Goal: Task Accomplishment & Management: Manage account settings

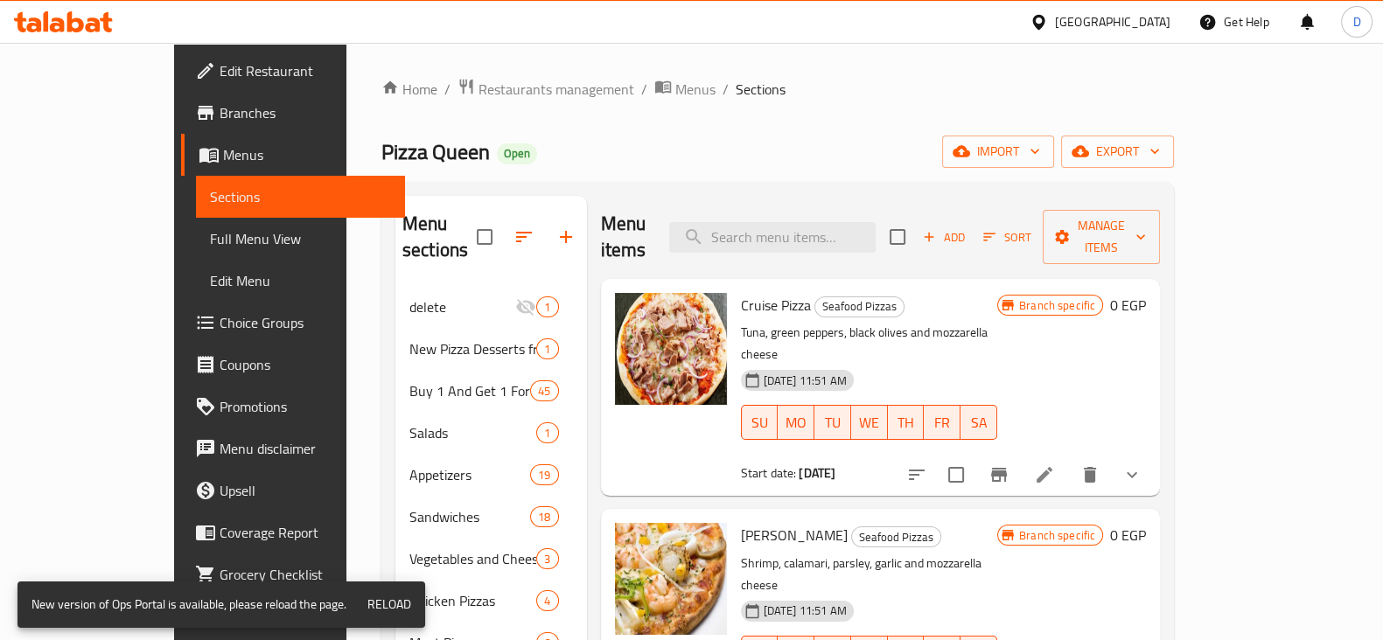
scroll to position [9, 0]
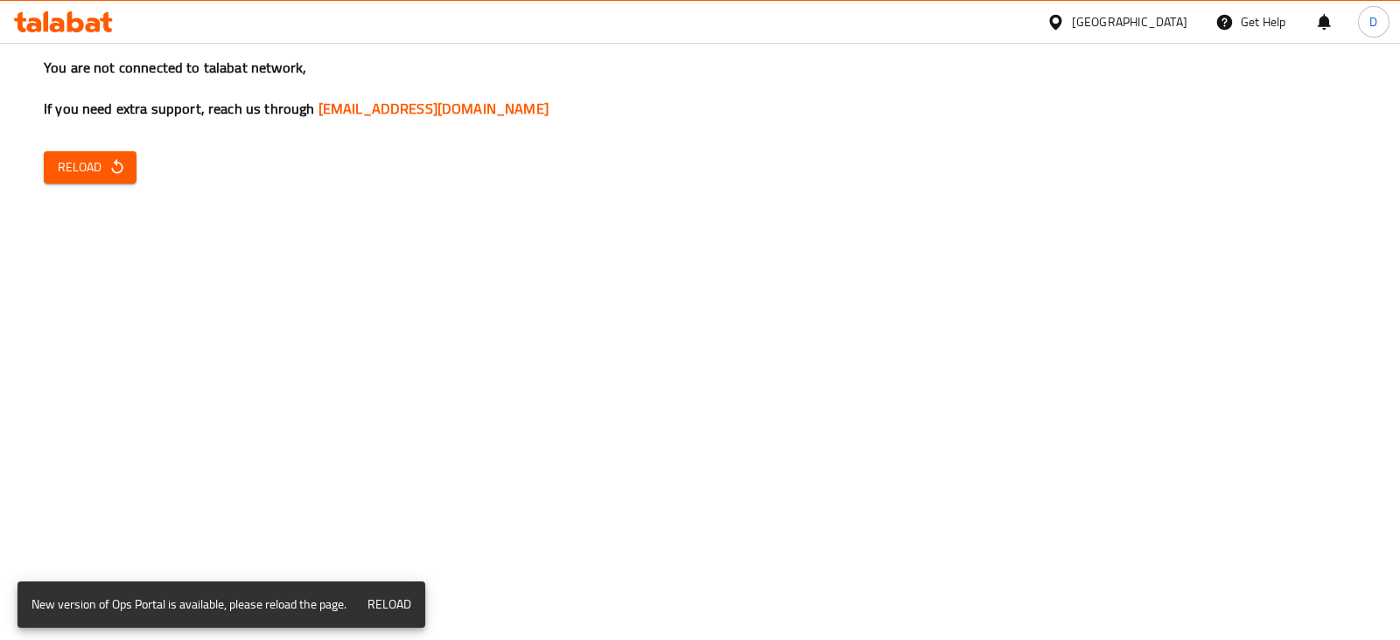
click at [94, 157] on span "Reload" at bounding box center [90, 168] width 65 height 22
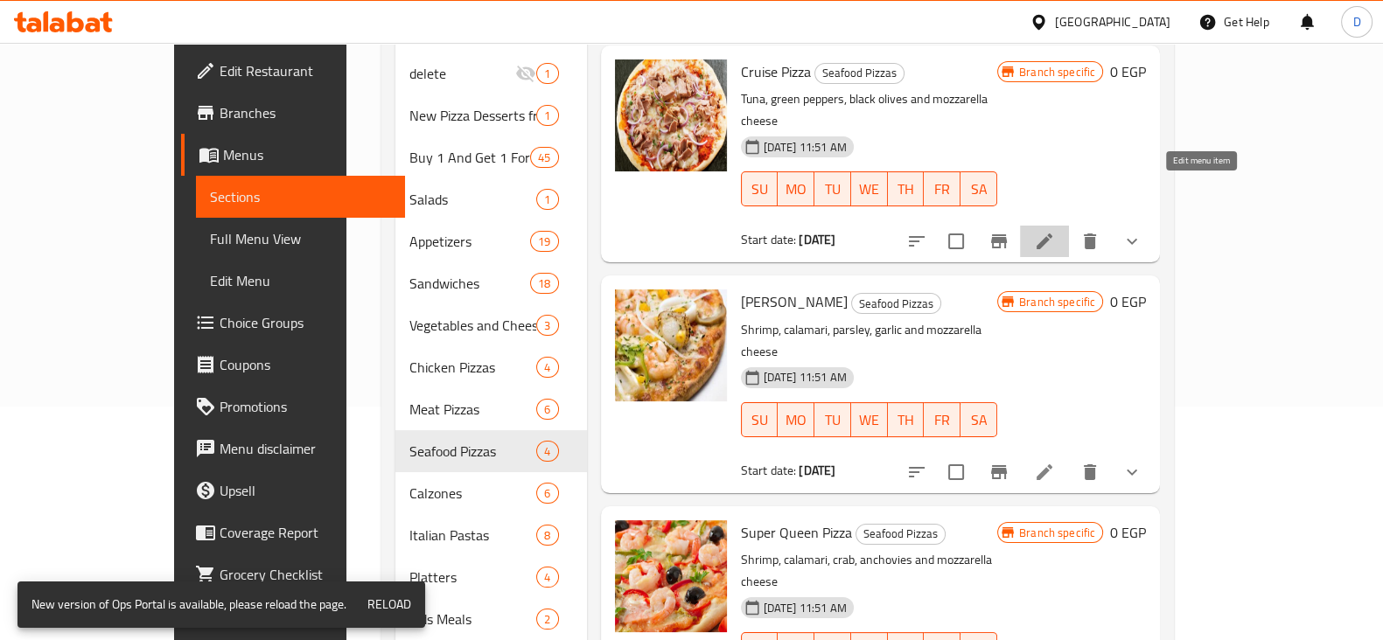
click at [1052, 234] on icon at bounding box center [1045, 242] width 16 height 16
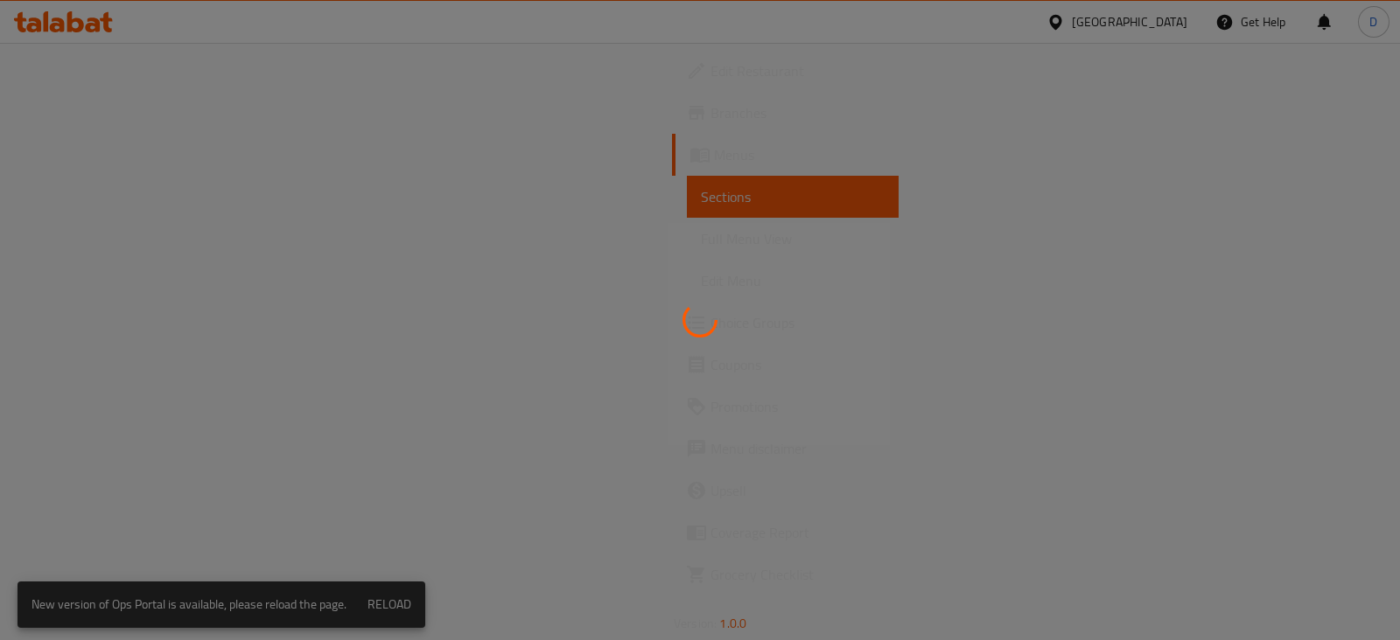
click at [628, 76] on div at bounding box center [700, 320] width 1400 height 640
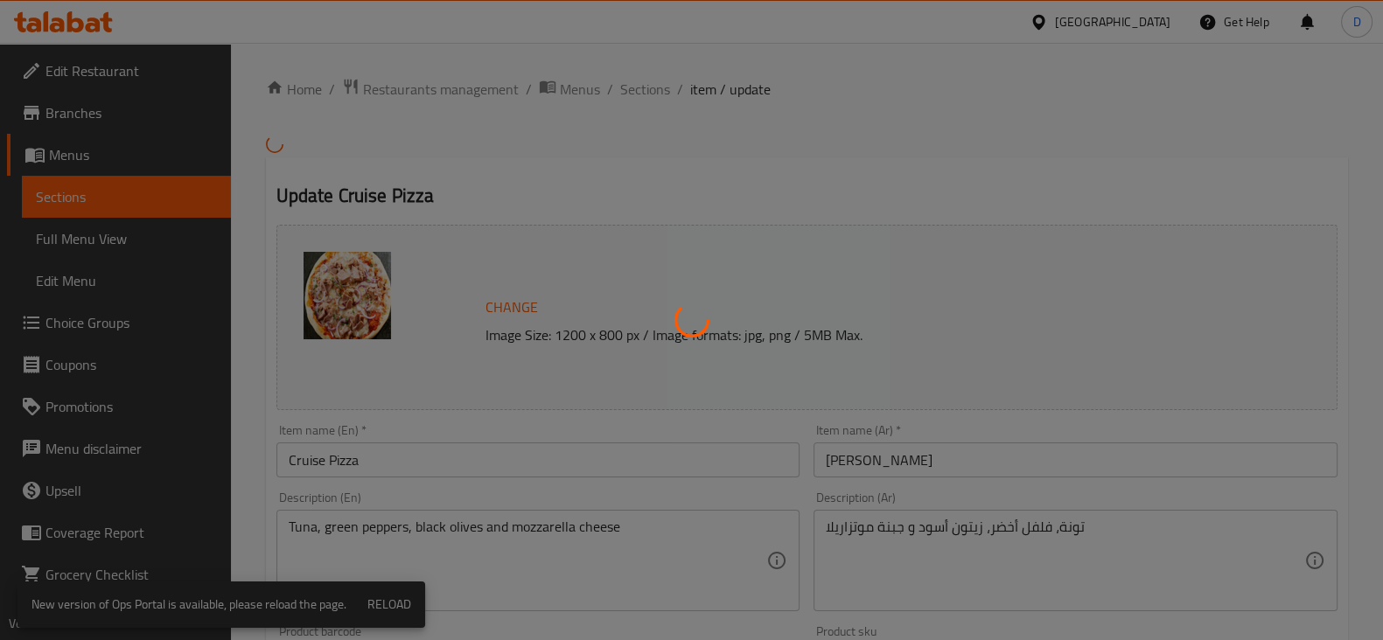
click at [620, 96] on div at bounding box center [691, 320] width 1383 height 640
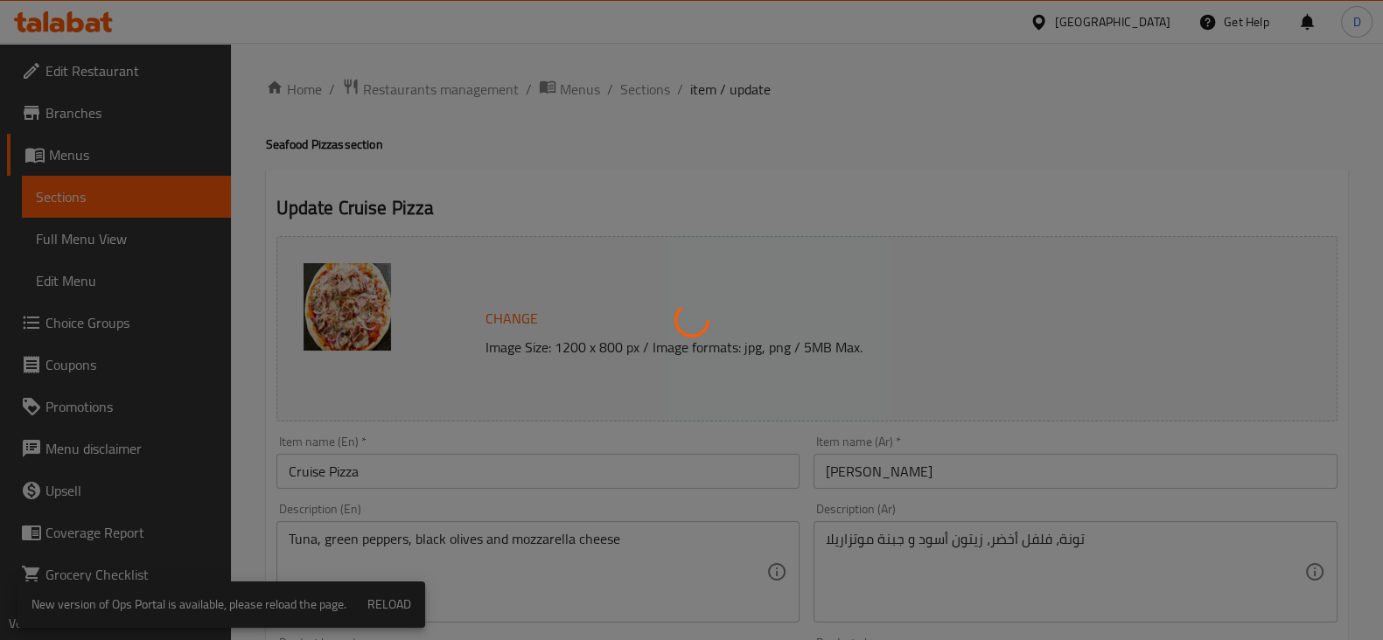
type input "إختيارك من البيتزا"
type input "1"
type input "برجاء الإختيار"
type input "1"
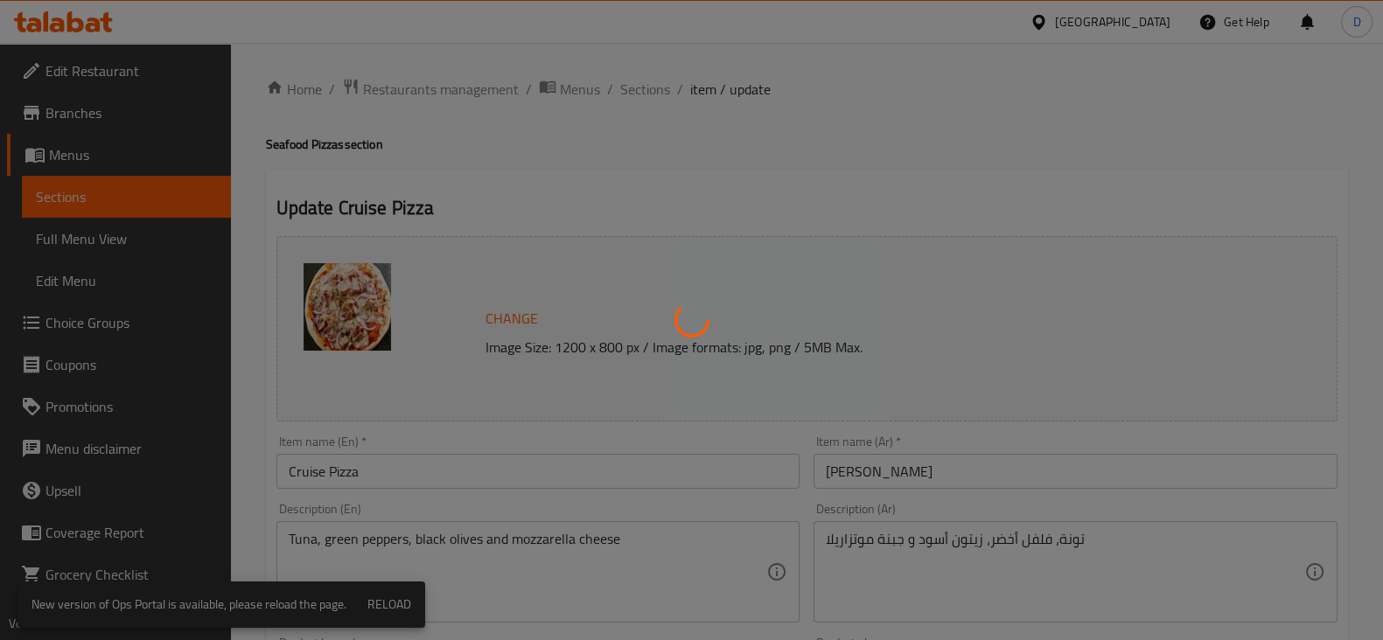
type input "1"
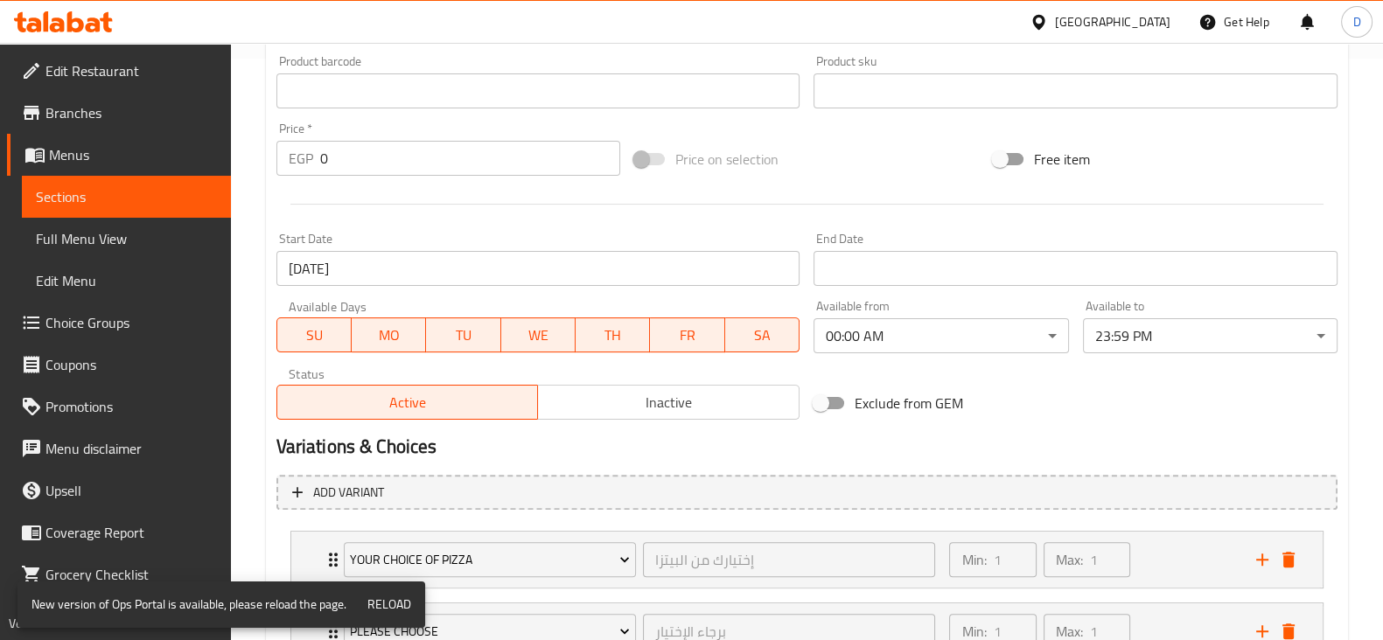
scroll to position [721, 0]
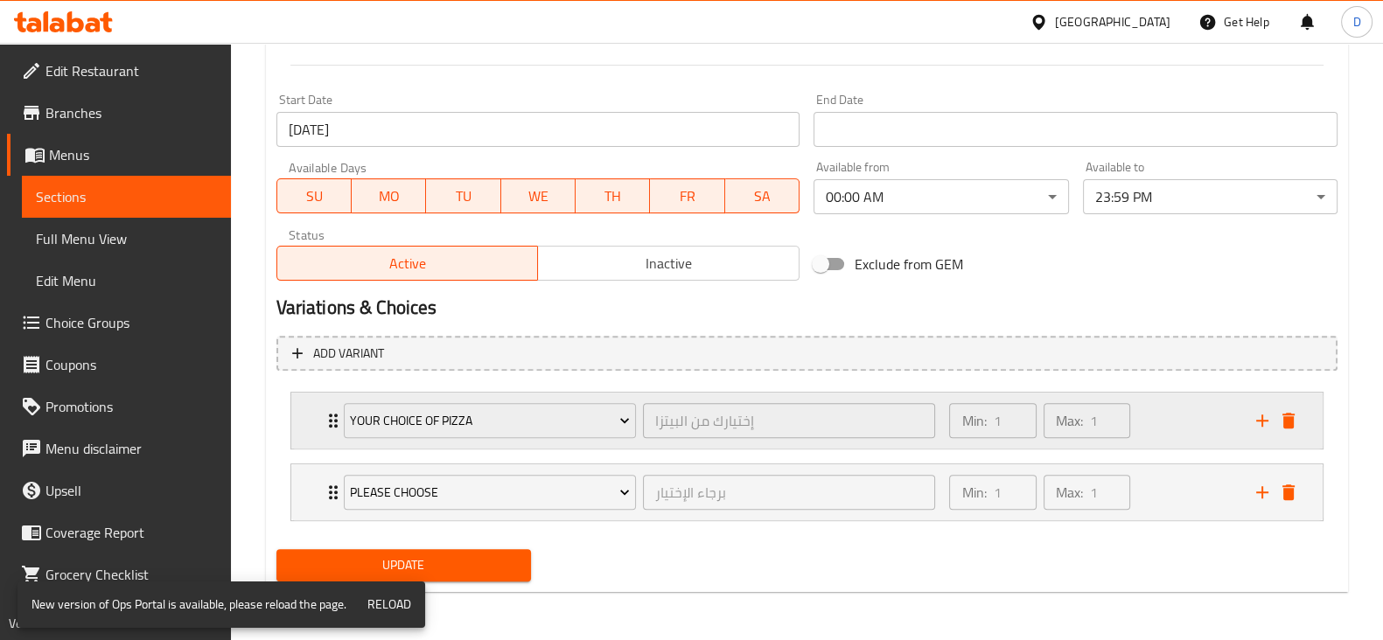
click at [1167, 426] on div "Min: 1 ​ Max: 1 ​" at bounding box center [1092, 421] width 306 height 56
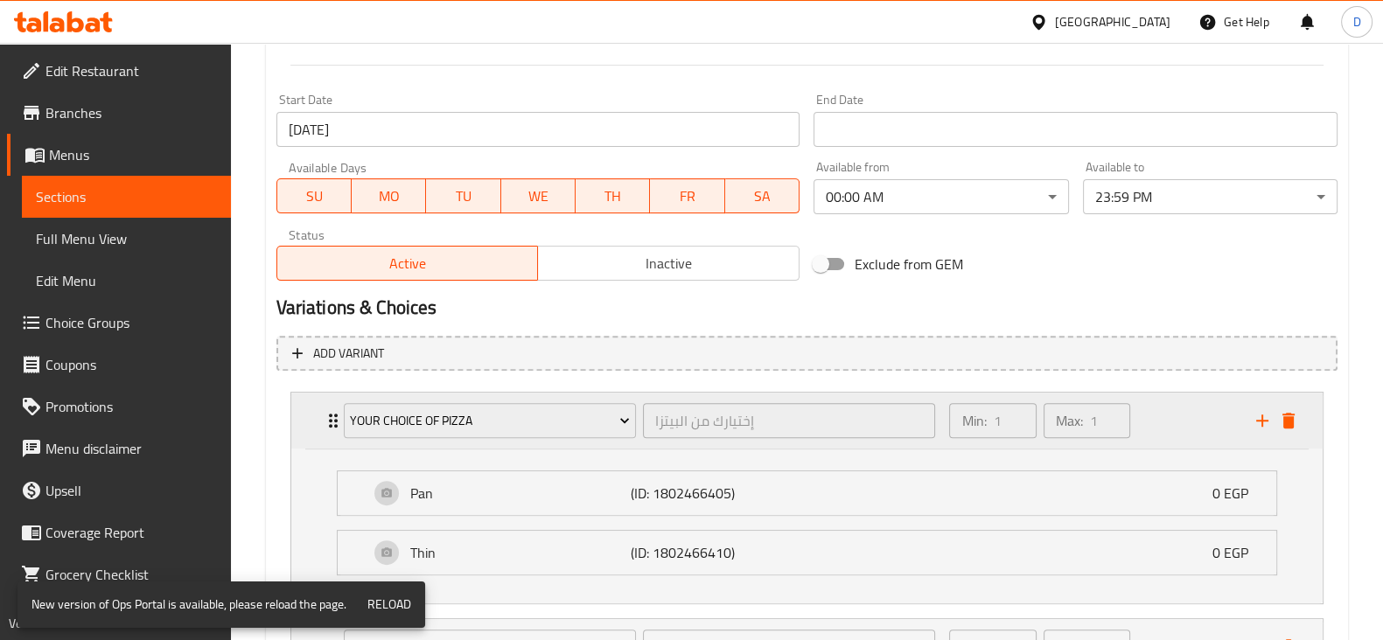
click at [1167, 426] on div "Min: 1 ​ Max: 1 ​" at bounding box center [1092, 421] width 306 height 56
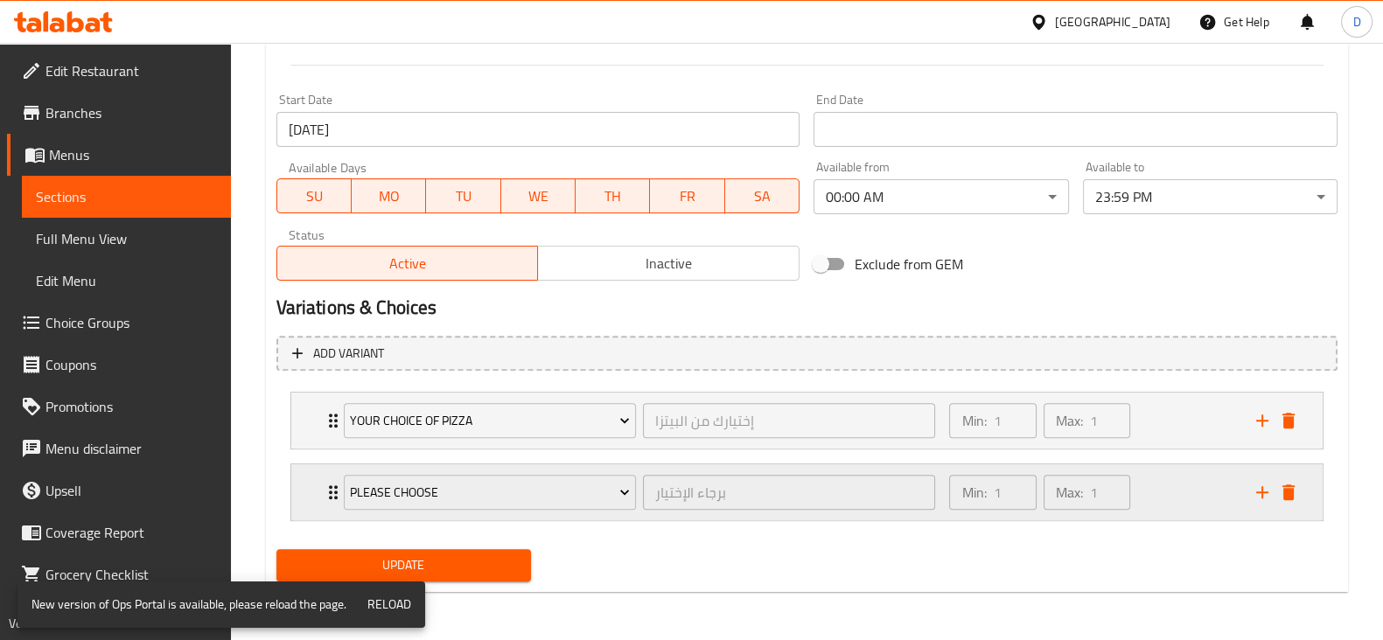
click at [1142, 479] on div "Min: 1 ​ Max: 1 ​" at bounding box center [1092, 493] width 306 height 56
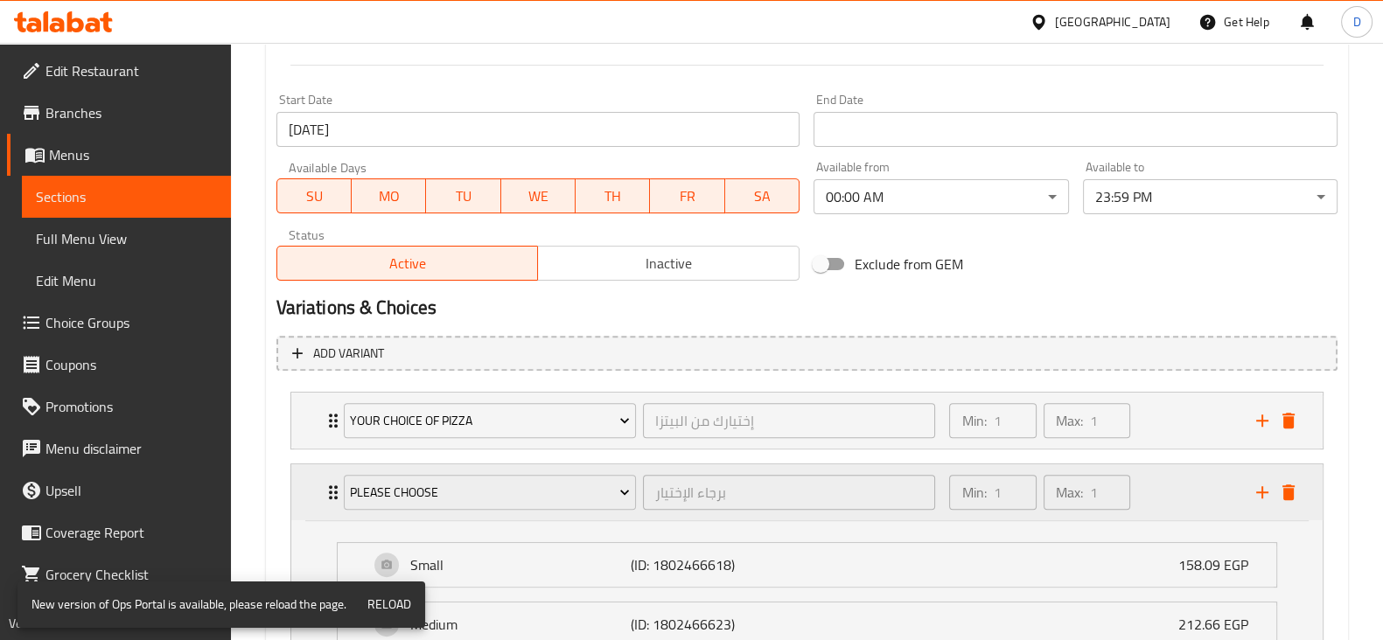
click at [1142, 479] on div "Min: 1 ​ Max: 1 ​" at bounding box center [1092, 493] width 306 height 56
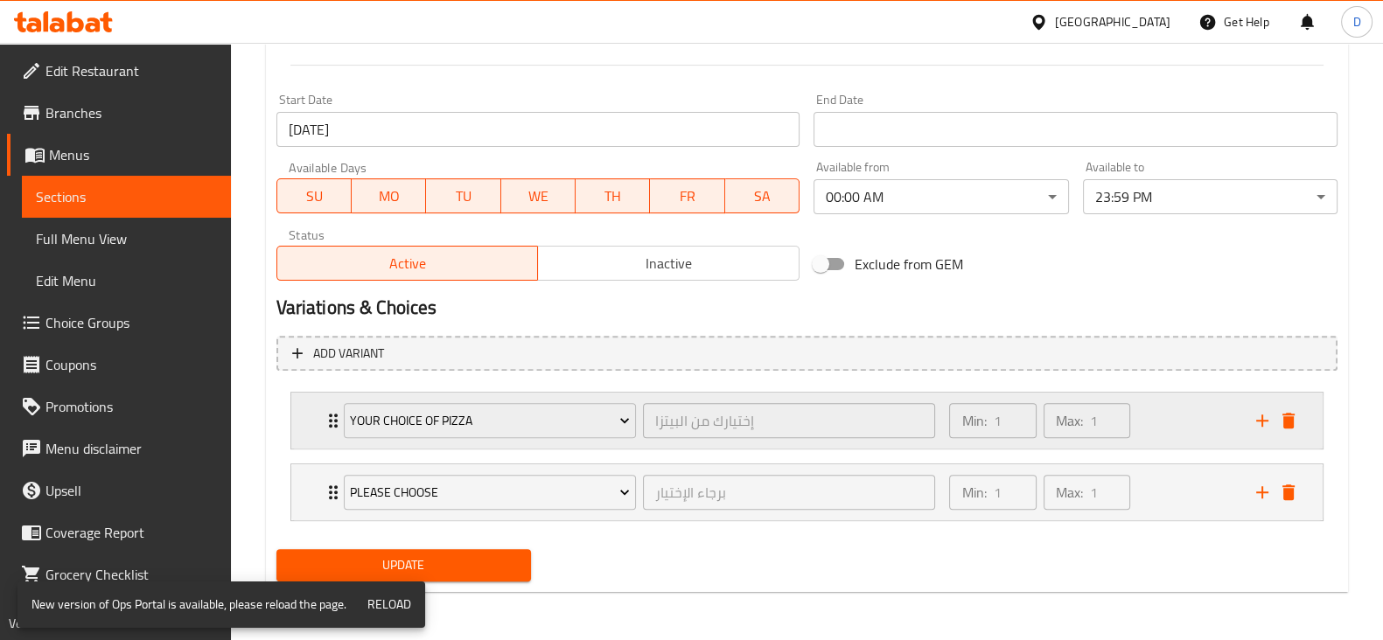
click at [1142, 434] on div "Min: 1 ​ Max: 1 ​" at bounding box center [1092, 421] width 306 height 56
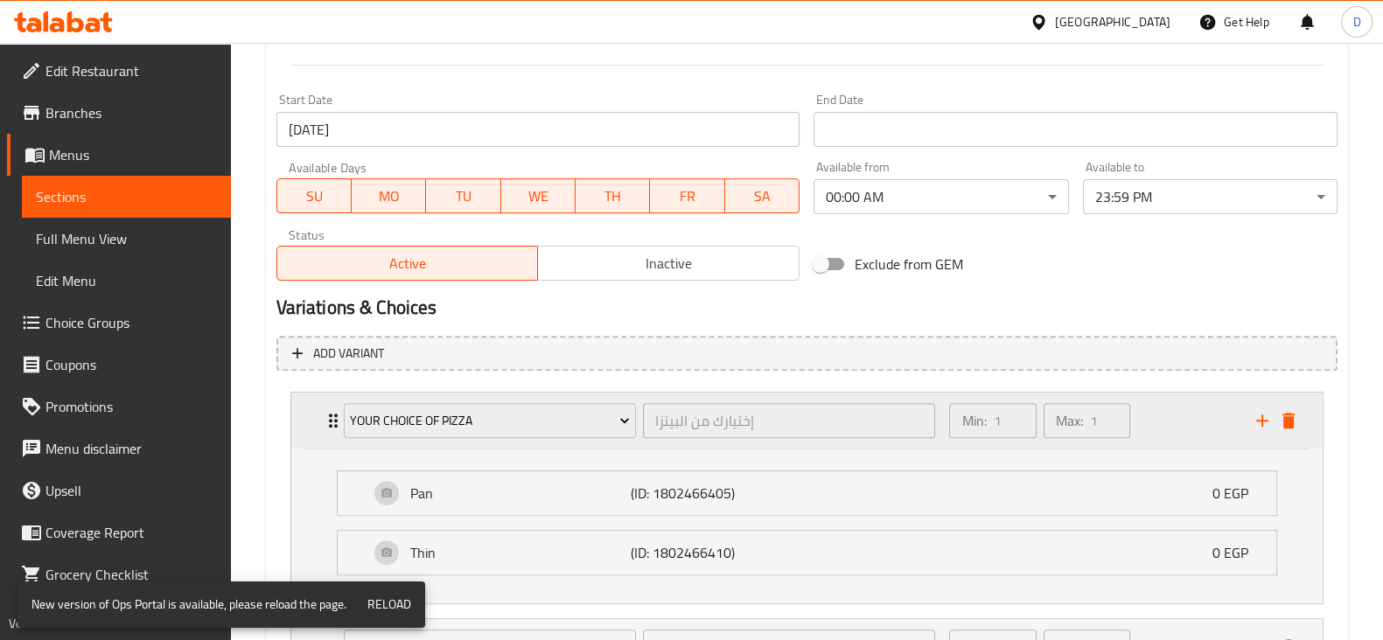
click at [1142, 434] on div "Min: 1 ​ Max: 1 ​" at bounding box center [1092, 421] width 306 height 56
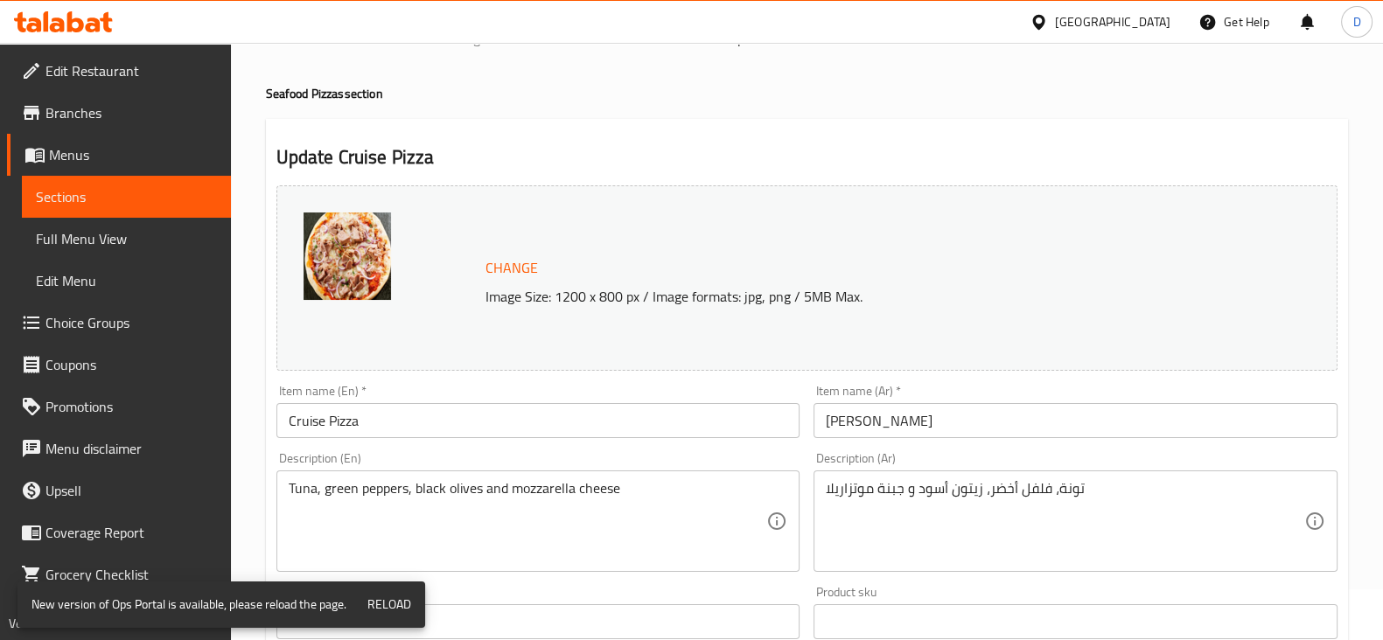
scroll to position [0, 0]
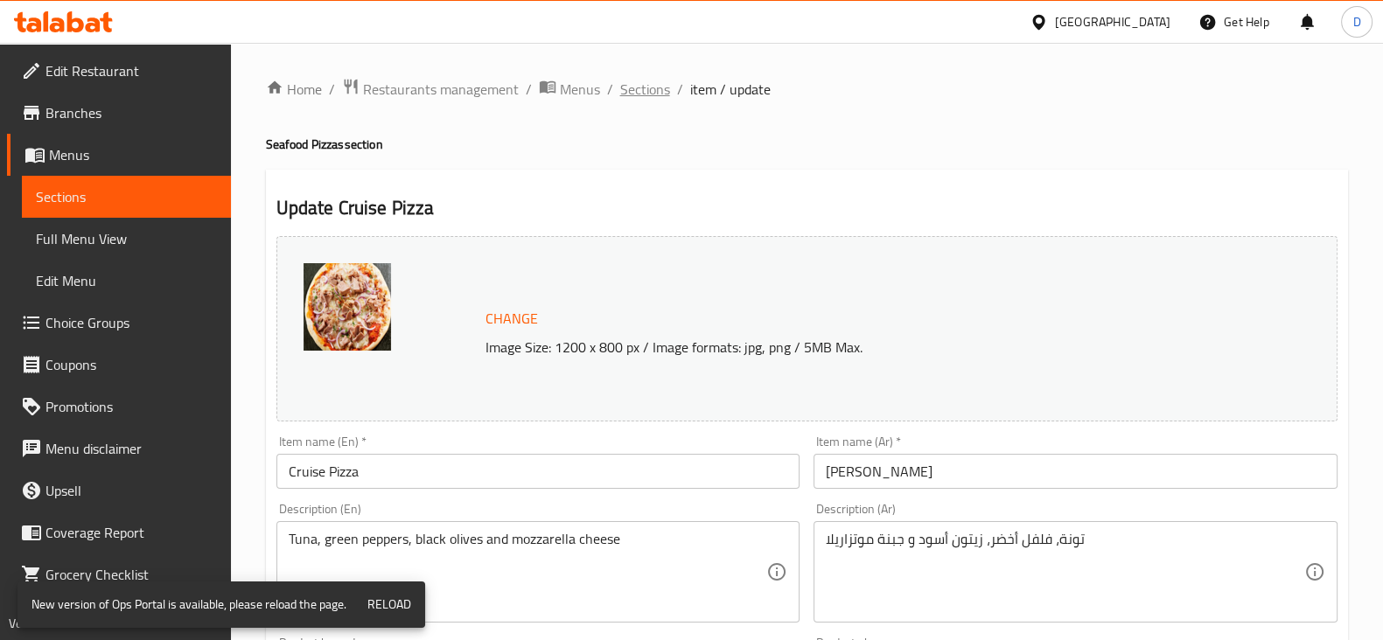
click at [623, 86] on span "Sections" at bounding box center [645, 89] width 50 height 21
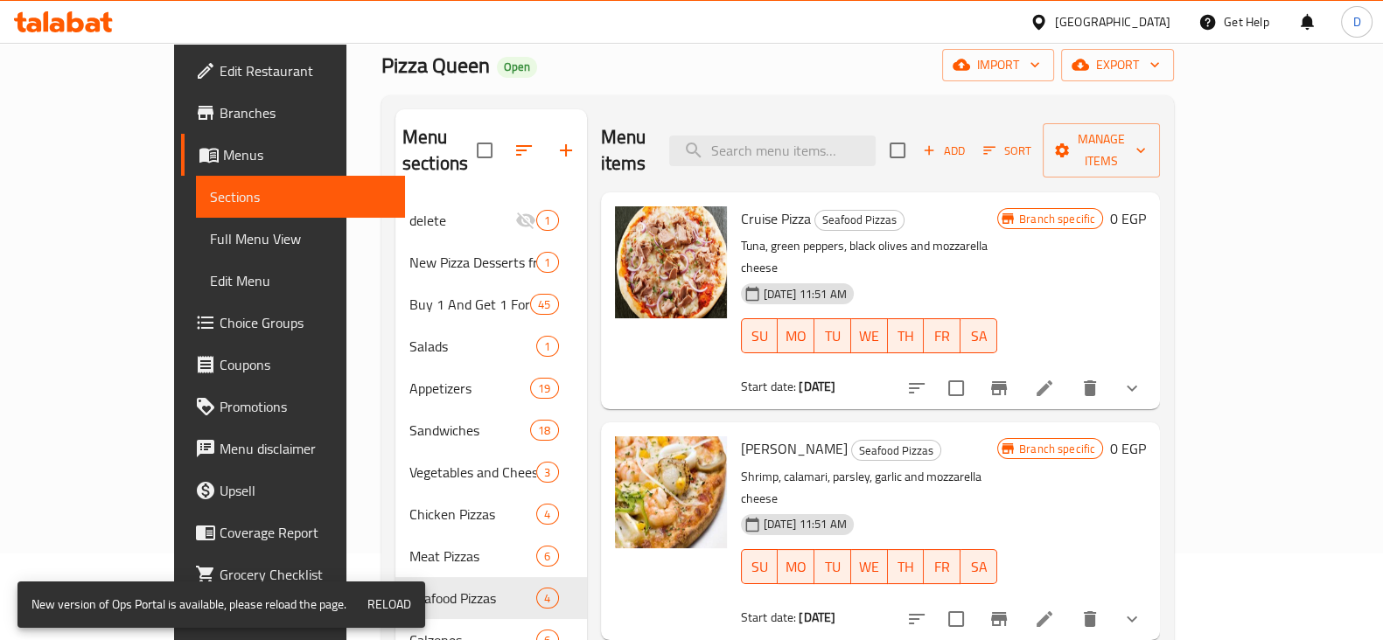
scroll to position [86, 0]
click at [1055, 379] on icon at bounding box center [1044, 389] width 21 height 21
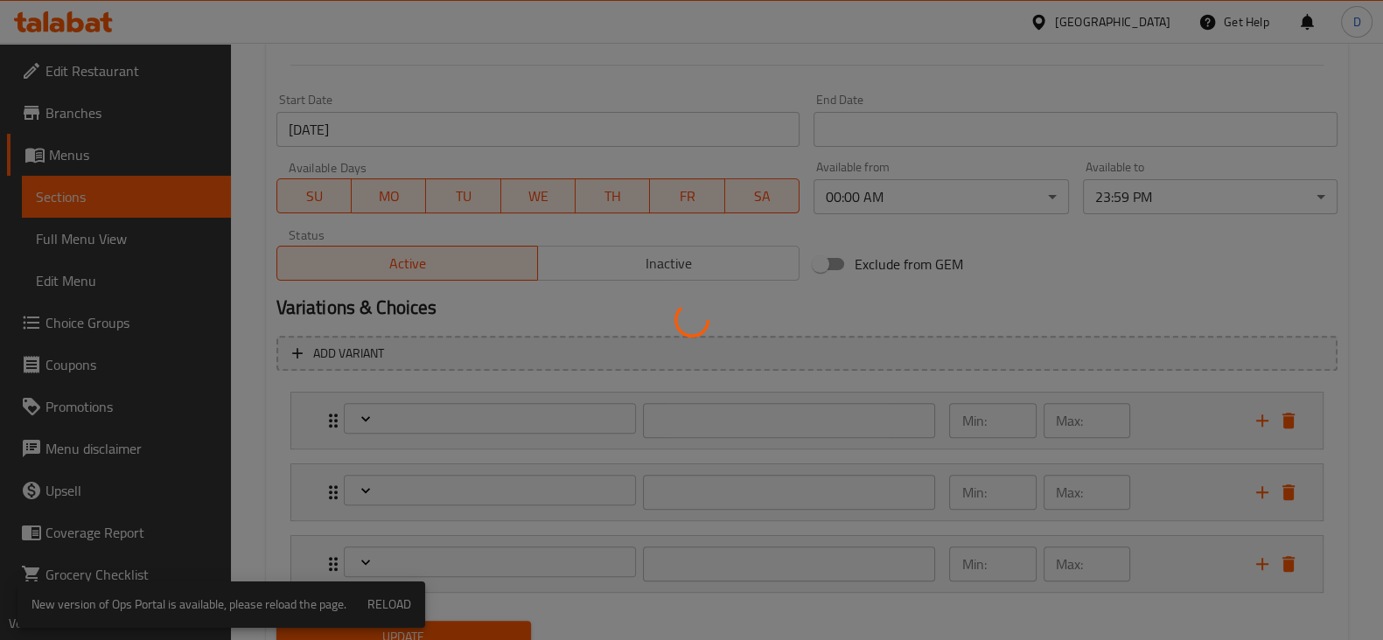
scroll to position [792, 0]
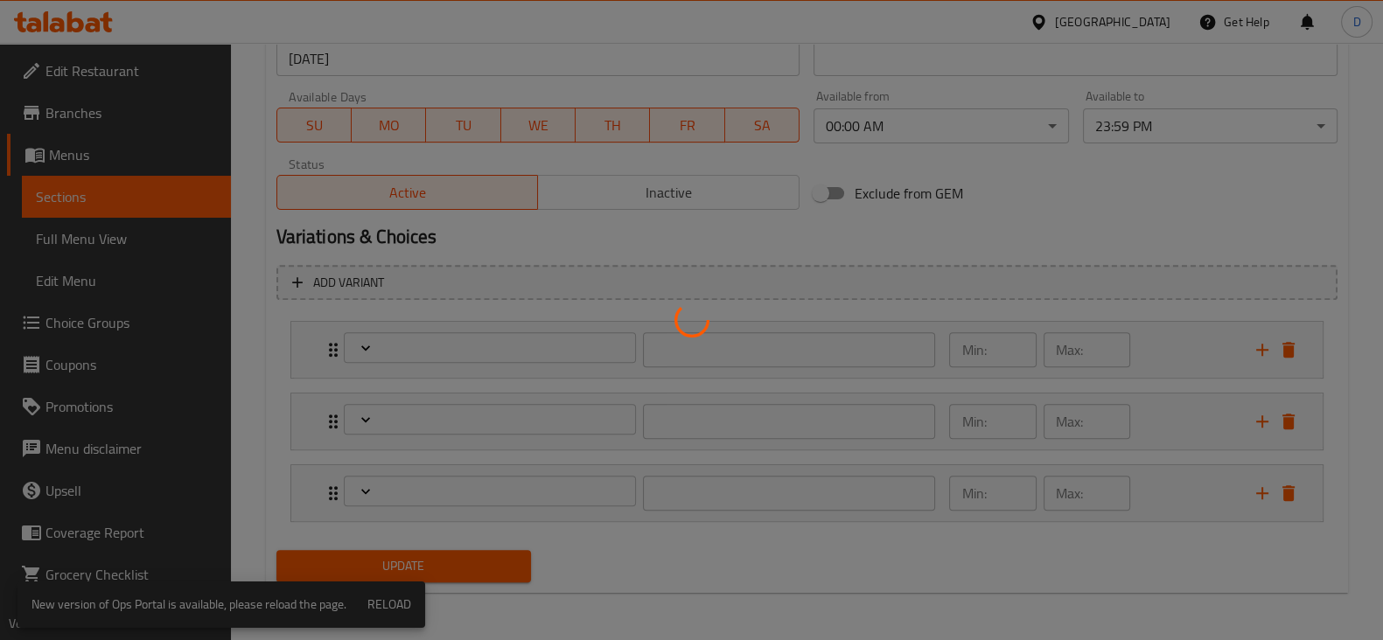
type input "إختيارك من البيتزا"
type input "1"
type input "ستافد كرست"
type input "0"
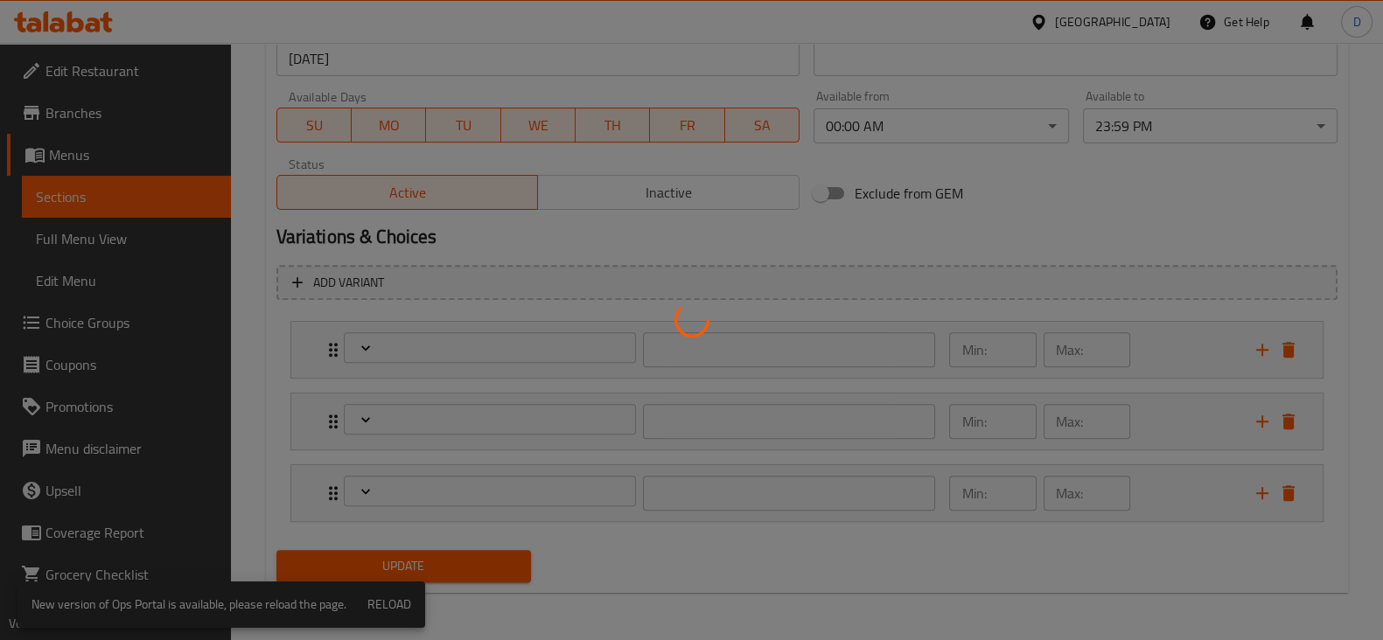
type input "1"
type input "برجاء الإختيار"
type input "1"
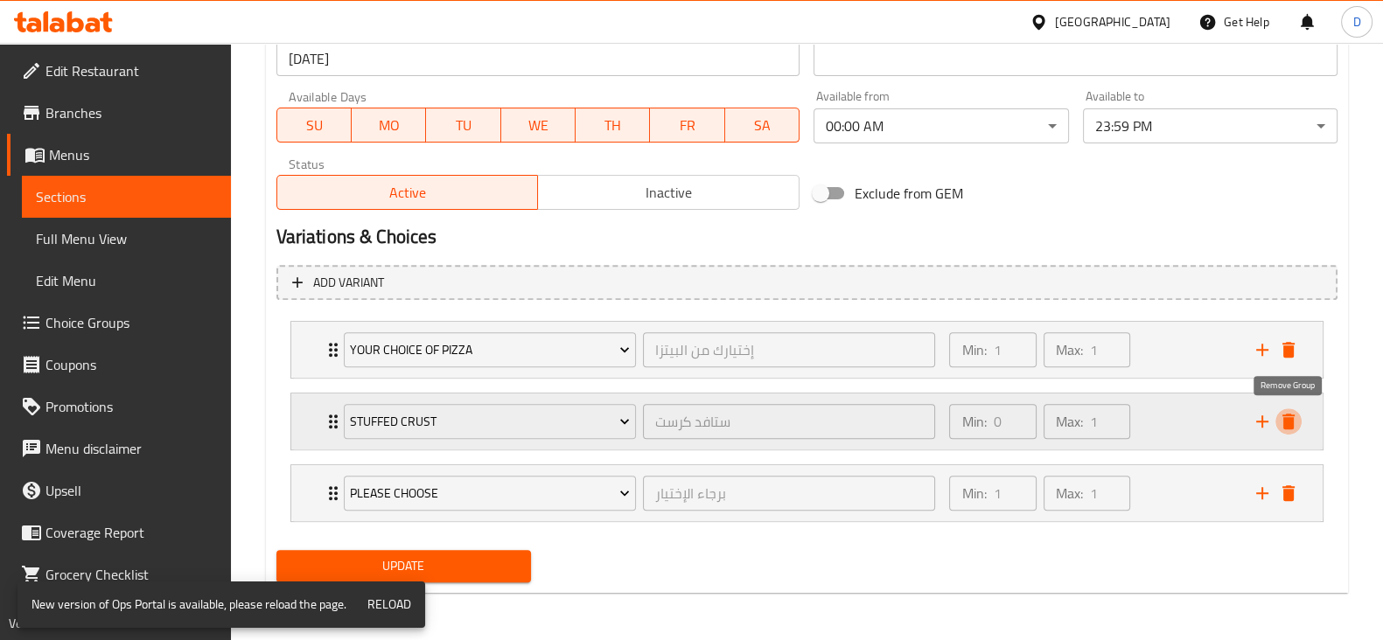
click at [1291, 422] on icon "delete" at bounding box center [1288, 422] width 12 height 16
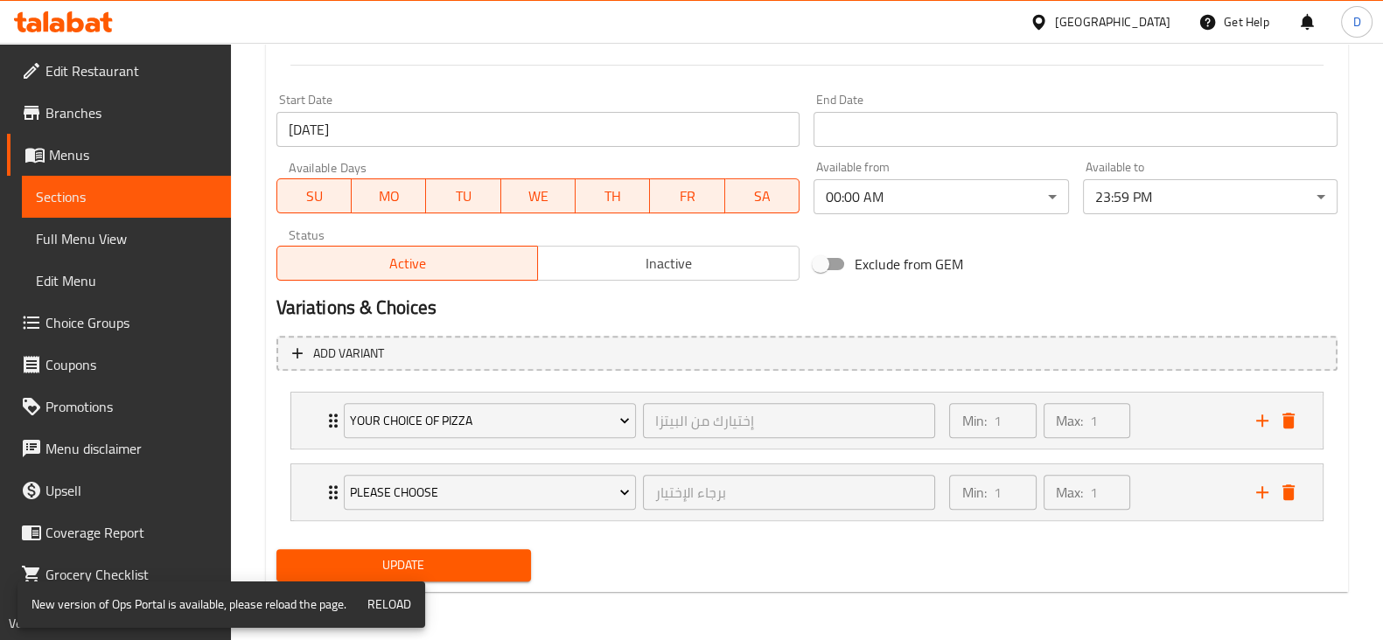
scroll to position [0, 0]
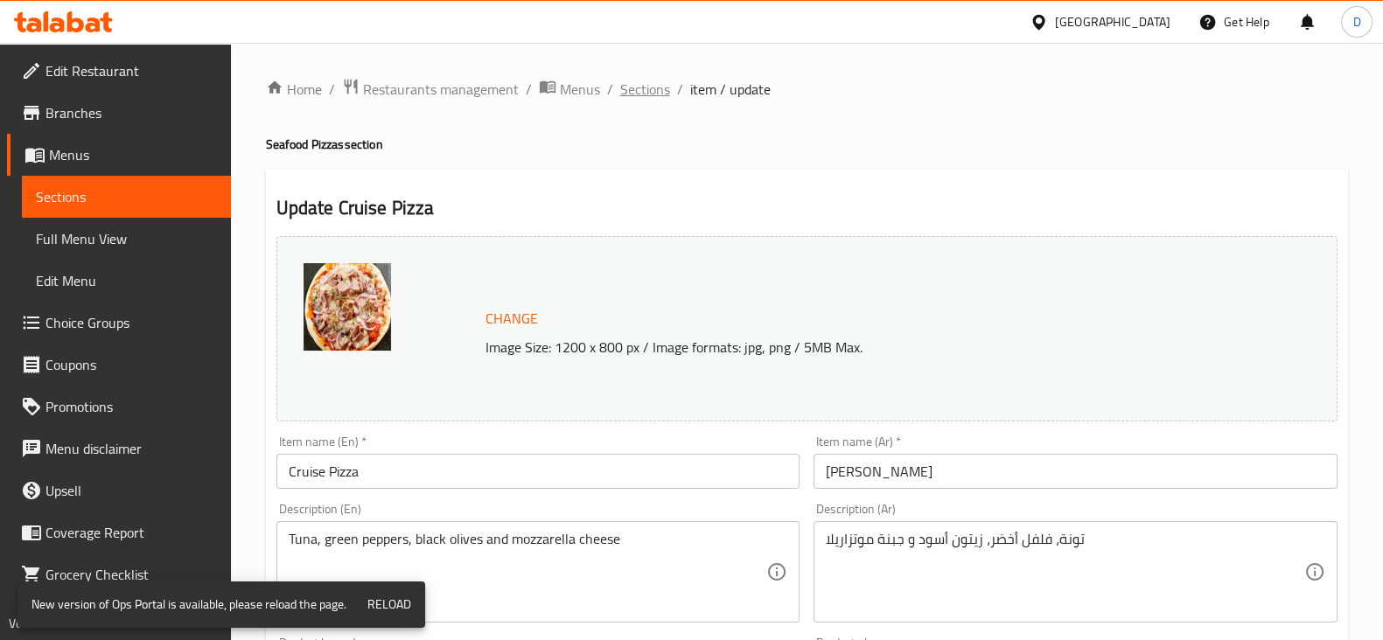
click at [652, 89] on span "Sections" at bounding box center [645, 89] width 50 height 21
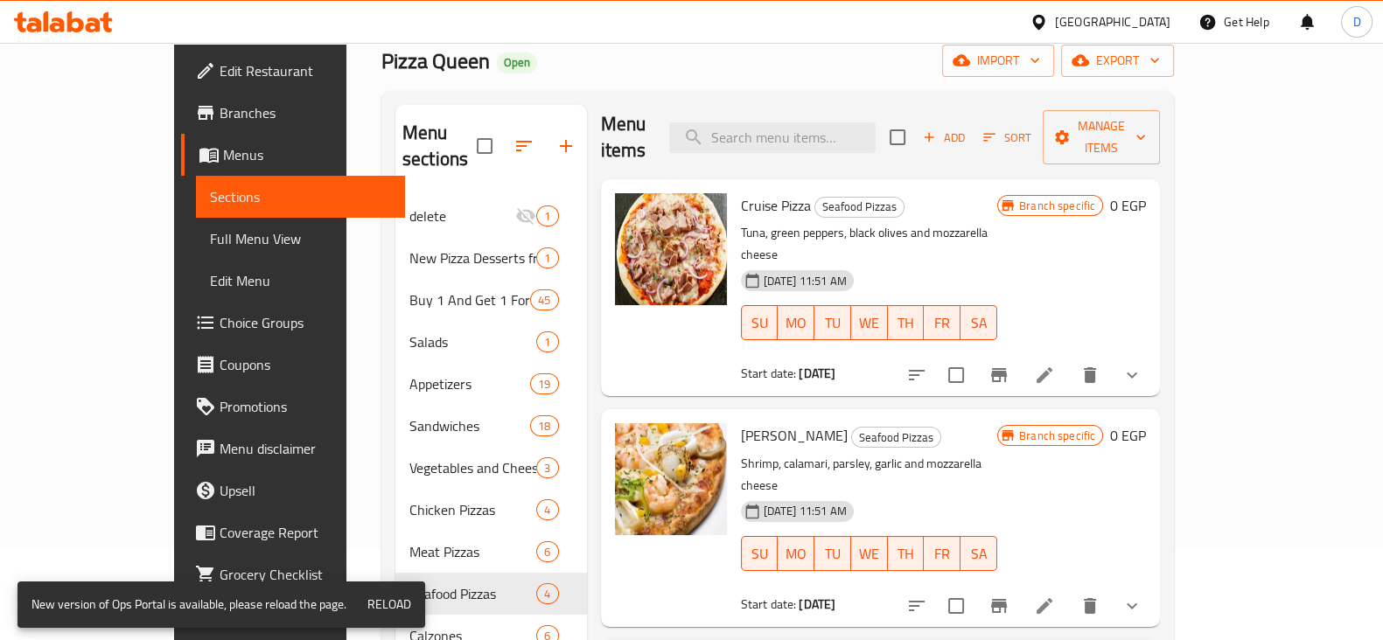
scroll to position [94, 0]
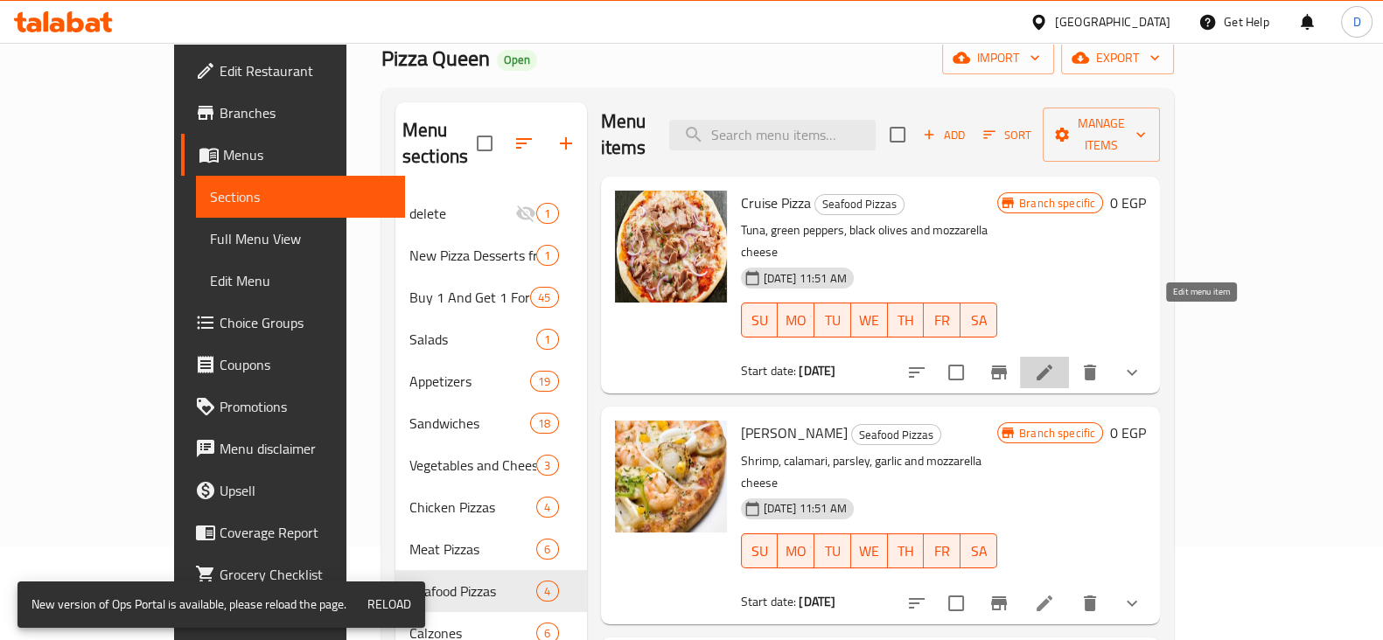
click at [1055, 362] on icon at bounding box center [1044, 372] width 21 height 21
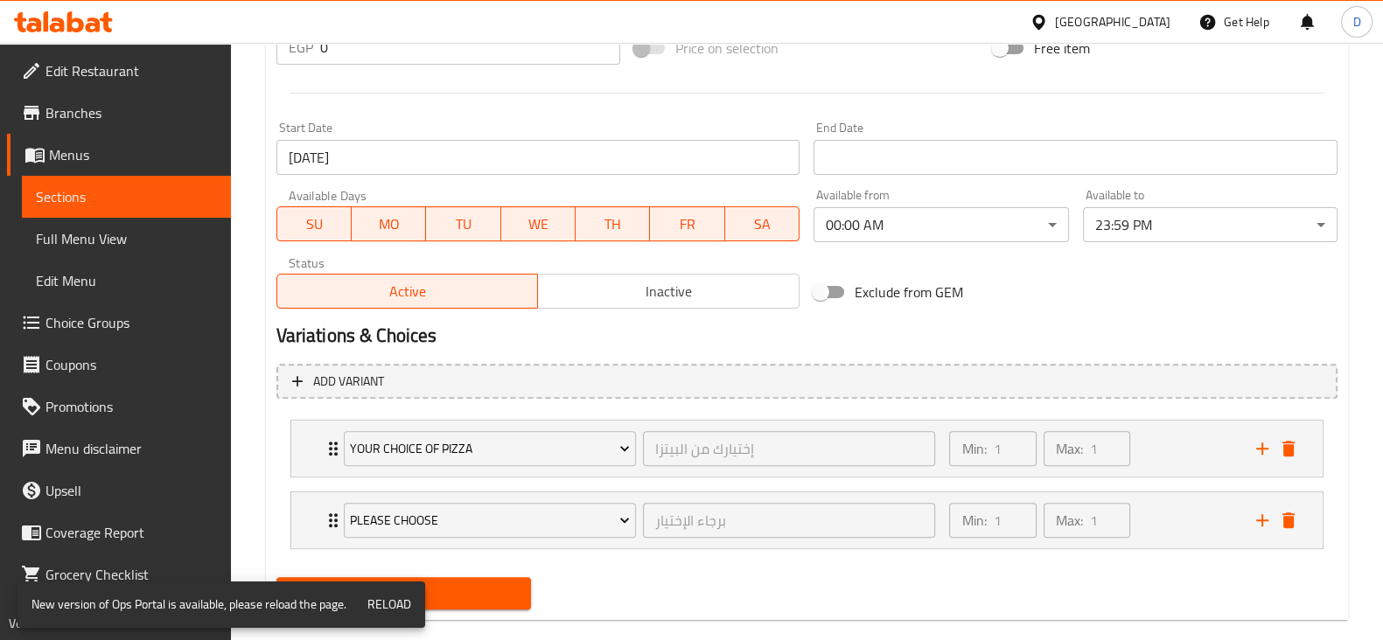
scroll to position [721, 0]
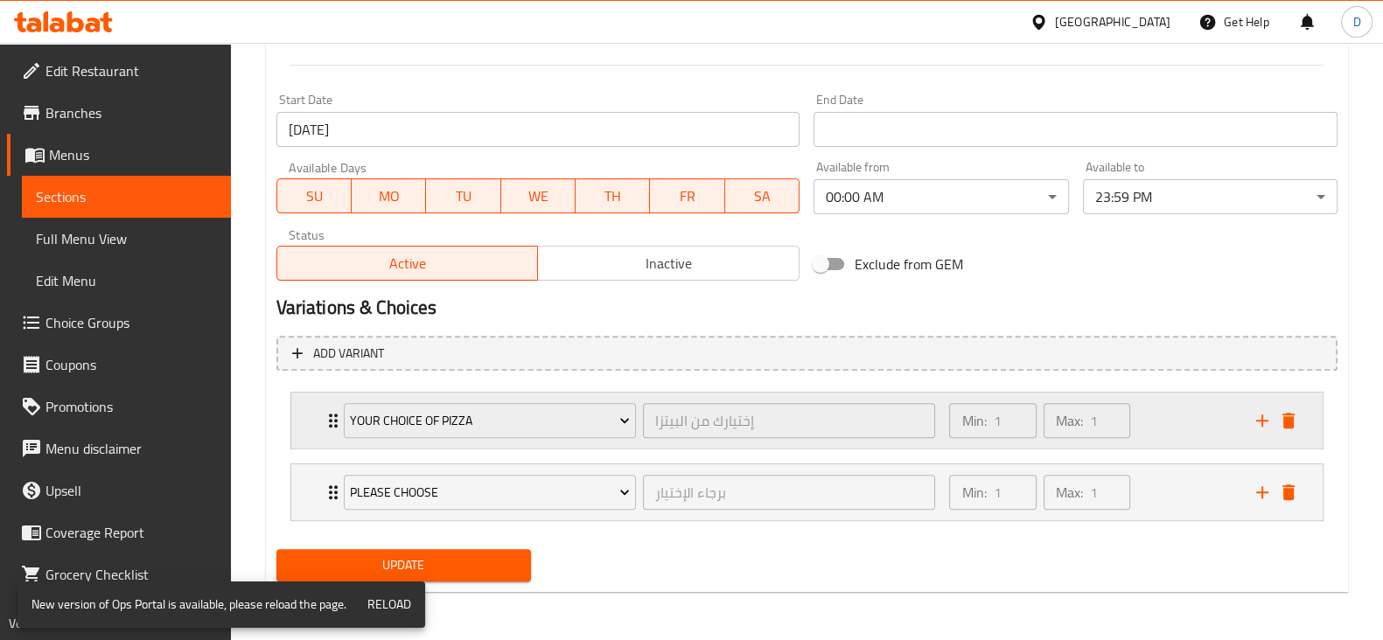
click at [1173, 403] on div "Min: 1 ​ Max: 1 ​" at bounding box center [1092, 421] width 306 height 56
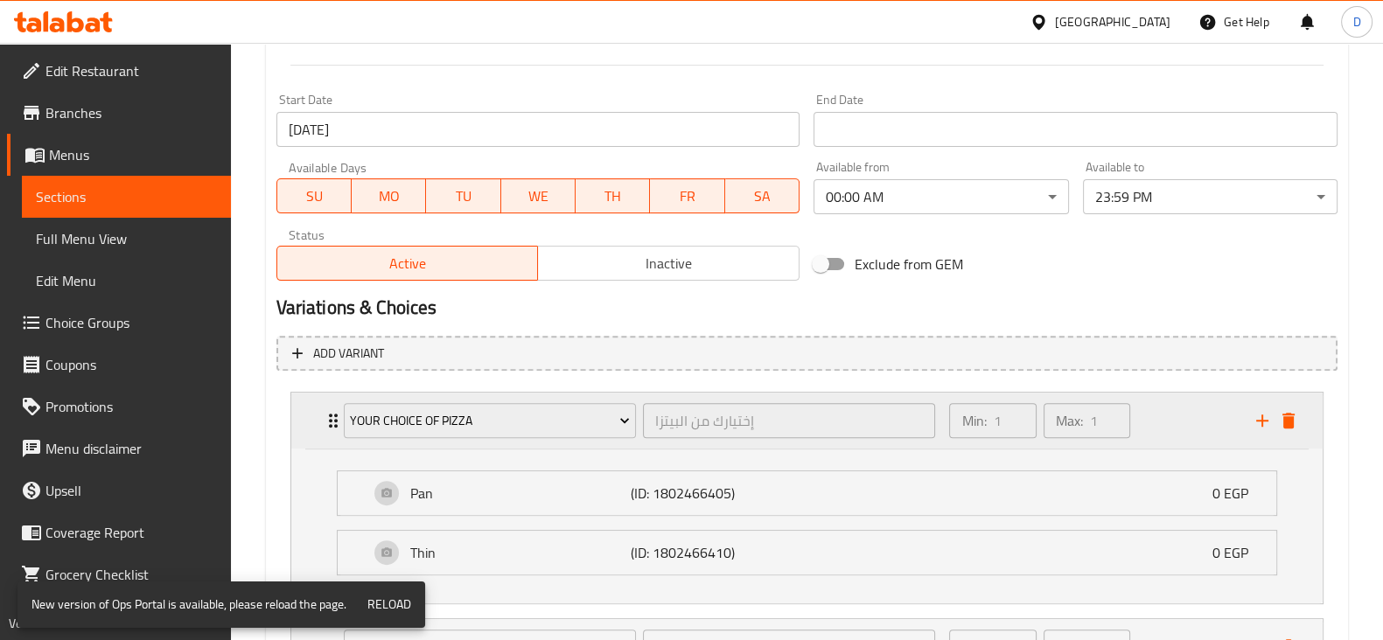
click at [1173, 403] on div "Min: 1 ​ Max: 1 ​" at bounding box center [1092, 421] width 306 height 56
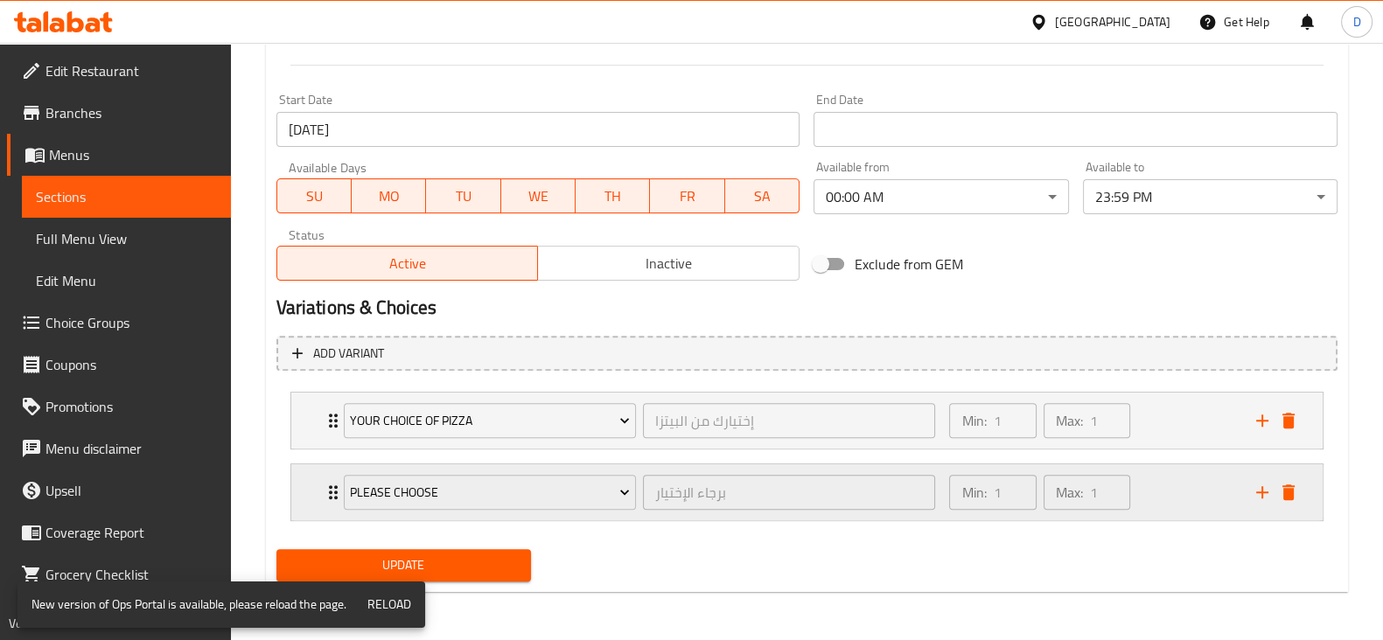
click at [1170, 507] on div "Min: 1 ​ Max: 1 ​" at bounding box center [1092, 493] width 306 height 56
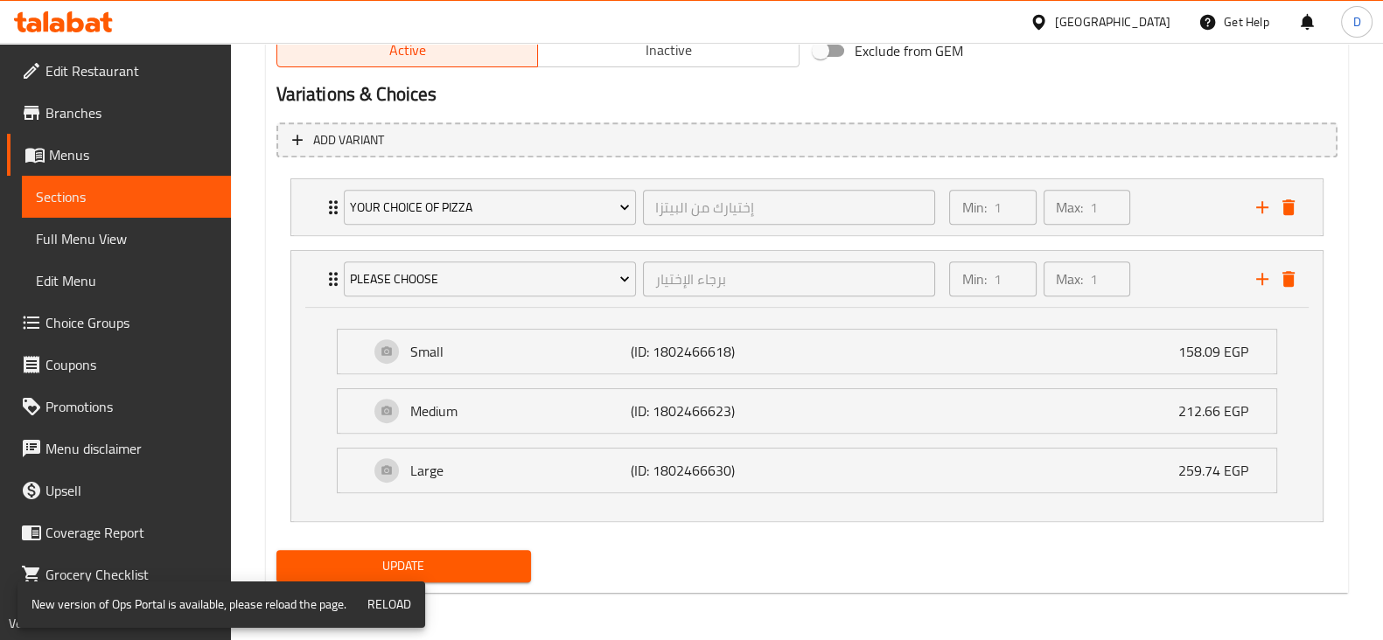
scroll to position [933, 0]
click at [1135, 282] on div "Min: 1 ​ Max: 1 ​" at bounding box center [1039, 279] width 195 height 49
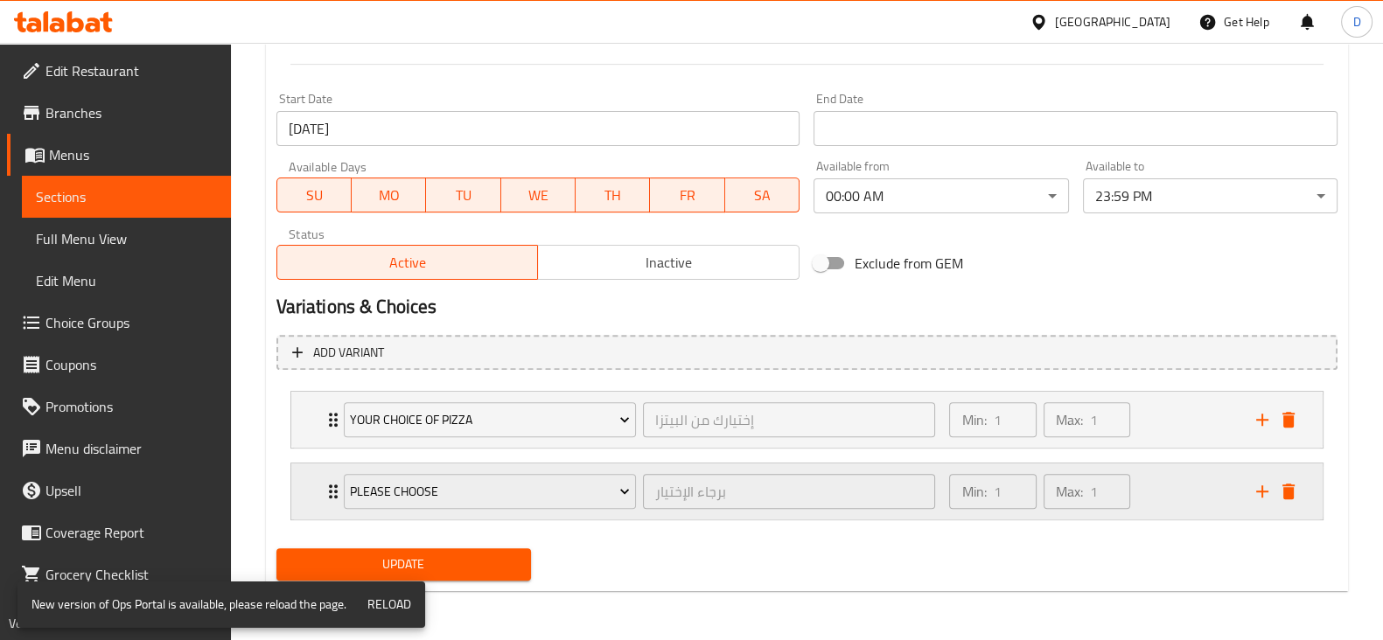
scroll to position [721, 0]
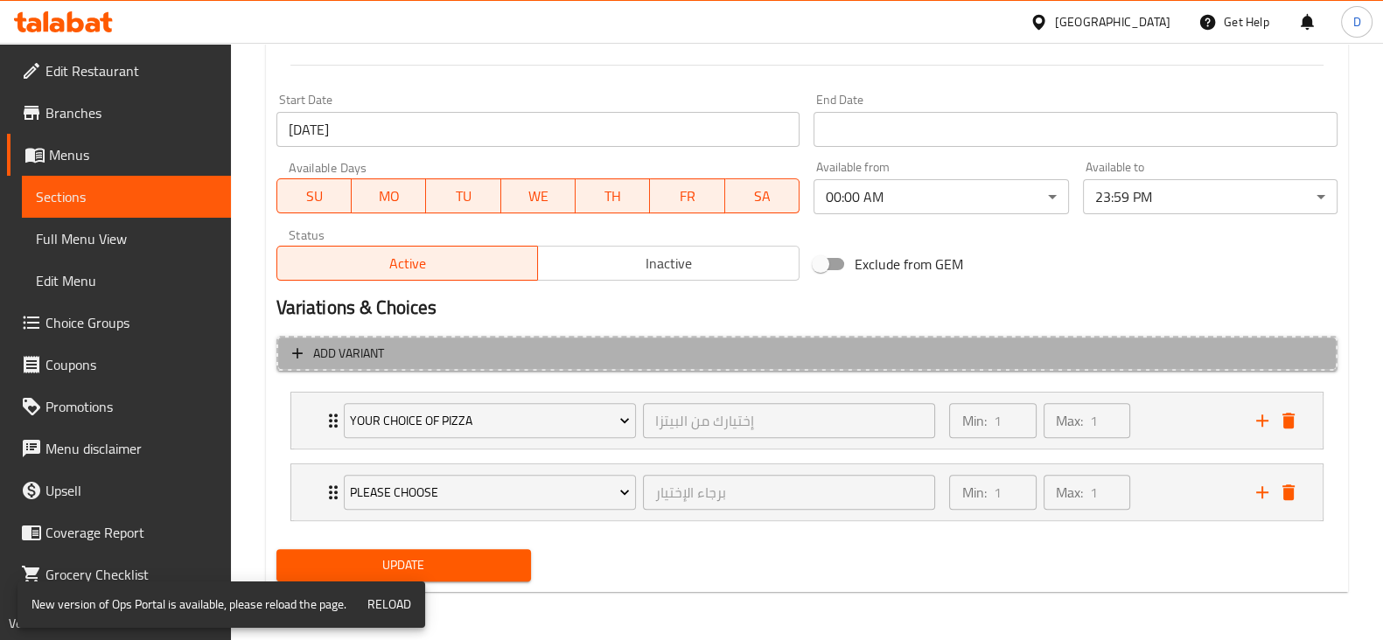
click at [1001, 358] on span "Add variant" at bounding box center [807, 354] width 1030 height 22
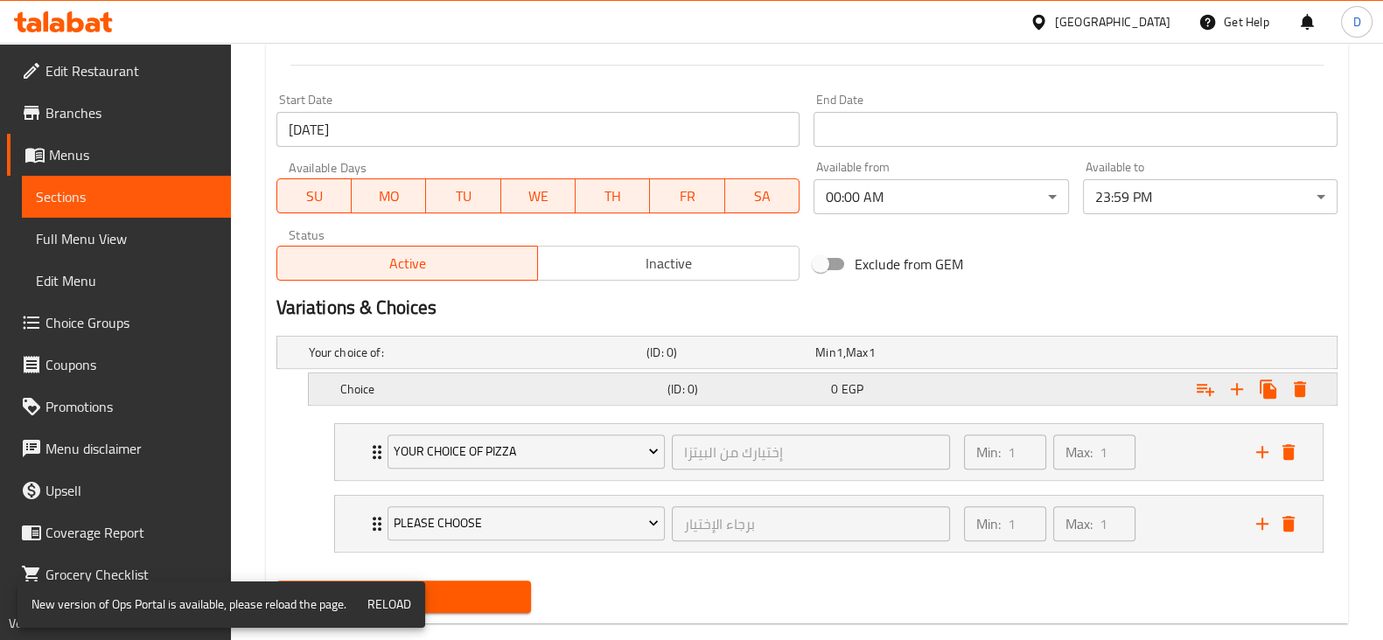
click at [996, 356] on div "Expand" at bounding box center [1150, 352] width 338 height 7
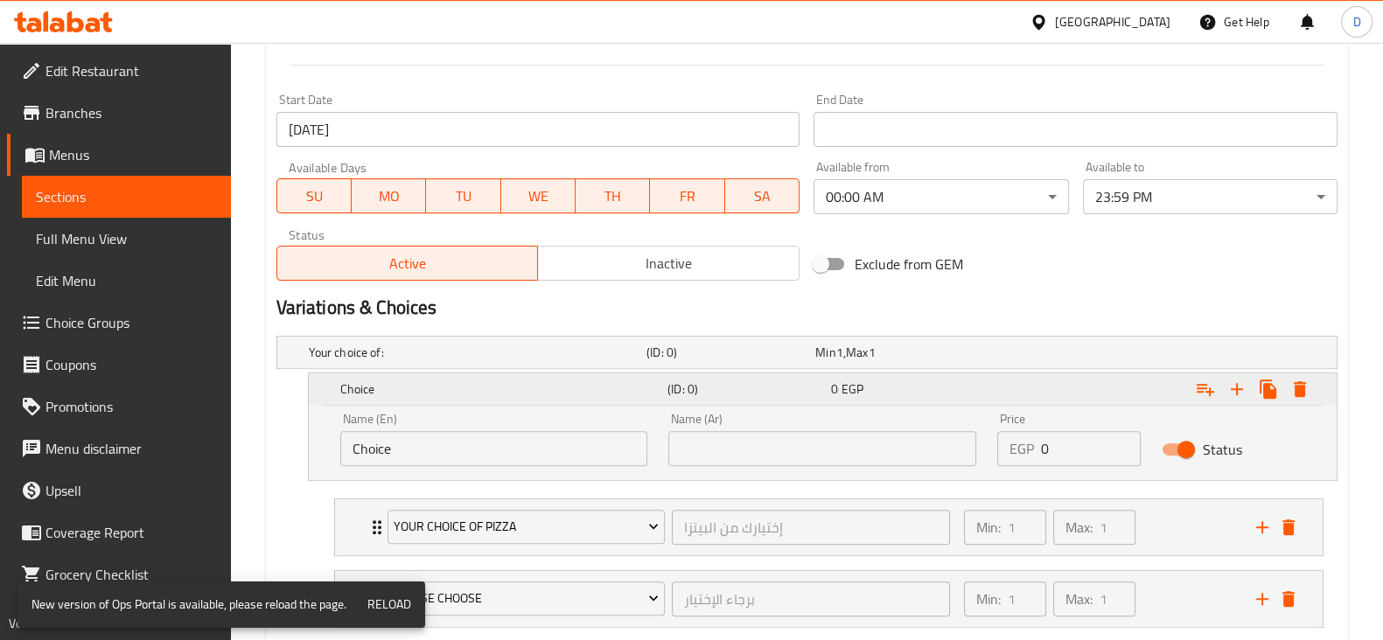
click at [996, 381] on div "Expand" at bounding box center [1154, 389] width 327 height 38
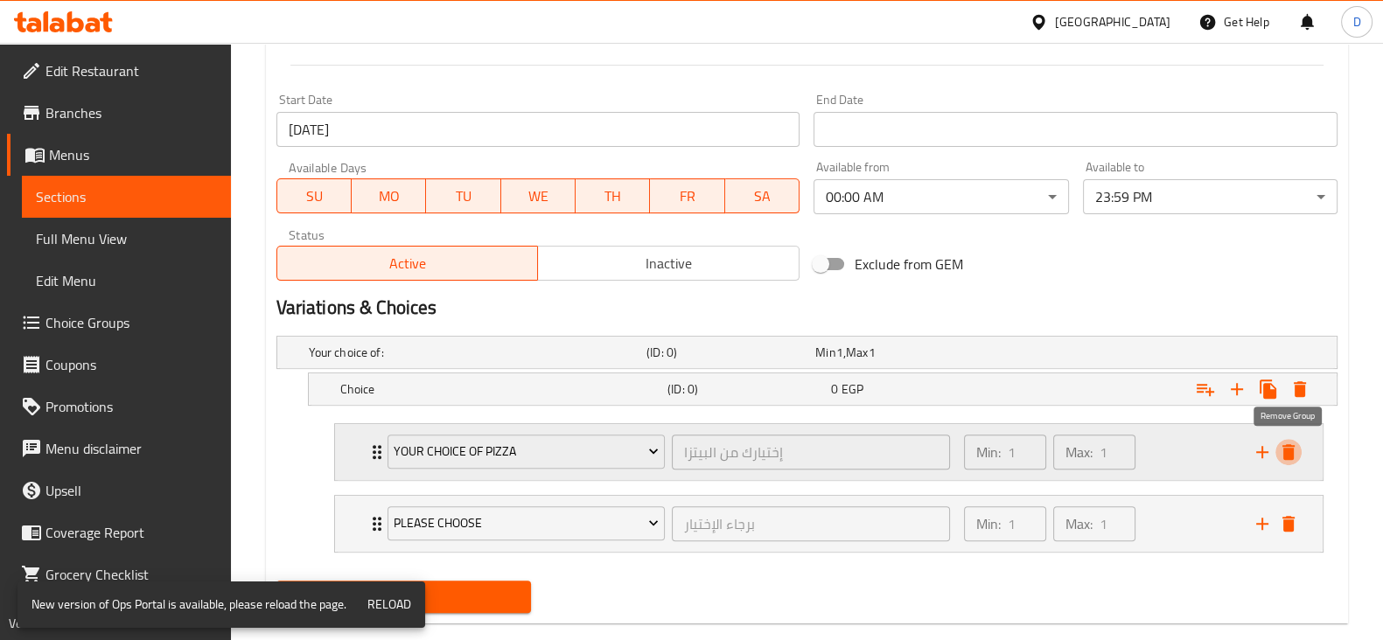
click at [1289, 457] on icon "delete" at bounding box center [1288, 452] width 12 height 16
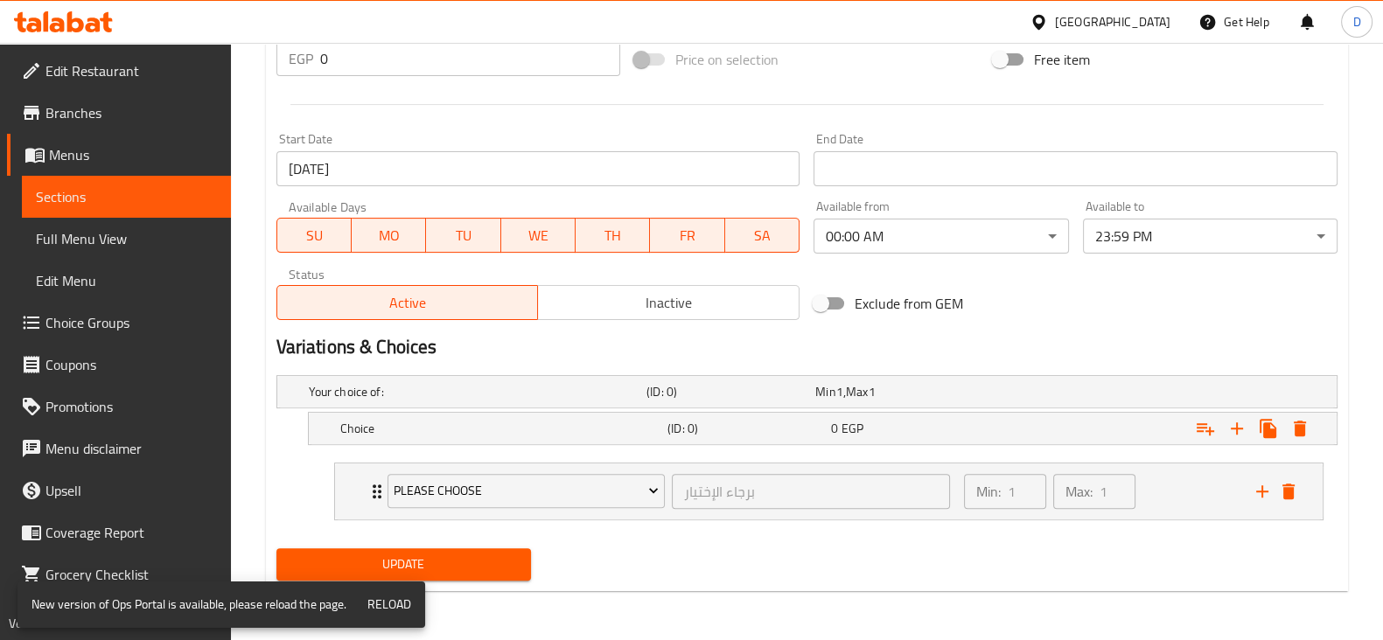
scroll to position [680, 0]
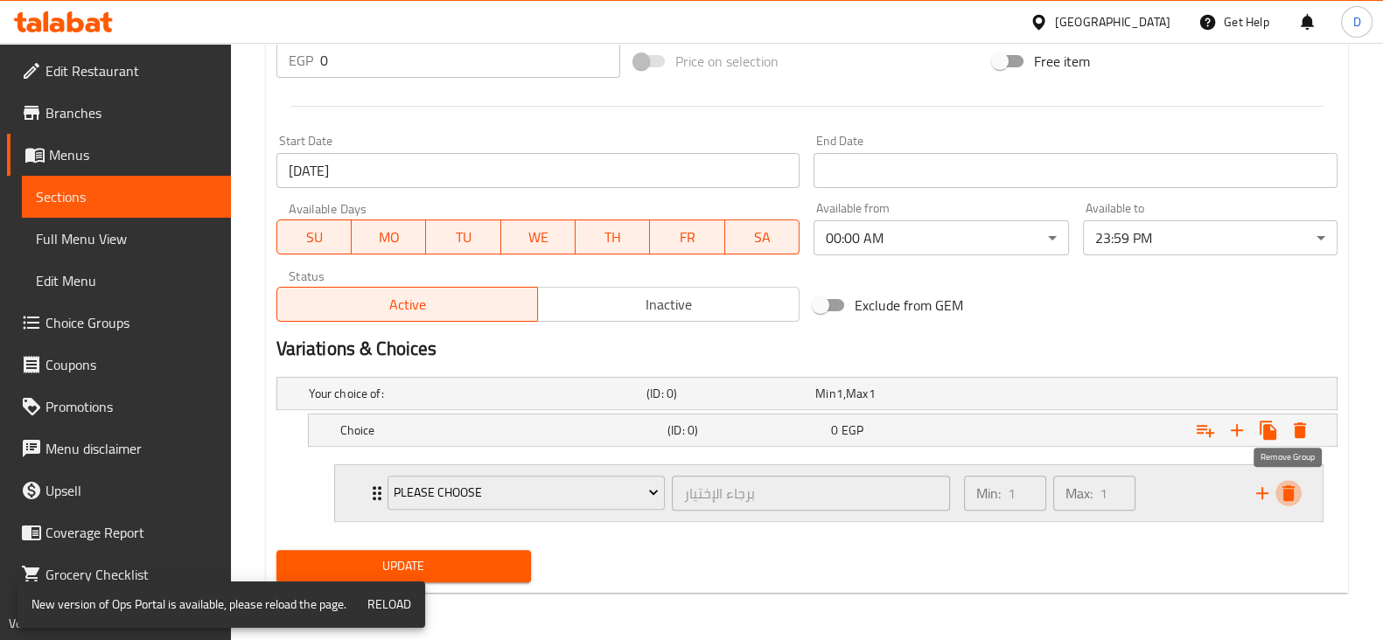
click at [1296, 483] on icon "delete" at bounding box center [1288, 493] width 21 height 21
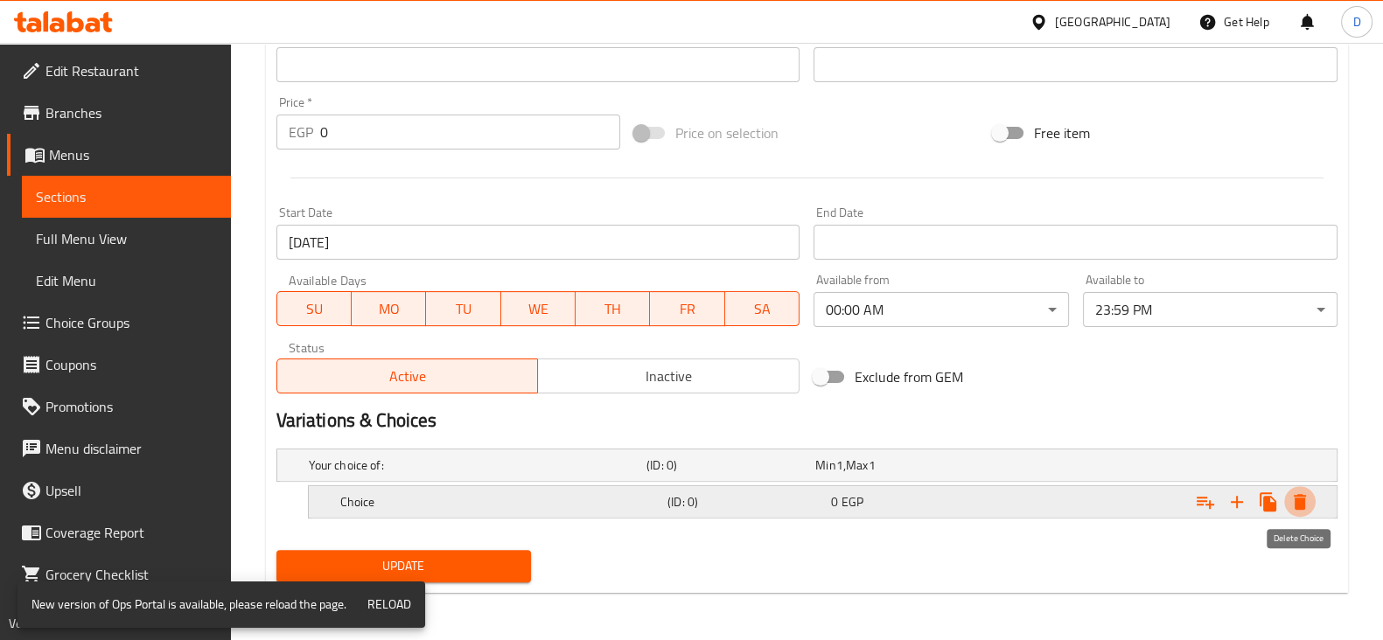
click at [1303, 492] on icon "Expand" at bounding box center [1299, 502] width 21 height 21
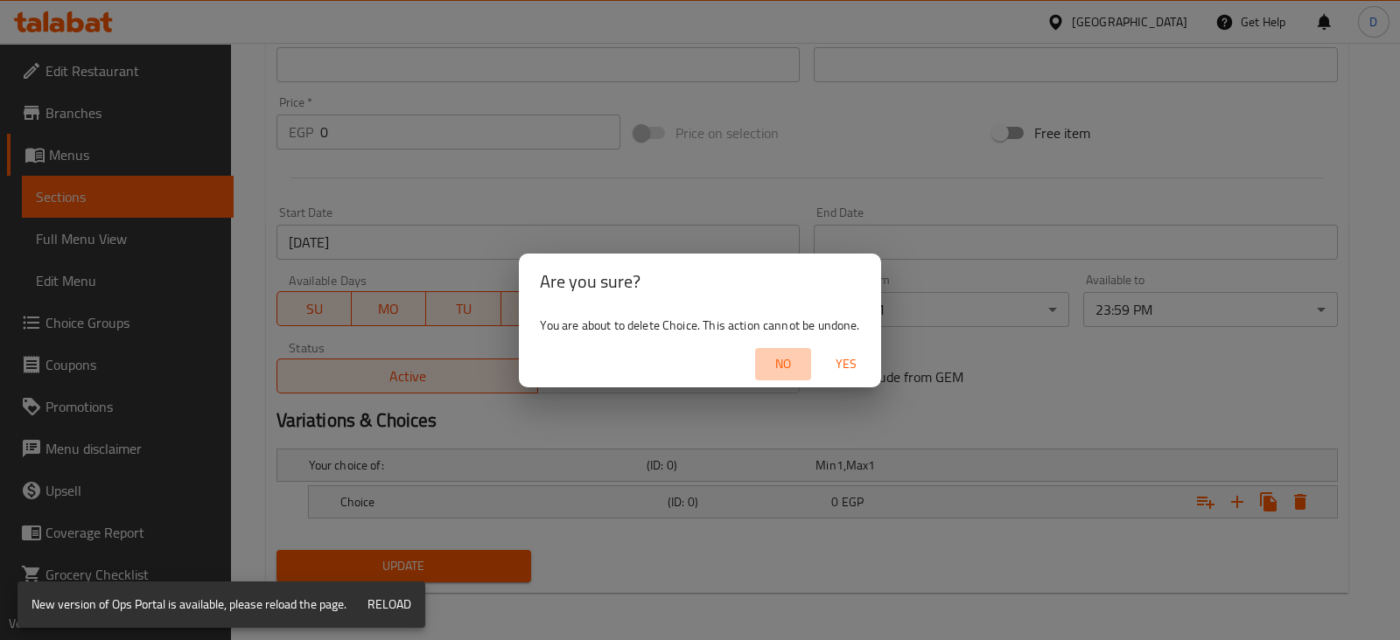
click at [786, 369] on span "No" at bounding box center [783, 364] width 42 height 22
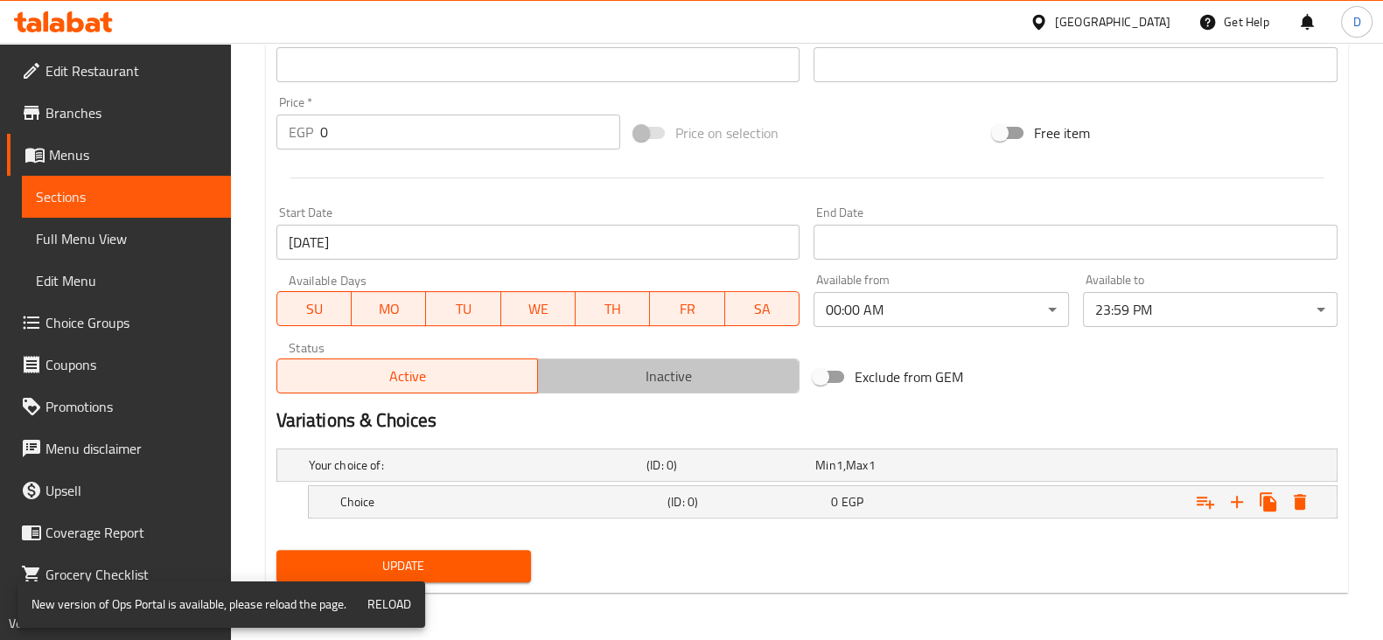
click at [786, 369] on span "Inactive" at bounding box center [669, 376] width 248 height 25
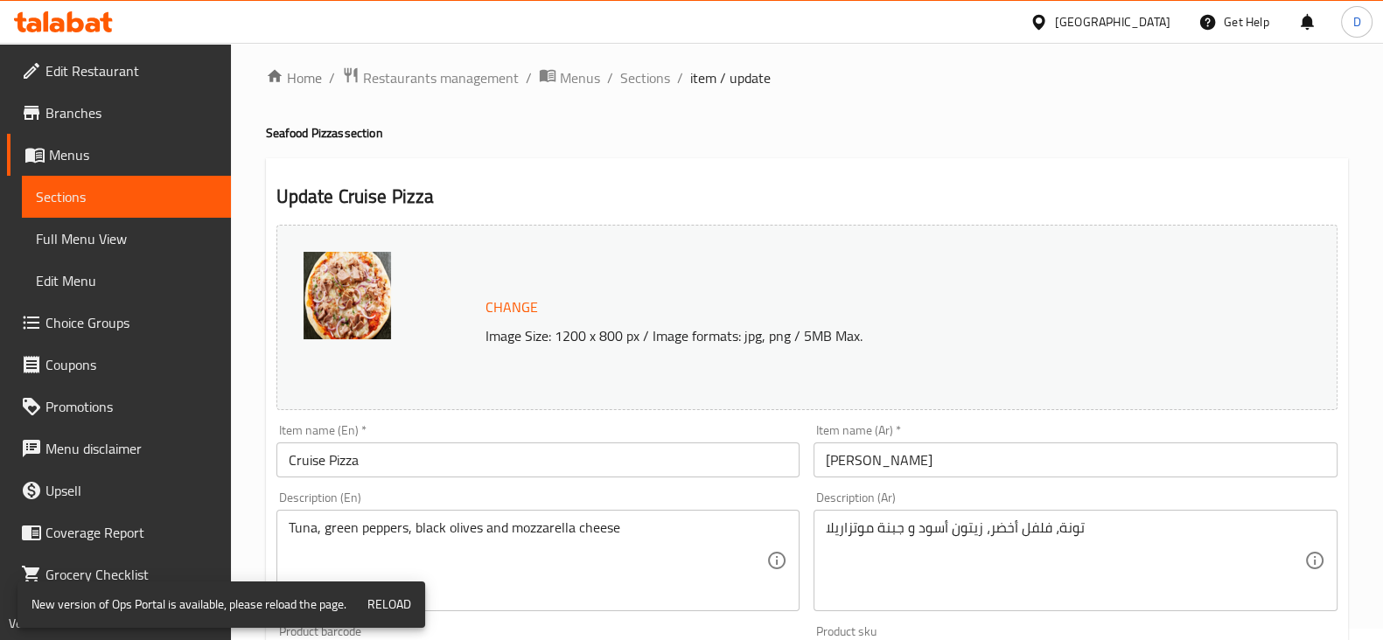
scroll to position [0, 0]
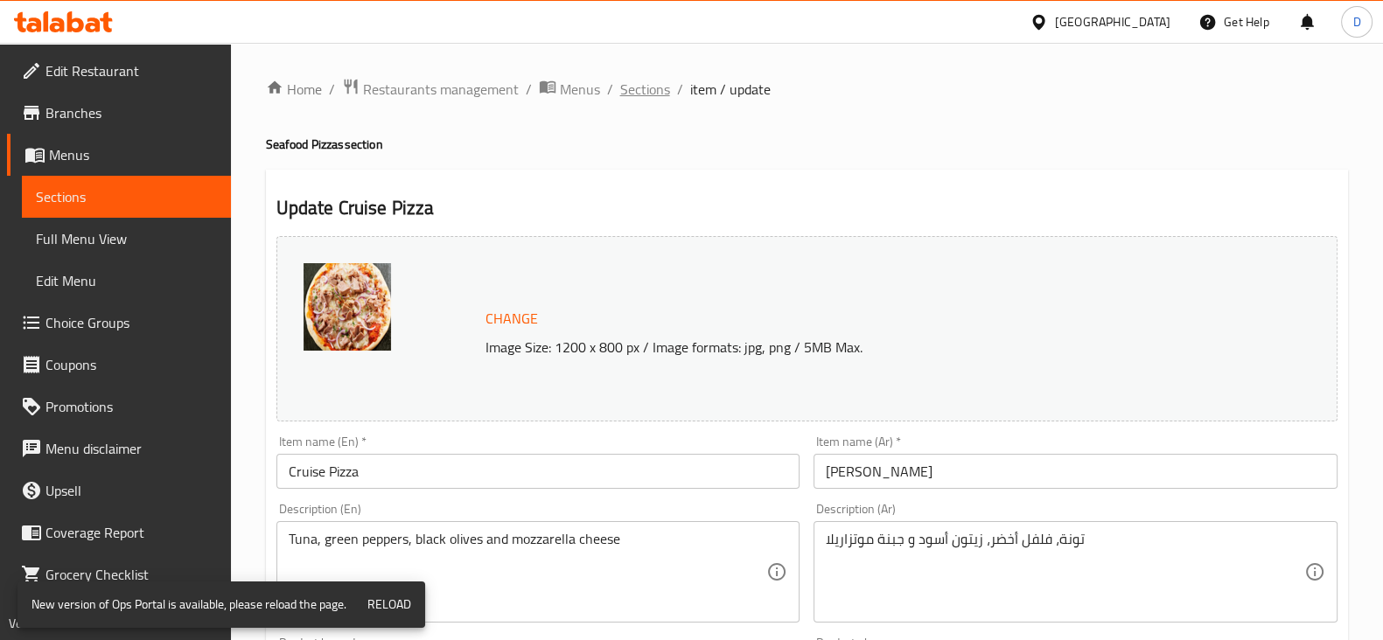
click at [654, 93] on span "Sections" at bounding box center [645, 89] width 50 height 21
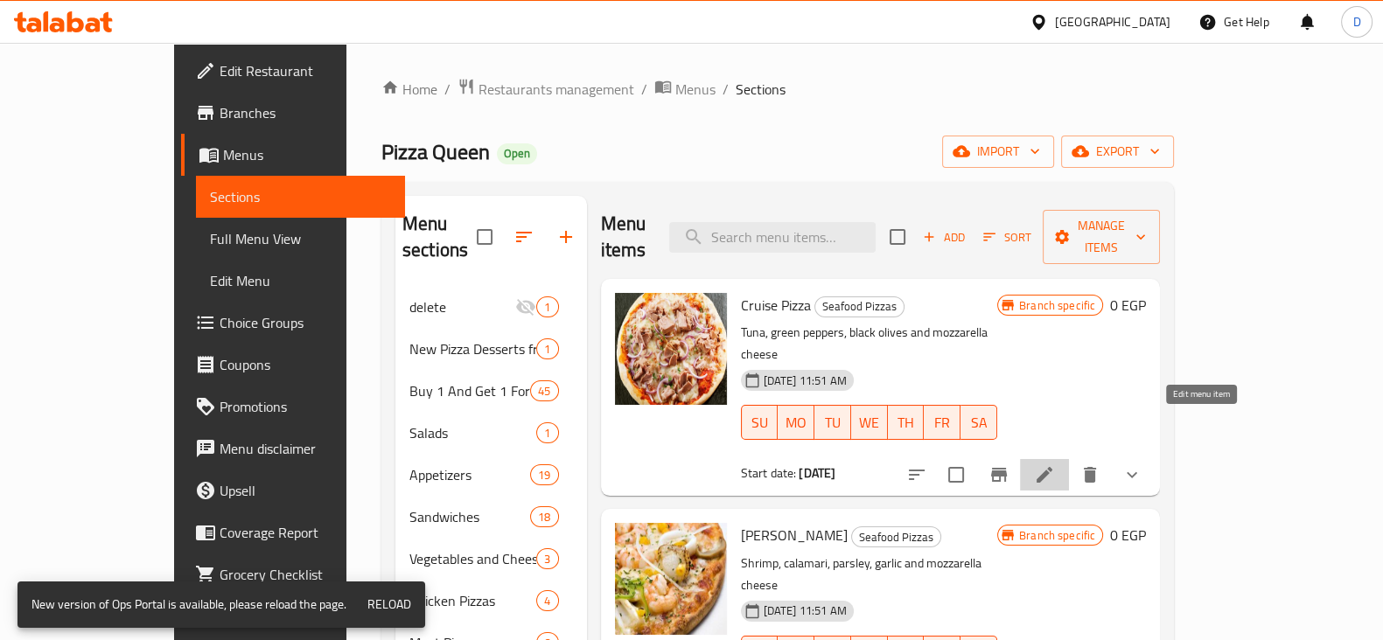
click at [1055, 465] on icon at bounding box center [1044, 475] width 21 height 21
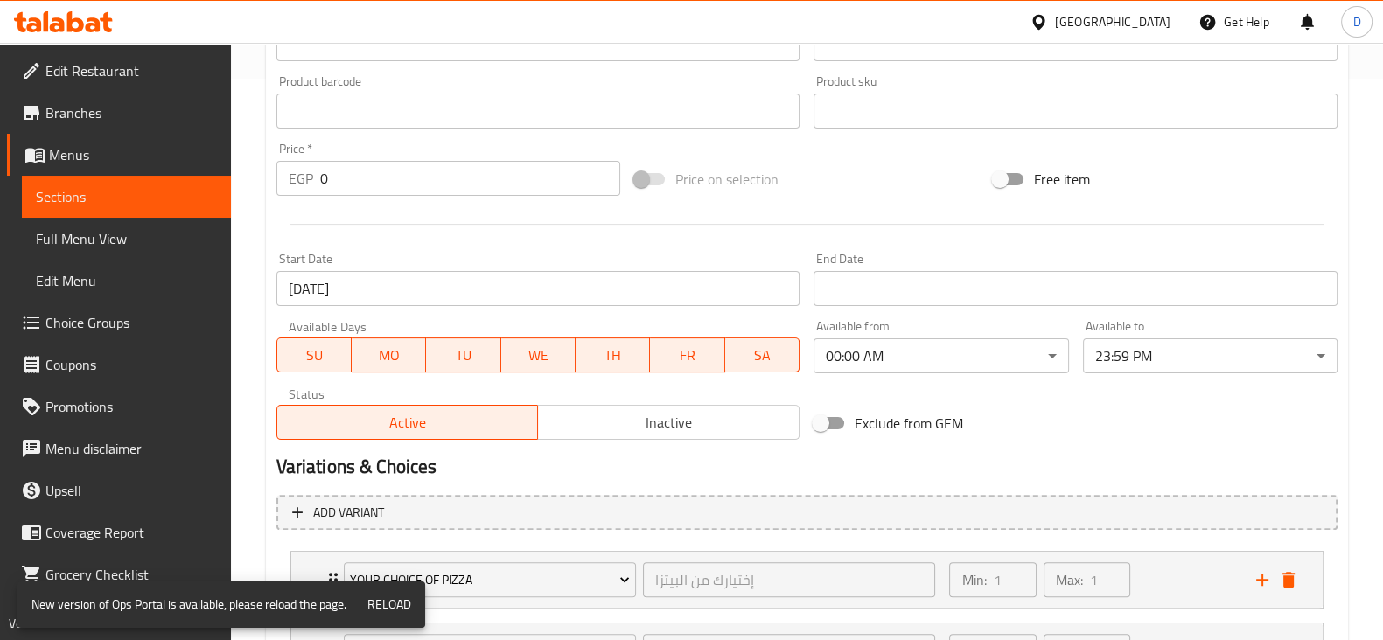
scroll to position [721, 0]
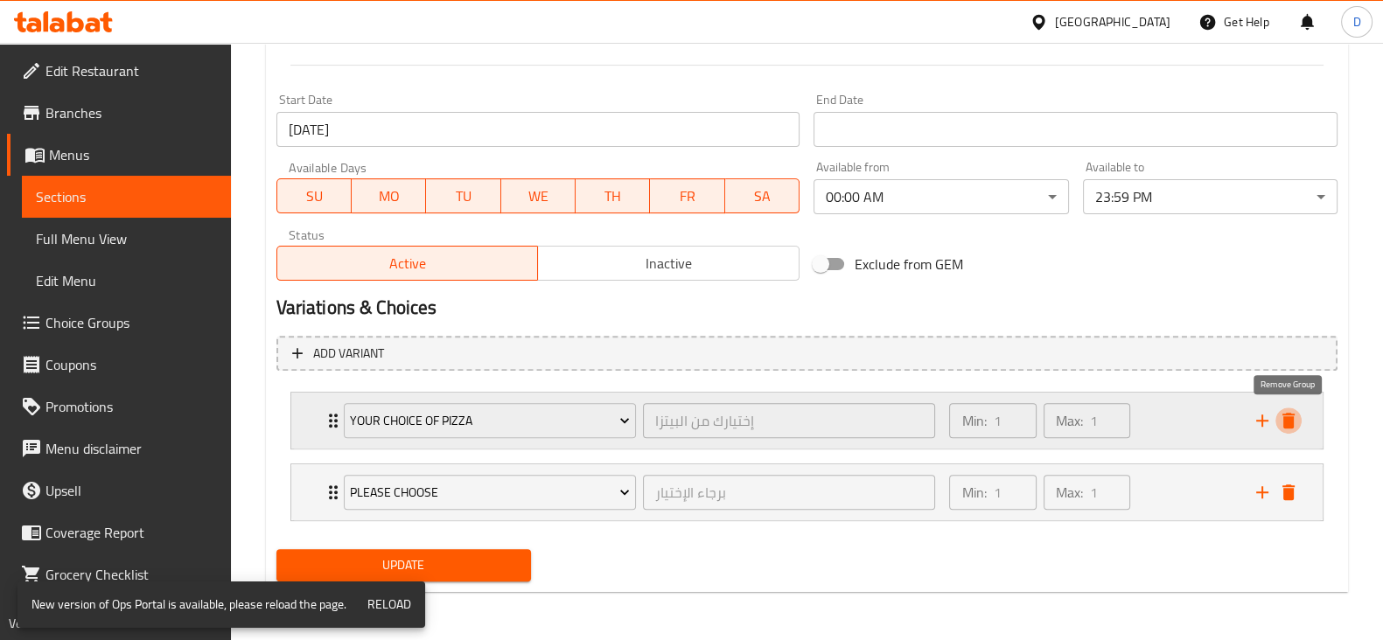
click at [1290, 416] on icon "delete" at bounding box center [1288, 421] width 12 height 16
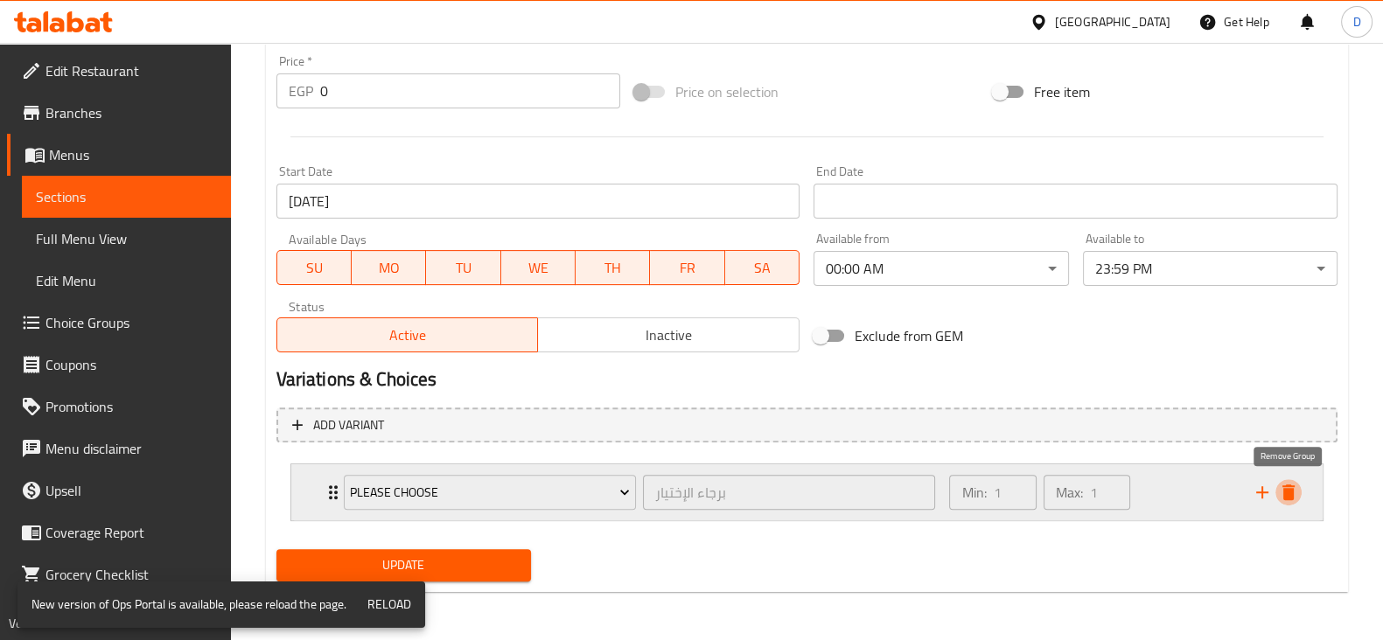
click at [1301, 492] on button "delete" at bounding box center [1288, 492] width 26 height 26
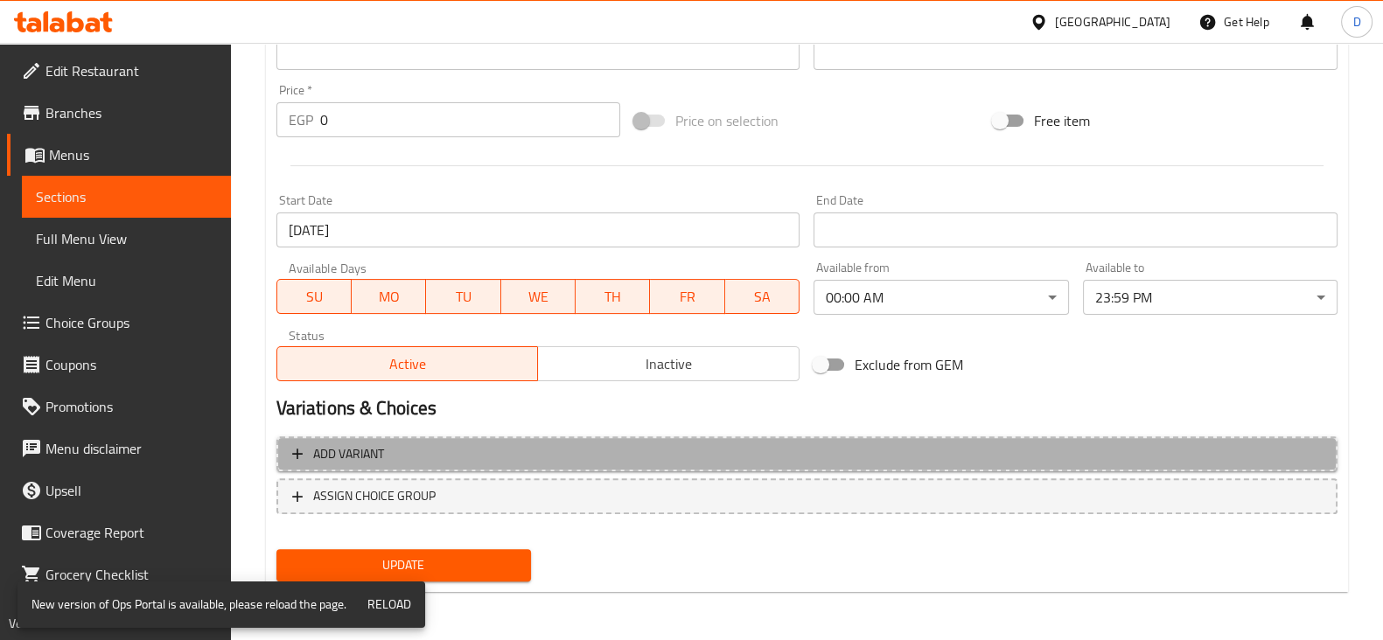
click at [890, 450] on span "Add variant" at bounding box center [807, 455] width 1030 height 22
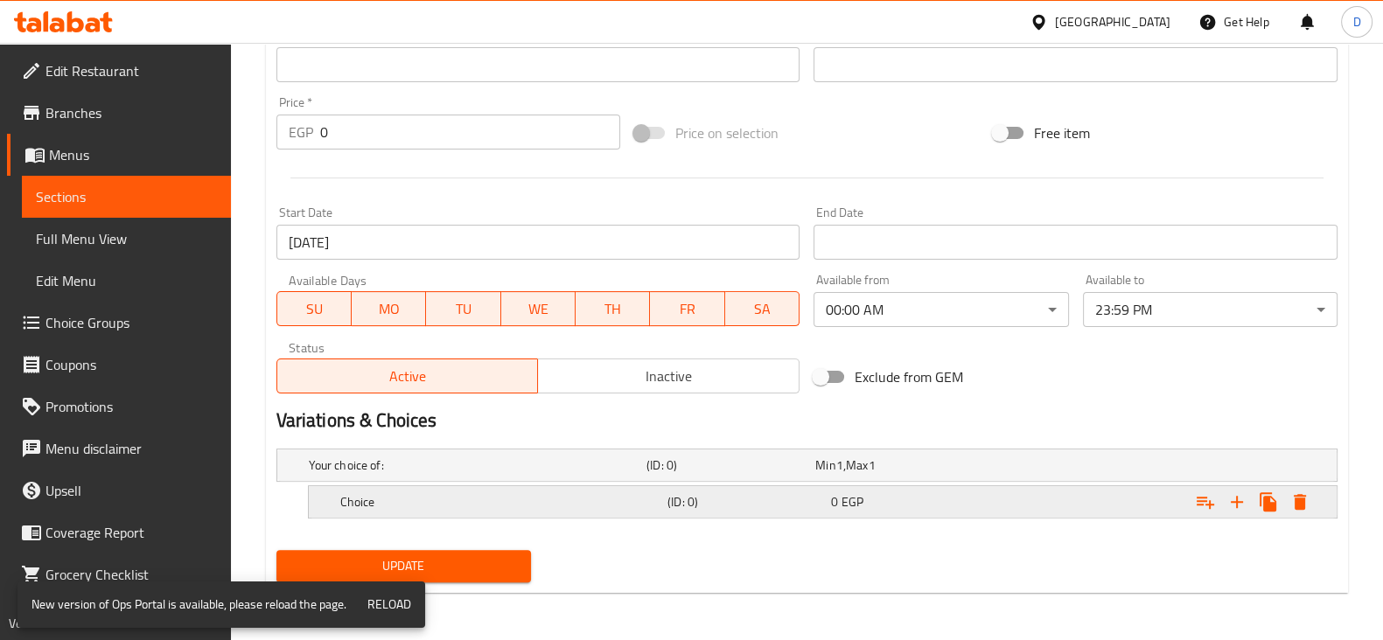
click at [919, 474] on div "0 EGP" at bounding box center [896, 465] width 162 height 17
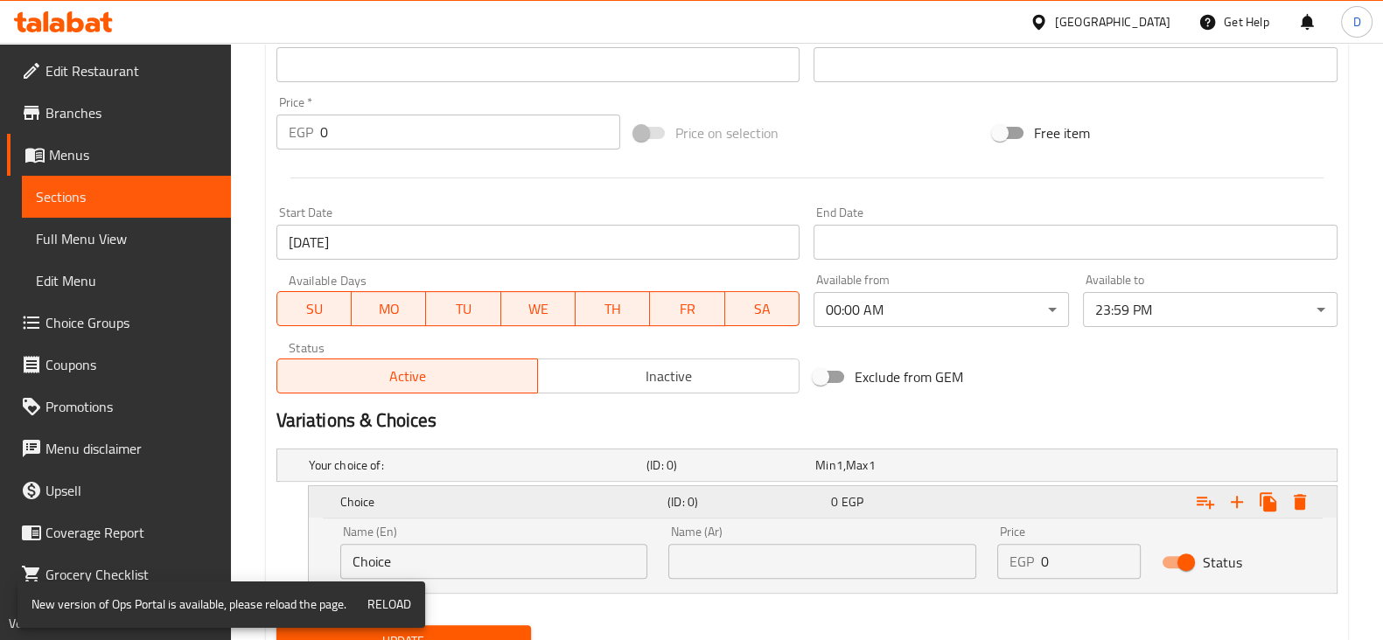
scroll to position [683, 0]
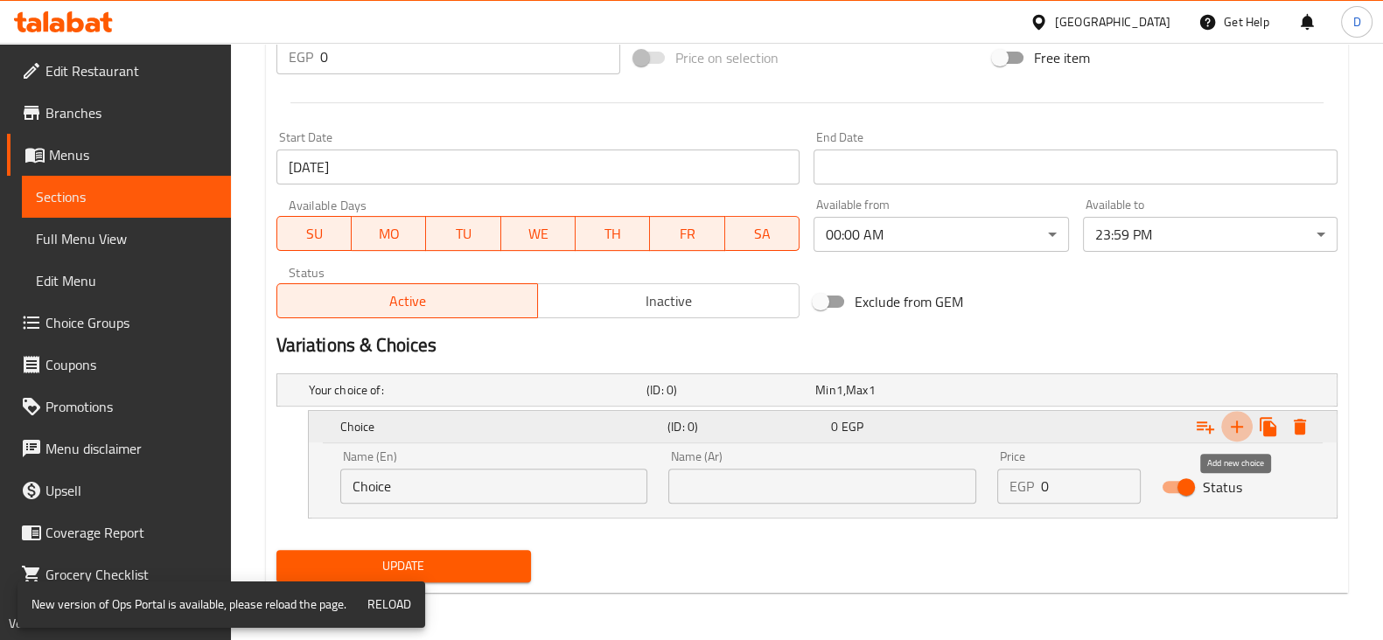
click at [1232, 423] on icon "Expand" at bounding box center [1236, 426] width 21 height 21
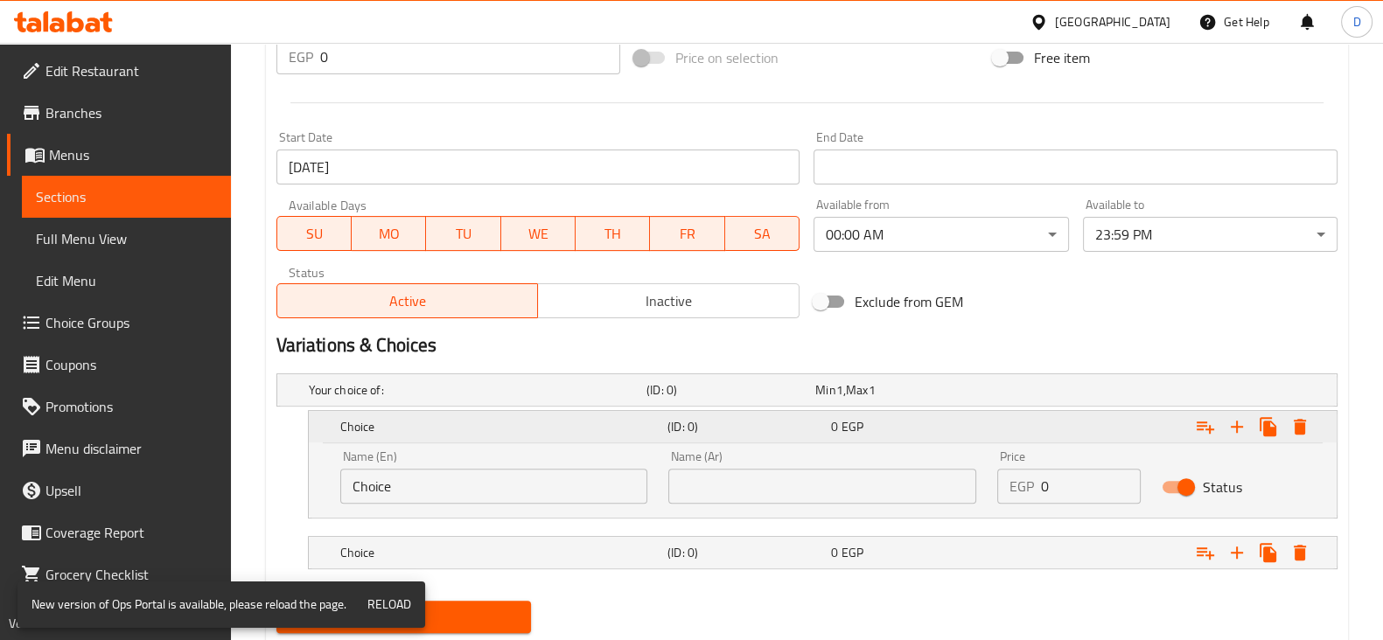
click at [1130, 408] on div "Expand" at bounding box center [1154, 427] width 327 height 38
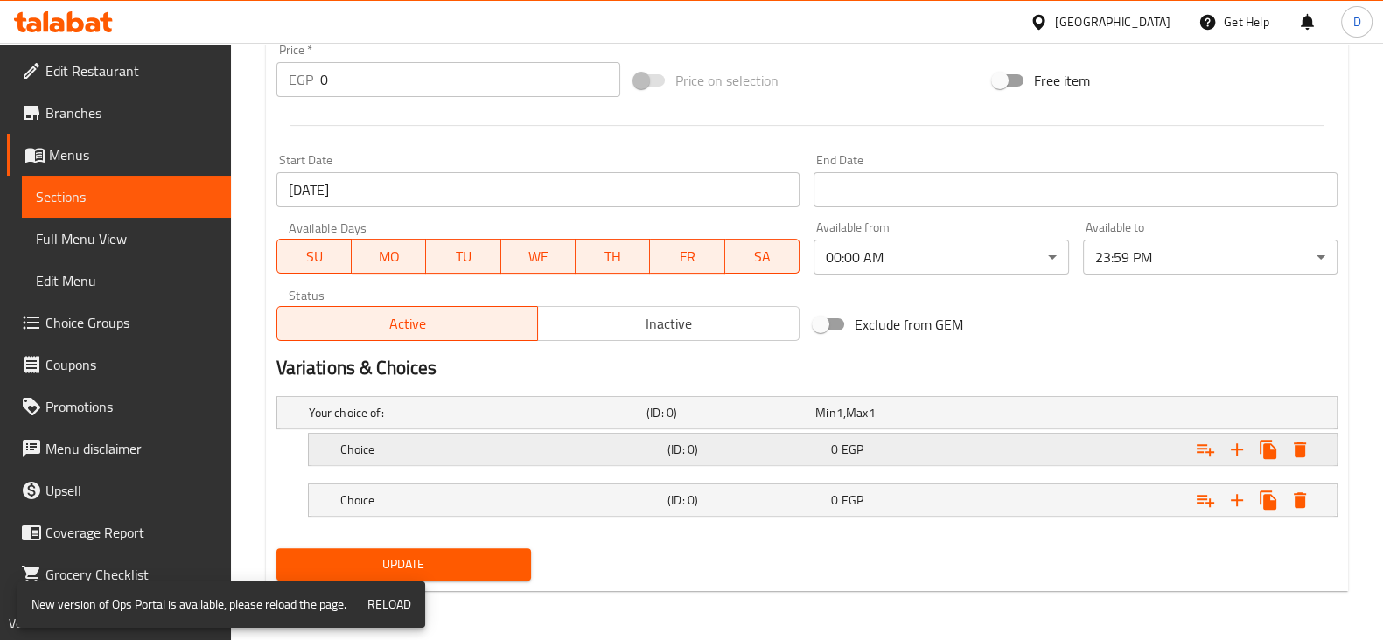
scroll to position [659, 0]
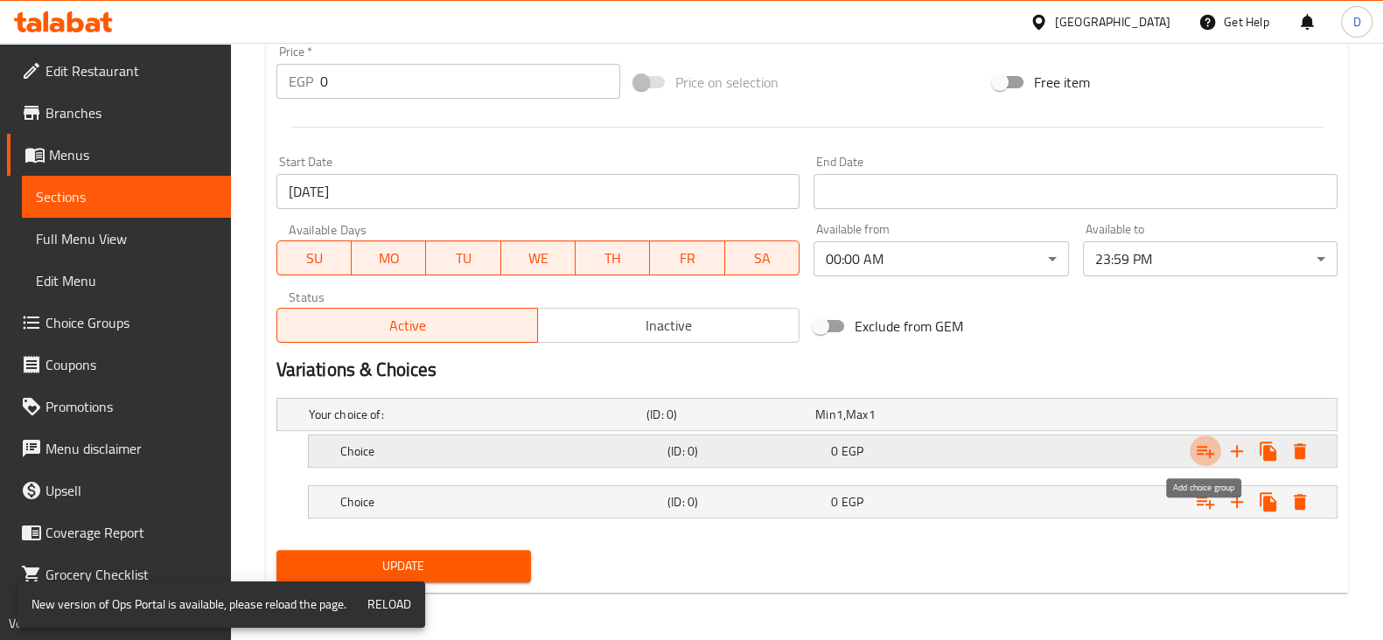
click at [1202, 451] on icon "Expand" at bounding box center [1205, 451] width 21 height 21
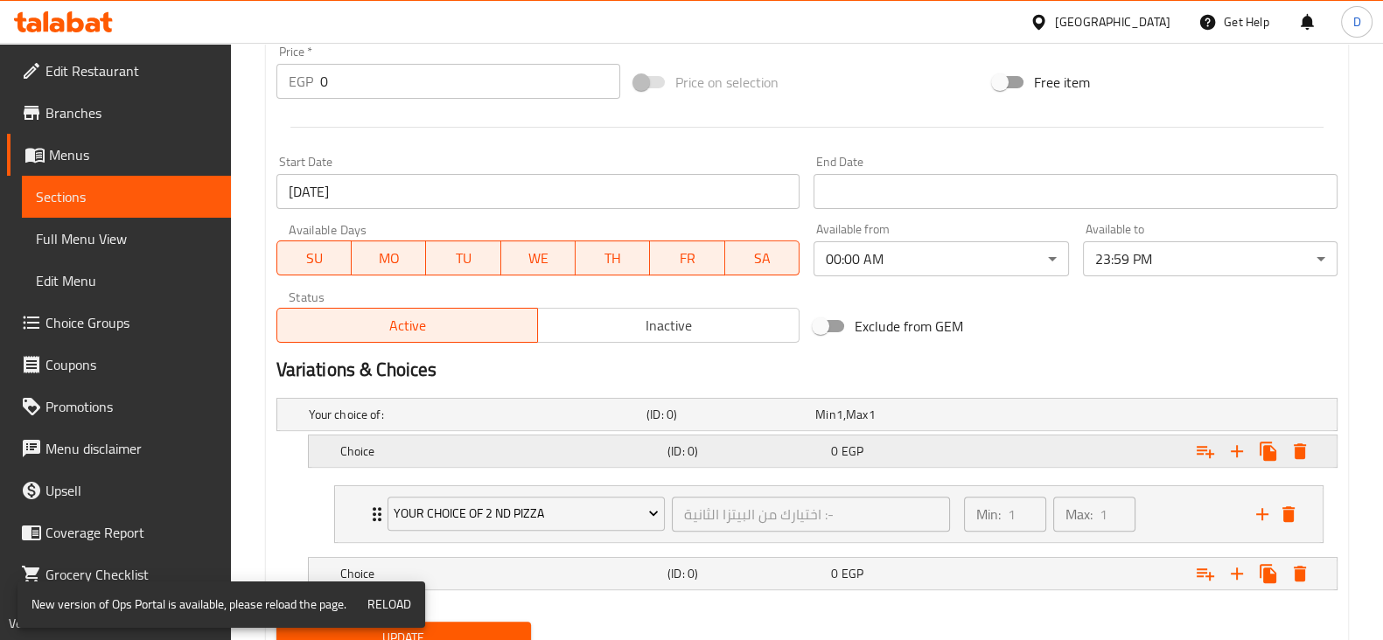
click at [773, 423] on h5 "(ID: 0)" at bounding box center [727, 414] width 162 height 17
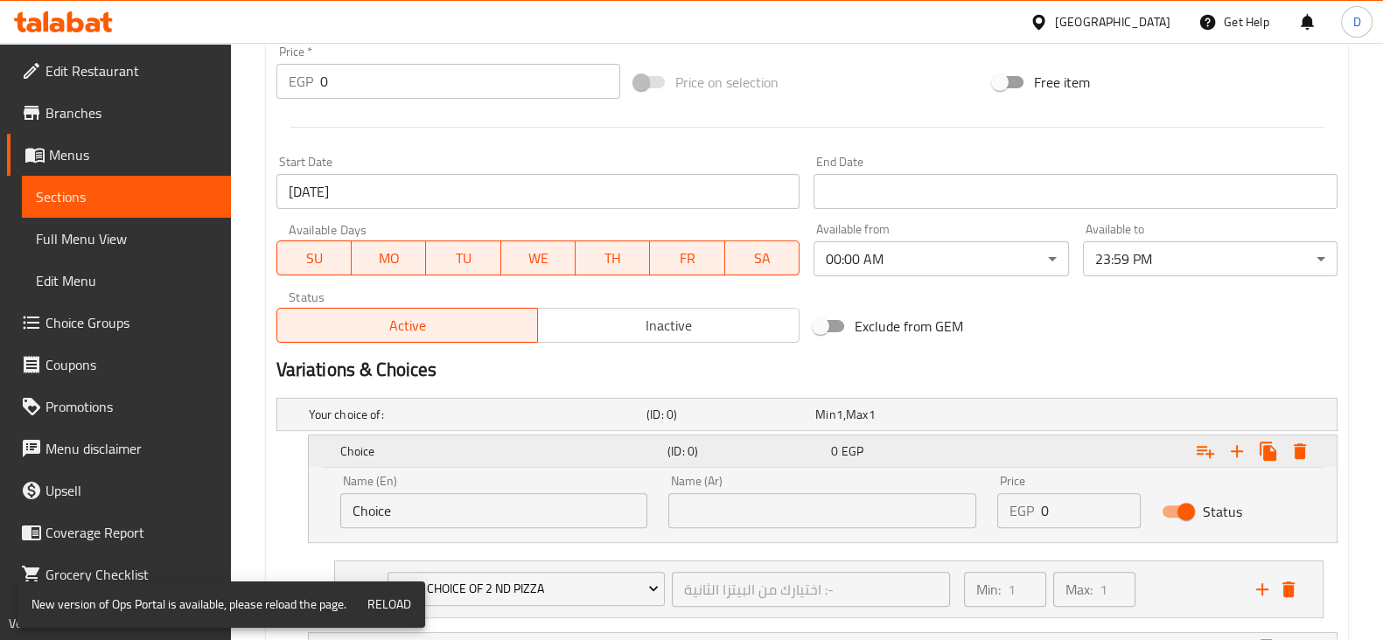
click at [773, 444] on h5 "(ID: 0)" at bounding box center [745, 451] width 157 height 17
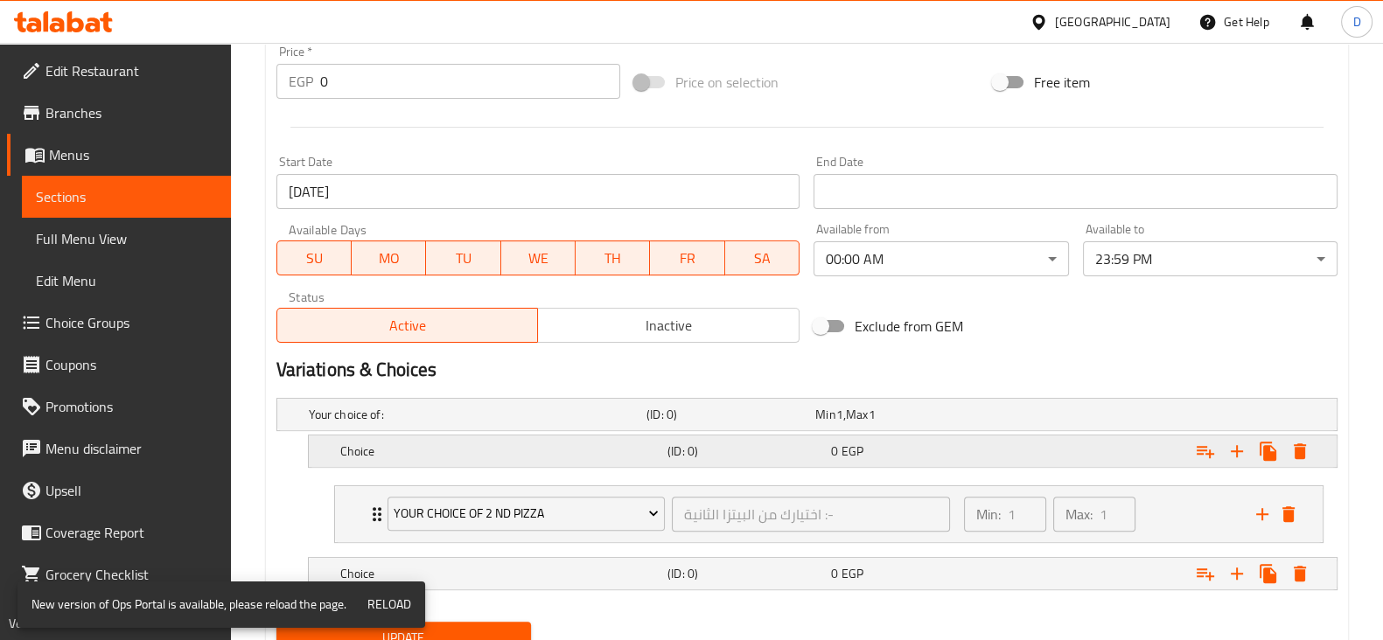
click at [773, 423] on h5 "(ID: 0)" at bounding box center [727, 414] width 162 height 17
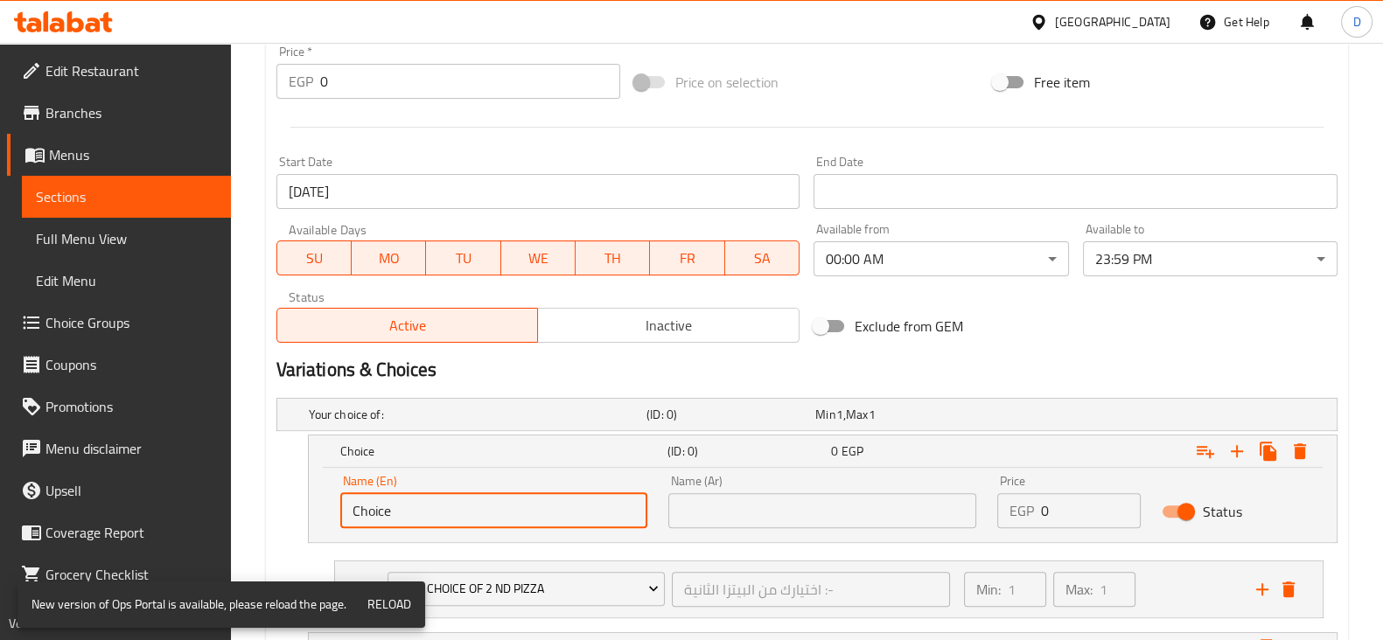
click at [487, 499] on input "Choice" at bounding box center [494, 510] width 308 height 35
type input "Small"
click at [753, 530] on div "Name (Ar) Name (Ar)" at bounding box center [822, 502] width 329 height 74
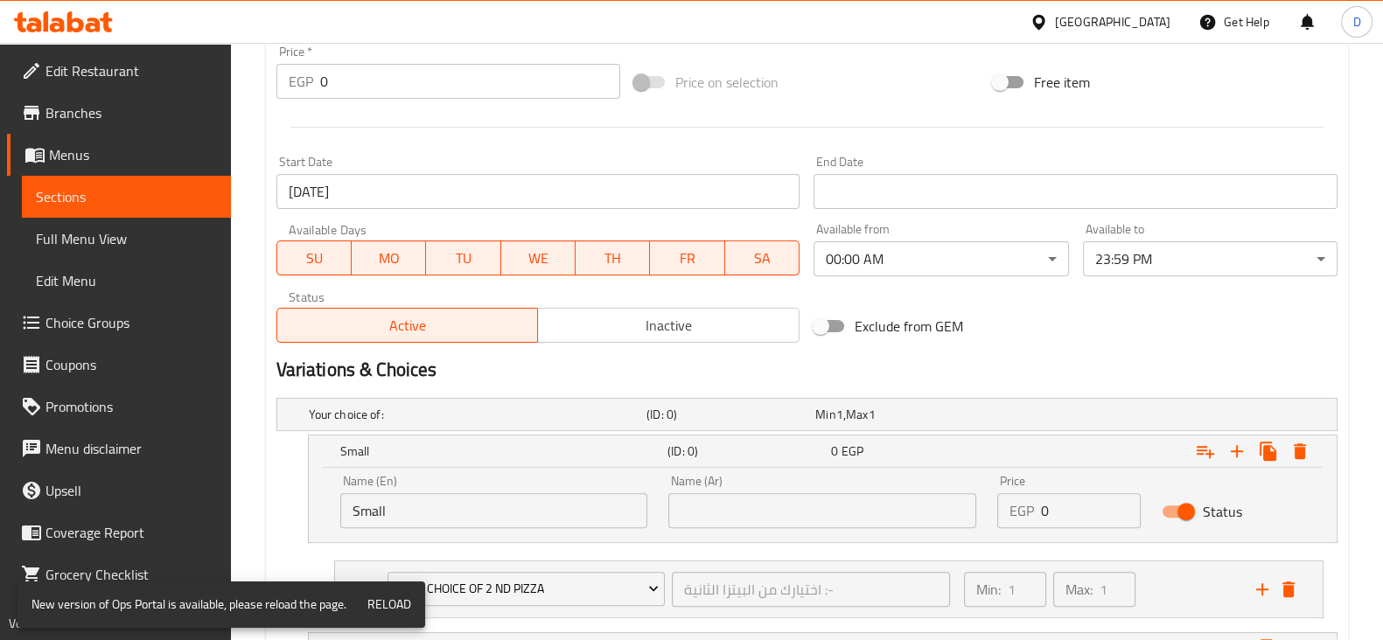
click at [755, 521] on input "text" at bounding box center [822, 510] width 308 height 35
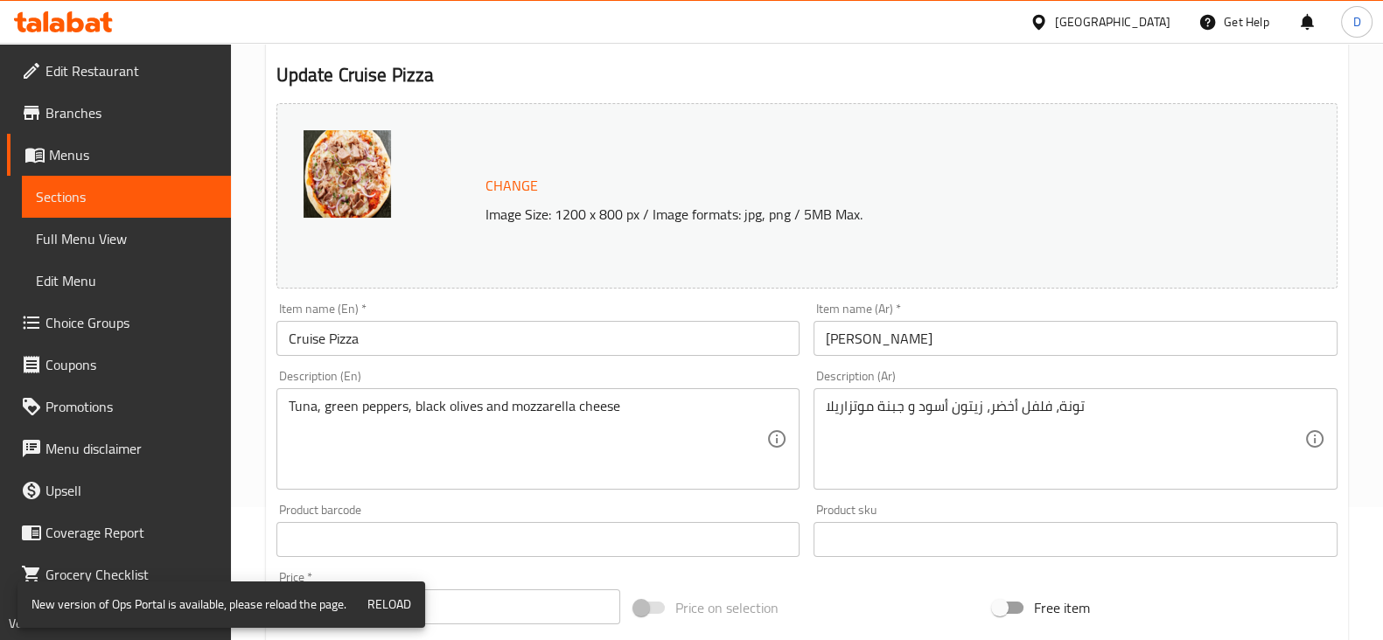
scroll to position [0, 0]
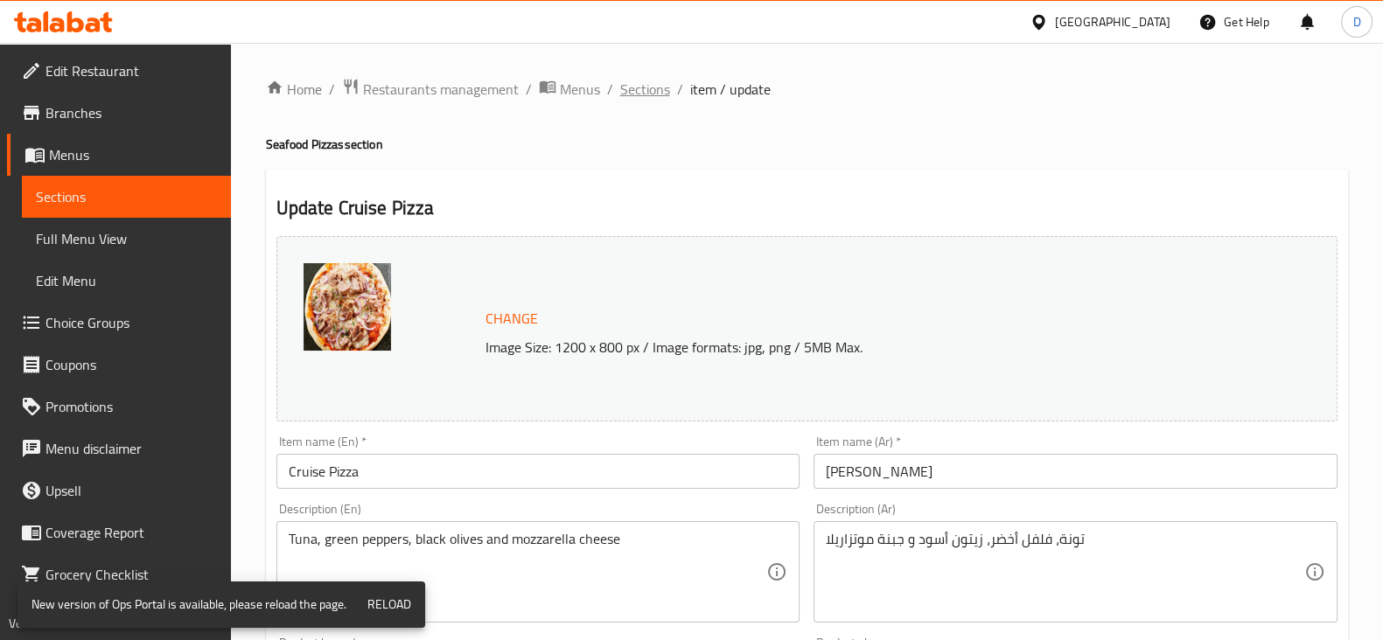
type input "وسطz"
click at [639, 92] on span "Sections" at bounding box center [645, 89] width 50 height 21
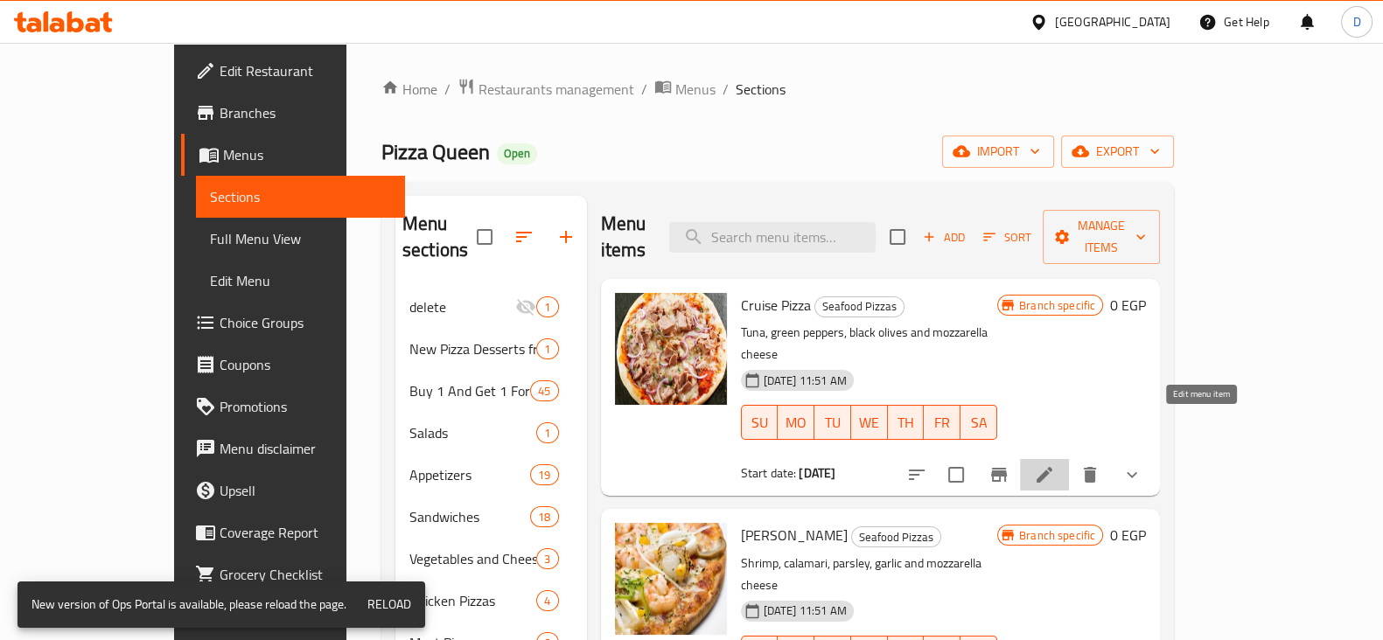
click at [1055, 465] on icon at bounding box center [1044, 475] width 21 height 21
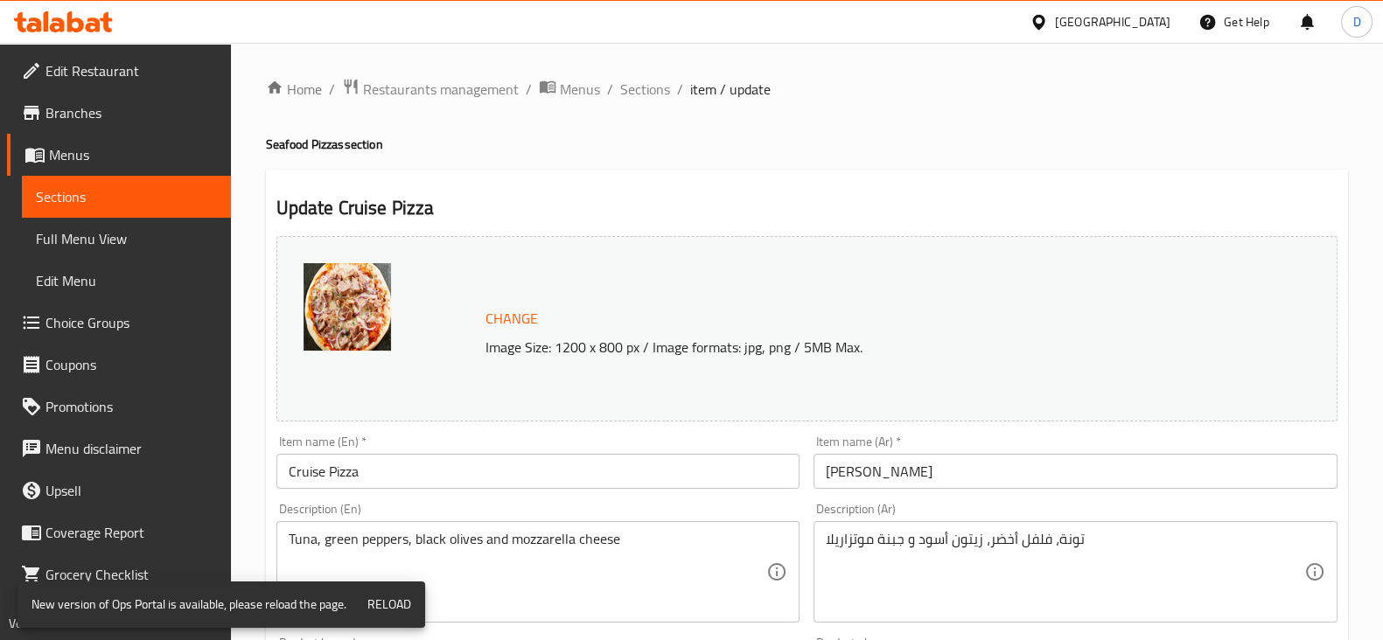
scroll to position [721, 0]
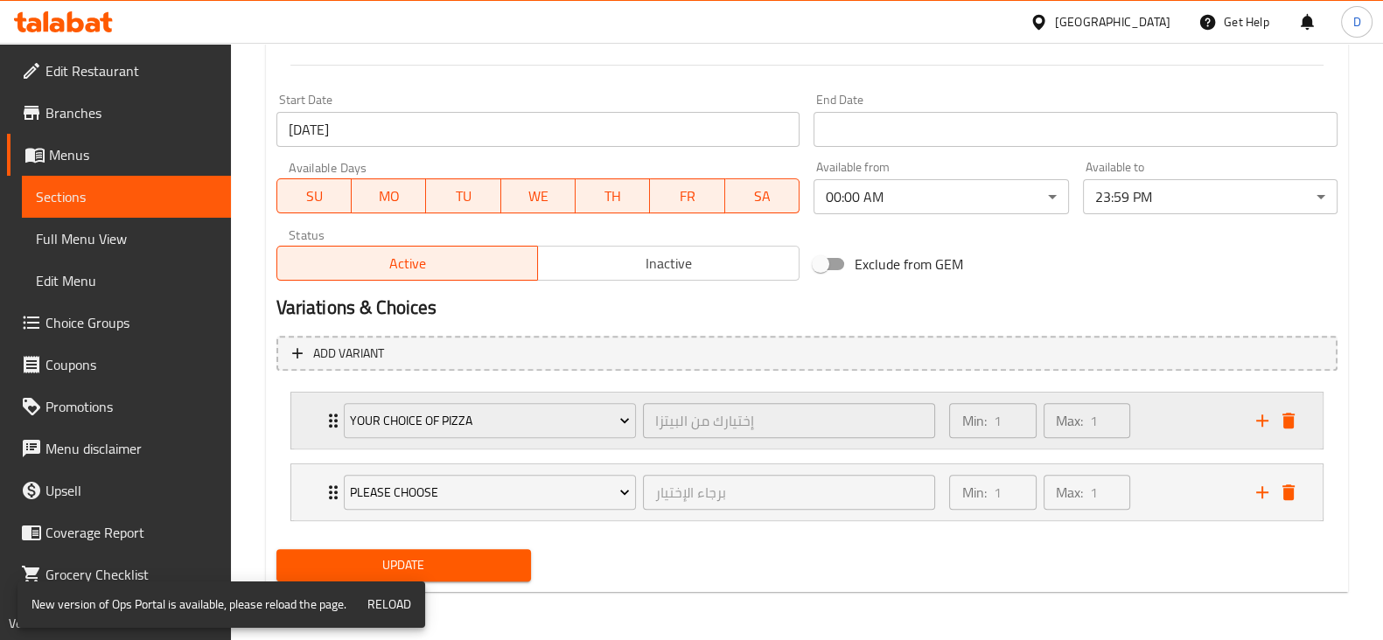
click at [1164, 433] on div "Min: 1 ​ Max: 1 ​" at bounding box center [1092, 421] width 306 height 56
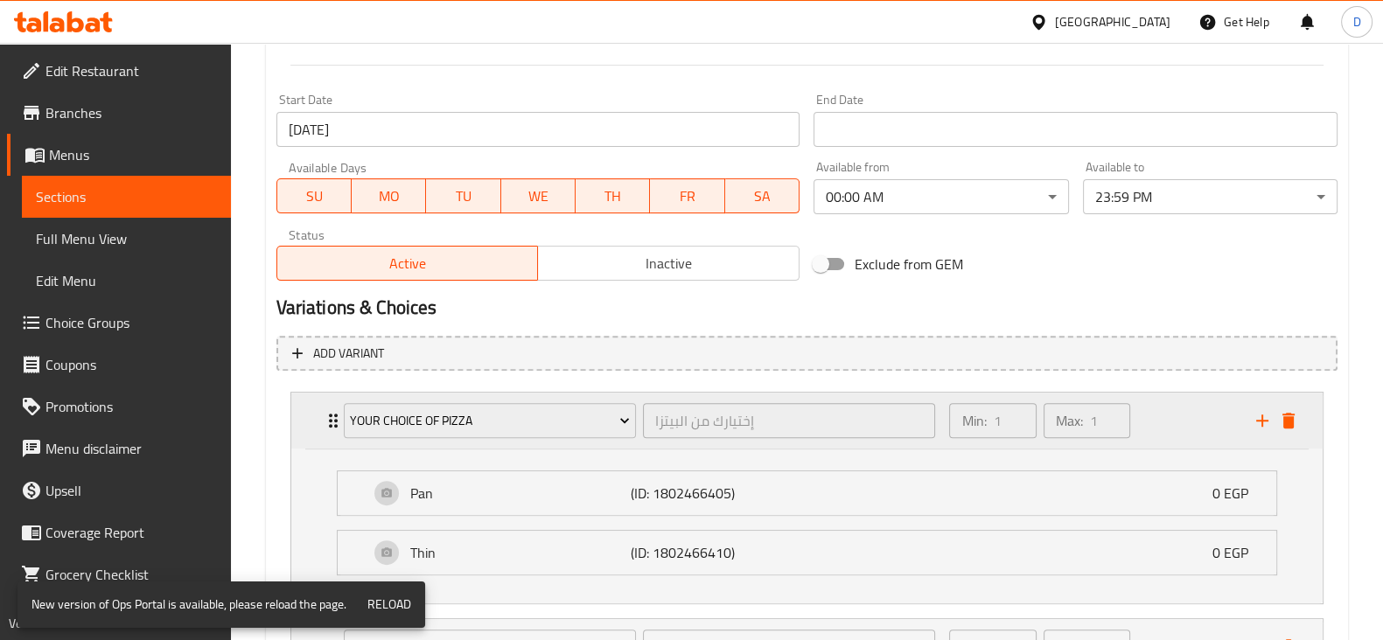
click at [1164, 433] on div "Min: 1 ​ Max: 1 ​" at bounding box center [1092, 421] width 306 height 56
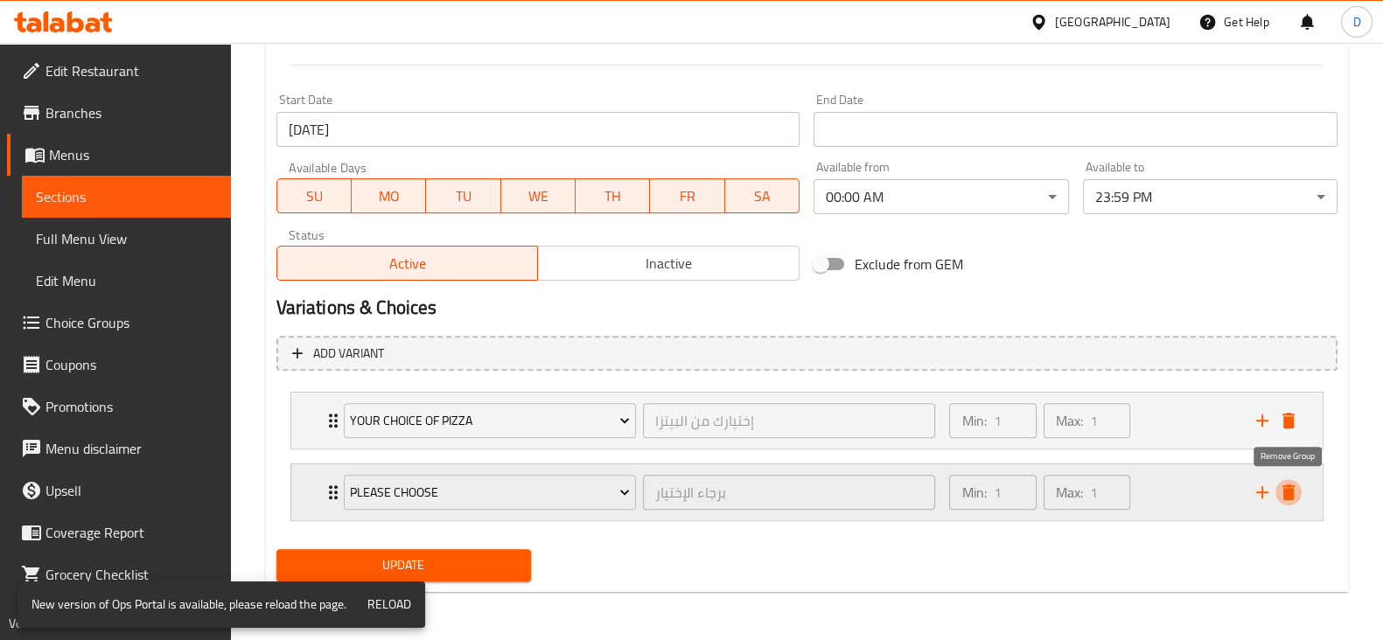
click at [1292, 483] on icon "delete" at bounding box center [1288, 492] width 21 height 21
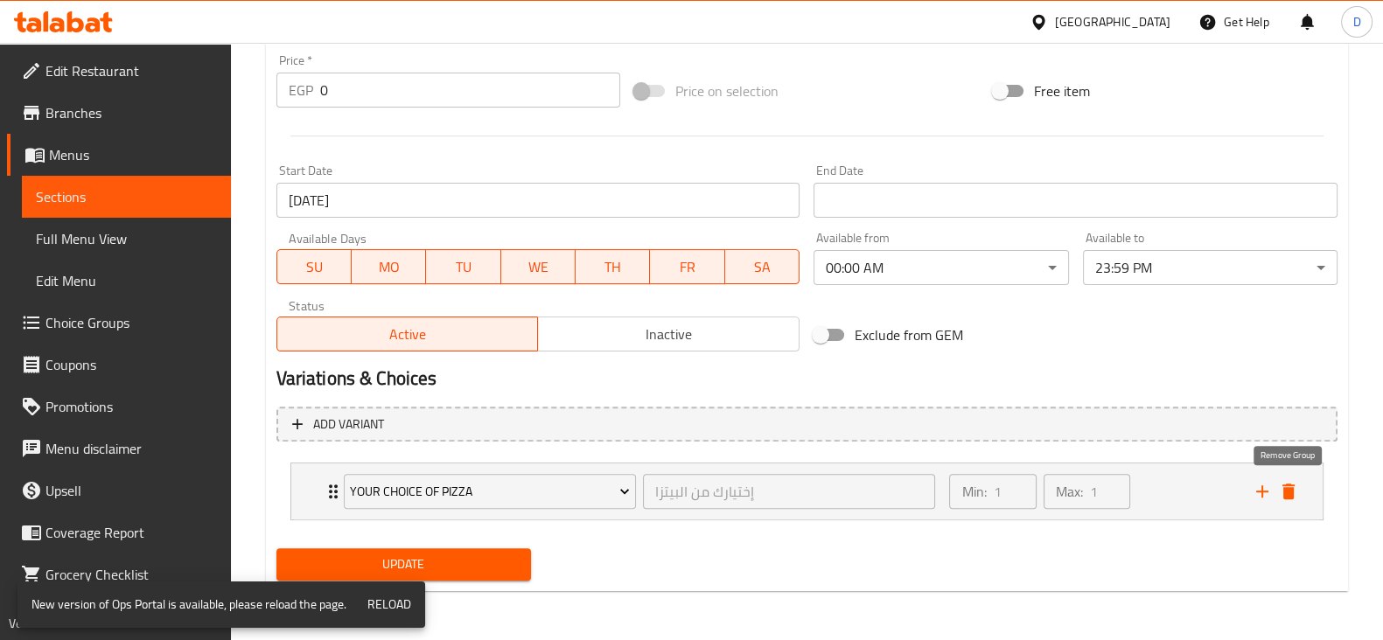
scroll to position [649, 0]
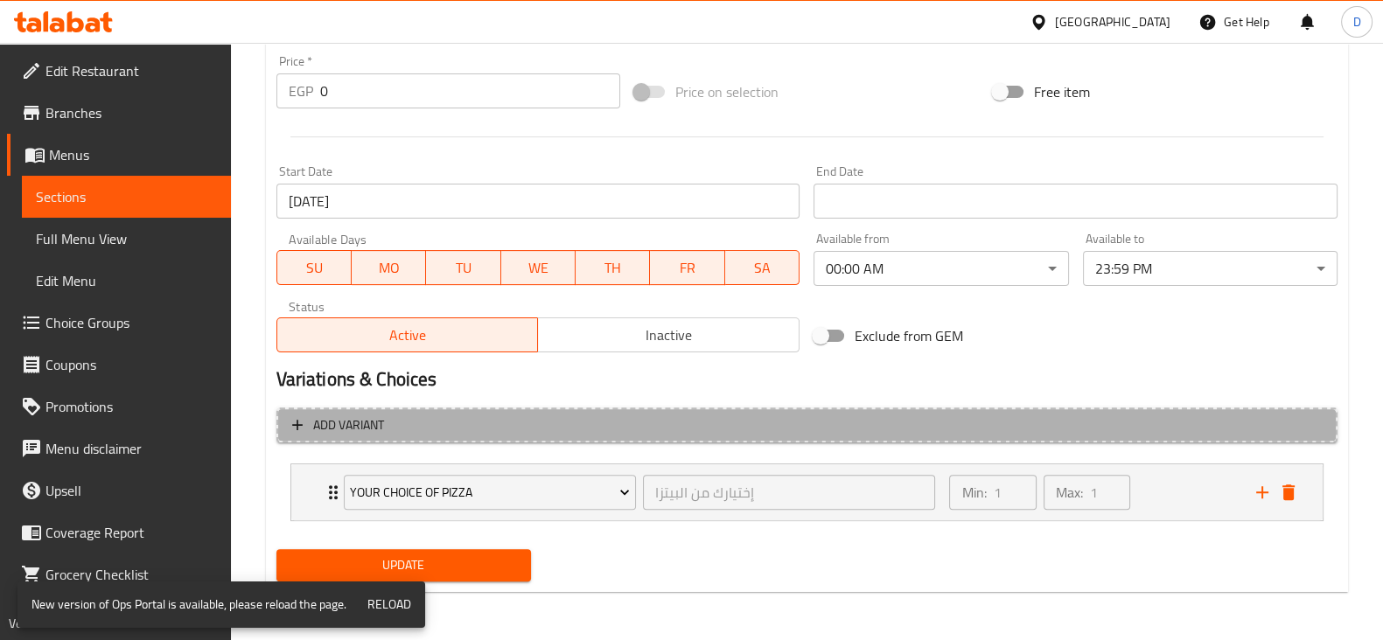
click at [1107, 430] on span "Add variant" at bounding box center [807, 426] width 1030 height 22
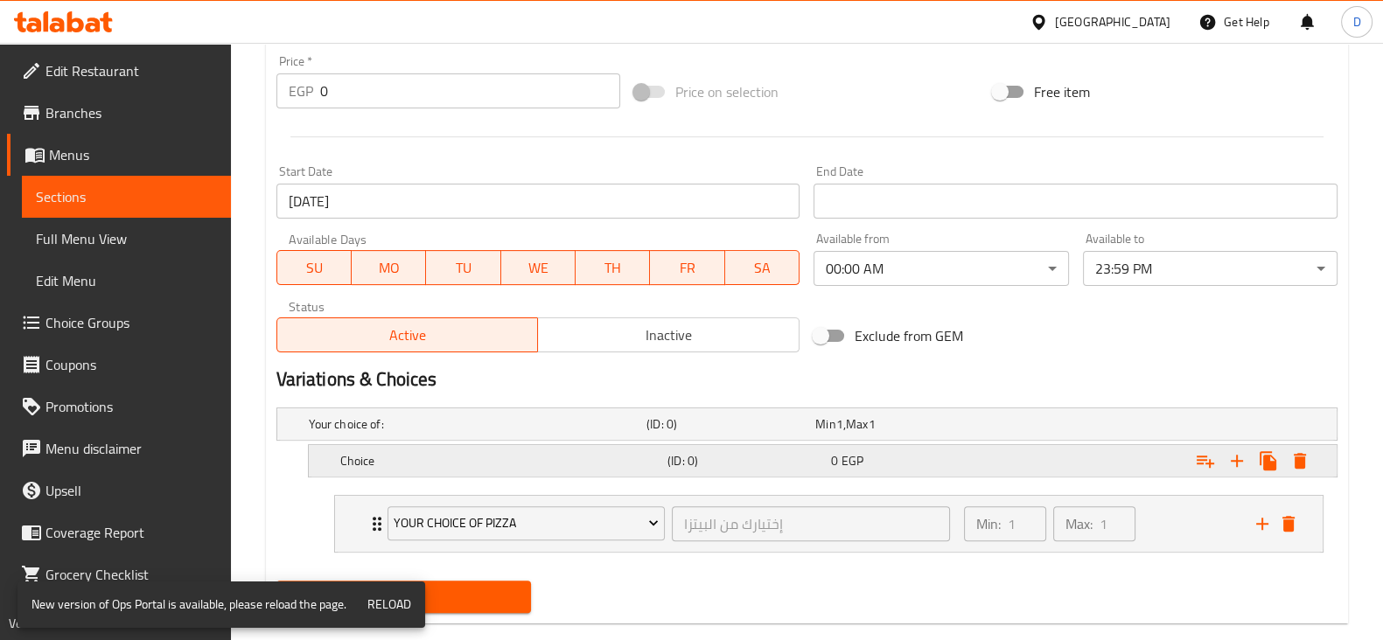
click at [733, 433] on h5 "(ID: 0)" at bounding box center [727, 424] width 162 height 17
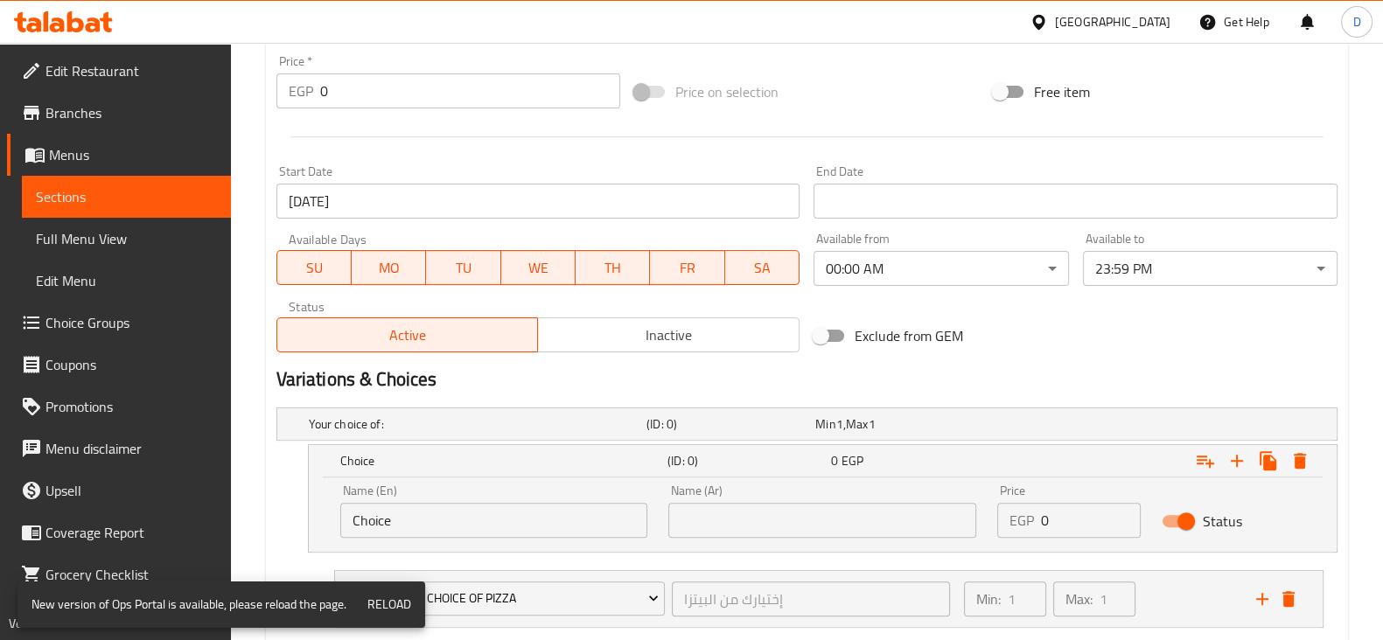
click at [518, 503] on input "Choice" at bounding box center [494, 520] width 308 height 35
type input "Small"
click at [761, 513] on input "text" at bounding box center [822, 520] width 308 height 35
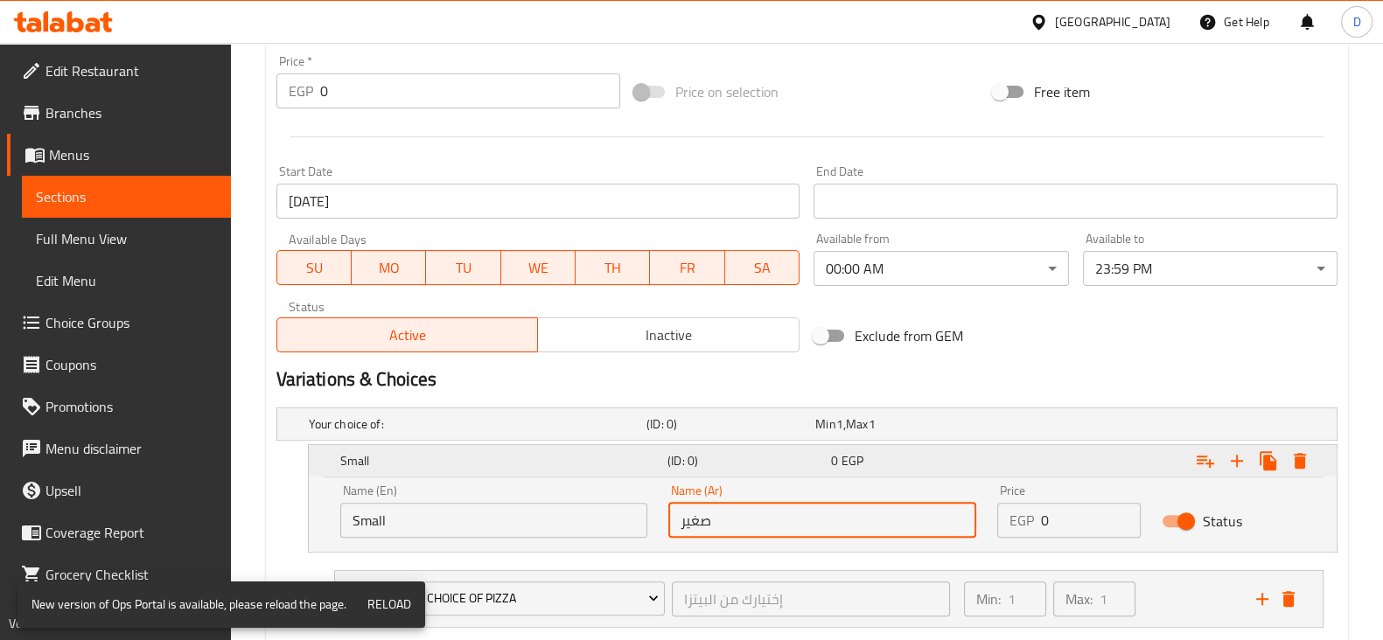
type input "صغير"
click at [842, 461] on span "EGP" at bounding box center [853, 461] width 22 height 23
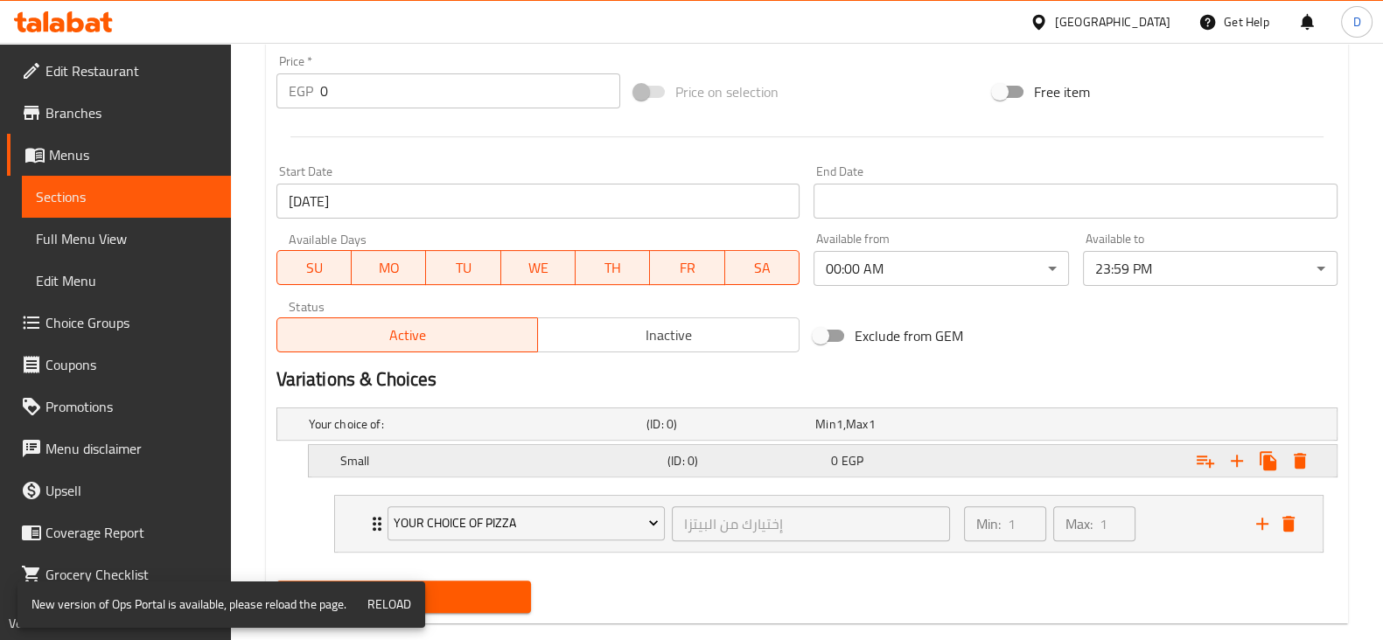
click at [1015, 428] on div "Expand" at bounding box center [1150, 424] width 338 height 7
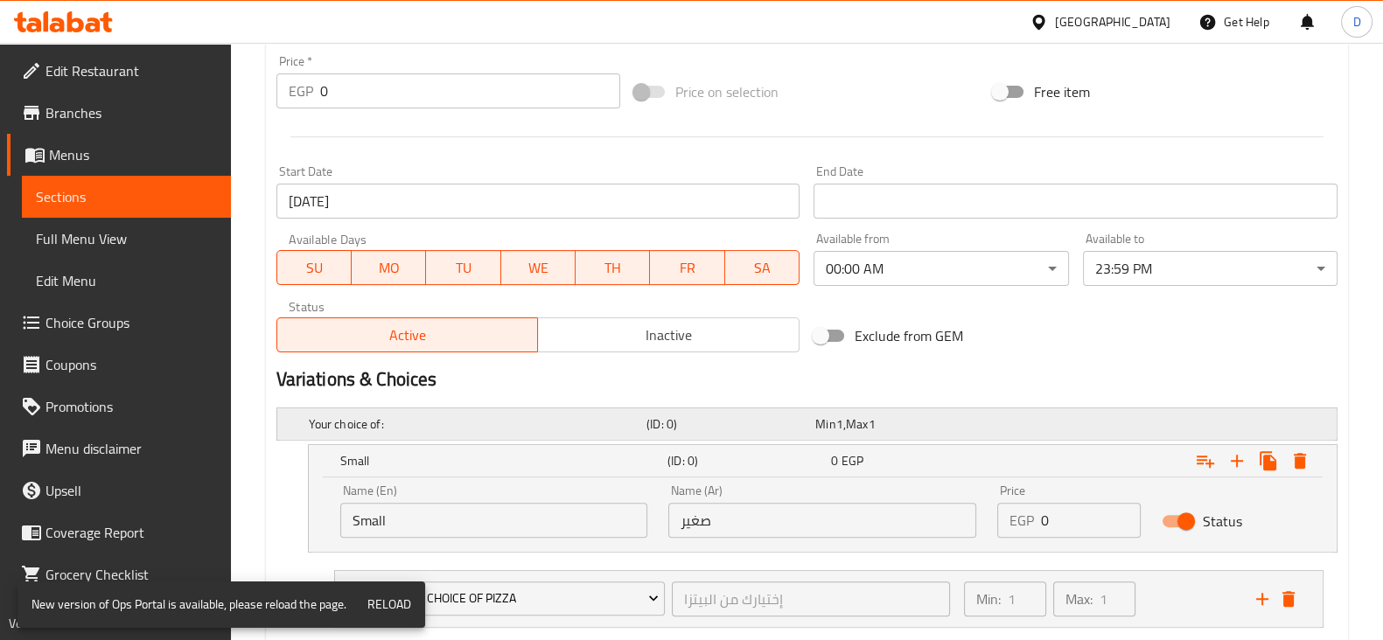
click at [868, 420] on span "Max" at bounding box center [857, 424] width 22 height 23
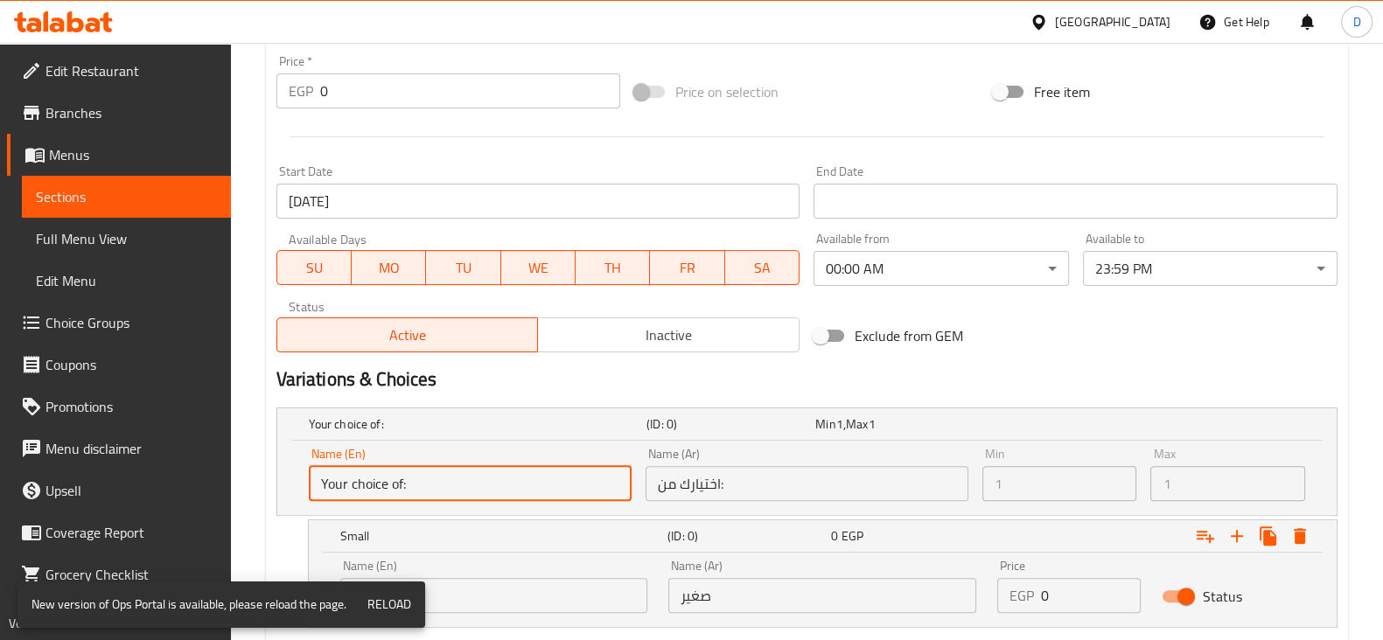
click at [556, 469] on input "Your choice of:" at bounding box center [470, 483] width 323 height 35
click at [630, 419] on h5 "Your choice of:" at bounding box center [474, 424] width 331 height 17
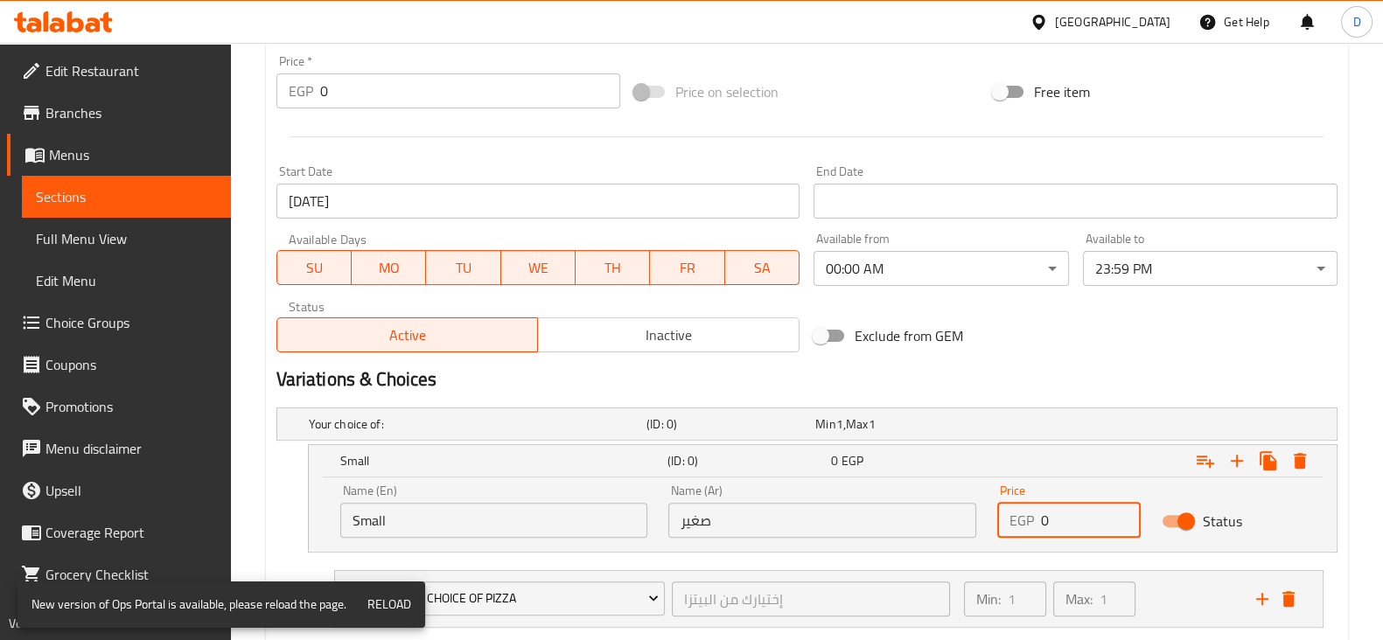
click at [1047, 516] on input "0" at bounding box center [1091, 520] width 100 height 35
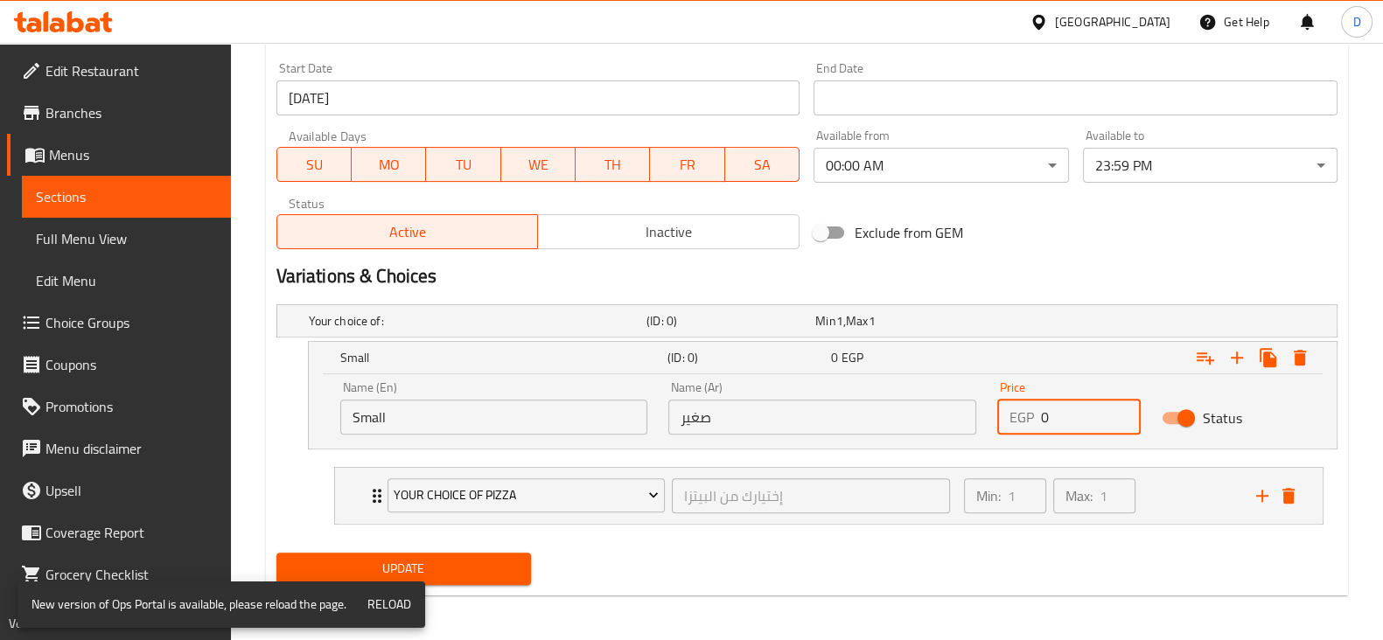
scroll to position [755, 0]
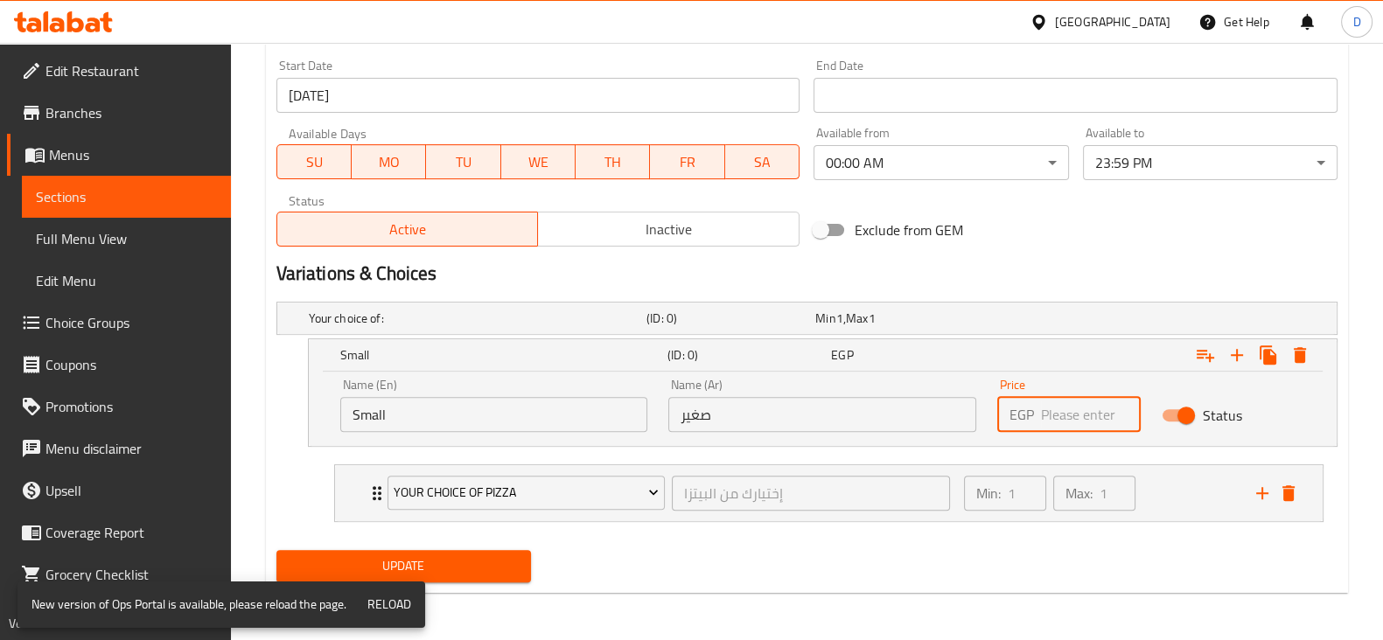
paste input "182.28"
type input "182.28"
click at [1050, 361] on div "Expand" at bounding box center [1154, 355] width 327 height 38
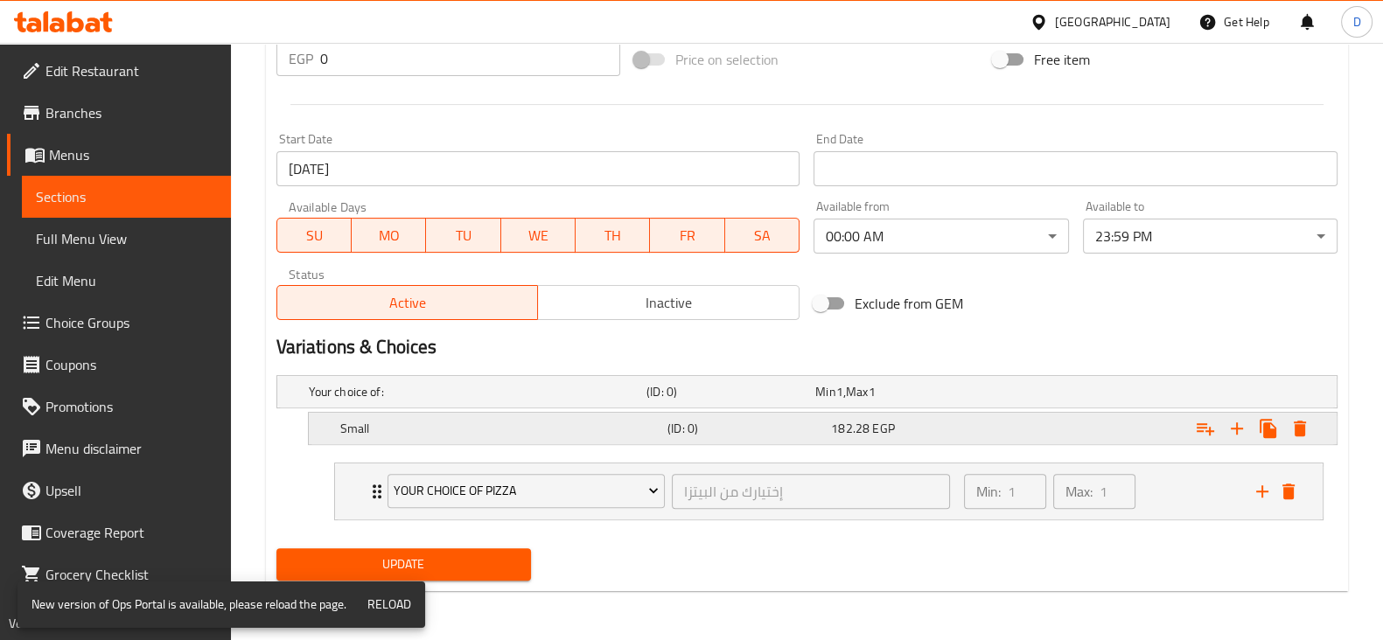
scroll to position [680, 0]
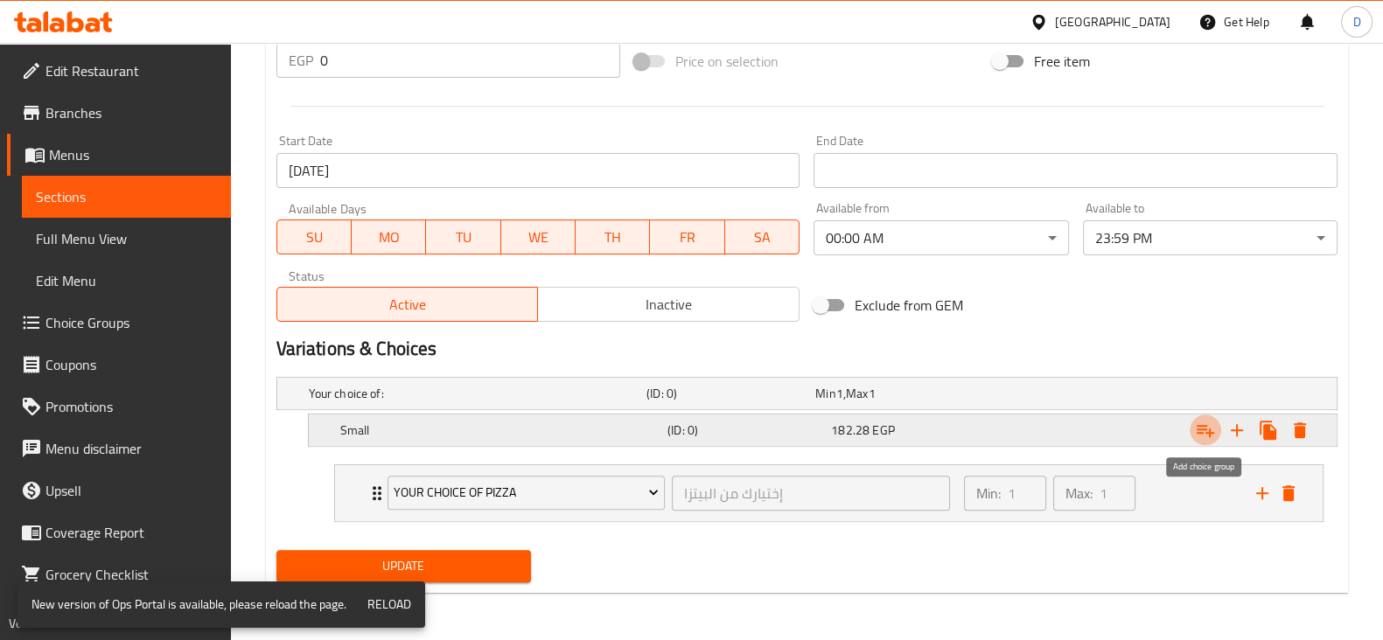
click at [1206, 426] on icon "Expand" at bounding box center [1205, 430] width 21 height 21
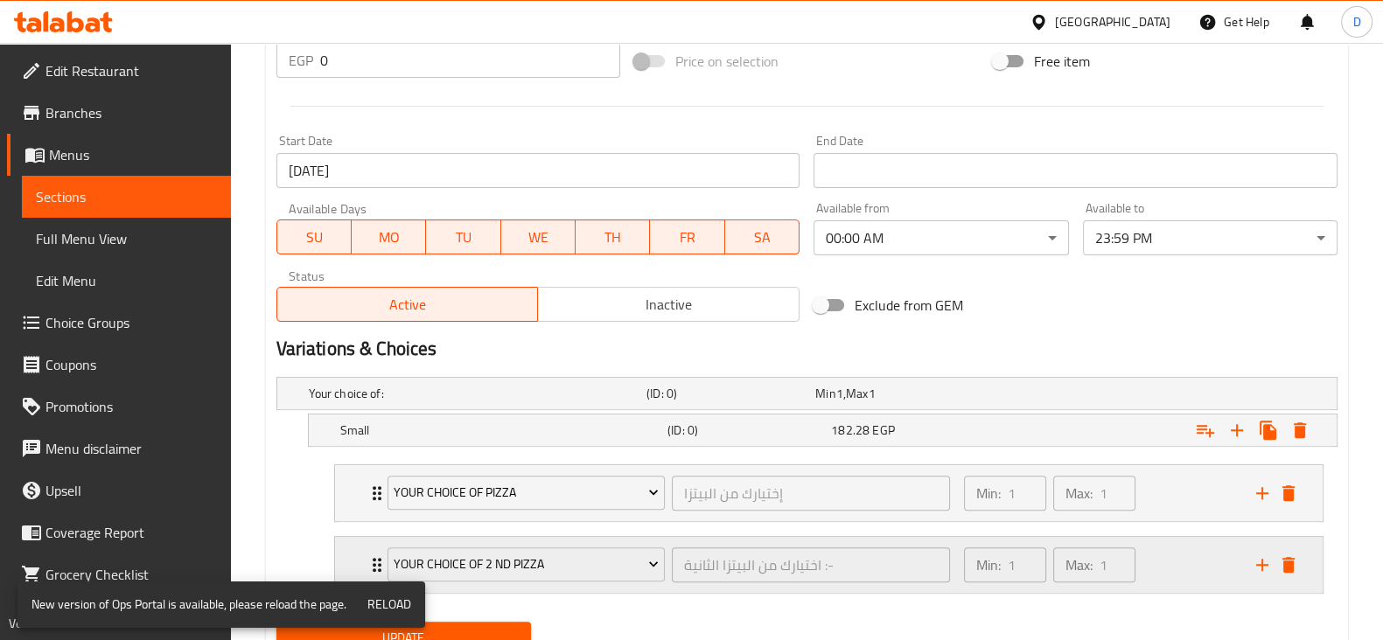
scroll to position [751, 0]
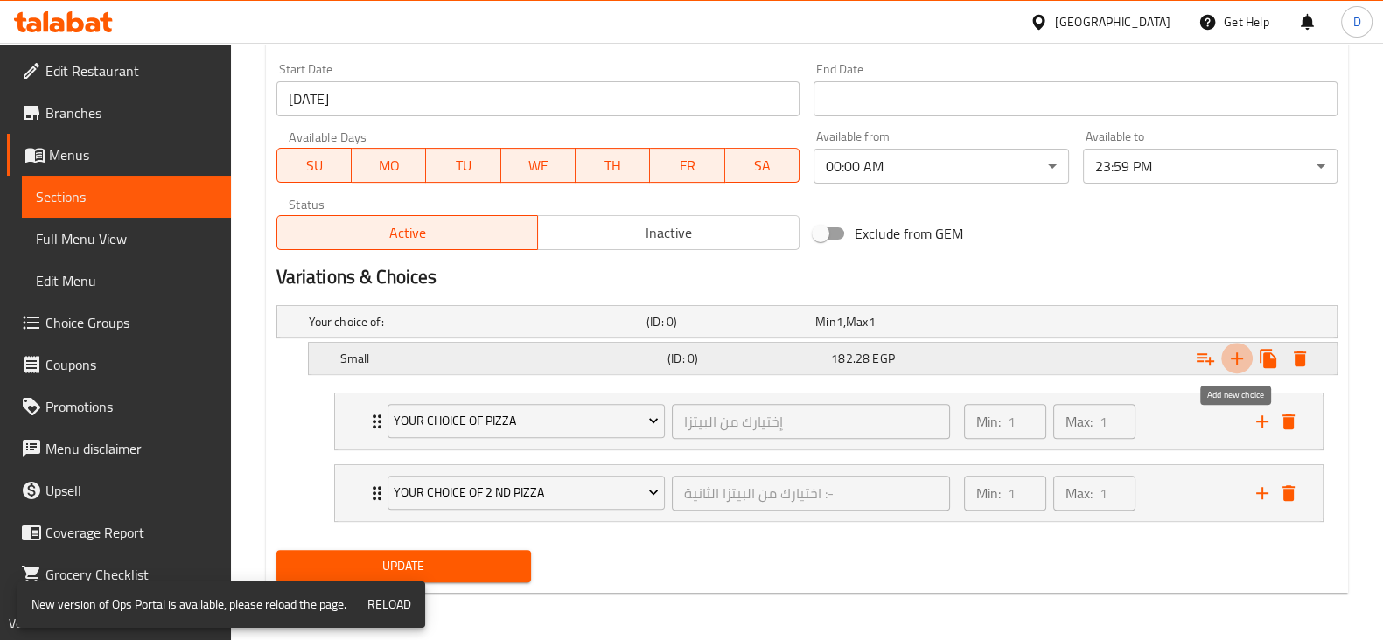
click at [1246, 356] on icon "Expand" at bounding box center [1236, 358] width 21 height 21
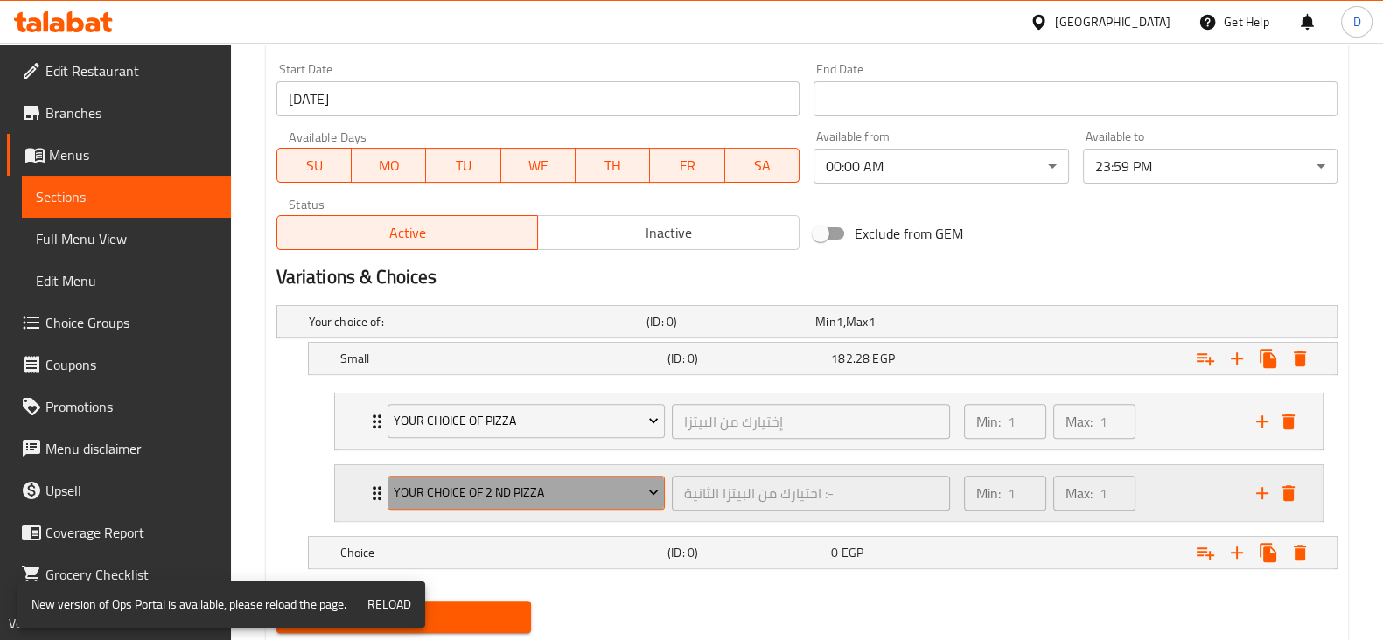
click at [604, 486] on span "Your Choice Of 2 Nd Pizza" at bounding box center [526, 493] width 265 height 22
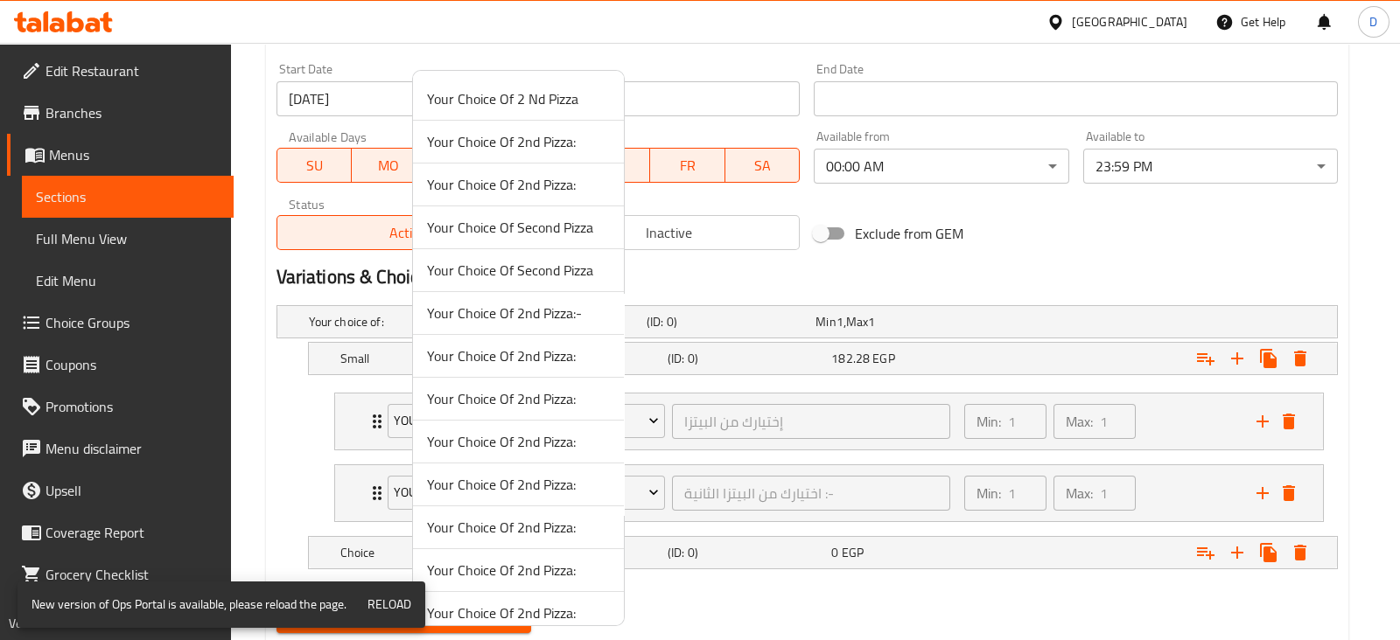
click at [663, 484] on div at bounding box center [700, 320] width 1400 height 640
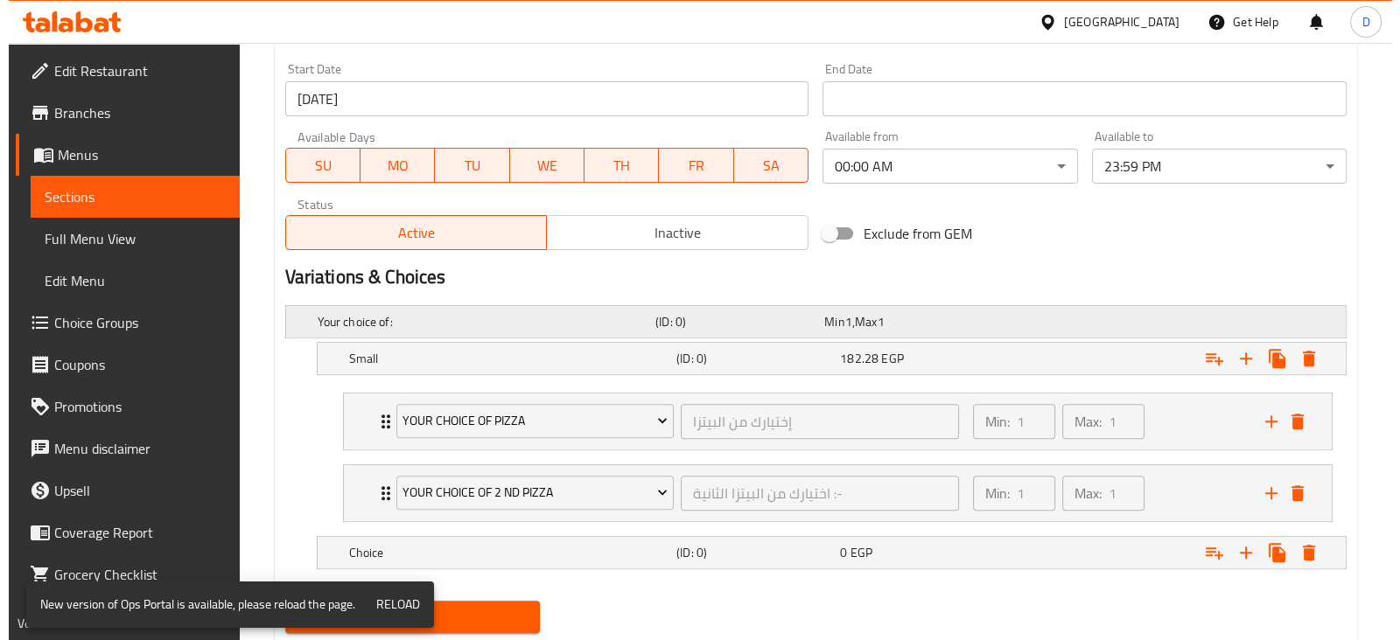
scroll to position [801, 0]
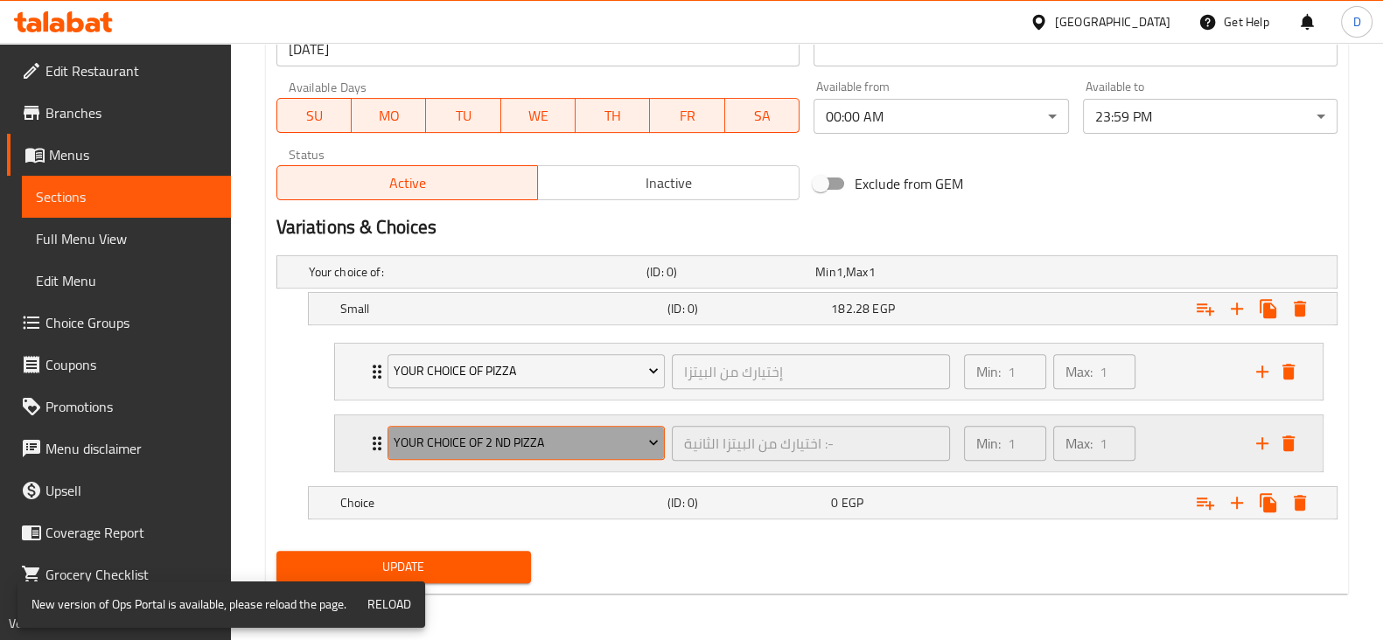
click at [623, 435] on span "Your Choice Of 2 Nd Pizza" at bounding box center [526, 443] width 265 height 22
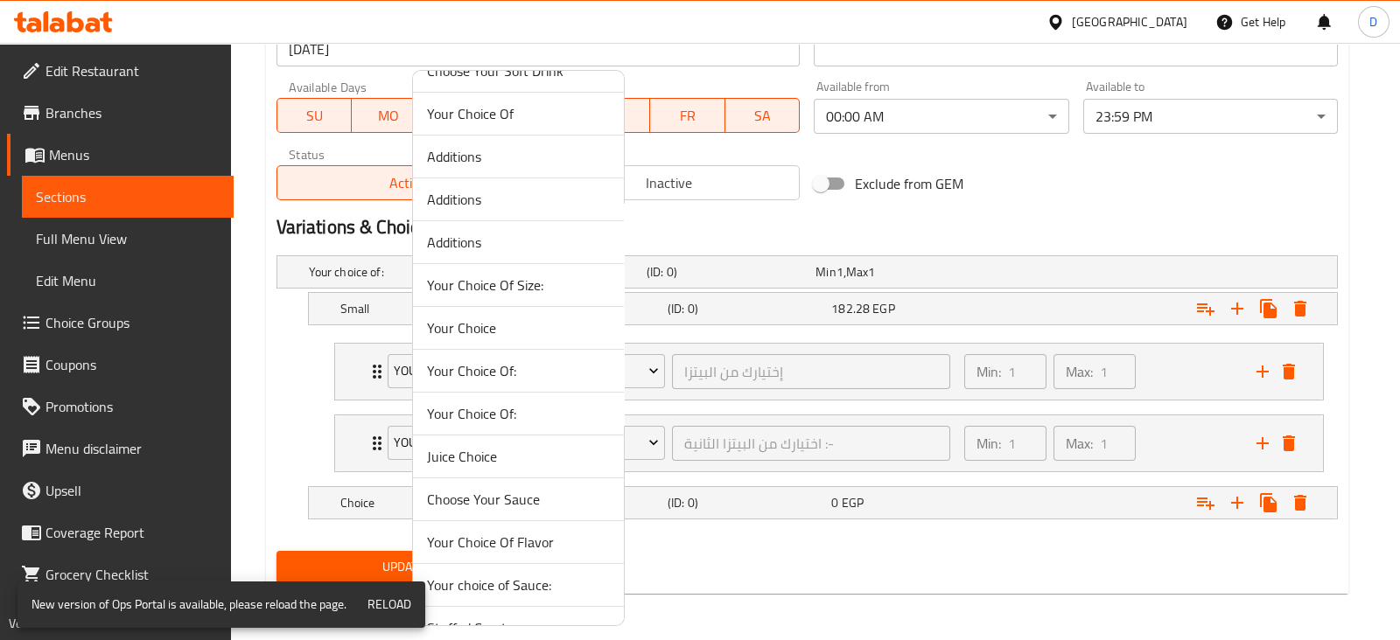
scroll to position [756, 0]
click at [864, 587] on div at bounding box center [700, 320] width 1400 height 640
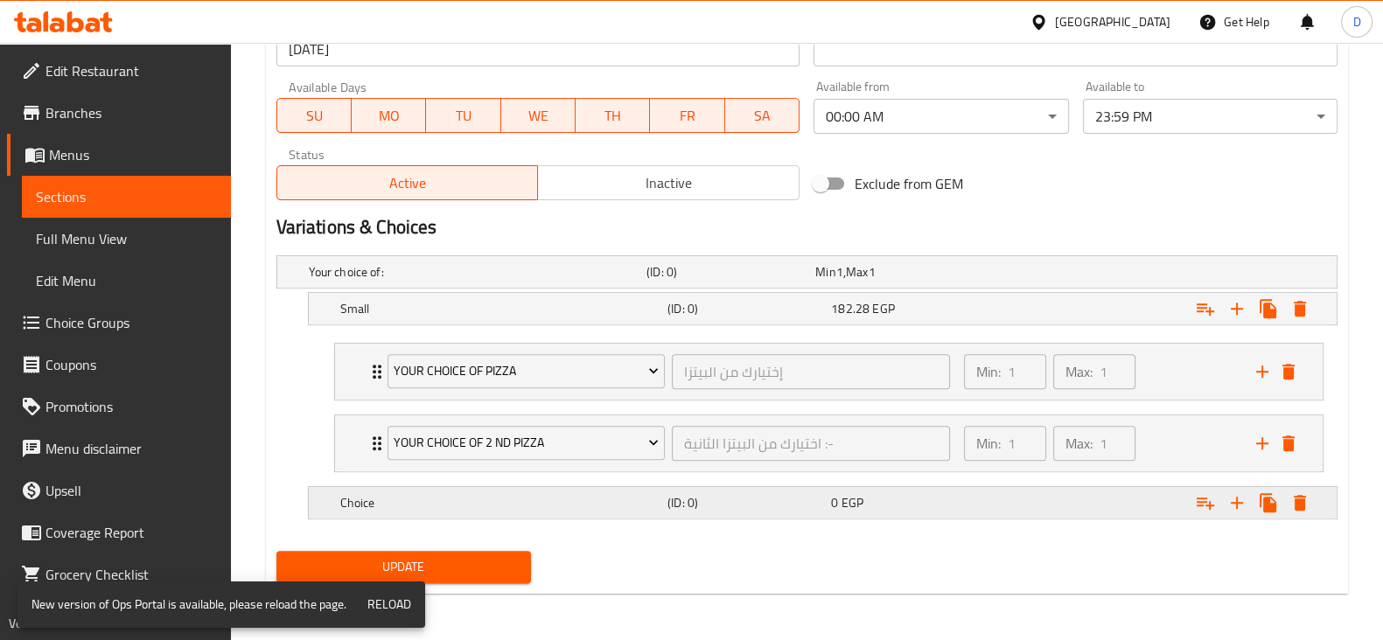
click at [781, 284] on div "(ID: 0)" at bounding box center [727, 272] width 169 height 24
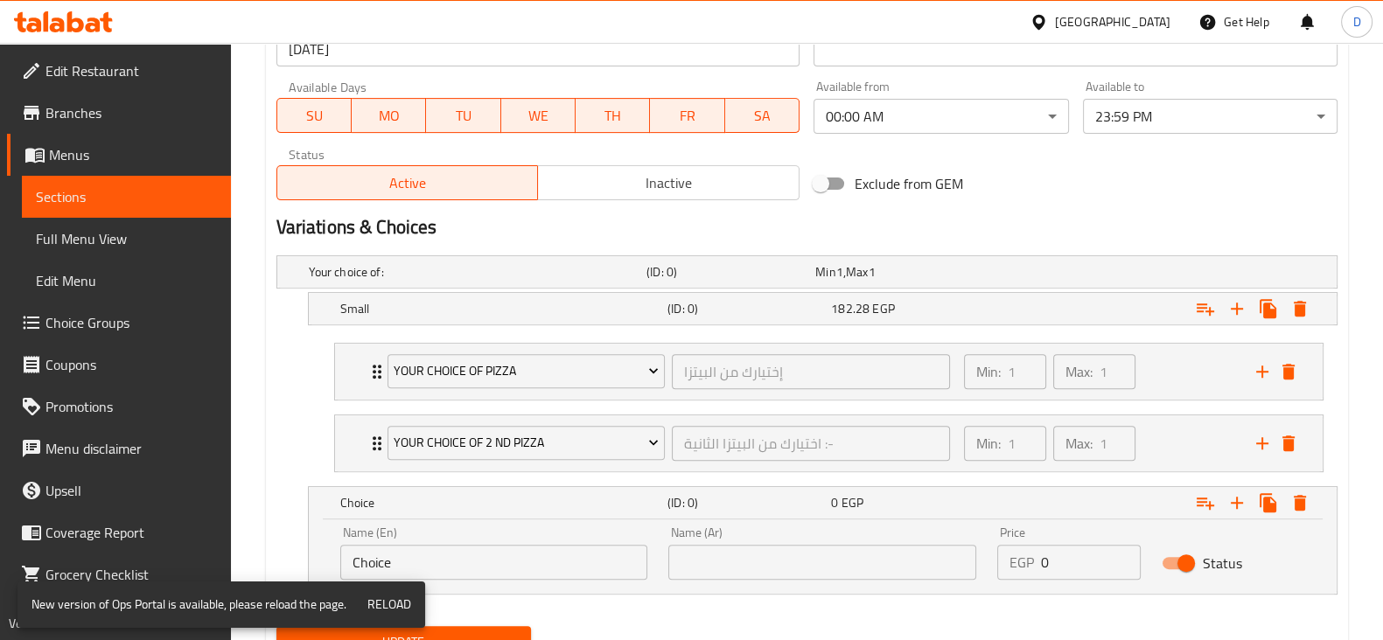
click at [489, 540] on div "Name (En) Choice Name (En)" at bounding box center [494, 553] width 308 height 53
drag, startPoint x: 489, startPoint y: 539, endPoint x: 476, endPoint y: 564, distance: 28.6
click at [476, 564] on div "Name (En) Choice Name (En)" at bounding box center [494, 553] width 308 height 53
click at [476, 564] on input "Choice" at bounding box center [494, 562] width 308 height 35
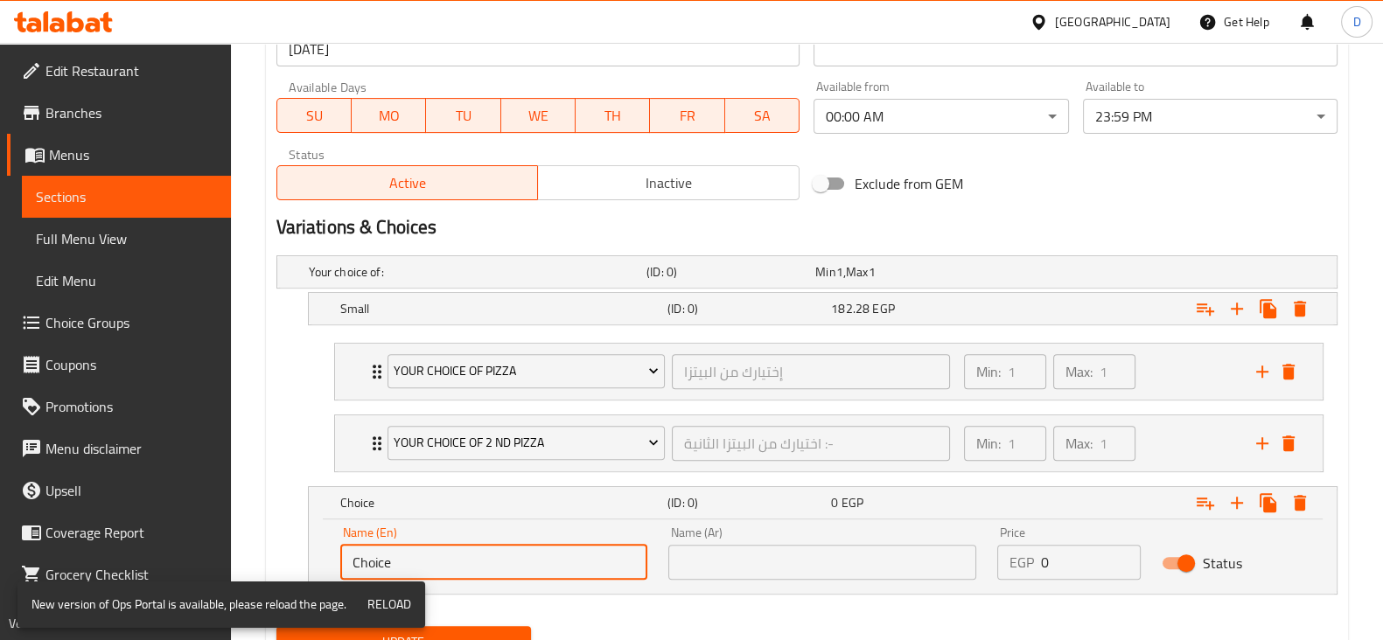
click at [476, 564] on input "Choice" at bounding box center [494, 562] width 308 height 35
type input "Medium"
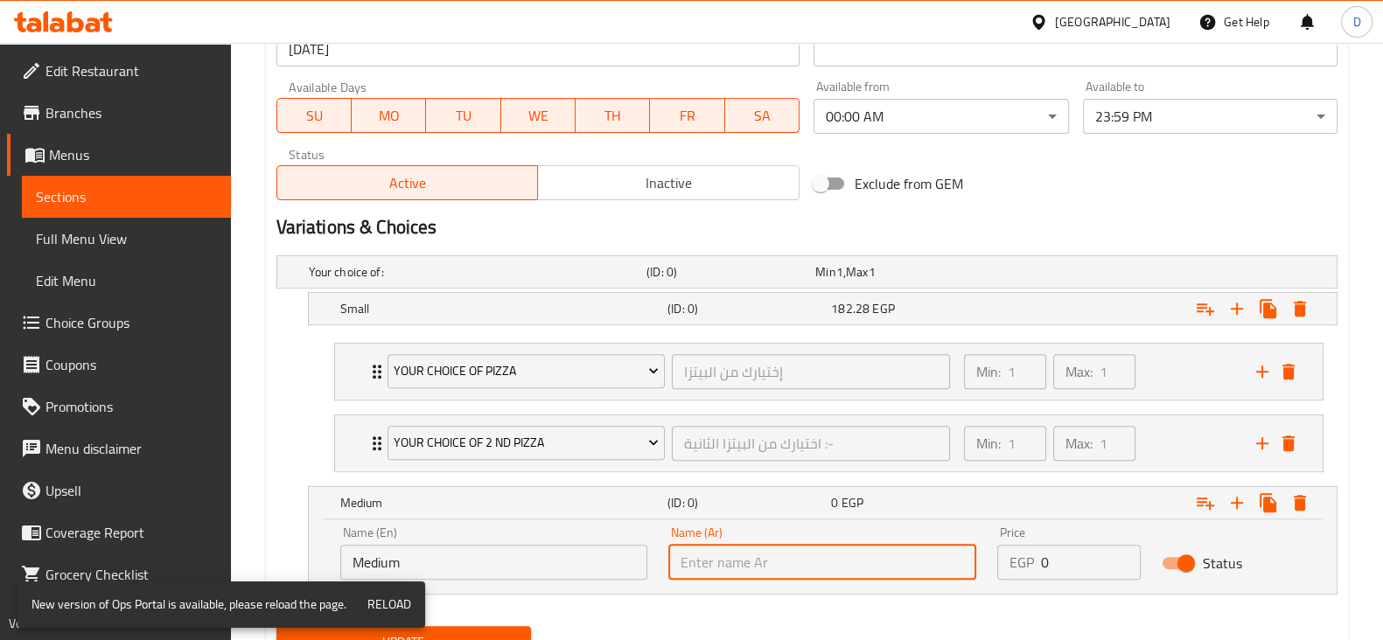
click at [767, 555] on input "text" at bounding box center [822, 562] width 308 height 35
drag, startPoint x: 709, startPoint y: 554, endPoint x: 758, endPoint y: 564, distance: 51.0
click at [758, 564] on input "مكسرات وسط" at bounding box center [822, 562] width 308 height 35
click at [754, 561] on input "مكسرات وسط" at bounding box center [822, 562] width 308 height 35
drag, startPoint x: 717, startPoint y: 563, endPoint x: 768, endPoint y: 563, distance: 50.7
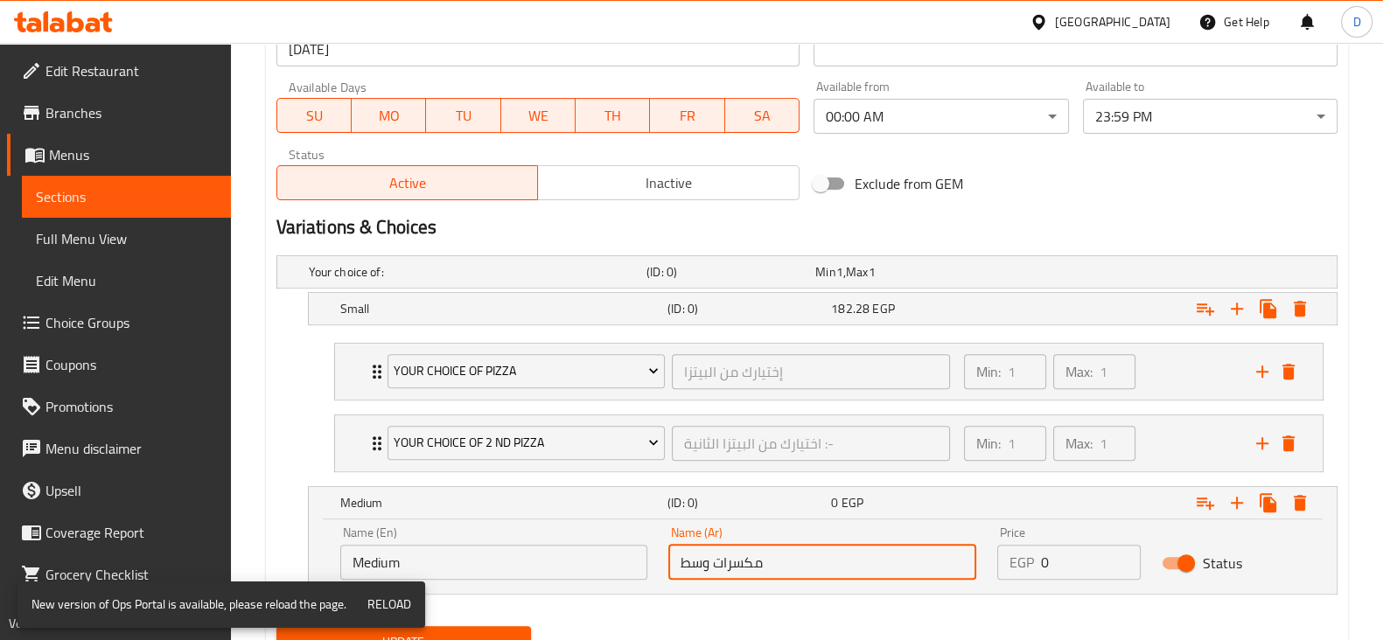
click at [768, 563] on input "مكسرات وسط" at bounding box center [822, 562] width 308 height 35
type input "وسط"
click at [1076, 557] on input "0" at bounding box center [1091, 562] width 100 height 35
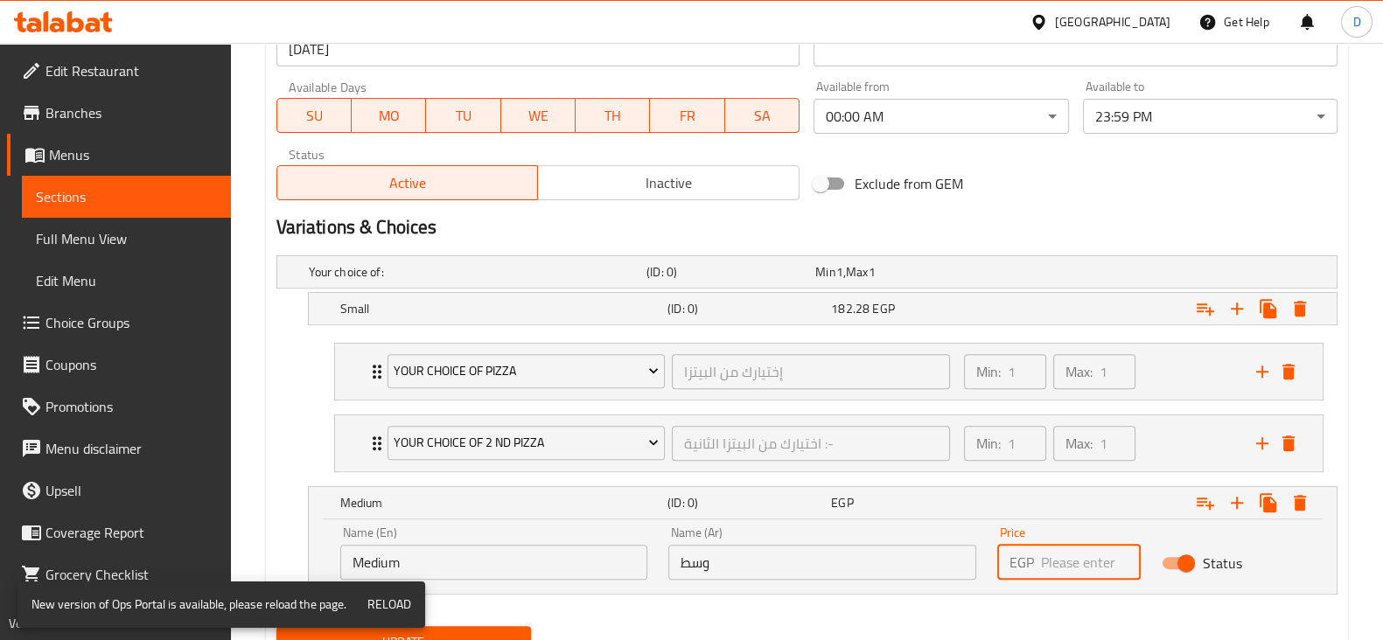
paste input "250.6"
type input "250.6"
click at [1056, 514] on div "Expand" at bounding box center [1154, 503] width 327 height 38
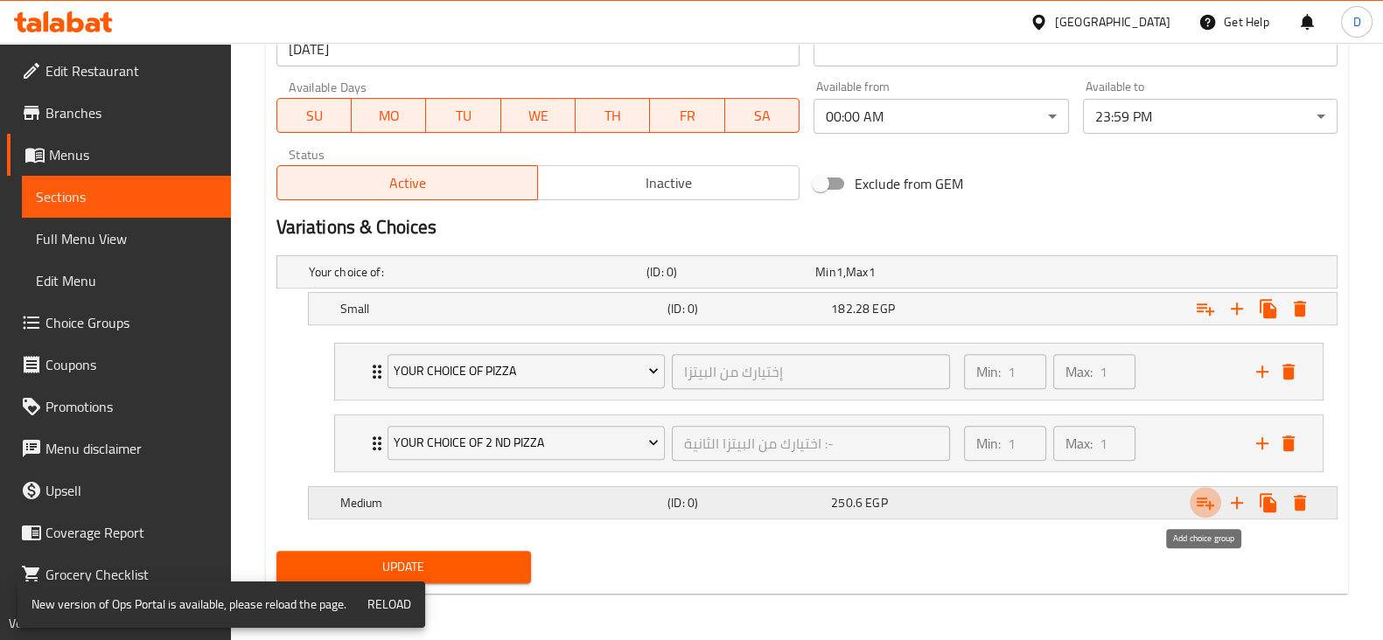
click at [1209, 501] on icon "Expand" at bounding box center [1205, 504] width 17 height 12
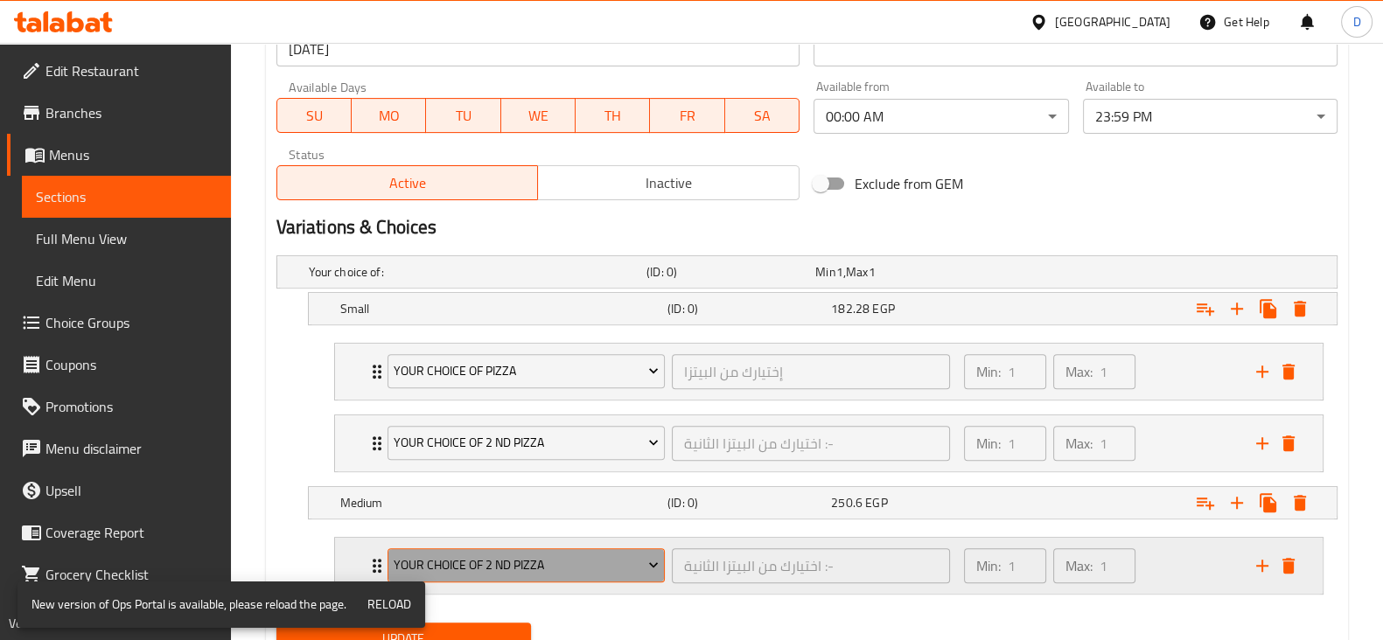
click at [610, 549] on button "Your Choice Of 2 Nd Pizza" at bounding box center [527, 566] width 278 height 35
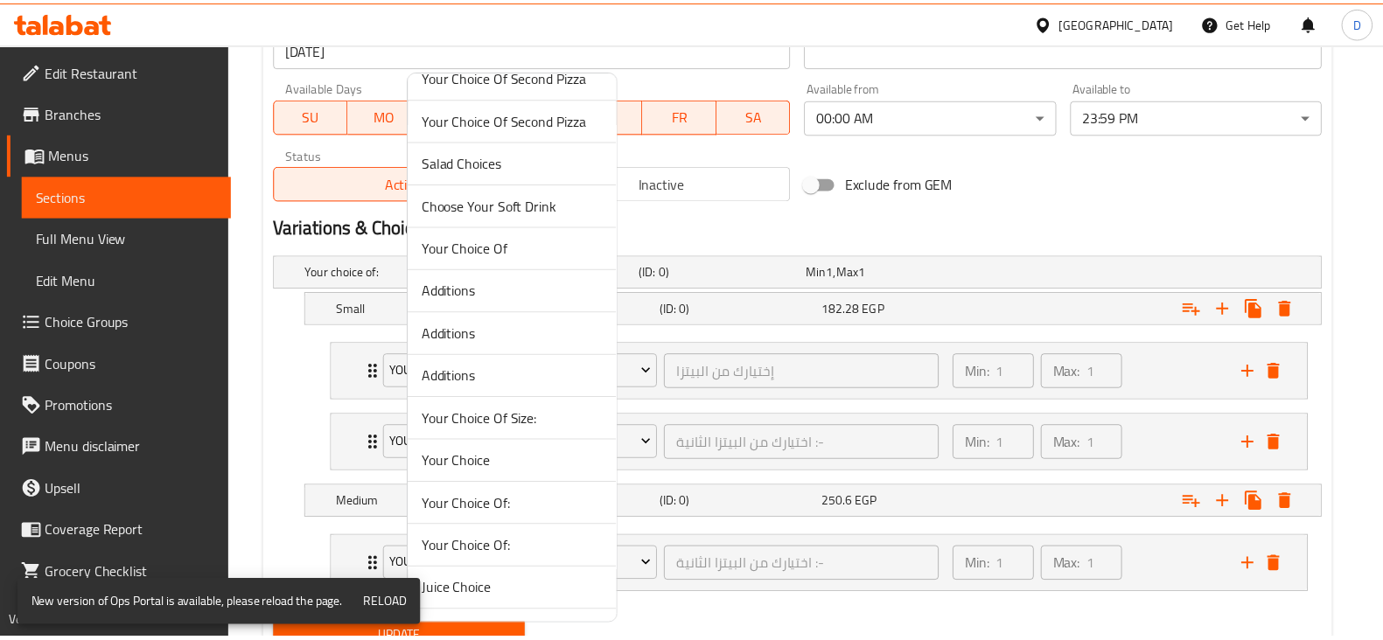
scroll to position [727, 0]
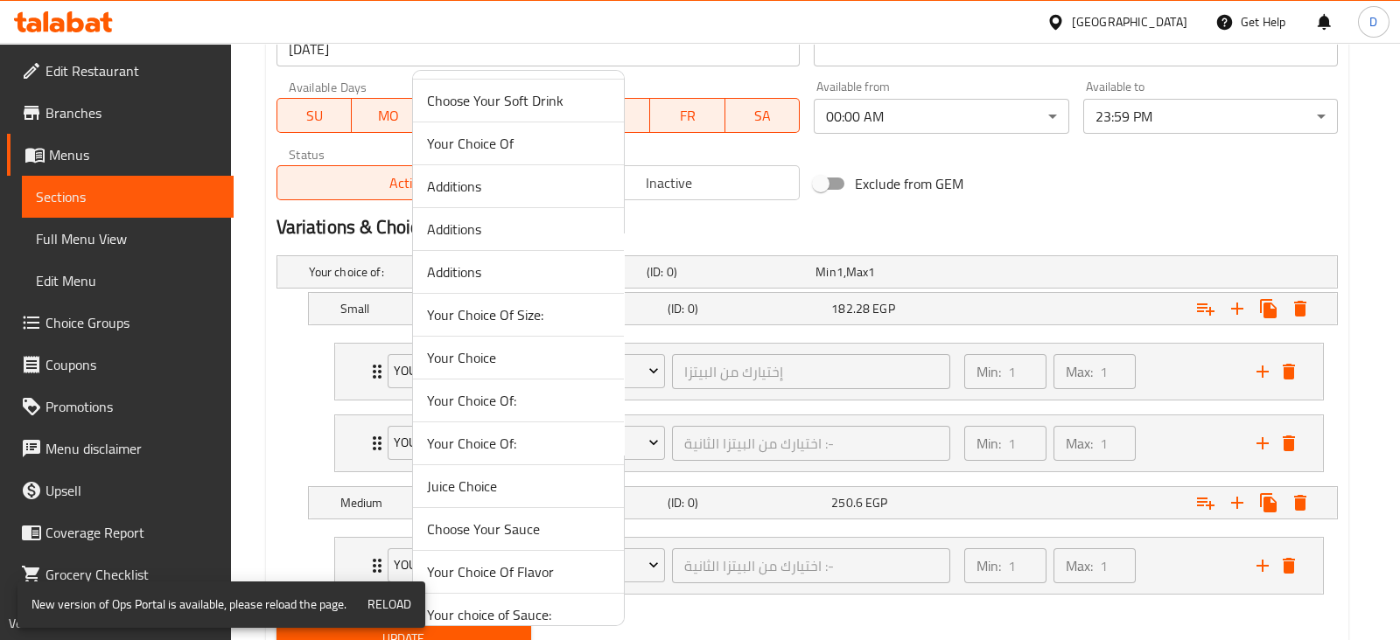
click at [756, 582] on div at bounding box center [700, 320] width 1400 height 640
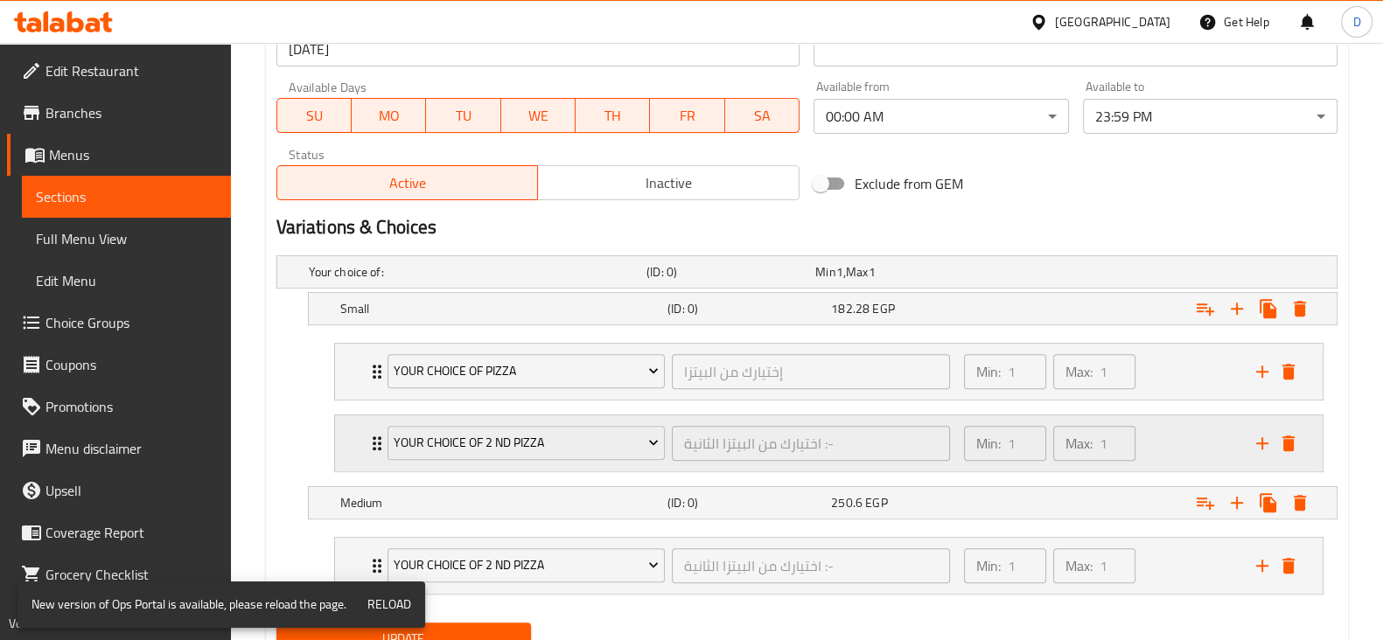
scroll to position [873, 0]
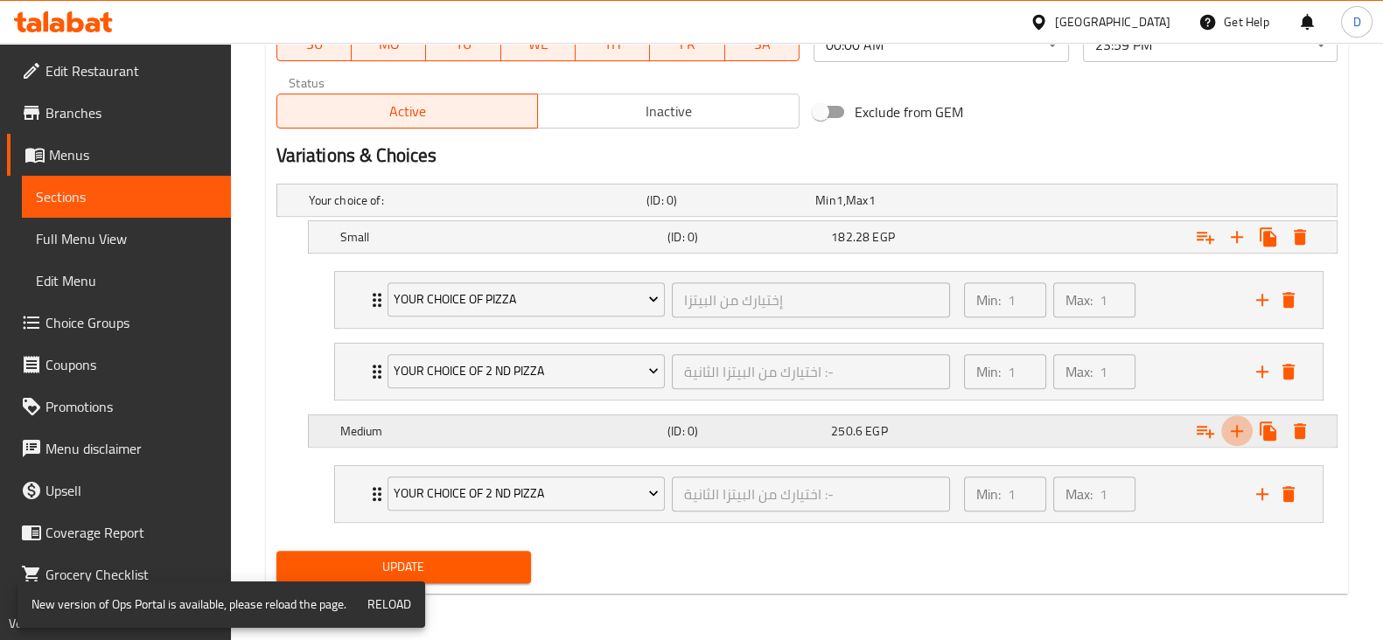
click at [1233, 248] on icon "Expand" at bounding box center [1236, 237] width 21 height 21
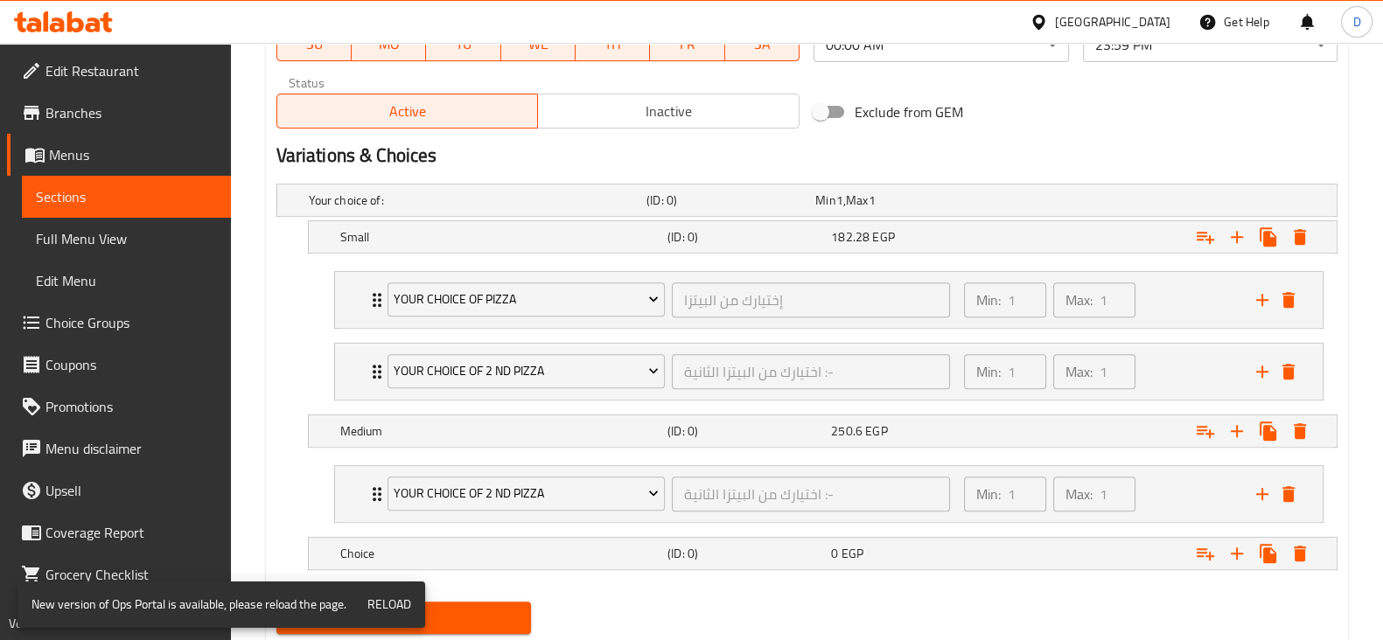
scroll to position [923, 0]
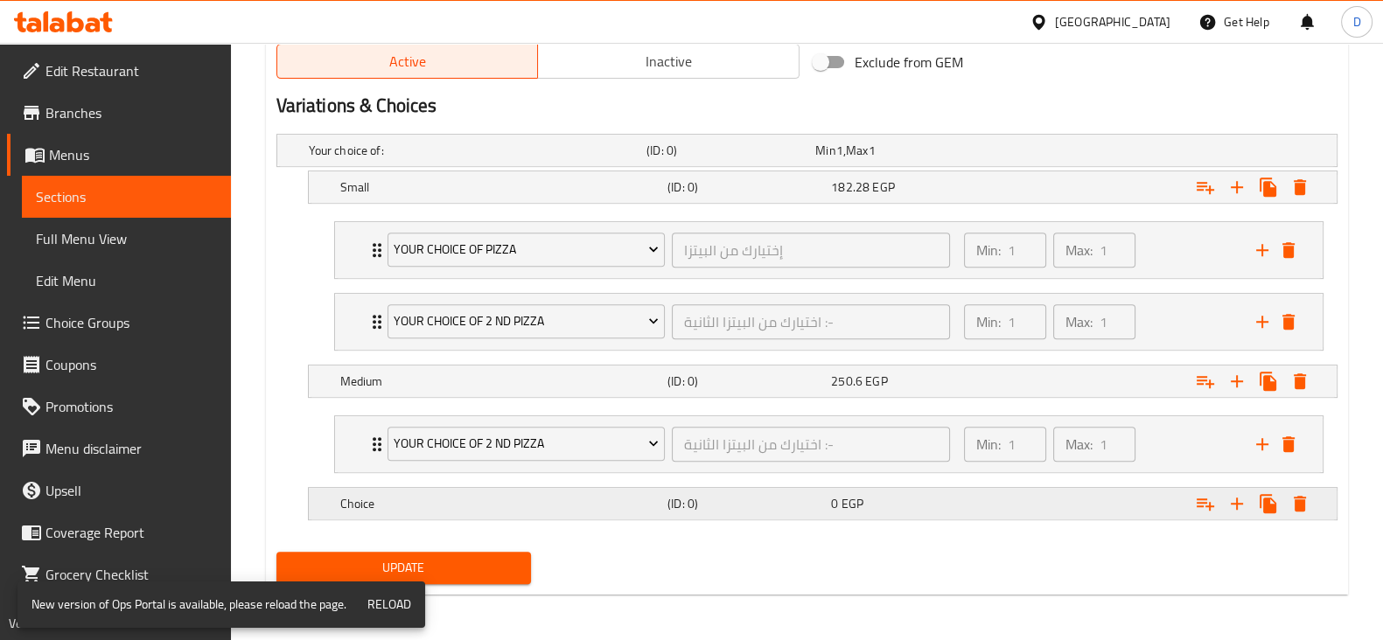
click at [844, 170] on div "Choice (ID: 0) 0 EGP" at bounding box center [812, 150] width 1014 height 38
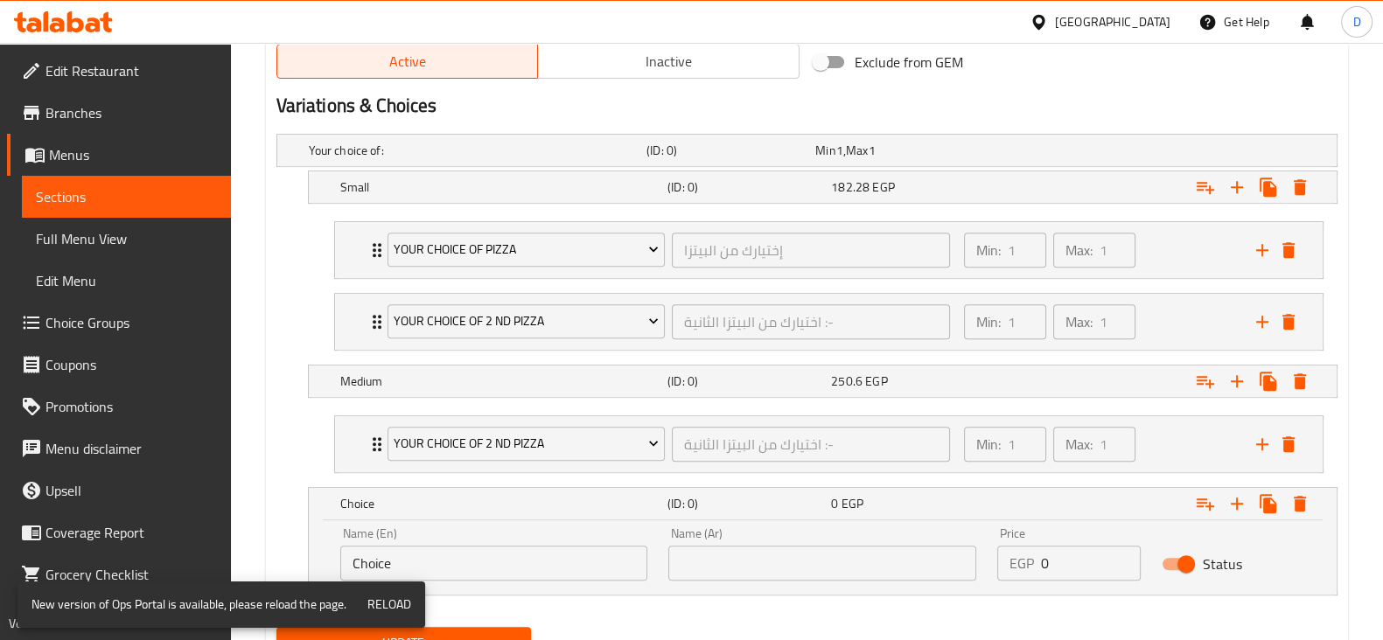
click at [500, 535] on div "Name (En) Choice Name (En)" at bounding box center [494, 554] width 308 height 53
drag, startPoint x: 500, startPoint y: 535, endPoint x: 498, endPoint y: 553, distance: 18.6
click at [498, 553] on div "Name (En) Choice Name (En)" at bounding box center [494, 554] width 308 height 53
click at [498, 553] on input "Choice" at bounding box center [494, 563] width 308 height 35
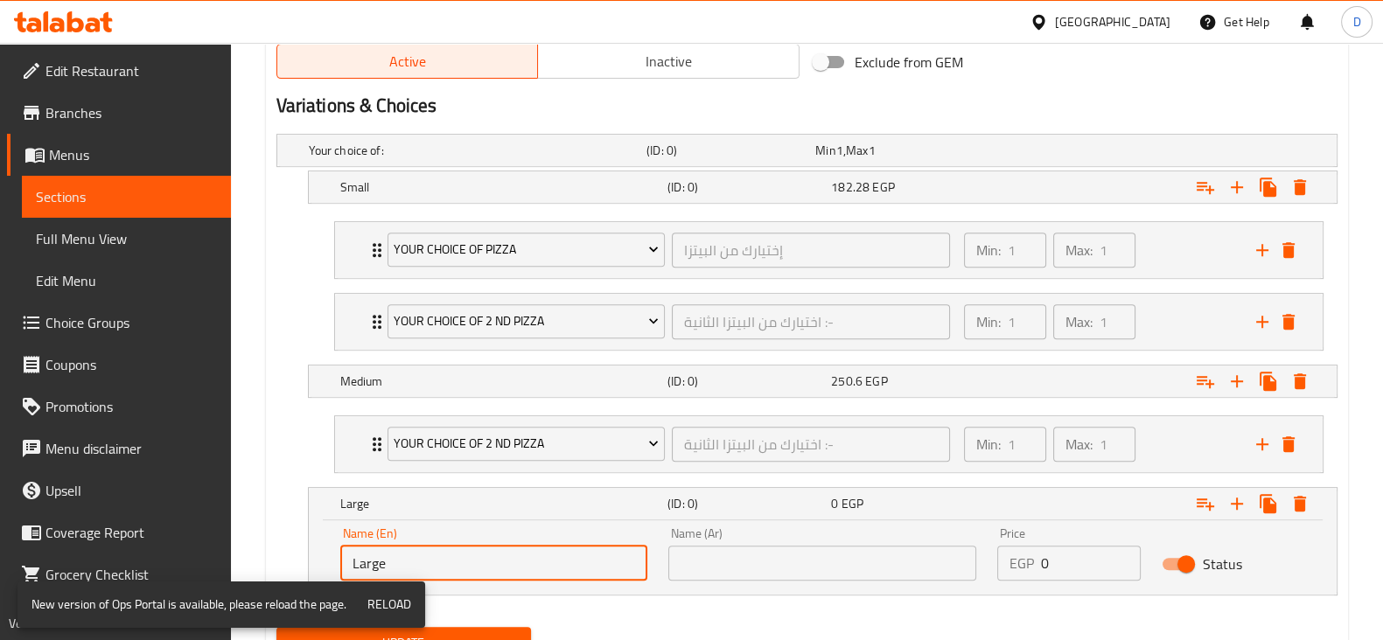
type input "Large"
click at [682, 553] on input "text" at bounding box center [822, 563] width 308 height 35
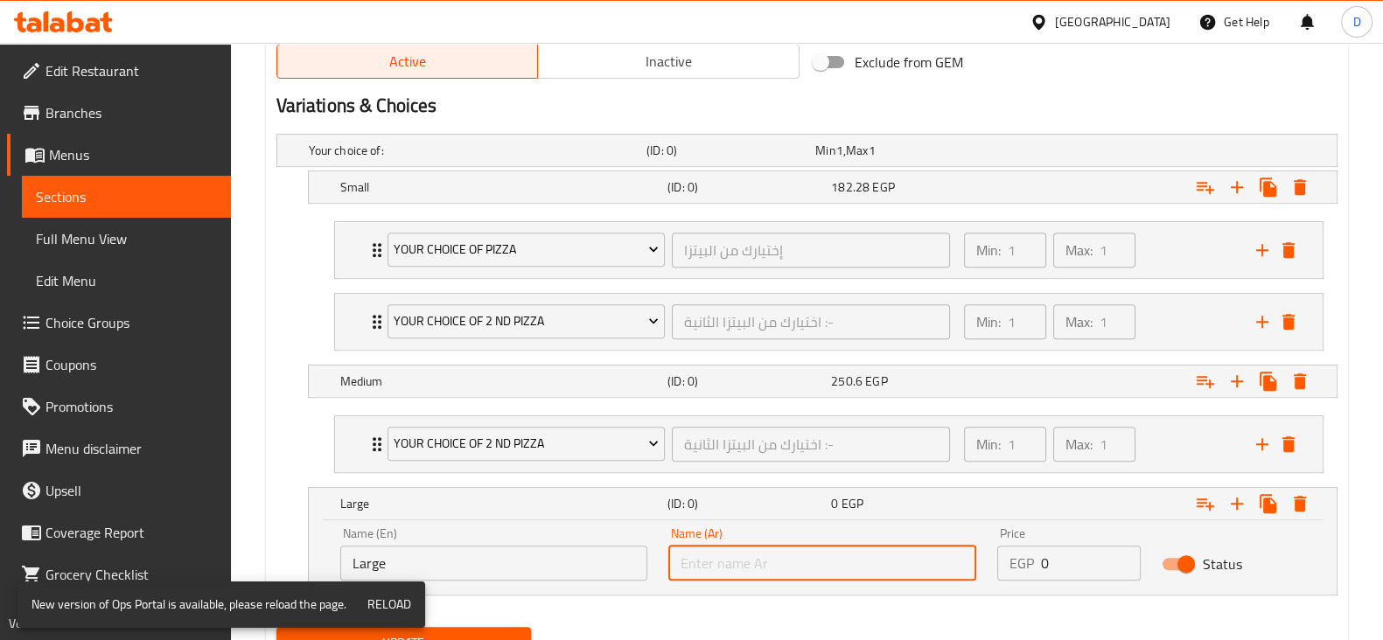
type input "م"
type input "كبير"
click at [1060, 557] on input "0" at bounding box center [1091, 563] width 100 height 35
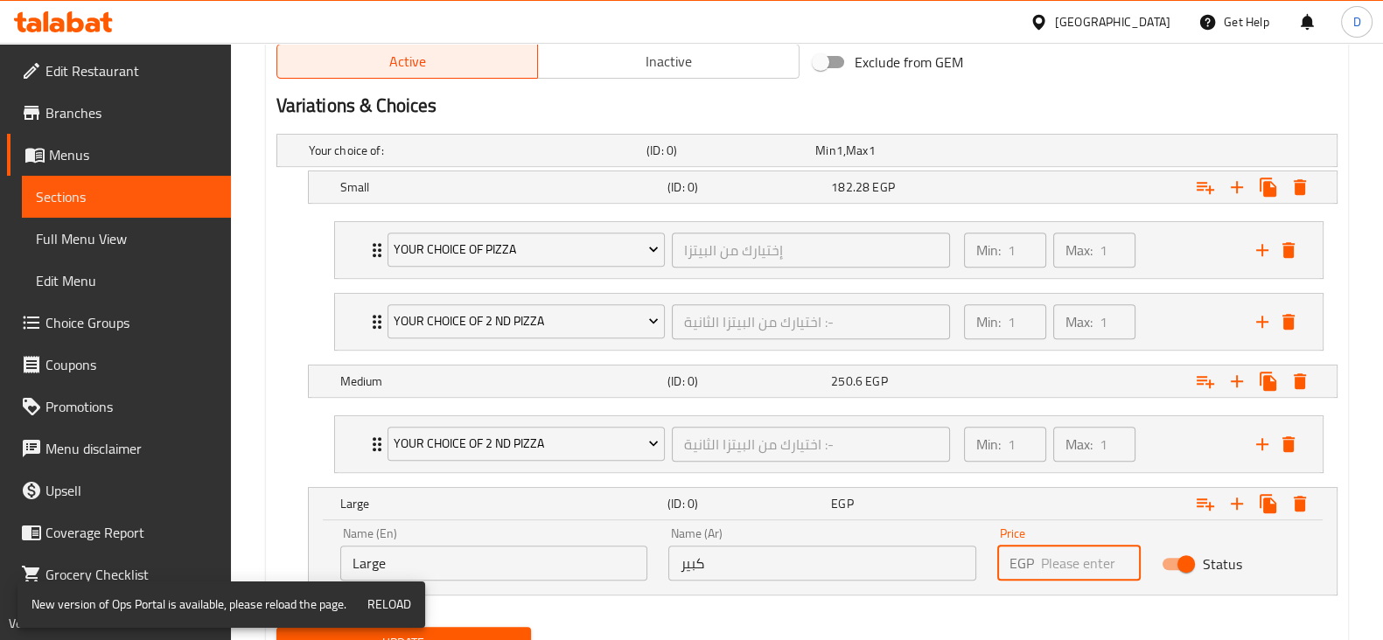
paste input "311.08"
type input "311.08"
click at [1047, 505] on div "Expand" at bounding box center [1154, 504] width 327 height 38
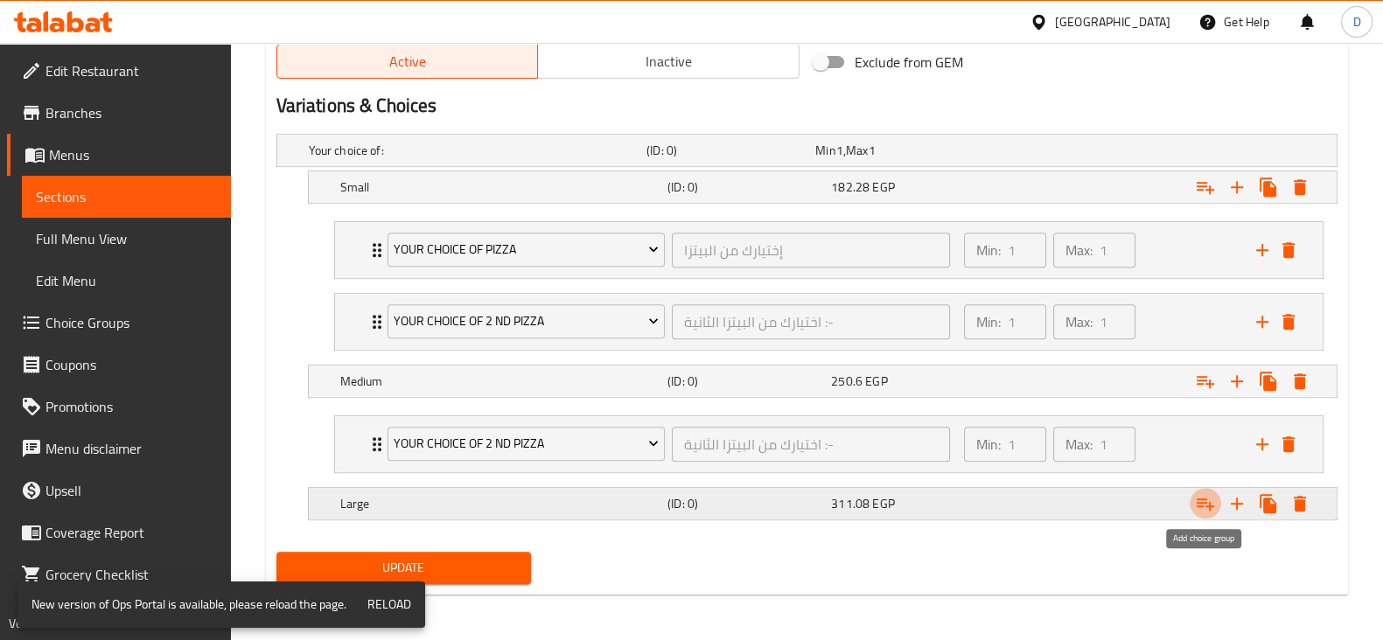
click at [1214, 505] on icon "Expand" at bounding box center [1205, 503] width 21 height 21
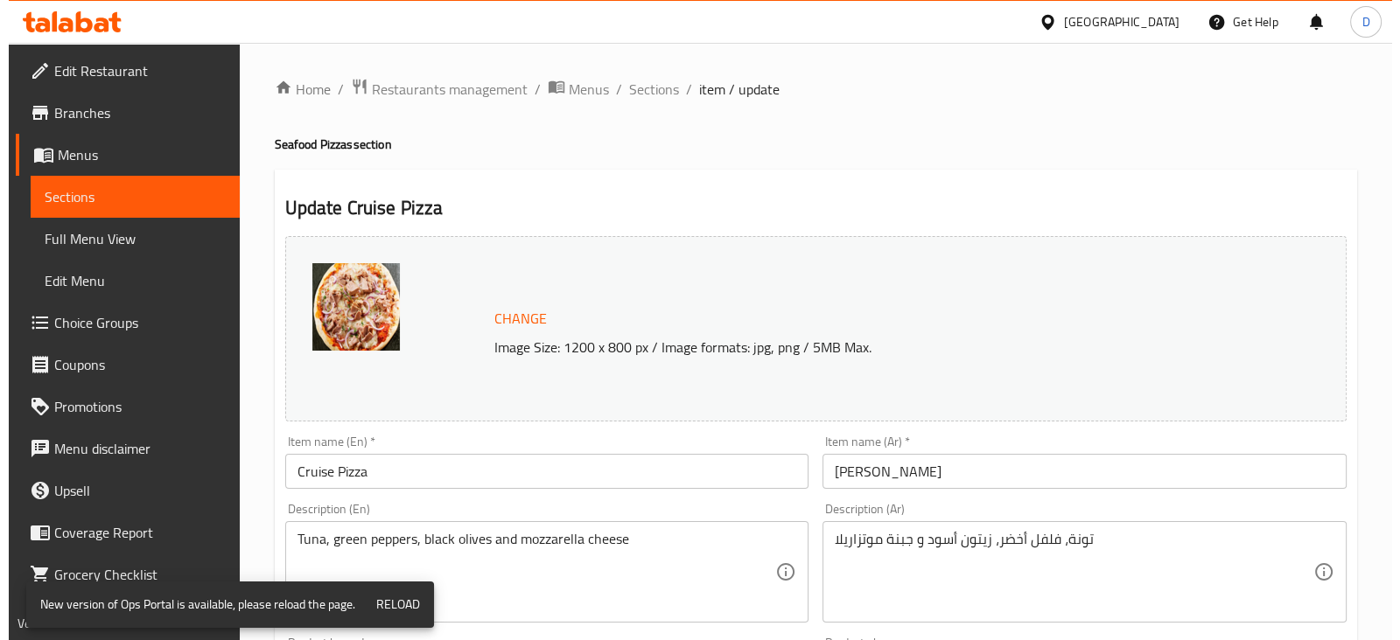
scroll to position [995, 0]
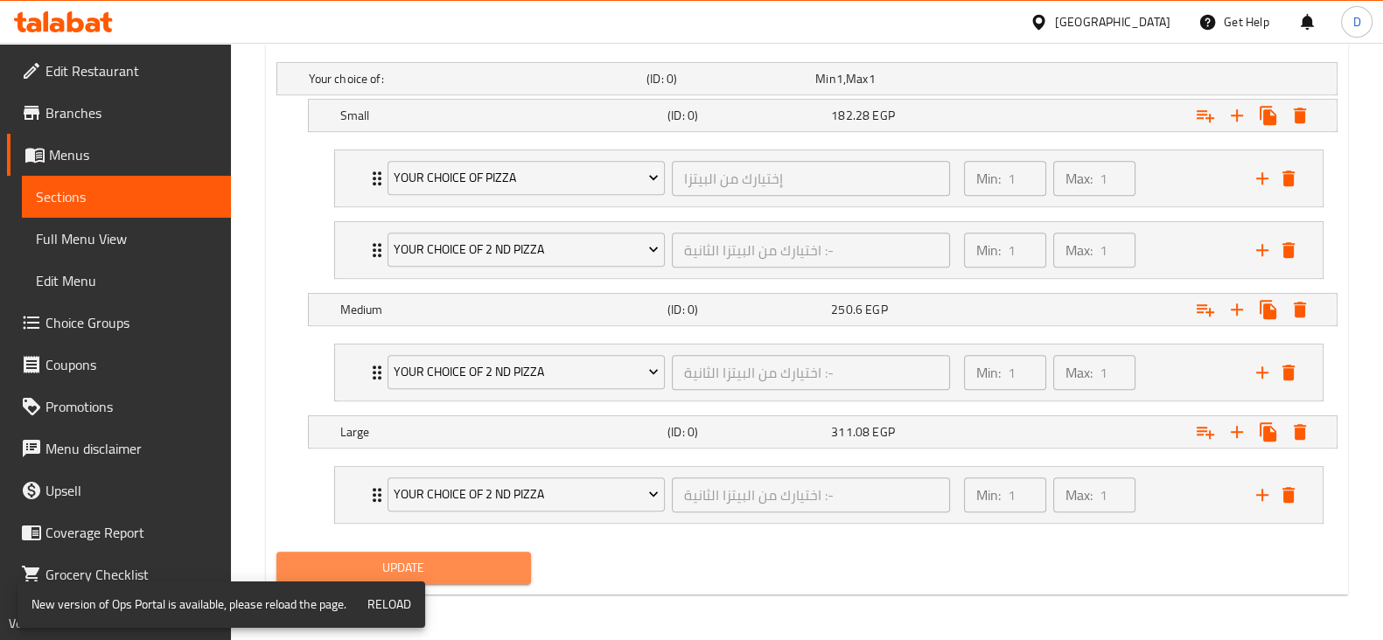
click at [493, 566] on span "Update" at bounding box center [403, 568] width 227 height 22
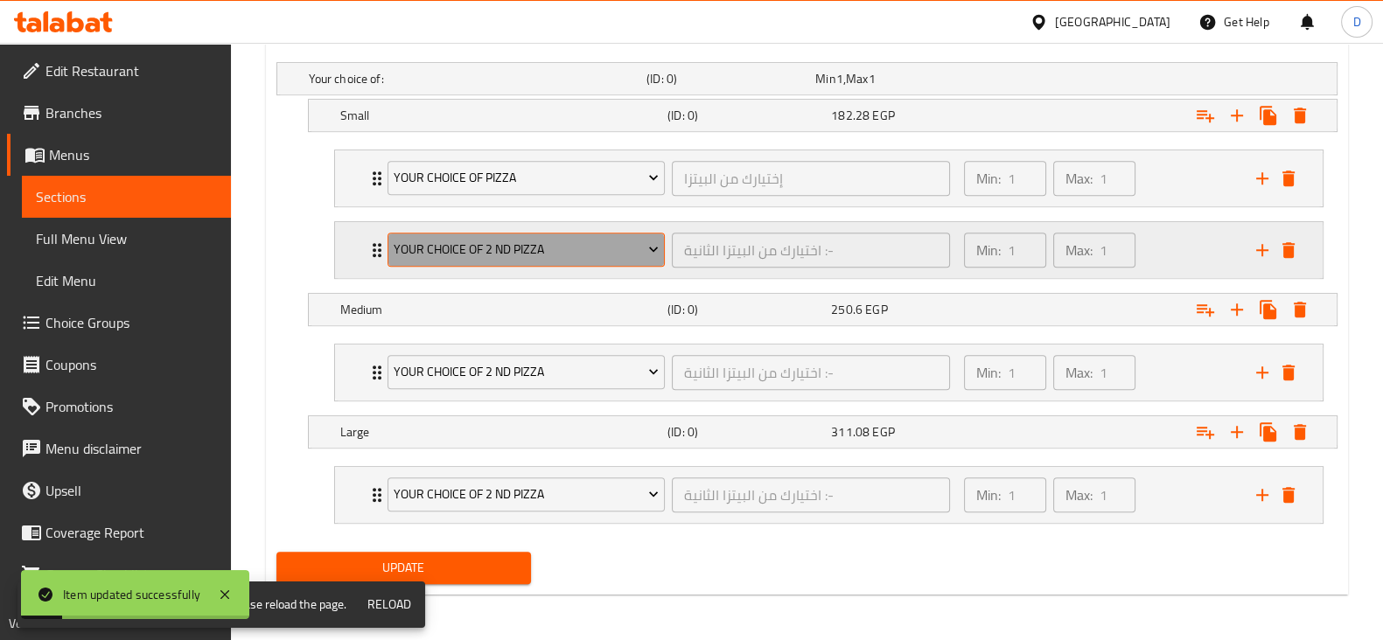
click at [625, 244] on span "Your Choice Of 2 Nd Pizza" at bounding box center [526, 250] width 265 height 22
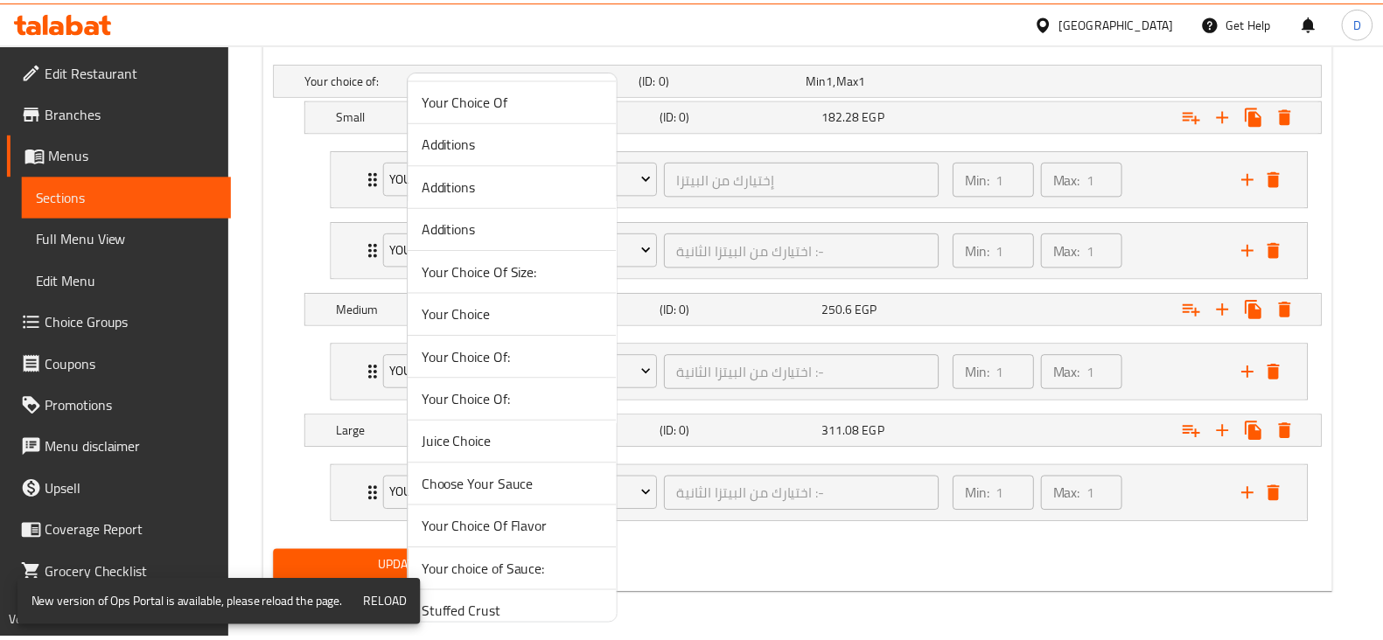
scroll to position [616, 0]
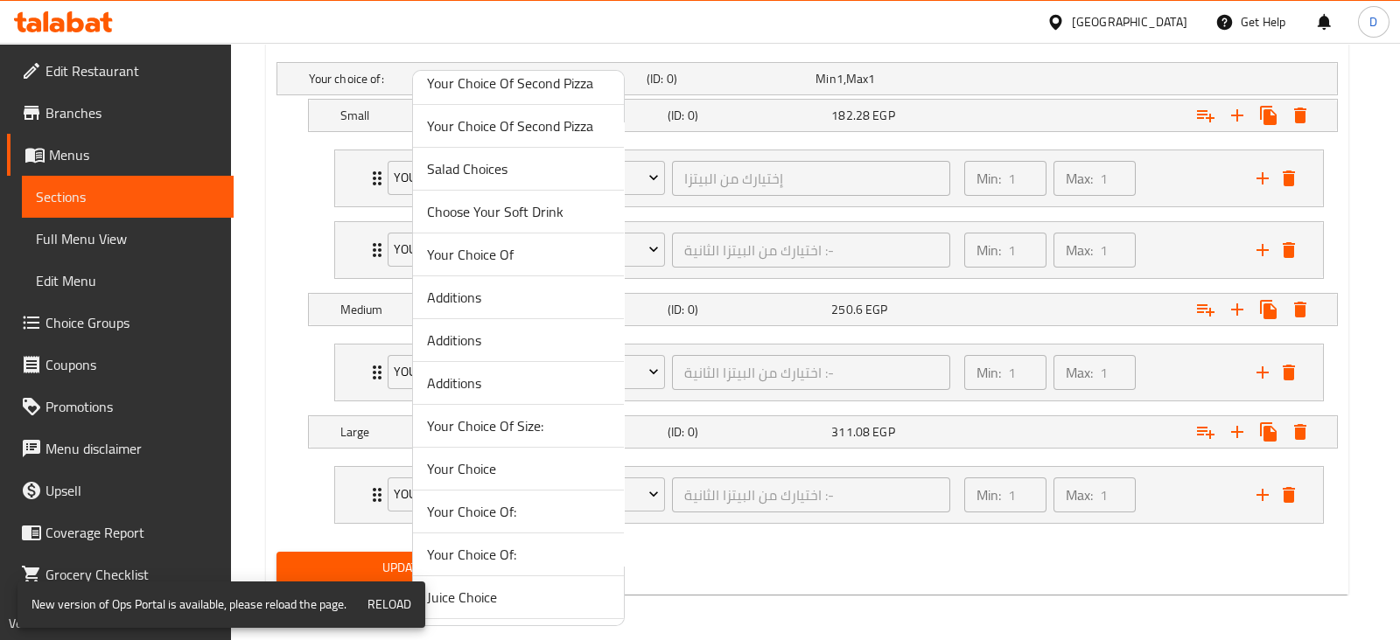
click at [322, 165] on div at bounding box center [700, 320] width 1400 height 640
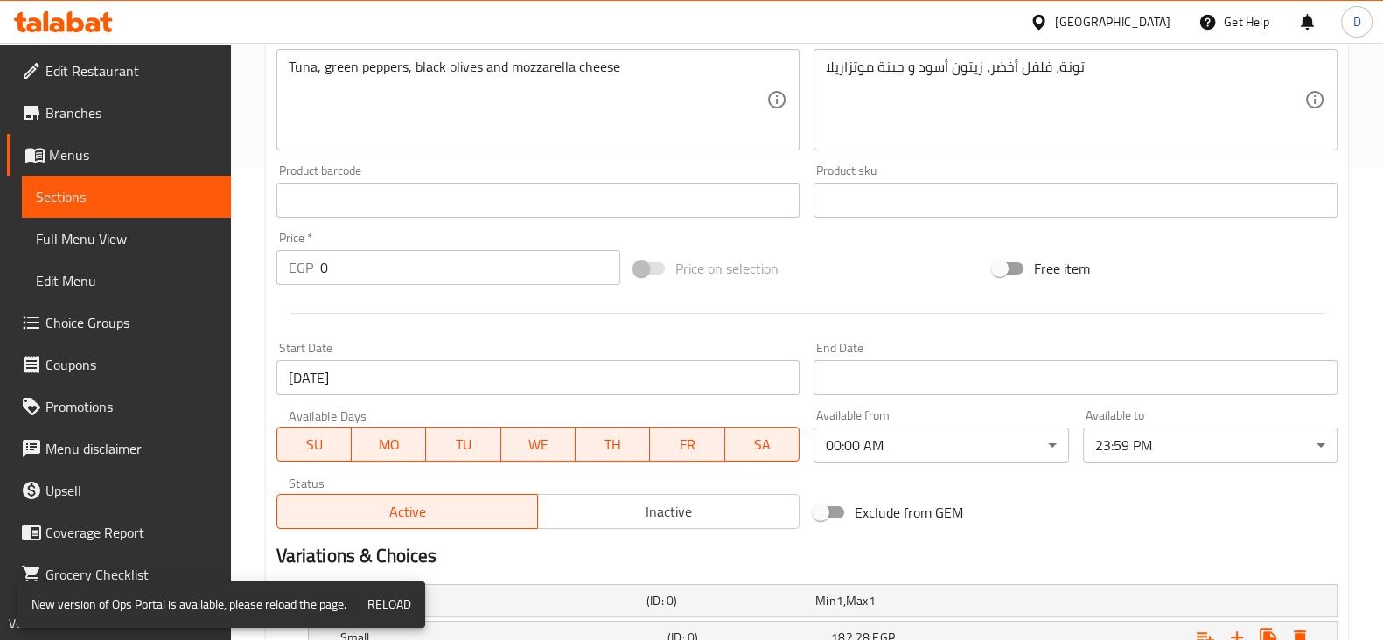
scroll to position [0, 0]
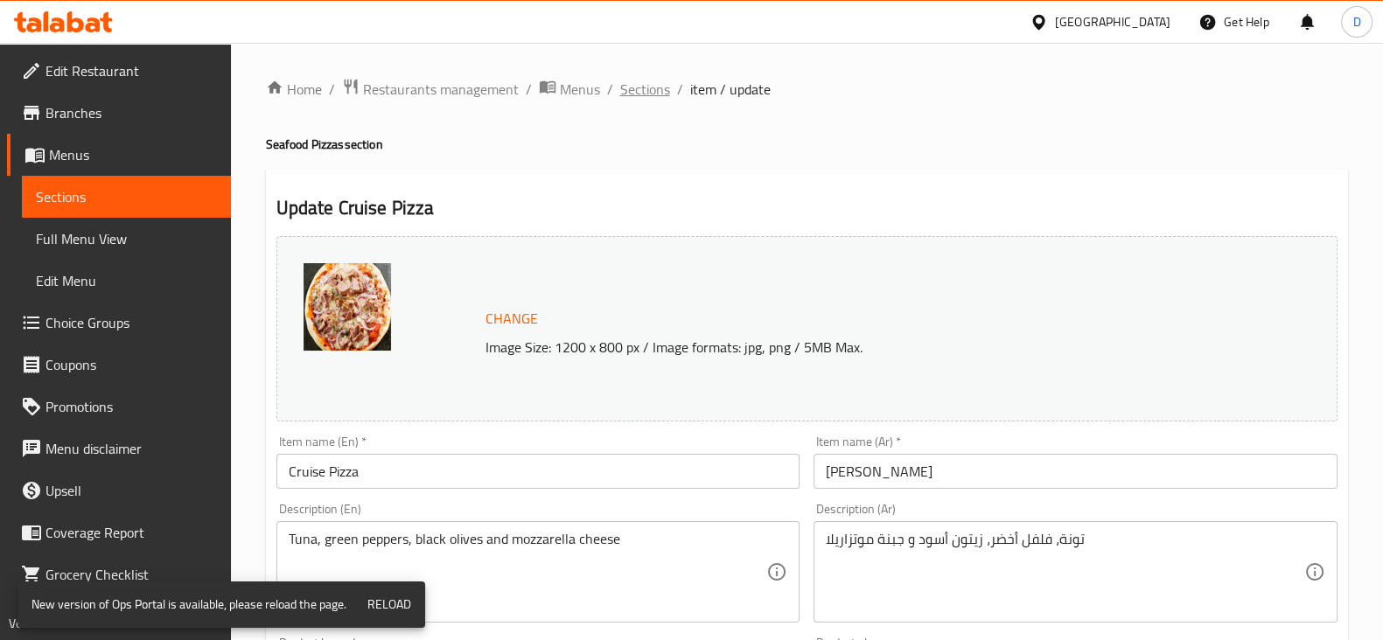
click at [635, 99] on span "Sections" at bounding box center [645, 89] width 50 height 21
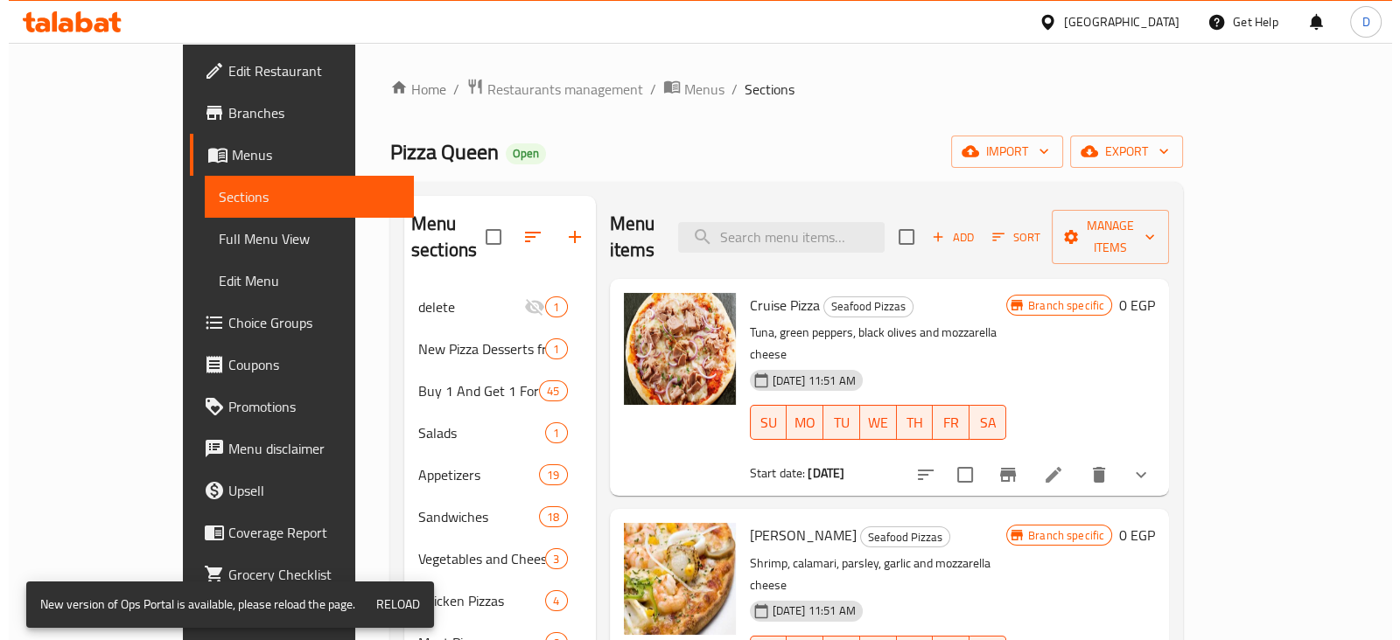
scroll to position [9, 0]
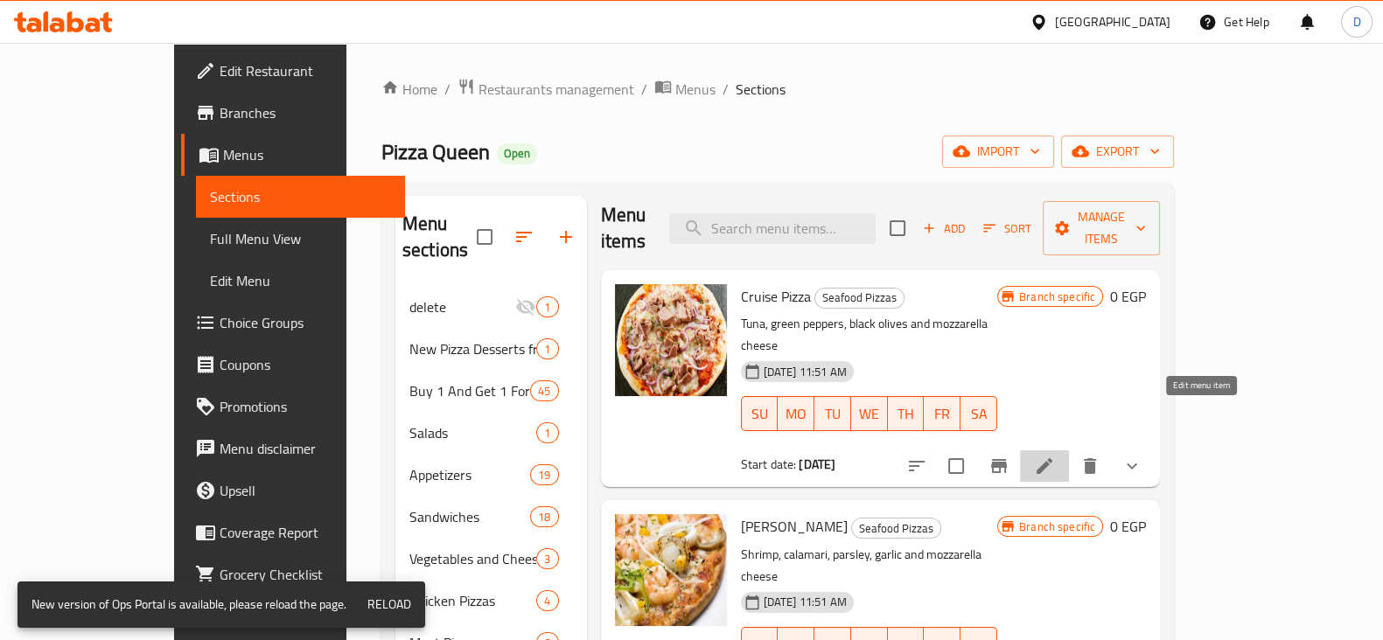
click at [1055, 456] on icon at bounding box center [1044, 466] width 21 height 21
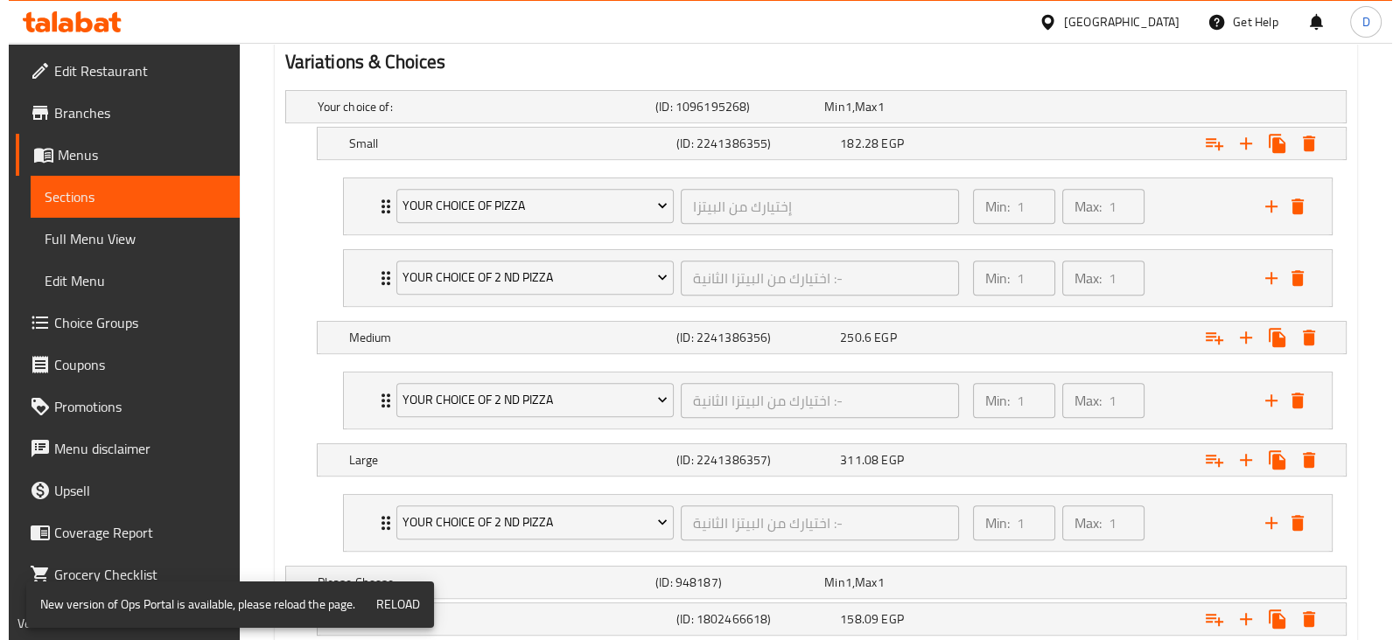
scroll to position [938, 0]
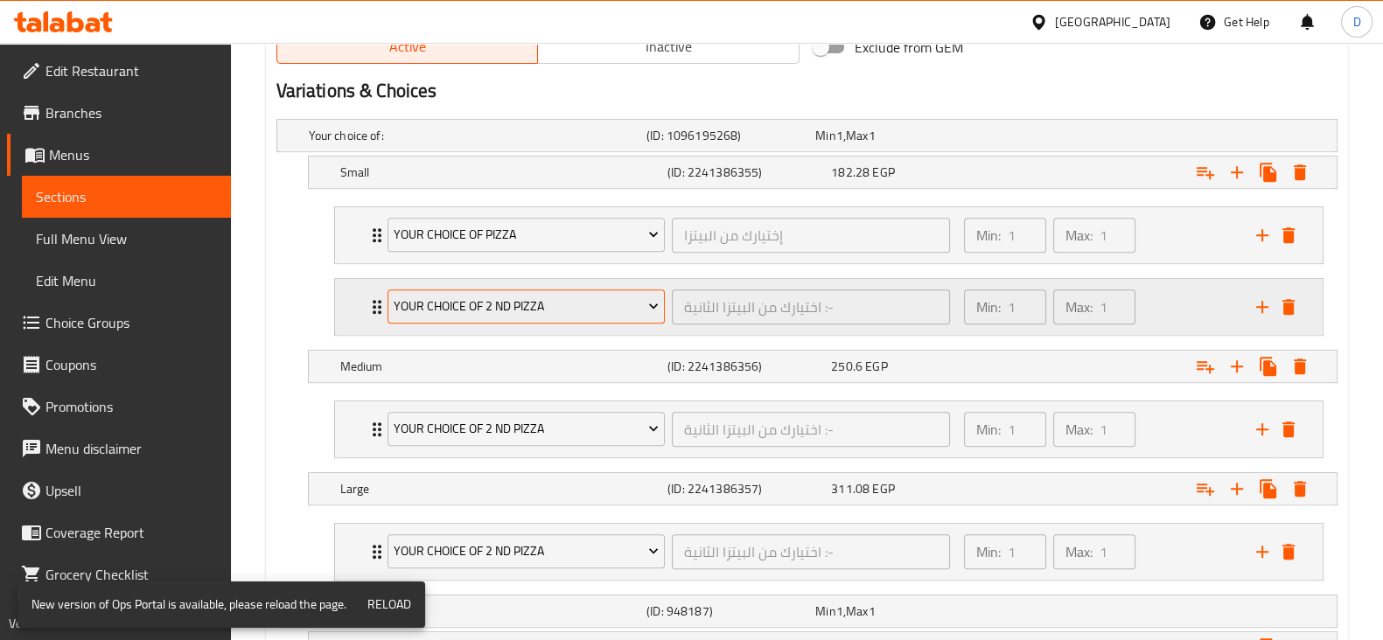
click at [539, 306] on span "Your Choice Of 2 Nd Pizza" at bounding box center [526, 307] width 265 height 22
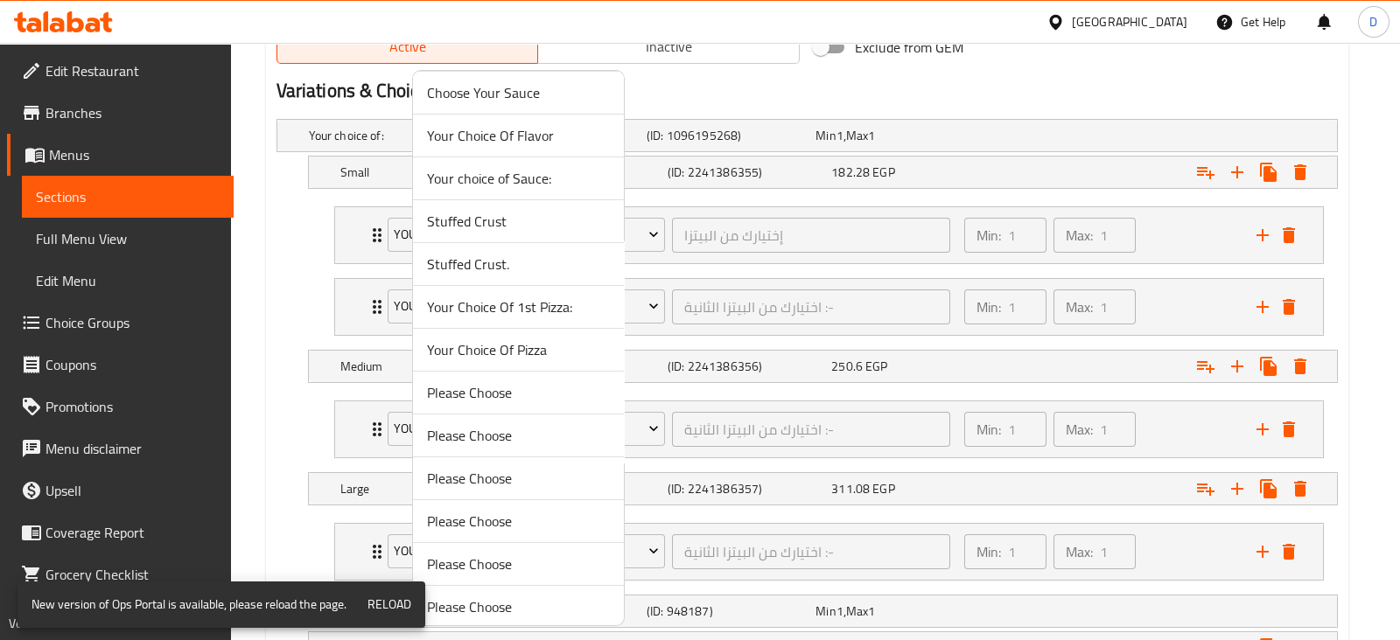
scroll to position [1159, 0]
click at [500, 264] on span "Stuffed Crust." at bounding box center [518, 268] width 183 height 21
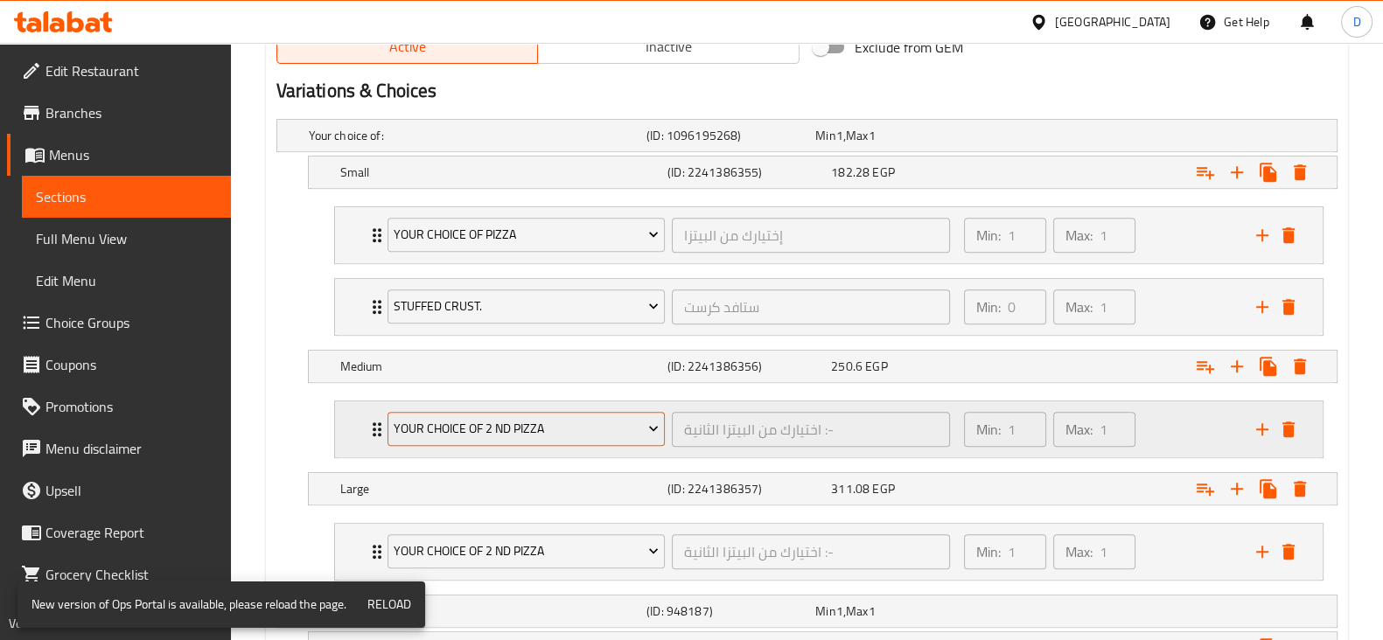
click at [525, 423] on span "Your Choice Of 2 Nd Pizza" at bounding box center [526, 429] width 265 height 22
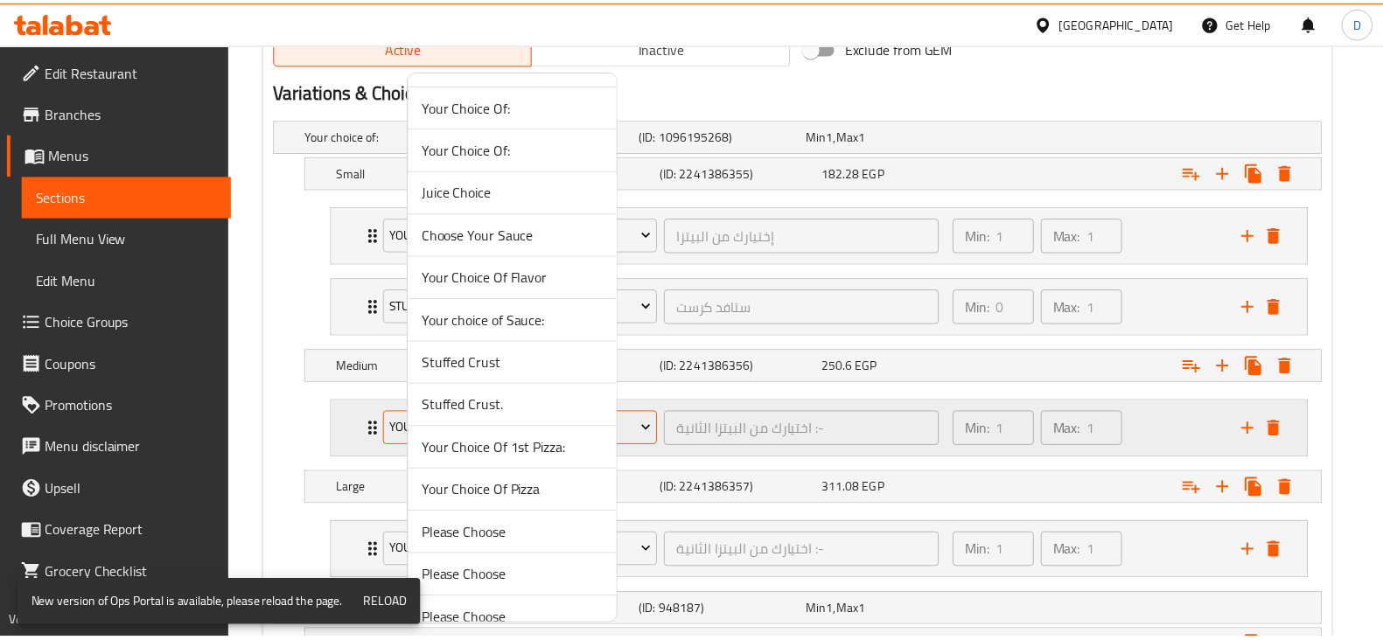
scroll to position [1019, 0]
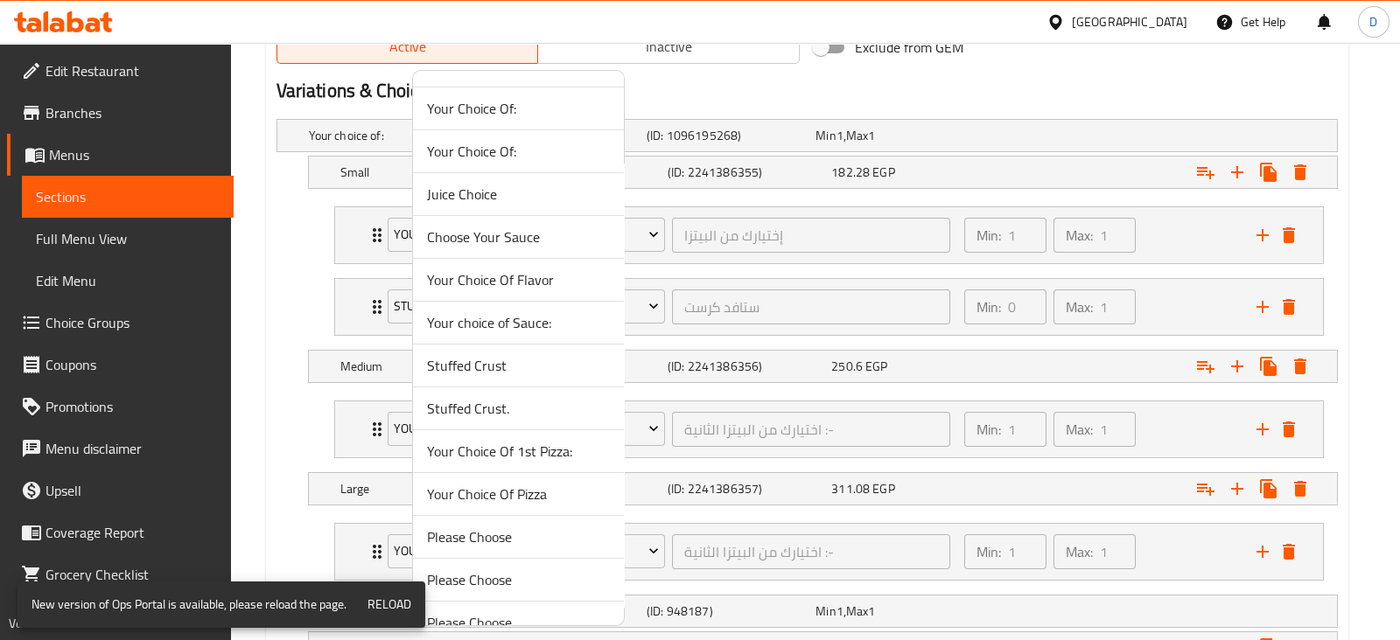
click at [510, 406] on span "Stuffed Crust." at bounding box center [518, 408] width 183 height 21
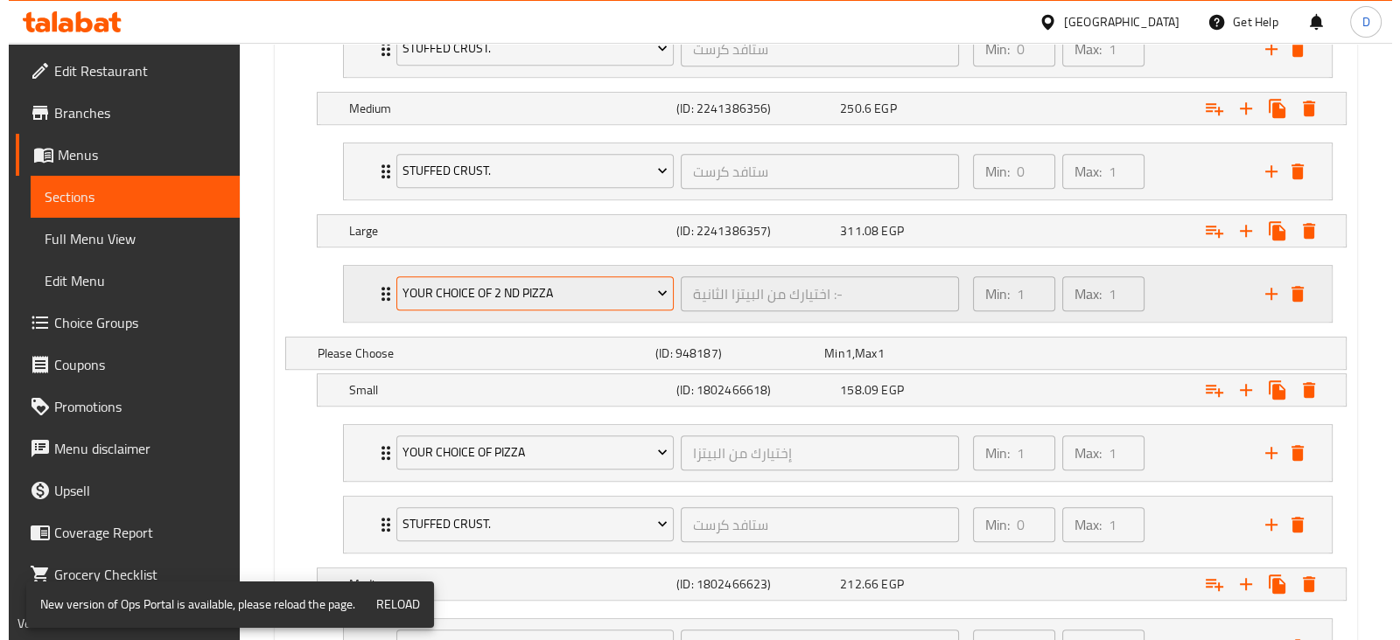
scroll to position [1194, 0]
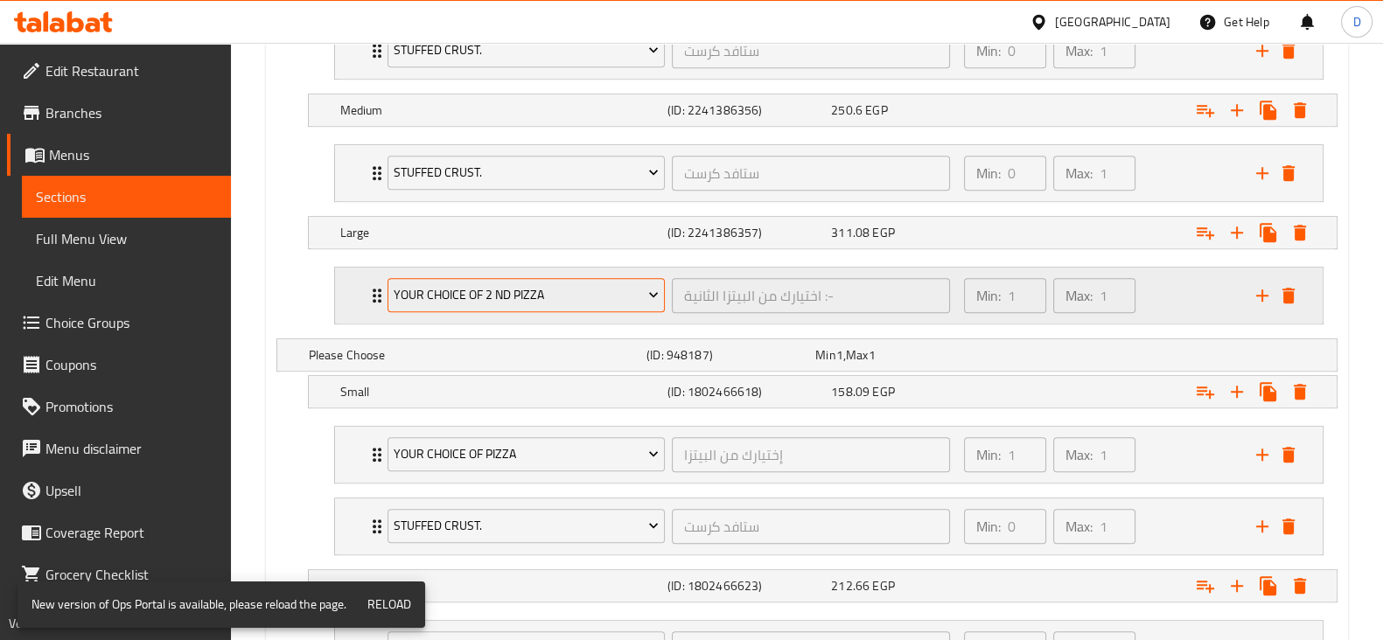
click at [547, 294] on span "Your Choice Of 2 Nd Pizza" at bounding box center [526, 295] width 265 height 22
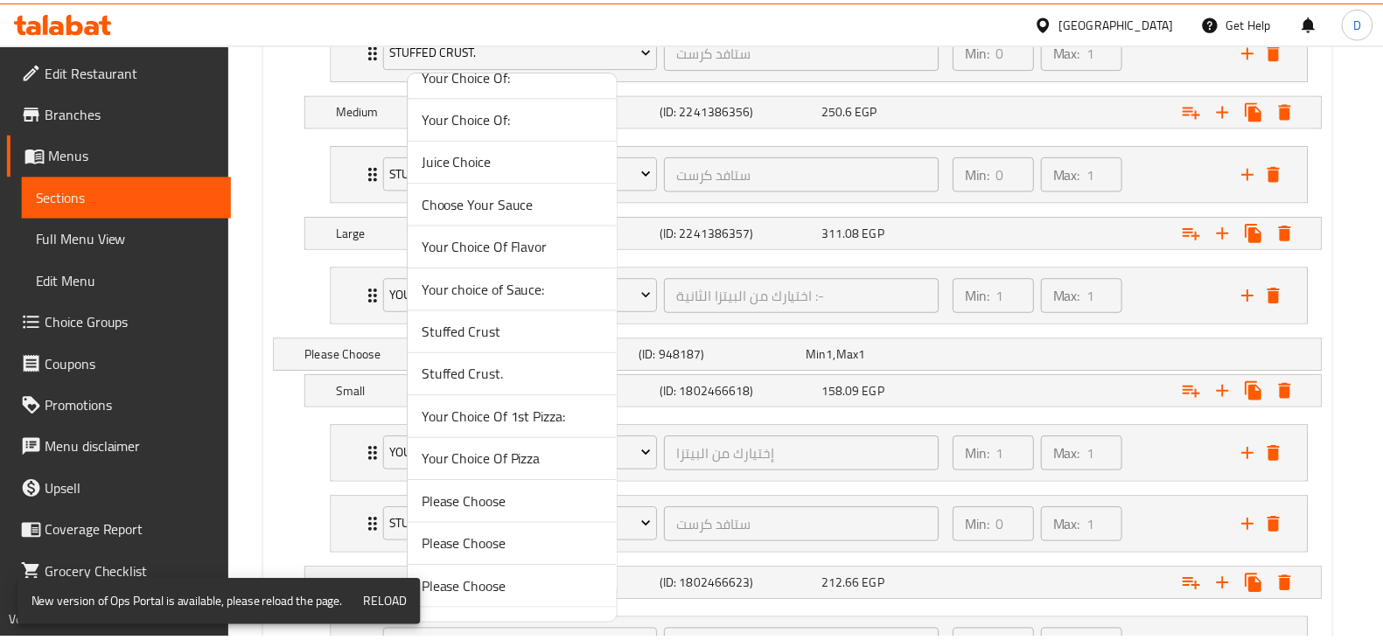
scroll to position [1052, 0]
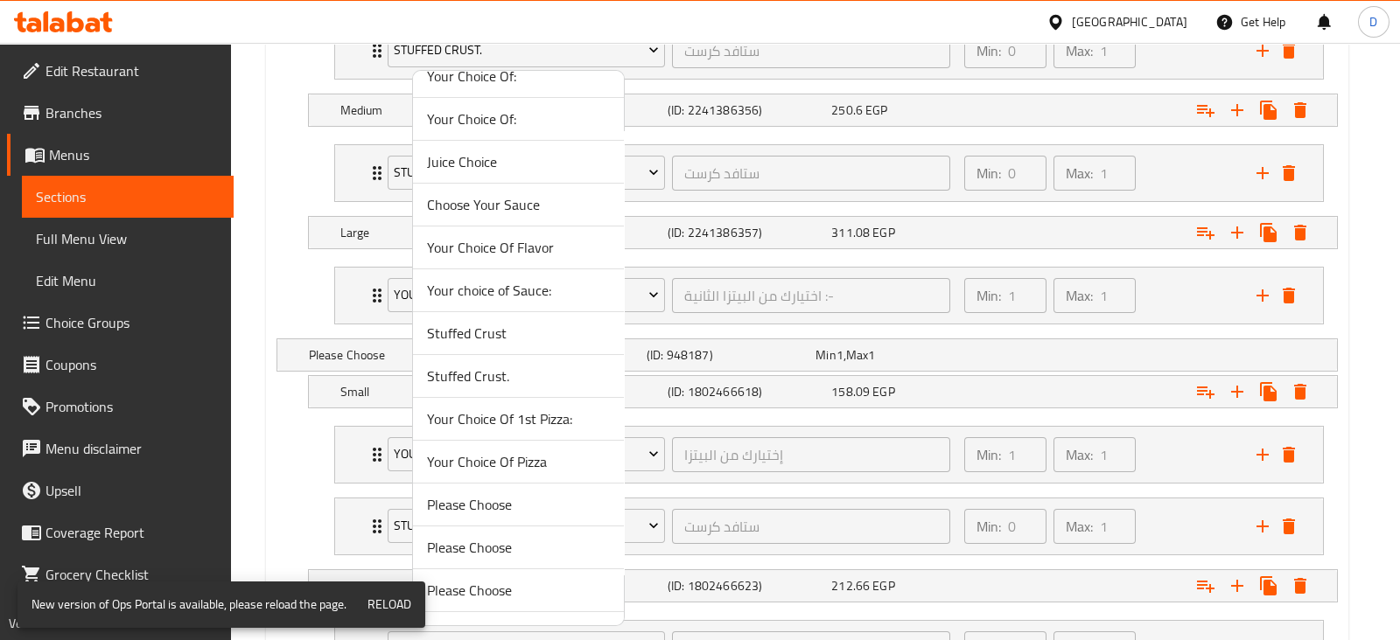
click at [508, 372] on span "Stuffed Crust." at bounding box center [518, 376] width 183 height 21
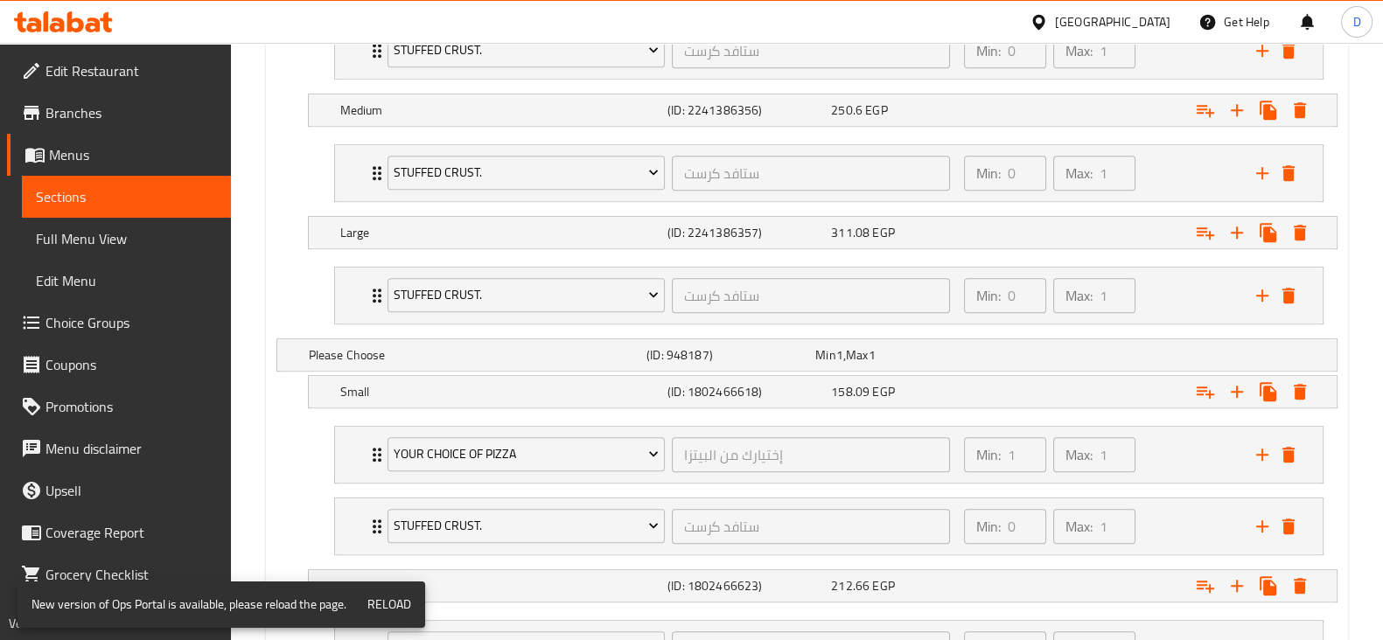
click at [314, 430] on nav "Your Choice Of Pizza إختيارك من البيتزا ​ Min: 1 ​ Max: 1 ​ Pan (ID: 1802466405…" at bounding box center [806, 490] width 1061 height 157
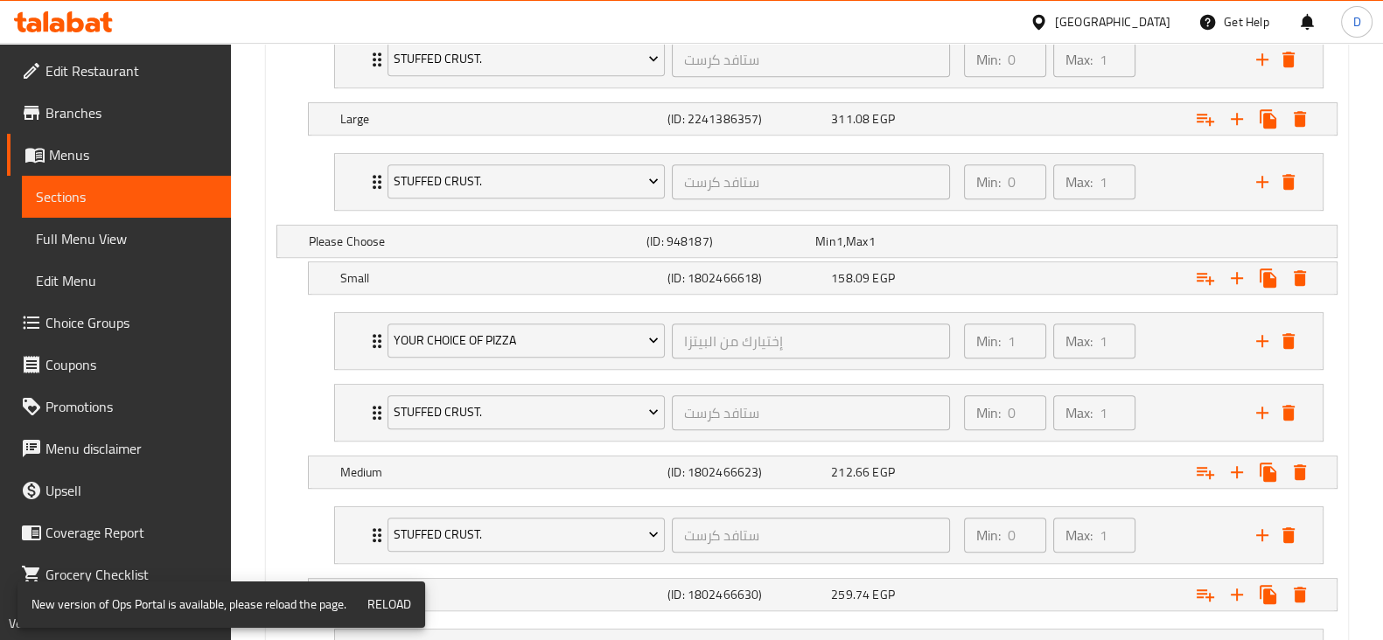
scroll to position [1469, 0]
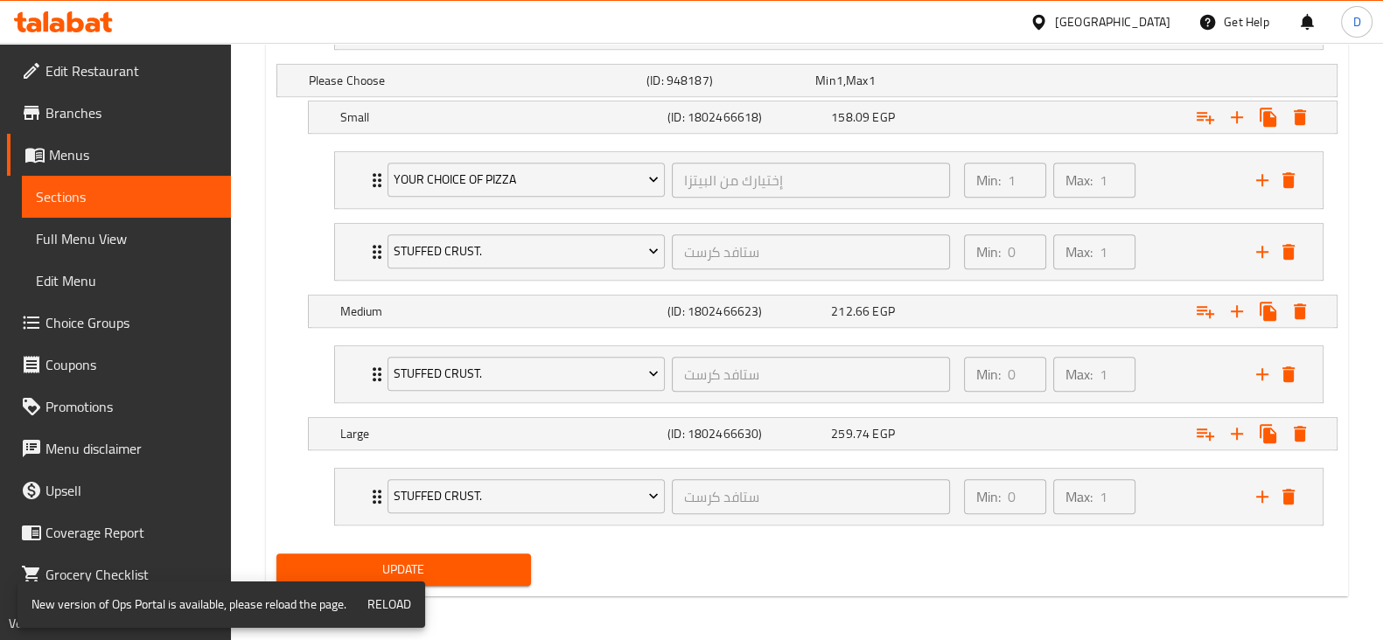
click at [454, 562] on span "Update" at bounding box center [403, 570] width 227 height 22
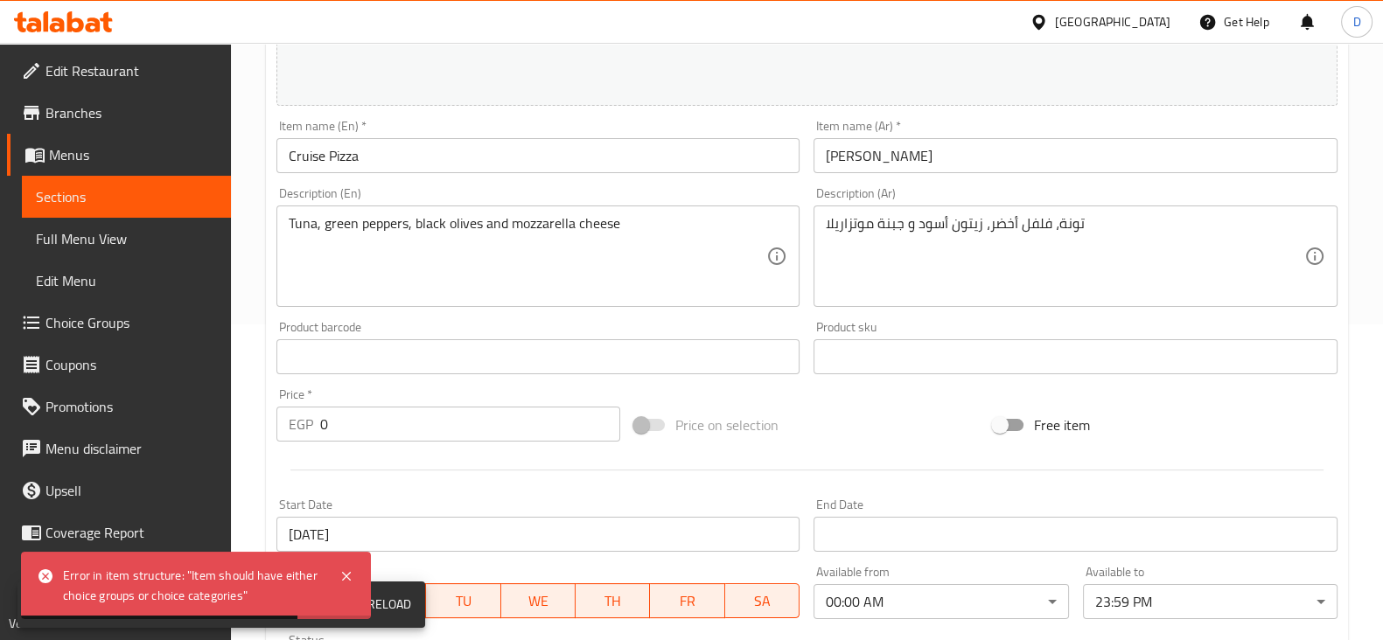
scroll to position [0, 0]
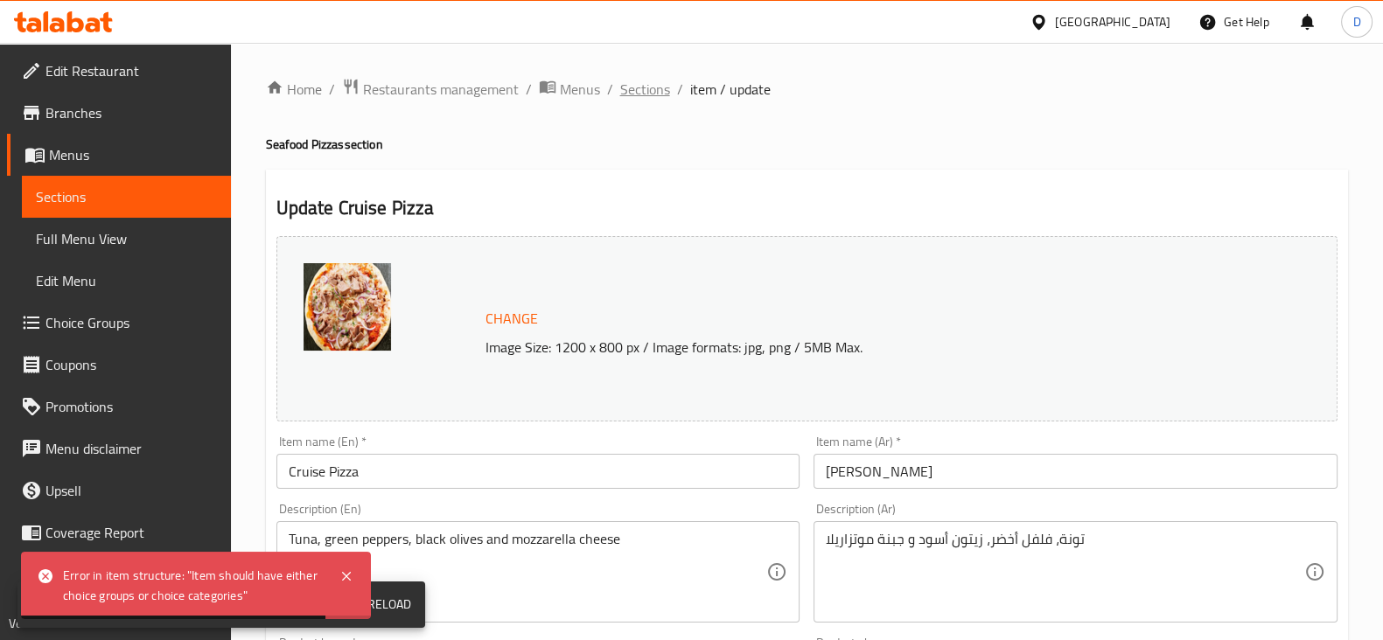
click at [648, 82] on span "Sections" at bounding box center [645, 89] width 50 height 21
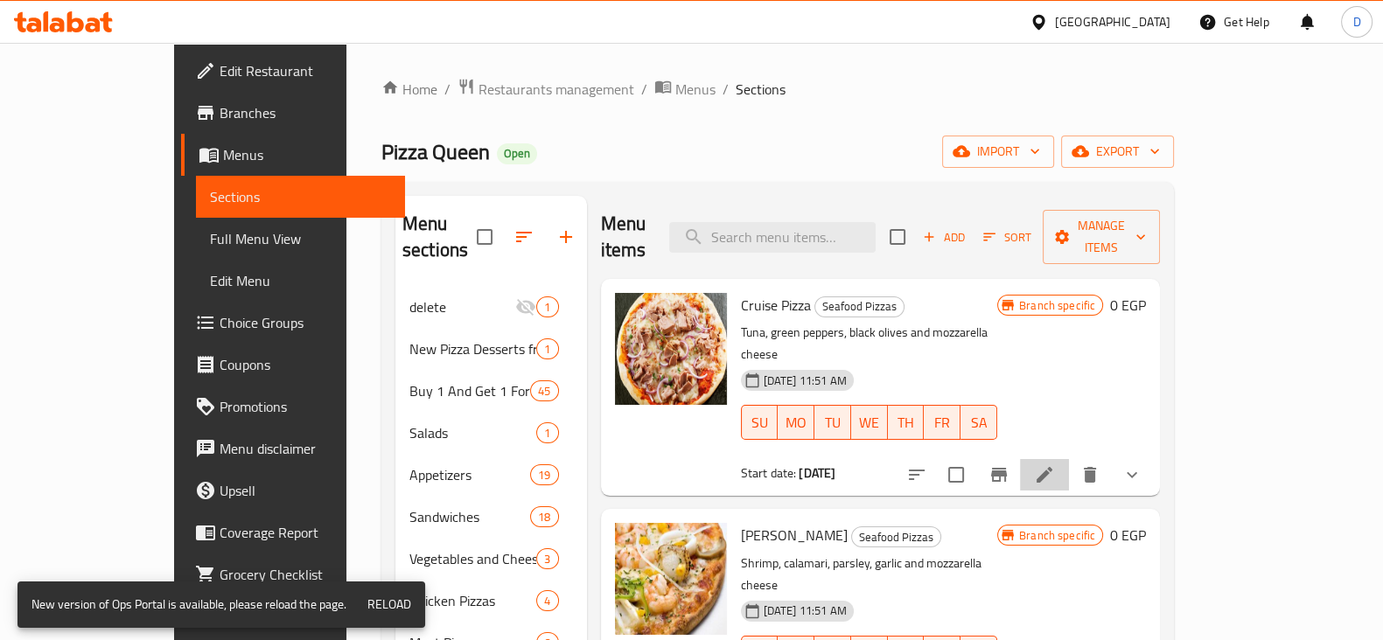
click at [1069, 459] on li at bounding box center [1044, 474] width 49 height 31
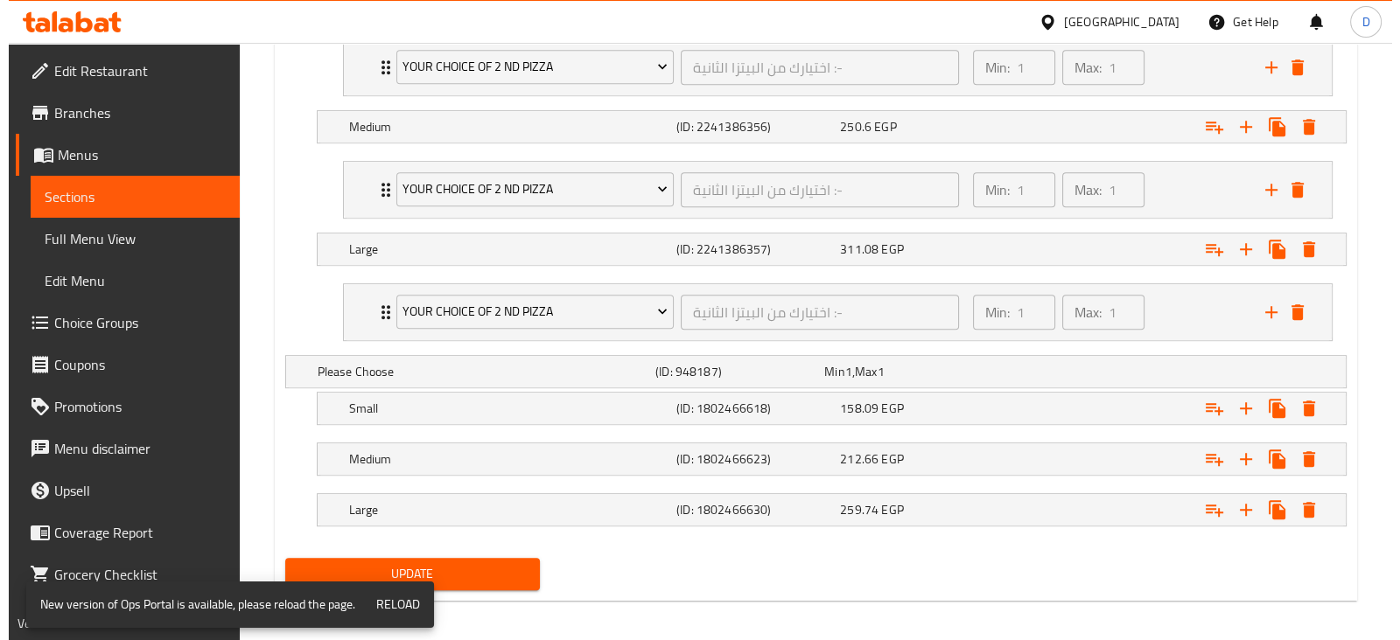
scroll to position [1183, 0]
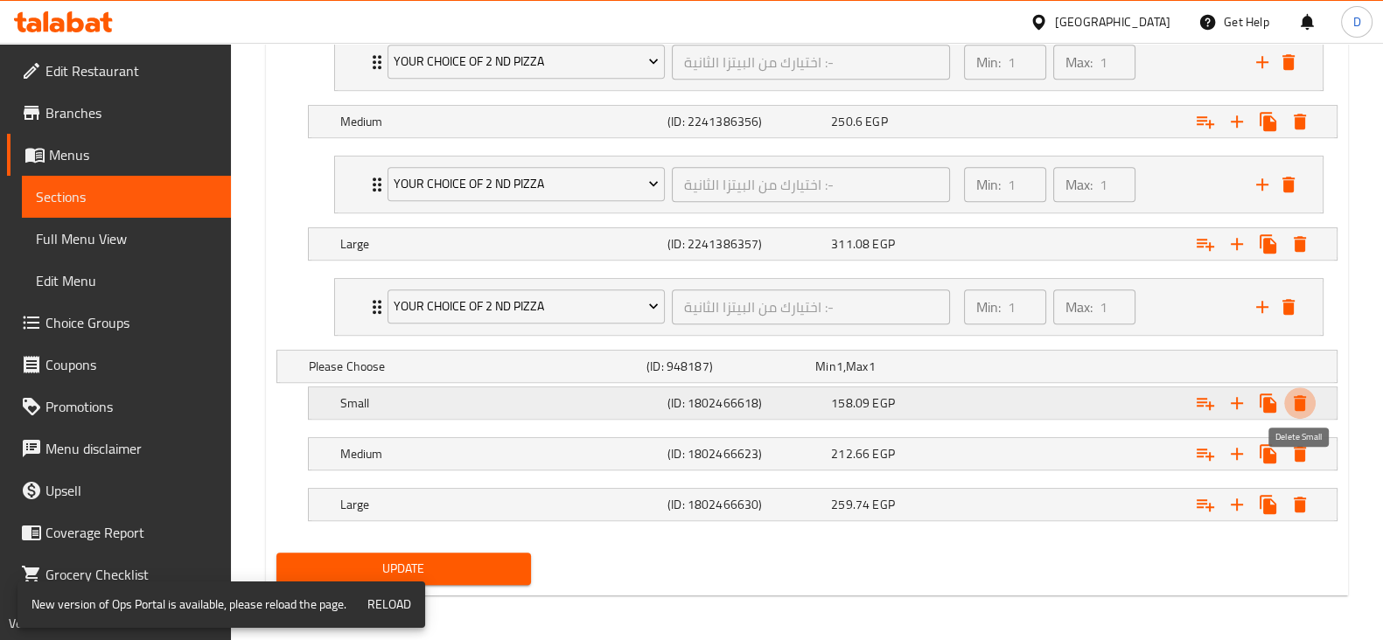
click at [1303, 400] on icon "Expand" at bounding box center [1300, 403] width 12 height 16
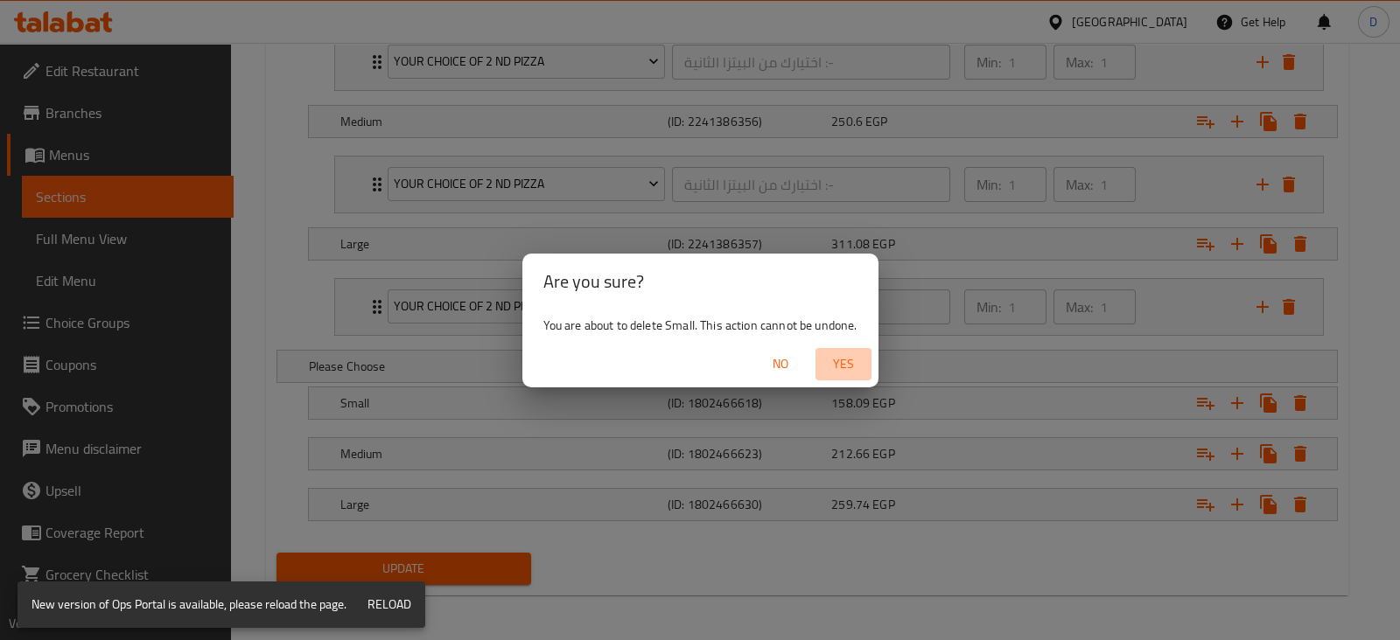
click at [839, 360] on span "Yes" at bounding box center [843, 364] width 42 height 22
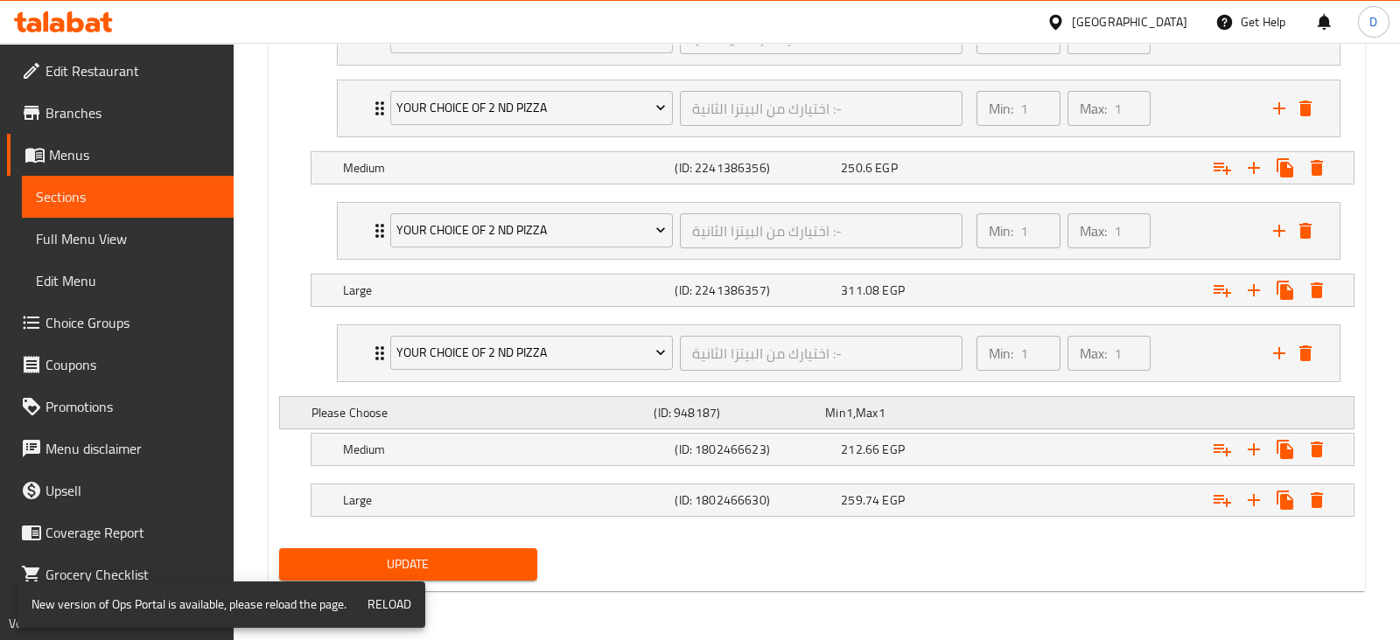
scroll to position [1133, 0]
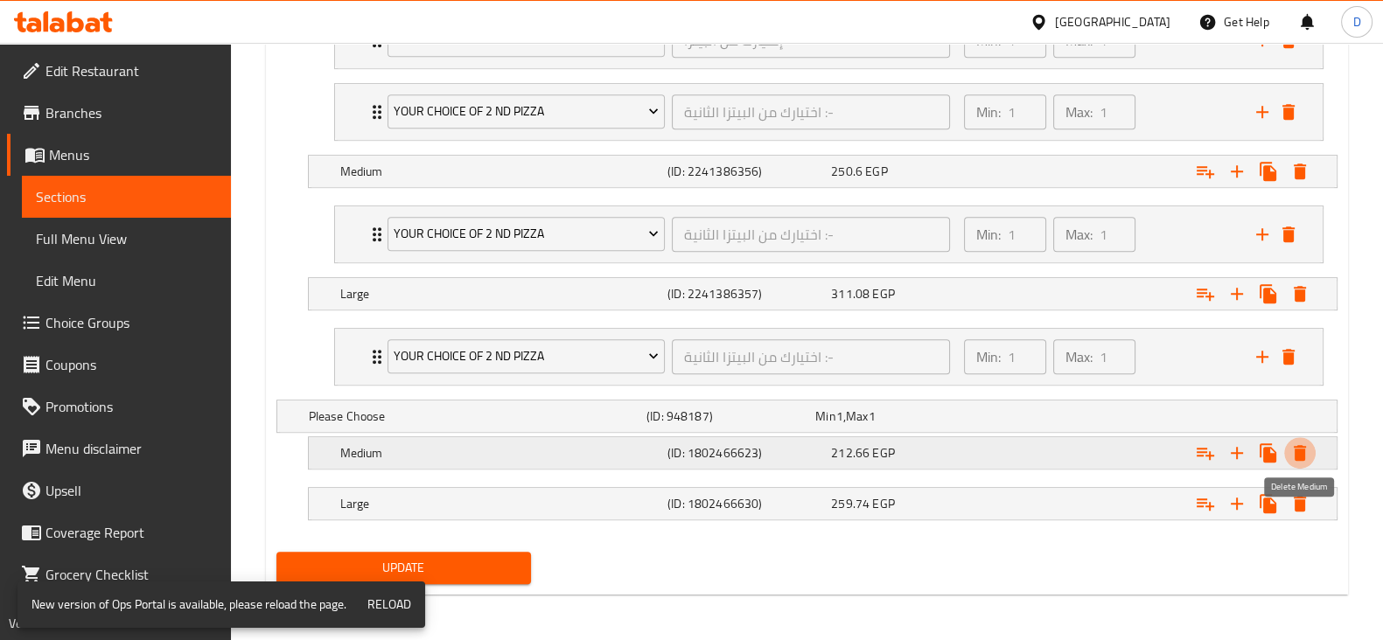
click at [1303, 443] on icon "Expand" at bounding box center [1299, 453] width 21 height 21
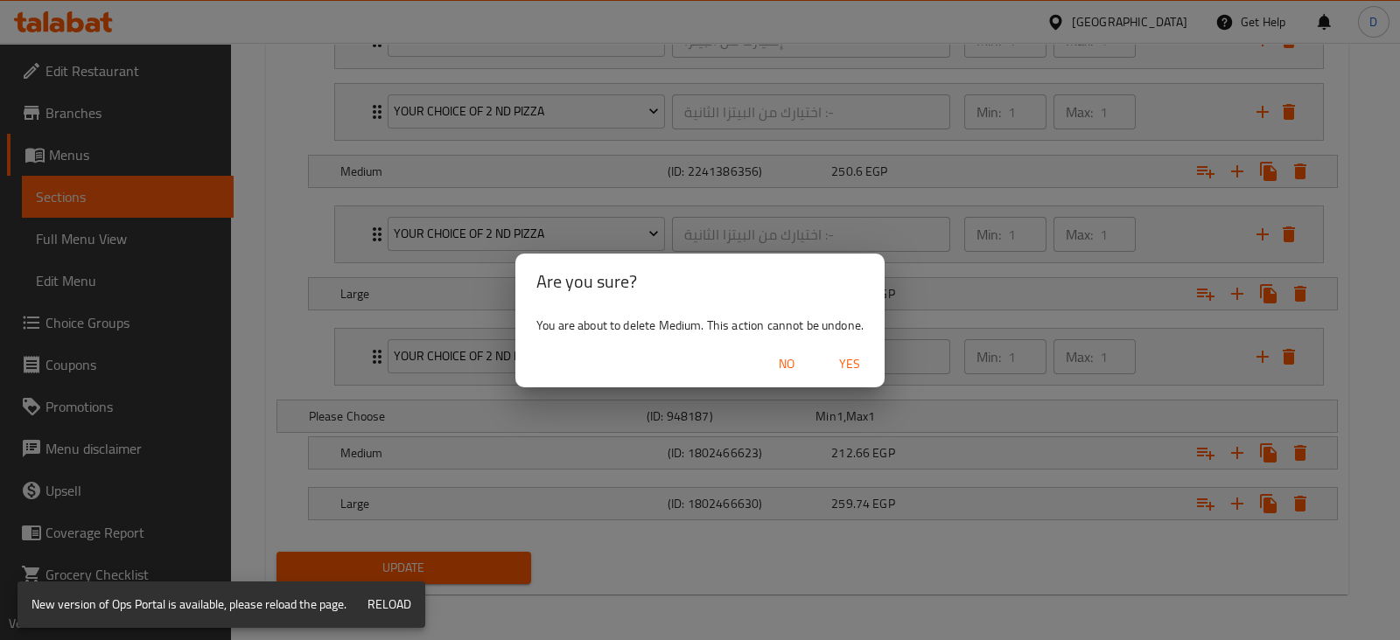
click at [865, 356] on span "Yes" at bounding box center [849, 364] width 42 height 22
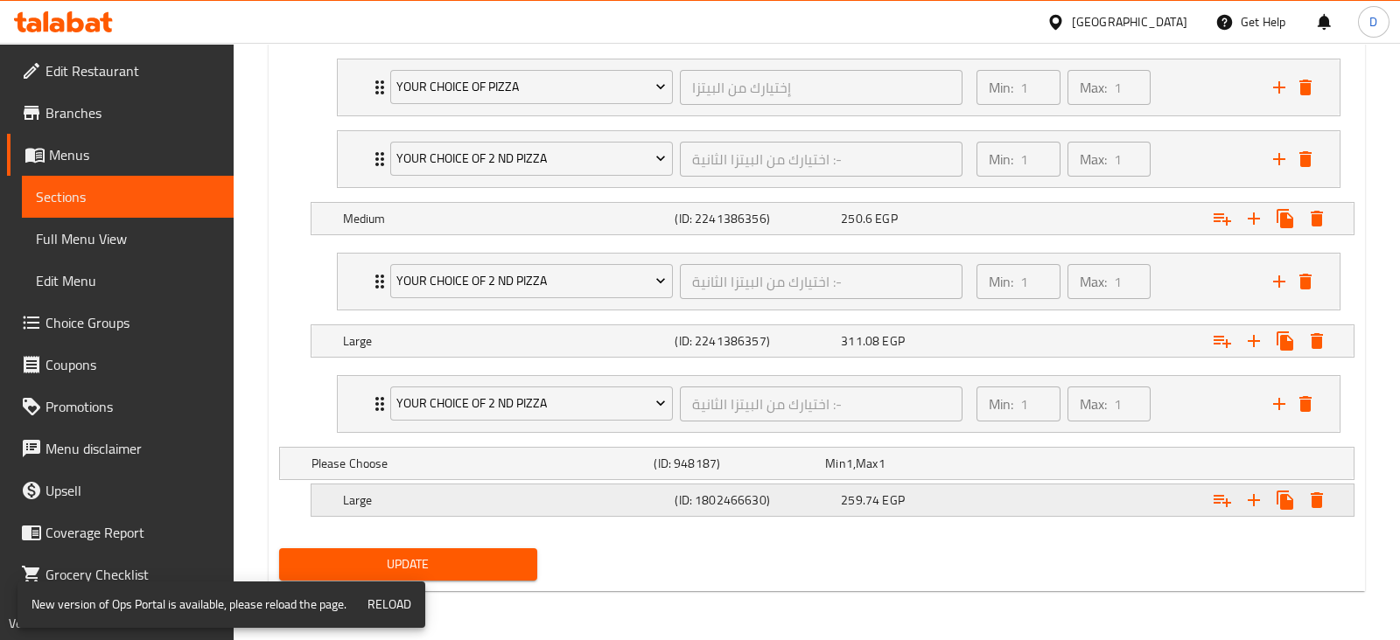
scroll to position [1081, 0]
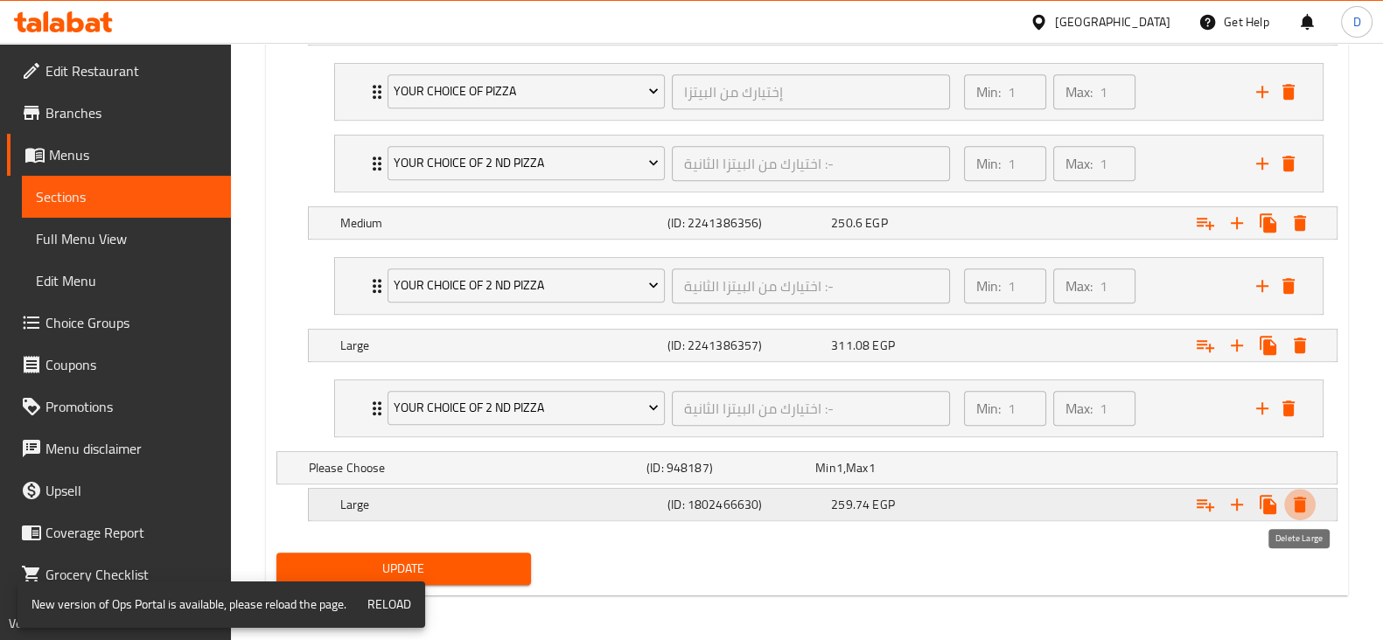
click at [1303, 501] on icon "Expand" at bounding box center [1300, 505] width 12 height 16
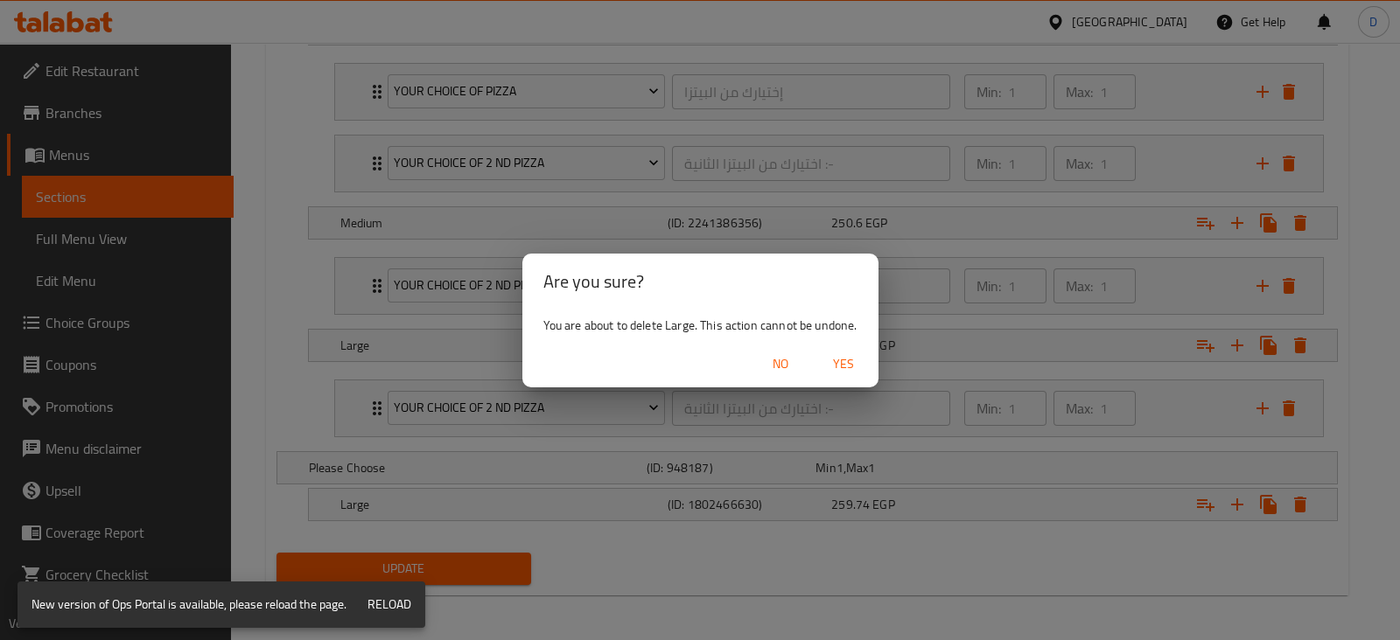
click at [835, 369] on span "Yes" at bounding box center [843, 364] width 42 height 22
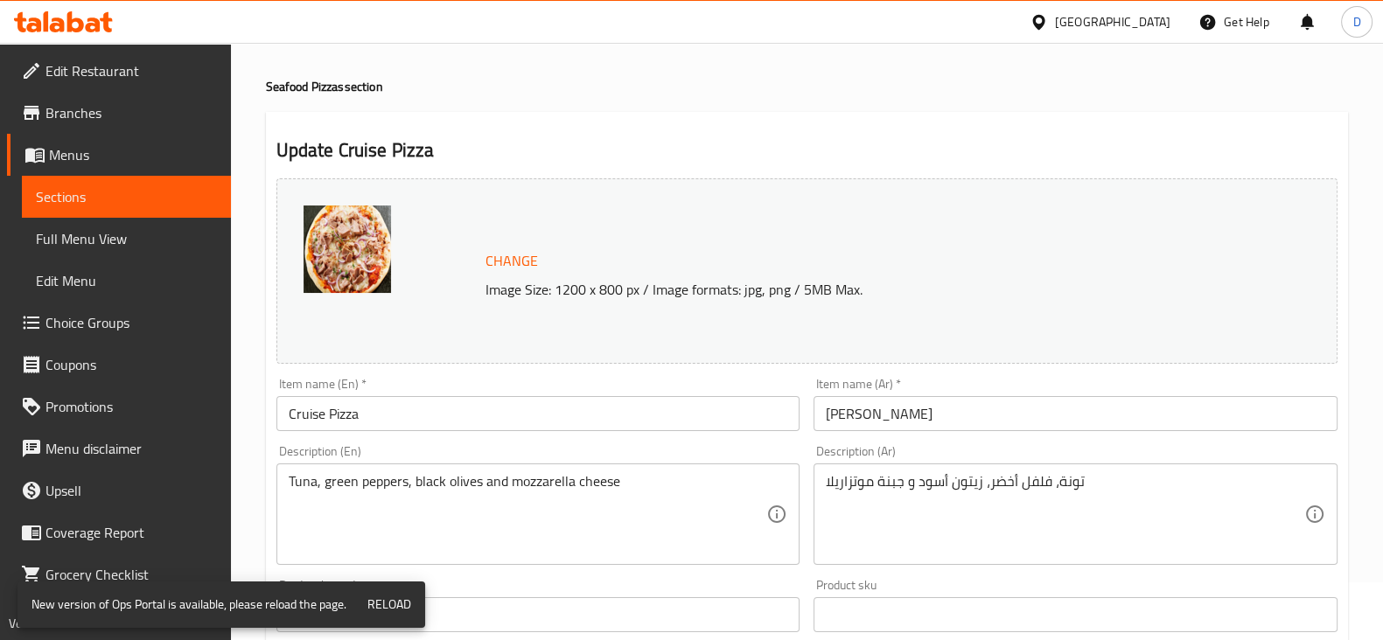
scroll to position [0, 0]
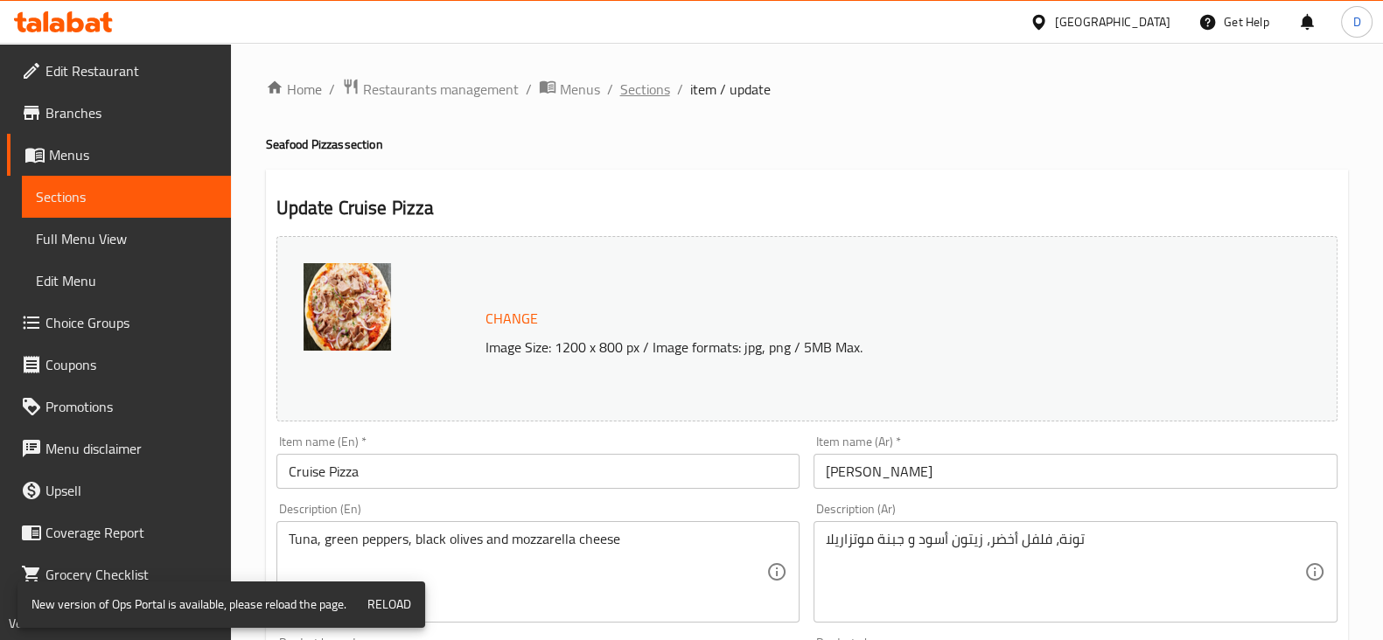
click at [645, 83] on span "Sections" at bounding box center [645, 89] width 50 height 21
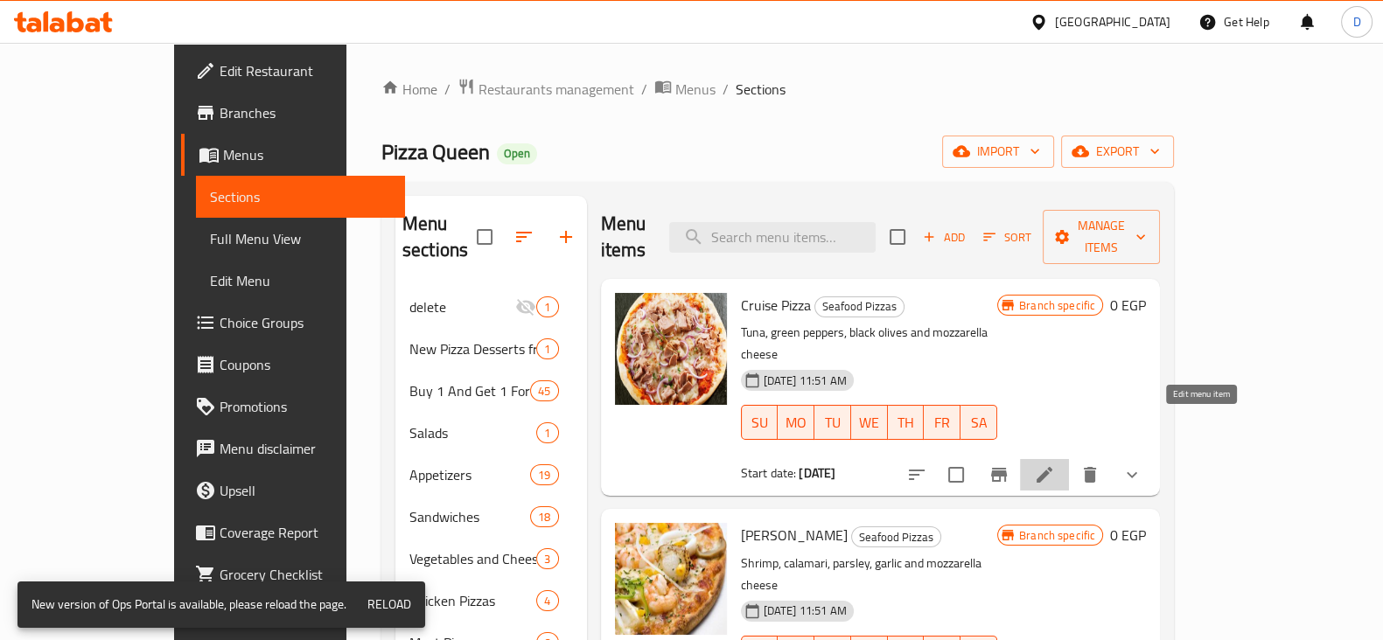
click at [1055, 465] on icon at bounding box center [1044, 475] width 21 height 21
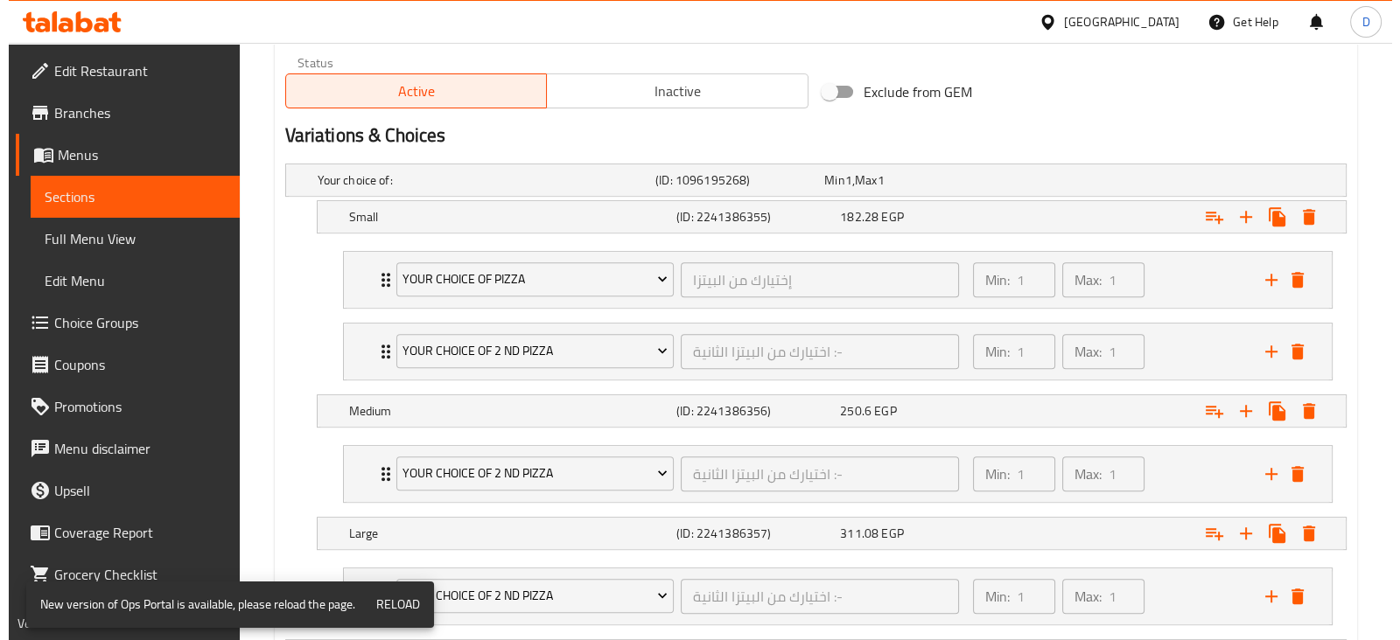
scroll to position [923, 0]
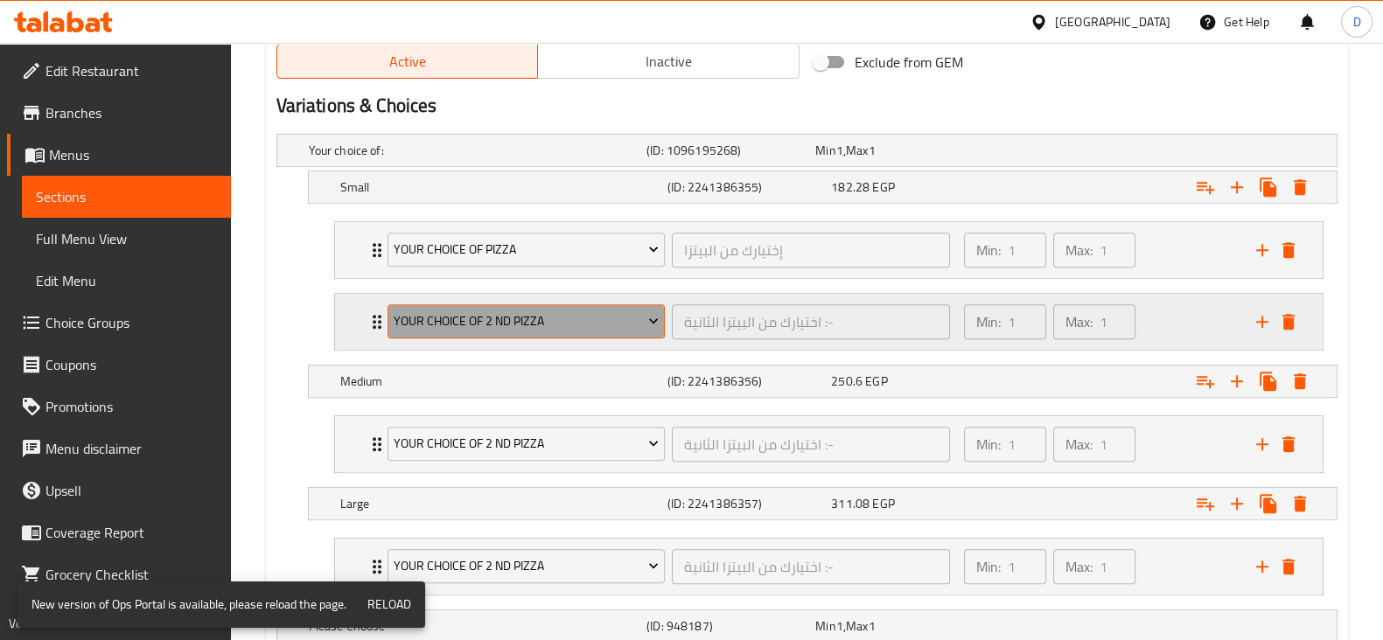
click at [501, 326] on span "Your Choice Of 2 Nd Pizza" at bounding box center [526, 322] width 265 height 22
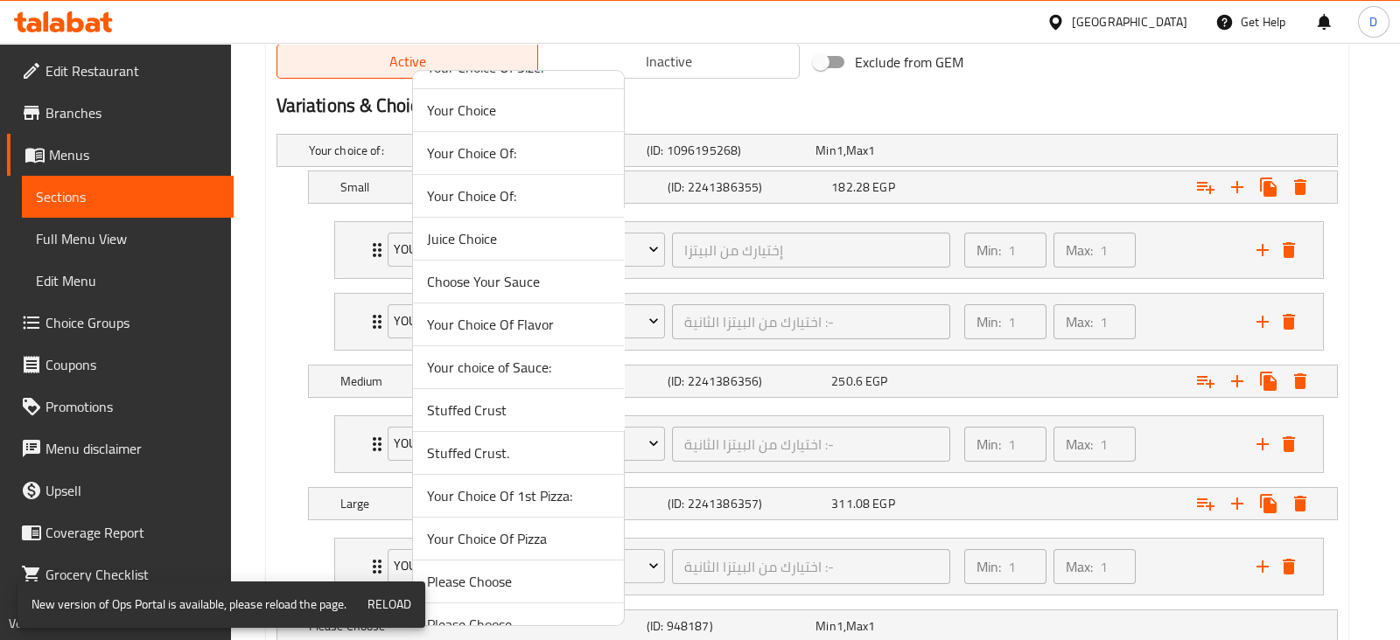
scroll to position [1119, 0]
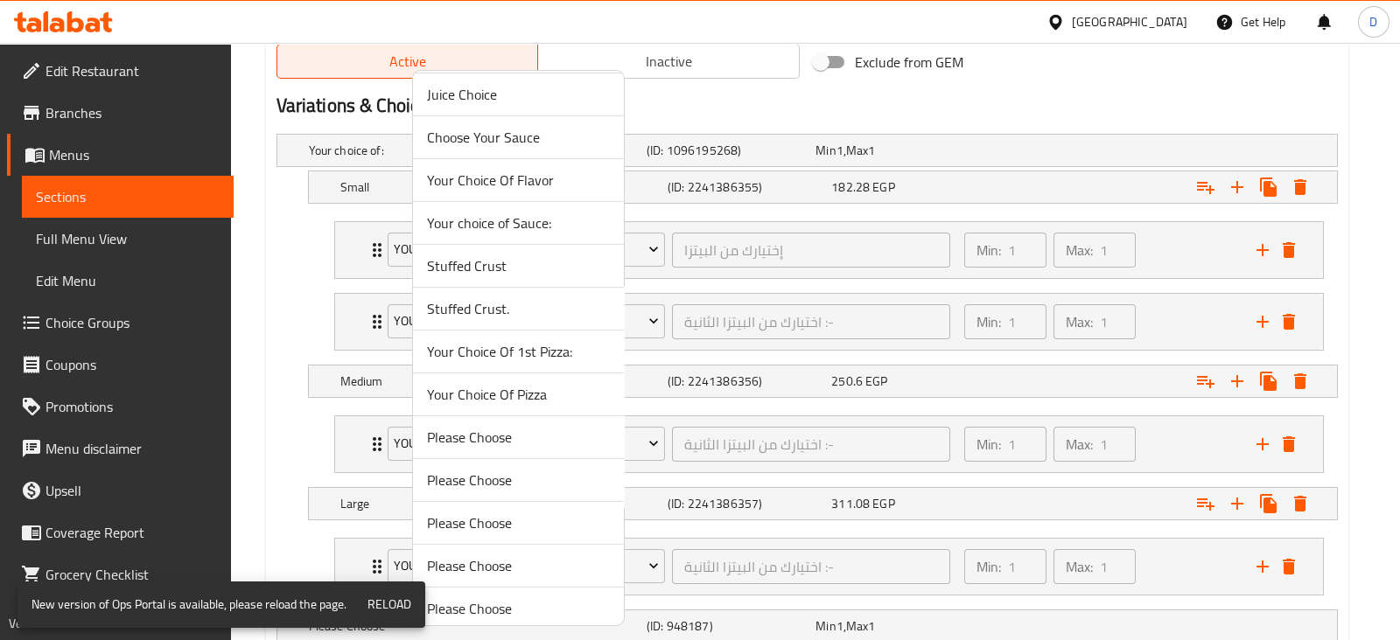
click at [484, 311] on span "Stuffed Crust." at bounding box center [518, 308] width 183 height 21
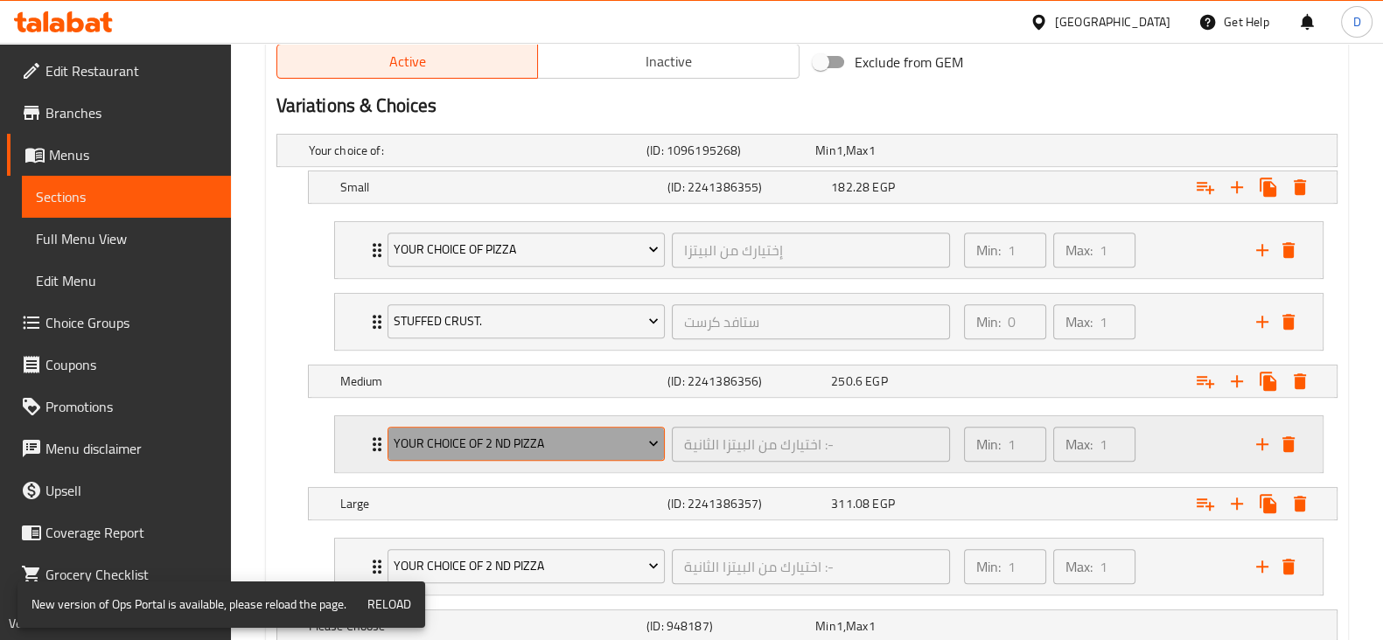
click at [461, 433] on span "Your Choice Of 2 Nd Pizza" at bounding box center [526, 444] width 265 height 22
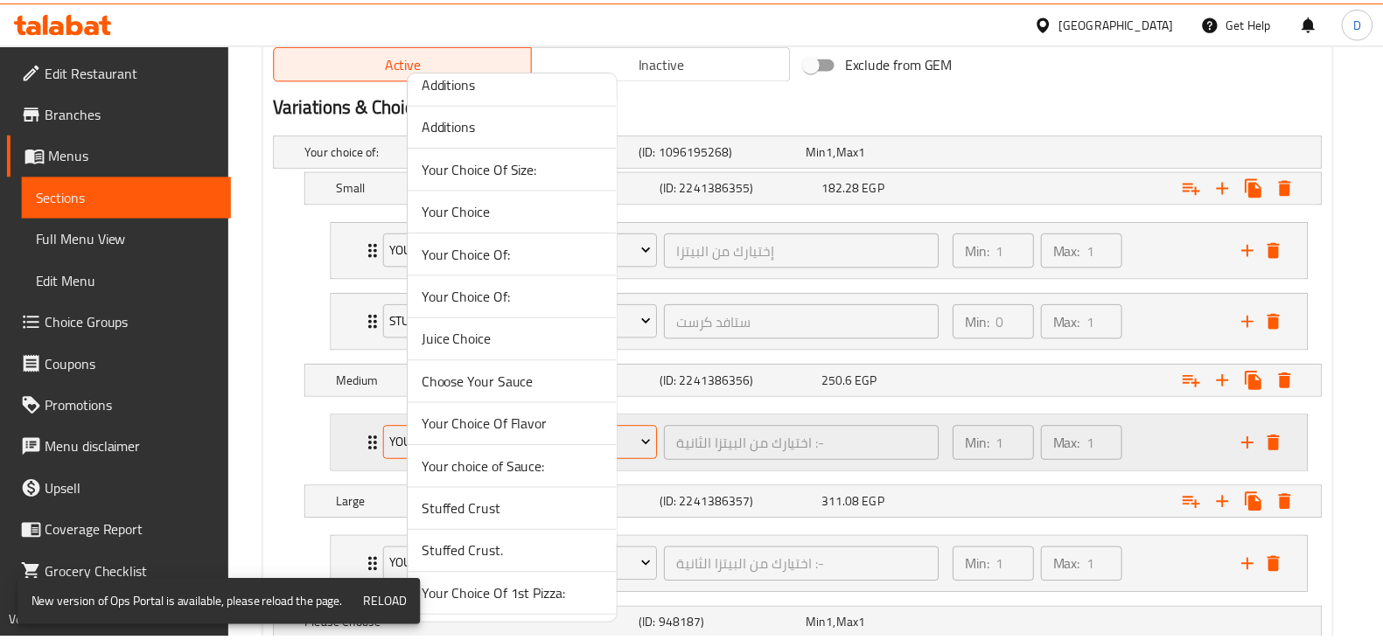
scroll to position [949, 0]
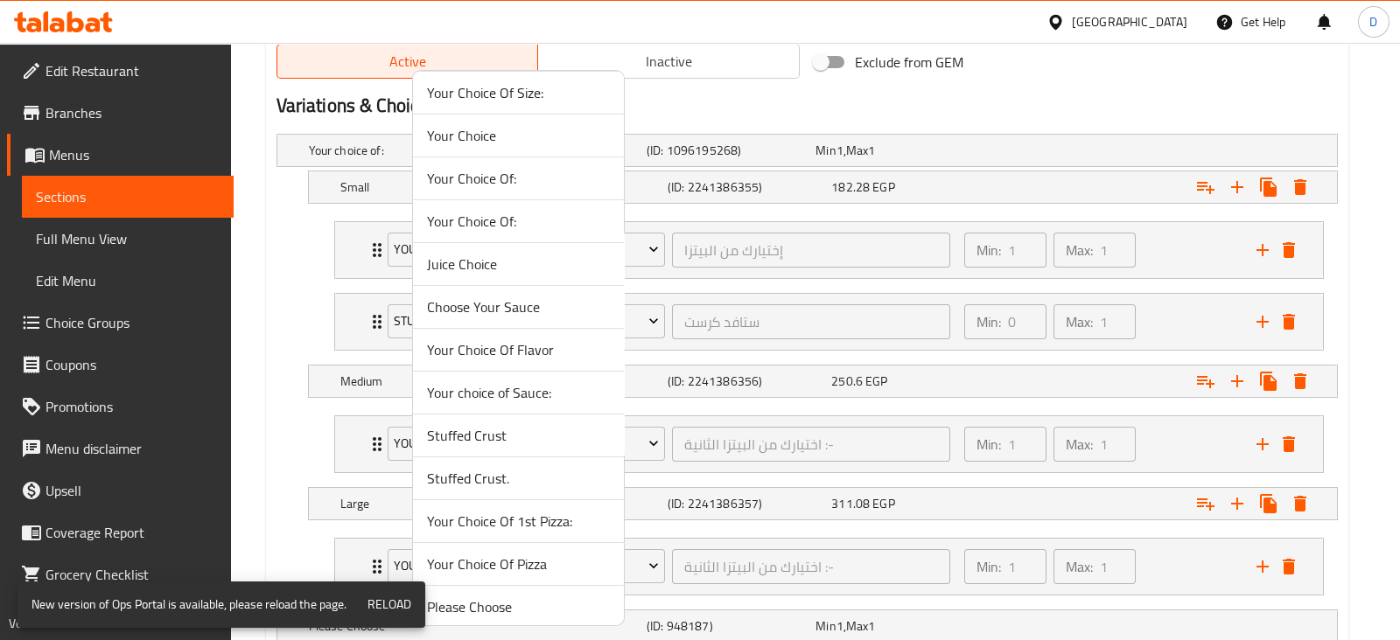
click at [464, 468] on span "Stuffed Crust." at bounding box center [518, 478] width 183 height 21
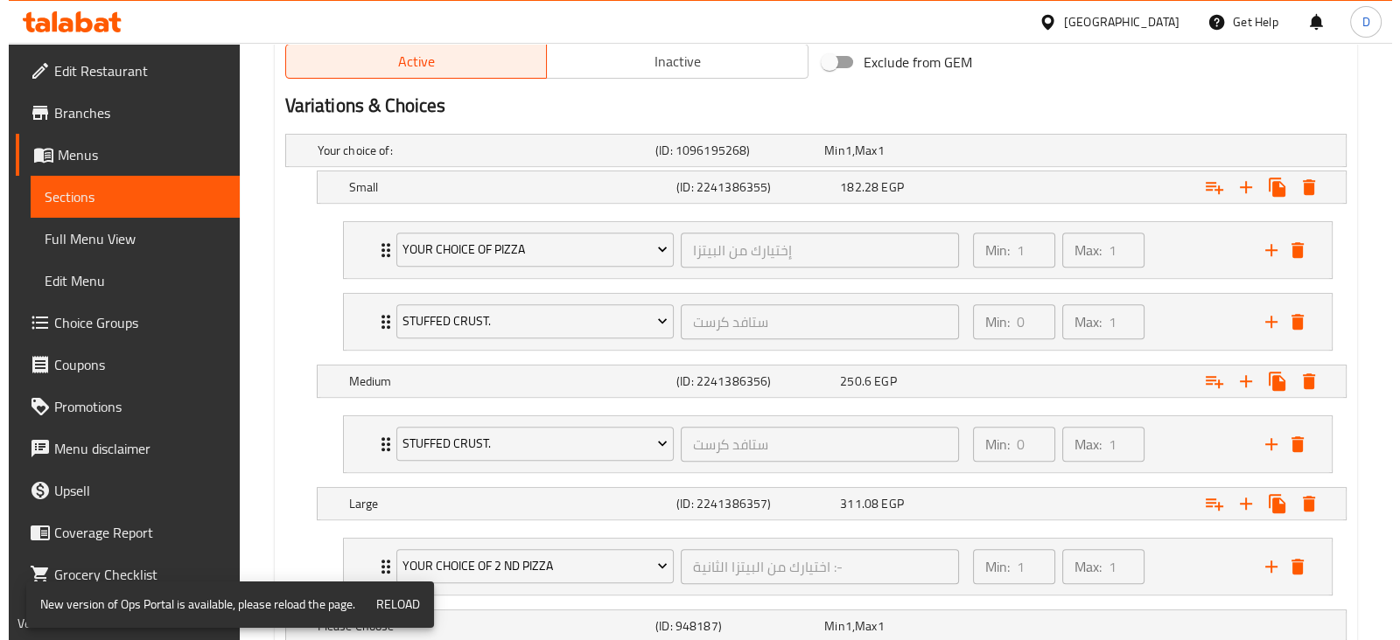
scroll to position [1156, 0]
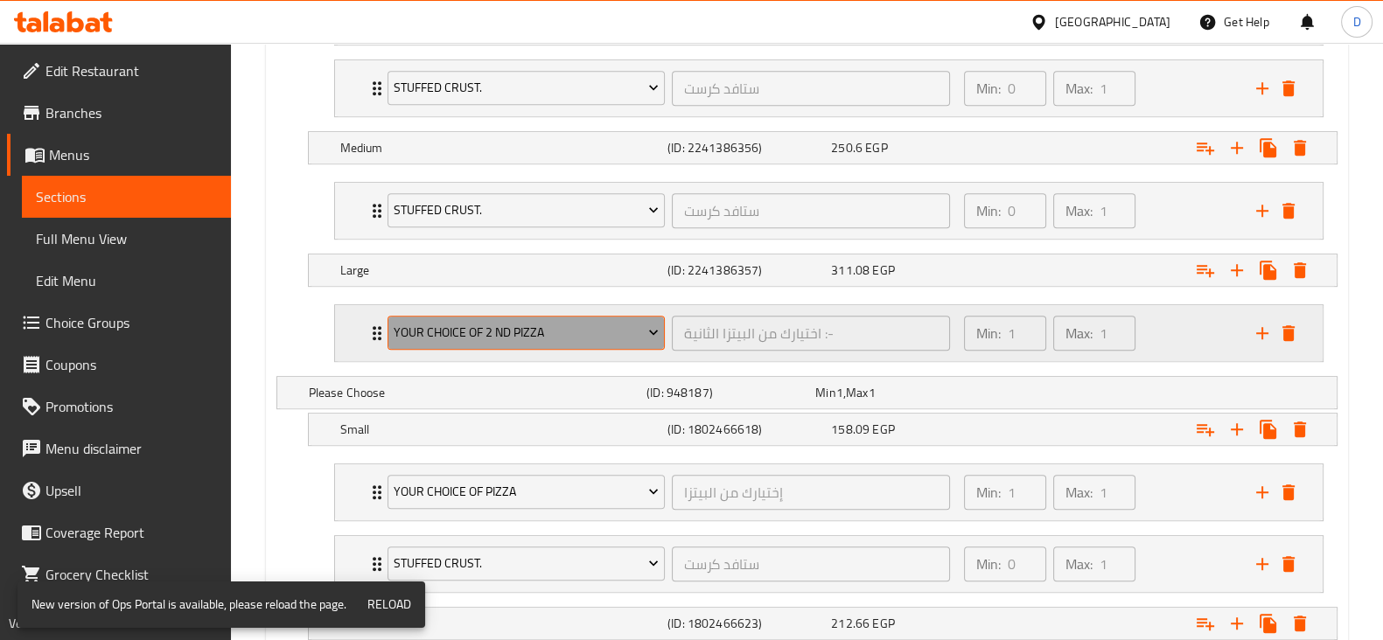
click at [451, 331] on span "Your Choice Of 2 Nd Pizza" at bounding box center [526, 333] width 265 height 22
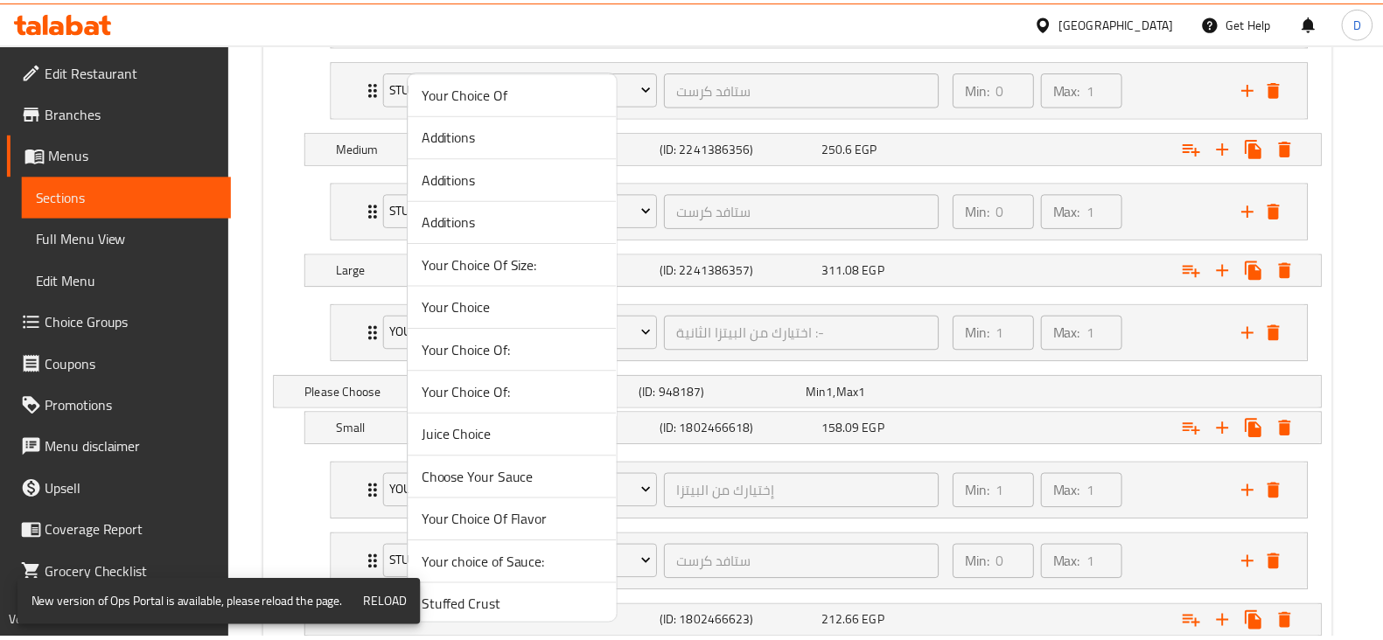
scroll to position [1008, 0]
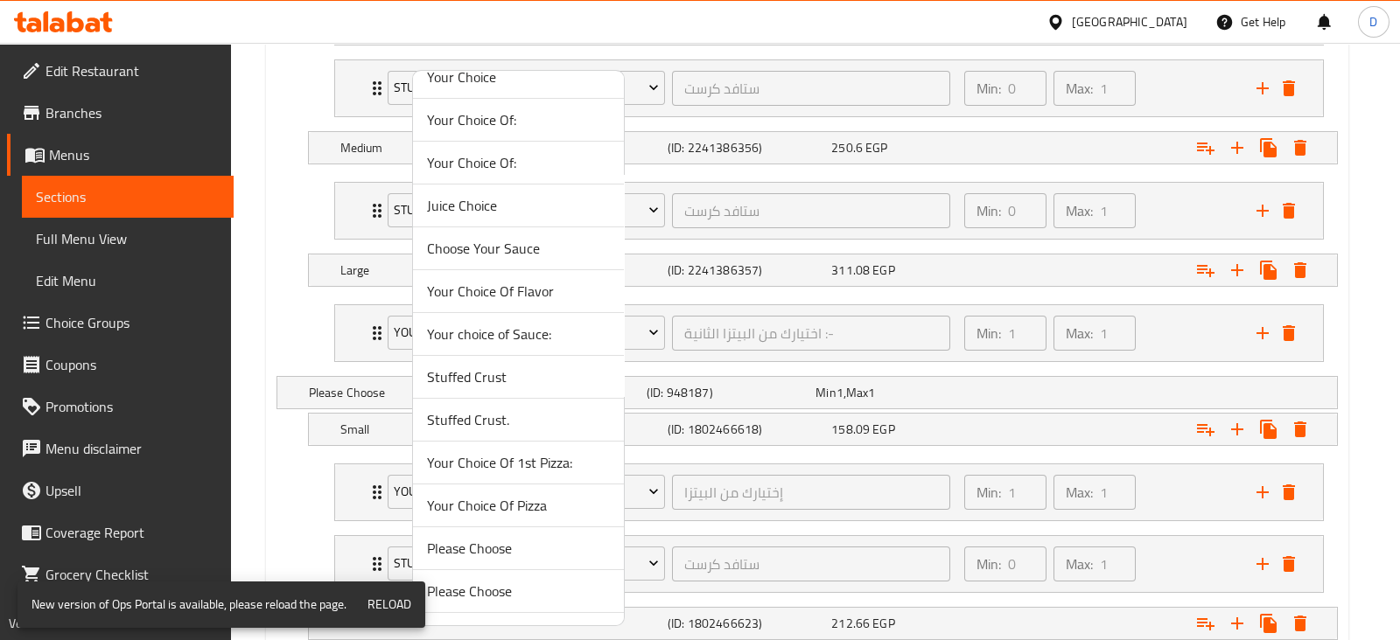
click at [482, 399] on li "Stuffed Crust." at bounding box center [518, 420] width 211 height 43
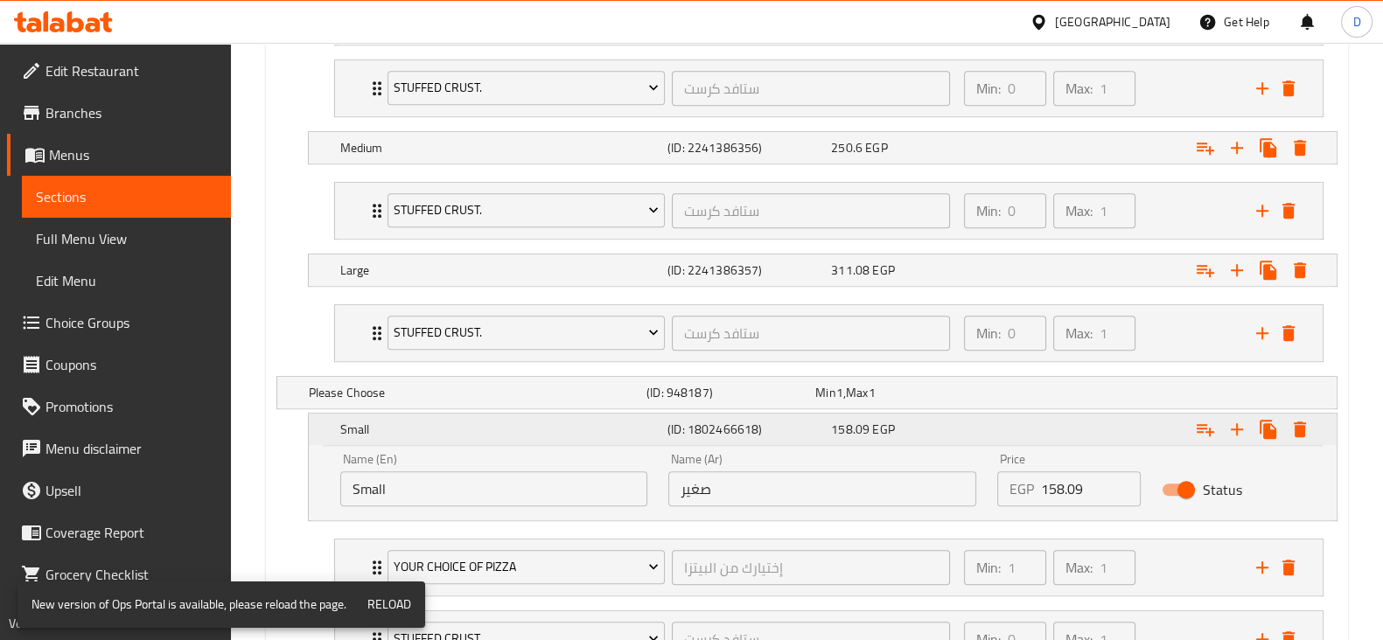
scroll to position [1543, 0]
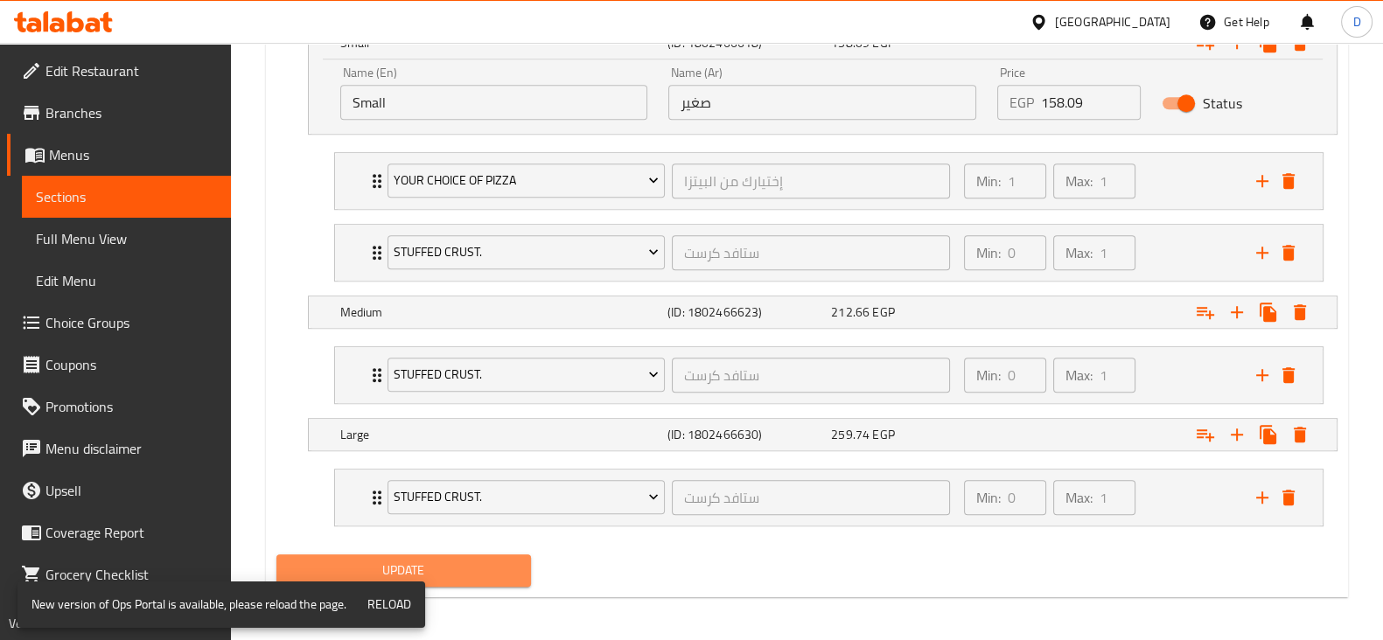
click at [458, 560] on span "Update" at bounding box center [403, 571] width 227 height 22
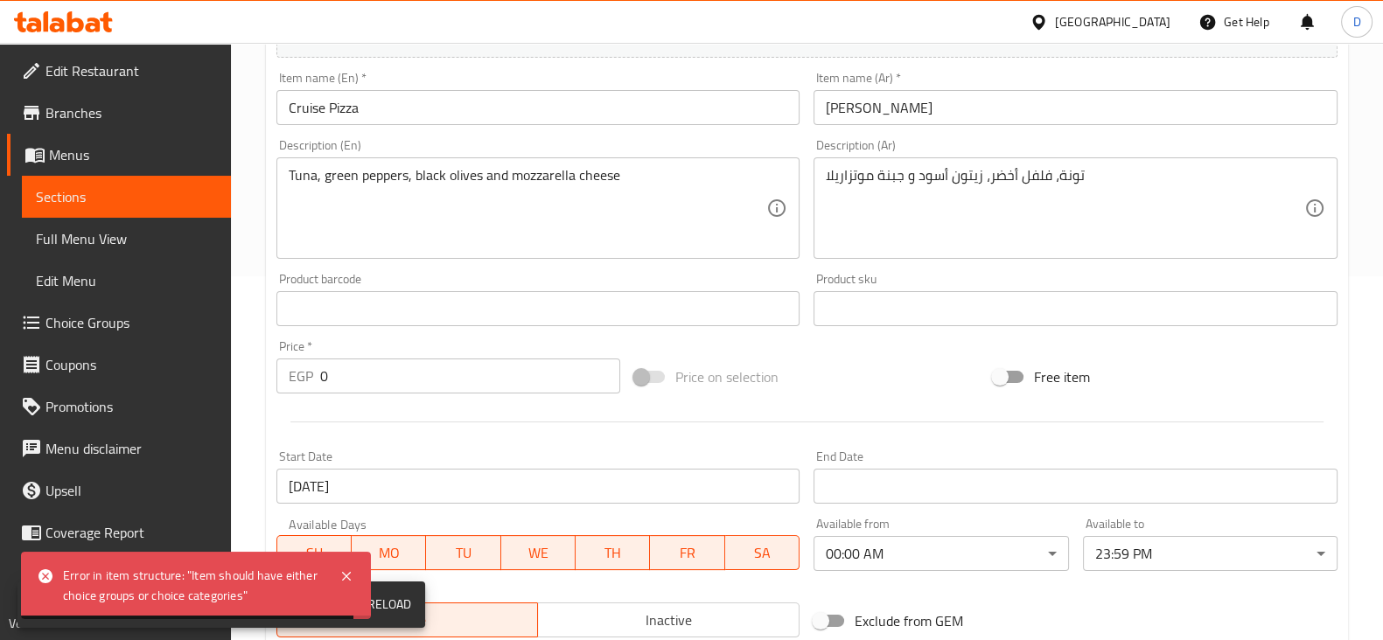
scroll to position [0, 0]
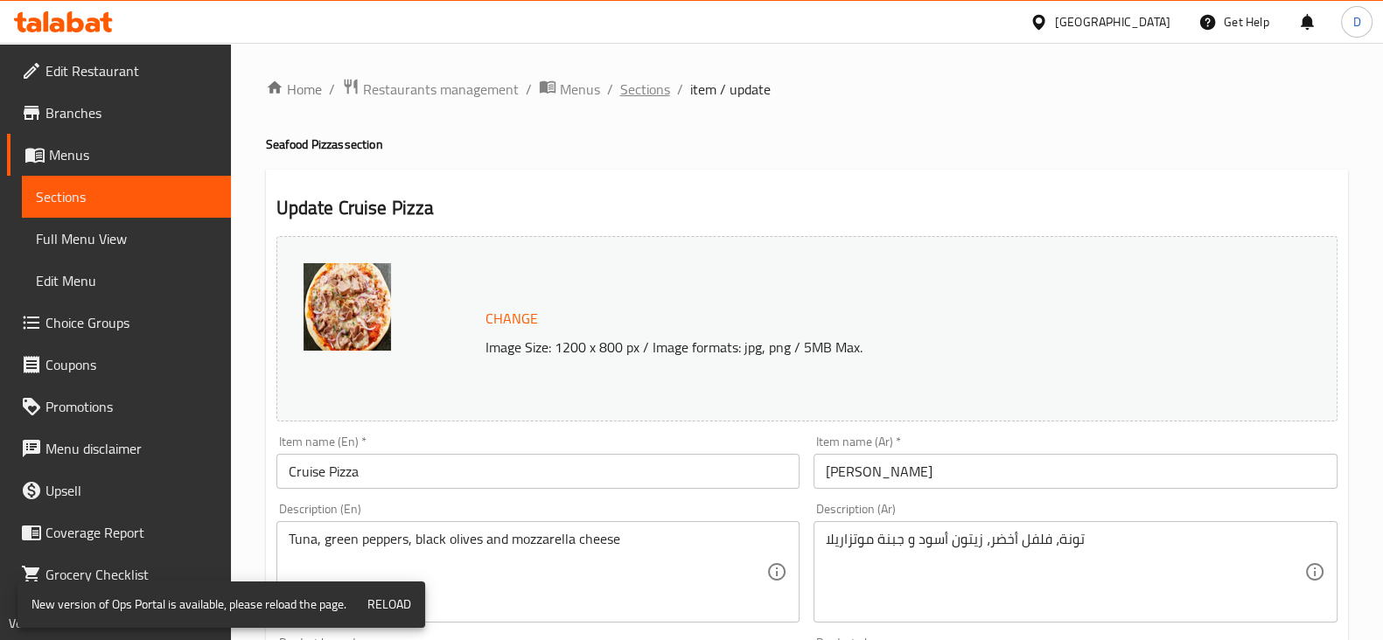
drag, startPoint x: 632, startPoint y: 103, endPoint x: 632, endPoint y: 94, distance: 9.7
click at [632, 94] on span "Sections" at bounding box center [645, 89] width 50 height 21
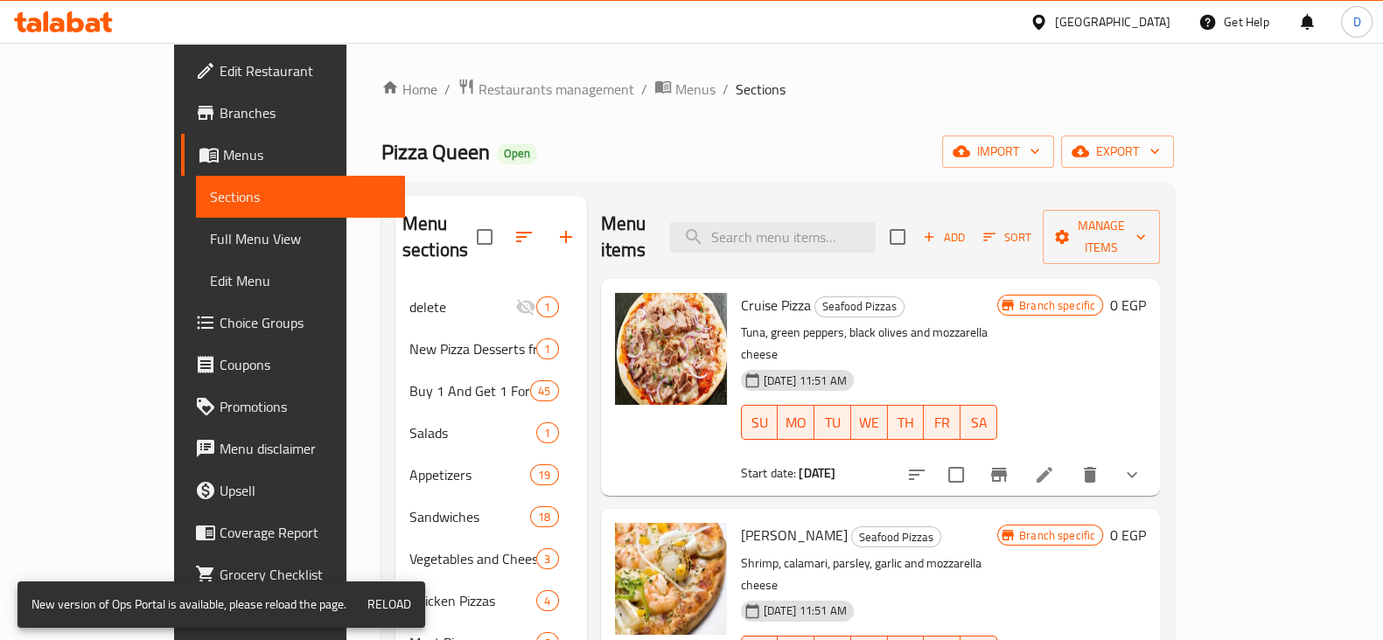
scroll to position [9, 0]
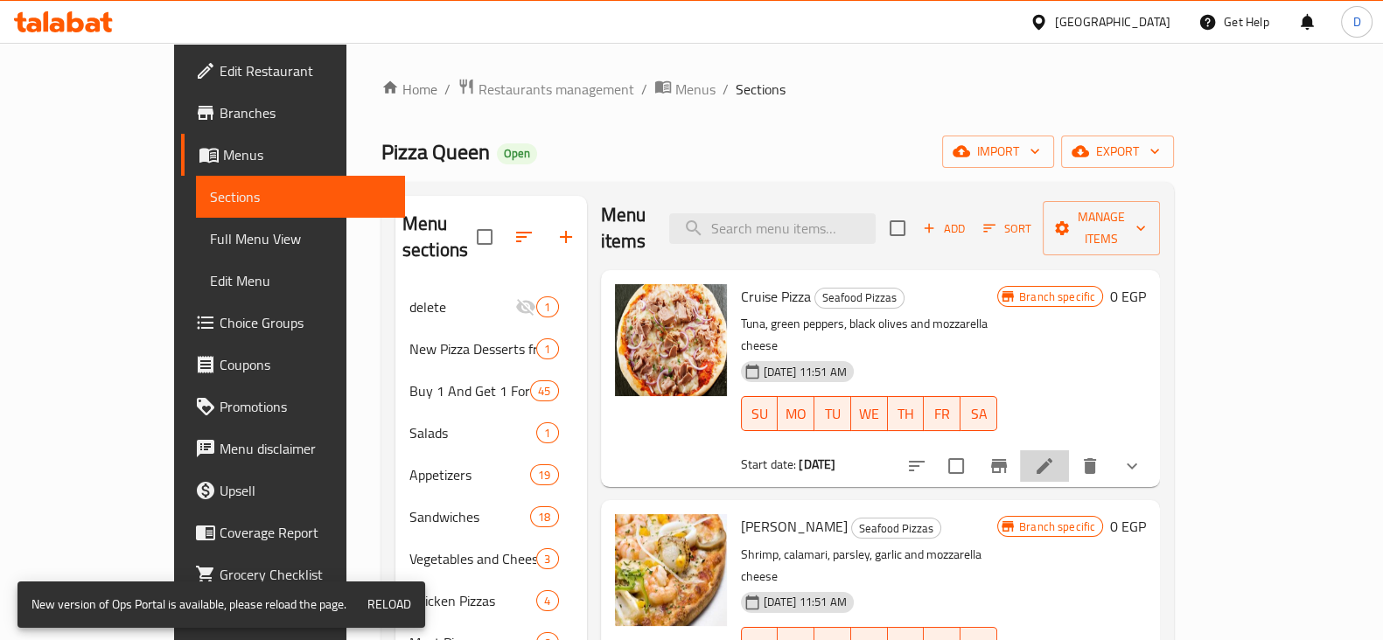
click at [1069, 451] on li at bounding box center [1044, 466] width 49 height 31
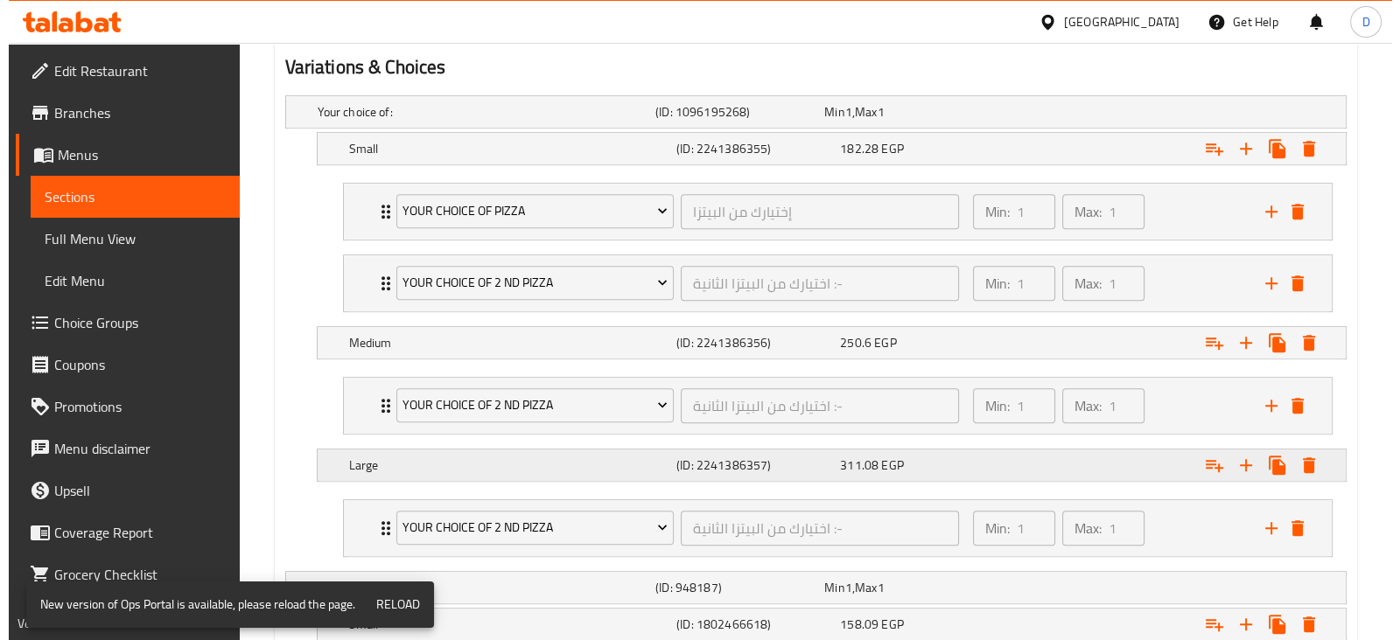
scroll to position [958, 0]
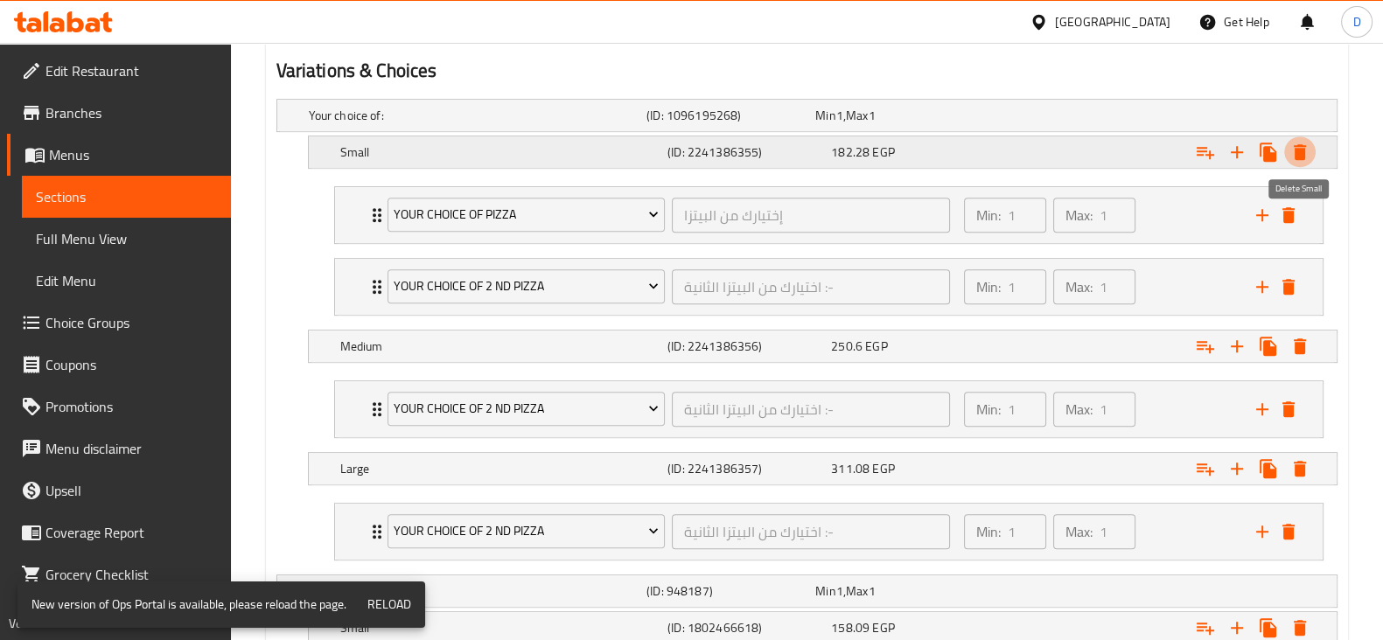
click at [1308, 145] on icon "Expand" at bounding box center [1299, 152] width 21 height 21
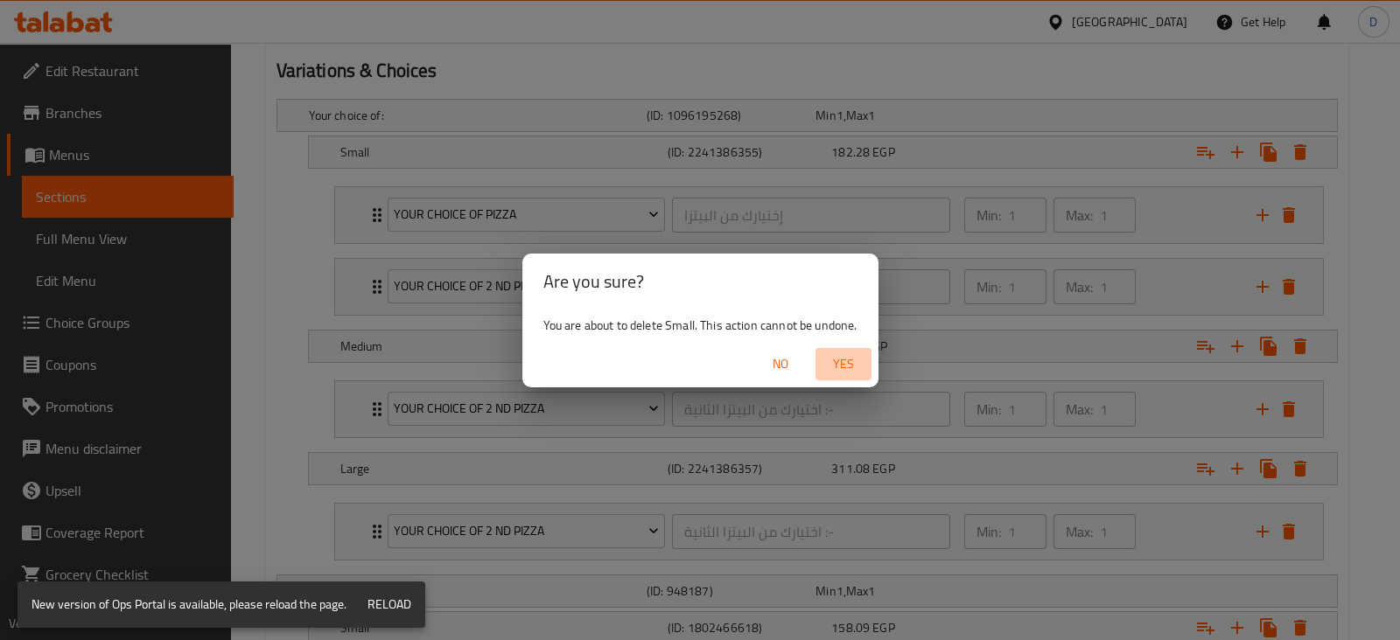
click at [831, 353] on span "Yes" at bounding box center [843, 364] width 42 height 22
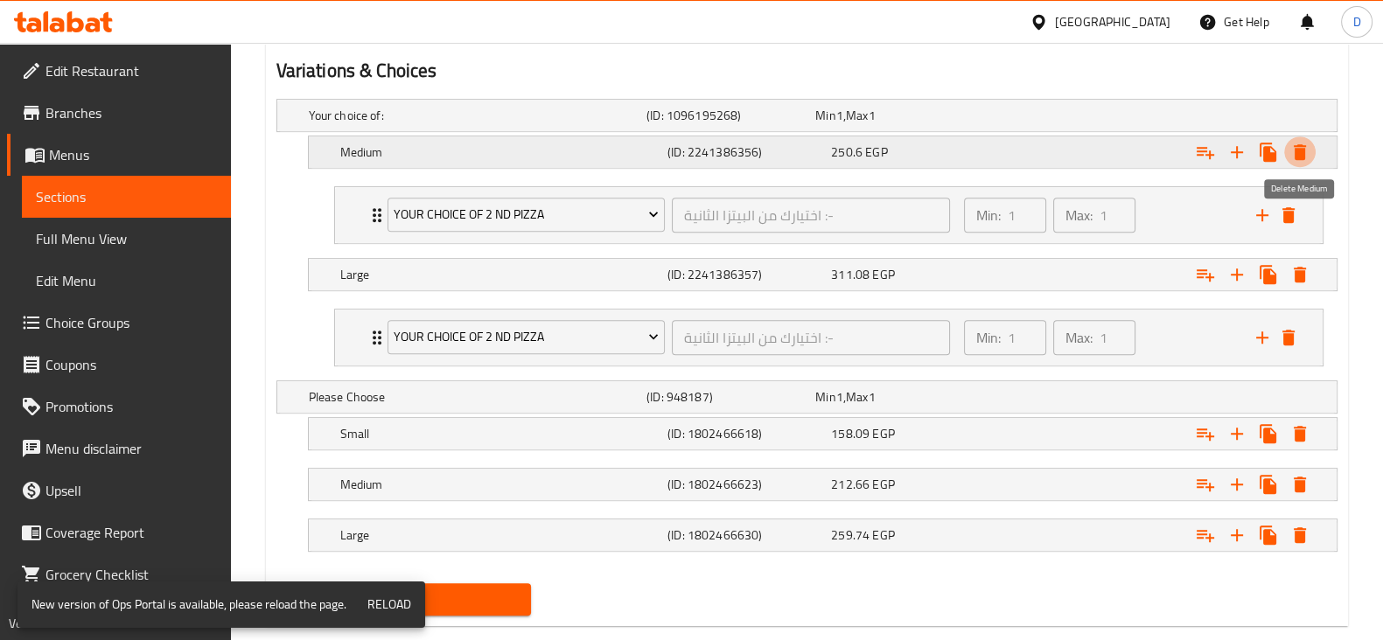
click at [1293, 146] on icon "Expand" at bounding box center [1299, 152] width 21 height 21
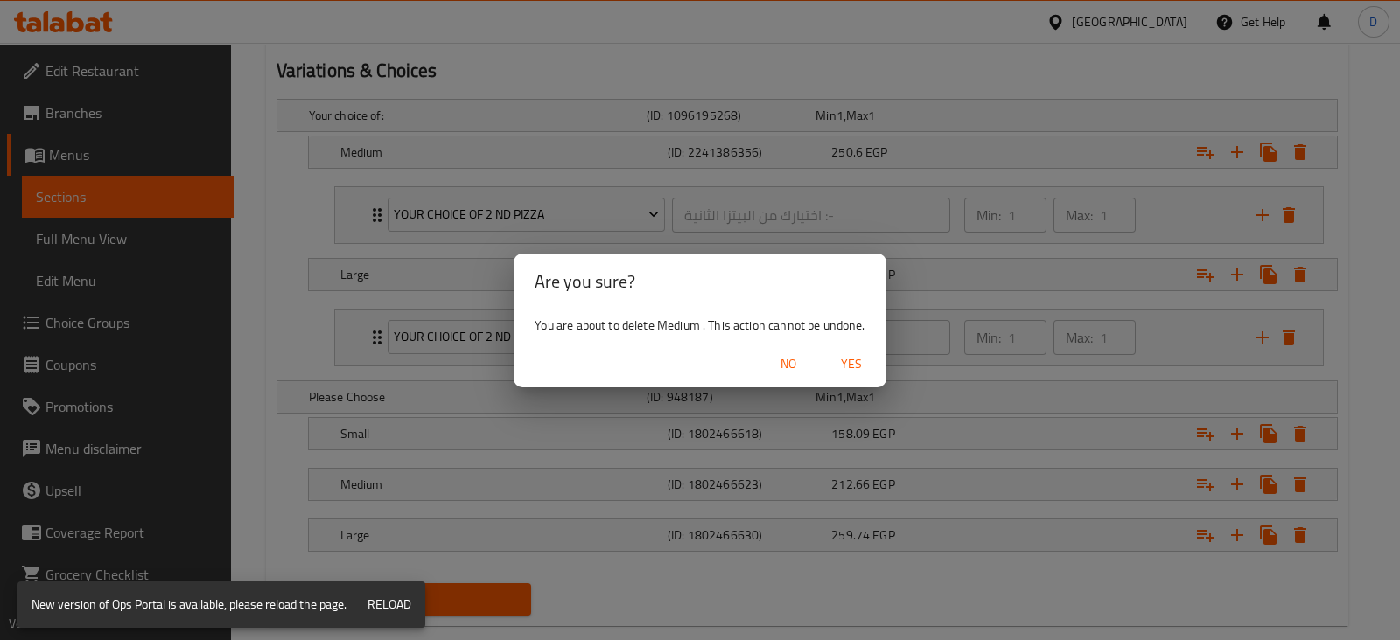
click at [848, 375] on button "Yes" at bounding box center [851, 364] width 56 height 32
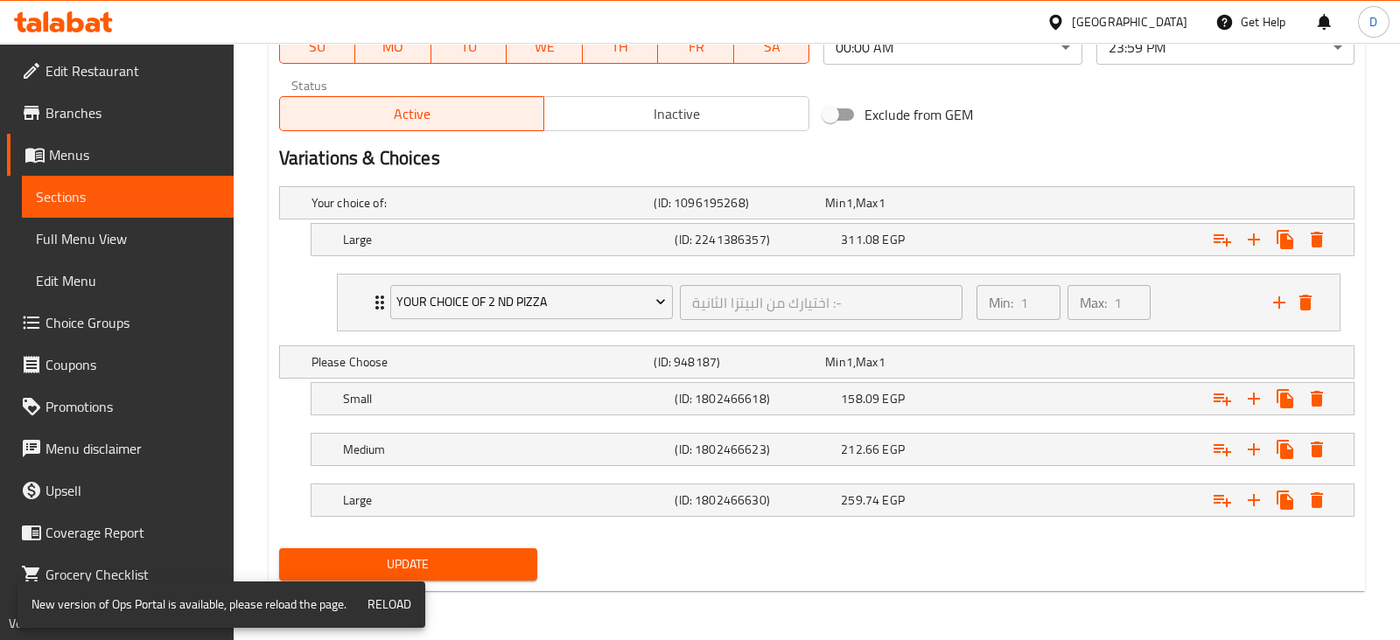
scroll to position [868, 0]
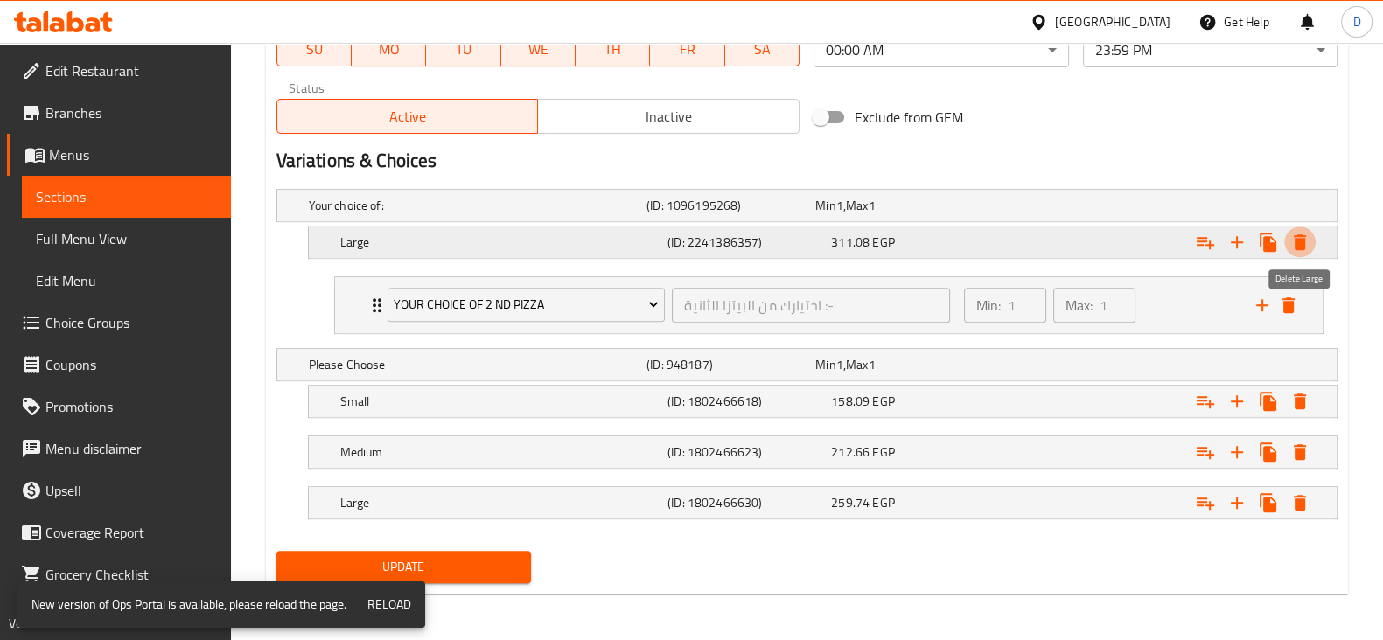
click at [1295, 236] on icon "Expand" at bounding box center [1300, 242] width 12 height 16
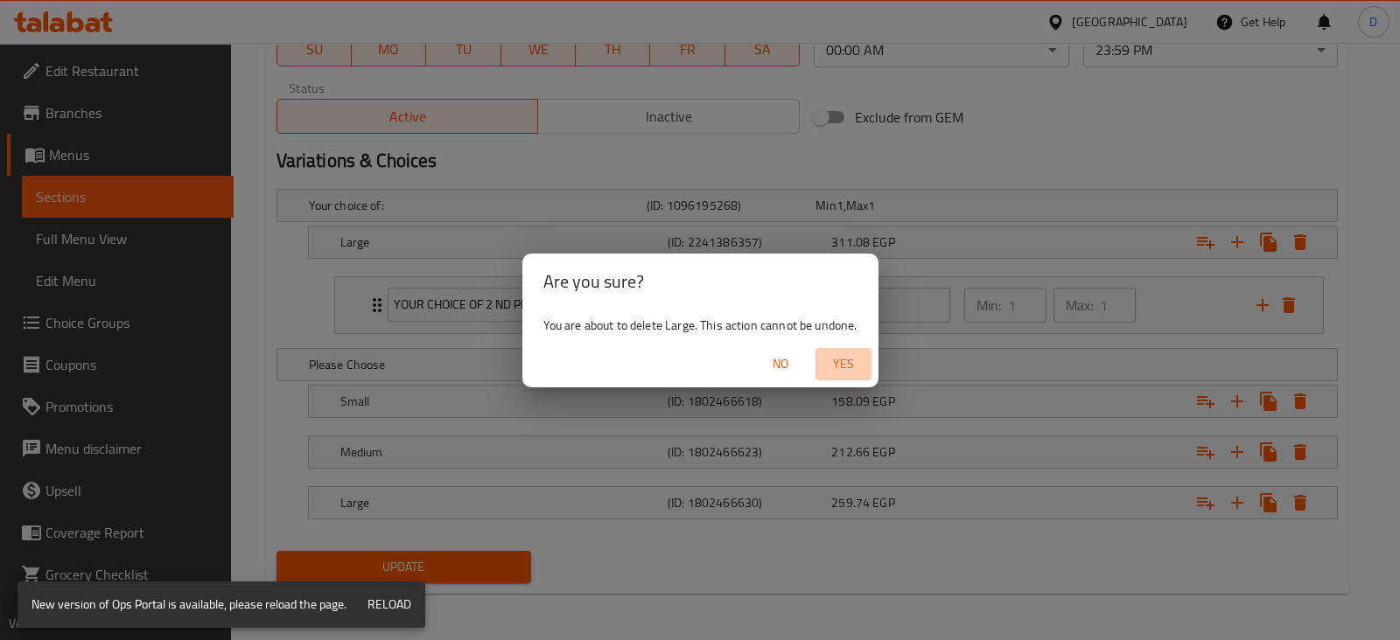
click at [839, 348] on button "Yes" at bounding box center [843, 364] width 56 height 32
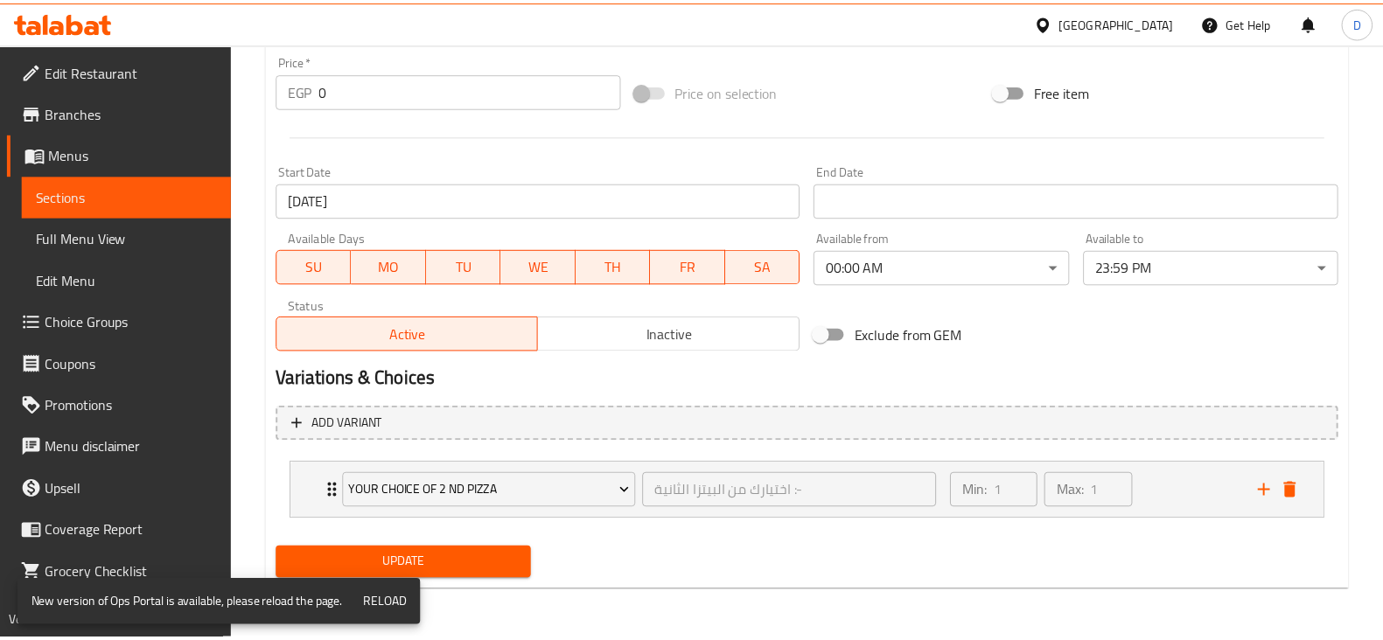
scroll to position [649, 0]
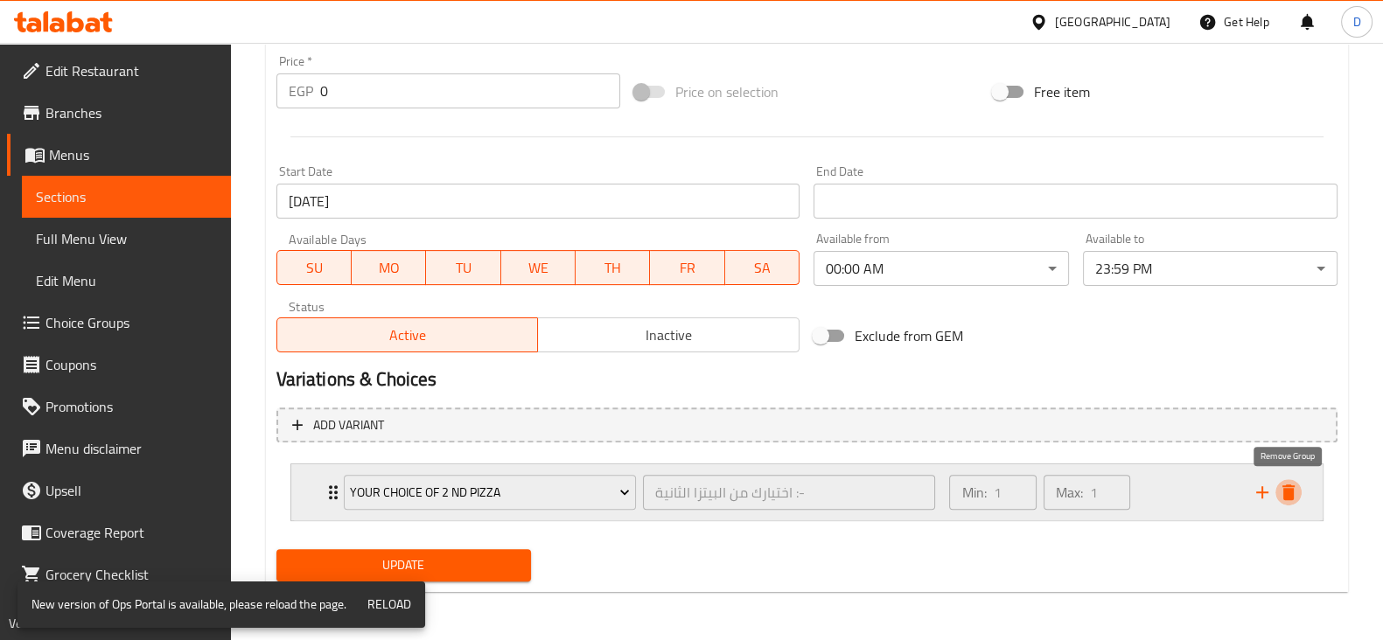
click at [1293, 489] on icon "delete" at bounding box center [1288, 493] width 12 height 16
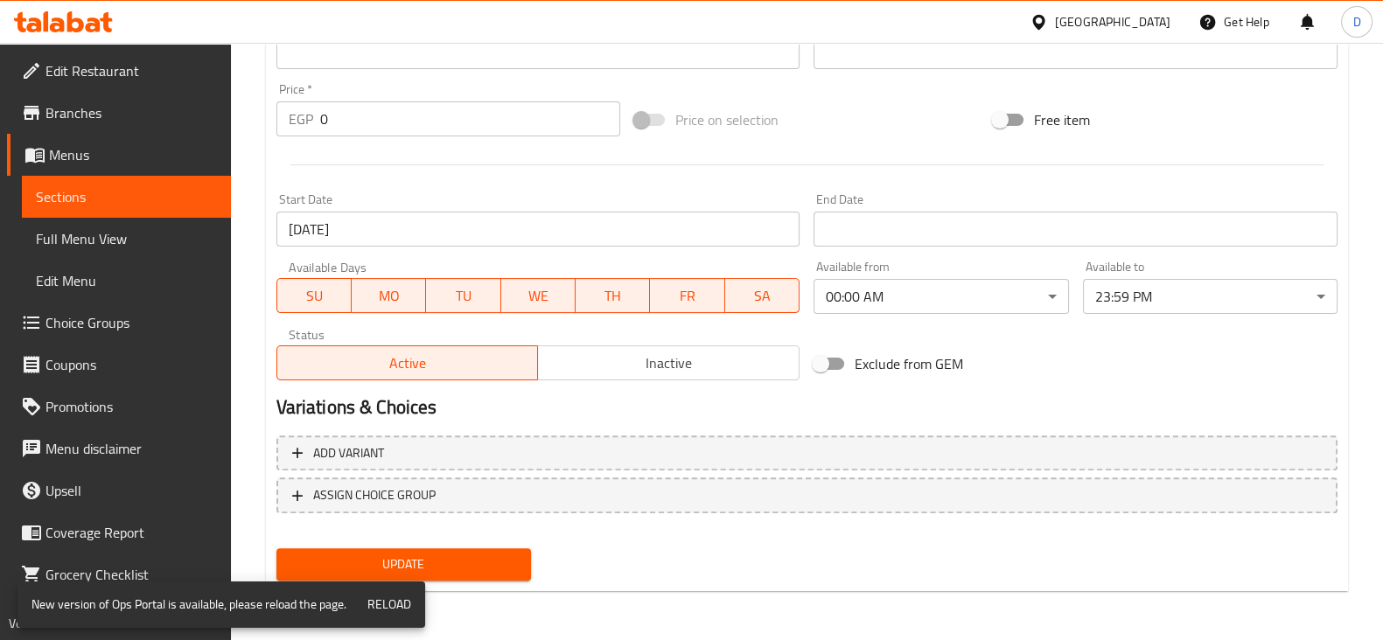
scroll to position [620, 0]
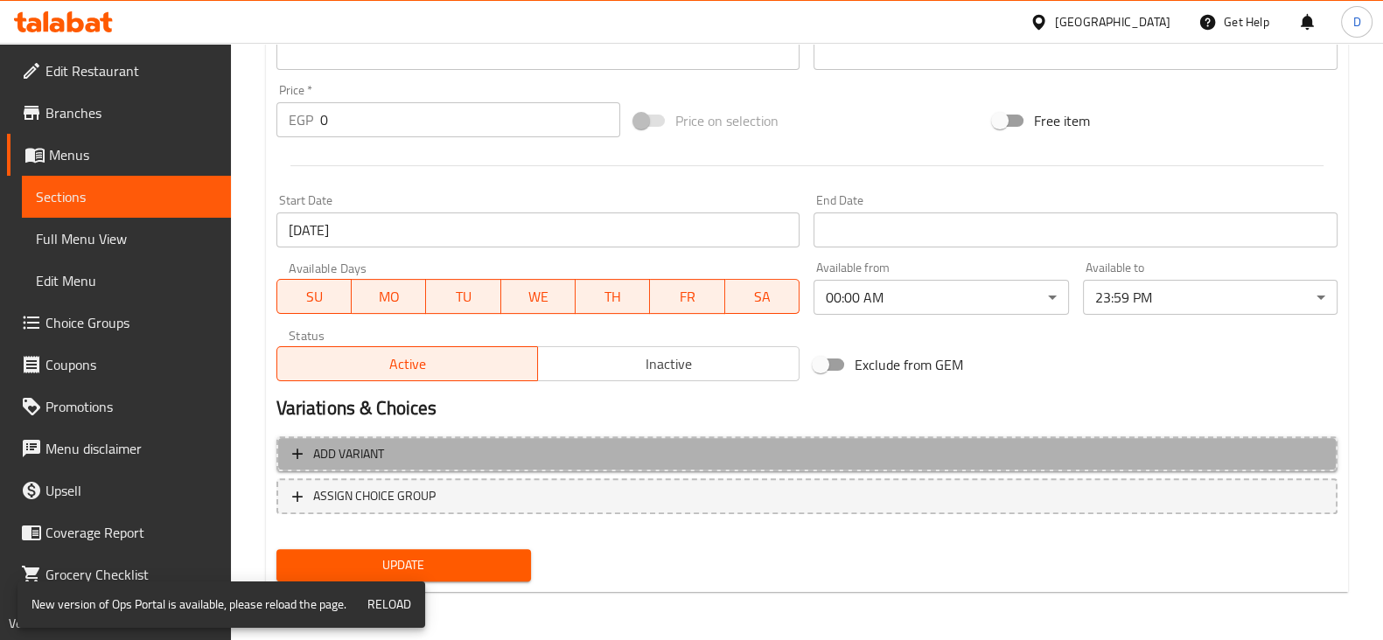
click at [555, 448] on span "Add variant" at bounding box center [807, 455] width 1030 height 22
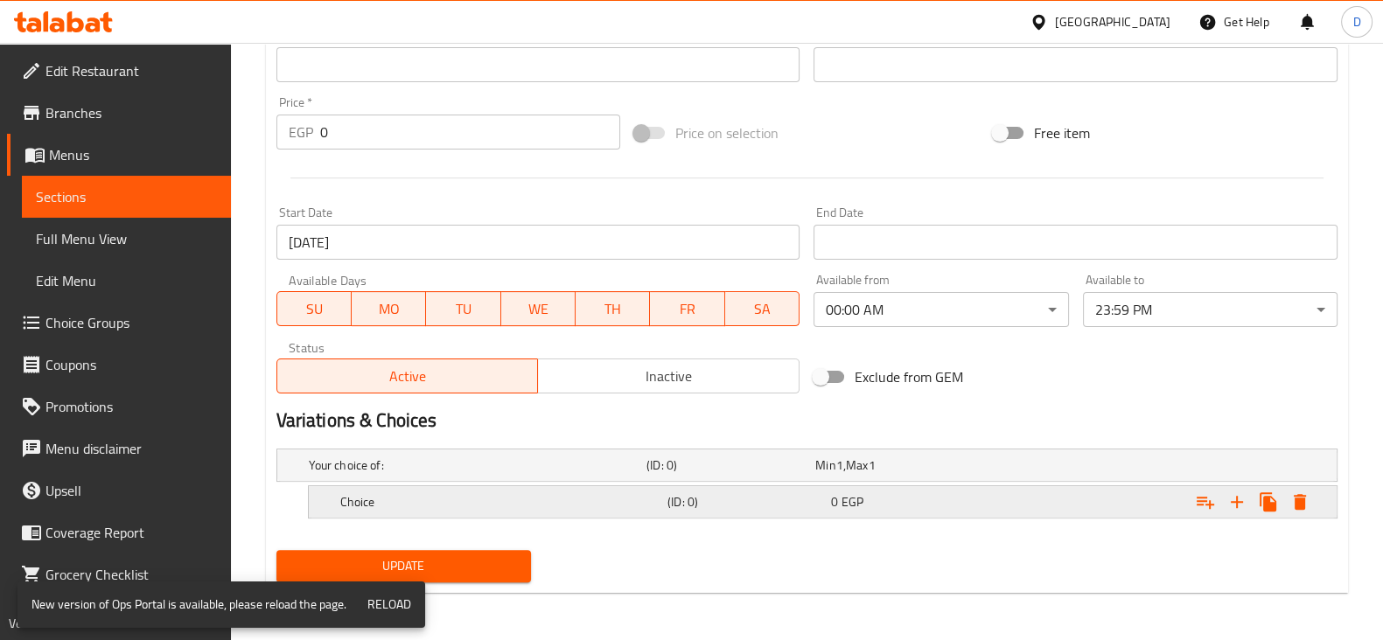
click at [508, 474] on h5 "Choice" at bounding box center [474, 465] width 331 height 17
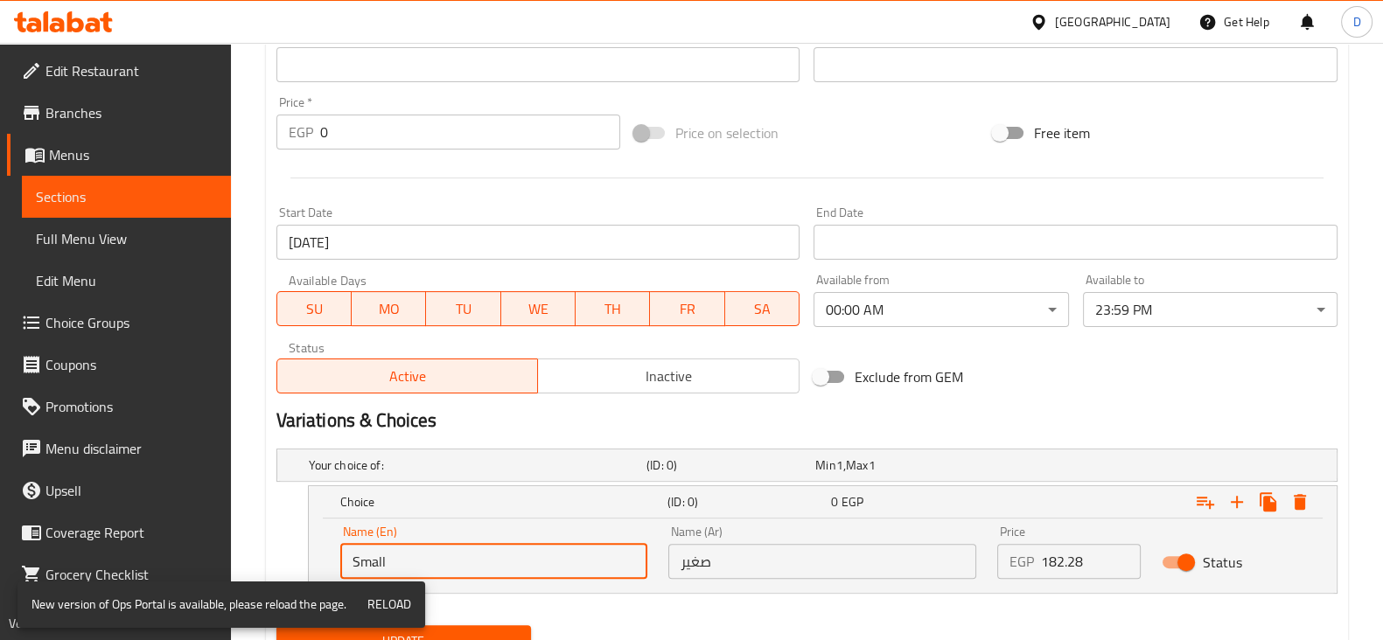
click at [459, 549] on input "Small" at bounding box center [494, 561] width 308 height 35
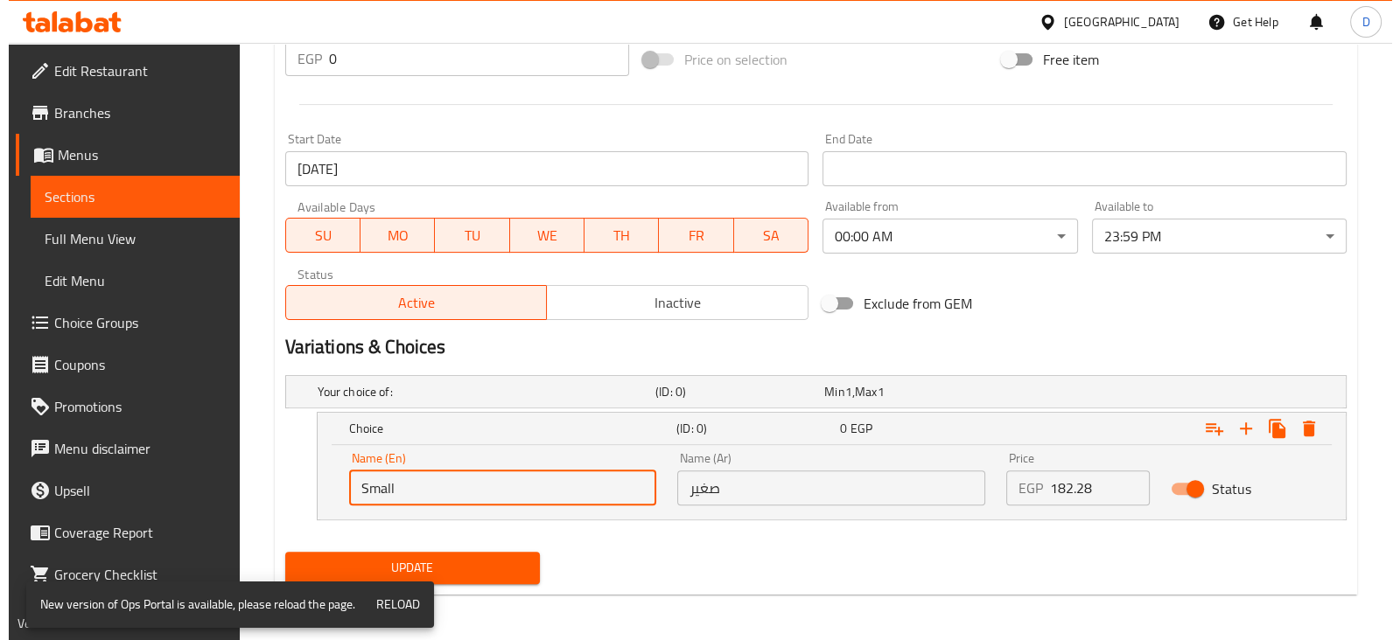
scroll to position [683, 0]
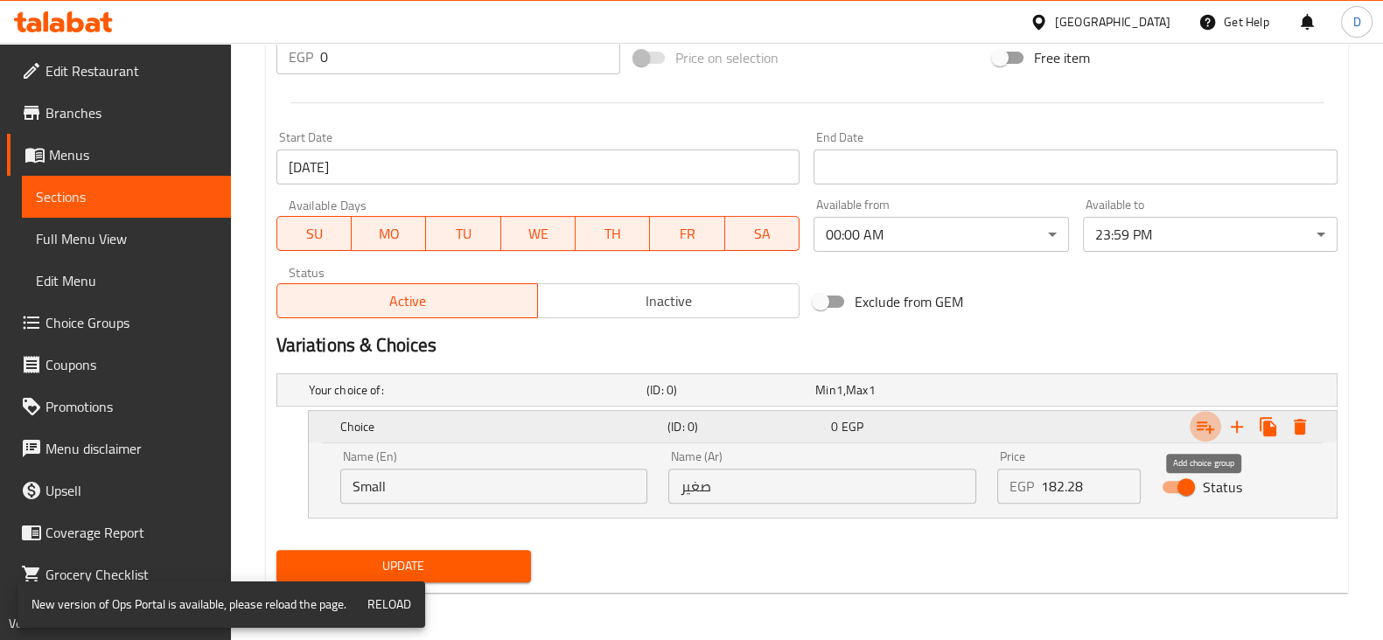
click at [1216, 422] on button "Expand" at bounding box center [1205, 426] width 31 height 31
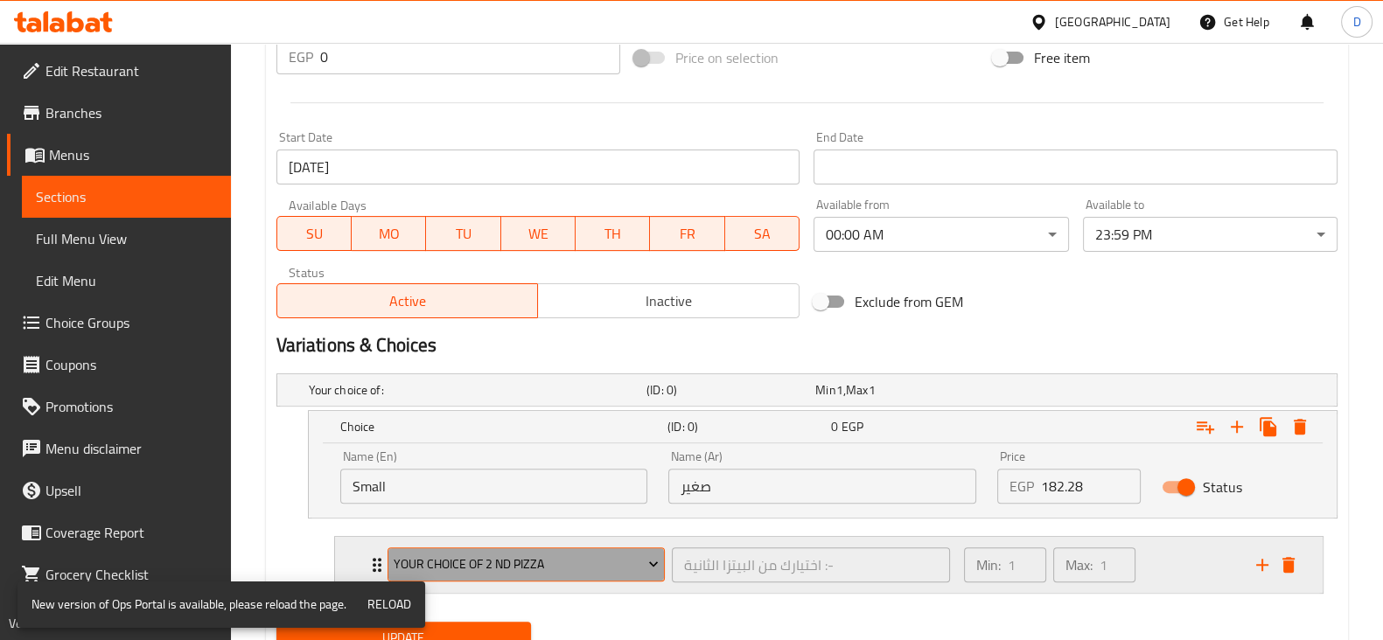
click at [599, 555] on span "Your Choice Of 2 Nd Pizza" at bounding box center [526, 565] width 265 height 22
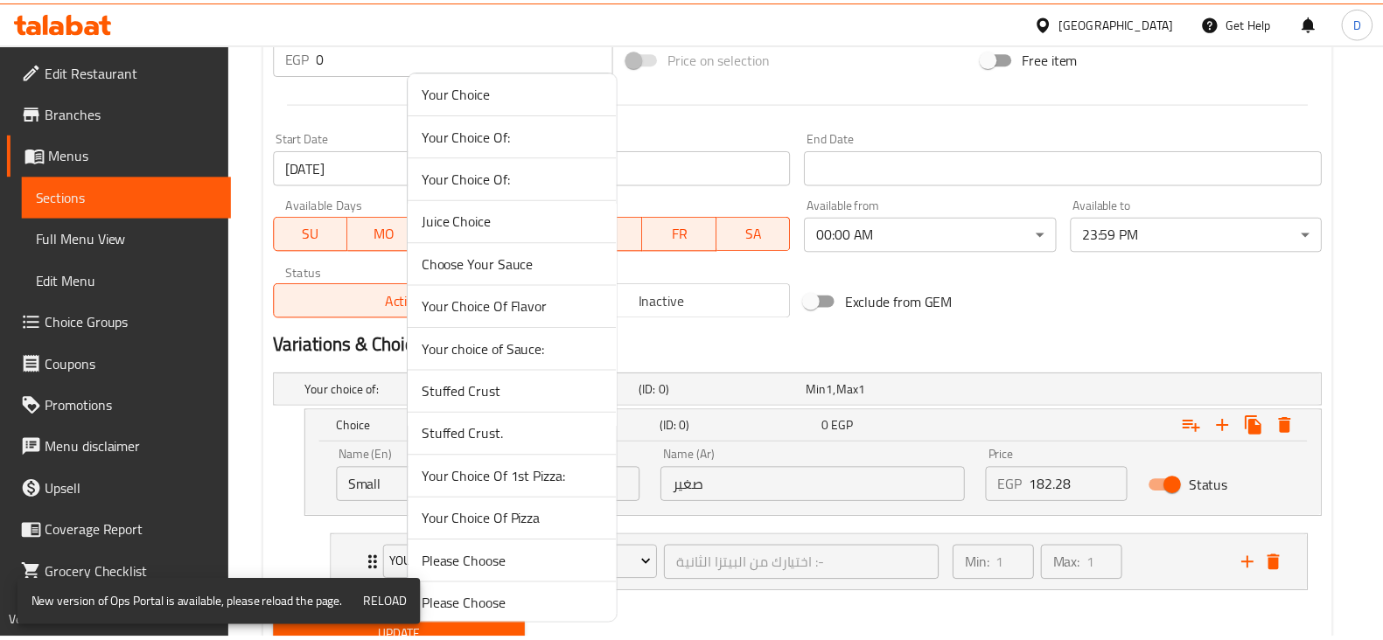
scroll to position [989, 0]
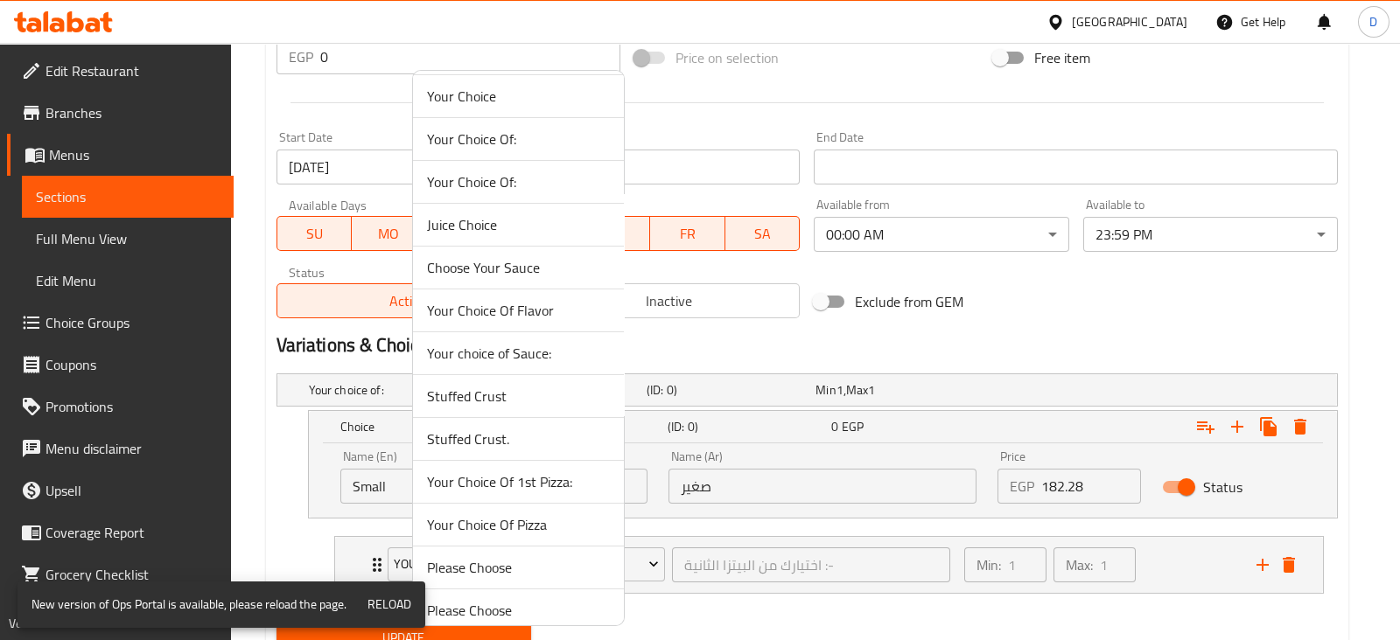
click at [535, 430] on span "Stuffed Crust." at bounding box center [518, 439] width 183 height 21
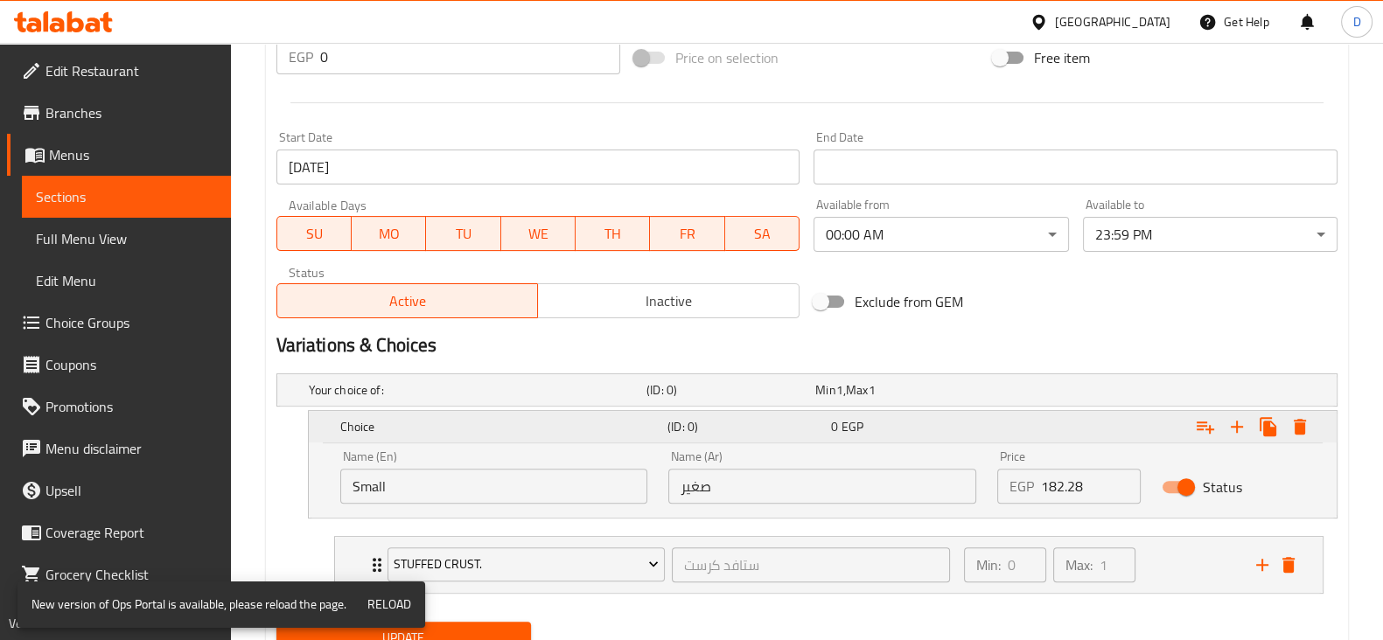
click at [630, 425] on h5 "Choice" at bounding box center [500, 426] width 320 height 17
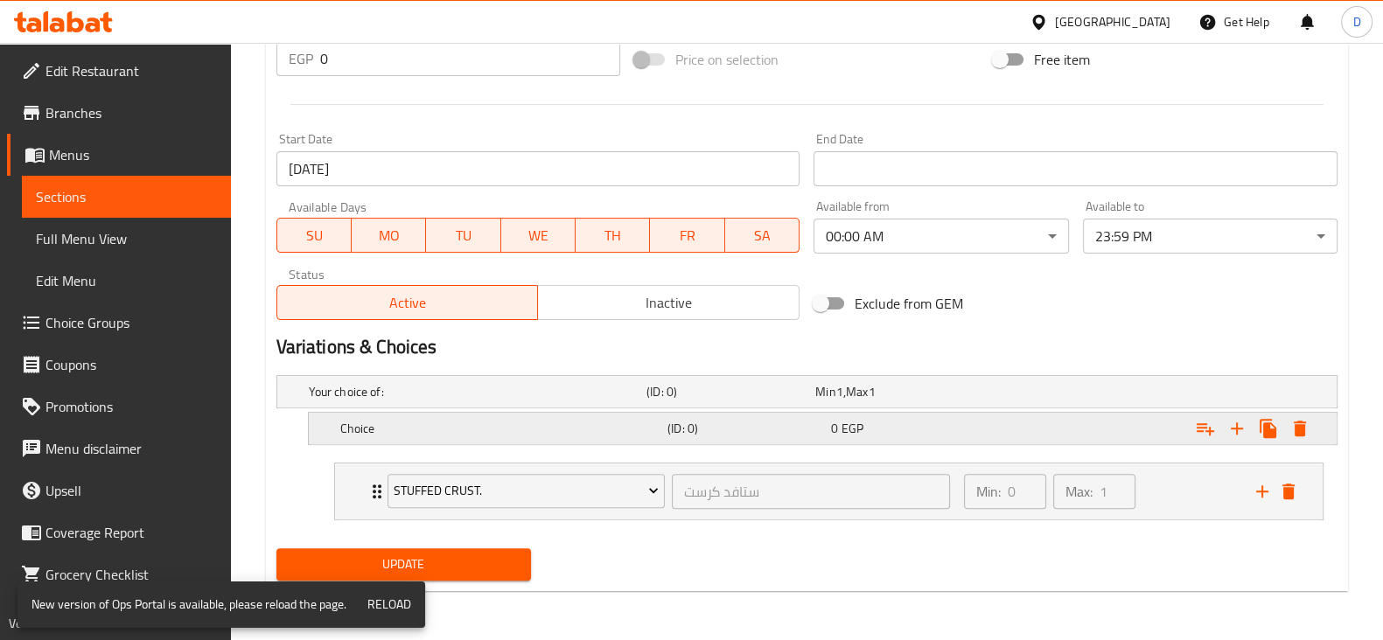
scroll to position [680, 0]
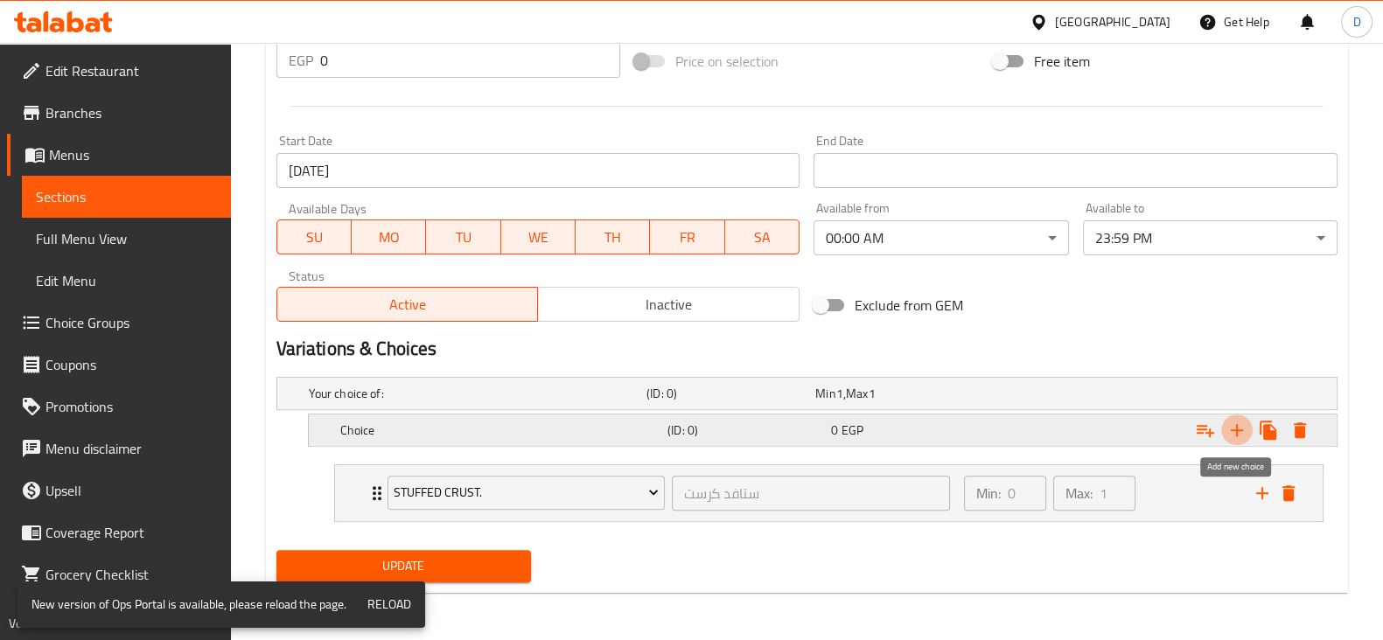
click at [1240, 431] on icon "Expand" at bounding box center [1236, 430] width 21 height 21
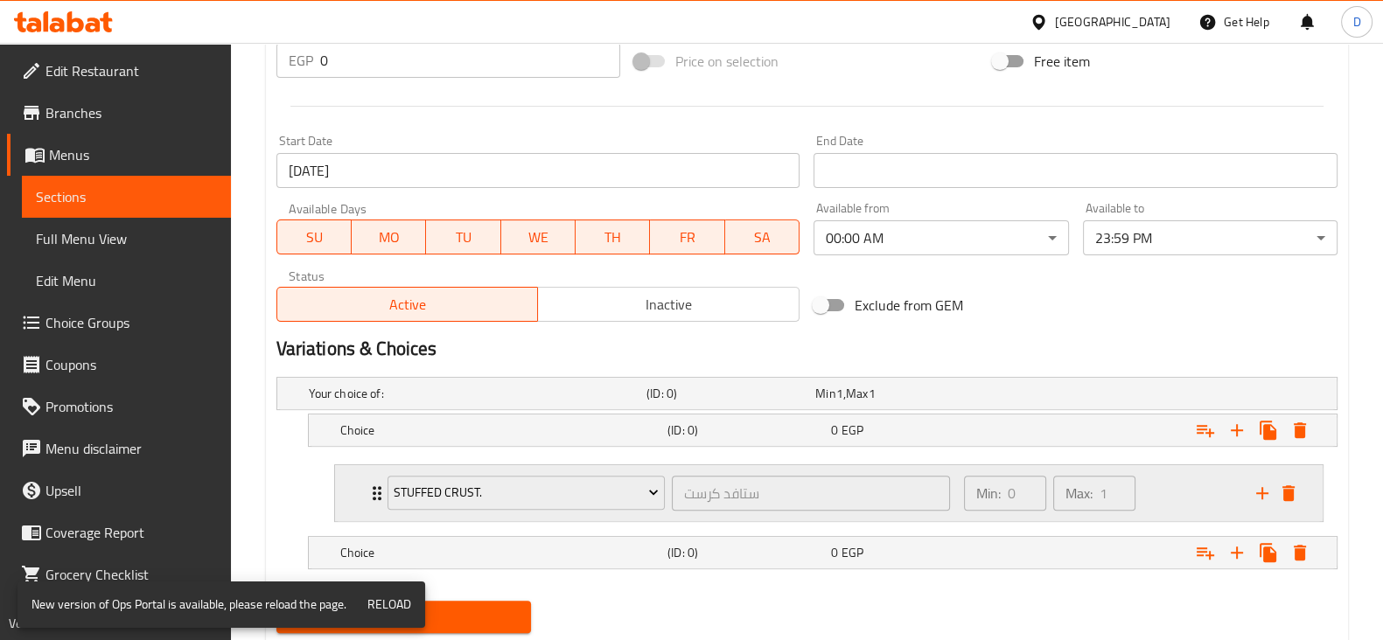
scroll to position [730, 0]
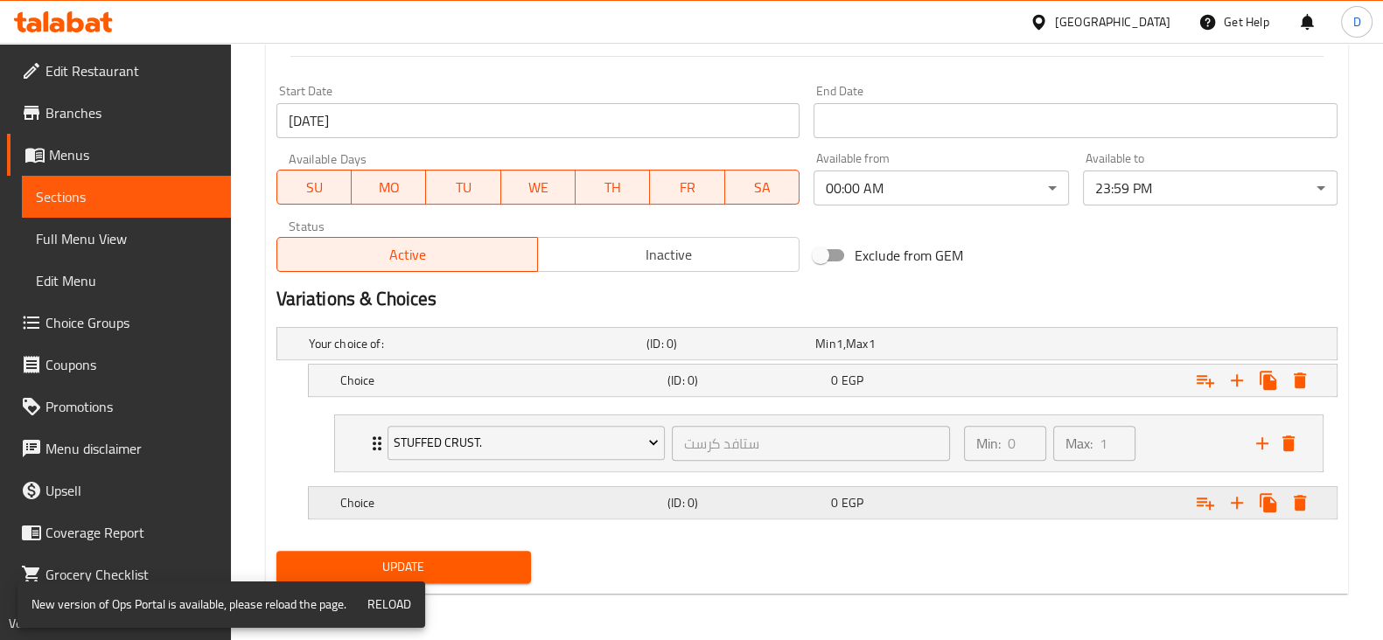
click at [751, 356] on div "(ID: 0)" at bounding box center [727, 344] width 169 height 24
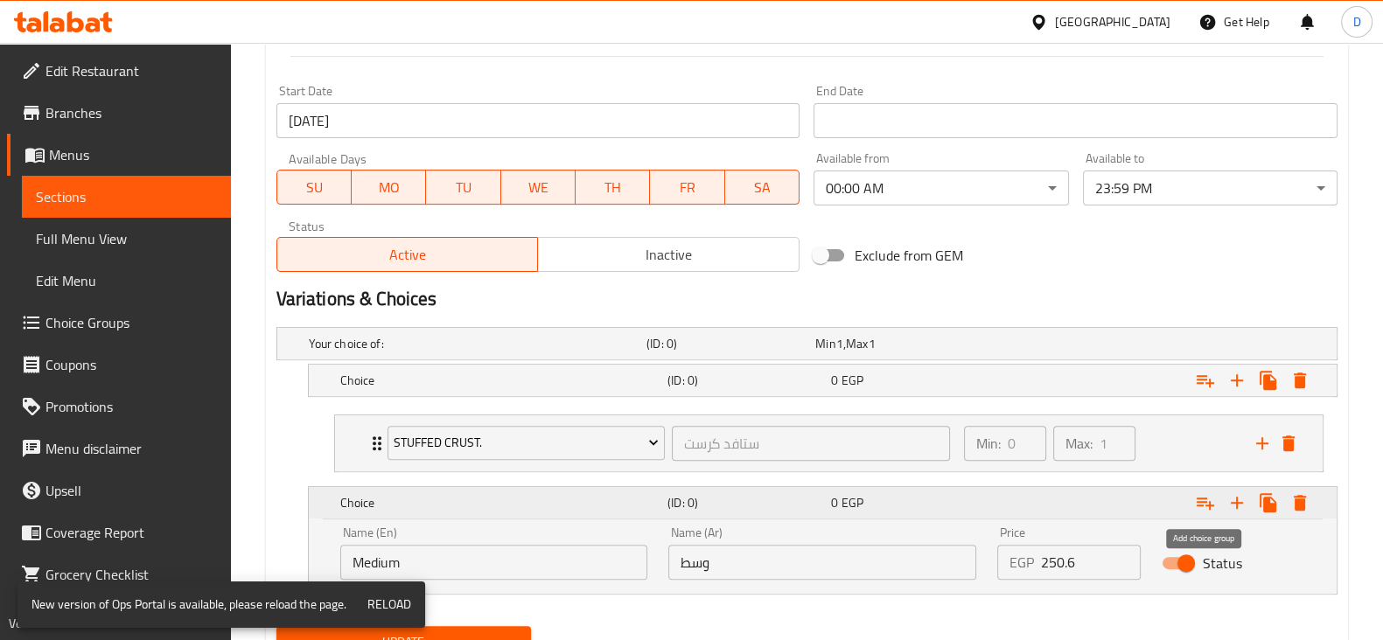
click at [1210, 500] on icon "Expand" at bounding box center [1205, 504] width 17 height 12
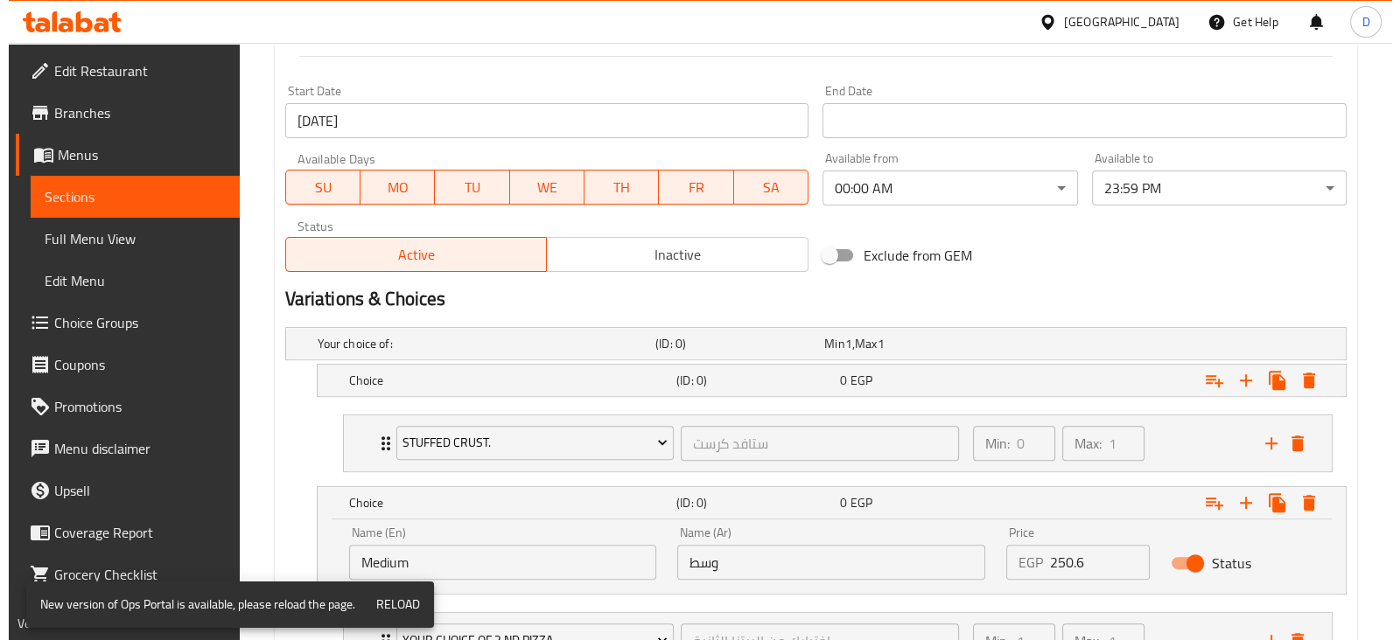
scroll to position [877, 0]
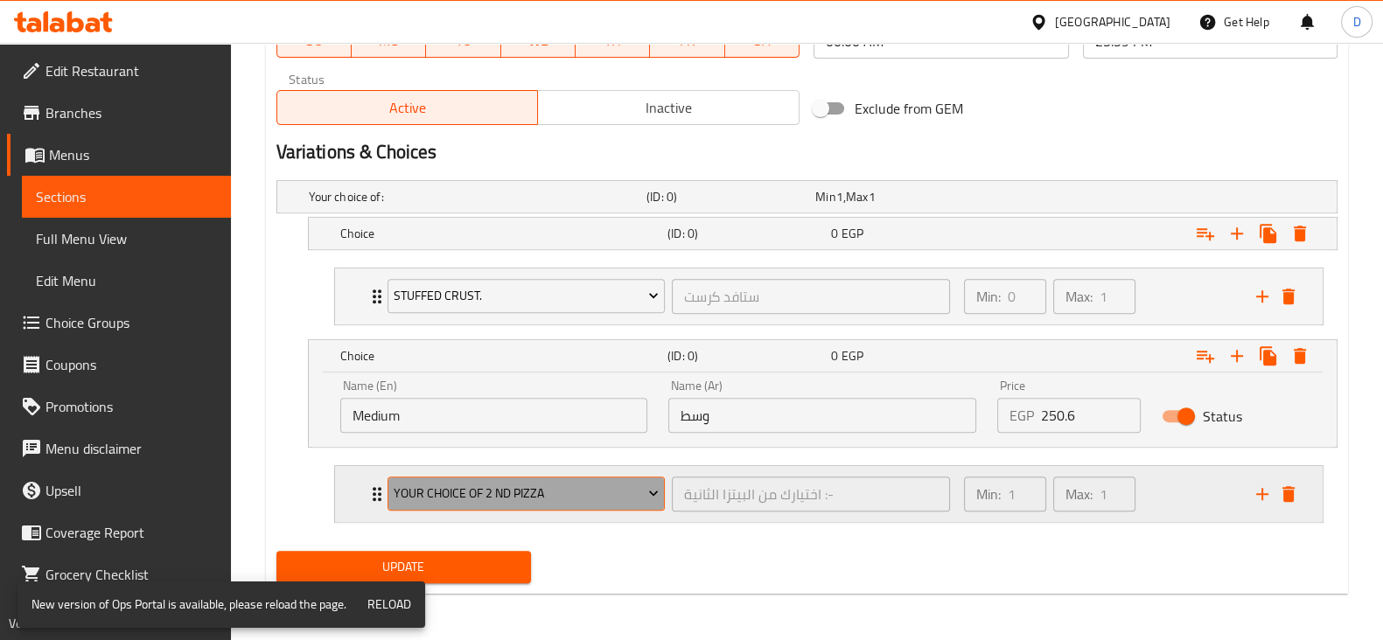
click at [563, 498] on span "Your Choice Of 2 Nd Pizza" at bounding box center [526, 494] width 265 height 22
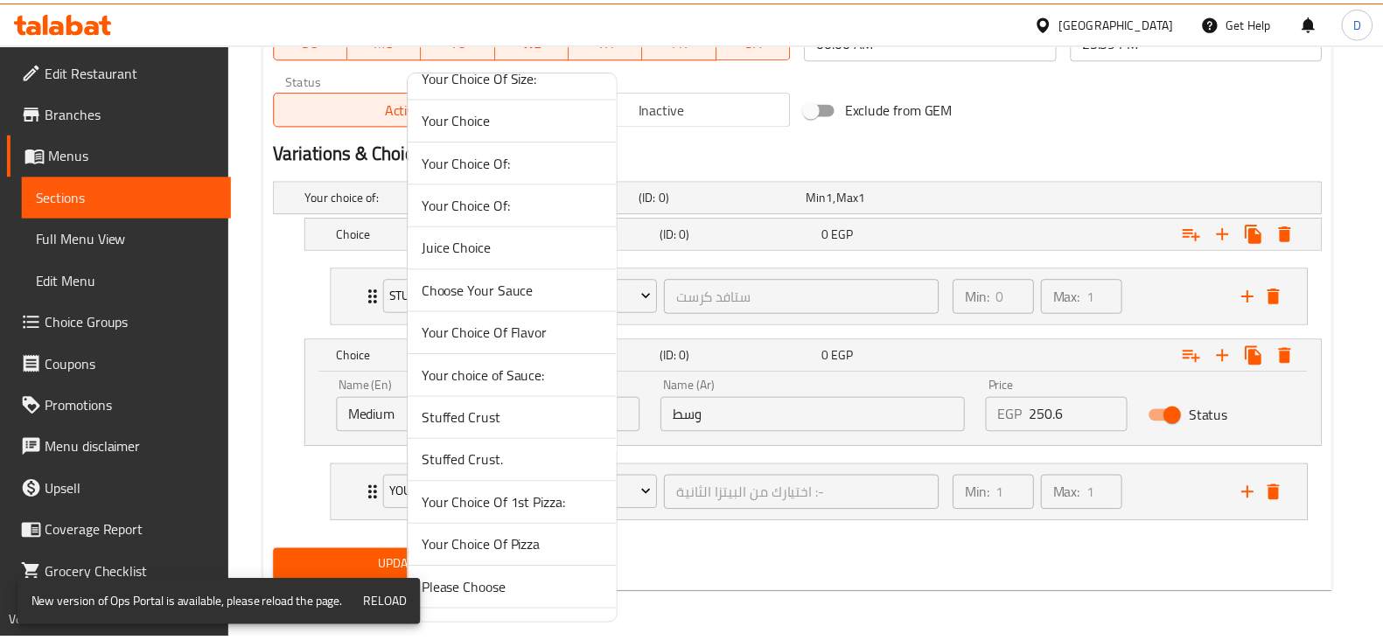
scroll to position [1016, 0]
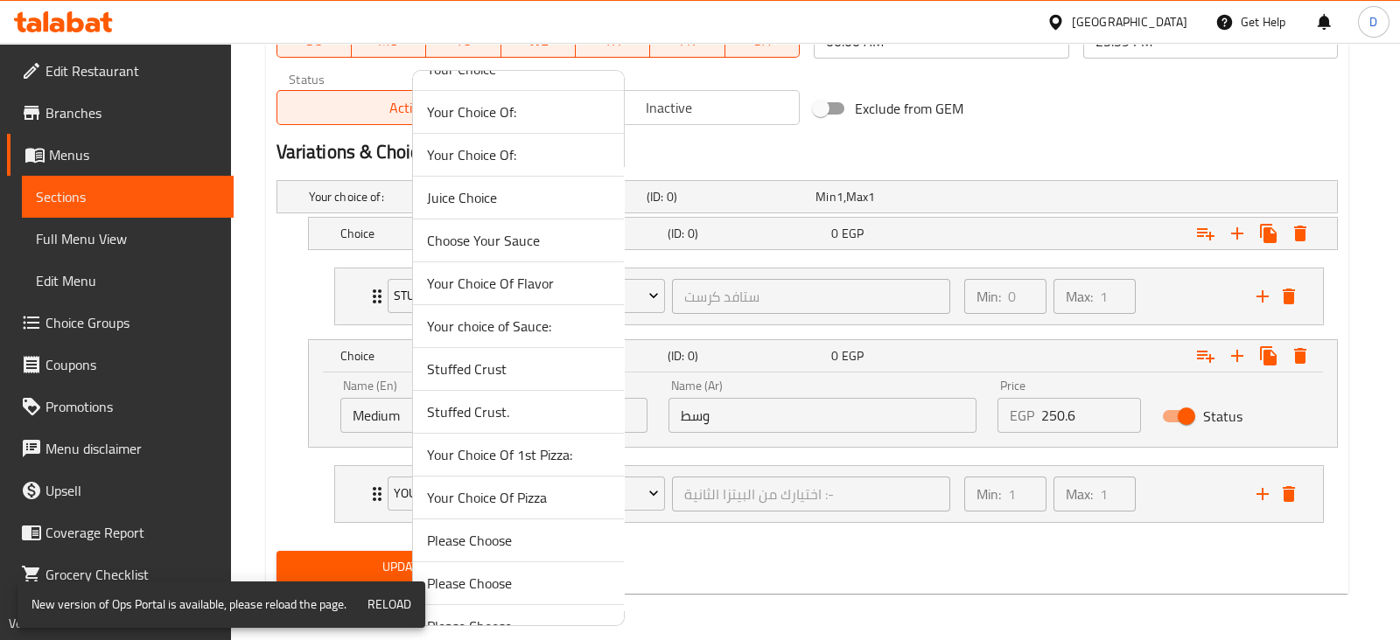
click at [491, 413] on span "Stuffed Crust." at bounding box center [518, 412] width 183 height 21
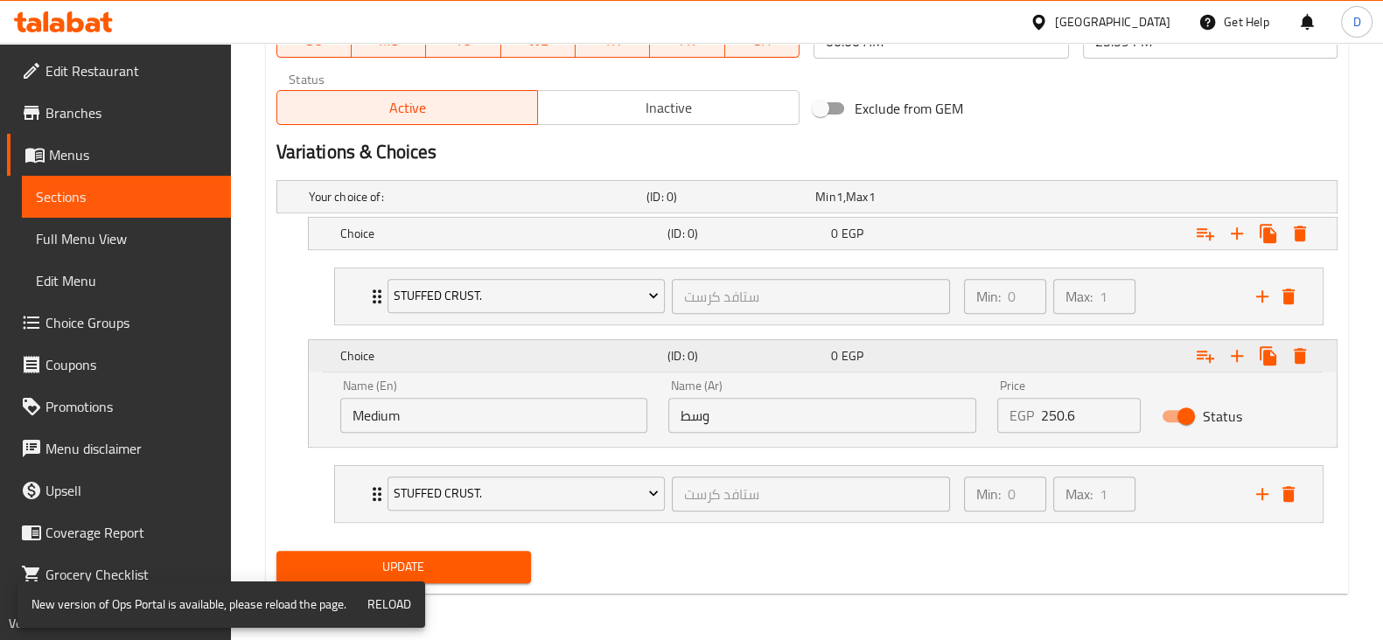
click at [931, 350] on div "0 EGP" at bounding box center [909, 355] width 157 height 17
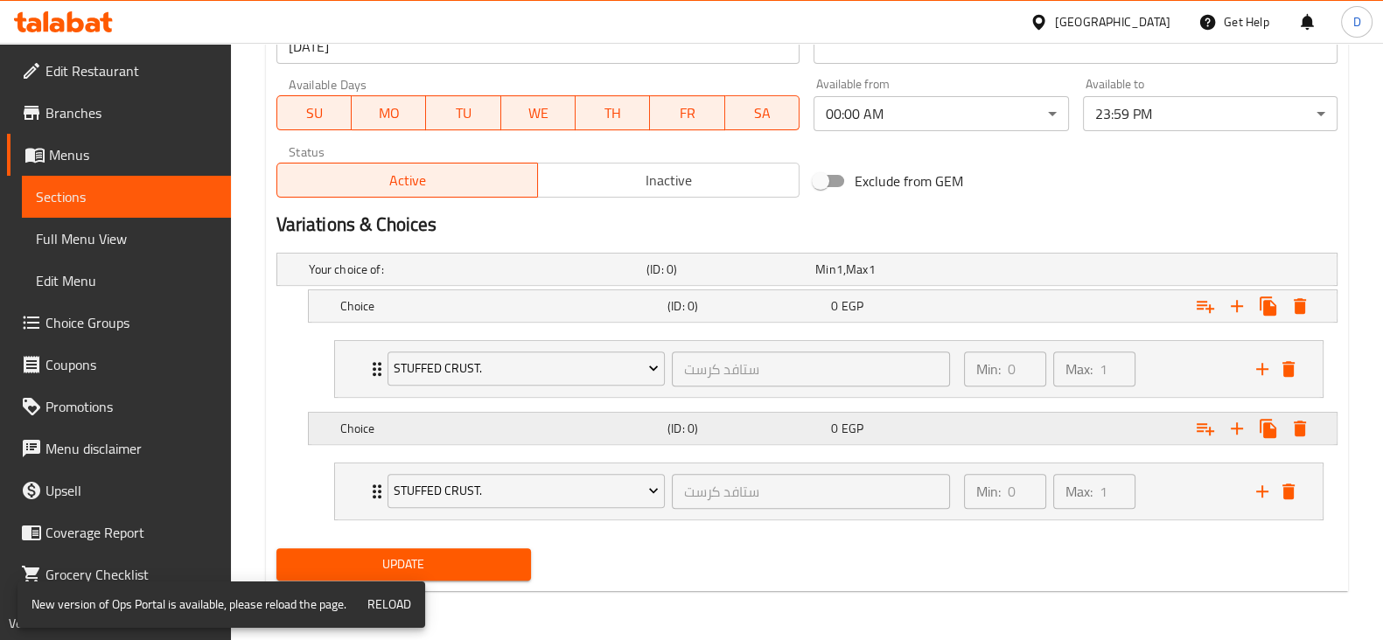
scroll to position [801, 0]
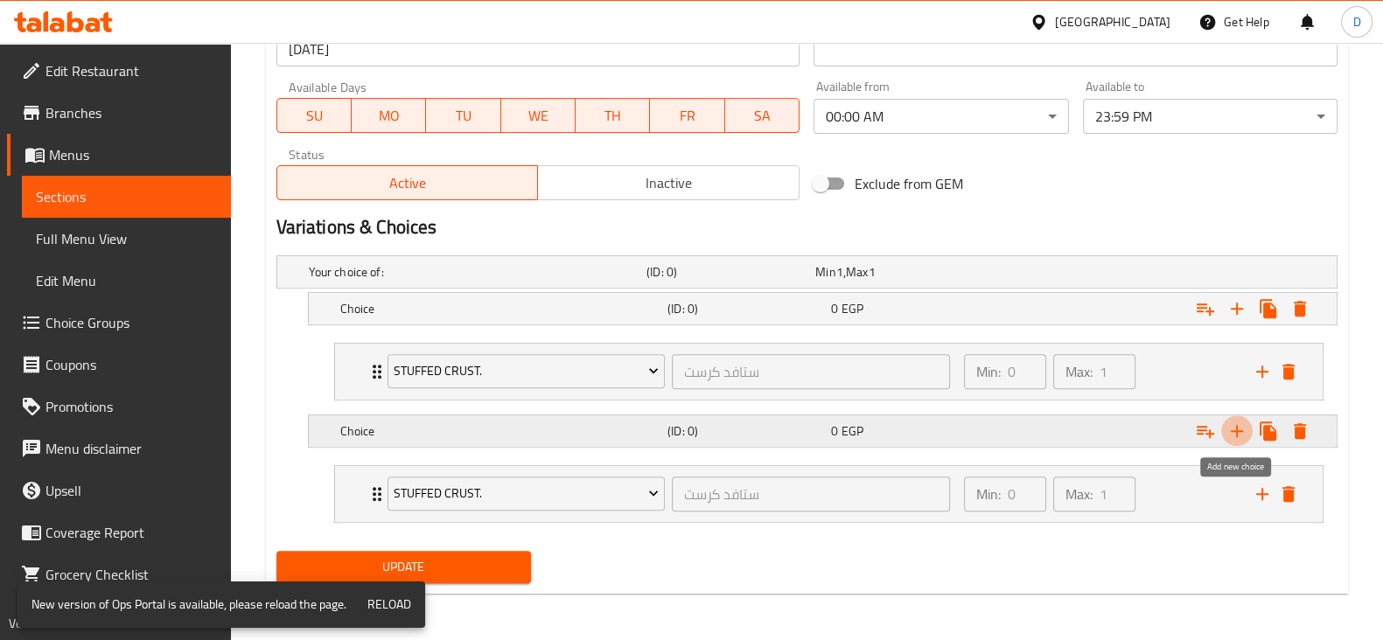
click at [1237, 438] on icon "Expand" at bounding box center [1236, 431] width 21 height 21
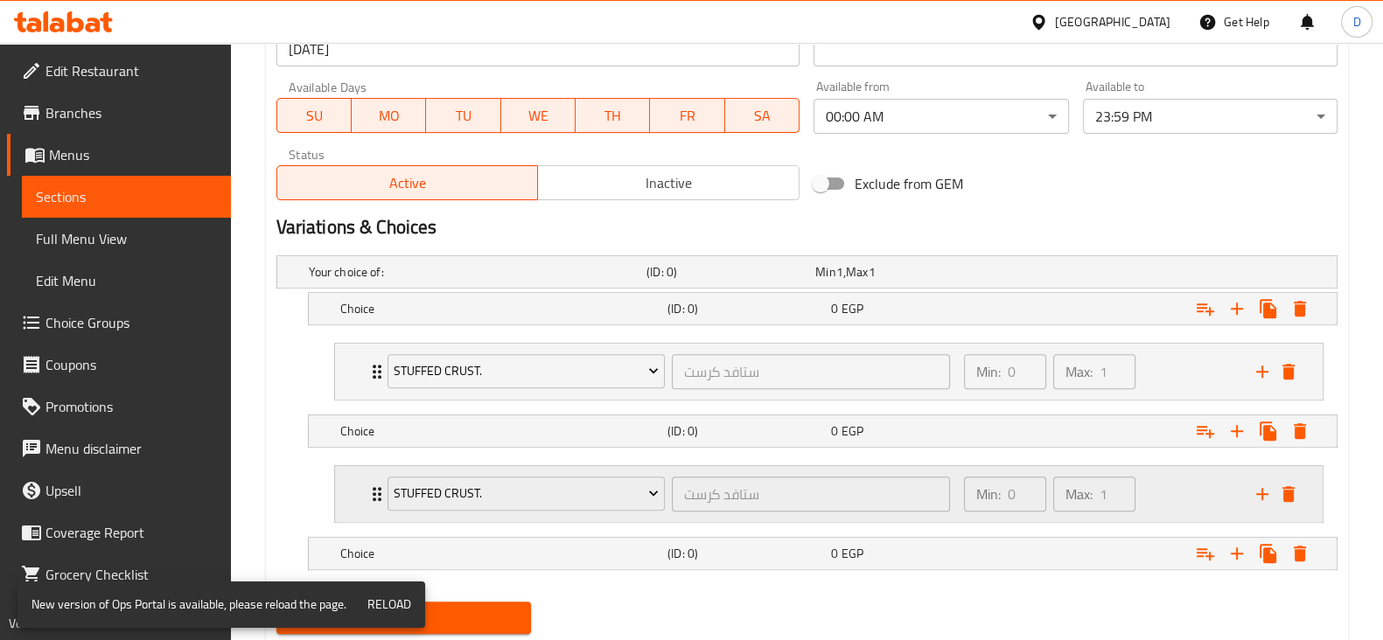
scroll to position [852, 0]
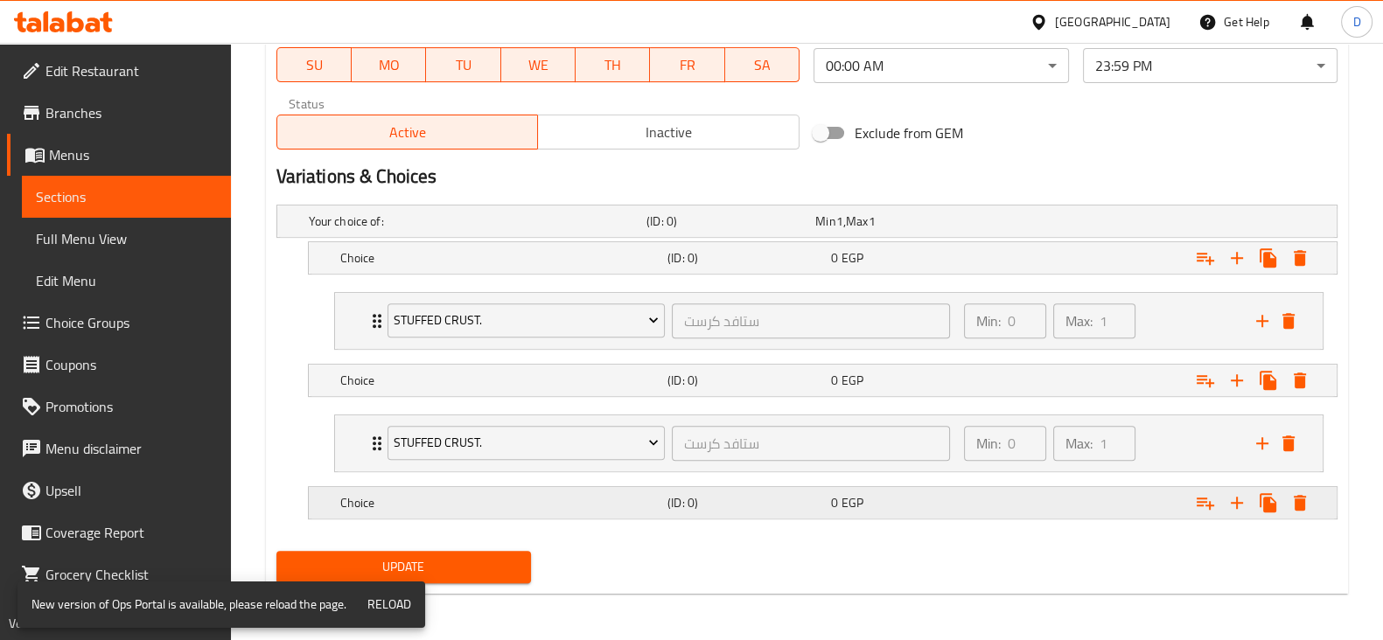
click at [751, 241] on div "Choice (ID: 0) 0 EGP" at bounding box center [812, 221] width 1014 height 38
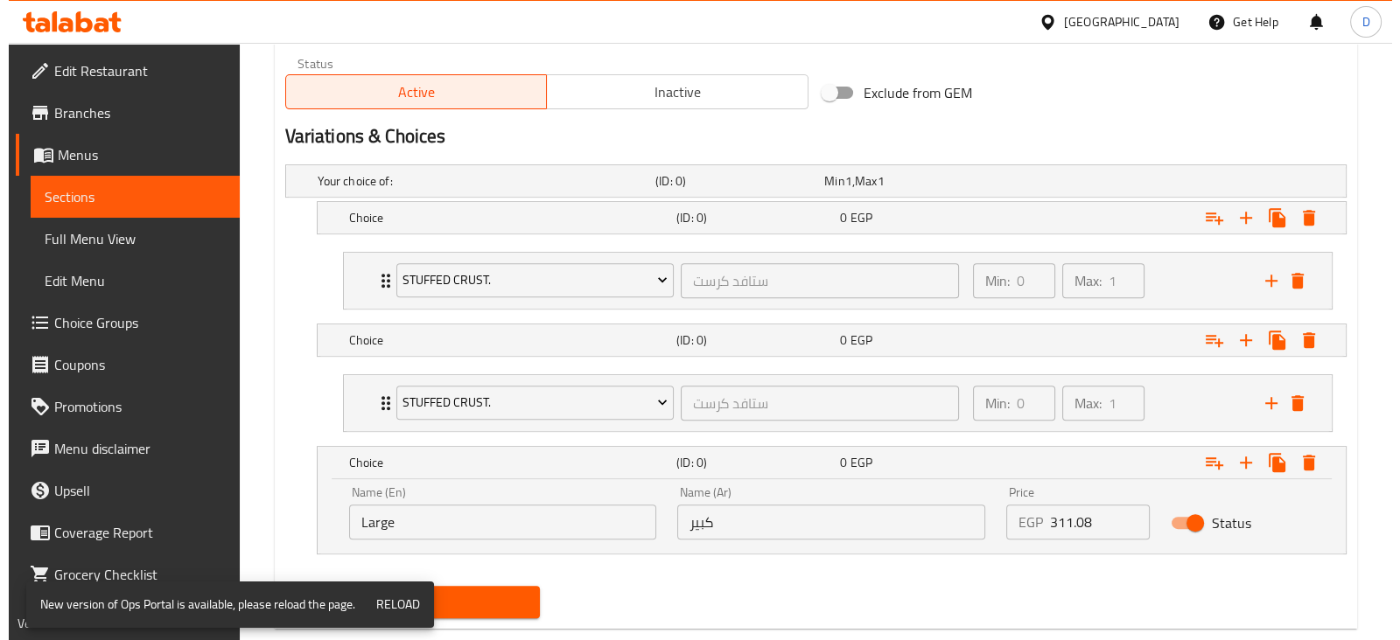
scroll to position [896, 0]
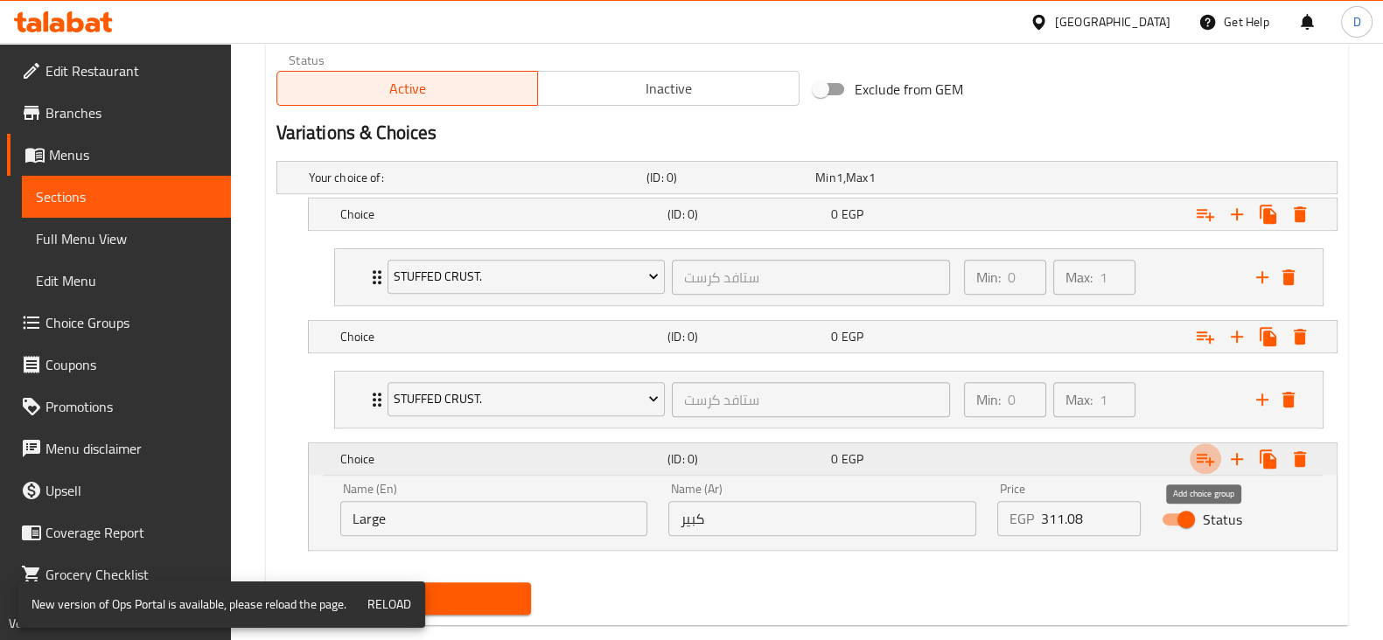
click at [1201, 454] on icon "Expand" at bounding box center [1205, 459] width 21 height 21
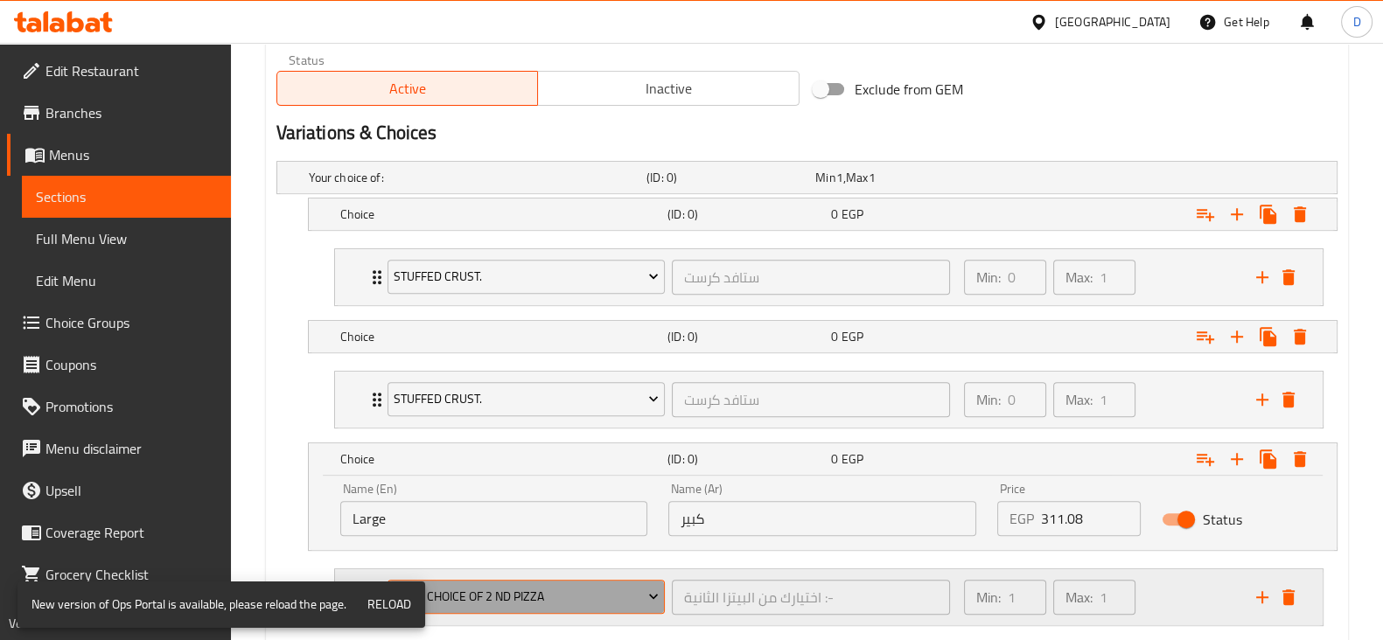
click at [559, 580] on button "Your Choice Of 2 Nd Pizza" at bounding box center [527, 597] width 278 height 35
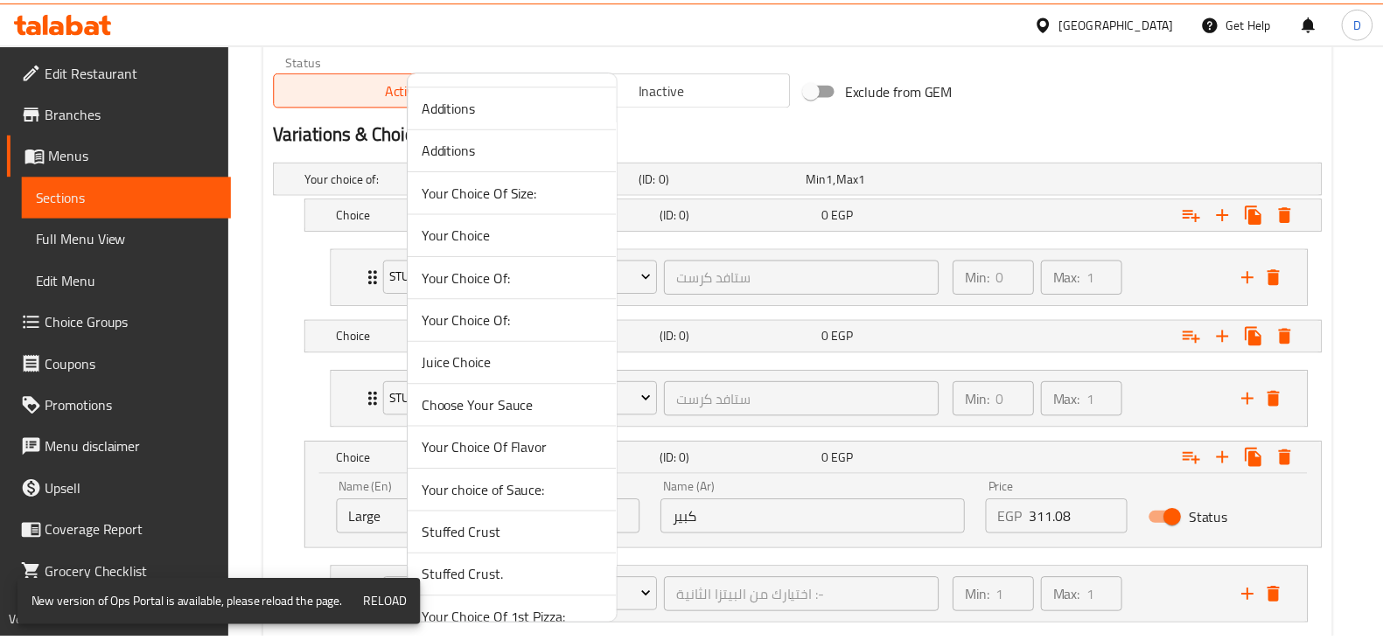
scroll to position [870, 0]
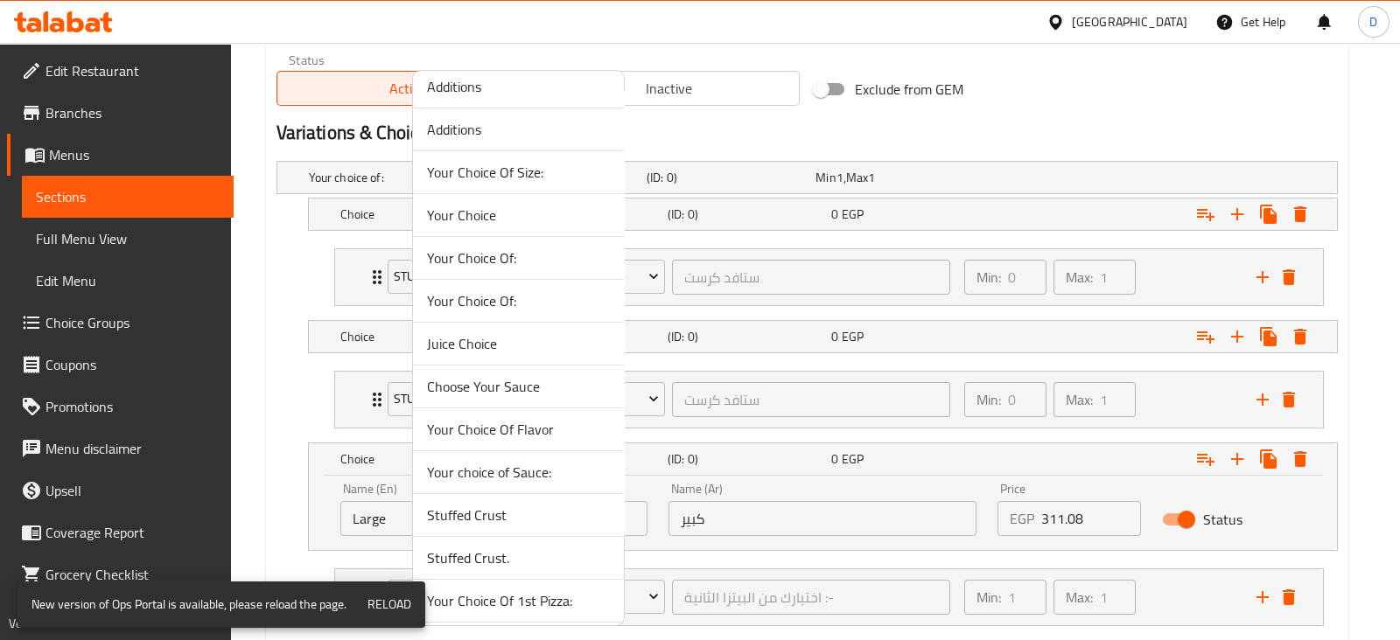
click at [500, 548] on span "Stuffed Crust." at bounding box center [518, 558] width 183 height 21
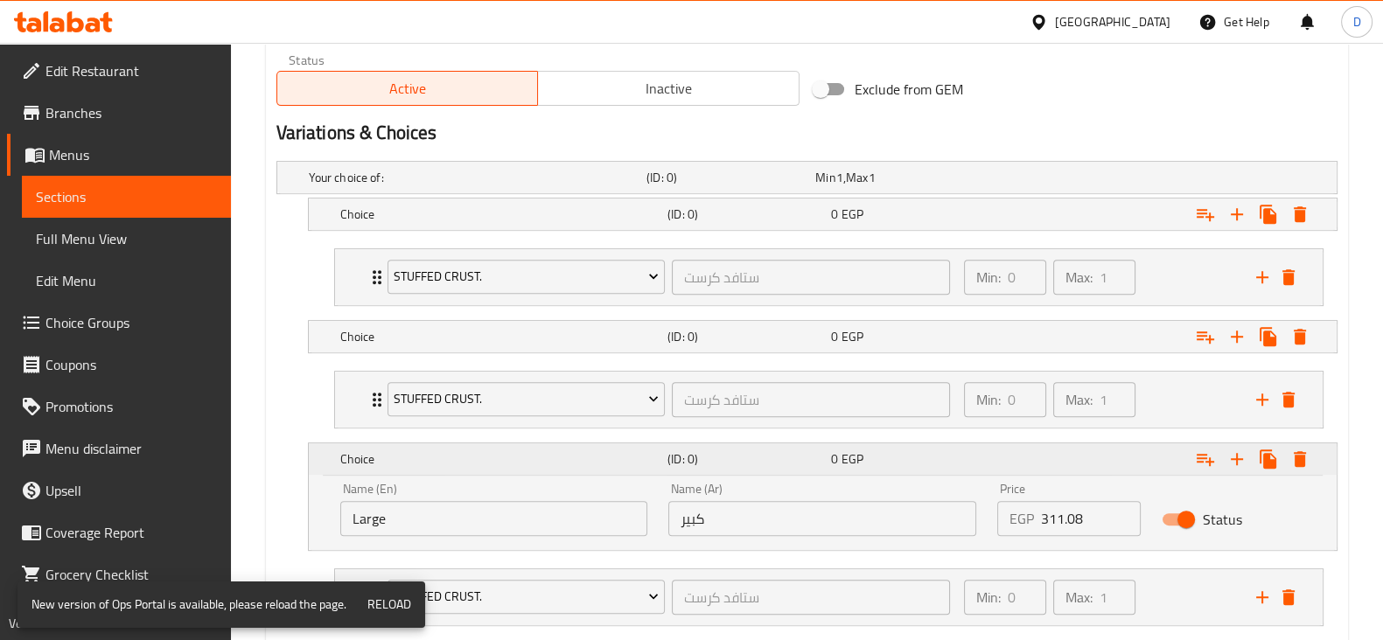
click at [768, 447] on div "(ID: 0)" at bounding box center [746, 459] width 164 height 24
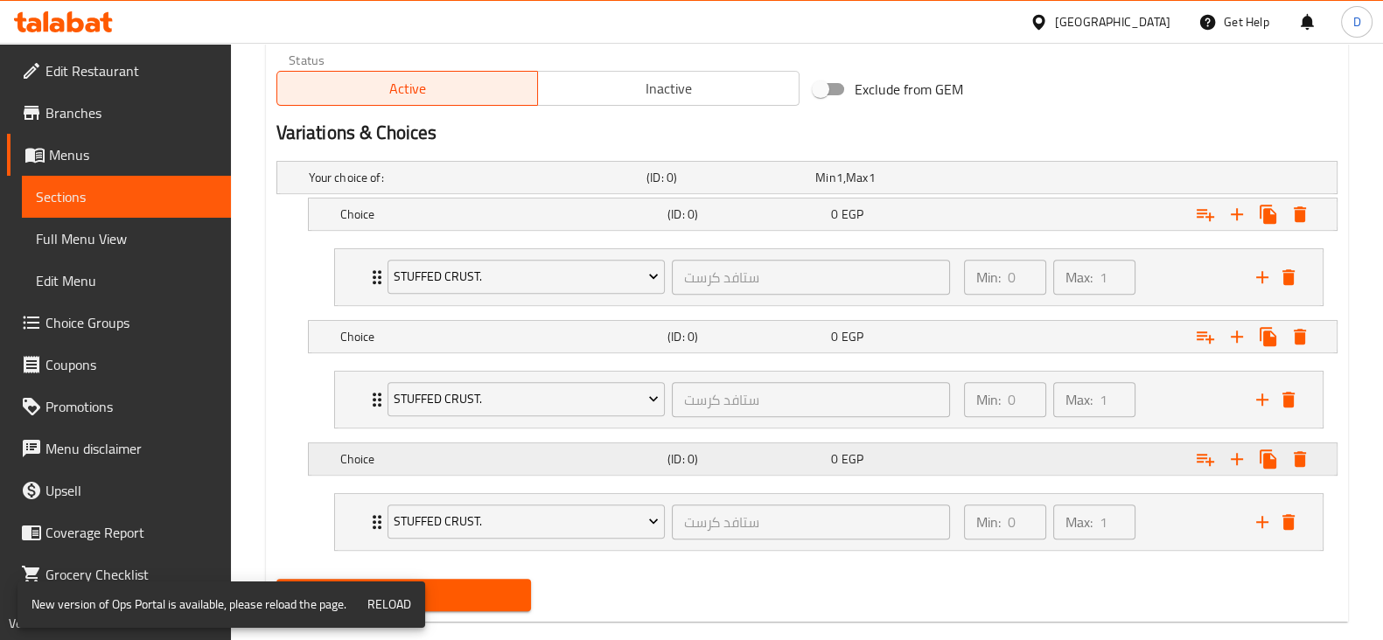
click at [768, 190] on div "(ID: 0)" at bounding box center [727, 177] width 169 height 24
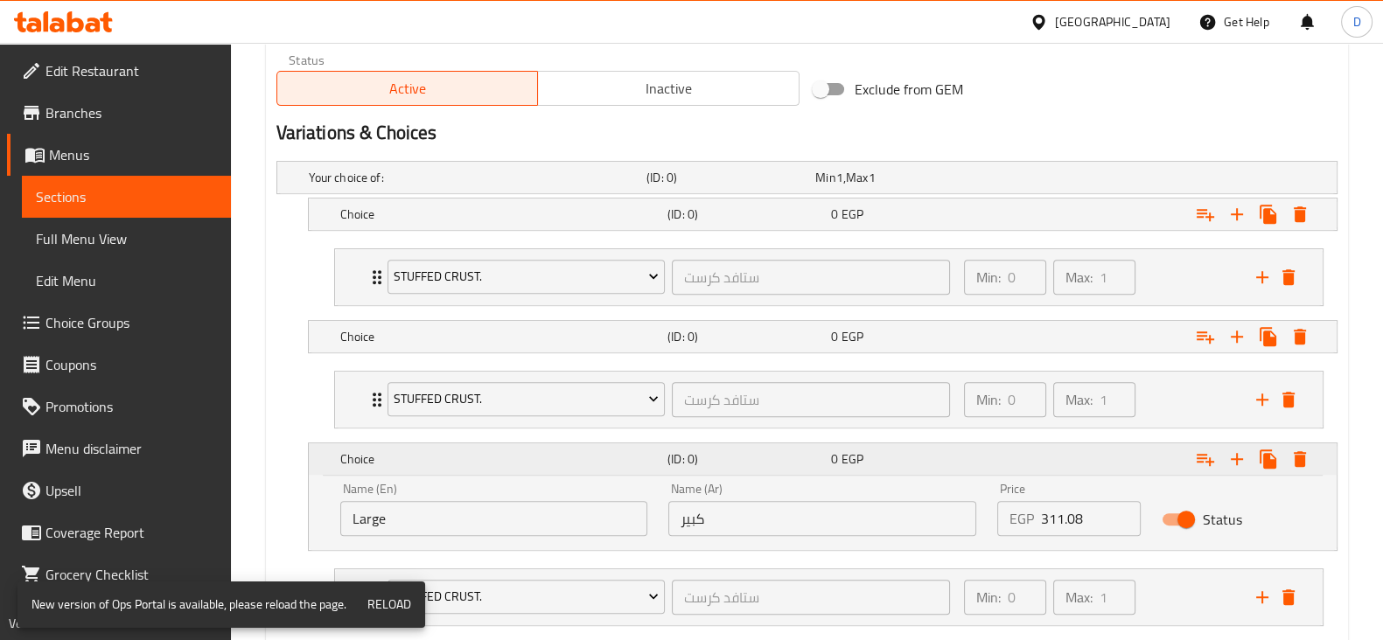
click at [768, 447] on div "(ID: 0)" at bounding box center [746, 459] width 164 height 24
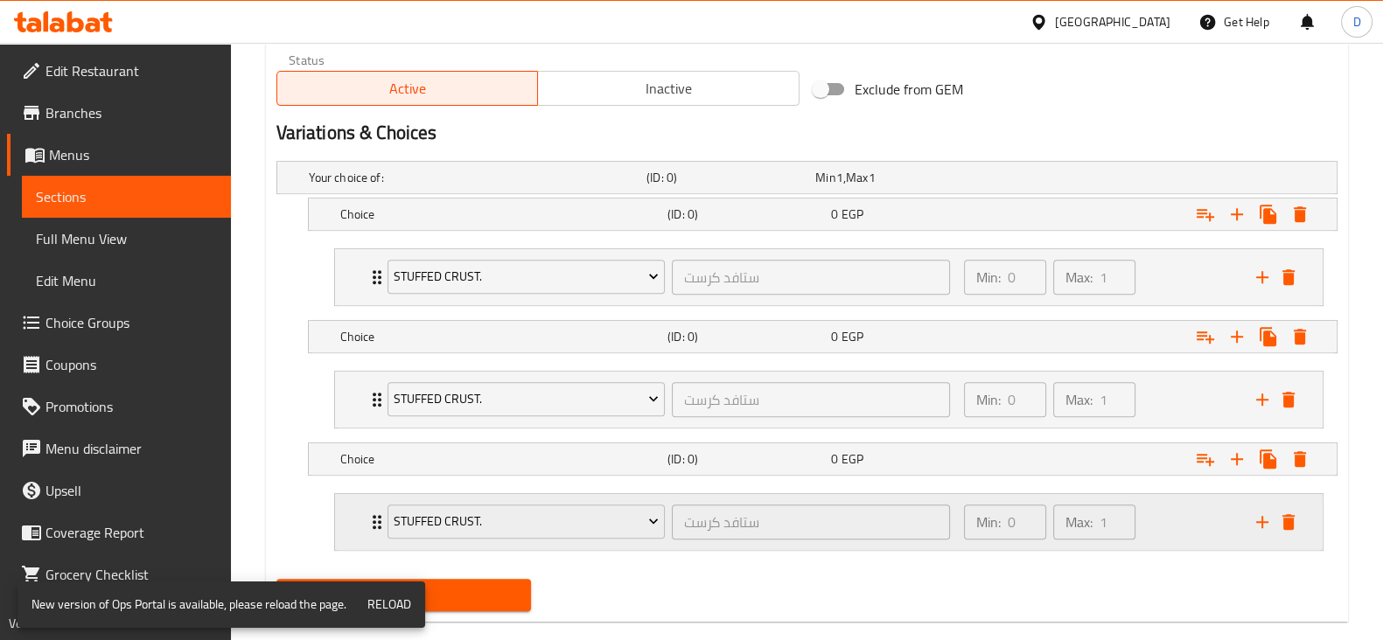
scroll to position [923, 0]
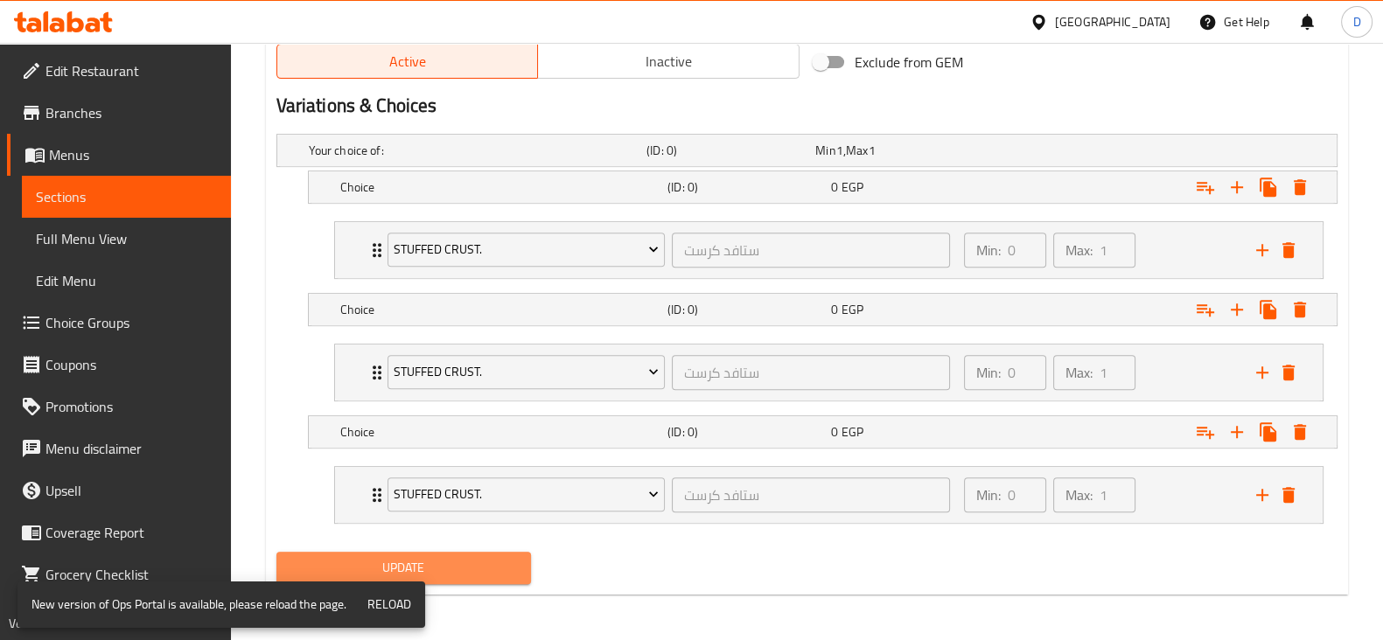
click at [471, 557] on span "Update" at bounding box center [403, 568] width 227 height 22
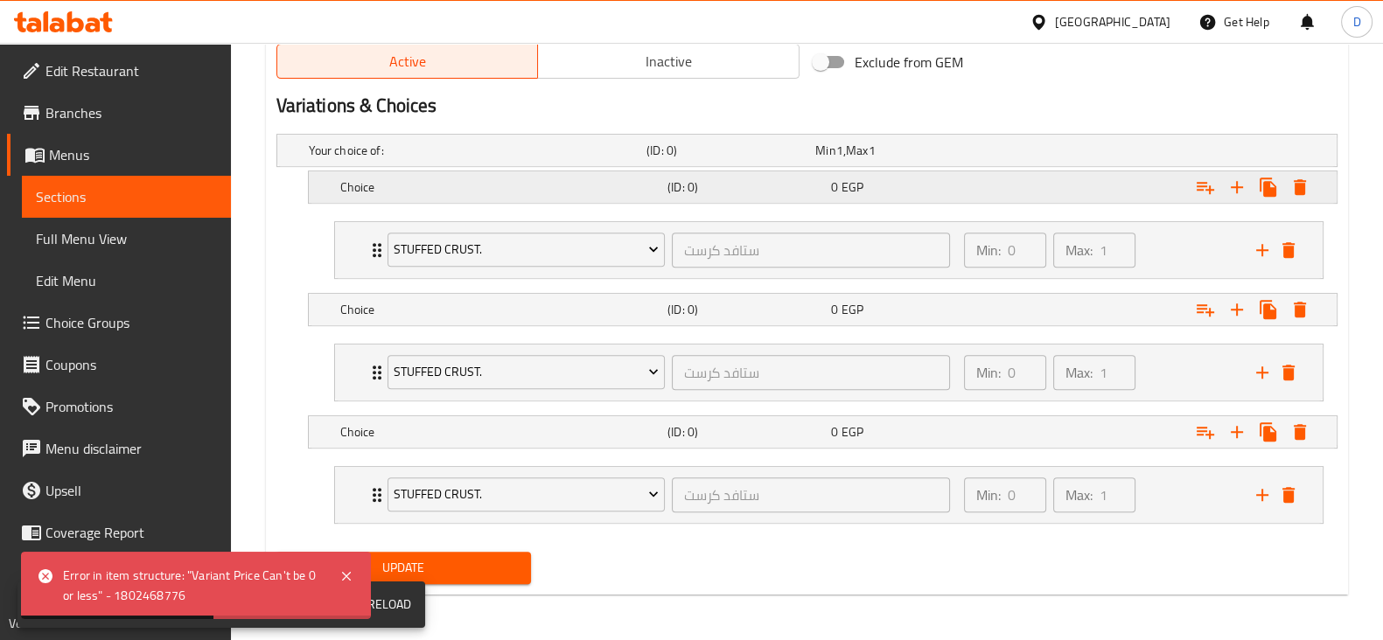
click at [663, 163] on div "(ID: 0)" at bounding box center [727, 150] width 169 height 24
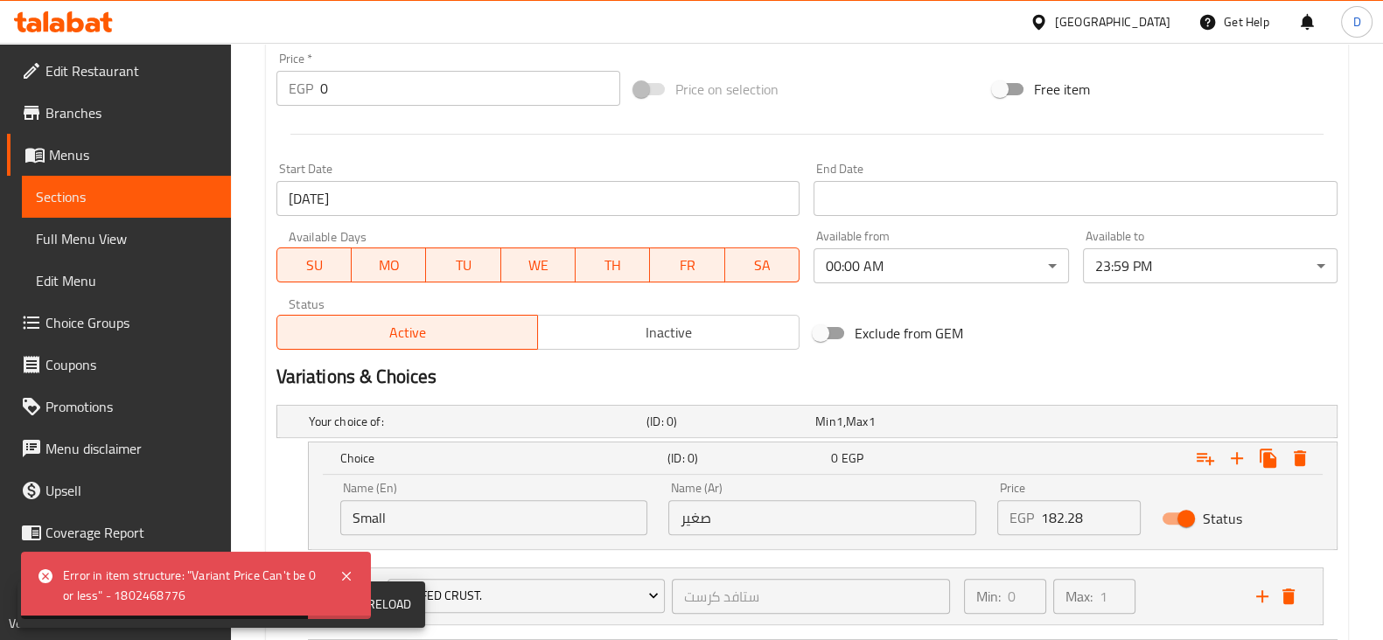
scroll to position [716, 0]
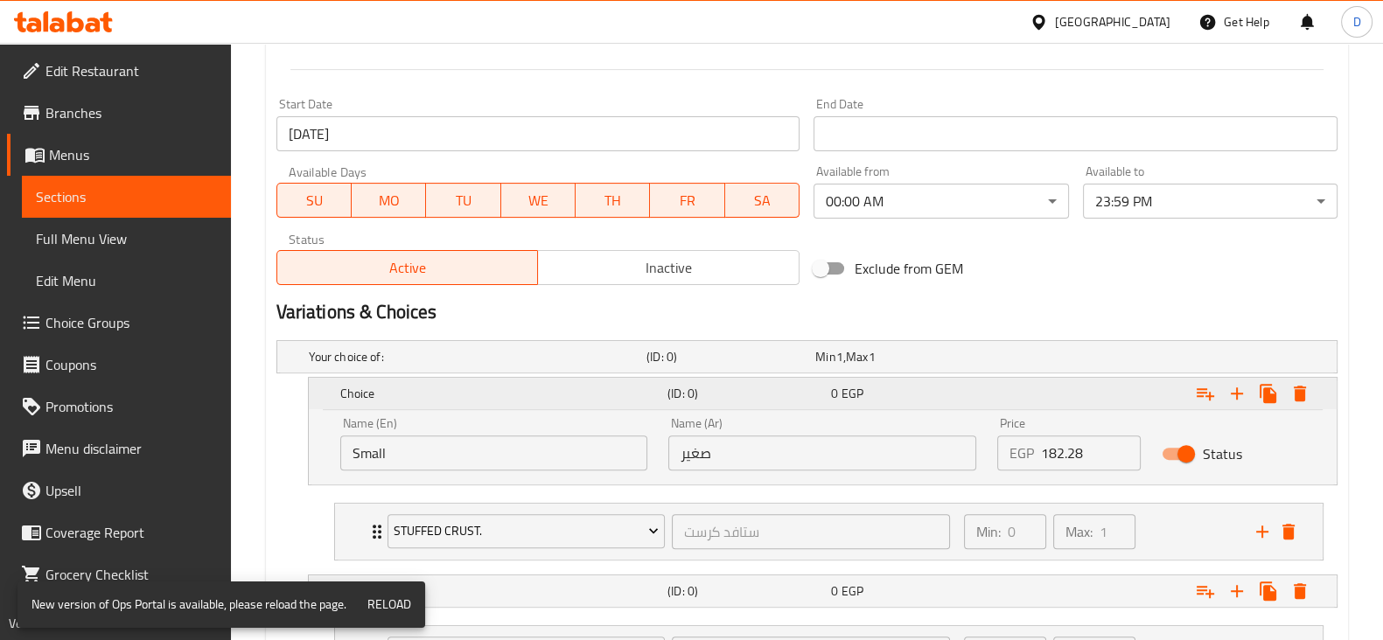
click at [869, 395] on div "0 EGP" at bounding box center [909, 393] width 157 height 17
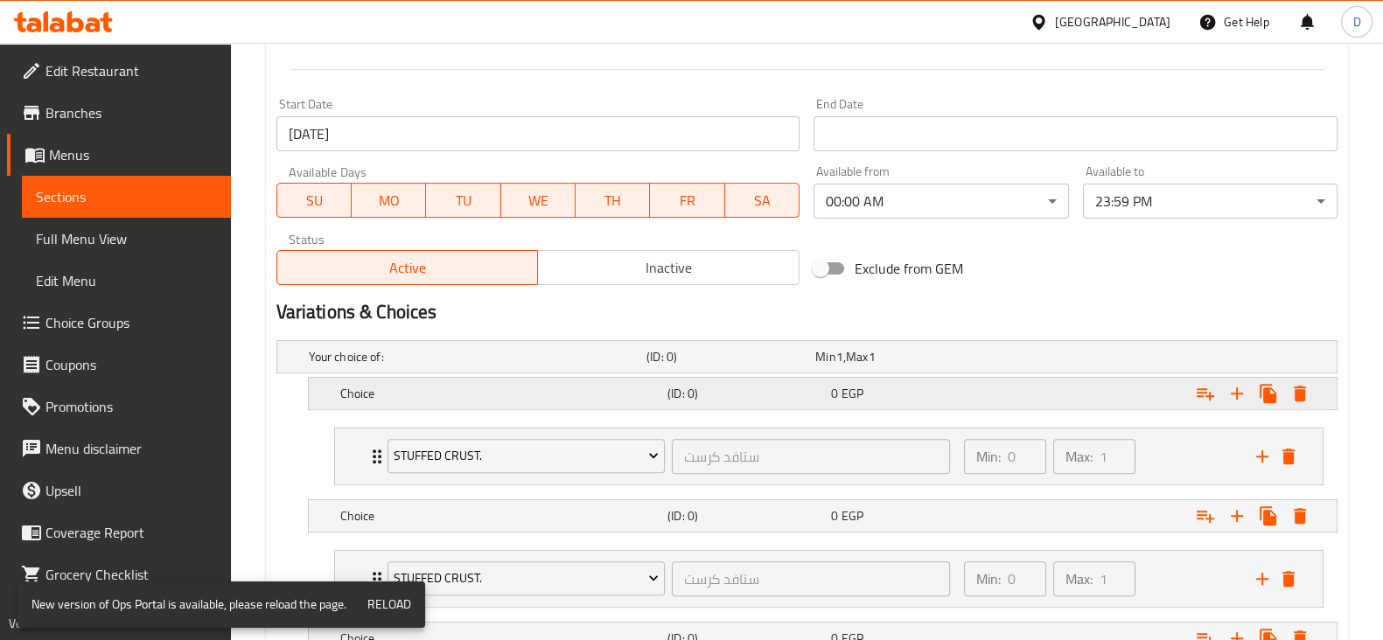
click at [890, 366] on div "0 EGP" at bounding box center [896, 356] width 162 height 17
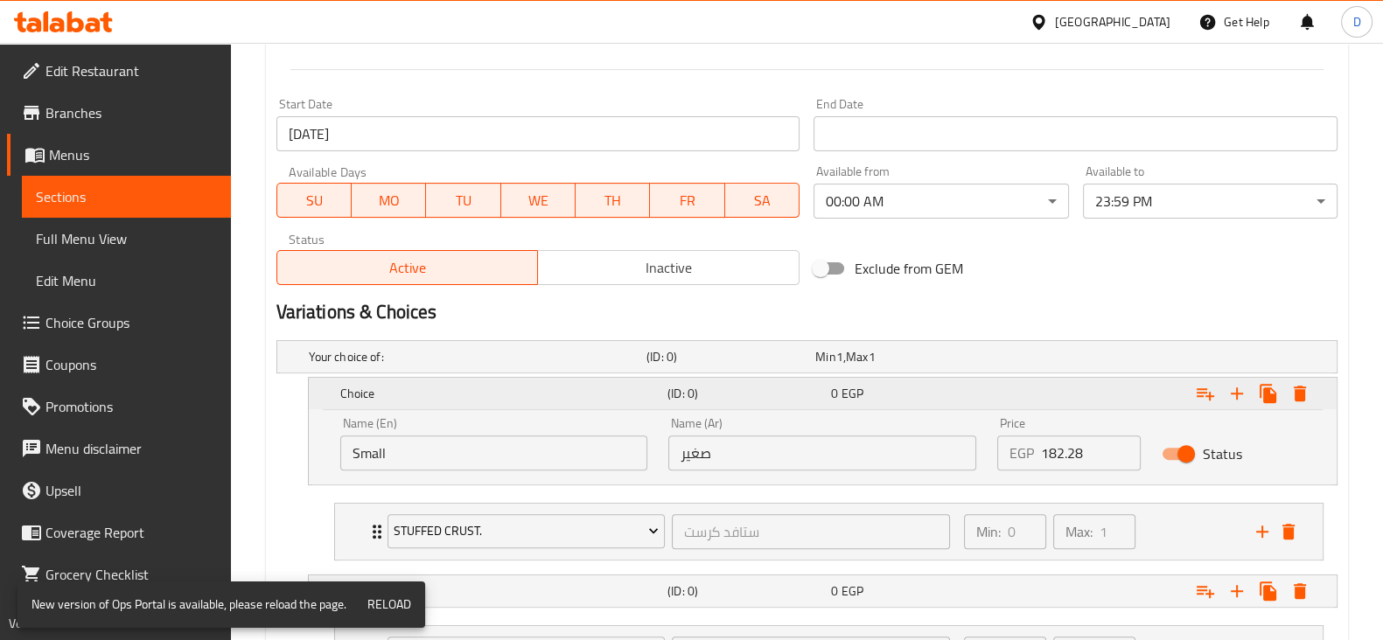
scroll to position [998, 0]
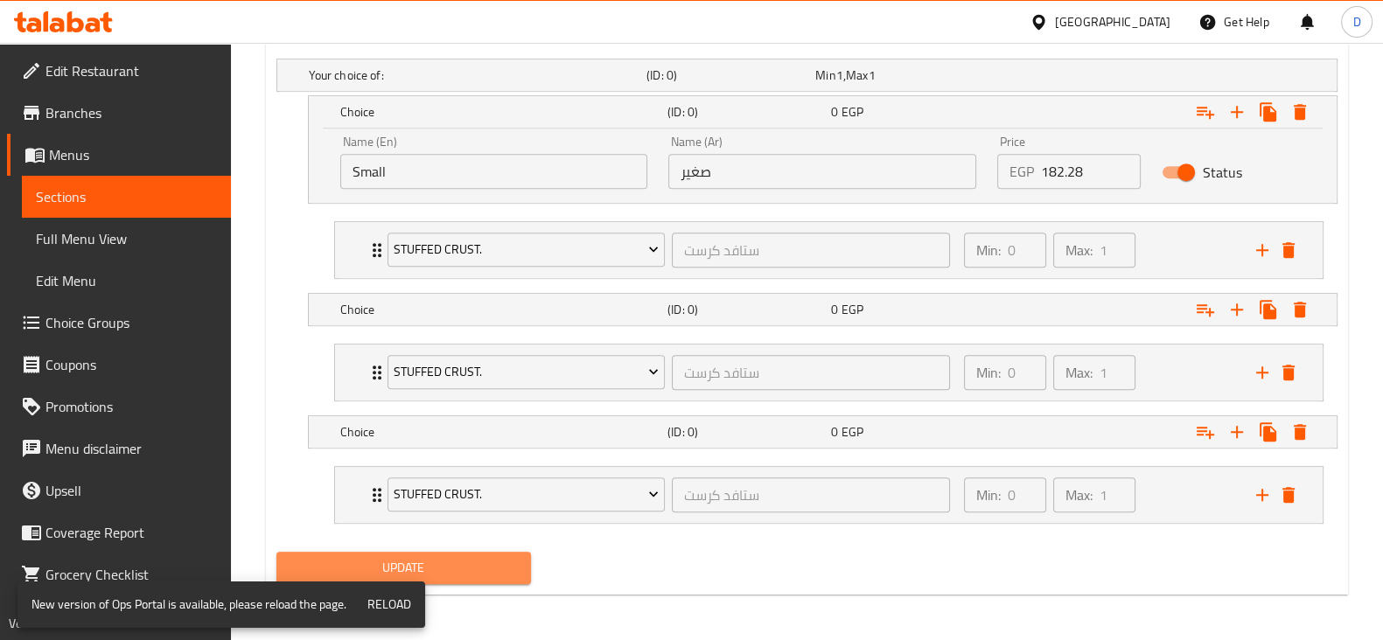
click at [474, 580] on button "Update" at bounding box center [403, 568] width 255 height 32
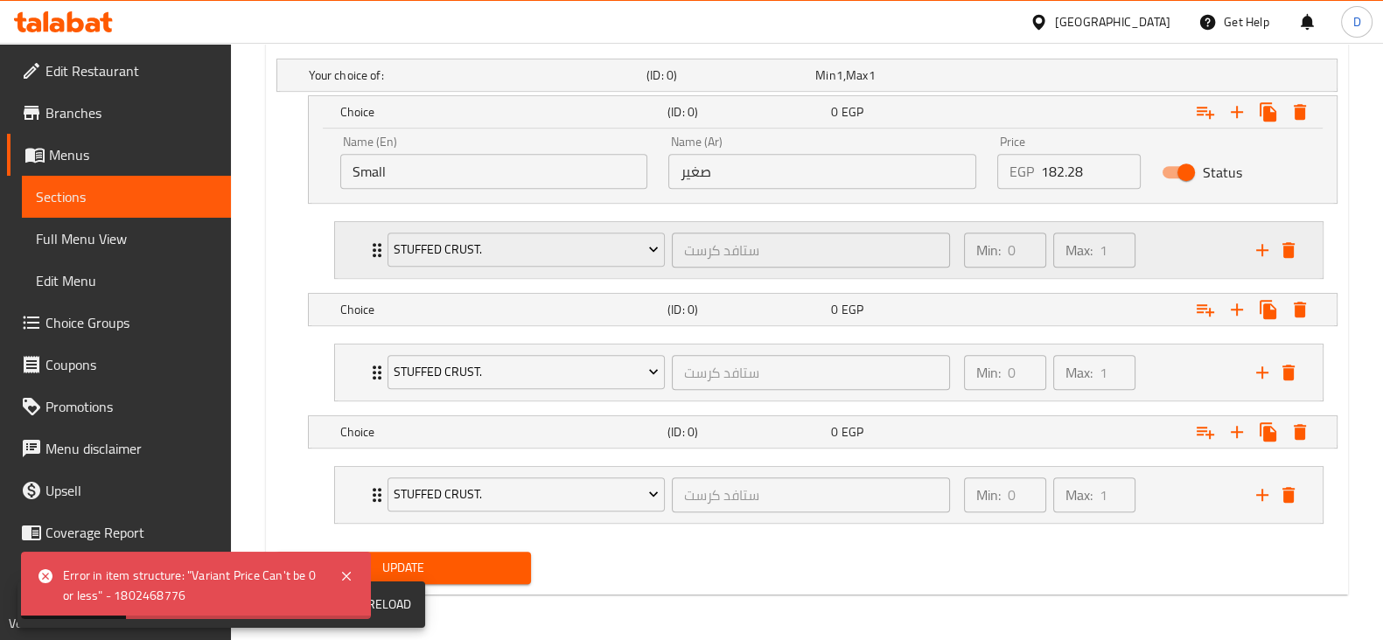
scroll to position [946, 0]
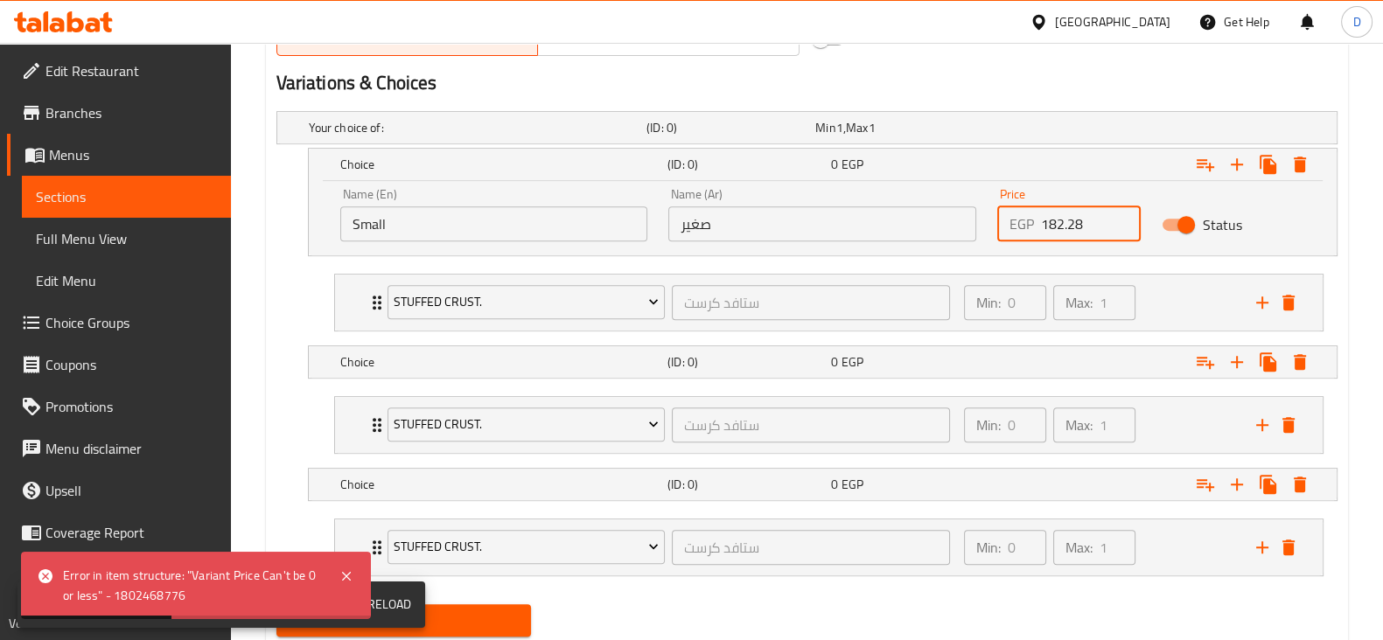
click at [1086, 212] on input "182.28" at bounding box center [1091, 223] width 100 height 35
click at [1045, 173] on div "Expand" at bounding box center [1154, 164] width 327 height 38
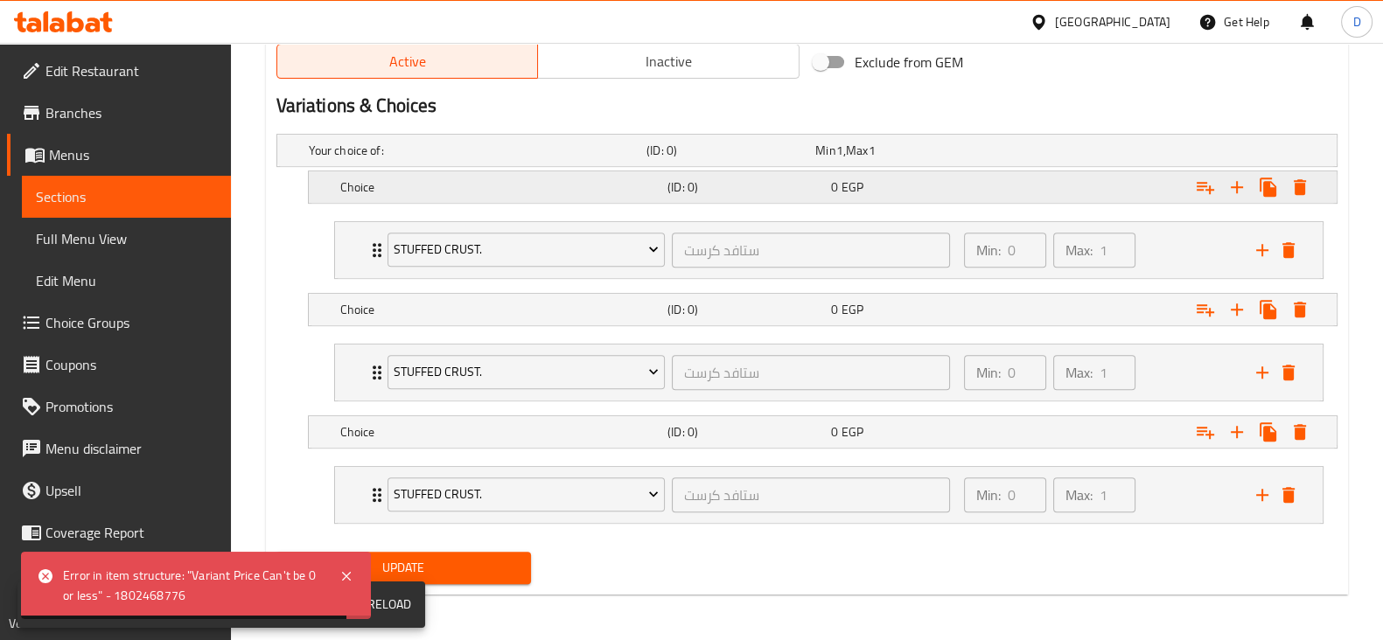
click at [1076, 154] on div "Expand" at bounding box center [1150, 150] width 338 height 7
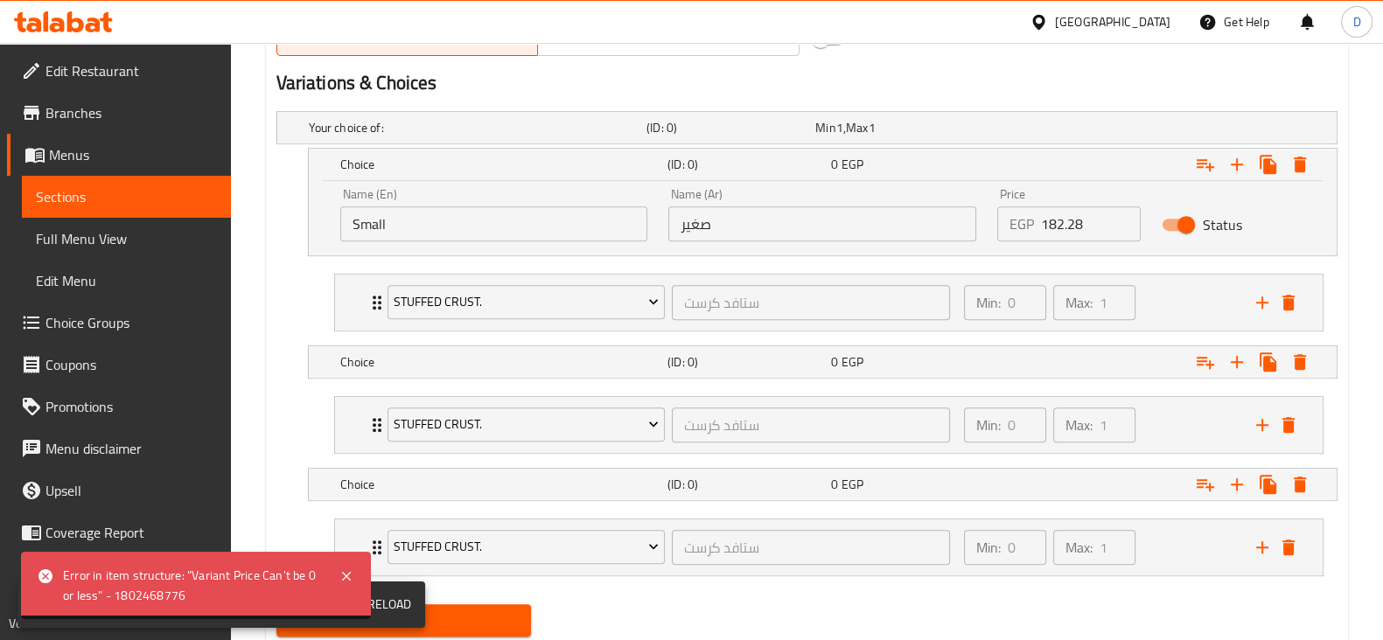
click at [1097, 225] on input "182.28" at bounding box center [1091, 223] width 100 height 35
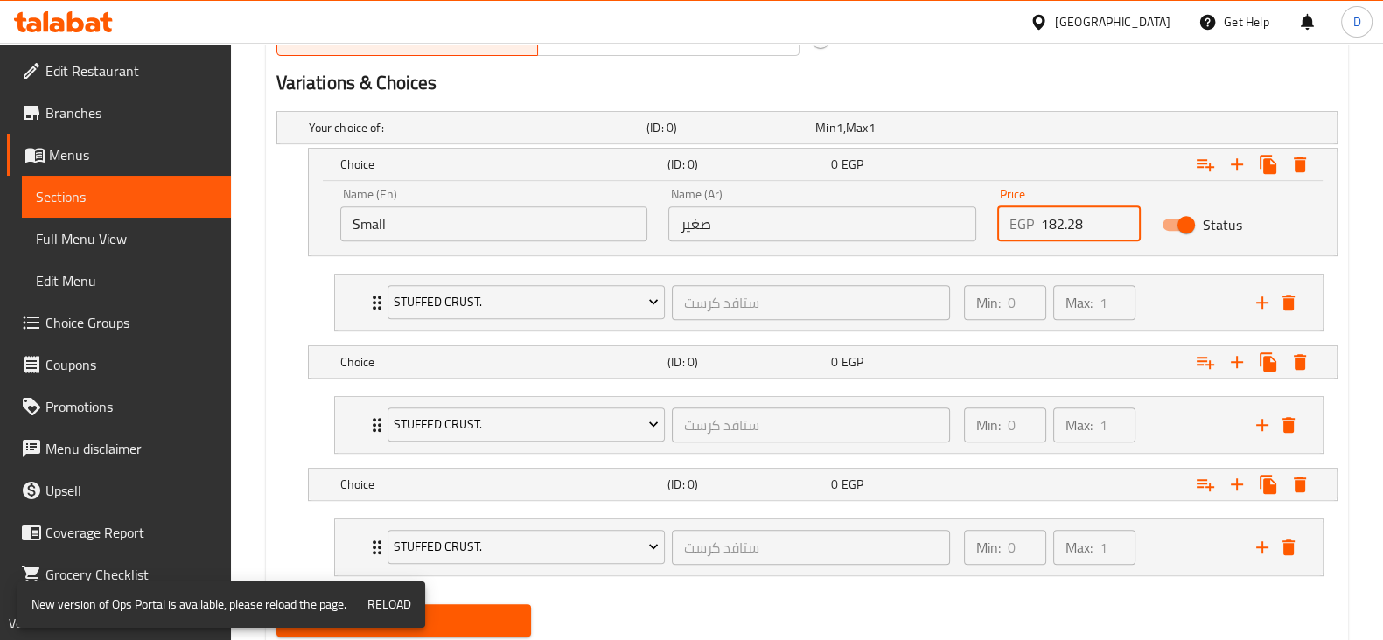
drag, startPoint x: 1097, startPoint y: 225, endPoint x: 1020, endPoint y: 225, distance: 77.0
click at [1020, 225] on div "EGP 182.28 Price" at bounding box center [1068, 223] width 143 height 35
type input "182.28"
click at [999, 151] on div "Expand" at bounding box center [1154, 164] width 327 height 38
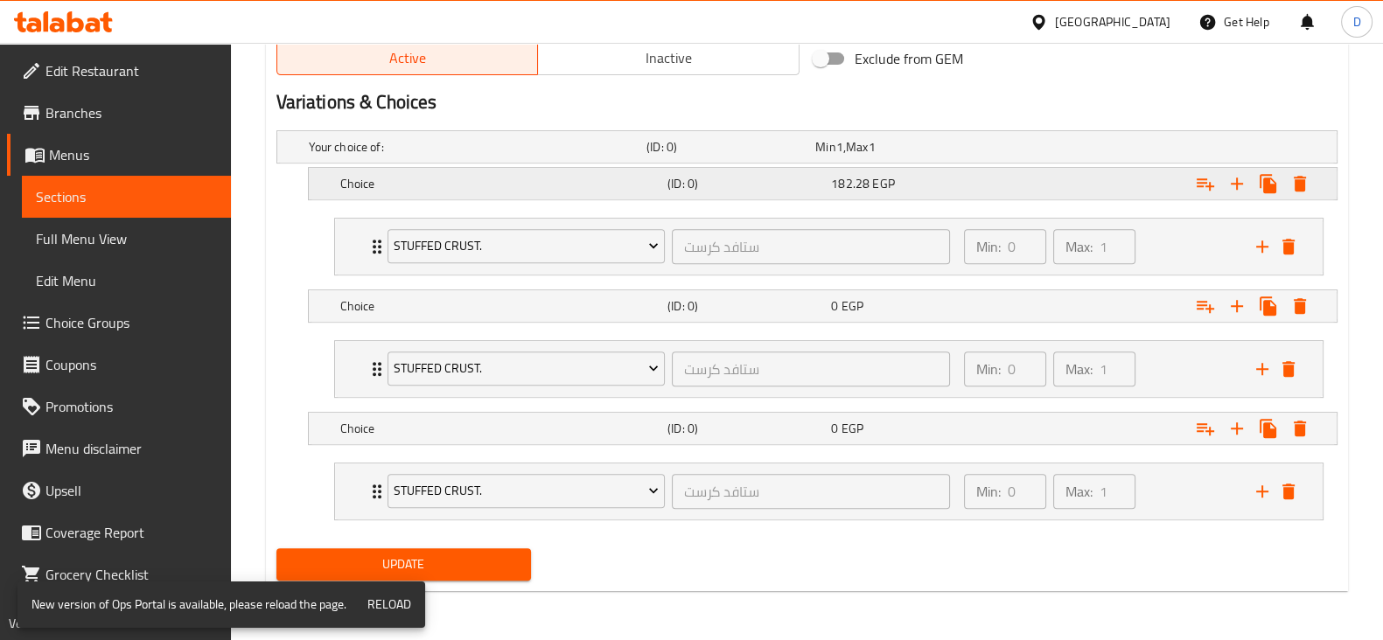
scroll to position [923, 0]
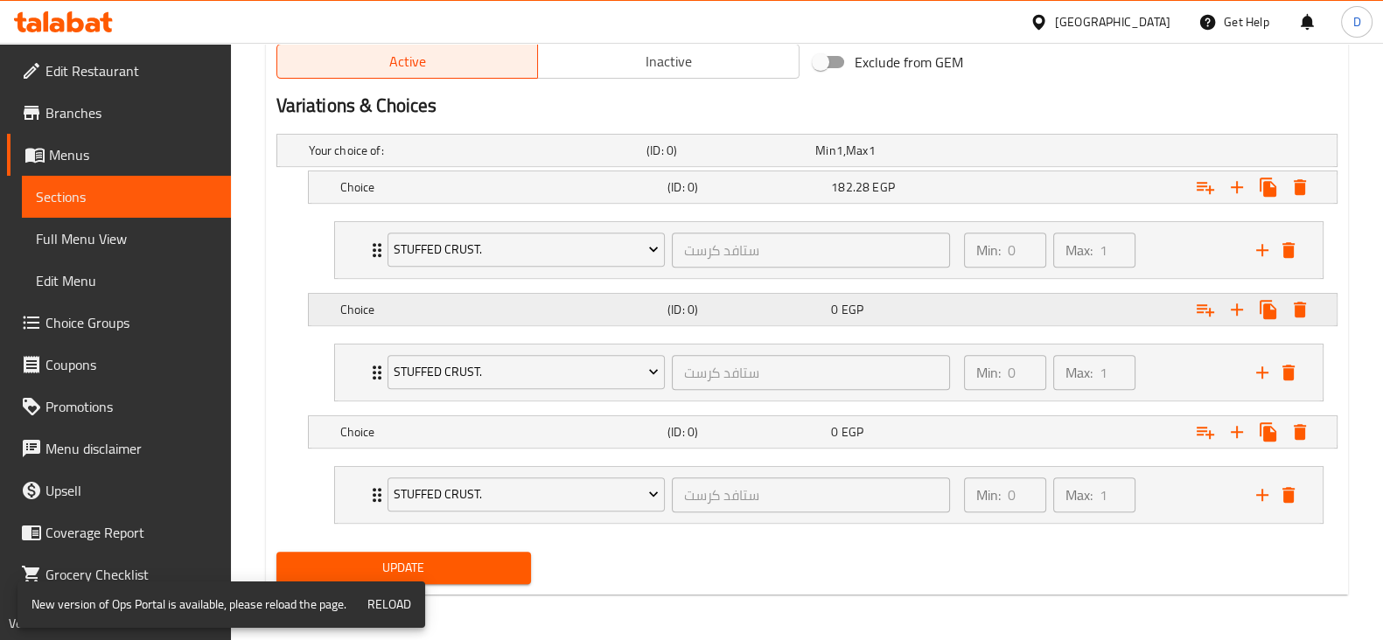
click at [1040, 154] on div "Expand" at bounding box center [1150, 150] width 338 height 7
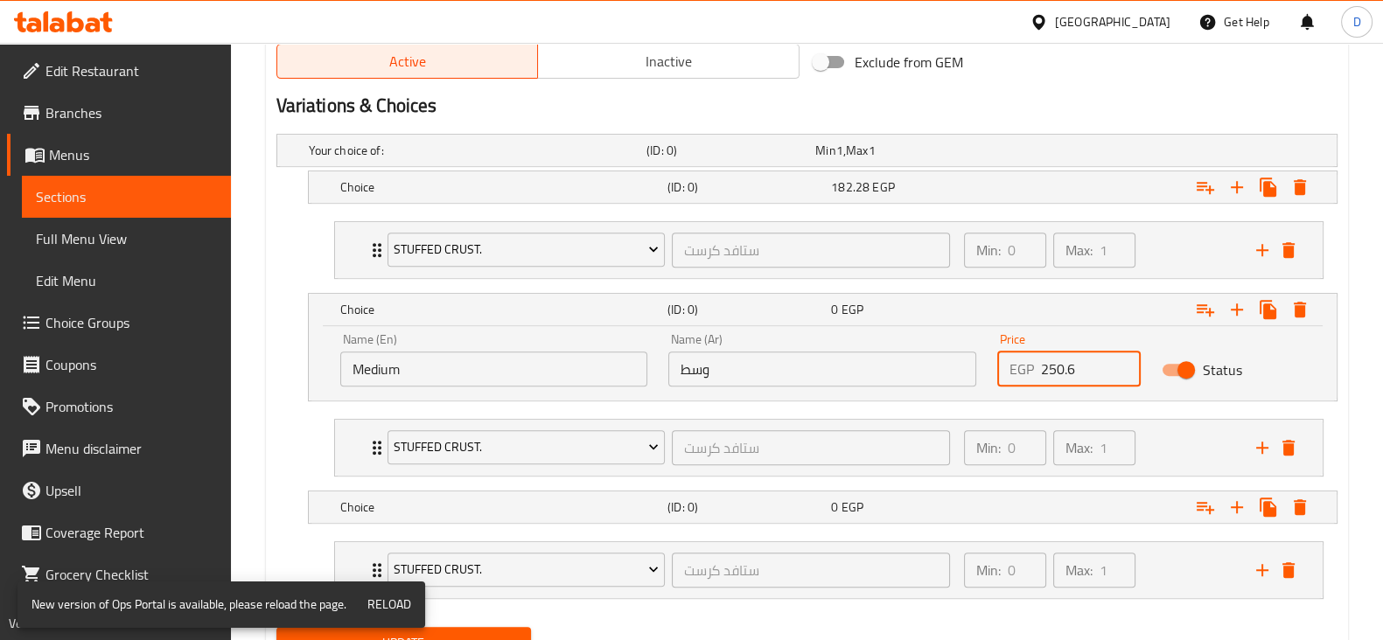
click at [1095, 359] on input "250.6" at bounding box center [1091, 369] width 100 height 35
type input "1"
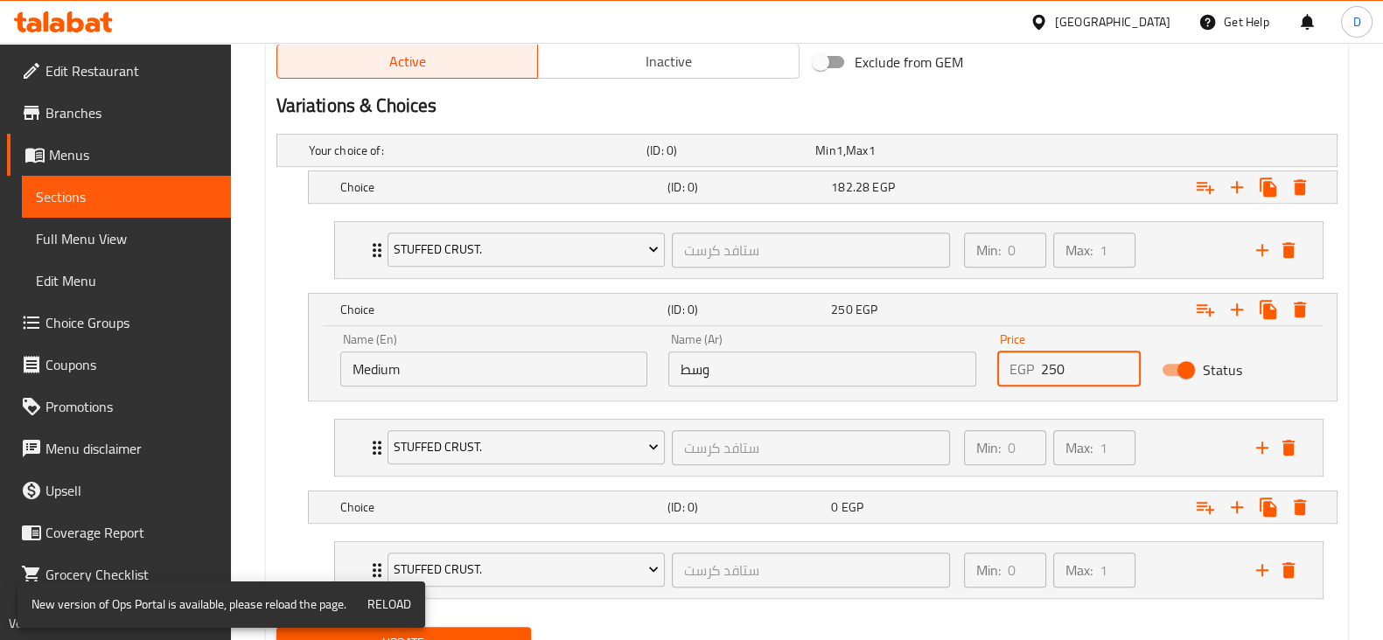
type input "250.6"
click at [1077, 325] on div "Expand" at bounding box center [1154, 309] width 327 height 38
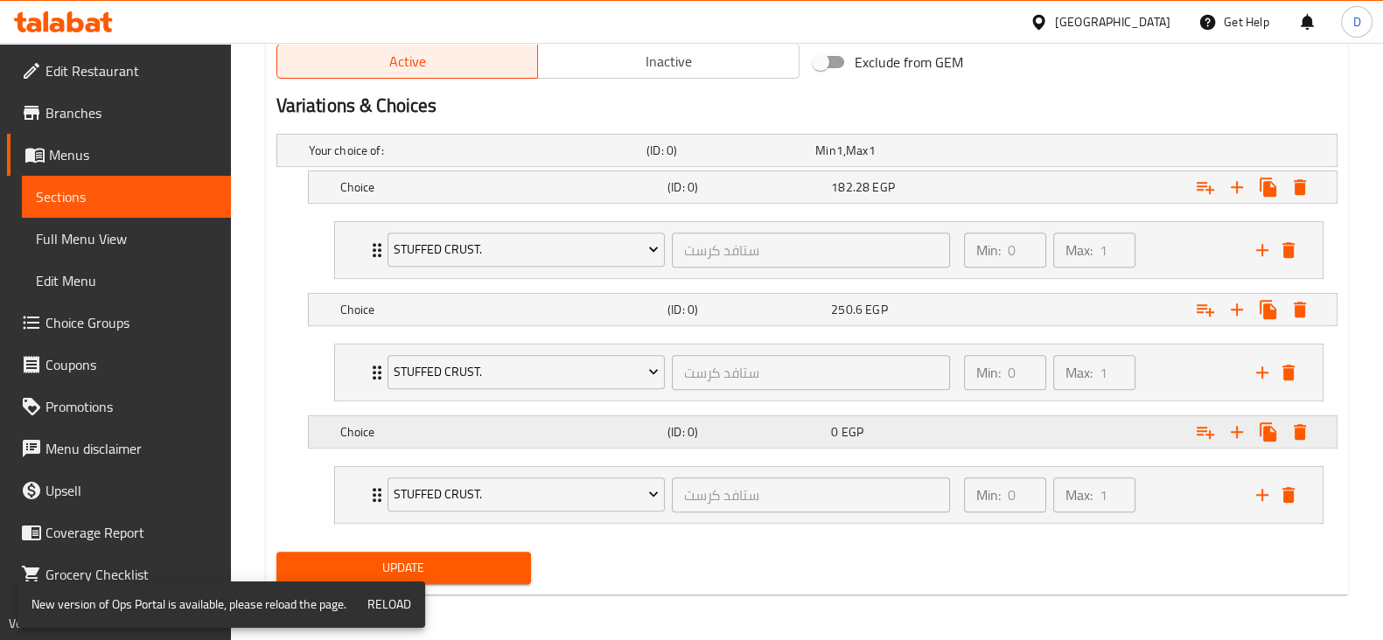
click at [1029, 154] on div "Expand" at bounding box center [1150, 150] width 338 height 7
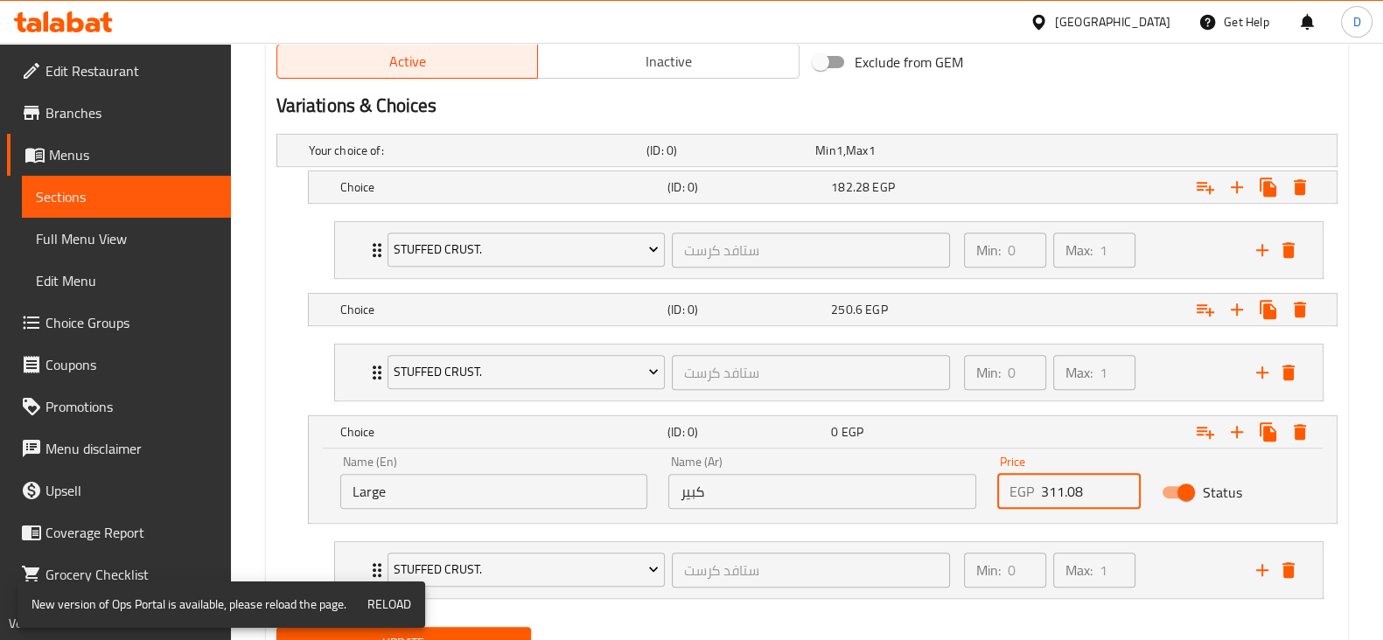
click at [1069, 474] on input "311.08" at bounding box center [1091, 491] width 100 height 35
type input "311.08"
click at [1045, 439] on div "Expand" at bounding box center [1154, 432] width 327 height 38
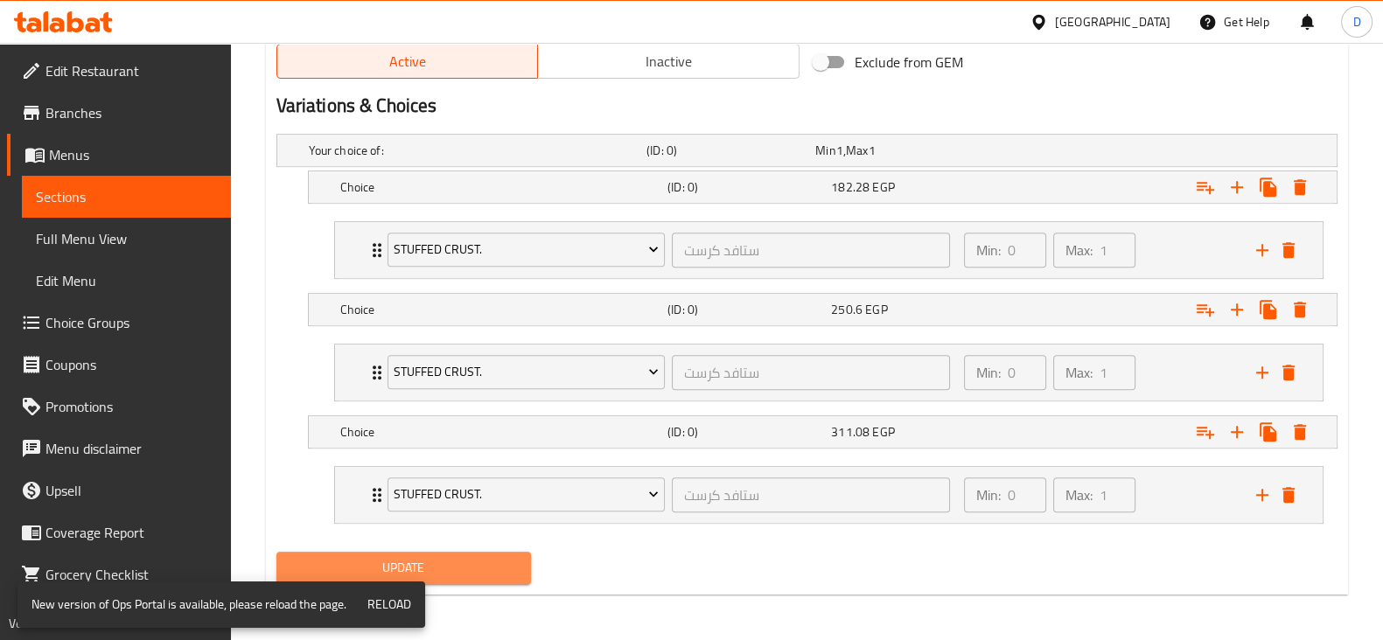
click at [450, 557] on span "Update" at bounding box center [403, 568] width 227 height 22
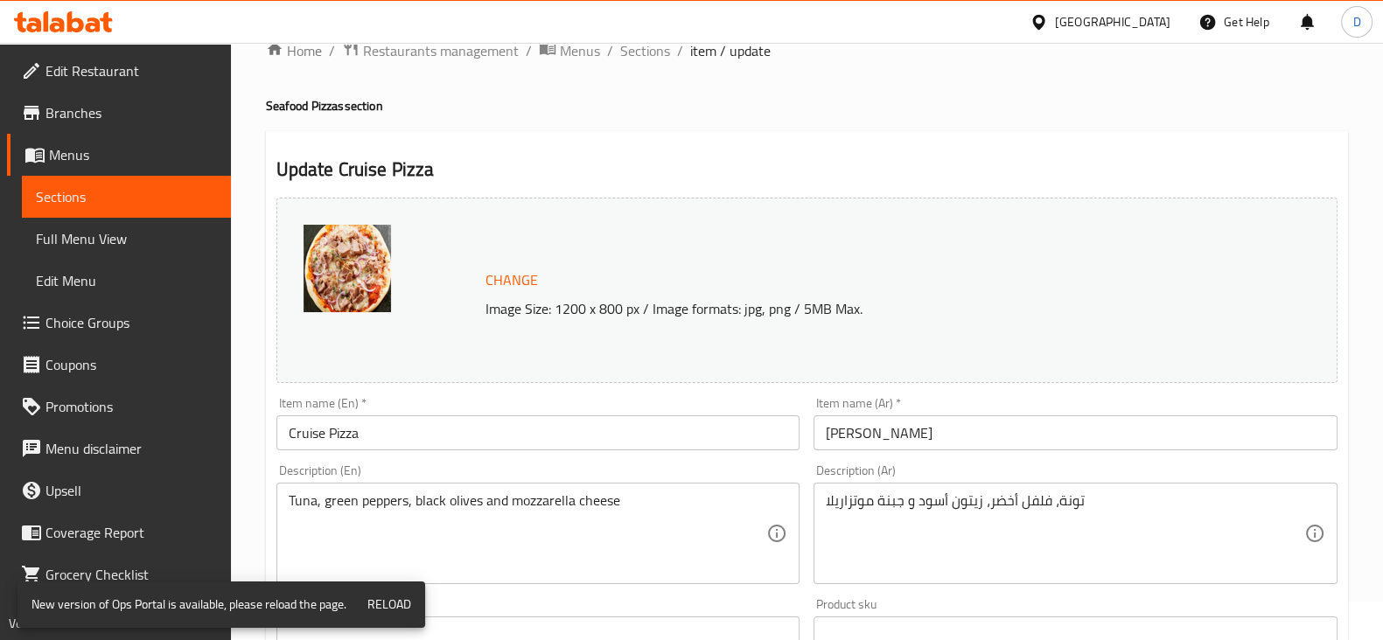
scroll to position [0, 0]
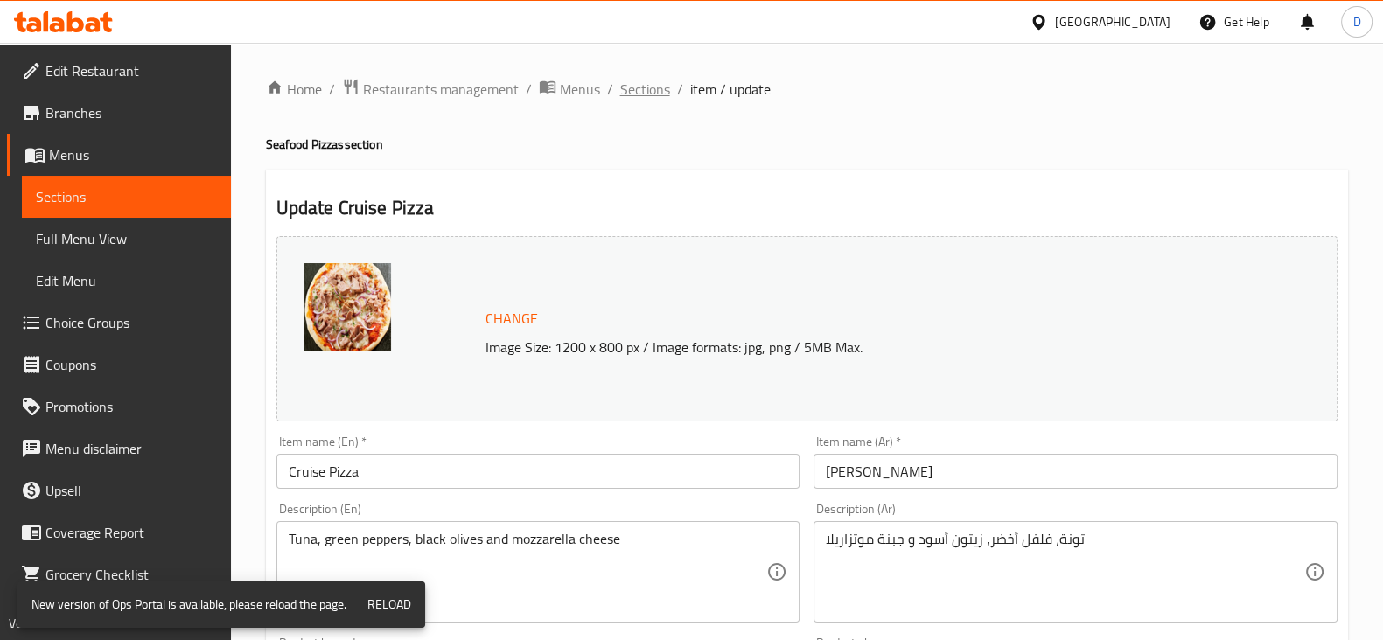
click at [636, 100] on span "Sections" at bounding box center [645, 89] width 50 height 21
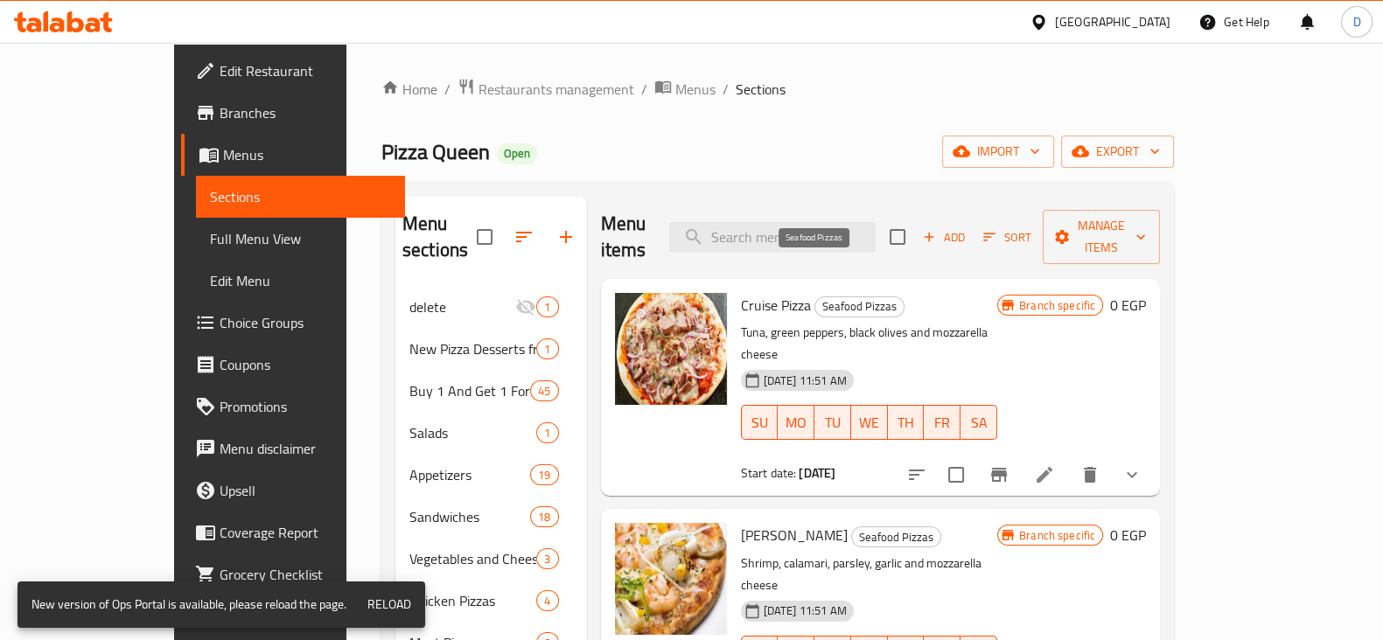
scroll to position [9, 0]
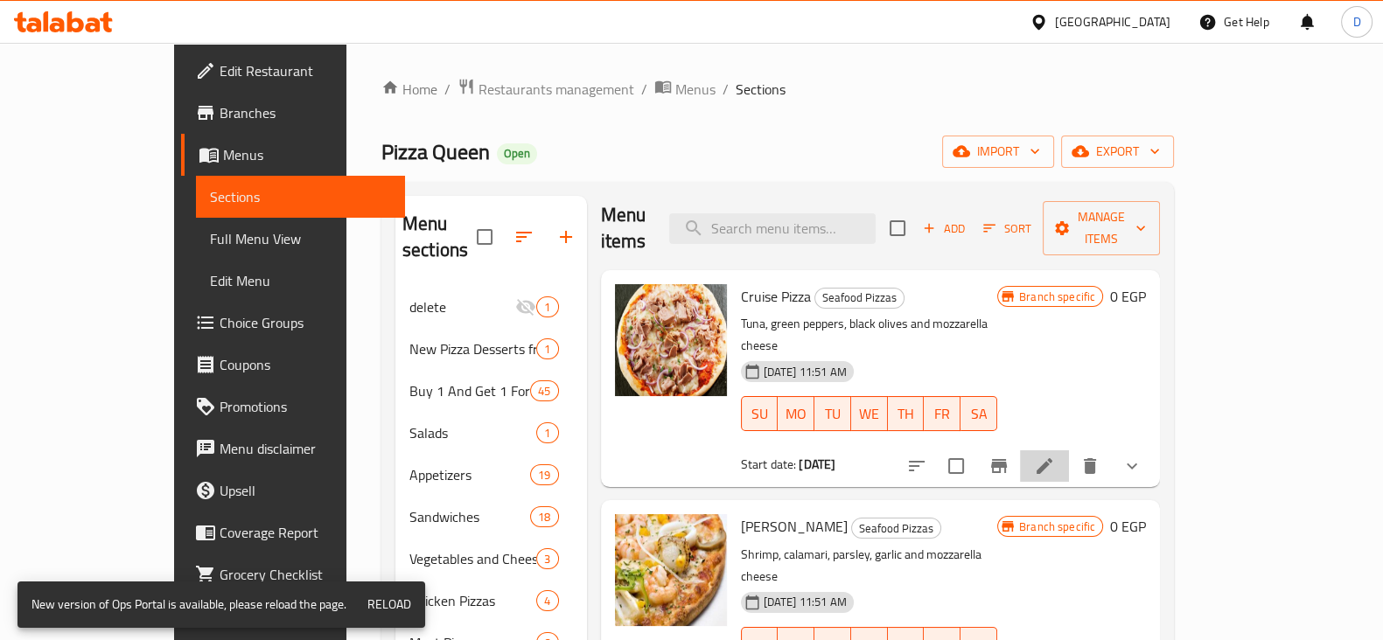
click at [1069, 451] on li at bounding box center [1044, 466] width 49 height 31
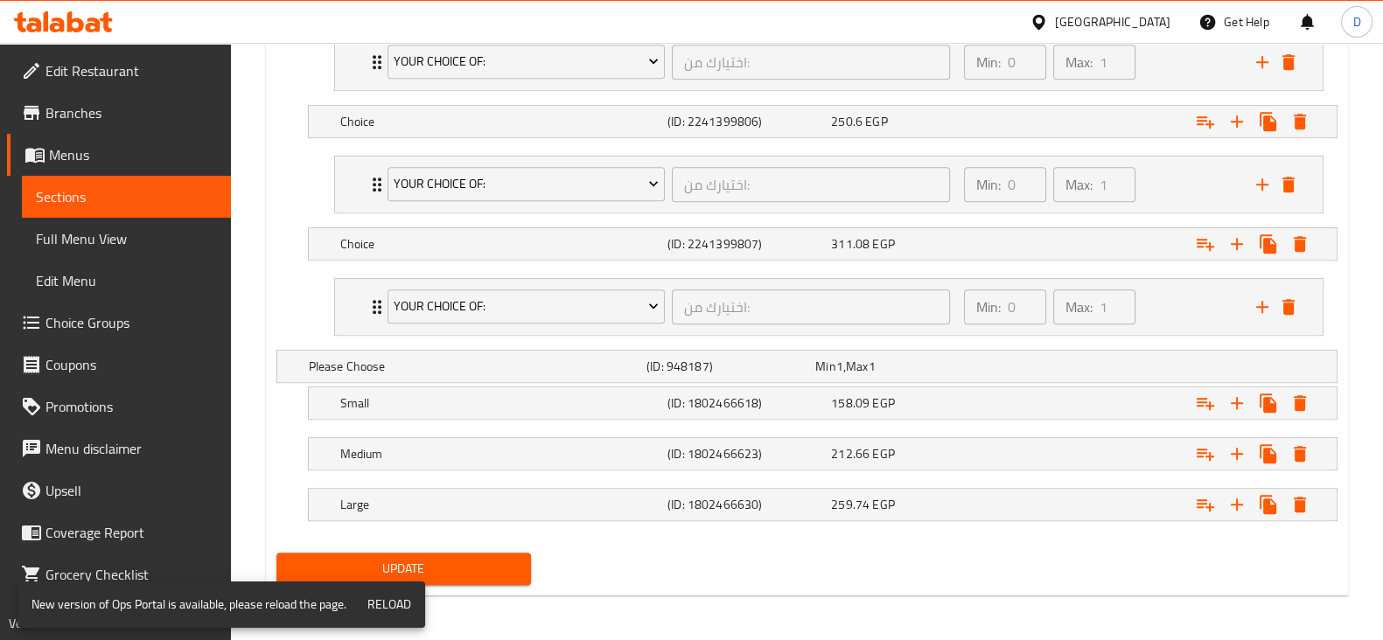
type input "اختيارك من:"
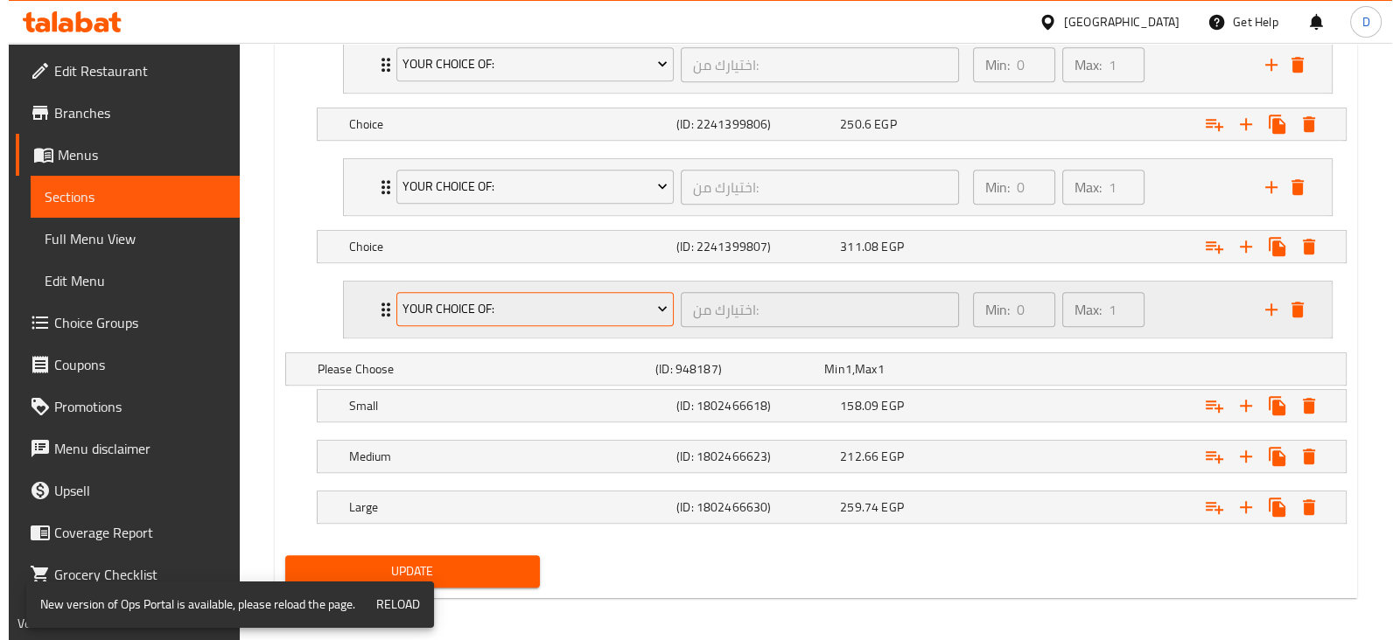
scroll to position [930, 0]
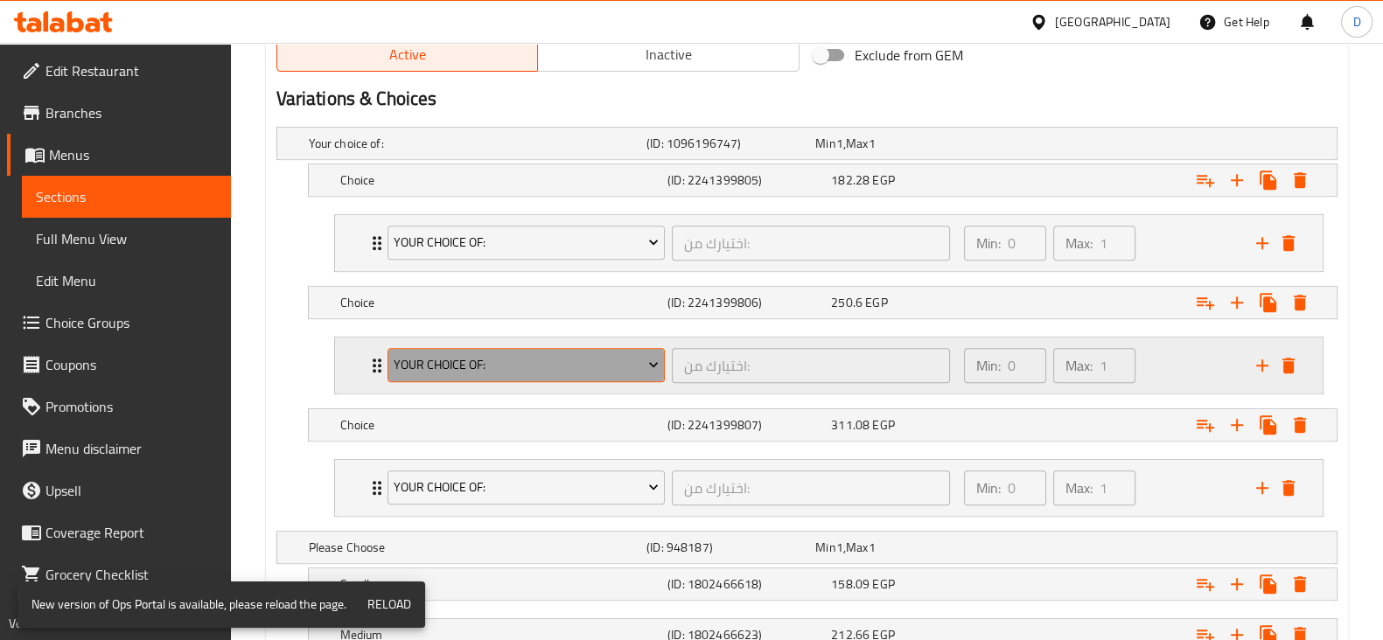
click at [588, 369] on span "Your Choice Of:" at bounding box center [526, 365] width 265 height 22
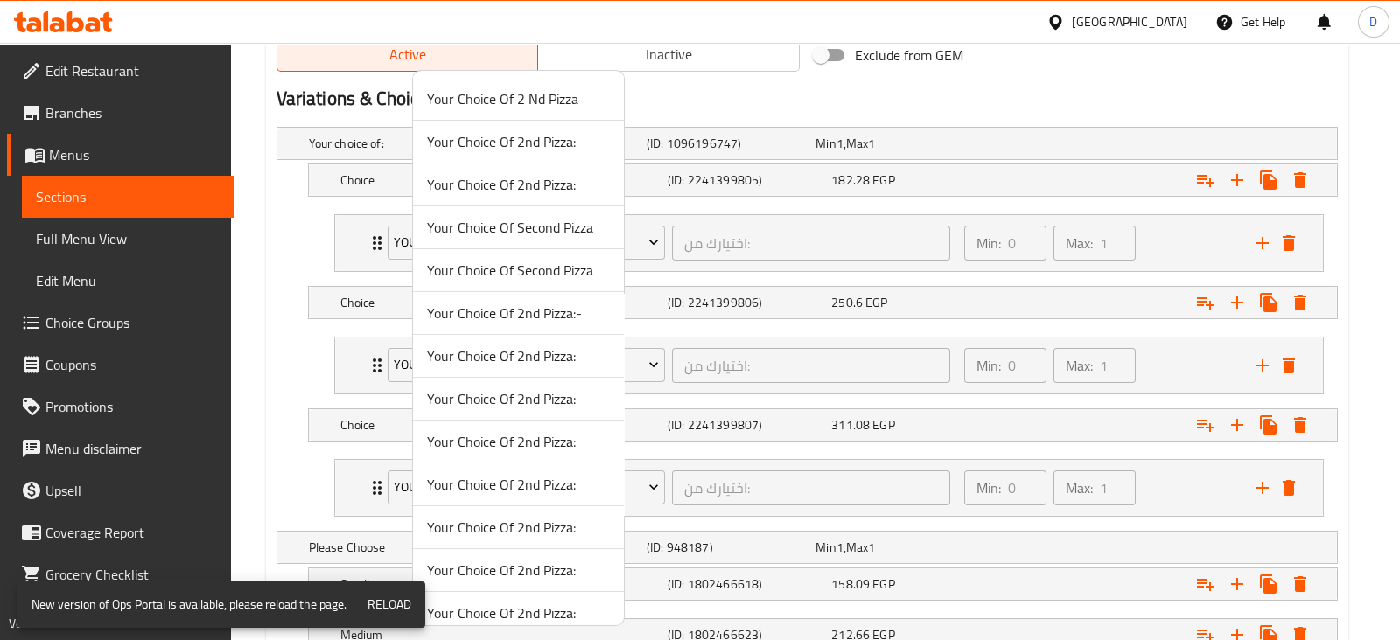
click at [290, 416] on div at bounding box center [700, 320] width 1400 height 640
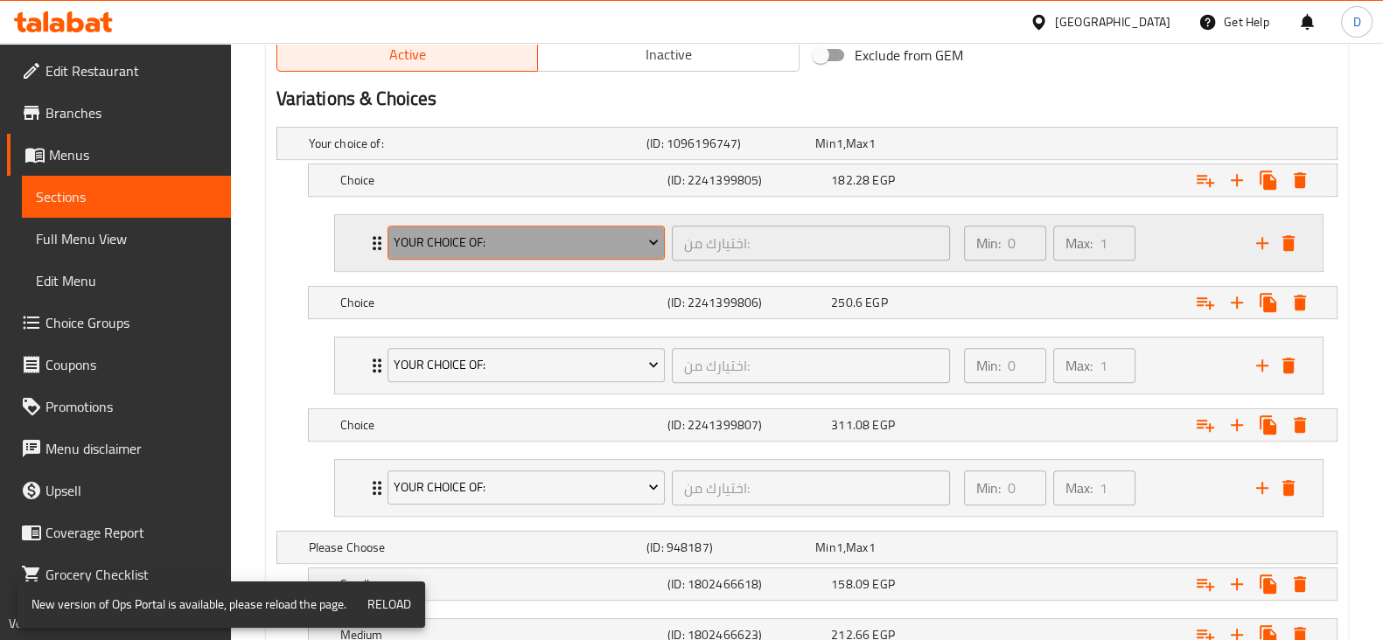
click at [556, 226] on button "Your Choice Of:" at bounding box center [527, 243] width 278 height 35
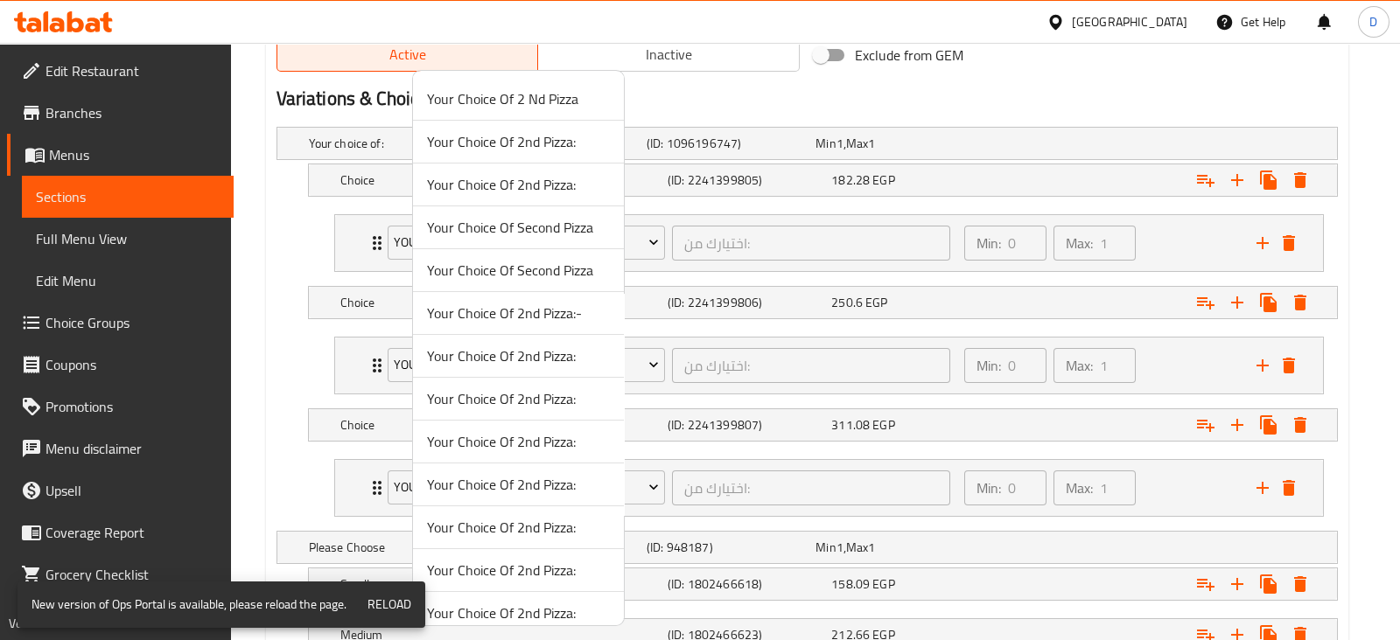
click at [324, 356] on div at bounding box center [700, 320] width 1400 height 640
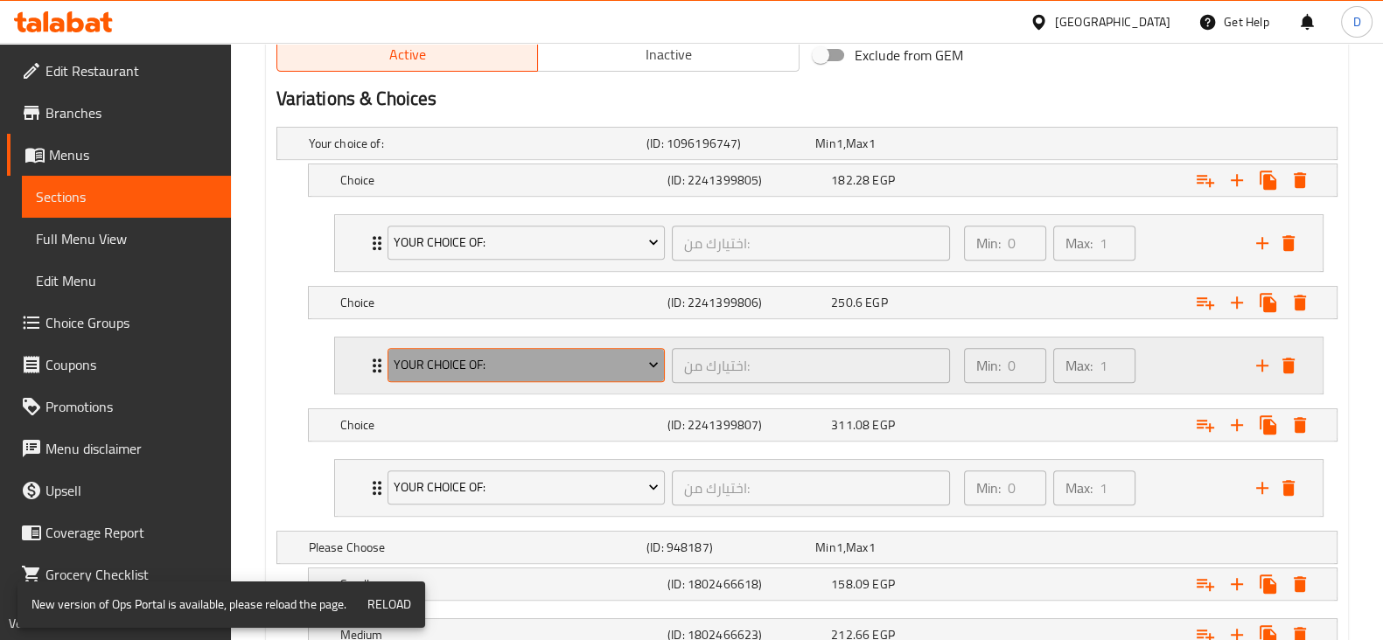
click at [476, 357] on span "Your Choice Of:" at bounding box center [526, 365] width 265 height 22
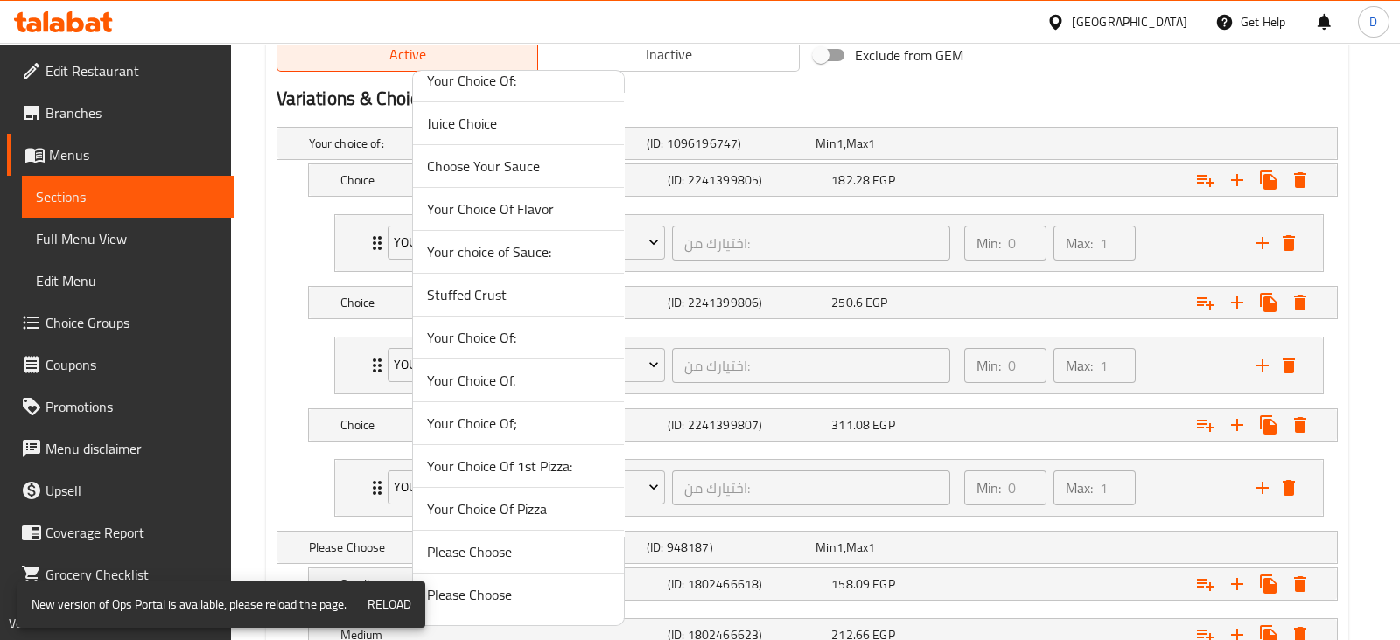
scroll to position [1091, 0]
click at [496, 375] on span "Your Choice Of." at bounding box center [518, 379] width 183 height 21
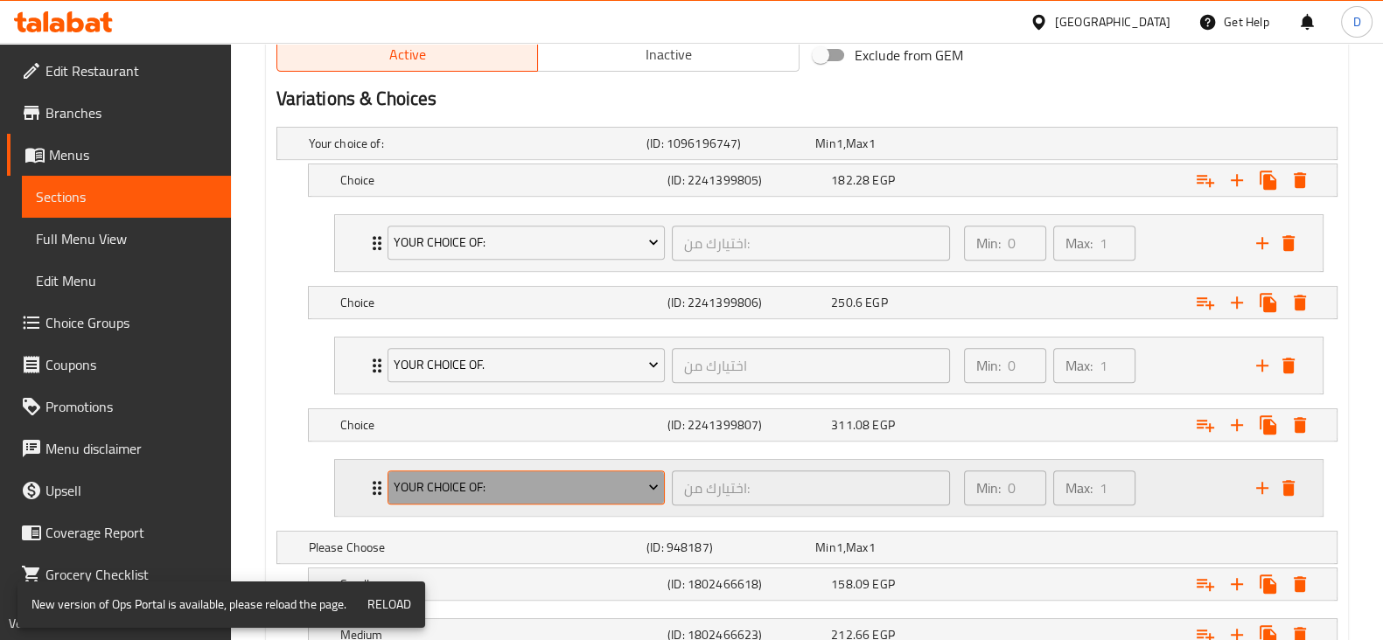
click at [499, 477] on span "Your Choice Of:" at bounding box center [526, 488] width 265 height 22
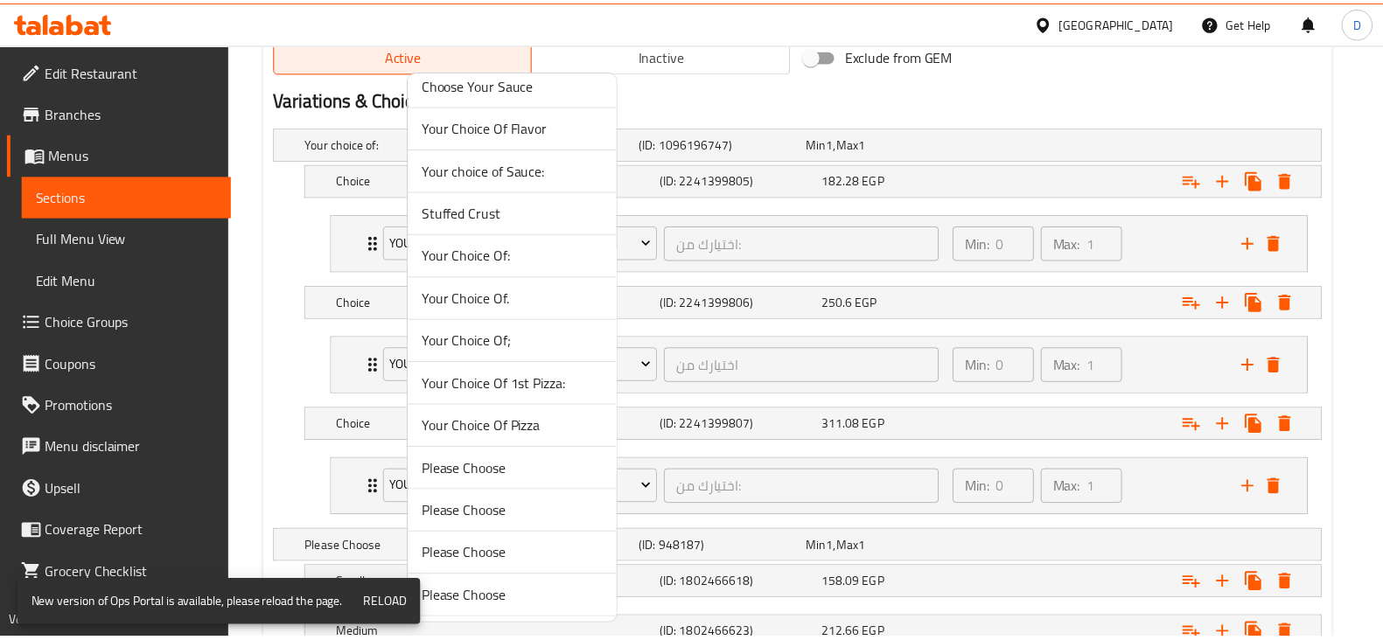
scroll to position [1155, 0]
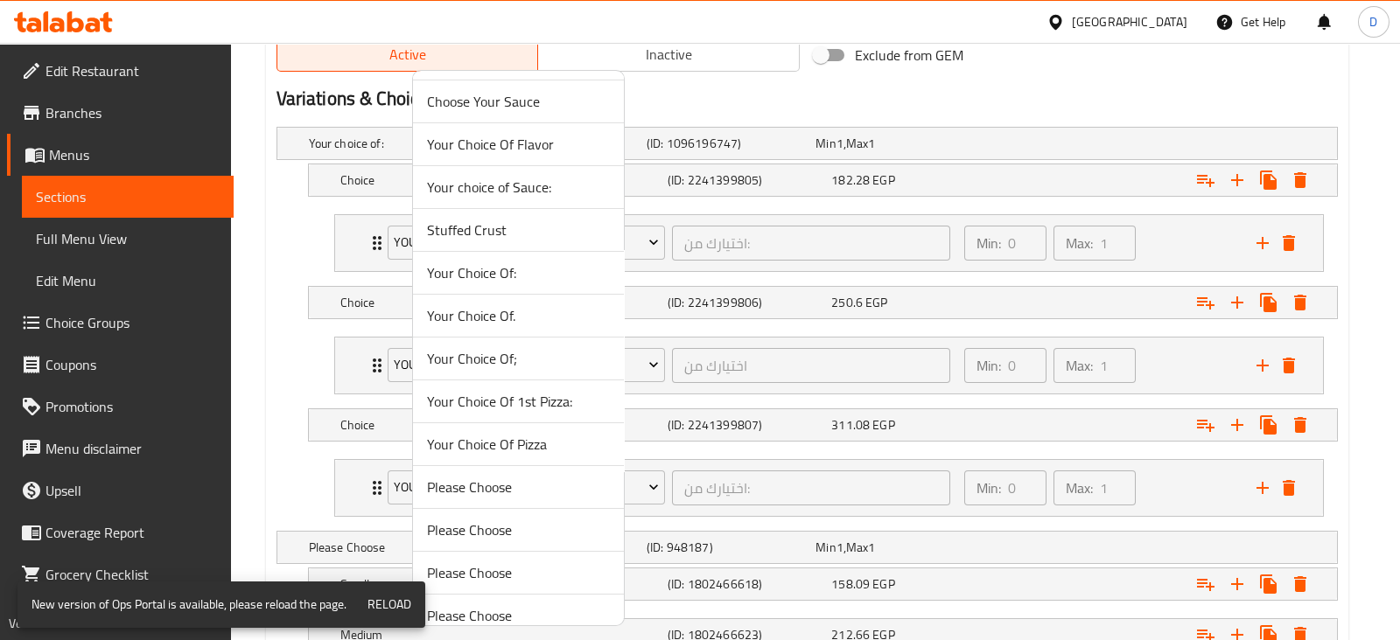
click at [519, 348] on span "Your Choice Of;" at bounding box center [518, 358] width 183 height 21
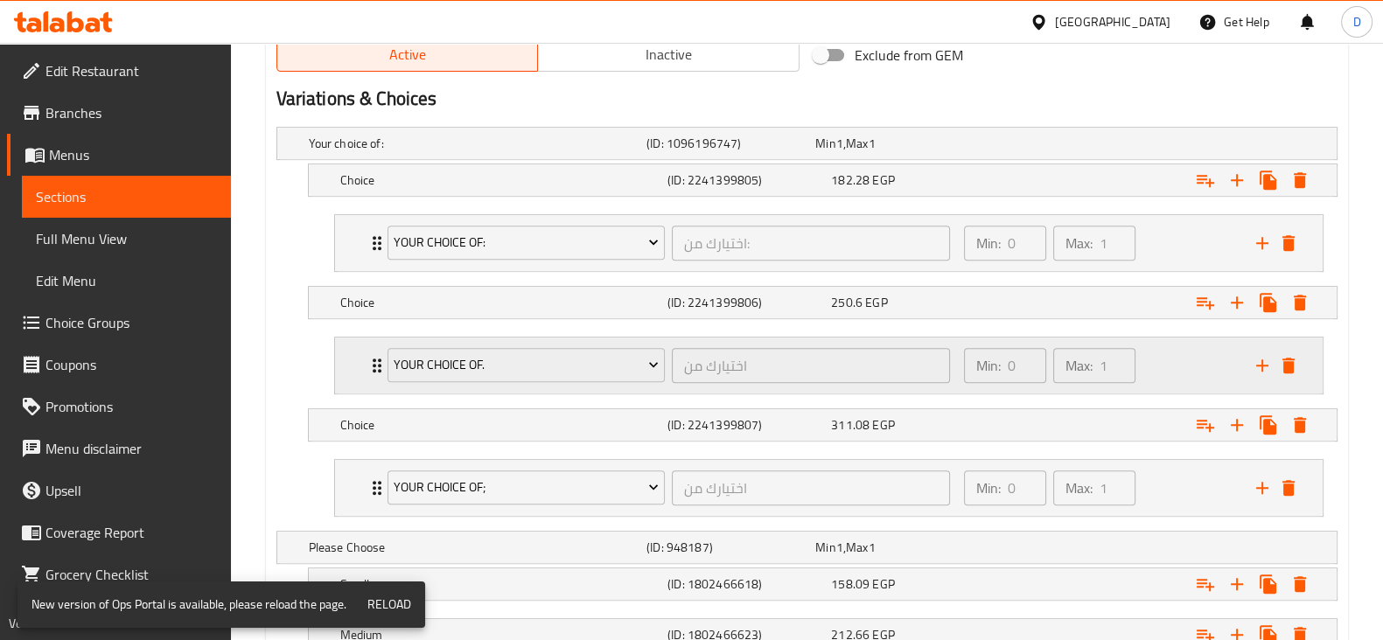
scroll to position [1254, 0]
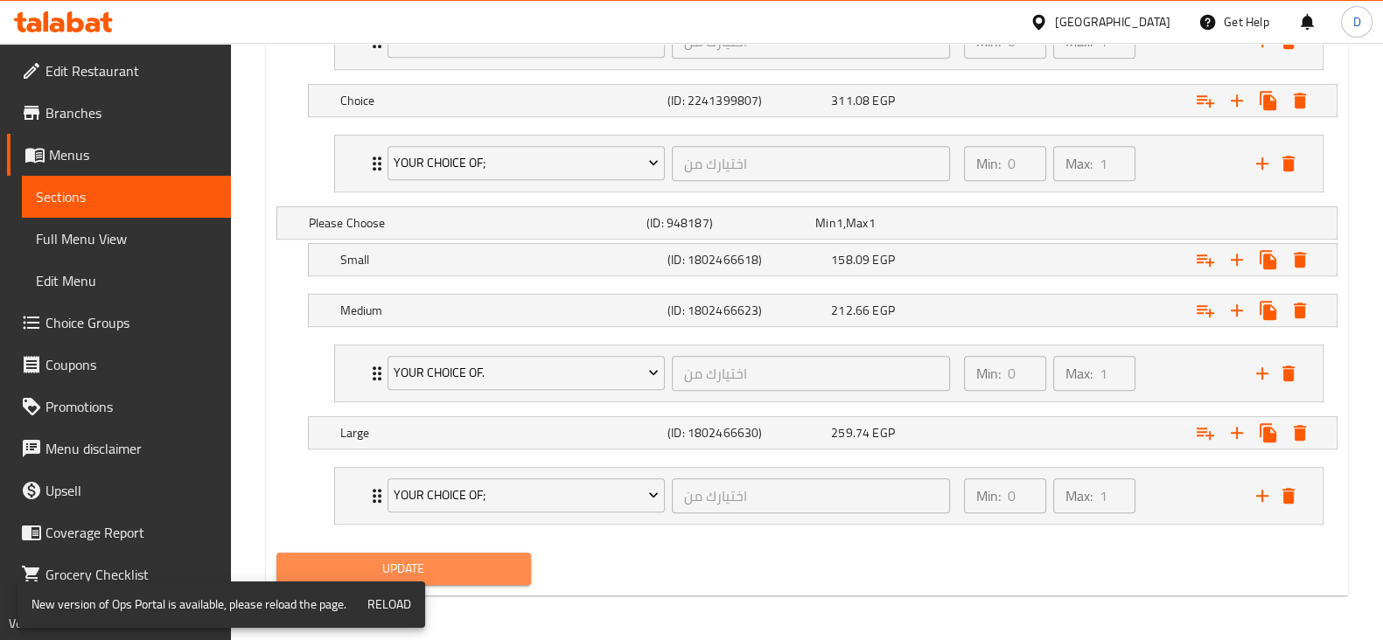
click at [444, 562] on span "Update" at bounding box center [403, 569] width 227 height 22
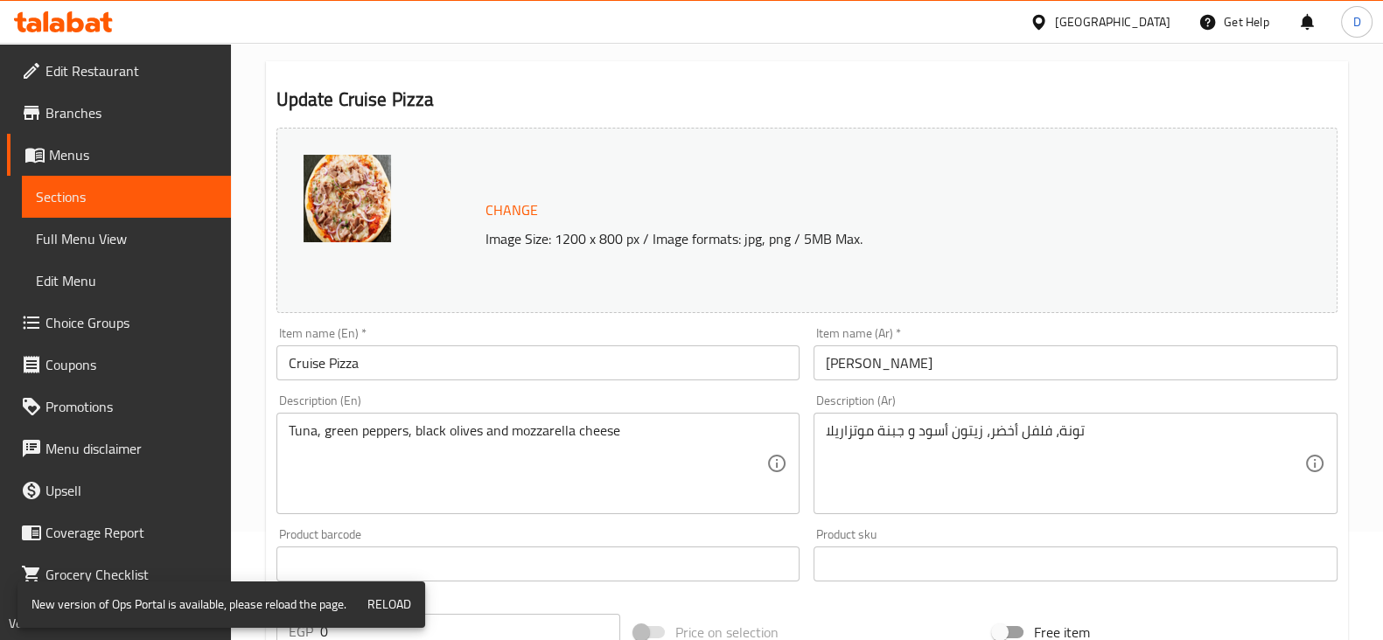
scroll to position [0, 0]
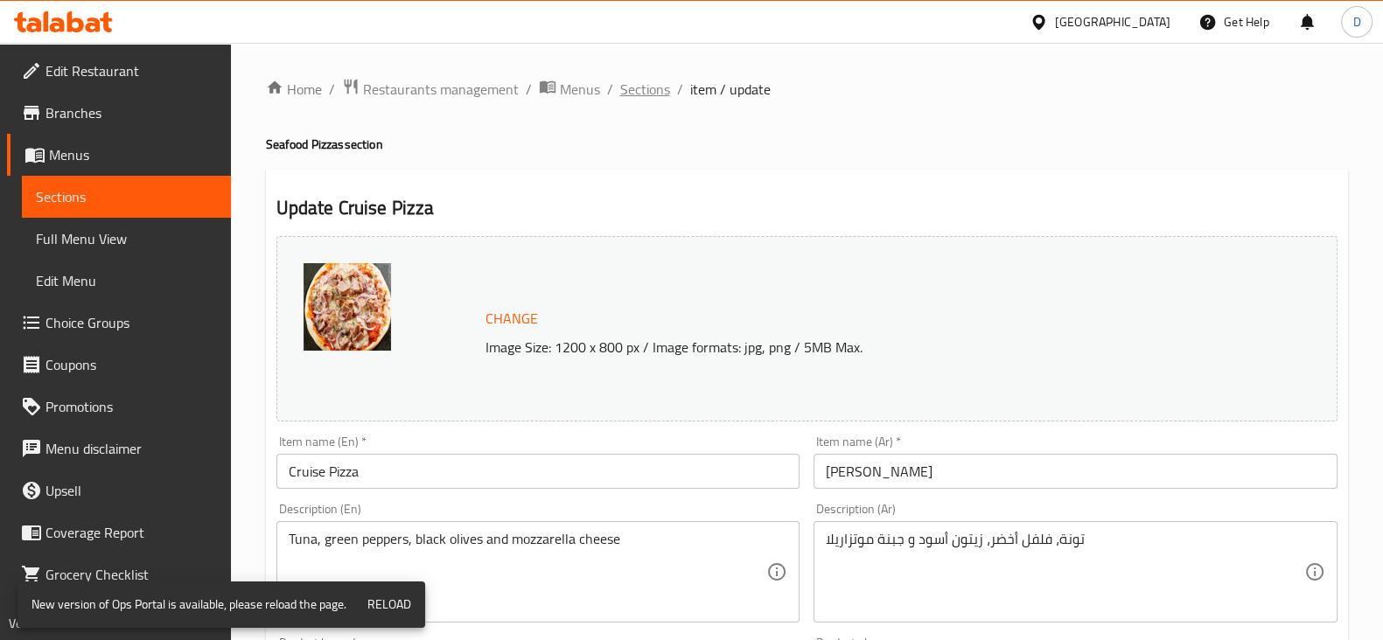
click at [646, 91] on span "Sections" at bounding box center [645, 89] width 50 height 21
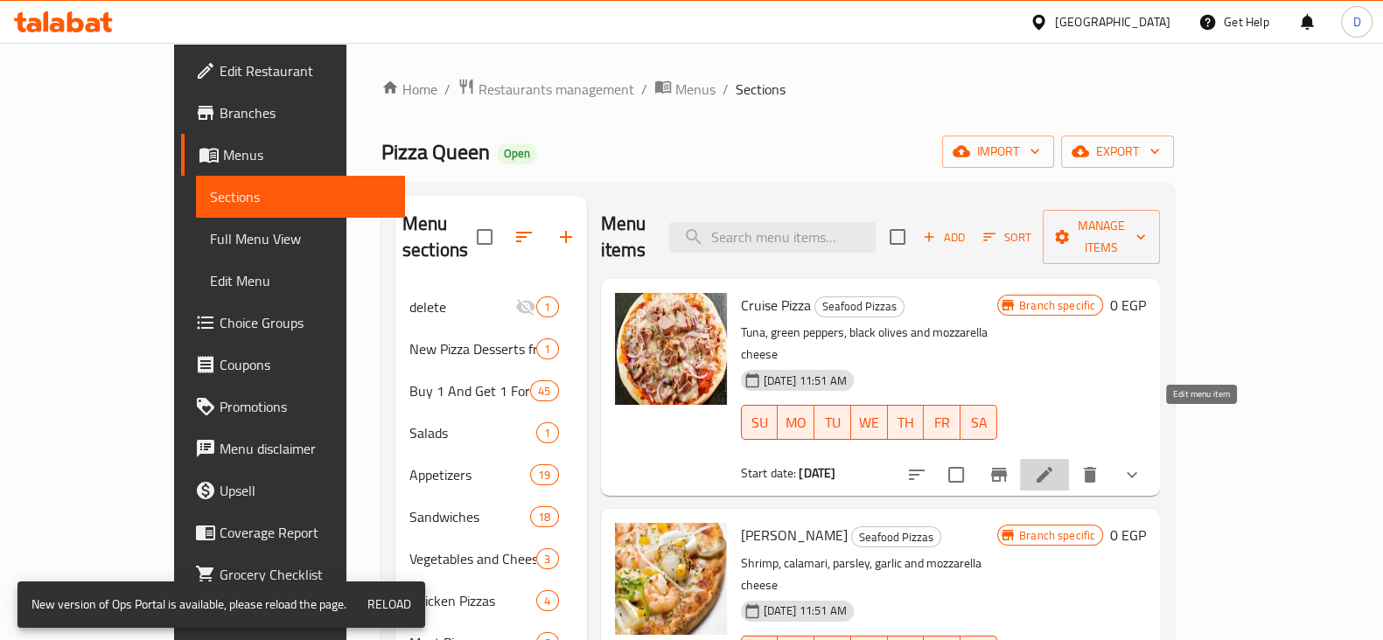
click at [1055, 465] on icon at bounding box center [1044, 475] width 21 height 21
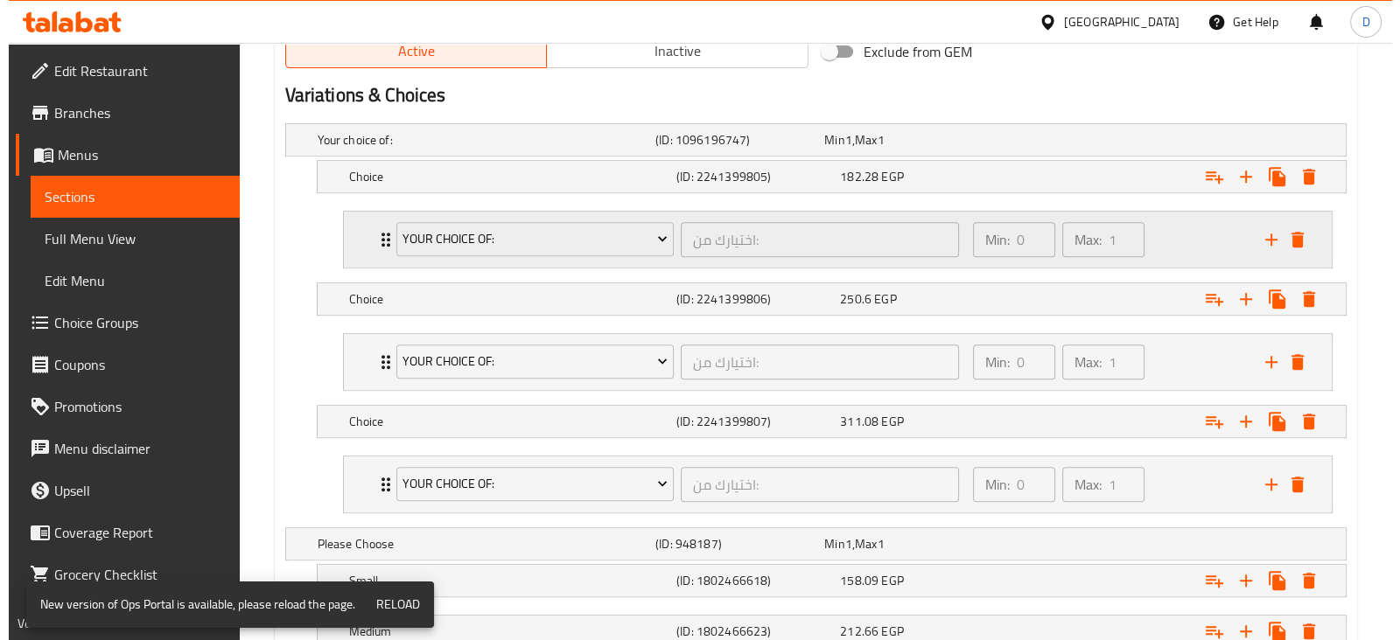
scroll to position [932, 0]
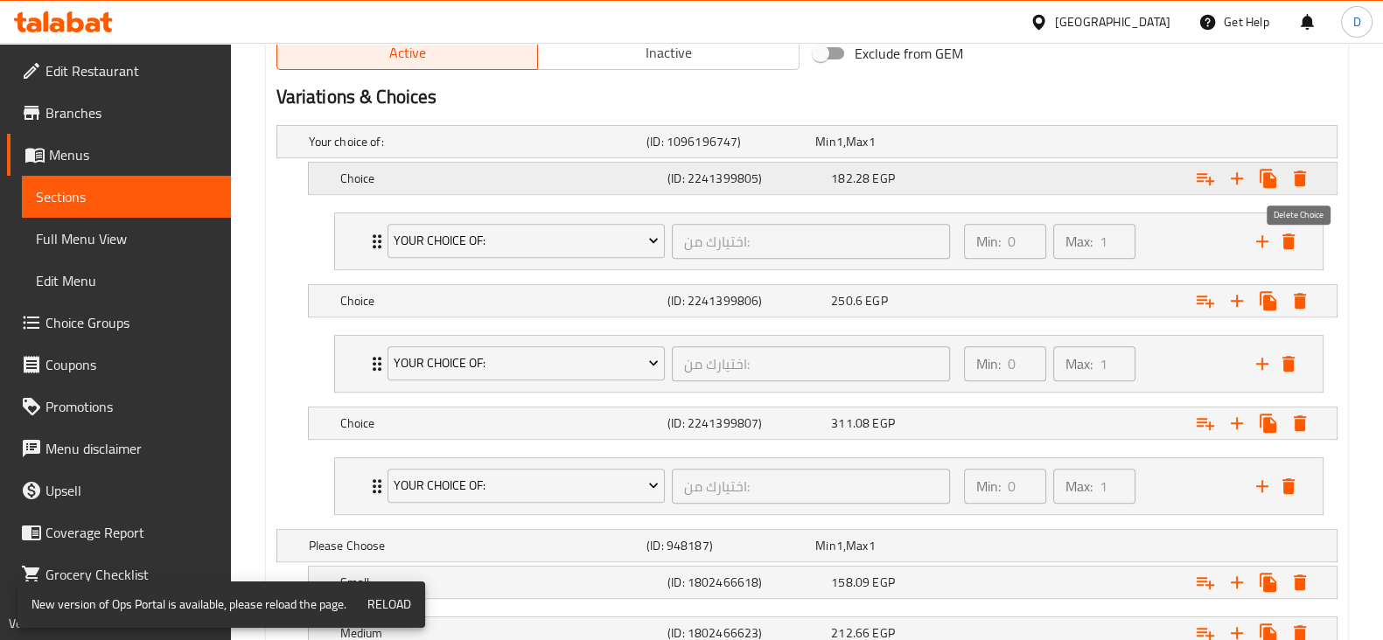
click at [1297, 185] on icon "Expand" at bounding box center [1299, 178] width 21 height 21
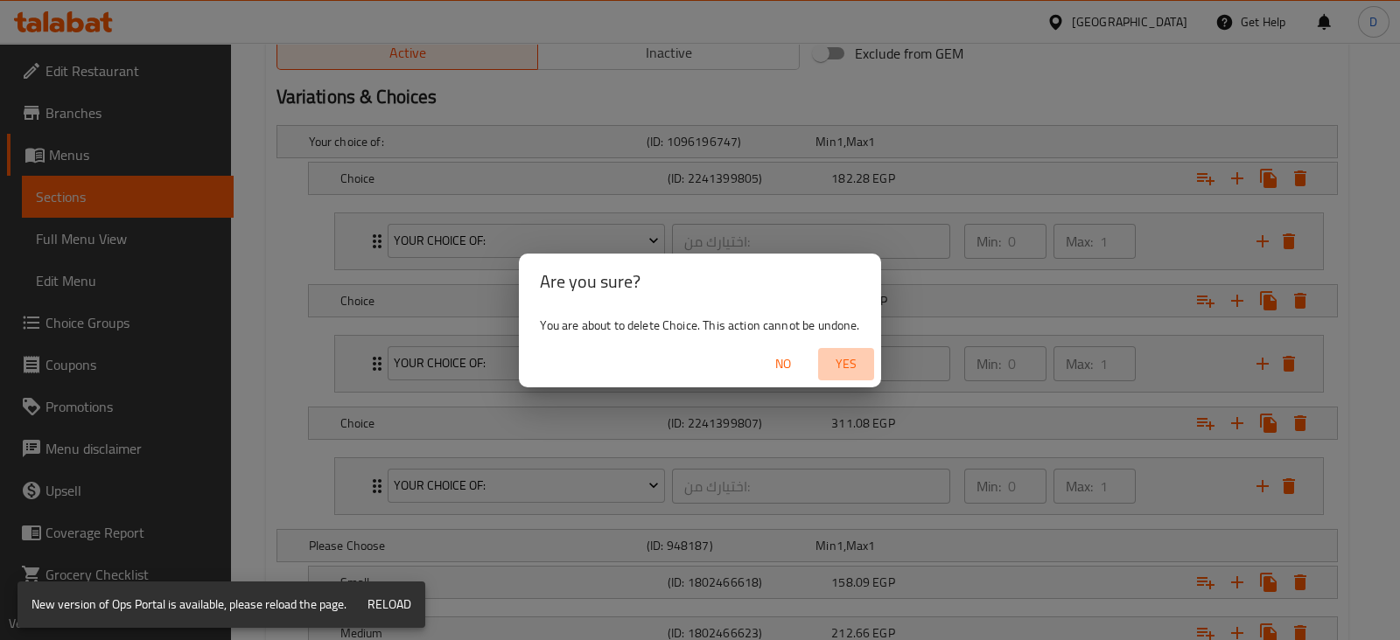
click at [849, 362] on span "Yes" at bounding box center [846, 364] width 42 height 22
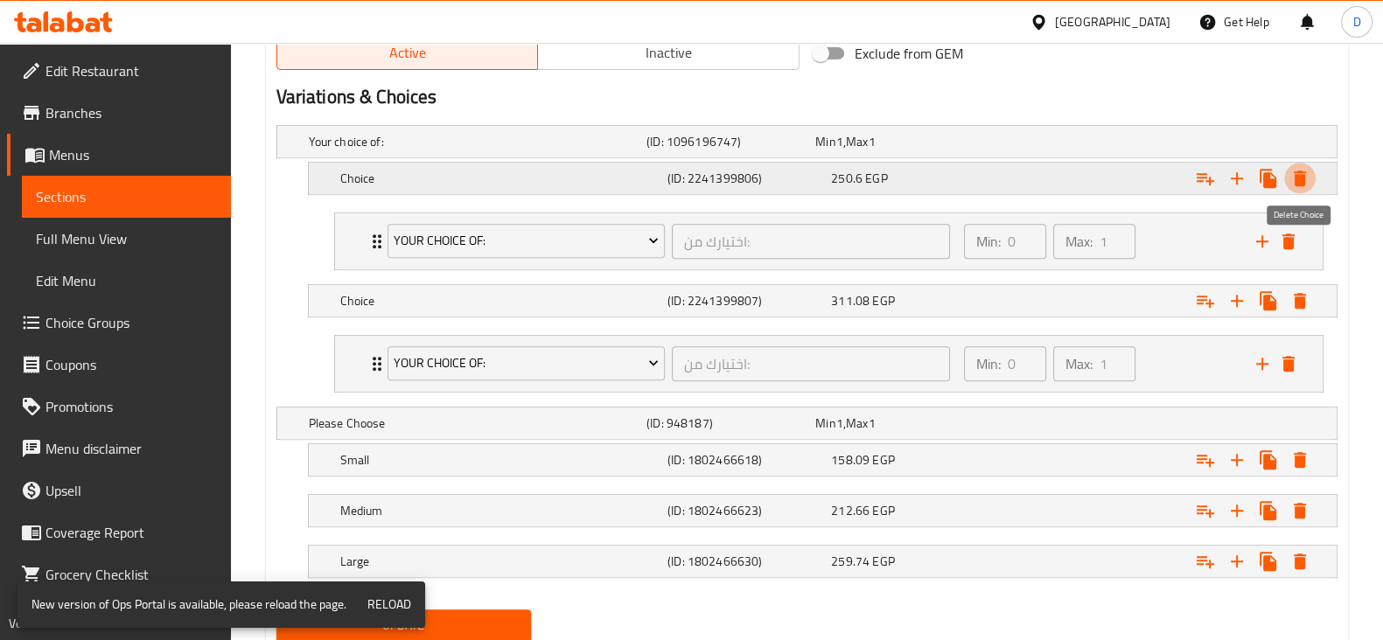
click at [1303, 164] on button "Expand" at bounding box center [1299, 178] width 31 height 31
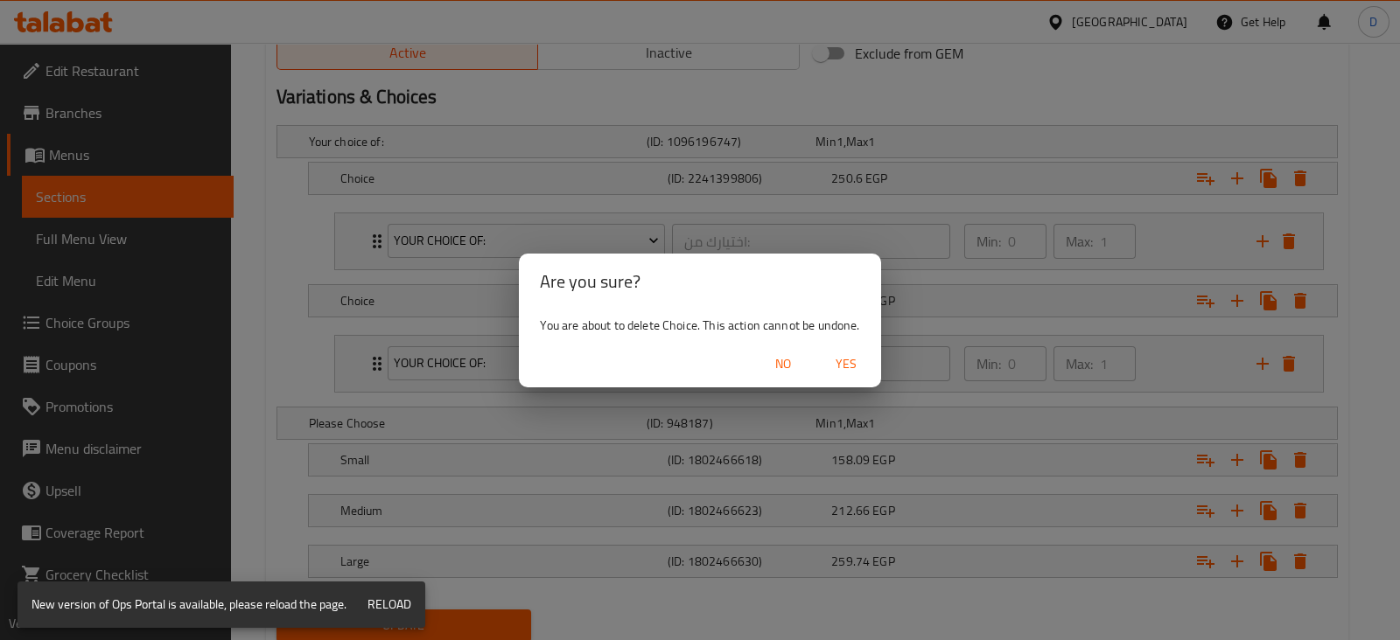
click at [850, 369] on span "Yes" at bounding box center [846, 364] width 42 height 22
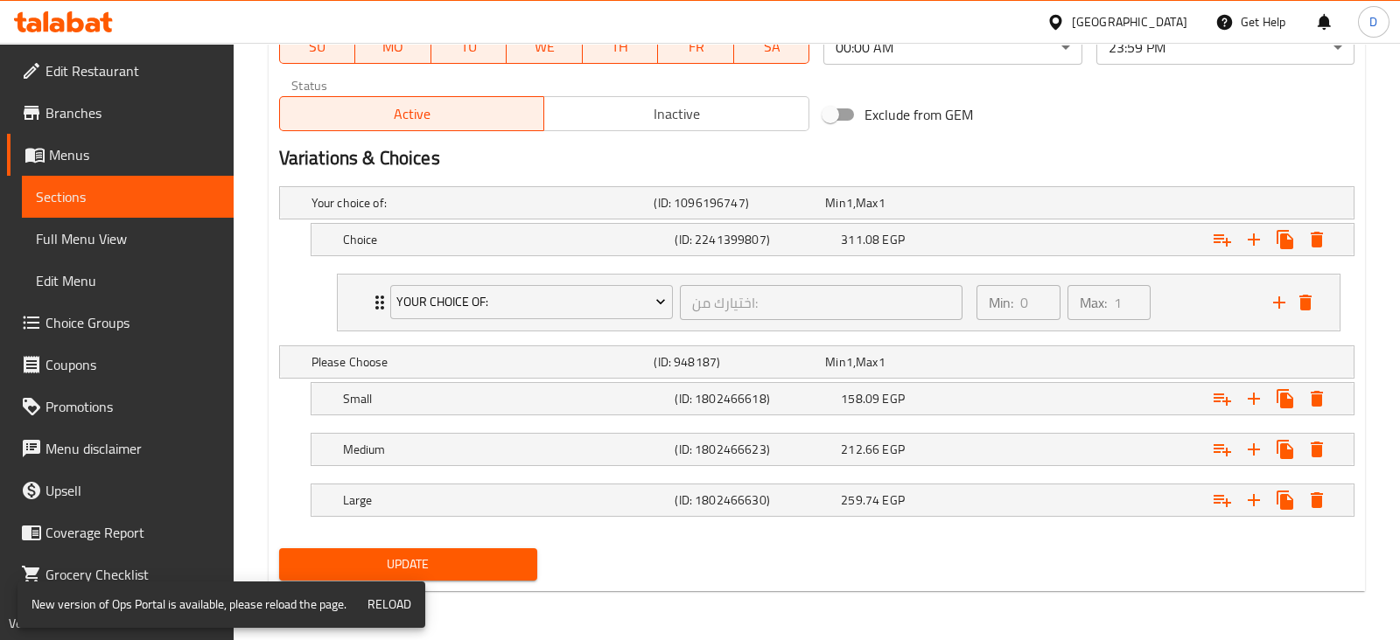
scroll to position [868, 0]
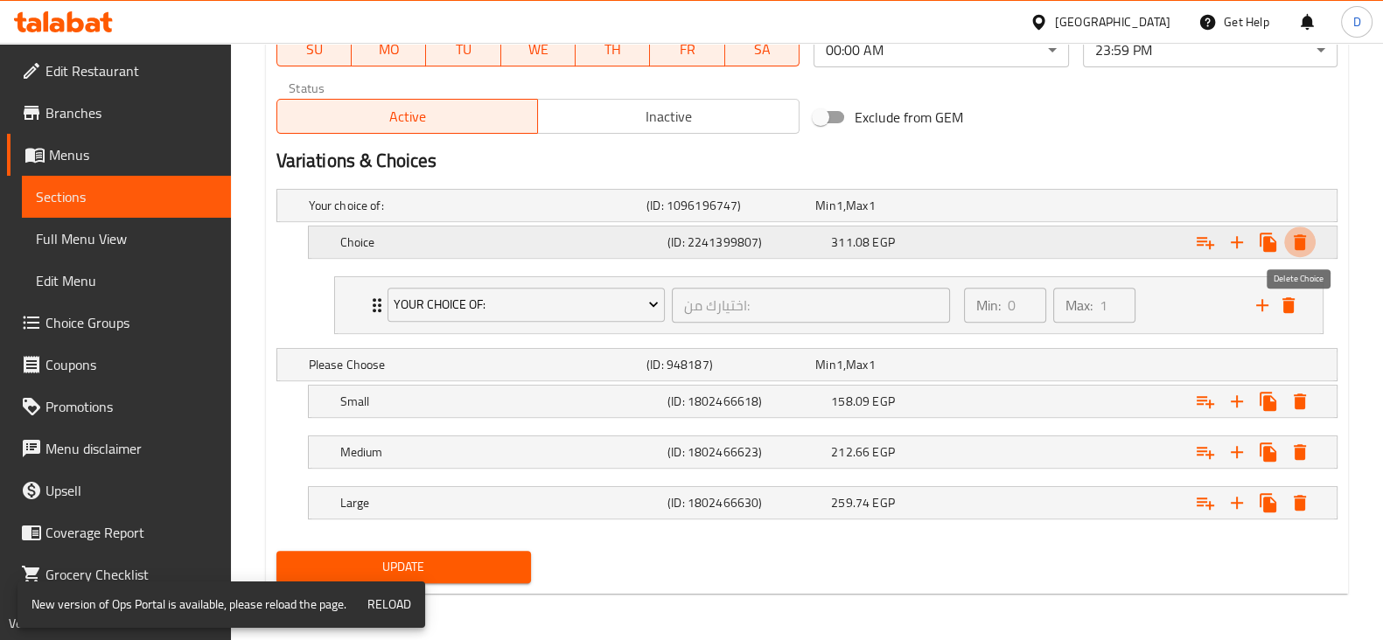
click at [1295, 244] on icon "Expand" at bounding box center [1300, 242] width 12 height 16
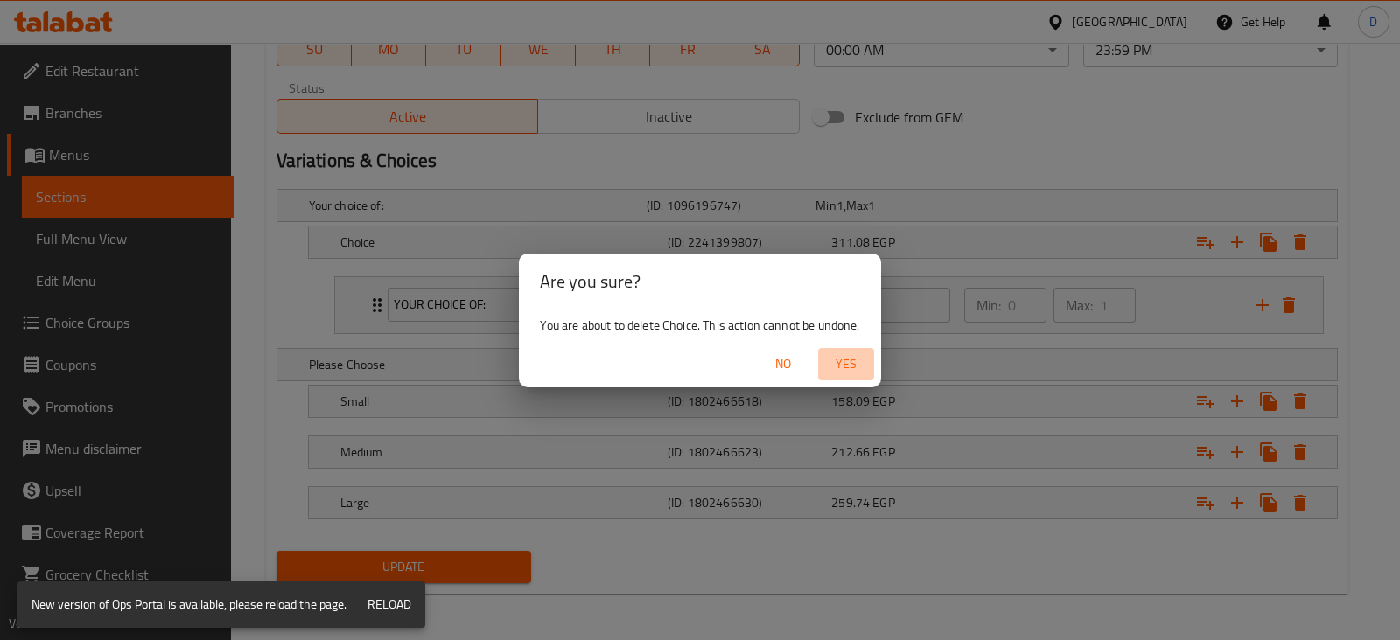
click at [849, 353] on span "Yes" at bounding box center [846, 364] width 42 height 22
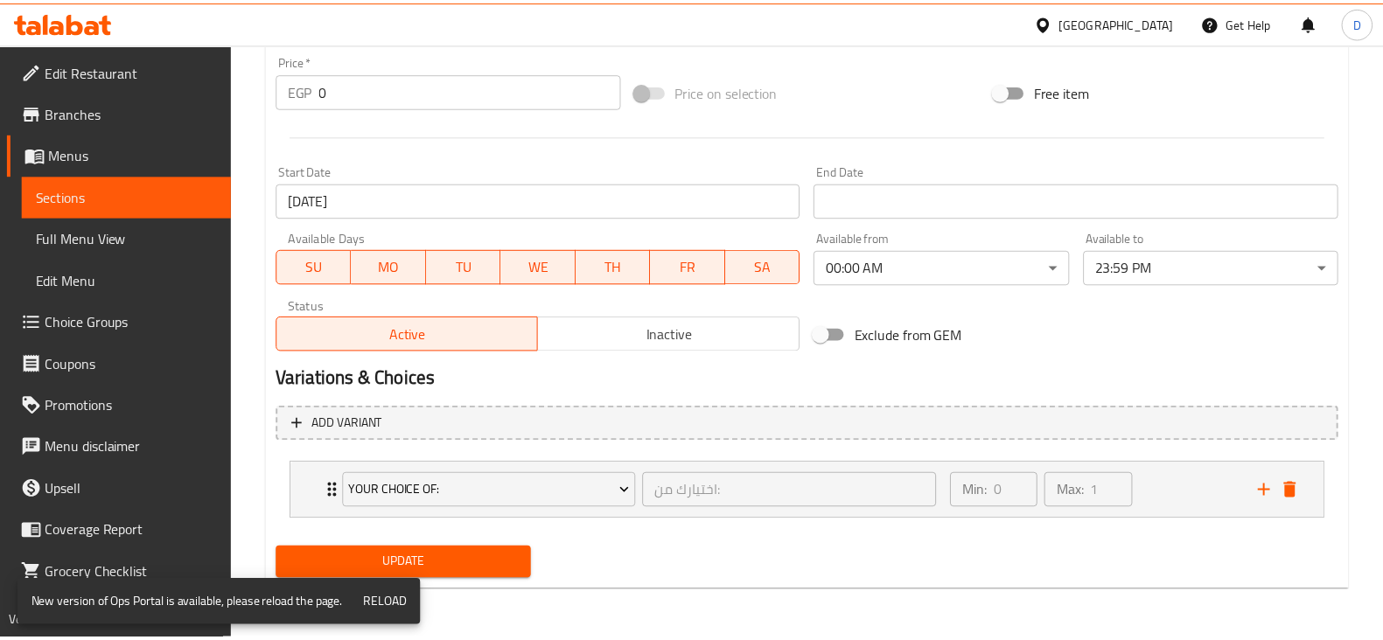
scroll to position [649, 0]
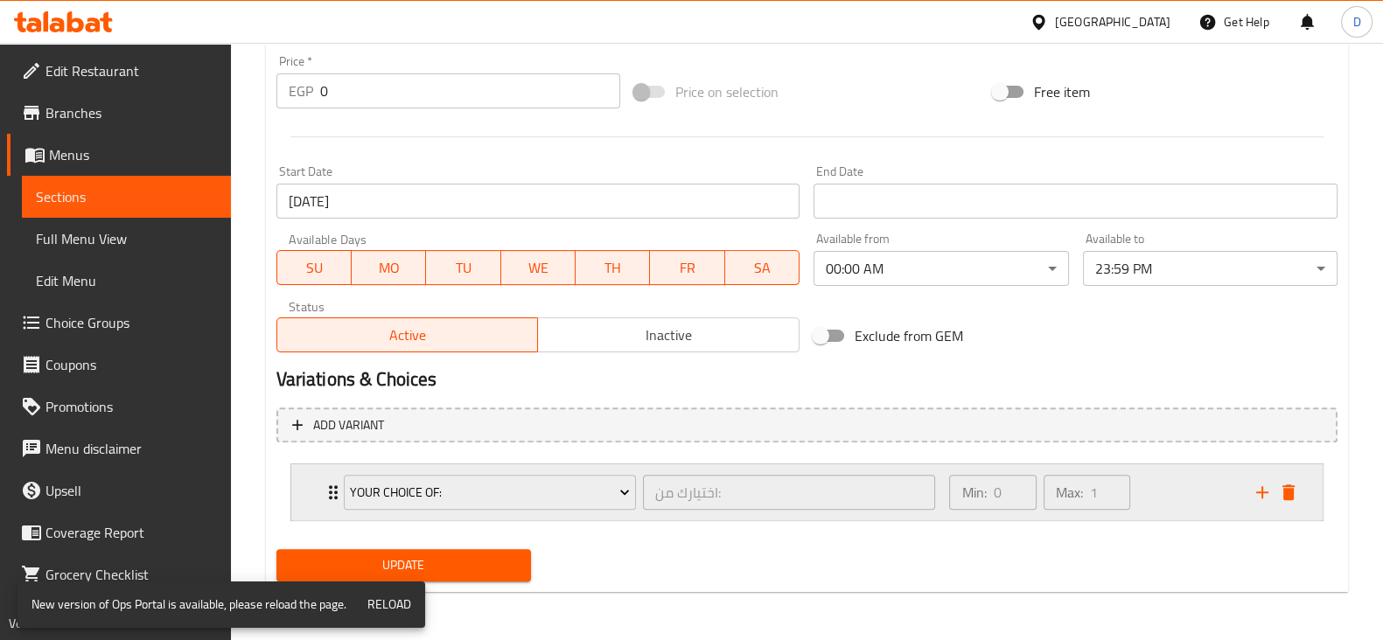
click at [1295, 479] on div "Expand" at bounding box center [1275, 492] width 52 height 26
click at [1286, 486] on icon "delete" at bounding box center [1288, 492] width 21 height 21
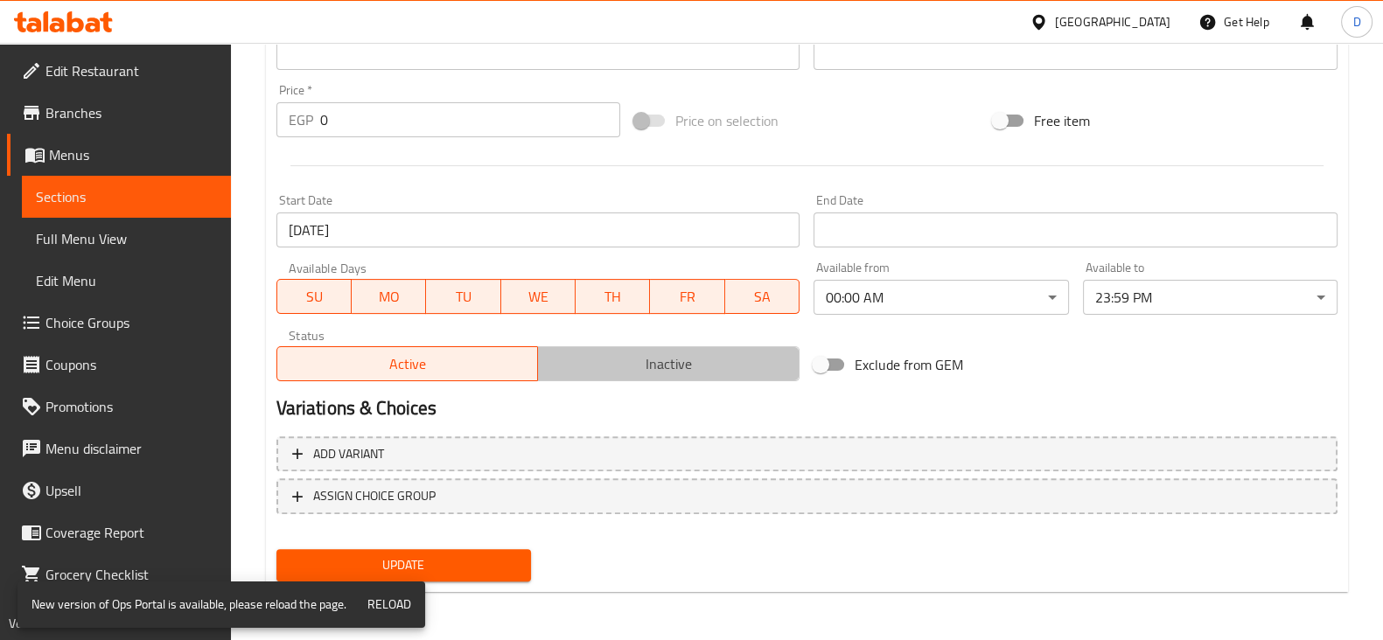
click at [624, 356] on span "Inactive" at bounding box center [669, 364] width 248 height 25
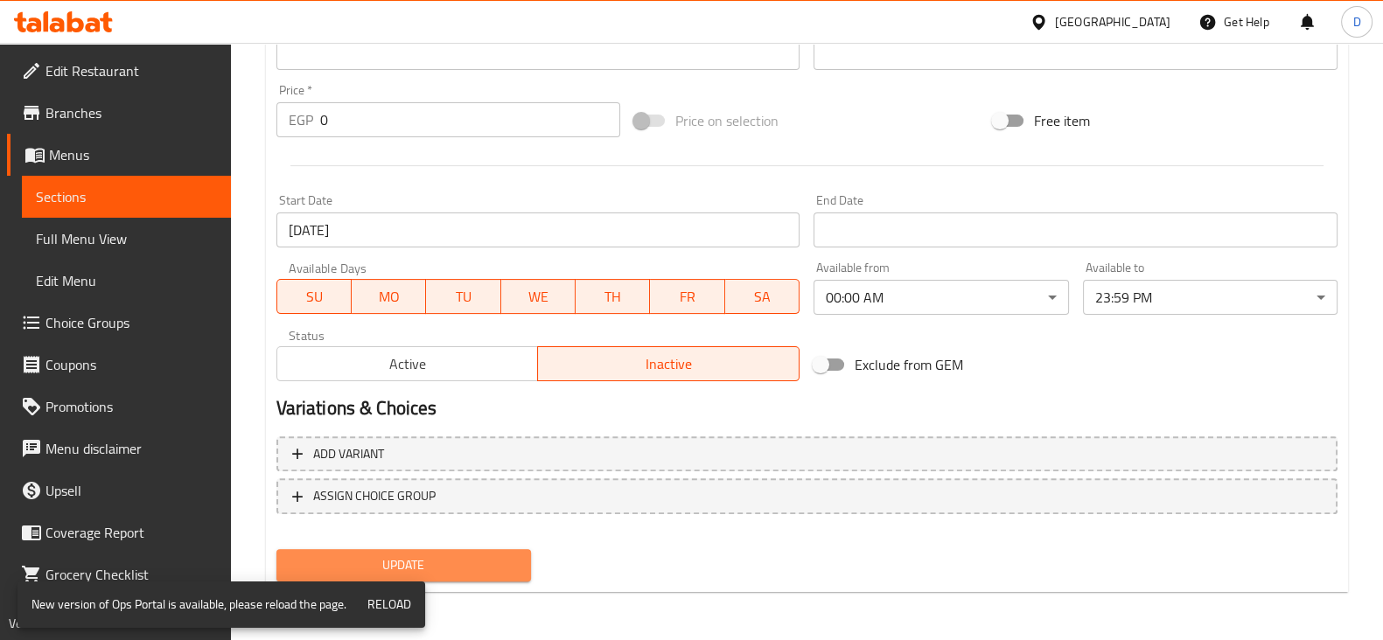
click at [448, 579] on button "Update" at bounding box center [403, 565] width 255 height 32
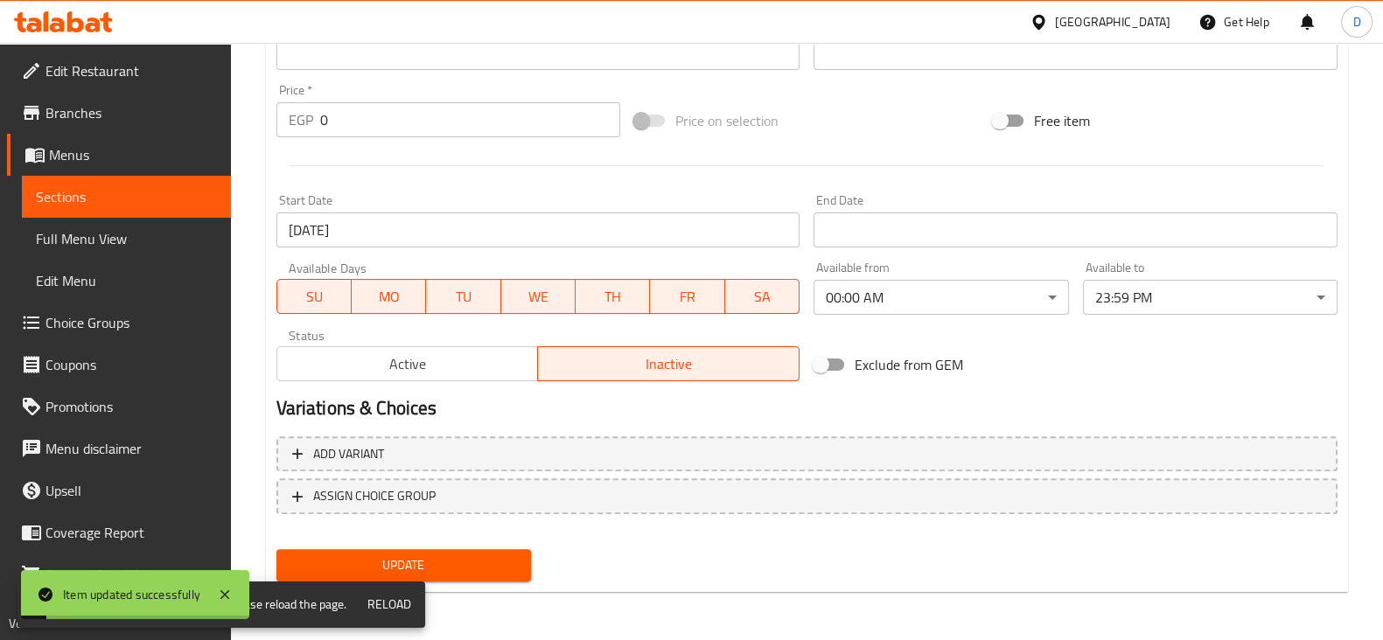
scroll to position [0, 0]
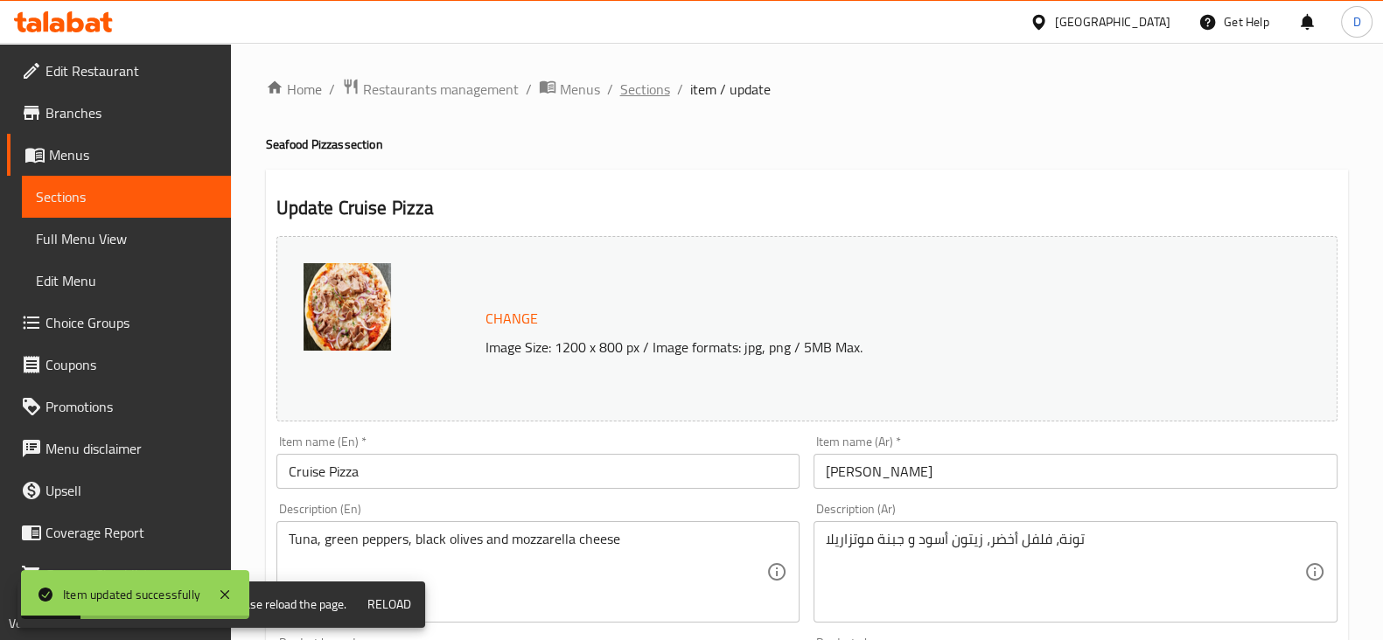
click at [645, 85] on span "Sections" at bounding box center [645, 89] width 50 height 21
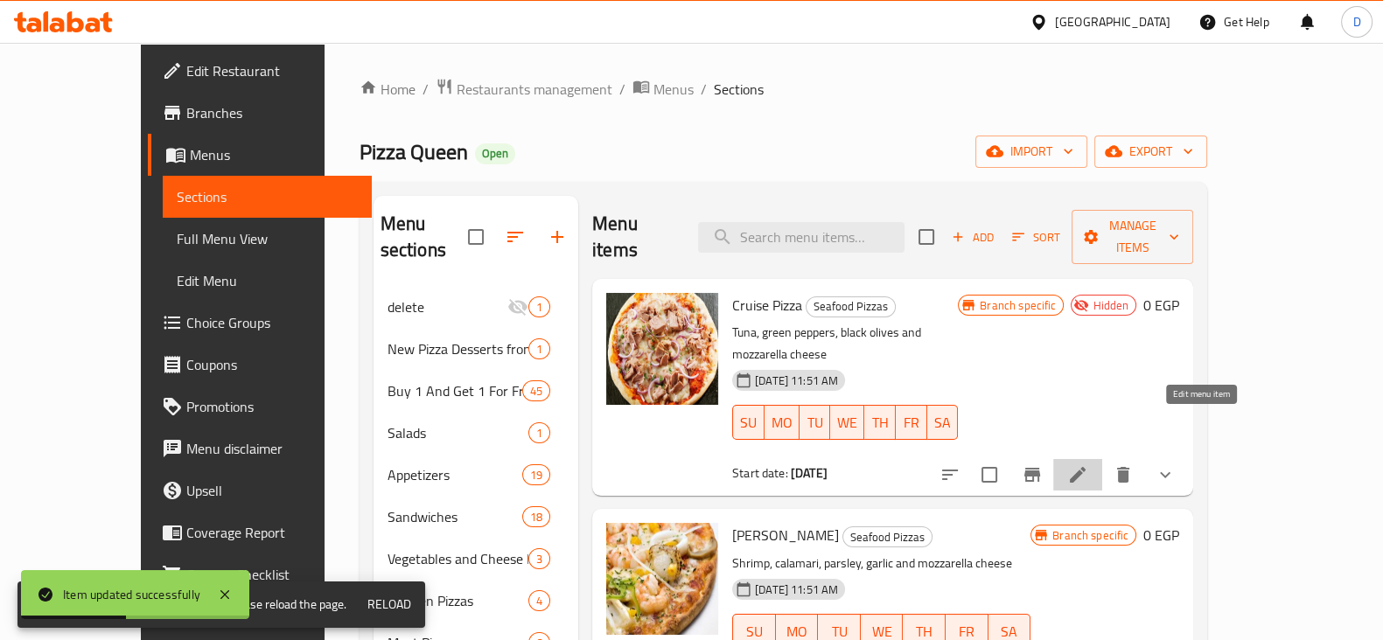
click at [1088, 465] on icon at bounding box center [1077, 475] width 21 height 21
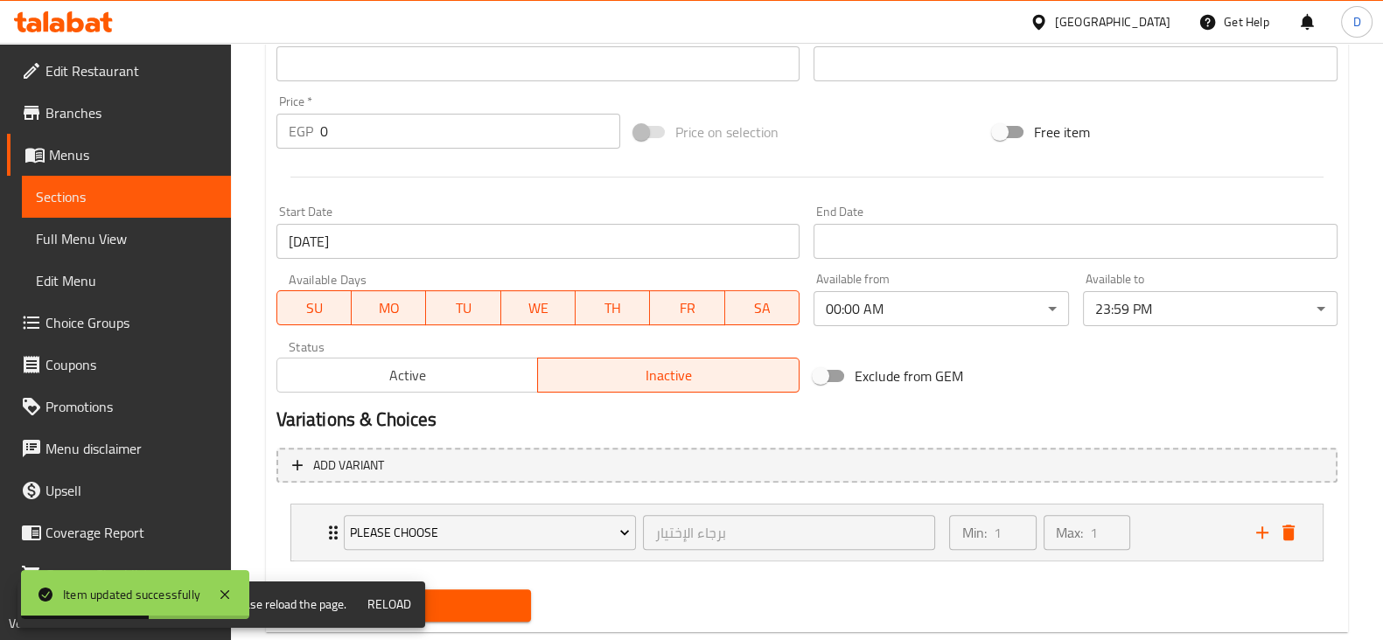
scroll to position [649, 0]
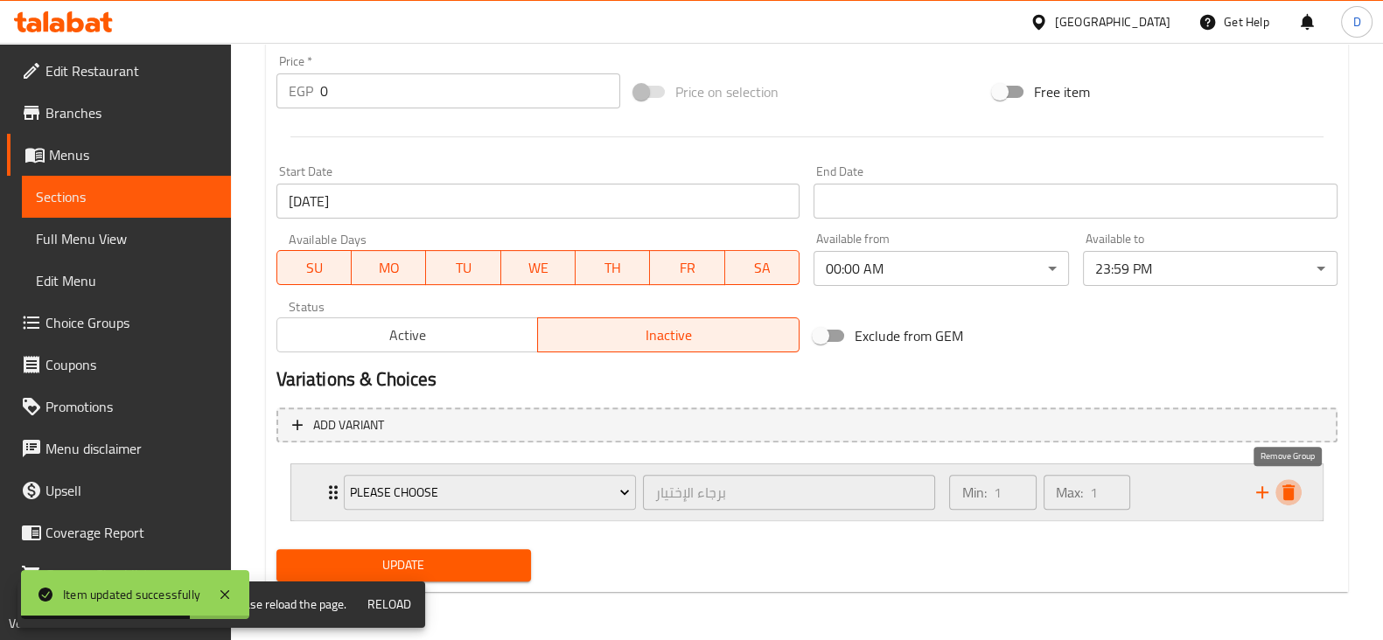
click at [1279, 483] on icon "delete" at bounding box center [1288, 492] width 21 height 21
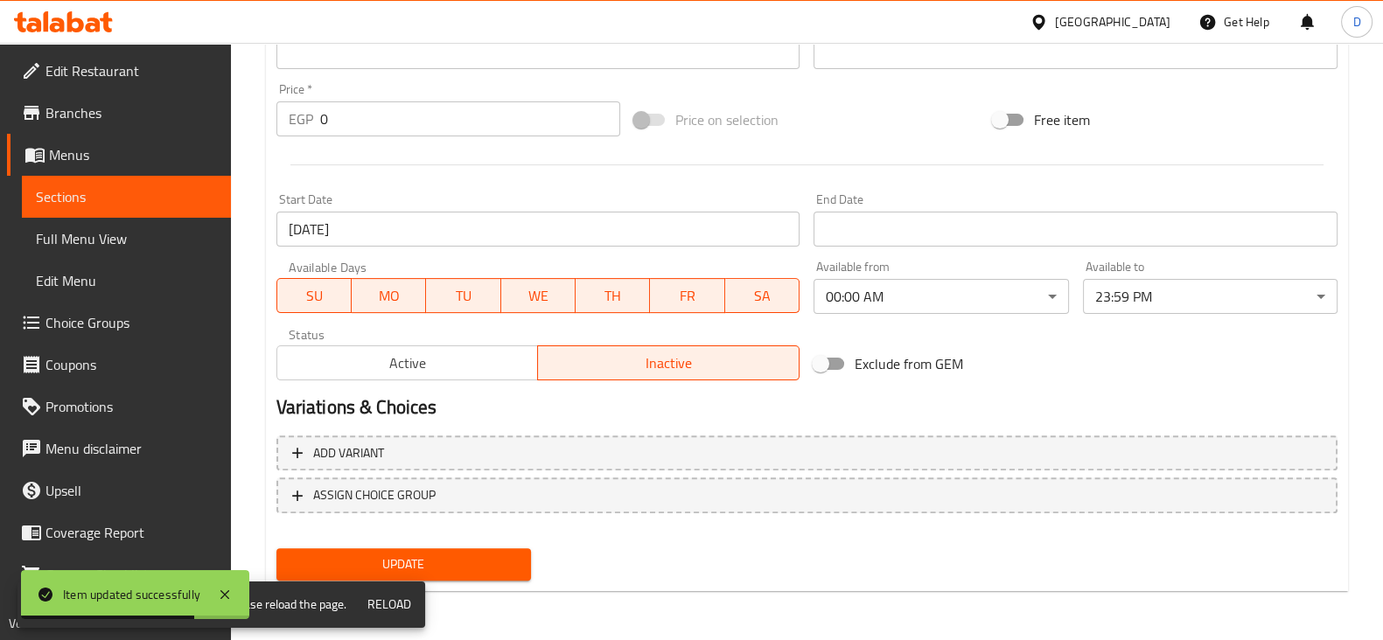
scroll to position [620, 0]
click at [482, 555] on span "Update" at bounding box center [403, 566] width 227 height 22
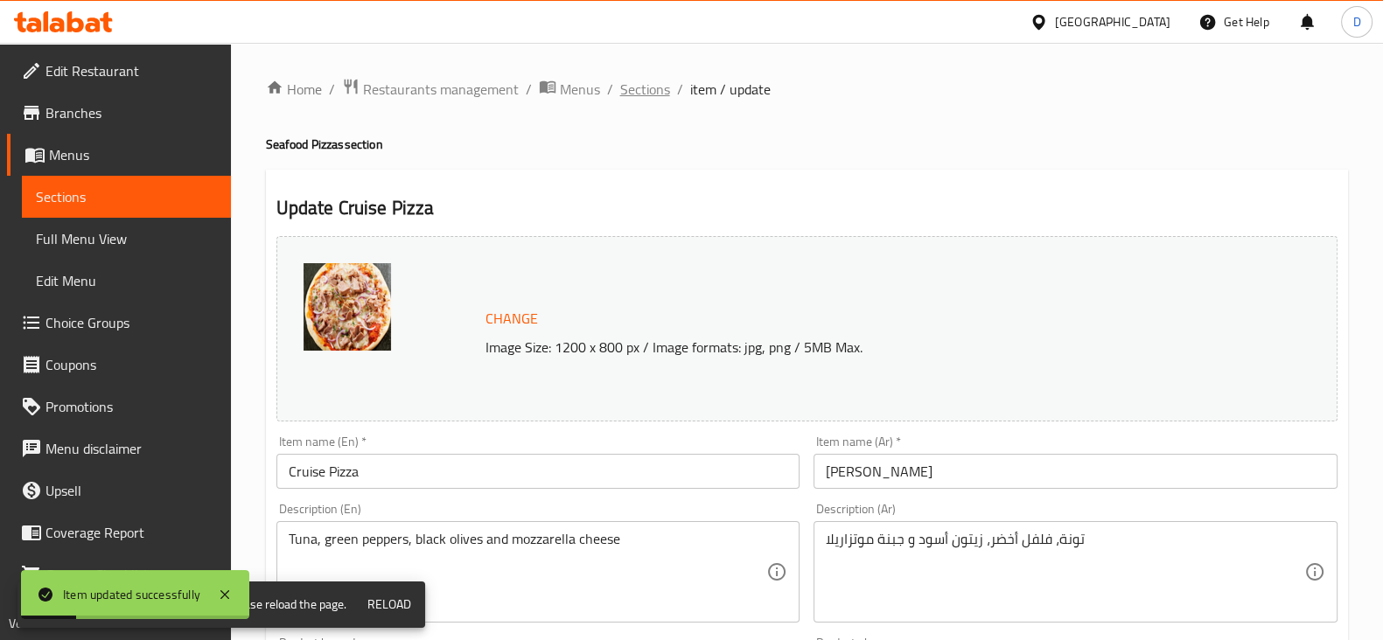
click at [631, 91] on span "Sections" at bounding box center [645, 89] width 50 height 21
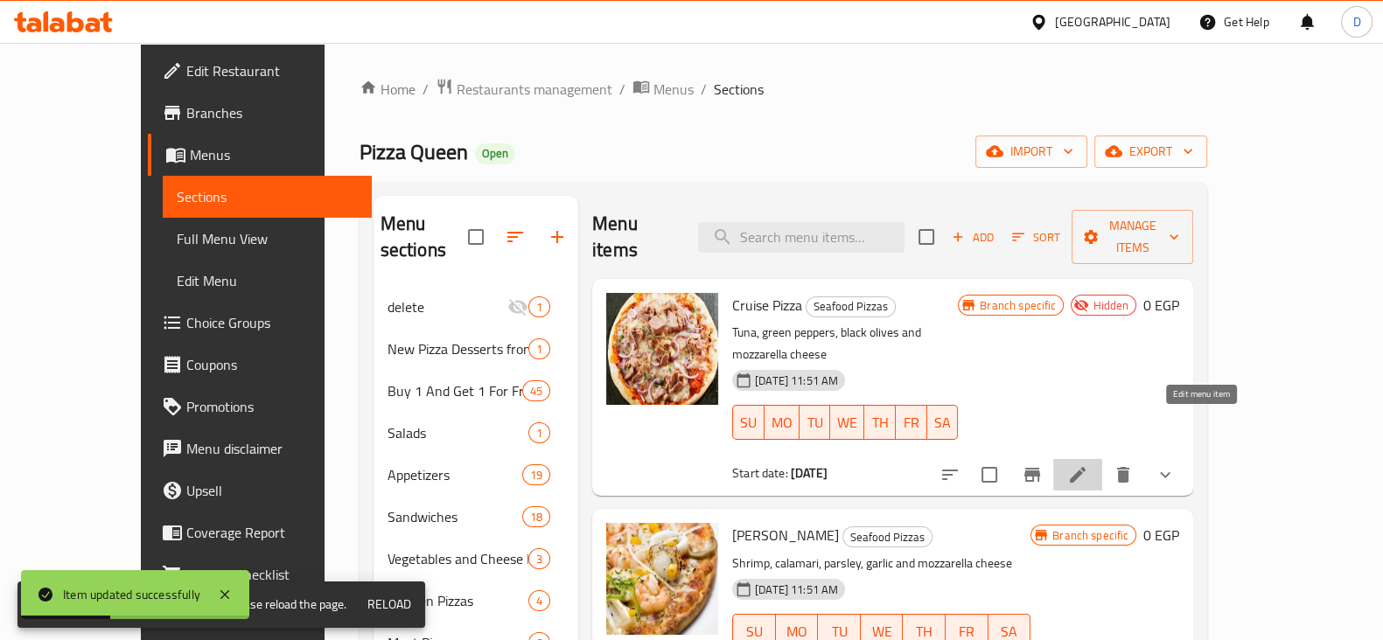
click at [1088, 465] on icon at bounding box center [1077, 475] width 21 height 21
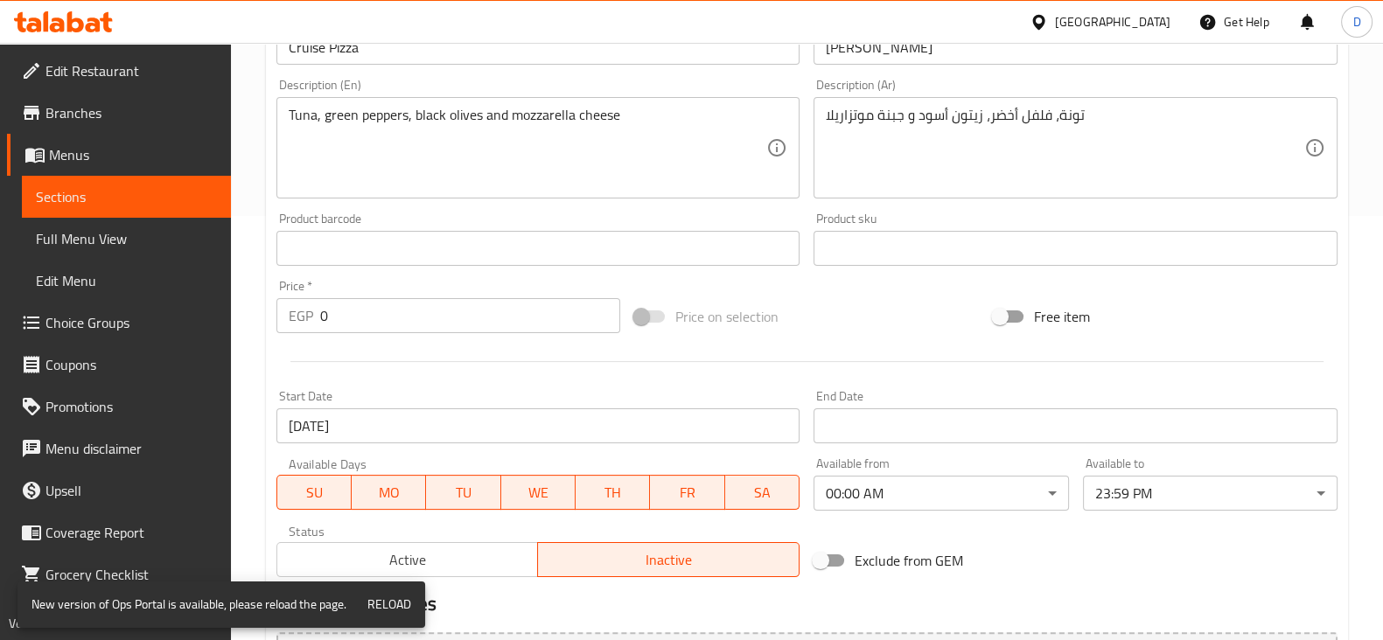
scroll to position [620, 0]
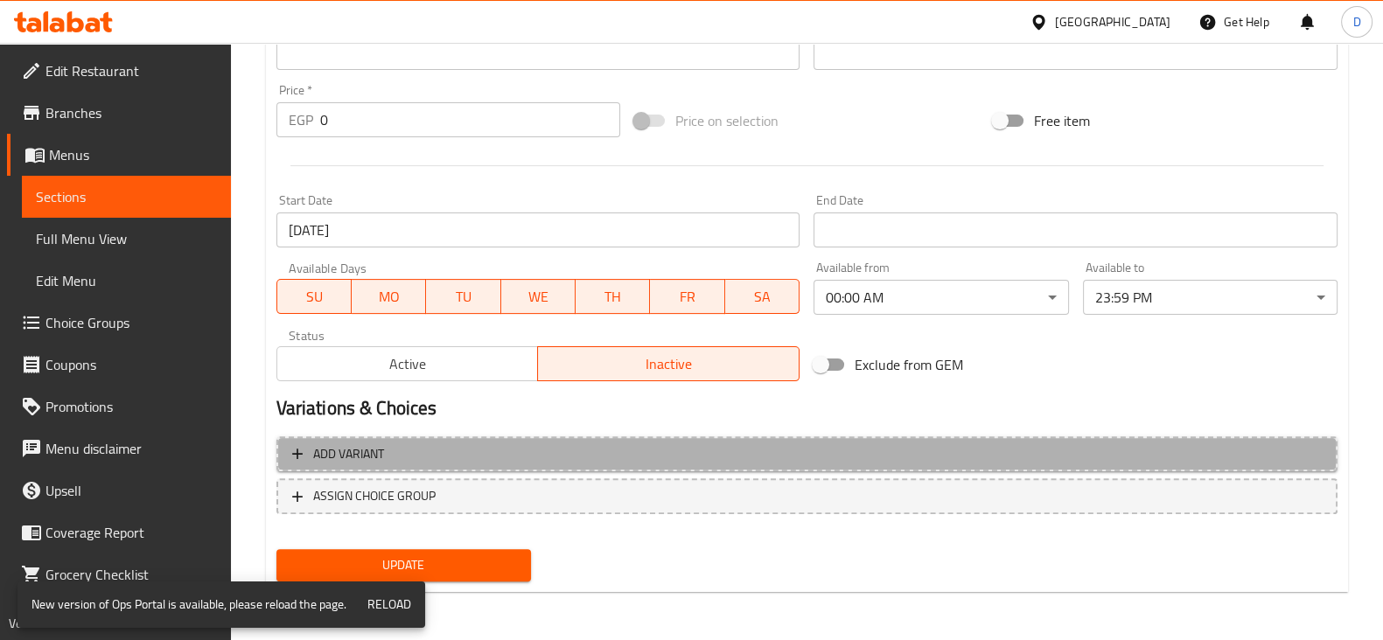
click at [538, 461] on span "Add variant" at bounding box center [807, 455] width 1030 height 22
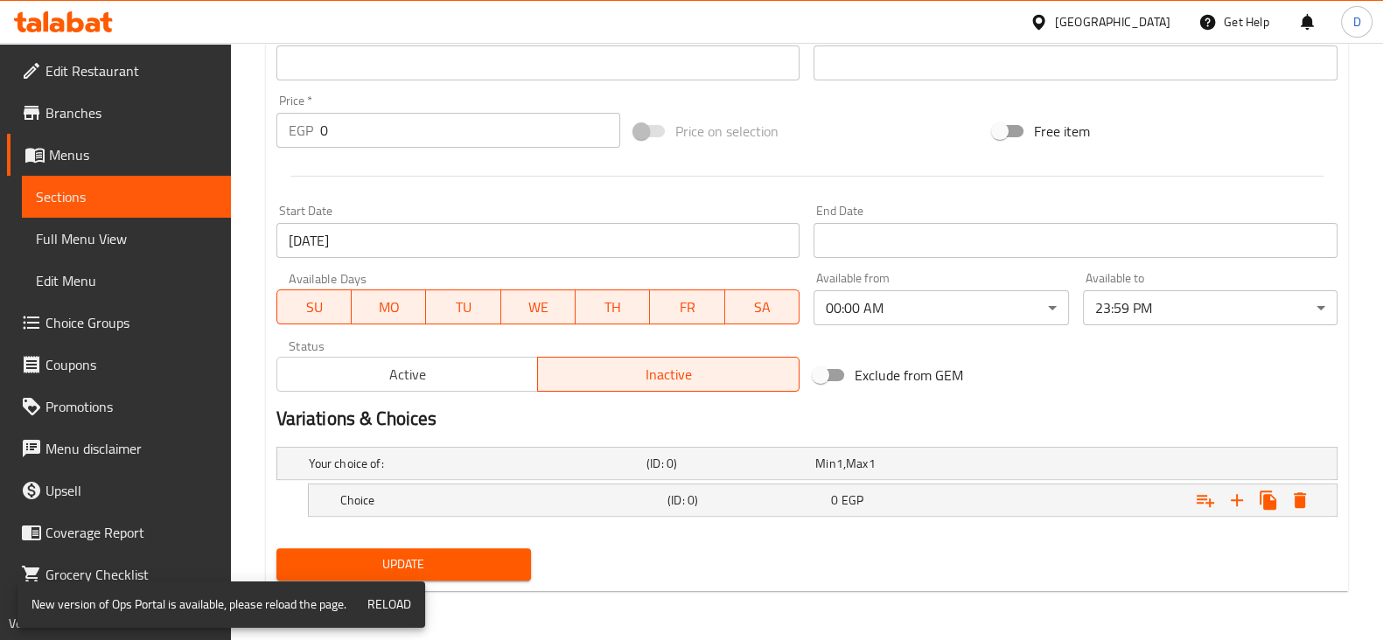
scroll to position [608, 0]
click at [508, 478] on div "Choice" at bounding box center [474, 465] width 338 height 24
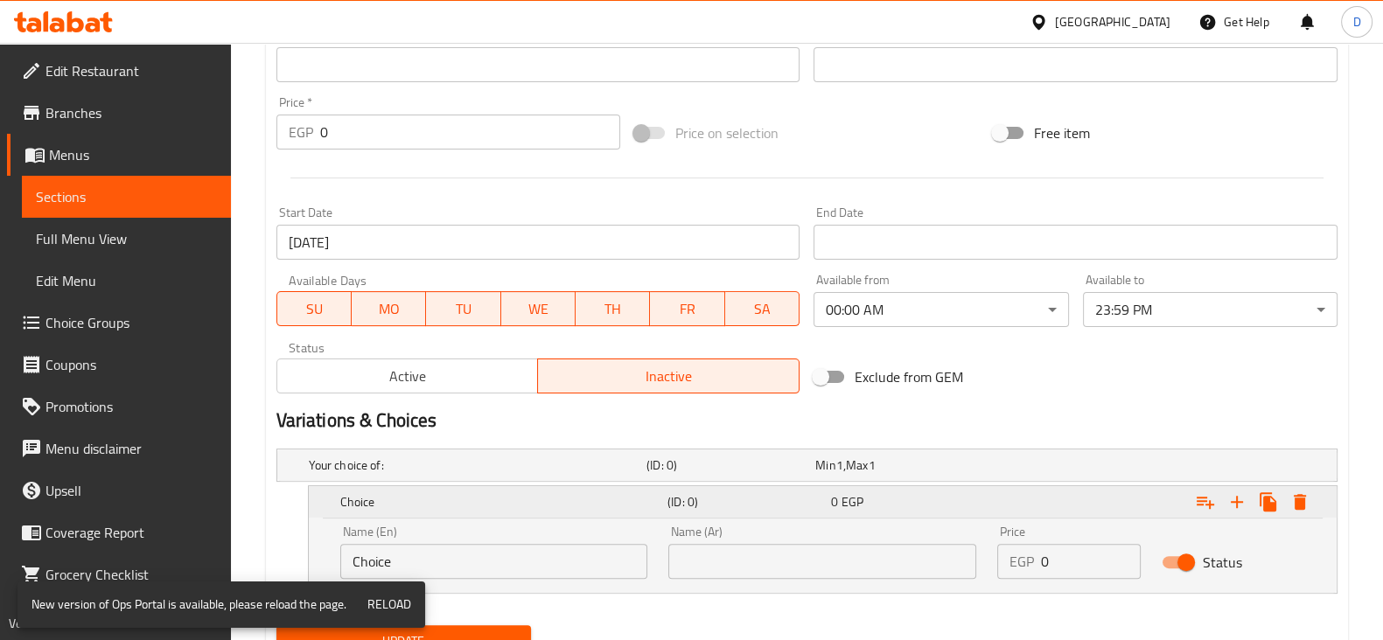
scroll to position [681, 0]
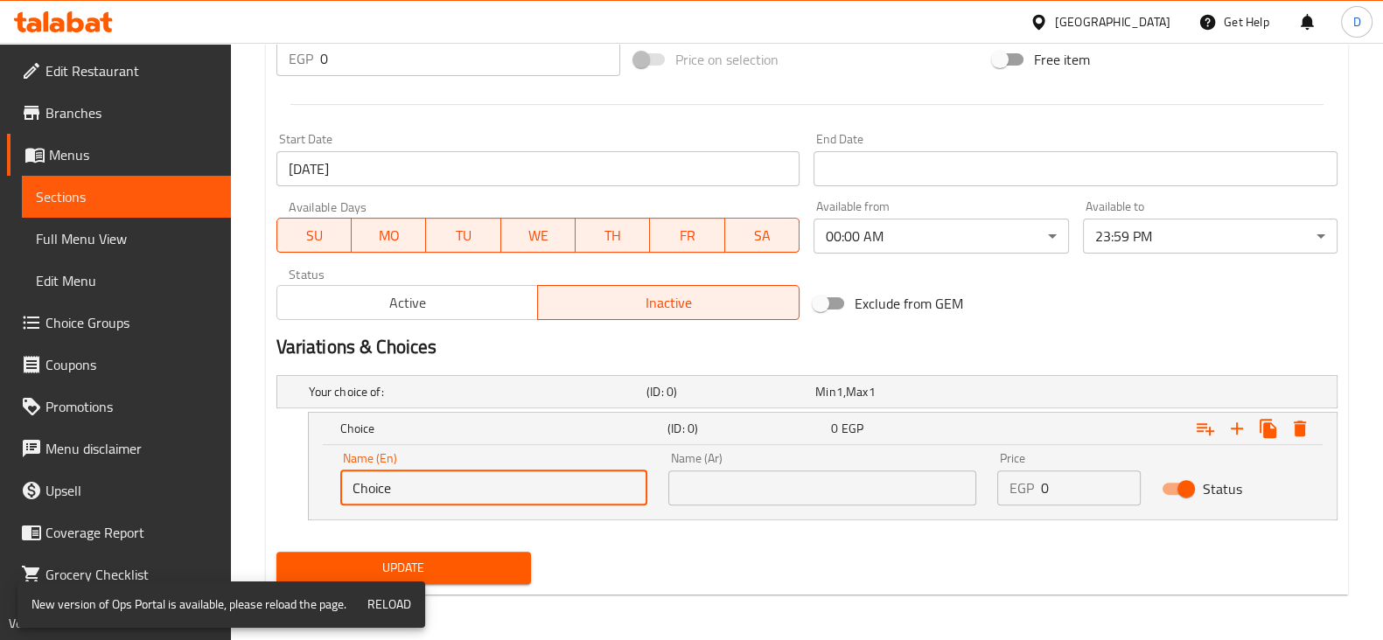
click at [505, 487] on input "Choice" at bounding box center [494, 488] width 308 height 35
type input "س"
type input "Small"
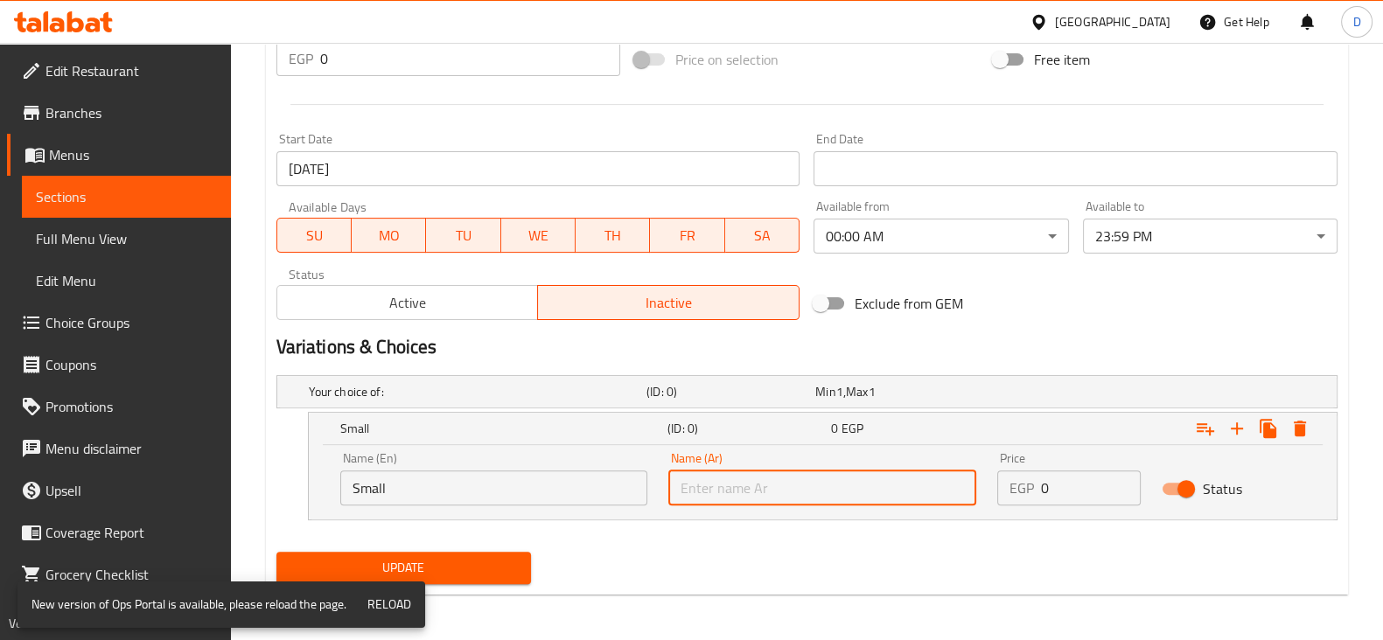
click at [743, 484] on input "text" at bounding box center [822, 488] width 308 height 35
type input "صغير"
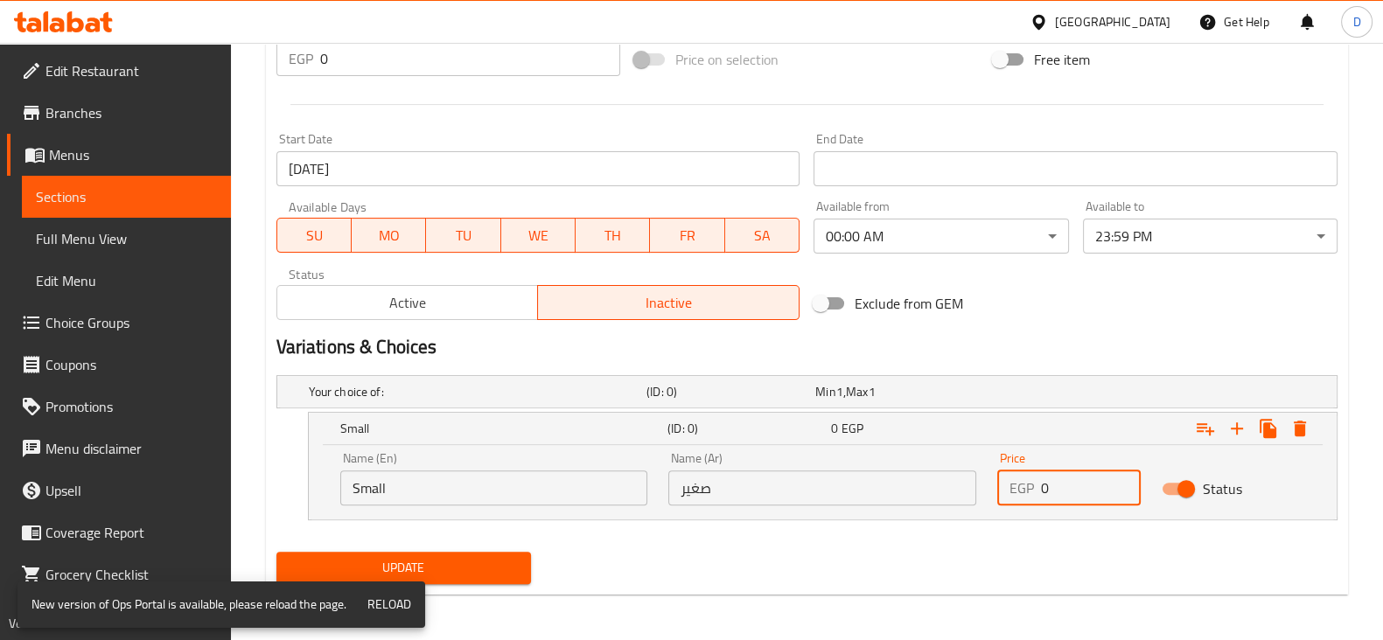
click at [1062, 500] on input "0" at bounding box center [1091, 488] width 100 height 35
paste input "182.28"
type input "182.28"
click at [1046, 423] on div "Expand" at bounding box center [1154, 428] width 327 height 38
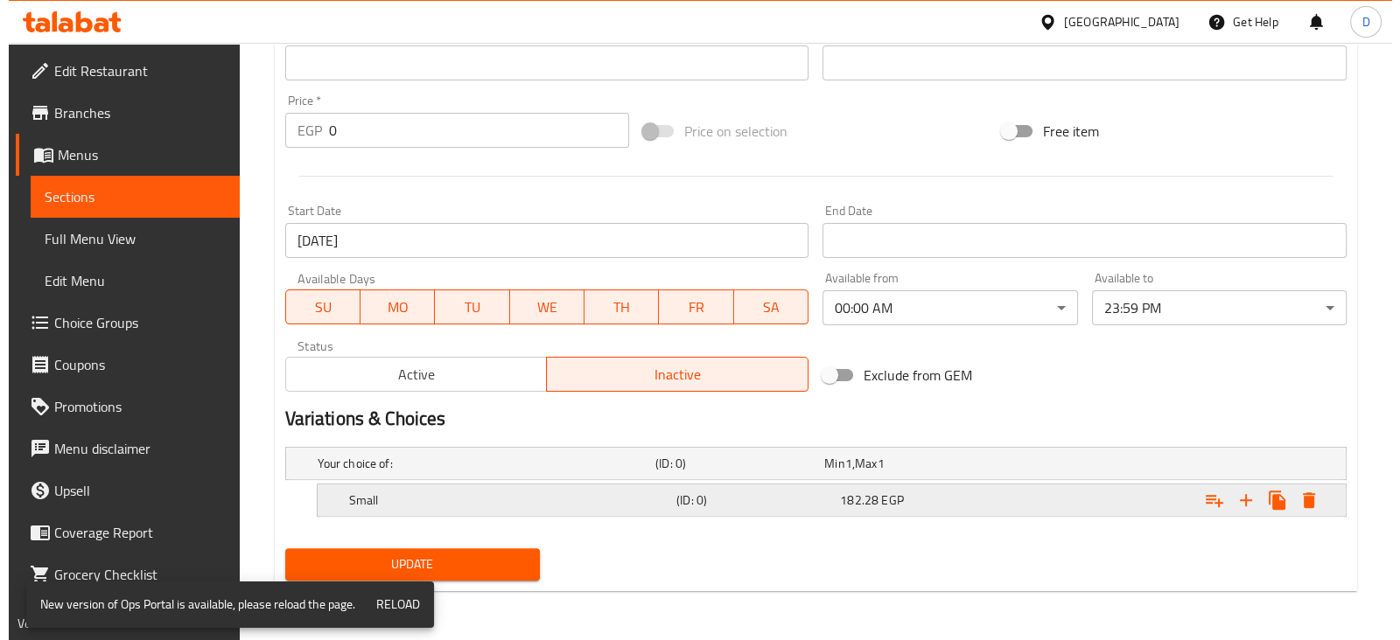
scroll to position [608, 0]
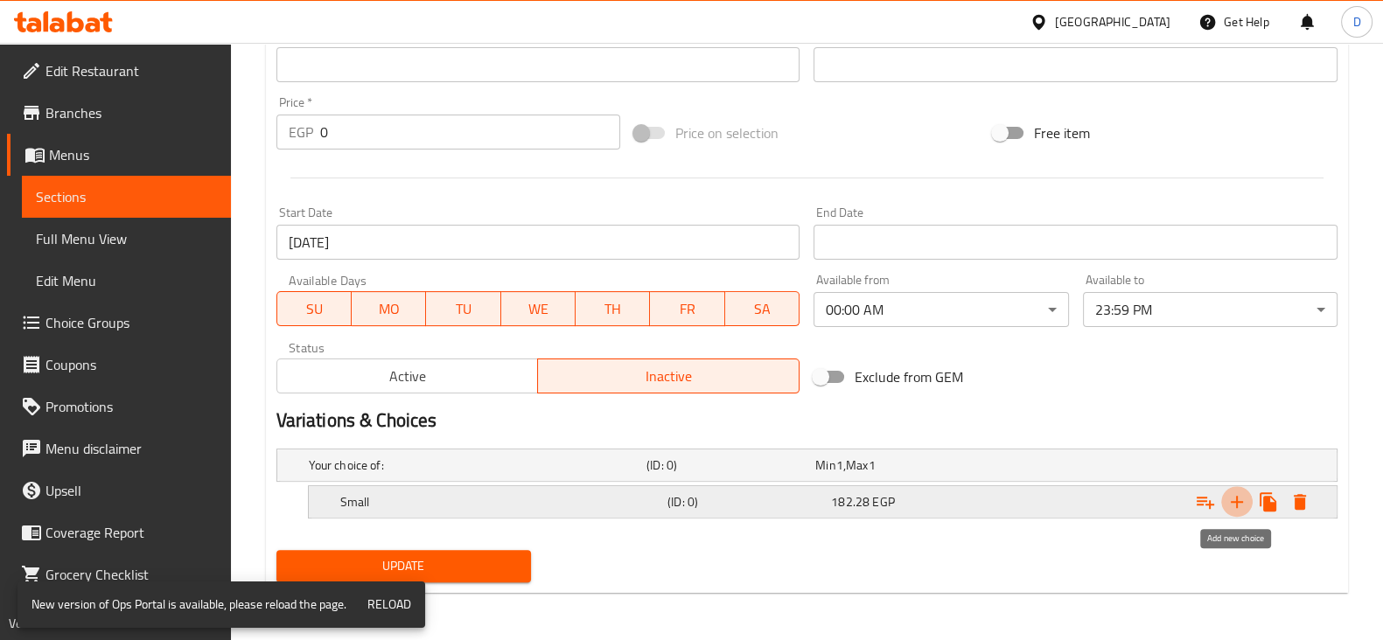
click at [1233, 501] on icon "Expand" at bounding box center [1236, 502] width 21 height 21
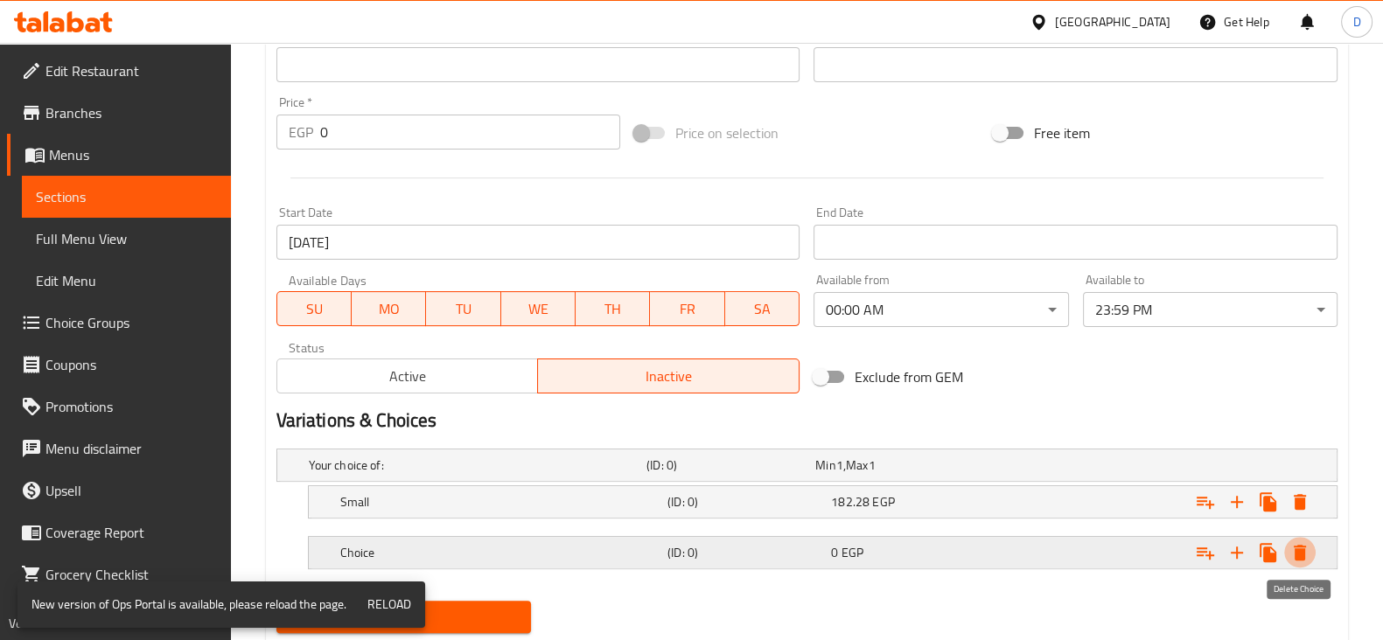
click at [1297, 549] on icon "Expand" at bounding box center [1300, 553] width 12 height 16
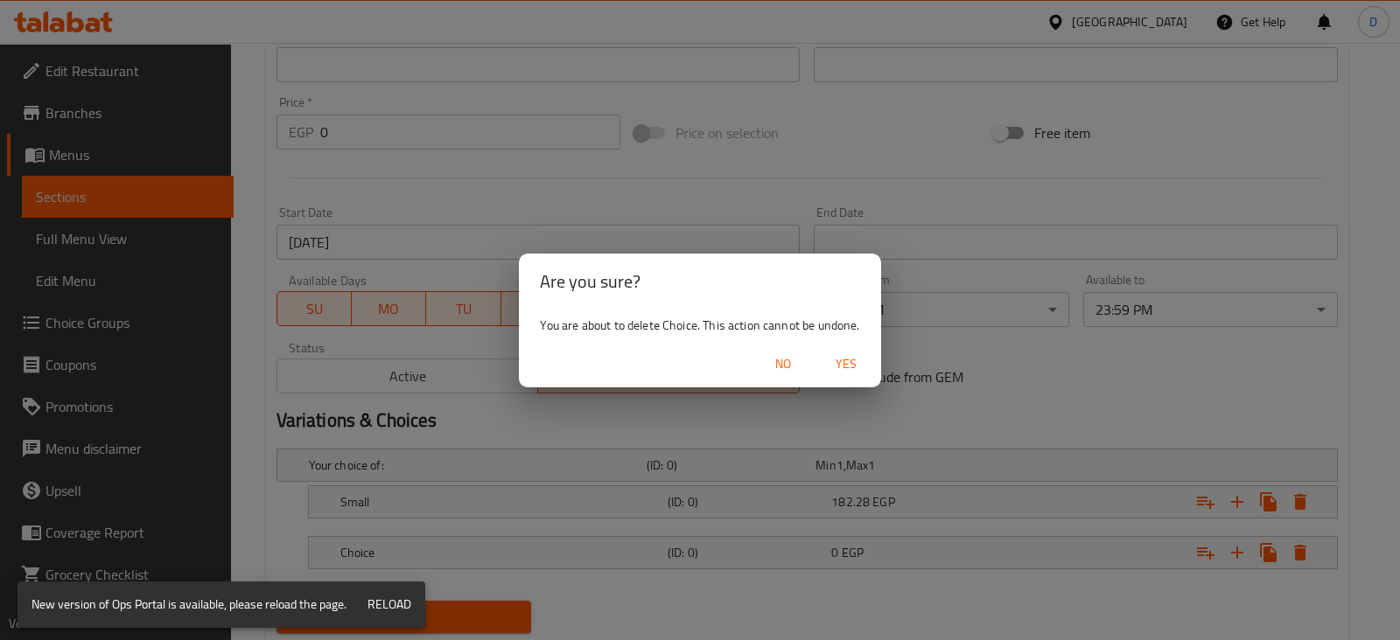
click at [851, 360] on span "Yes" at bounding box center [846, 364] width 42 height 22
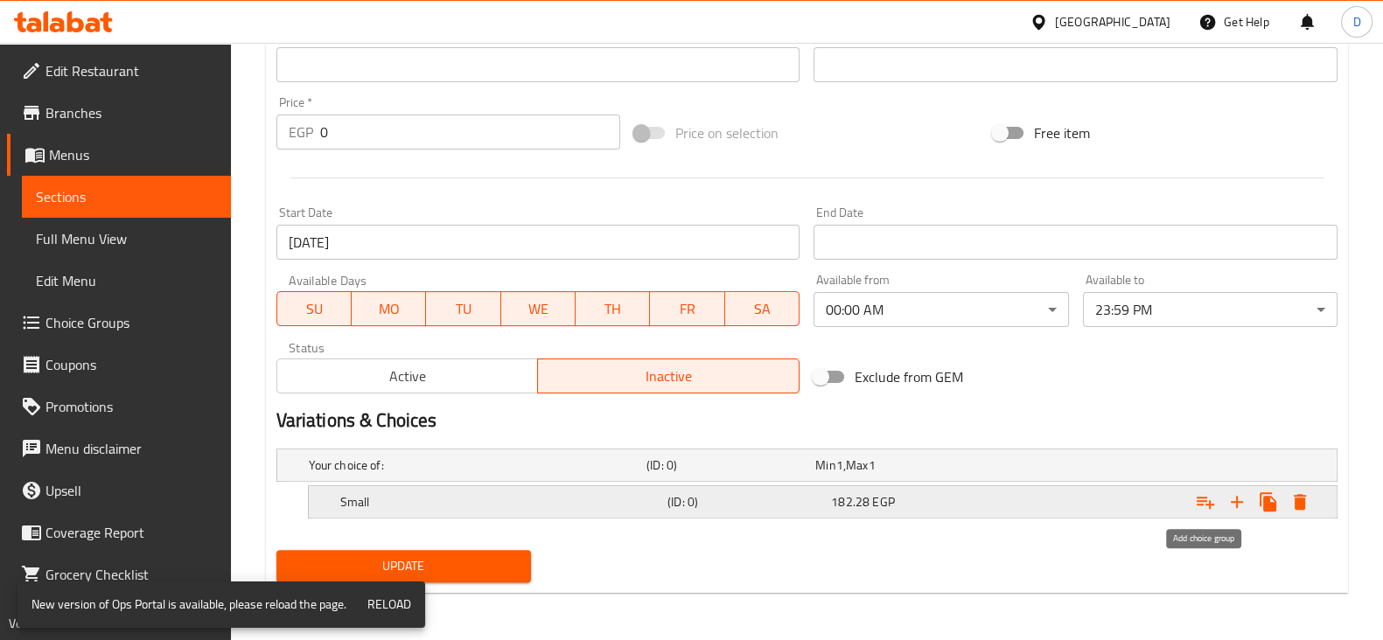
click at [1205, 497] on icon "Expand" at bounding box center [1205, 503] width 17 height 12
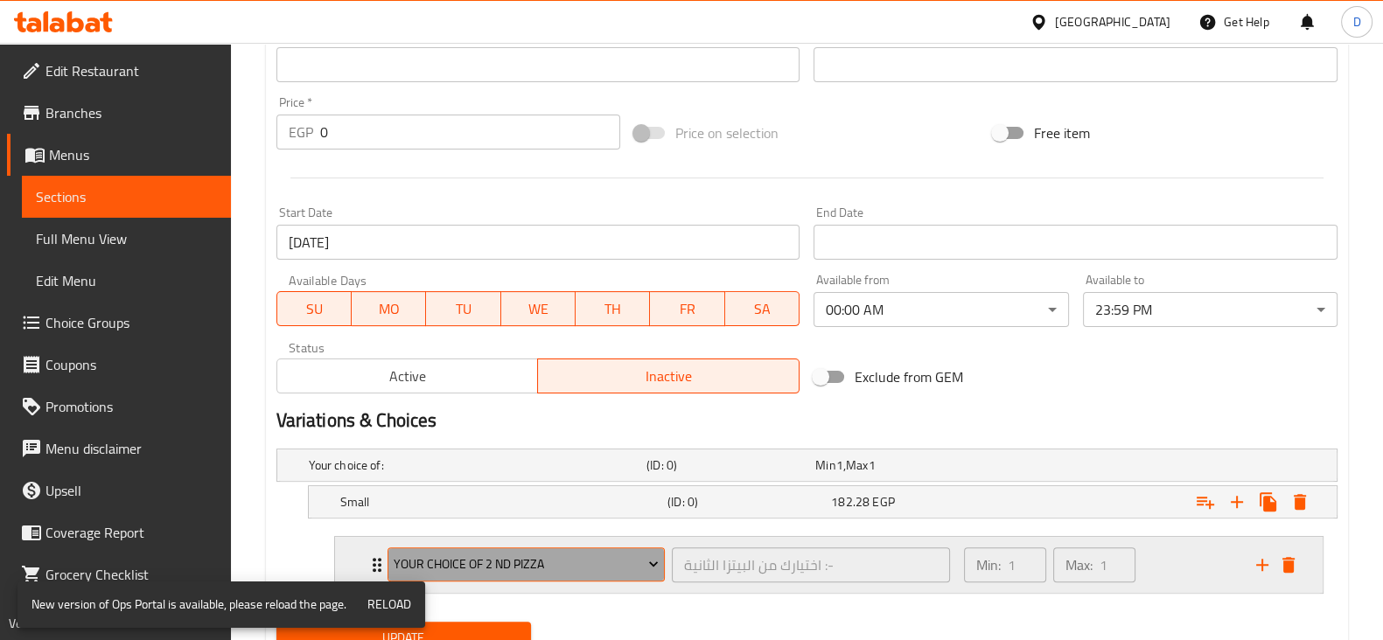
click at [592, 549] on button "Your Choice Of 2 Nd Pizza" at bounding box center [527, 565] width 278 height 35
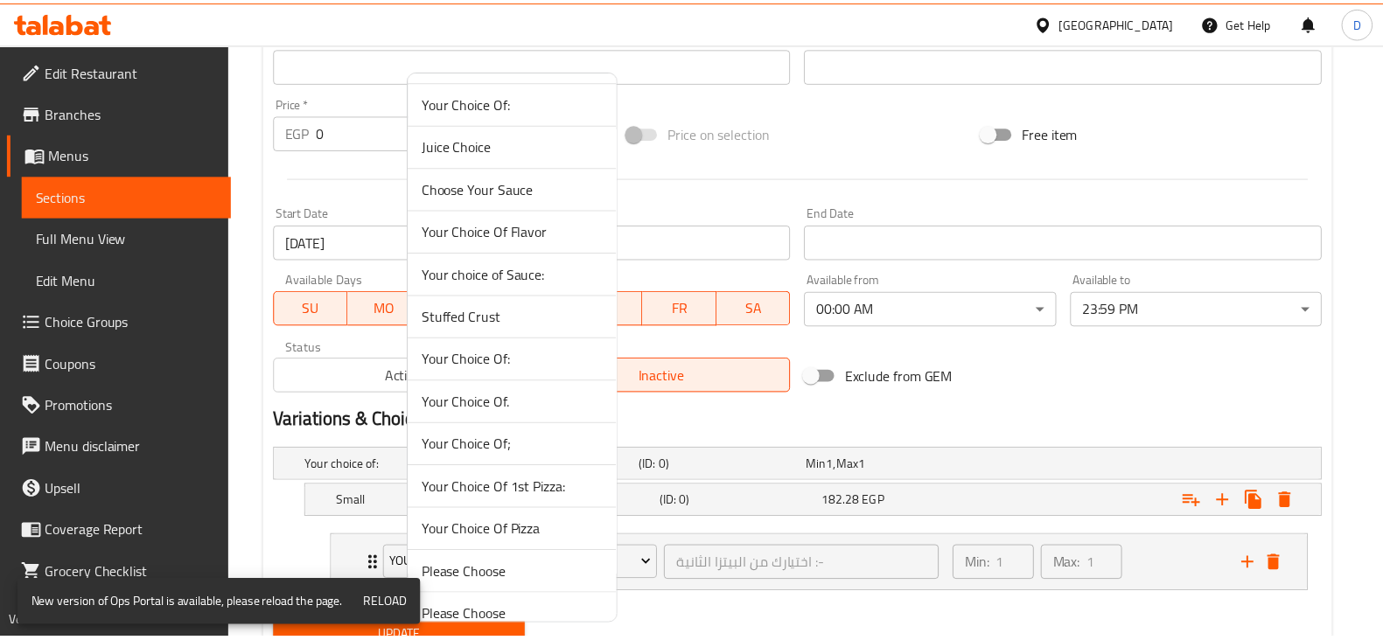
scroll to position [1067, 0]
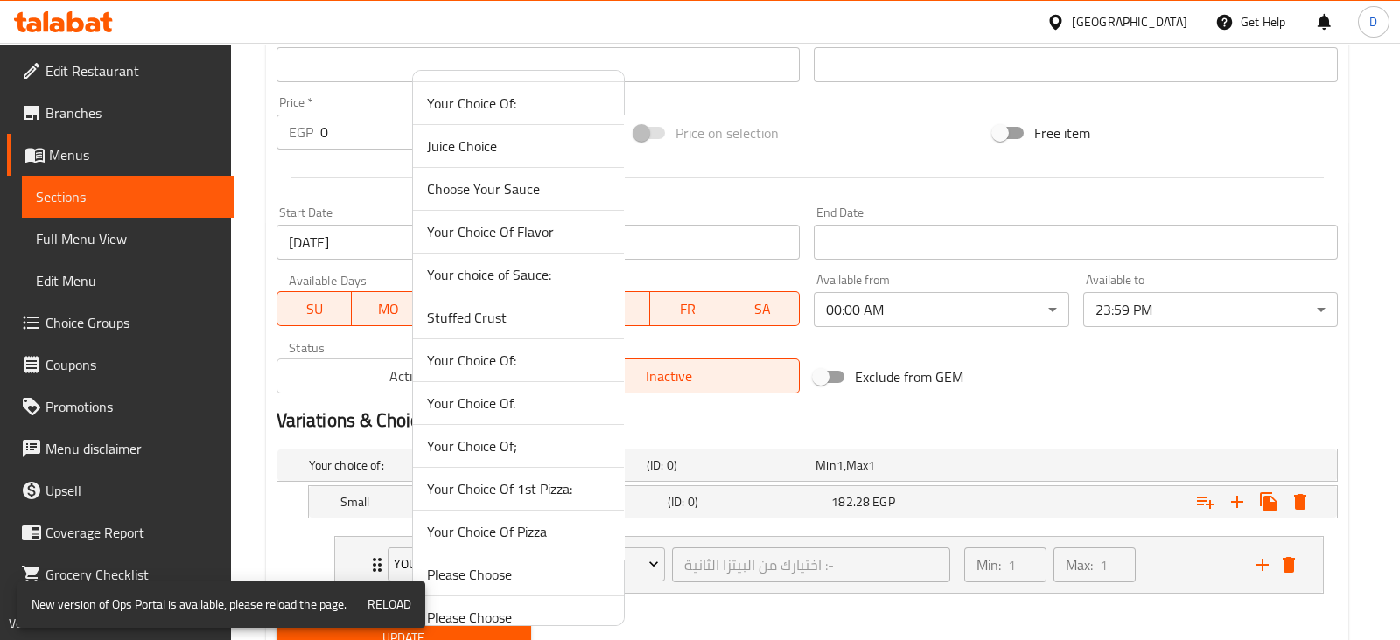
click at [543, 353] on span "Your Choice Of:" at bounding box center [518, 360] width 183 height 21
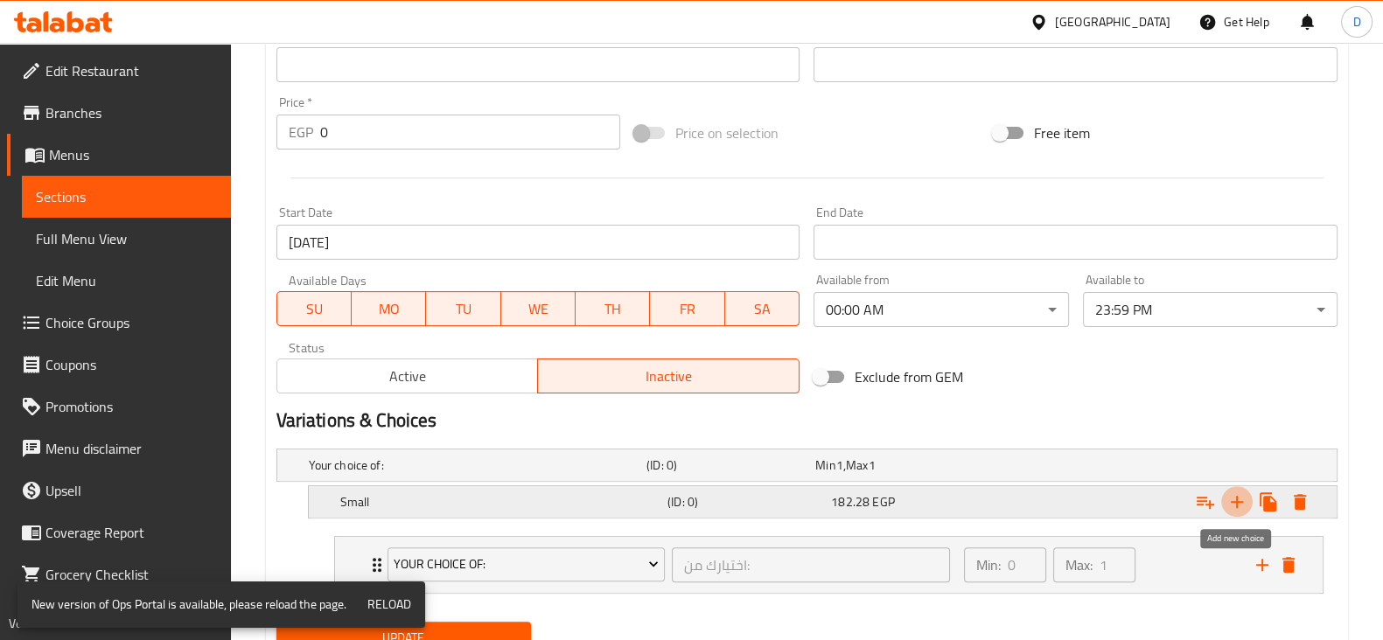
click at [1240, 507] on icon "Expand" at bounding box center [1236, 502] width 21 height 21
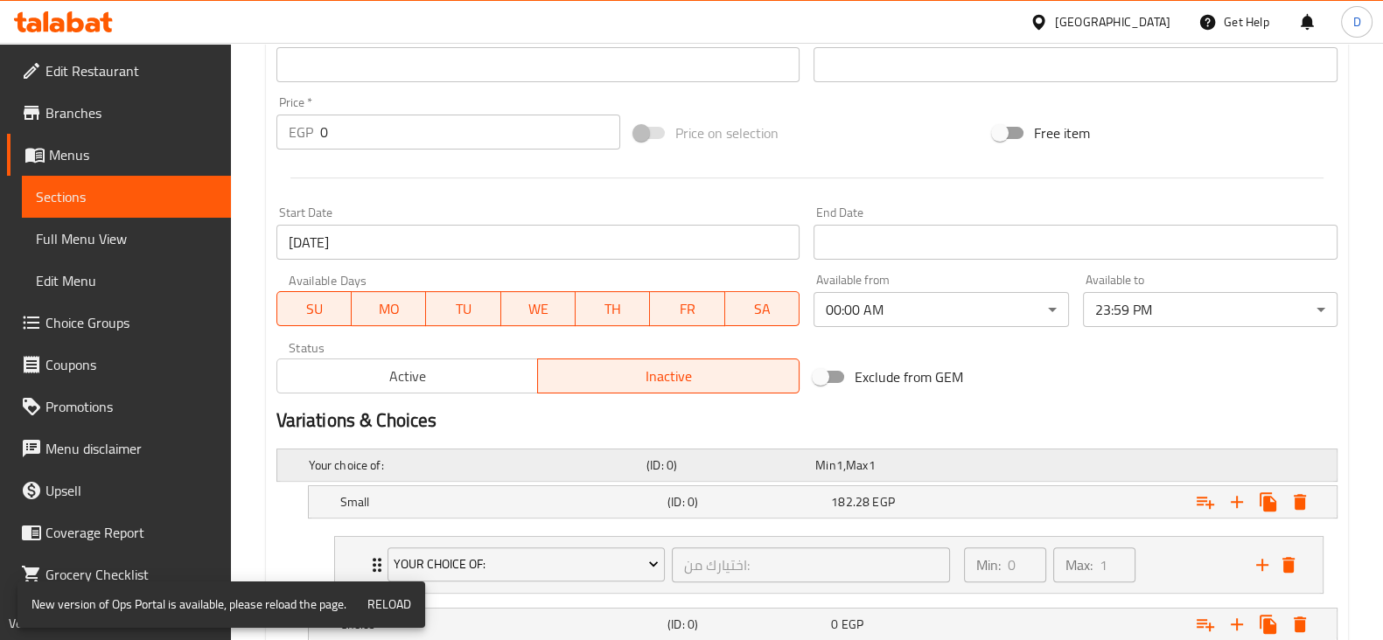
scroll to position [730, 0]
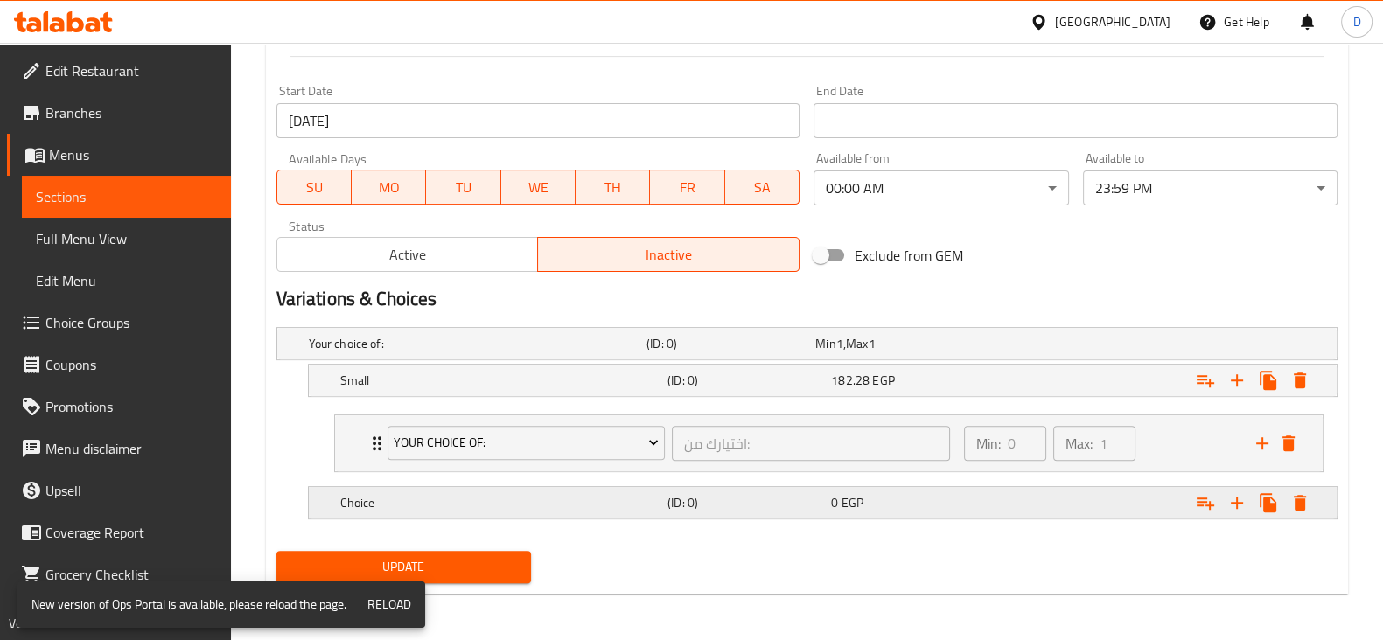
click at [774, 363] on div "Choice (ID: 0) 0 EGP" at bounding box center [812, 344] width 1014 height 38
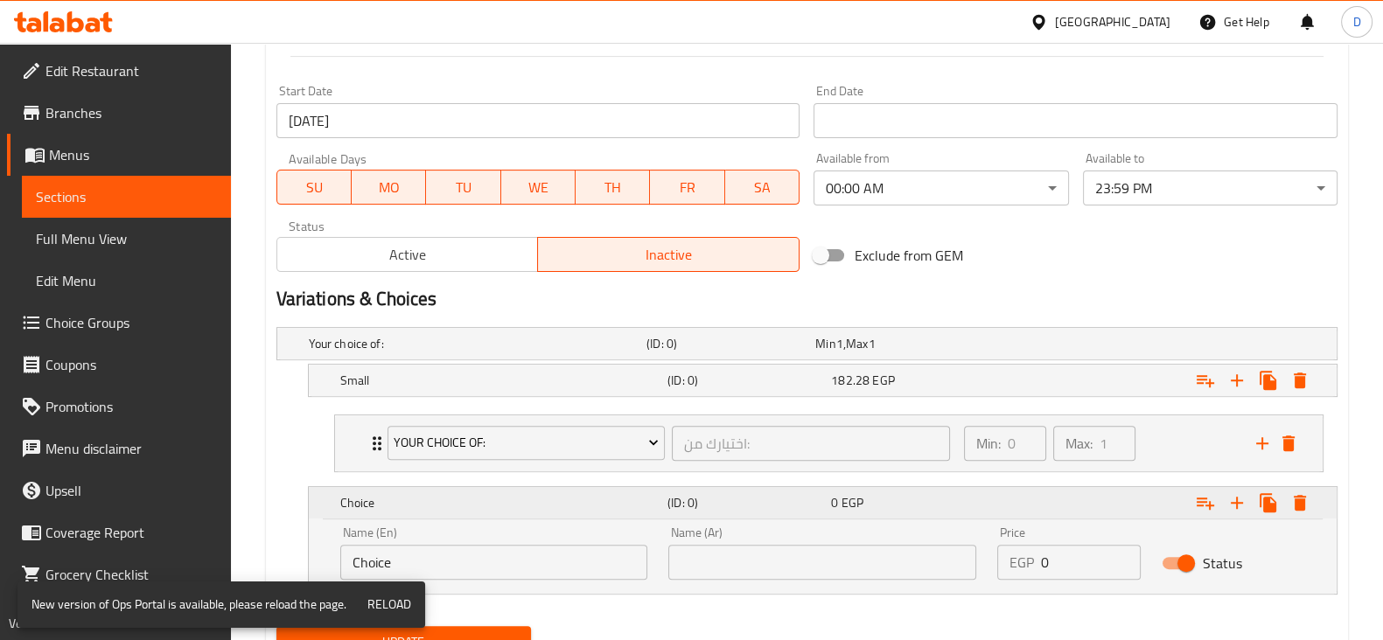
scroll to position [805, 0]
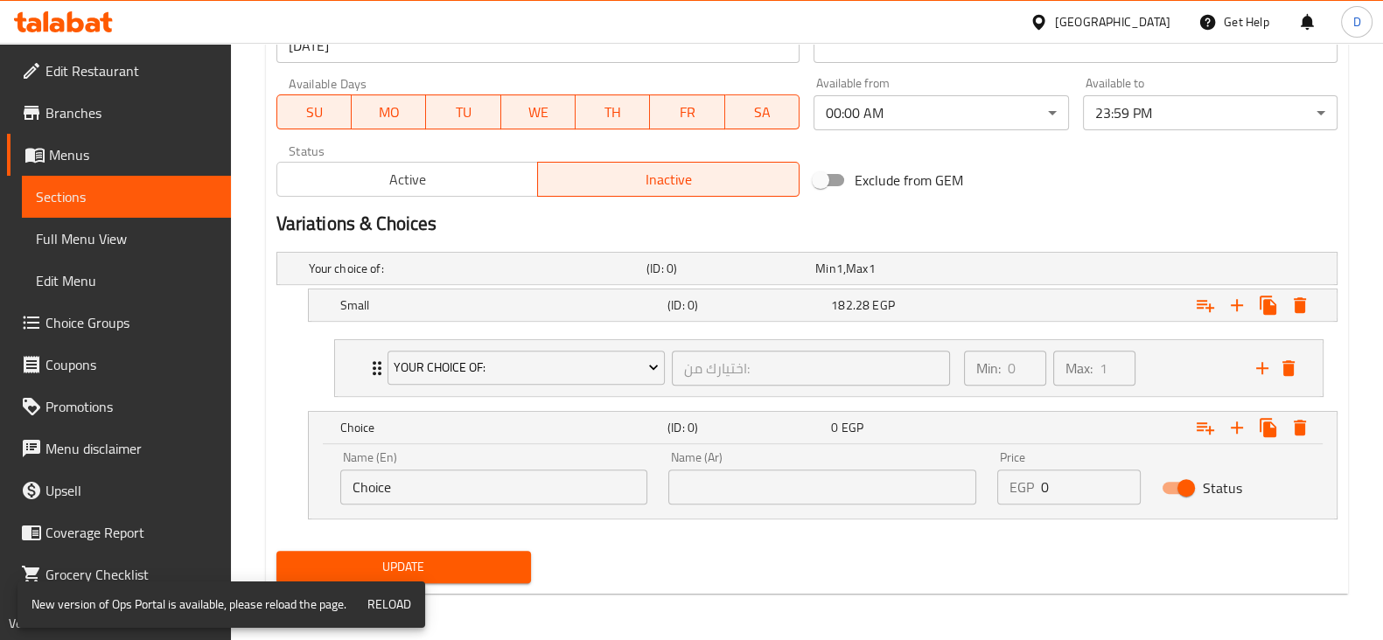
click at [546, 473] on input "Choice" at bounding box center [494, 487] width 308 height 35
type input "Medium"
click at [744, 493] on input "text" at bounding box center [822, 487] width 308 height 35
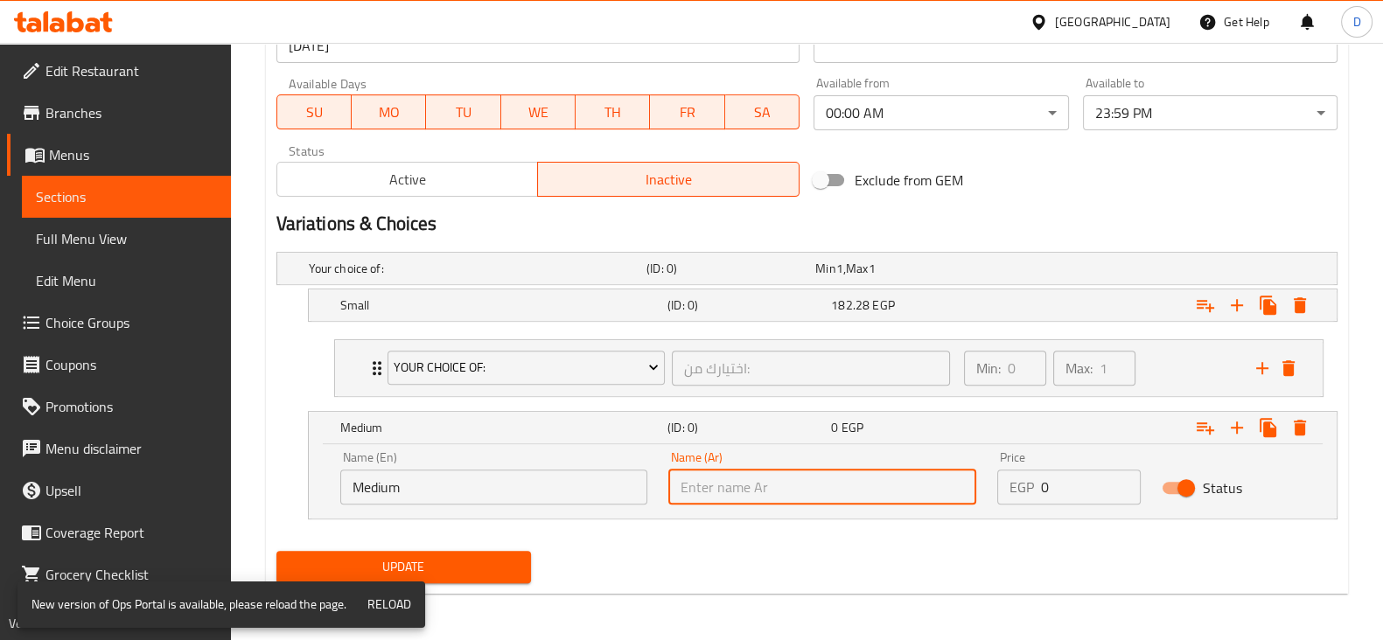
type input "وسط"
click at [1064, 477] on input "0" at bounding box center [1091, 487] width 100 height 35
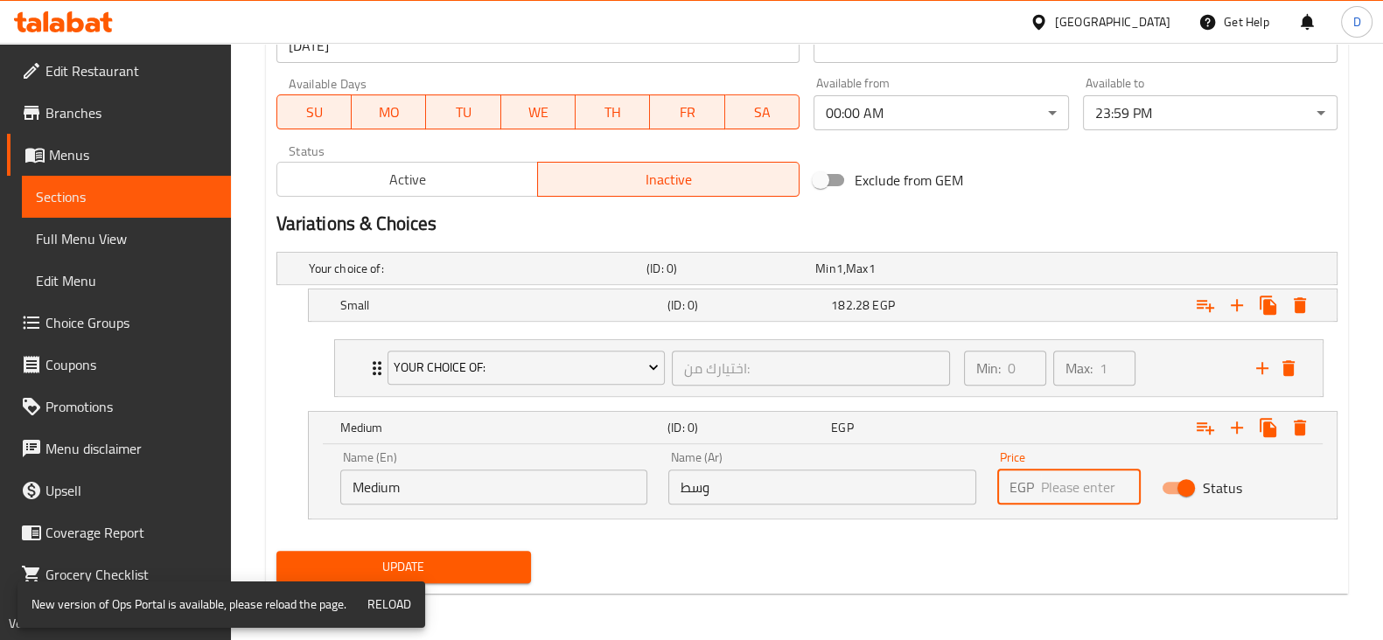
paste input "250.6"
type input "250.6"
click at [1042, 426] on div "Expand" at bounding box center [1154, 428] width 327 height 38
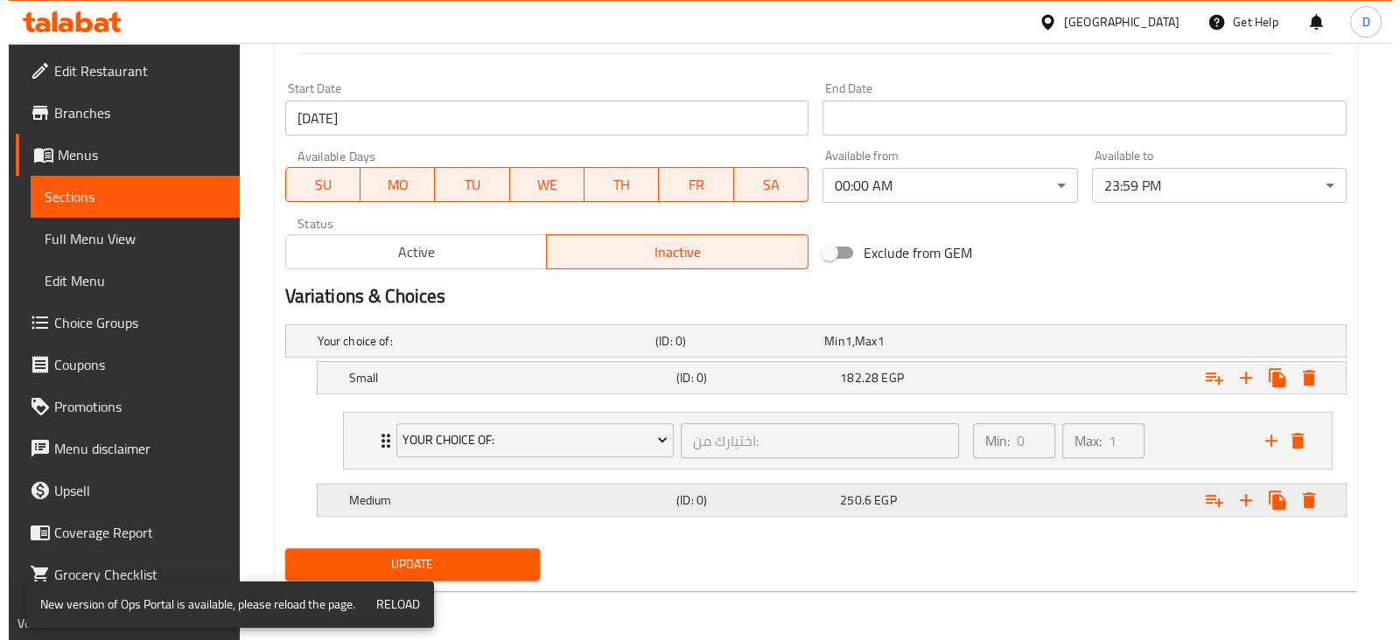
scroll to position [730, 0]
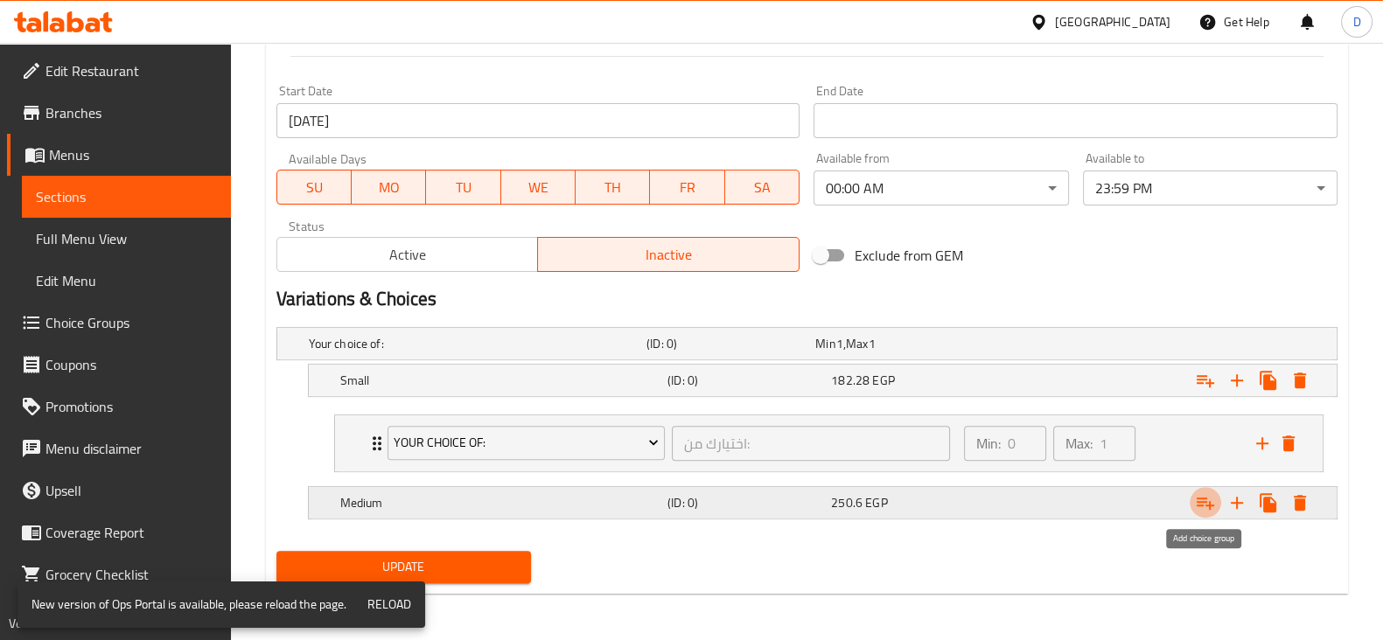
click at [1206, 500] on icon "Expand" at bounding box center [1205, 503] width 21 height 21
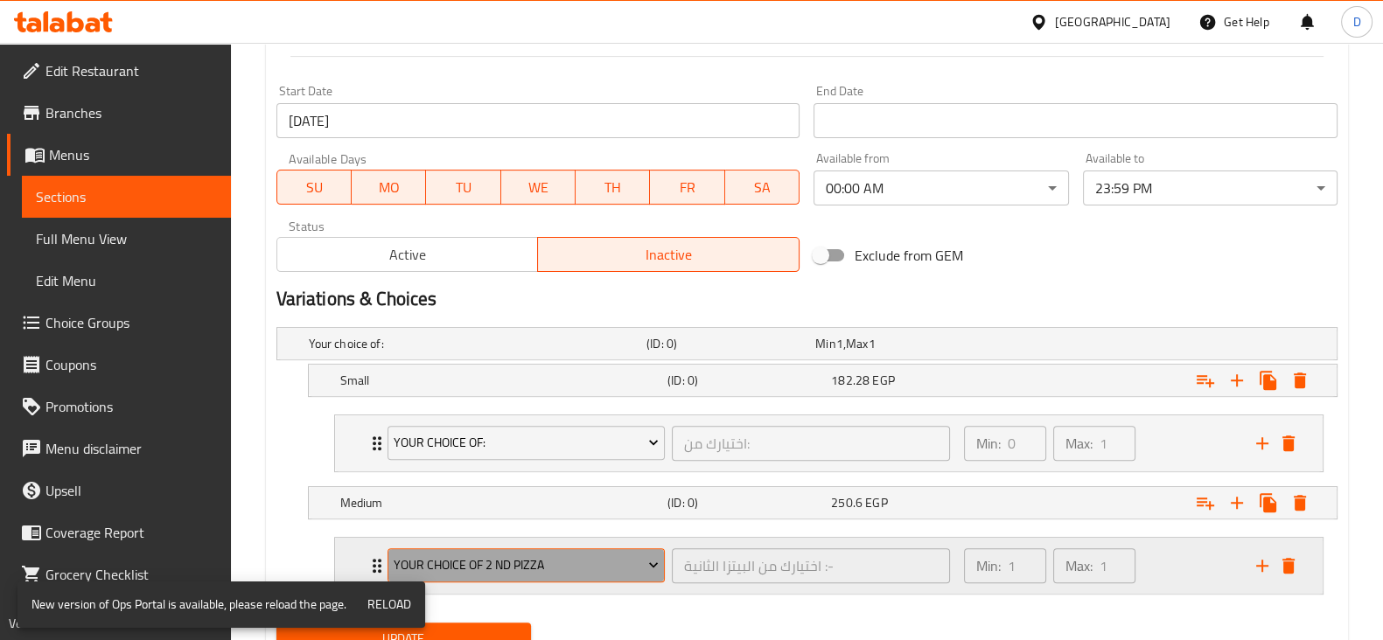
click at [576, 555] on span "Your Choice Of 2 Nd Pizza" at bounding box center [526, 566] width 265 height 22
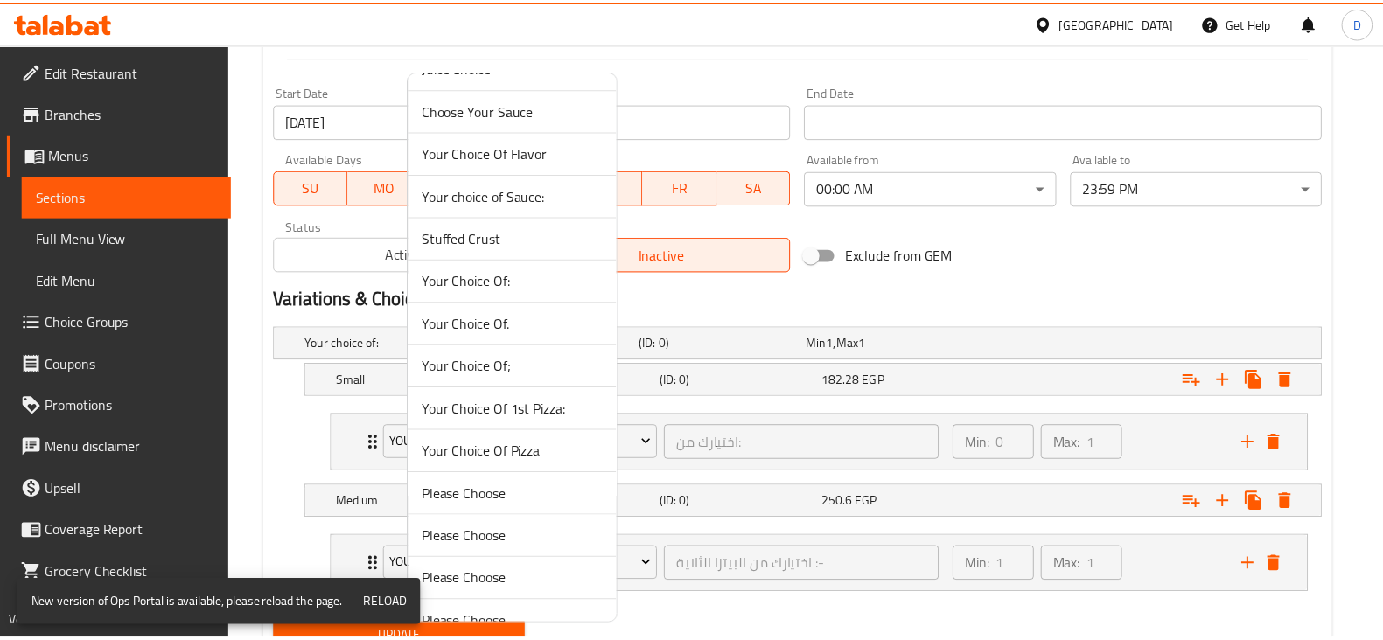
scroll to position [1155, 0]
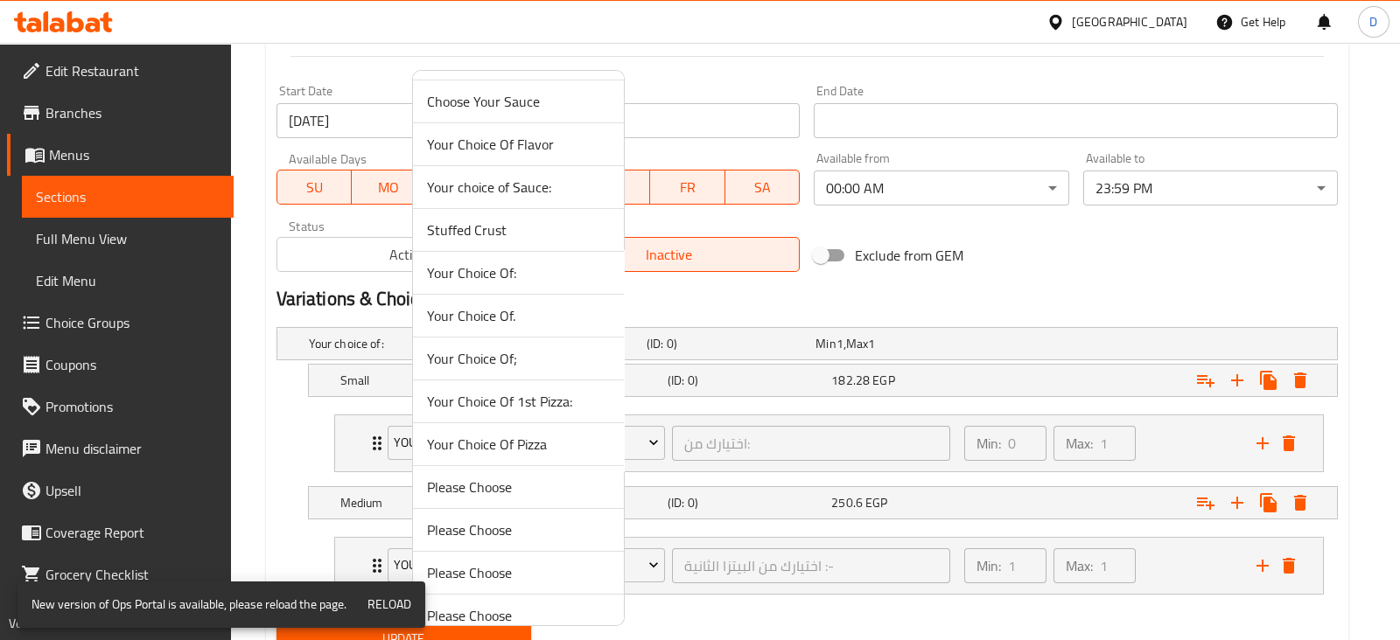
click at [551, 312] on span "Your Choice Of." at bounding box center [518, 315] width 183 height 21
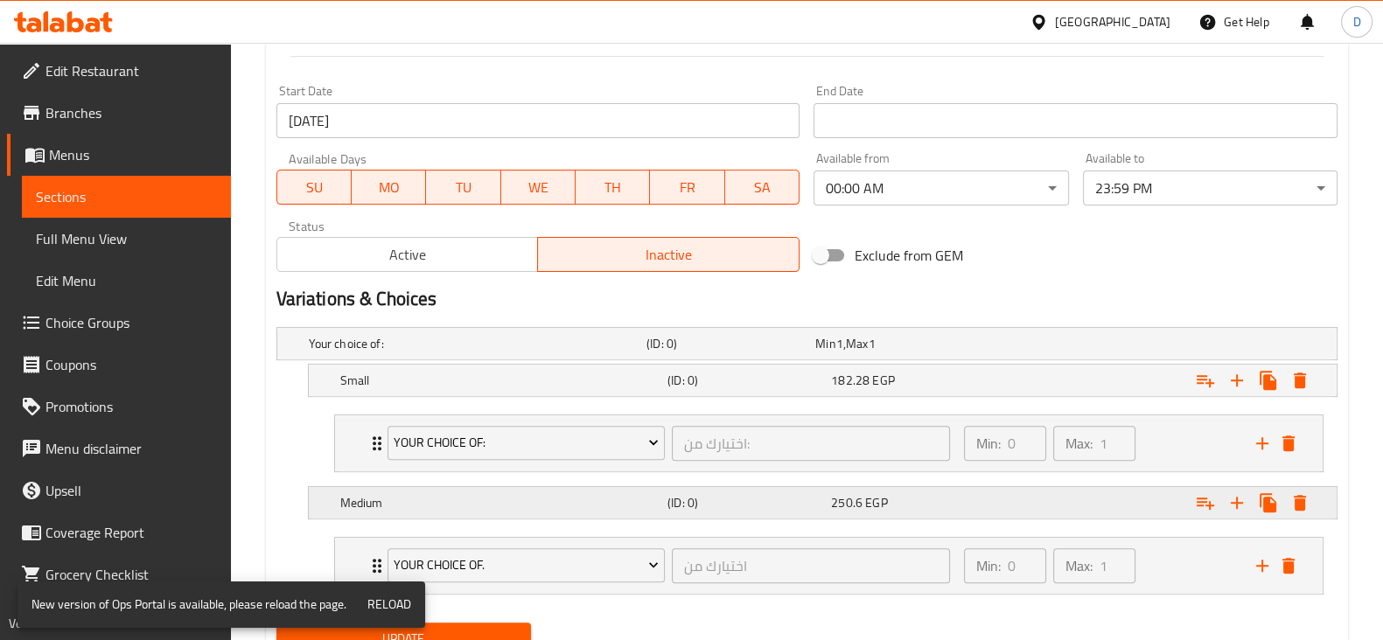
scroll to position [801, 0]
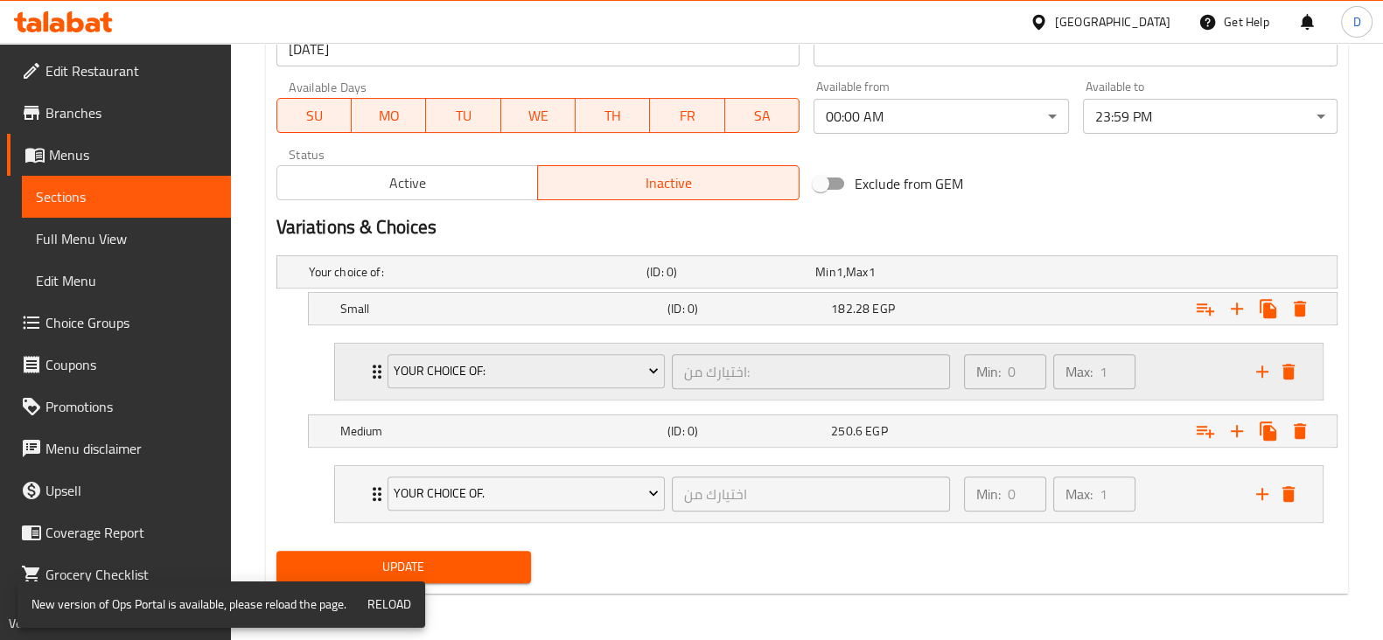
click at [1163, 377] on div "Min: 0 ​ Max: 1 ​" at bounding box center [1100, 372] width 292 height 56
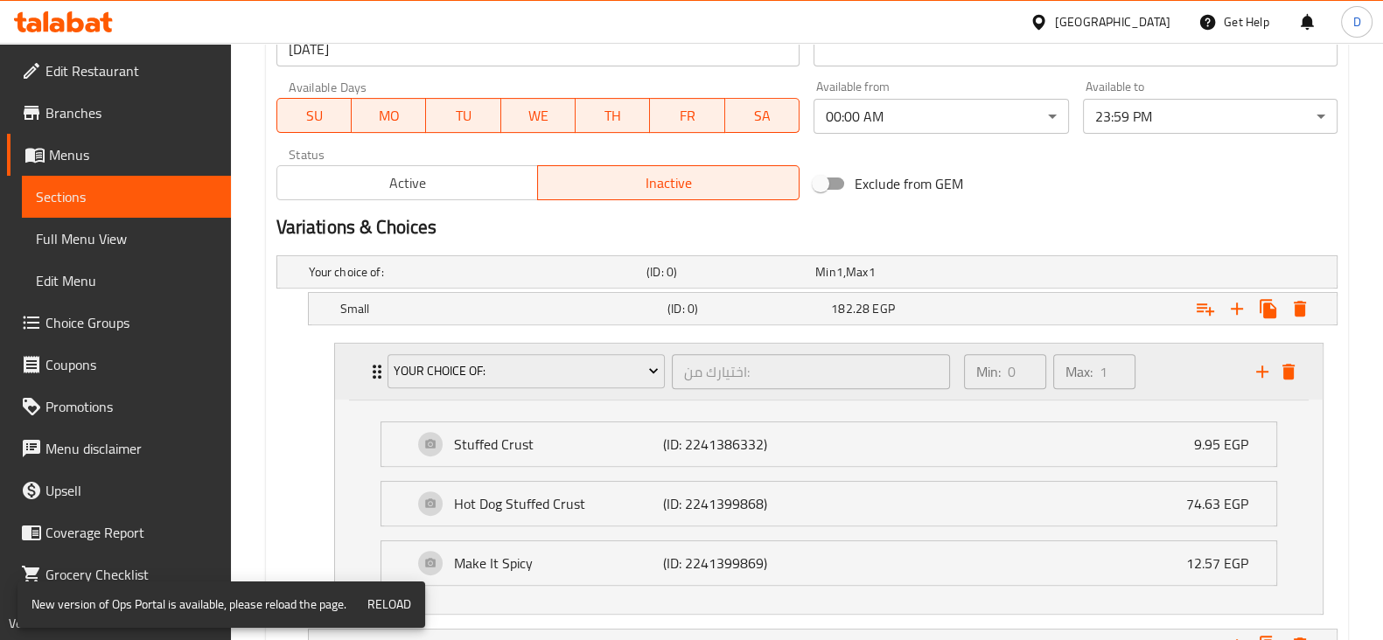
click at [1163, 377] on div "Min: 0 ​ Max: 1 ​" at bounding box center [1100, 372] width 292 height 56
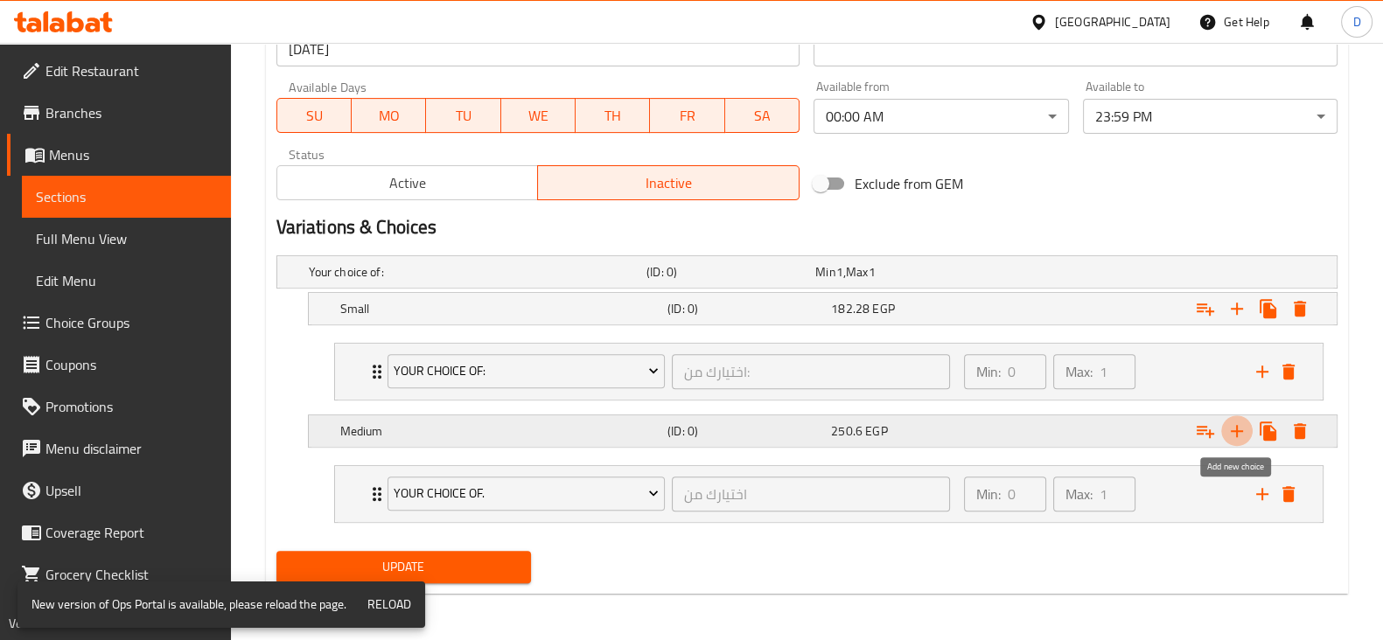
click at [1246, 428] on icon "Expand" at bounding box center [1236, 431] width 21 height 21
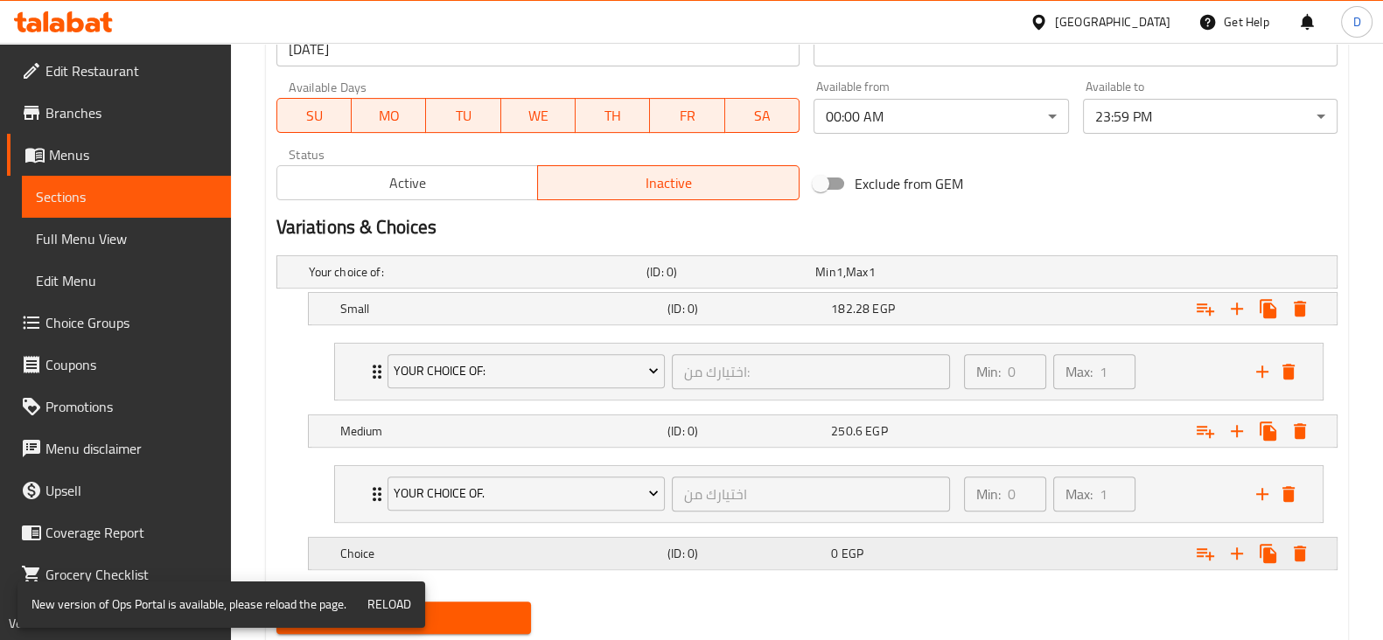
click at [583, 281] on h5 "Choice" at bounding box center [474, 271] width 331 height 17
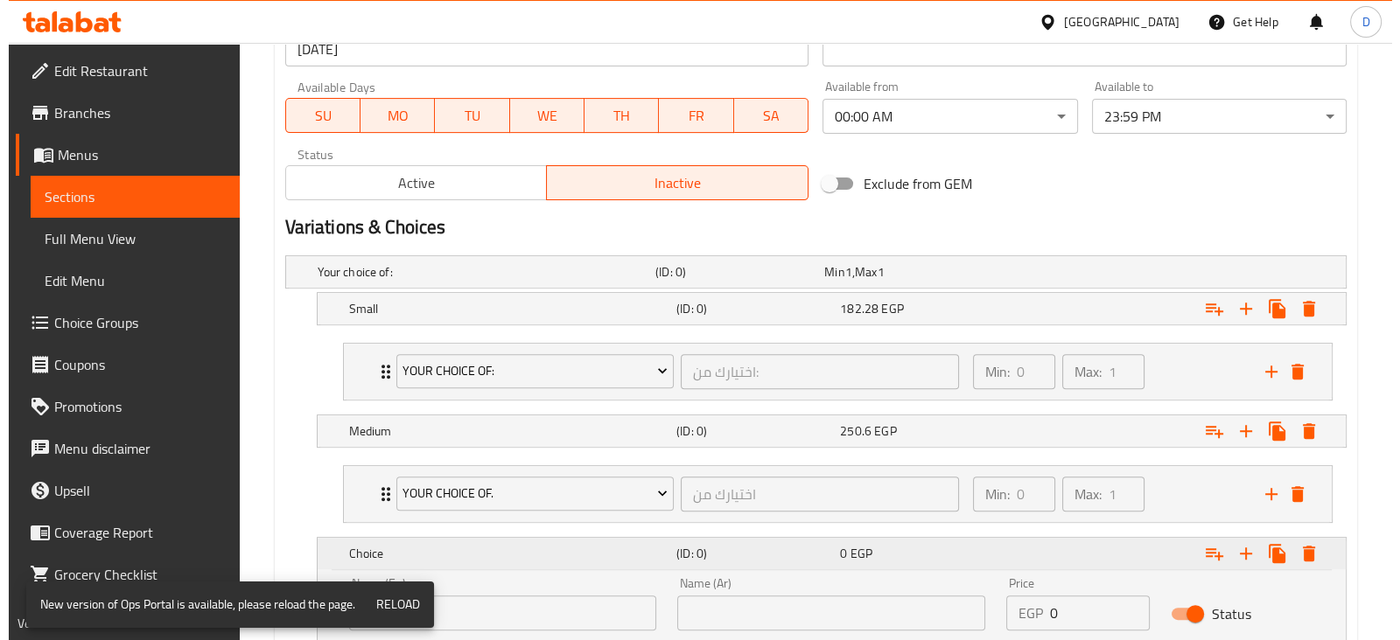
scroll to position [927, 0]
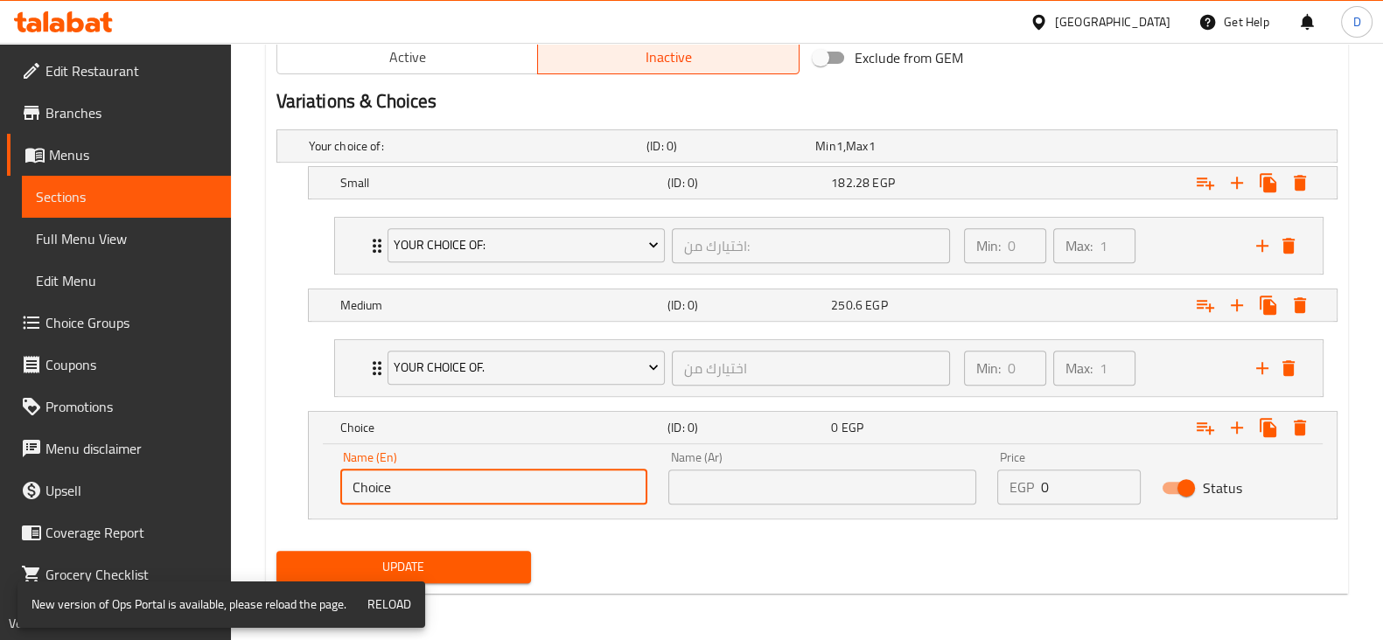
click at [512, 487] on input "Choice" at bounding box center [494, 487] width 308 height 35
type input "Large"
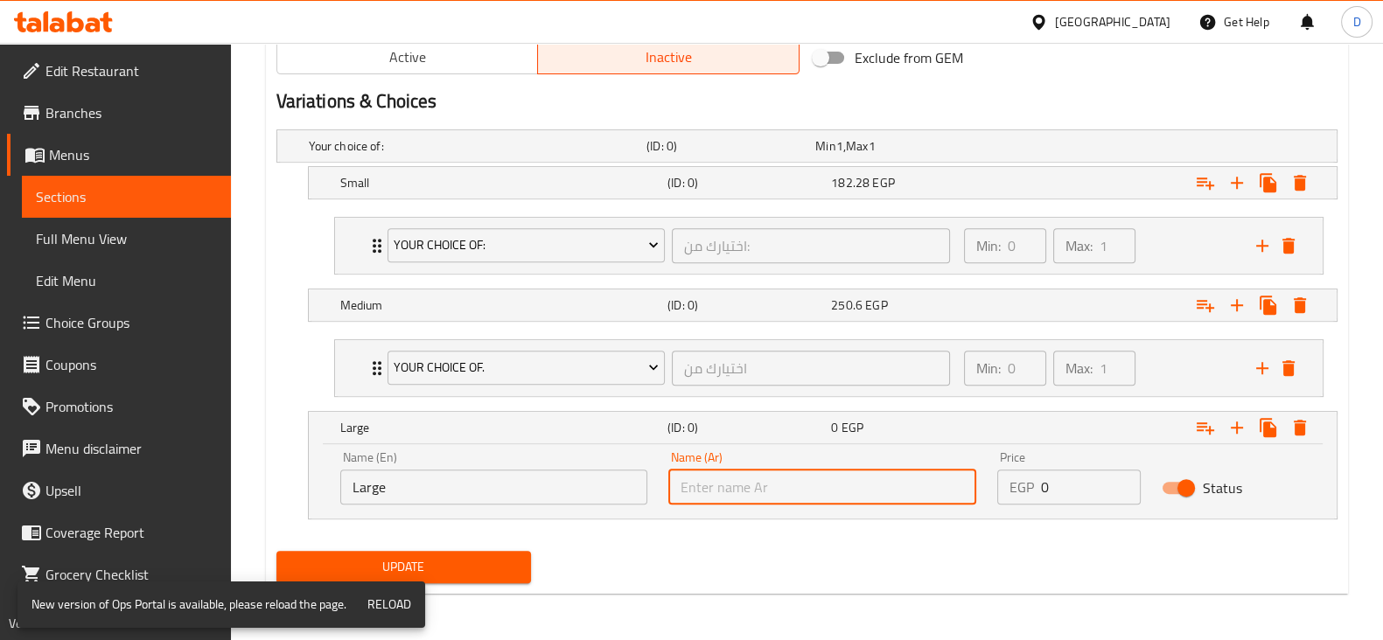
click at [736, 480] on input "text" at bounding box center [822, 487] width 308 height 35
type input "كبير"
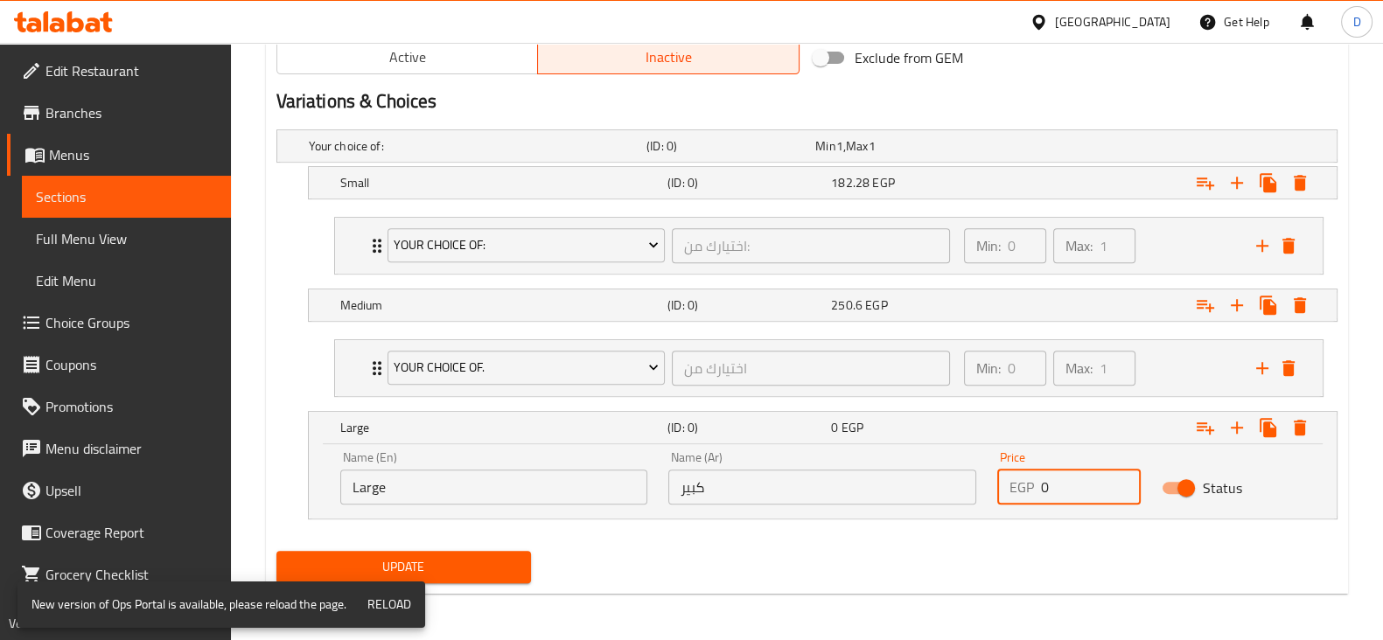
click at [1063, 493] on input "0" at bounding box center [1091, 487] width 100 height 35
paste input "311.08"
type input "311.08"
click at [1216, 424] on icon "Expand" at bounding box center [1205, 427] width 21 height 21
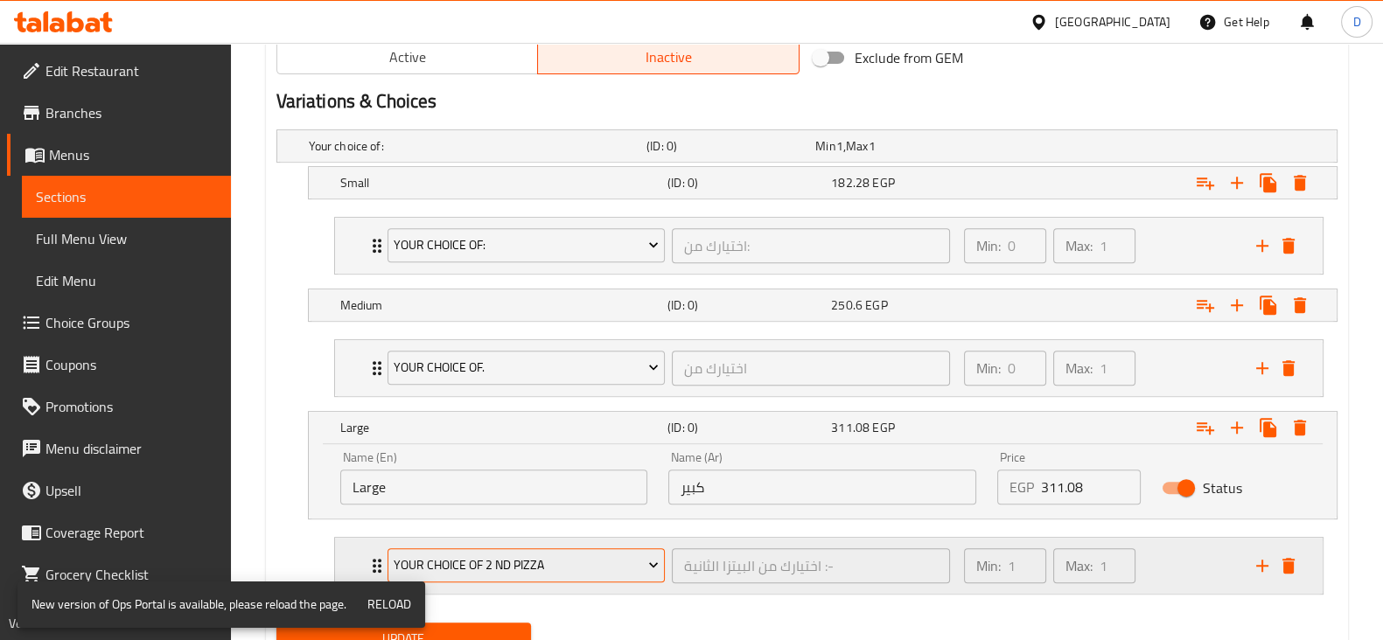
click at [596, 555] on span "Your Choice Of 2 Nd Pizza" at bounding box center [526, 566] width 265 height 22
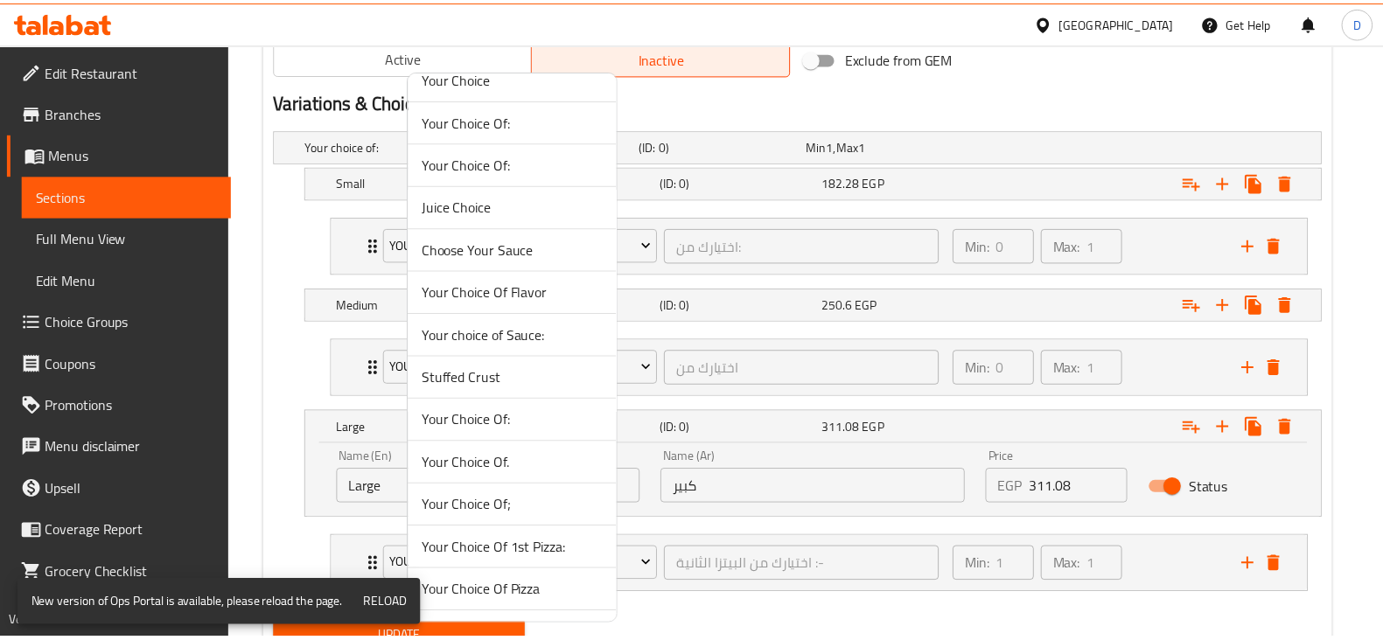
scroll to position [1014, 0]
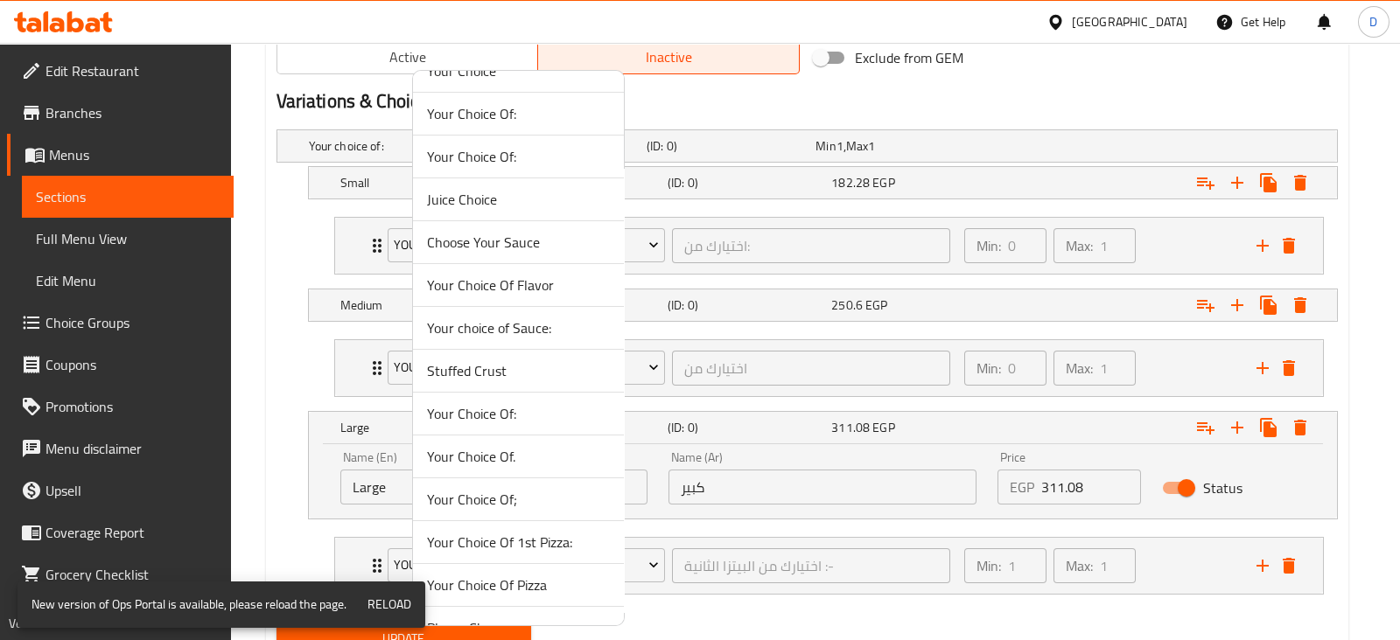
click at [558, 495] on span "Your Choice Of;" at bounding box center [518, 499] width 183 height 21
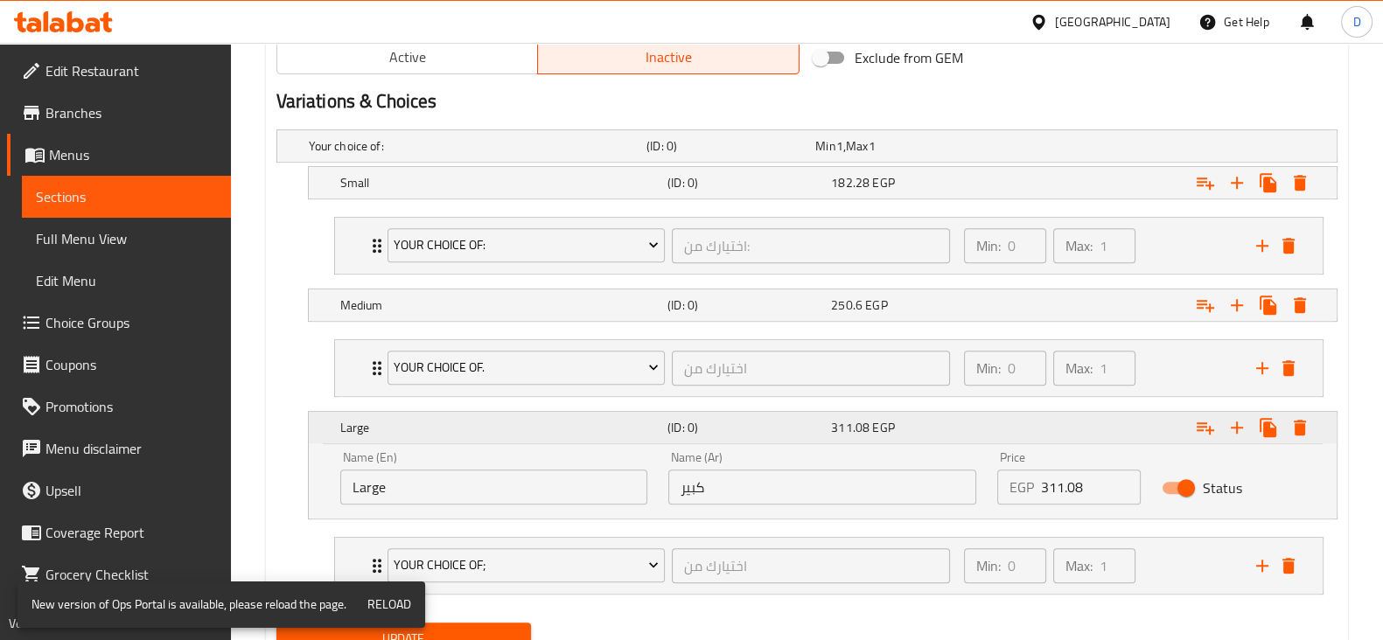
click at [1089, 413] on div "Expand" at bounding box center [1154, 428] width 327 height 38
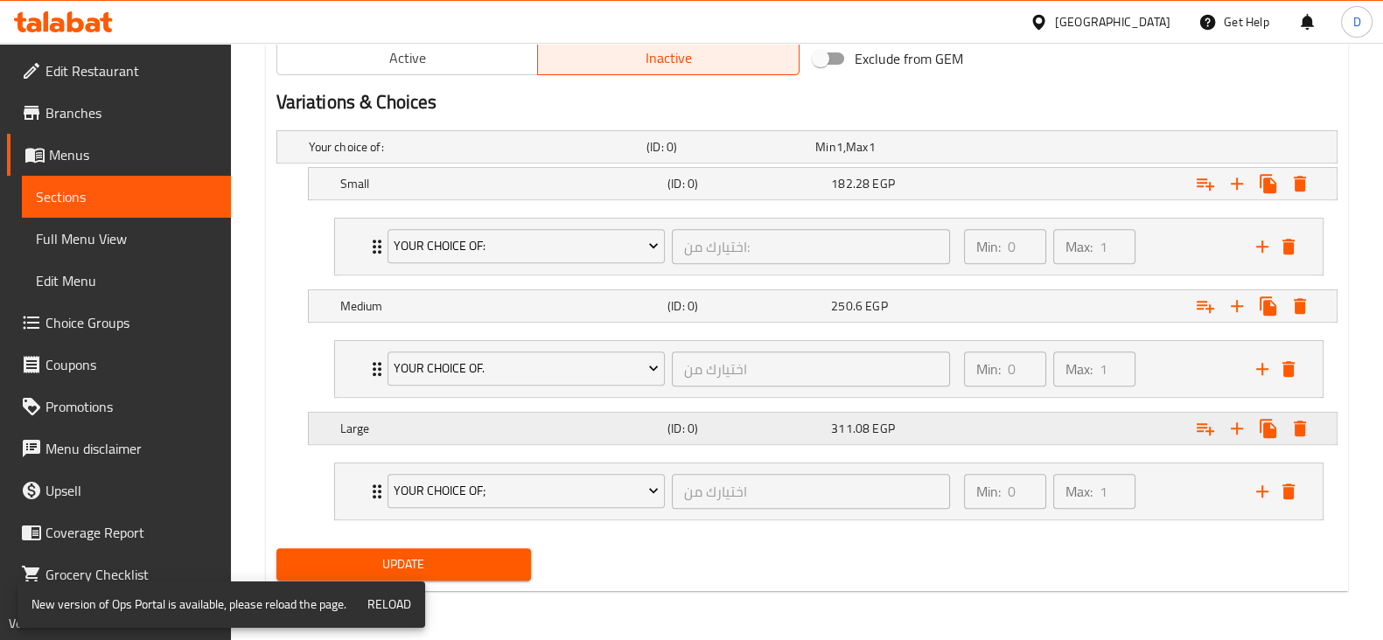
scroll to position [923, 0]
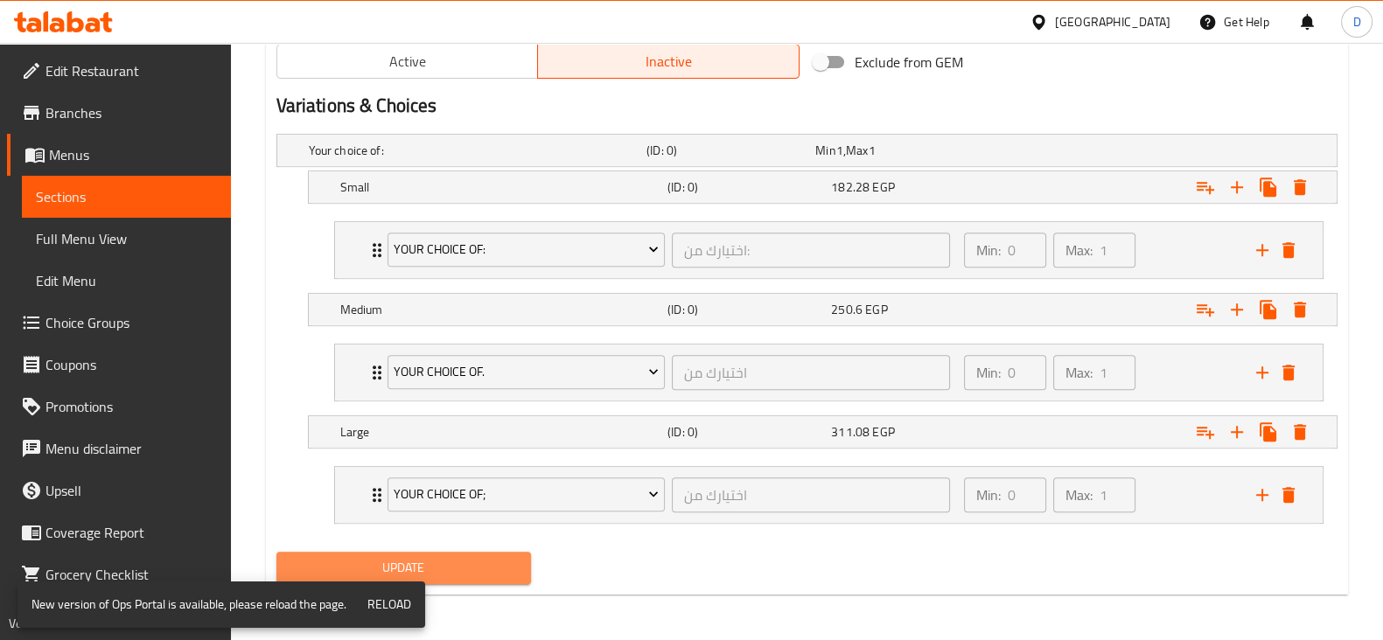
click at [419, 552] on button "Update" at bounding box center [403, 568] width 255 height 32
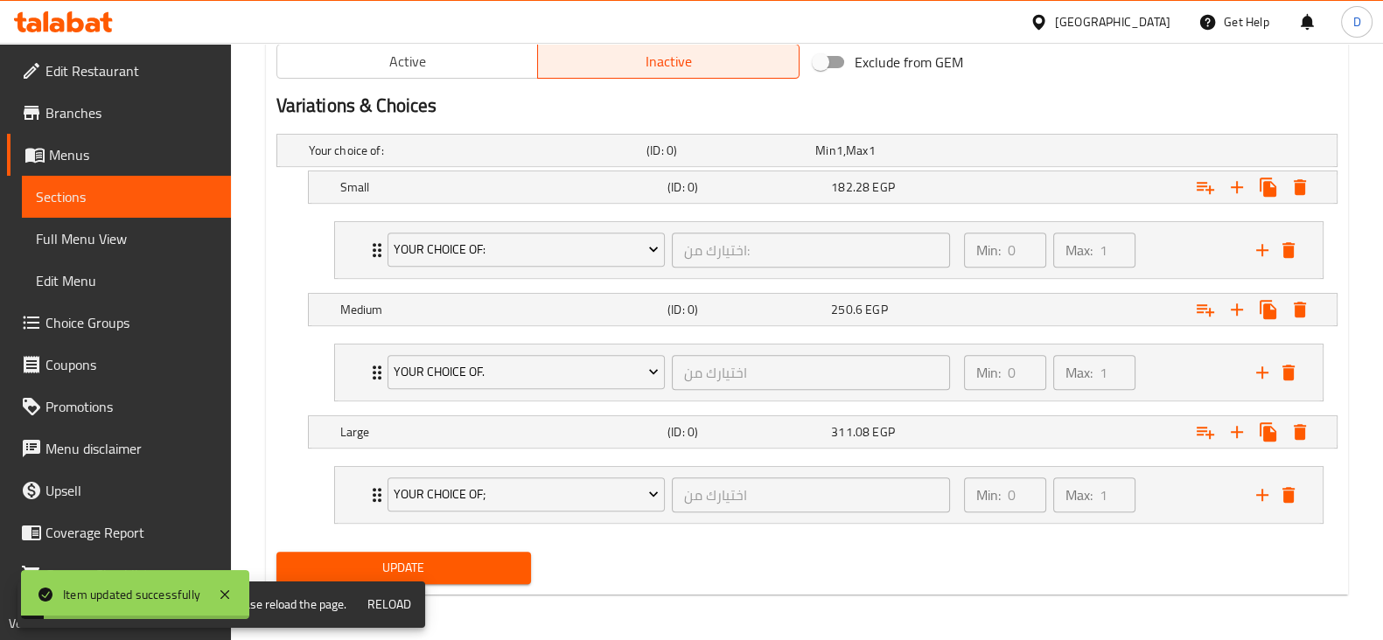
scroll to position [0, 0]
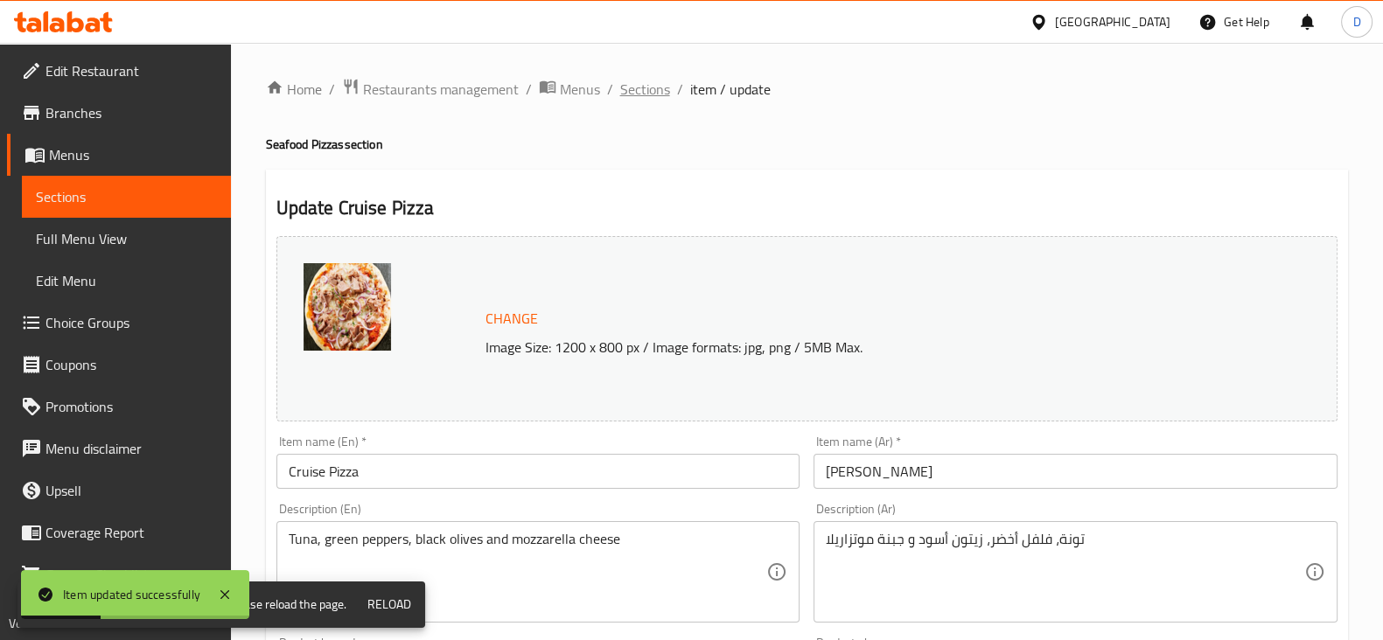
click at [626, 80] on span "Sections" at bounding box center [645, 89] width 50 height 21
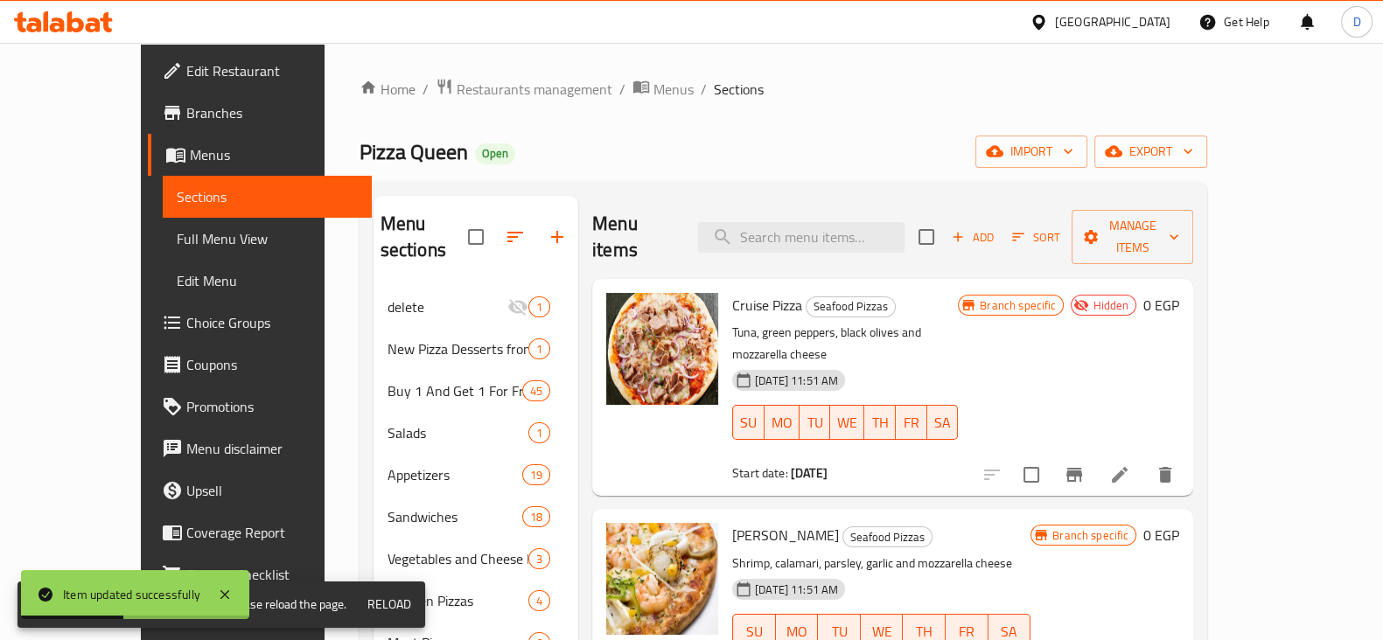
scroll to position [9, 0]
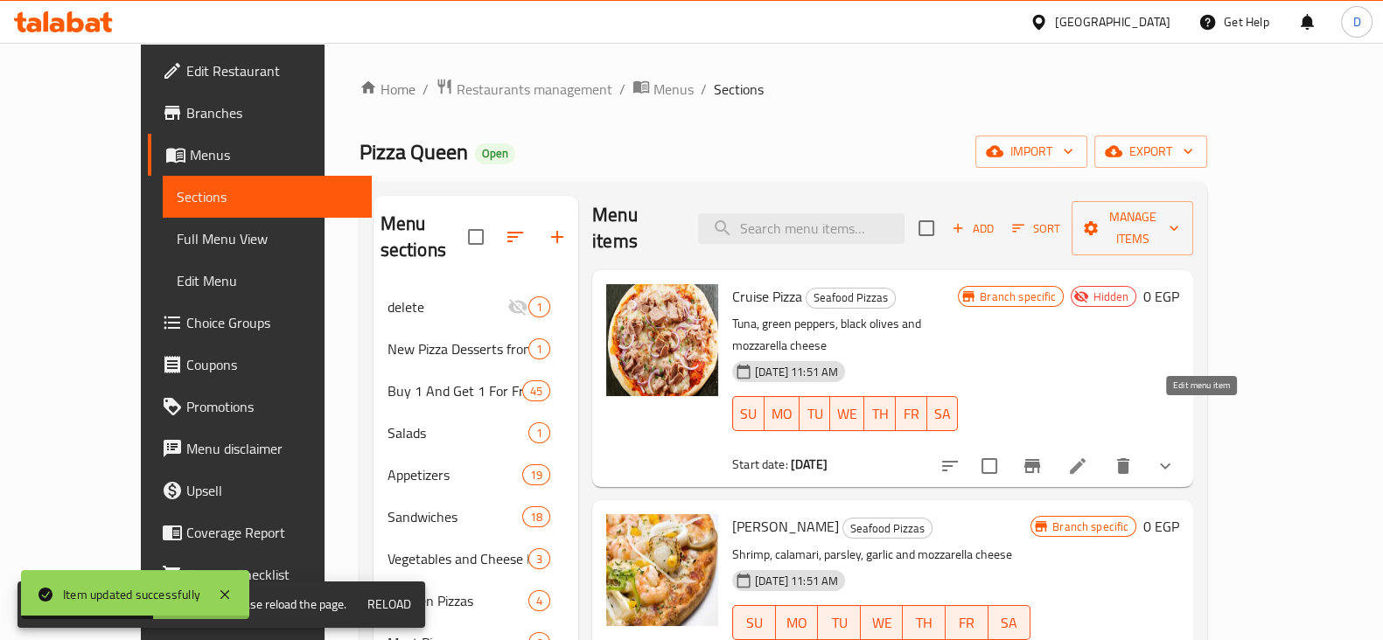
click at [1088, 456] on icon at bounding box center [1077, 466] width 21 height 21
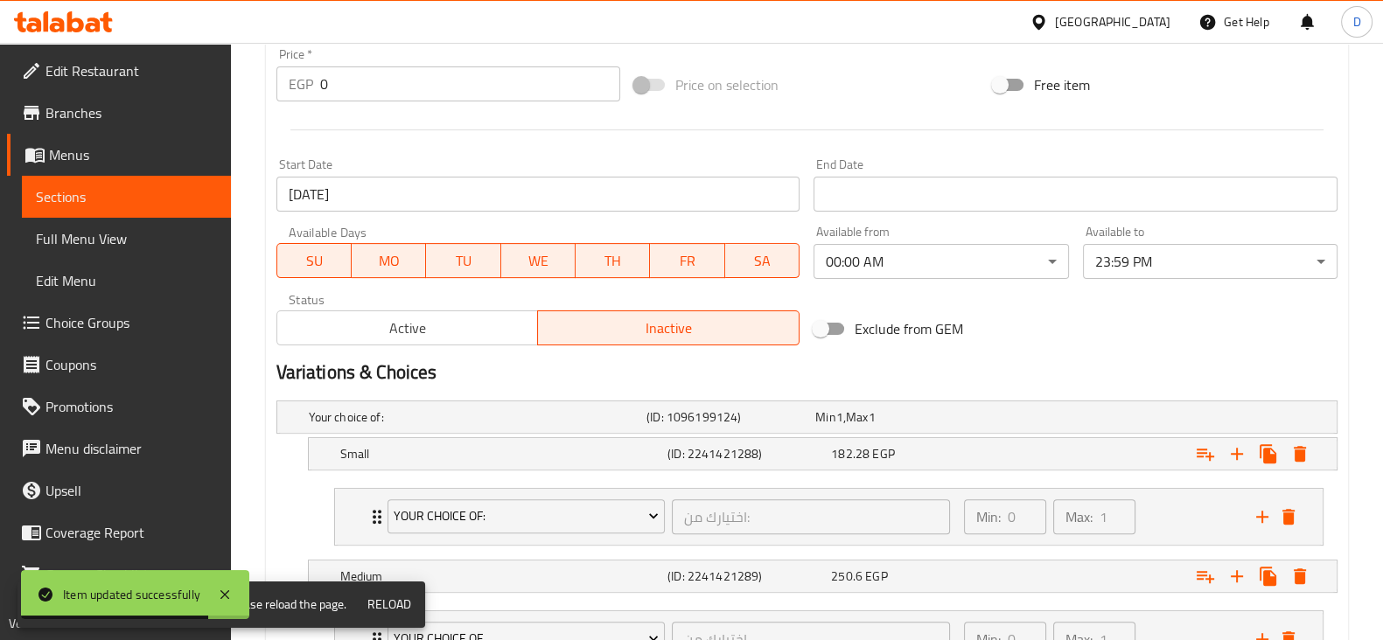
scroll to position [656, 0]
click at [500, 333] on span "Active" at bounding box center [408, 328] width 248 height 25
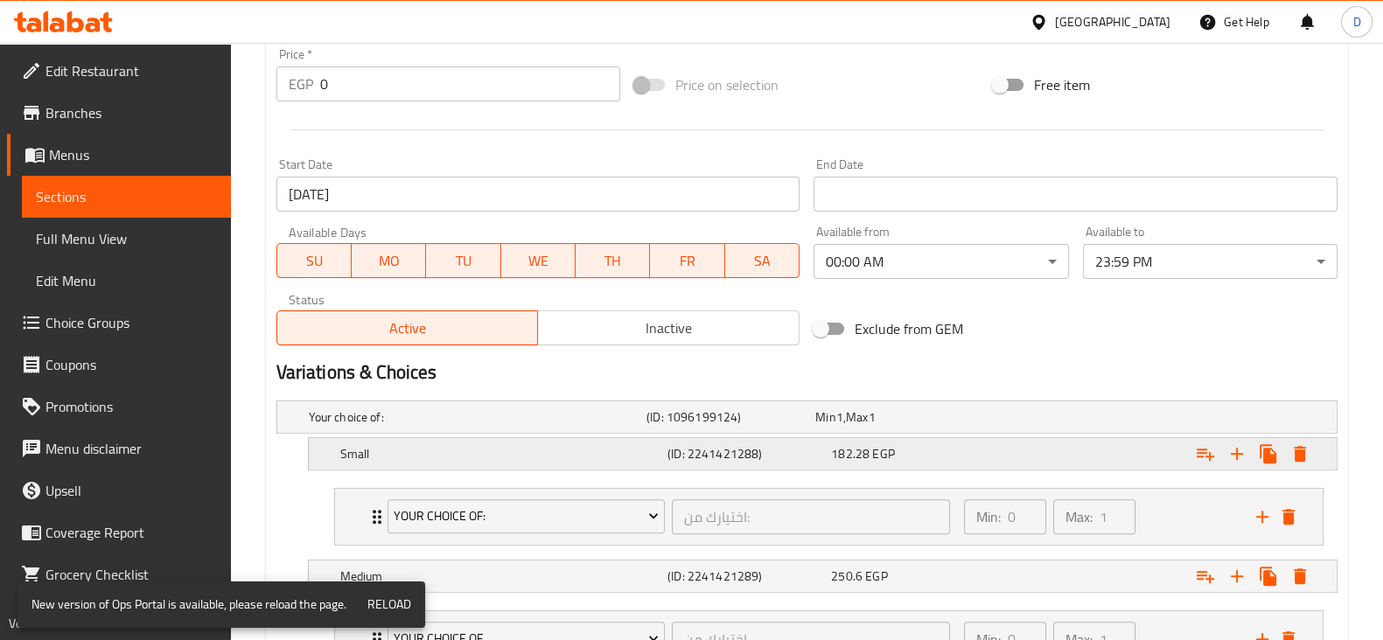
scroll to position [923, 0]
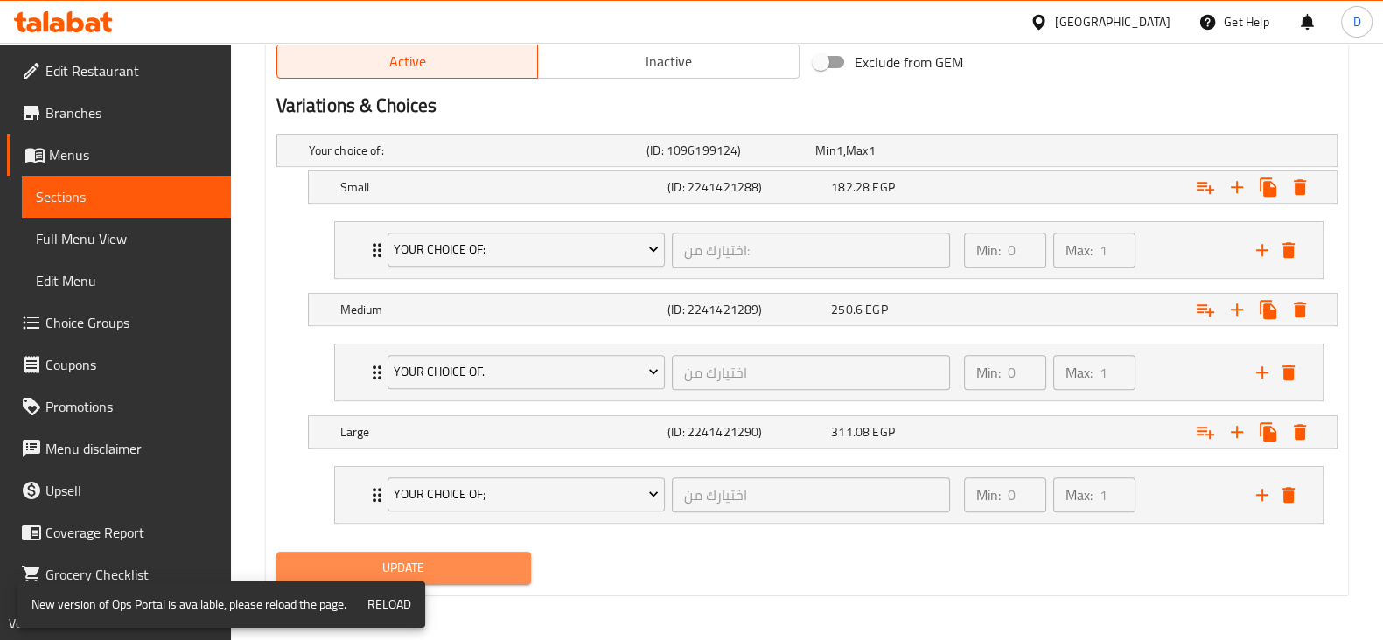
click at [503, 562] on span "Update" at bounding box center [403, 568] width 227 height 22
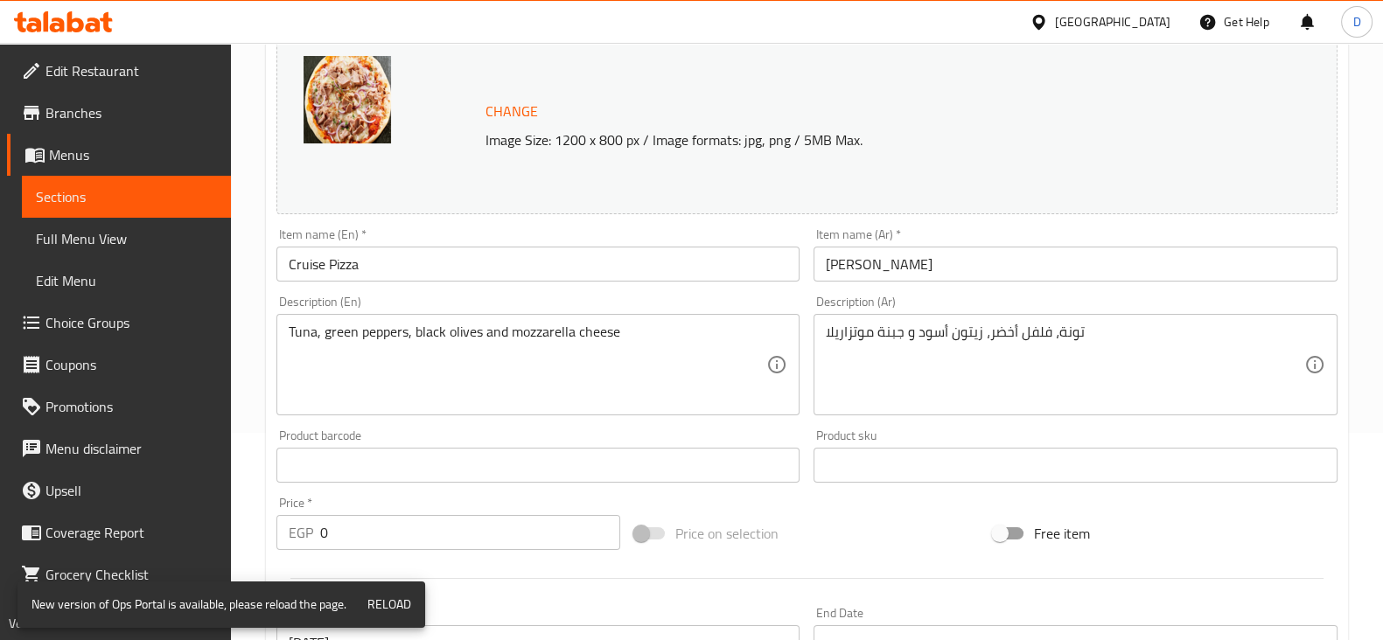
scroll to position [0, 0]
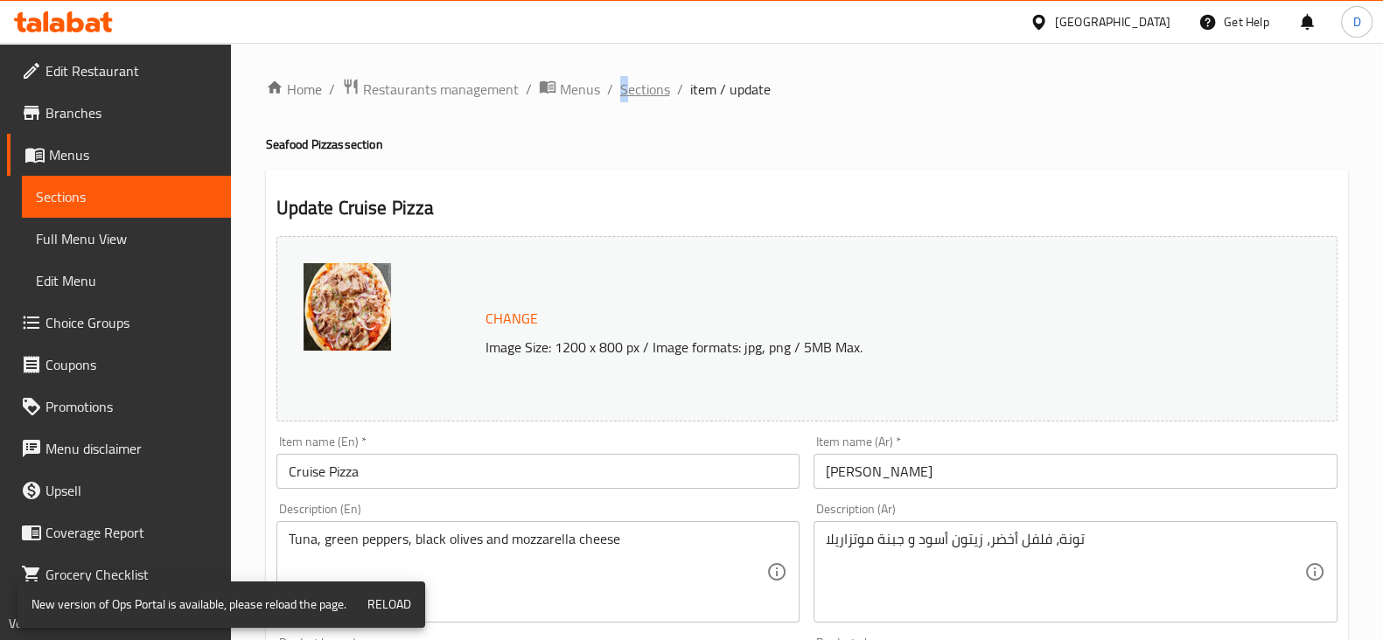
drag, startPoint x: 614, startPoint y: 85, endPoint x: 639, endPoint y: 89, distance: 25.7
click at [639, 89] on ol "Home / Restaurants management / Menus / Sections / item / update" at bounding box center [807, 89] width 1082 height 23
click at [639, 89] on span "Sections" at bounding box center [645, 89] width 50 height 21
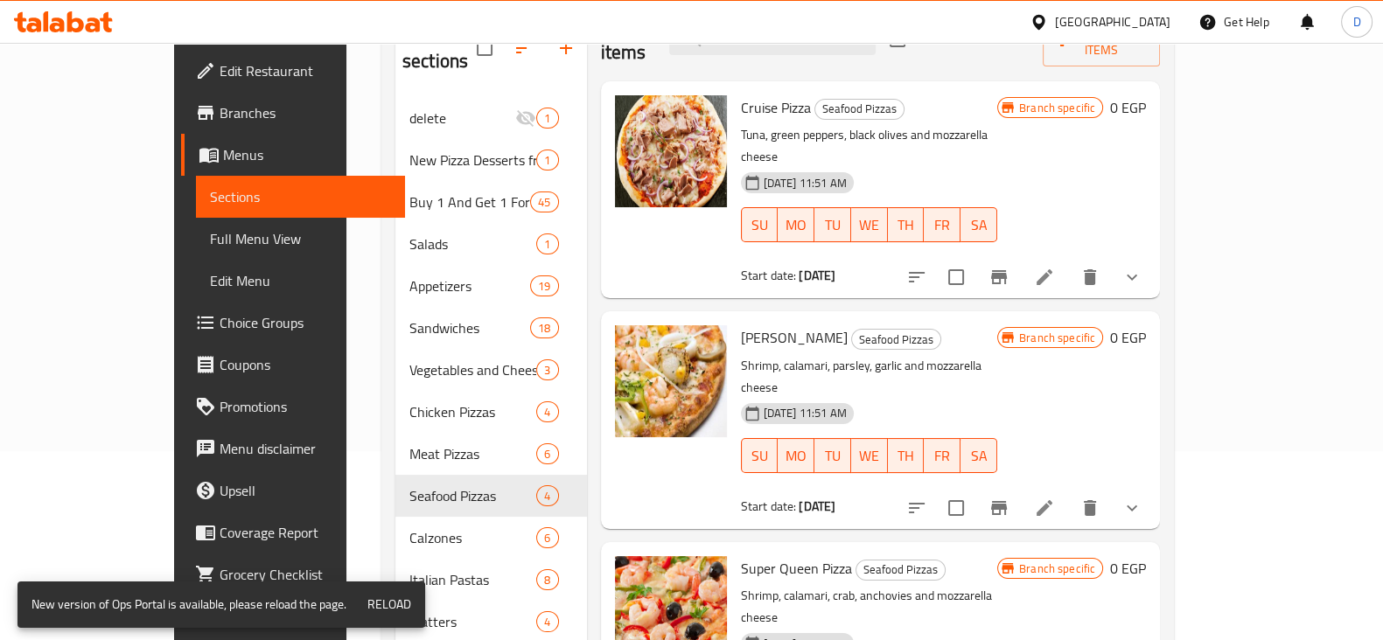
scroll to position [187, 0]
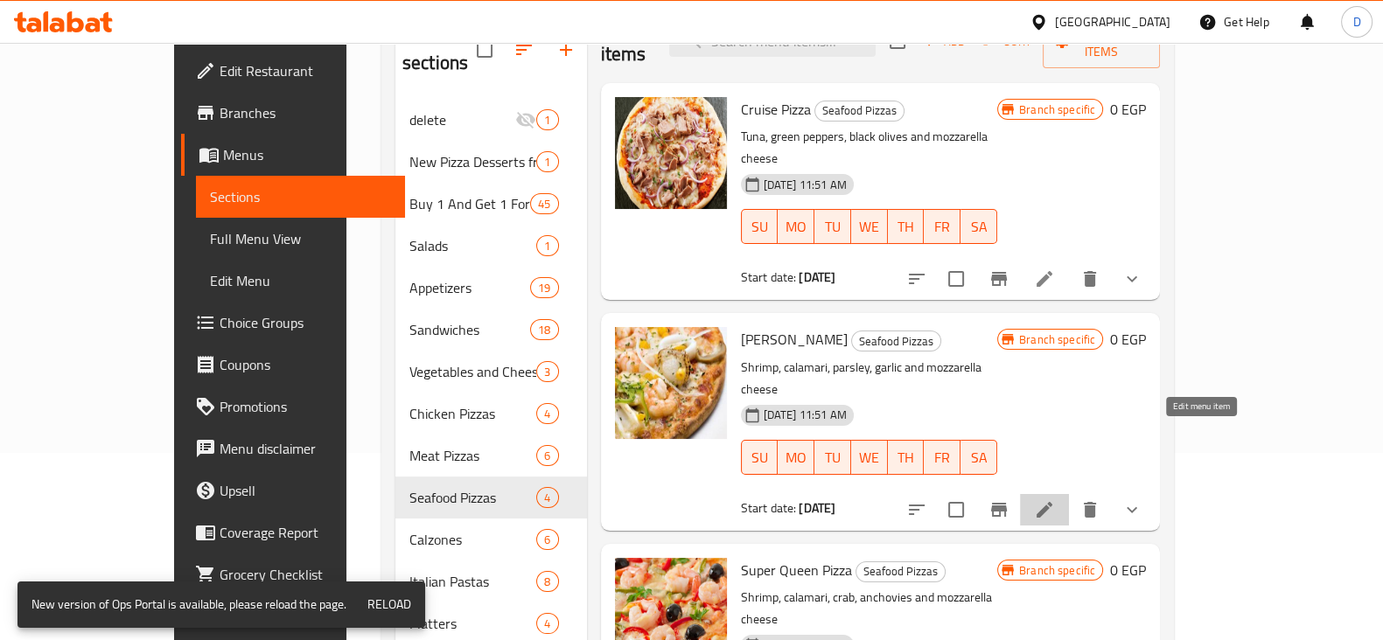
click at [1055, 500] on icon at bounding box center [1044, 510] width 21 height 21
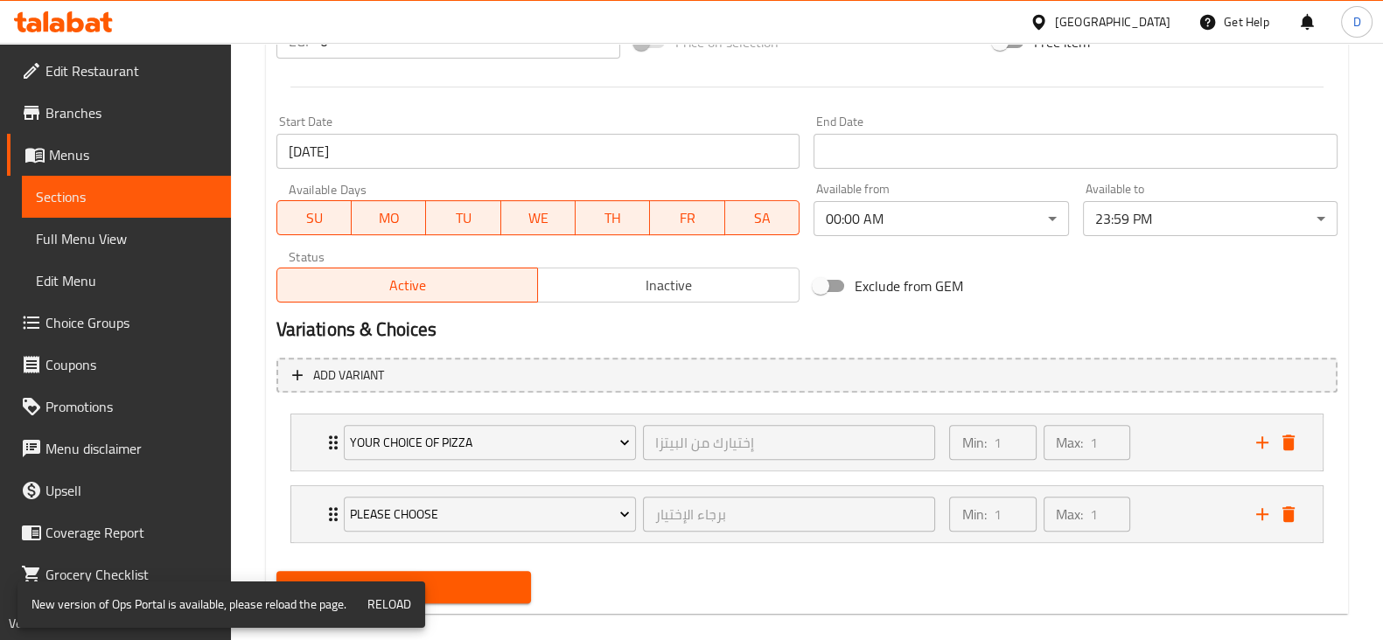
scroll to position [721, 0]
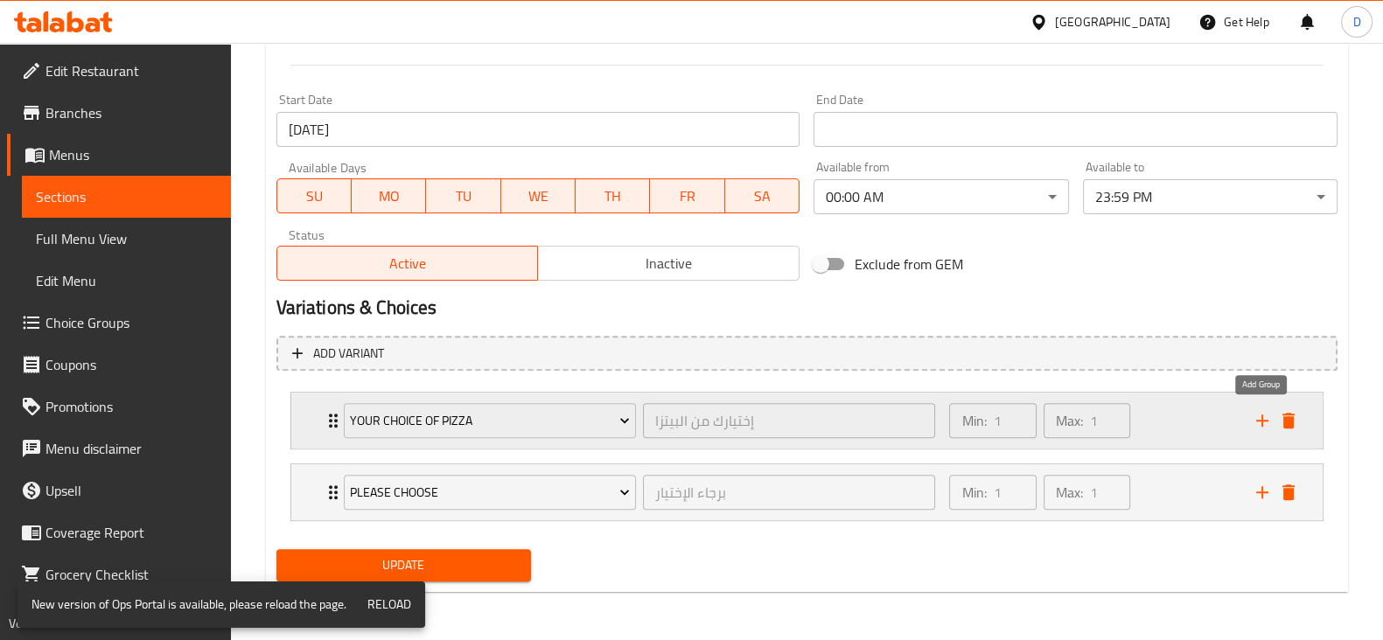
click at [1264, 420] on icon "add" at bounding box center [1262, 421] width 12 height 12
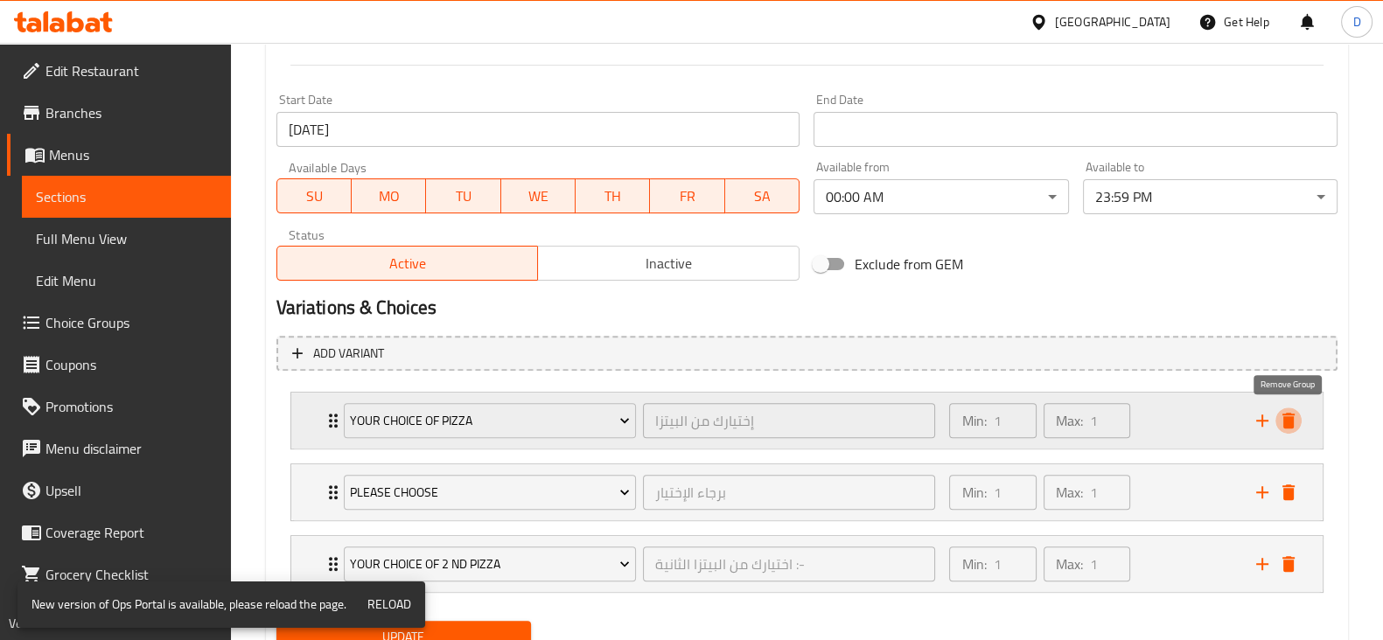
click at [1290, 423] on icon "delete" at bounding box center [1288, 421] width 12 height 16
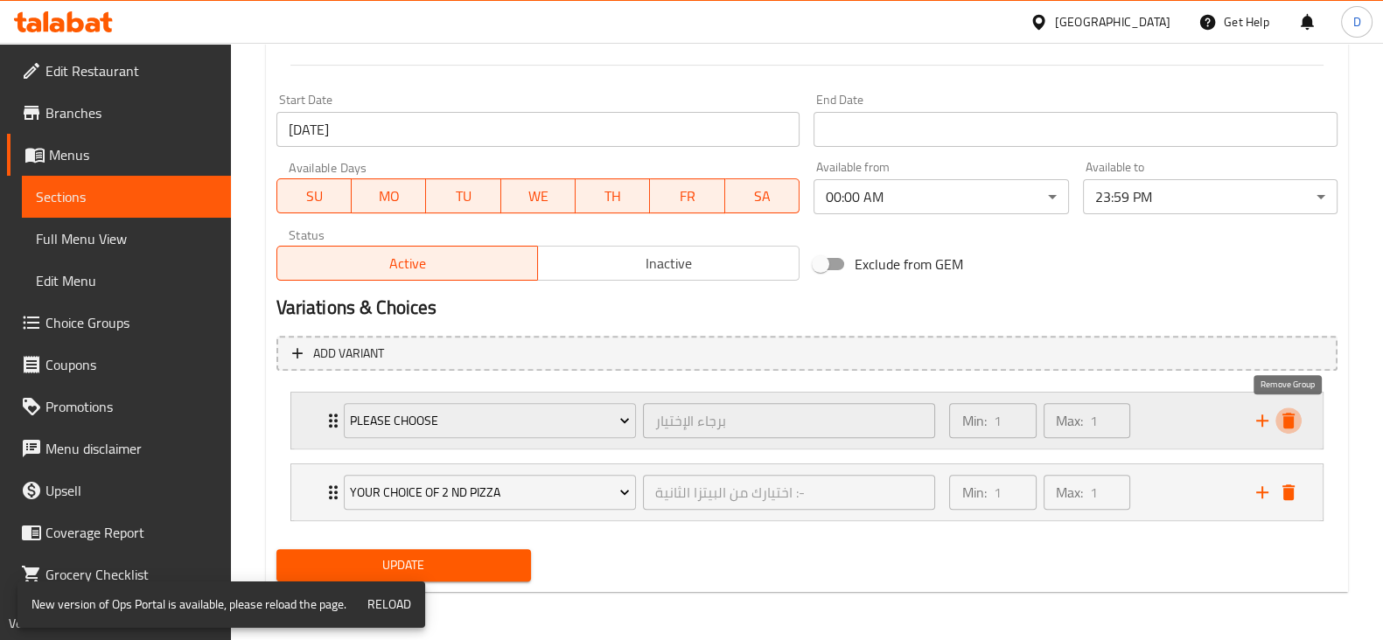
click at [1286, 429] on icon "delete" at bounding box center [1288, 420] width 21 height 21
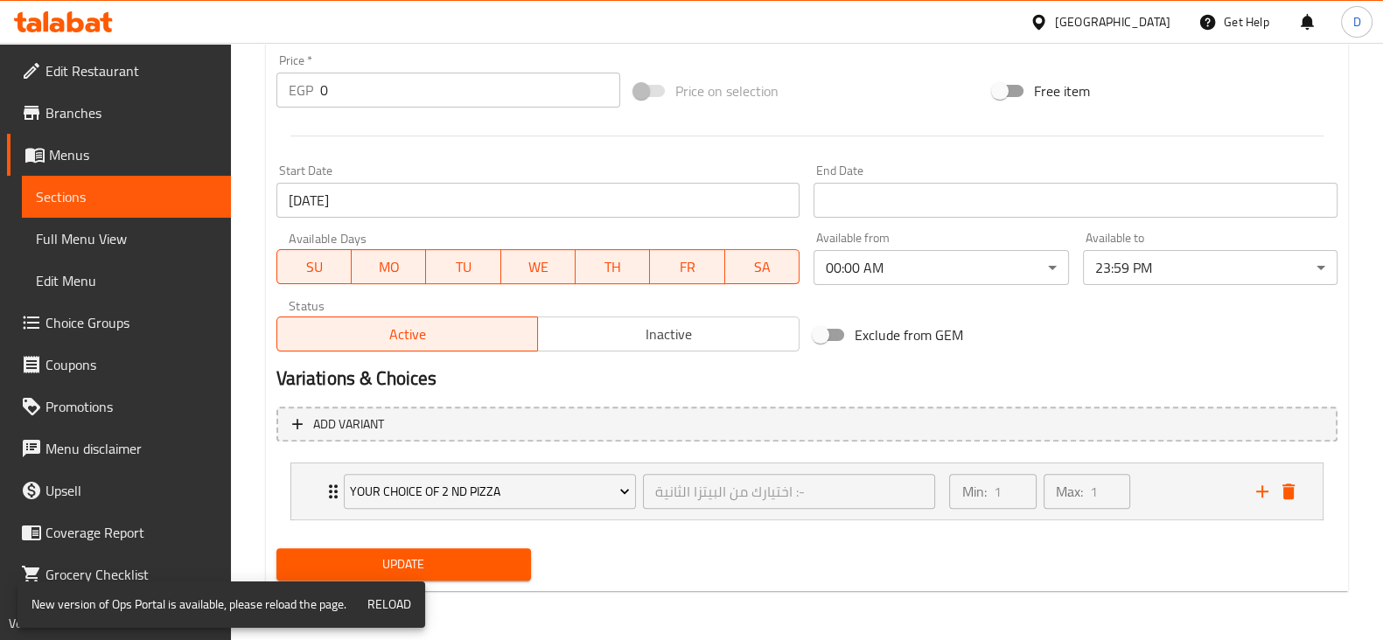
scroll to position [649, 0]
click at [1289, 488] on icon "delete" at bounding box center [1288, 493] width 12 height 16
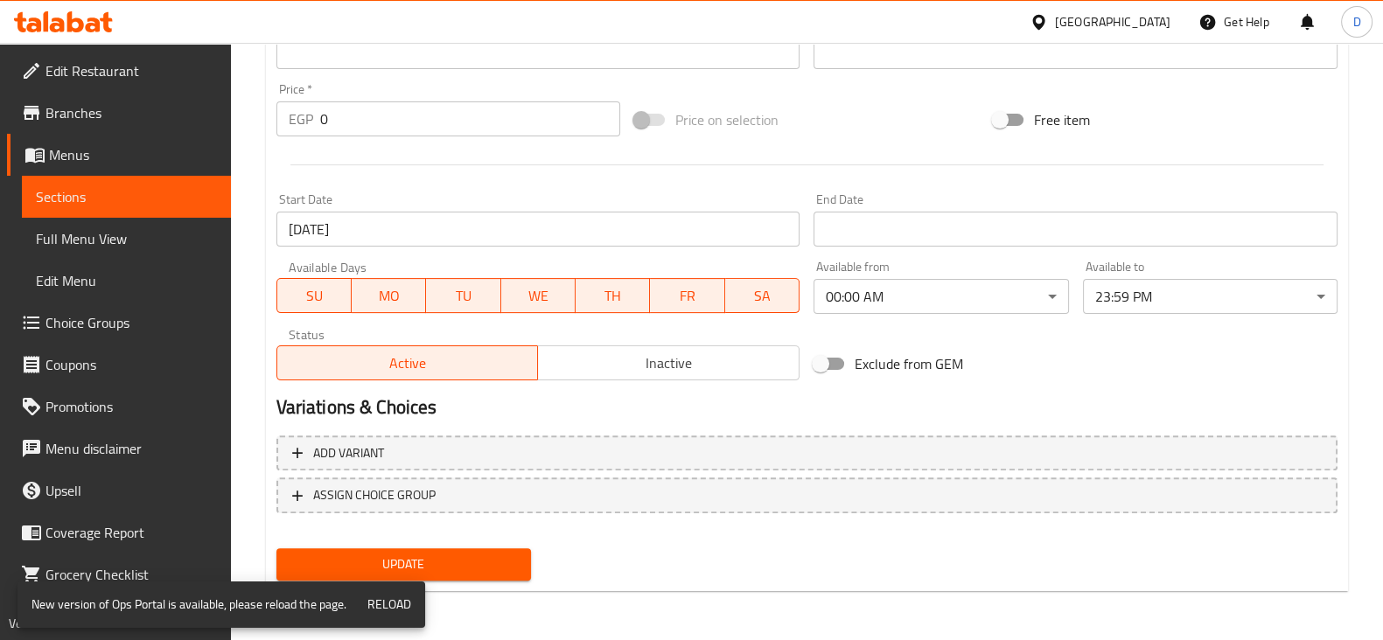
scroll to position [620, 0]
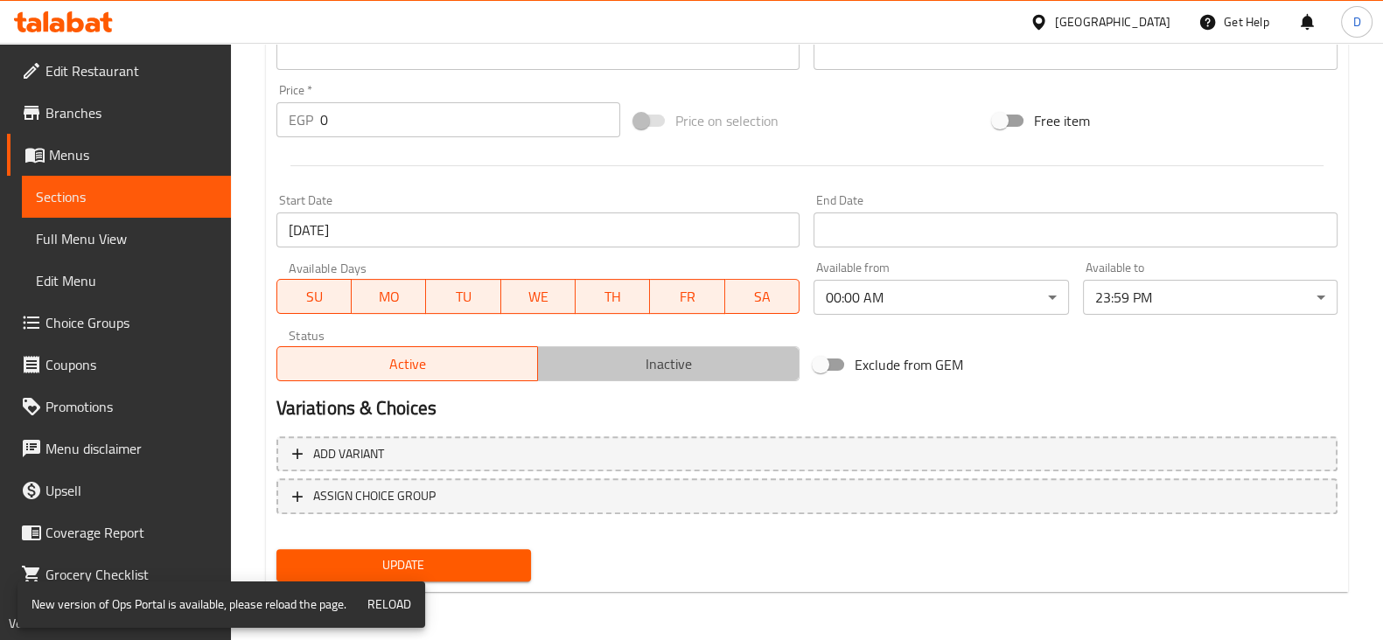
click at [656, 353] on span "Inactive" at bounding box center [669, 364] width 248 height 25
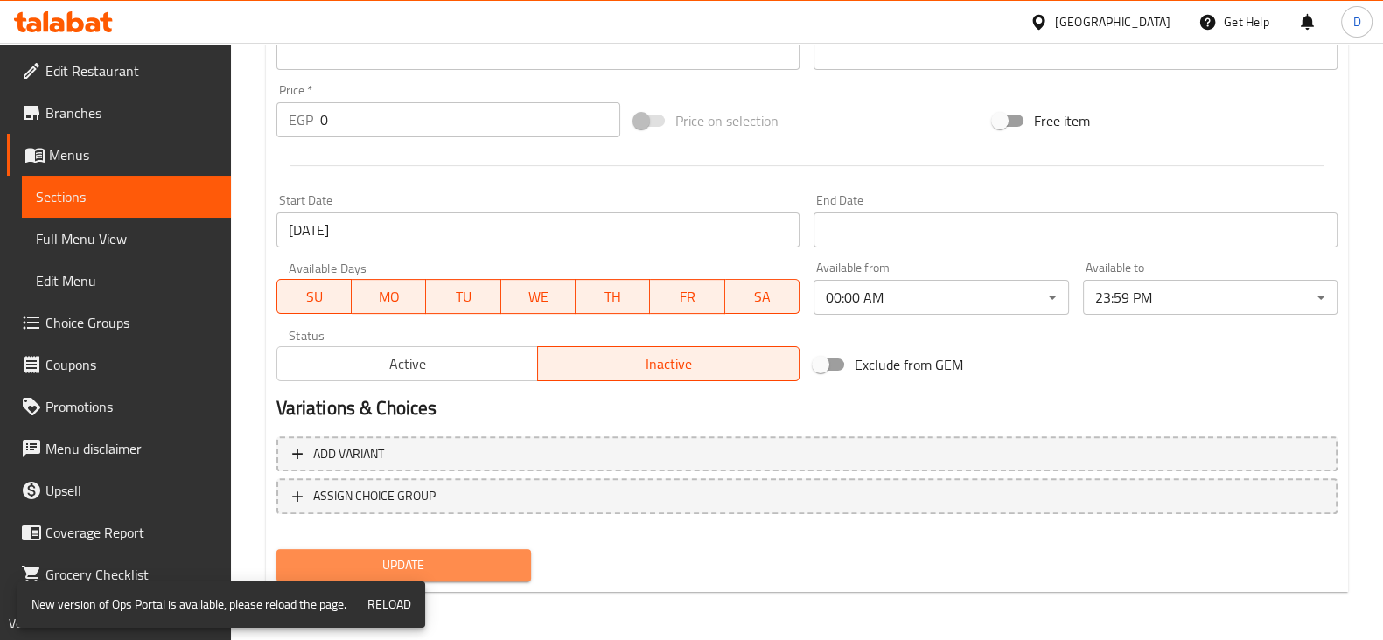
click at [503, 562] on span "Update" at bounding box center [403, 566] width 227 height 22
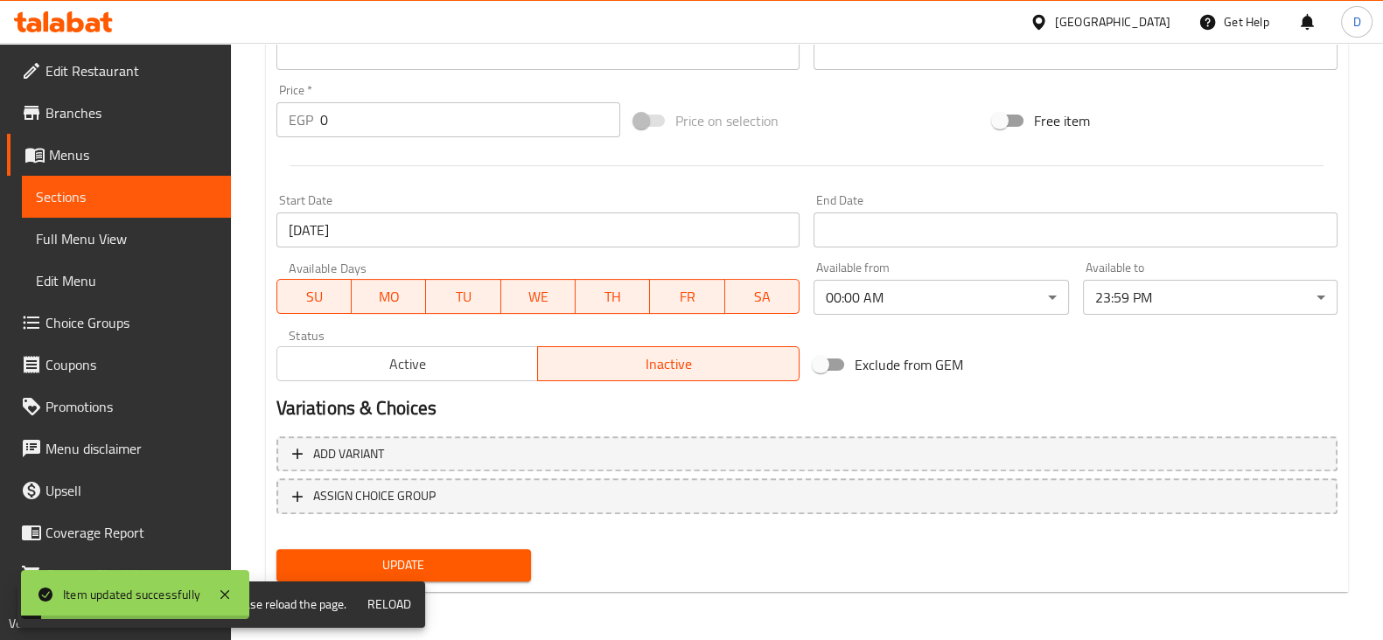
scroll to position [0, 0]
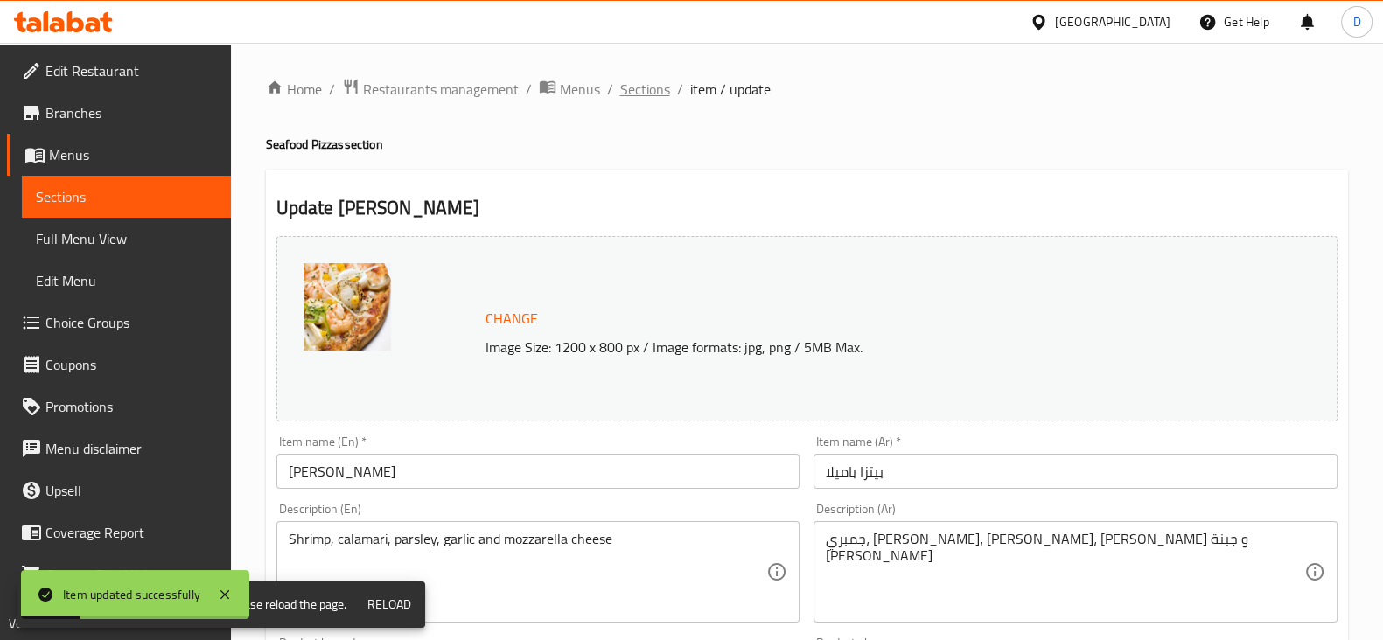
click at [639, 80] on span "Sections" at bounding box center [645, 89] width 50 height 21
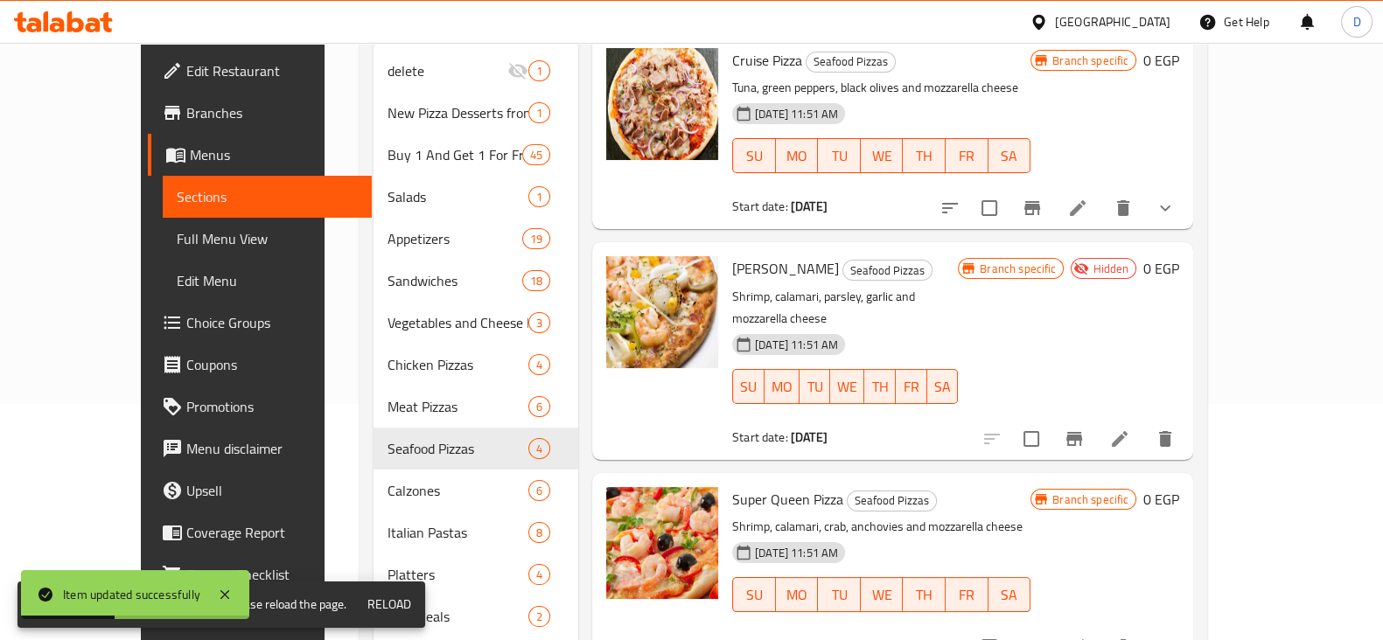
scroll to position [241, 0]
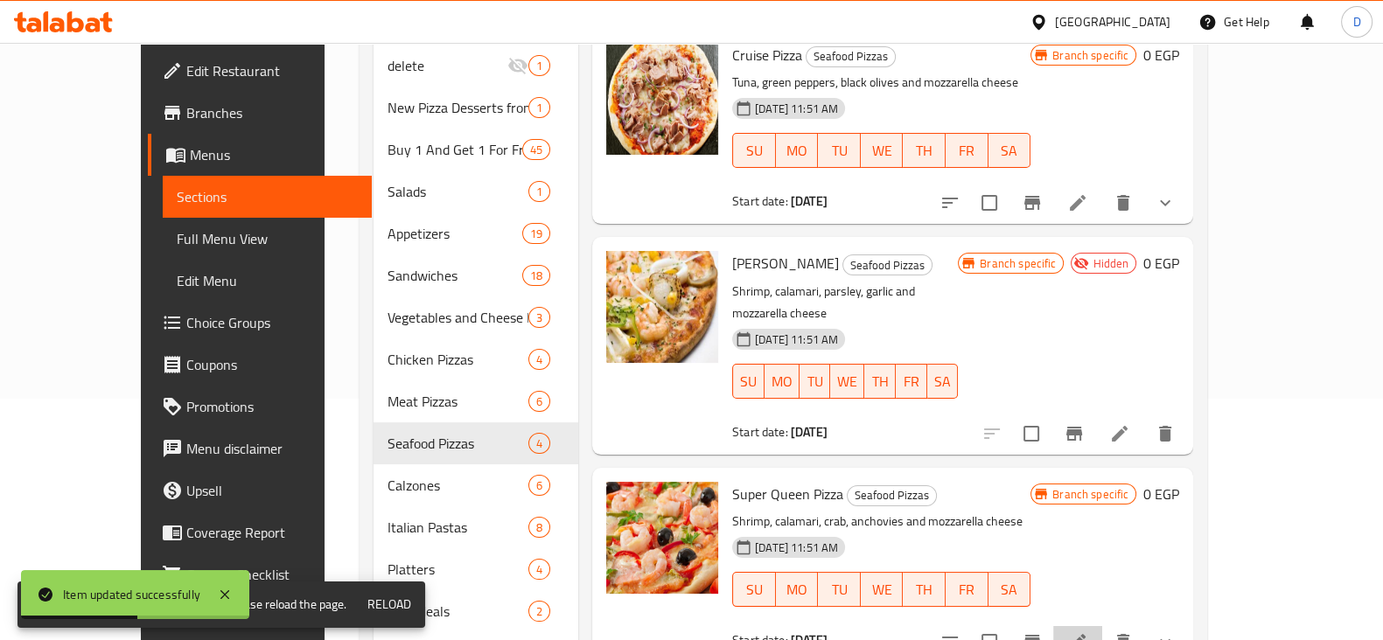
click at [1102, 626] on li at bounding box center [1077, 641] width 49 height 31
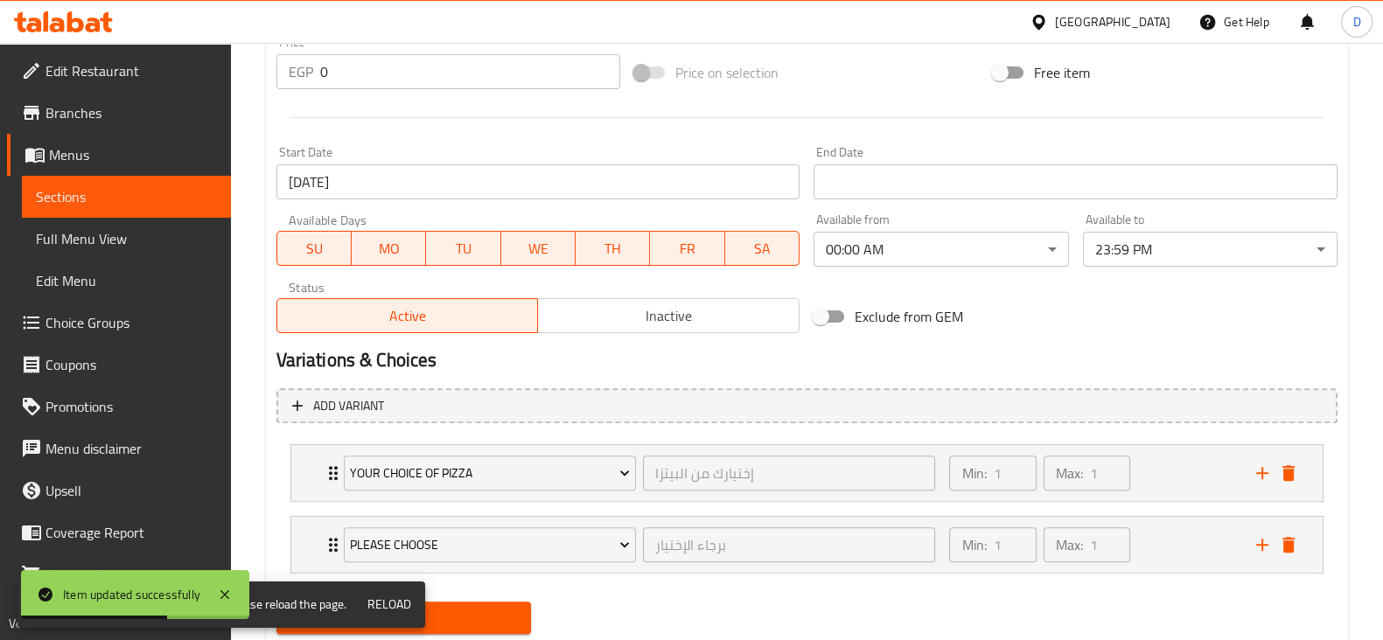
scroll to position [721, 0]
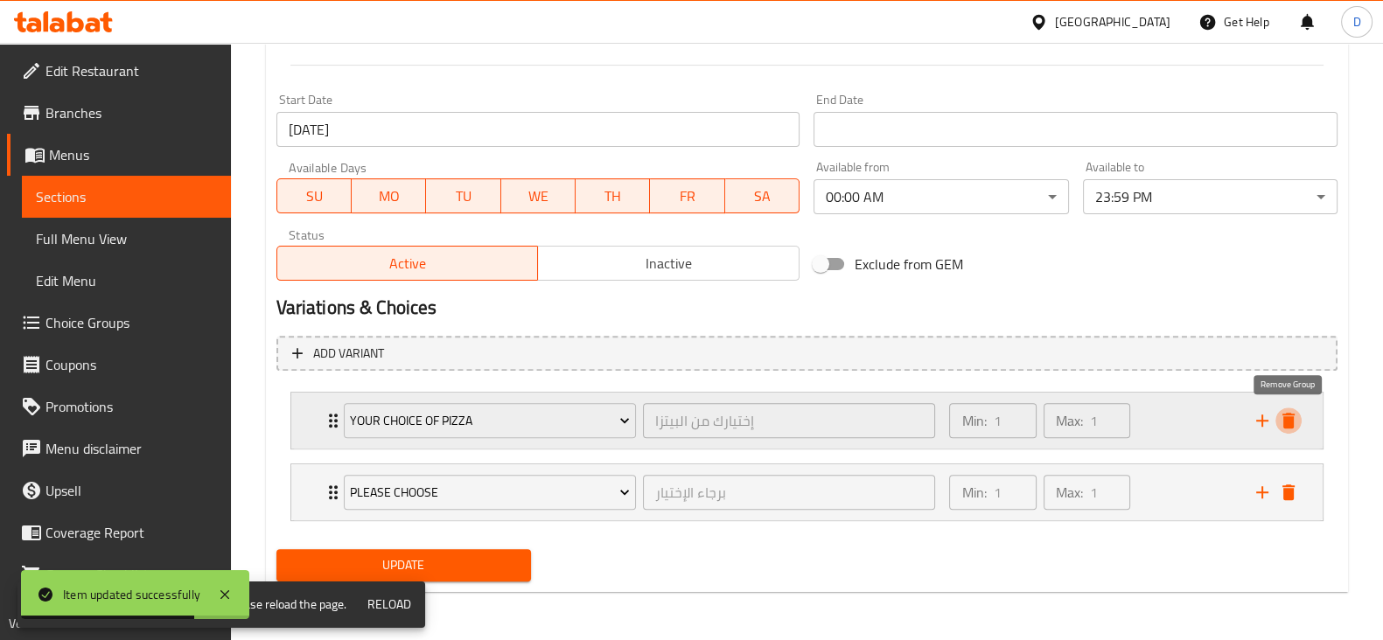
click at [1295, 411] on icon "delete" at bounding box center [1288, 420] width 21 height 21
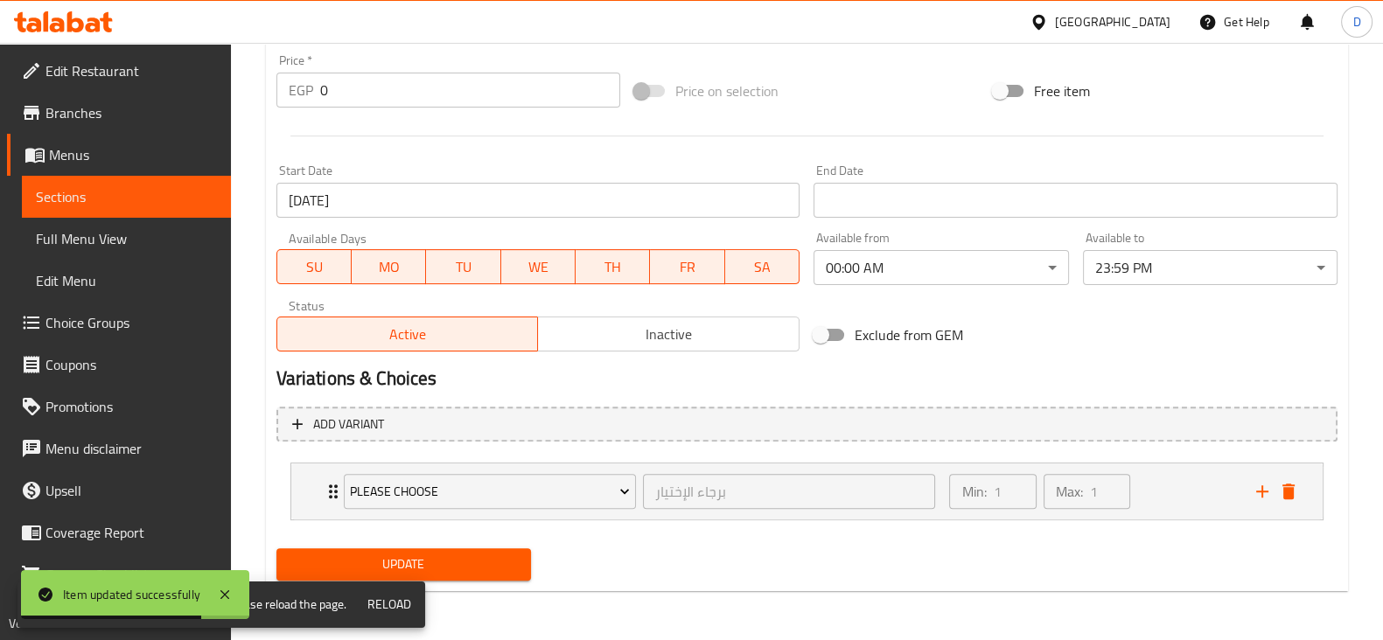
scroll to position [649, 0]
click at [1296, 485] on icon "delete" at bounding box center [1288, 492] width 21 height 21
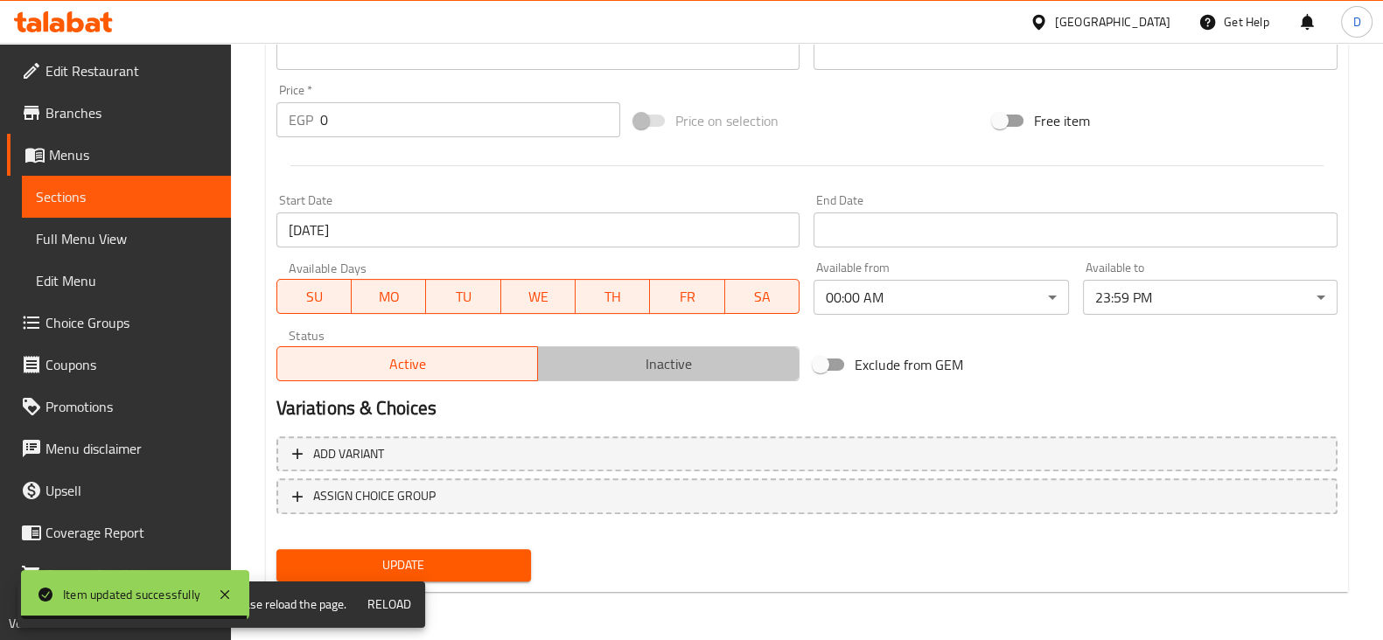
click at [642, 349] on button "Inactive" at bounding box center [668, 363] width 262 height 35
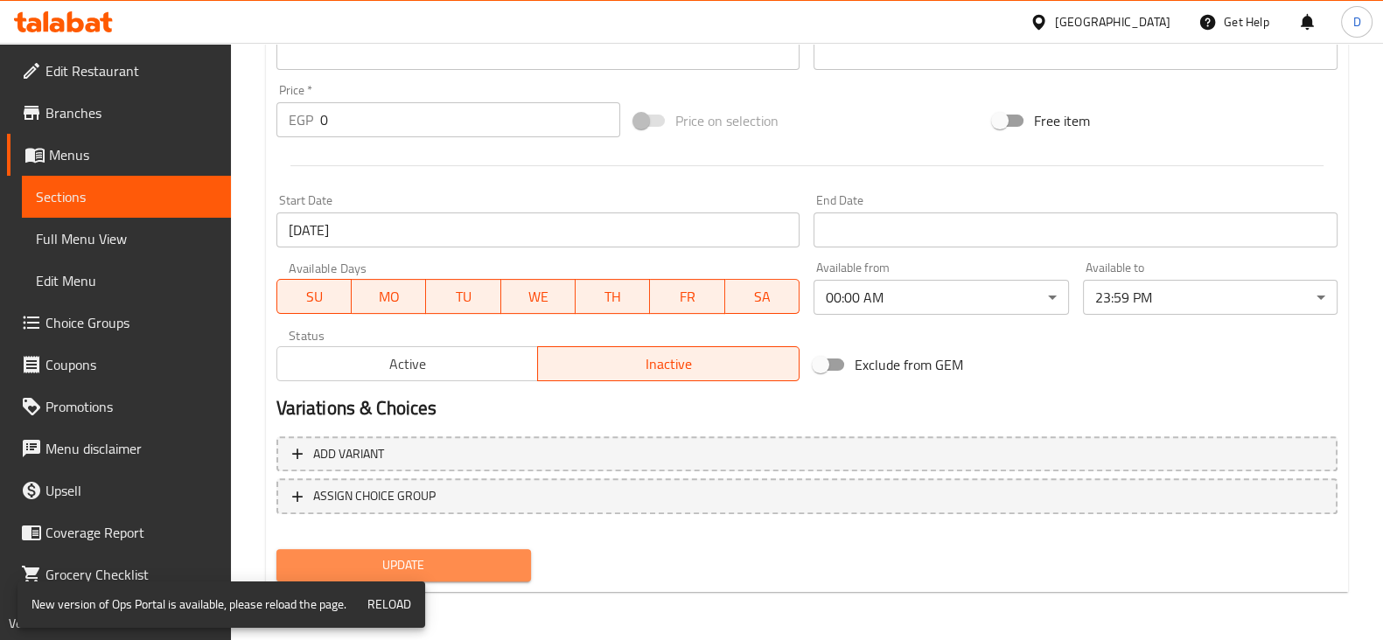
click at [465, 562] on span "Update" at bounding box center [403, 566] width 227 height 22
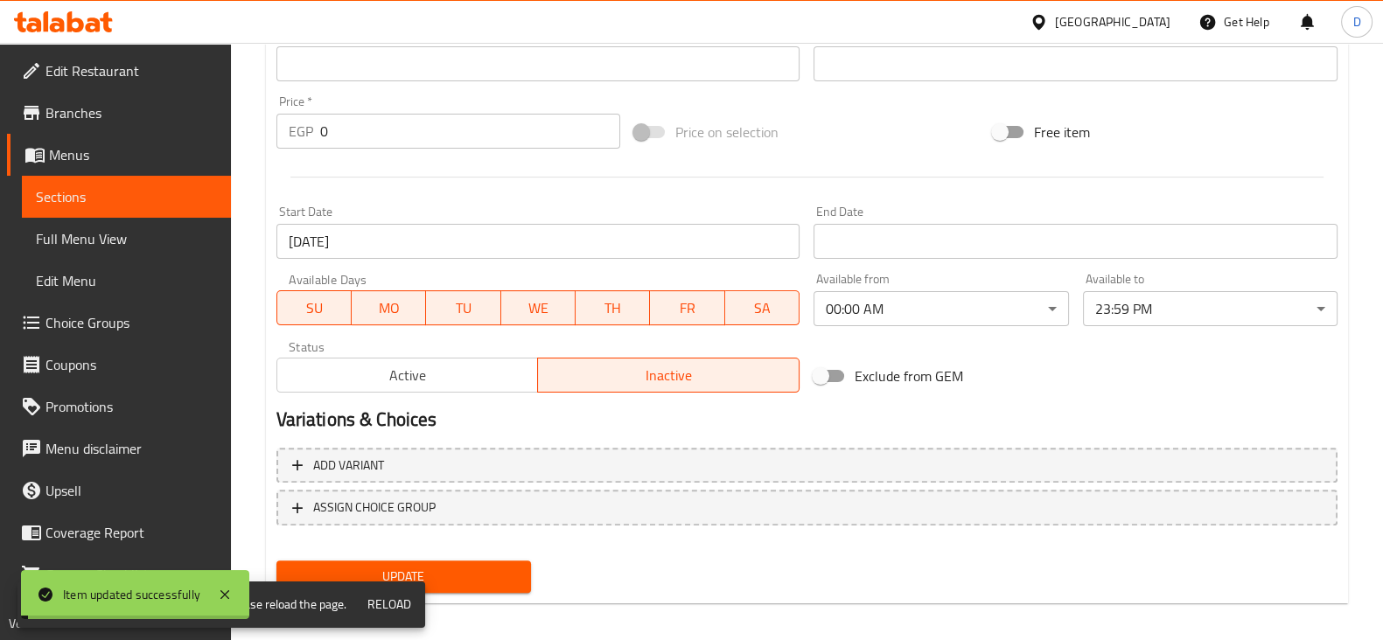
scroll to position [0, 0]
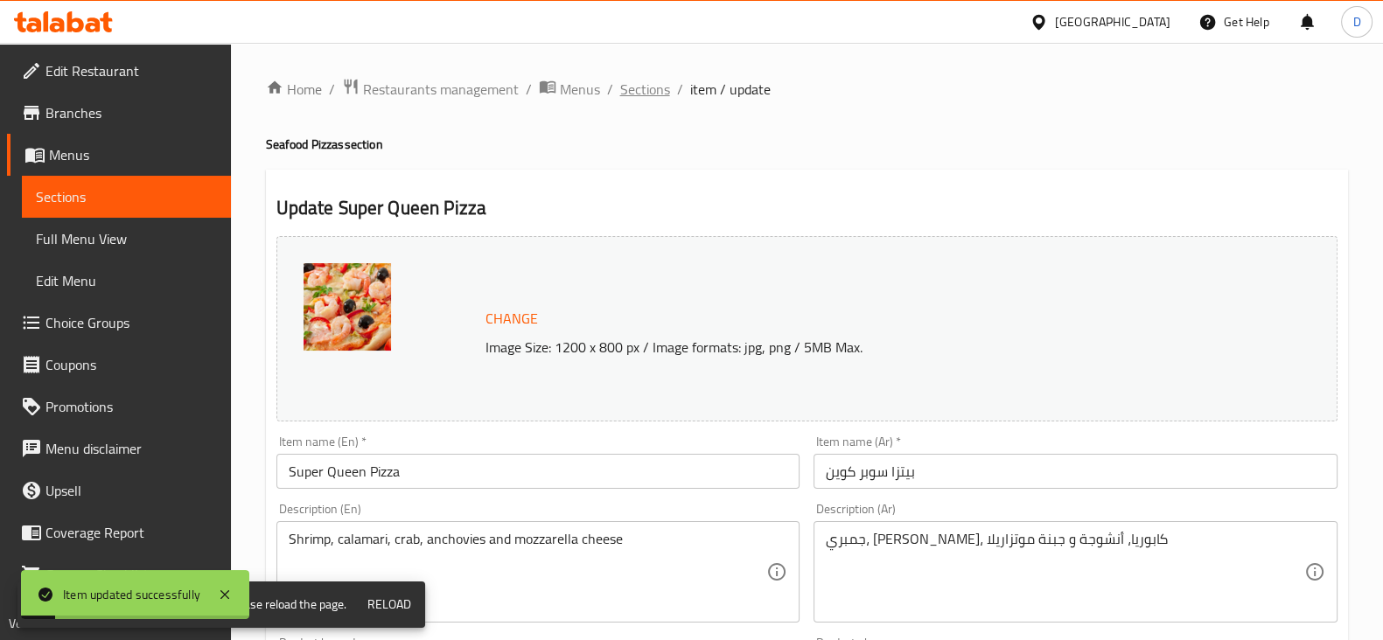
click at [634, 83] on span "Sections" at bounding box center [645, 89] width 50 height 21
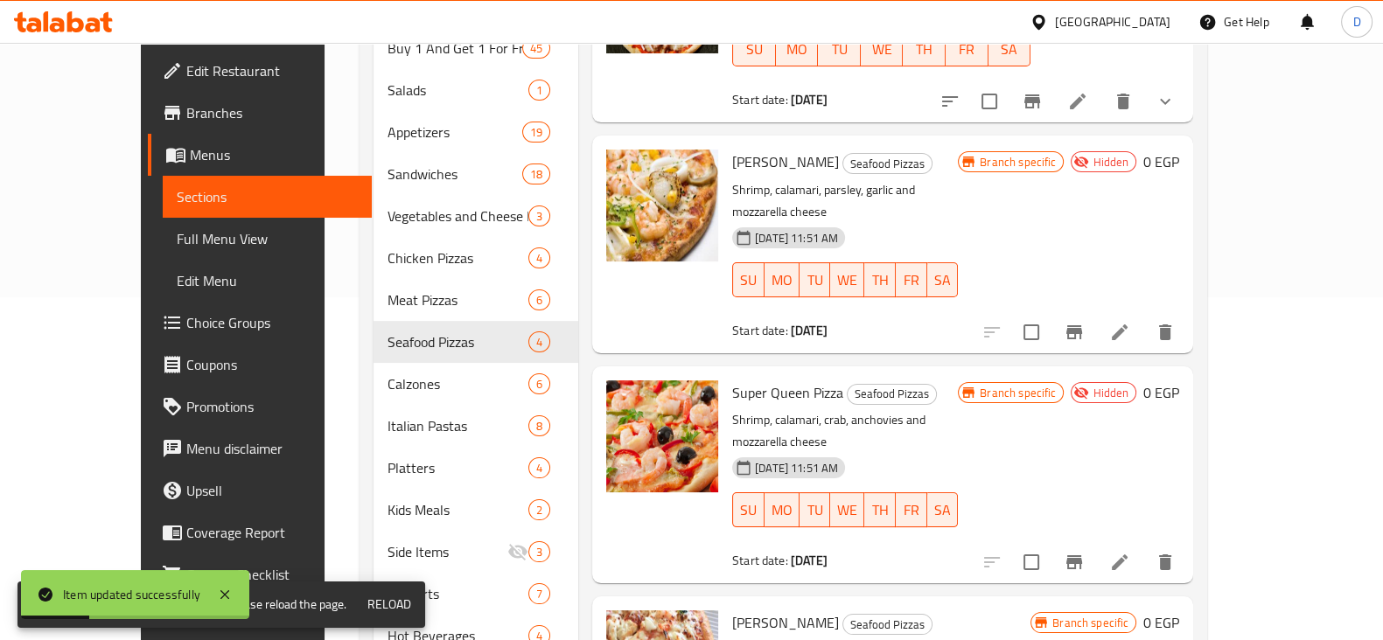
scroll to position [472, 0]
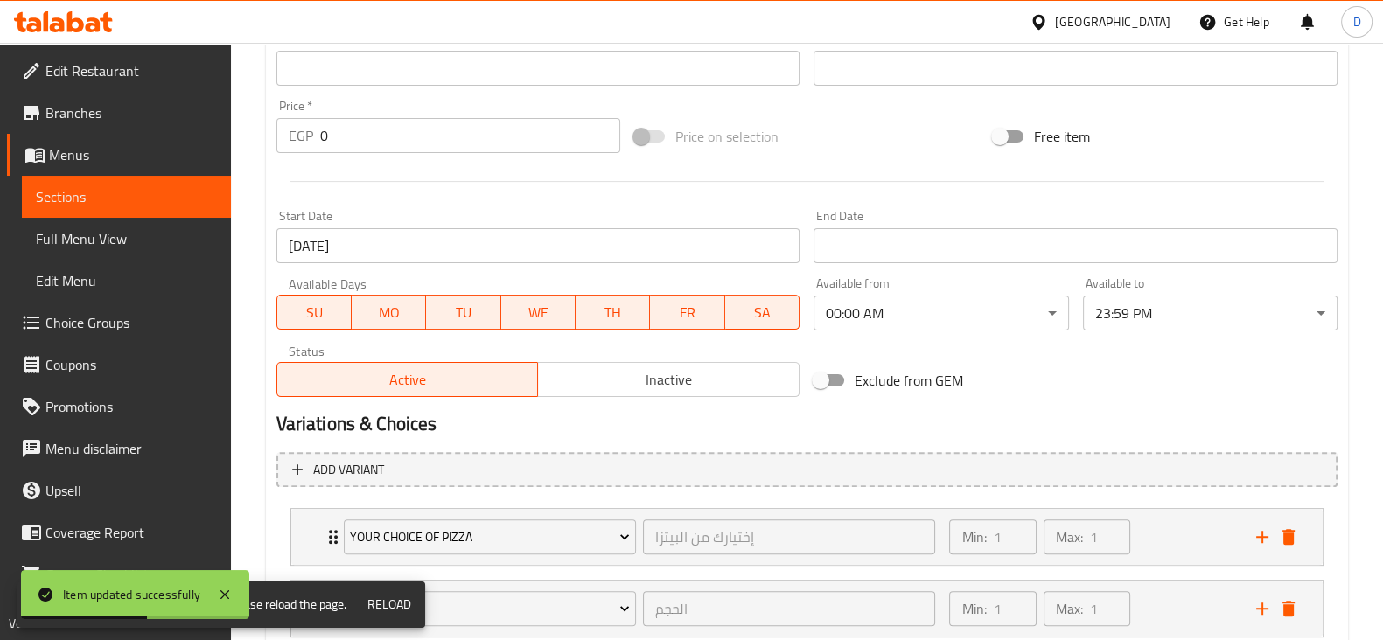
scroll to position [721, 0]
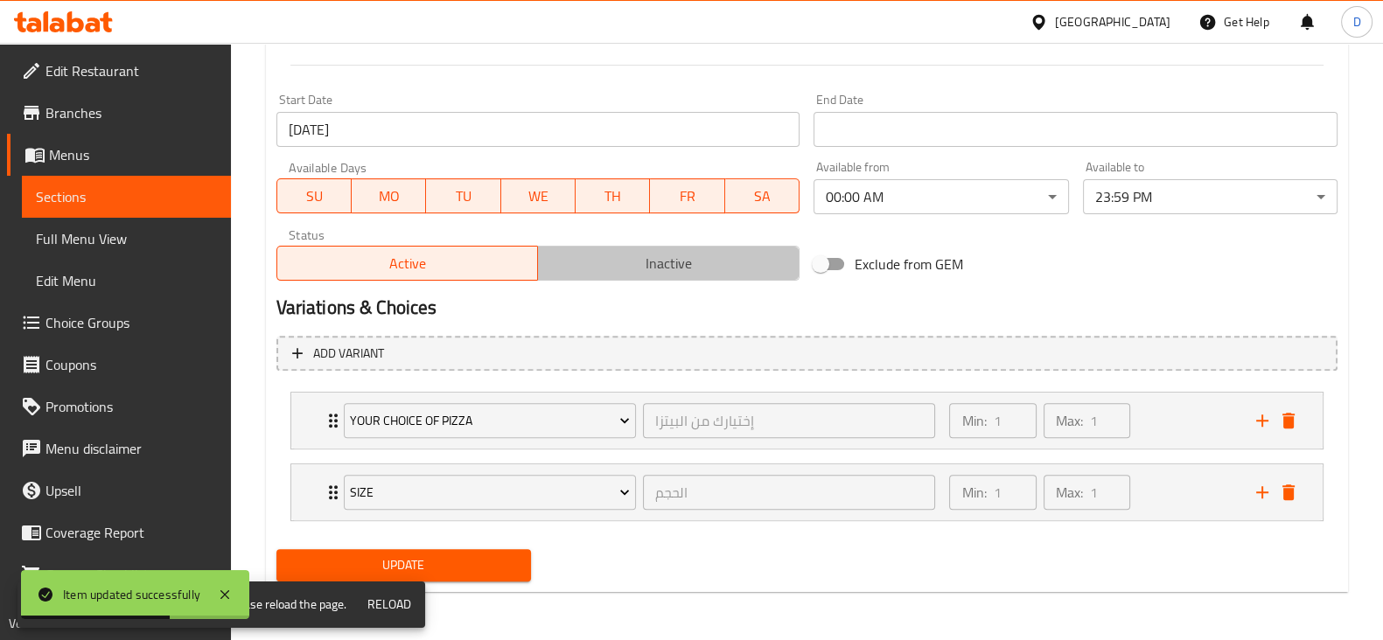
click at [607, 273] on span "Inactive" at bounding box center [669, 263] width 248 height 25
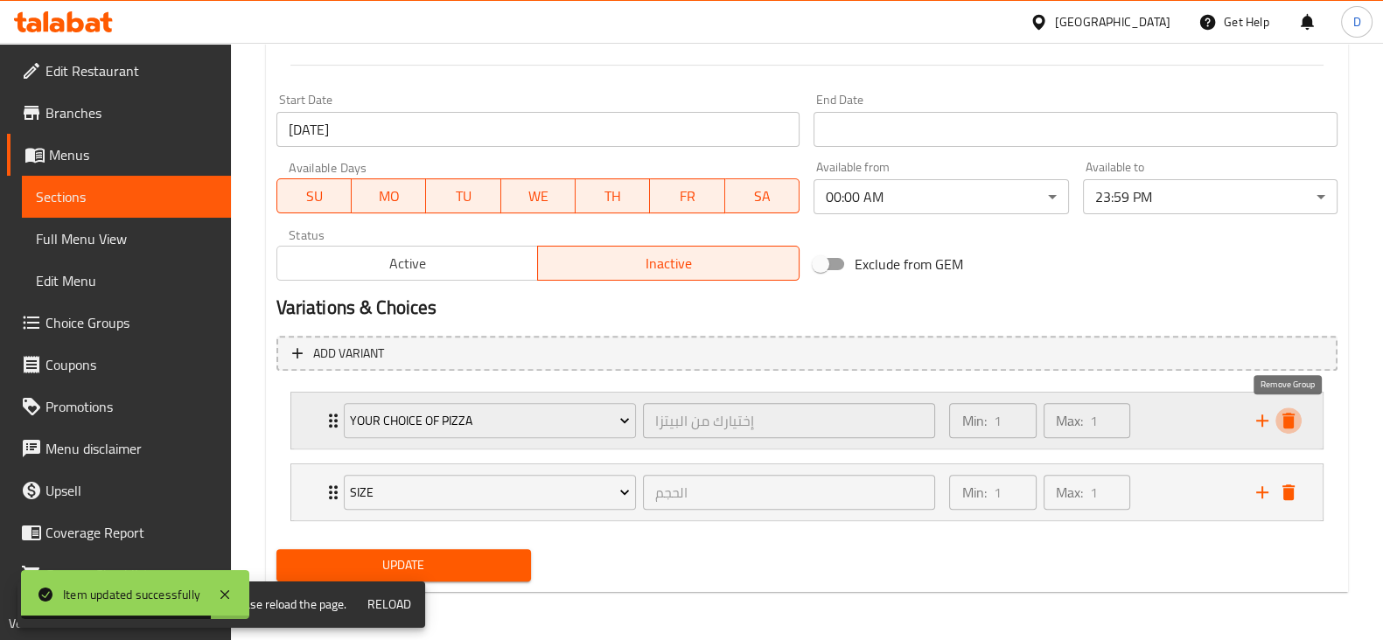
click at [1281, 411] on icon "delete" at bounding box center [1288, 420] width 21 height 21
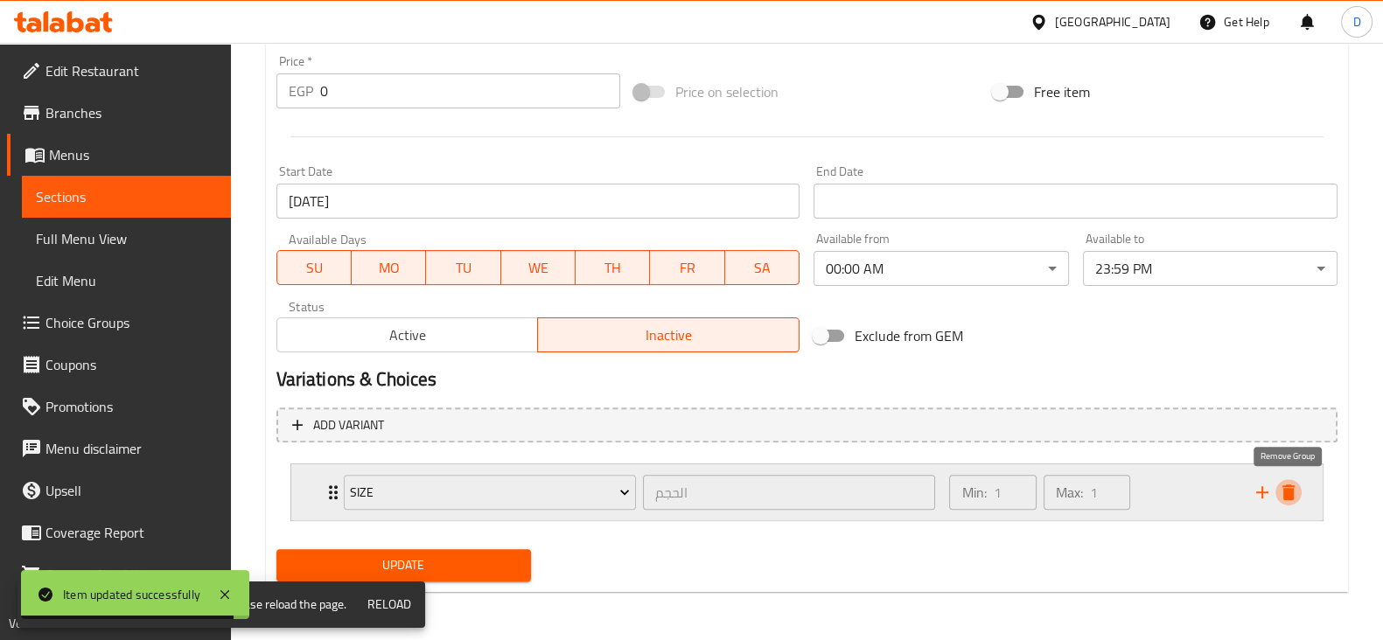
click at [1295, 487] on icon "delete" at bounding box center [1288, 492] width 21 height 21
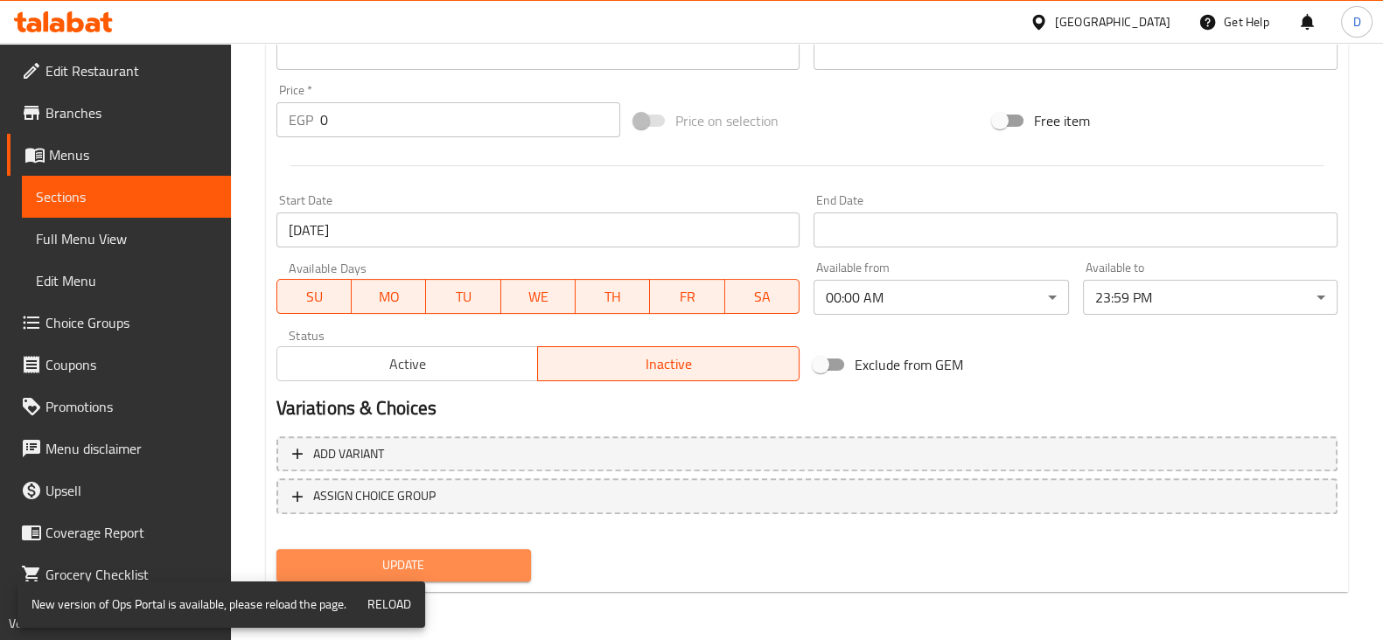
click at [459, 562] on span "Update" at bounding box center [403, 566] width 227 height 22
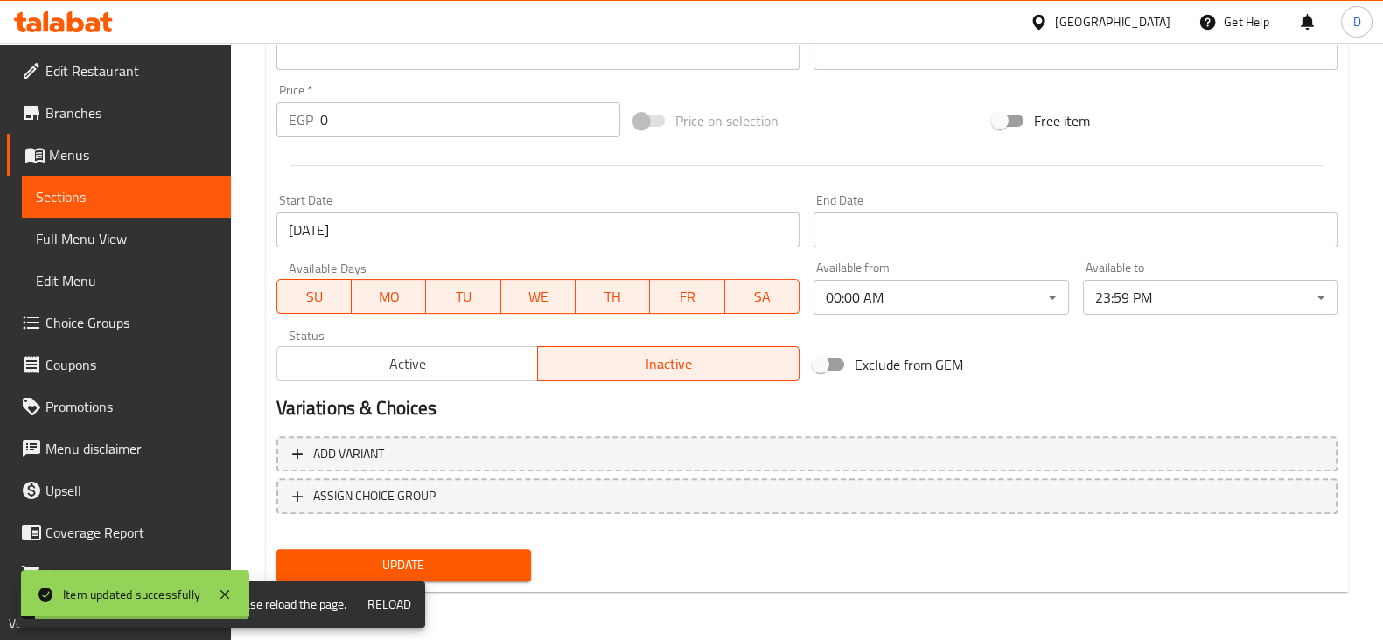
scroll to position [0, 0]
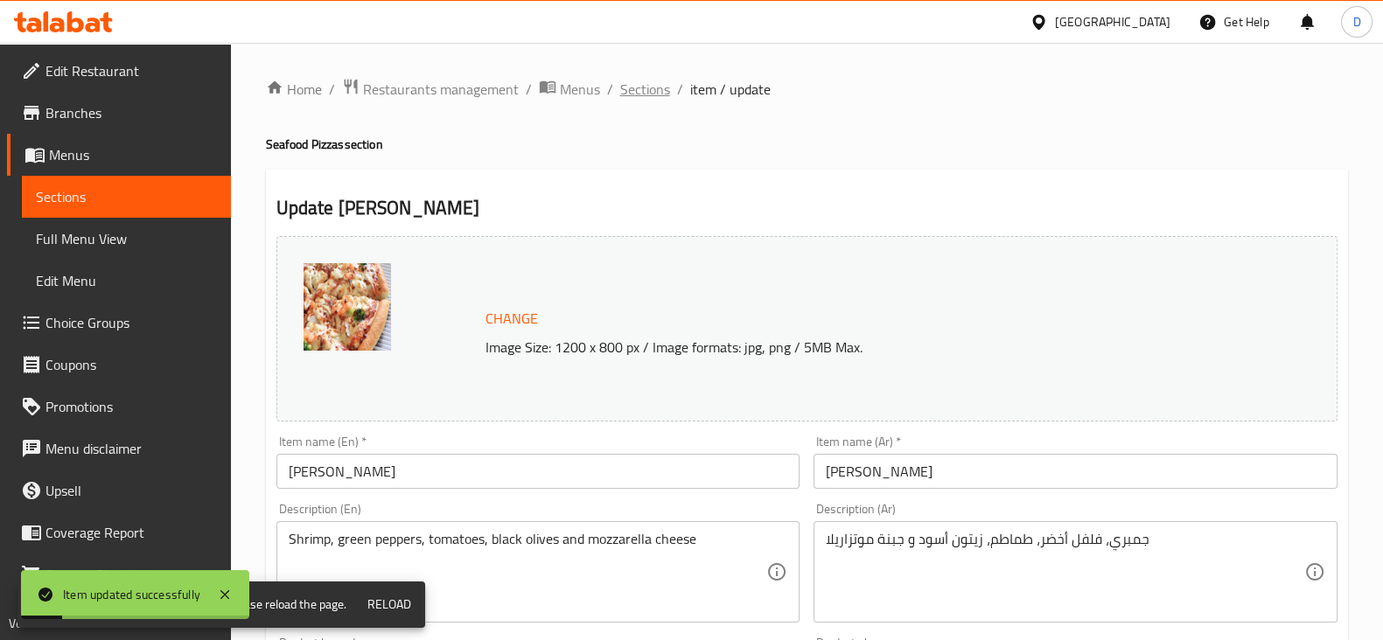
click at [643, 79] on span "Sections" at bounding box center [645, 89] width 50 height 21
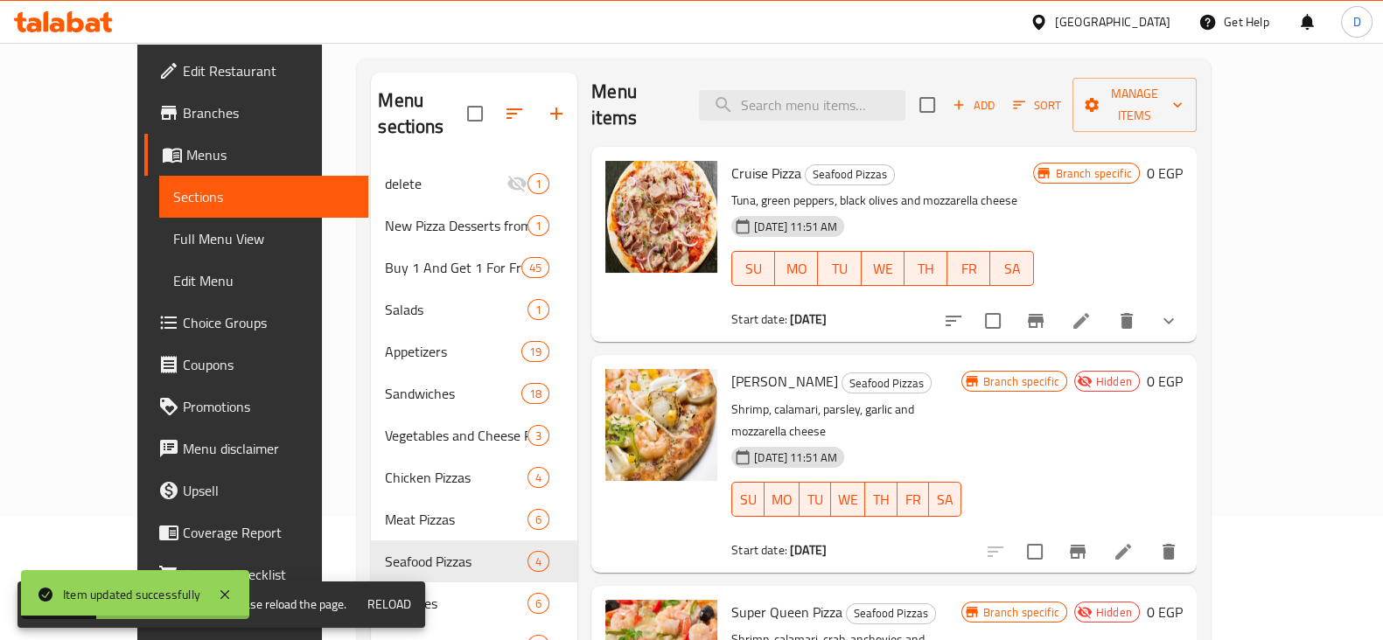
scroll to position [128, 0]
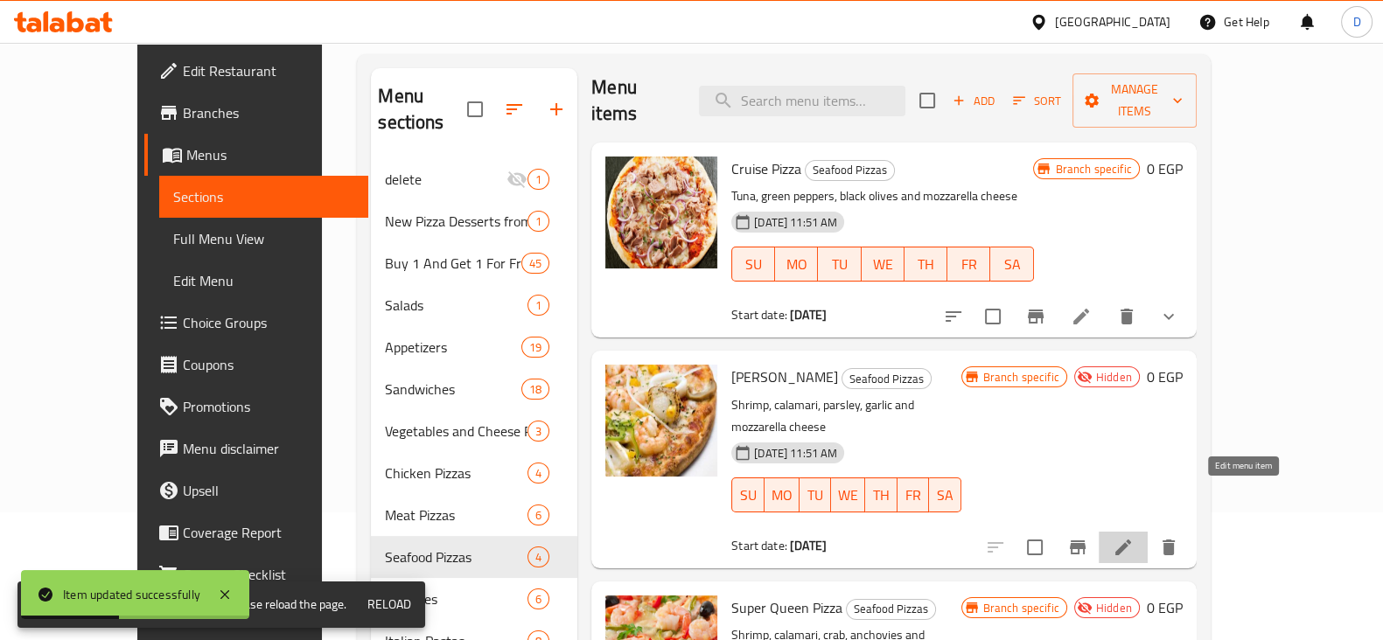
click at [1134, 537] on icon at bounding box center [1123, 547] width 21 height 21
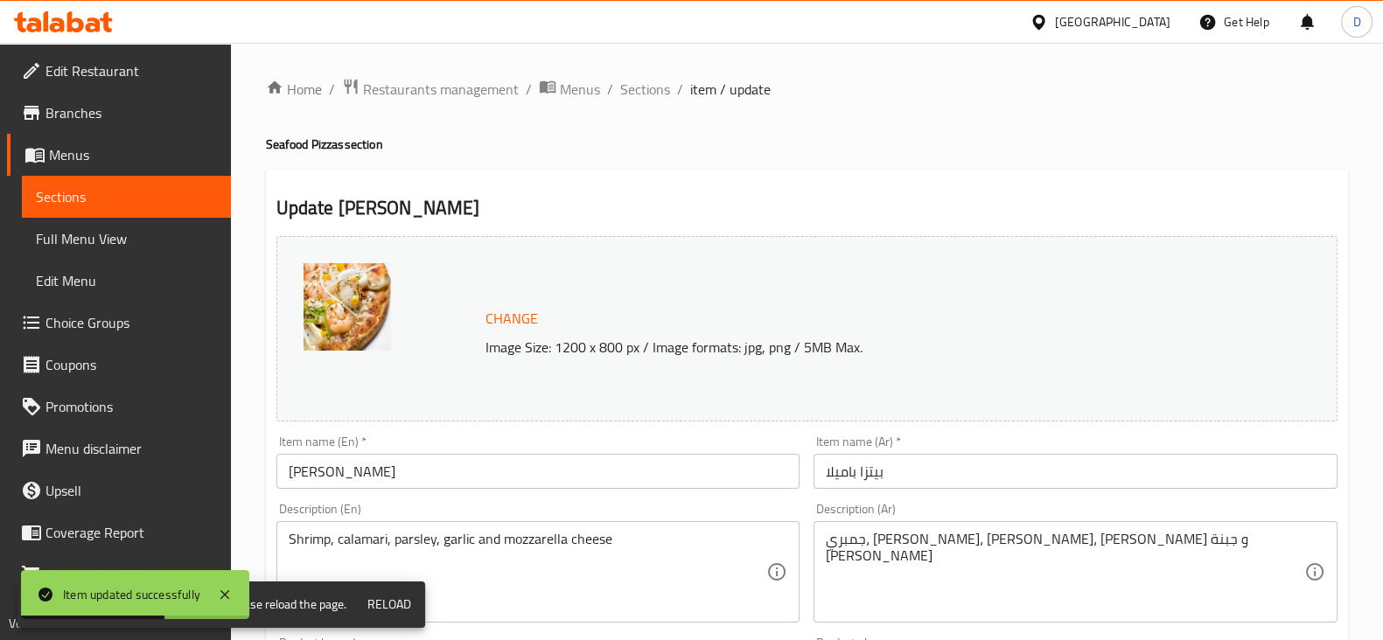
scroll to position [1, 0]
click at [625, 88] on span "Sections" at bounding box center [645, 88] width 50 height 21
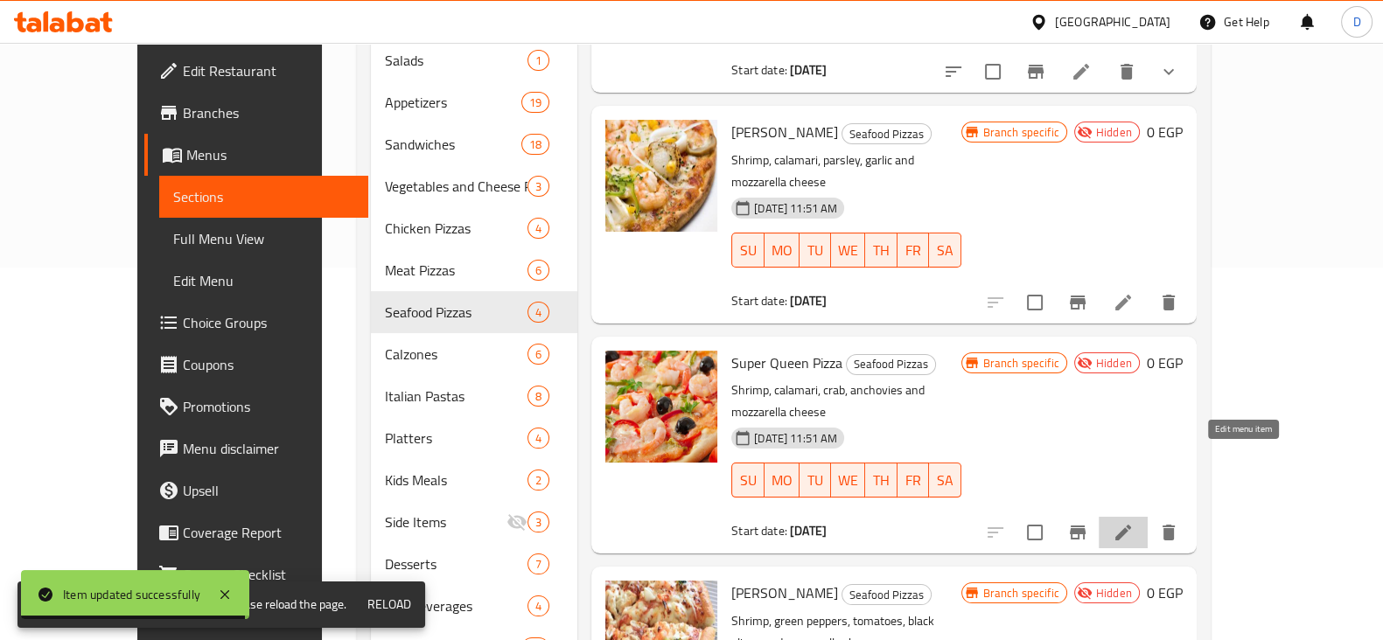
click at [1134, 522] on icon at bounding box center [1123, 532] width 21 height 21
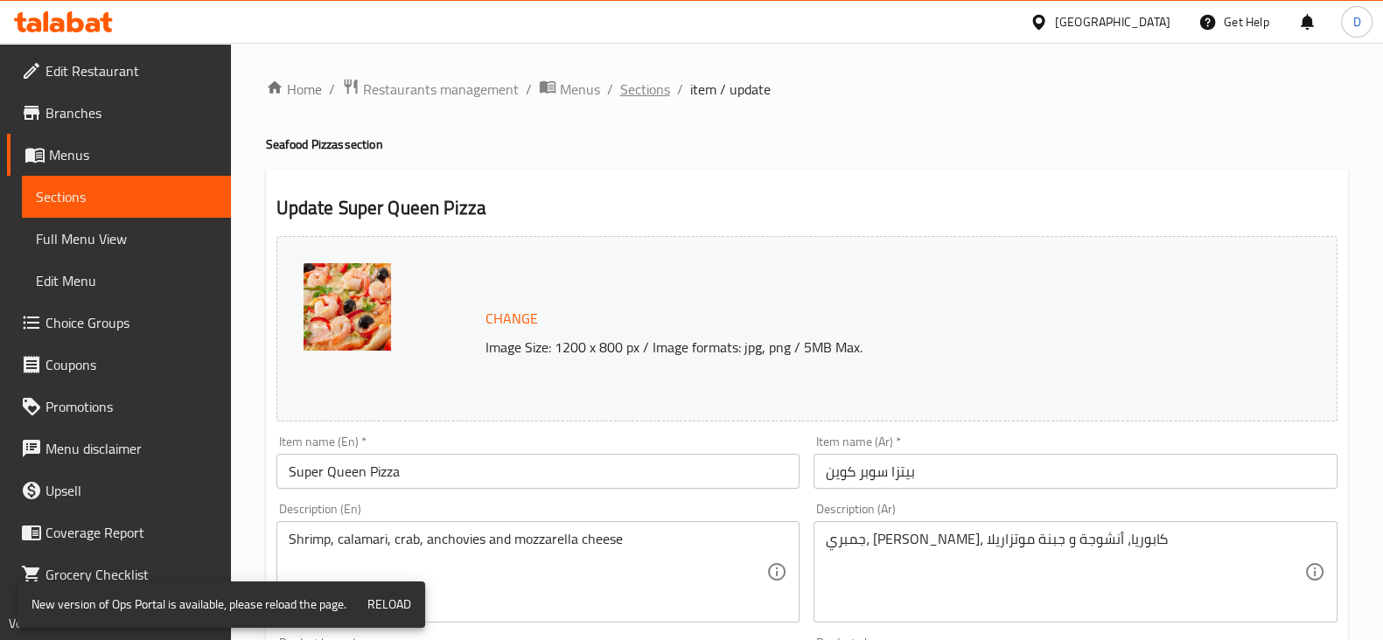
click at [660, 92] on span "Sections" at bounding box center [645, 89] width 50 height 21
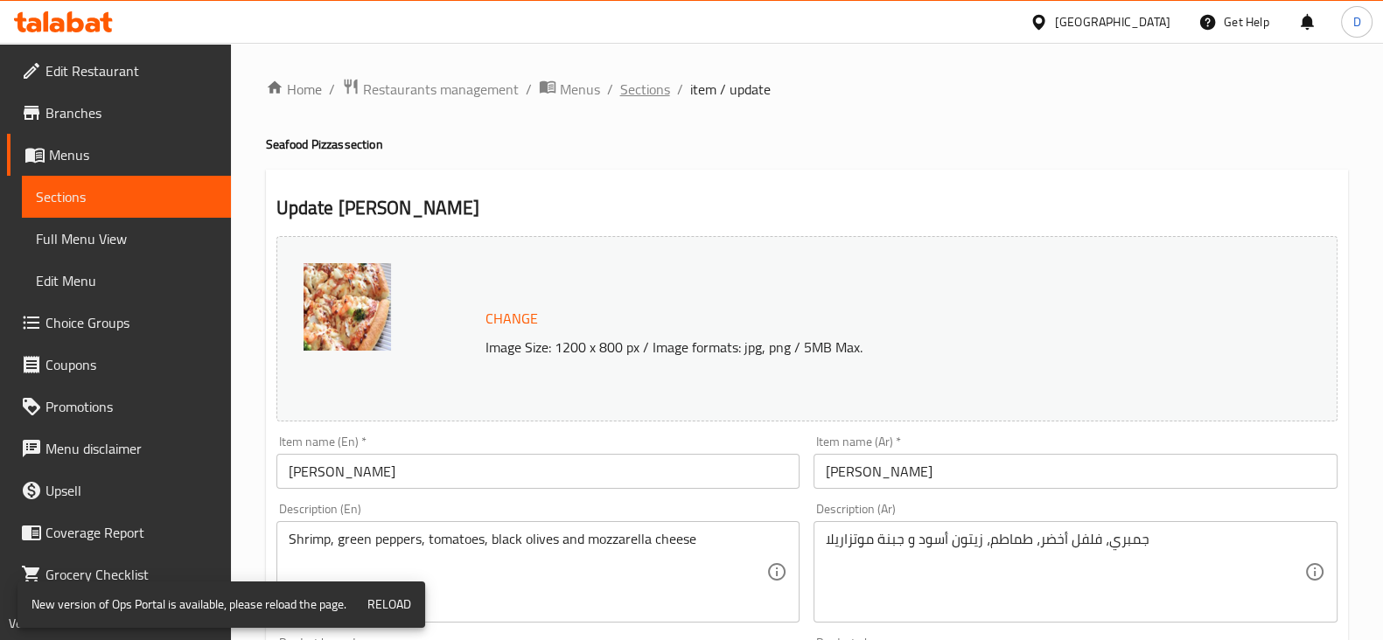
click at [647, 79] on span "Sections" at bounding box center [645, 89] width 50 height 21
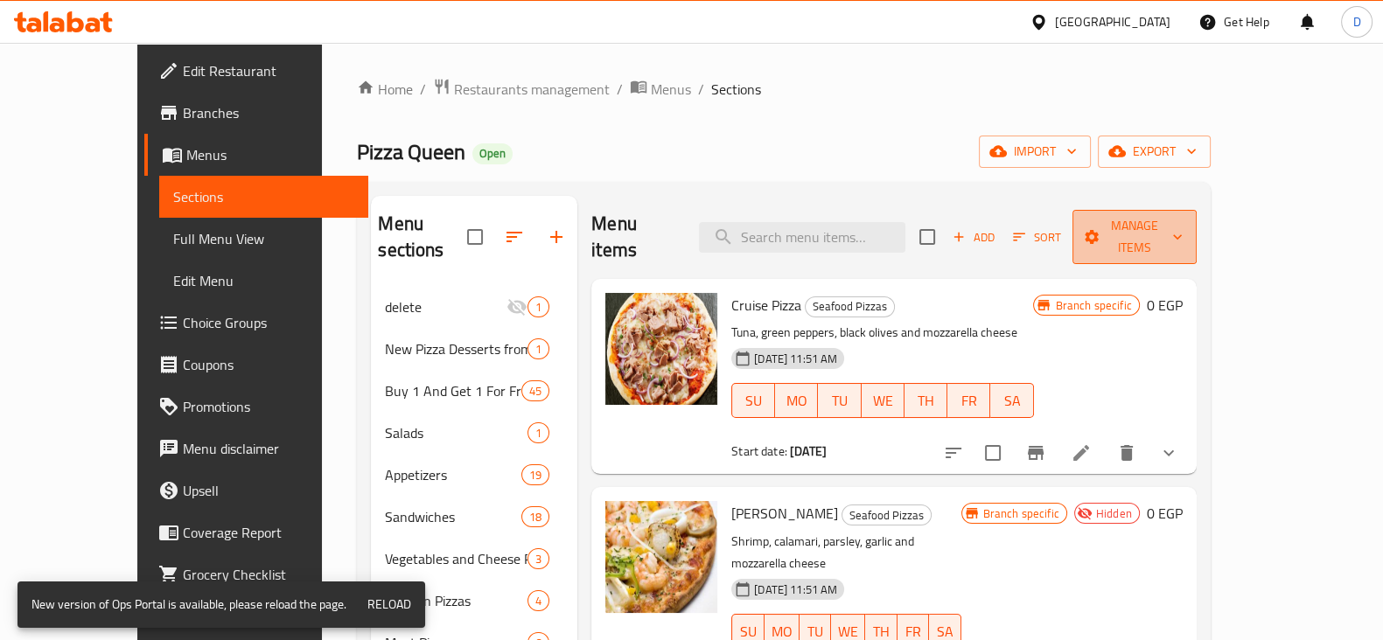
click at [1183, 231] on span "Manage items" at bounding box center [1135, 237] width 96 height 44
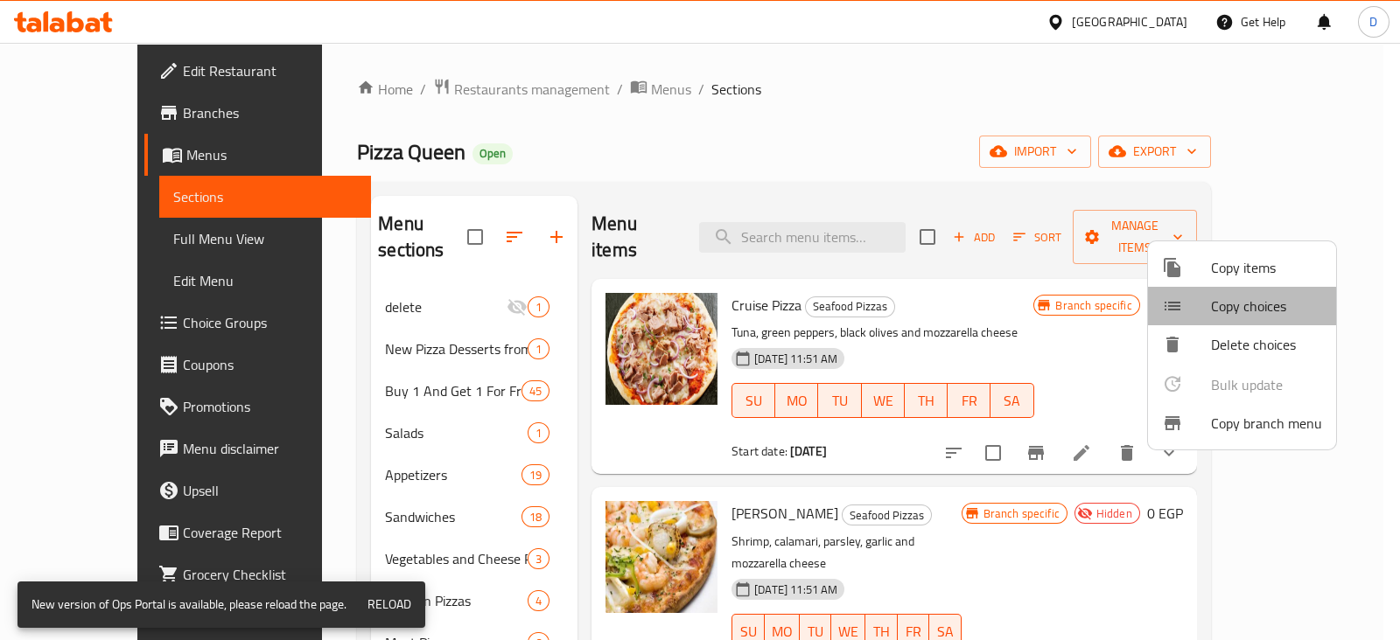
click at [1247, 311] on span "Copy choices" at bounding box center [1266, 306] width 111 height 21
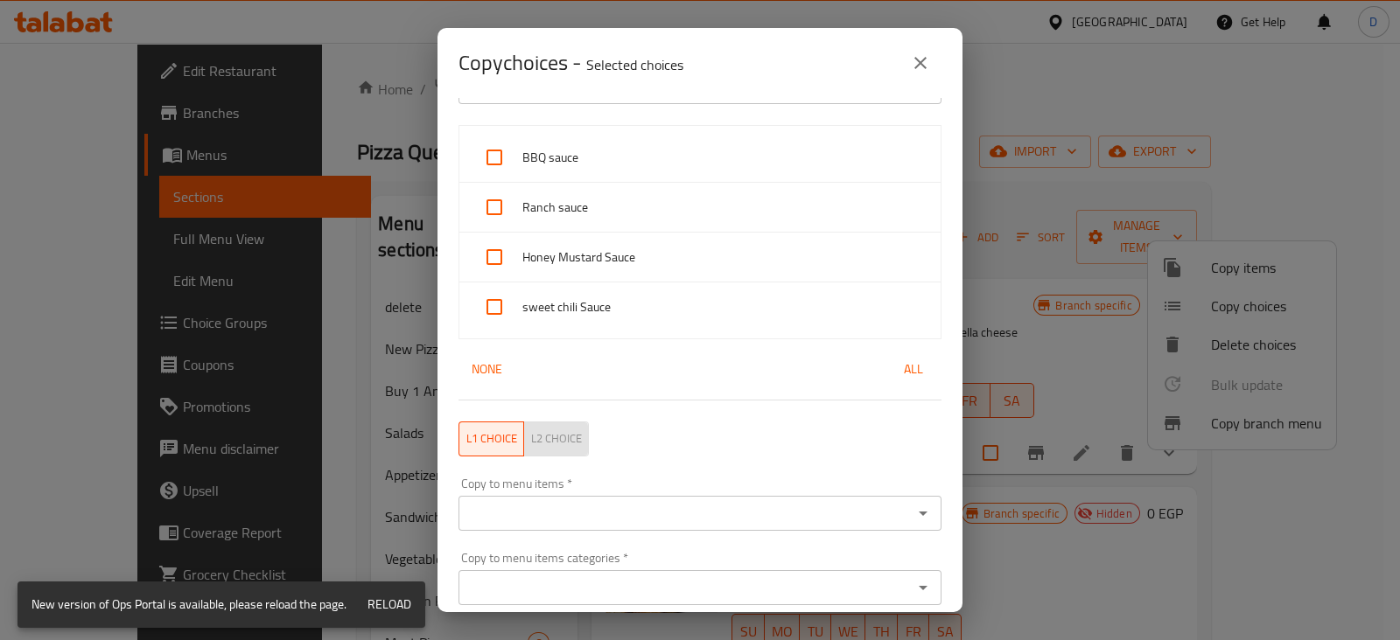
click at [554, 435] on span "L2 choice" at bounding box center [556, 439] width 51 height 20
click at [511, 435] on span "L1 choice" at bounding box center [491, 439] width 51 height 20
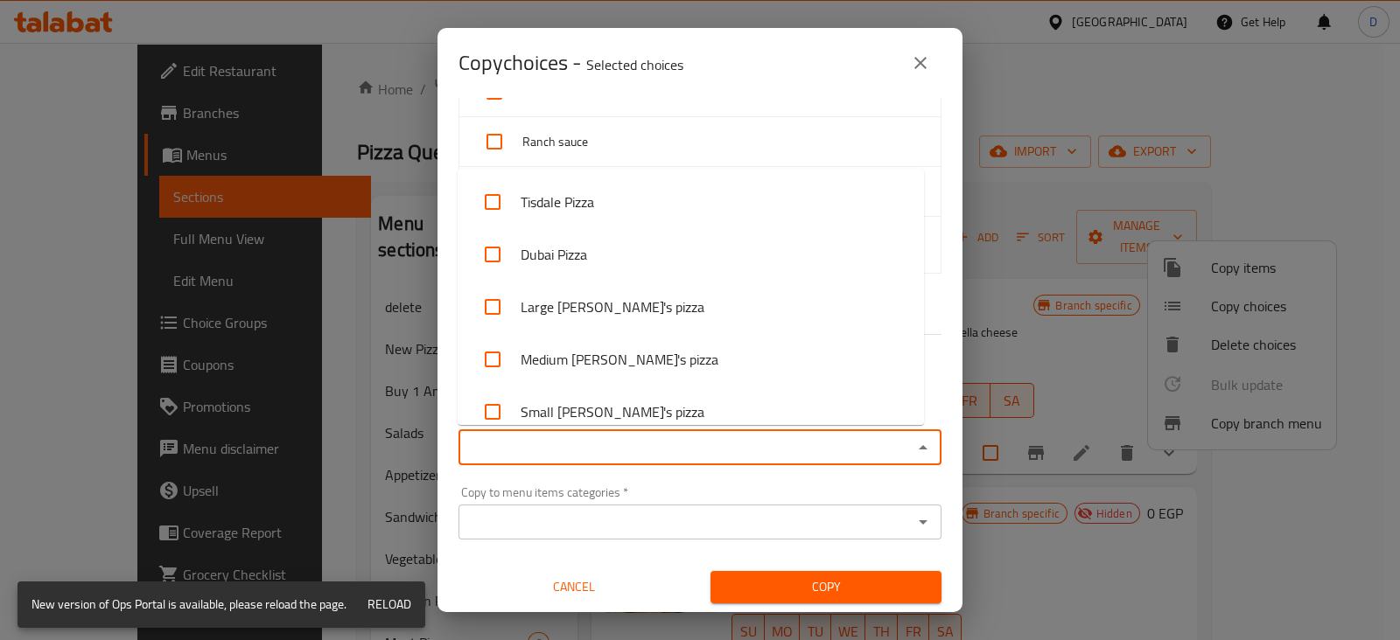
click at [572, 446] on input "Copy to menu items   *" at bounding box center [686, 448] width 444 height 24
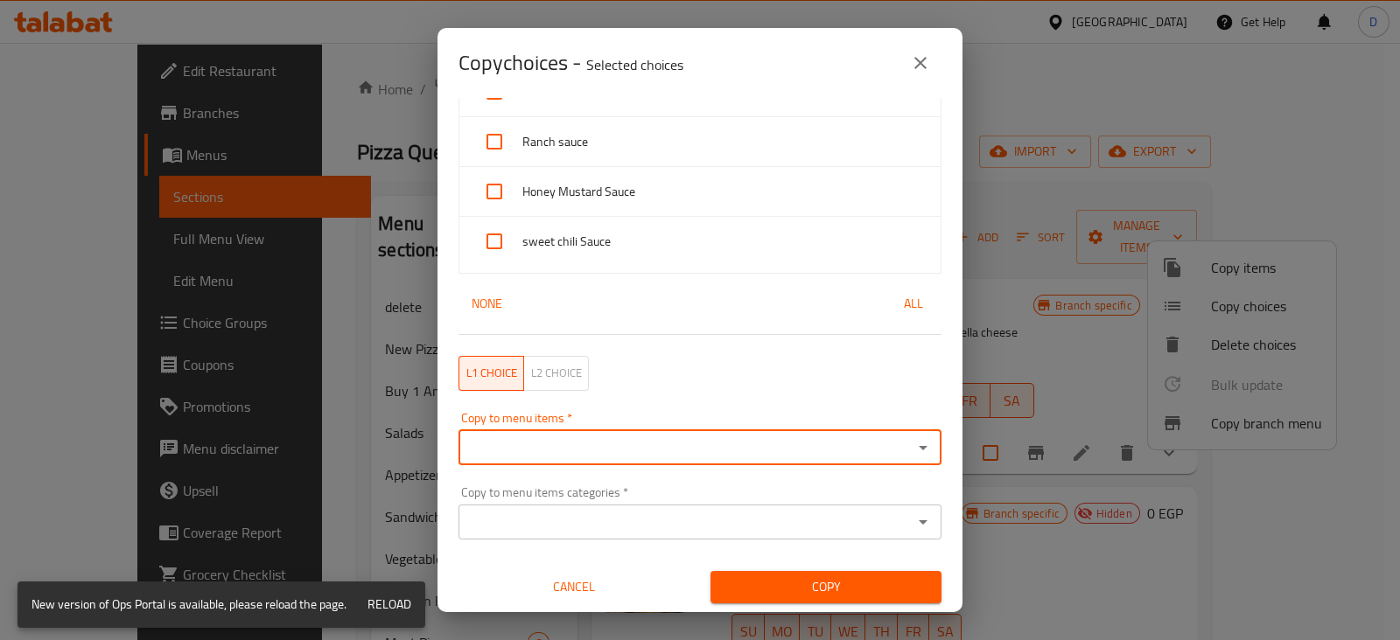
click at [572, 446] on input "Copy to menu items   *" at bounding box center [686, 448] width 444 height 24
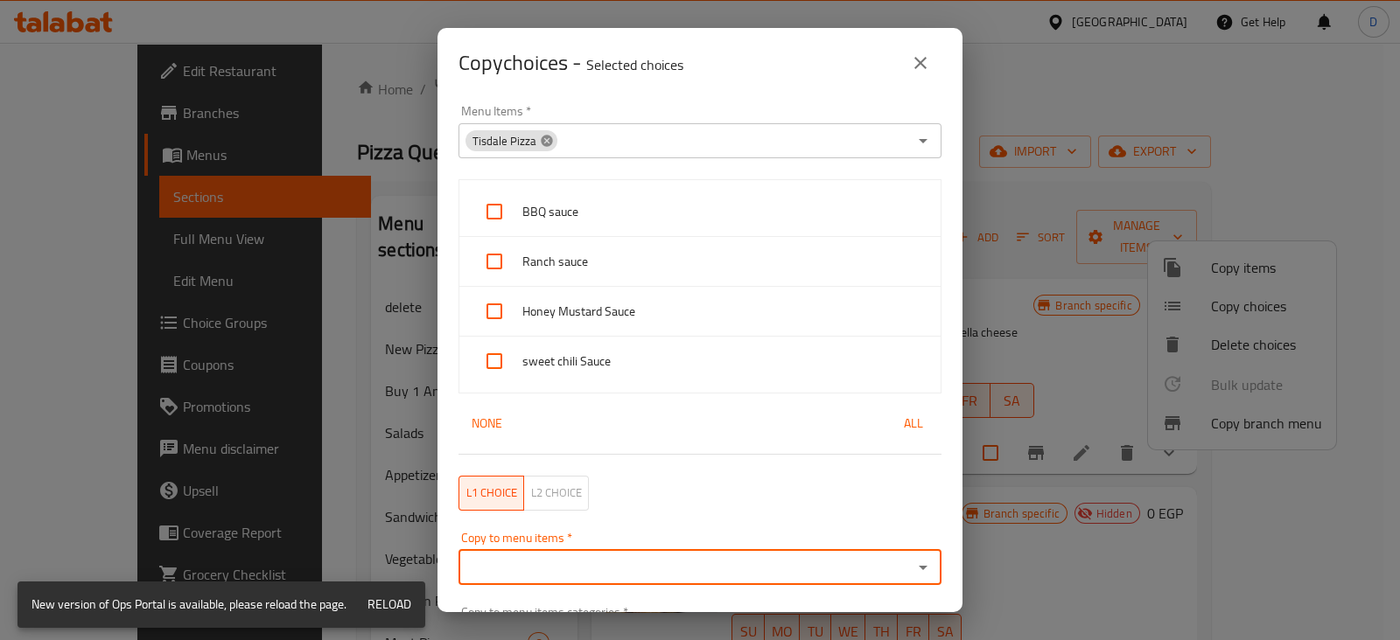
click at [545, 140] on icon at bounding box center [547, 141] width 14 height 14
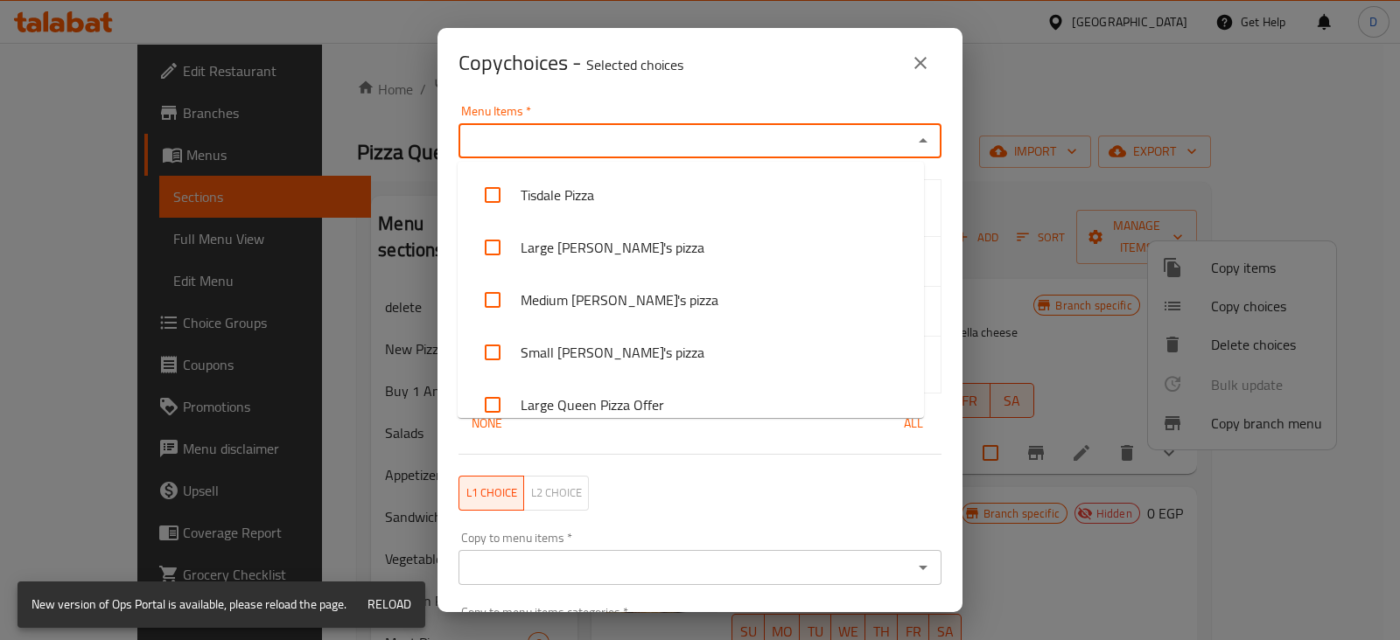
click at [545, 140] on input "Menu Items   *" at bounding box center [686, 141] width 444 height 24
click at [499, 145] on input "Menu Items   *" at bounding box center [686, 141] width 444 height 24
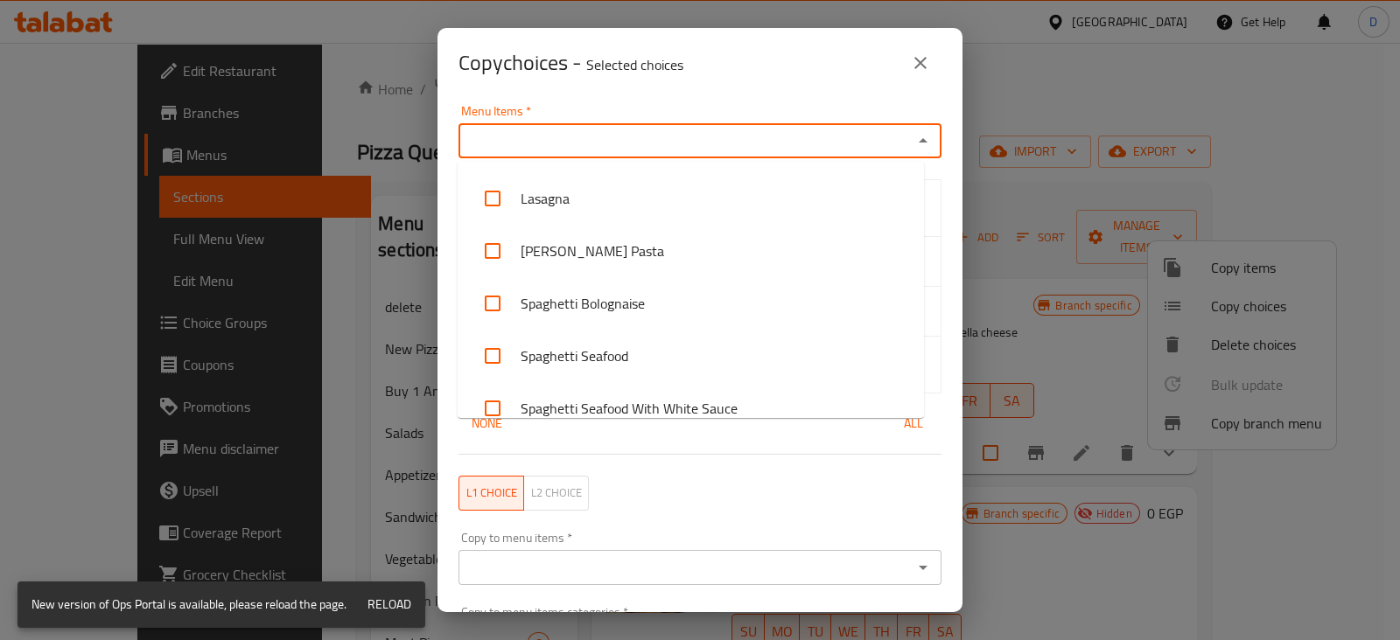
scroll to position [4146, 0]
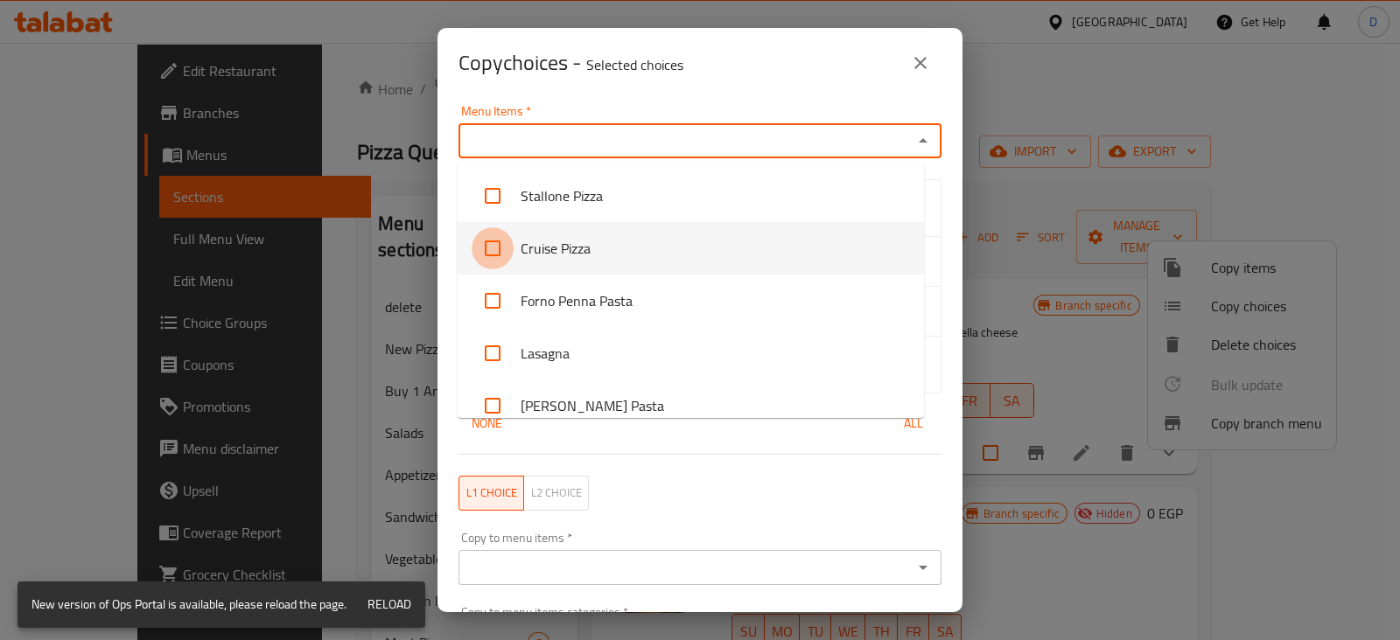
click at [499, 234] on input "checkbox" at bounding box center [493, 248] width 42 height 42
checkbox input "true"
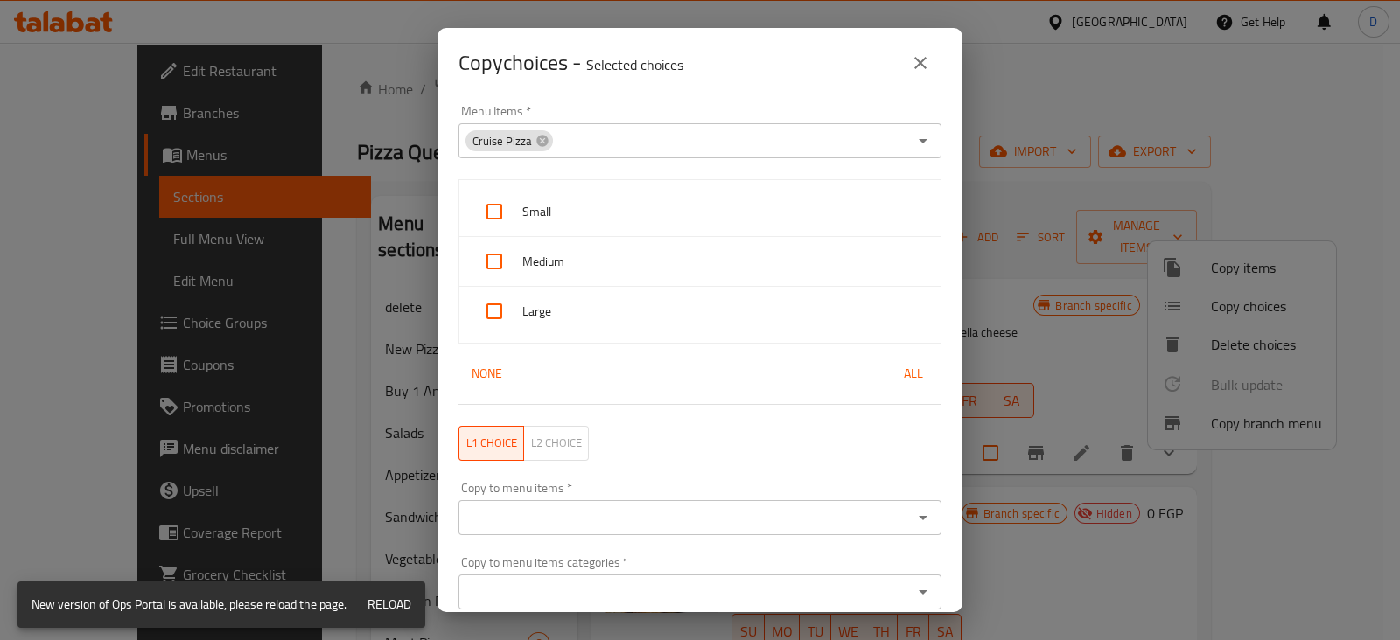
click at [734, 470] on div "L1 choice L2 choice" at bounding box center [700, 444] width 504 height 56
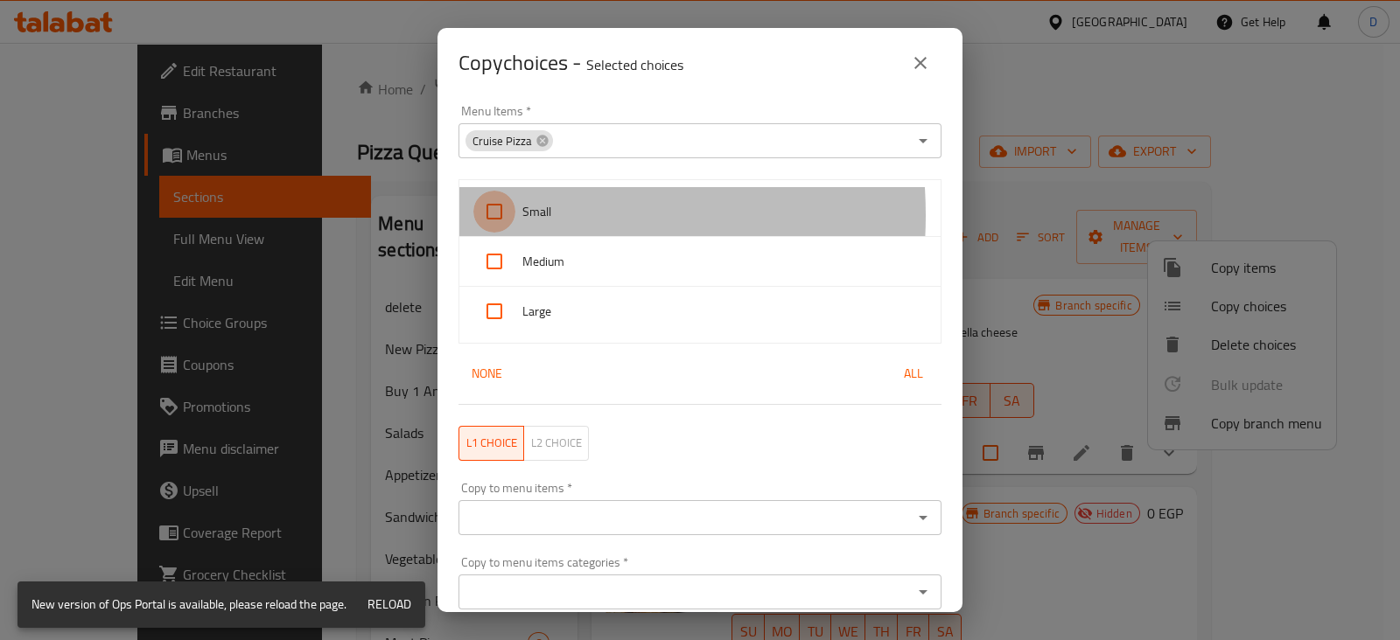
click at [493, 215] on input "checkbox" at bounding box center [494, 212] width 42 height 42
checkbox input "true"
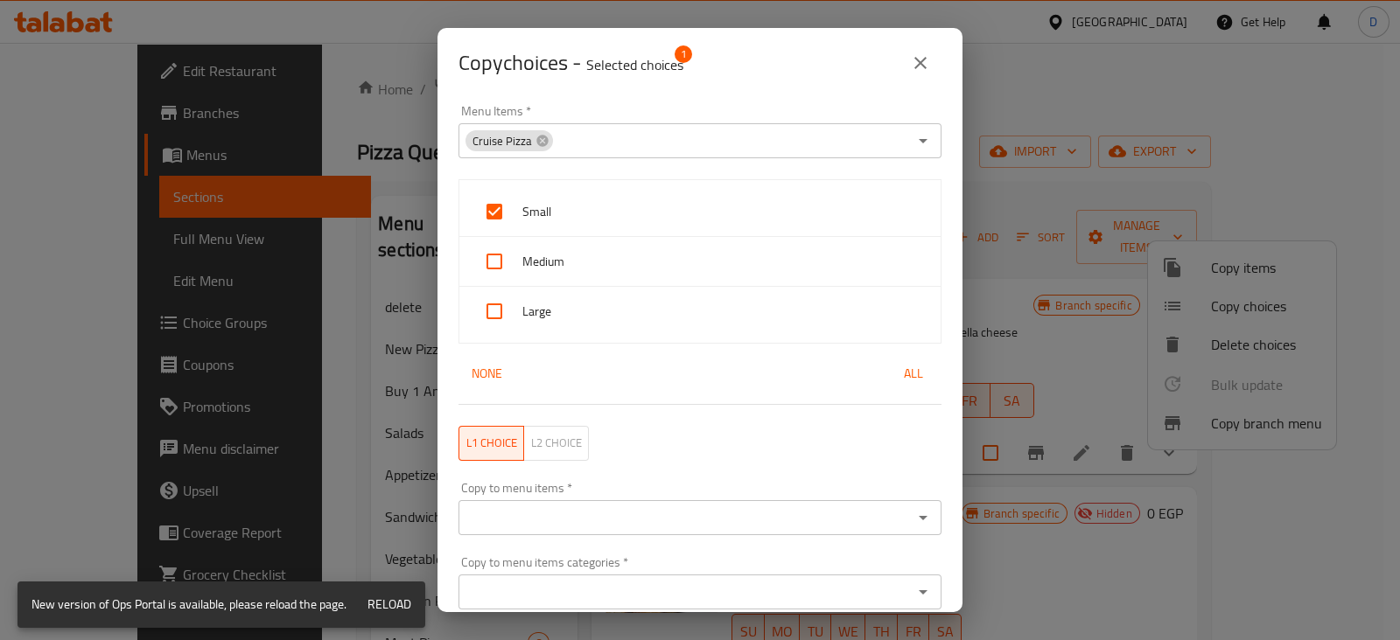
click at [495, 254] on input "checkbox" at bounding box center [494, 262] width 42 height 42
checkbox input "true"
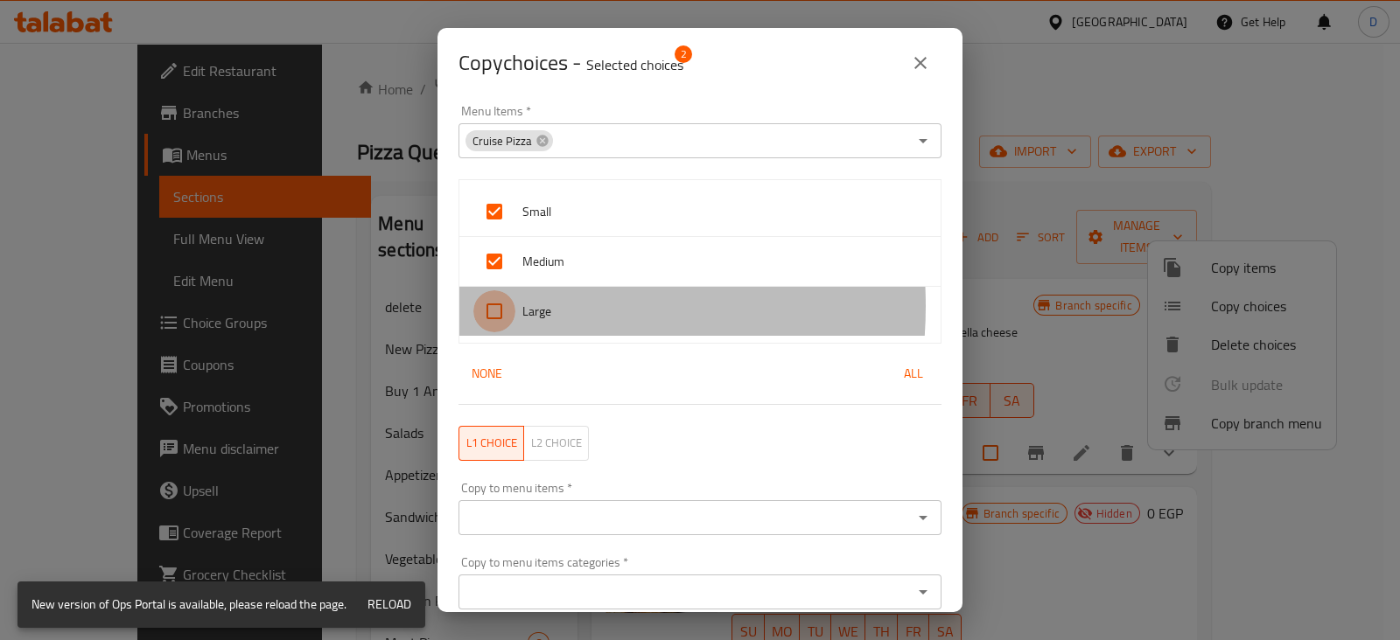
click at [493, 305] on input "checkbox" at bounding box center [494, 311] width 42 height 42
checkbox input "true"
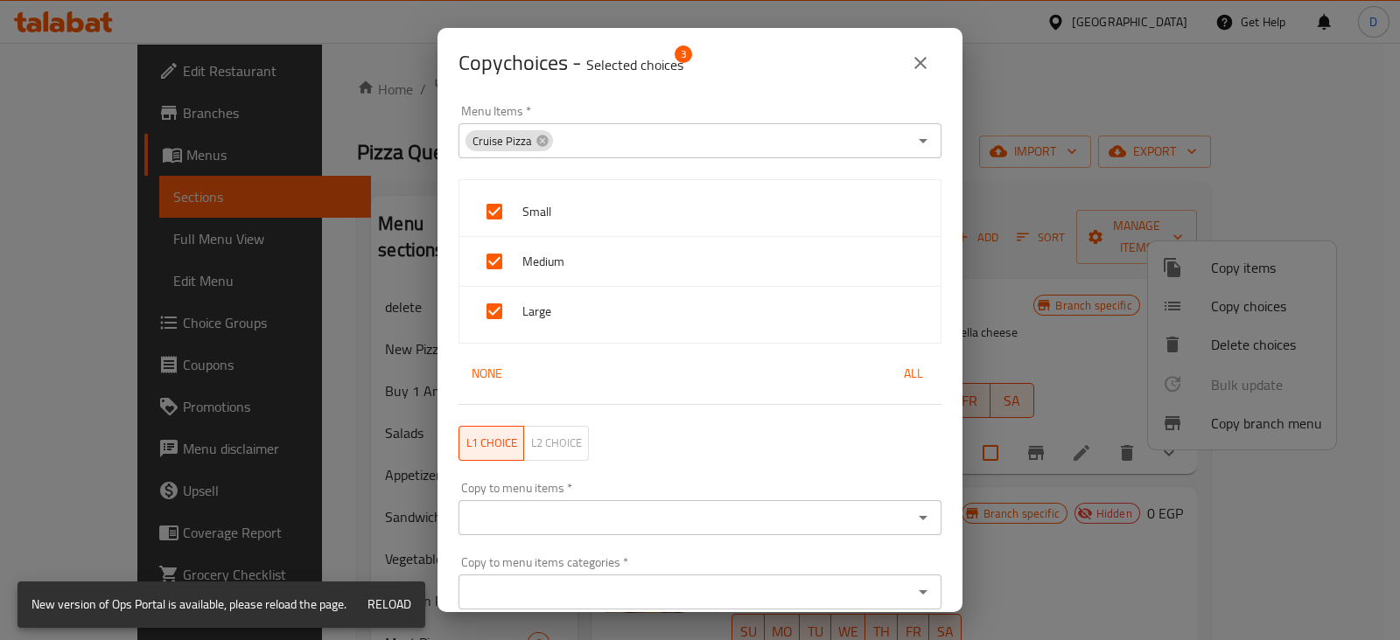
click at [546, 453] on button "L2 choice" at bounding box center [556, 443] width 66 height 35
click at [503, 446] on span "L1 choice" at bounding box center [491, 443] width 51 height 20
click at [583, 503] on div "Copy to menu items *" at bounding box center [699, 517] width 483 height 35
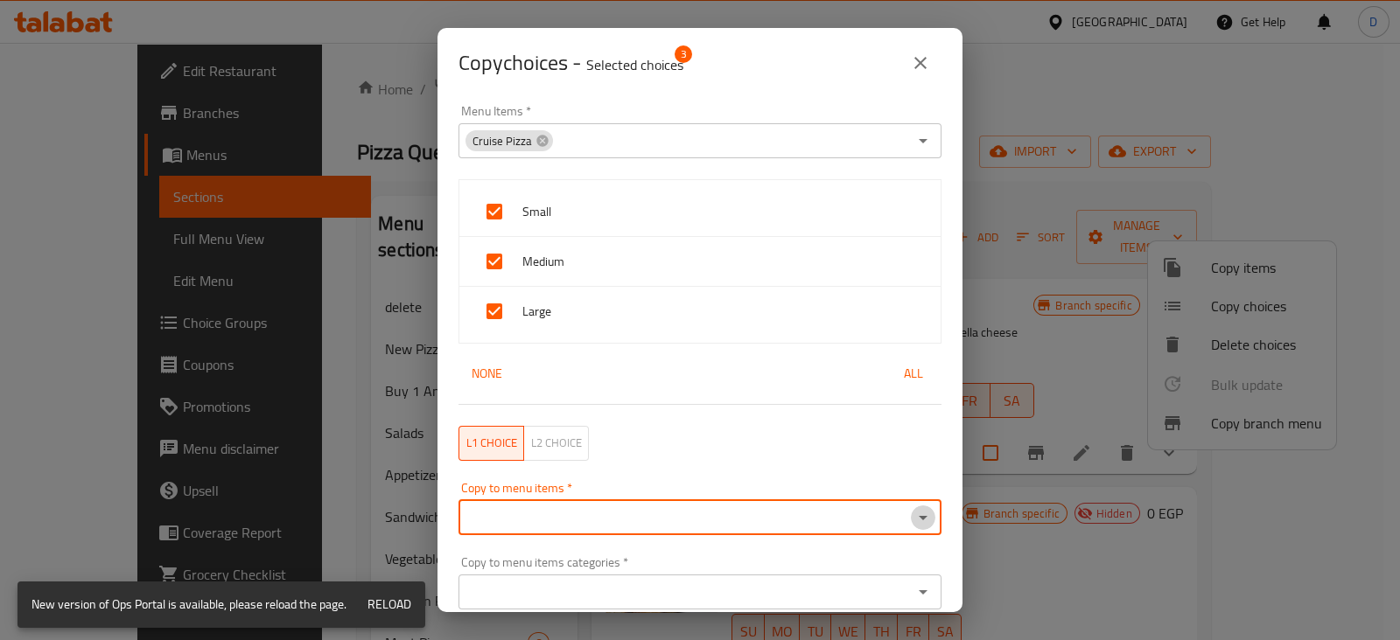
click at [912, 513] on icon "Open" at bounding box center [922, 517] width 21 height 21
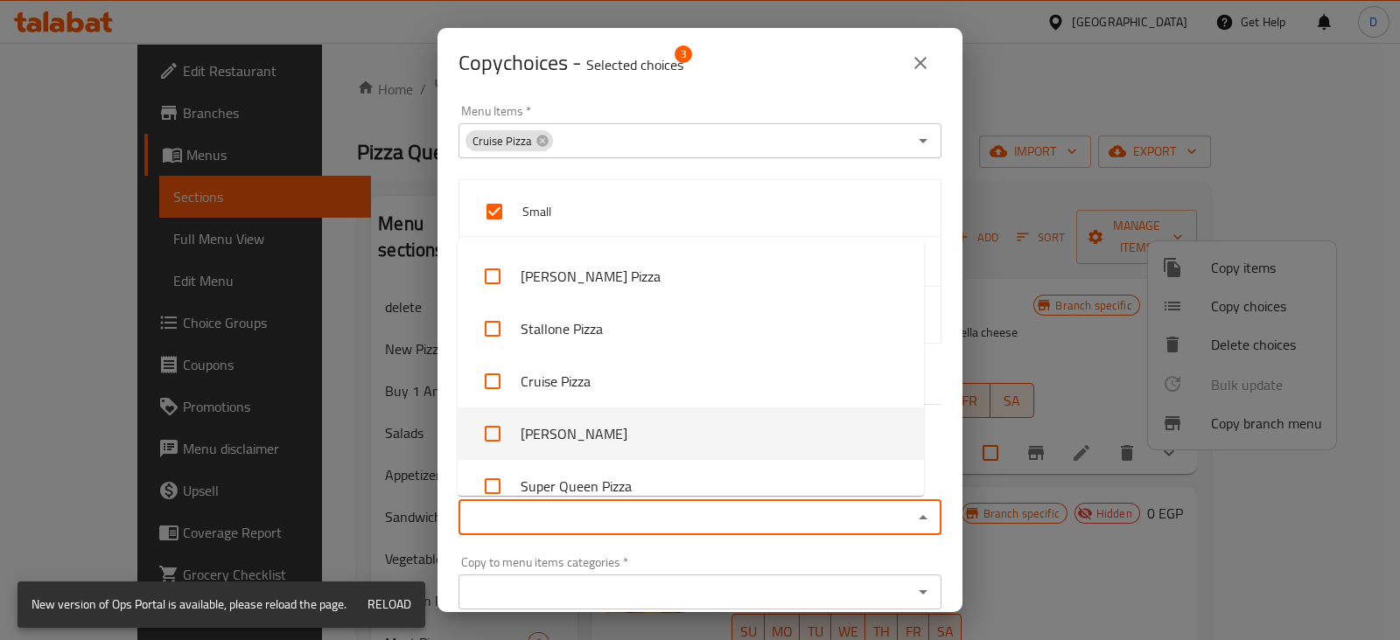
scroll to position [5123, 0]
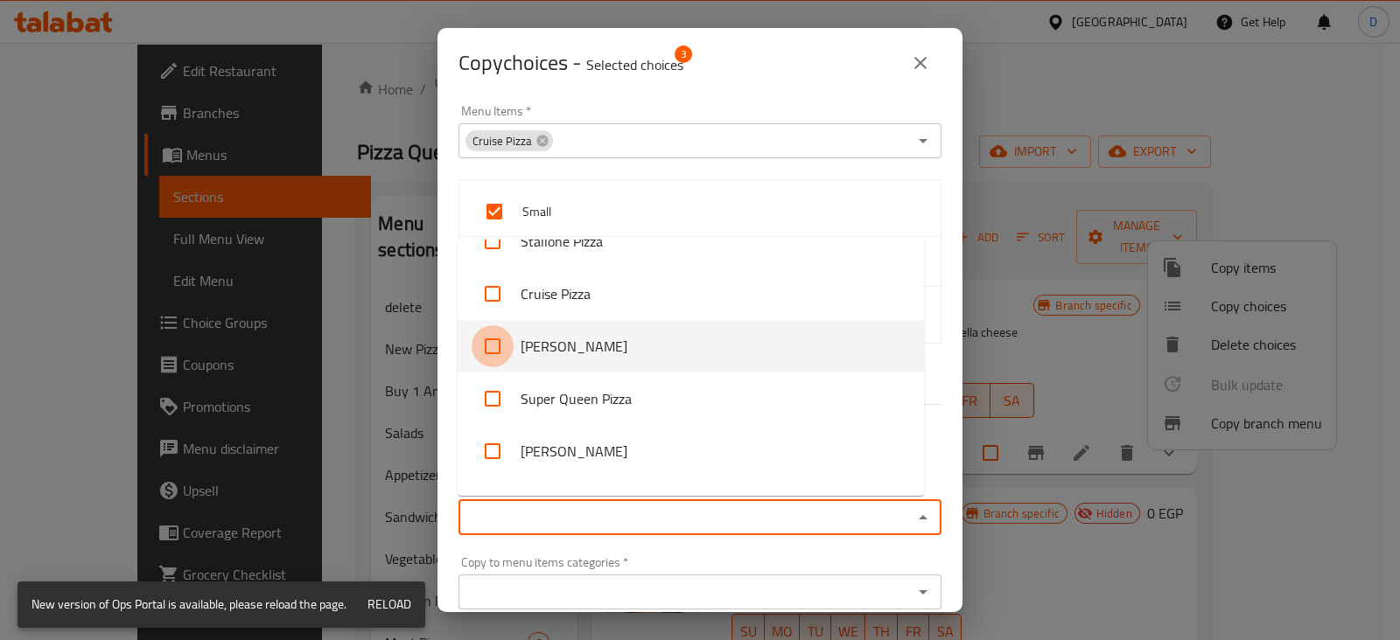
click at [488, 326] on input "checkbox" at bounding box center [493, 346] width 42 height 42
checkbox input "true"
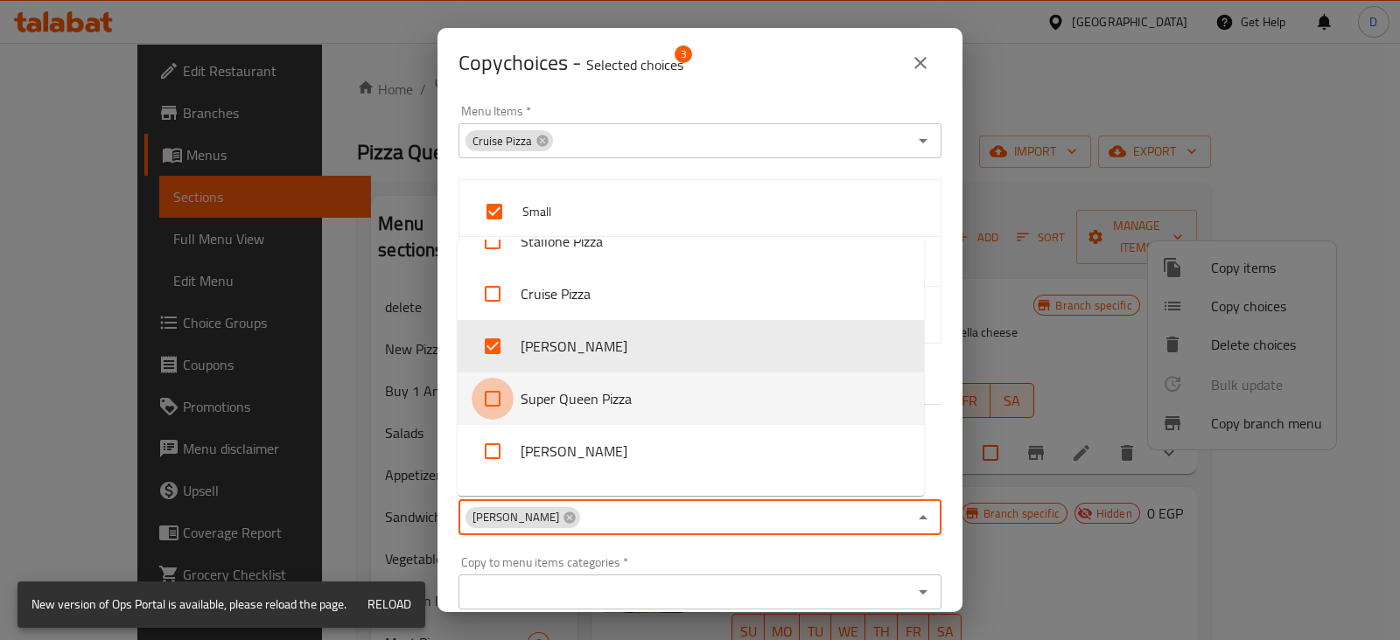
click at [497, 389] on input "checkbox" at bounding box center [493, 399] width 42 height 42
checkbox input "true"
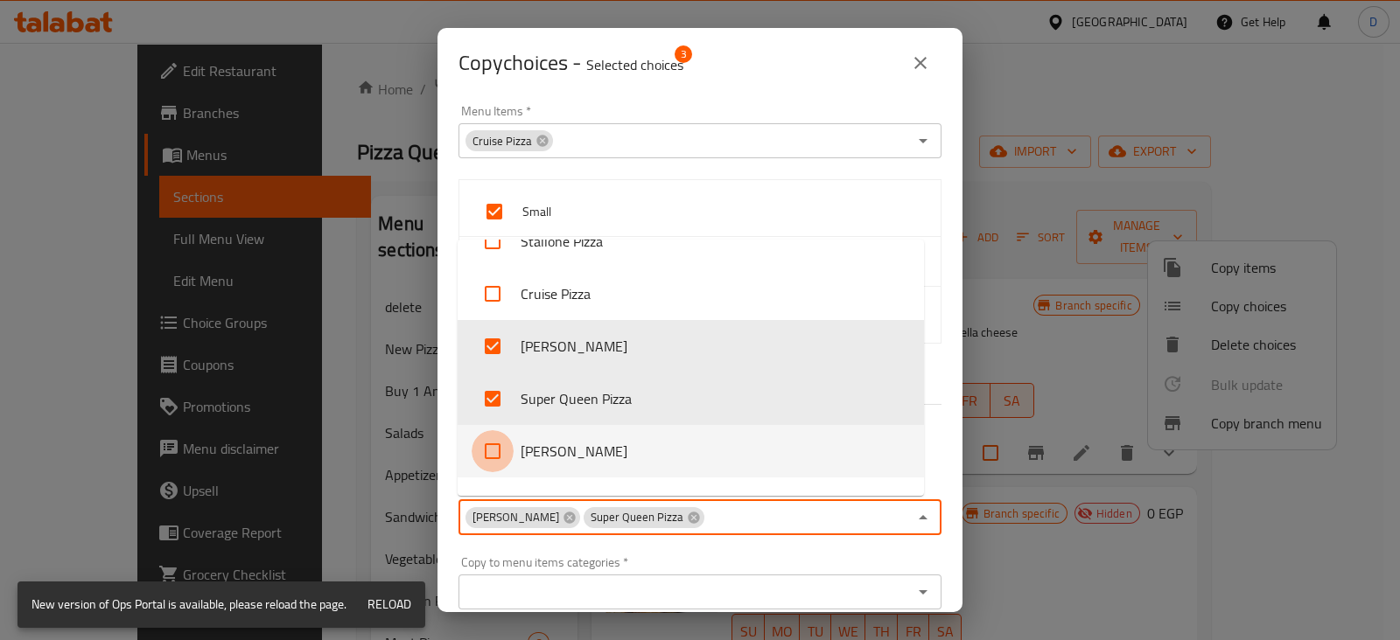
click at [493, 440] on input "checkbox" at bounding box center [493, 451] width 42 height 42
checkbox input "true"
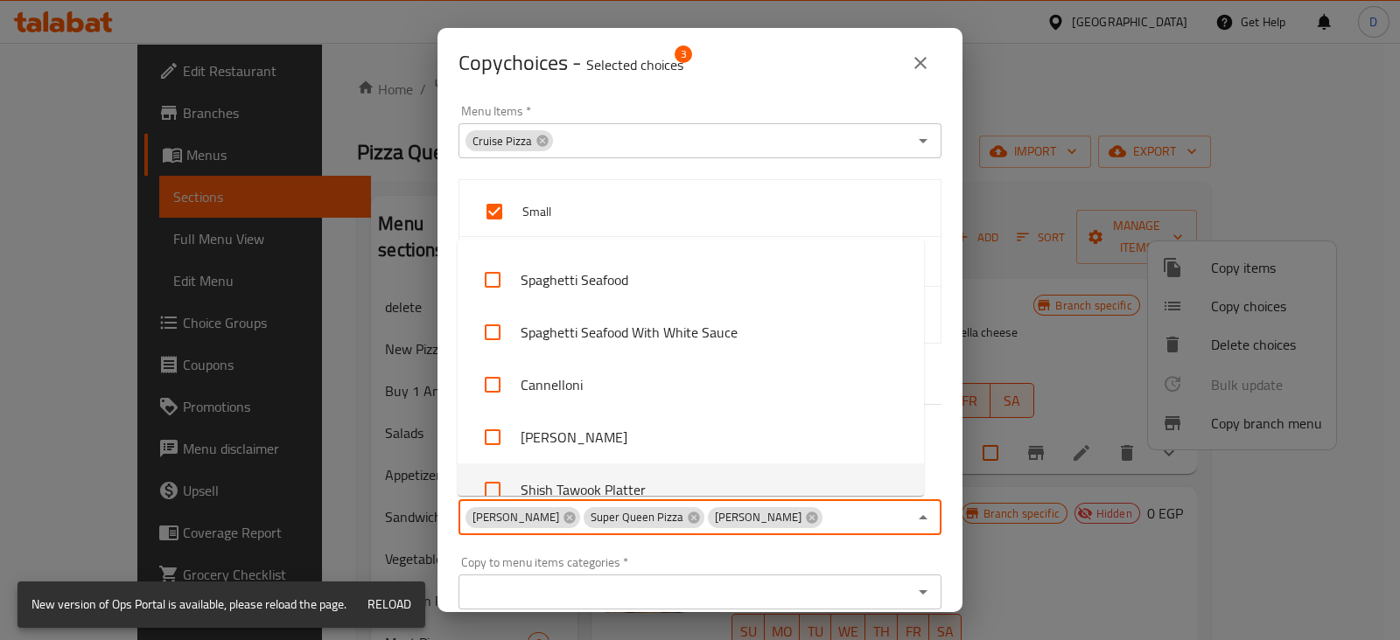
scroll to position [70, 0]
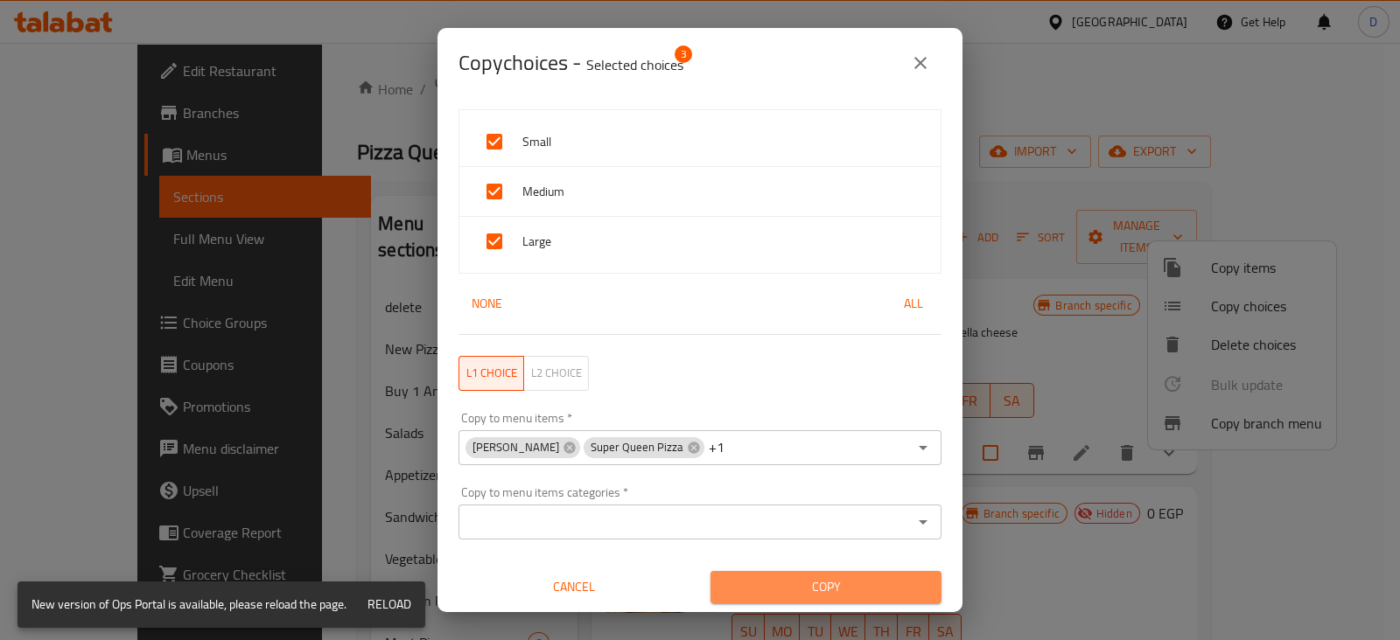
click at [869, 578] on span "Copy" at bounding box center [825, 587] width 203 height 22
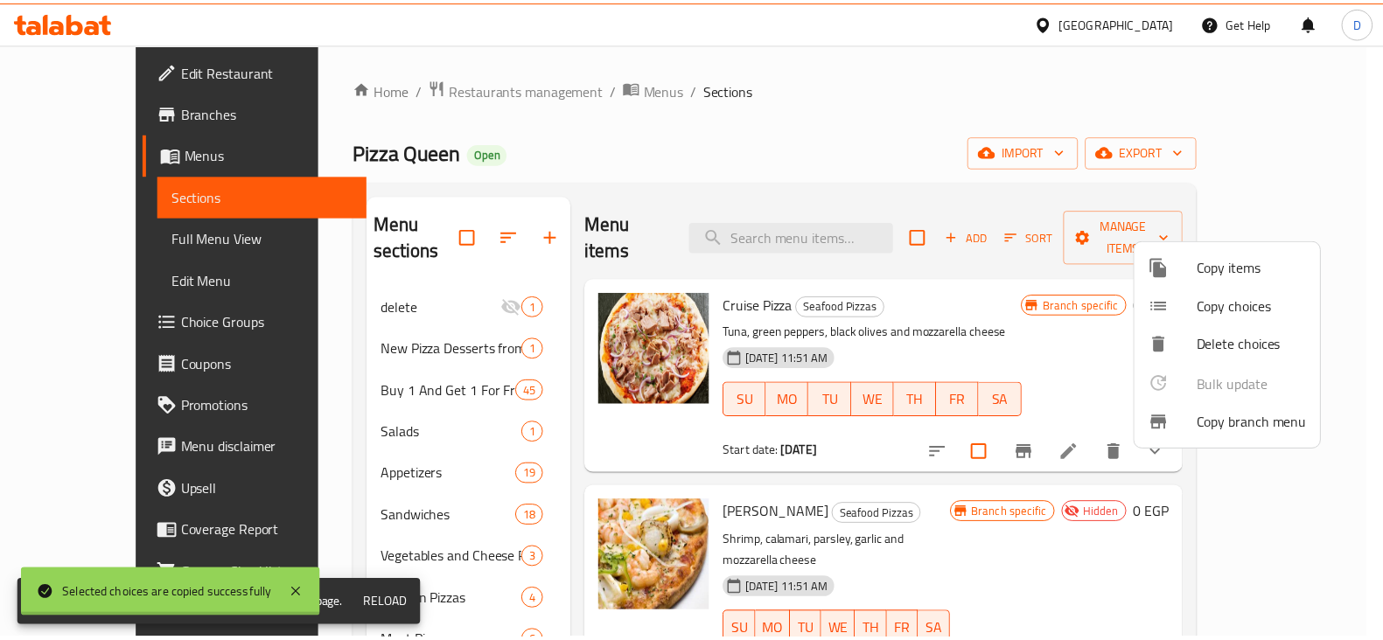
scroll to position [3, 0]
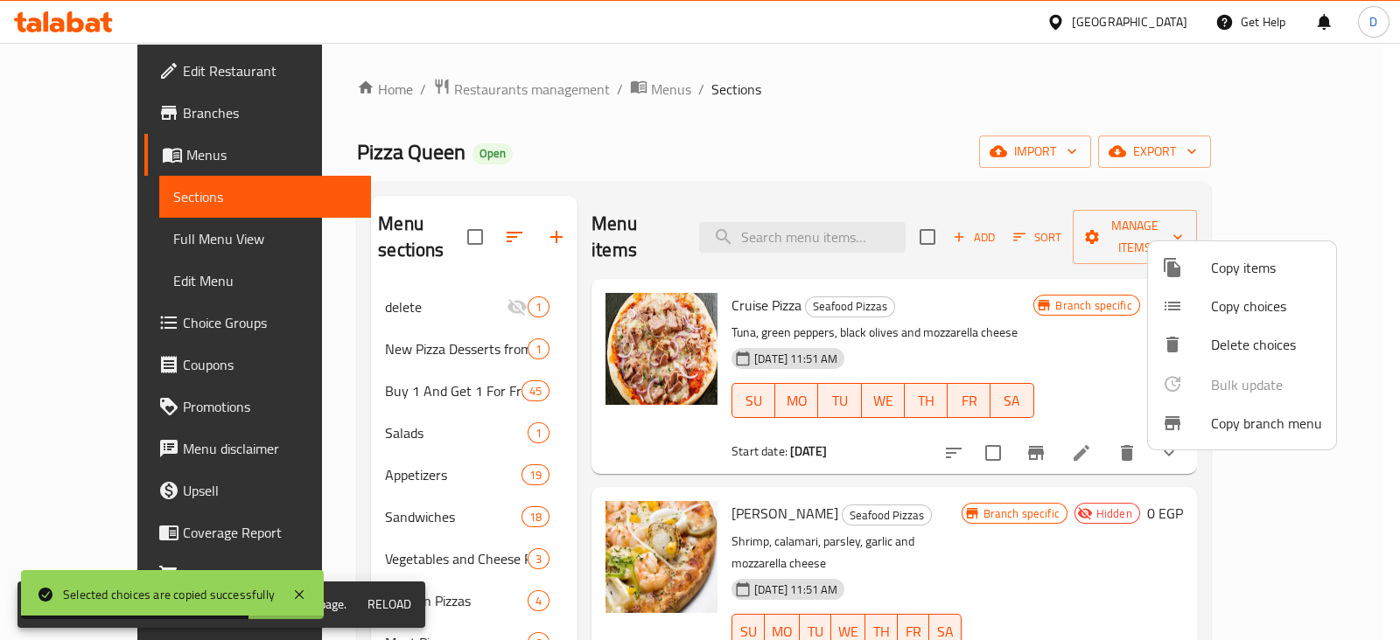
click at [1378, 369] on div at bounding box center [700, 320] width 1400 height 640
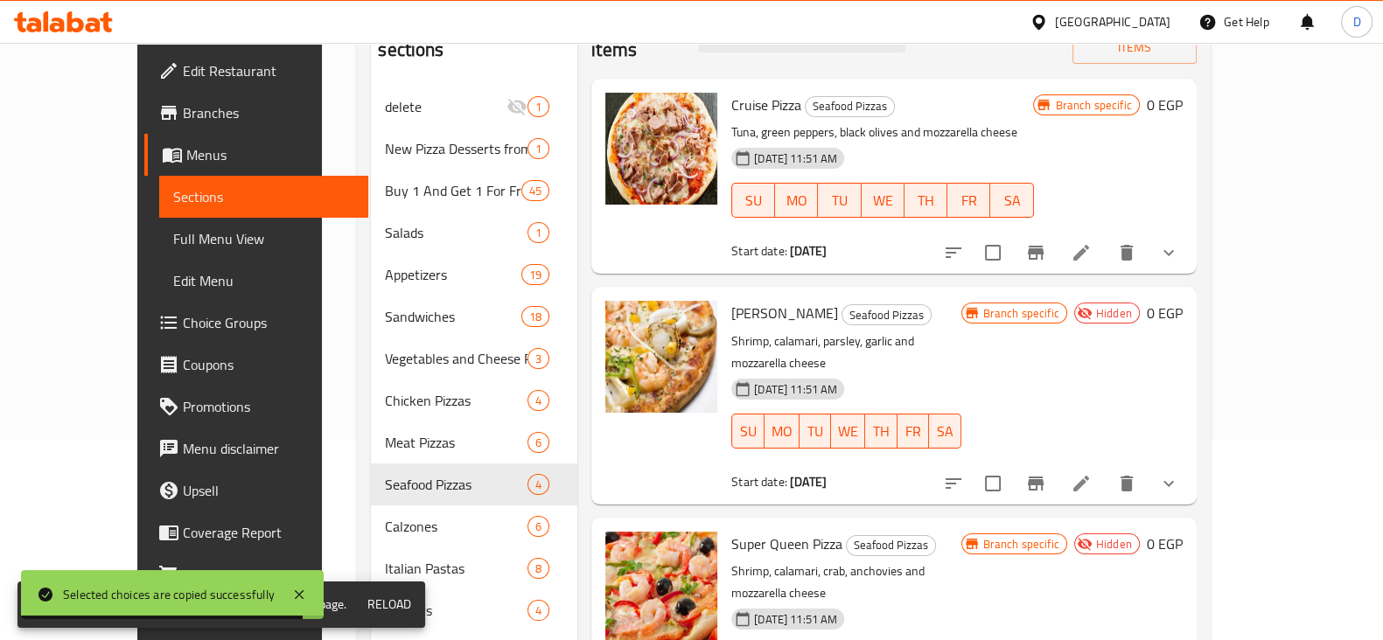
scroll to position [9, 0]
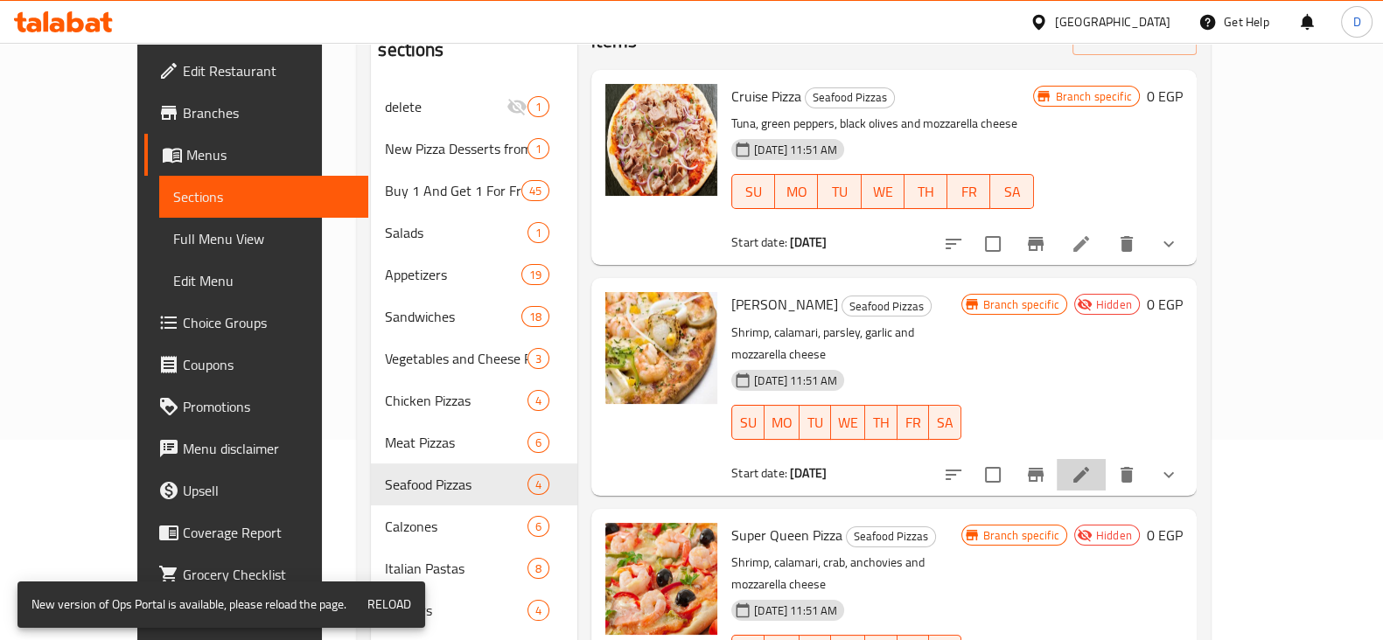
click at [1106, 459] on li at bounding box center [1081, 474] width 49 height 31
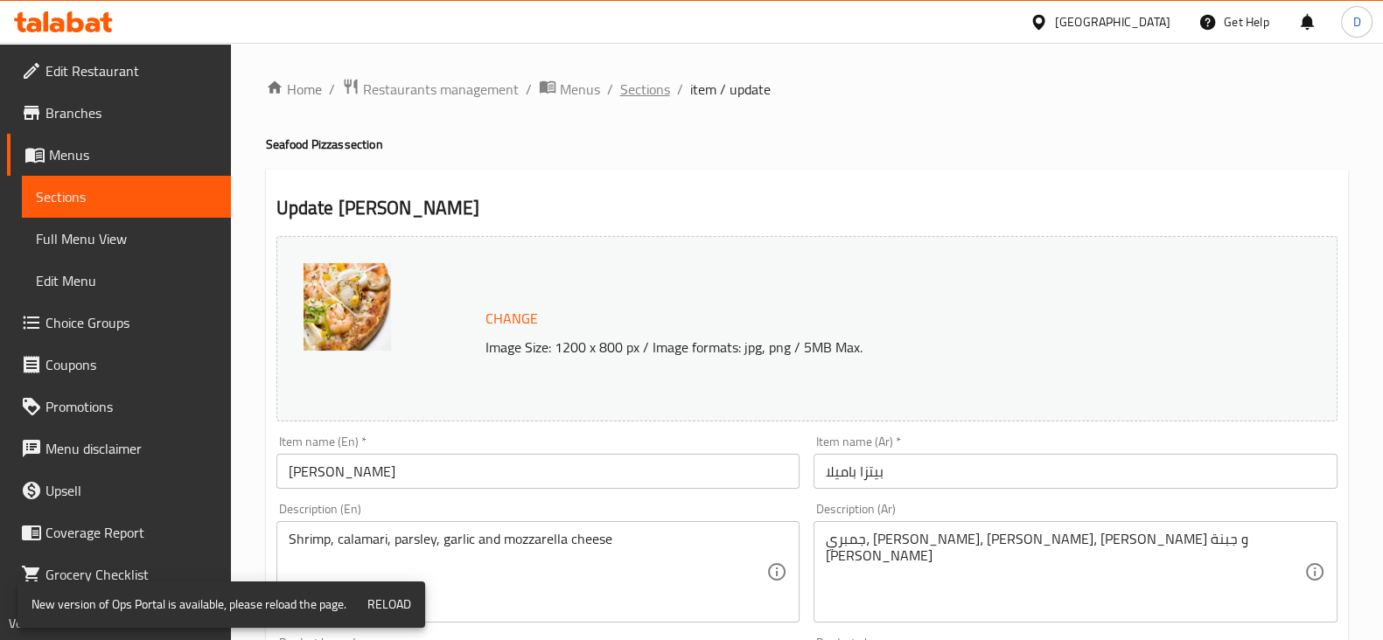
click at [646, 79] on span "Sections" at bounding box center [645, 89] width 50 height 21
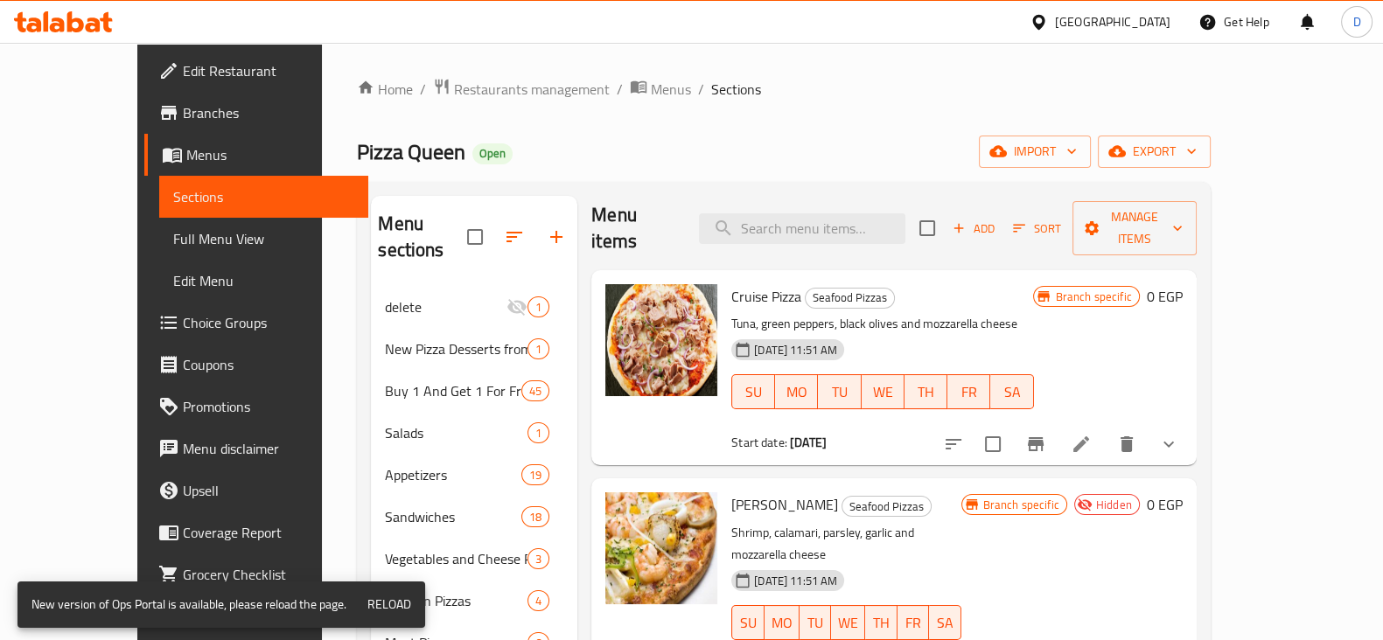
scroll to position [141, 0]
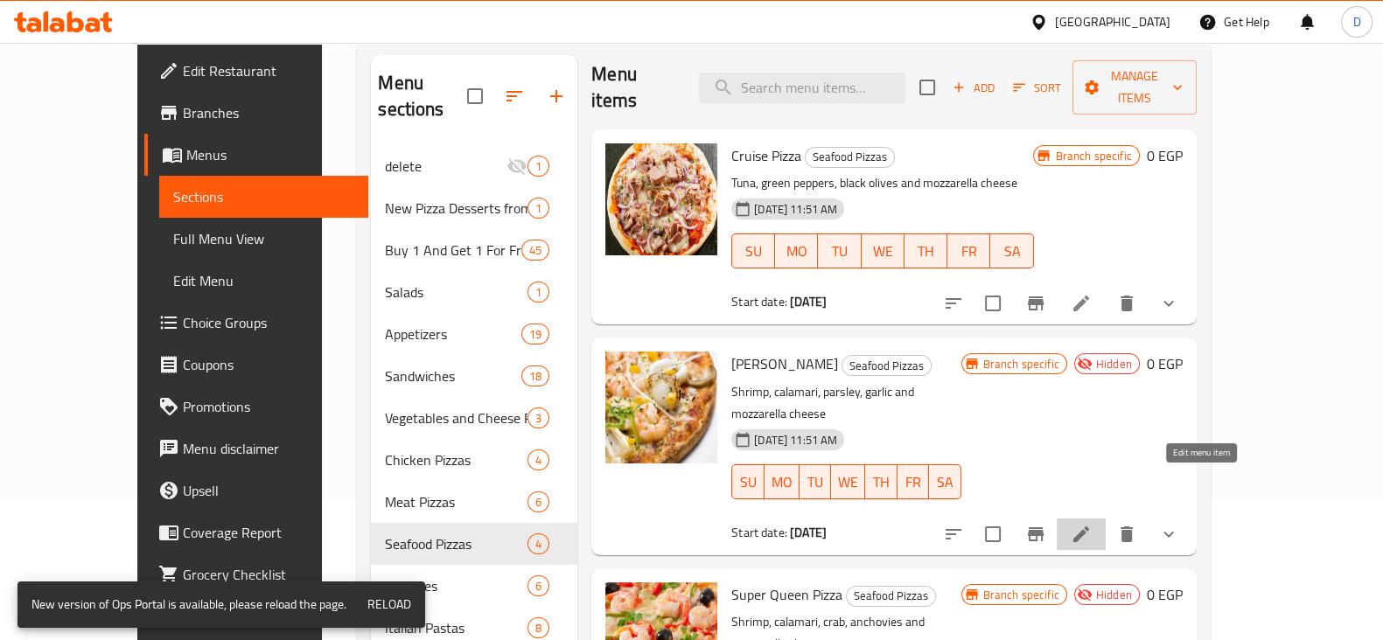
click at [1089, 527] on icon at bounding box center [1081, 535] width 16 height 16
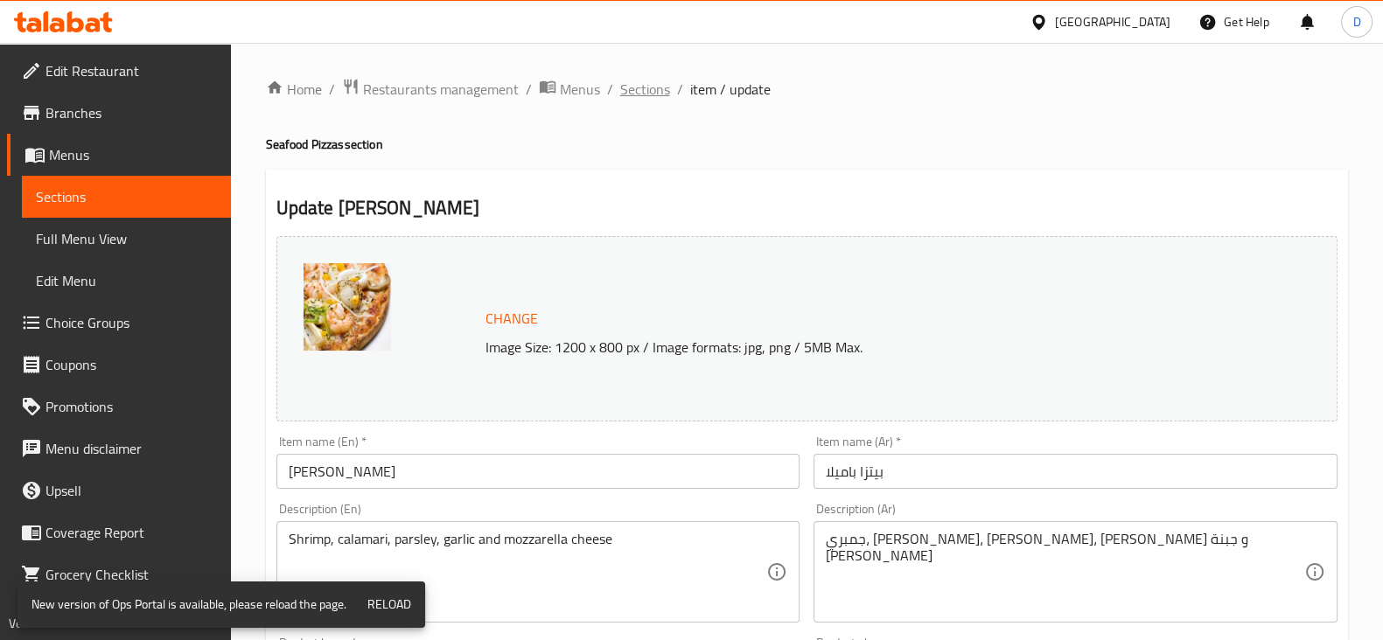
click at [647, 86] on span "Sections" at bounding box center [645, 89] width 50 height 21
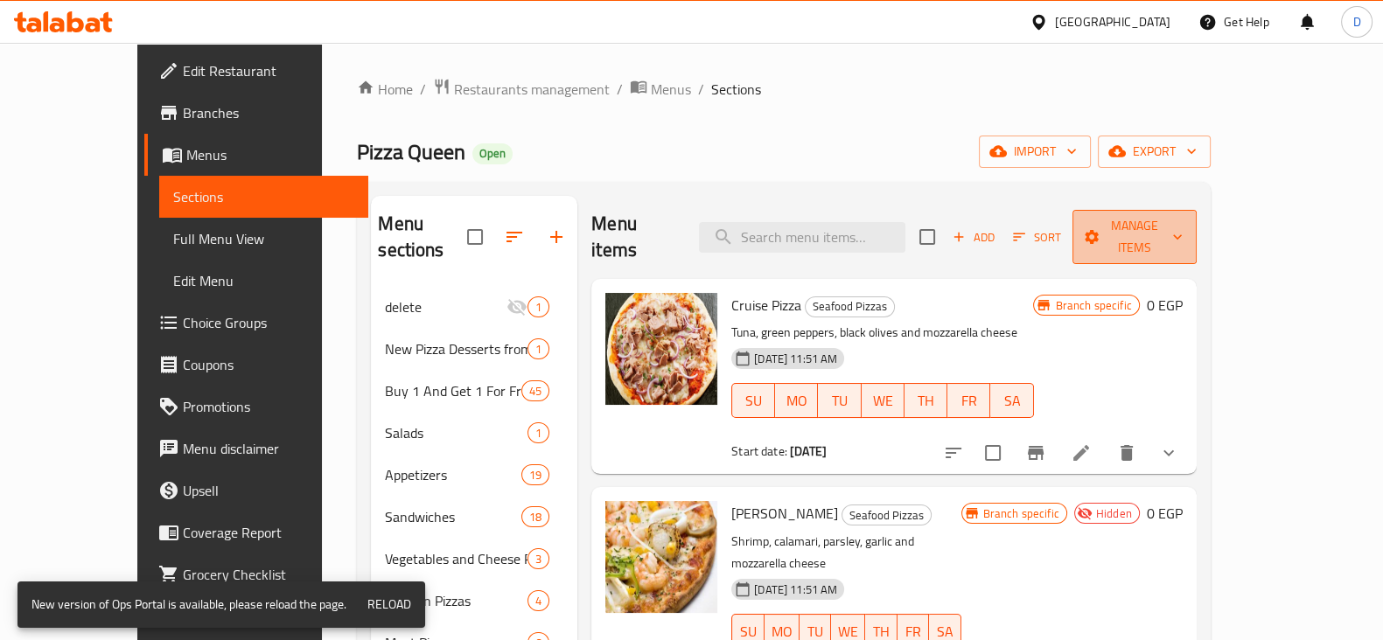
click at [1183, 226] on span "Manage items" at bounding box center [1135, 237] width 96 height 44
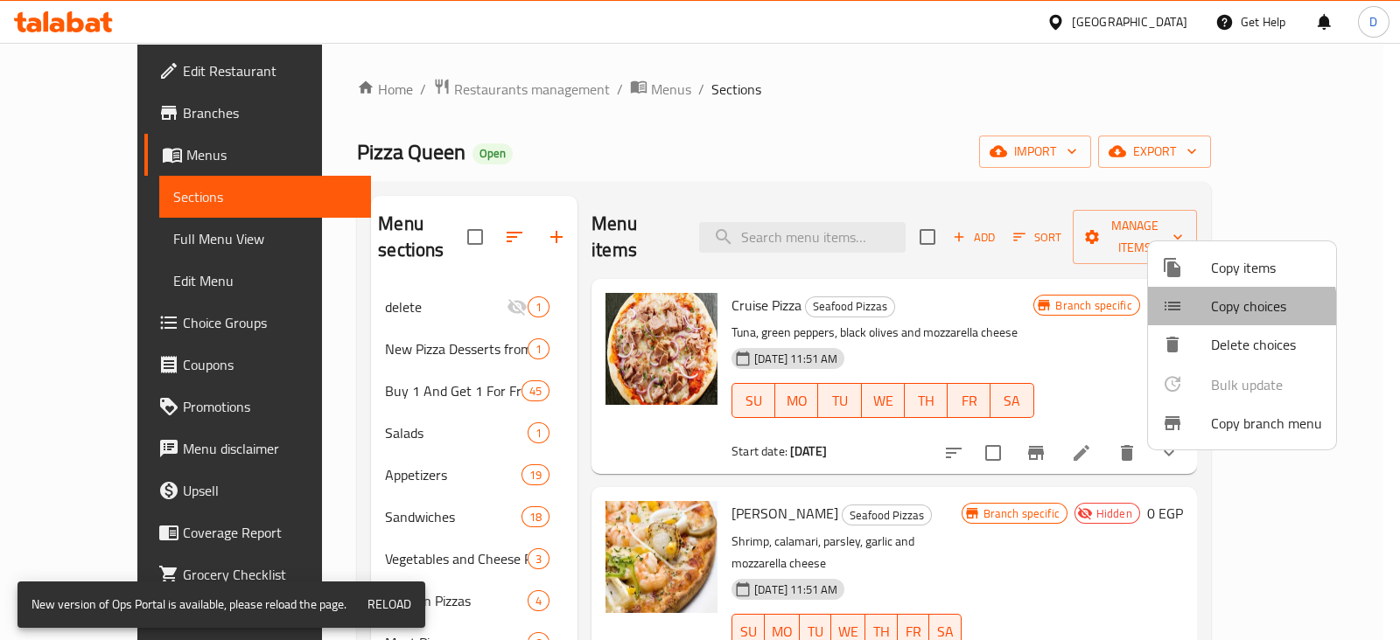
click at [1214, 312] on span "Copy choices" at bounding box center [1266, 306] width 111 height 21
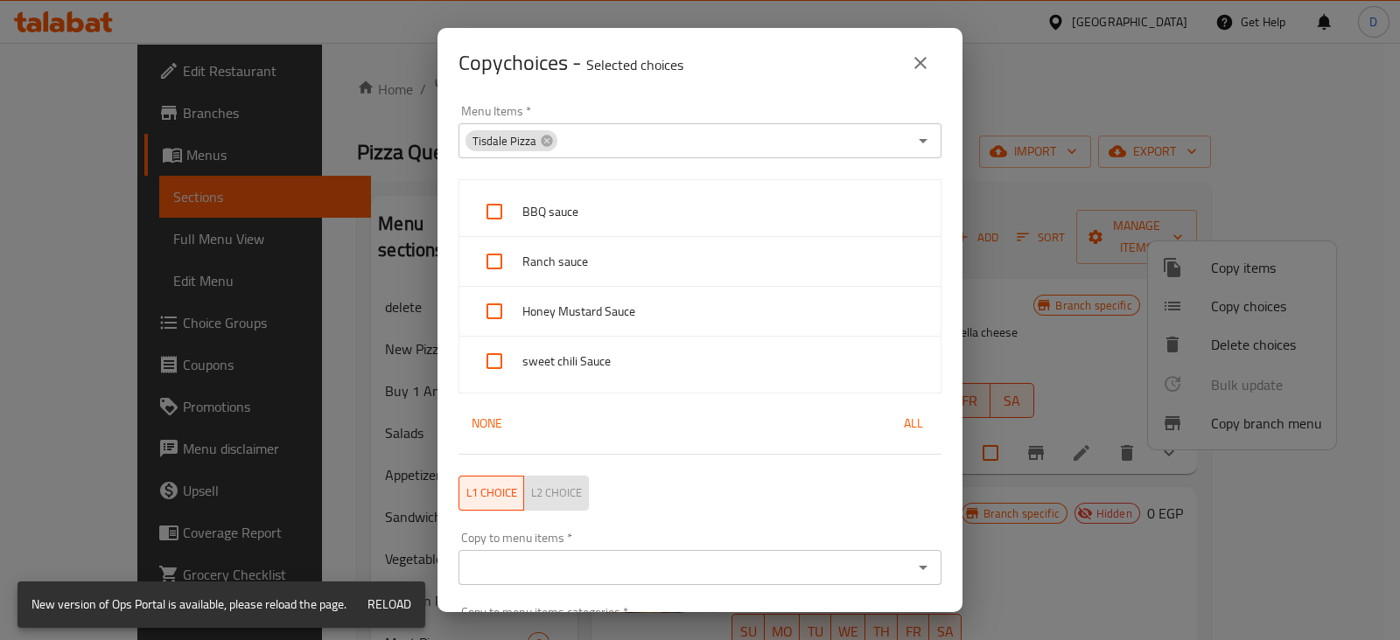
click at [553, 497] on span "L2 choice" at bounding box center [556, 493] width 51 height 20
click at [541, 139] on icon at bounding box center [546, 140] width 11 height 11
type button "l2"
click at [540, 139] on input "Menu Items   *" at bounding box center [686, 141] width 444 height 24
click at [912, 142] on icon "Open" at bounding box center [922, 140] width 21 height 21
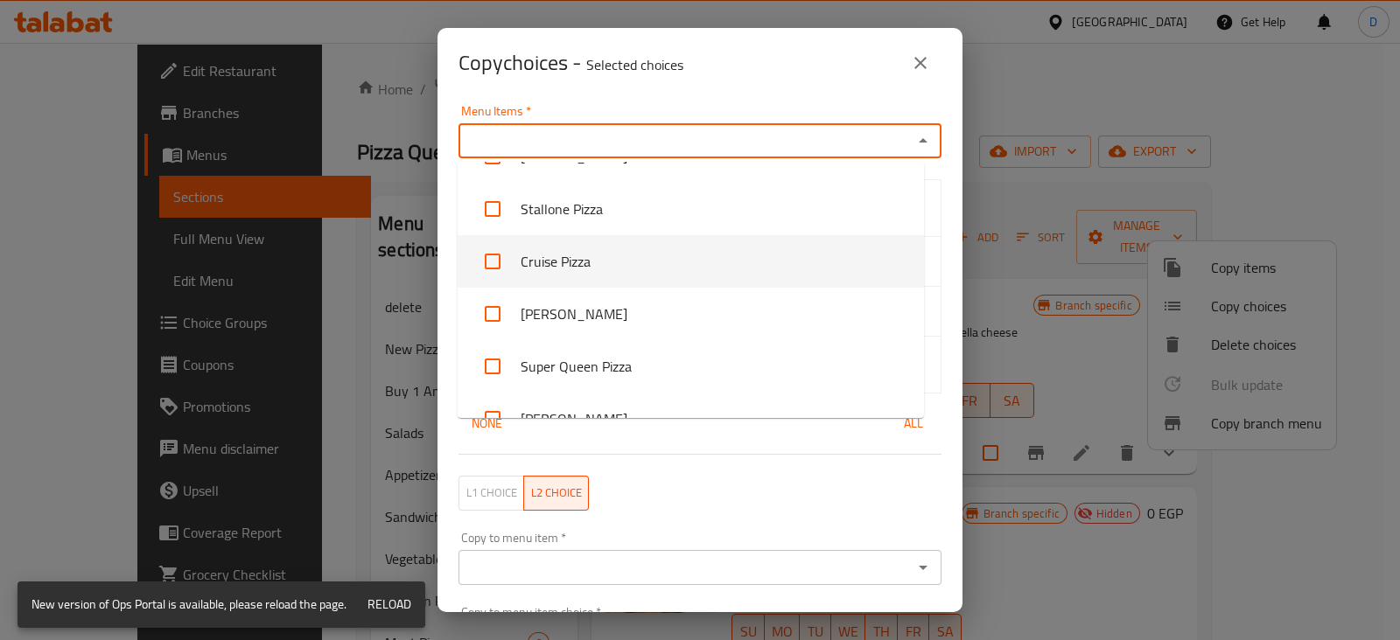
scroll to position [4131, 0]
click at [494, 253] on input "checkbox" at bounding box center [493, 263] width 42 height 42
checkbox input "true"
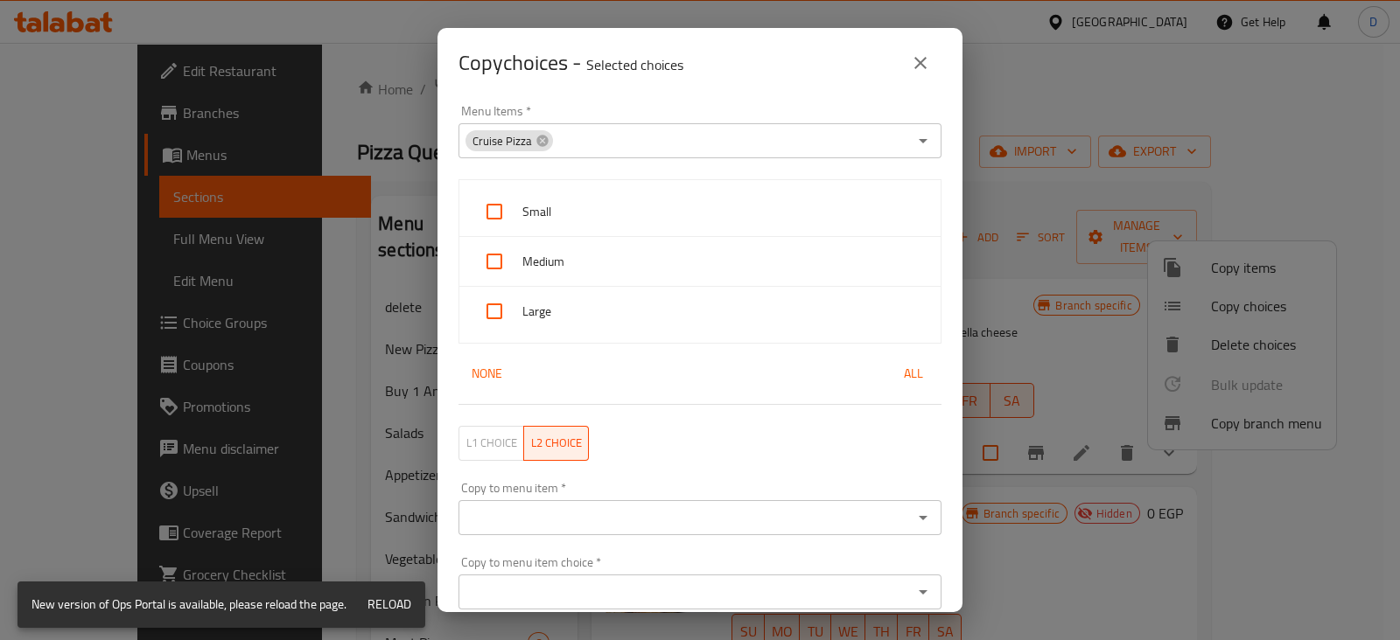
click at [677, 466] on div "L1 choice L2 choice" at bounding box center [700, 444] width 504 height 56
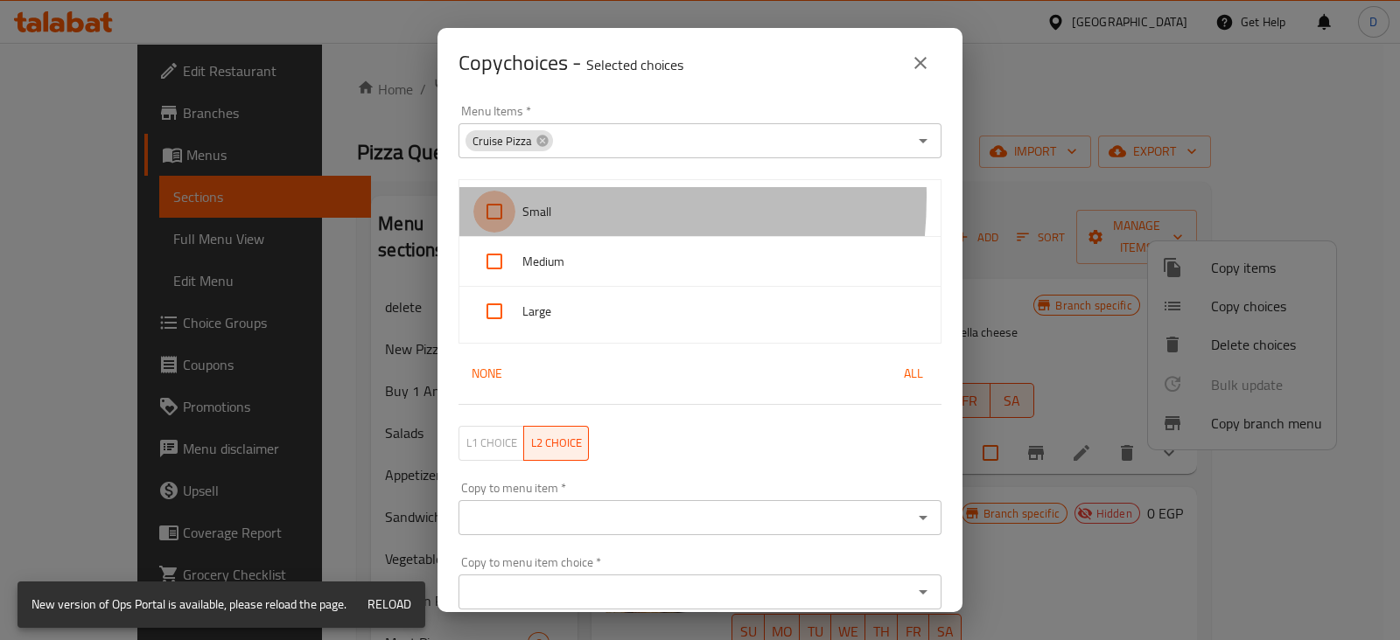
click at [495, 197] on input "checkbox" at bounding box center [494, 212] width 42 height 42
checkbox input "true"
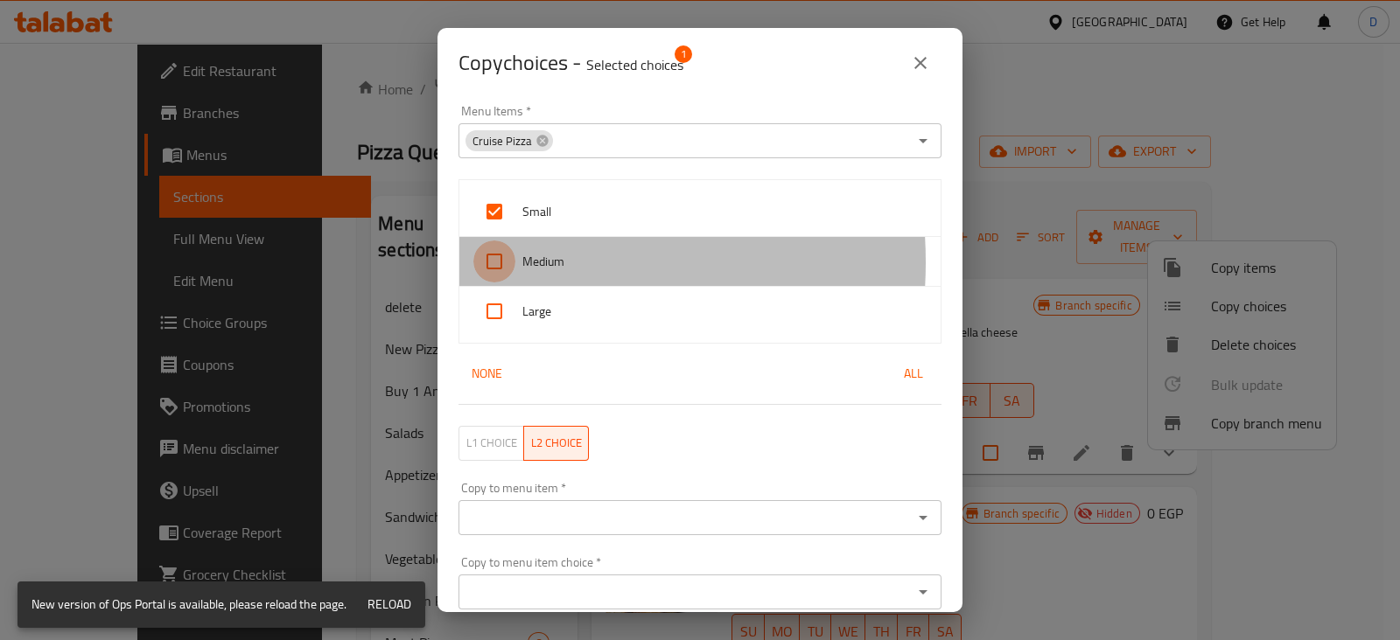
click at [490, 262] on input "checkbox" at bounding box center [494, 262] width 42 height 42
checkbox input "true"
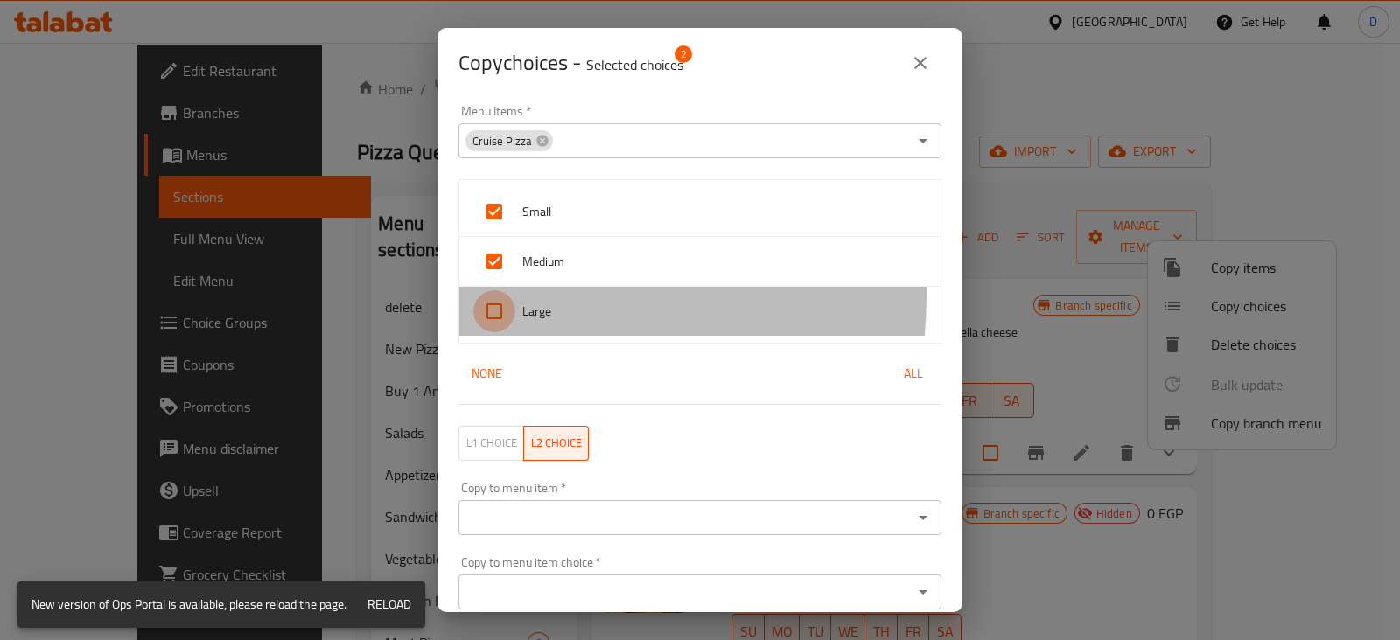
click at [491, 295] on input "checkbox" at bounding box center [494, 311] width 42 height 42
checkbox input "true"
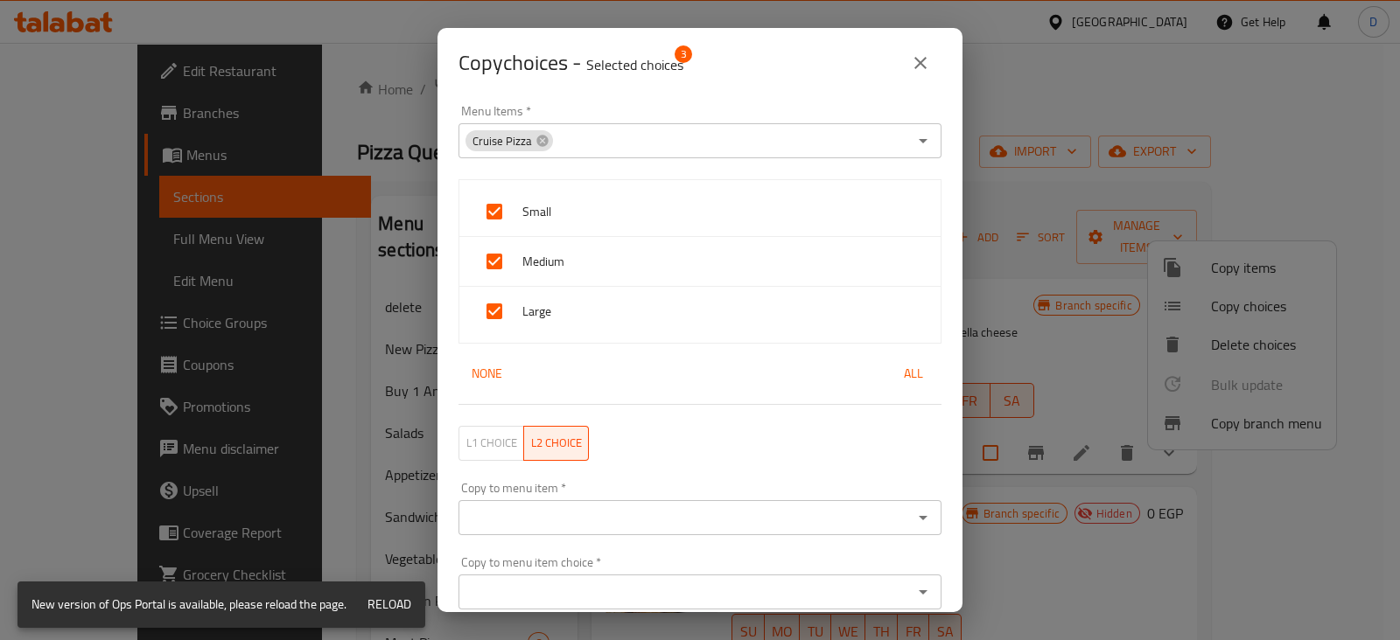
scroll to position [70, 0]
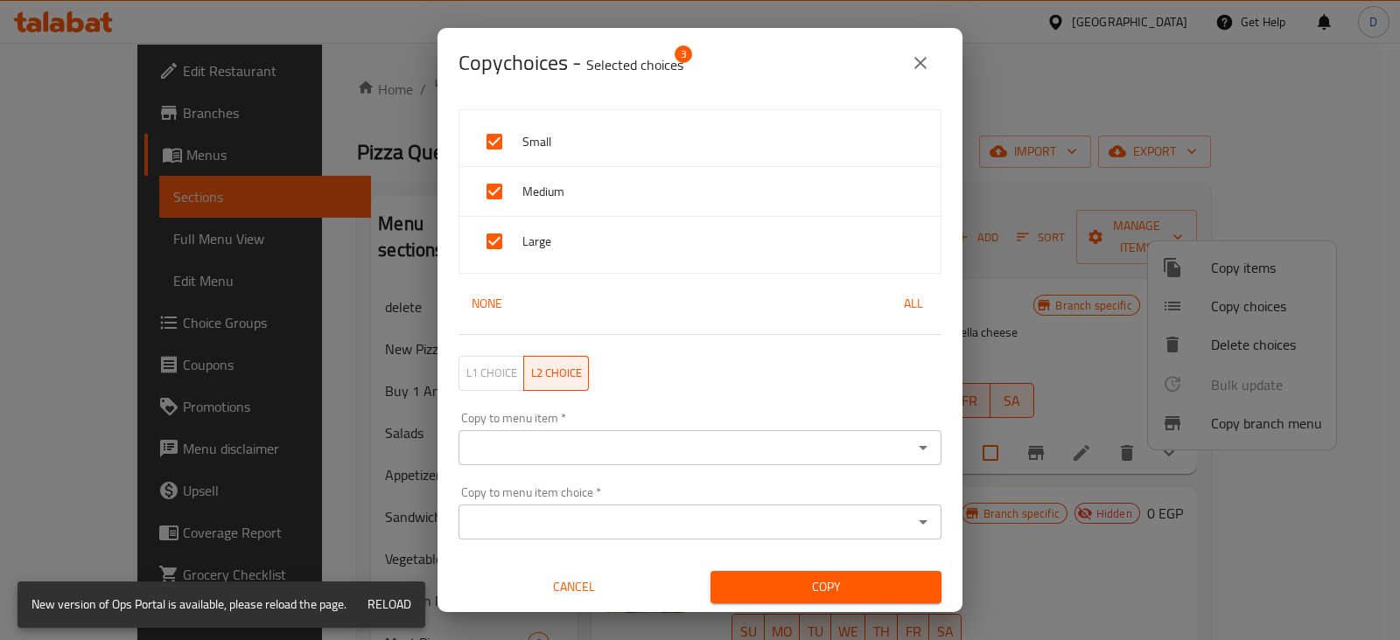
click at [629, 437] on input "Copy to menu item   *" at bounding box center [686, 448] width 444 height 24
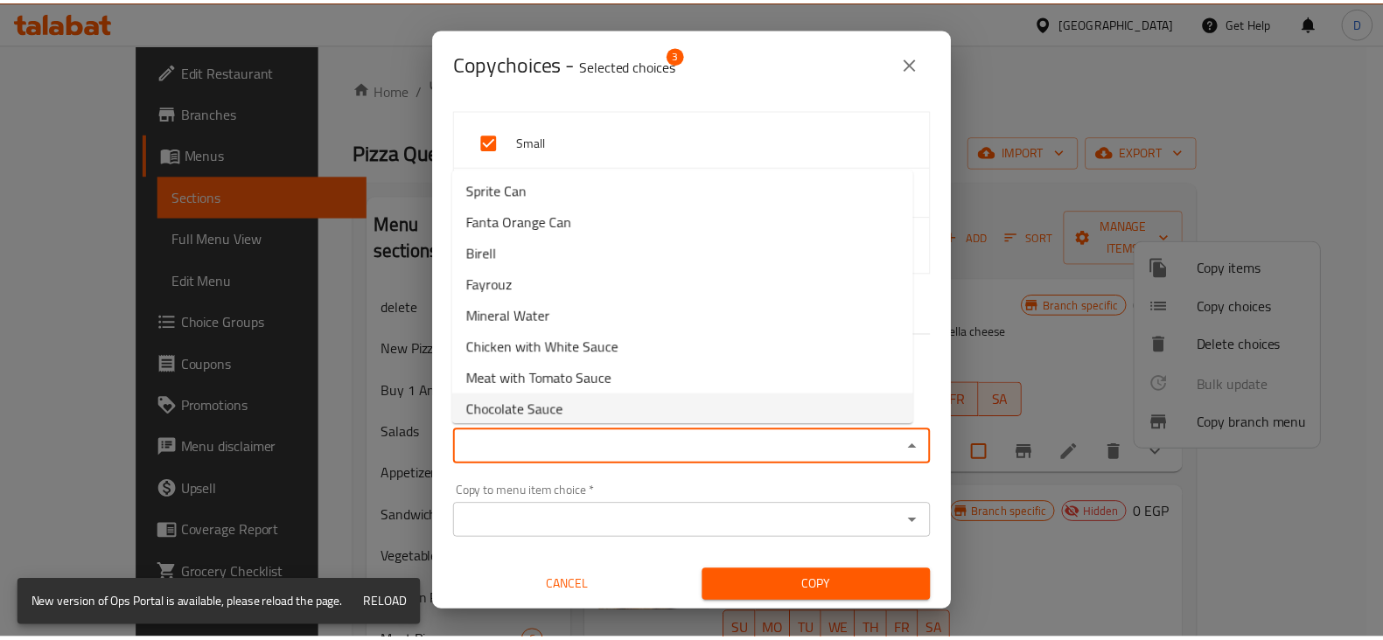
scroll to position [4818, 0]
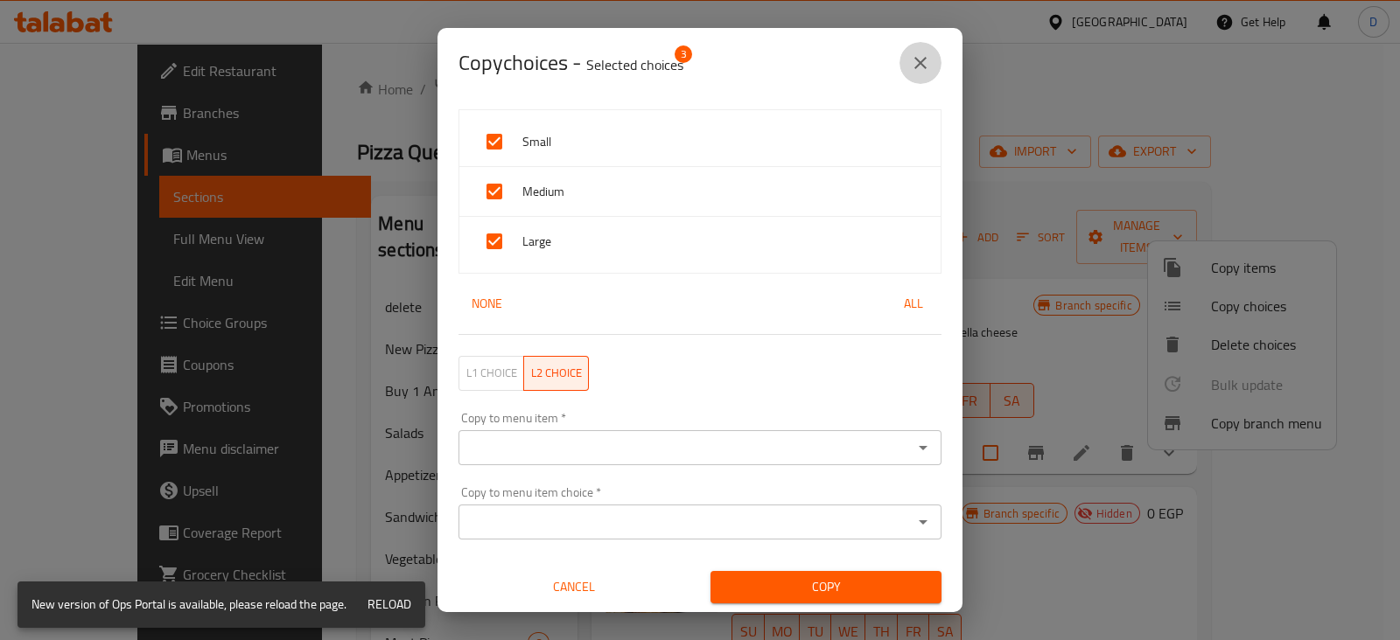
click at [920, 63] on icon "close" at bounding box center [920, 63] width 12 height 12
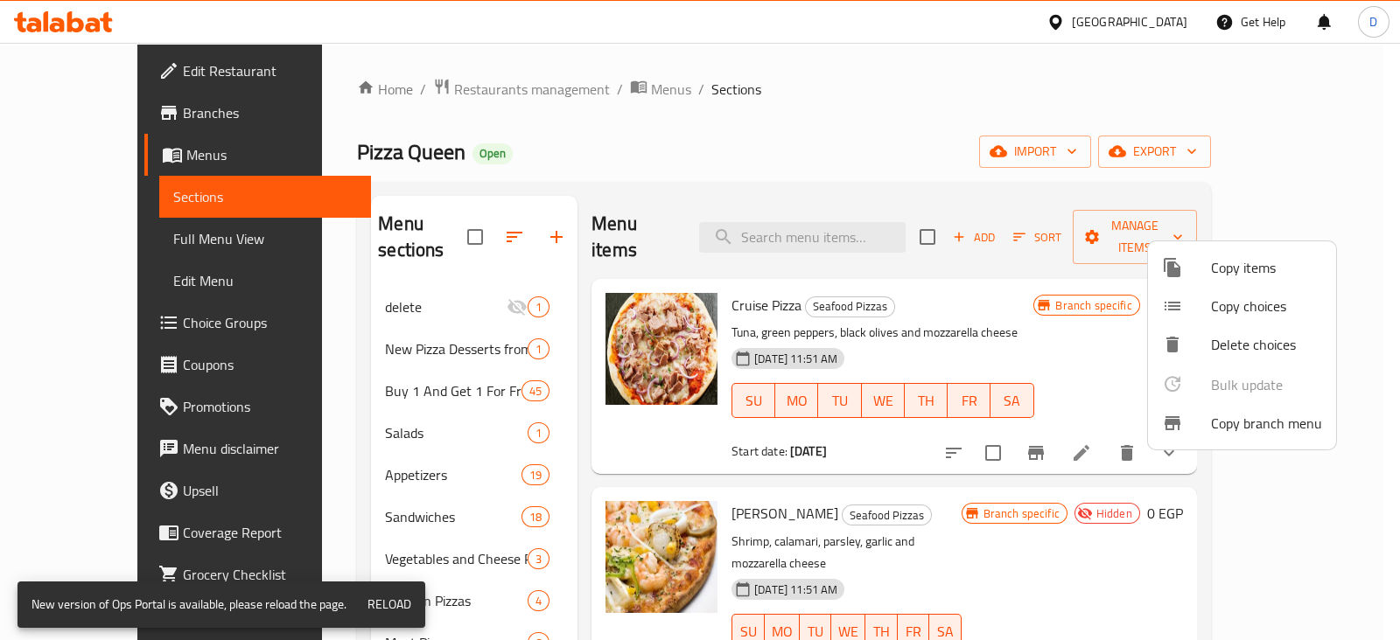
click at [1207, 623] on div at bounding box center [700, 320] width 1400 height 640
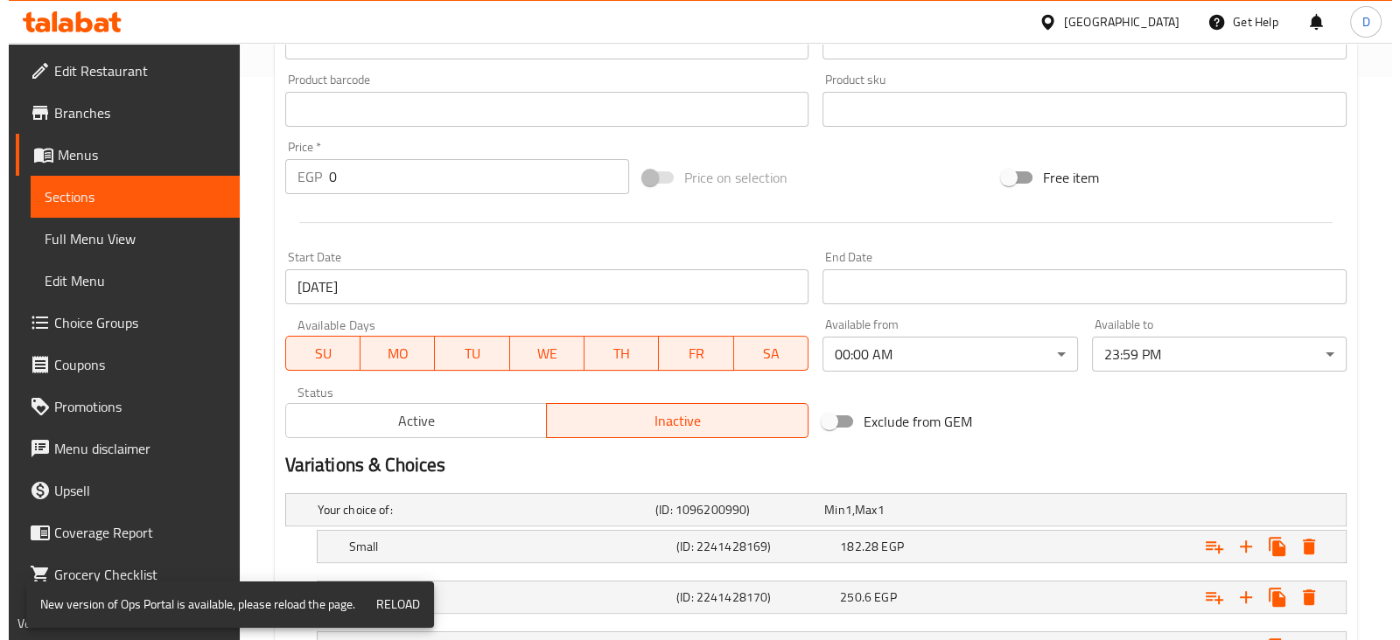
scroll to position [709, 0]
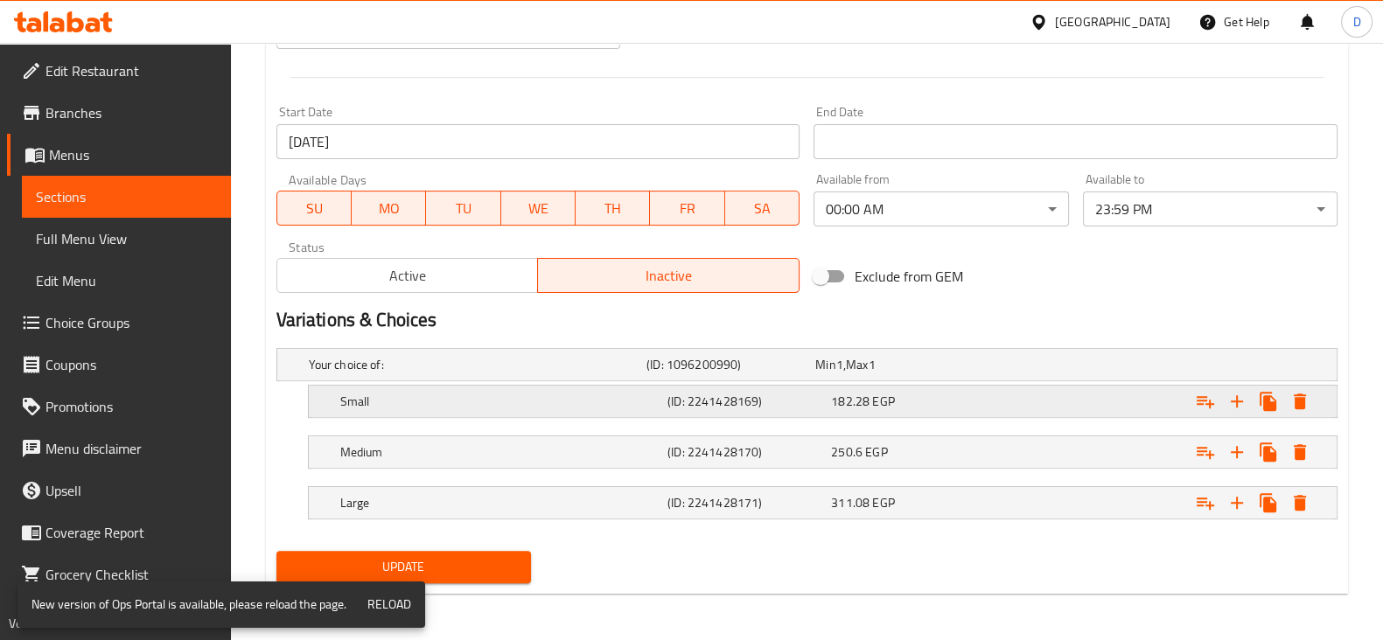
click at [1090, 368] on div "Expand" at bounding box center [1150, 364] width 338 height 7
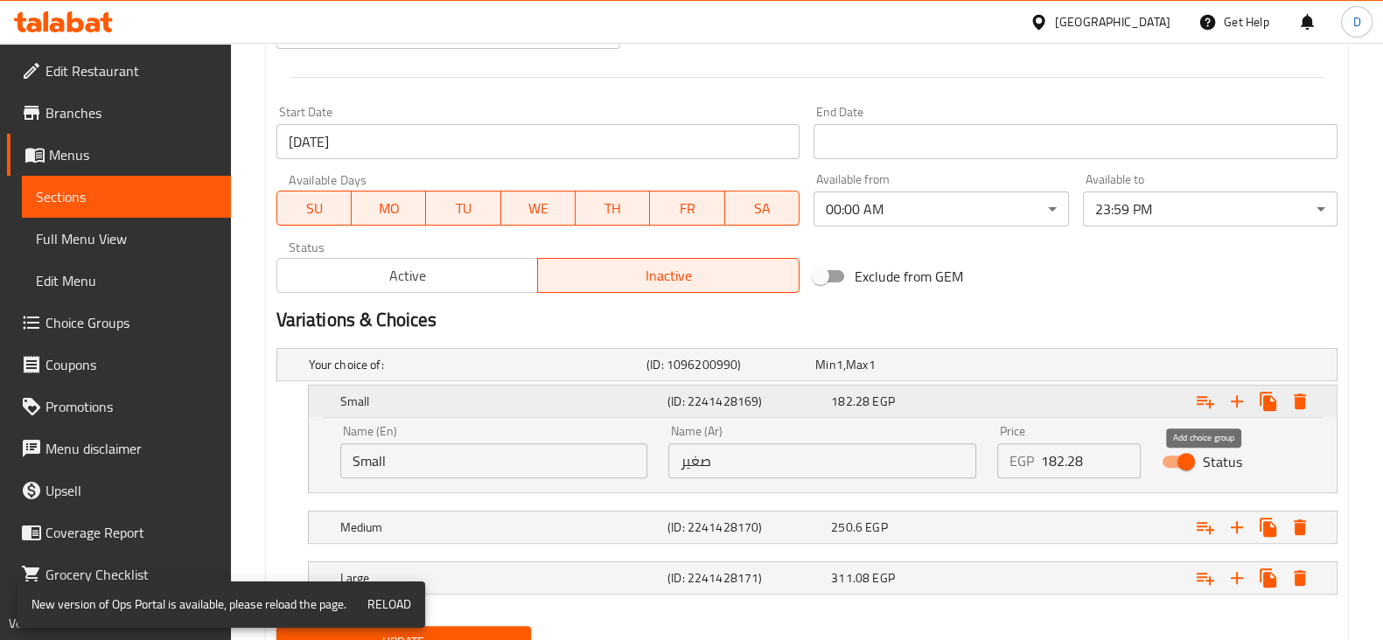
click at [1207, 404] on icon "Expand" at bounding box center [1205, 401] width 21 height 21
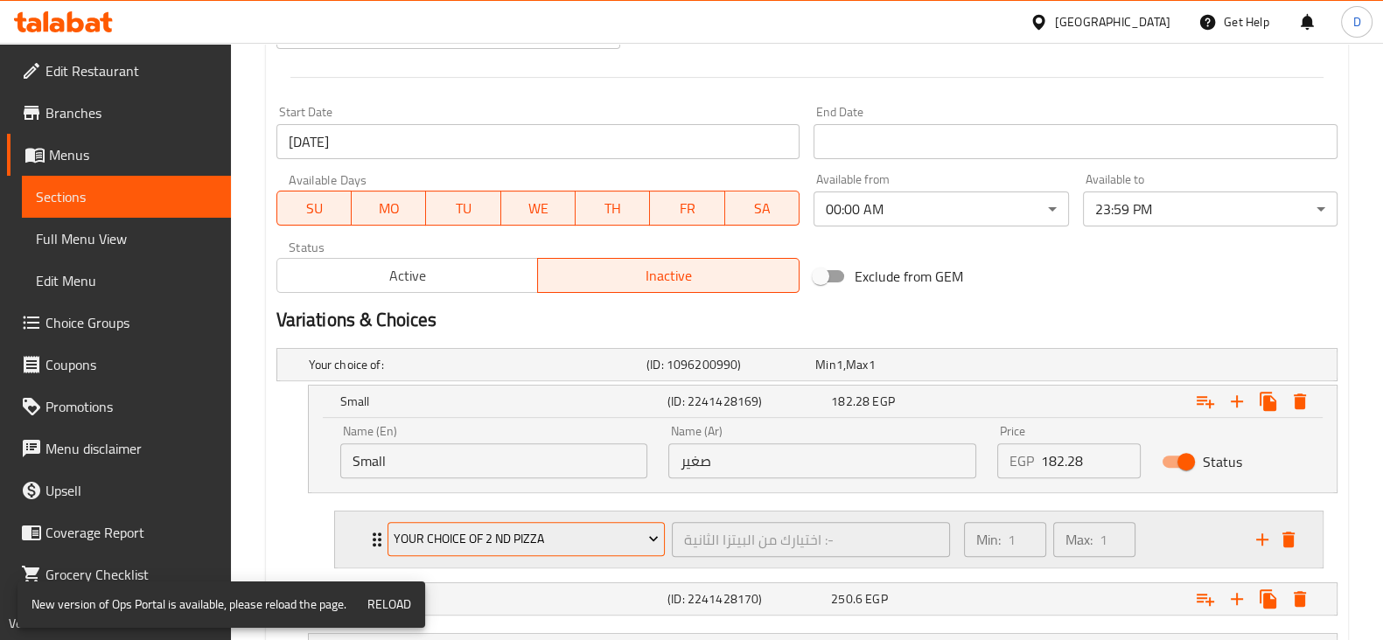
click at [546, 534] on span "Your Choice Of 2 Nd Pizza" at bounding box center [526, 539] width 265 height 22
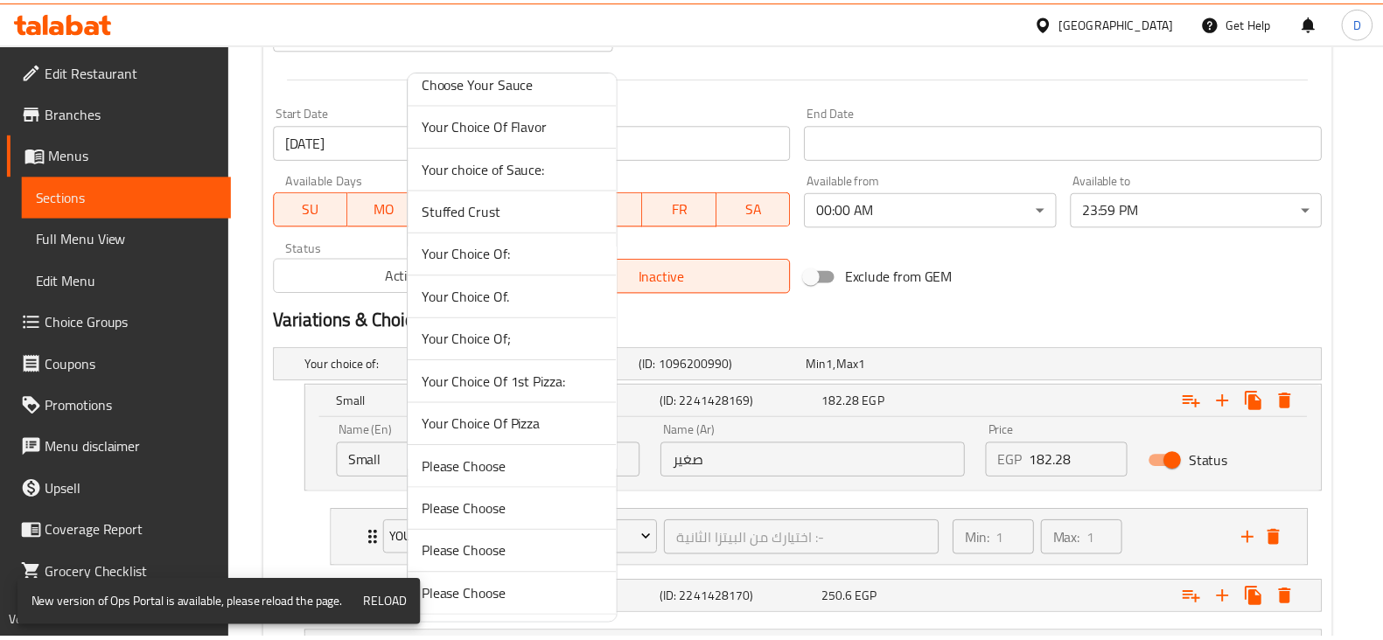
scroll to position [1168, 0]
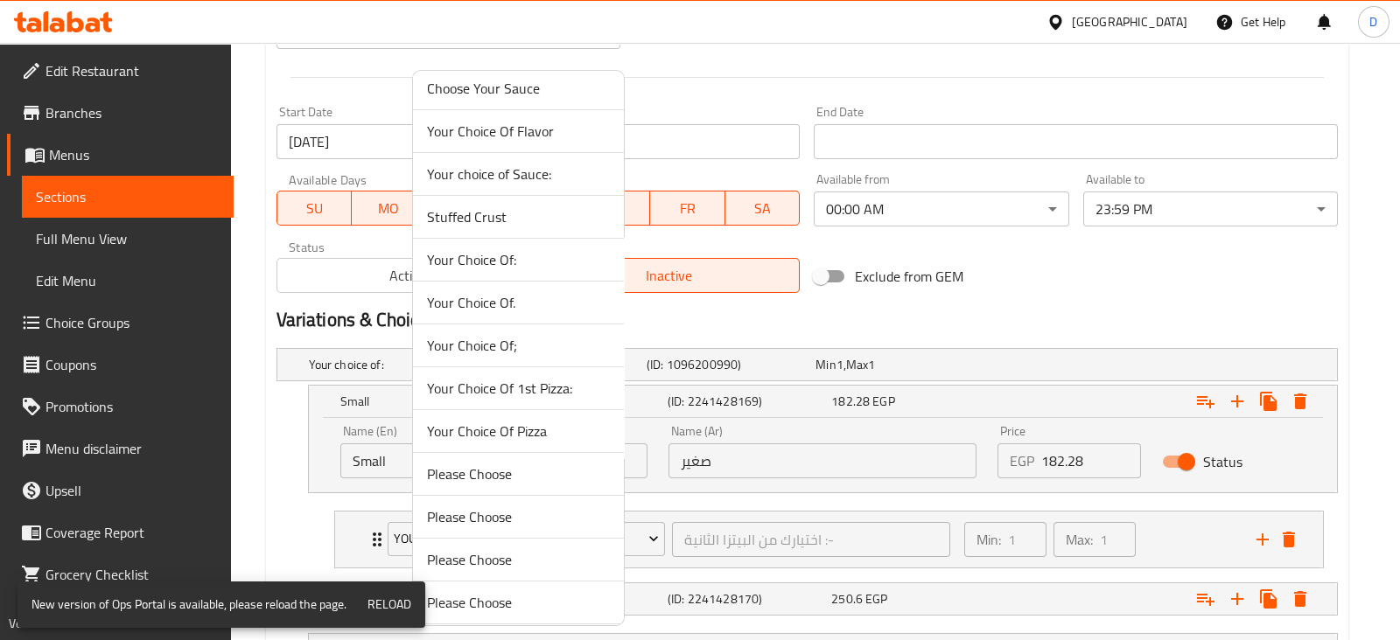
click at [491, 254] on span "Your Choice Of:" at bounding box center [518, 259] width 183 height 21
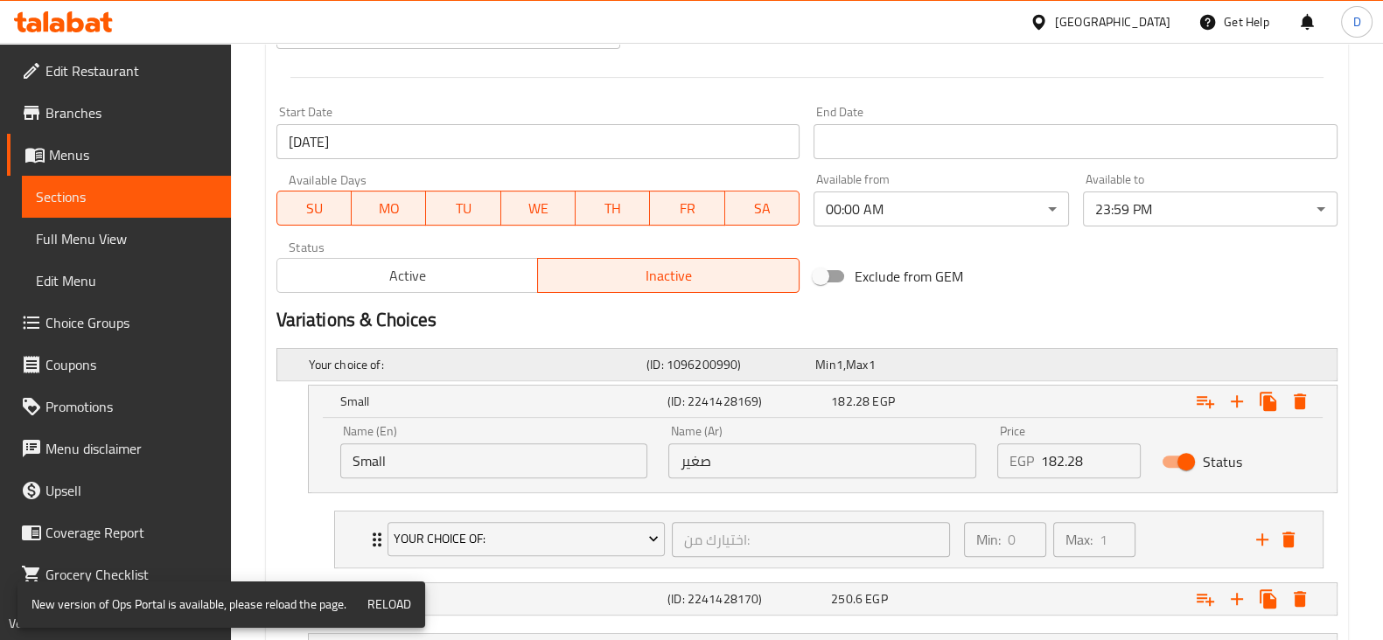
scroll to position [856, 0]
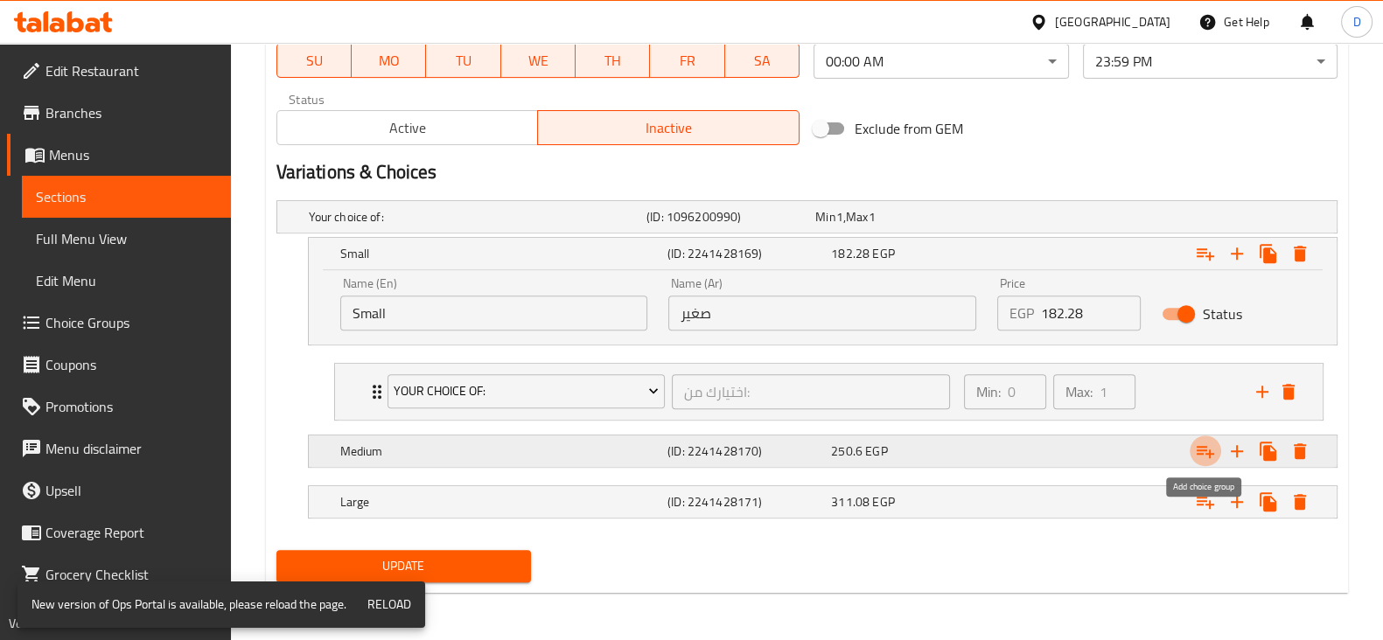
click at [1205, 450] on icon "Expand" at bounding box center [1205, 451] width 21 height 21
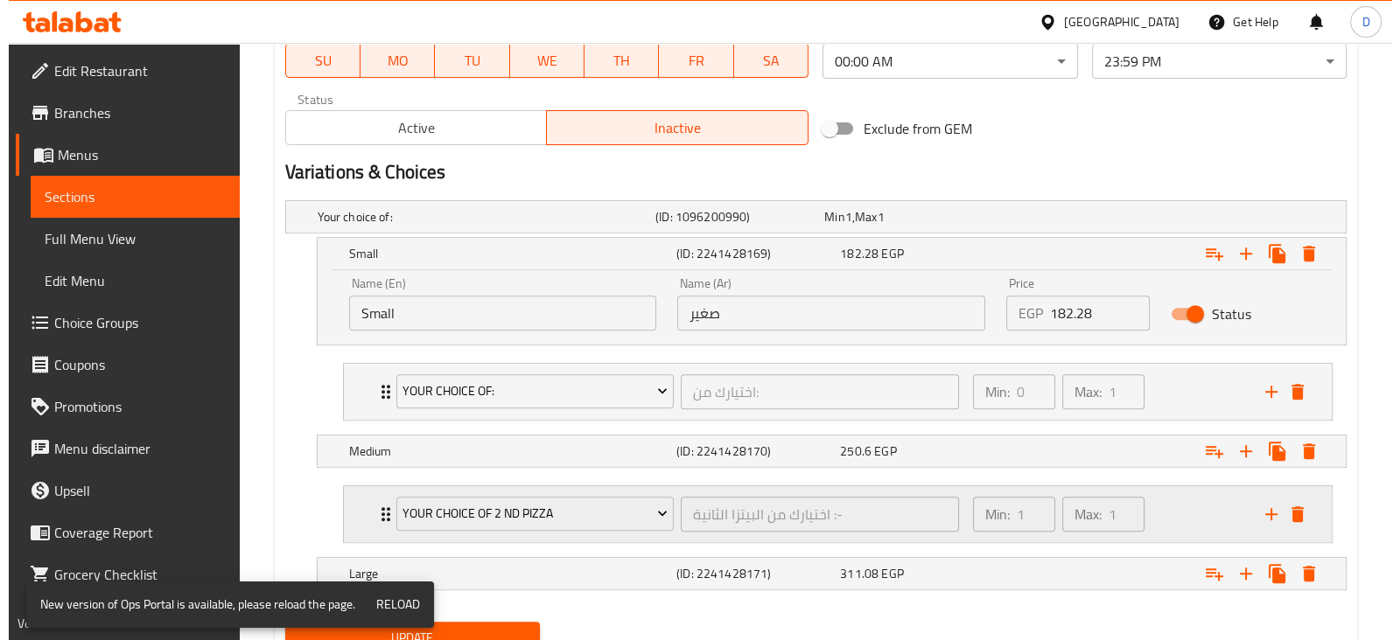
scroll to position [927, 0]
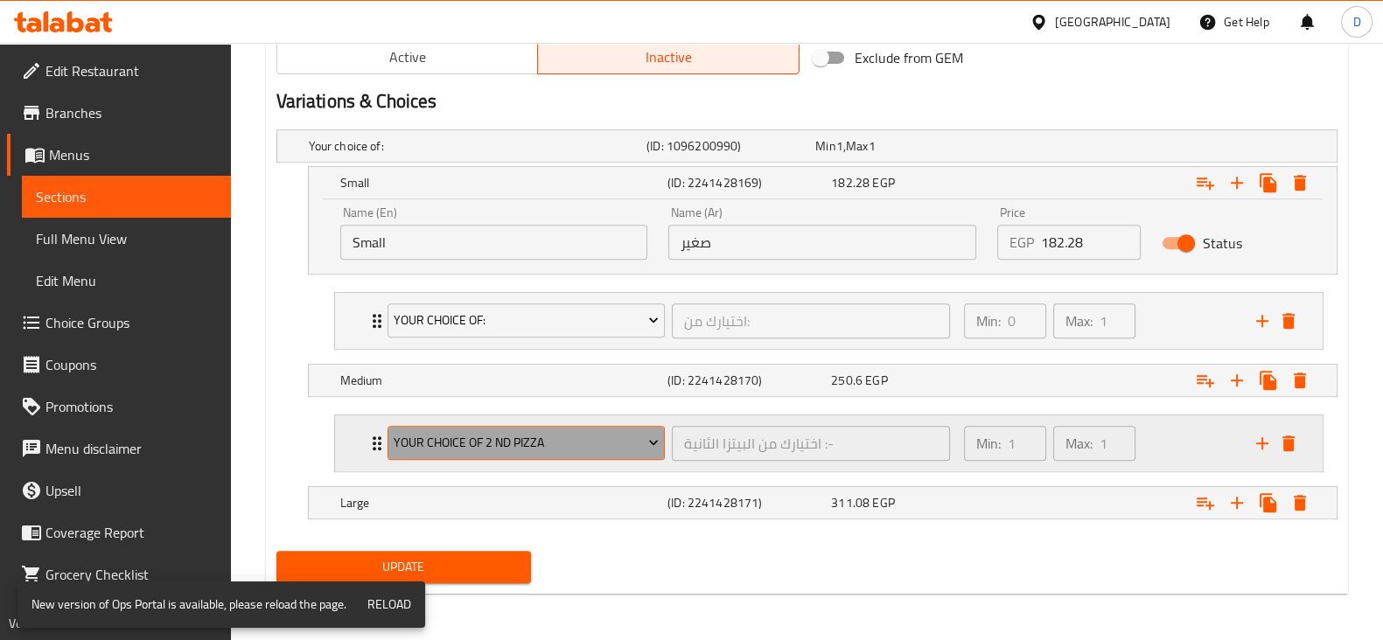
click at [483, 447] on span "Your Choice Of 2 Nd Pizza" at bounding box center [526, 443] width 265 height 22
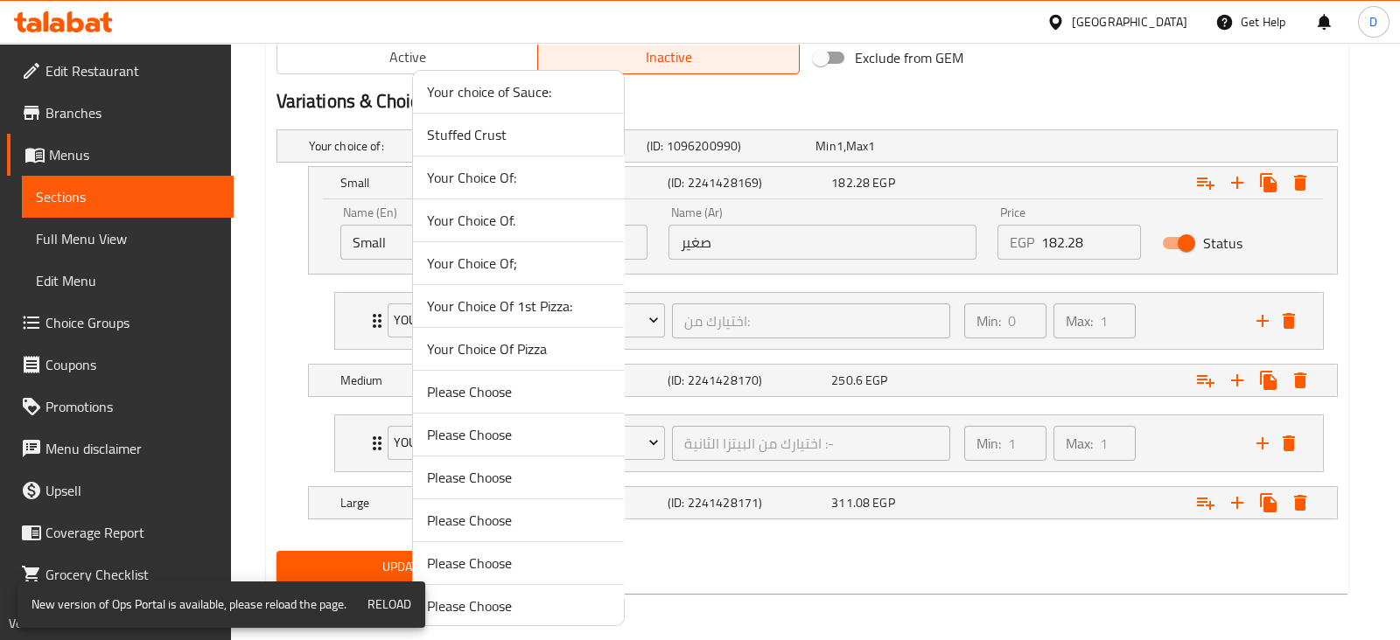
scroll to position [1250, 0]
click at [520, 210] on span "Your Choice Of." at bounding box center [518, 220] width 183 height 21
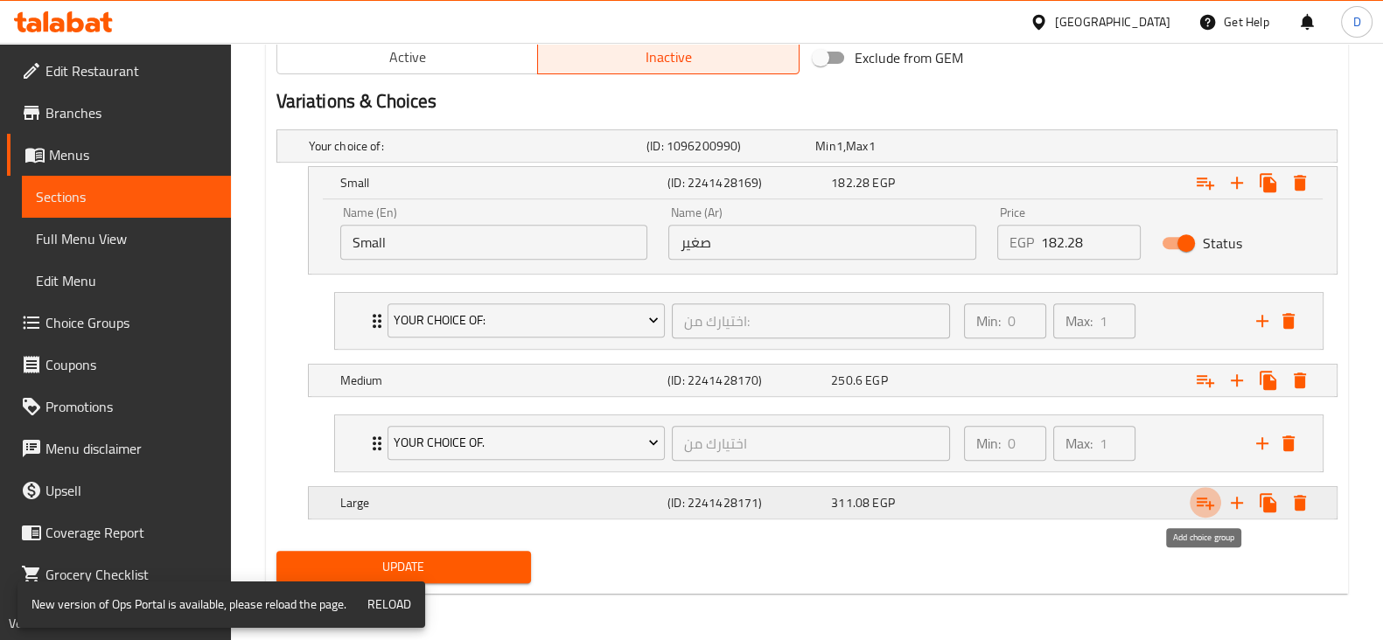
click at [1201, 500] on icon "Expand" at bounding box center [1205, 503] width 21 height 21
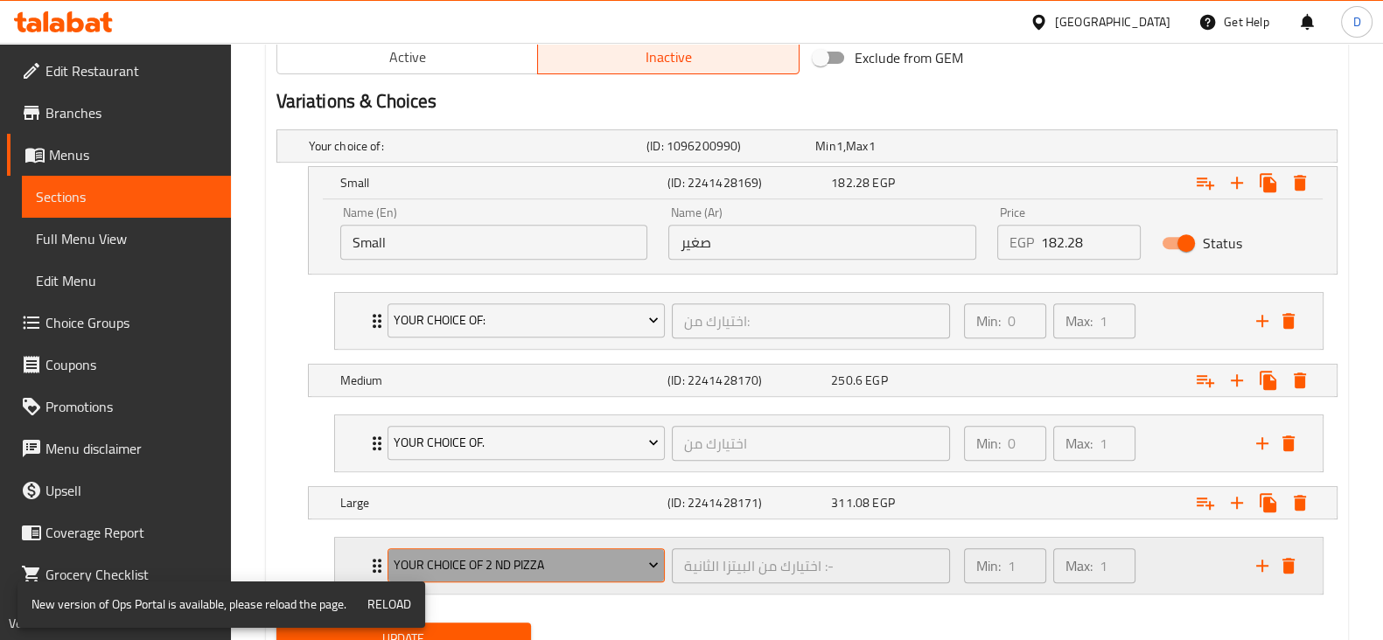
click at [604, 549] on button "Your Choice Of 2 Nd Pizza" at bounding box center [527, 566] width 278 height 35
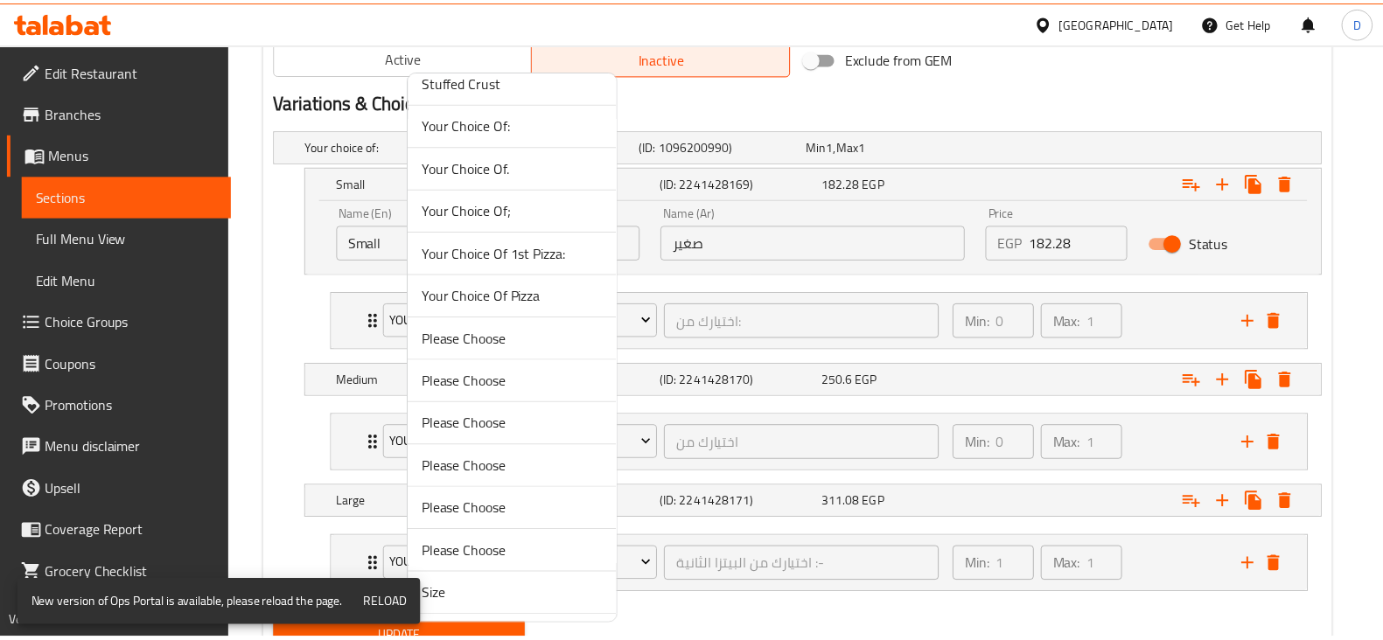
scroll to position [1307, 0]
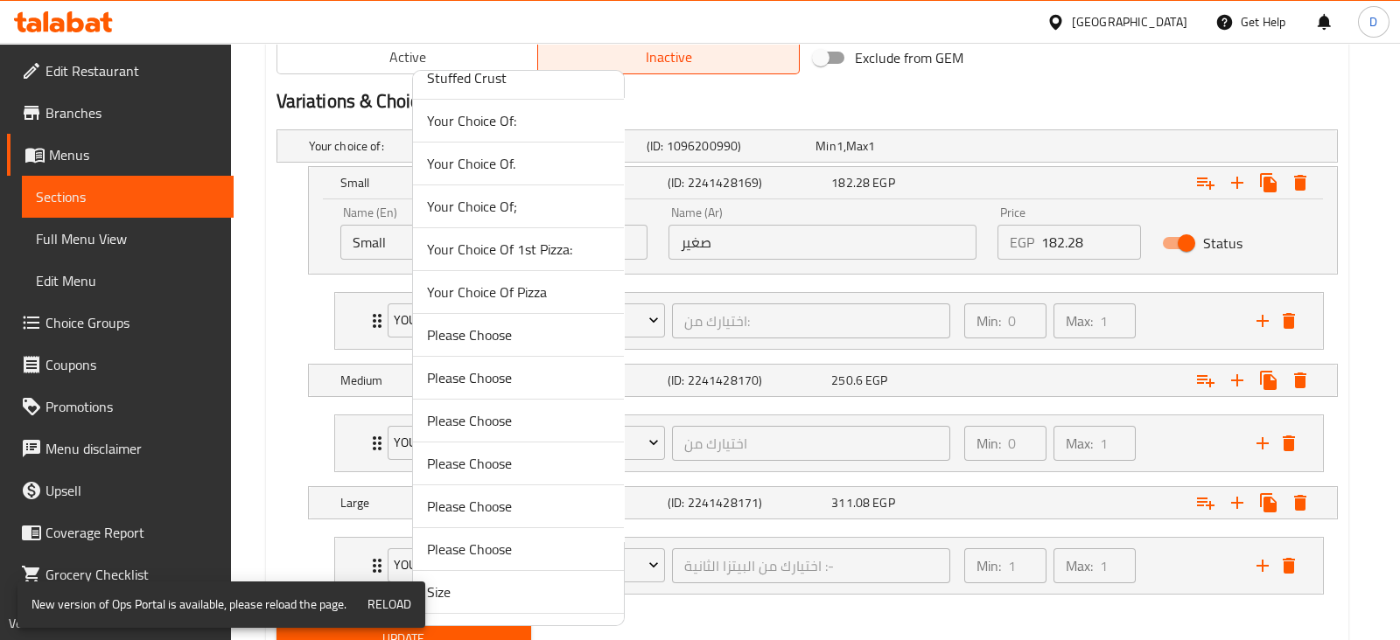
click at [524, 207] on span "Your Choice Of;" at bounding box center [518, 206] width 183 height 21
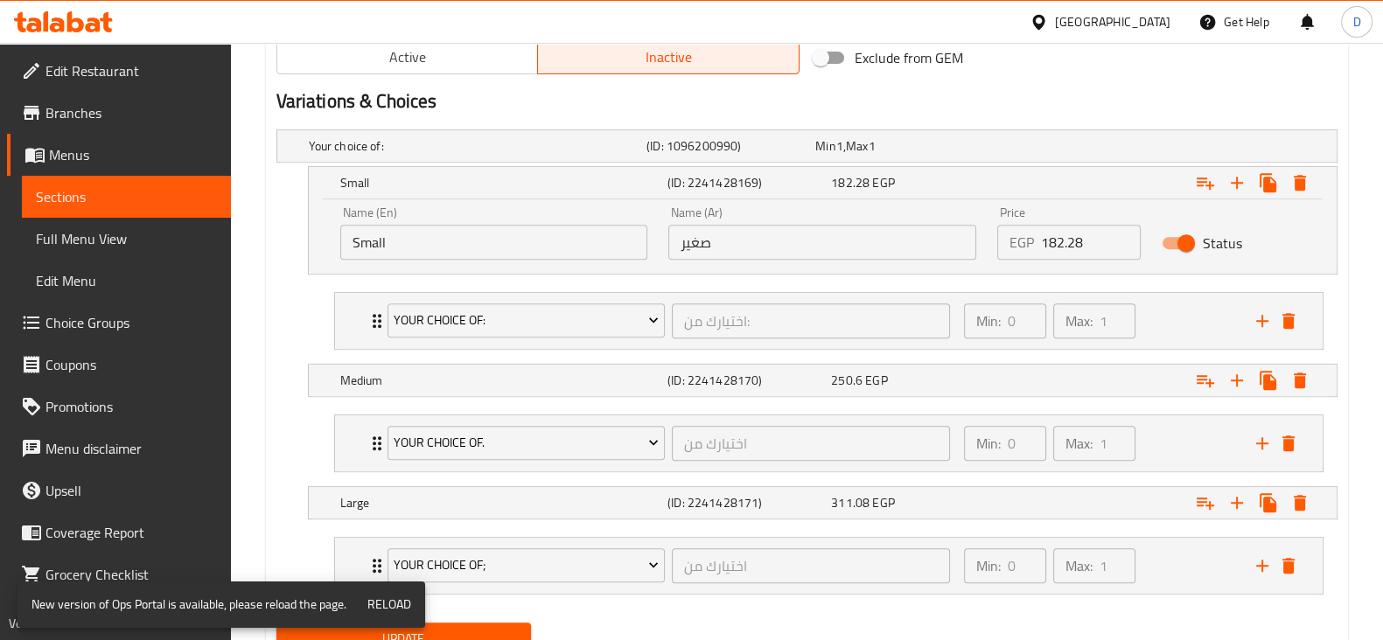
scroll to position [998, 0]
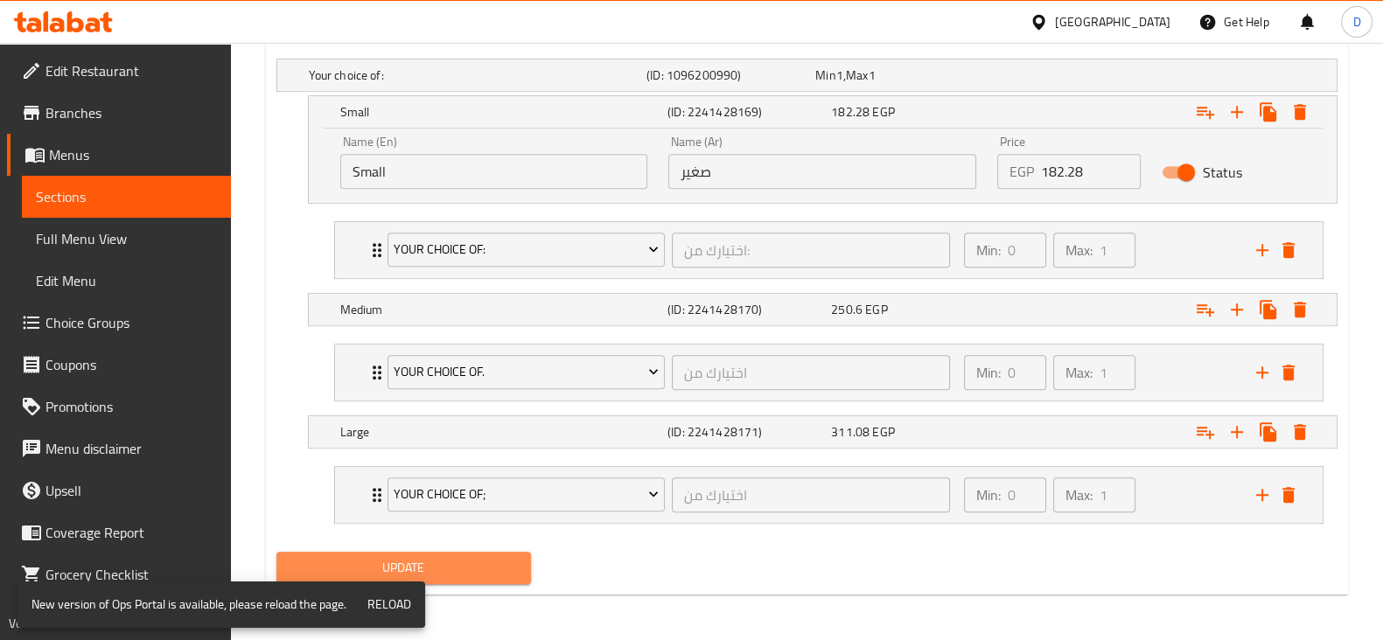
click at [466, 572] on span "Update" at bounding box center [403, 568] width 227 height 22
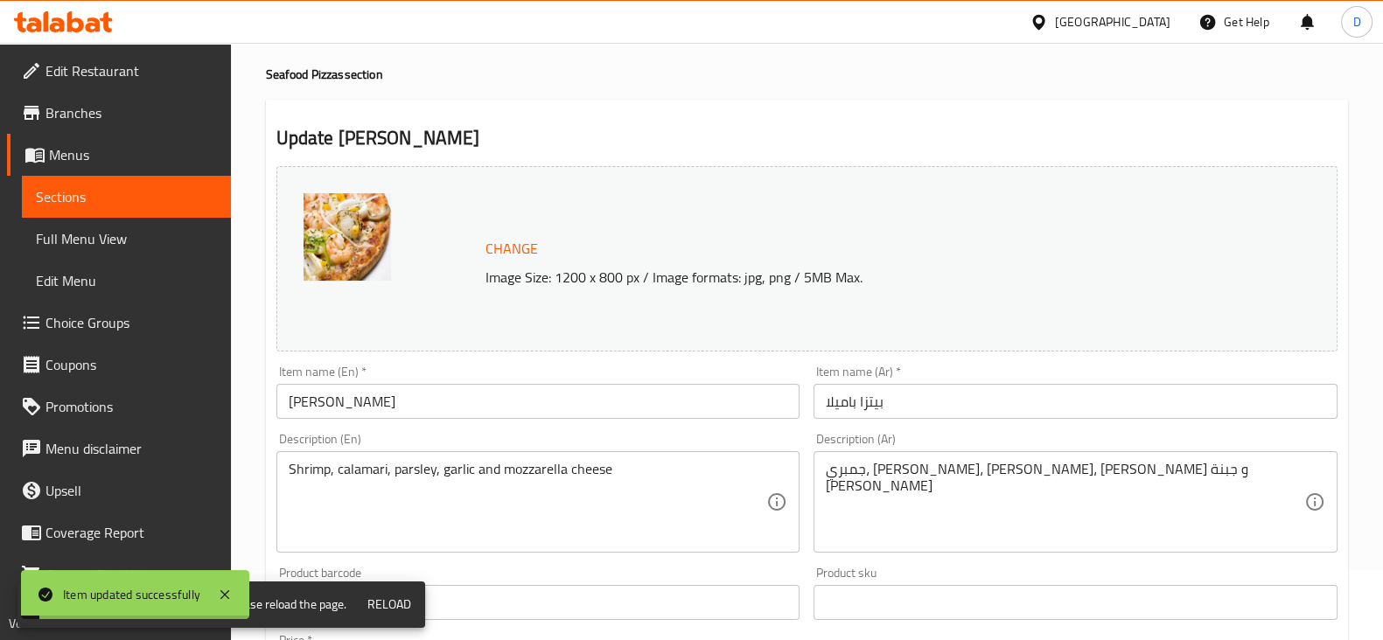
scroll to position [0, 0]
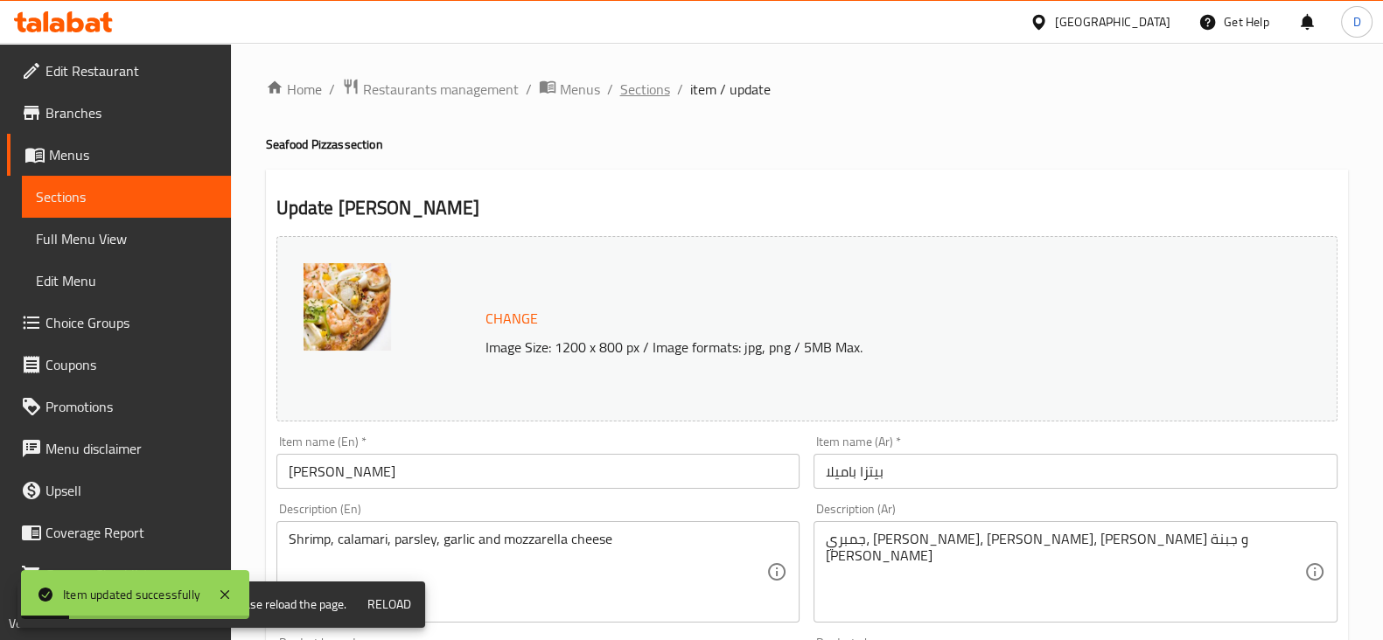
click at [633, 90] on span "Sections" at bounding box center [645, 89] width 50 height 21
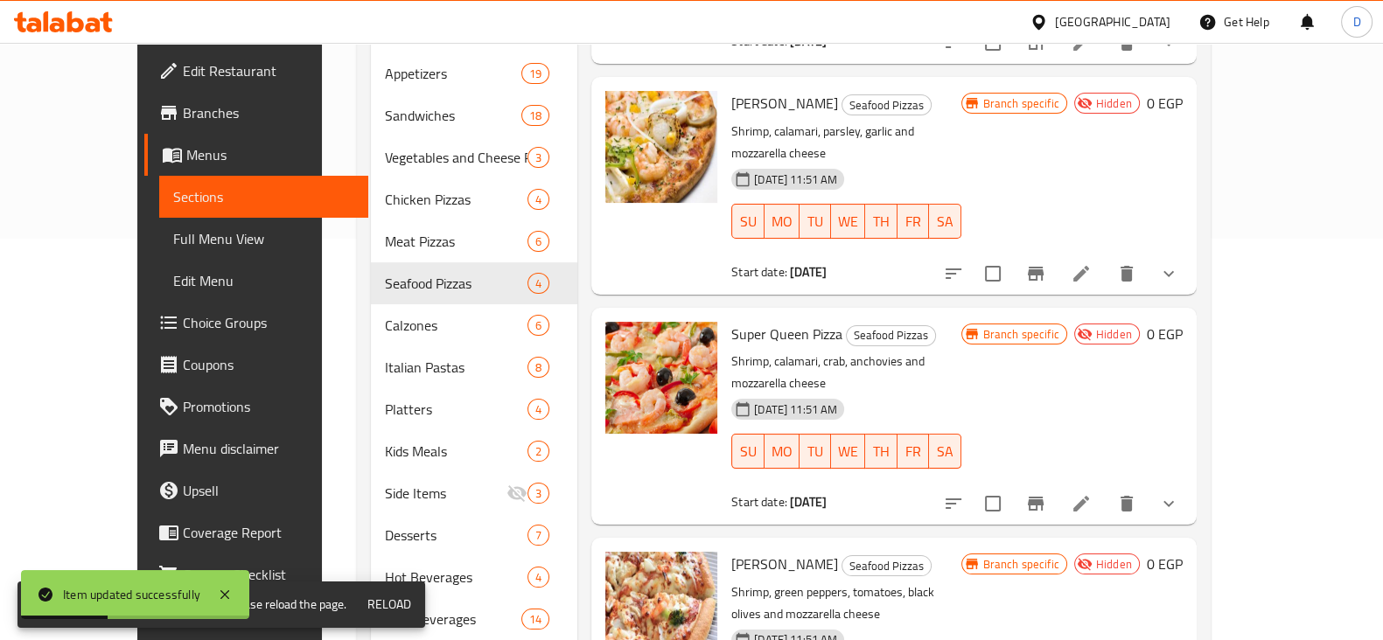
scroll to position [403, 0]
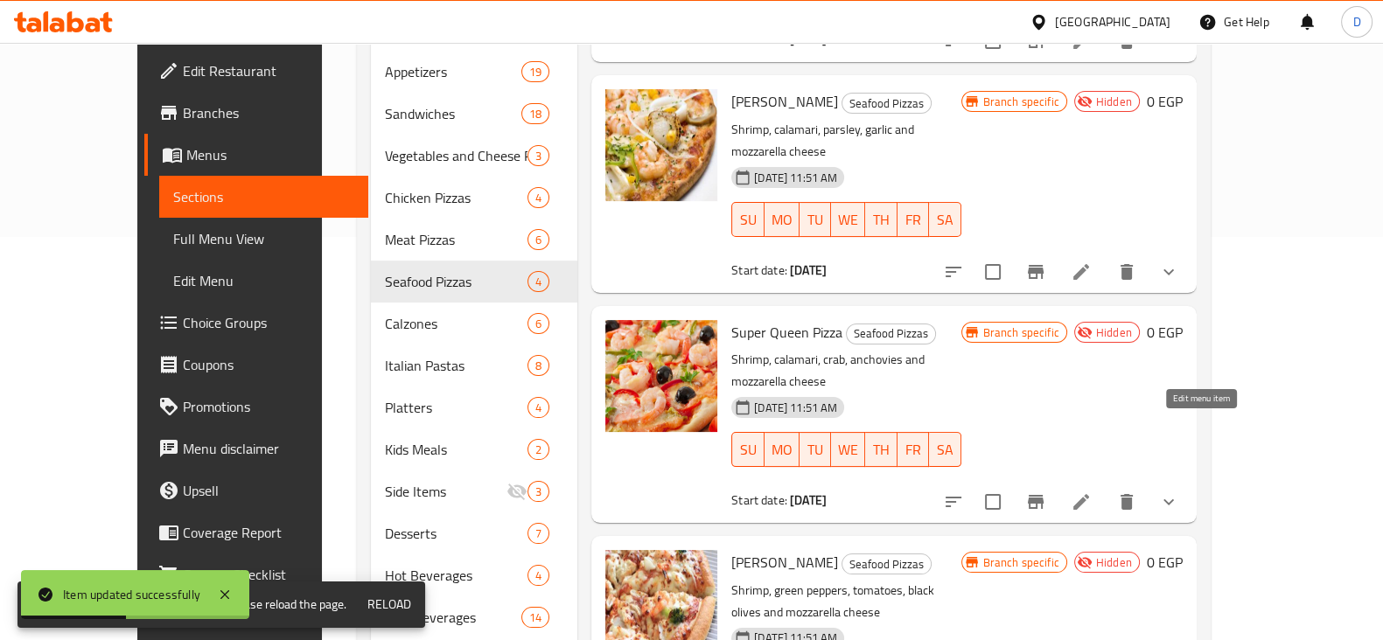
click at [1092, 492] on icon at bounding box center [1081, 502] width 21 height 21
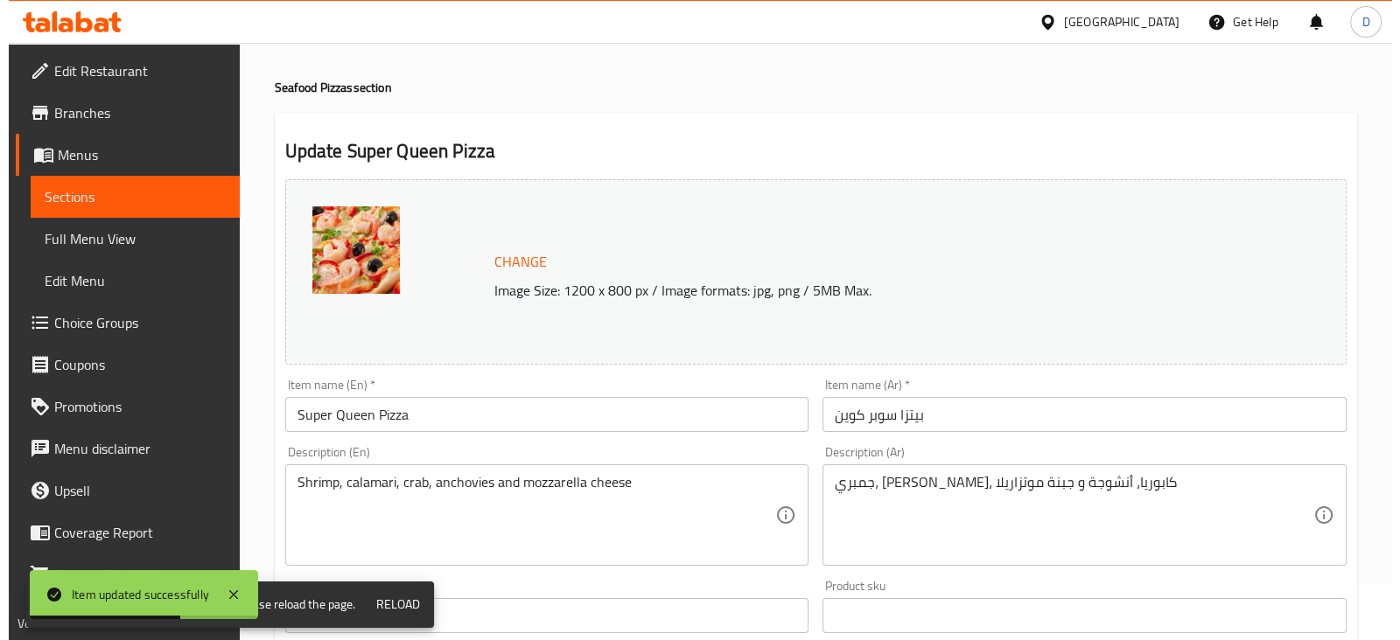
scroll to position [709, 0]
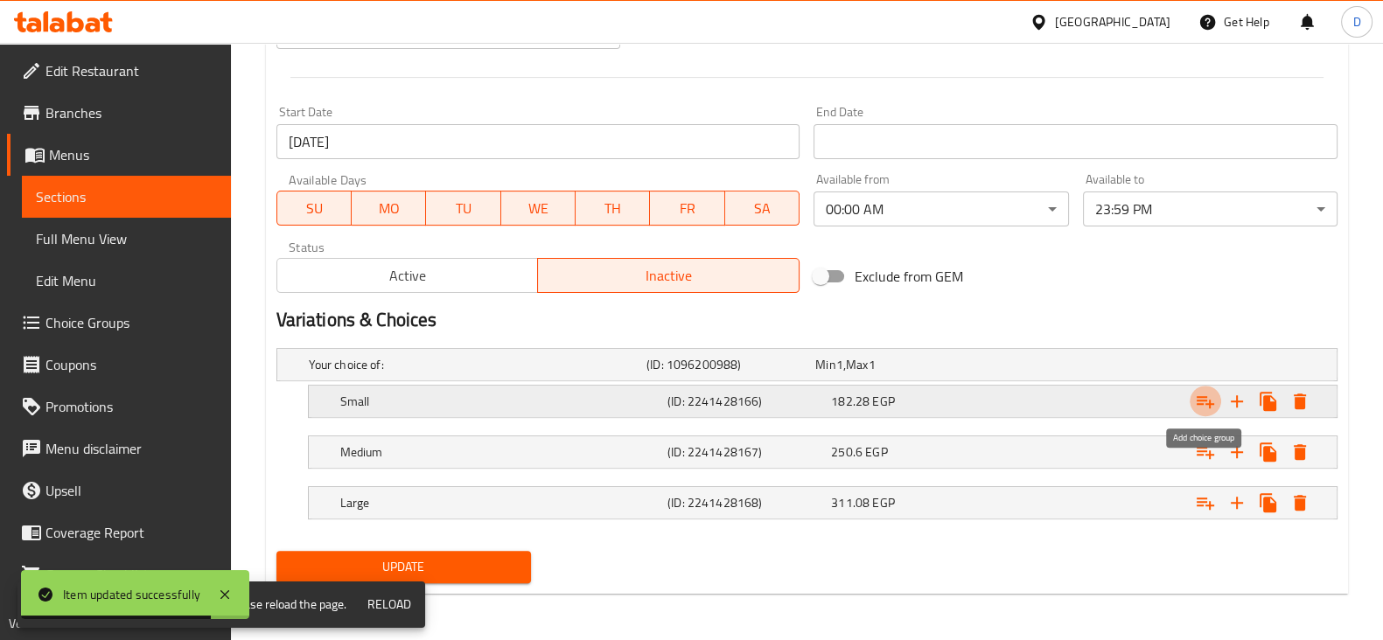
click at [1195, 406] on icon "Expand" at bounding box center [1205, 401] width 21 height 21
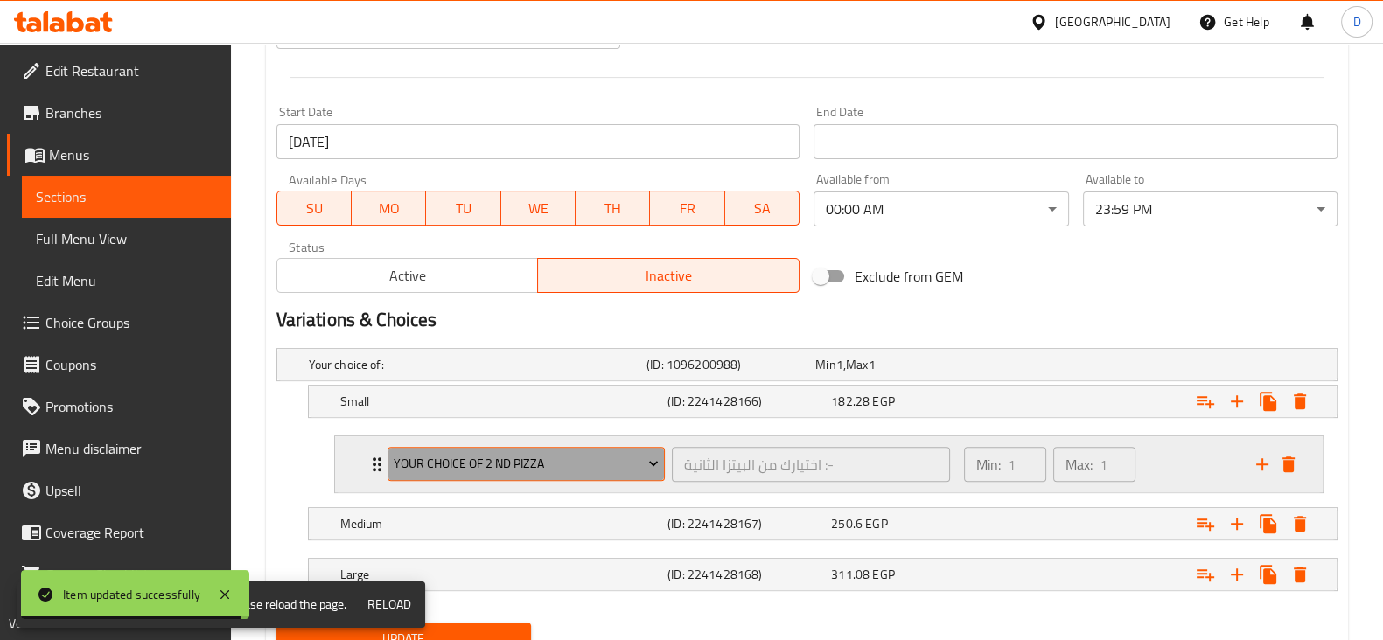
click at [449, 465] on span "Your Choice Of 2 Nd Pizza" at bounding box center [526, 464] width 265 height 22
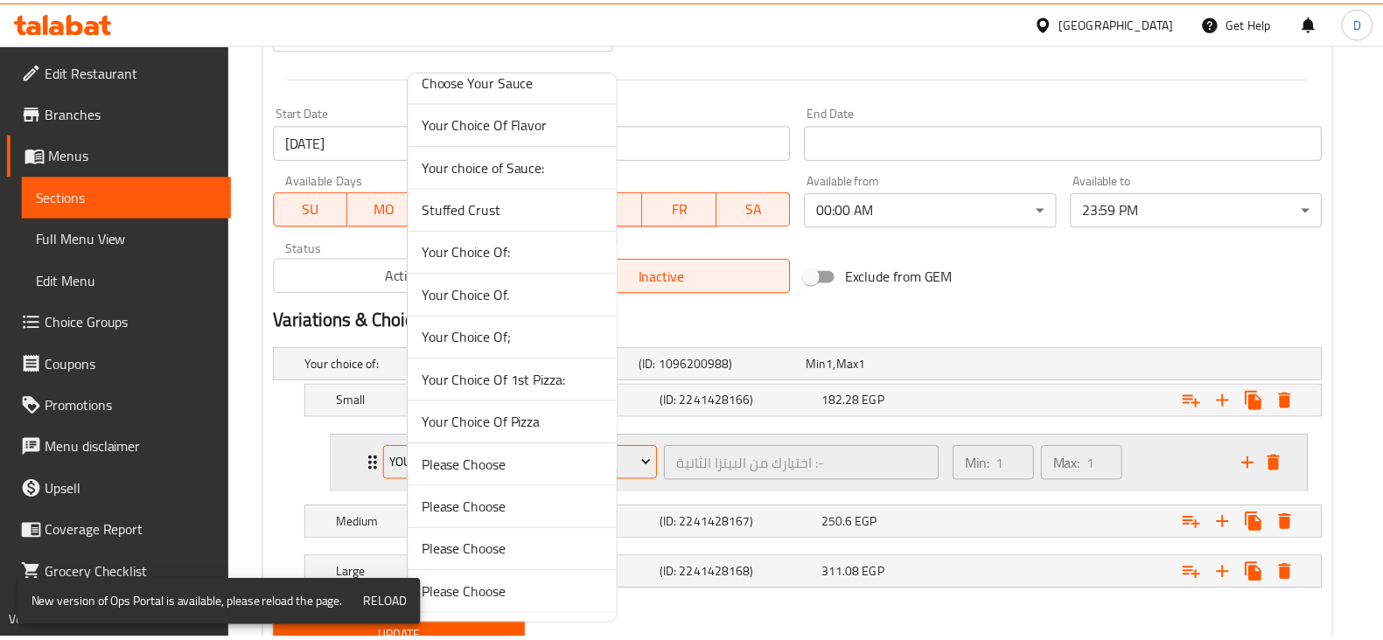
scroll to position [1174, 0]
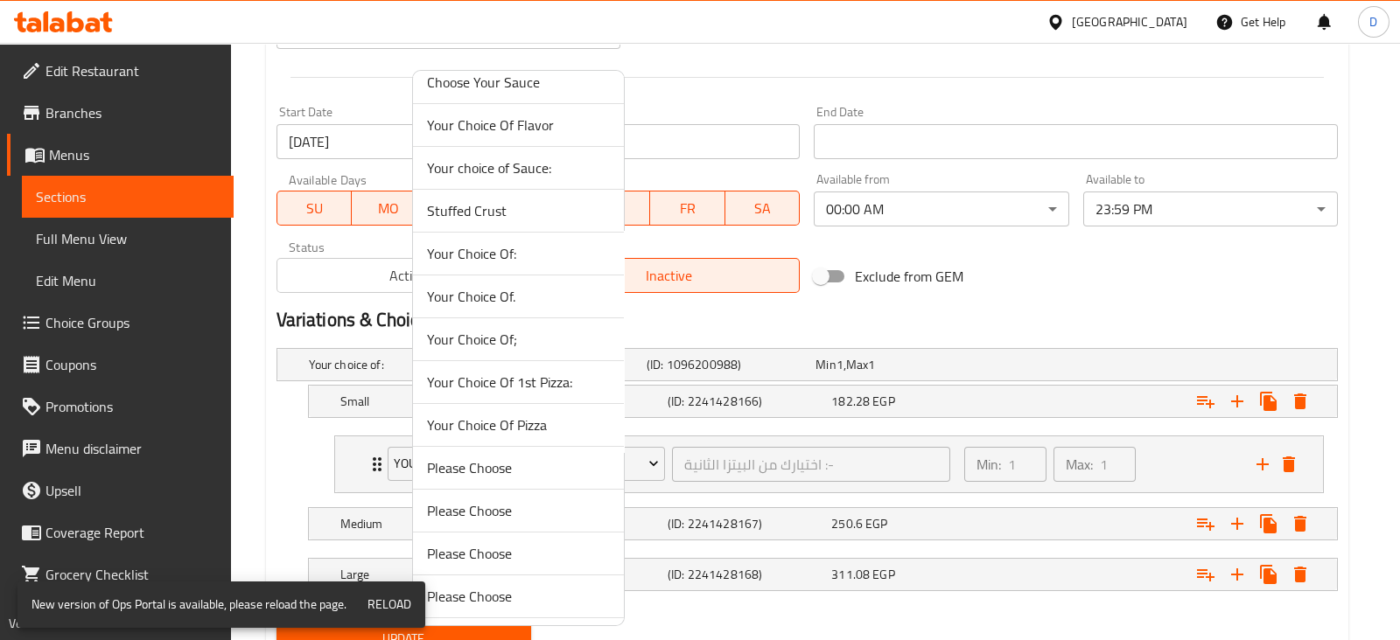
click at [542, 255] on span "Your Choice Of:" at bounding box center [518, 253] width 183 height 21
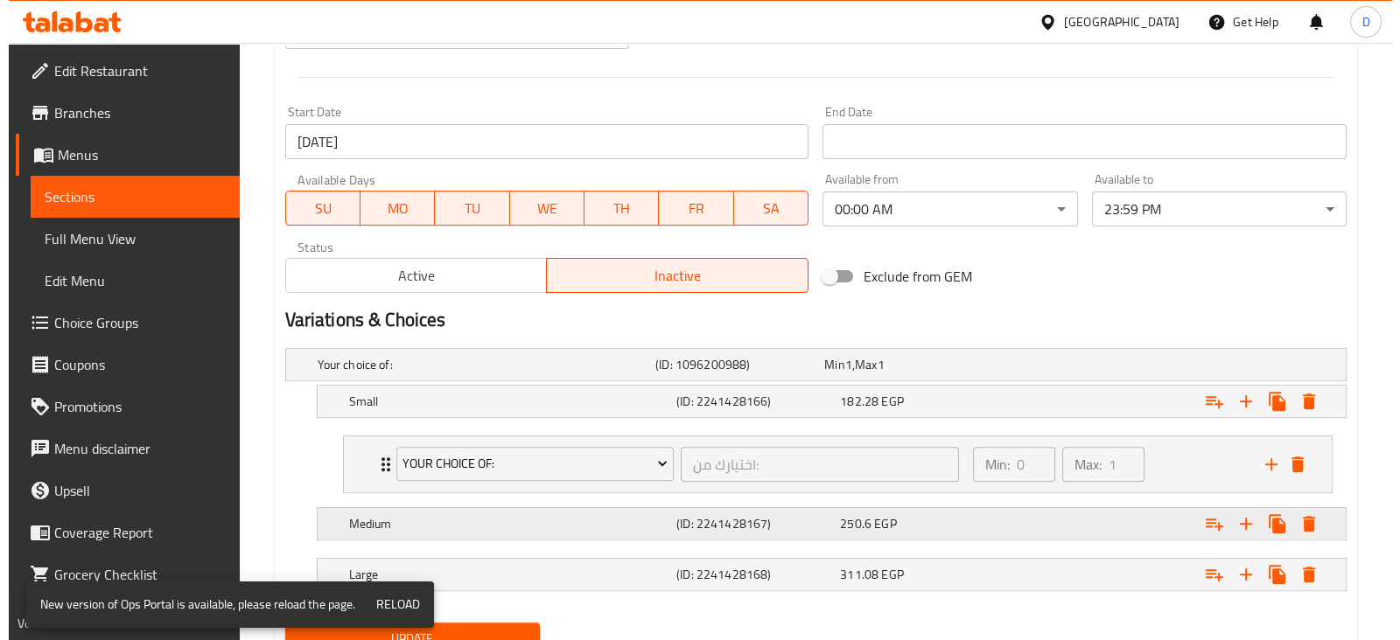
scroll to position [780, 0]
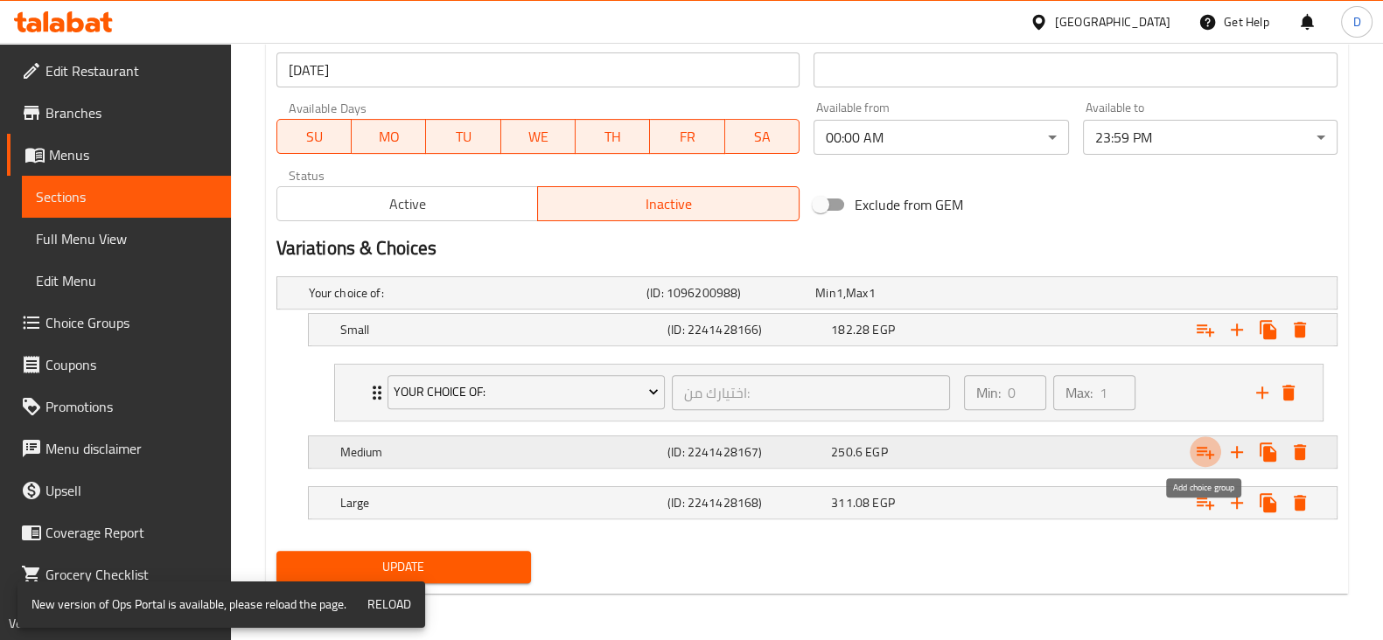
click at [1204, 448] on icon "Expand" at bounding box center [1205, 453] width 17 height 12
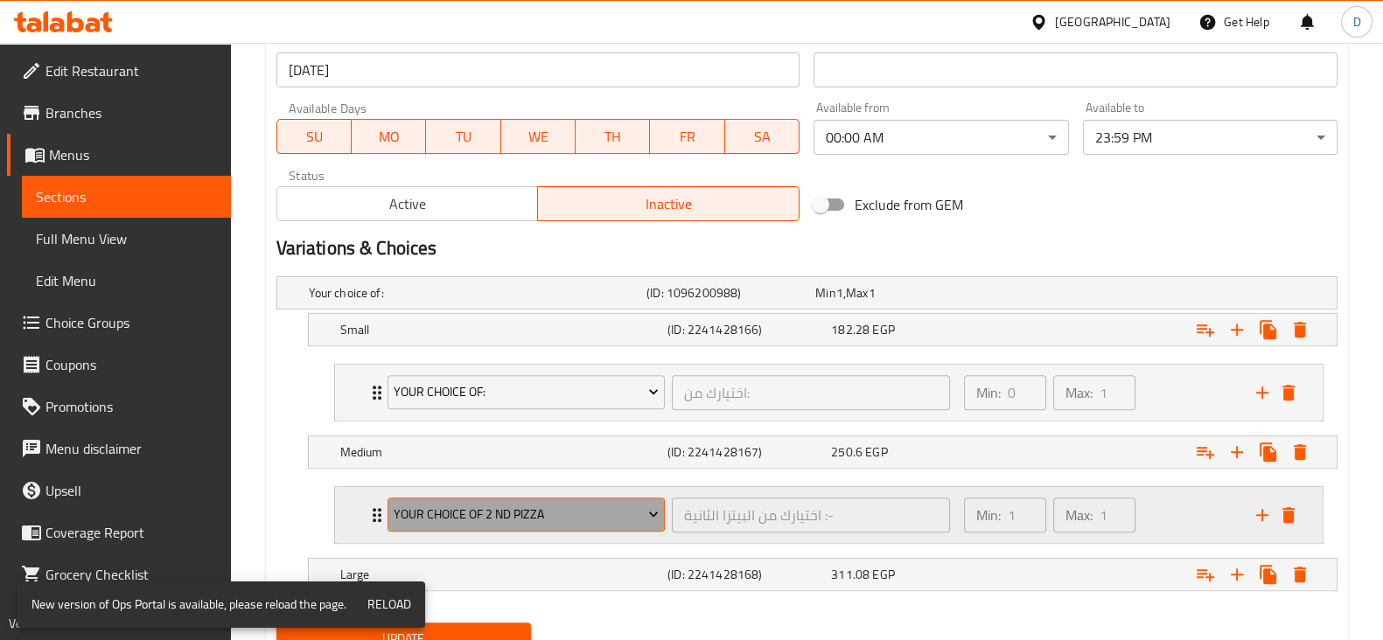
click at [549, 504] on span "Your Choice Of 2 Nd Pizza" at bounding box center [526, 515] width 265 height 22
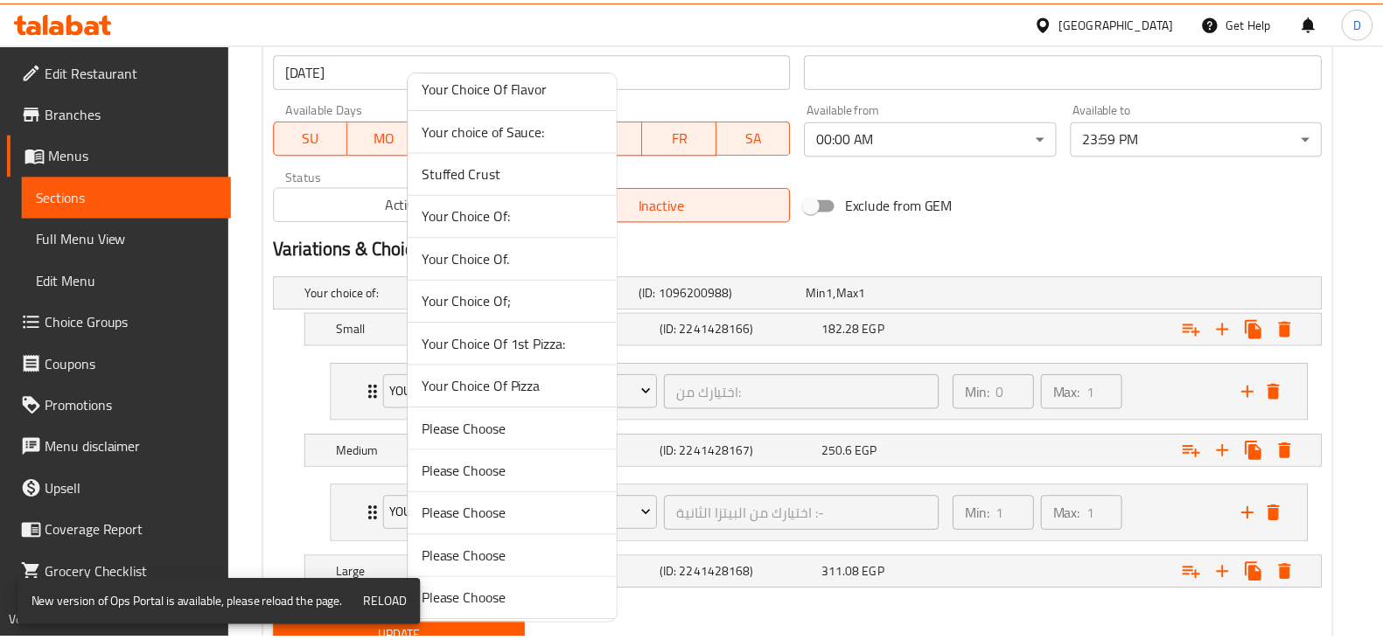
scroll to position [1206, 0]
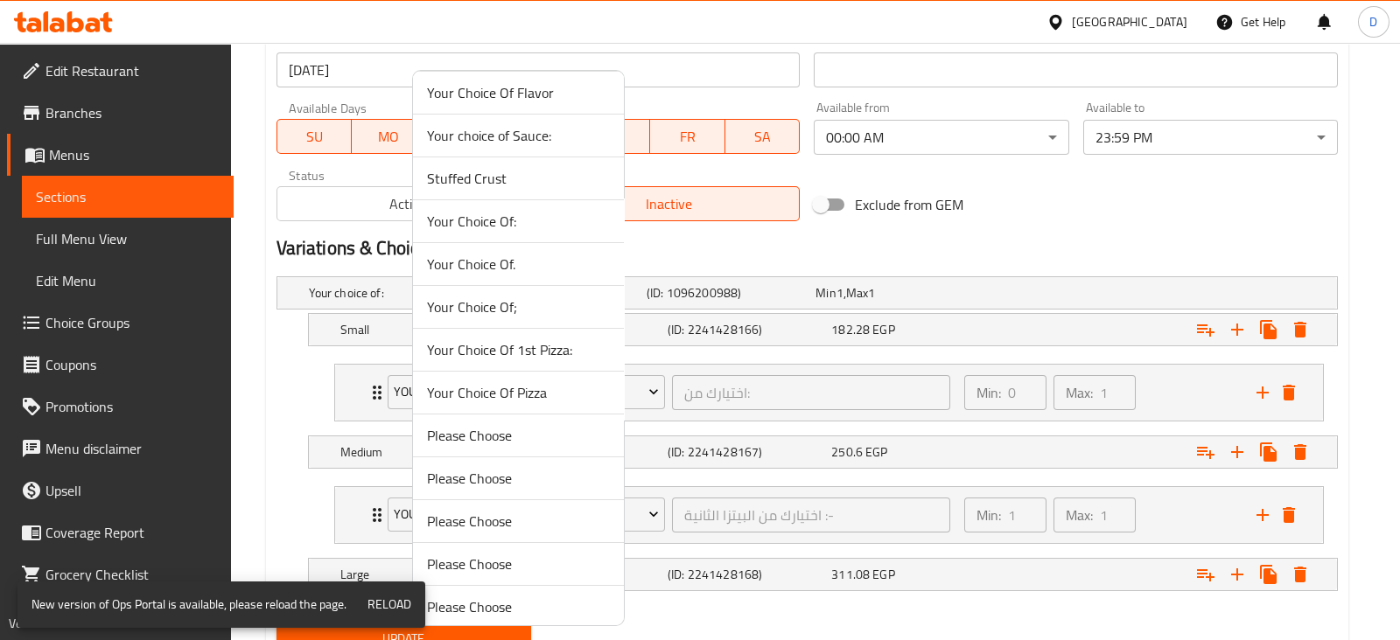
click at [545, 269] on li "Your Choice Of." at bounding box center [518, 264] width 211 height 43
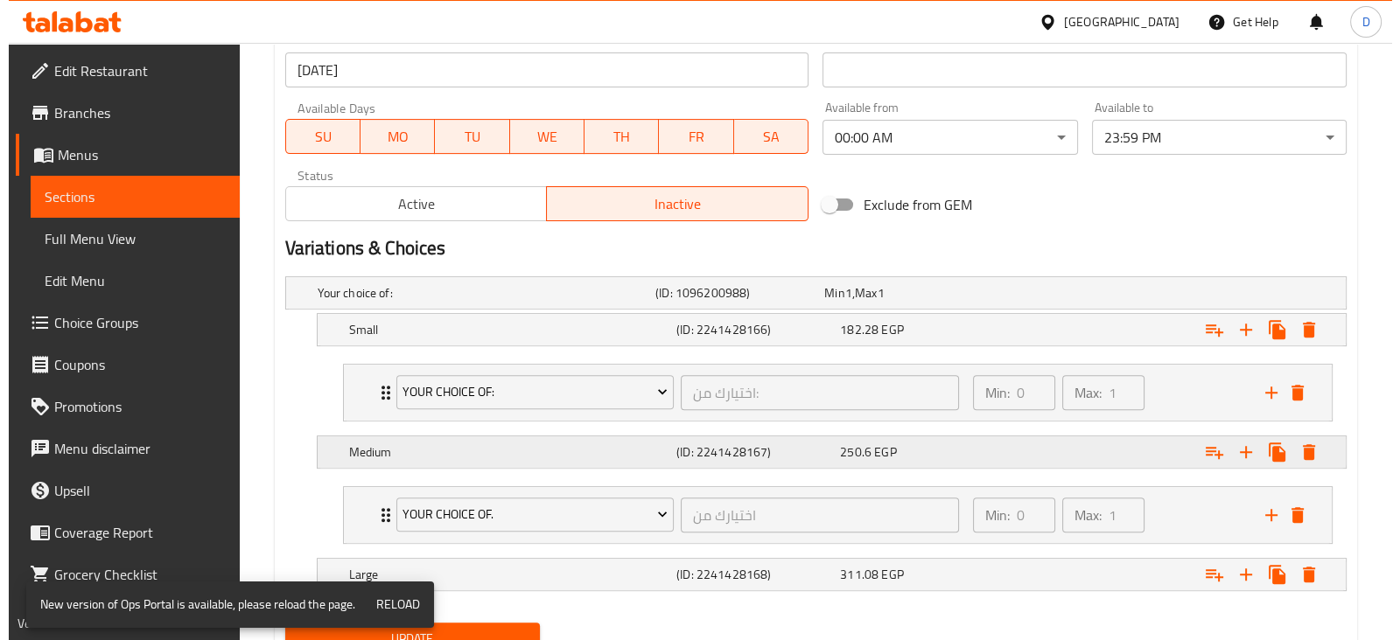
scroll to position [852, 0]
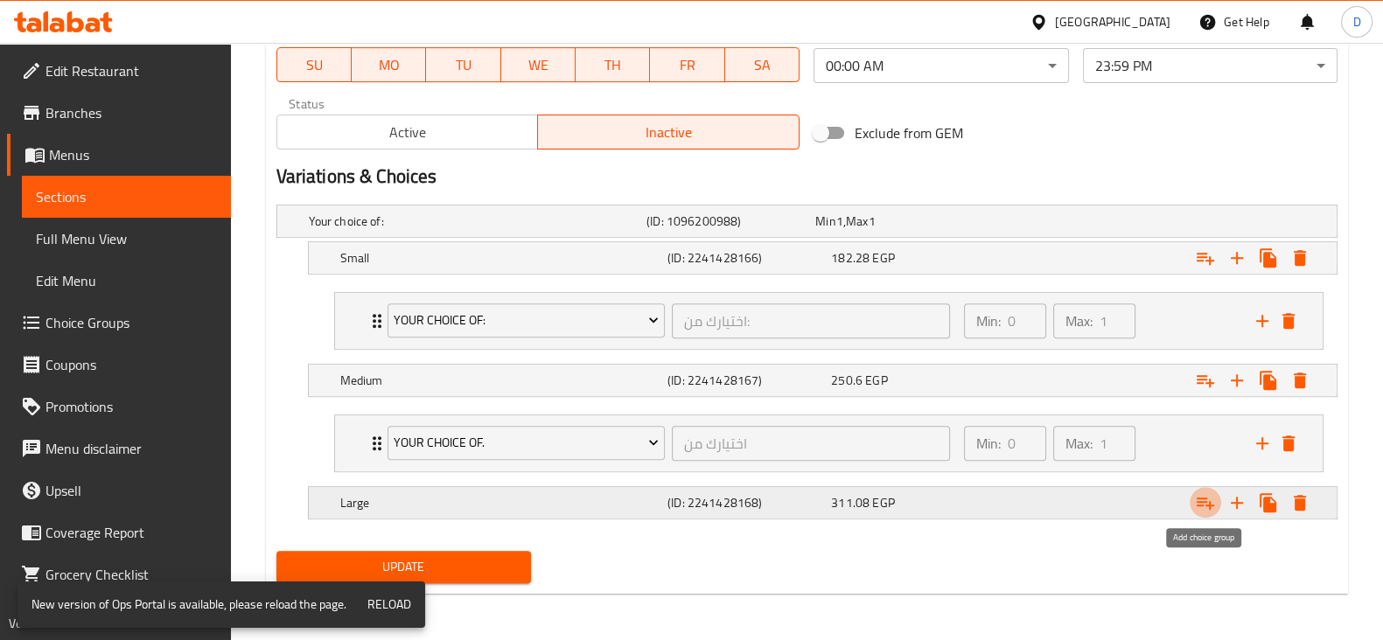
click at [1203, 499] on icon "Expand" at bounding box center [1205, 504] width 17 height 12
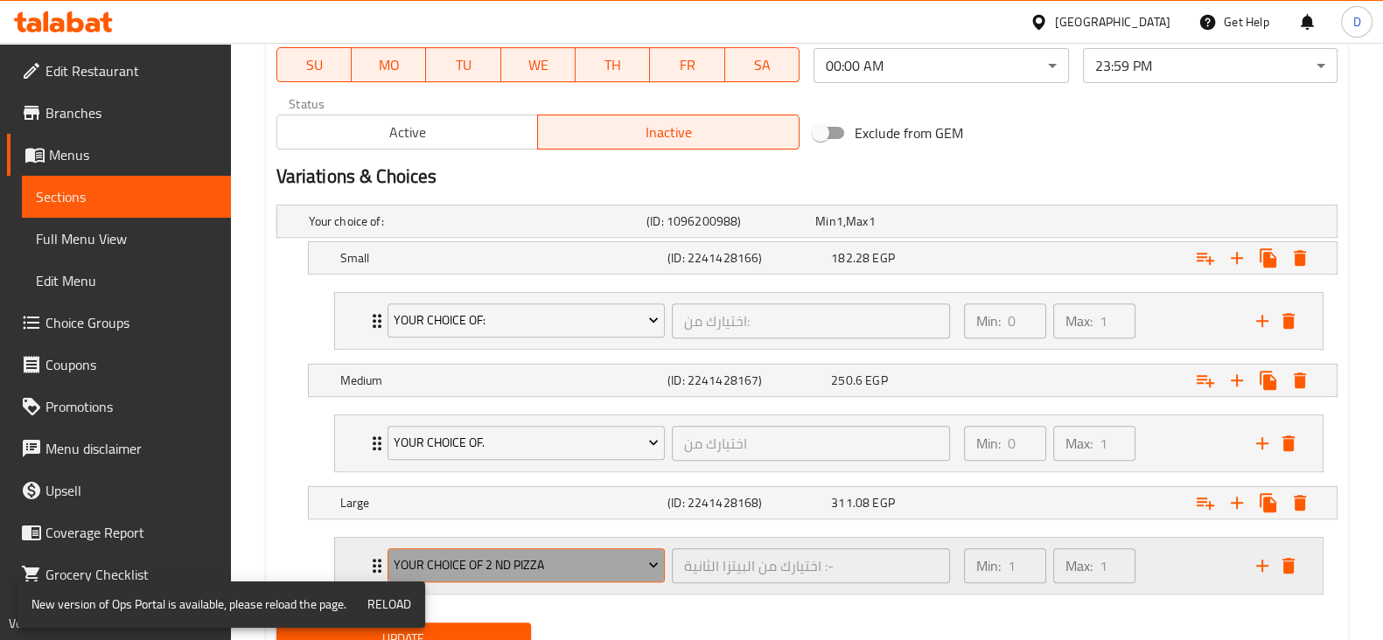
click at [506, 570] on span "Your Choice Of 2 Nd Pizza" at bounding box center [526, 566] width 265 height 22
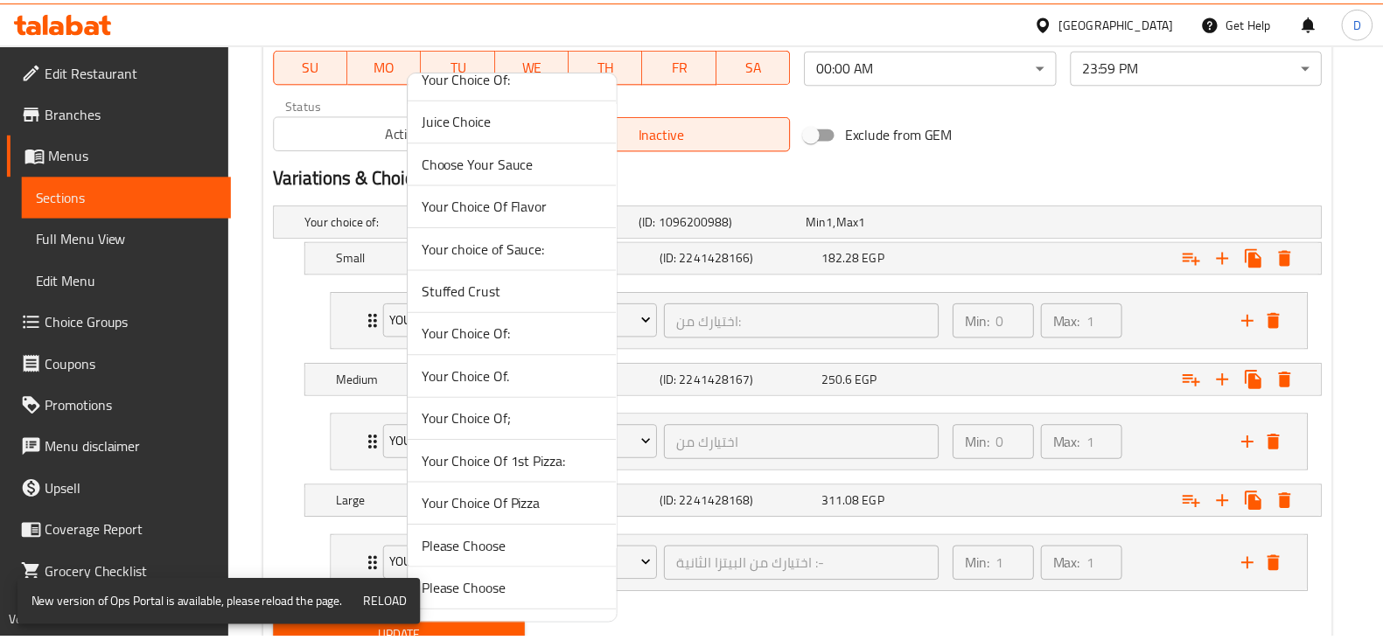
scroll to position [1251, 0]
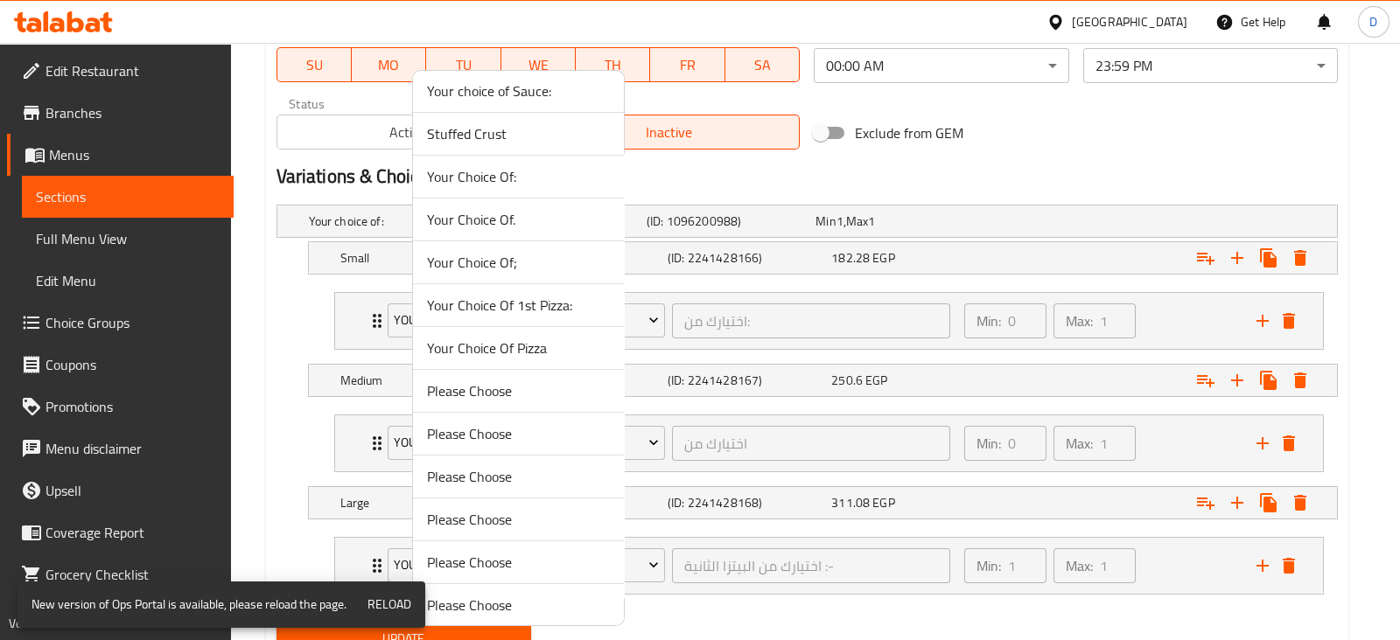
click at [514, 266] on span "Your Choice Of;" at bounding box center [518, 262] width 183 height 21
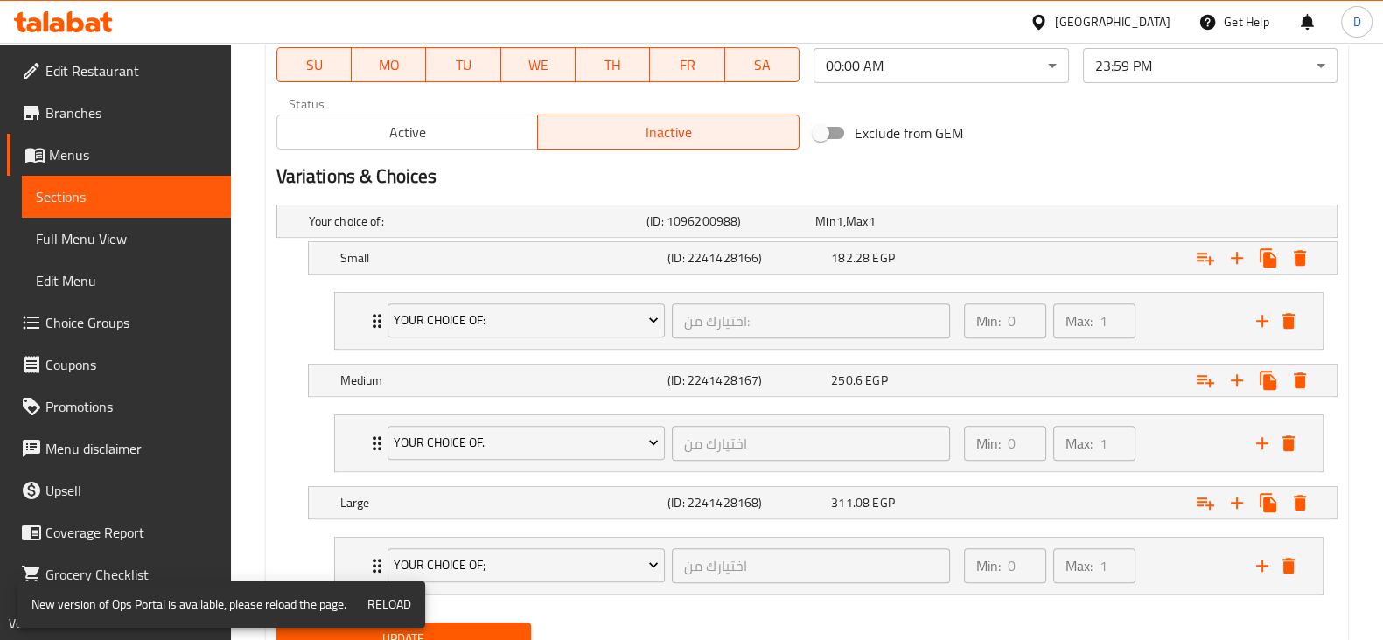
scroll to position [923, 0]
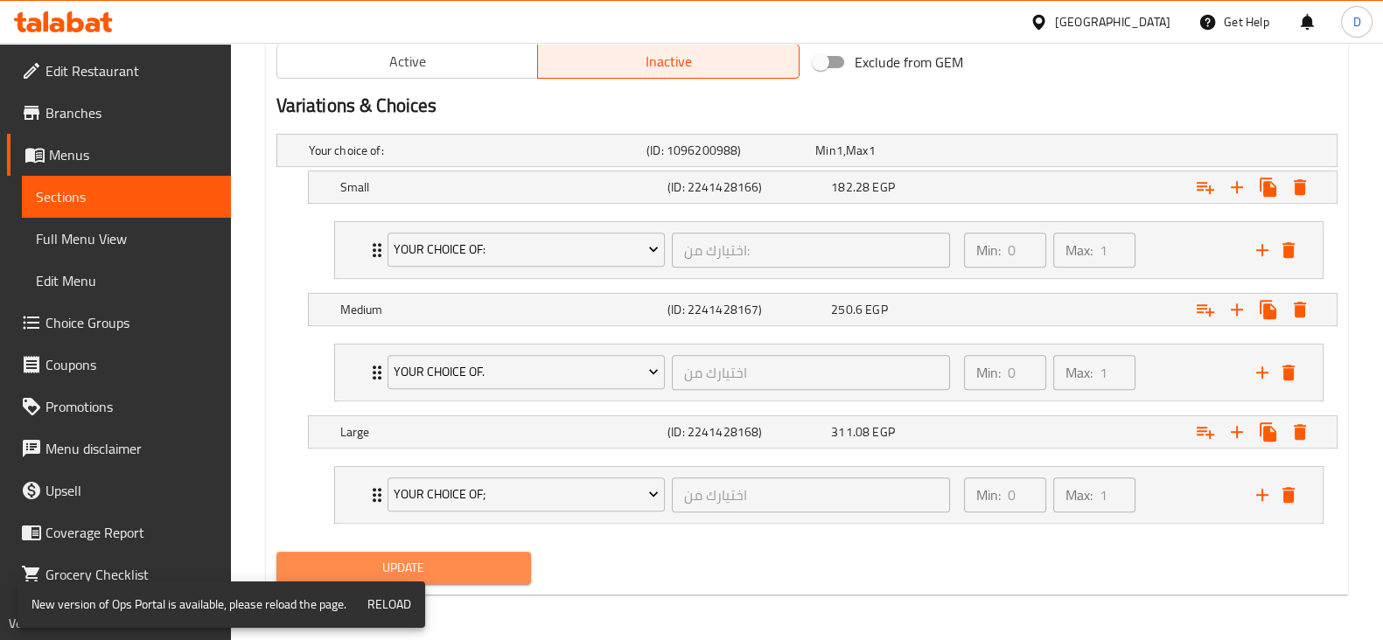
click at [486, 552] on button "Update" at bounding box center [403, 568] width 255 height 32
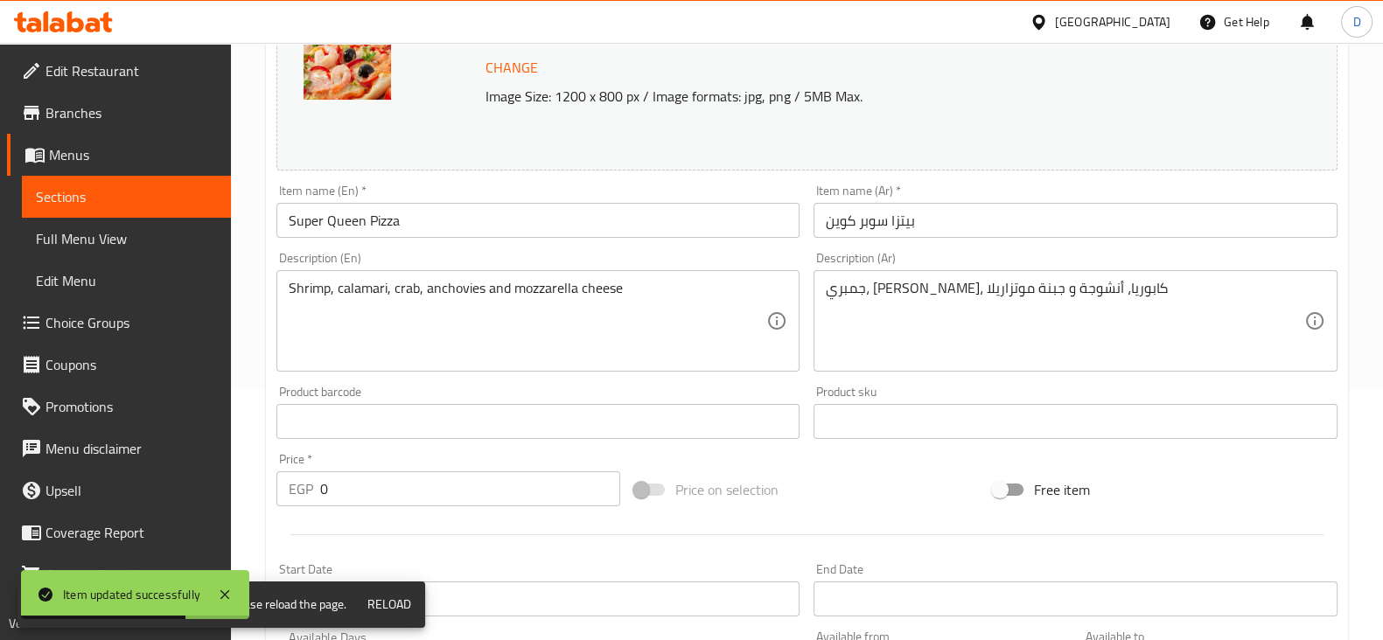
scroll to position [0, 0]
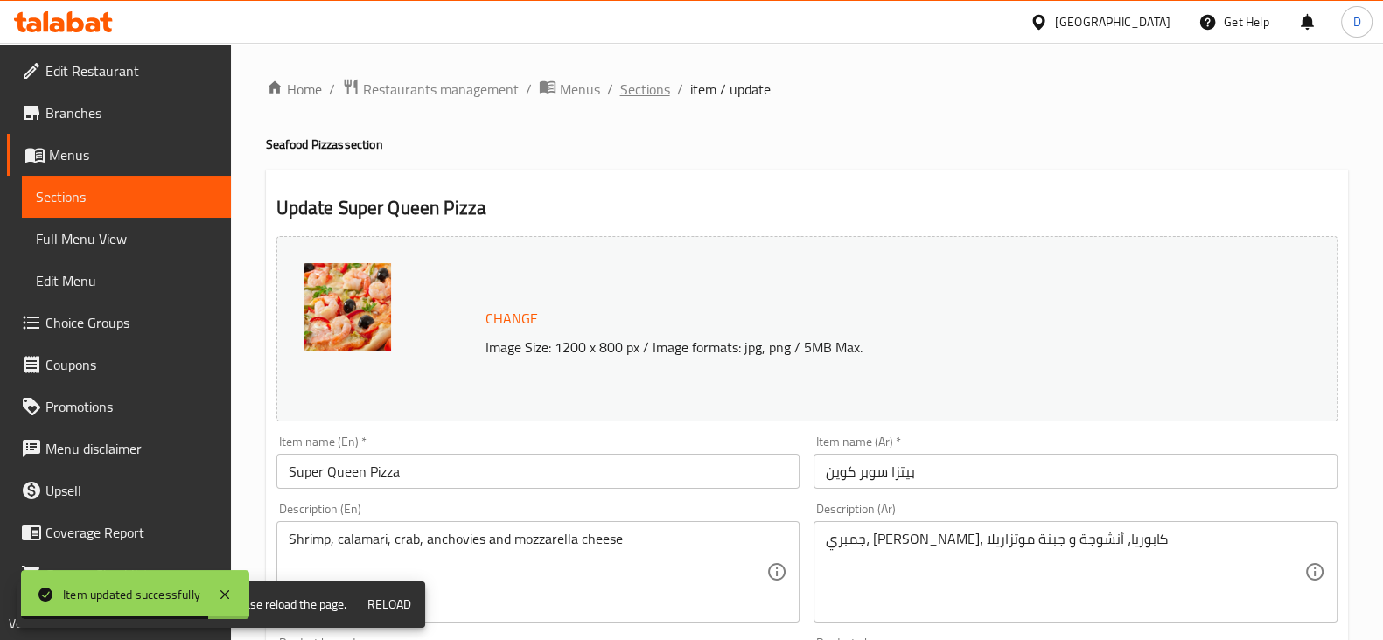
click at [639, 91] on span "Sections" at bounding box center [645, 89] width 50 height 21
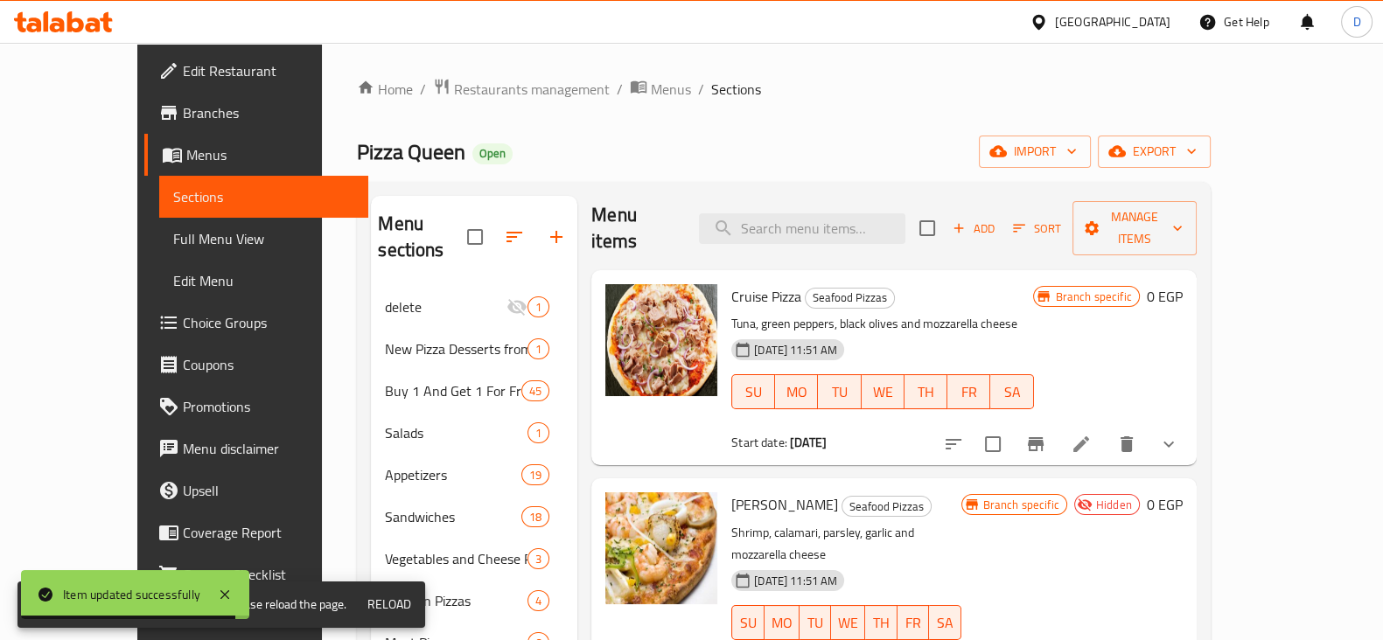
scroll to position [472, 0]
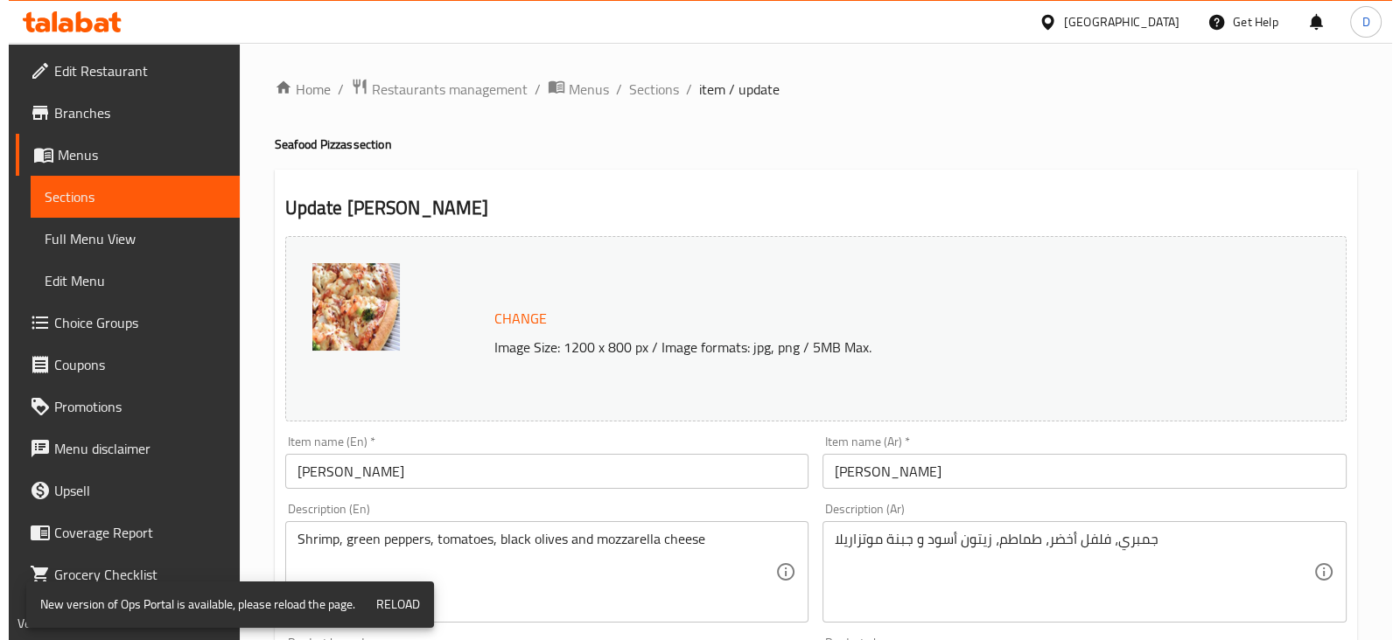
scroll to position [709, 0]
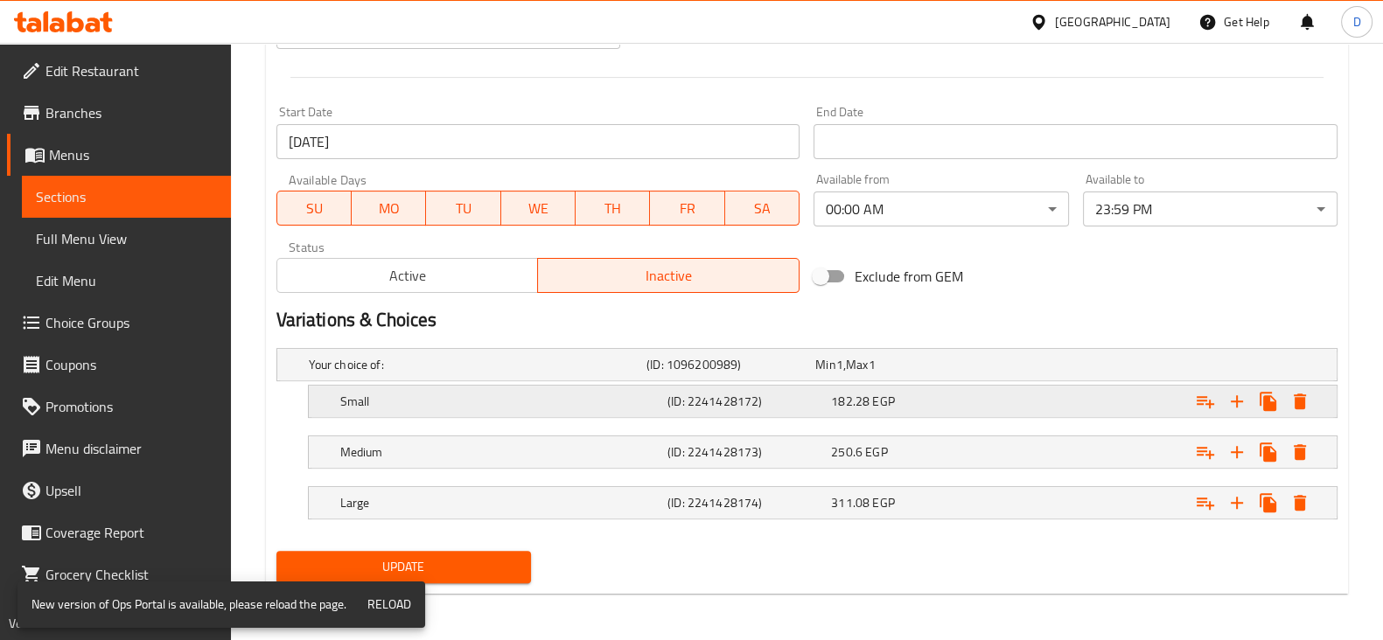
click at [843, 376] on span "EGP" at bounding box center [839, 364] width 7 height 23
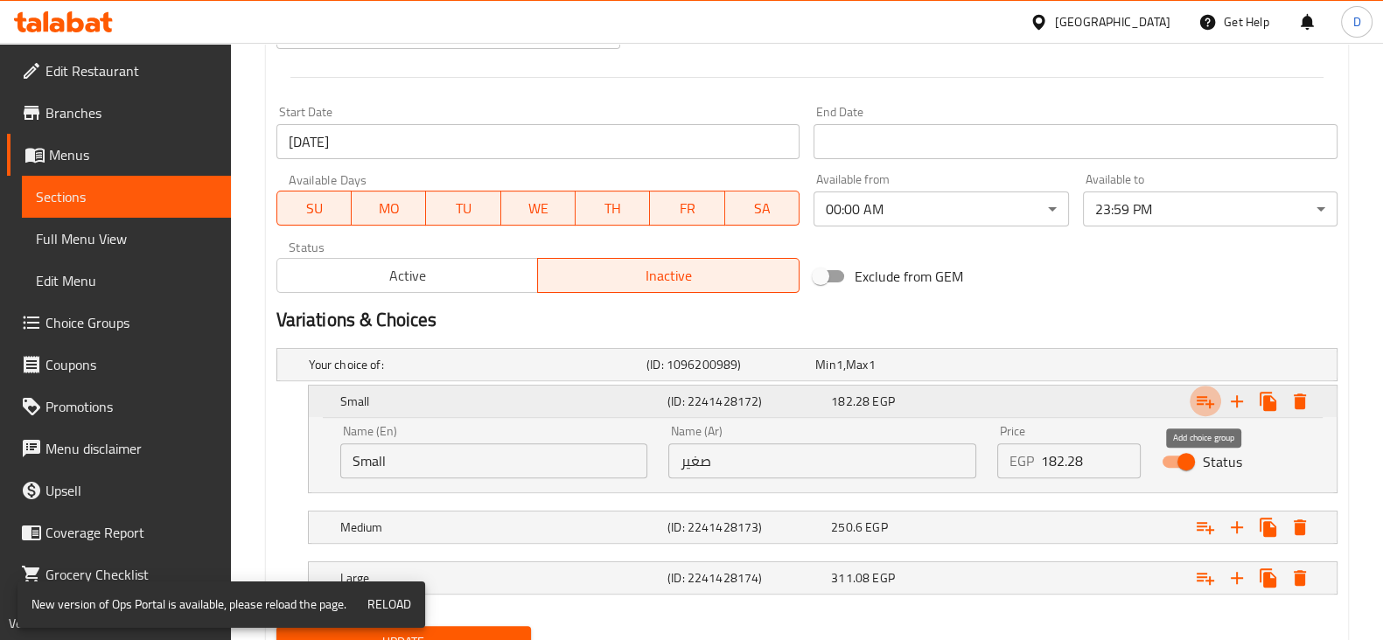
click at [1207, 402] on icon "Expand" at bounding box center [1205, 402] width 17 height 12
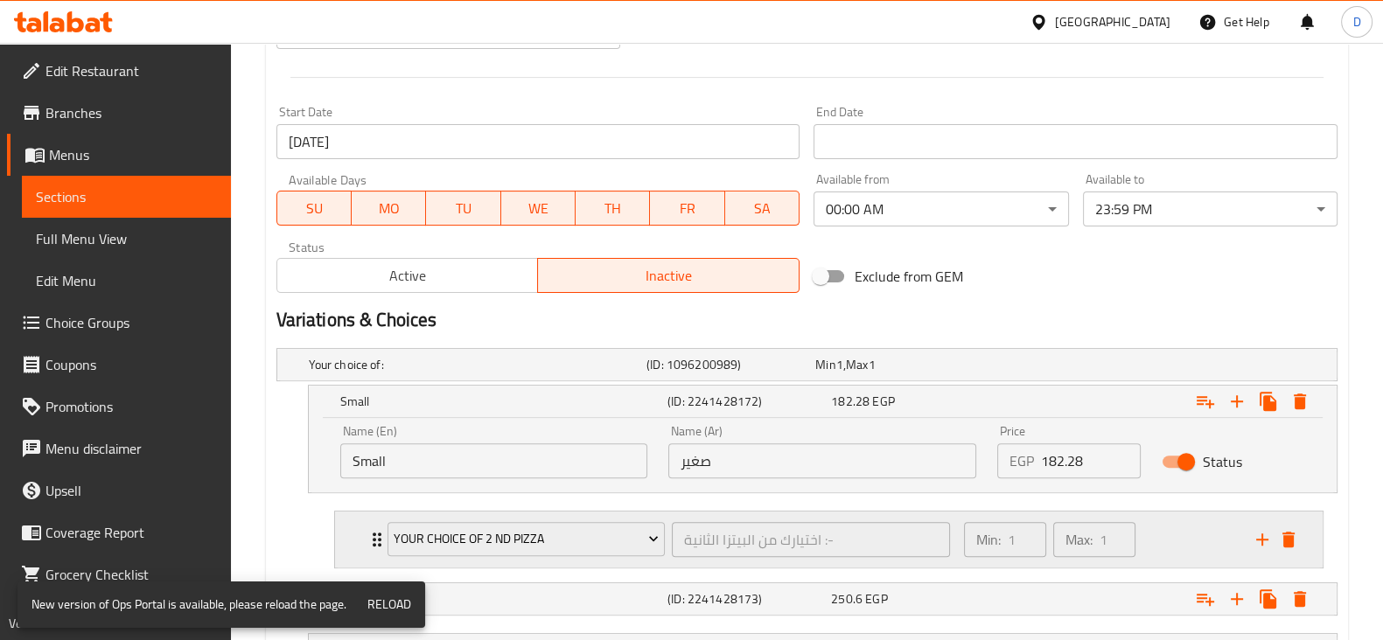
click at [577, 514] on div "Your Choice Of 2 Nd Pizza اختيارك من البيتزا الثانية :- ​" at bounding box center [669, 540] width 584 height 56
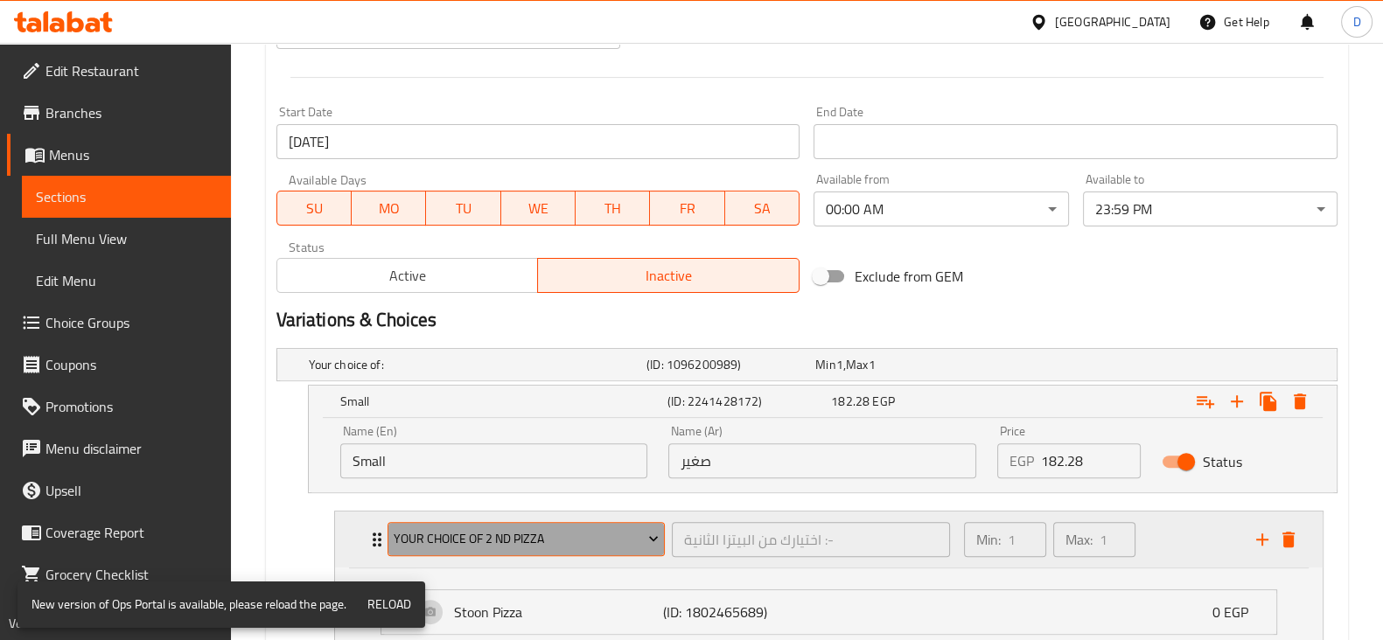
click at [580, 540] on span "Your Choice Of 2 Nd Pizza" at bounding box center [526, 539] width 265 height 22
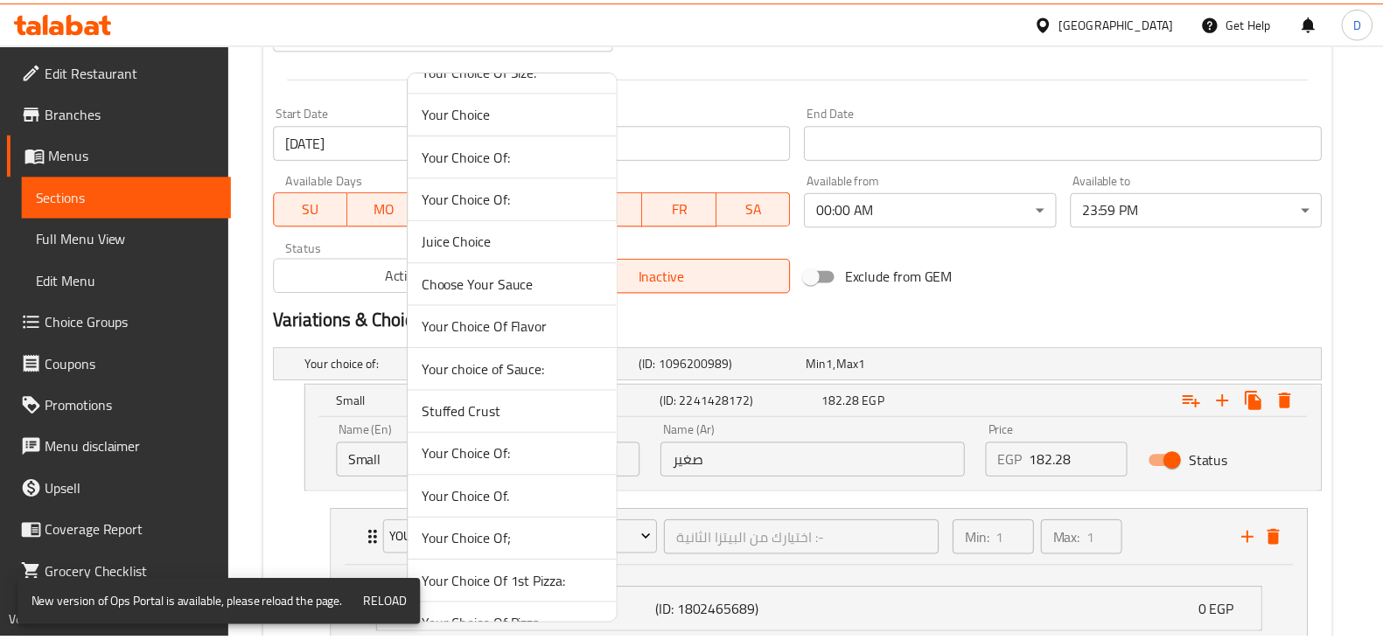
scroll to position [977, 0]
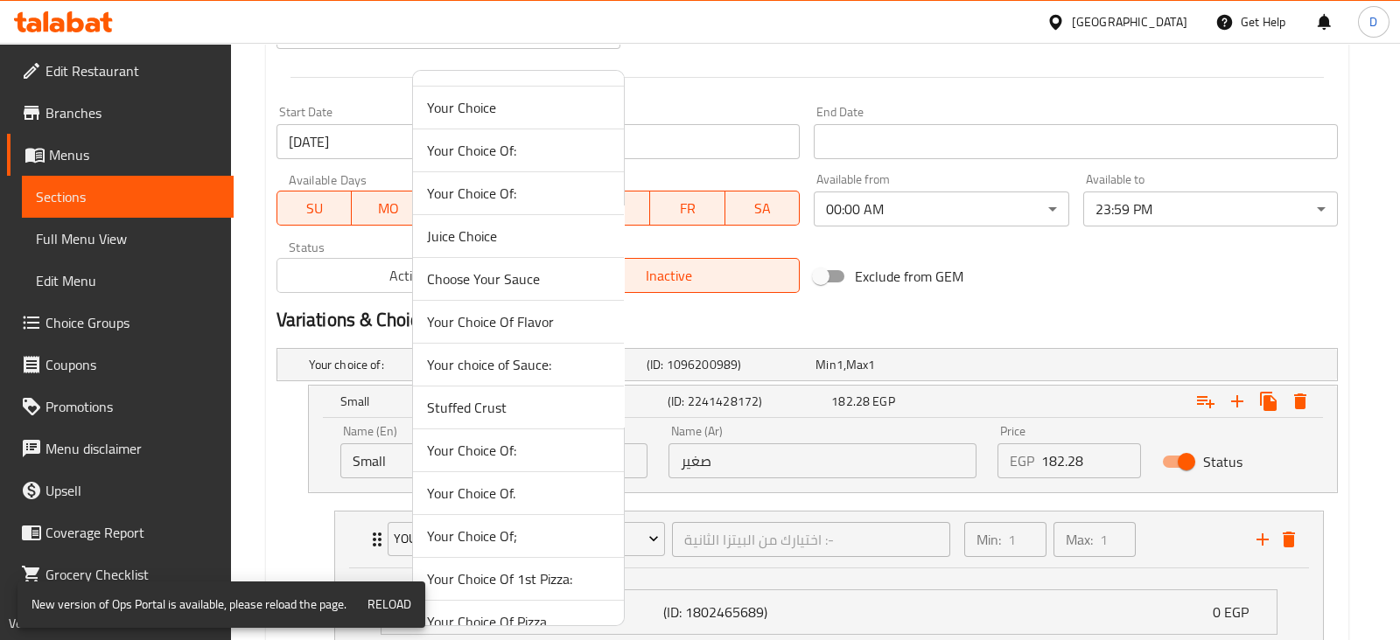
click at [513, 451] on span "Your Choice Of:" at bounding box center [518, 450] width 183 height 21
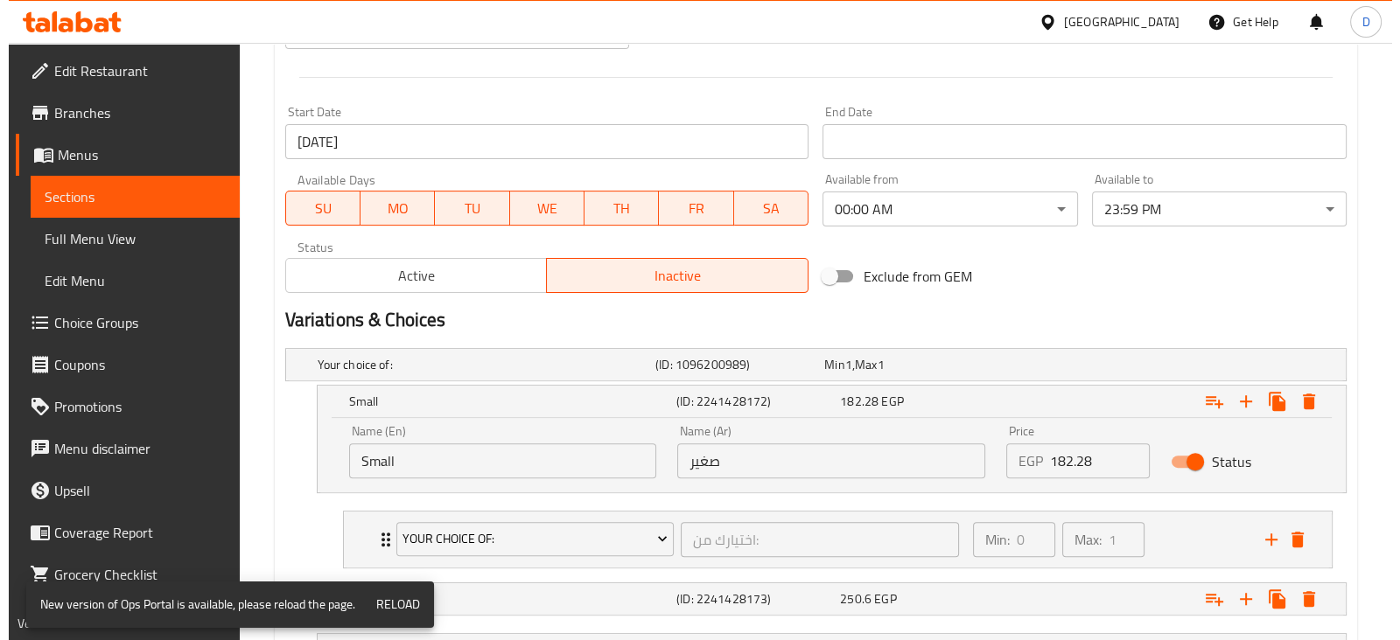
scroll to position [856, 0]
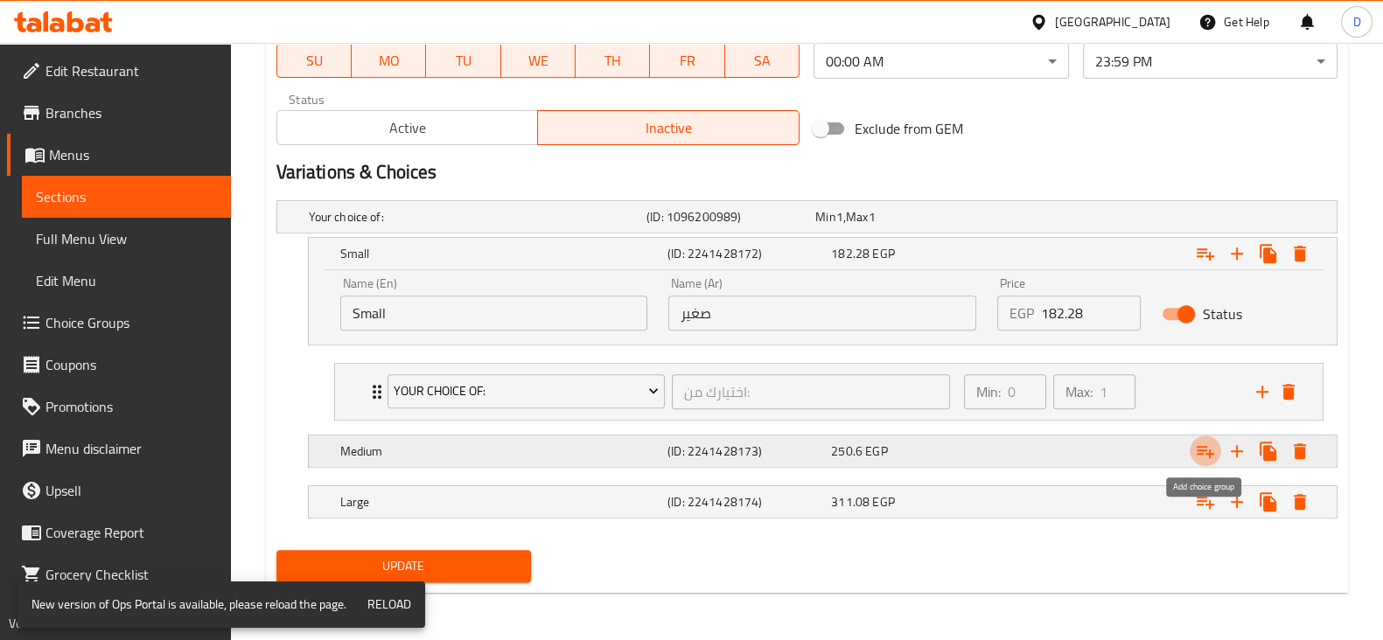
click at [1207, 442] on icon "Expand" at bounding box center [1205, 451] width 21 height 21
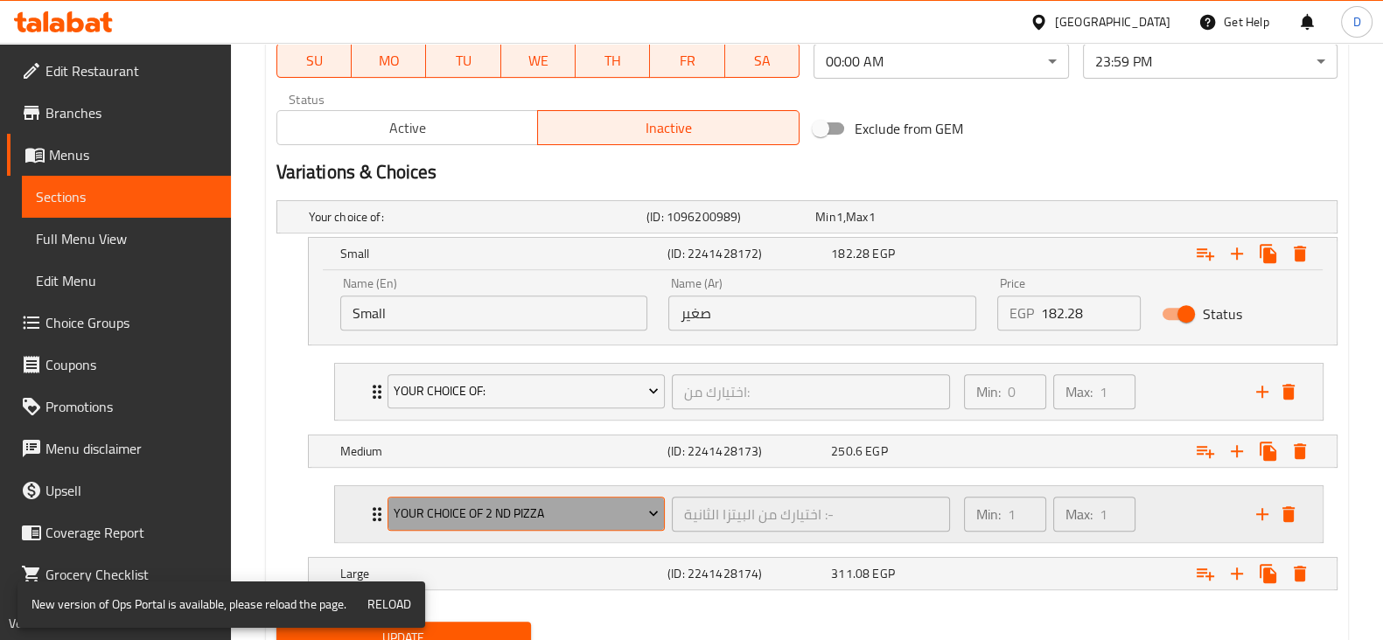
click at [563, 523] on button "Your Choice Of 2 Nd Pizza" at bounding box center [527, 514] width 278 height 35
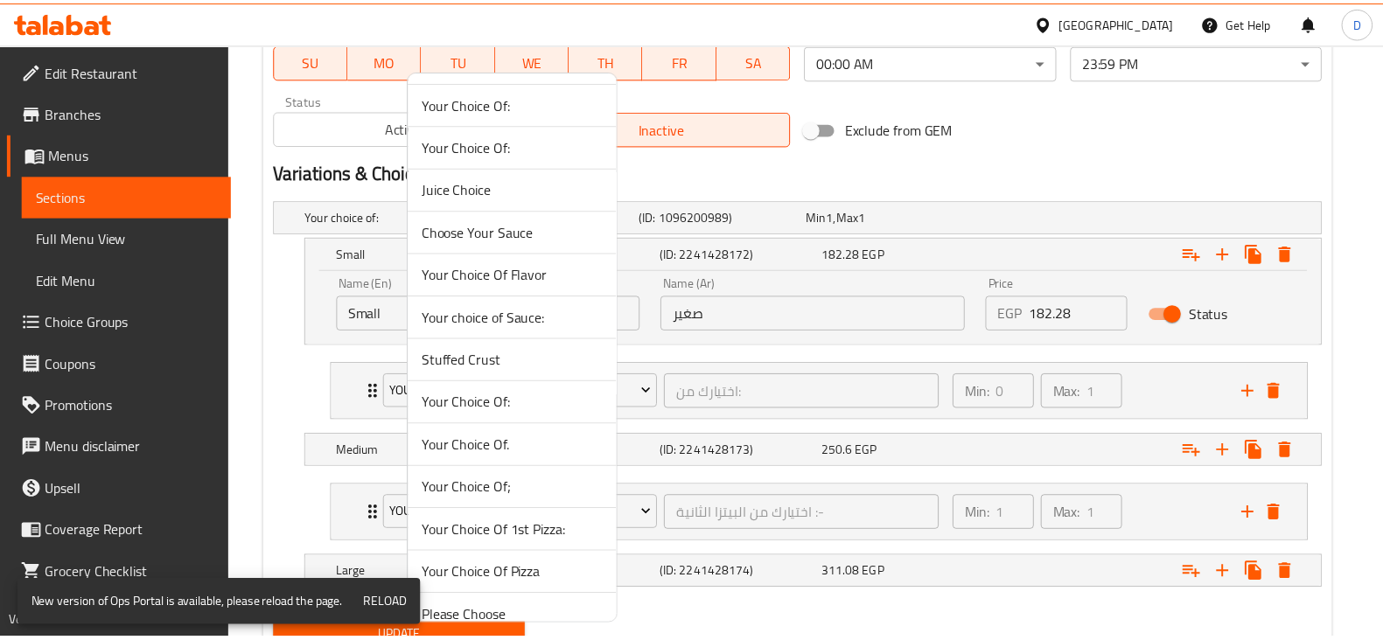
scroll to position [1037, 0]
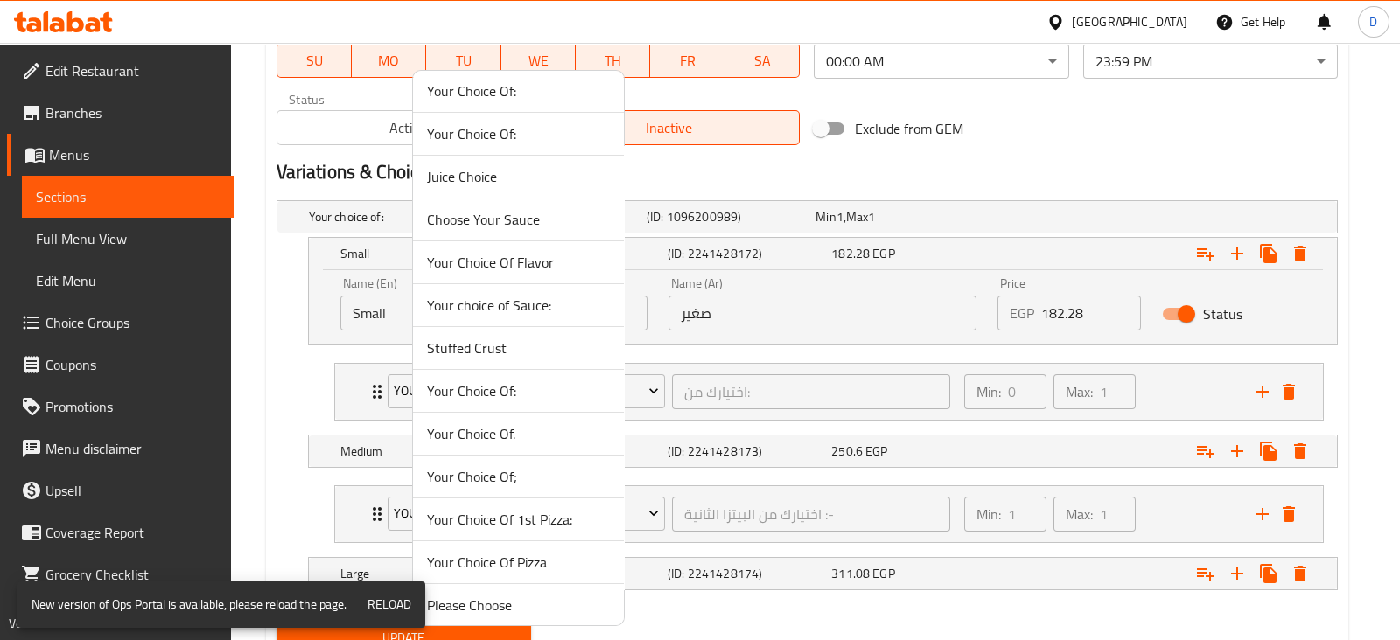
click at [522, 414] on li "Your Choice Of." at bounding box center [518, 434] width 211 height 43
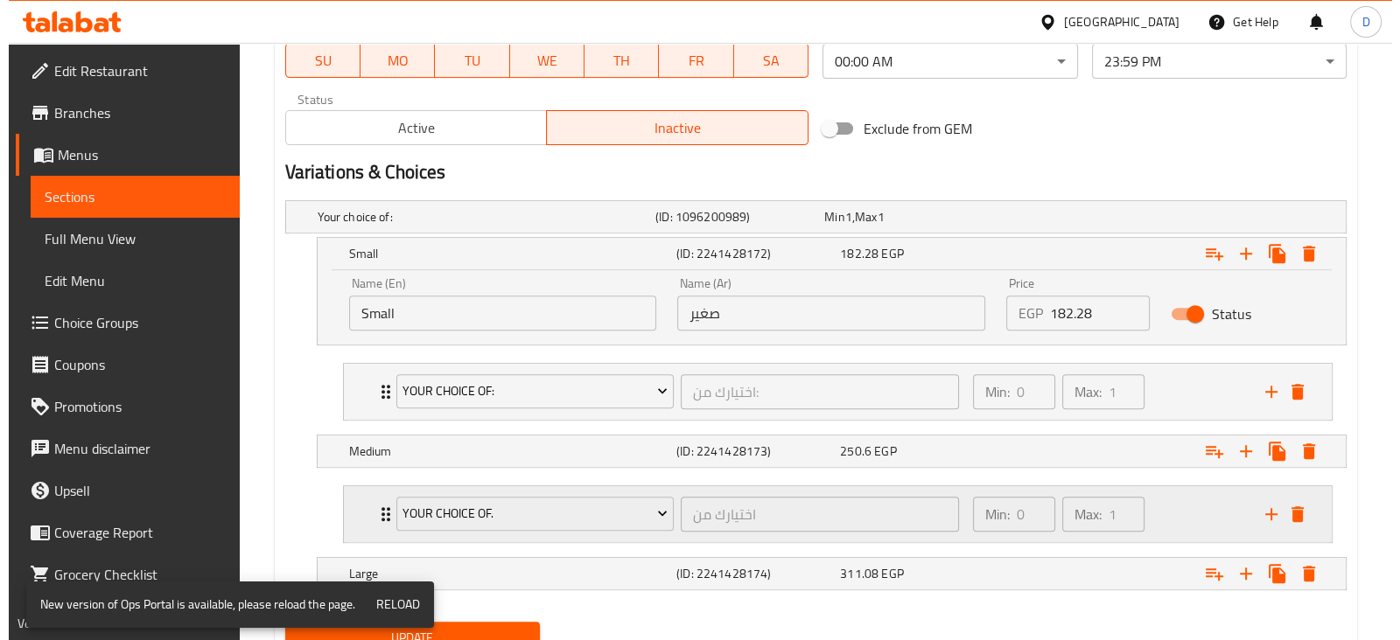
scroll to position [927, 0]
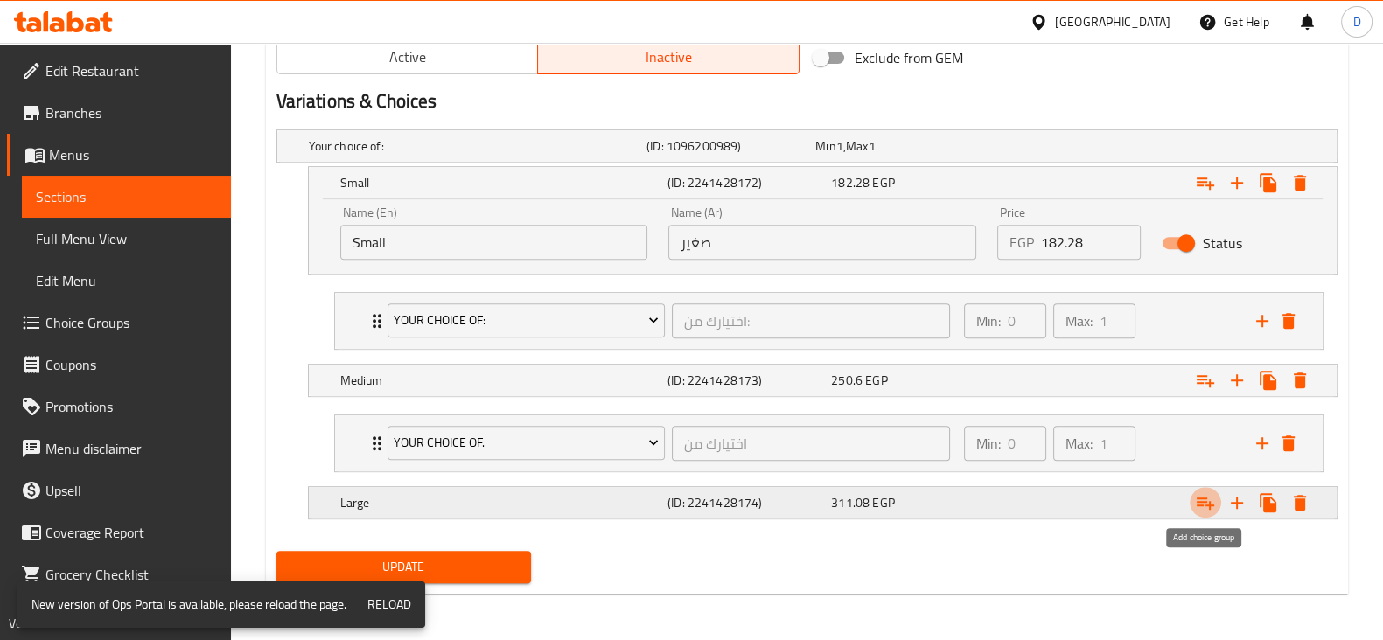
click at [1201, 502] on icon "Expand" at bounding box center [1205, 504] width 17 height 12
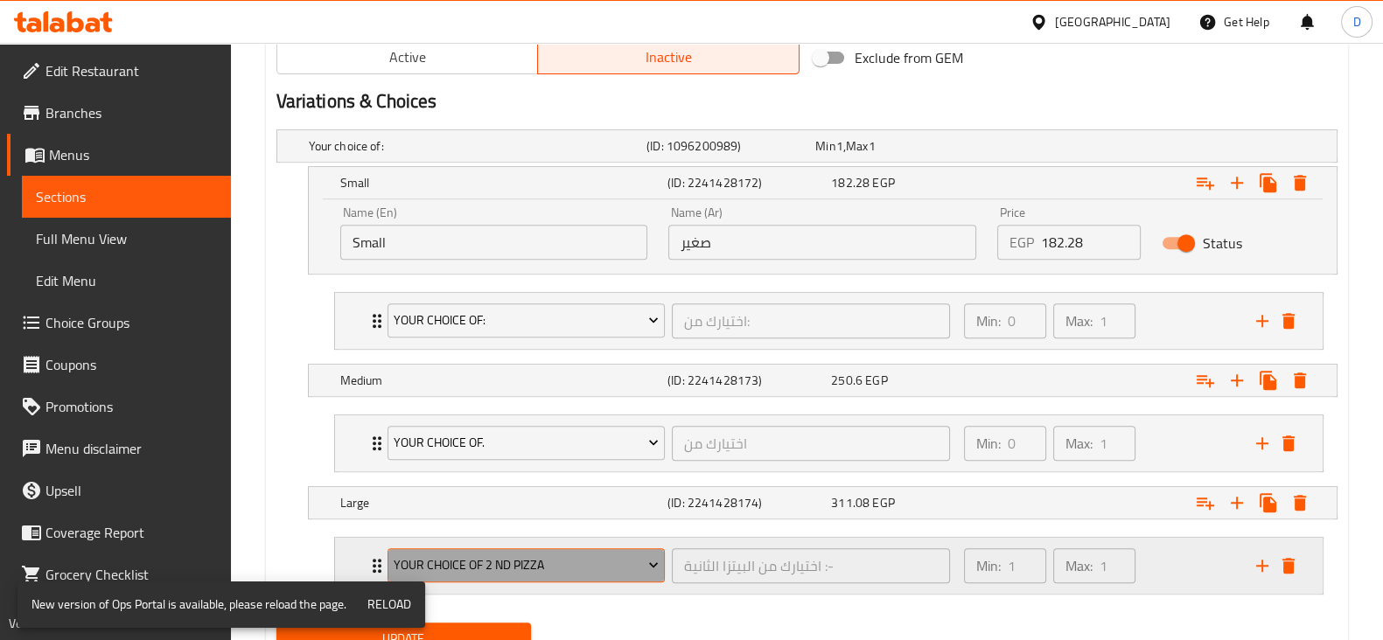
click at [579, 555] on span "Your Choice Of 2 Nd Pizza" at bounding box center [526, 566] width 265 height 22
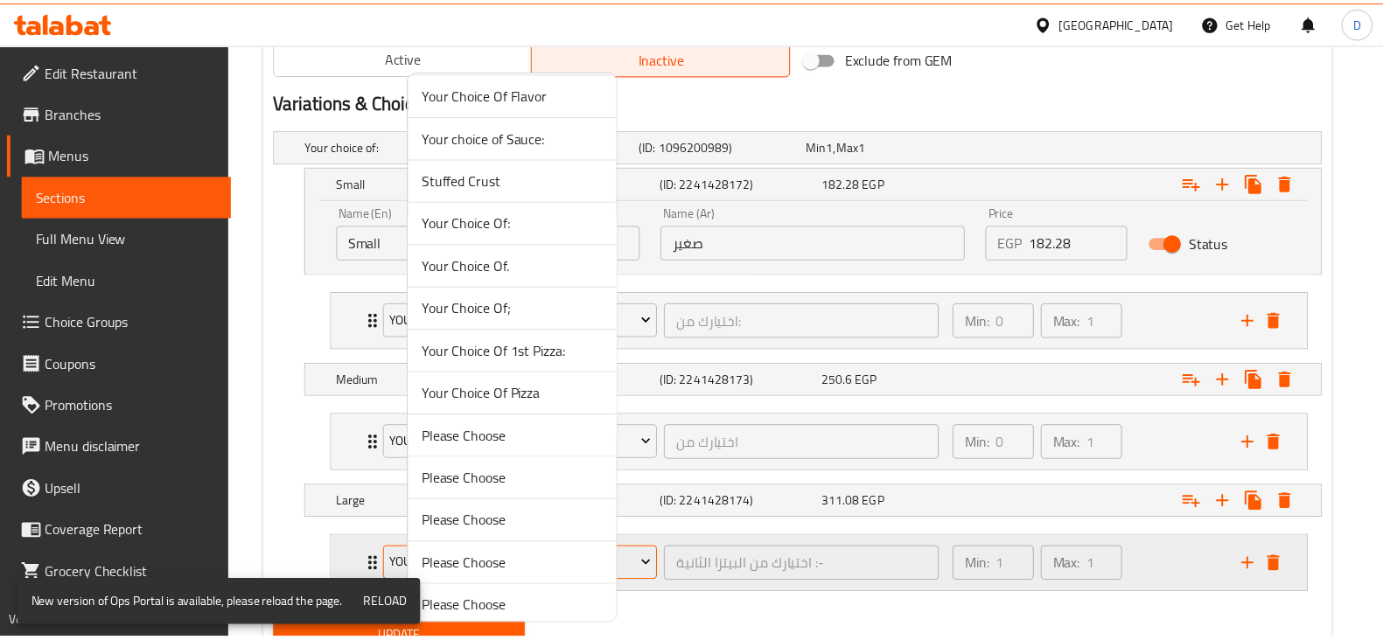
scroll to position [1209, 0]
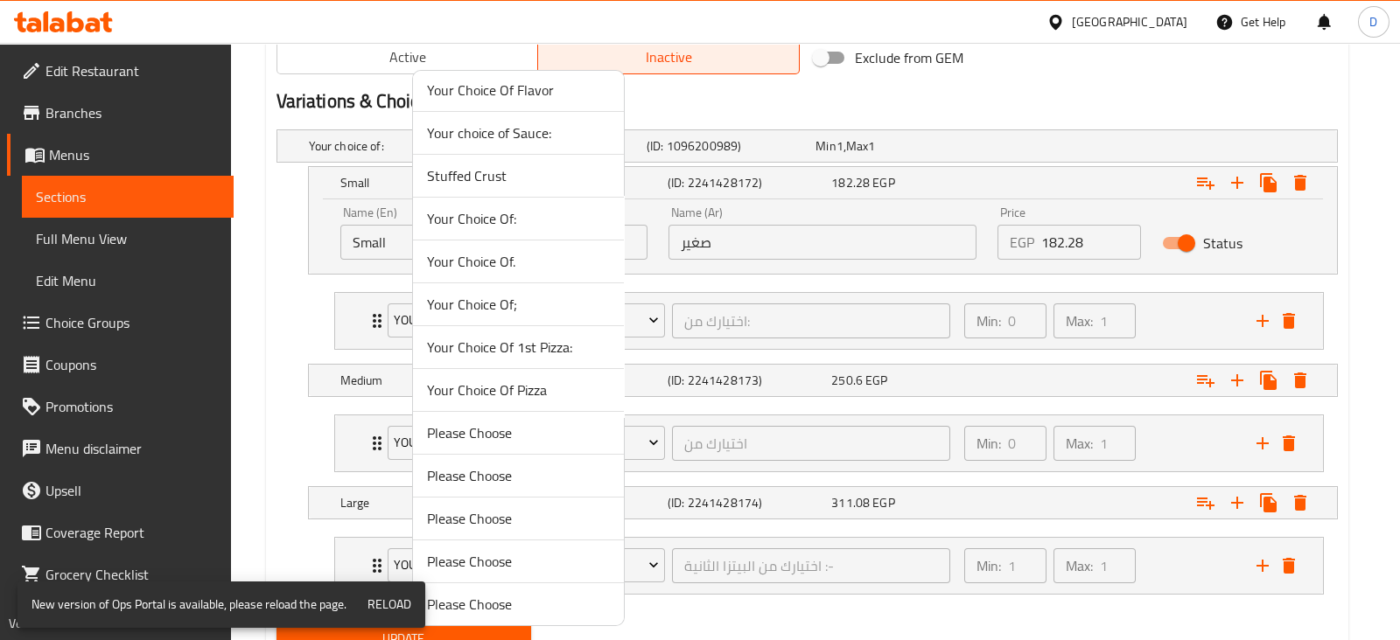
click at [527, 294] on span "Your Choice Of;" at bounding box center [518, 304] width 183 height 21
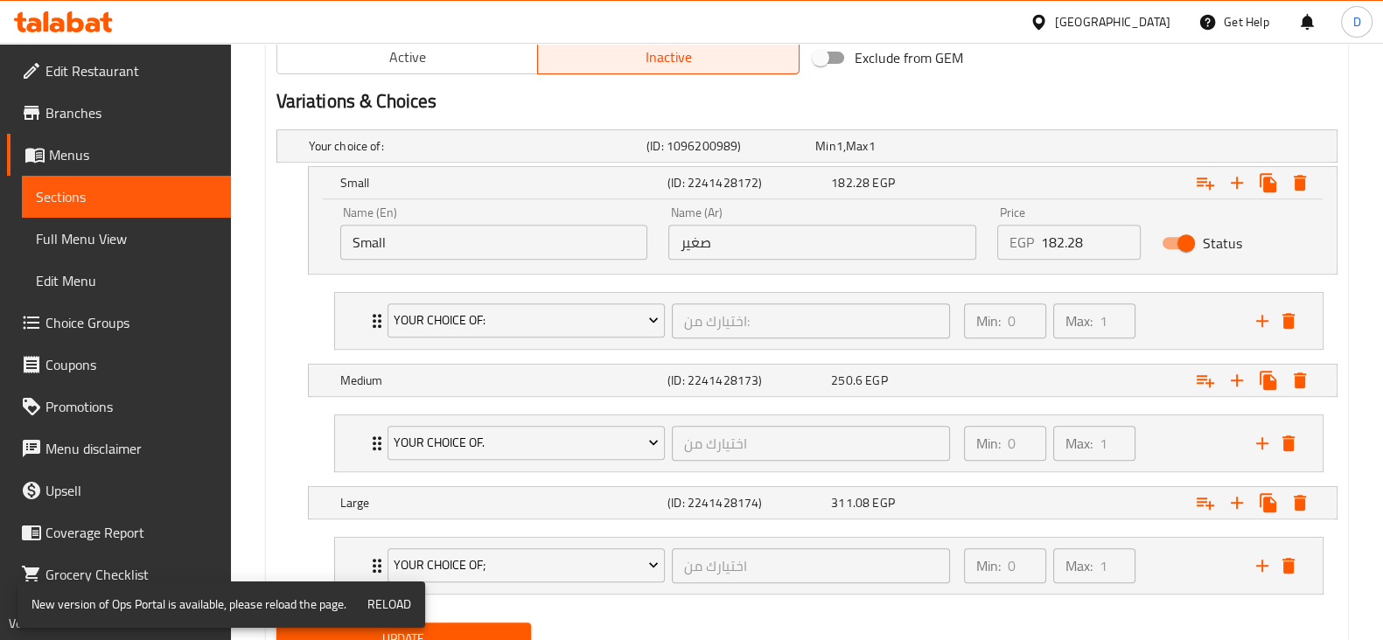
scroll to position [998, 0]
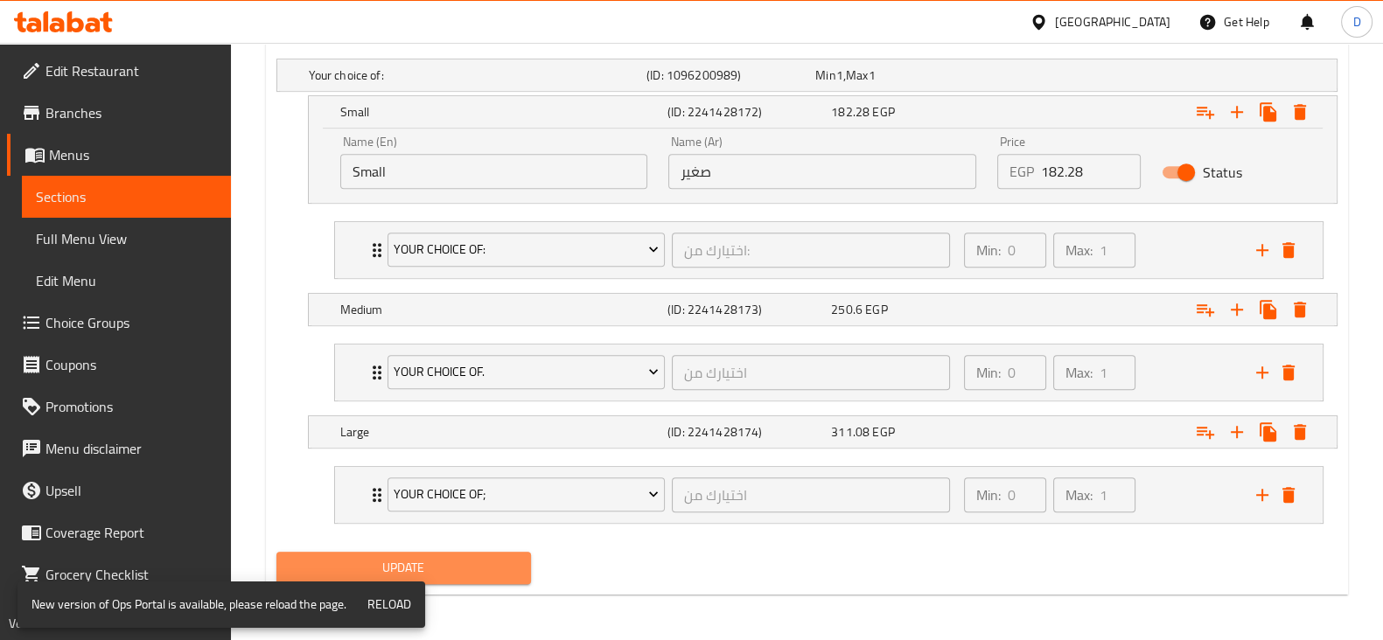
click at [479, 566] on span "Update" at bounding box center [403, 568] width 227 height 22
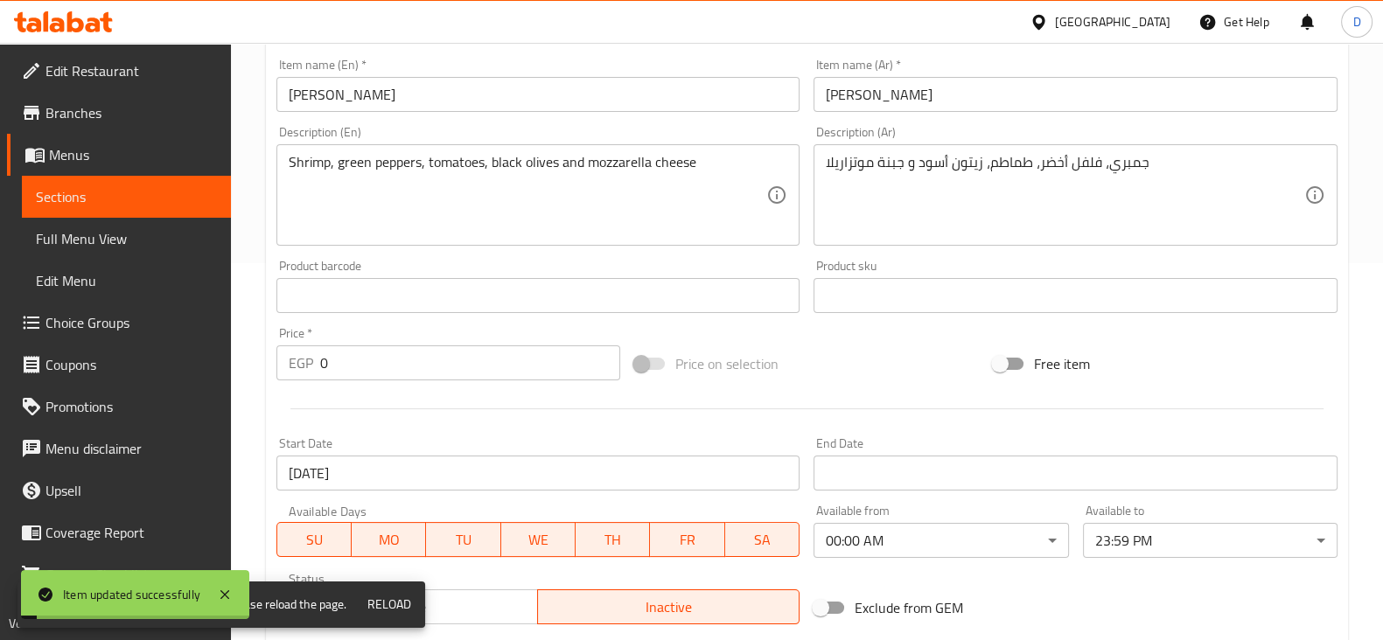
scroll to position [0, 0]
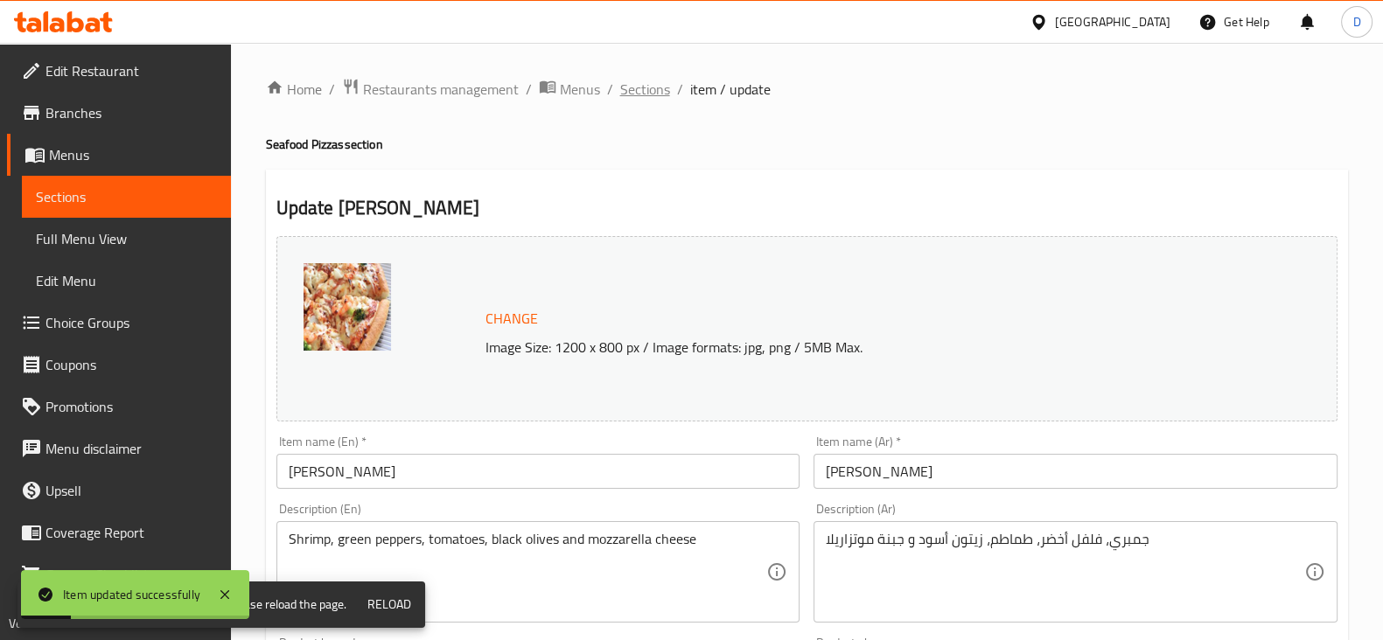
click at [639, 94] on span "Sections" at bounding box center [645, 89] width 50 height 21
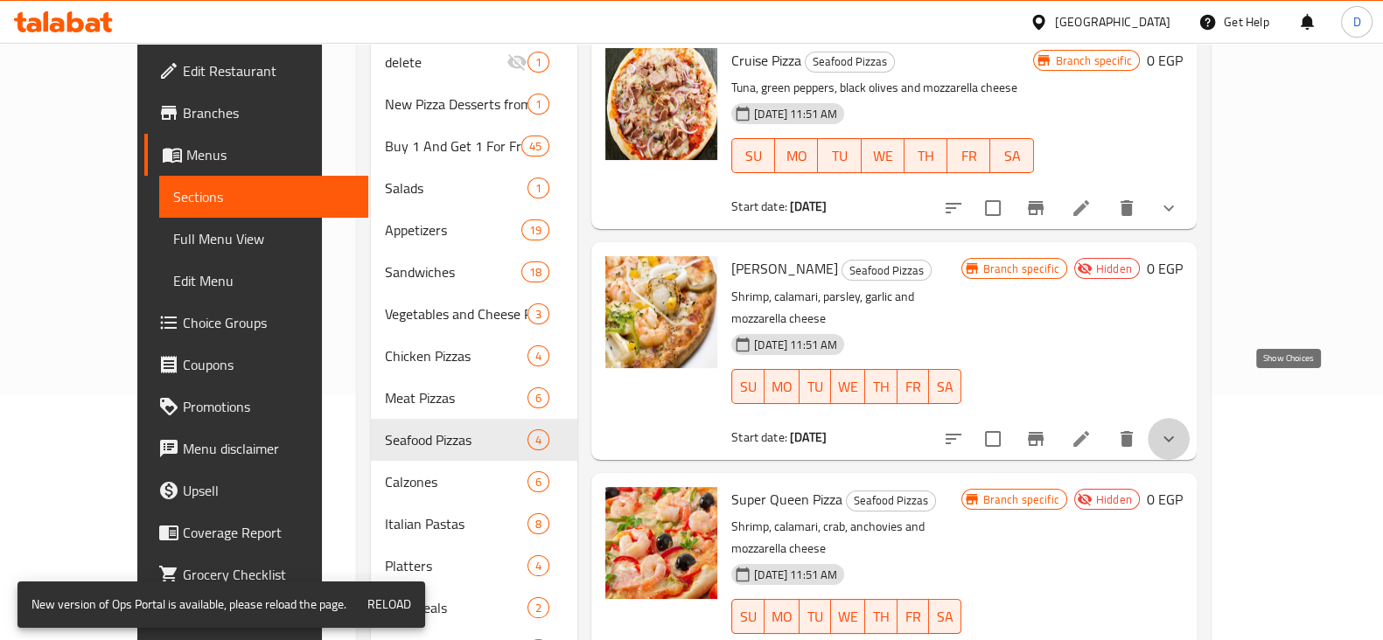
click at [1179, 429] on icon "show more" at bounding box center [1168, 439] width 21 height 21
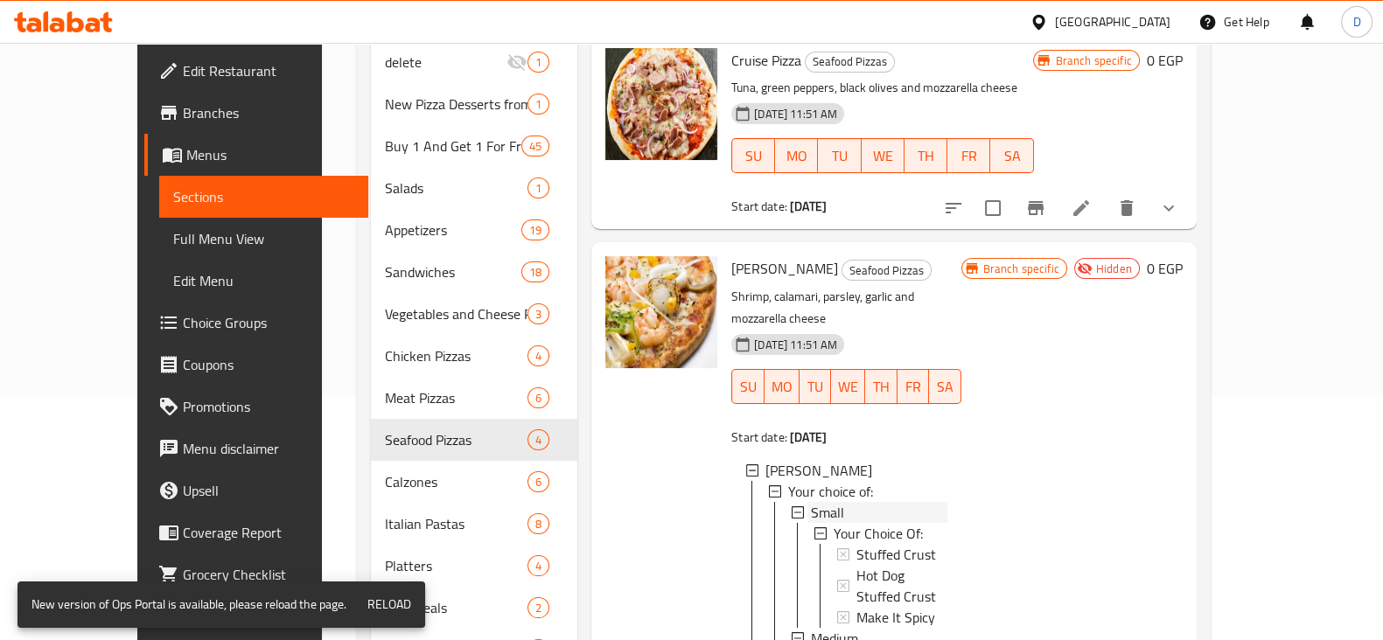
click at [924, 502] on div "Small" at bounding box center [879, 512] width 136 height 21
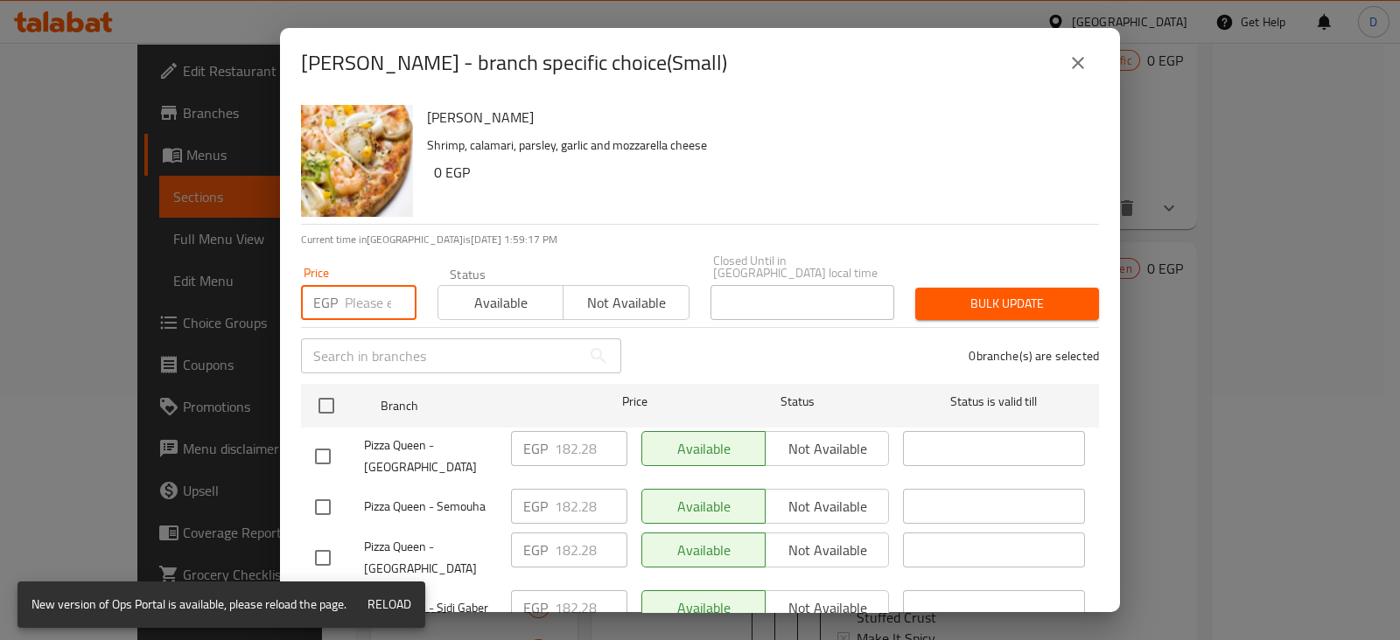
click at [353, 290] on input "number" at bounding box center [381, 302] width 72 height 35
paste input "223.72"
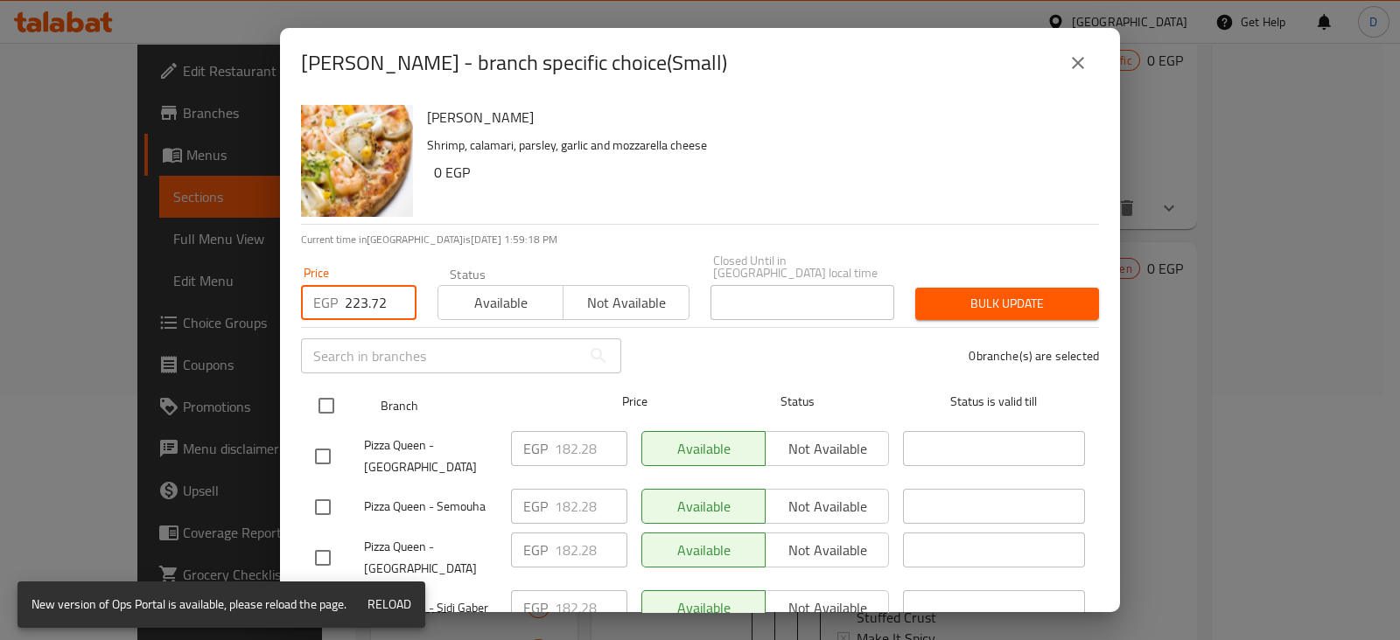
type input "223.72"
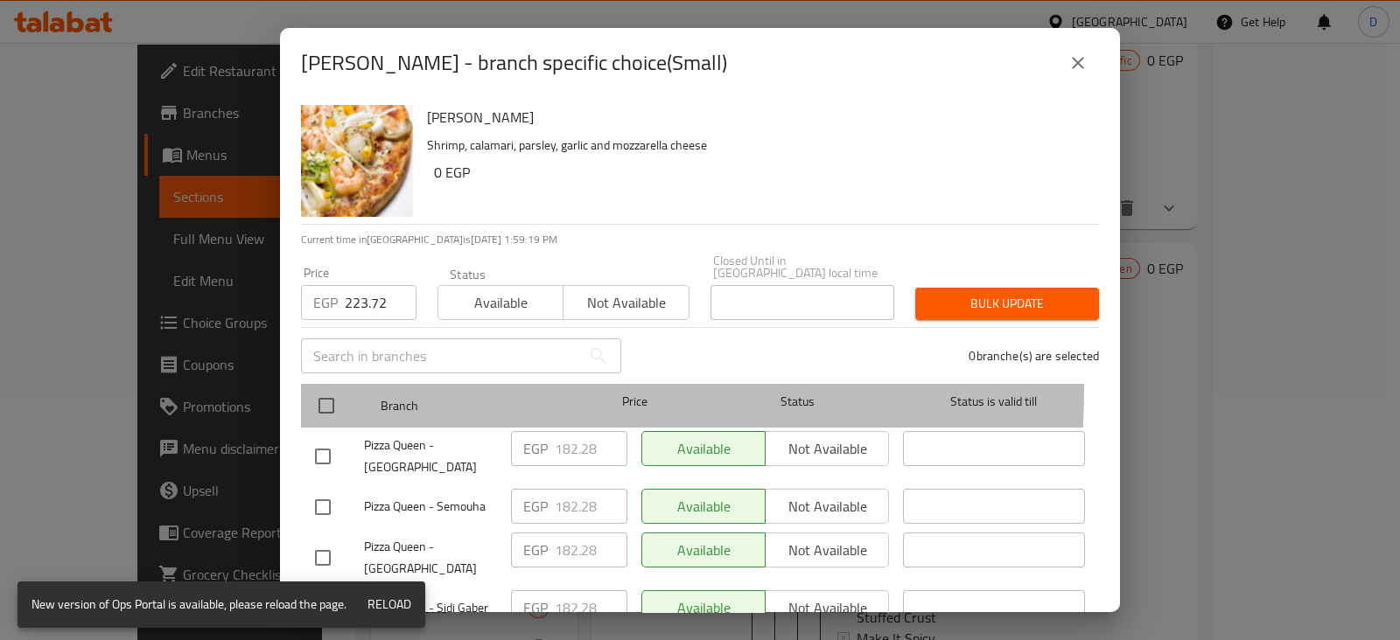
click at [324, 381] on div at bounding box center [341, 406] width 66 height 51
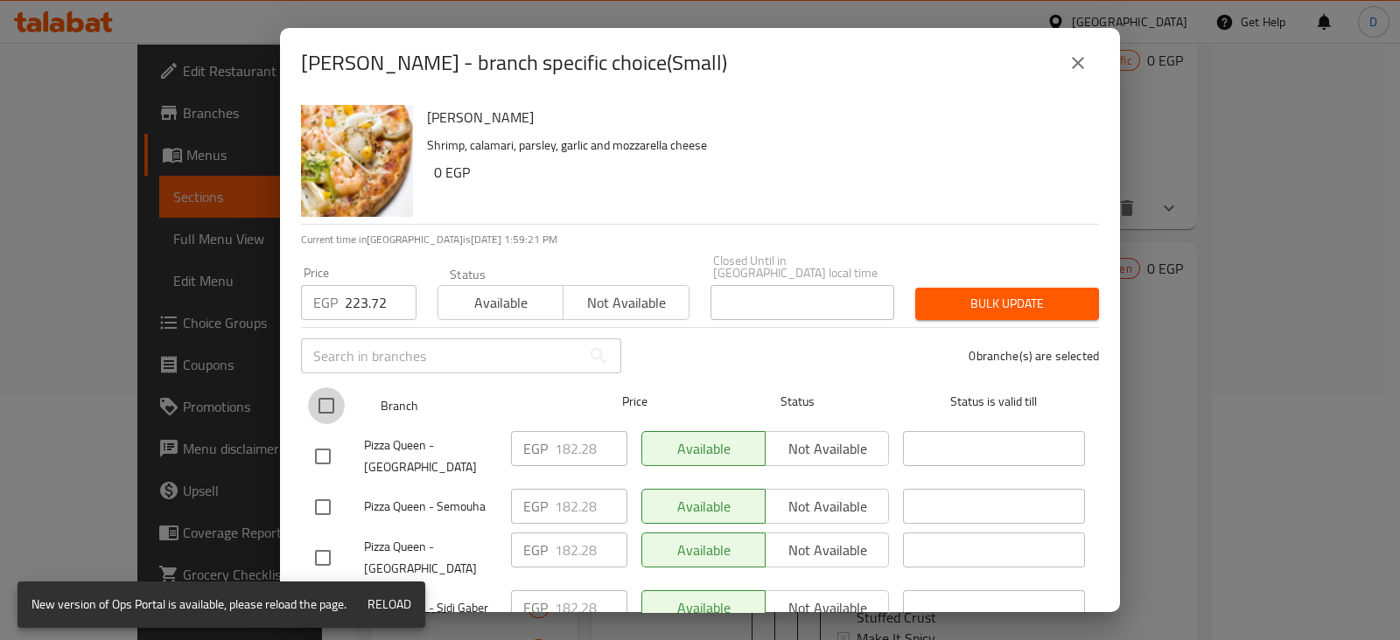
click at [325, 388] on input "checkbox" at bounding box center [326, 406] width 37 height 37
checkbox input "true"
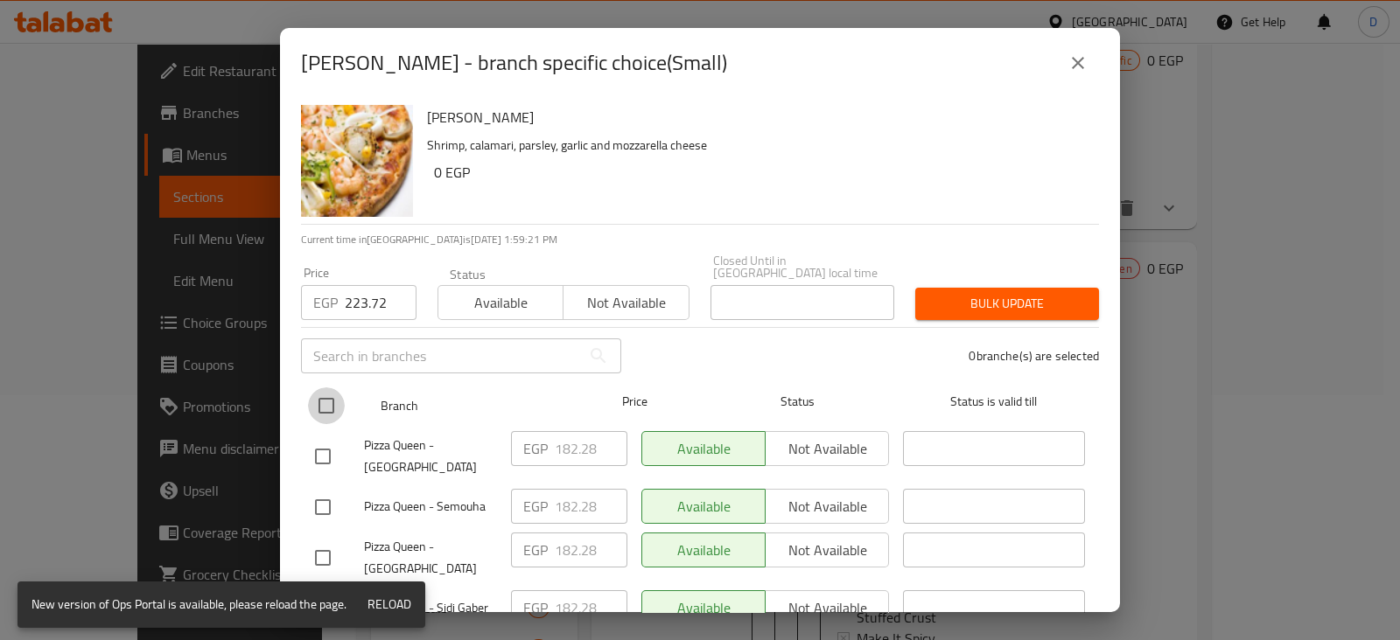
checkbox input "true"
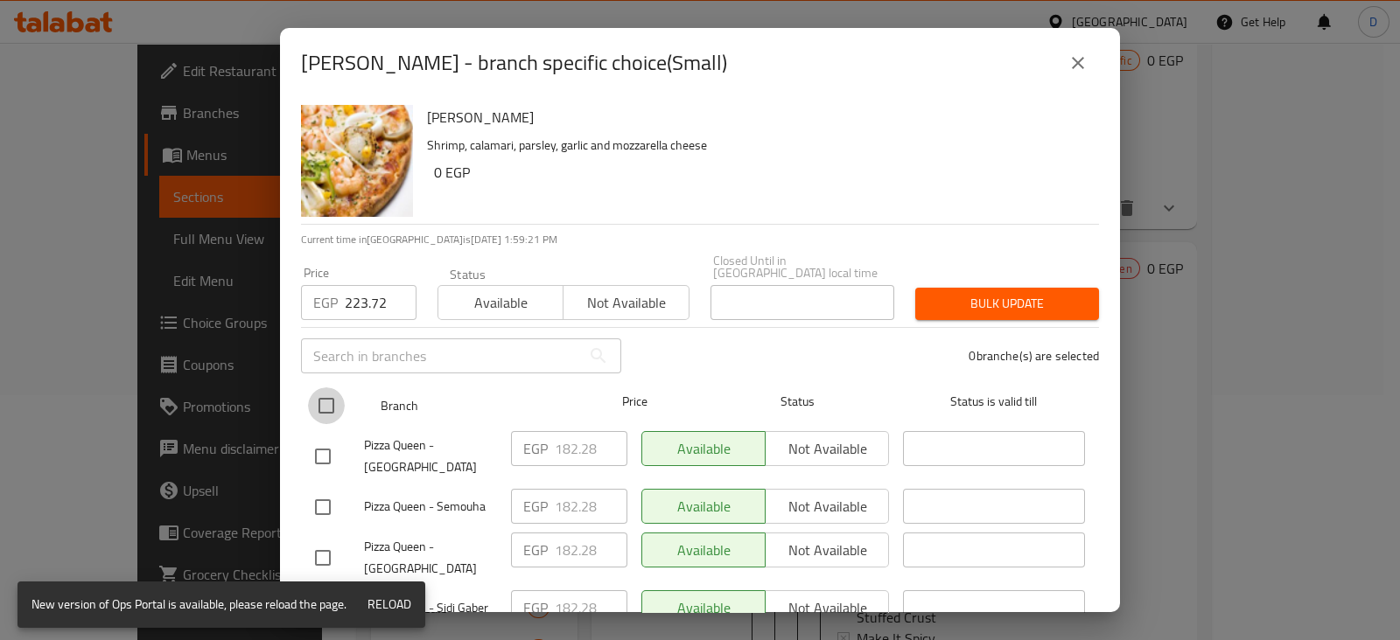
checkbox input "true"
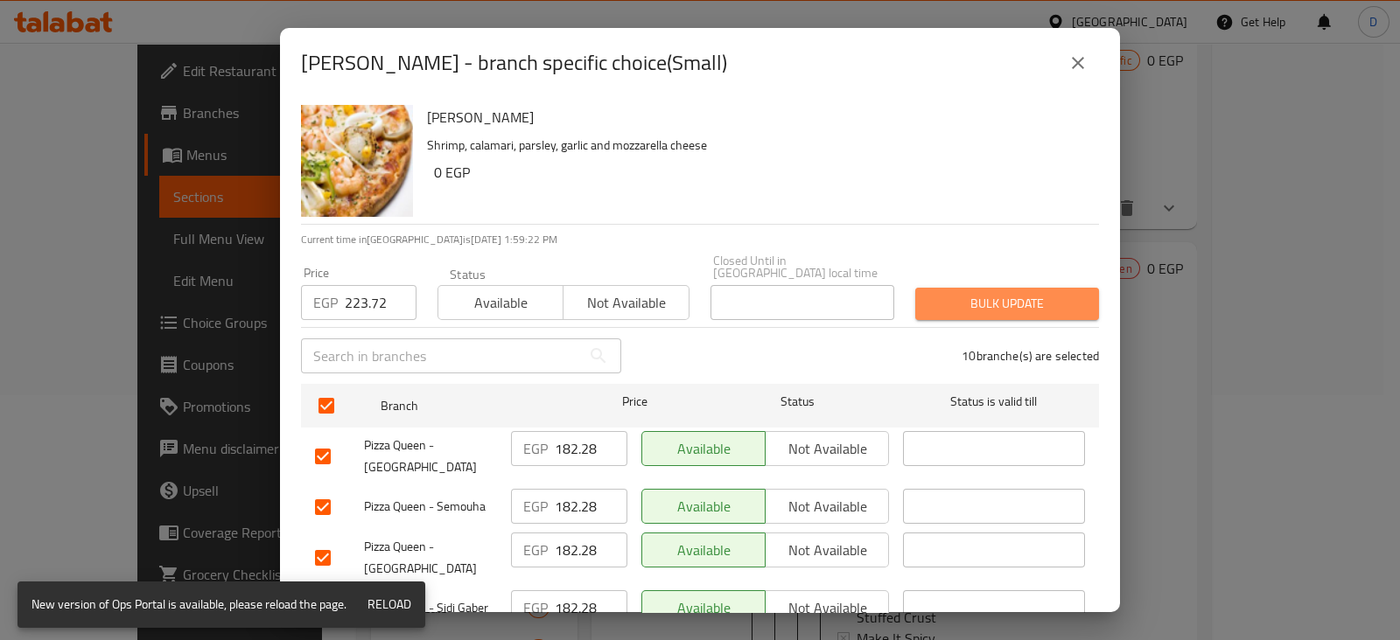
click at [1009, 298] on span "Bulk update" at bounding box center [1007, 304] width 156 height 22
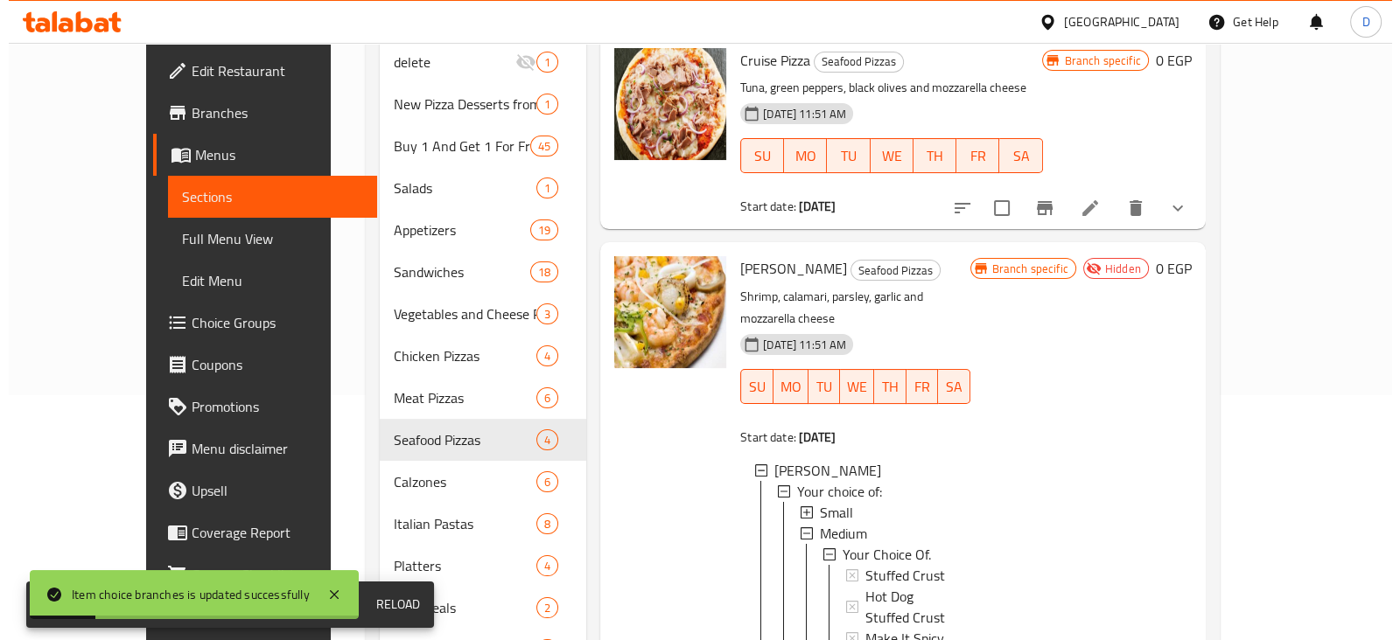
scroll to position [192, 0]
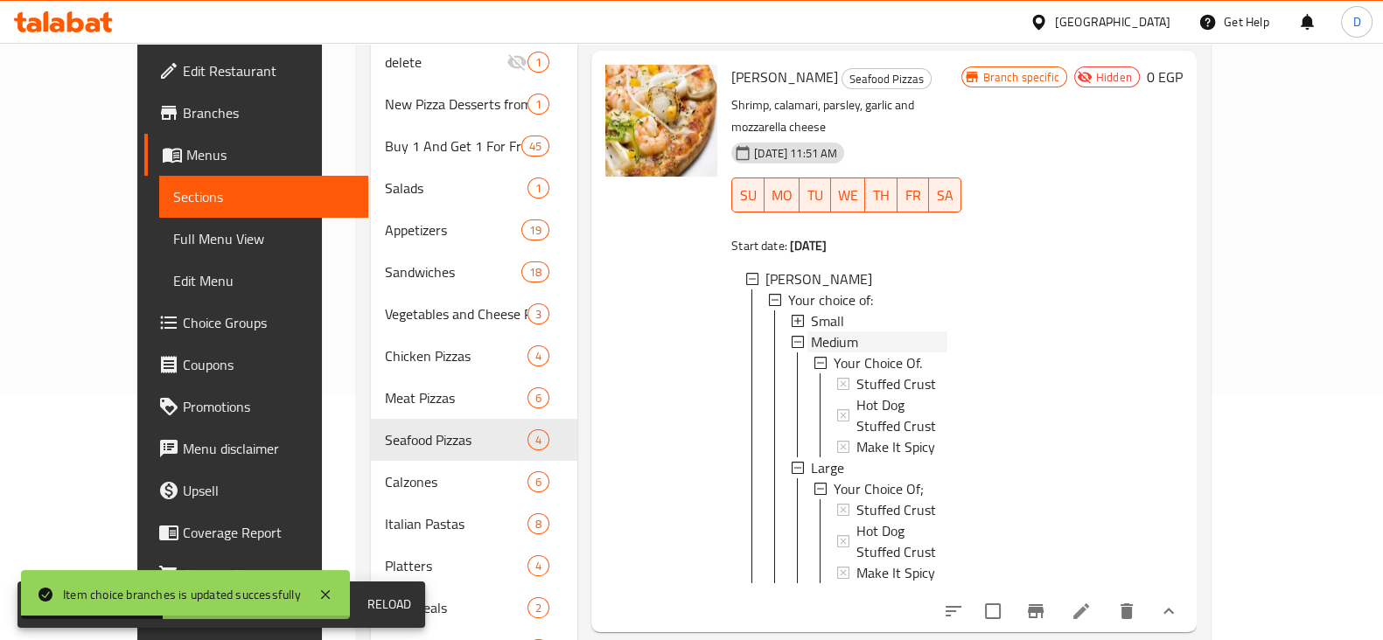
click at [839, 332] on div "Medium" at bounding box center [879, 342] width 136 height 21
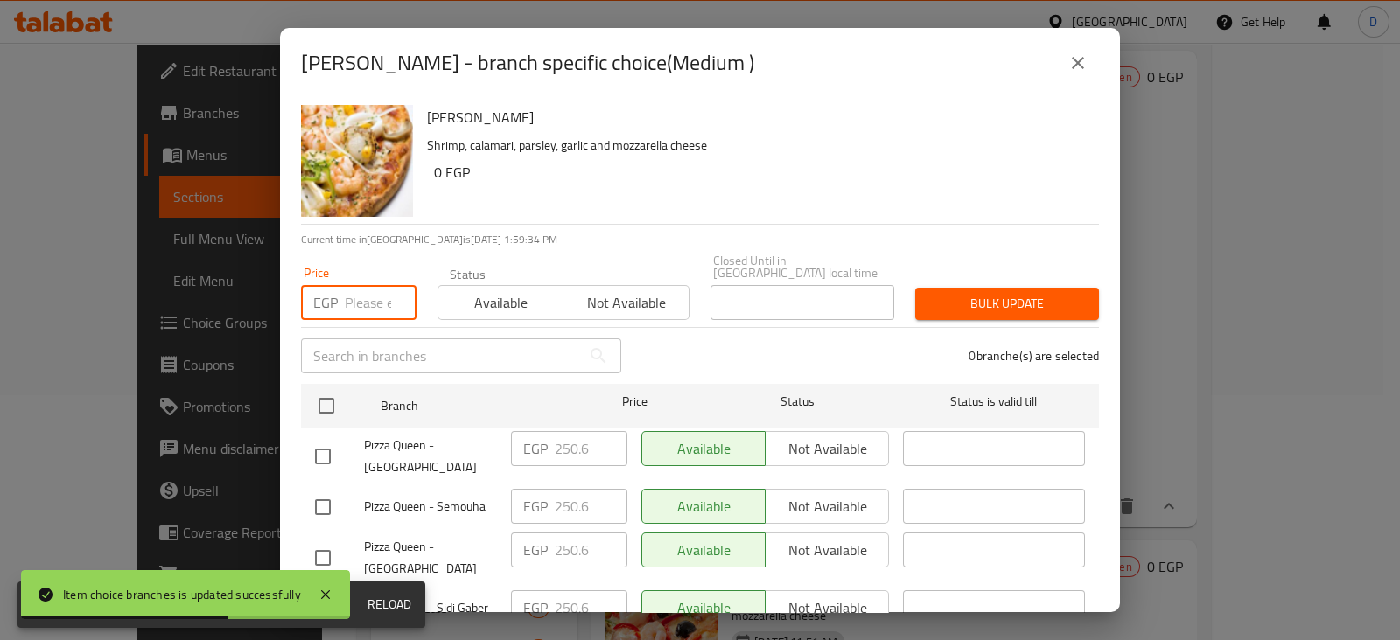
click at [354, 285] on input "number" at bounding box center [381, 302] width 72 height 35
paste input "380.52"
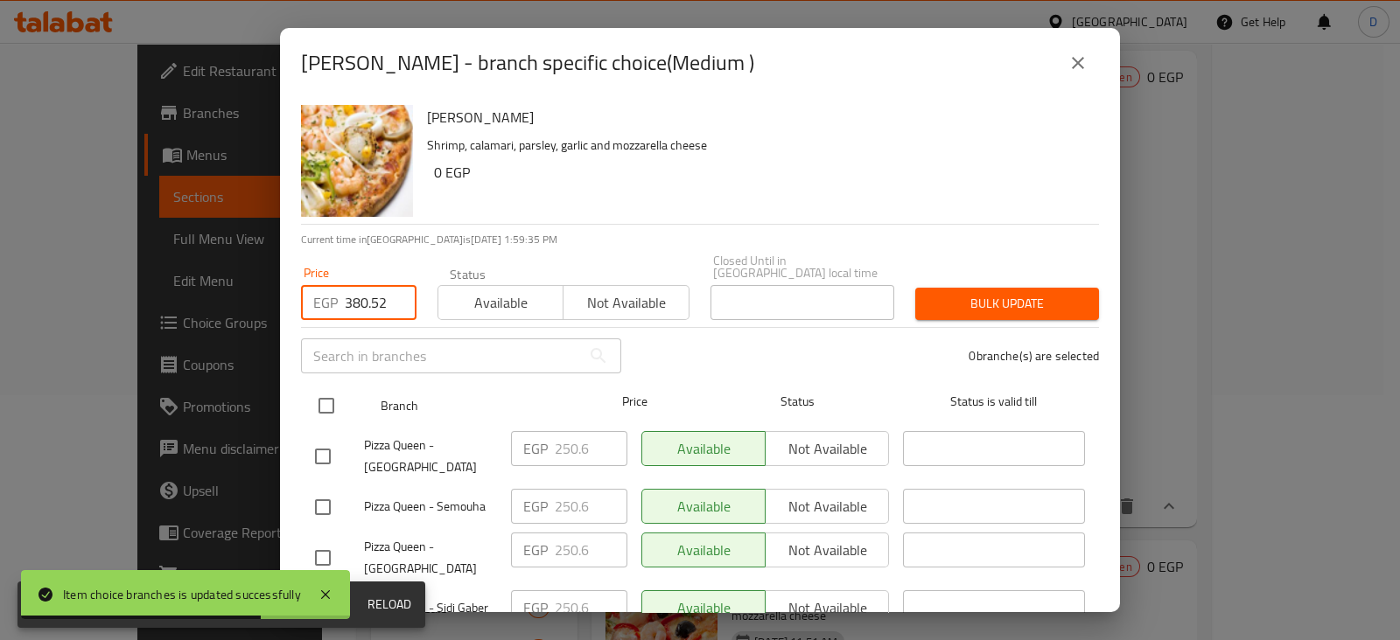
type input "380.52"
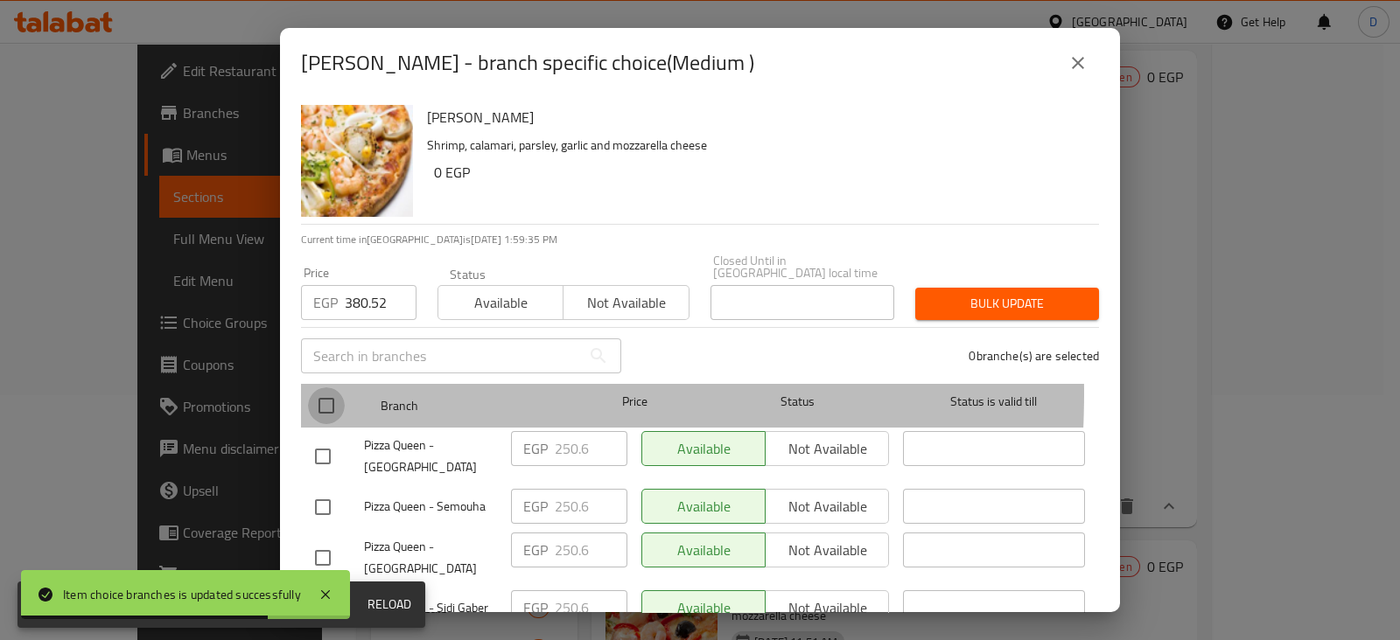
click at [334, 388] on input "checkbox" at bounding box center [326, 406] width 37 height 37
checkbox input "true"
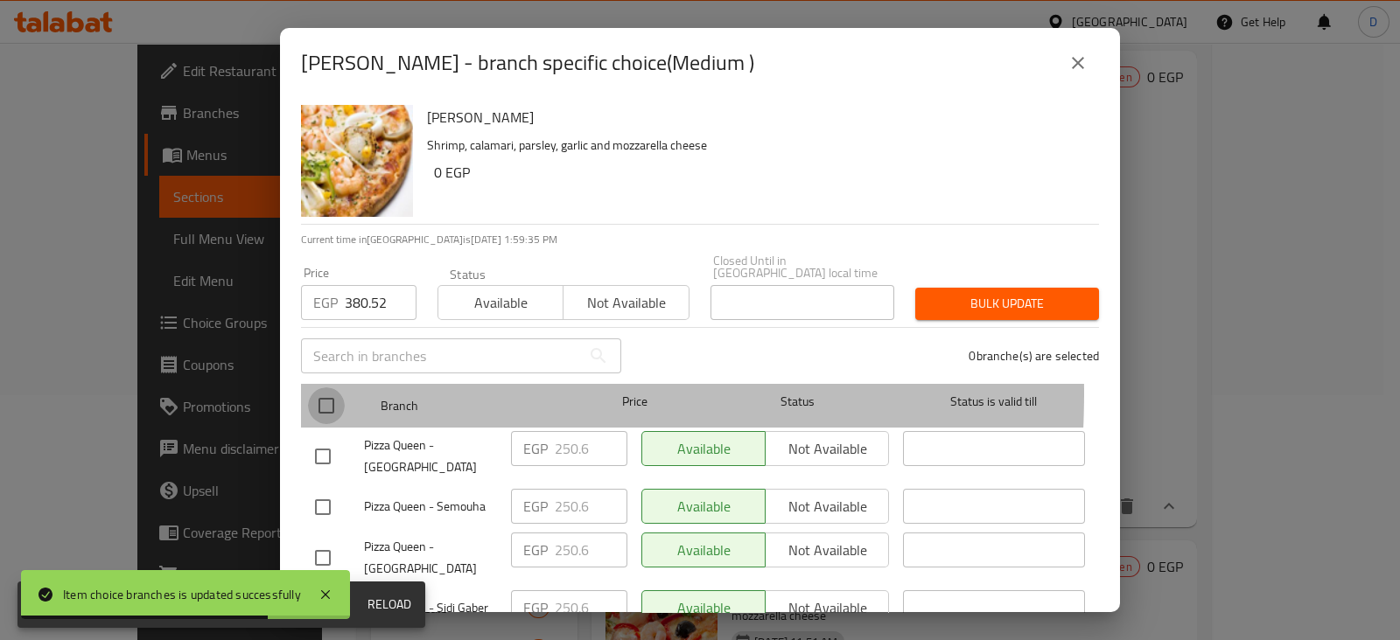
checkbox input "true"
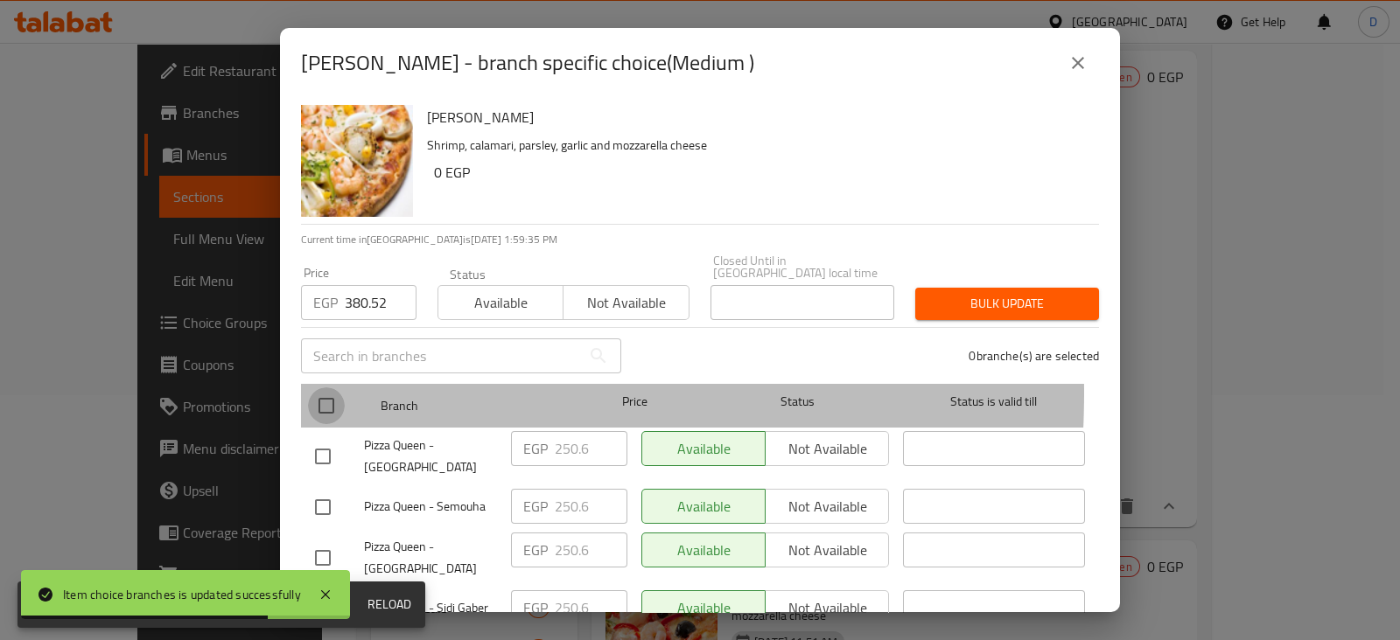
checkbox input "true"
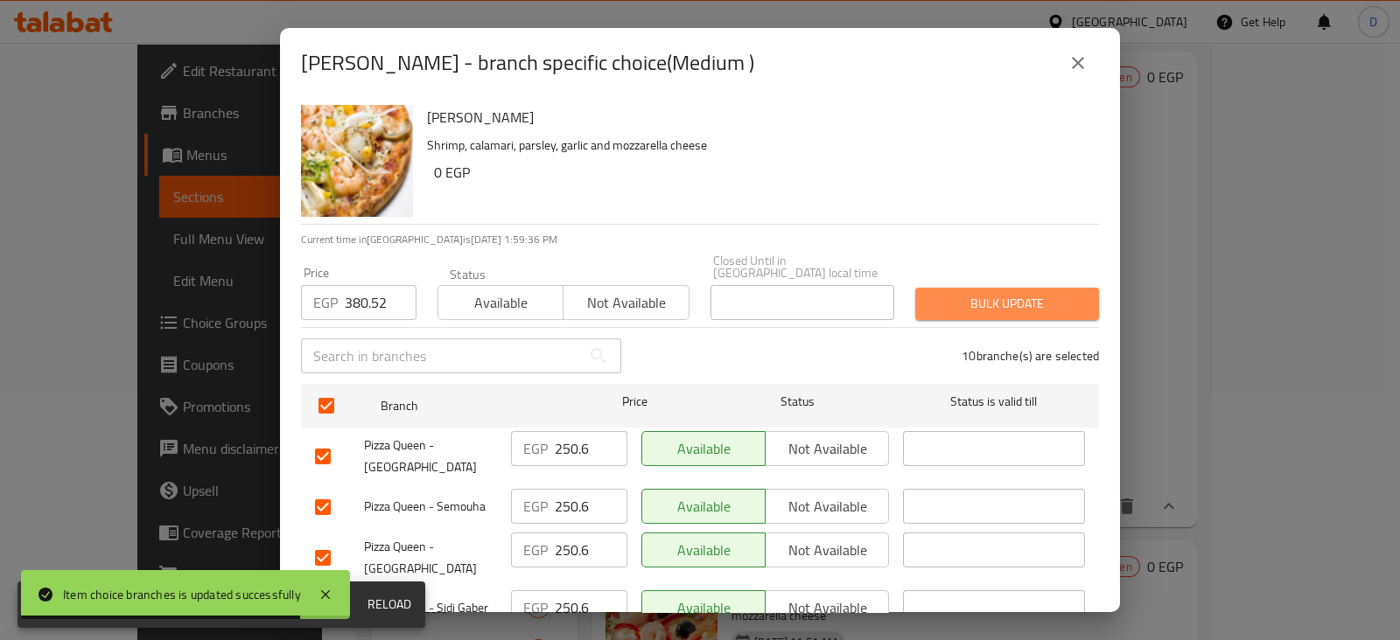
click at [1011, 293] on span "Bulk update" at bounding box center [1007, 304] width 156 height 22
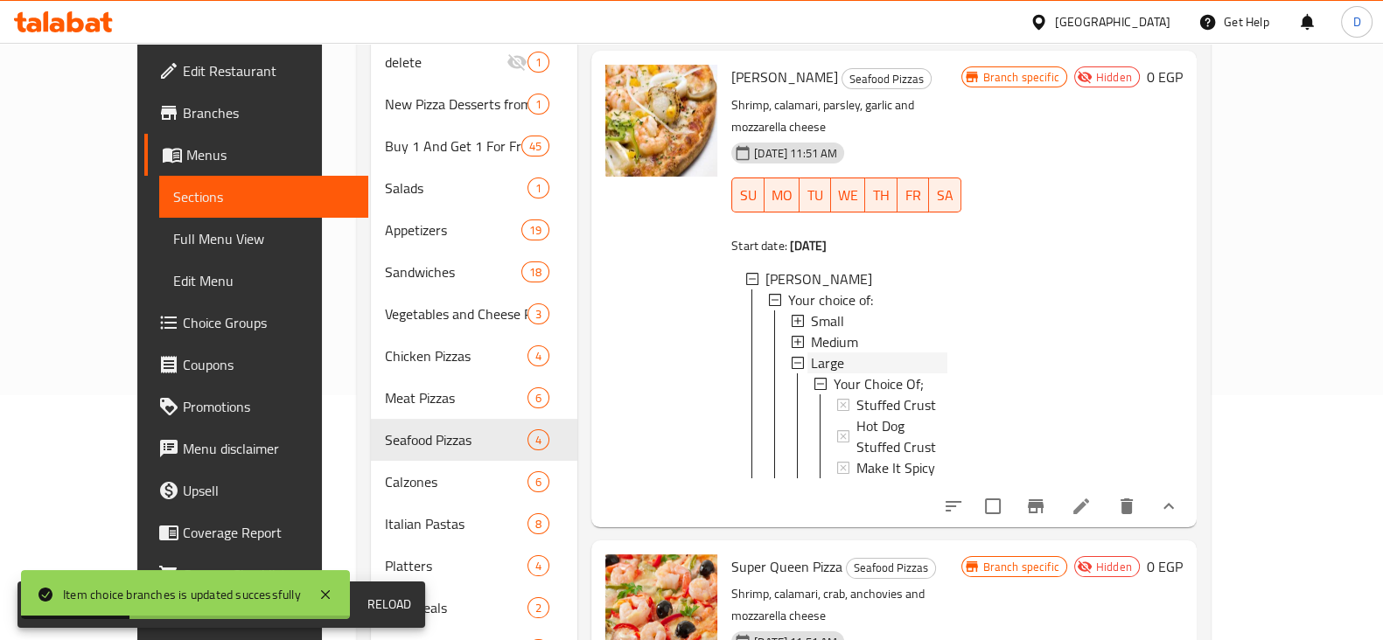
click at [811, 353] on span "Large" at bounding box center [827, 363] width 33 height 21
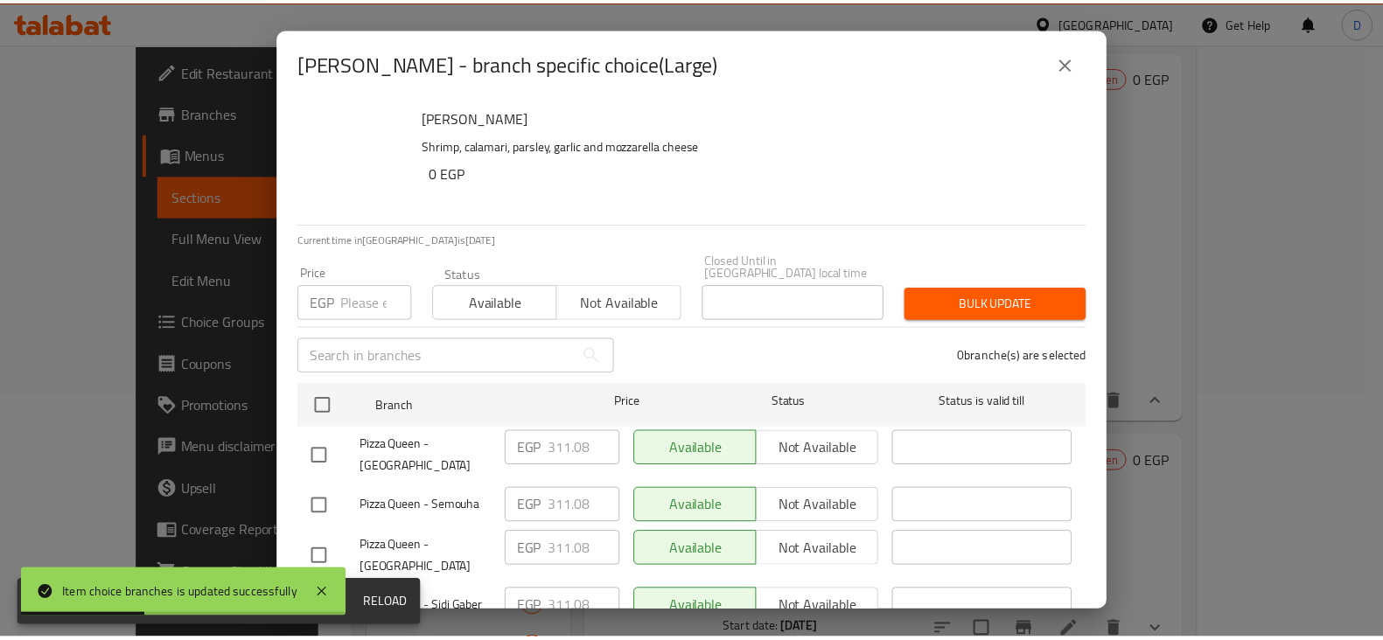
scroll to position [179, 0]
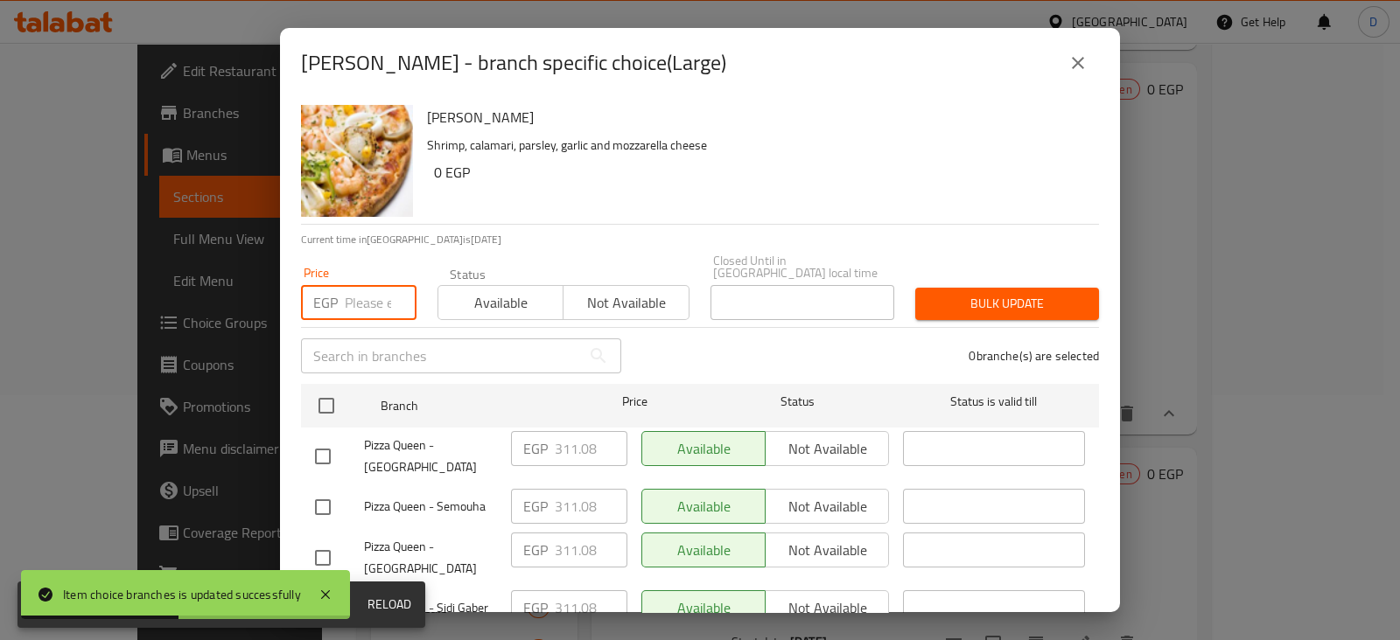
click at [357, 290] on input "number" at bounding box center [381, 302] width 72 height 35
paste input "481.32"
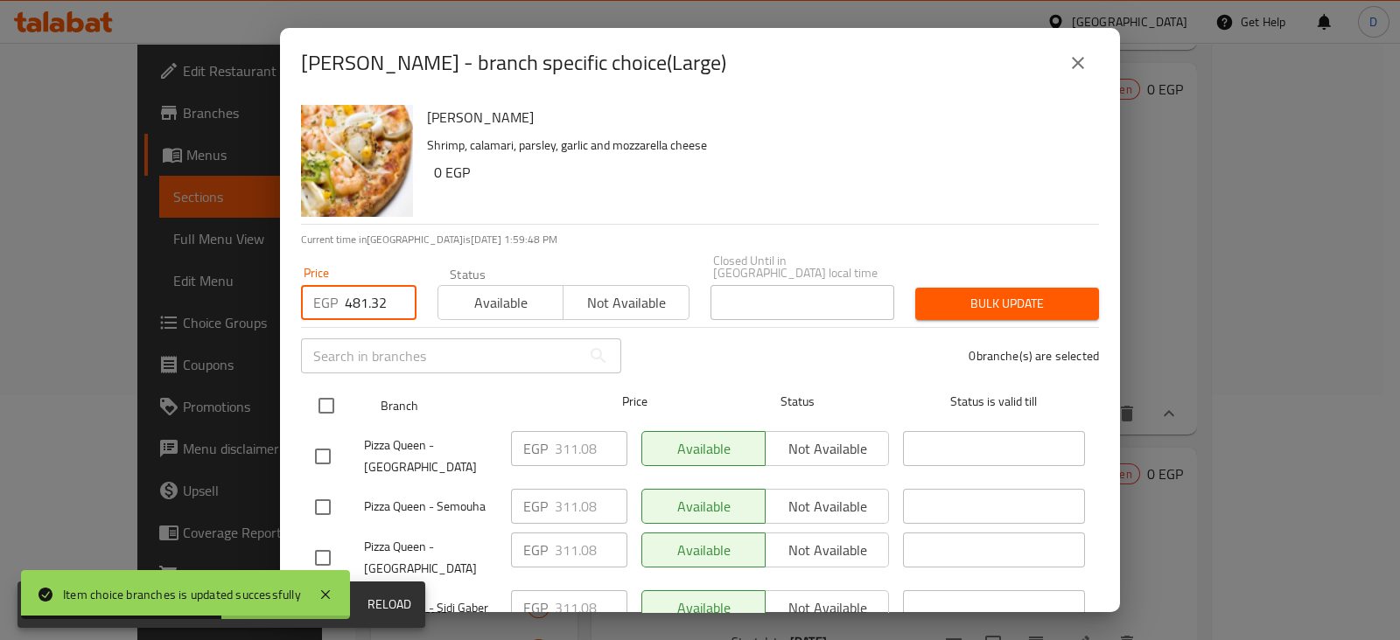
type input "481.32"
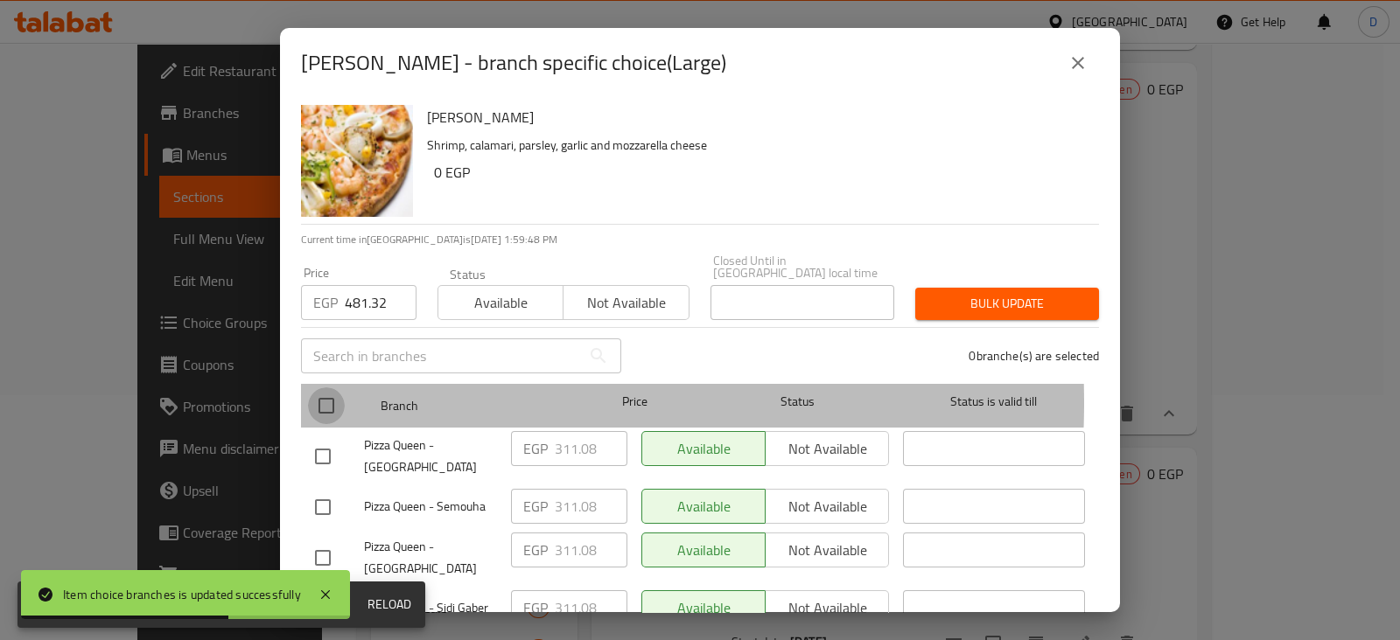
click at [327, 390] on input "checkbox" at bounding box center [326, 406] width 37 height 37
checkbox input "true"
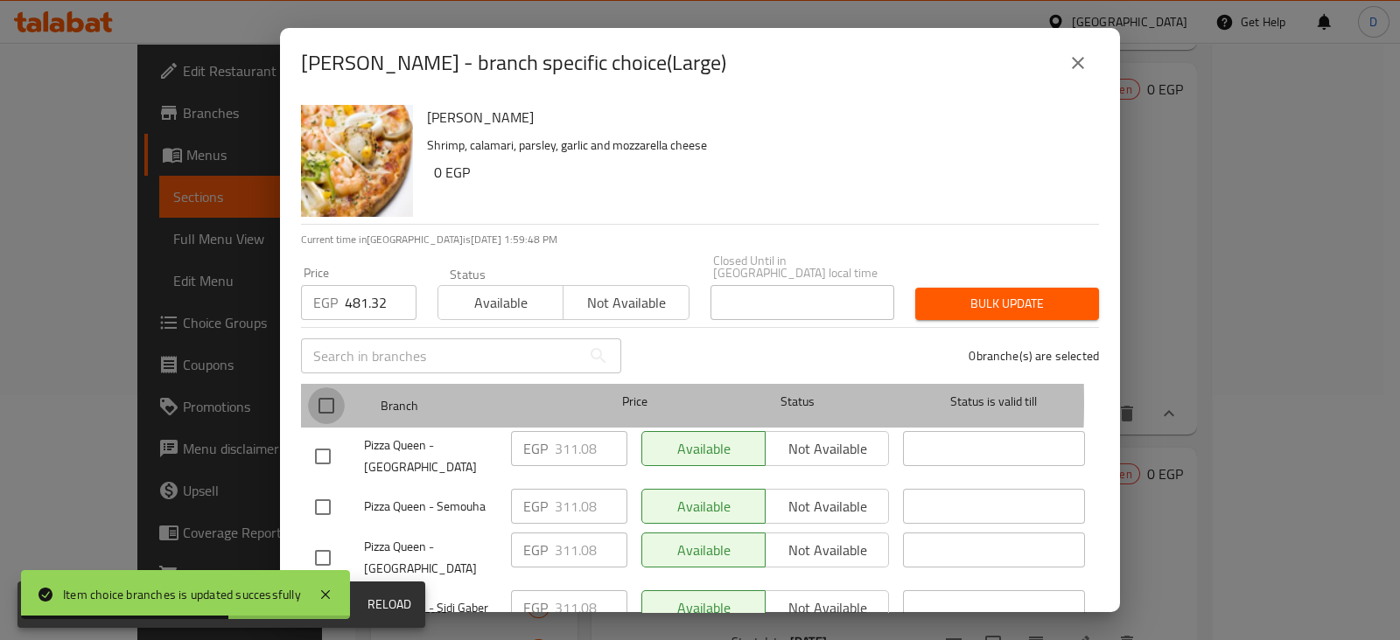
checkbox input "true"
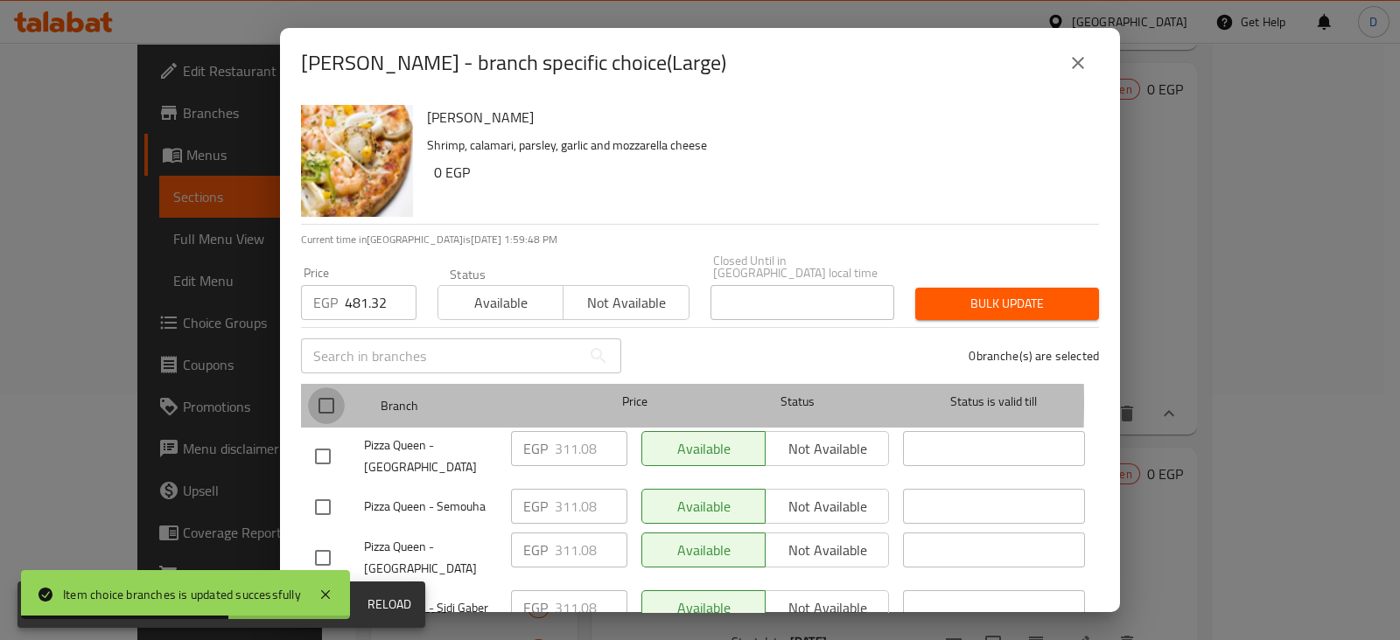
checkbox input "true"
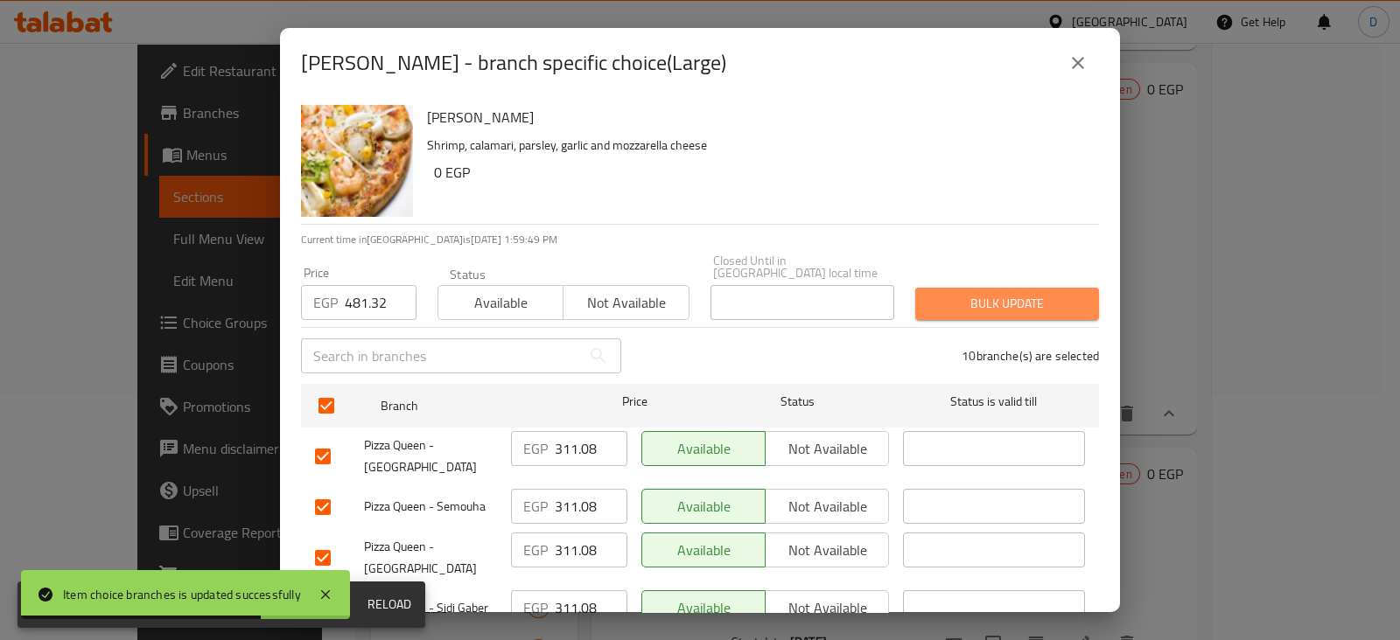
click at [1048, 293] on span "Bulk update" at bounding box center [1007, 304] width 156 height 22
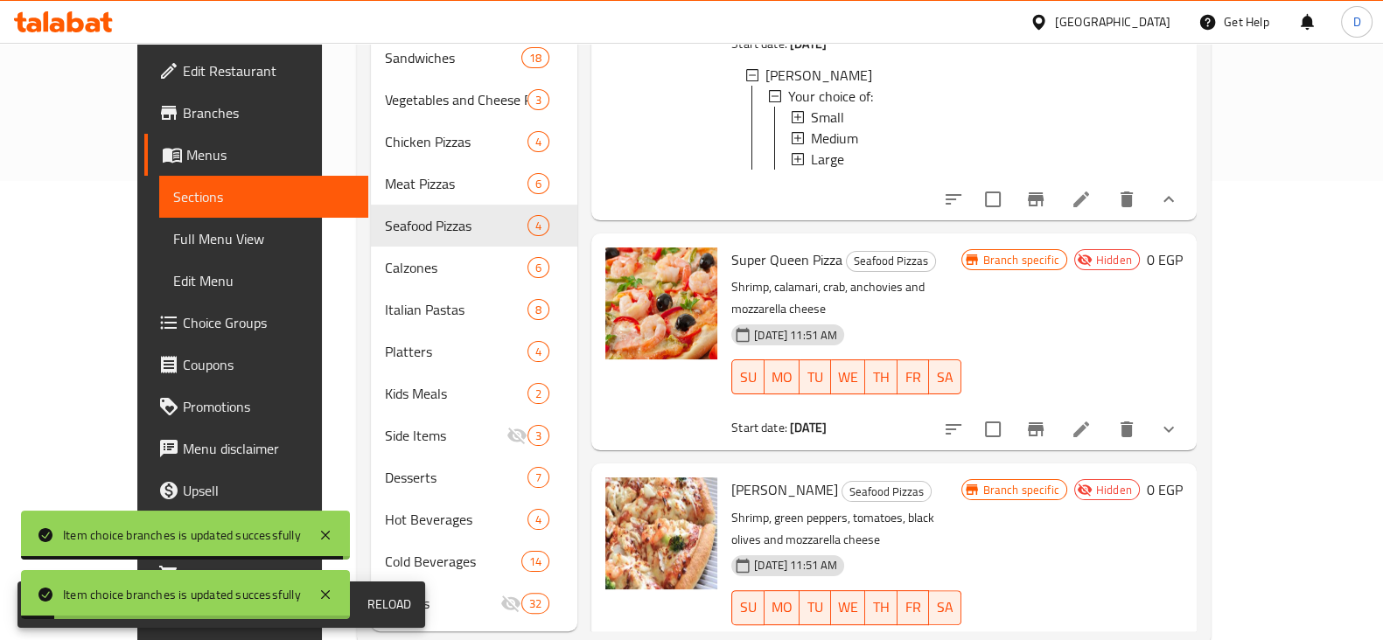
scroll to position [472, 0]
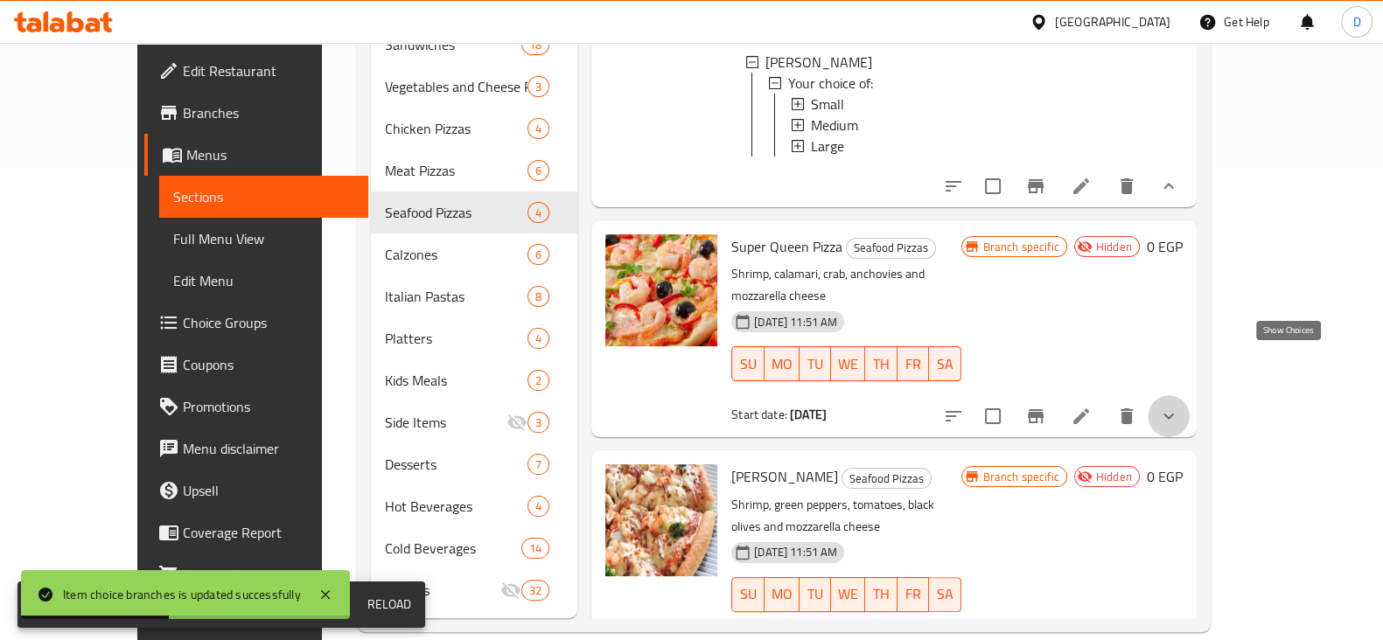
click at [1179, 406] on icon "show more" at bounding box center [1168, 416] width 21 height 21
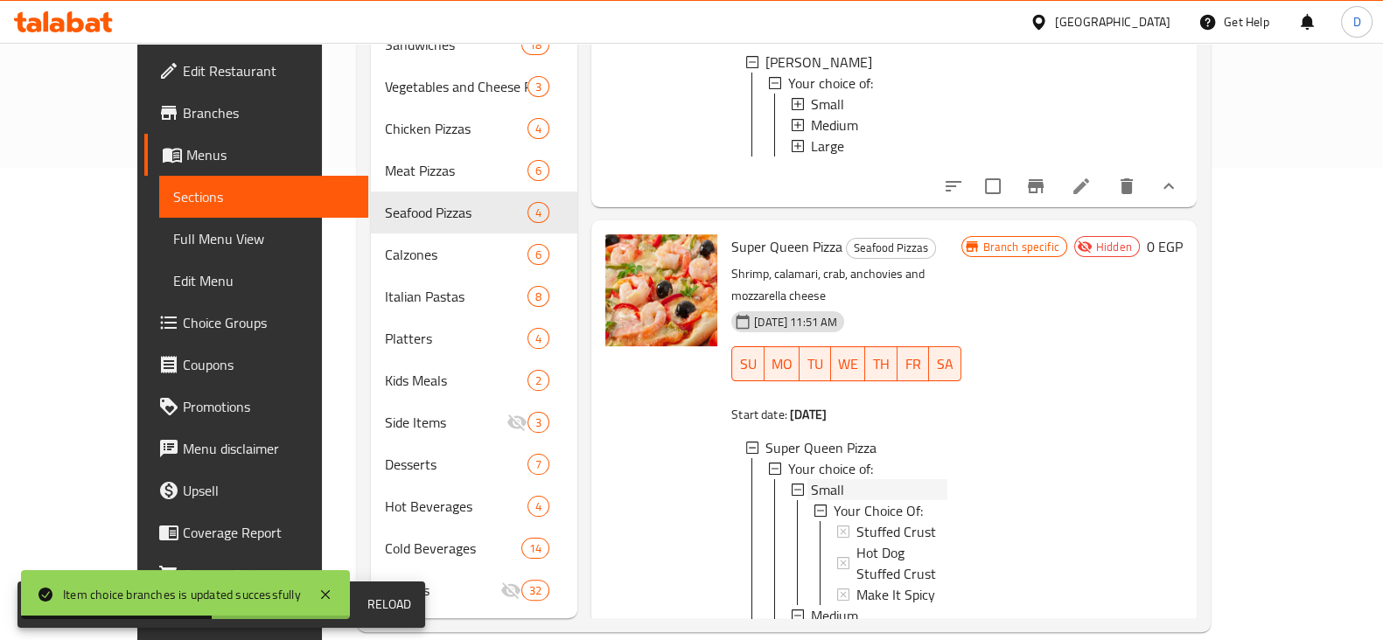
click at [811, 479] on span "Small" at bounding box center [827, 489] width 33 height 21
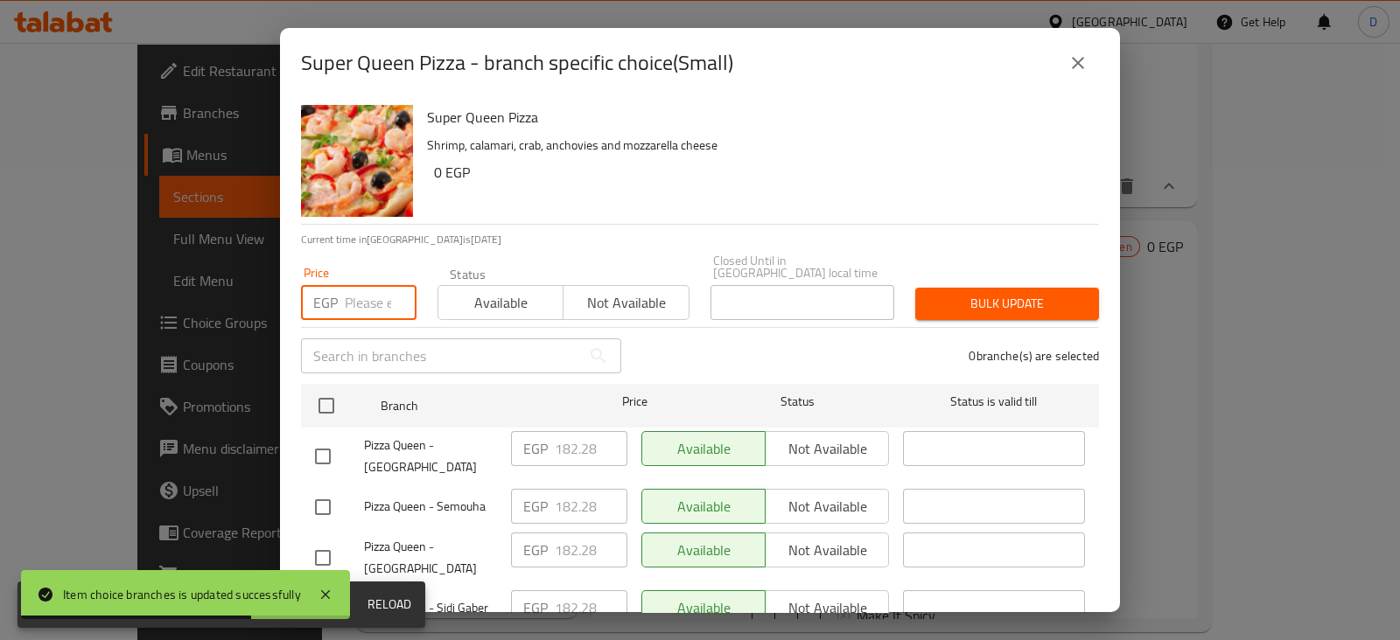
click at [370, 292] on input "number" at bounding box center [381, 302] width 72 height 35
paste input "229.32"
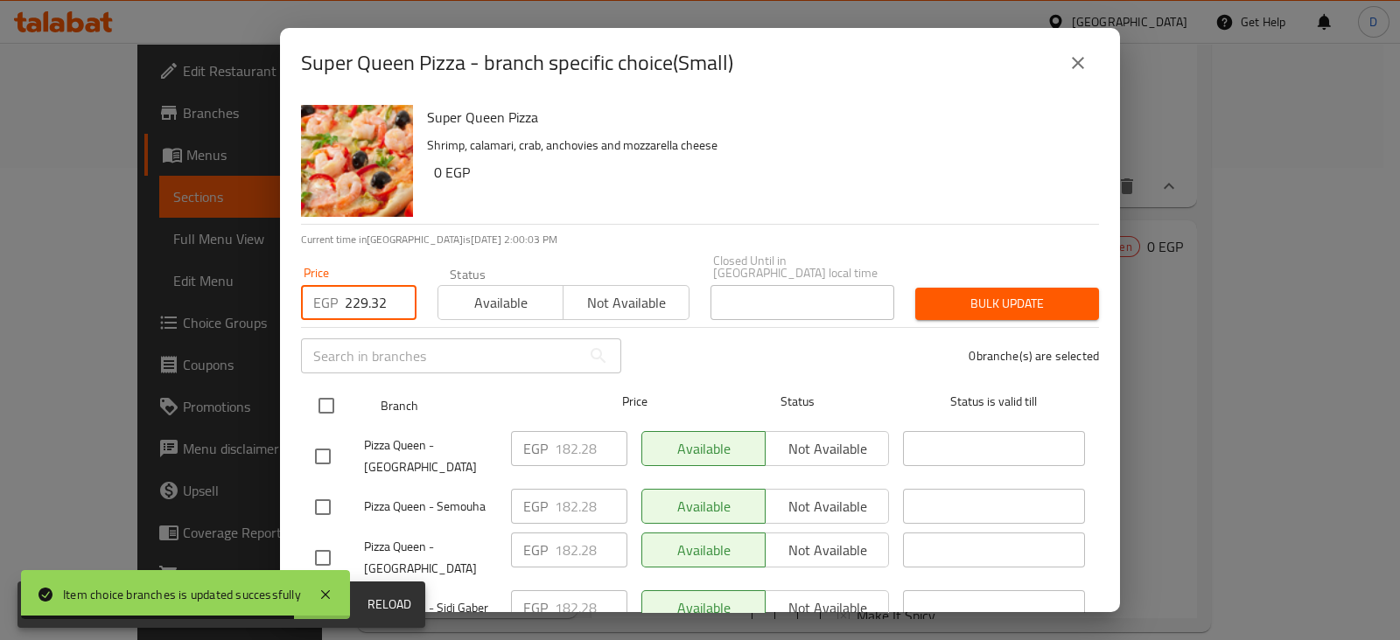
type input "229.32"
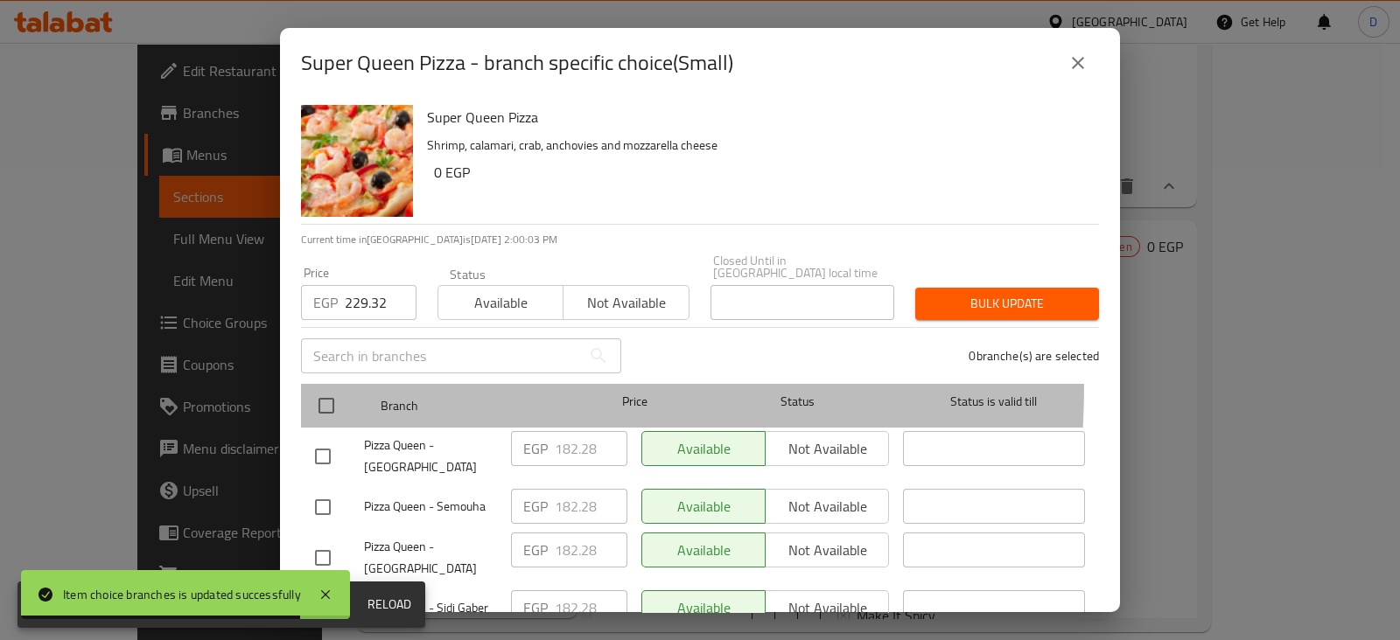
click at [322, 381] on div at bounding box center [341, 406] width 66 height 51
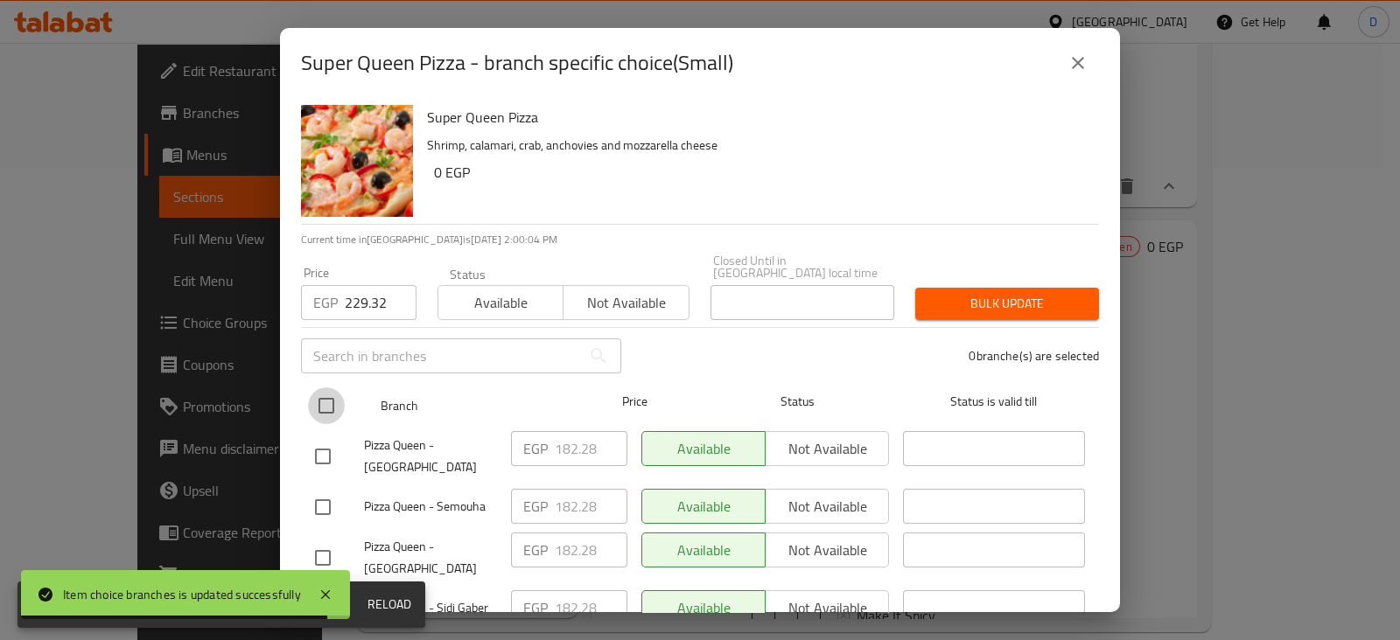
click at [323, 388] on input "checkbox" at bounding box center [326, 406] width 37 height 37
checkbox input "true"
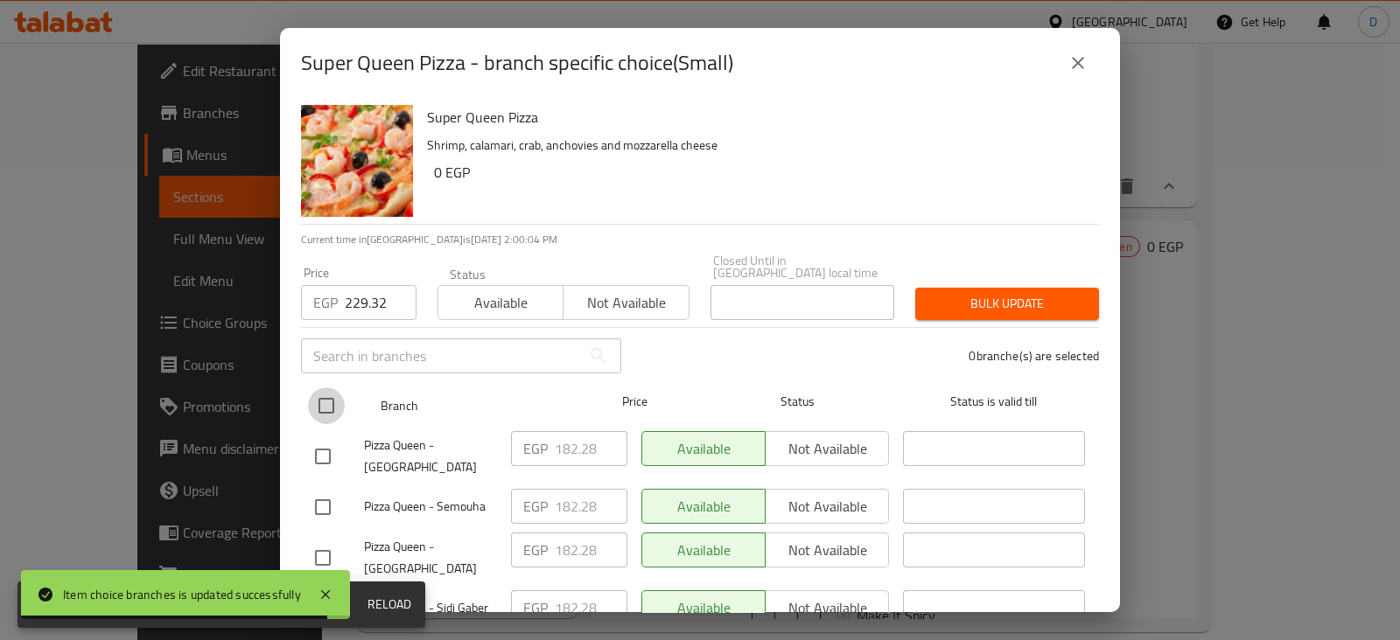
checkbox input "true"
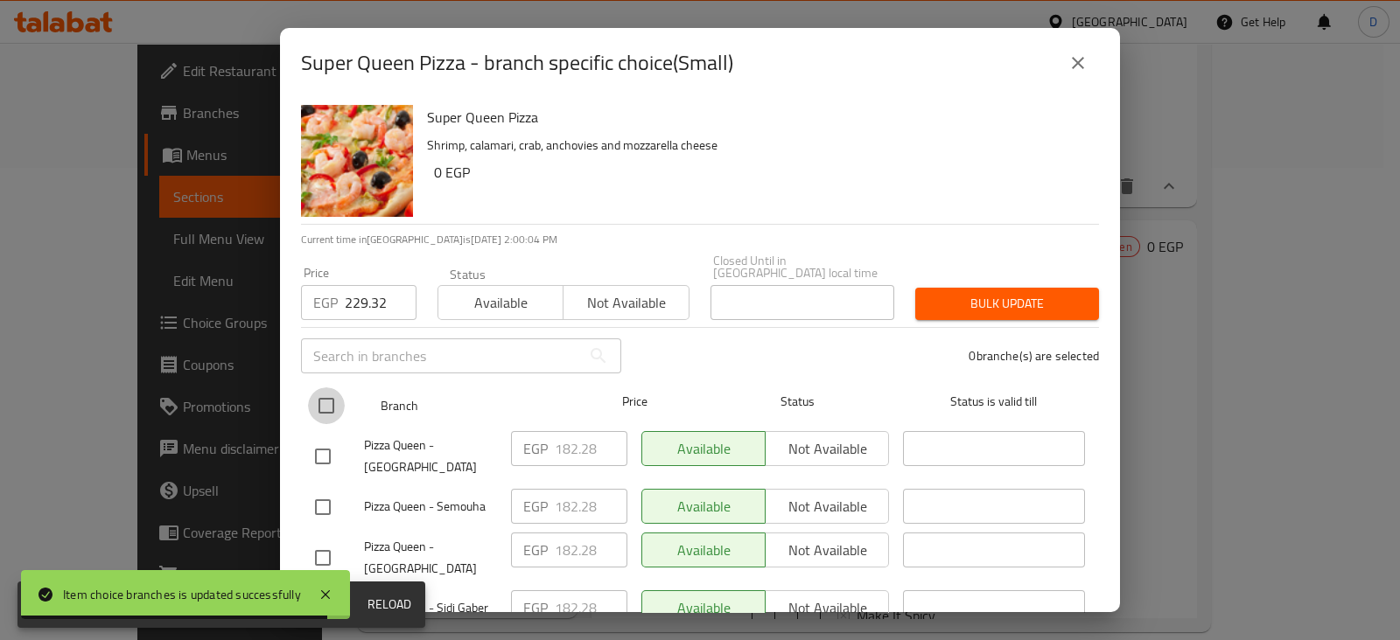
checkbox input "true"
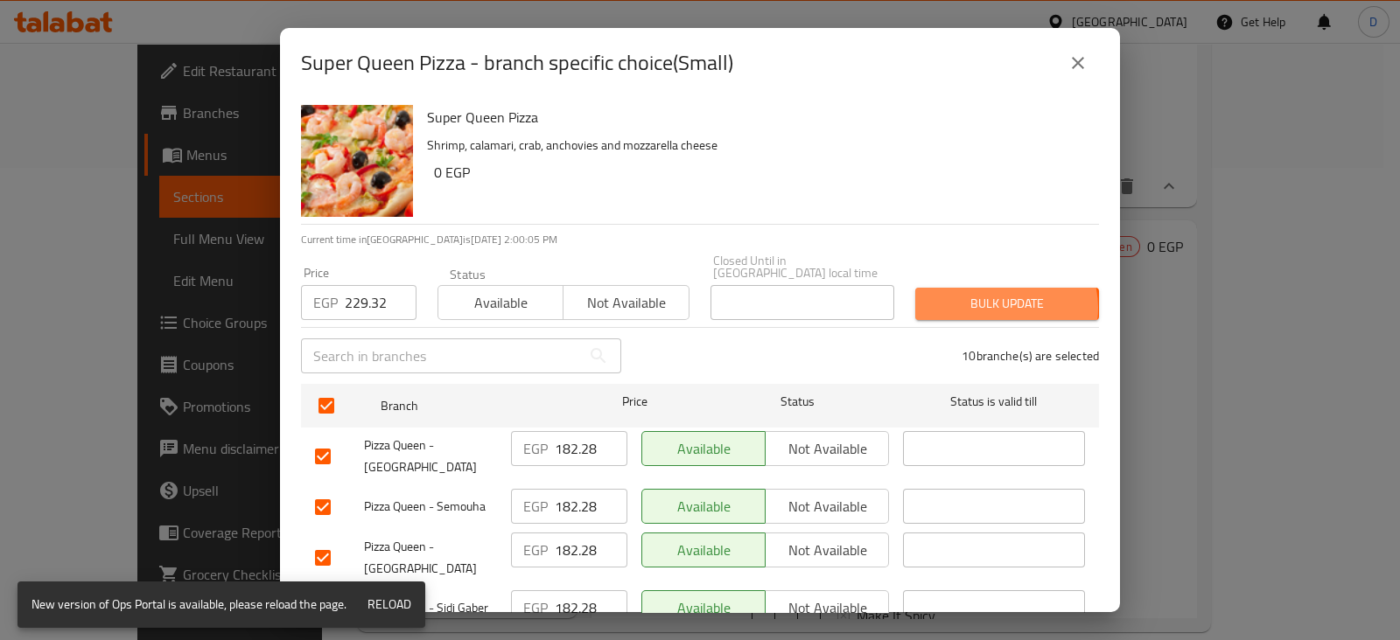
click at [989, 296] on span "Bulk update" at bounding box center [1007, 304] width 156 height 22
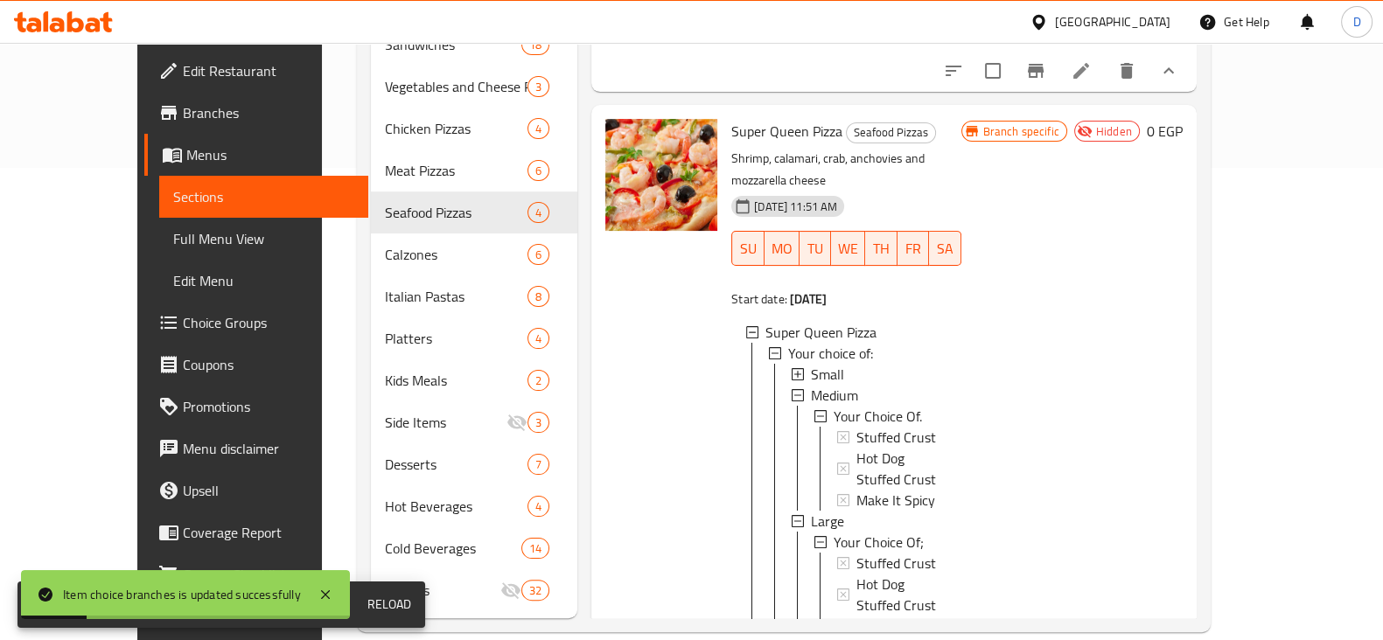
scroll to position [296, 0]
click at [848, 384] on div "Medium" at bounding box center [879, 394] width 136 height 21
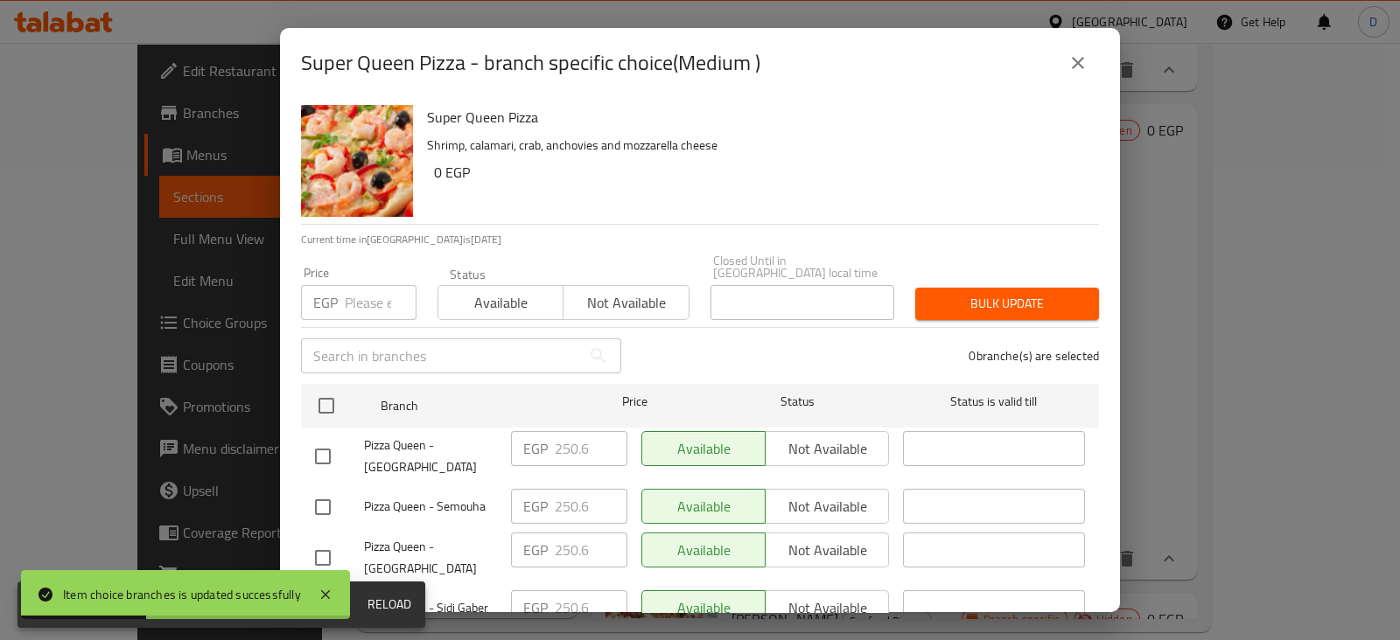
click at [364, 290] on input "number" at bounding box center [381, 302] width 72 height 35
paste input "391.72"
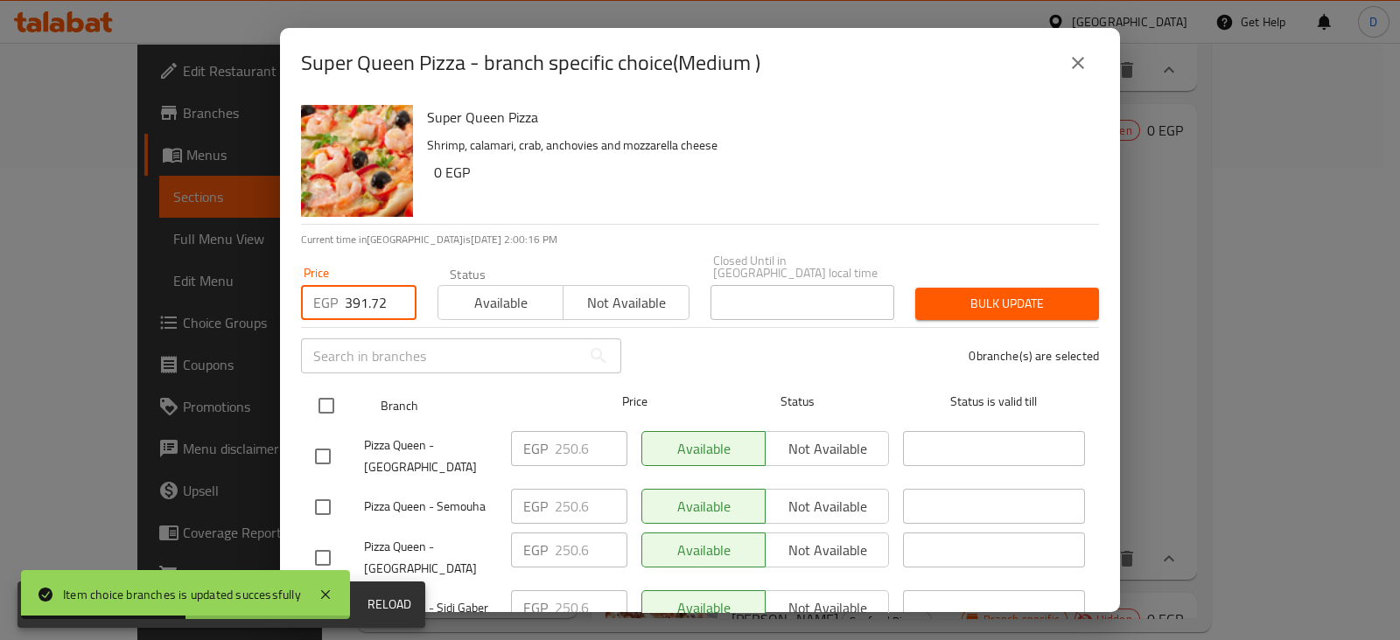
type input "391.72"
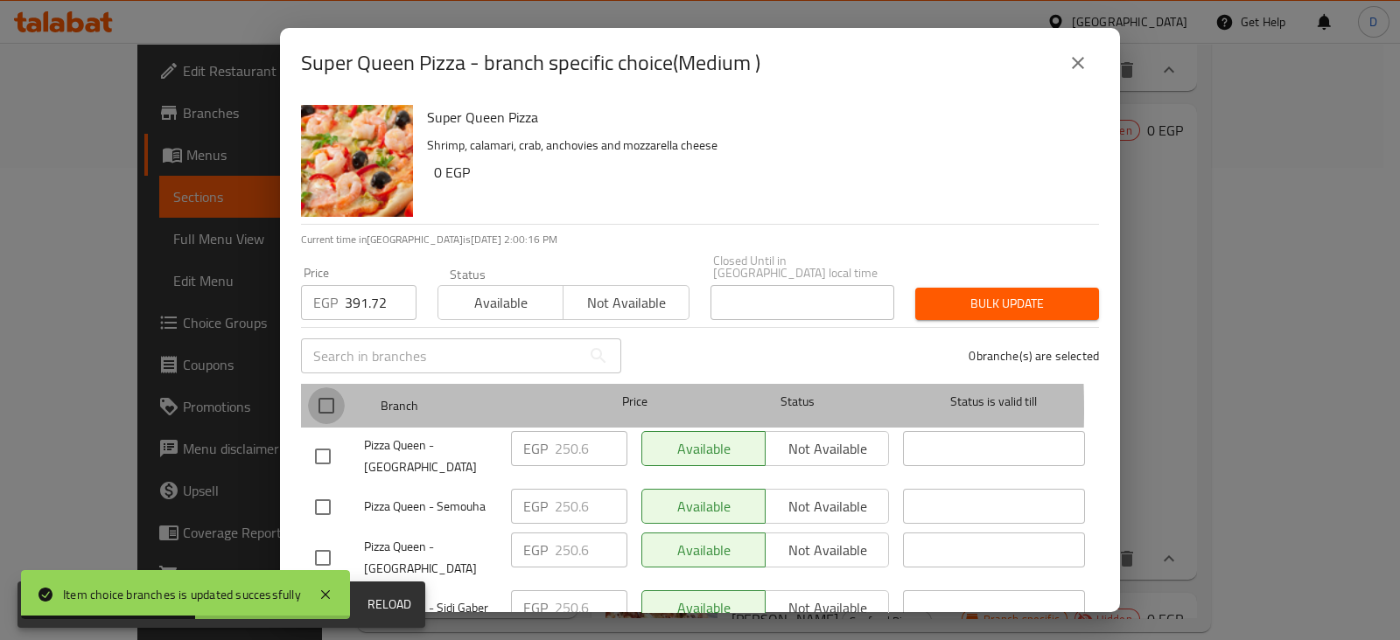
click at [324, 397] on input "checkbox" at bounding box center [326, 406] width 37 height 37
checkbox input "true"
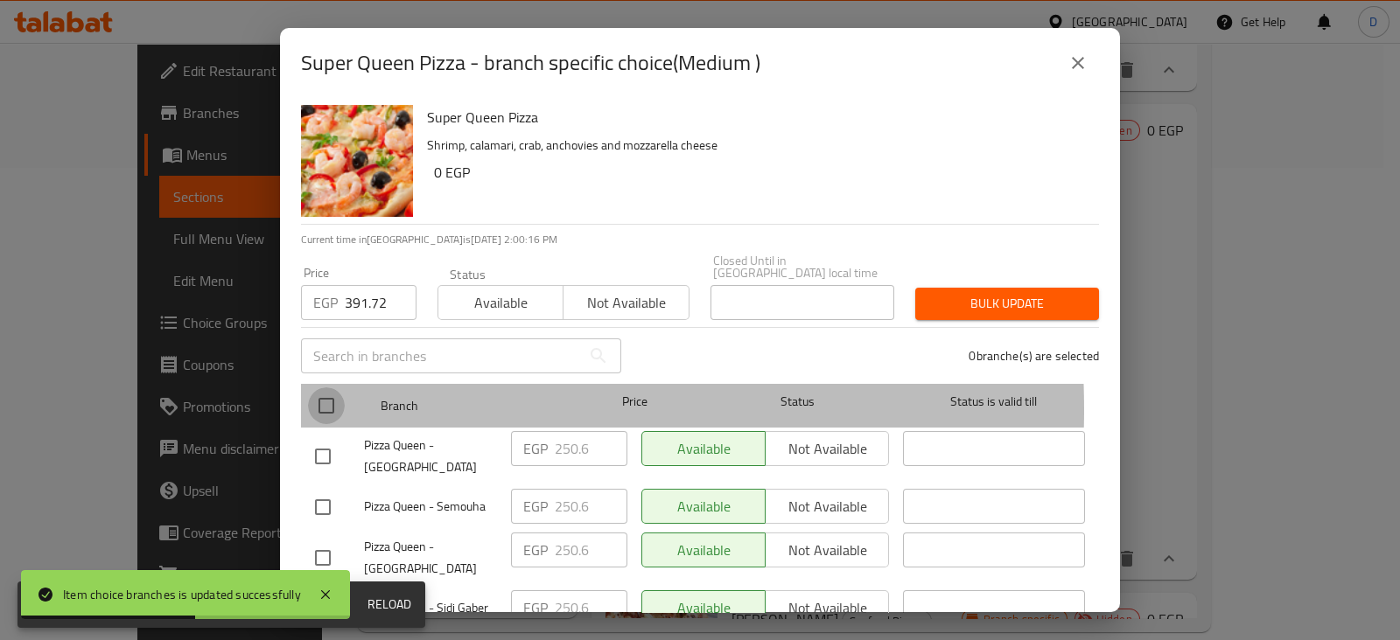
checkbox input "true"
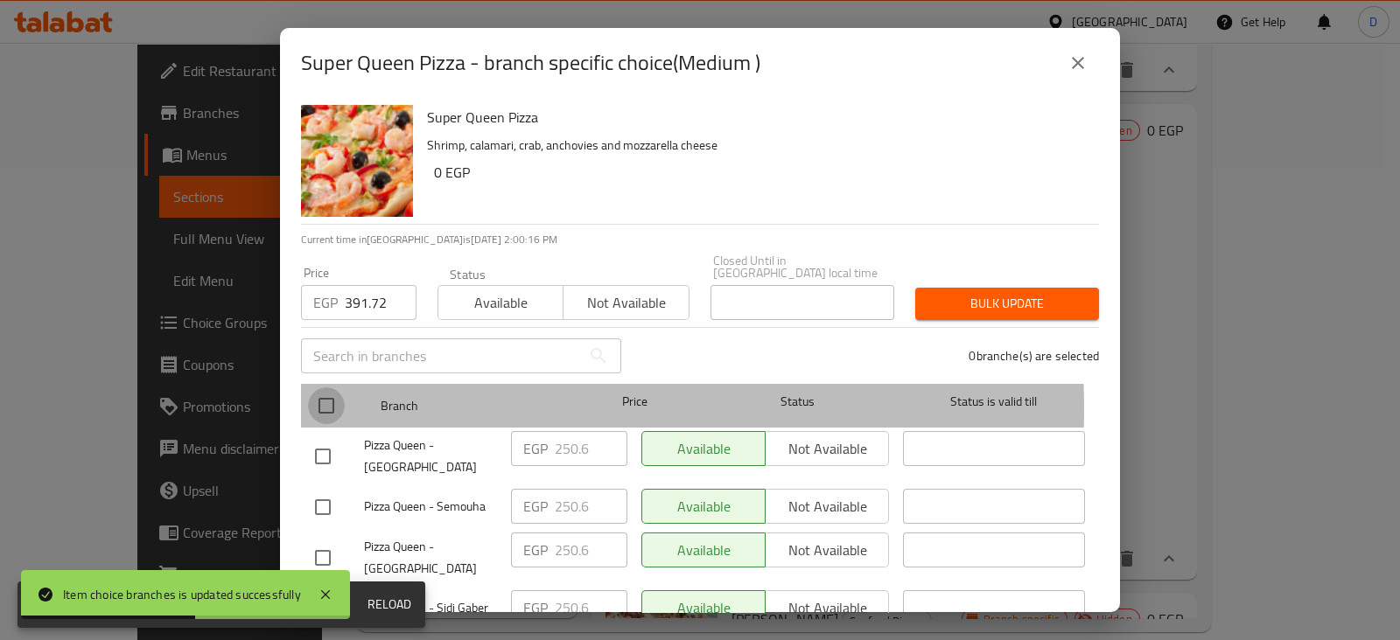
checkbox input "true"
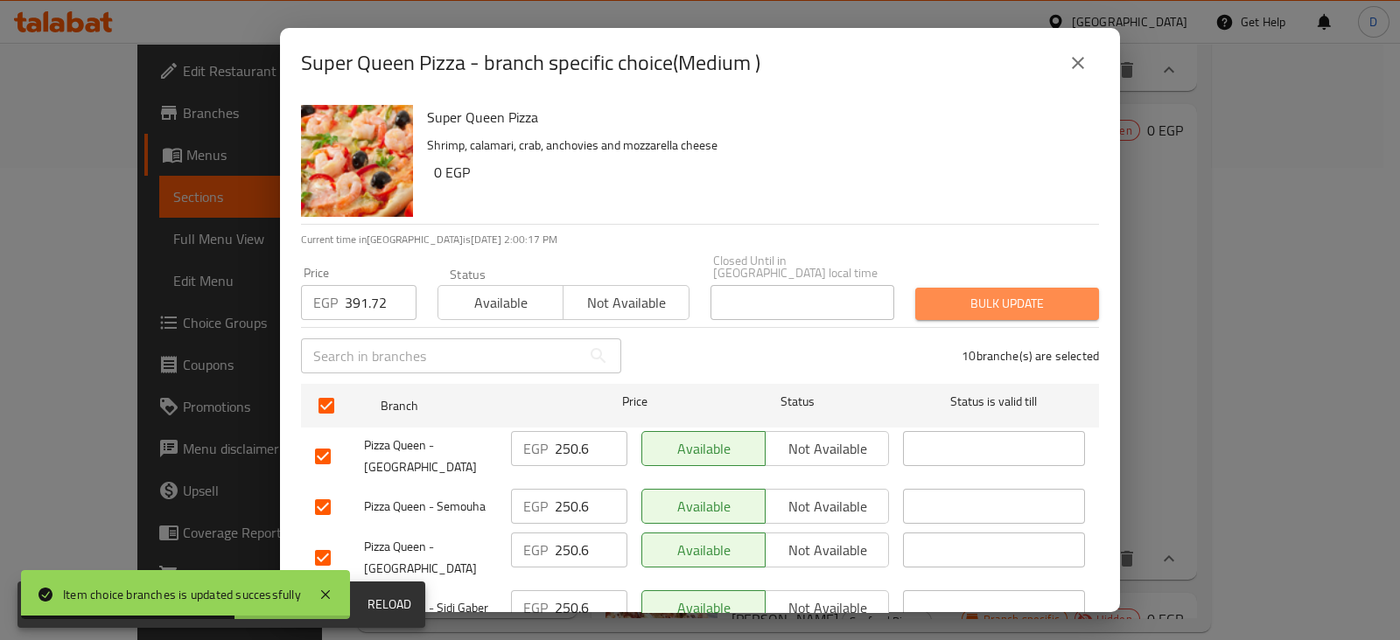
click at [1032, 288] on button "Bulk update" at bounding box center [1007, 304] width 184 height 32
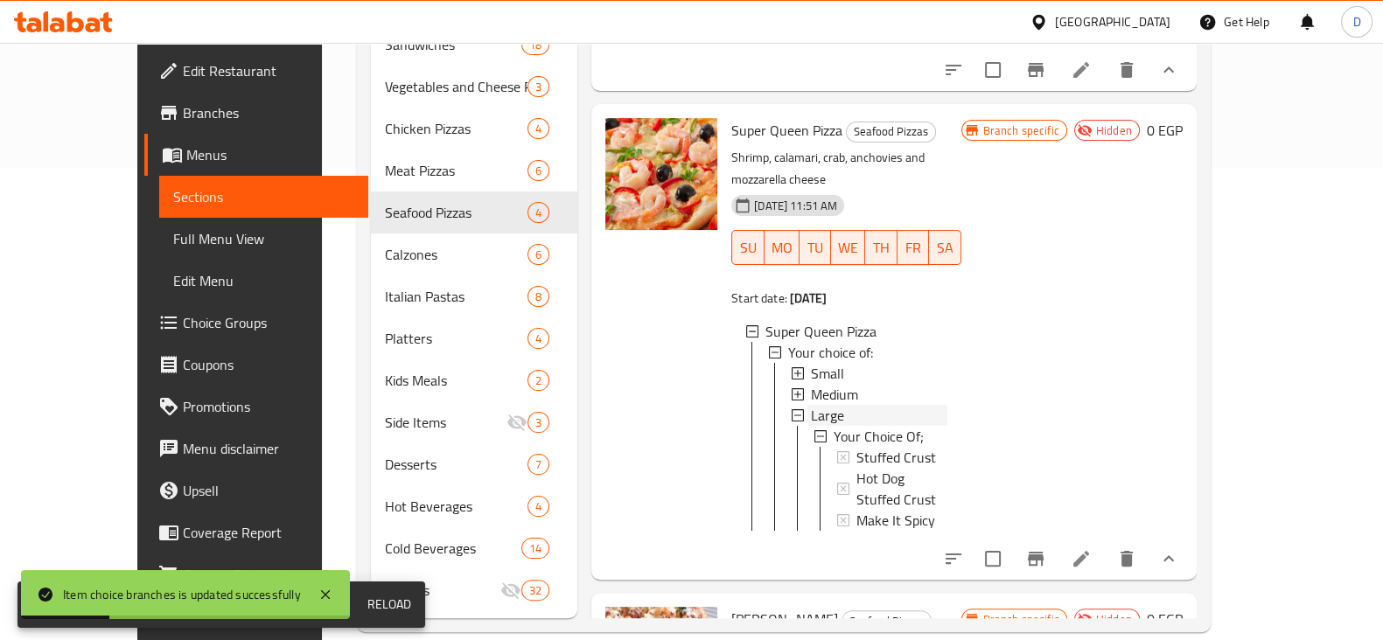
click at [897, 405] on div "Large" at bounding box center [879, 415] width 136 height 21
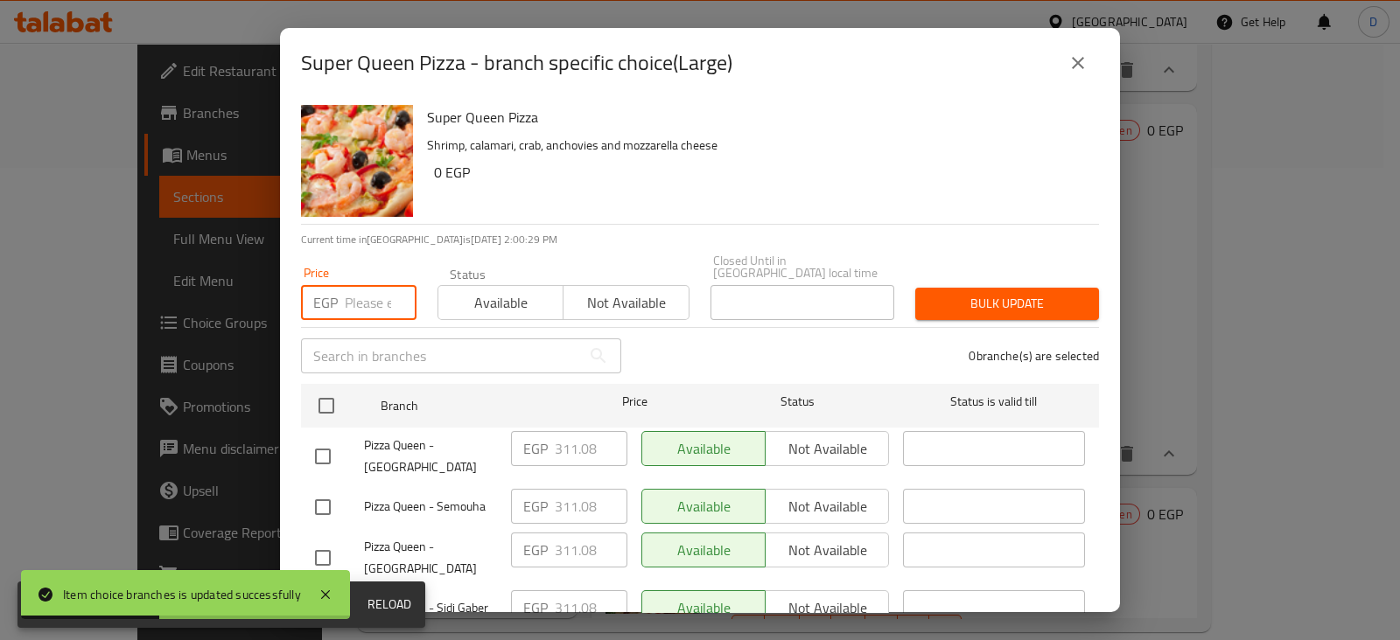
click at [373, 297] on input "number" at bounding box center [381, 302] width 72 height 35
paste input "492.52"
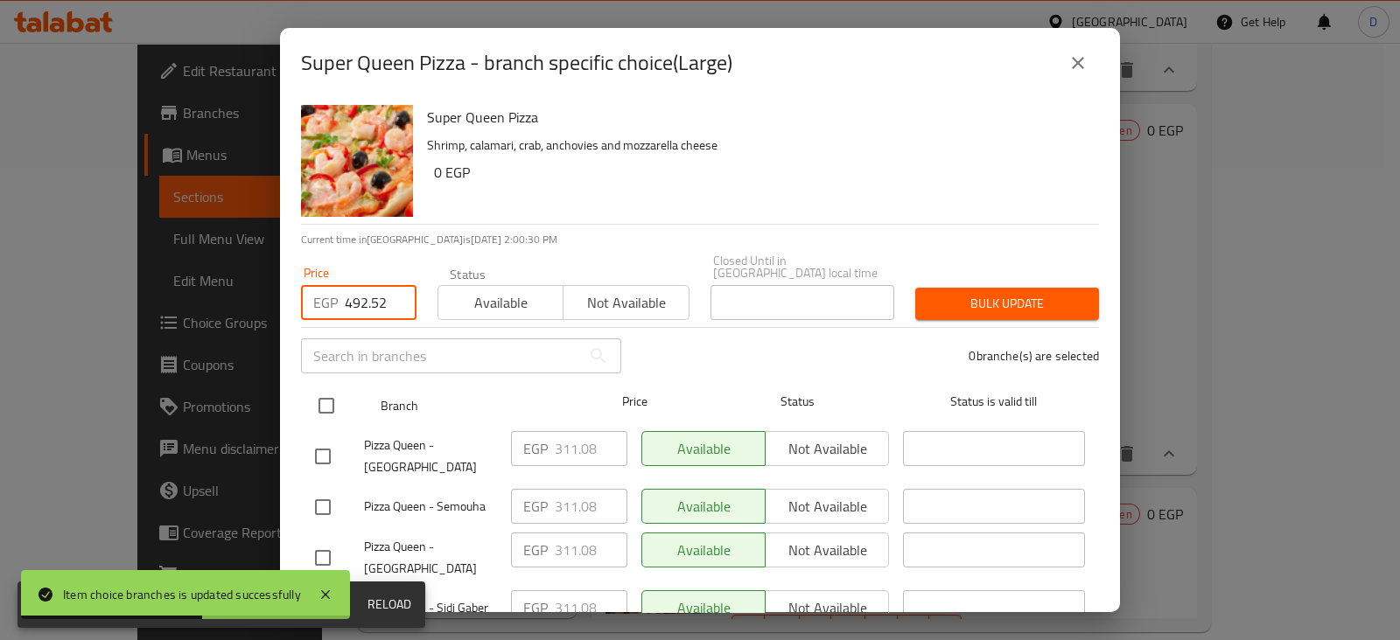
type input "492.52"
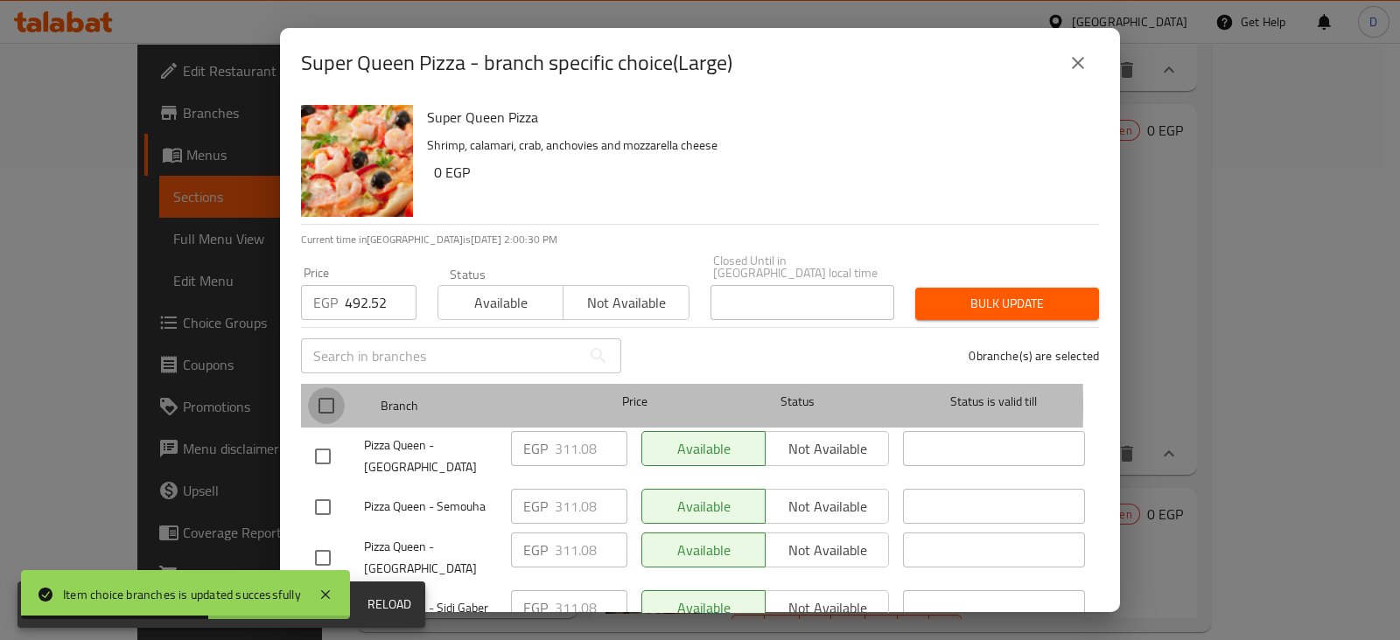
click at [330, 394] on input "checkbox" at bounding box center [326, 406] width 37 height 37
checkbox input "true"
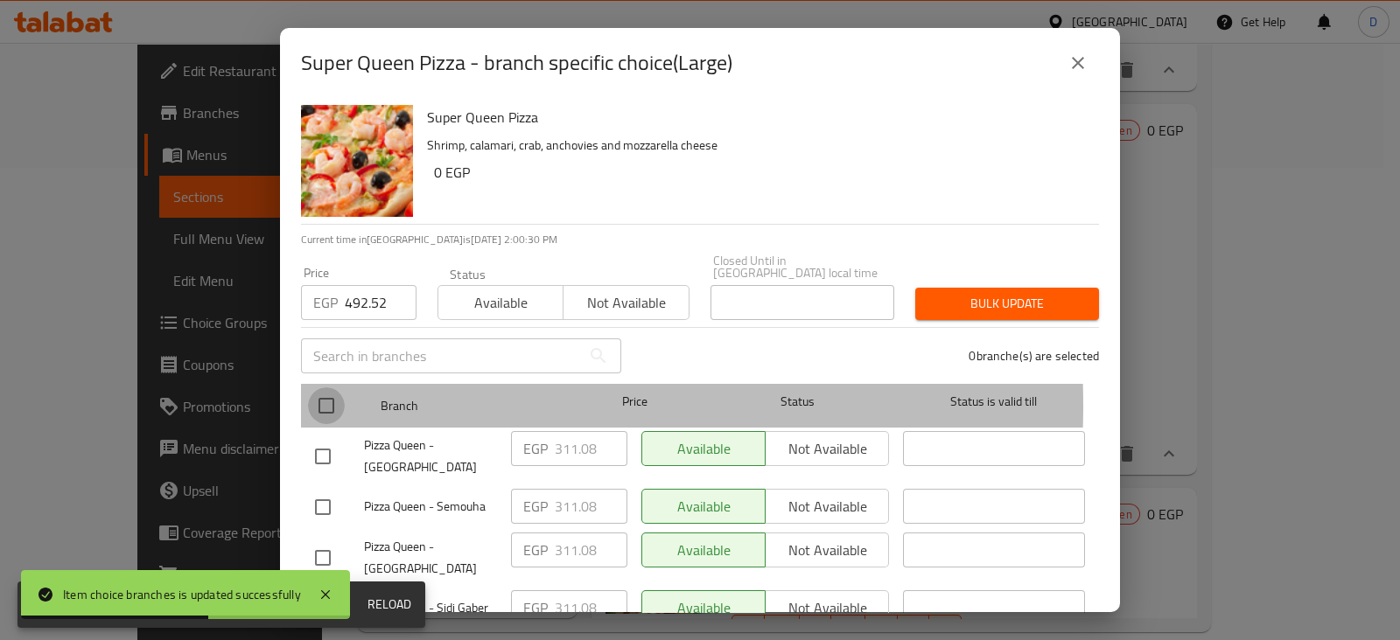
checkbox input "true"
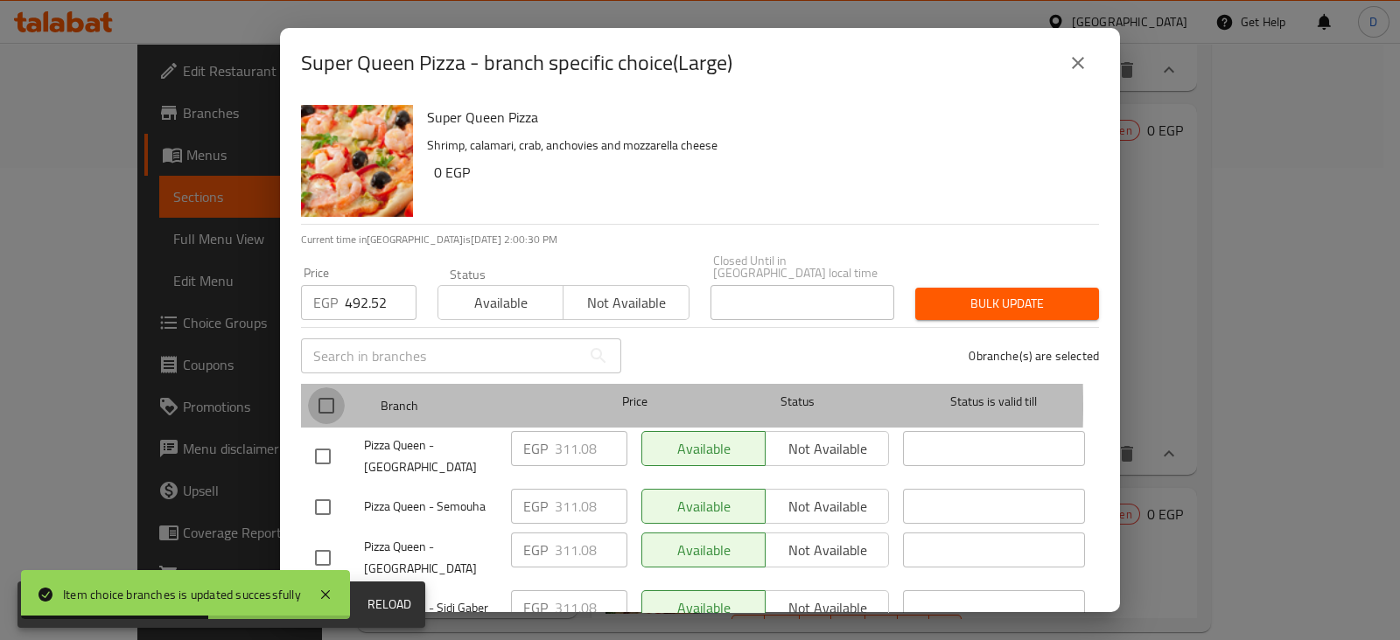
checkbox input "true"
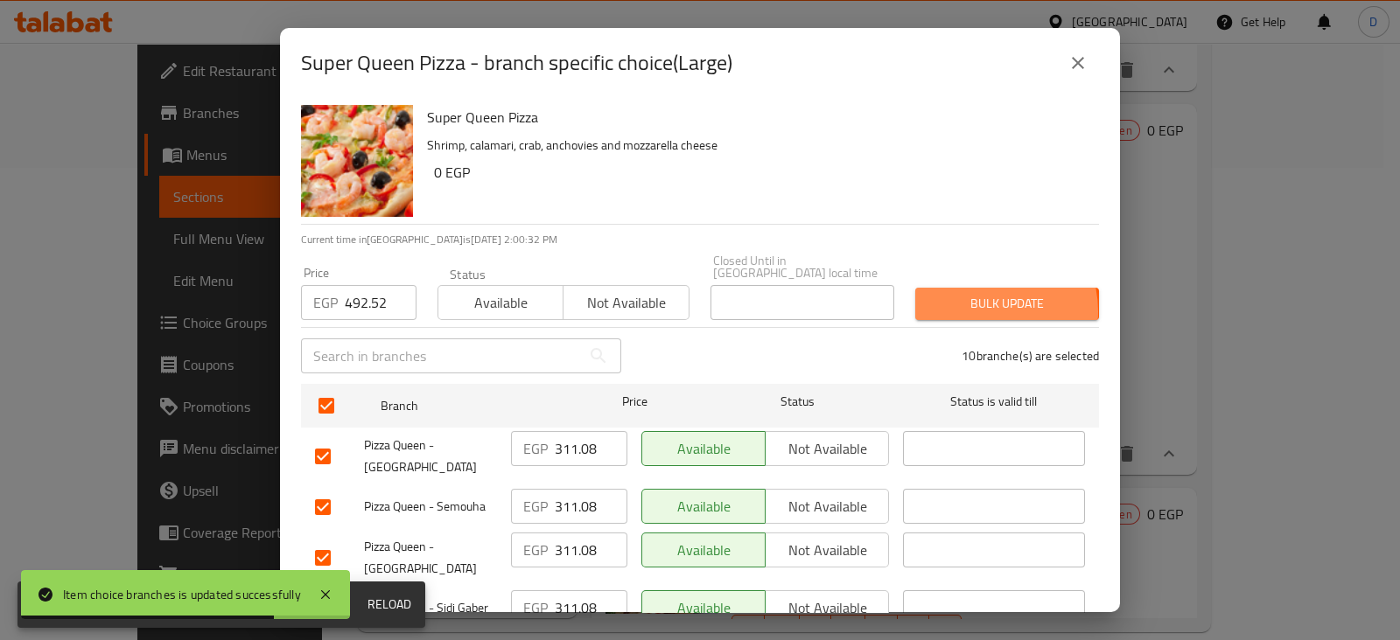
click at [967, 299] on span "Bulk update" at bounding box center [1007, 304] width 156 height 22
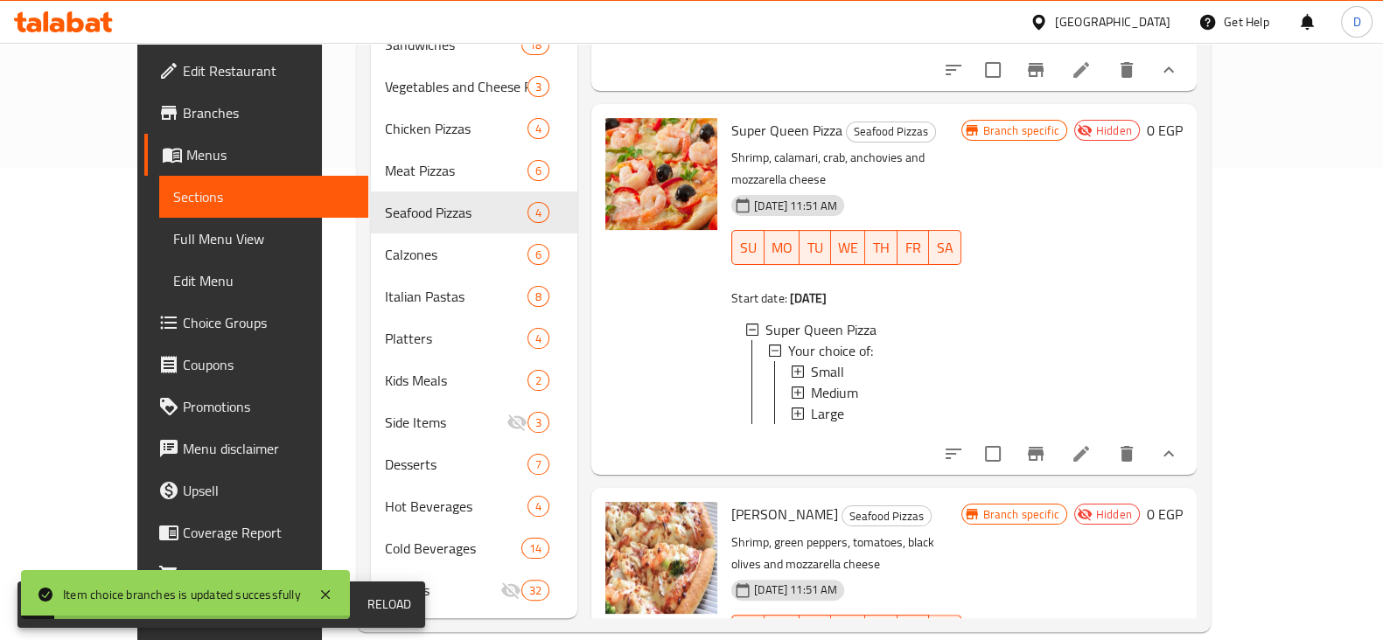
scroll to position [351, 0]
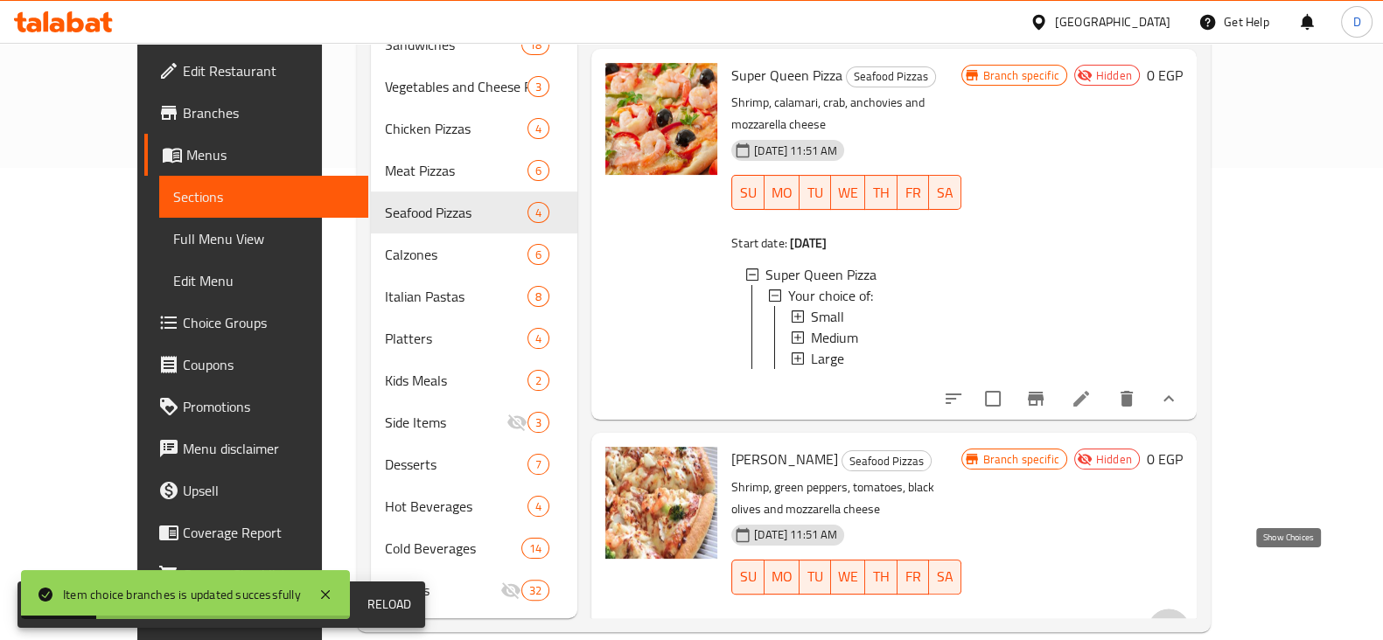
click at [1179, 619] on icon "show more" at bounding box center [1168, 629] width 21 height 21
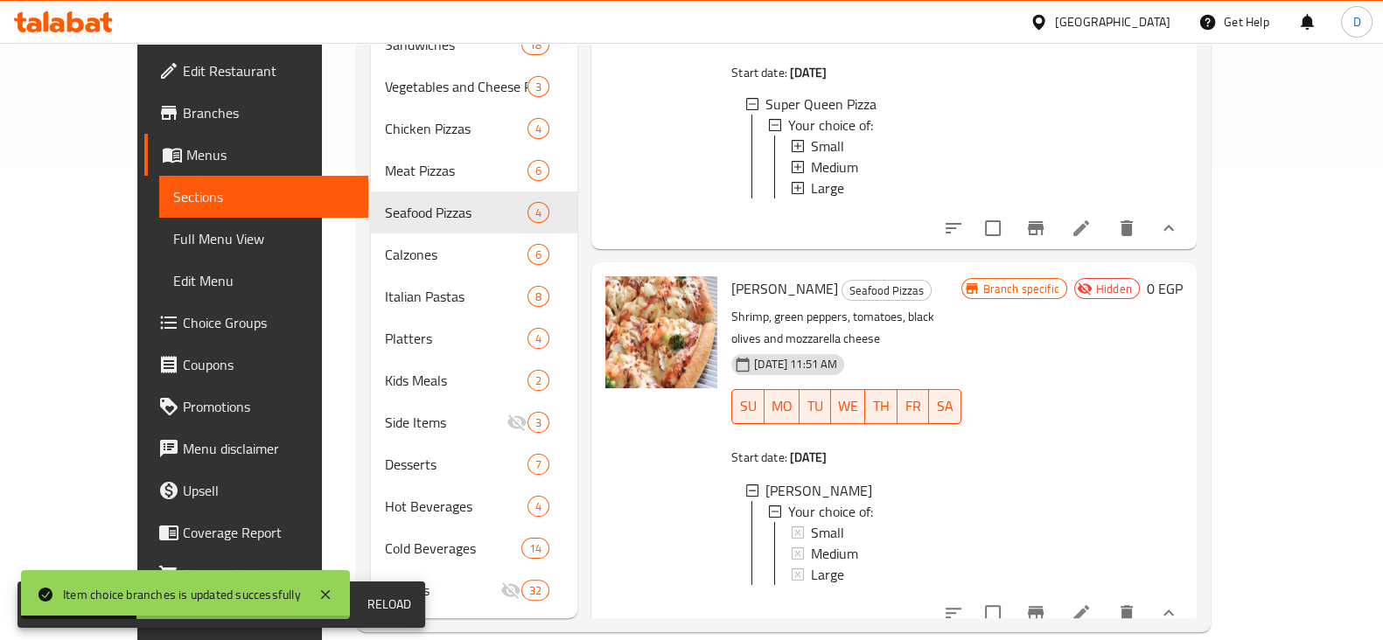
scroll to position [2, 0]
click at [908, 521] on div "Small" at bounding box center [879, 531] width 136 height 21
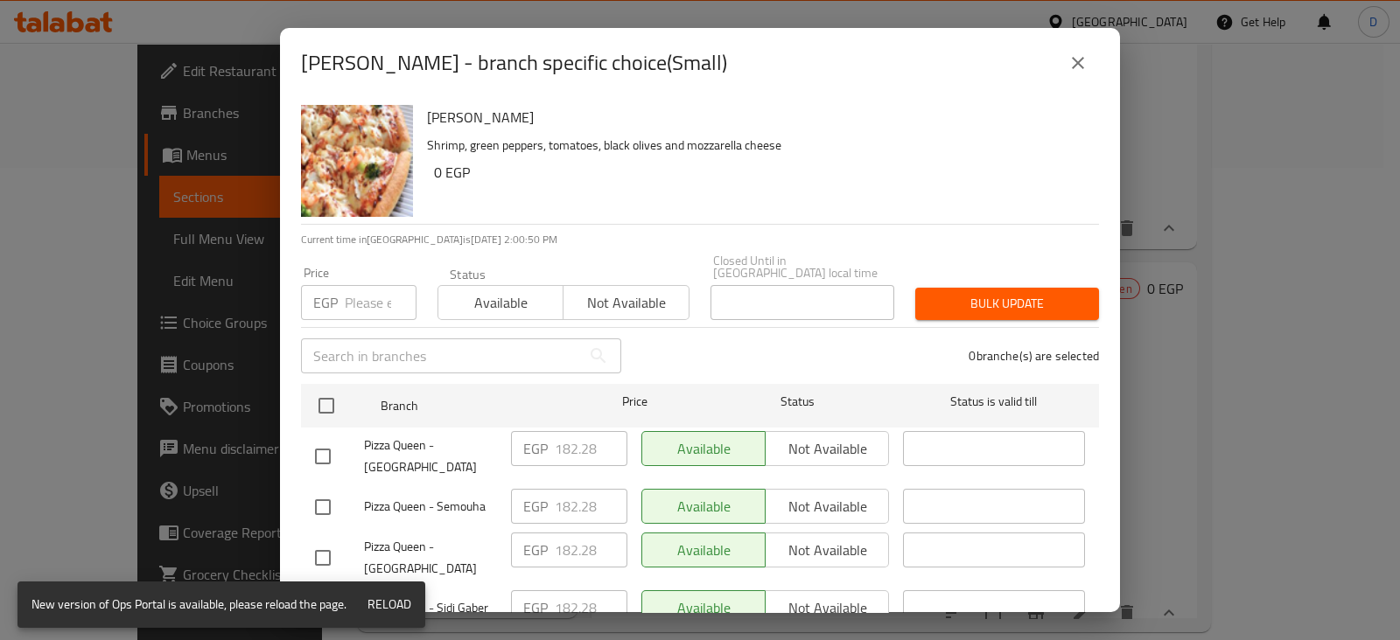
click at [346, 285] on input "number" at bounding box center [381, 302] width 72 height 35
paste input "223.72"
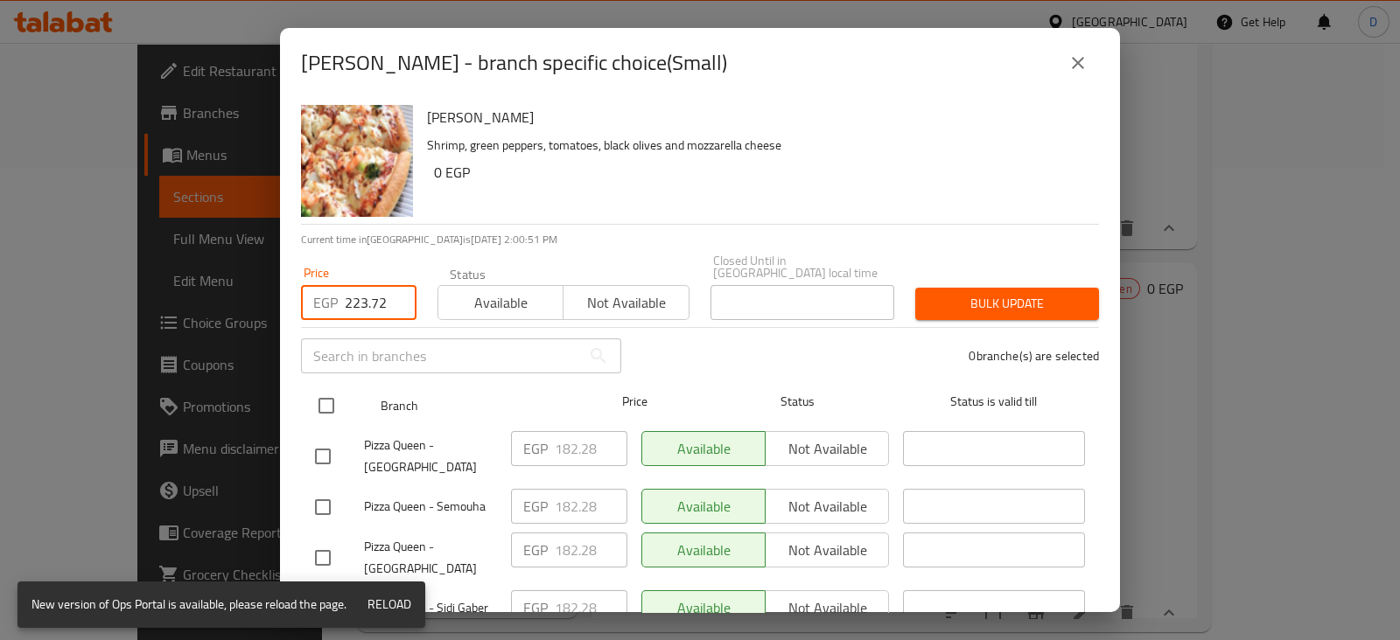
type input "223.72"
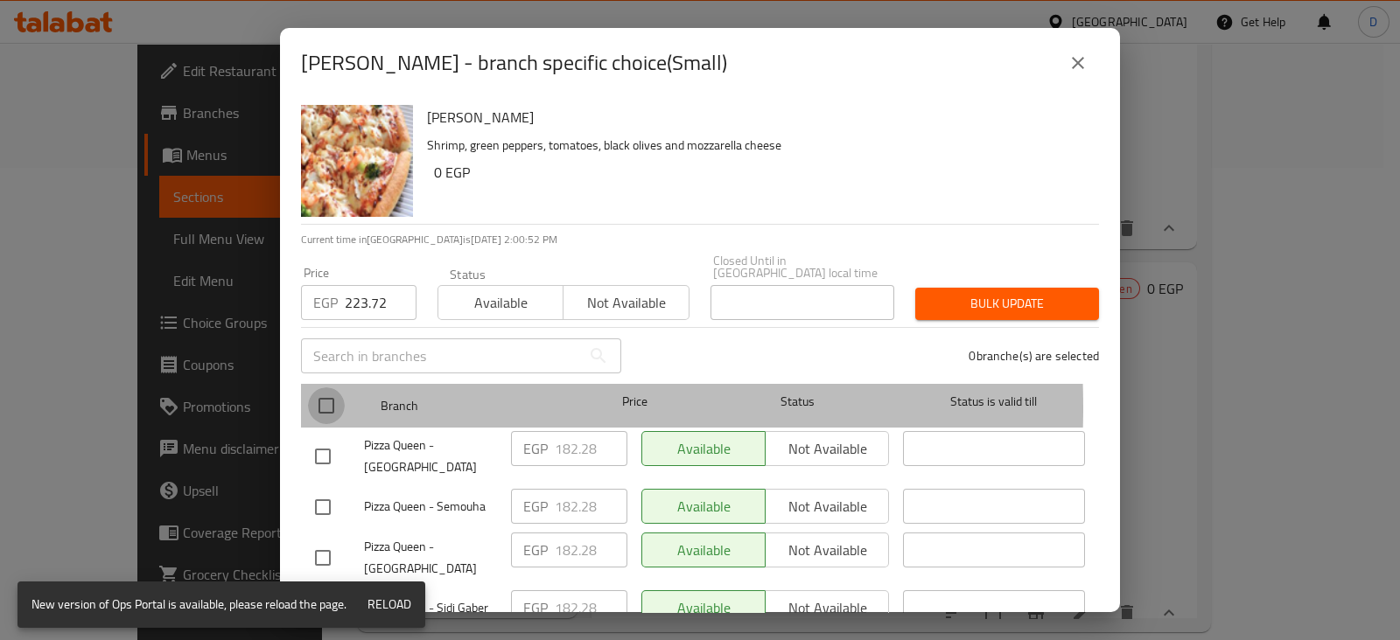
click at [320, 395] on input "checkbox" at bounding box center [326, 406] width 37 height 37
checkbox input "true"
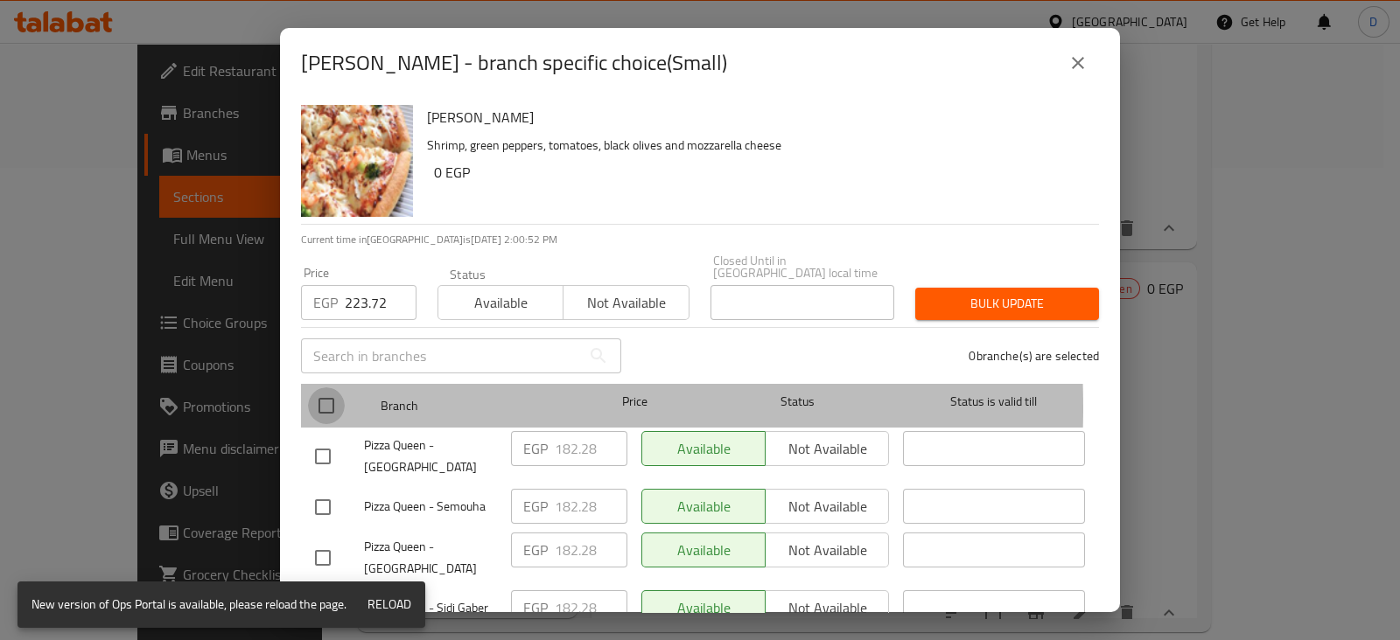
checkbox input "true"
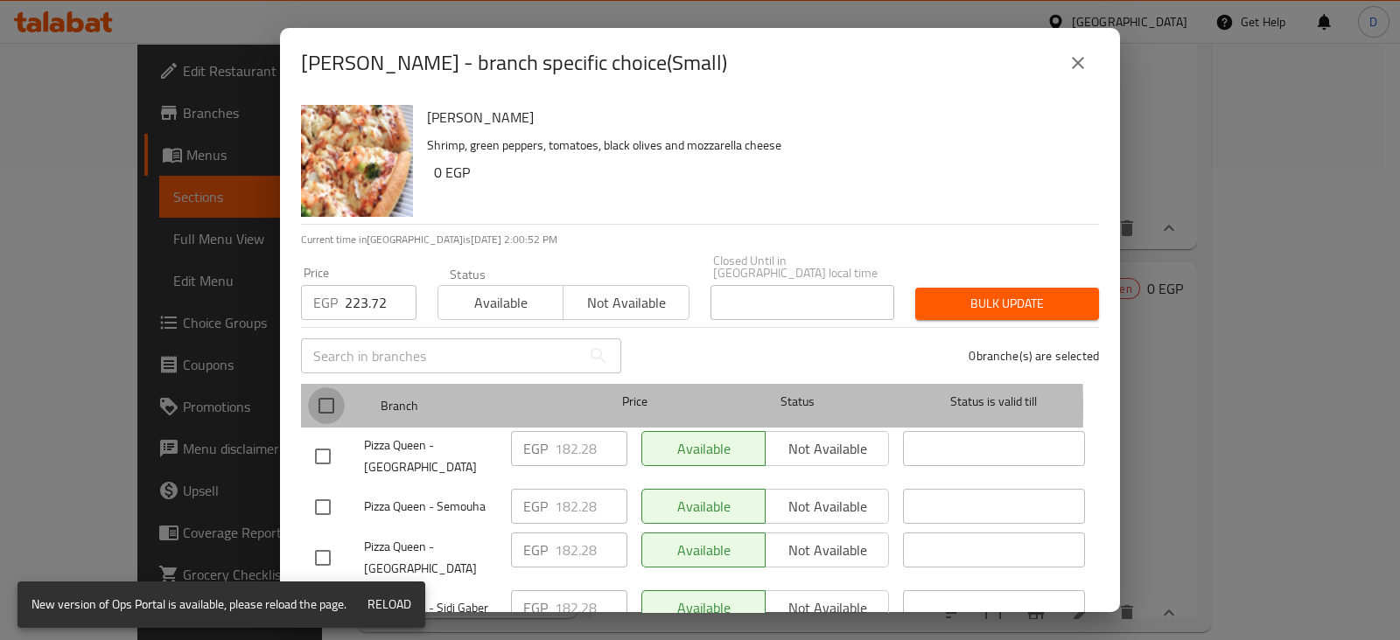
checkbox input "true"
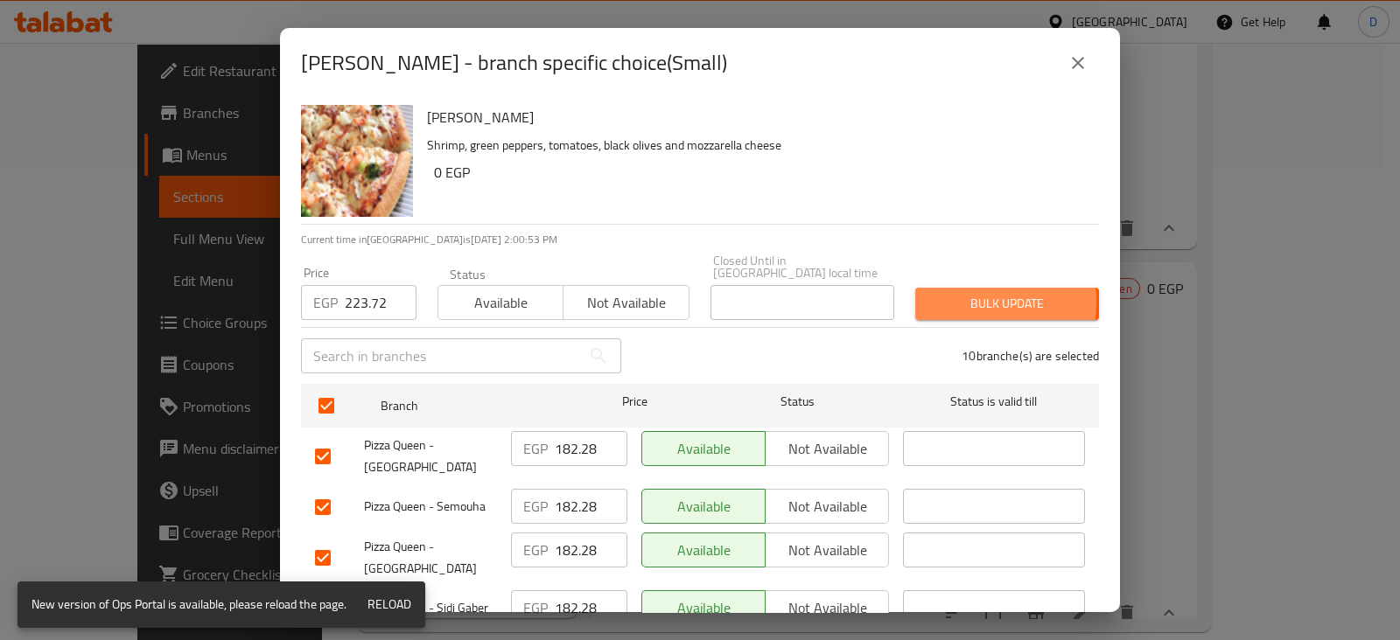
click at [936, 293] on span "Bulk update" at bounding box center [1007, 304] width 156 height 22
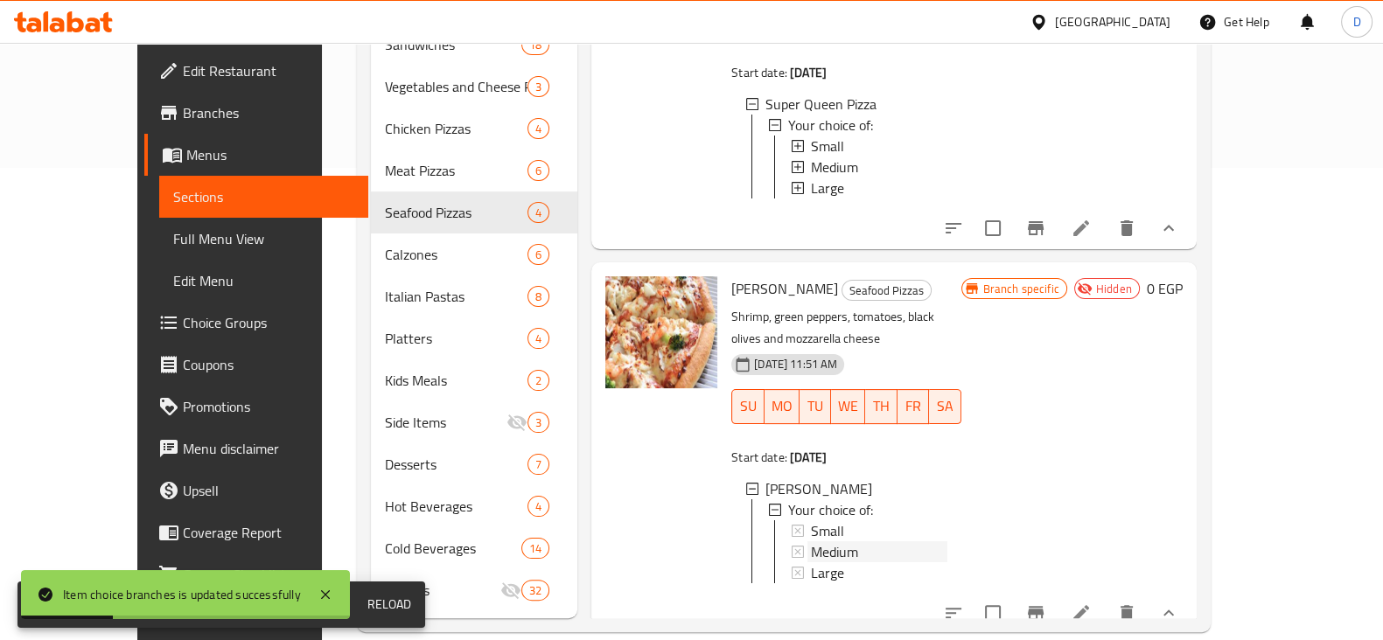
click at [811, 542] on span "Medium" at bounding box center [834, 552] width 47 height 21
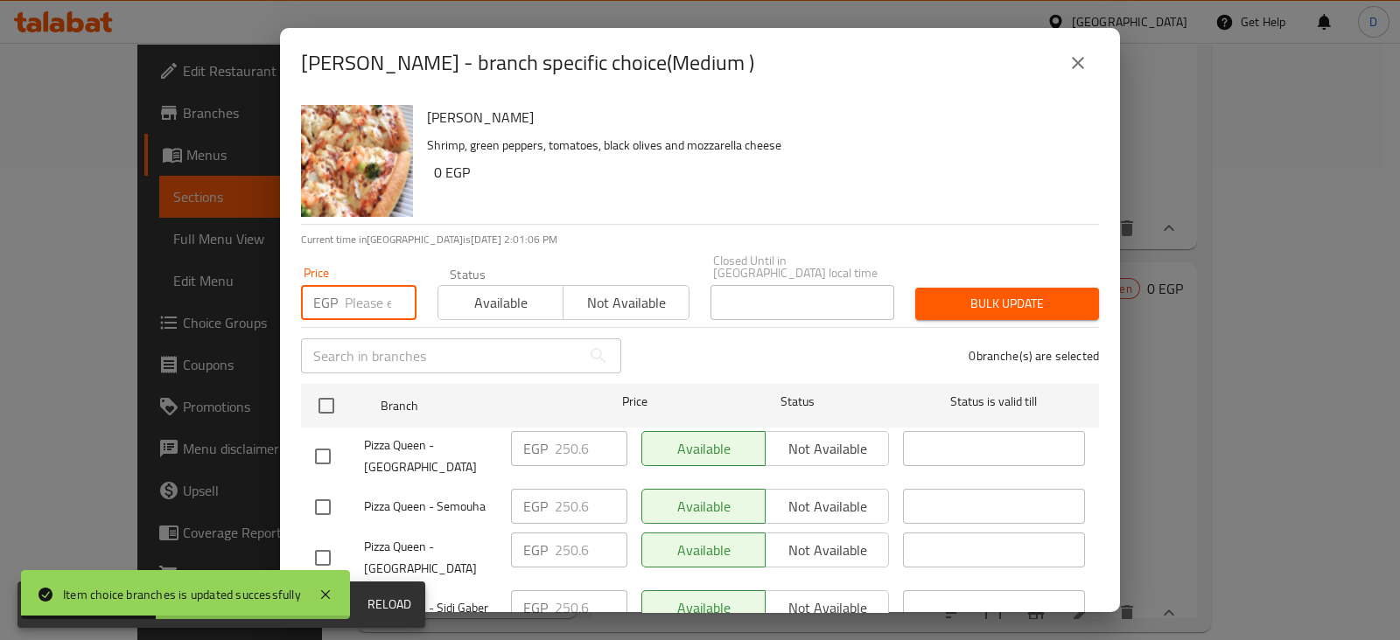
click at [379, 285] on input "number" at bounding box center [381, 302] width 72 height 35
paste input "380.52"
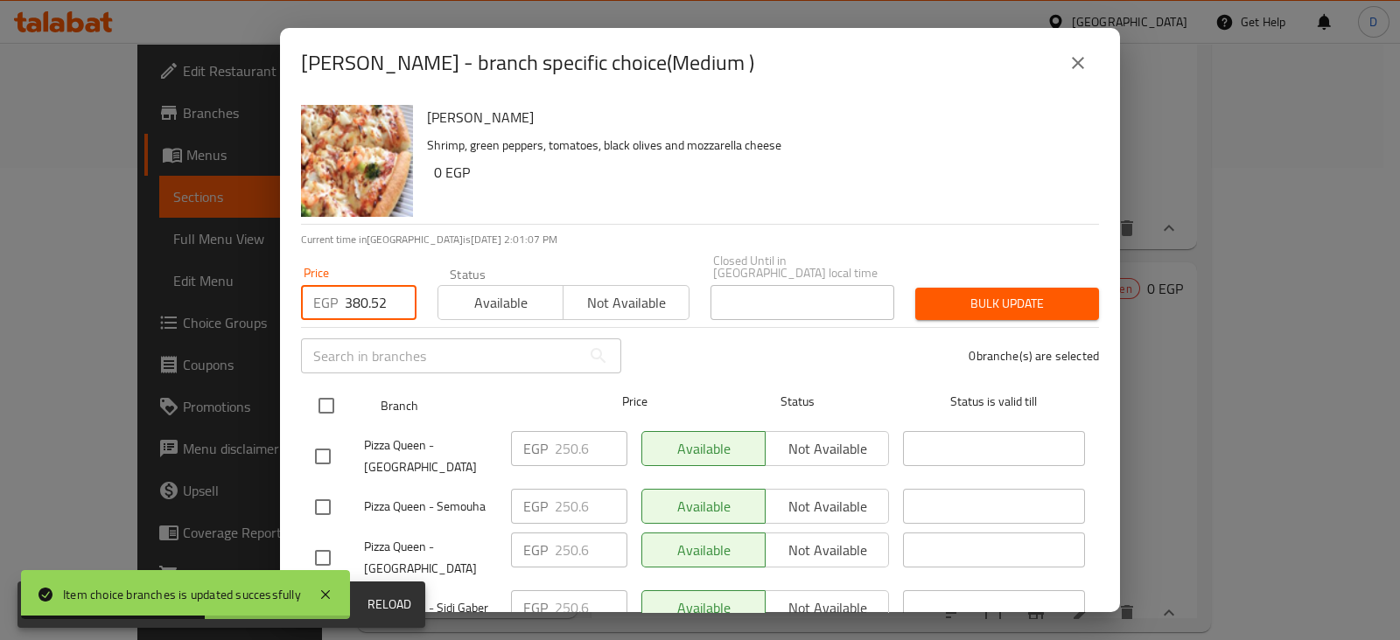
type input "380.52"
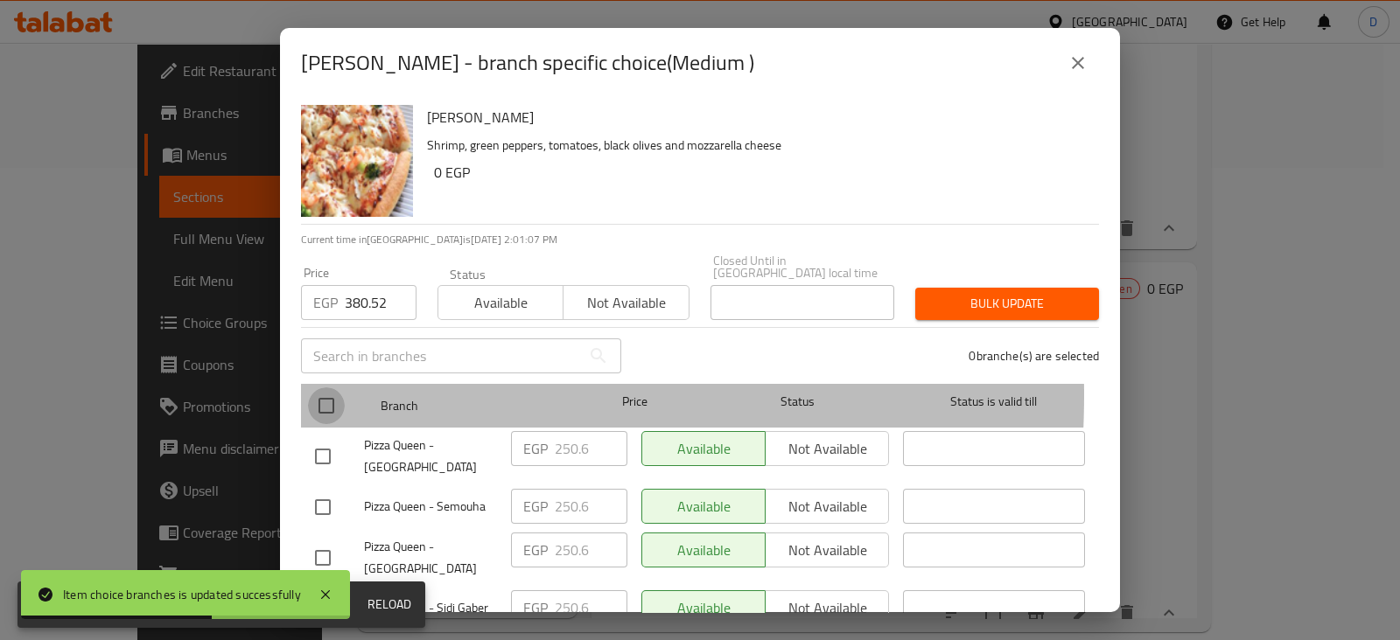
click at [324, 388] on input "checkbox" at bounding box center [326, 406] width 37 height 37
checkbox input "true"
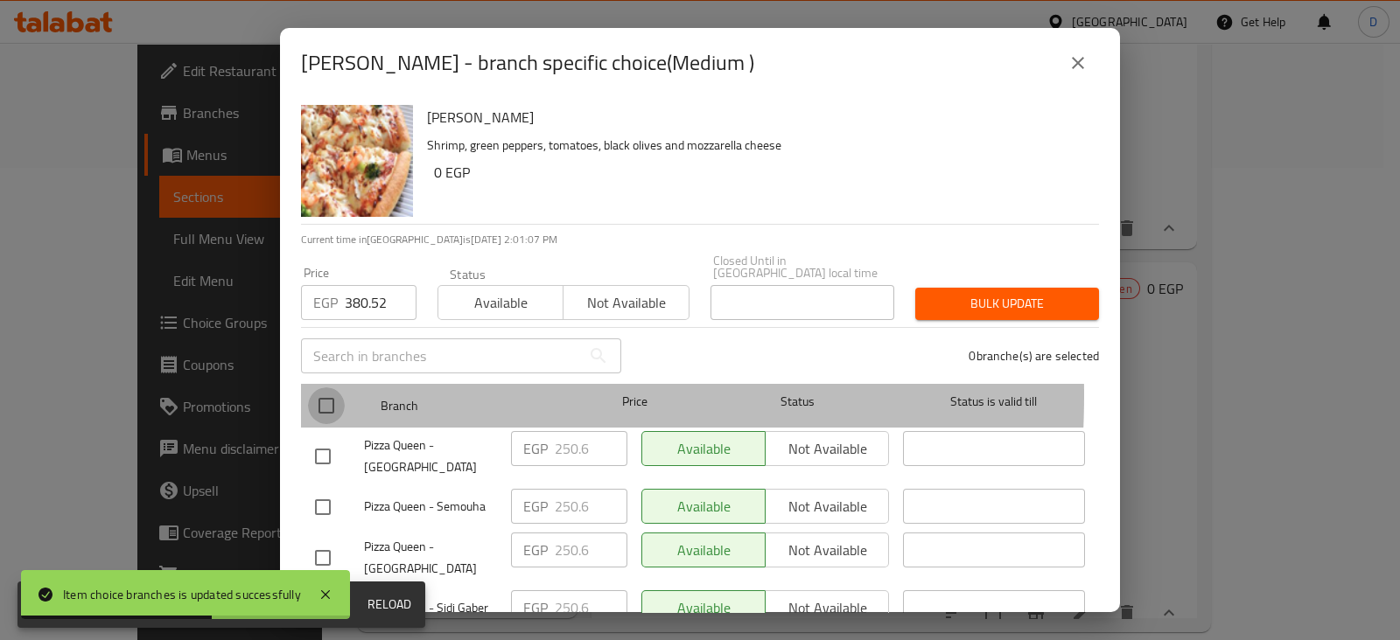
checkbox input "true"
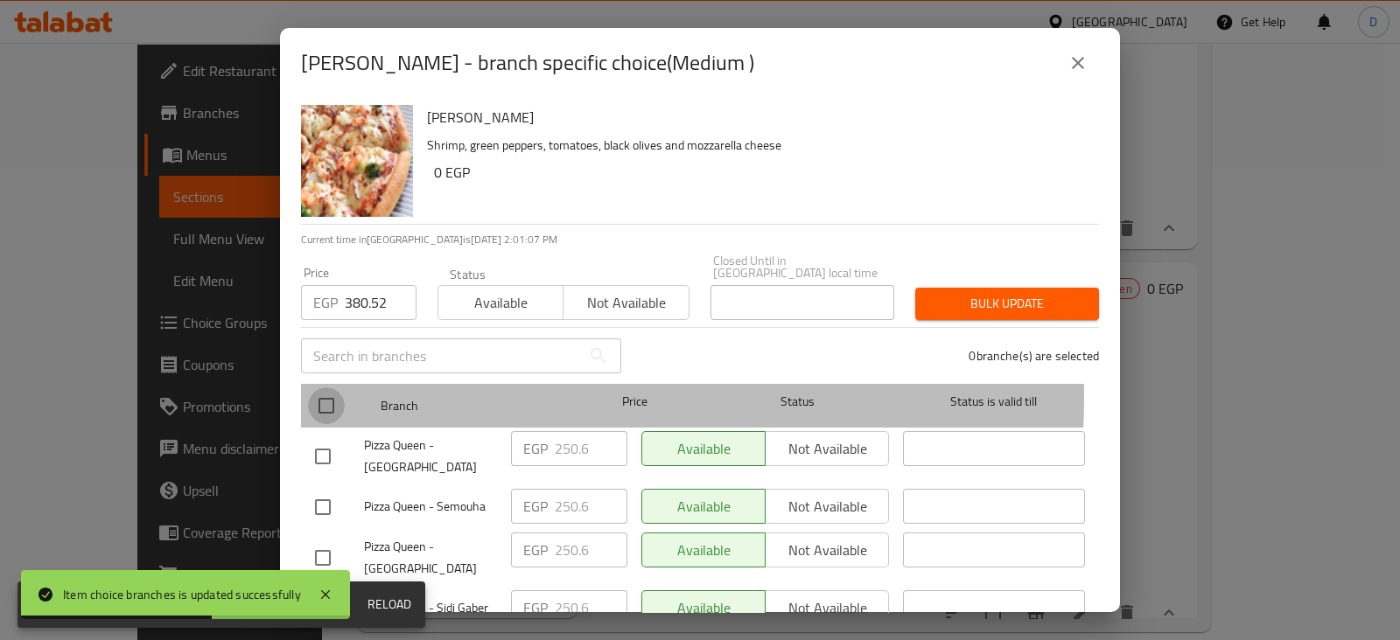
checkbox input "true"
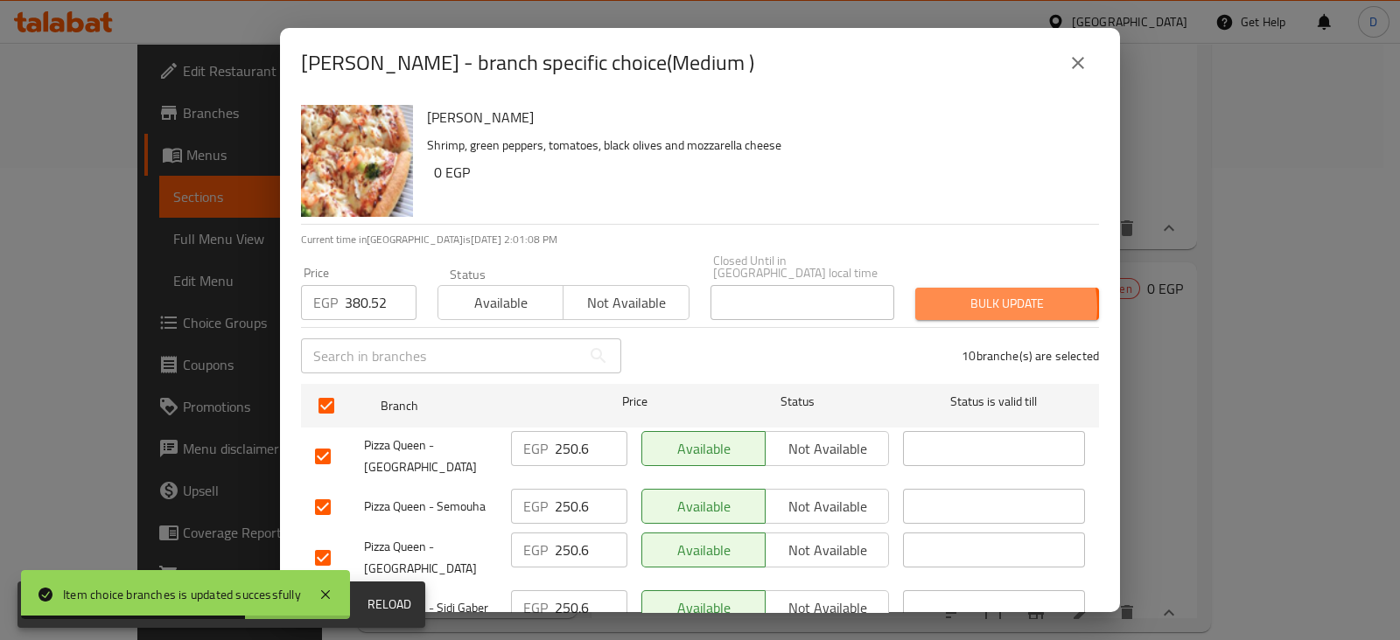
click at [975, 295] on span "Bulk update" at bounding box center [1007, 304] width 156 height 22
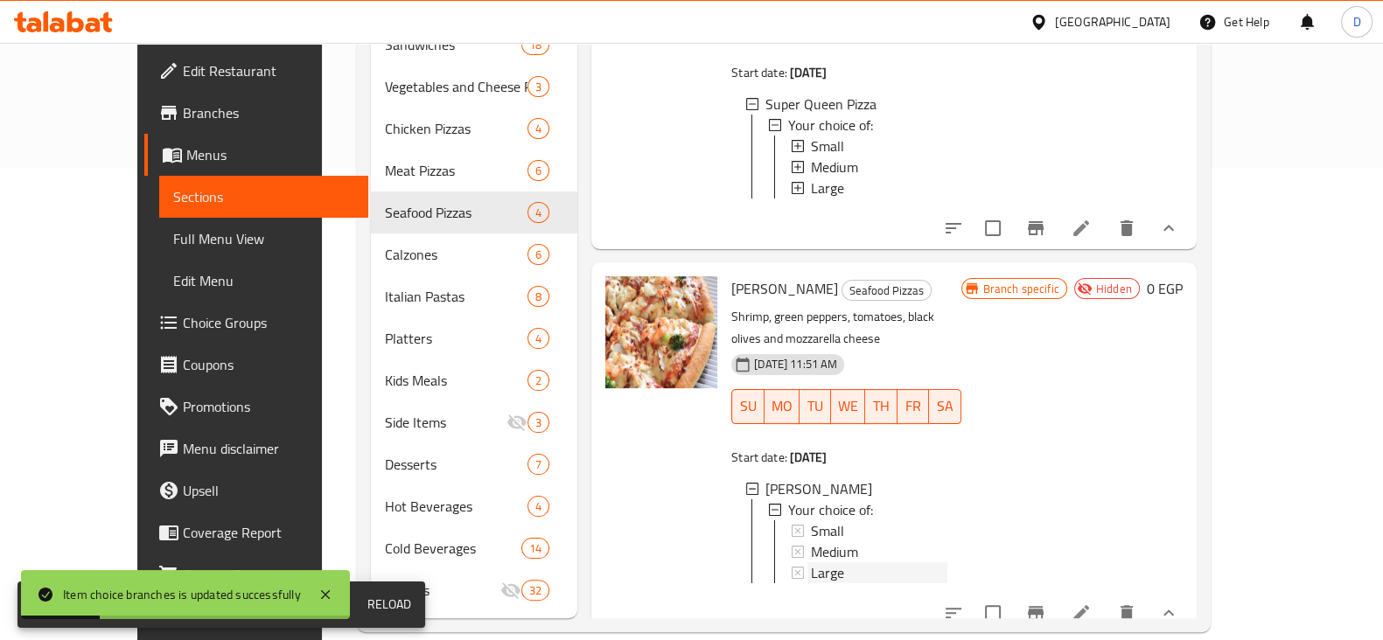
click at [811, 563] on span "Large" at bounding box center [827, 573] width 33 height 21
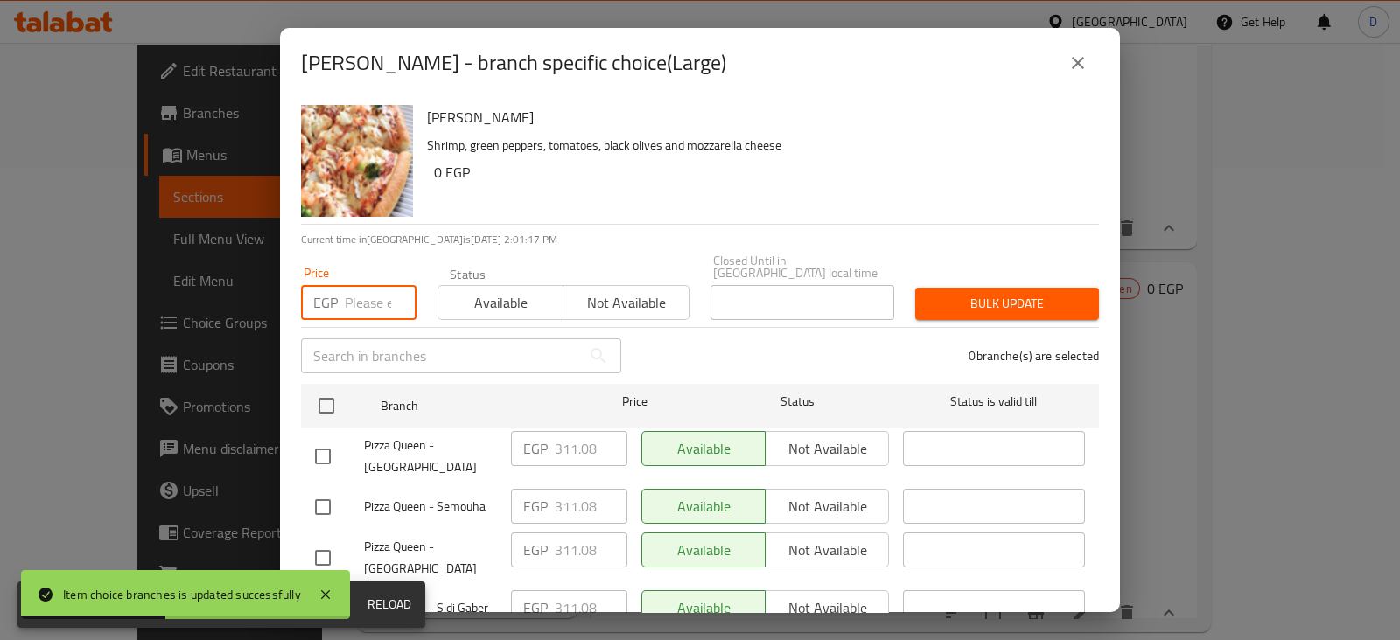
click at [353, 290] on input "number" at bounding box center [381, 302] width 72 height 35
paste input "481.32"
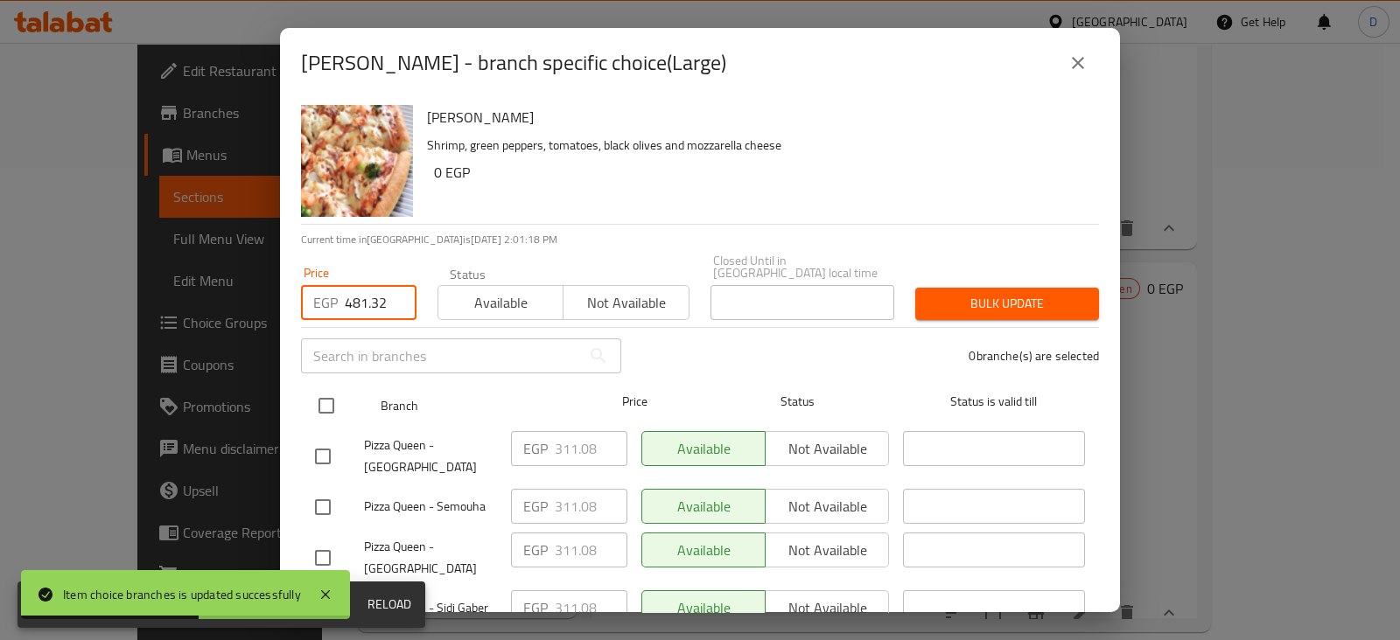
type input "481.32"
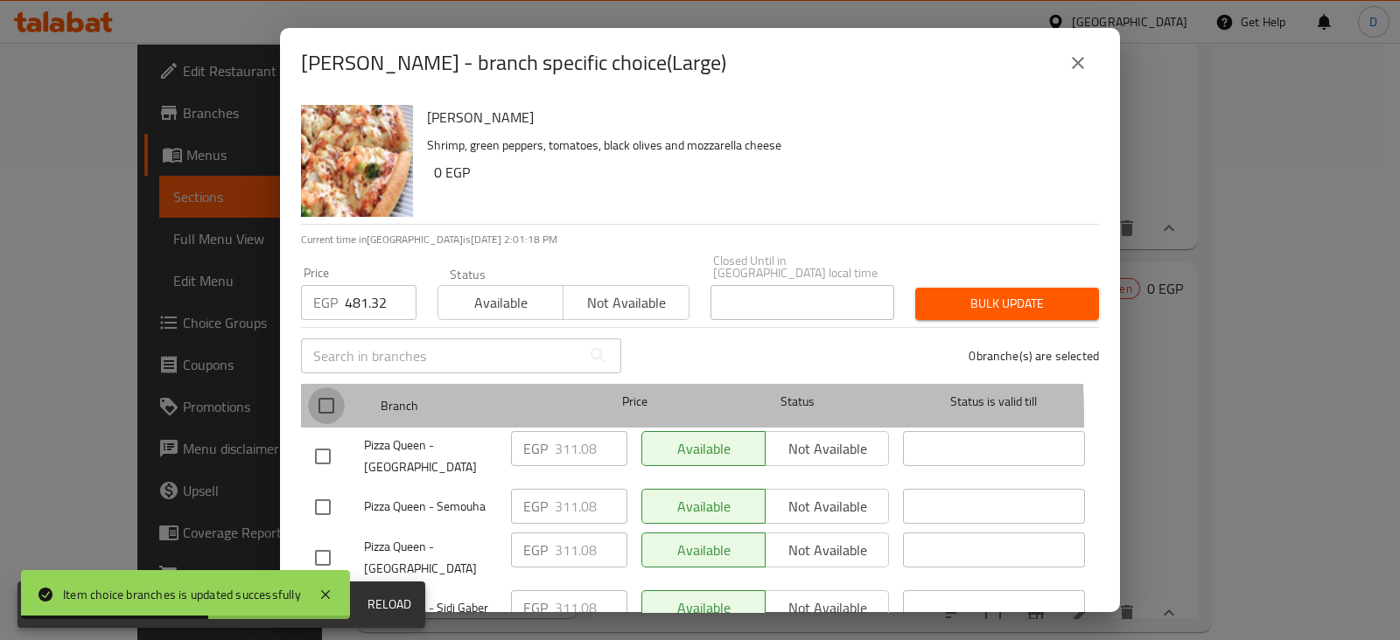
click at [324, 408] on input "checkbox" at bounding box center [326, 406] width 37 height 37
checkbox input "true"
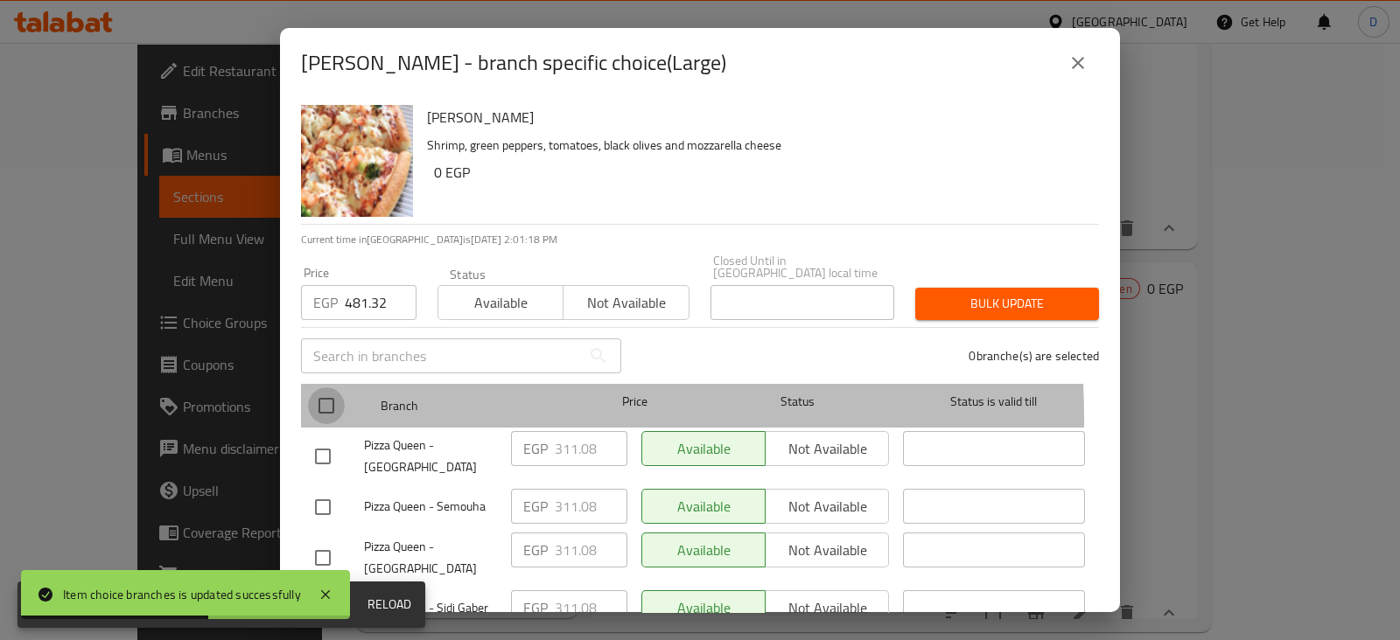
checkbox input "true"
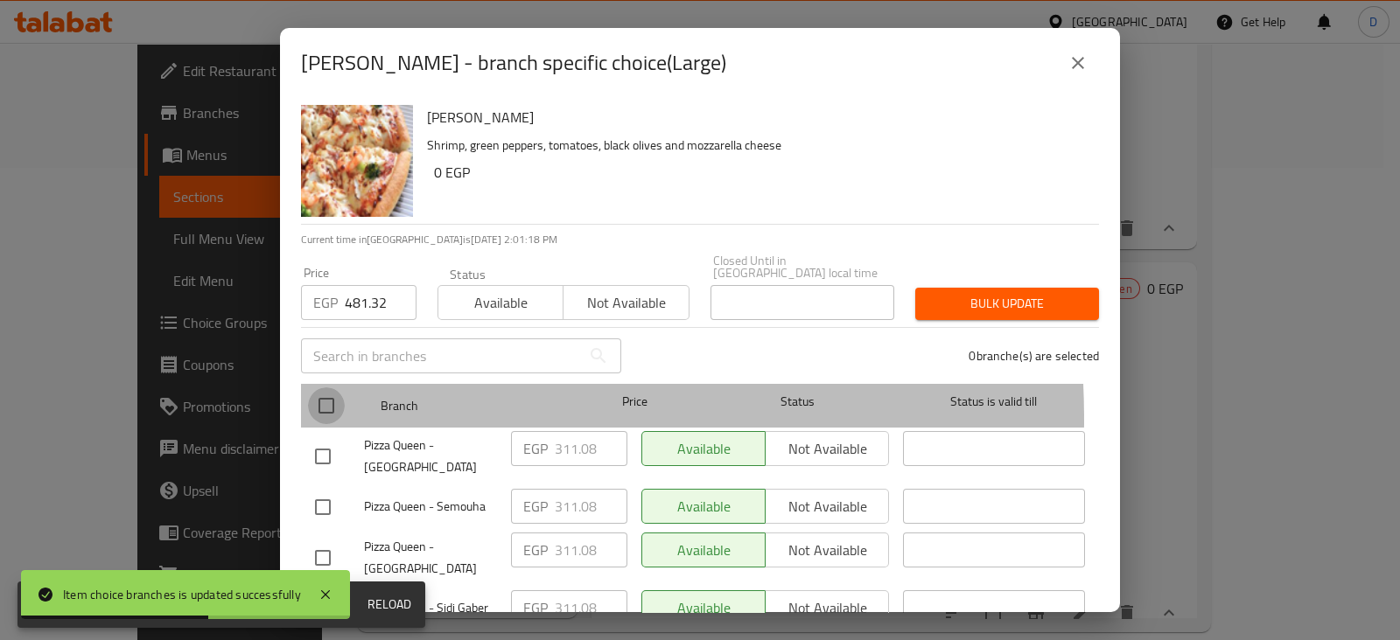
checkbox input "true"
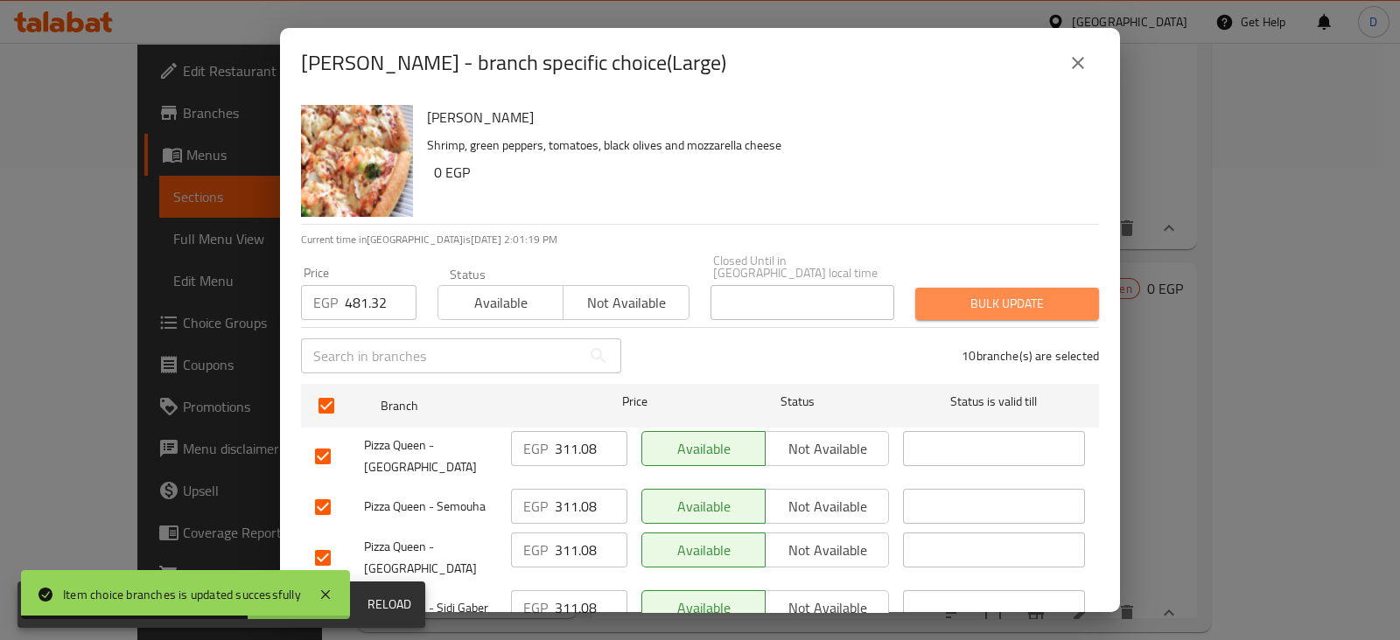
click at [1011, 293] on span "Bulk update" at bounding box center [1007, 304] width 156 height 22
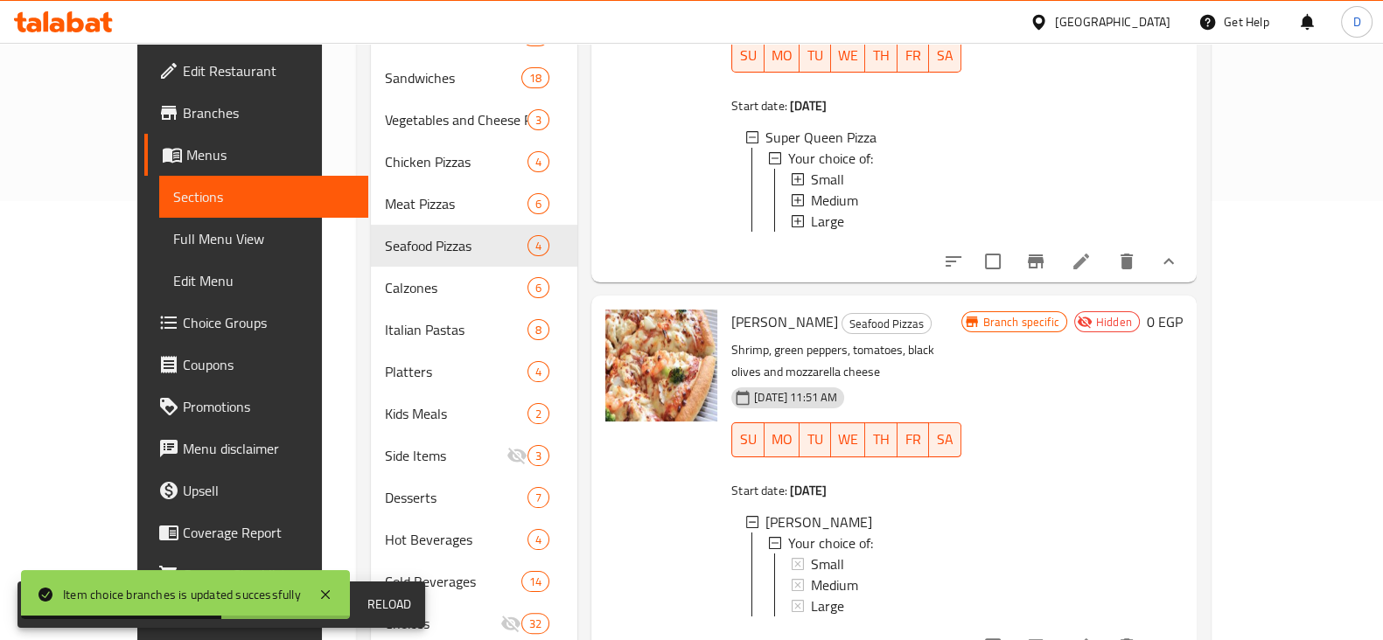
scroll to position [472, 0]
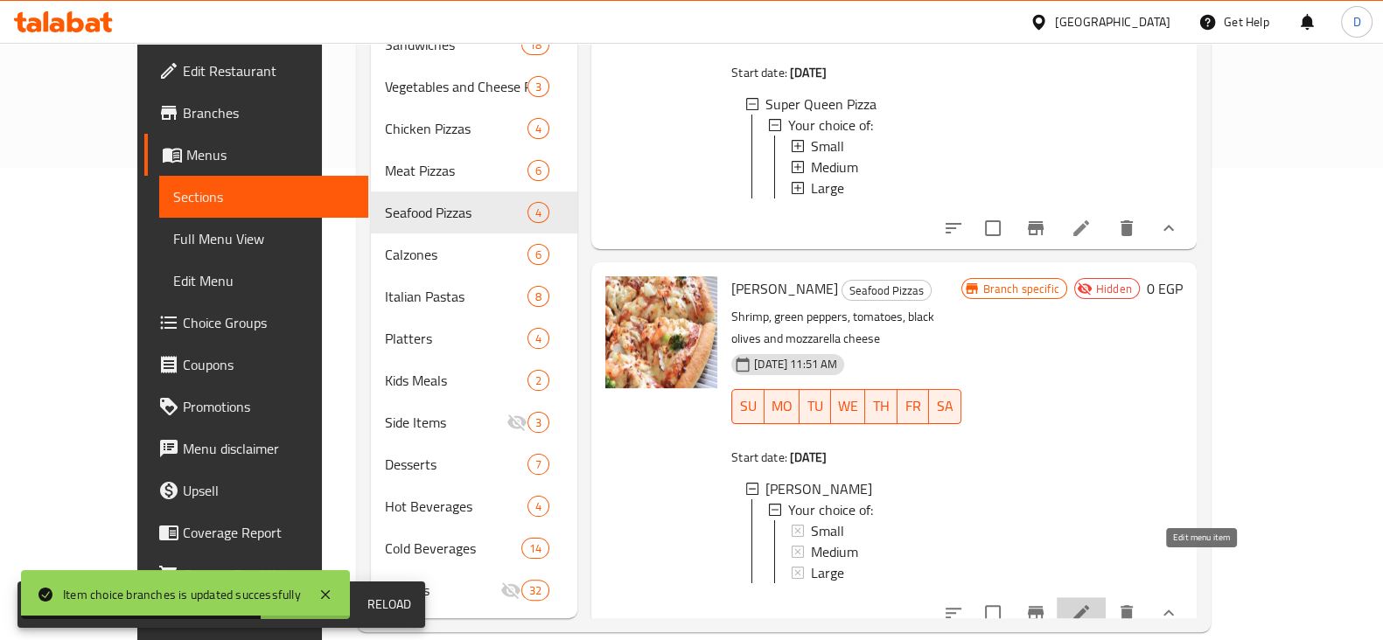
click at [1092, 603] on icon at bounding box center [1081, 613] width 21 height 21
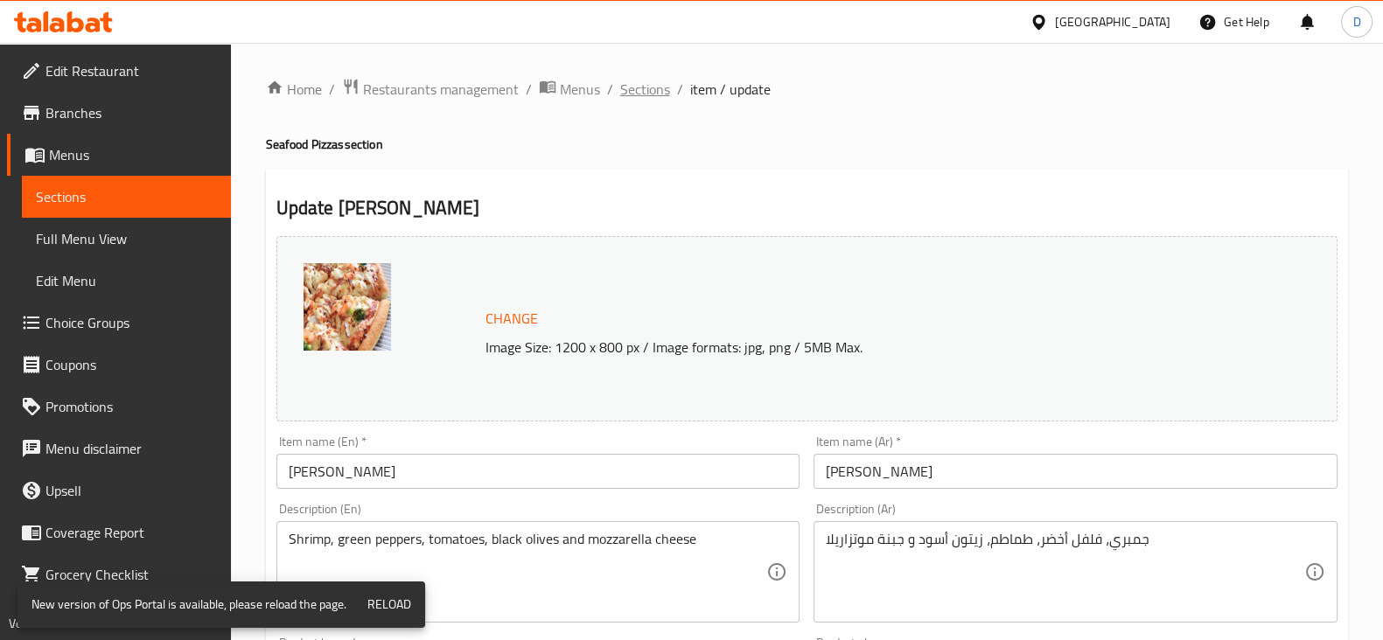
click at [641, 91] on span "Sections" at bounding box center [645, 89] width 50 height 21
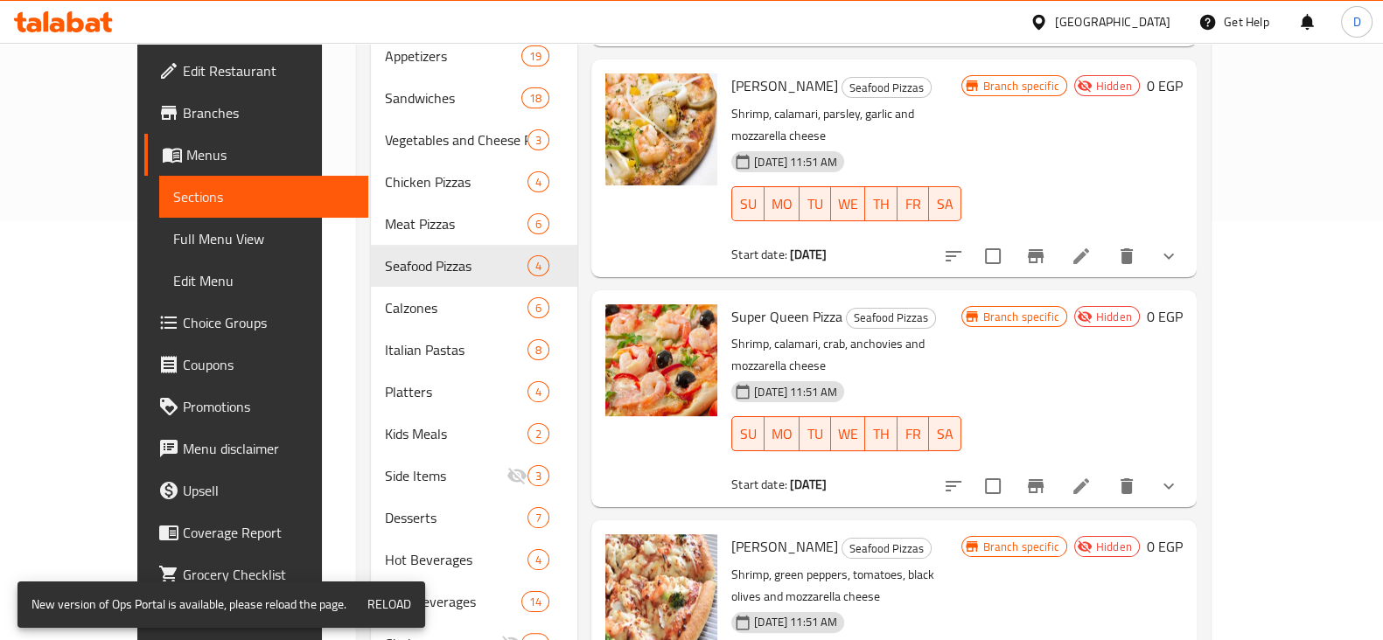
scroll to position [472, 0]
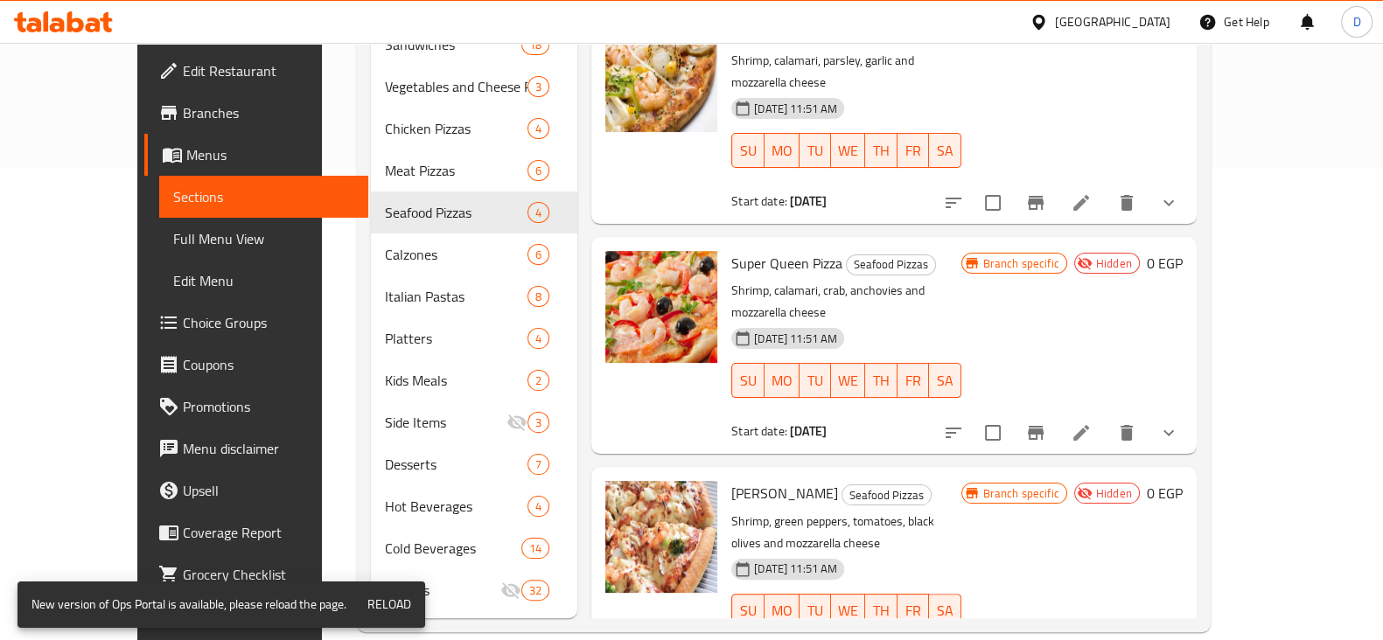
drag, startPoint x: 1261, startPoint y: 564, endPoint x: 1256, endPoint y: 541, distance: 24.0
click at [1190, 541] on div "[PERSON_NAME] Pizza Seafood Pizzas Shrimp, green peppers, tomatoes, black olive…" at bounding box center [956, 575] width 465 height 203
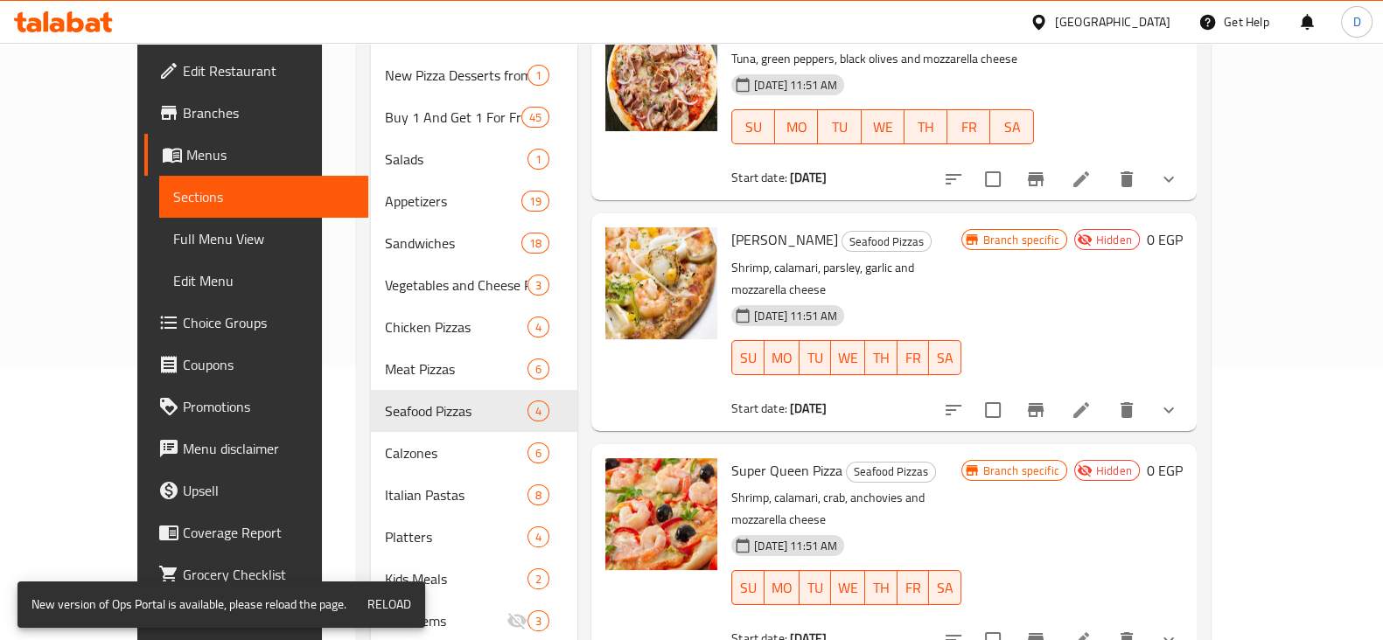
scroll to position [254, 0]
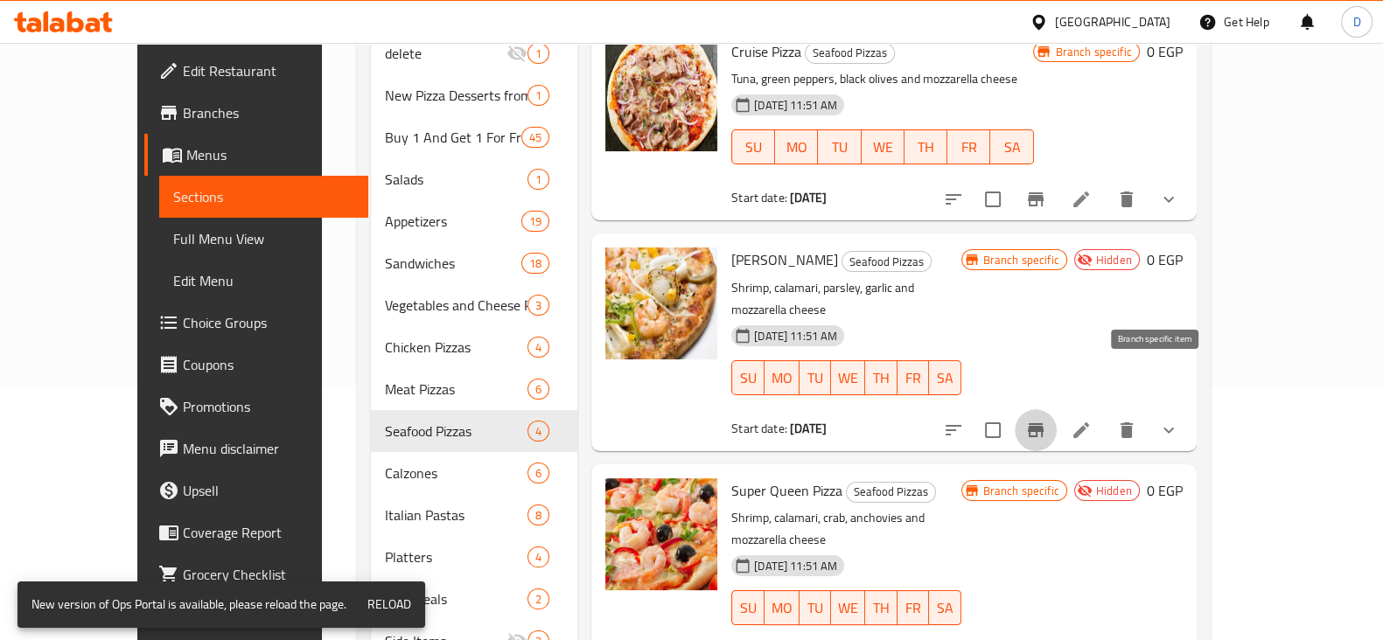
click at [1057, 409] on button "Branch-specific-item" at bounding box center [1036, 430] width 42 height 42
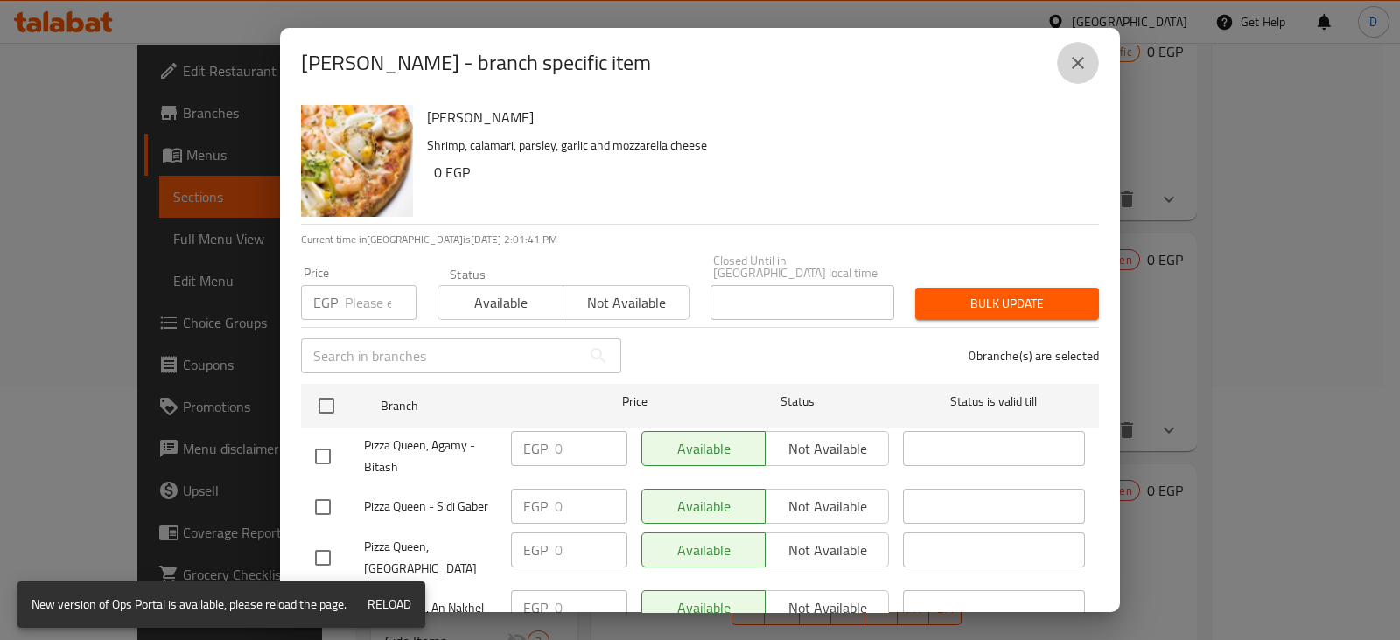
click at [1079, 53] on icon "close" at bounding box center [1077, 62] width 21 height 21
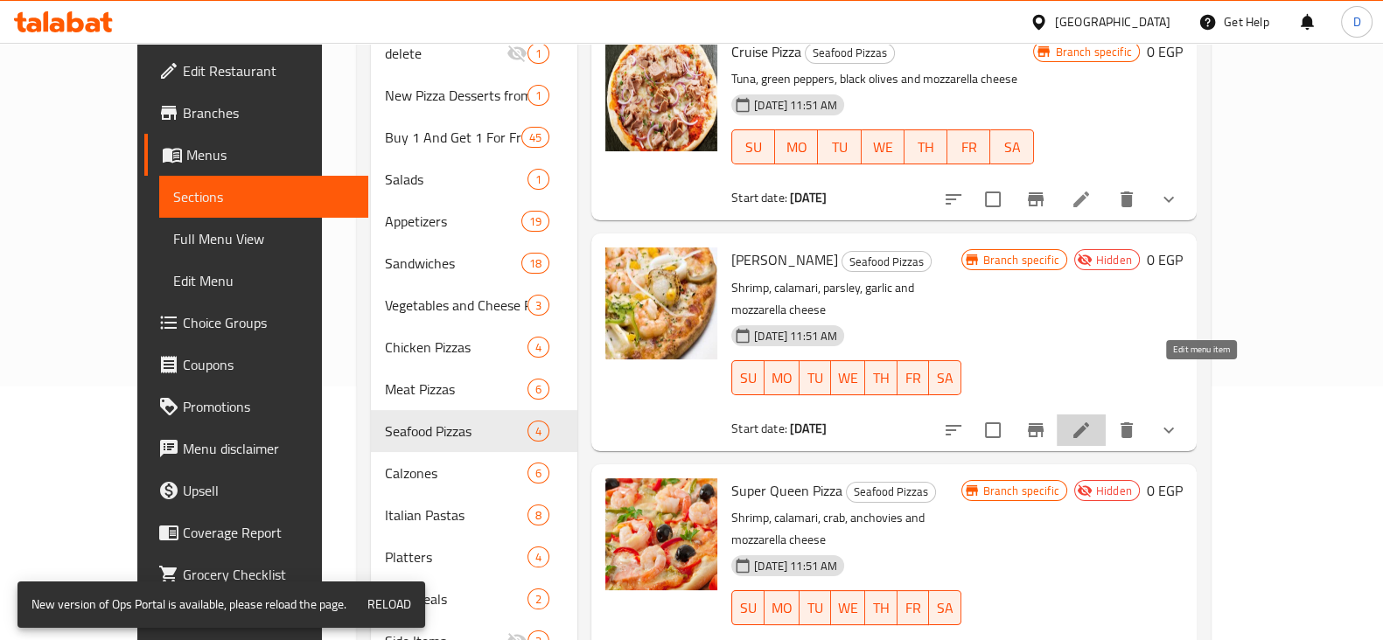
click at [1092, 420] on icon at bounding box center [1081, 430] width 21 height 21
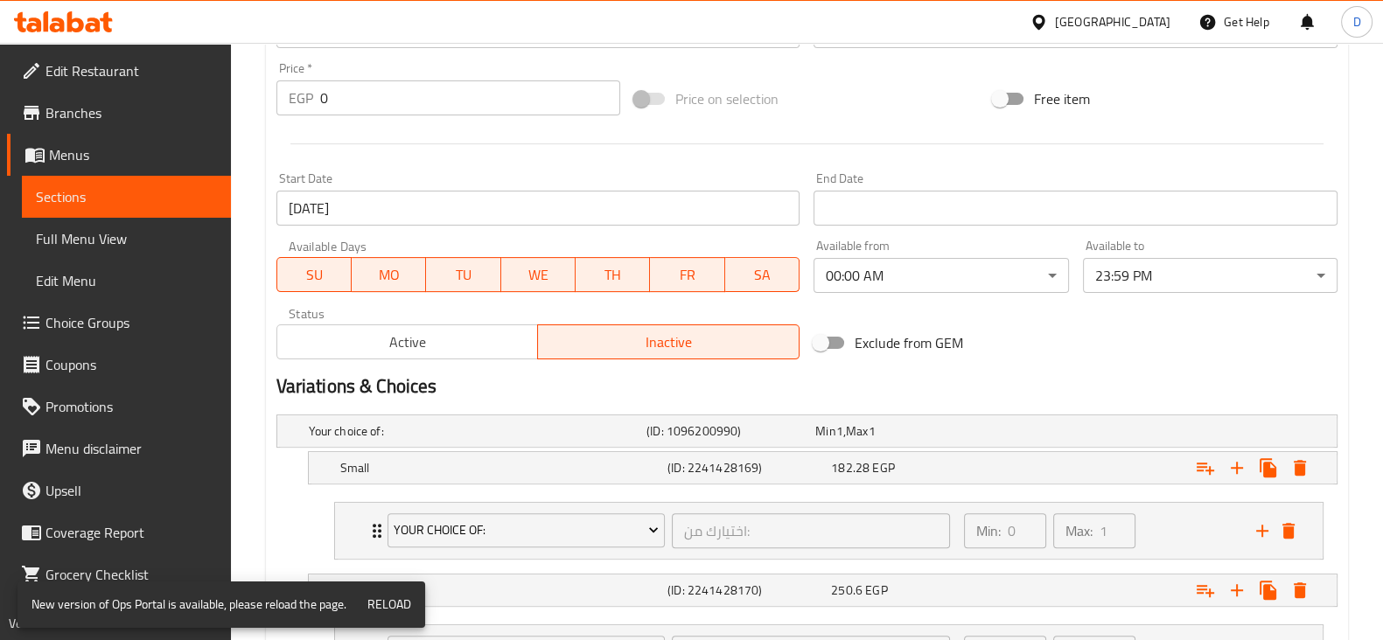
scroll to position [643, 0]
click at [463, 329] on span "Active" at bounding box center [408, 341] width 248 height 25
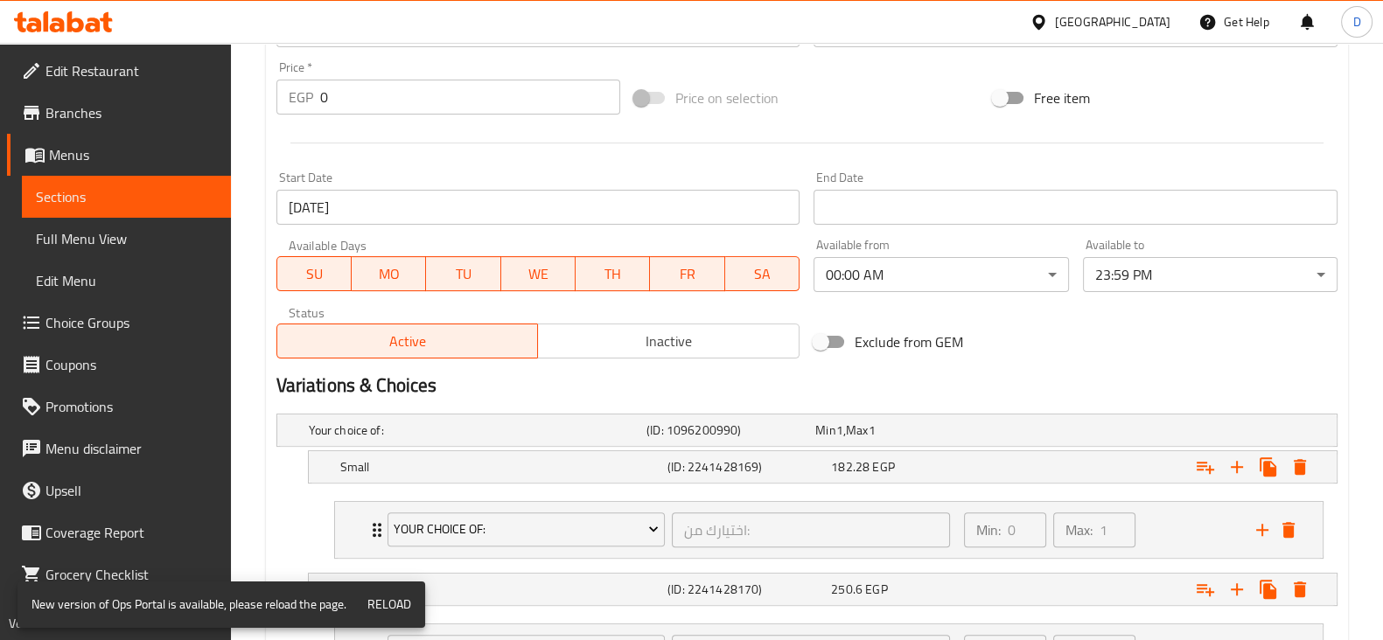
scroll to position [923, 0]
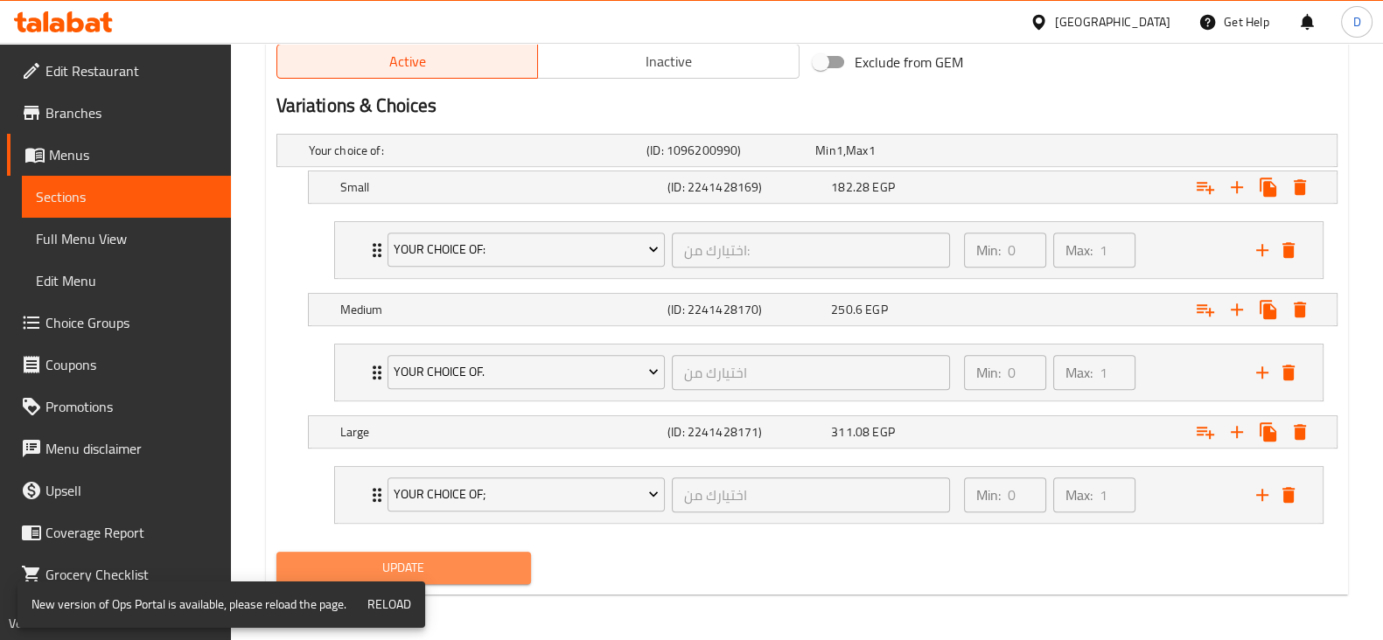
click at [499, 579] on button "Update" at bounding box center [403, 568] width 255 height 32
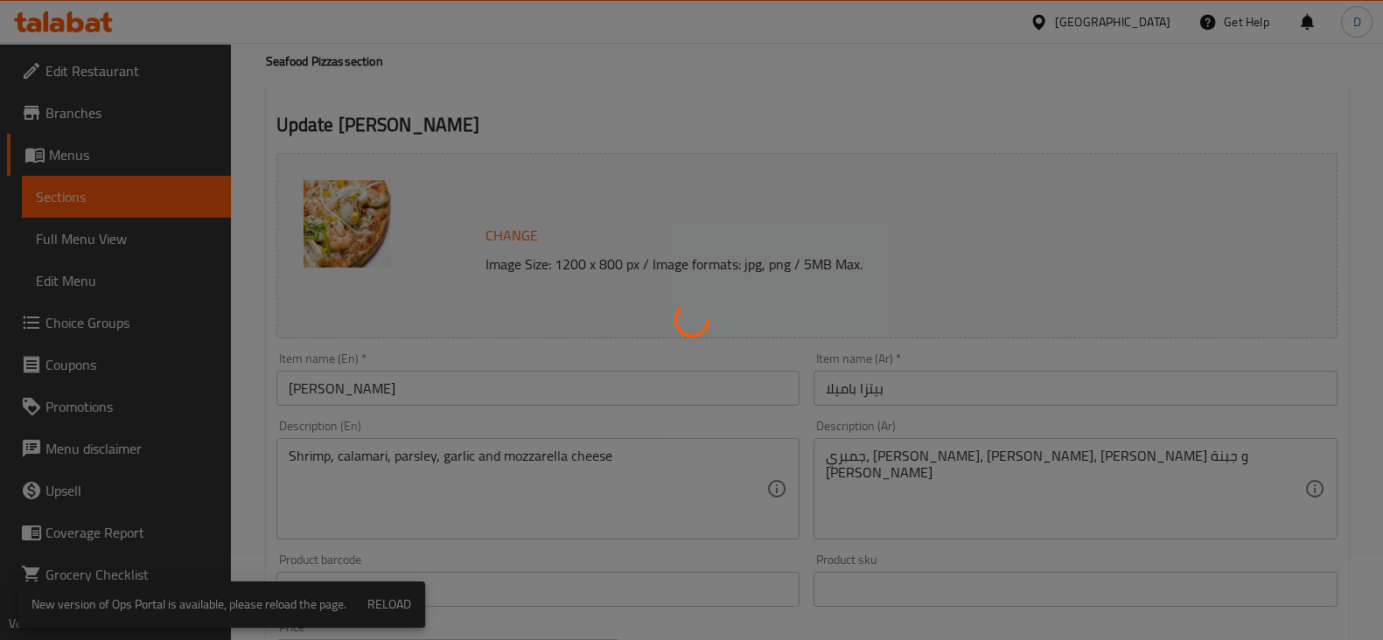
scroll to position [0, 0]
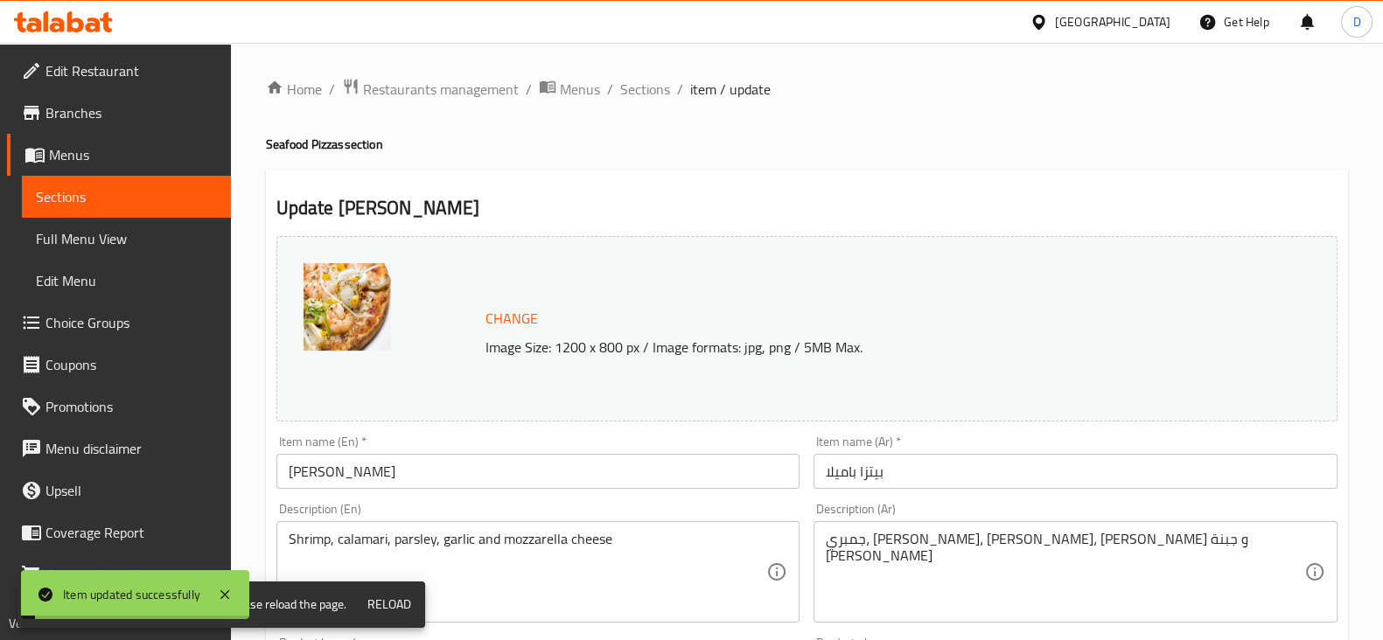
click at [640, 95] on span "Sections" at bounding box center [645, 89] width 50 height 21
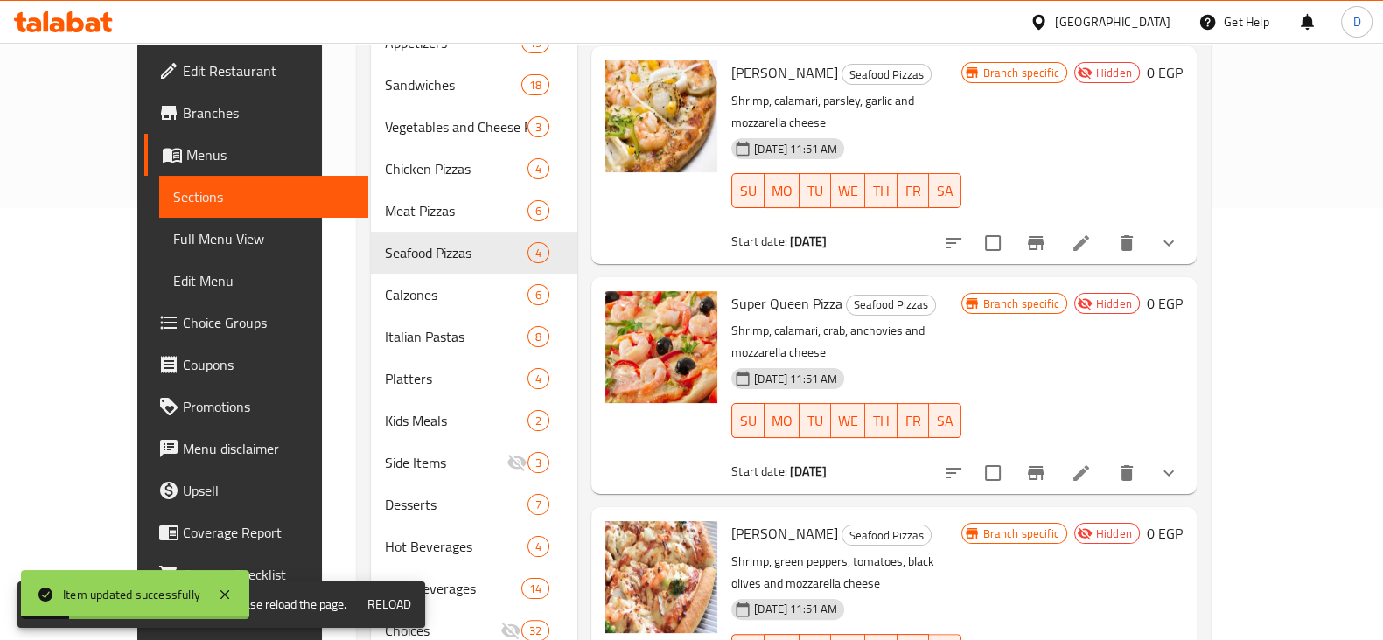
scroll to position [434, 0]
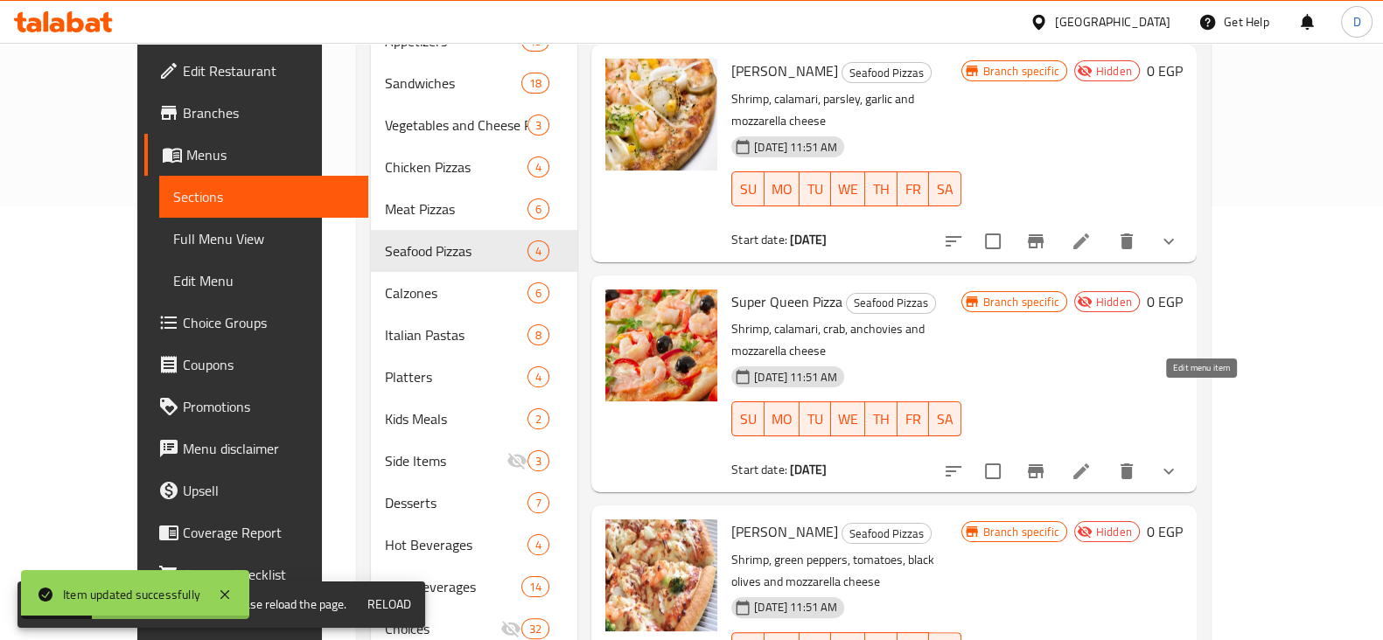
click at [1092, 461] on icon at bounding box center [1081, 471] width 21 height 21
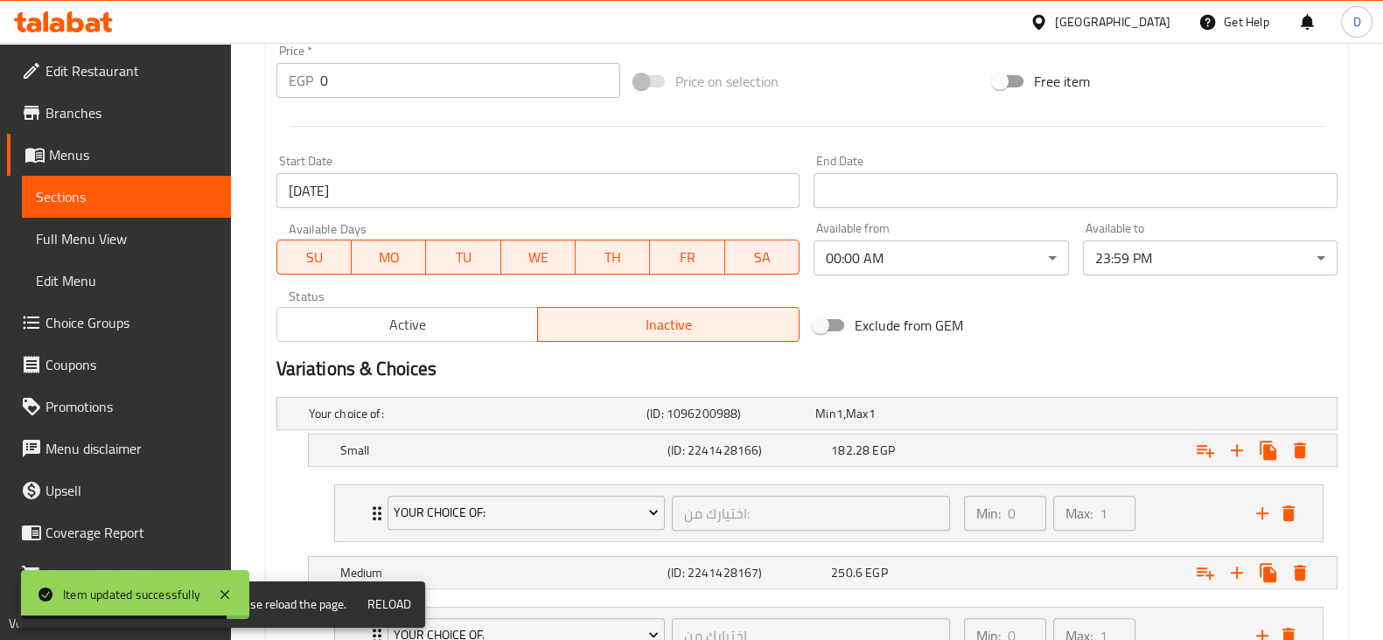
scroll to position [660, 0]
click at [457, 330] on span "Active" at bounding box center [408, 323] width 248 height 25
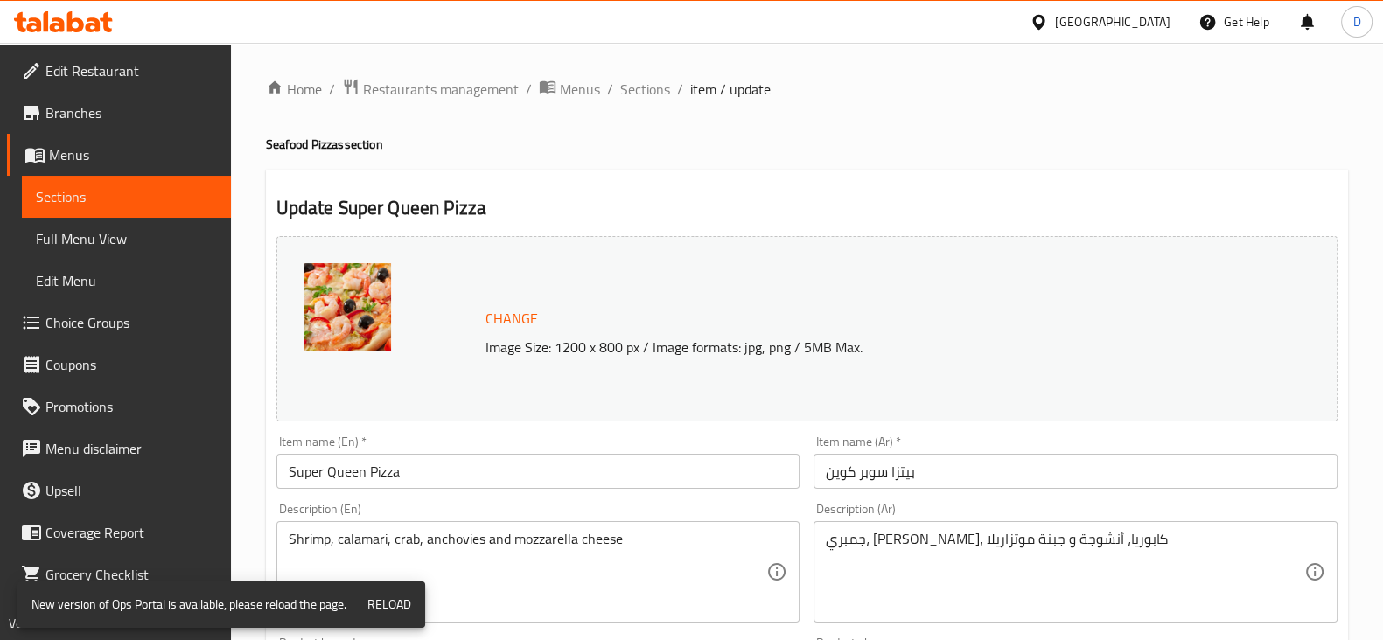
scroll to position [923, 0]
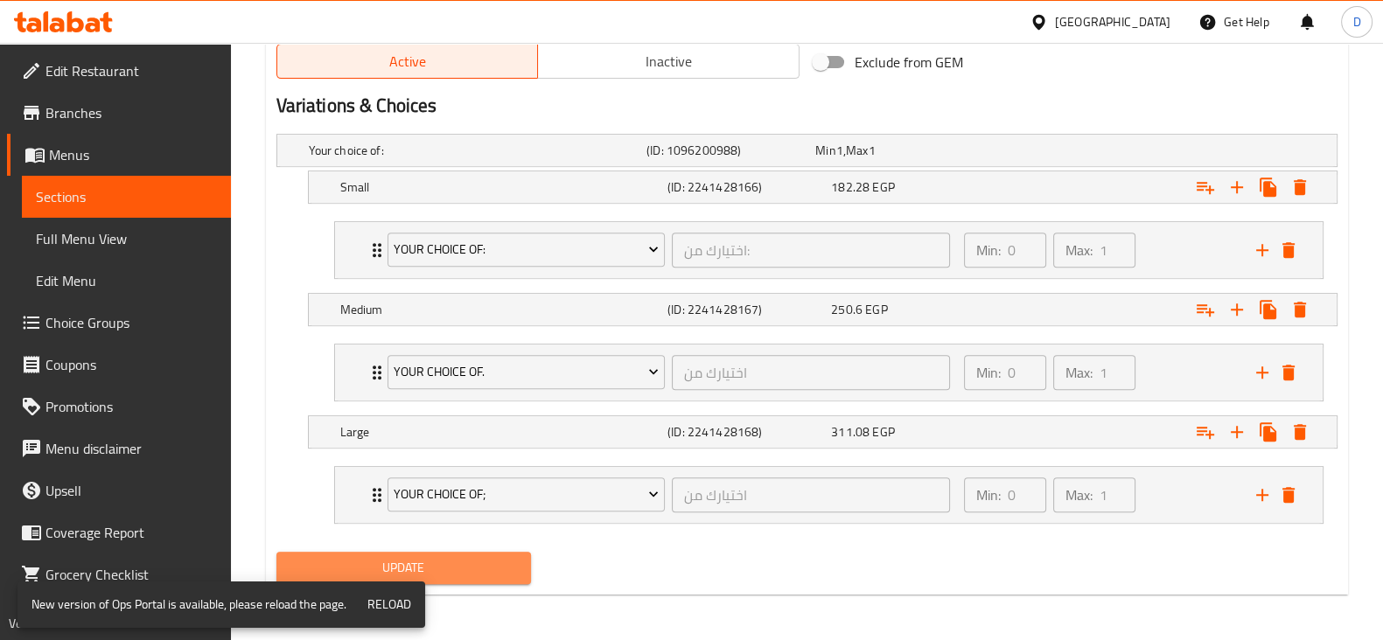
click at [440, 570] on span "Update" at bounding box center [403, 568] width 227 height 22
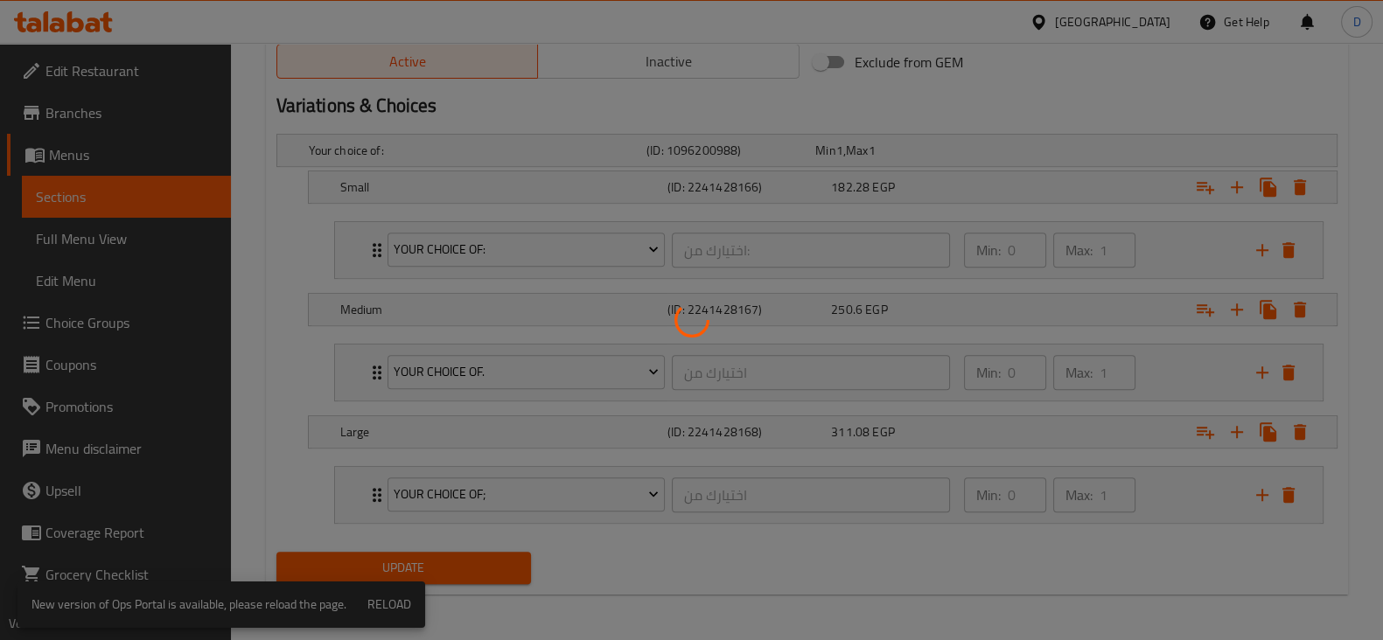
scroll to position [0, 0]
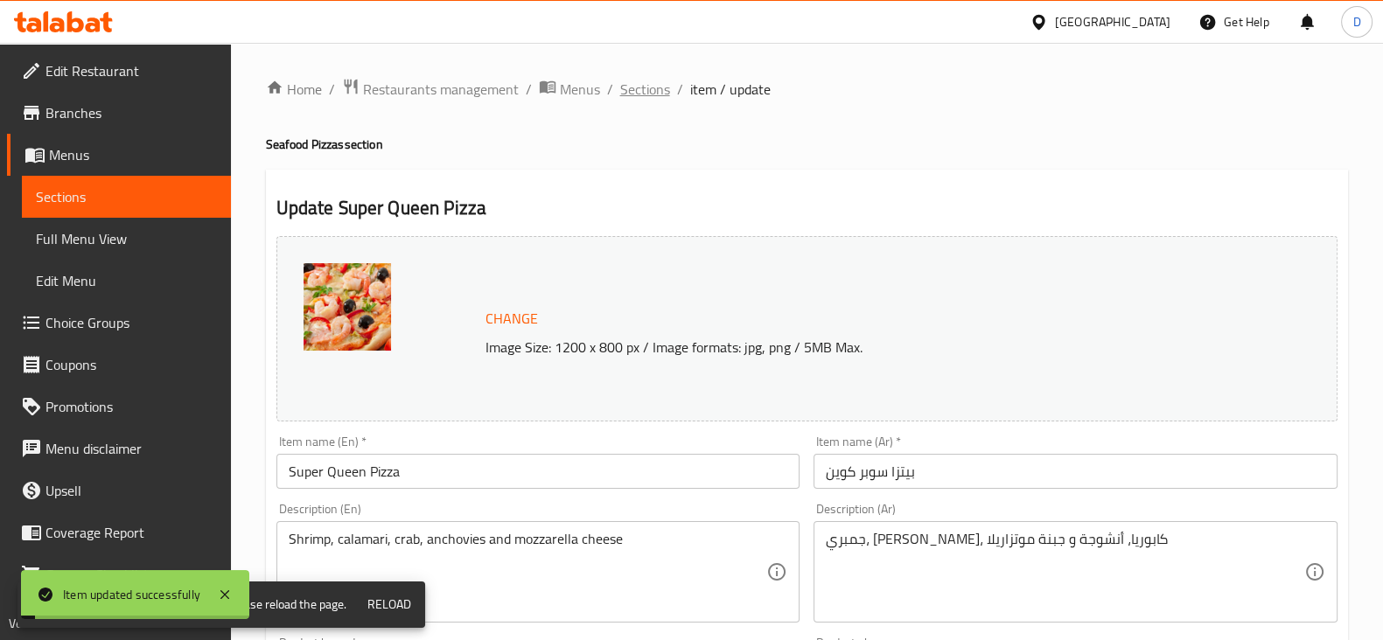
click at [647, 93] on span "Sections" at bounding box center [645, 89] width 50 height 21
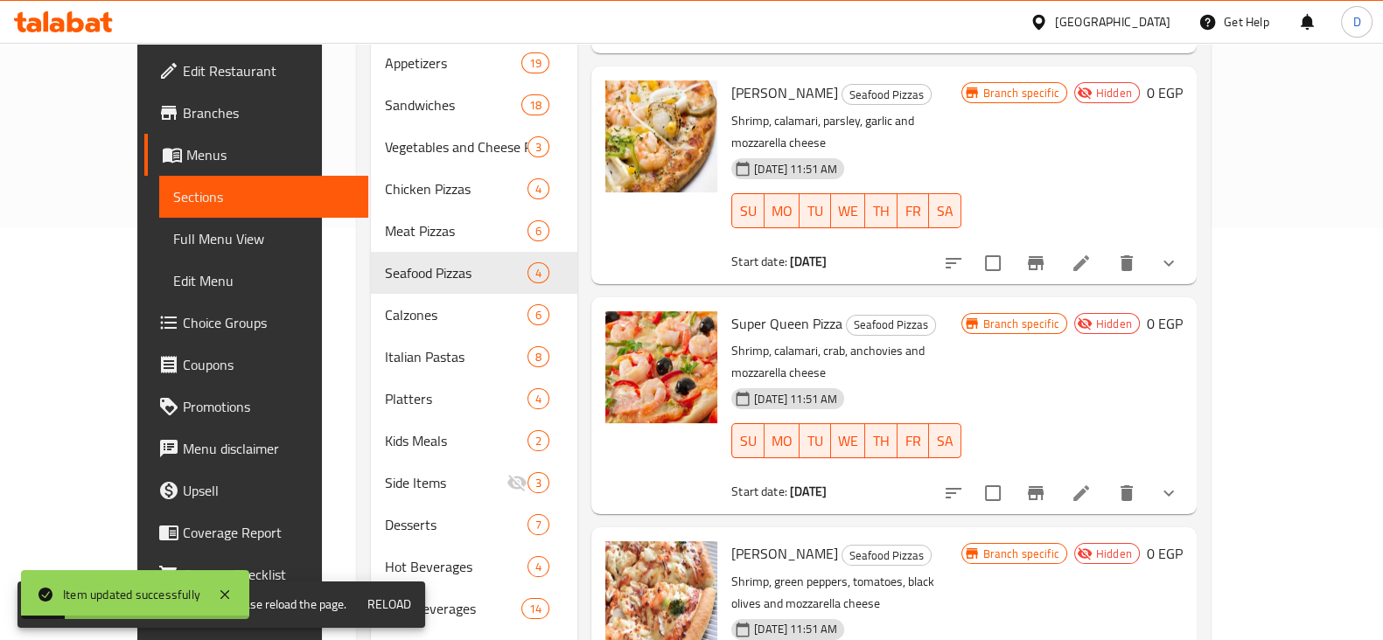
scroll to position [472, 0]
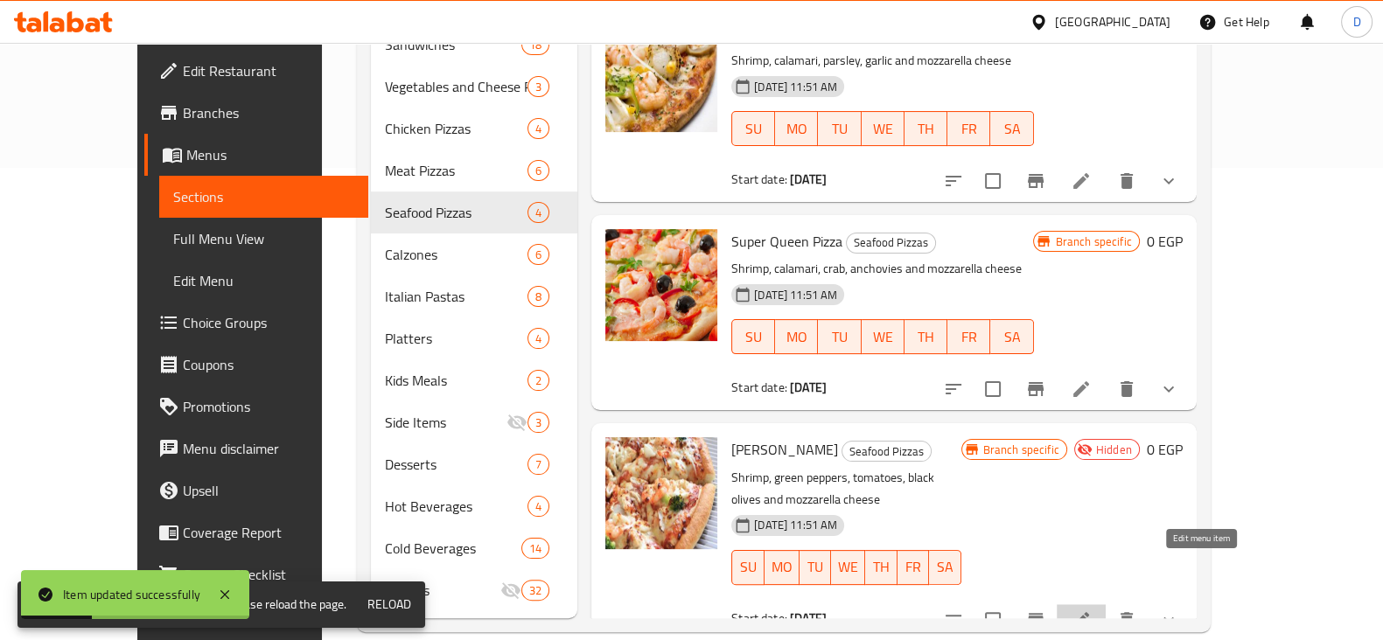
click at [1092, 610] on icon at bounding box center [1081, 620] width 21 height 21
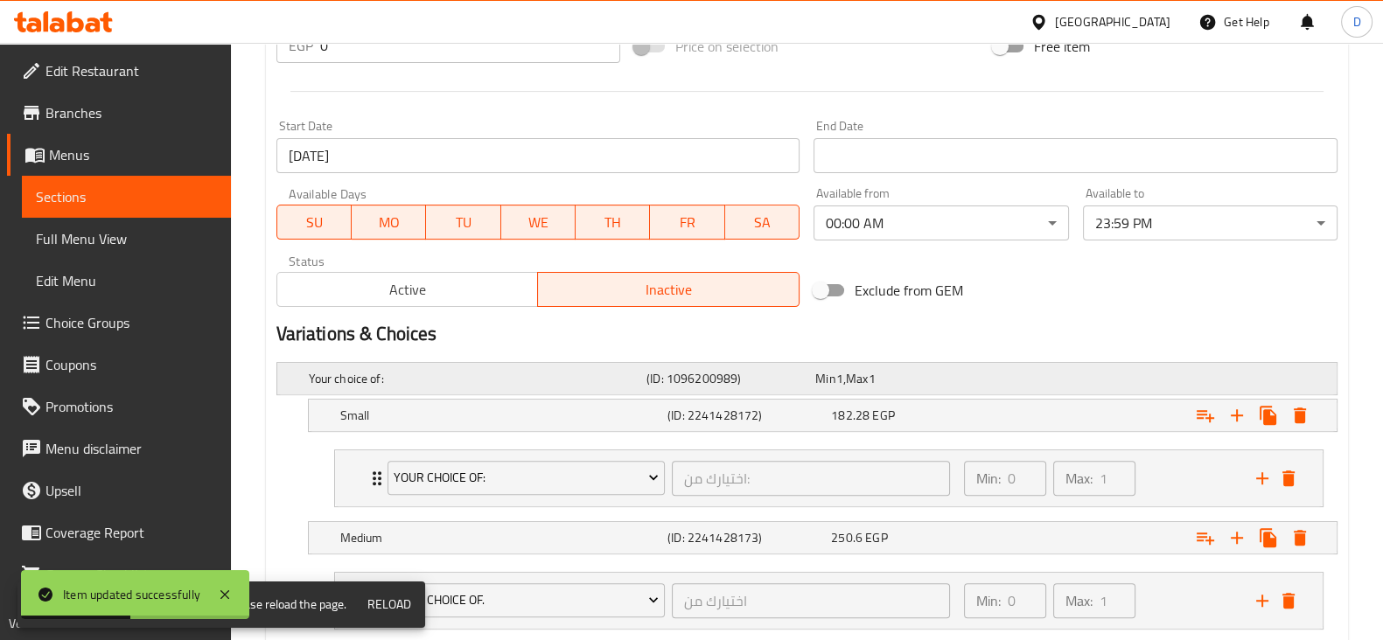
scroll to position [715, 0]
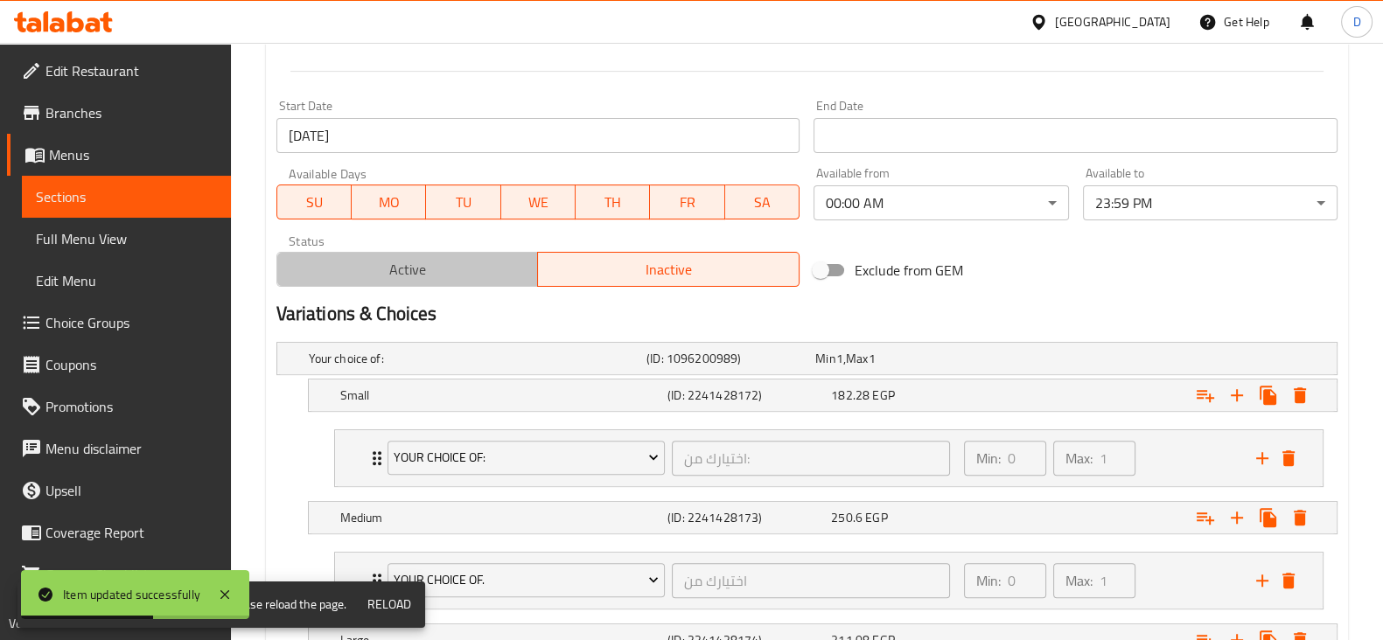
click at [442, 266] on span "Active" at bounding box center [408, 269] width 248 height 25
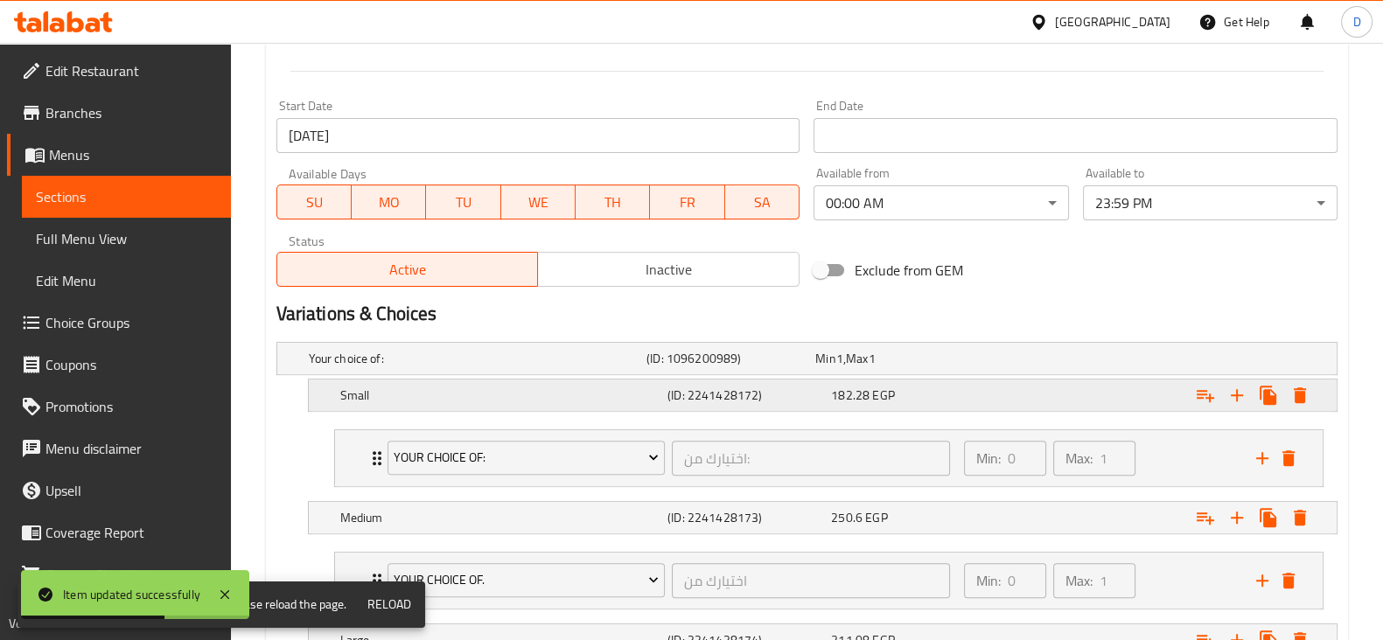
scroll to position [923, 0]
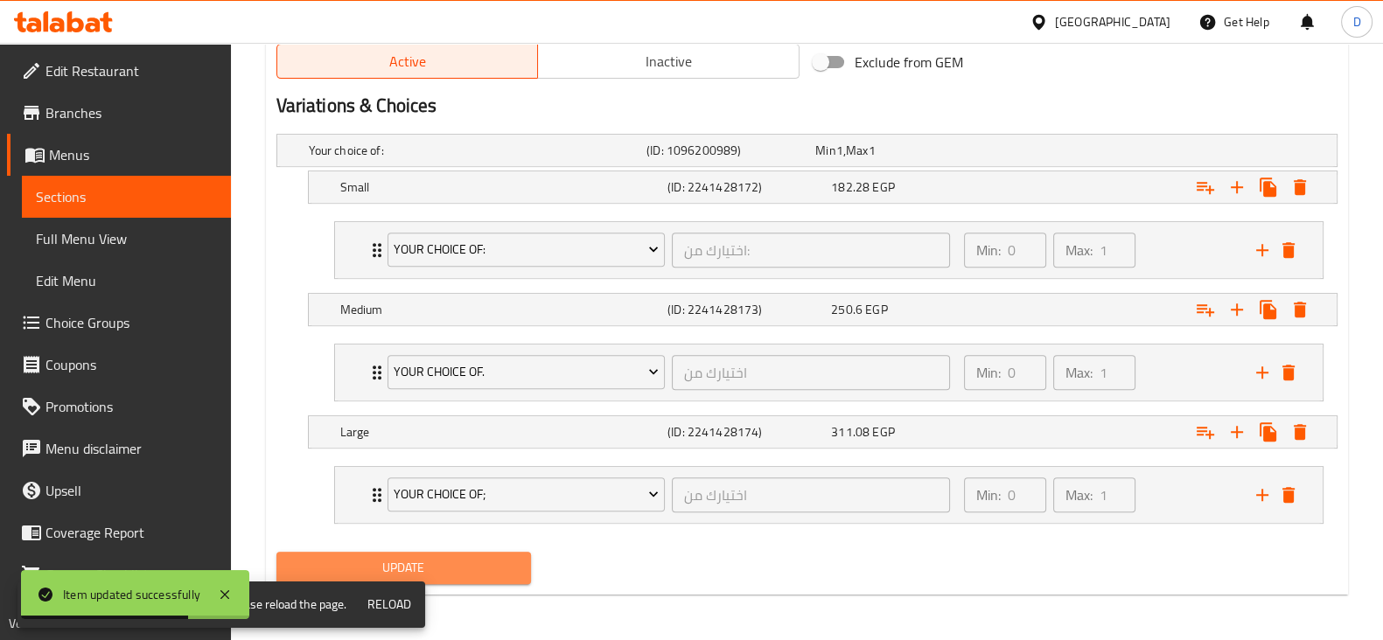
click at [494, 553] on button "Update" at bounding box center [403, 568] width 255 height 32
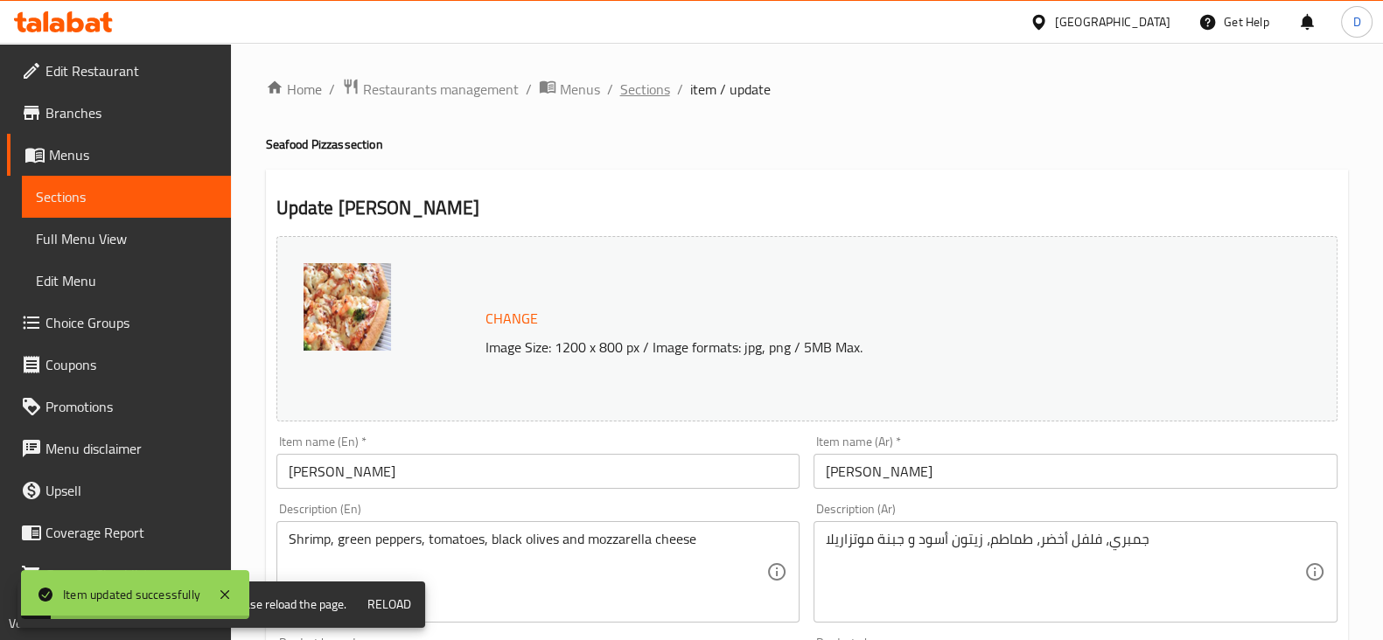
click at [642, 85] on span "Sections" at bounding box center [645, 89] width 50 height 21
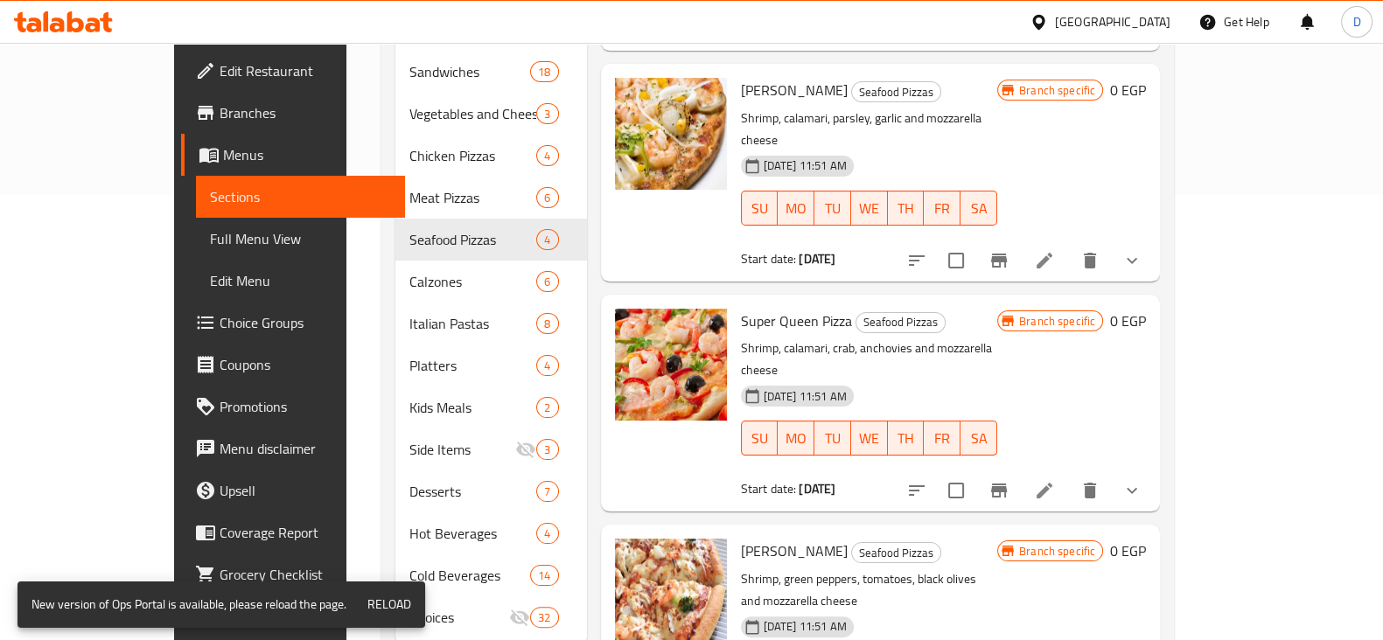
scroll to position [447, 0]
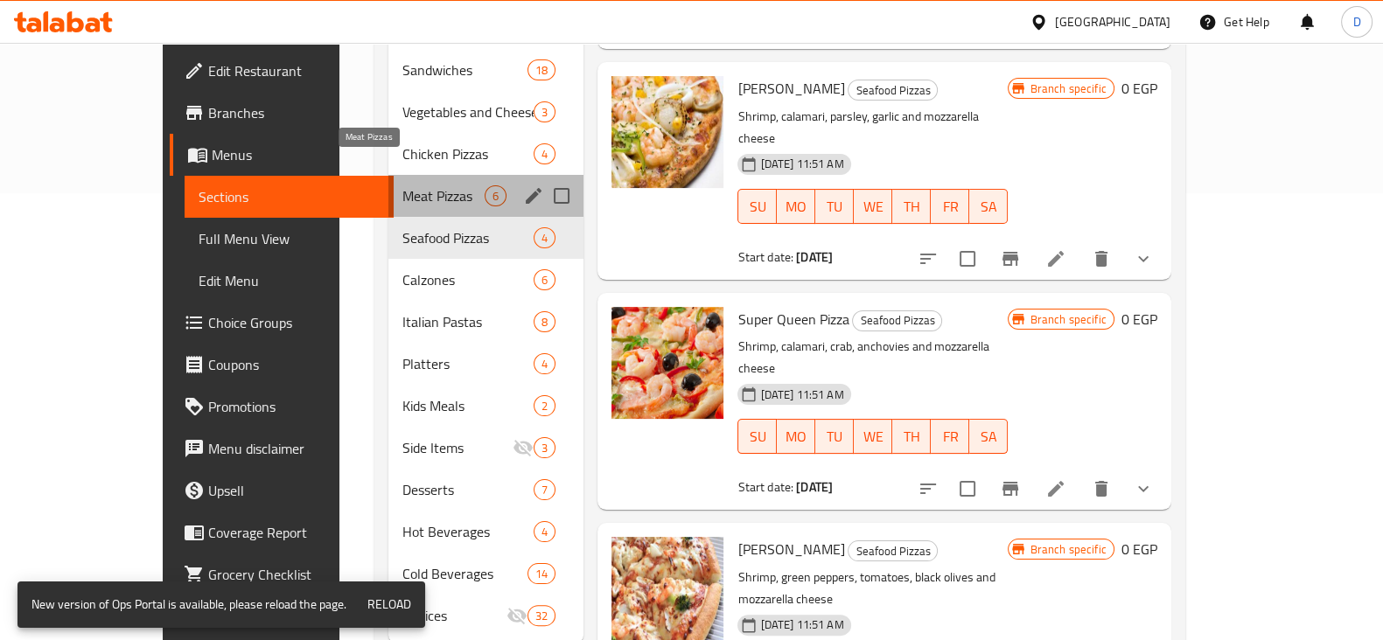
click at [402, 185] on span "Meat Pizzas" at bounding box center [443, 195] width 83 height 21
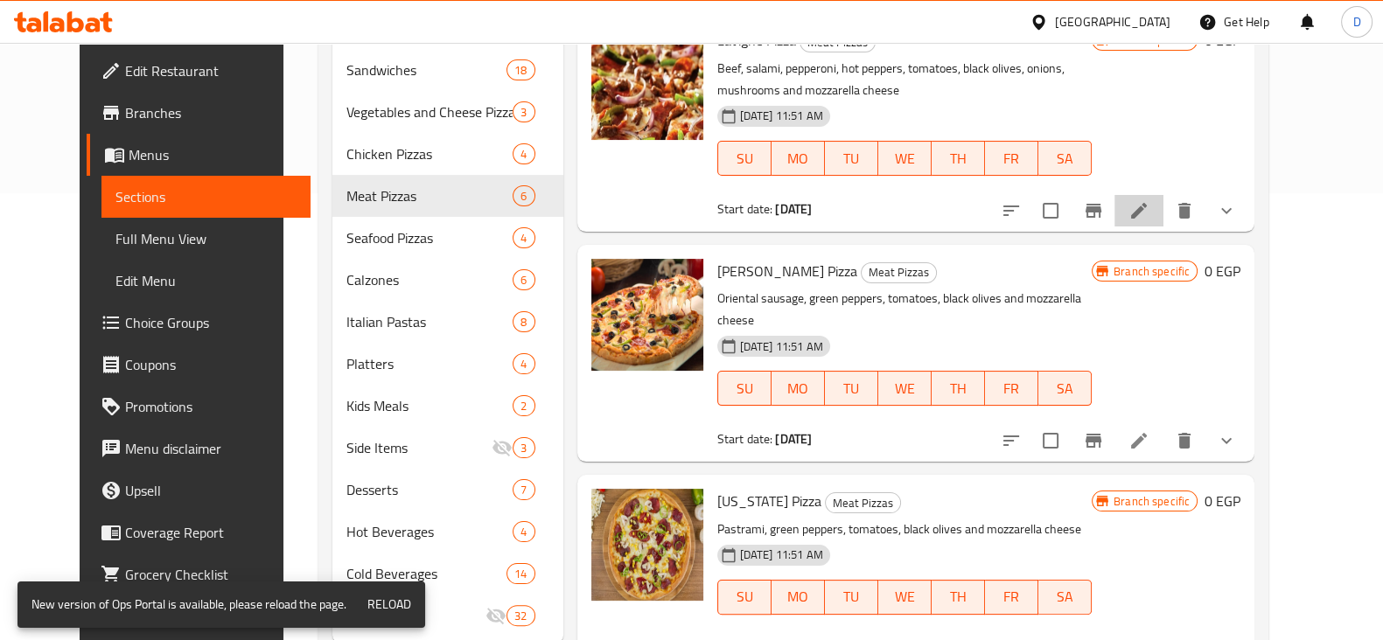
click at [1163, 196] on li at bounding box center [1139, 210] width 49 height 31
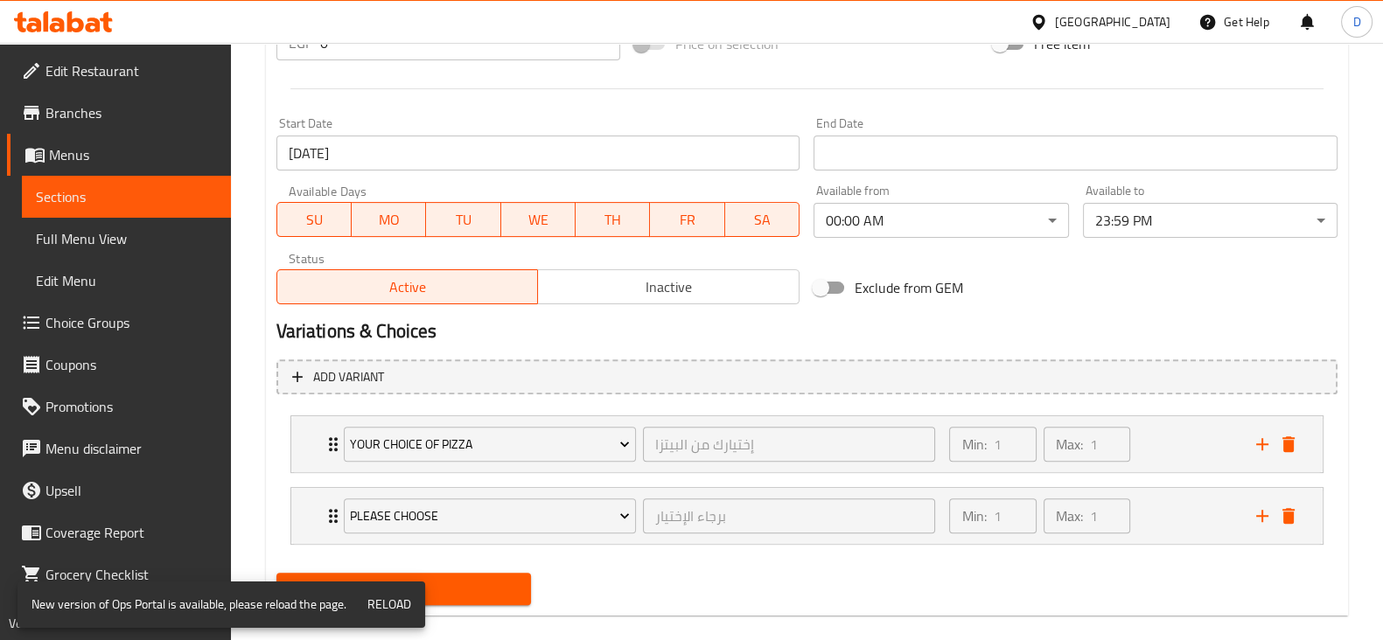
scroll to position [721, 0]
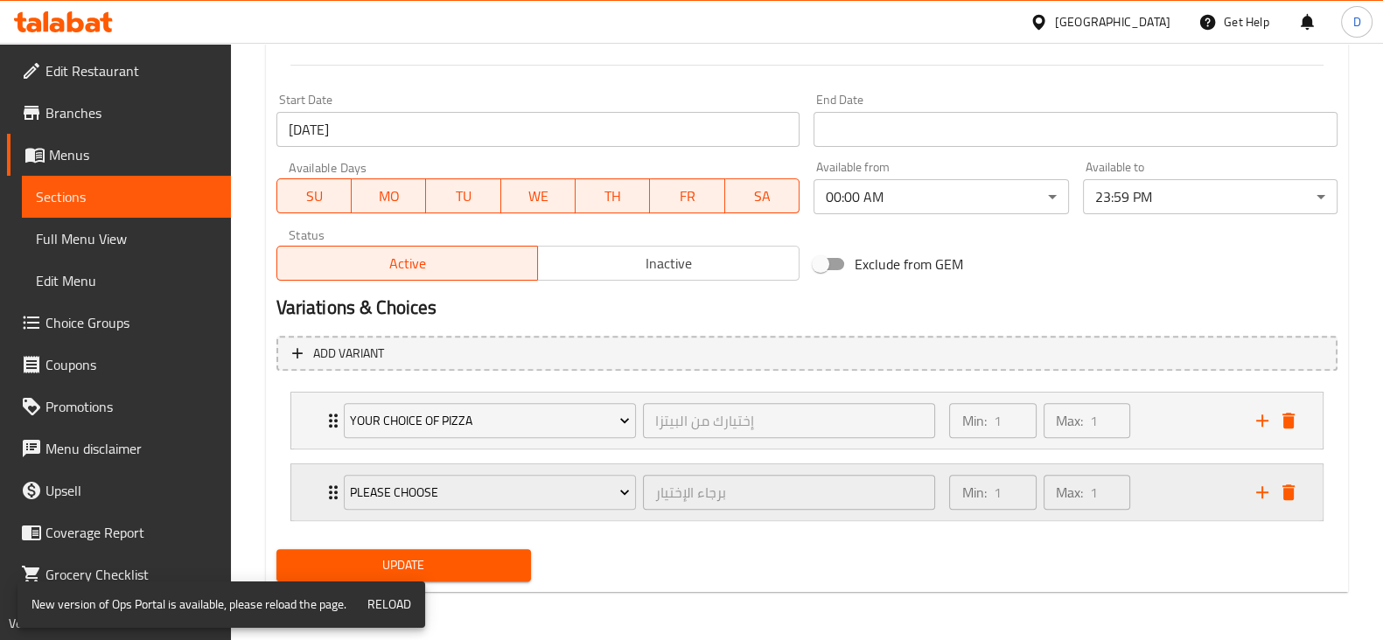
click at [1134, 496] on div "Min: 1 ​ Max: 1 ​" at bounding box center [1039, 492] width 195 height 49
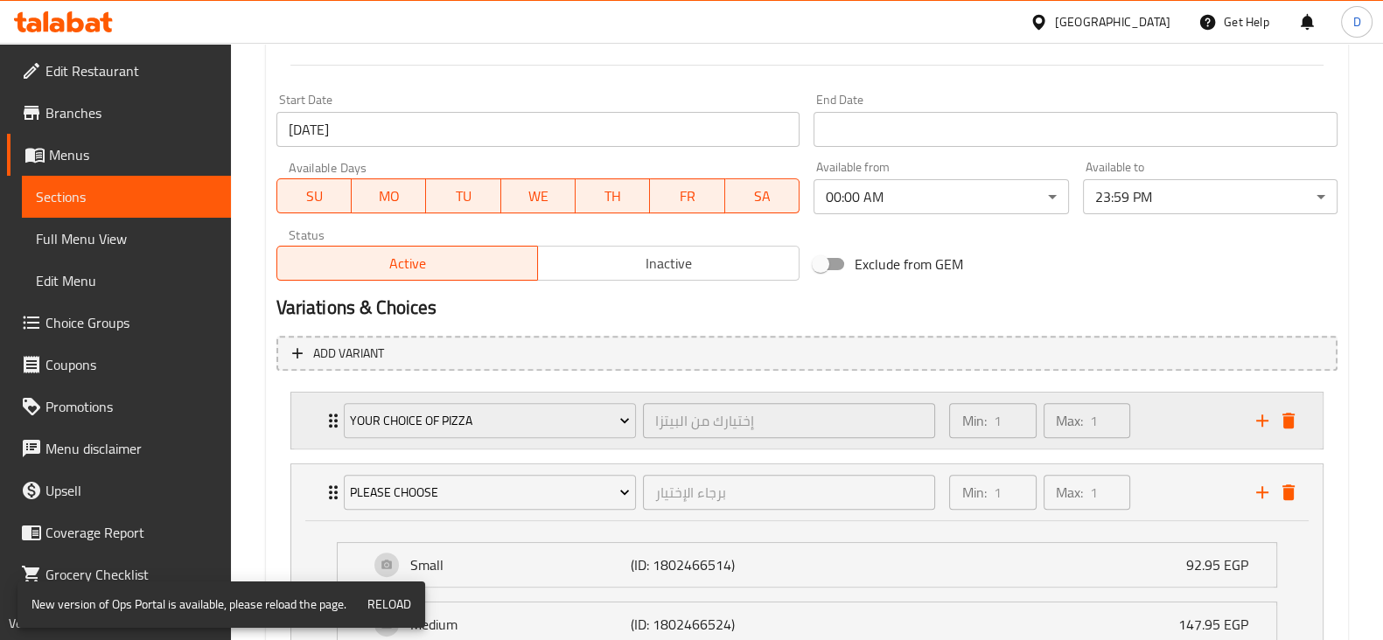
click at [1163, 436] on div "Min: 1 ​ Max: 1 ​" at bounding box center [1092, 421] width 306 height 56
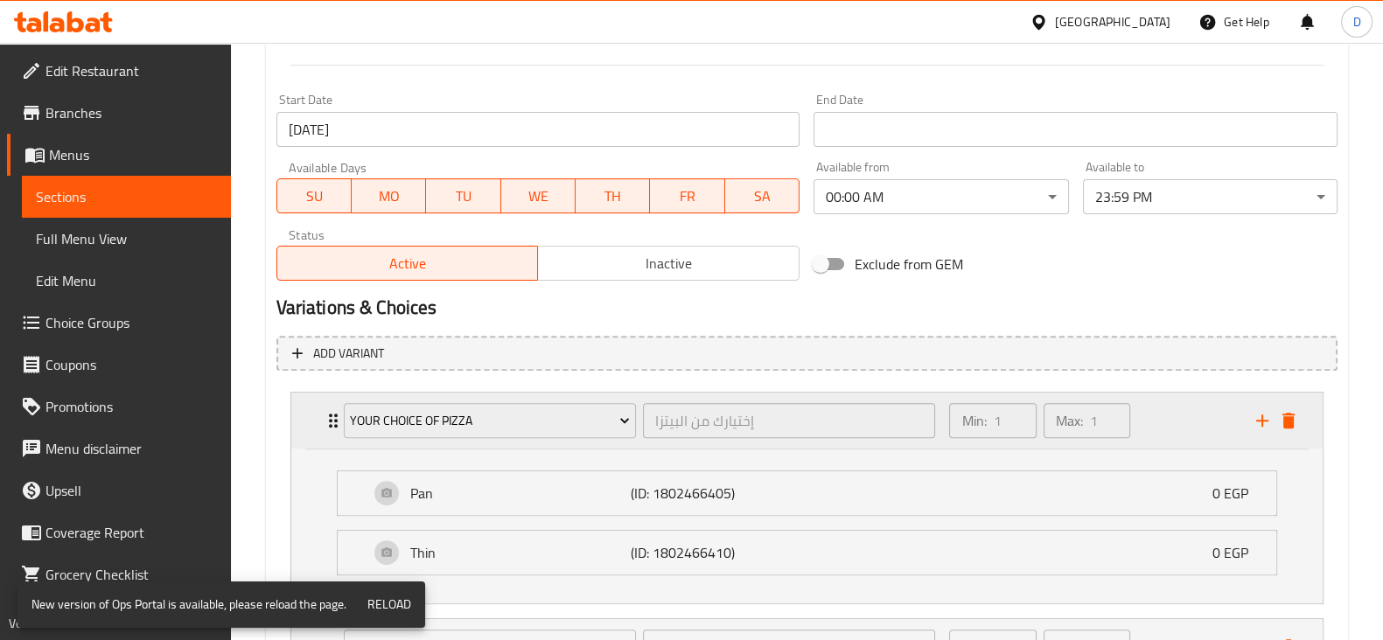
scroll to position [0, 0]
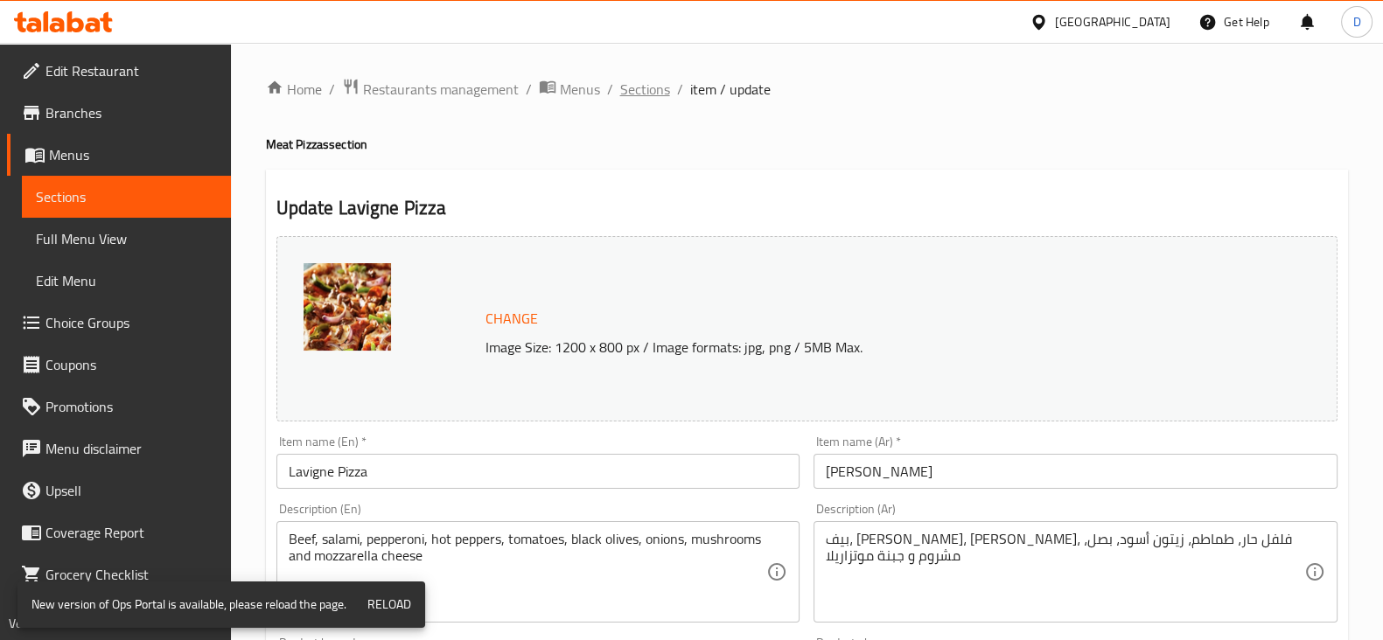
click at [634, 79] on span "Sections" at bounding box center [645, 89] width 50 height 21
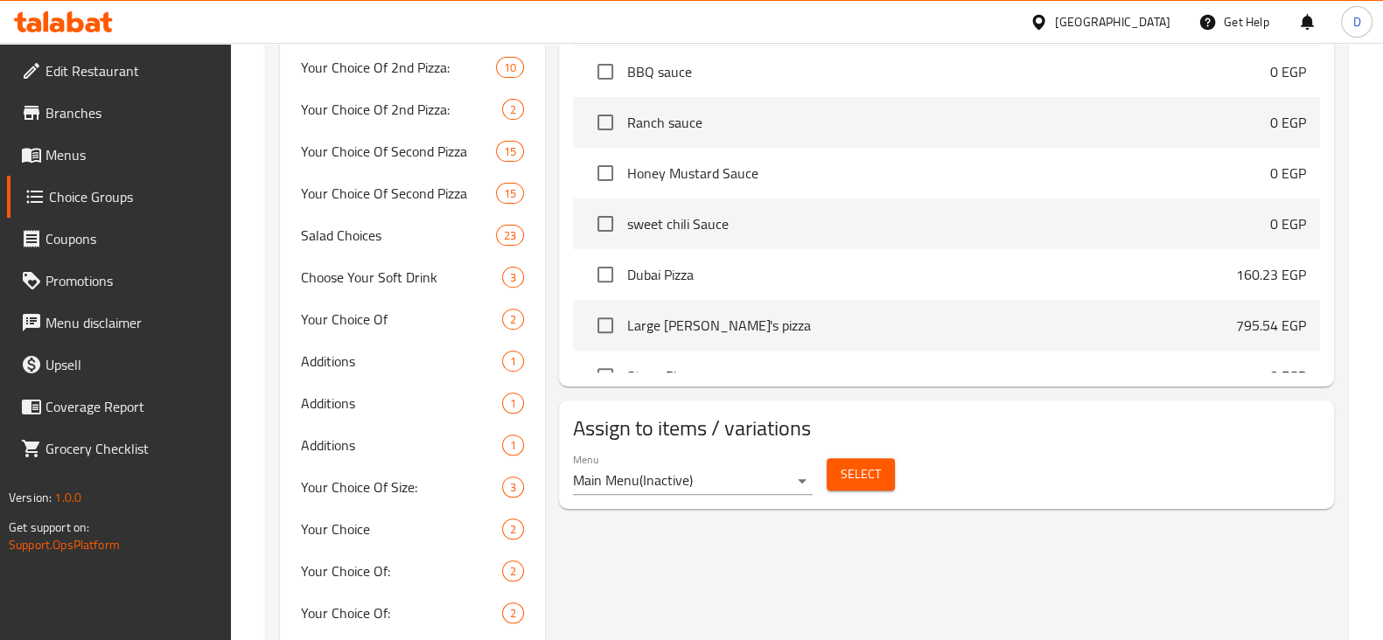
scroll to position [763, 0]
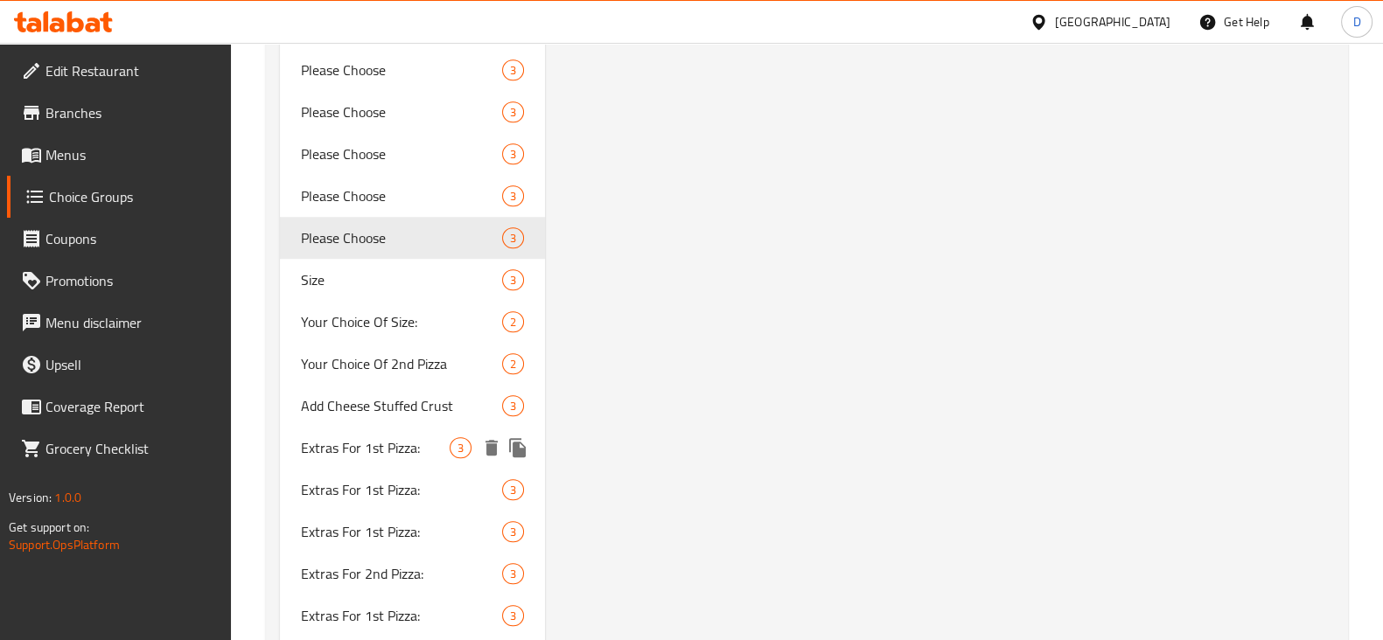
scroll to position [1644, 0]
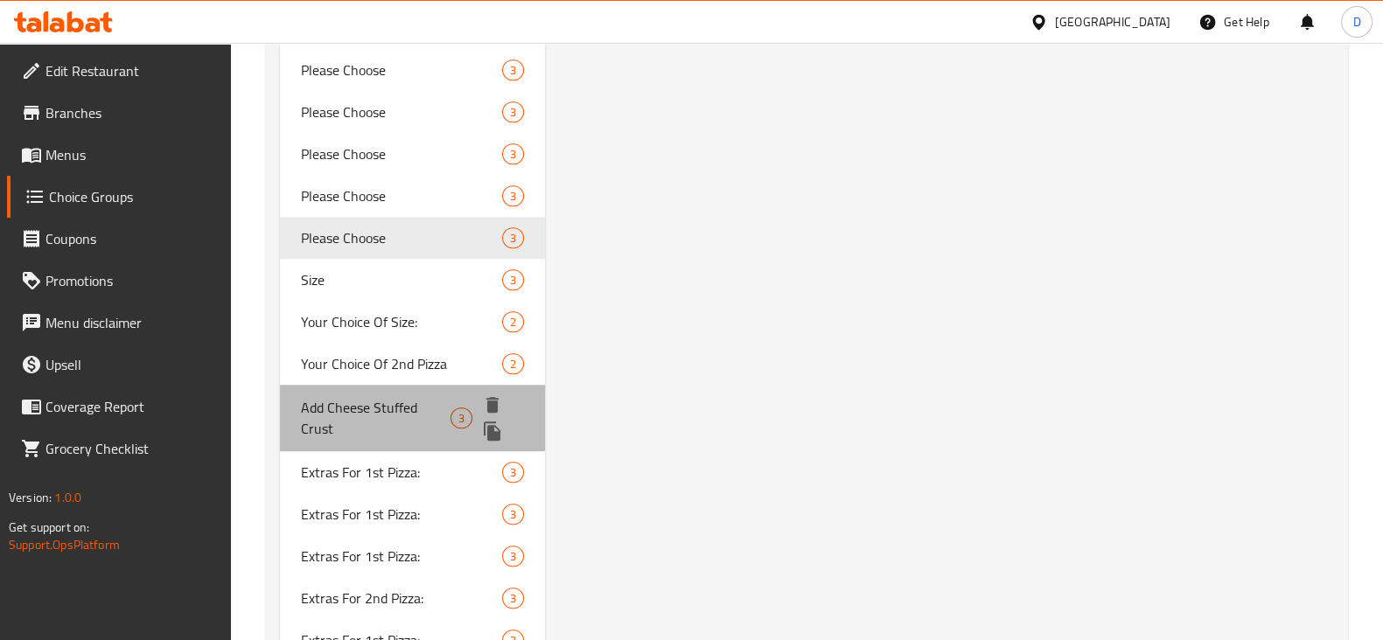
click at [389, 385] on div "Add Cheese Stuffed Crust 3" at bounding box center [412, 418] width 265 height 66
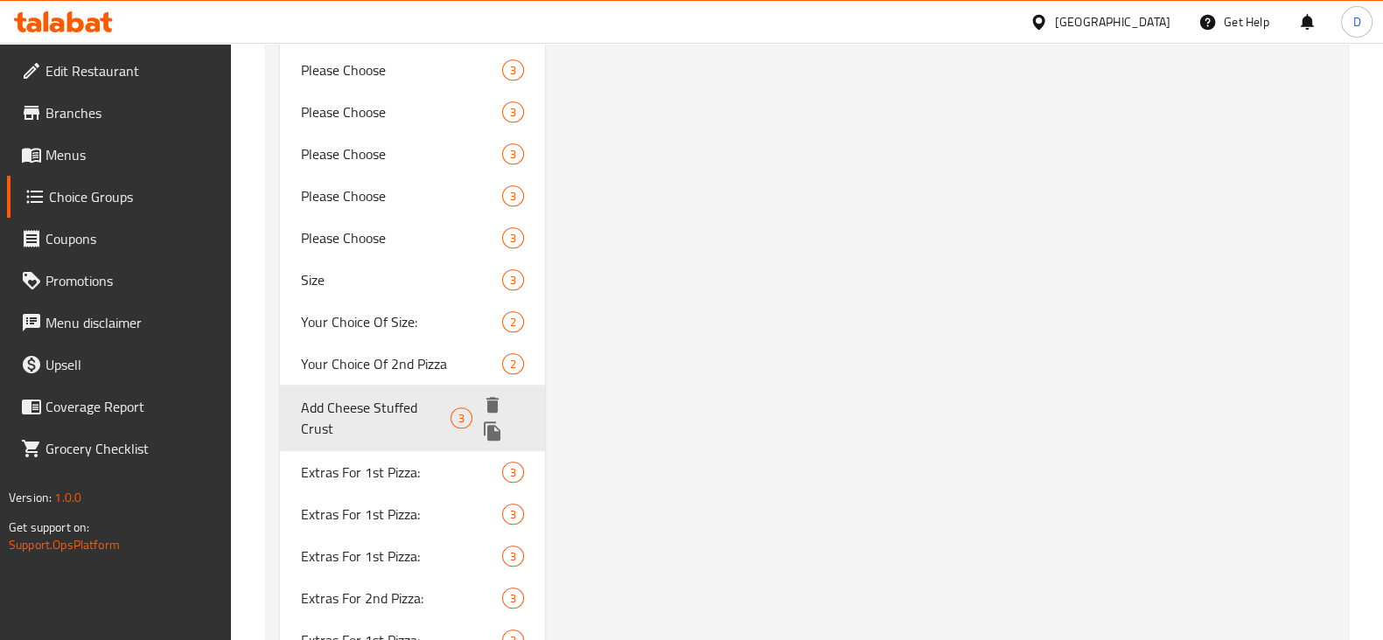
type input "Add Cheese Stuffed Crust"
type input "اضف أطراف محشوة جبنة"
type input "0"
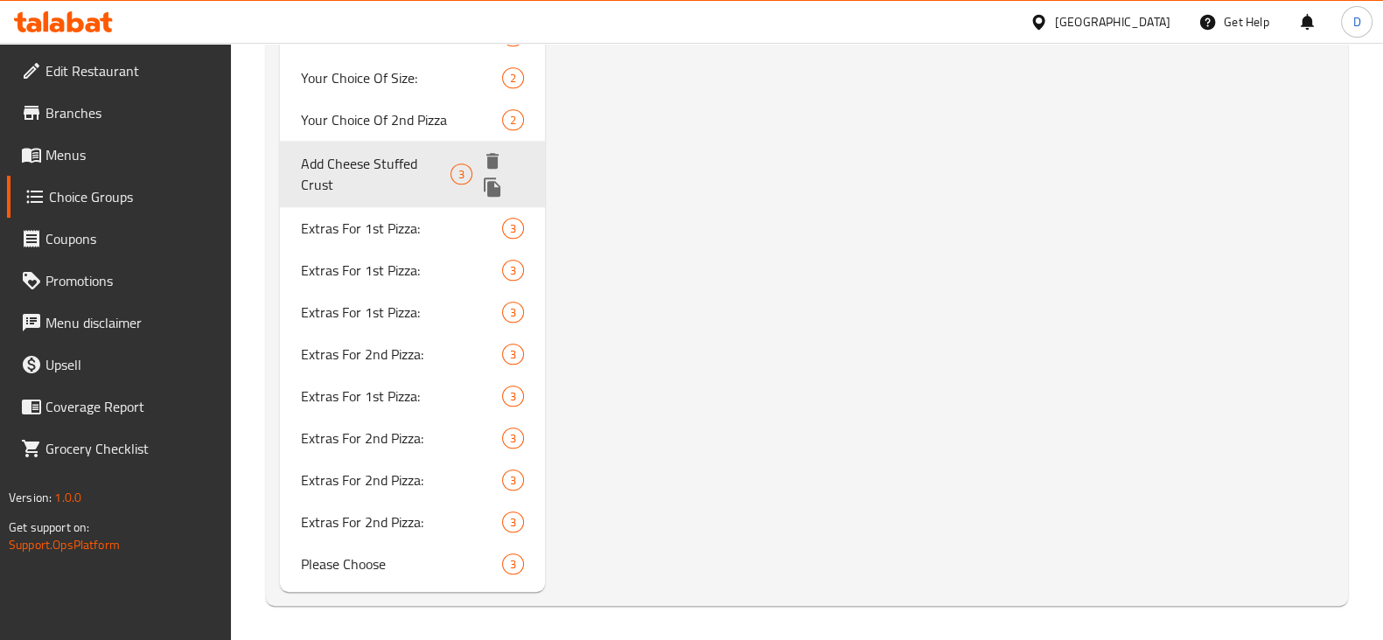
scroll to position [1863, 0]
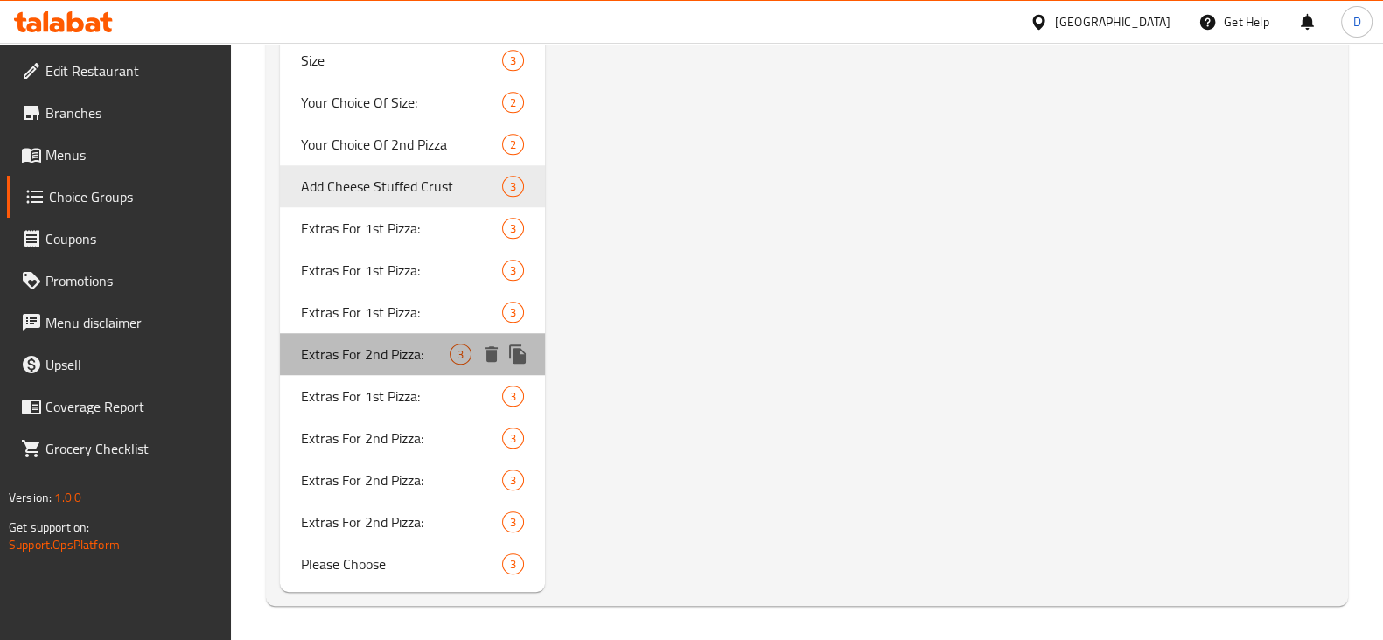
click at [394, 349] on span "Extras For 2nd Pizza:" at bounding box center [375, 354] width 149 height 21
type input "Extras For 2nd Pizza:"
type input "الإضافات للبيتزا الثانية:"
type input "3"
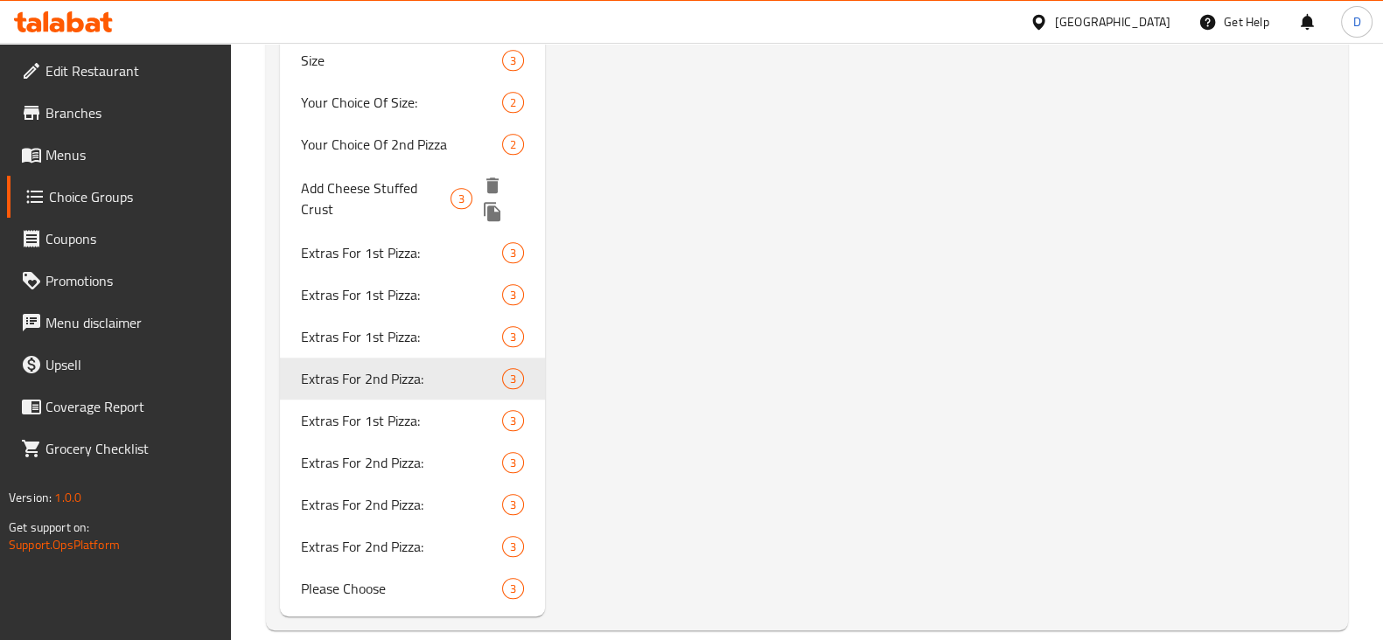
click at [402, 181] on span "Add Cheese Stuffed Crust" at bounding box center [376, 199] width 150 height 42
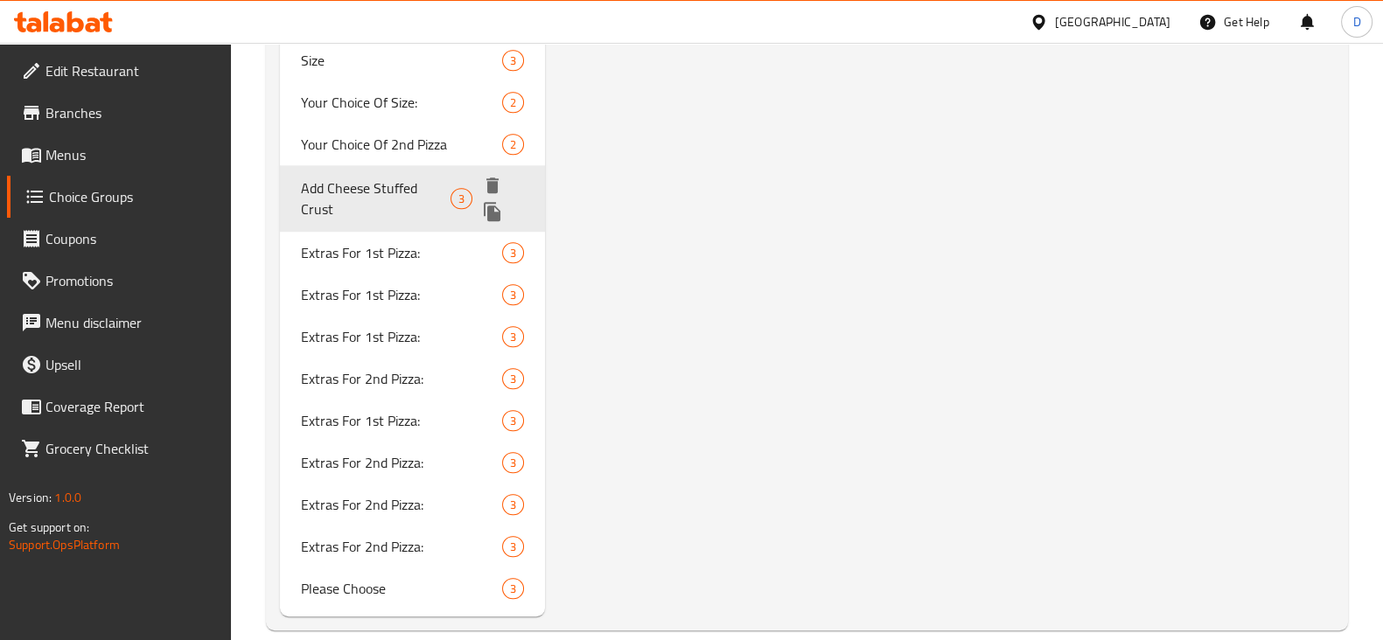
type input "Add Cheese Stuffed Crust"
type input "اضف أطراف محشوة جبنة"
type input "1"
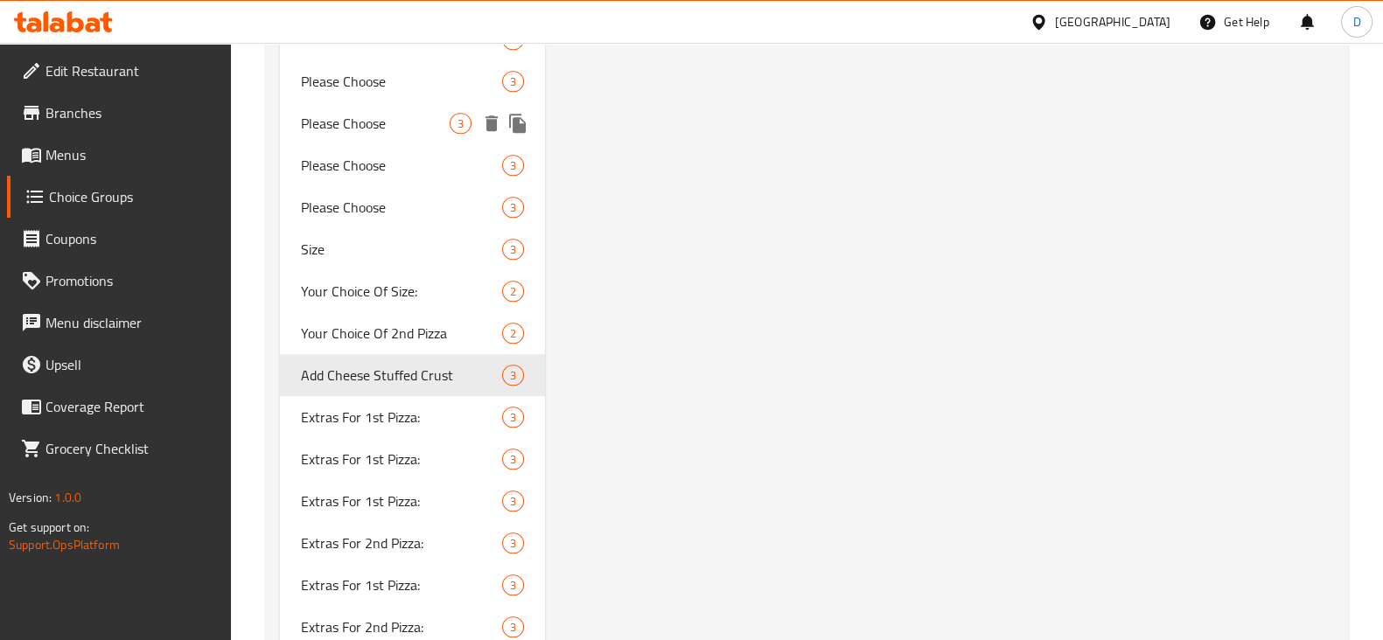
scroll to position [1681, 0]
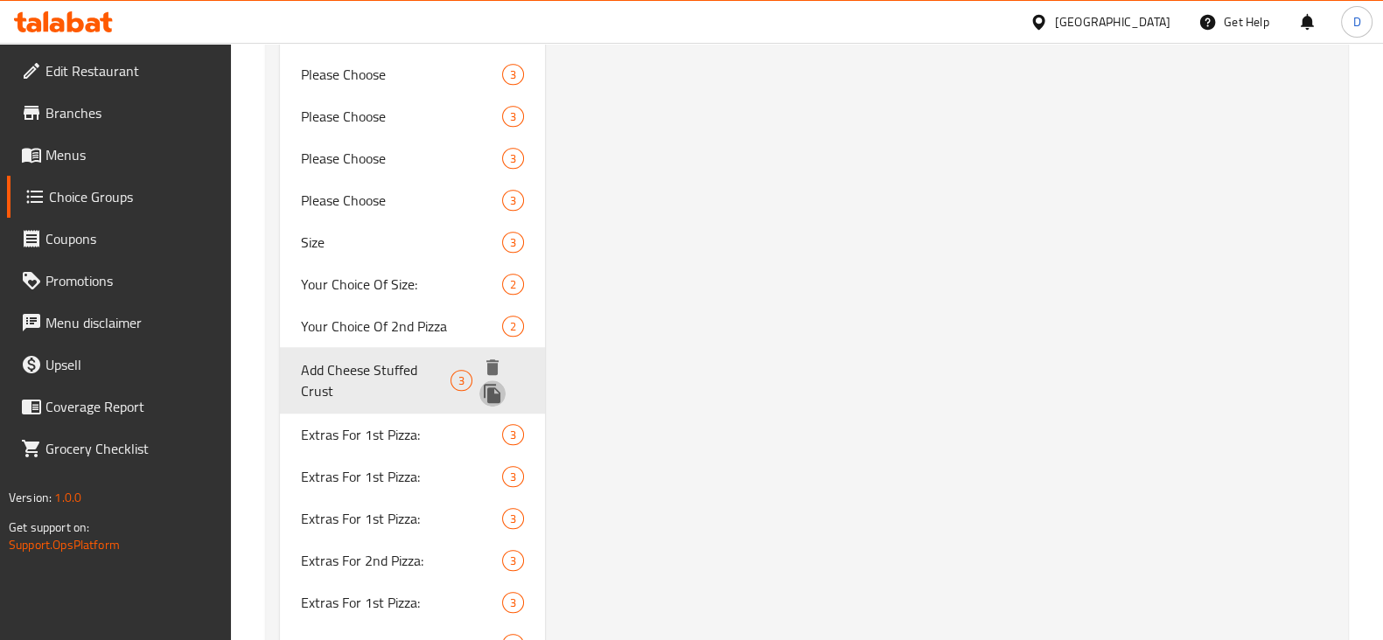
click at [500, 388] on icon "duplicate" at bounding box center [492, 393] width 21 height 21
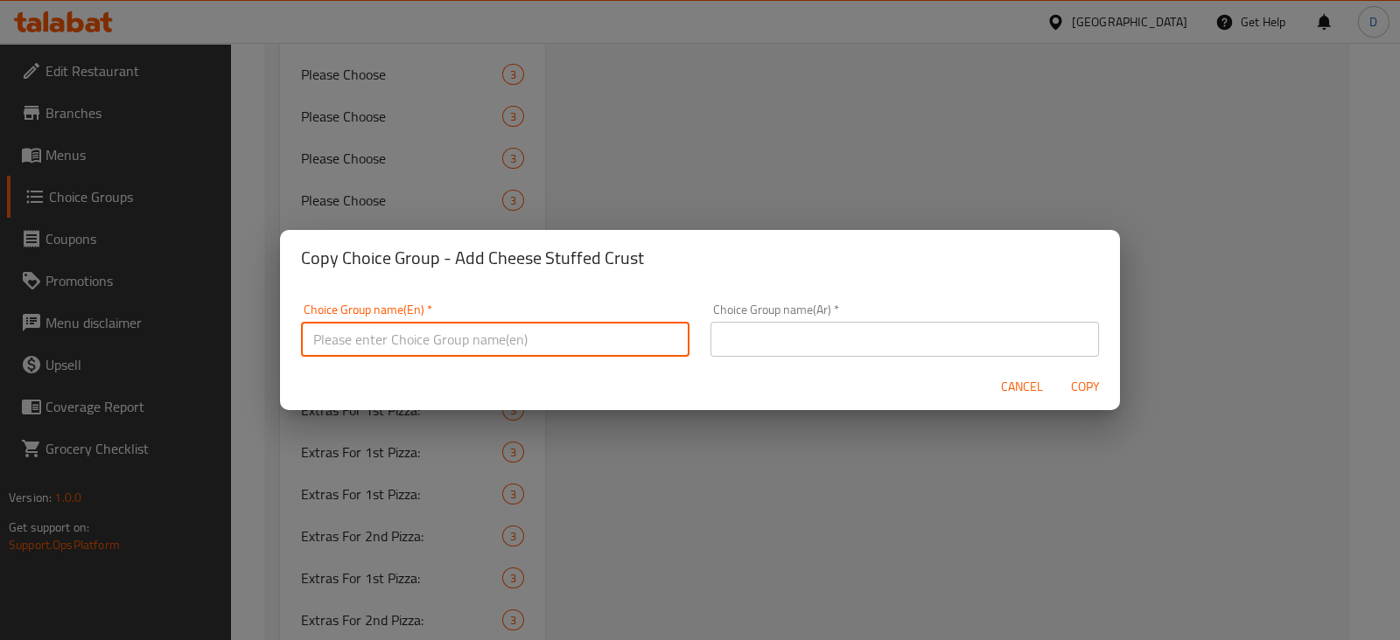
click at [492, 348] on input "text" at bounding box center [495, 339] width 388 height 35
click at [492, 348] on input "Stuffed Crust" at bounding box center [495, 339] width 388 height 35
type input "Stuffed Crust"
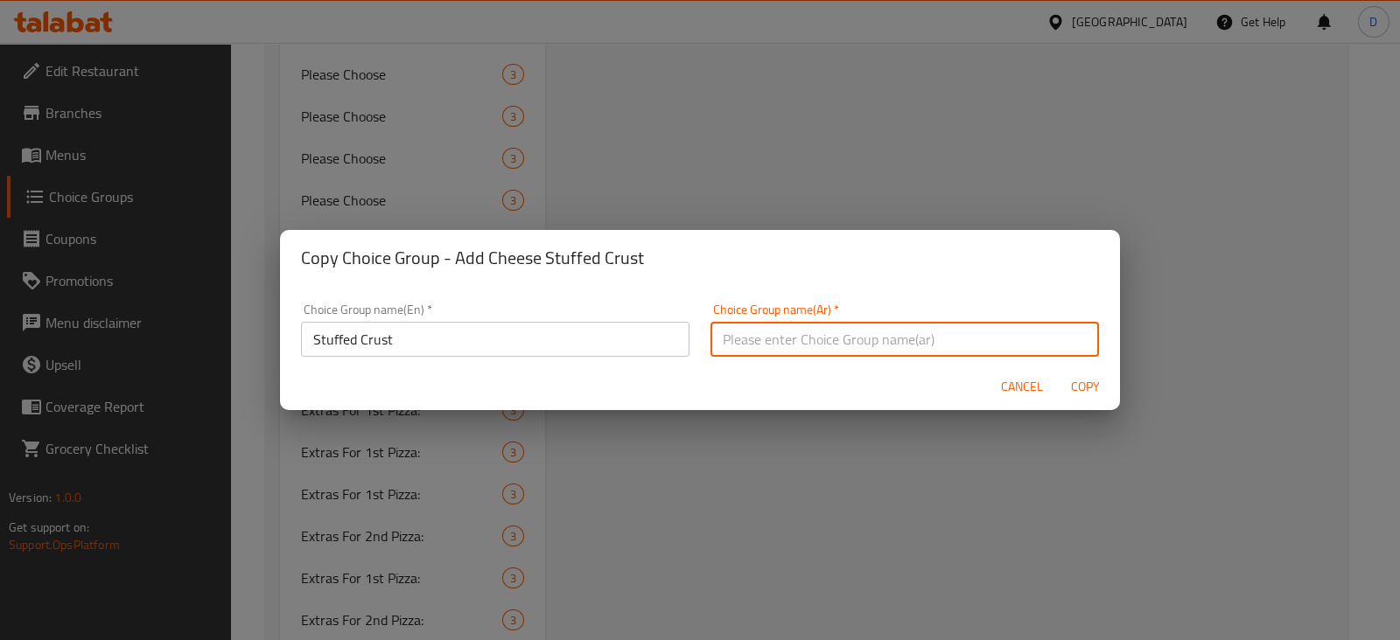
click at [849, 346] on input "text" at bounding box center [904, 339] width 388 height 35
type input "ستافد كرست"
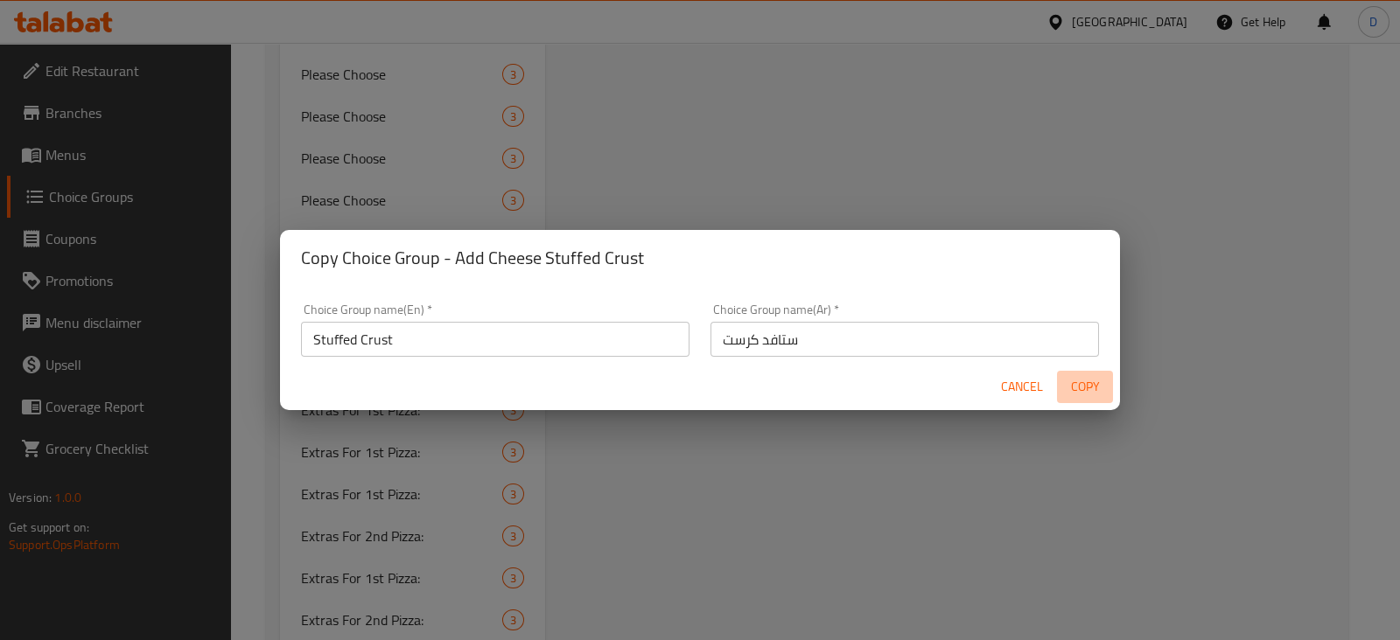
click at [1069, 374] on button "Copy" at bounding box center [1085, 387] width 56 height 32
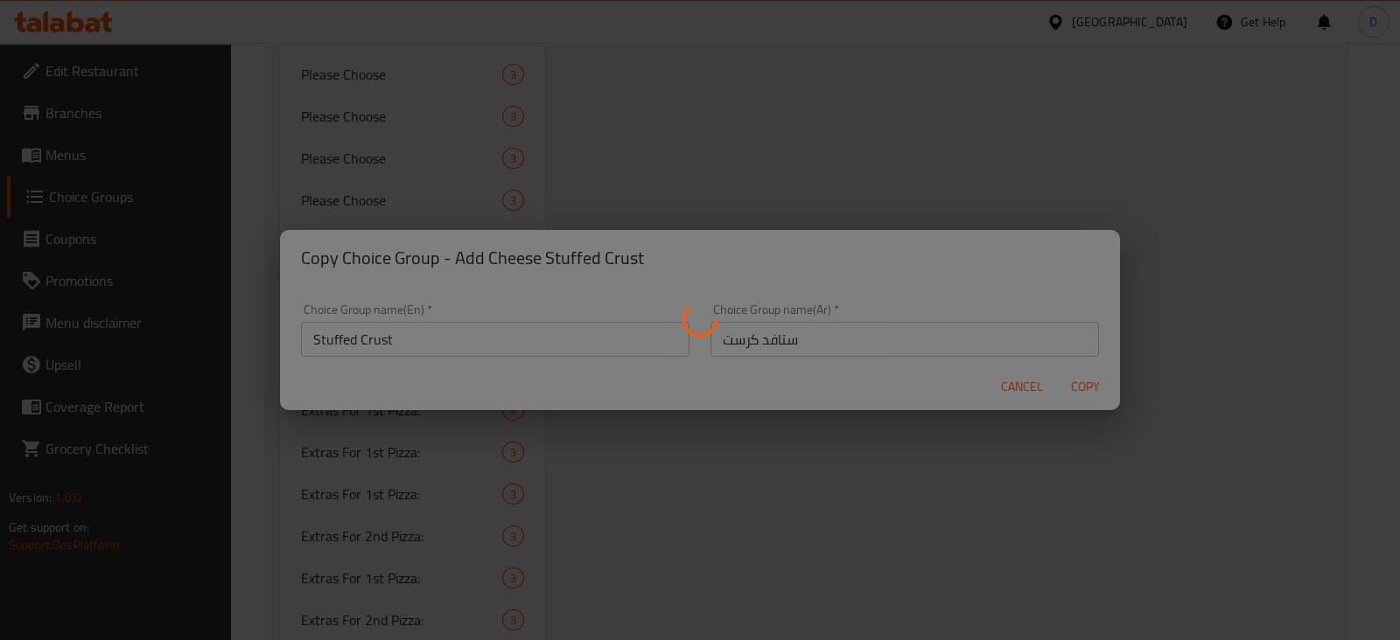
type input "Stuffed Crust"
type input "ستافد كرست"
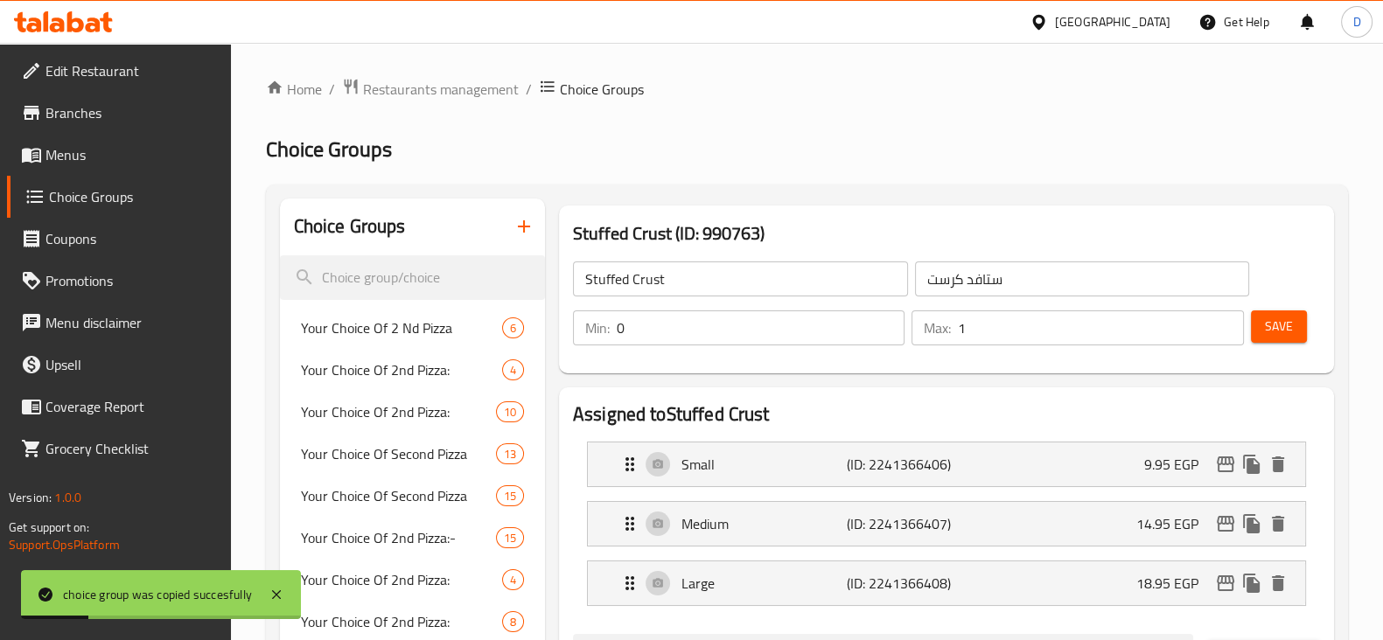
scroll to position [76, 0]
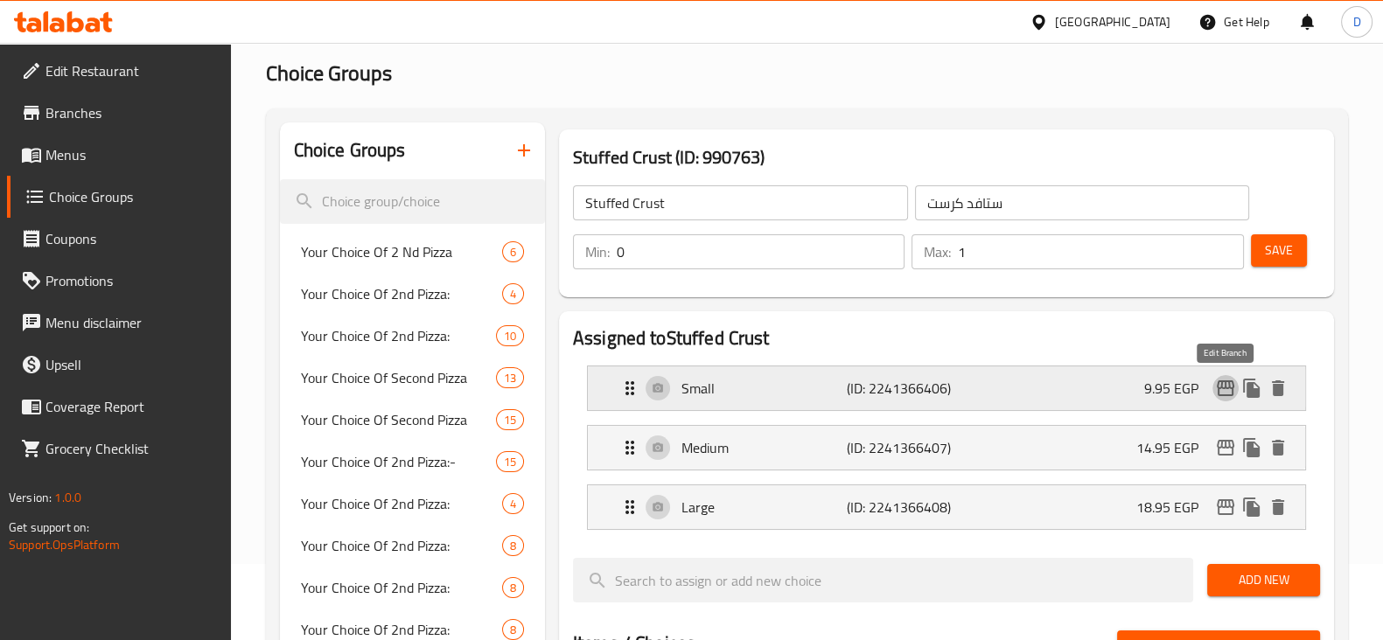
click at [1220, 383] on icon "edit" at bounding box center [1225, 388] width 21 height 21
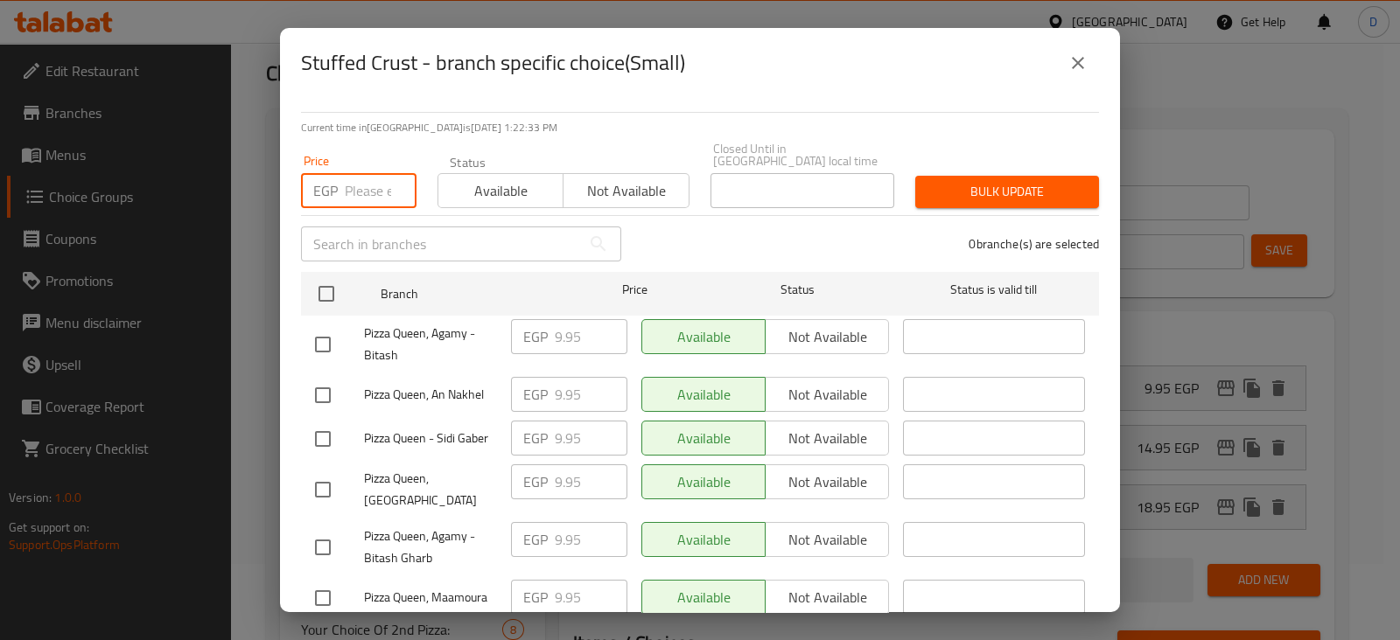
click at [374, 173] on input "number" at bounding box center [381, 190] width 72 height 35
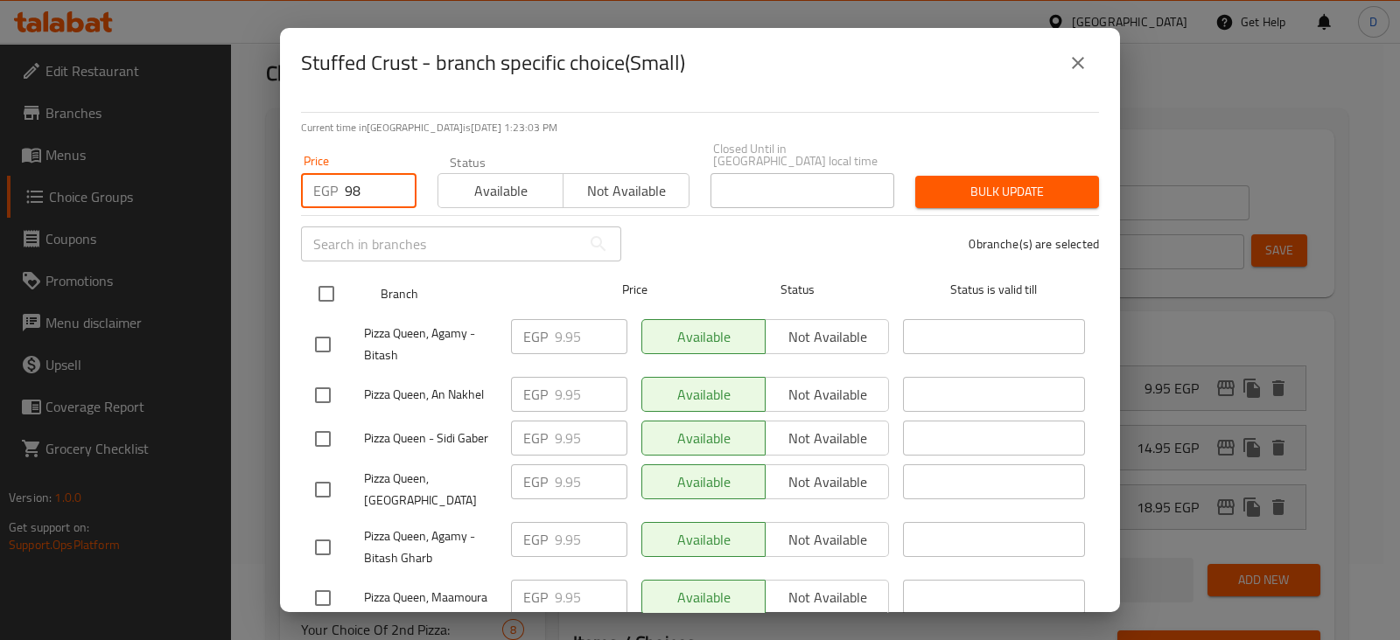
type input "98"
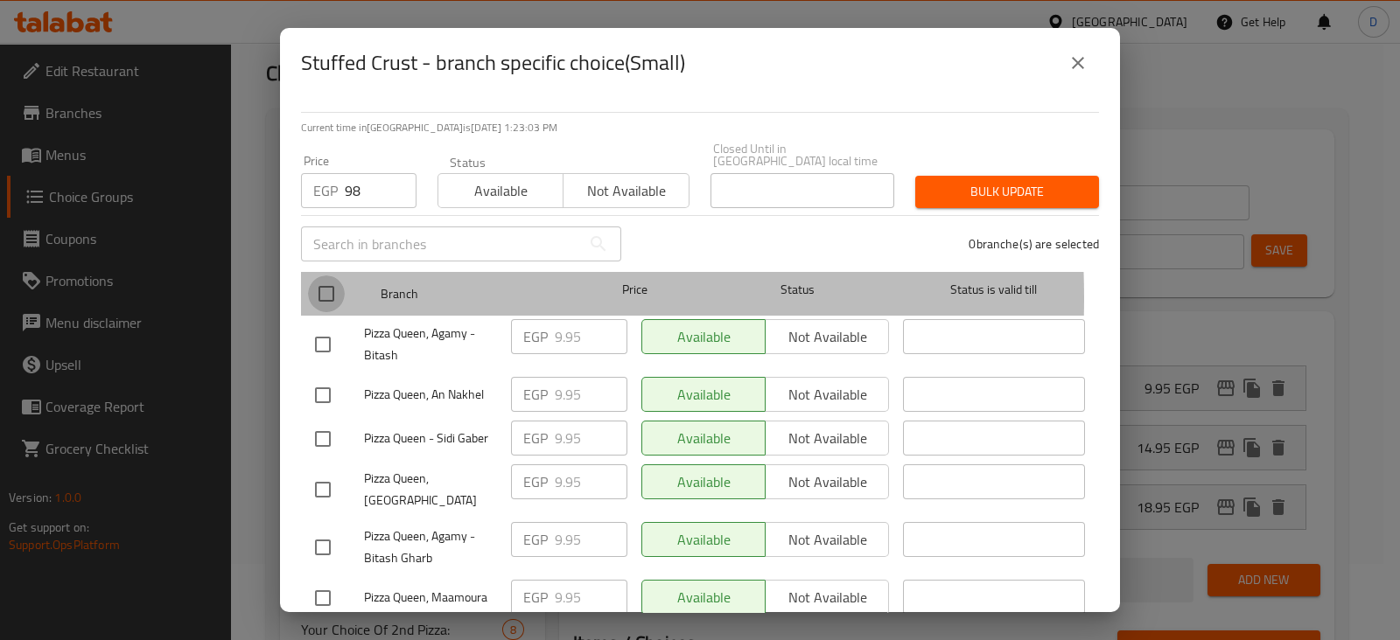
click at [331, 286] on input "checkbox" at bounding box center [326, 294] width 37 height 37
checkbox input "true"
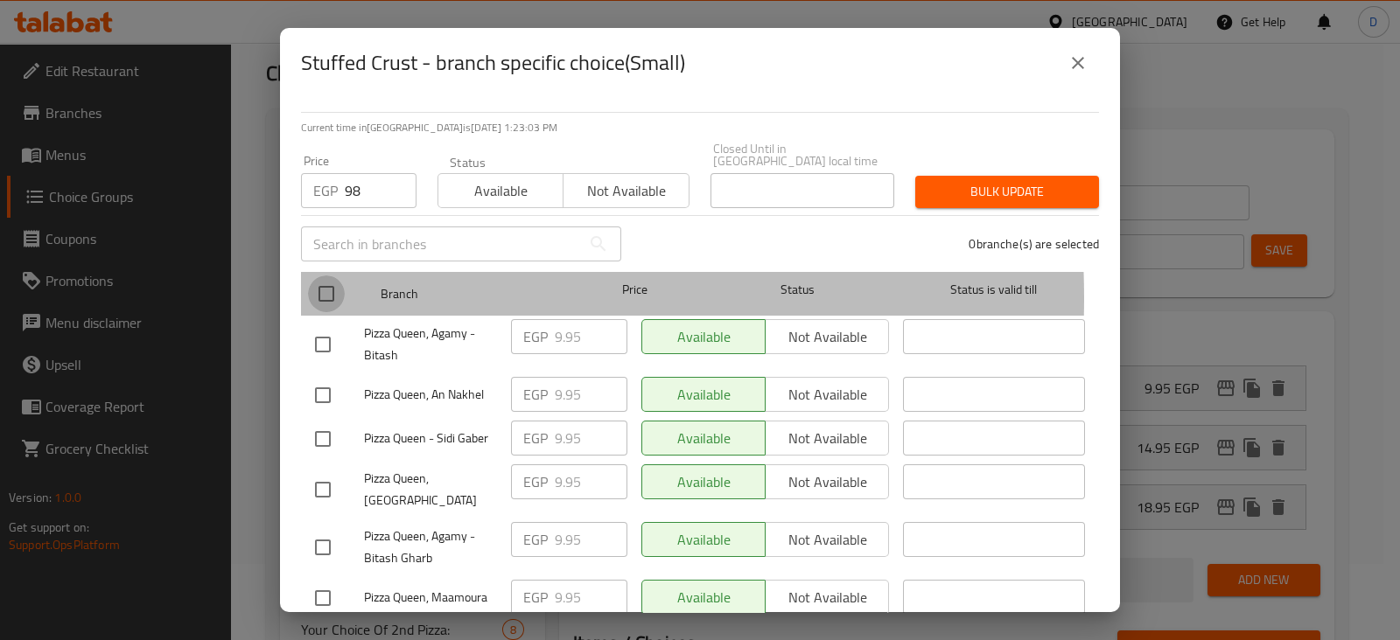
checkbox input "true"
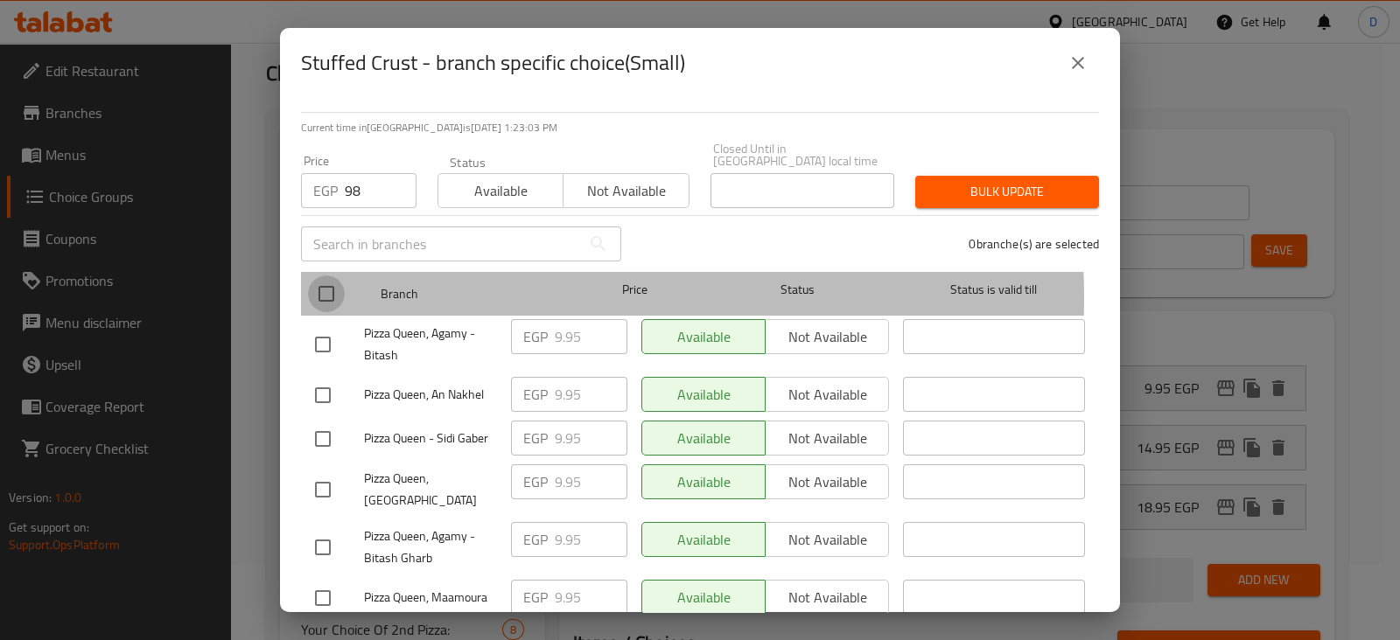
checkbox input "true"
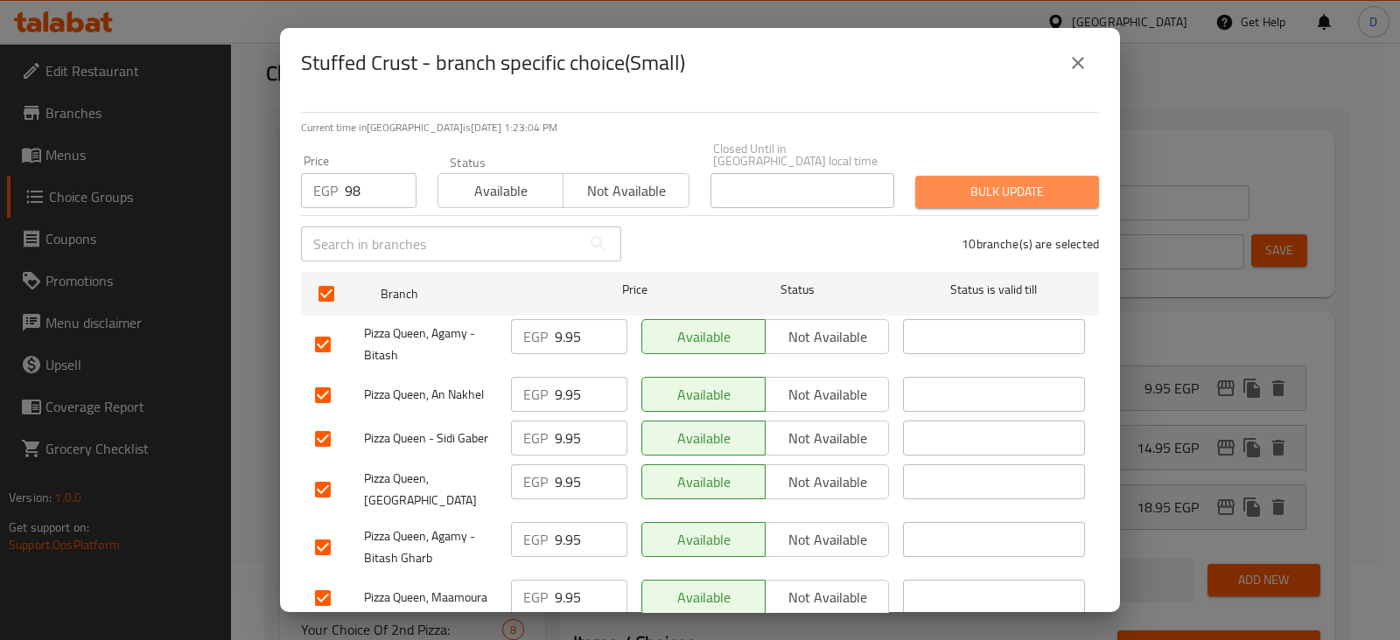
click at [1009, 181] on span "Bulk update" at bounding box center [1007, 192] width 156 height 22
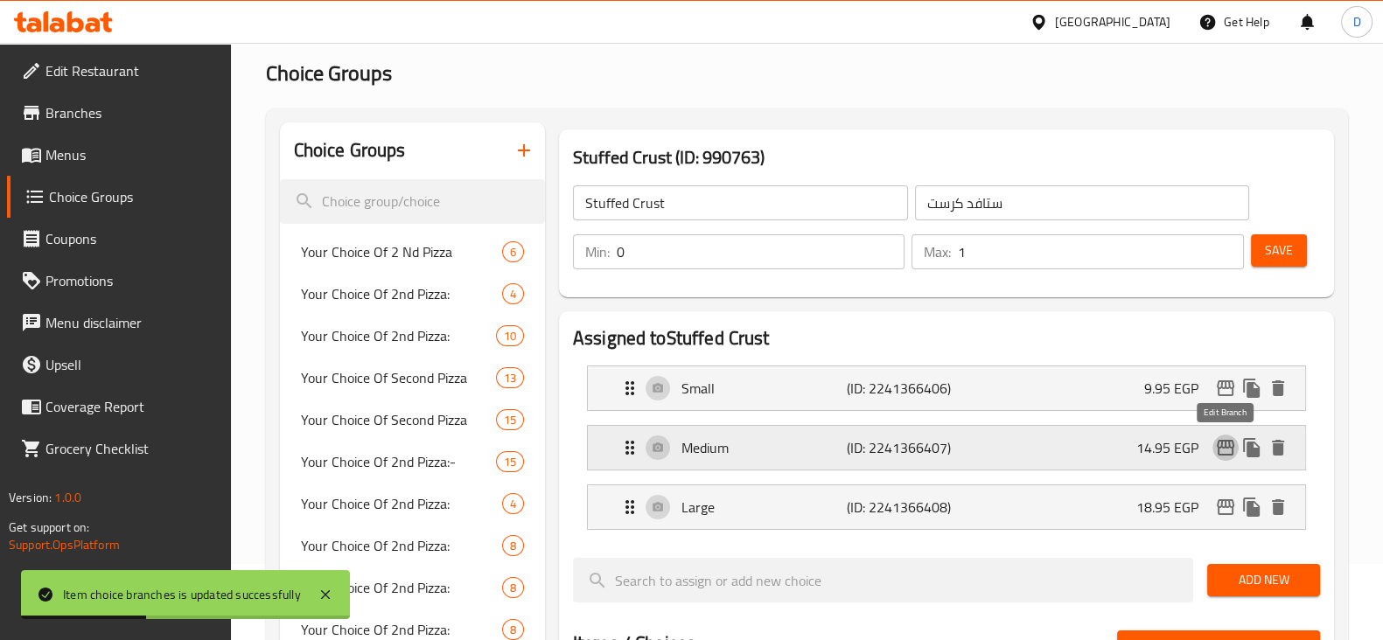
click at [1225, 455] on icon "edit" at bounding box center [1225, 447] width 21 height 21
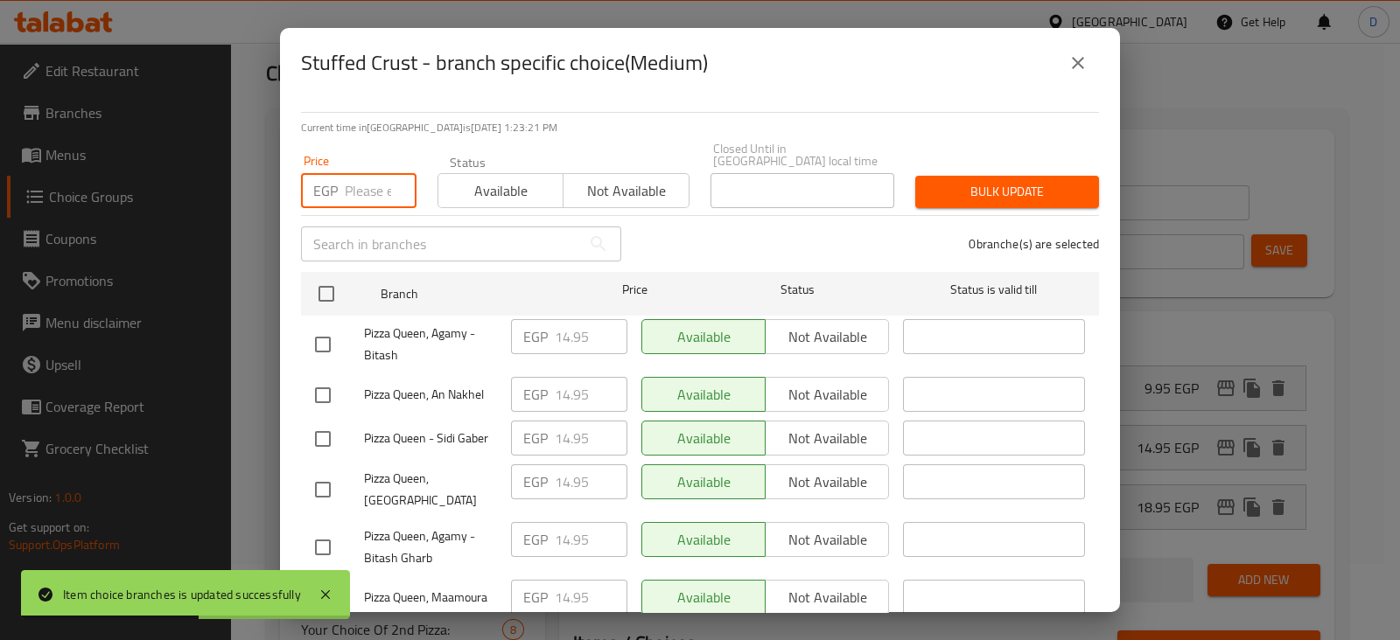
click at [356, 179] on input "number" at bounding box center [381, 190] width 72 height 35
paste input "133.84"
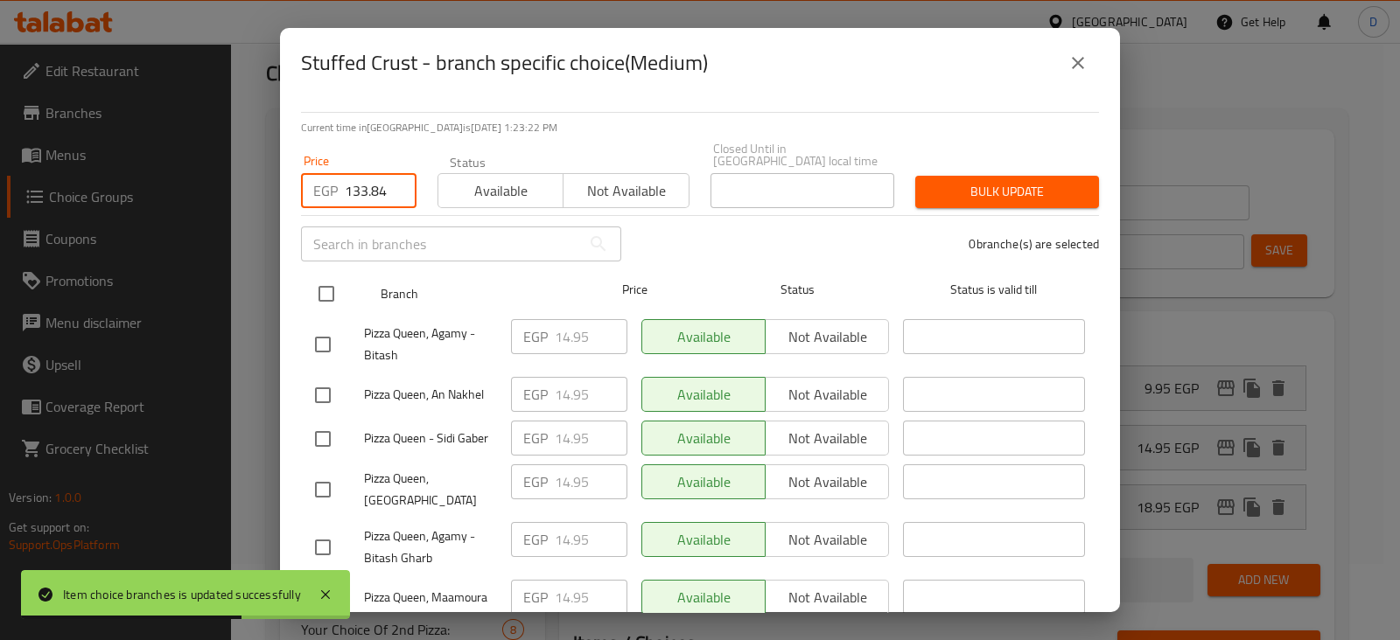
type input "133.84"
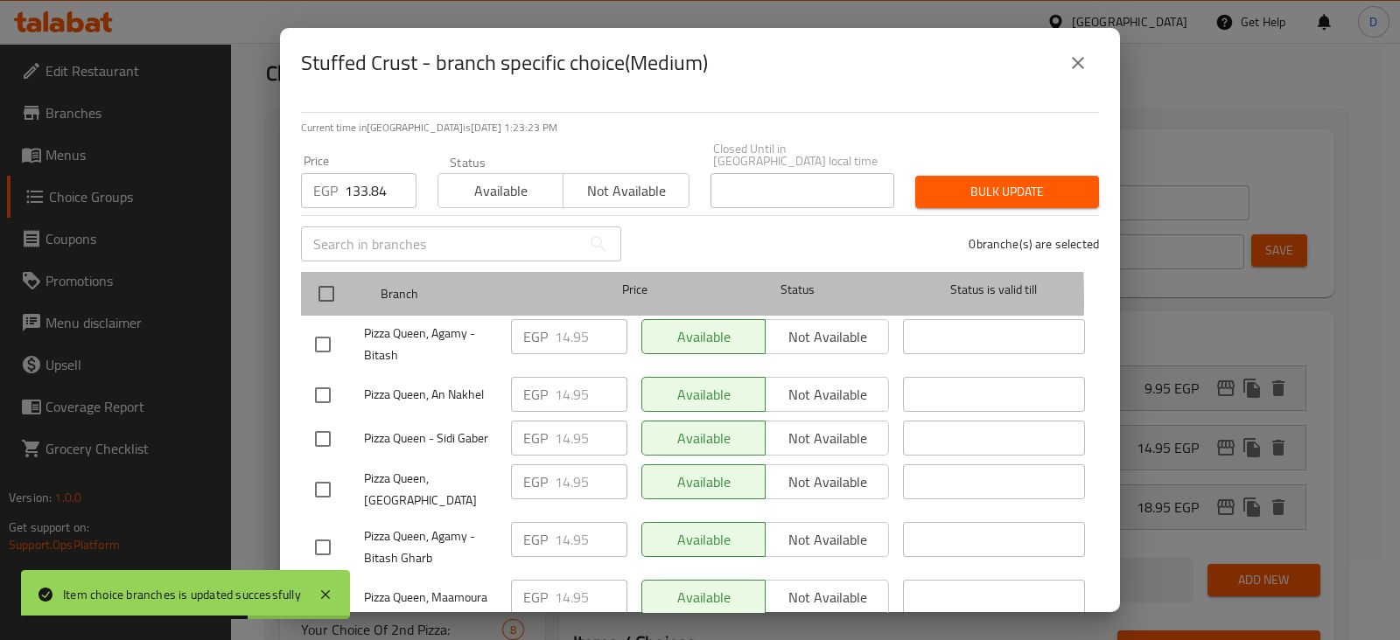
click at [302, 290] on div "Branch Price Status Status is valid till" at bounding box center [700, 294] width 798 height 44
click at [347, 275] on div at bounding box center [341, 294] width 66 height 51
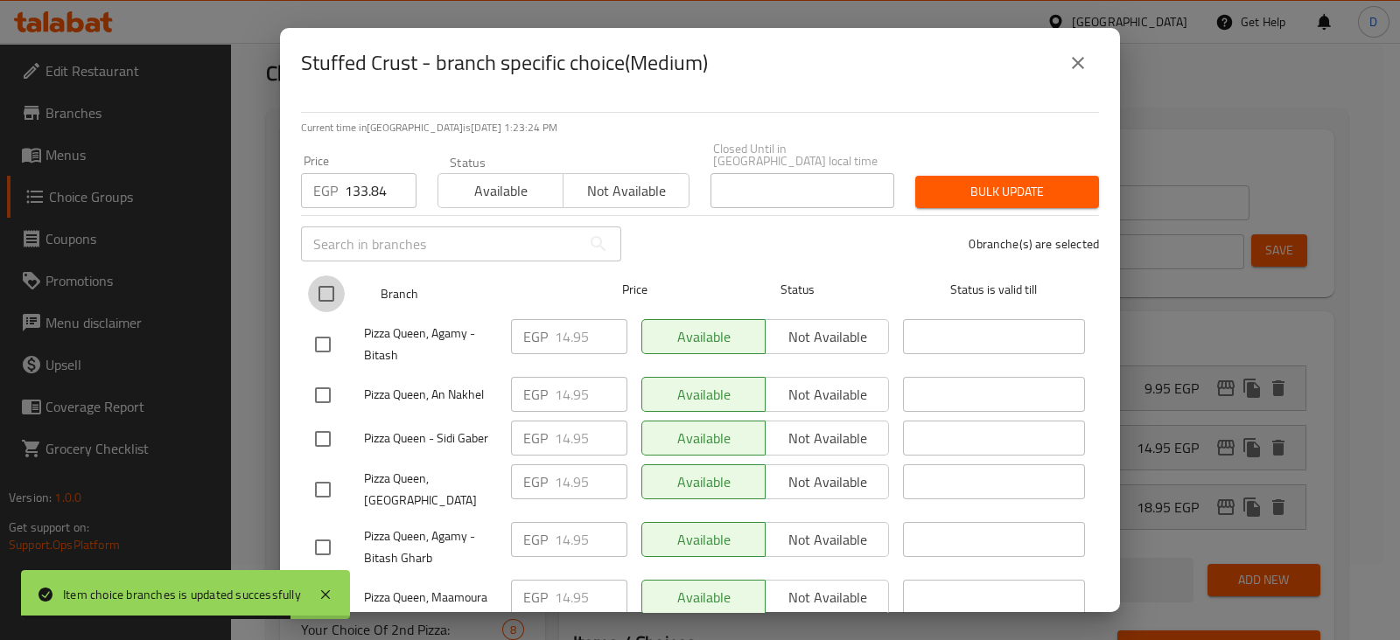
click at [323, 276] on input "checkbox" at bounding box center [326, 294] width 37 height 37
checkbox input "true"
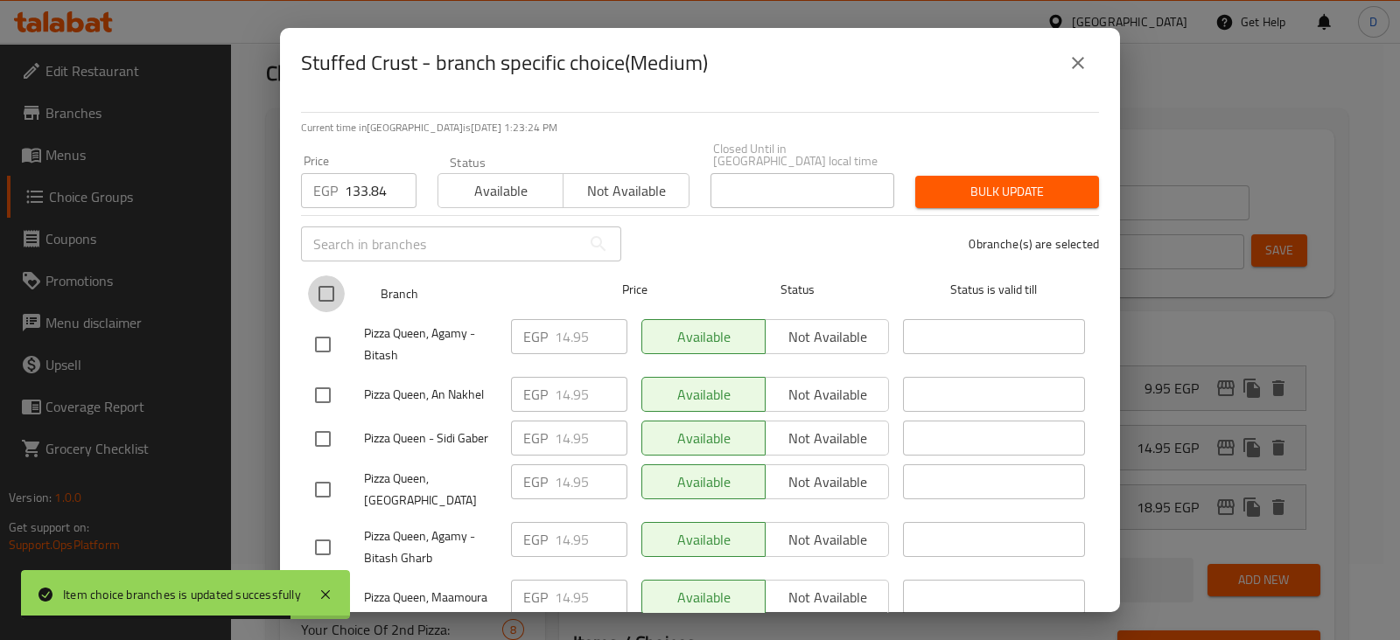
checkbox input "true"
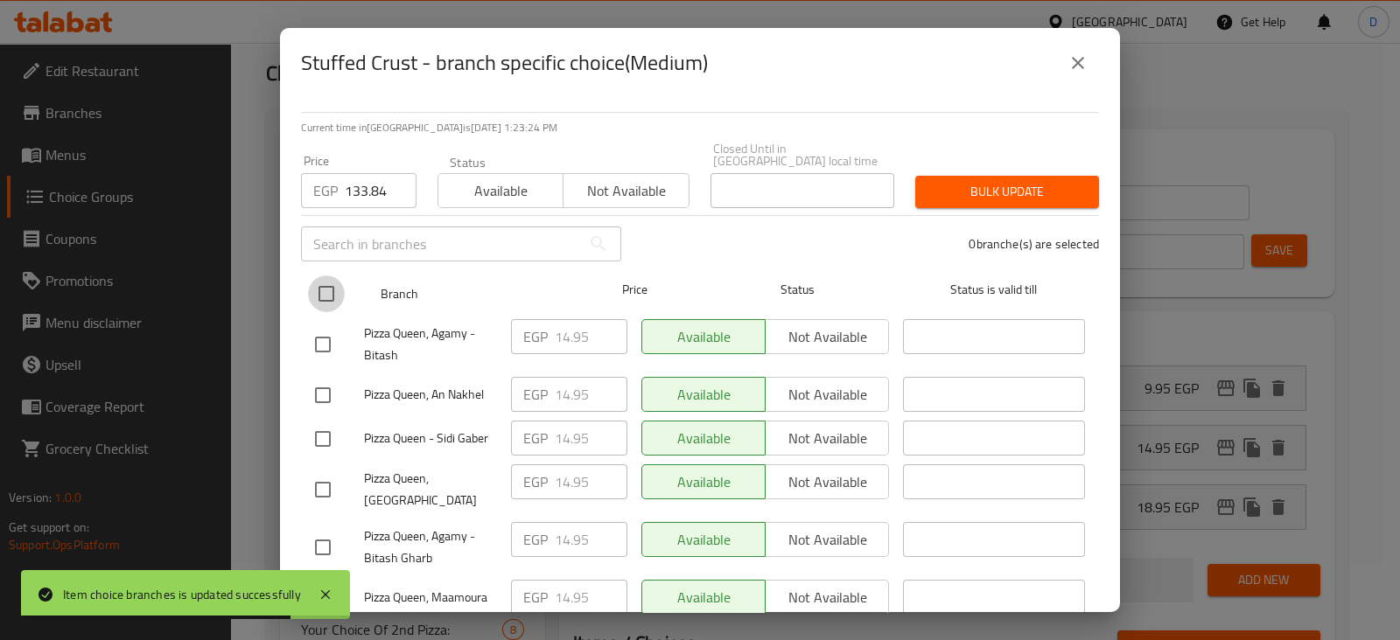
checkbox input "true"
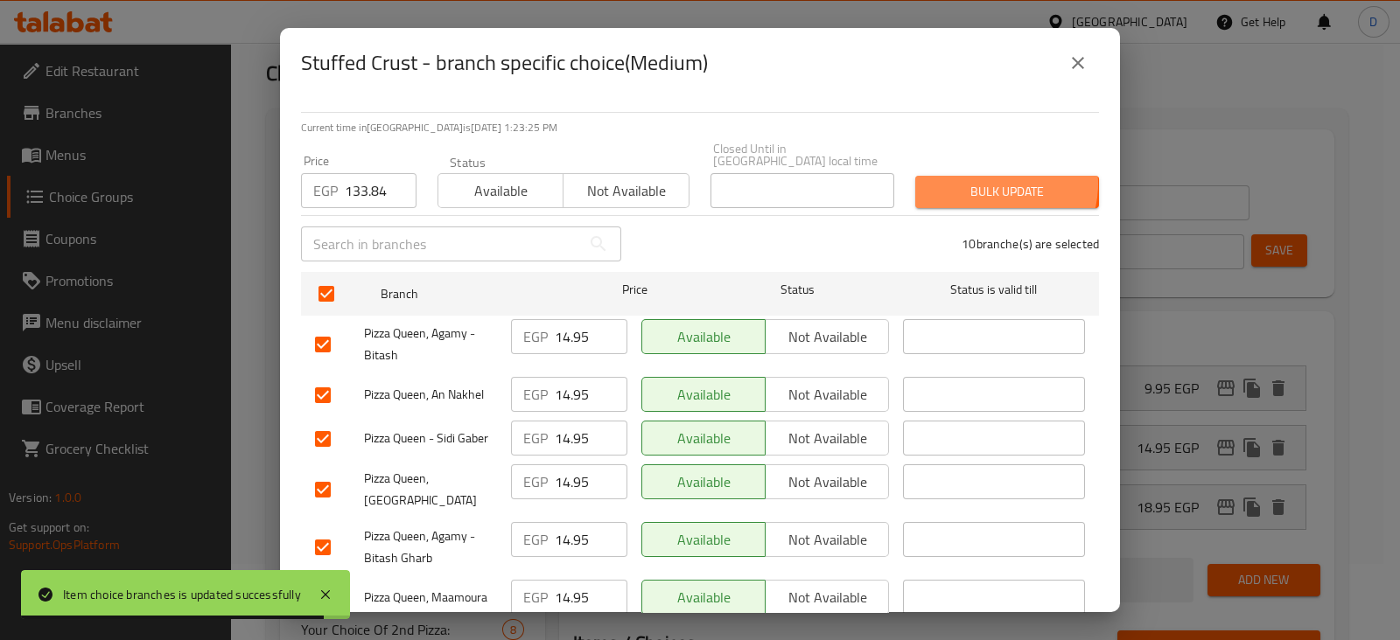
click at [975, 181] on span "Bulk update" at bounding box center [1007, 192] width 156 height 22
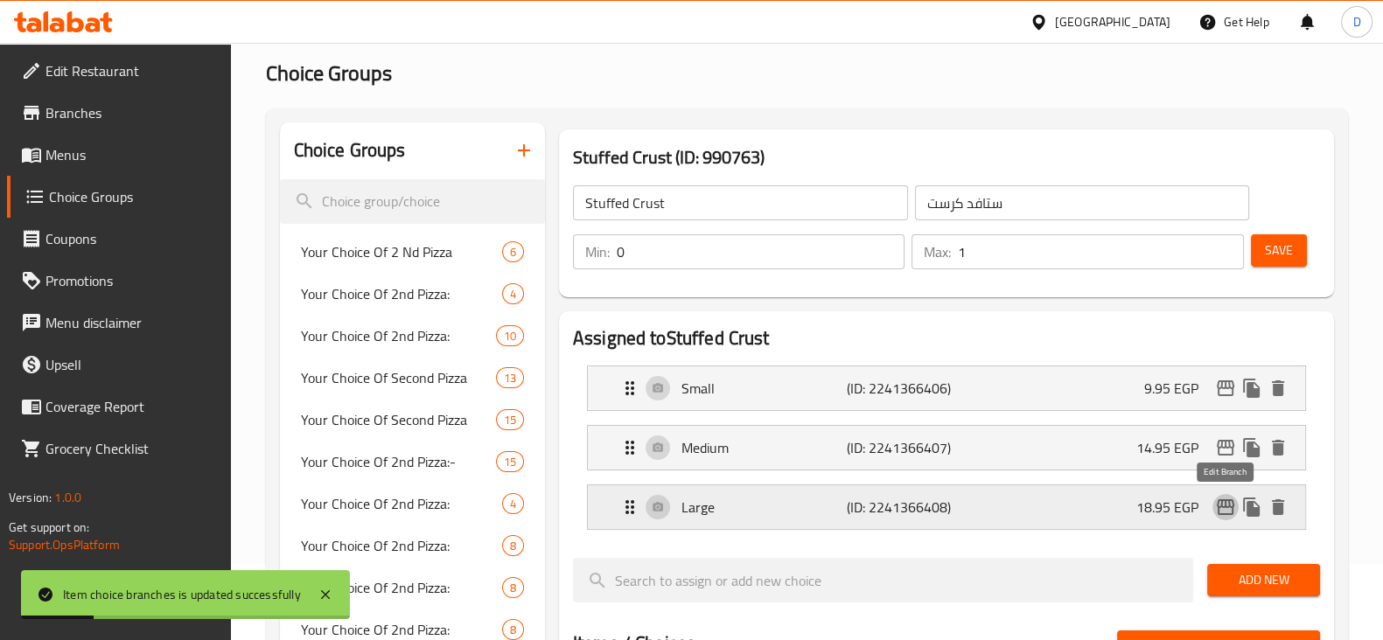
click at [1231, 505] on icon "edit" at bounding box center [1225, 507] width 21 height 21
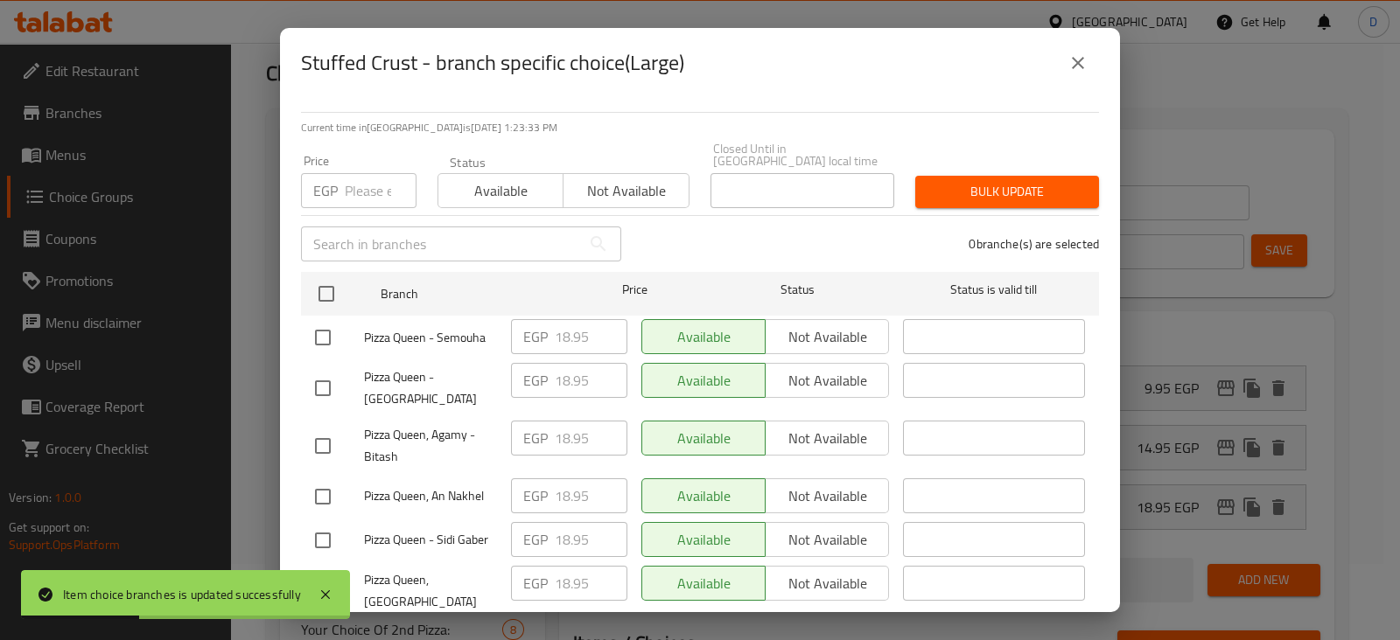
click at [339, 175] on div "EGP Price" at bounding box center [358, 190] width 115 height 35
paste input "158.48"
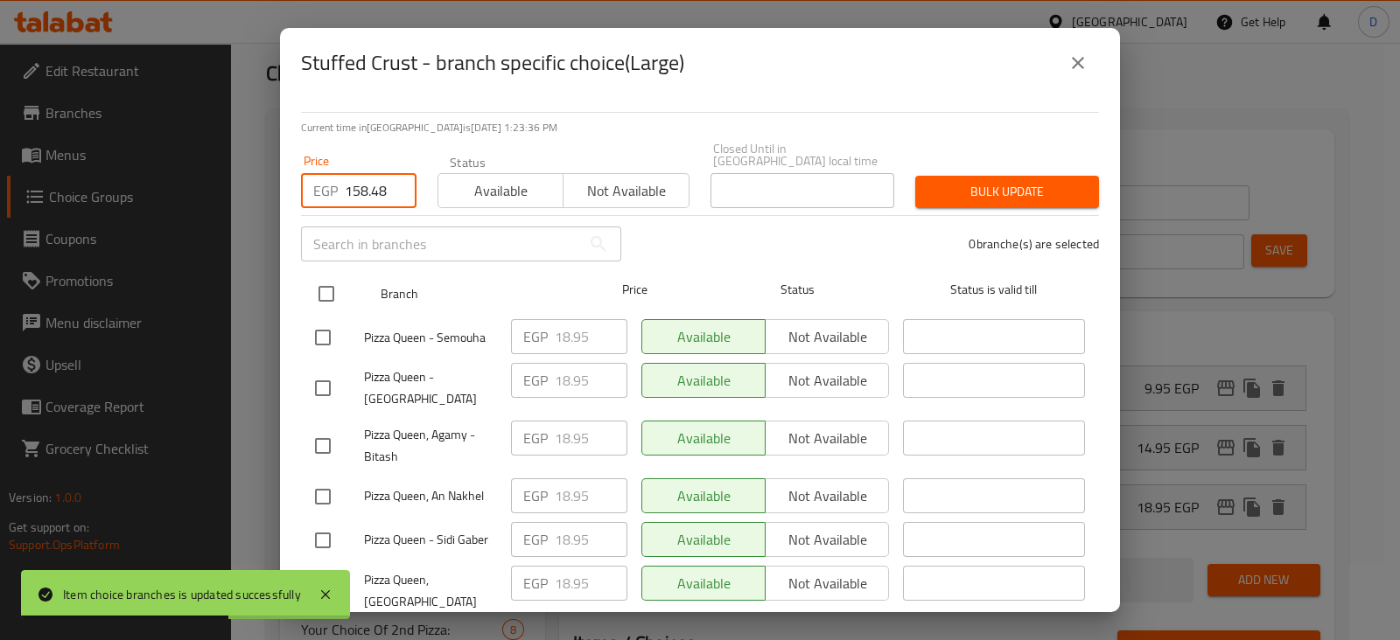
type input "158.48"
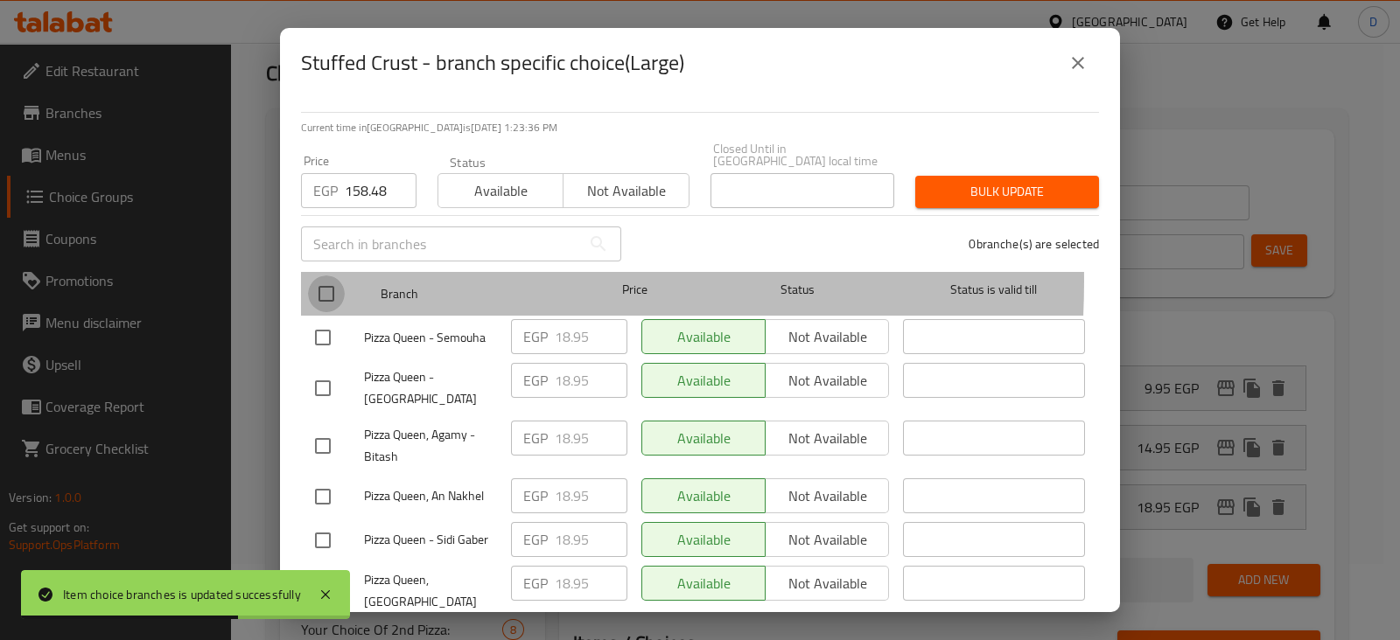
click at [325, 276] on input "checkbox" at bounding box center [326, 294] width 37 height 37
checkbox input "true"
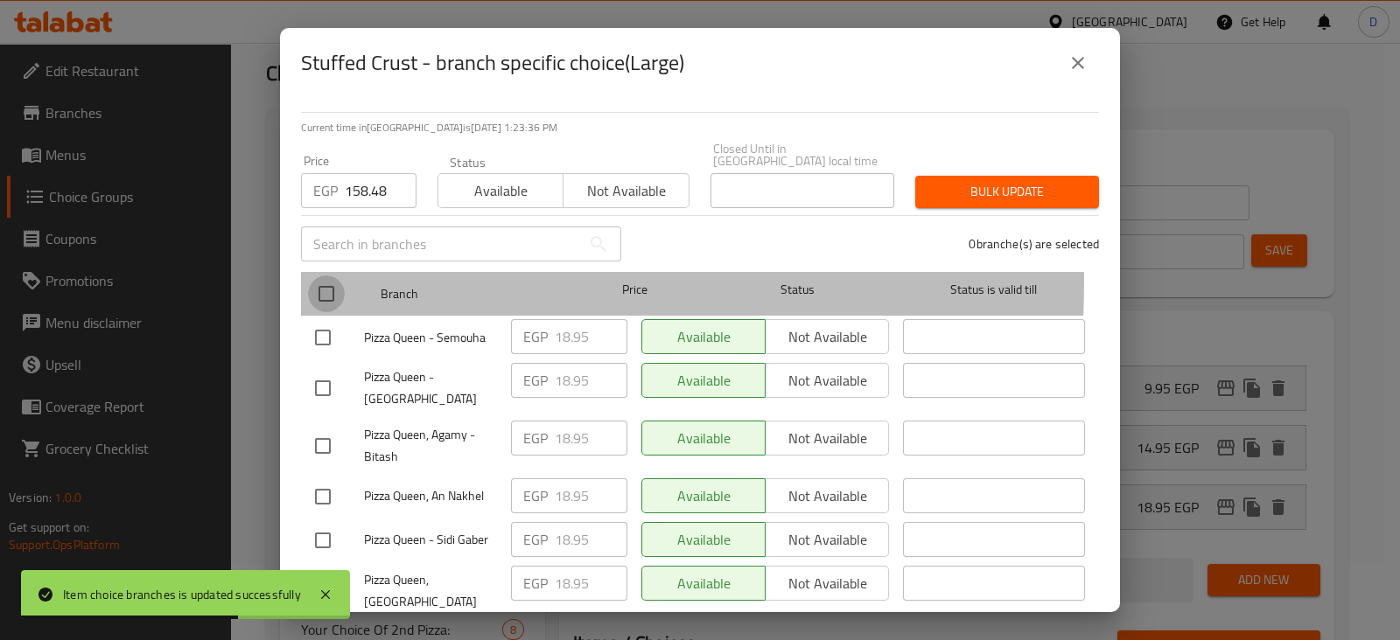
checkbox input "true"
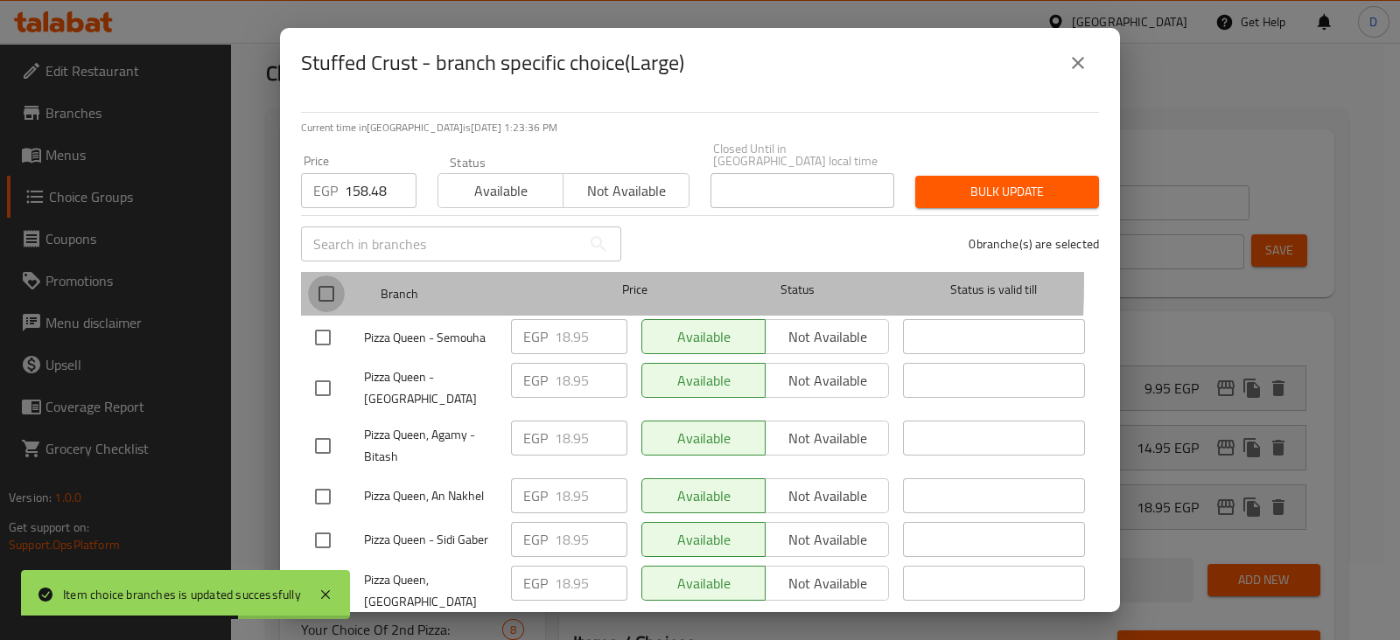
checkbox input "true"
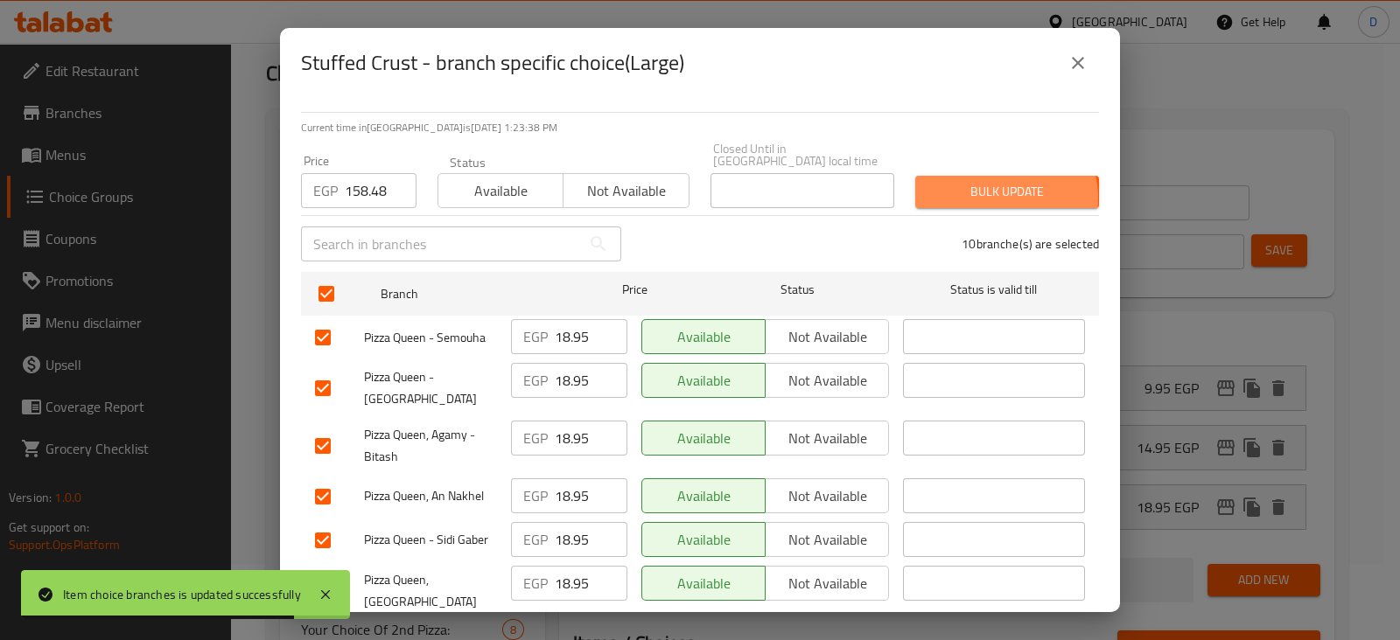
click at [991, 185] on span "Bulk update" at bounding box center [1007, 192] width 156 height 22
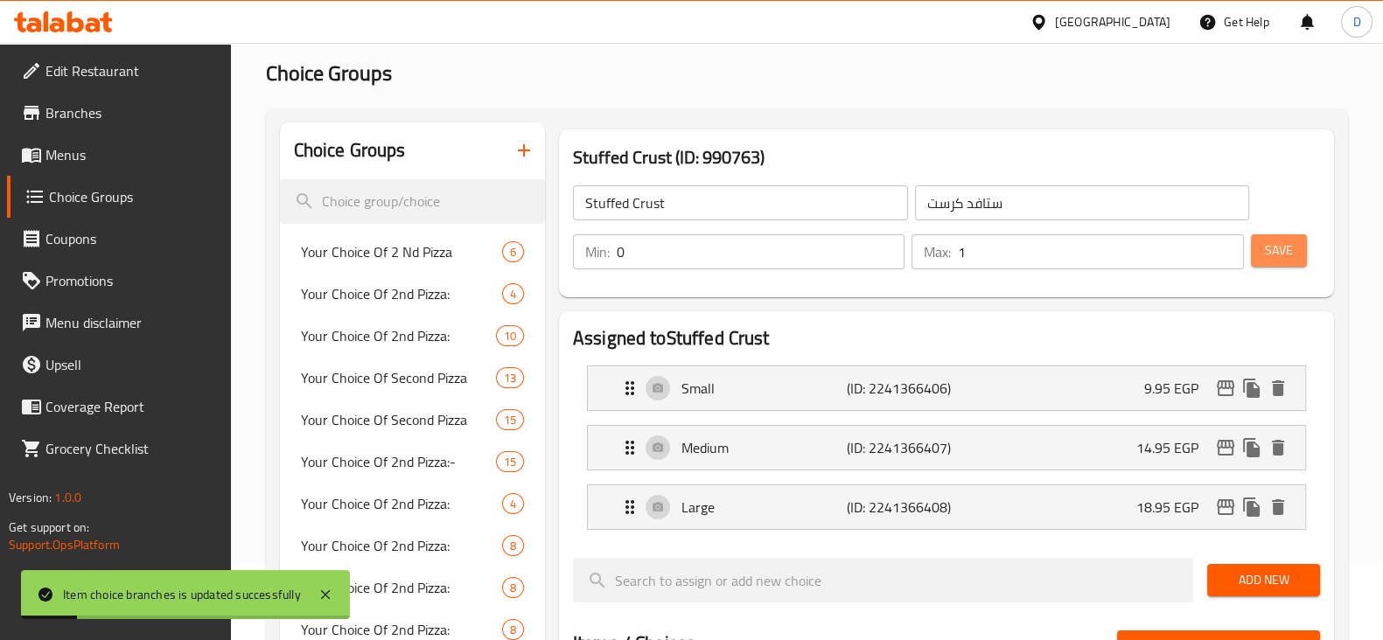
click at [1282, 236] on button "Save" at bounding box center [1279, 250] width 56 height 32
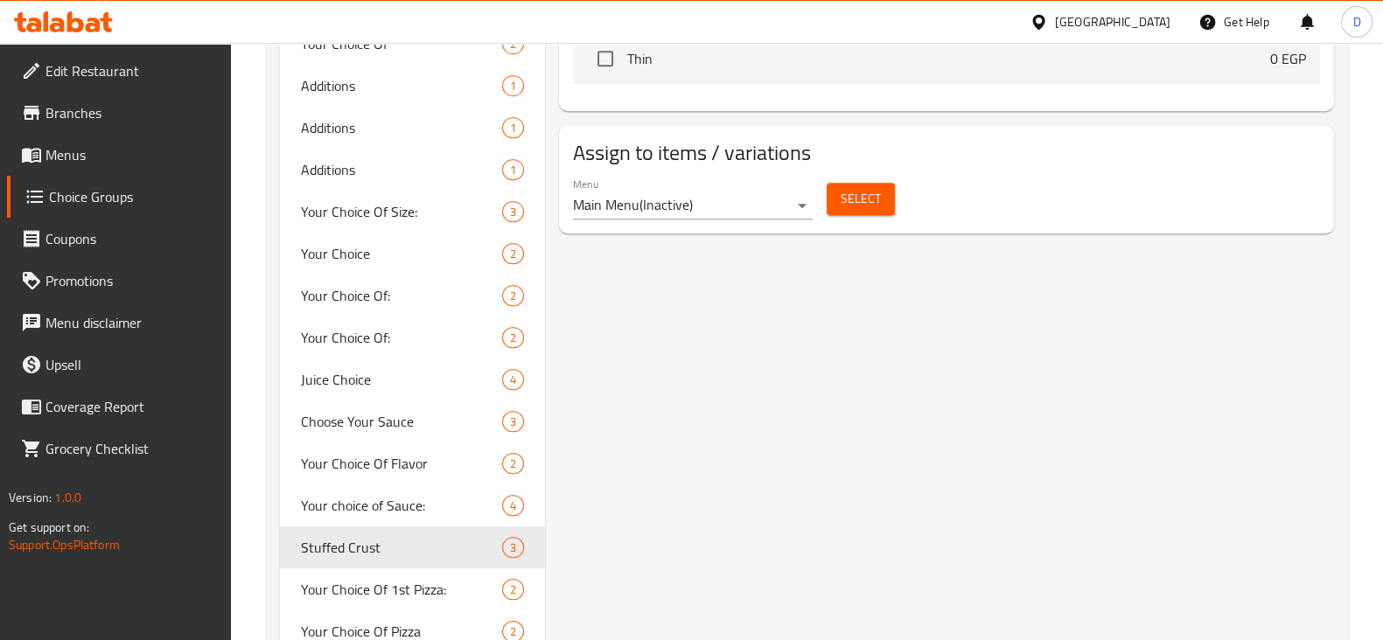
scroll to position [1042, 0]
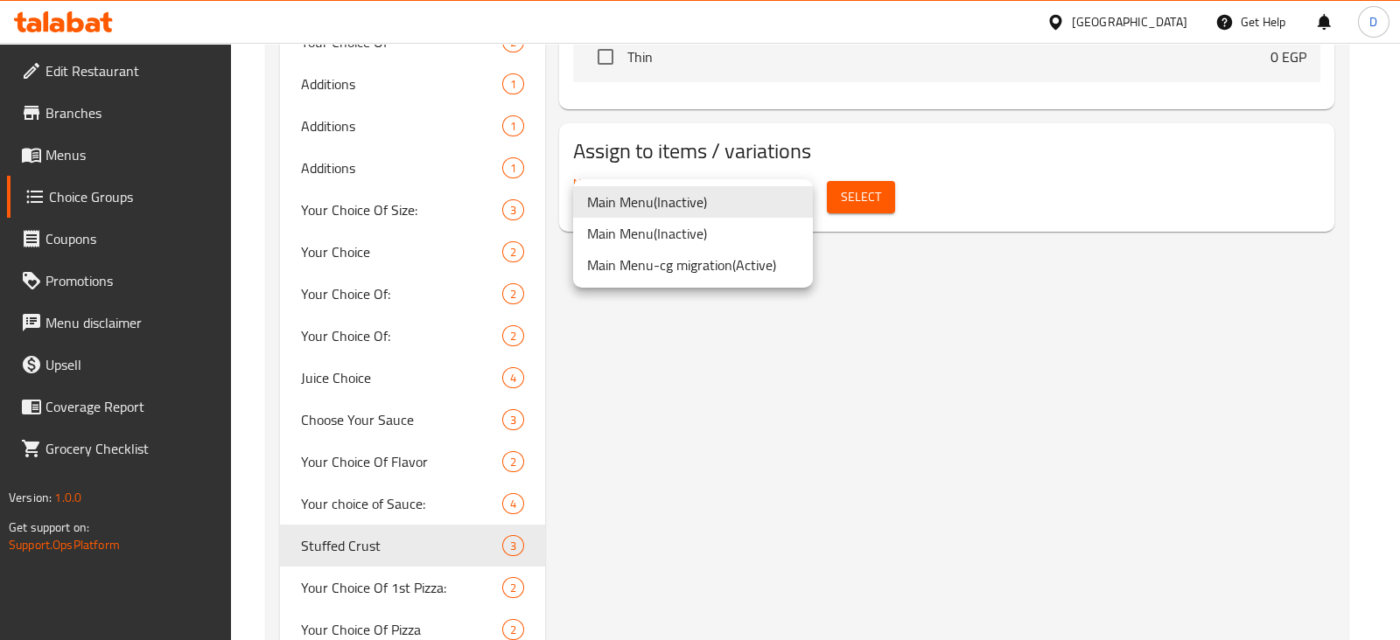
click at [752, 258] on li "Main Menu-cg migration ( Active )" at bounding box center [693, 264] width 240 height 31
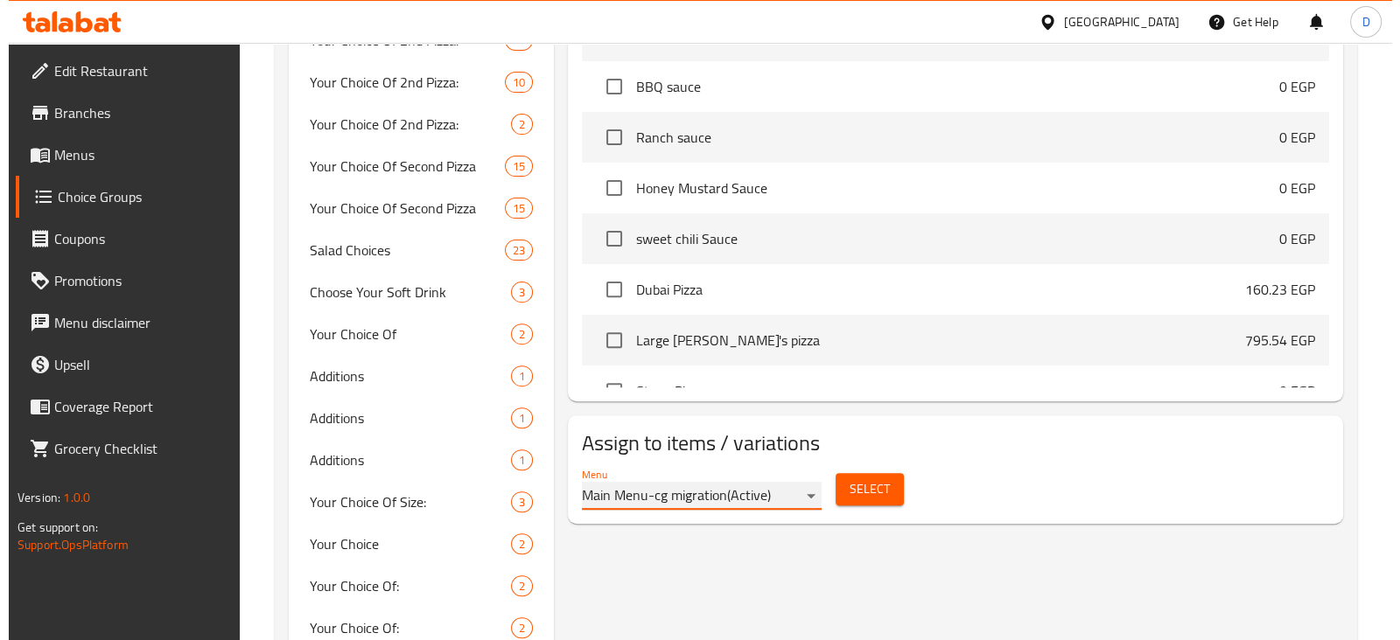
scroll to position [751, 0]
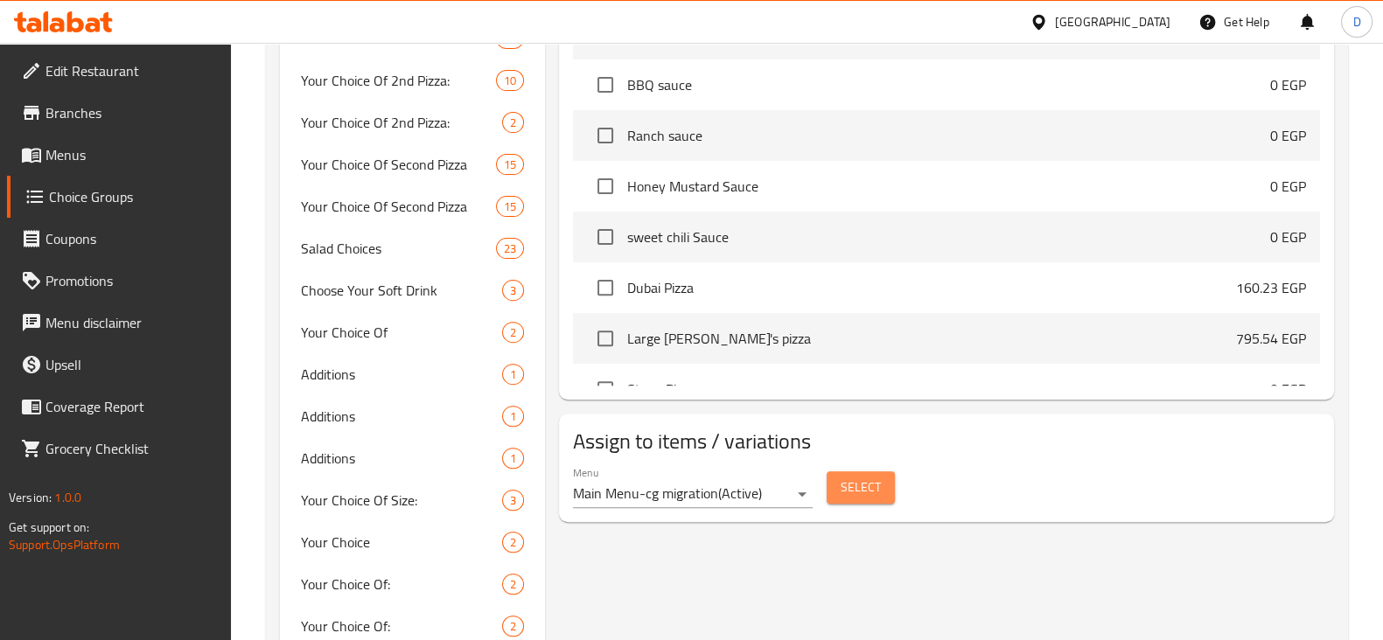
click at [852, 482] on span "Select" at bounding box center [861, 488] width 40 height 22
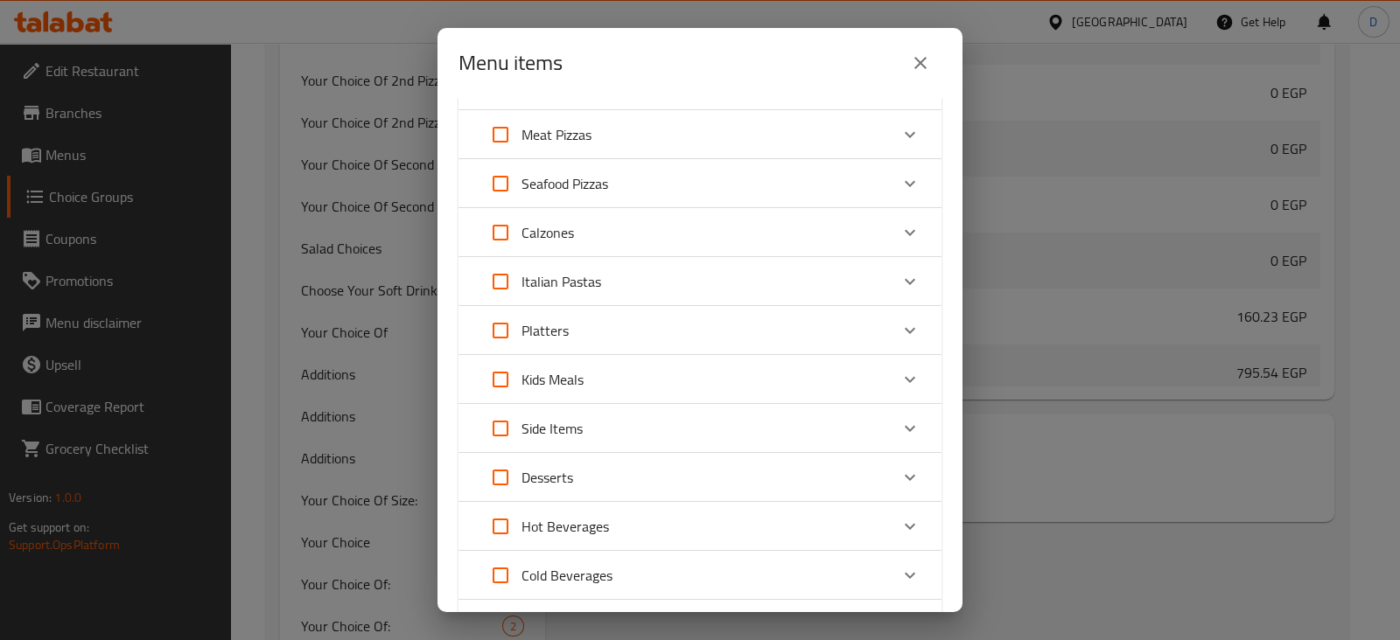
scroll to position [434, 0]
click at [900, 178] on icon "Expand" at bounding box center [909, 184] width 21 height 21
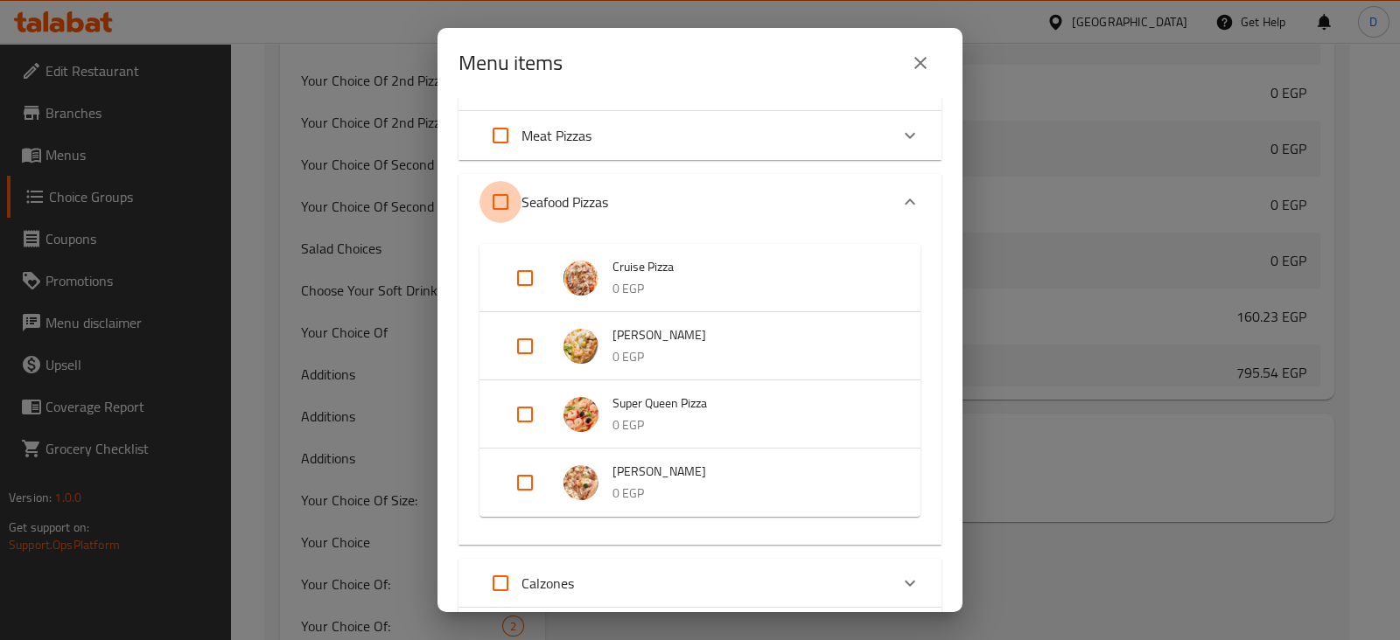
click at [489, 206] on input "Expand" at bounding box center [500, 202] width 42 height 42
checkbox input "true"
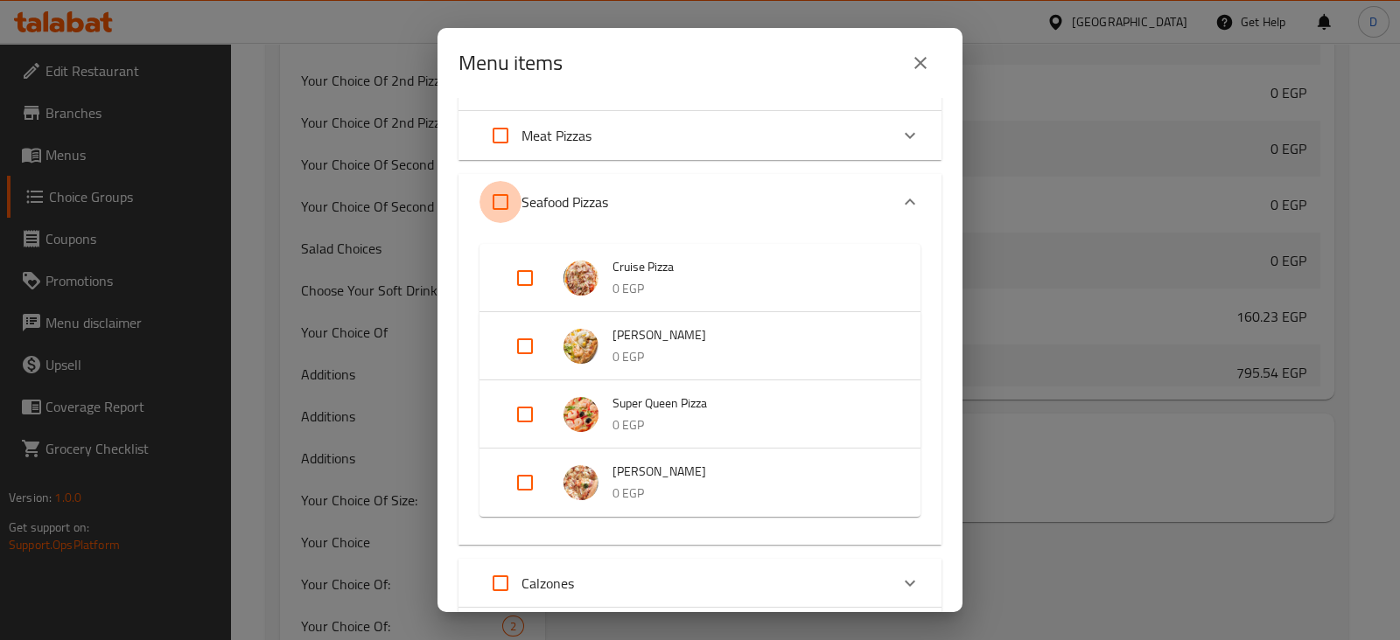
checkbox input "true"
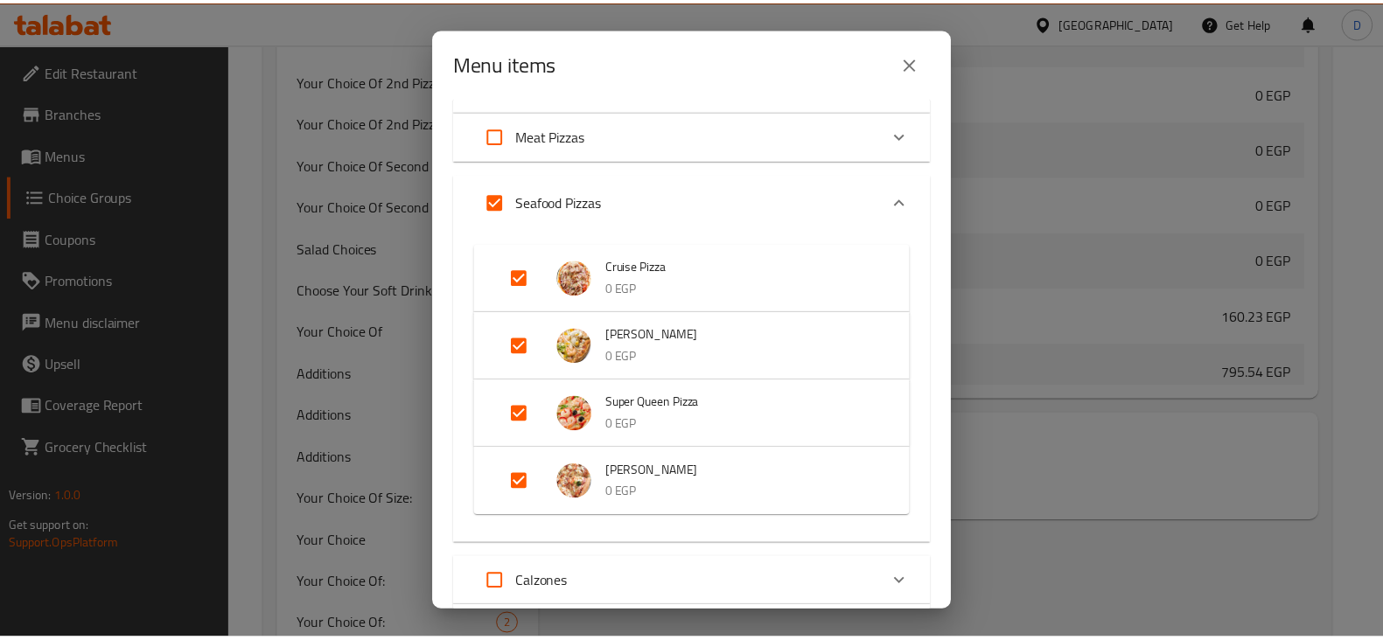
scroll to position [942, 0]
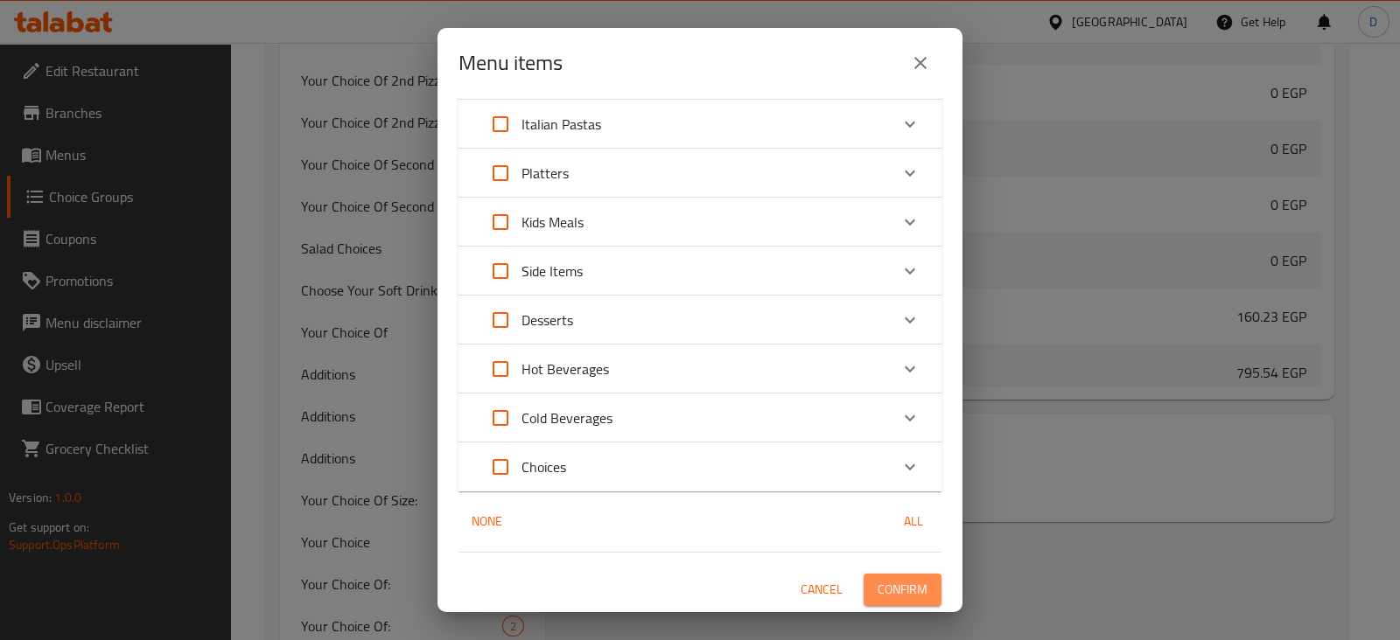
click at [877, 583] on span "Confirm" at bounding box center [902, 590] width 50 height 22
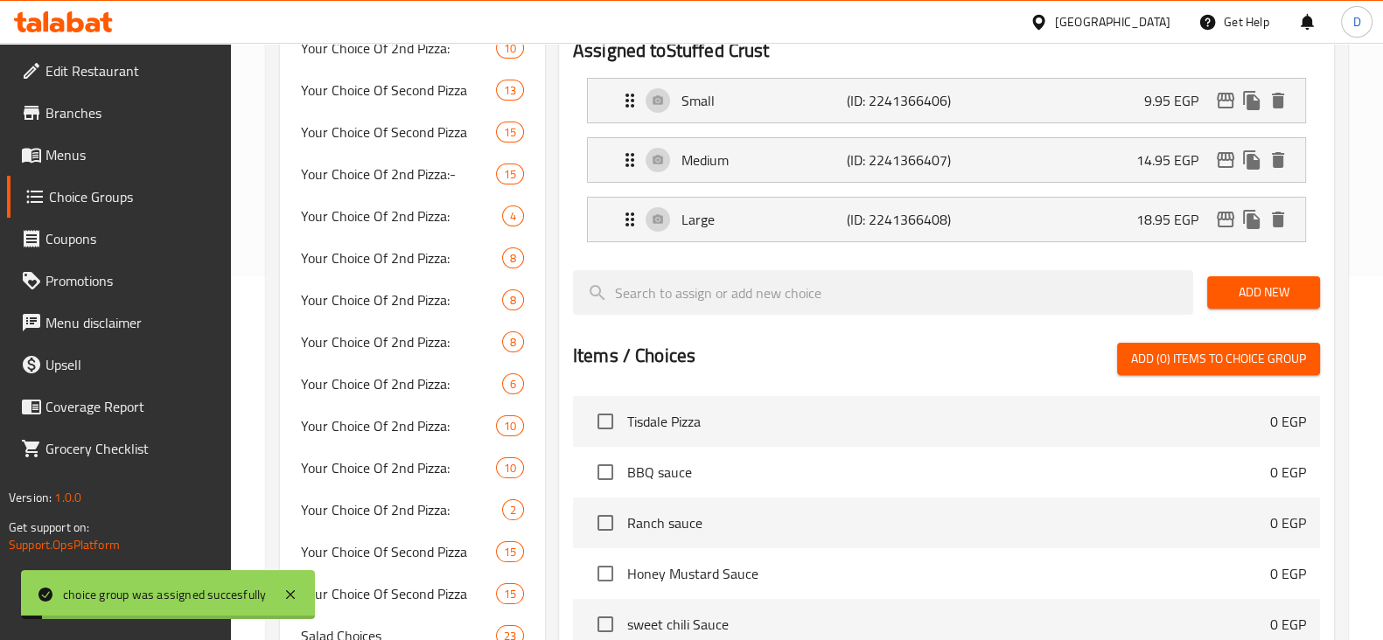
scroll to position [0, 0]
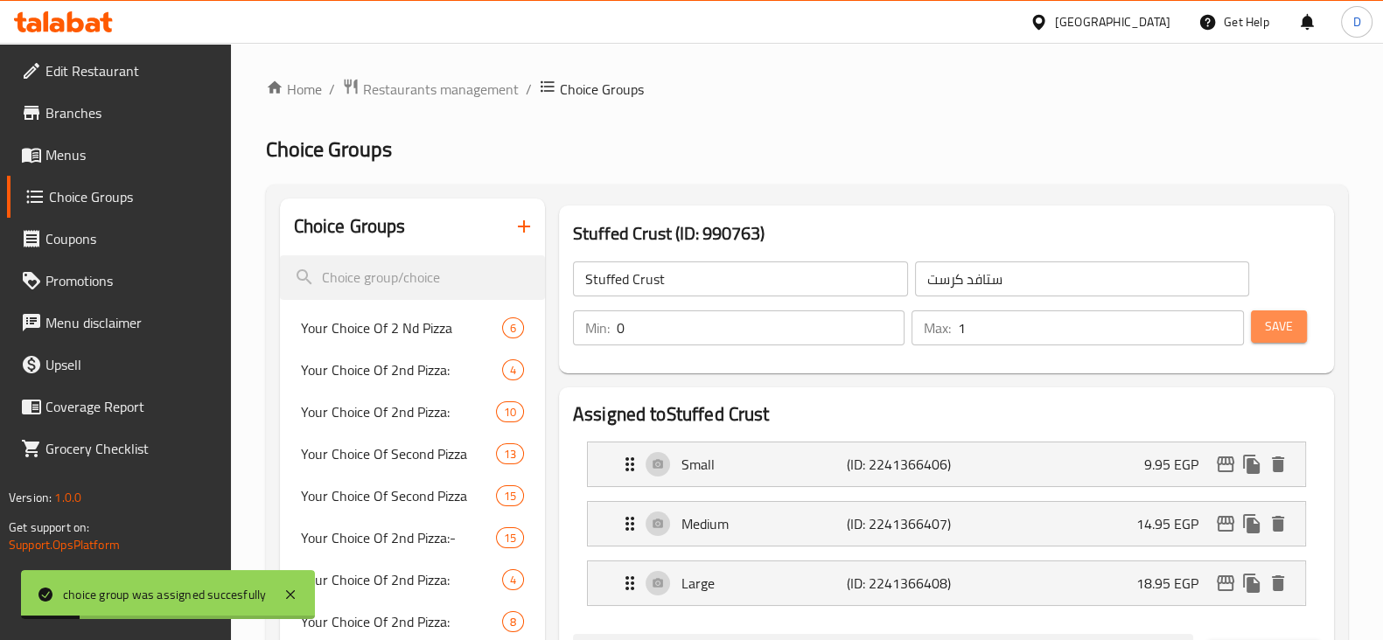
click at [1279, 319] on span "Save" at bounding box center [1279, 327] width 28 height 22
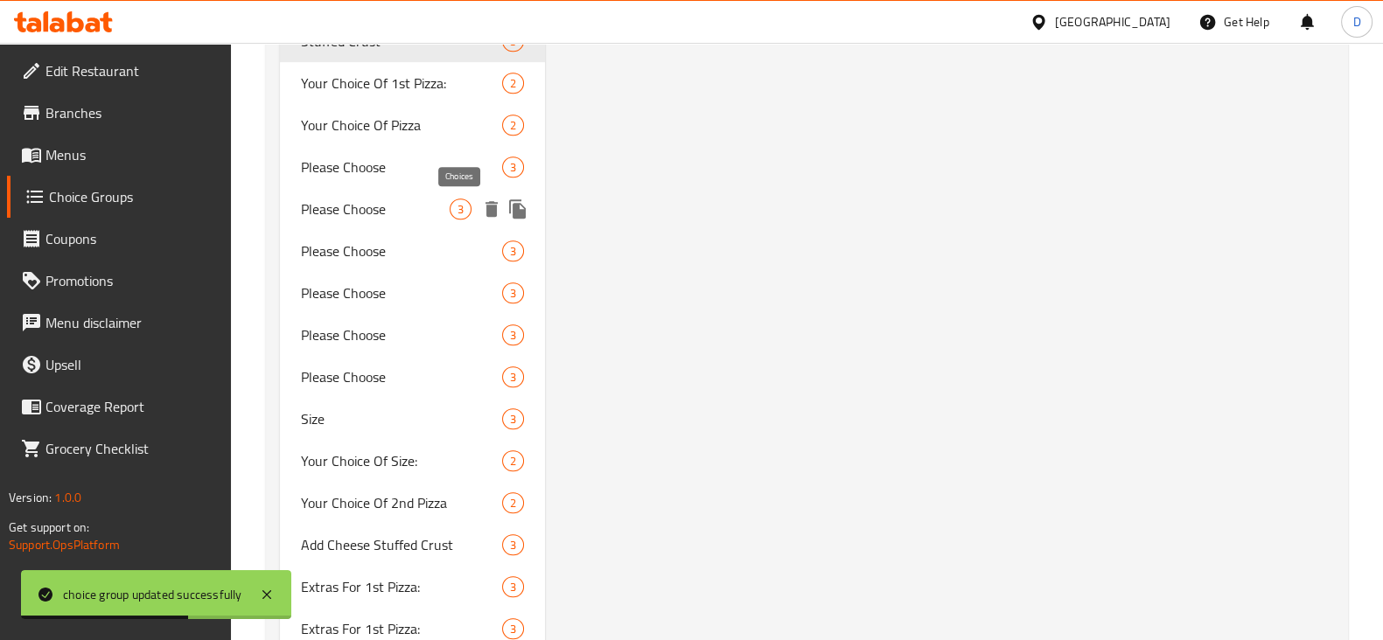
scroll to position [1382, 0]
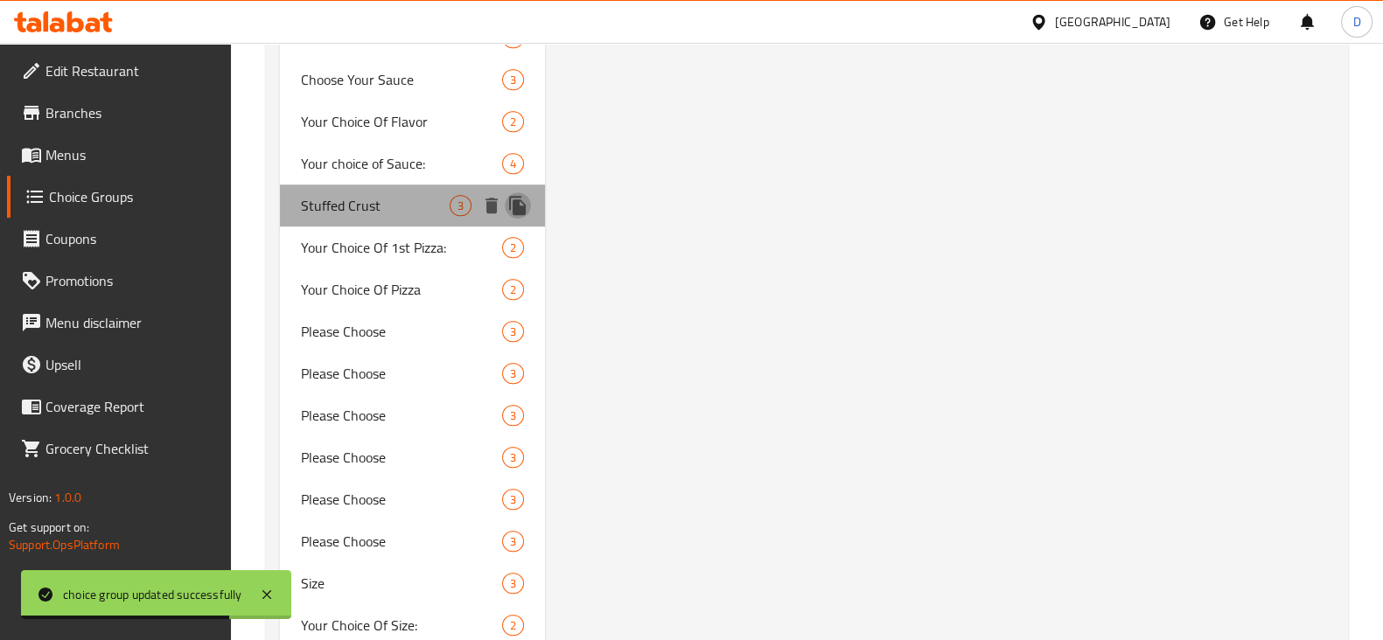
click at [522, 199] on icon "duplicate" at bounding box center [517, 205] width 21 height 21
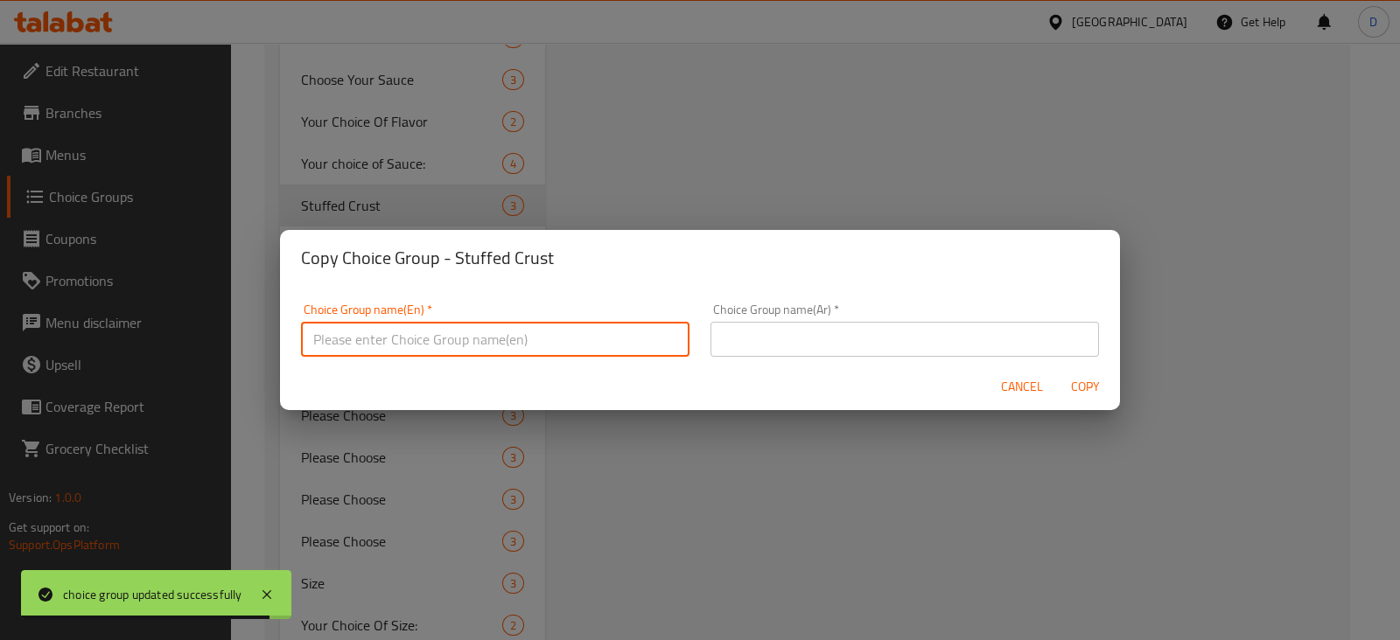
click at [464, 352] on input "text" at bounding box center [495, 339] width 388 height 35
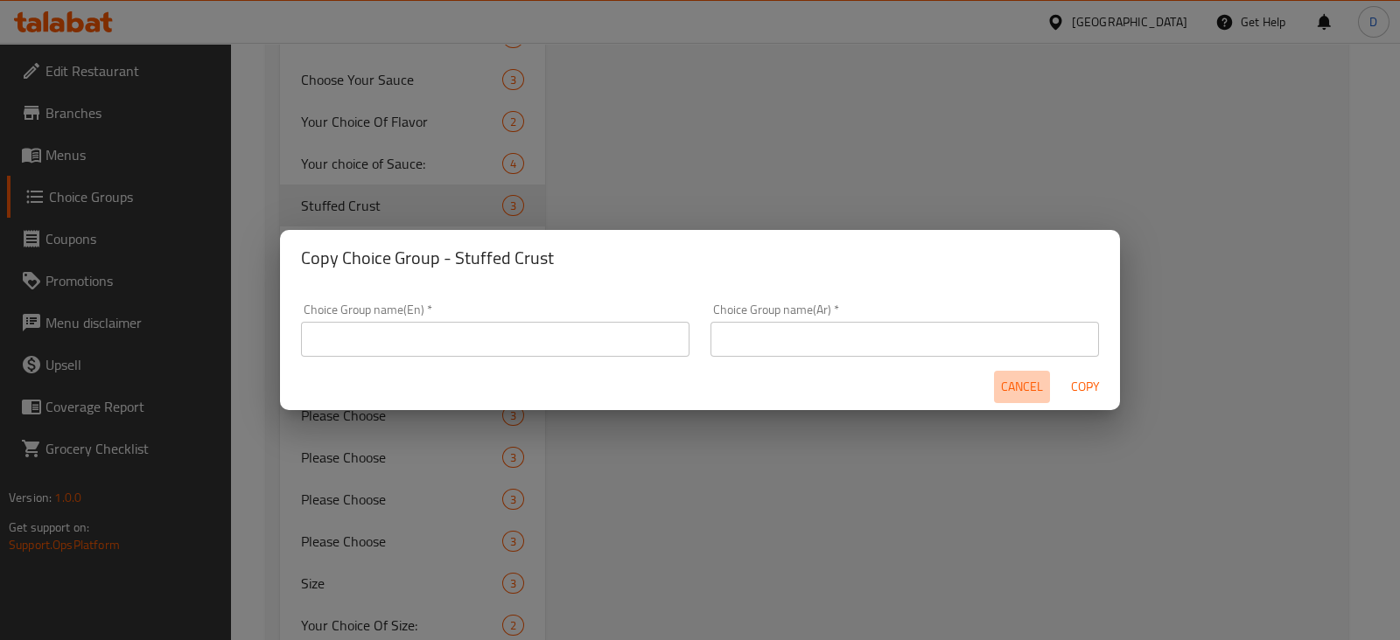
click at [1017, 384] on span "Cancel" at bounding box center [1022, 387] width 42 height 22
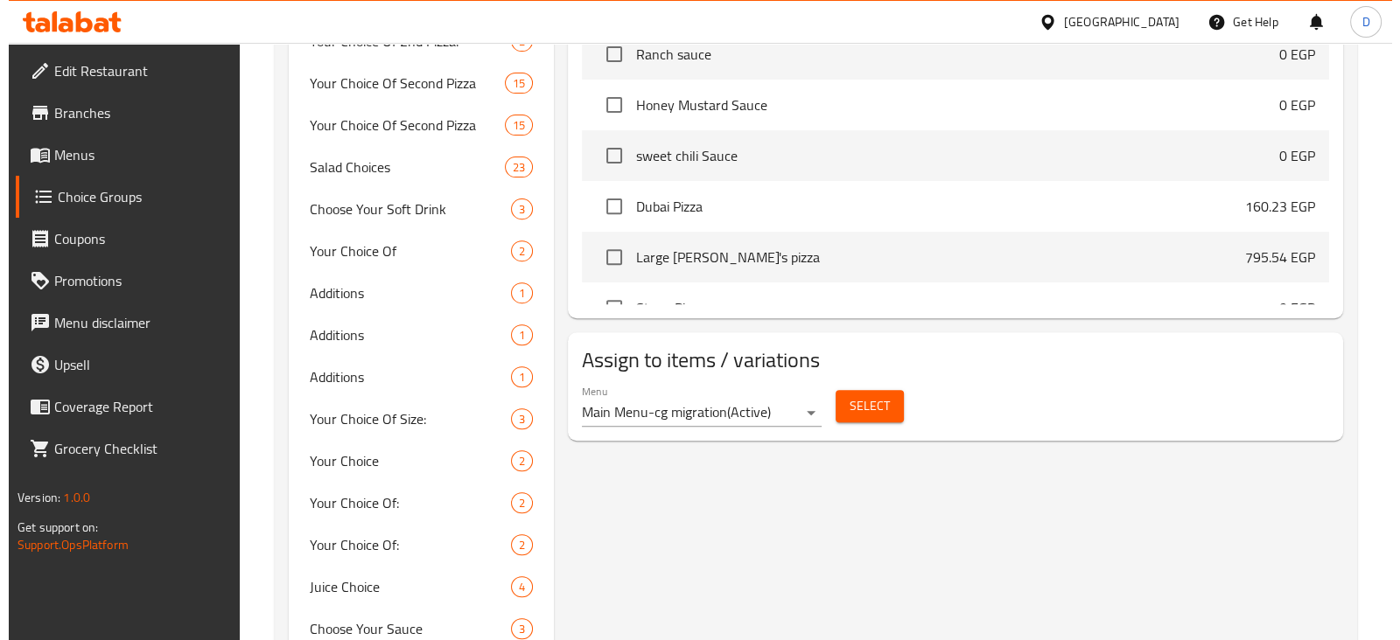
scroll to position [830, 0]
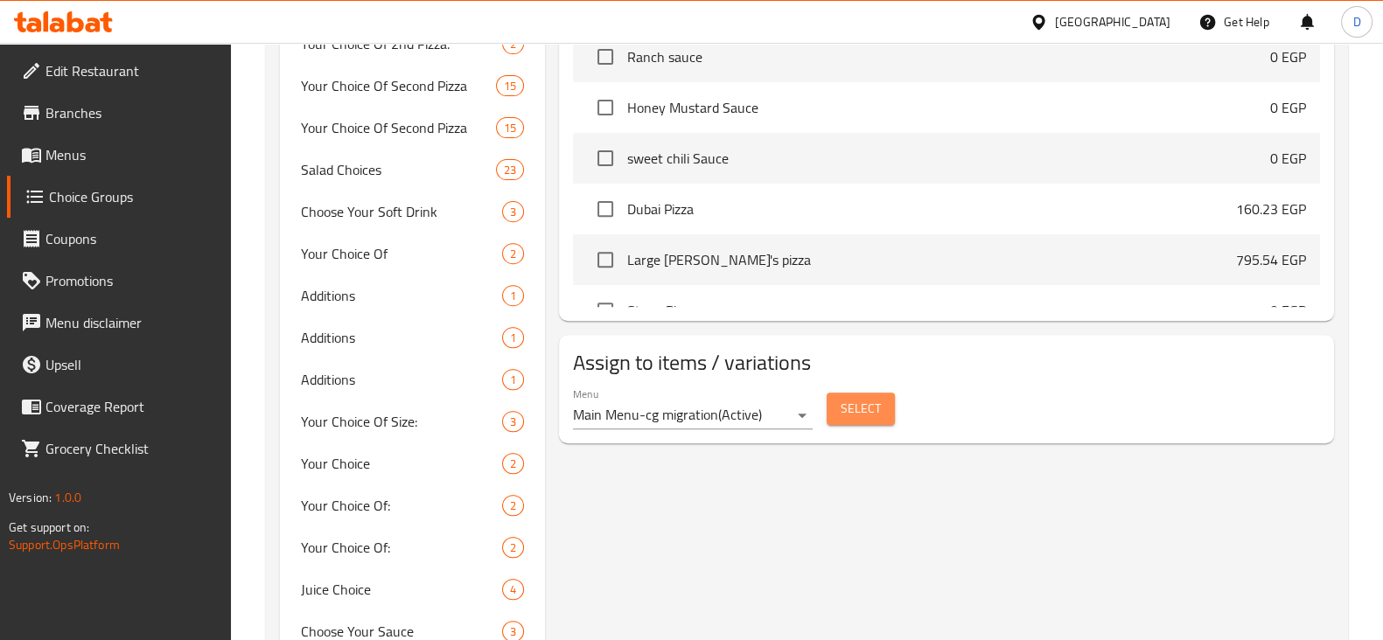
click at [851, 393] on button "Select" at bounding box center [861, 409] width 68 height 32
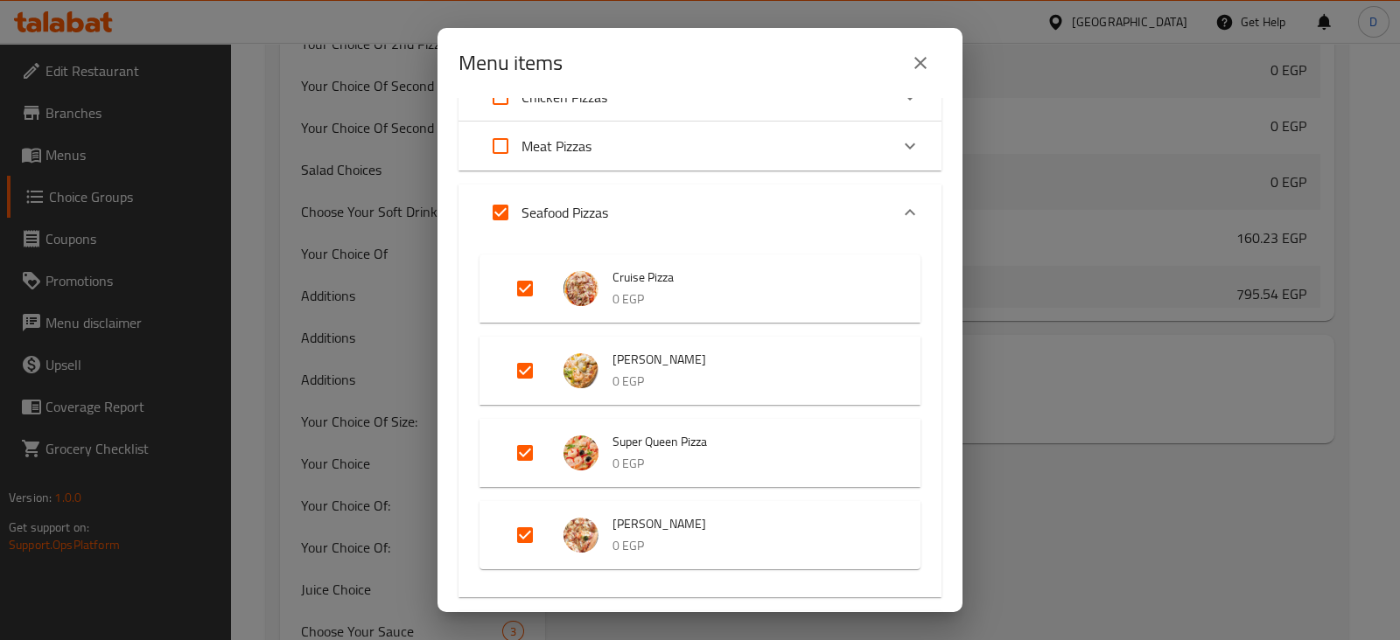
scroll to position [493, 0]
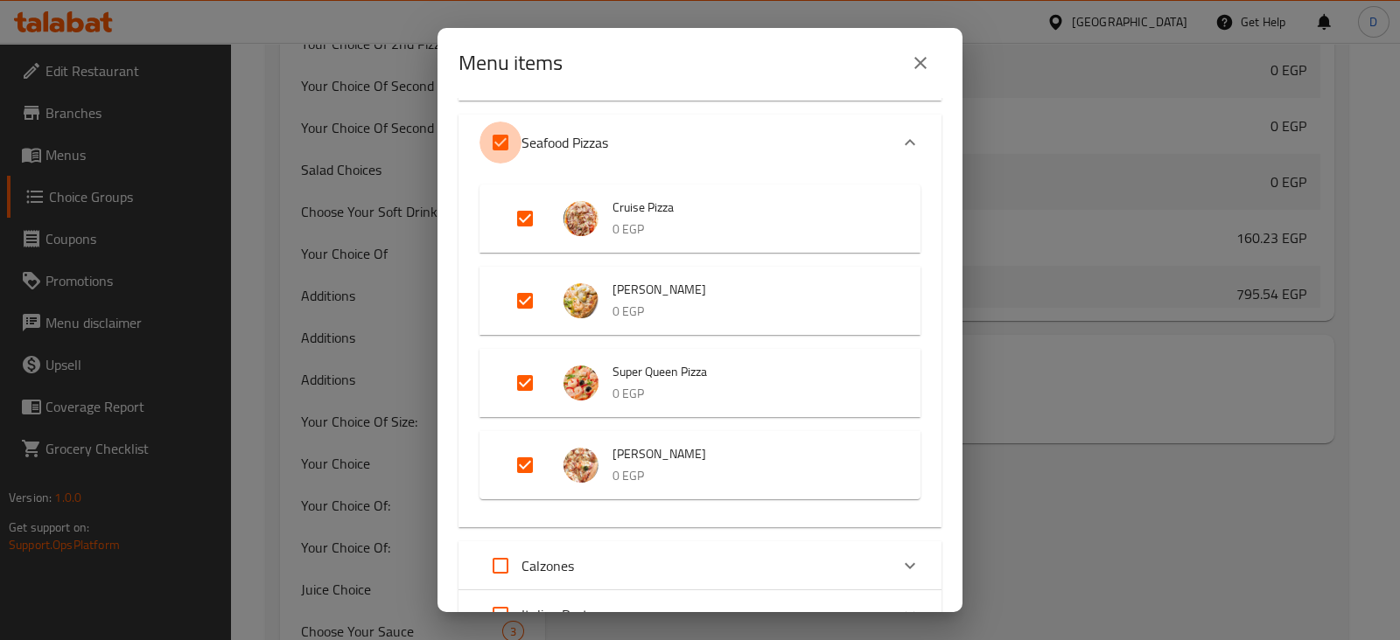
click at [499, 132] on input "Expand" at bounding box center [500, 143] width 42 height 42
checkbox input "false"
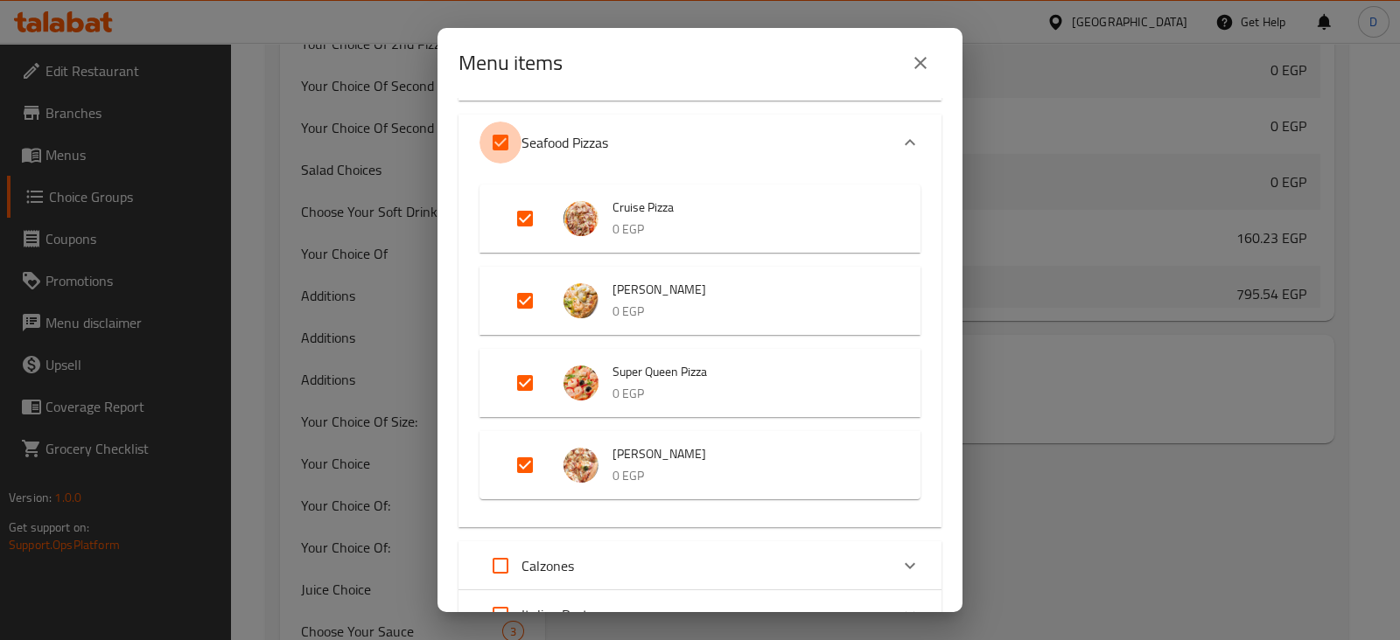
checkbox input "false"
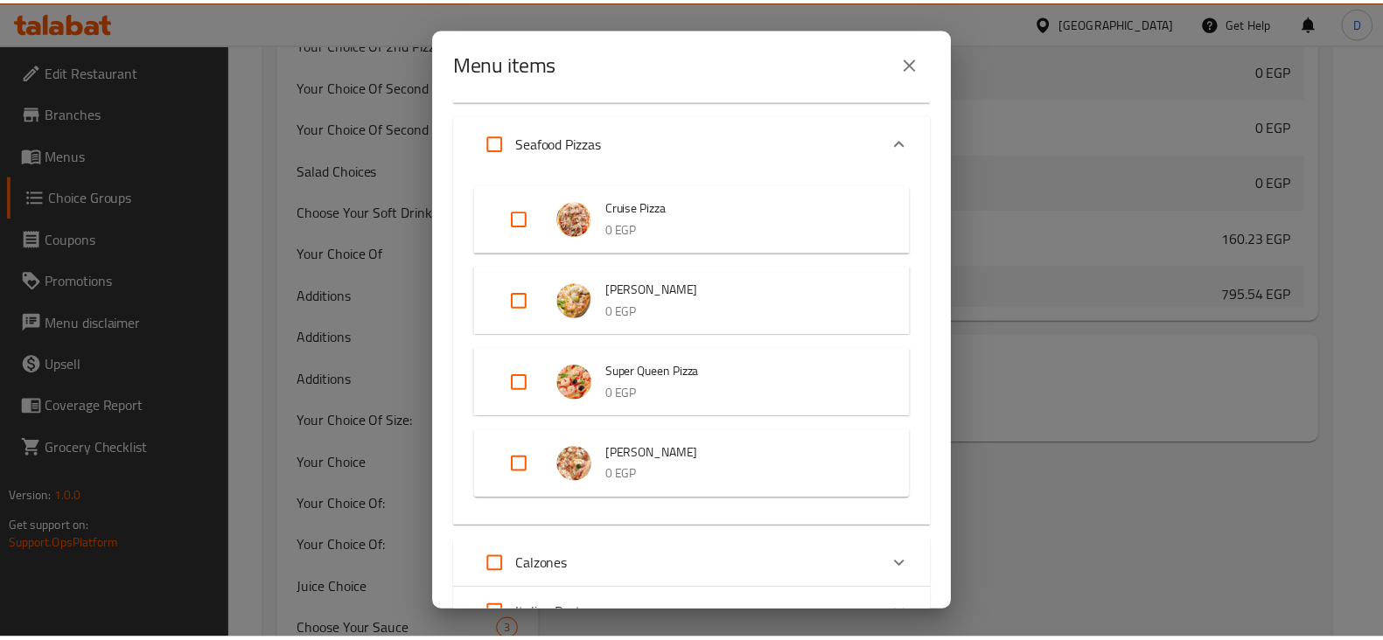
scroll to position [984, 0]
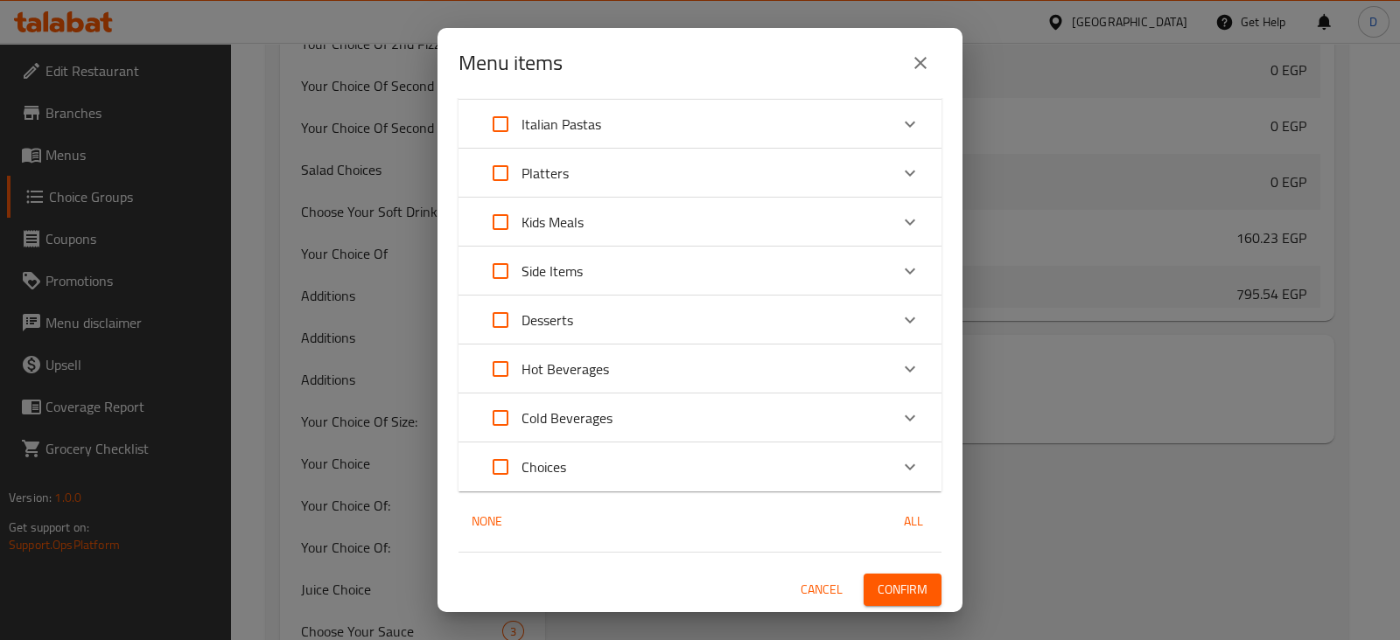
click at [877, 579] on span "Confirm" at bounding box center [902, 590] width 50 height 22
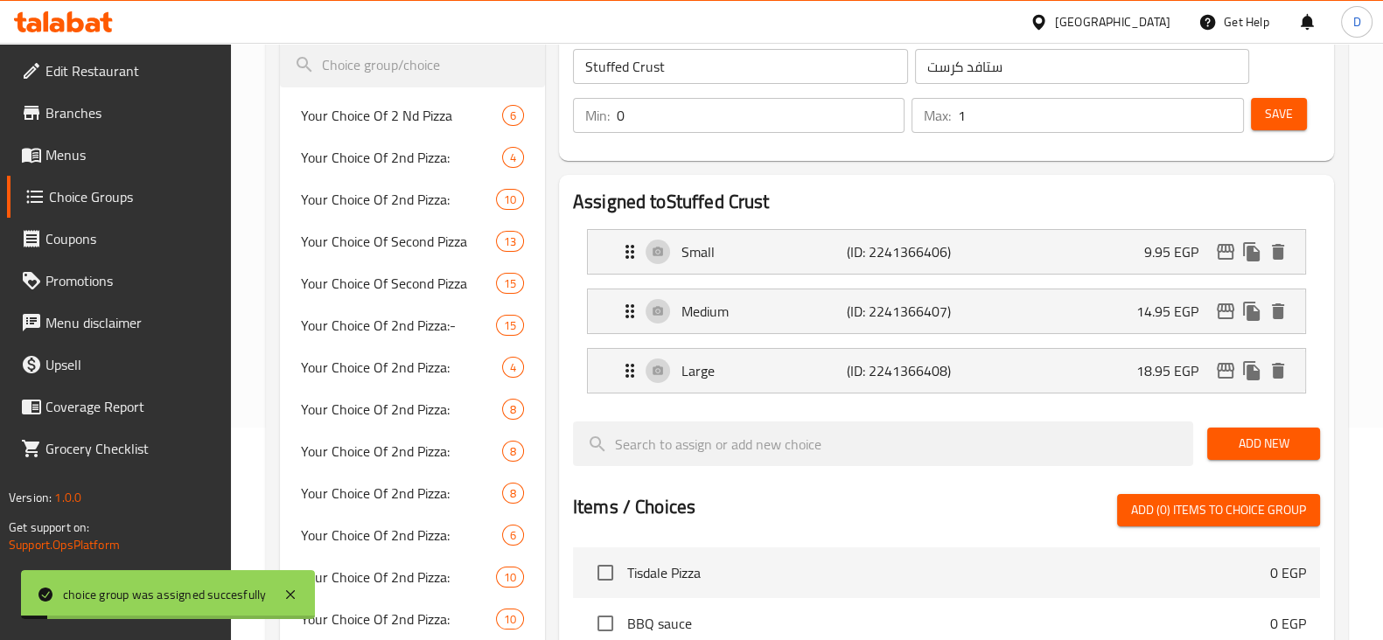
scroll to position [0, 0]
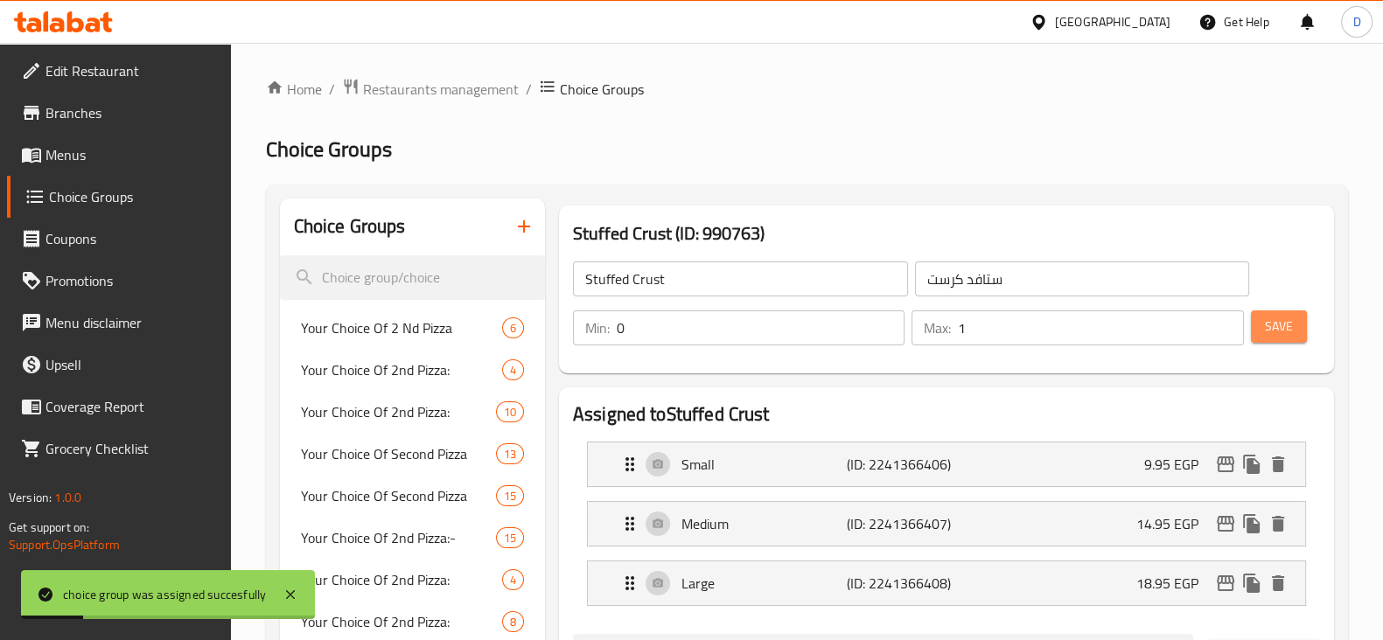
click at [1268, 338] on span "Save" at bounding box center [1279, 327] width 28 height 22
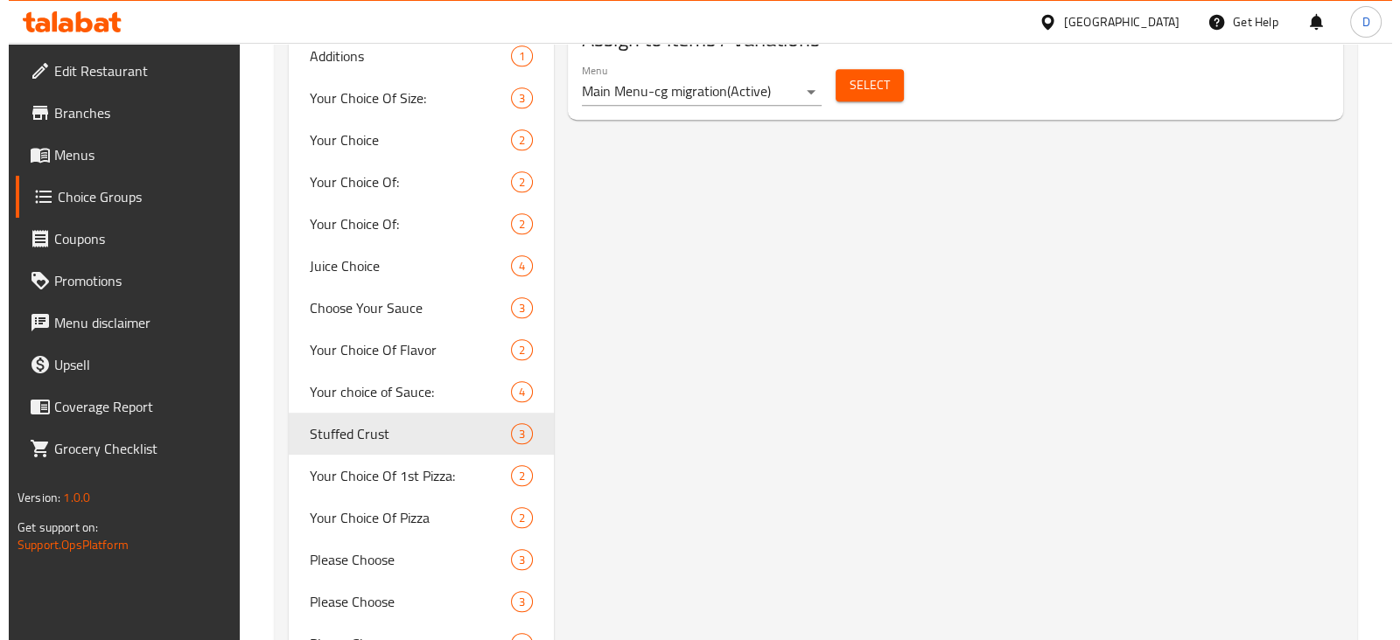
scroll to position [1155, 0]
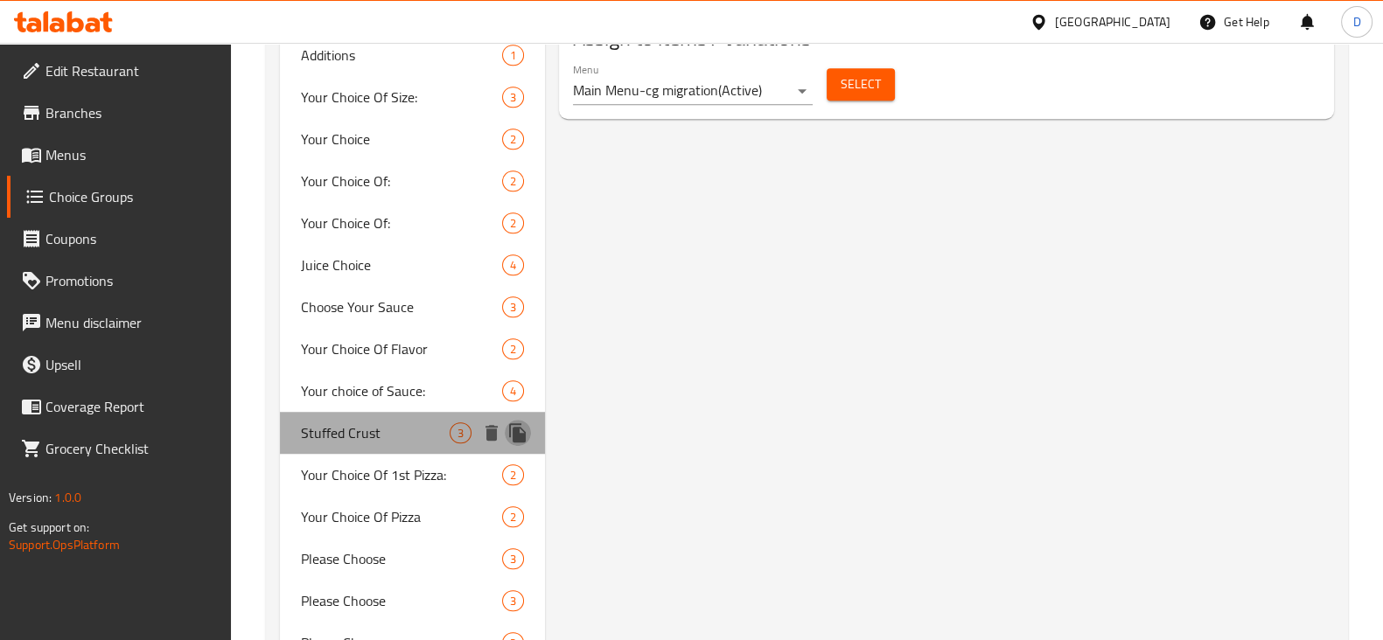
click at [519, 429] on icon "duplicate" at bounding box center [517, 432] width 17 height 19
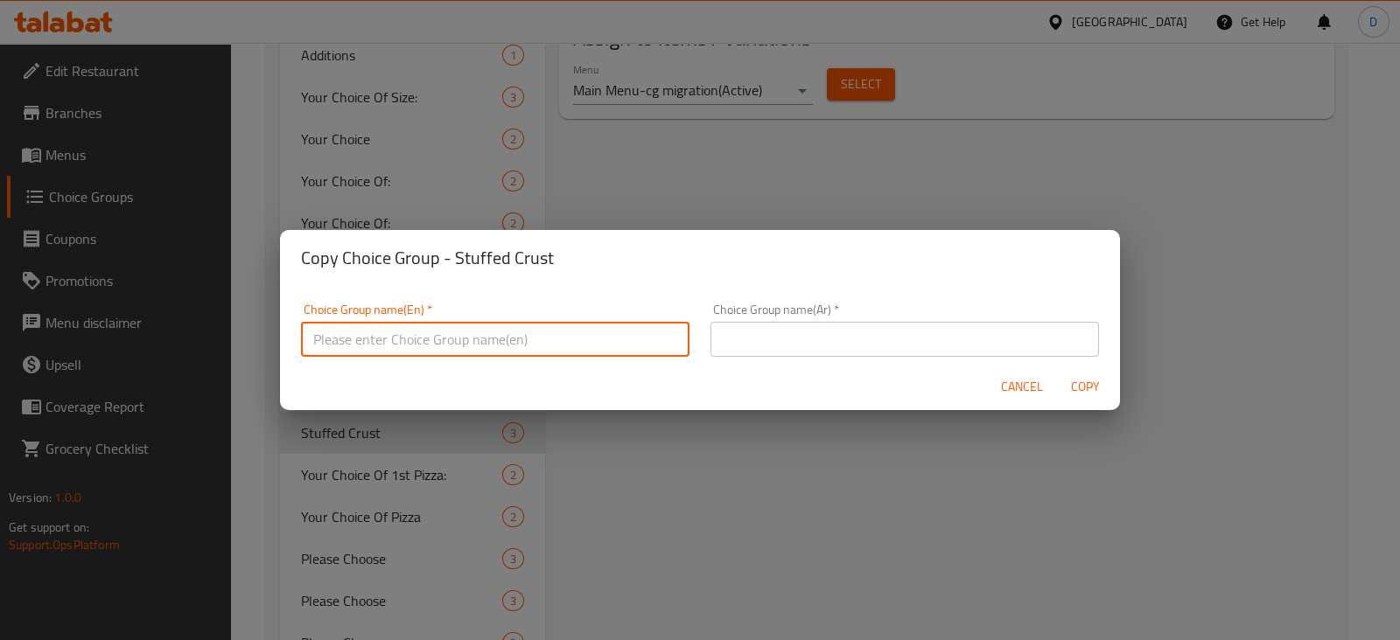
click at [468, 352] on input "text" at bounding box center [495, 339] width 388 height 35
type input "س"
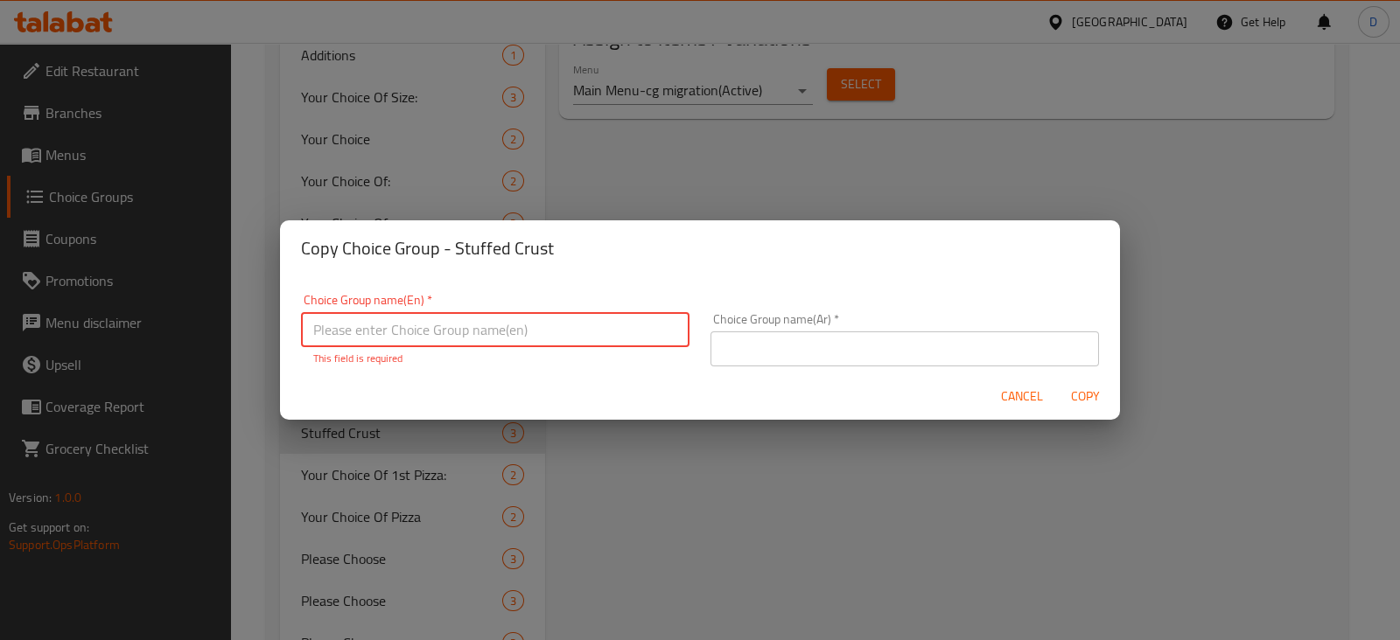
type input "س"
click at [454, 341] on input "س" at bounding box center [495, 329] width 388 height 35
click at [454, 333] on input "s" at bounding box center [495, 329] width 388 height 35
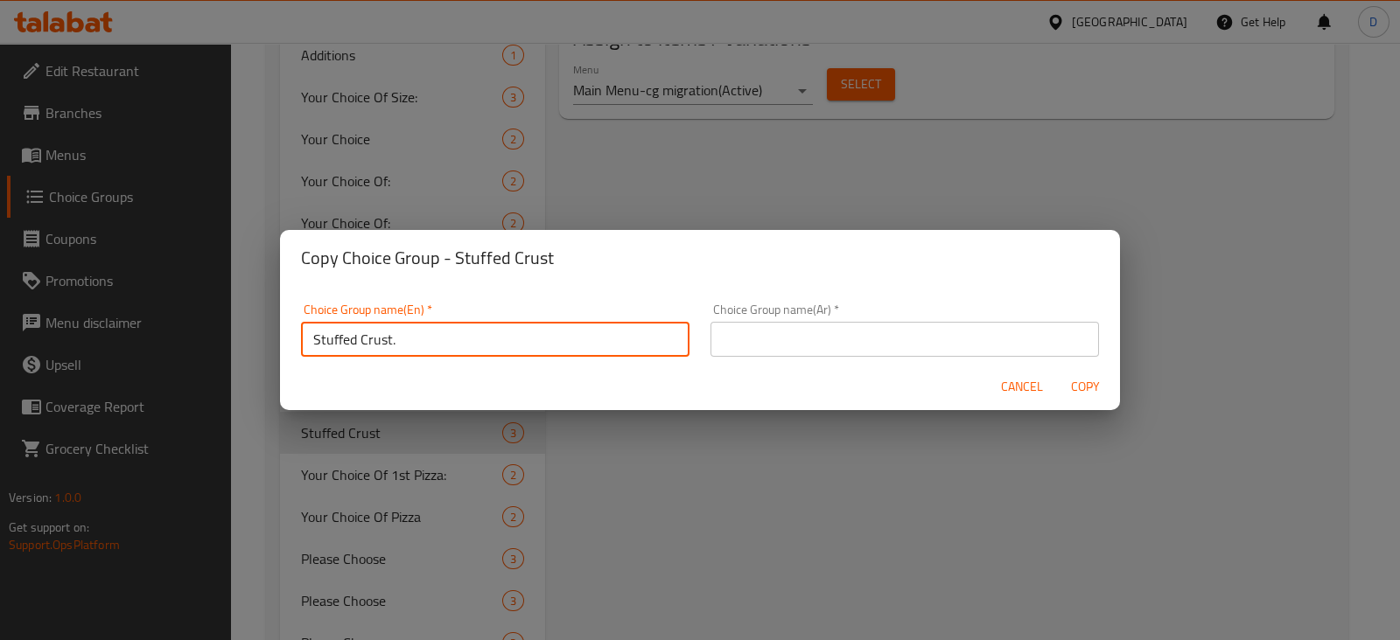
type input "Stuffed Crust."
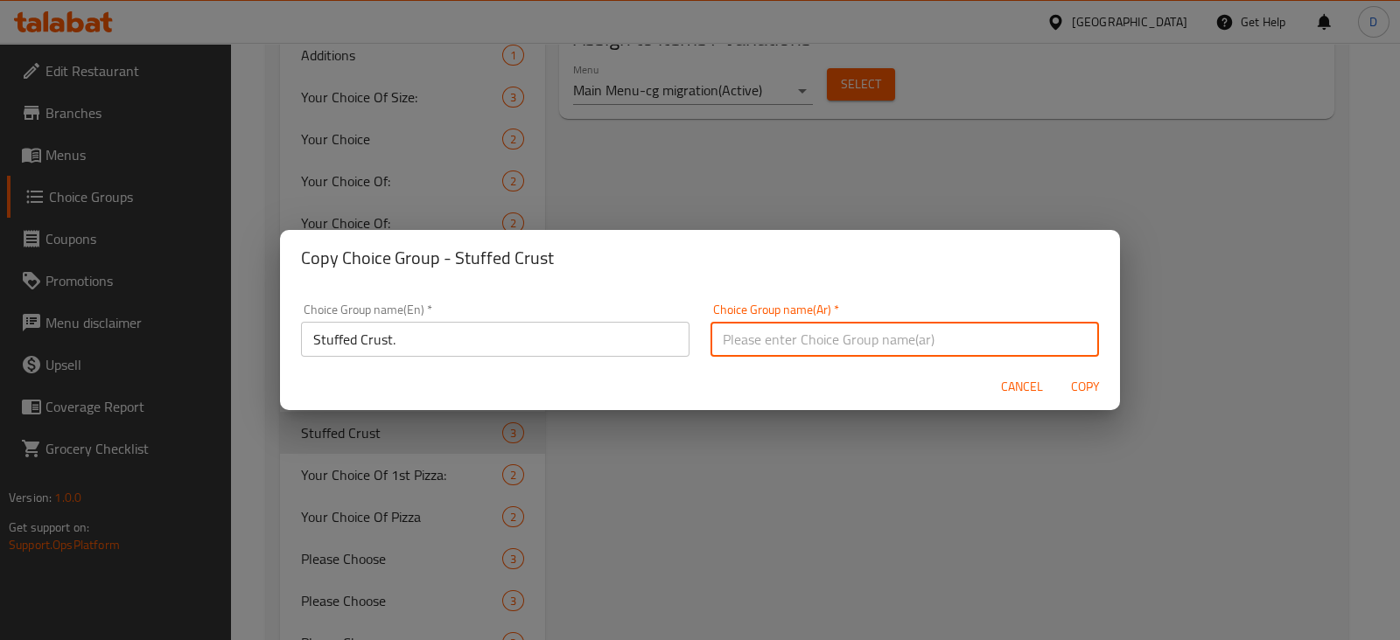
click at [765, 347] on input "text" at bounding box center [904, 339] width 388 height 35
type input "ستافد كرست"
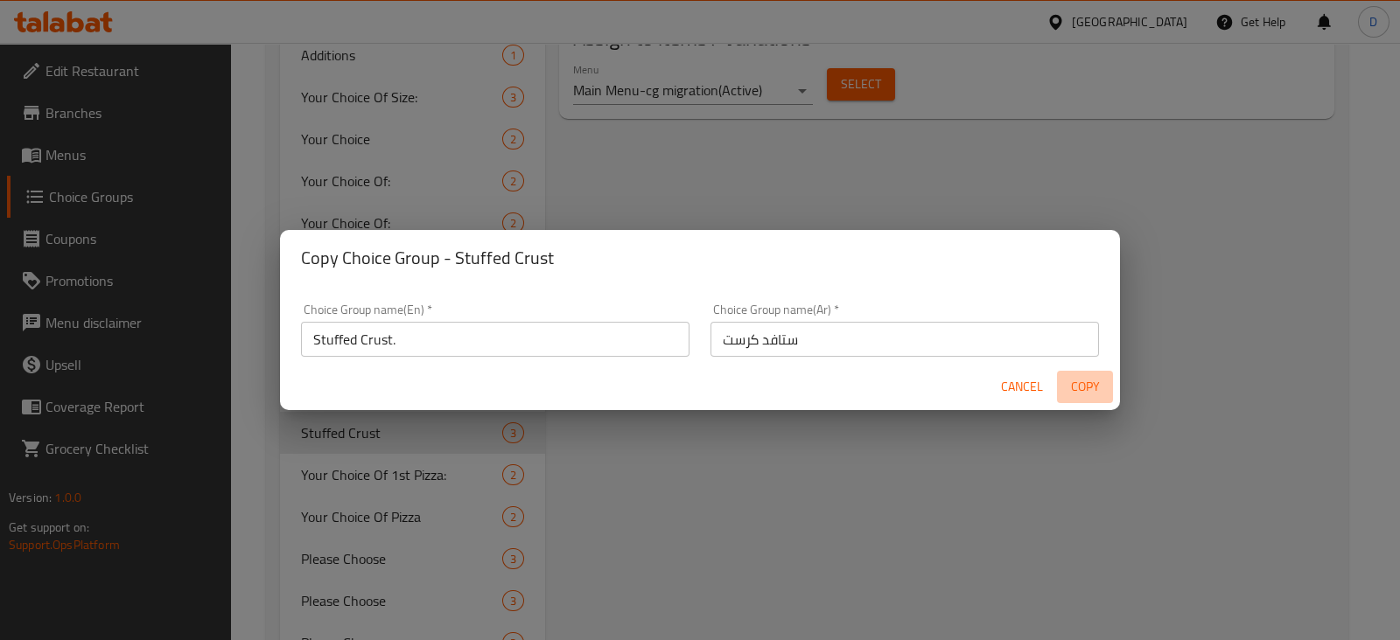
click at [1094, 378] on span "Copy" at bounding box center [1085, 387] width 42 height 22
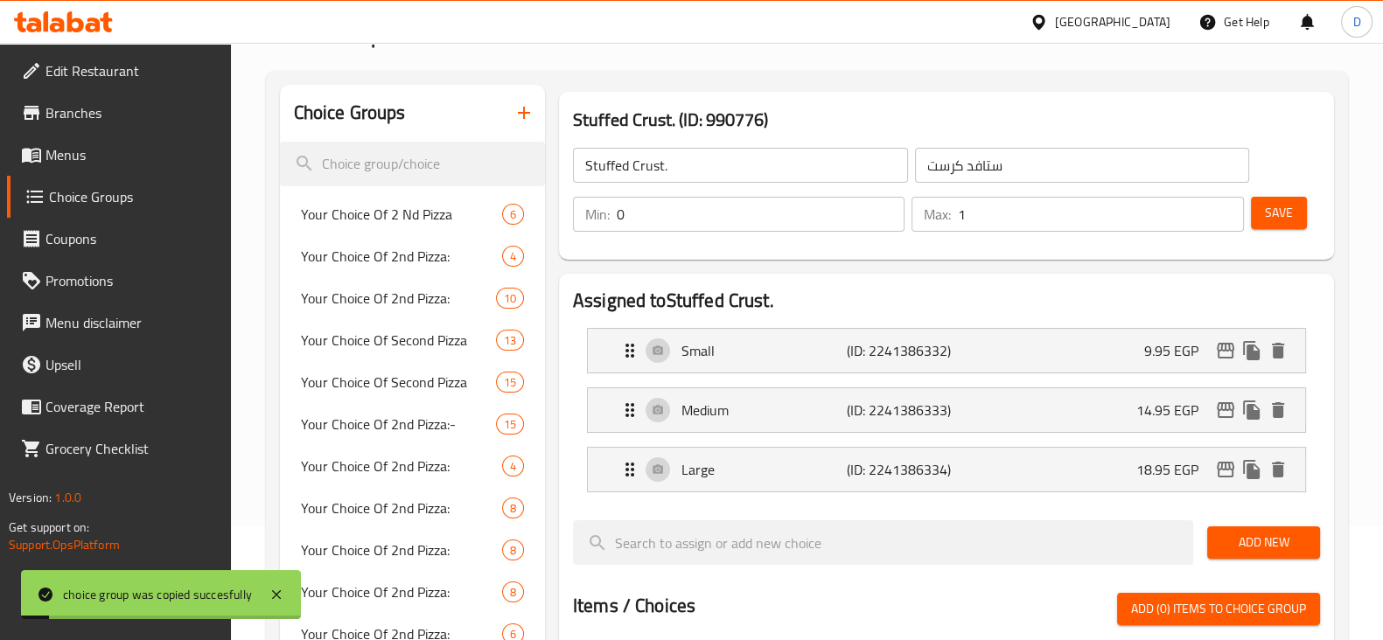
scroll to position [113, 0]
click at [1279, 413] on icon "delete" at bounding box center [1278, 411] width 12 height 16
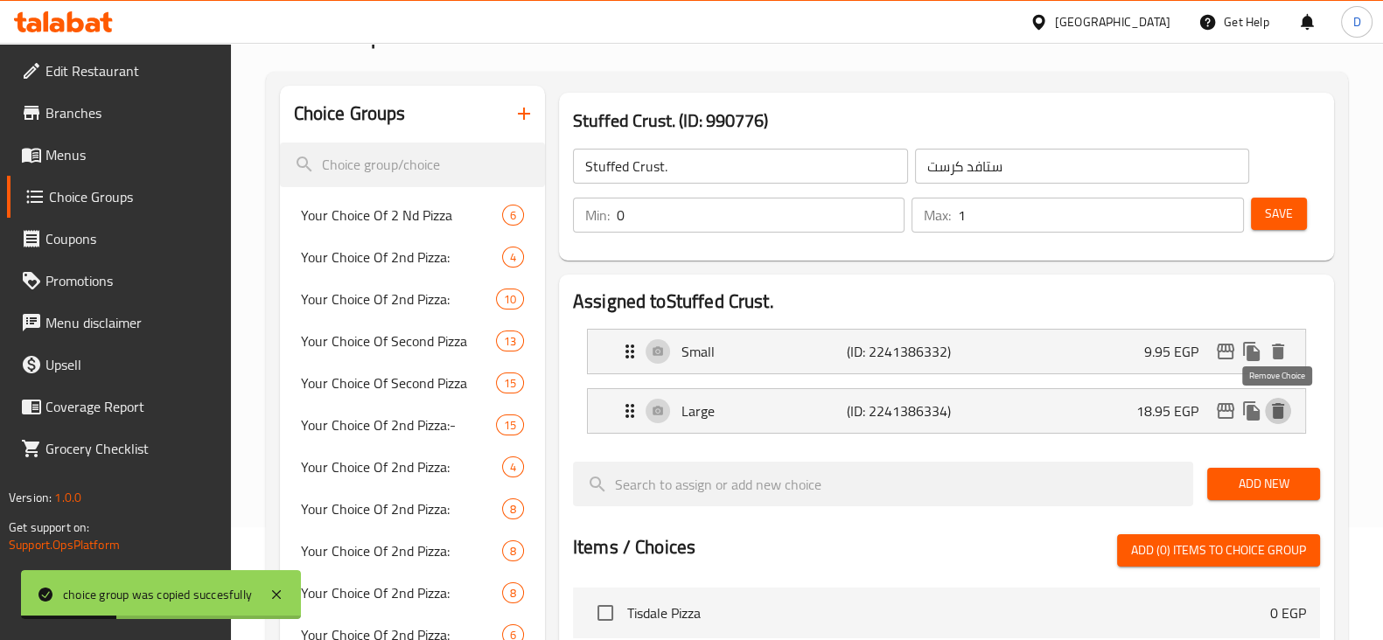
click at [1279, 413] on icon "delete" at bounding box center [1278, 411] width 12 height 16
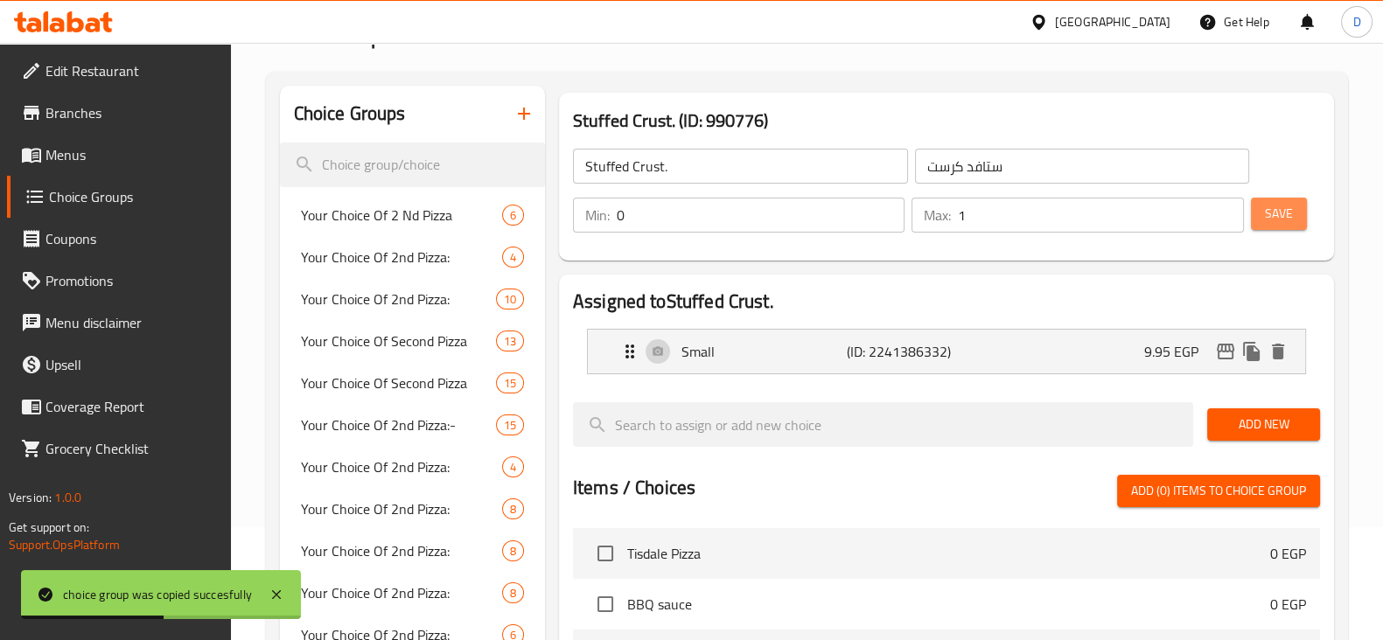
click at [1269, 227] on button "Save" at bounding box center [1279, 214] width 56 height 32
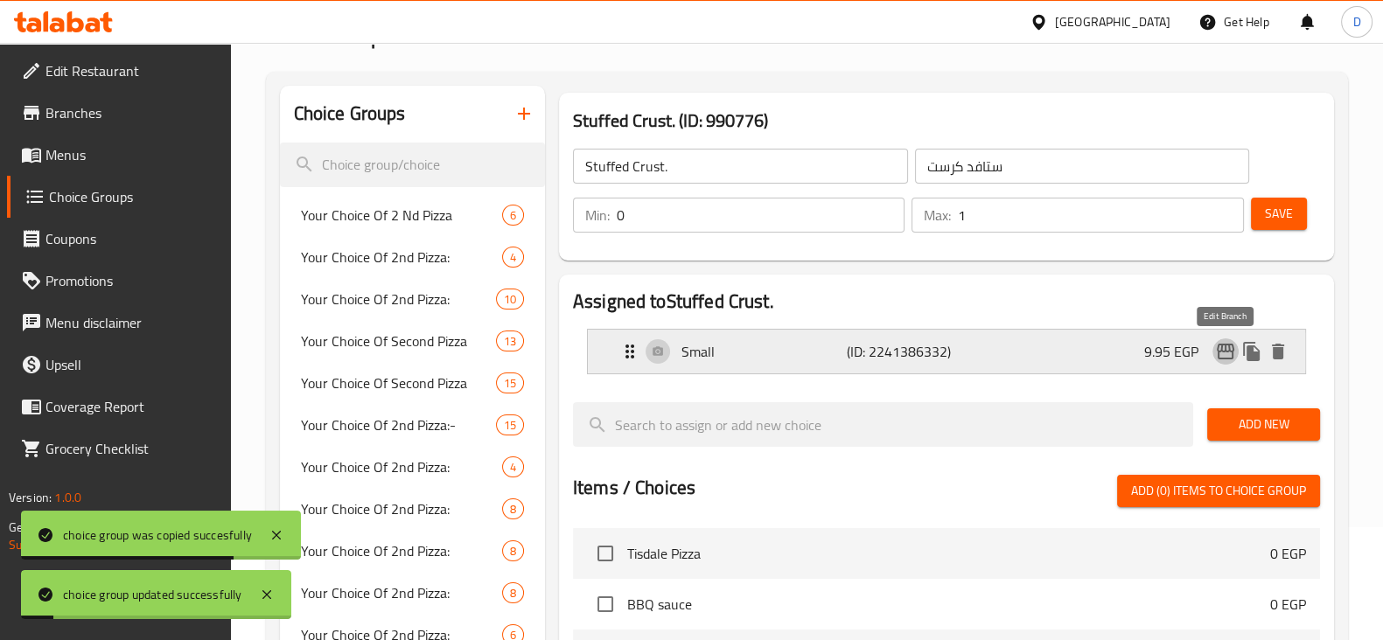
click at [1217, 353] on icon "edit" at bounding box center [1225, 351] width 21 height 21
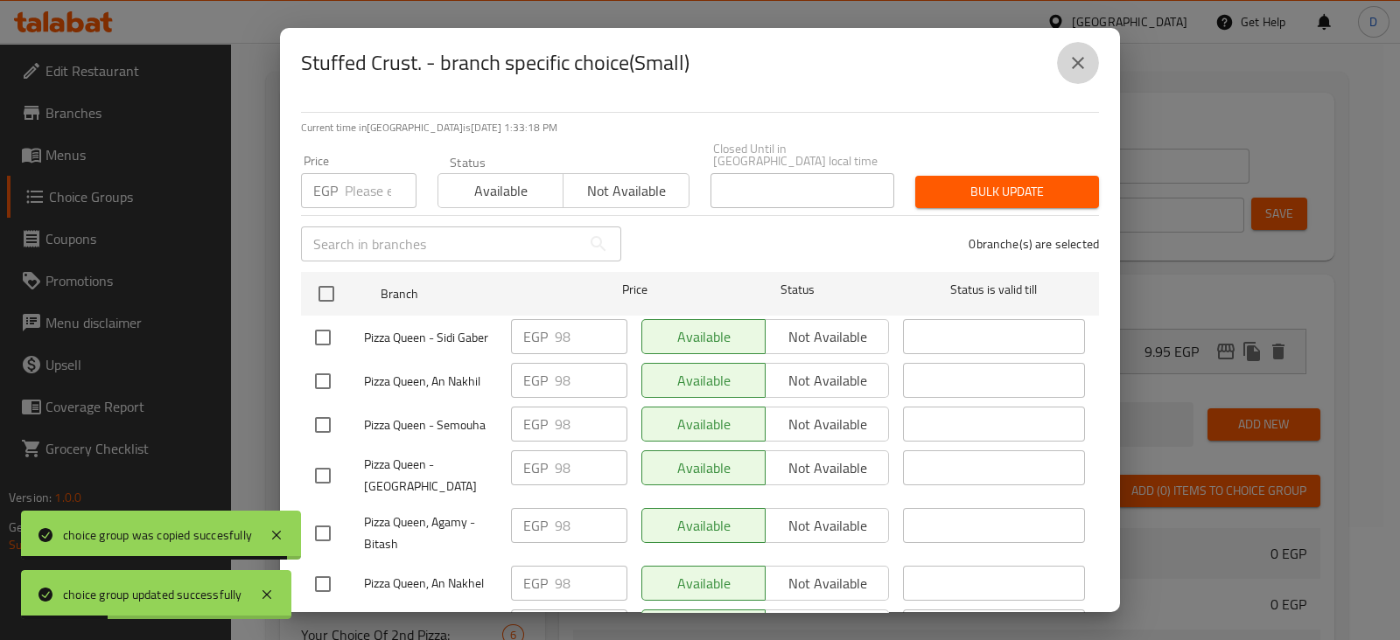
click at [1078, 51] on button "close" at bounding box center [1078, 63] width 42 height 42
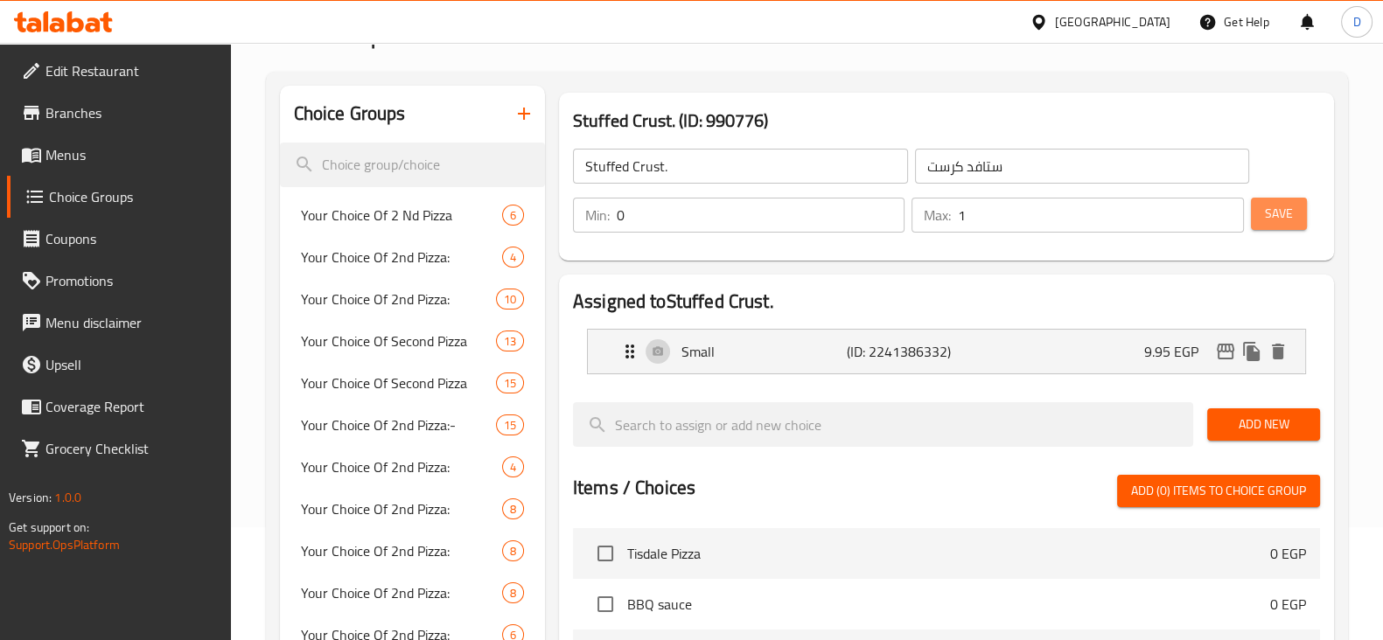
click at [1289, 221] on span "Save" at bounding box center [1279, 214] width 28 height 22
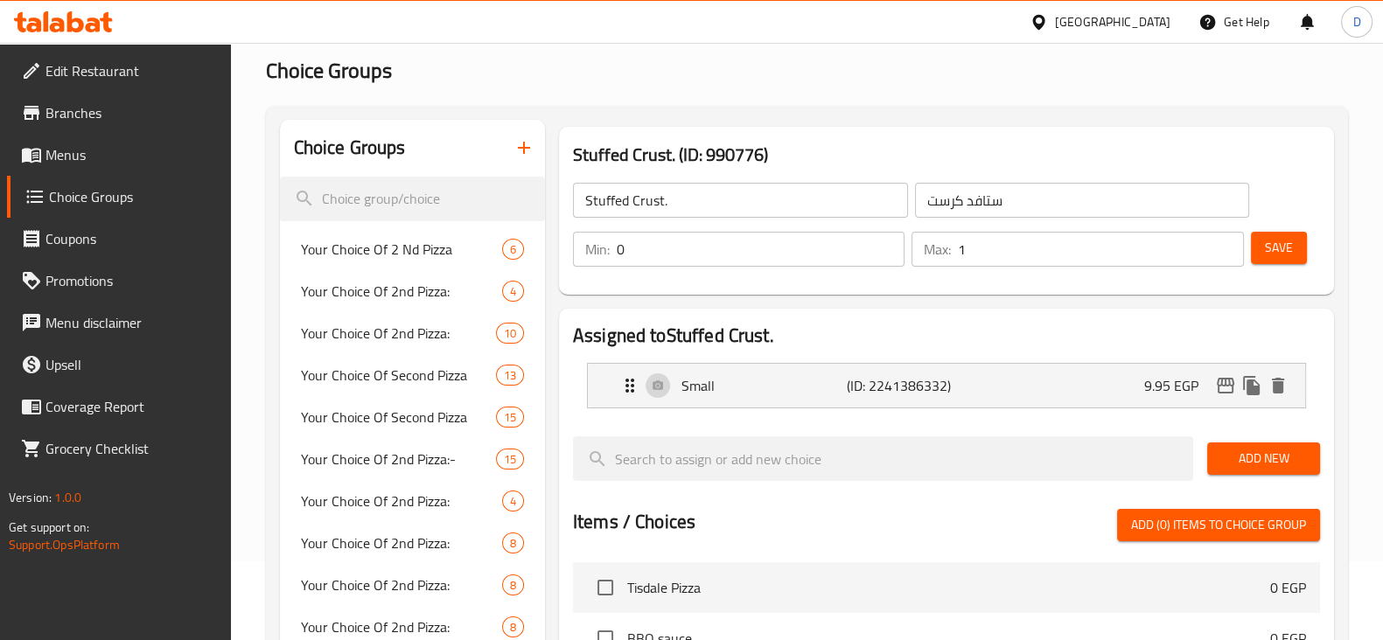
scroll to position [0, 0]
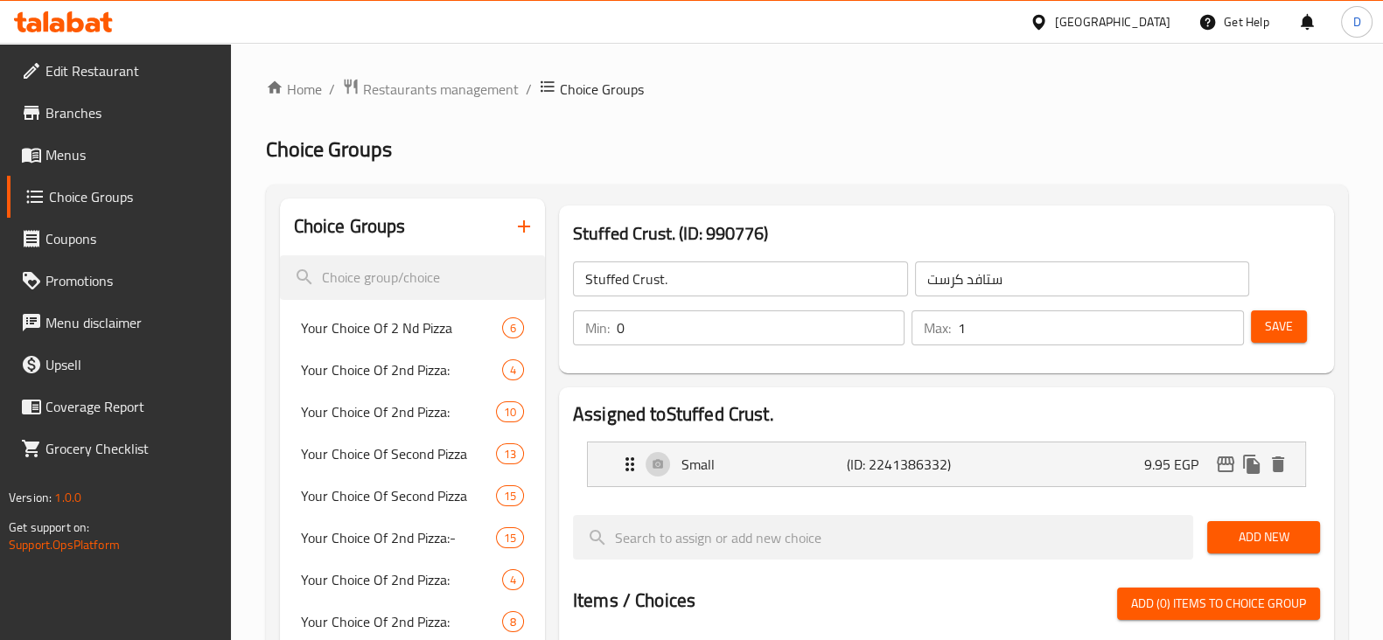
click at [687, 282] on input "Stuffed Crust." at bounding box center [740, 279] width 335 height 35
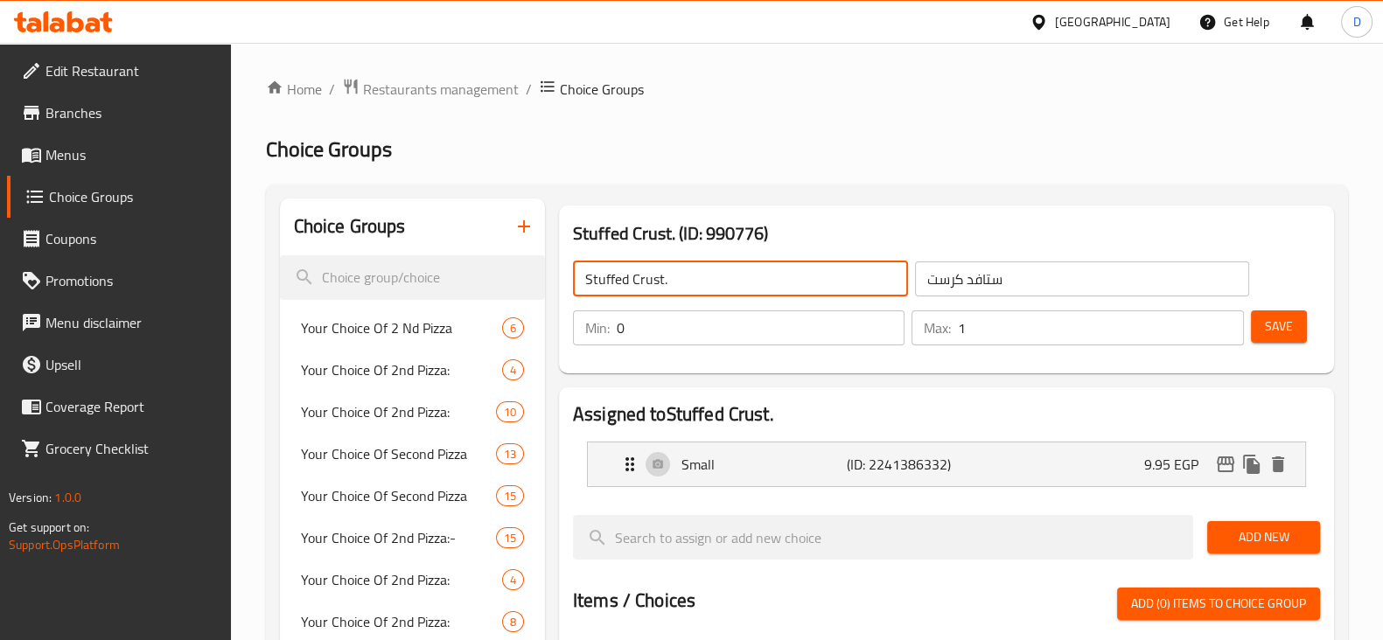
click at [687, 282] on input "Stuffed Crust." at bounding box center [740, 279] width 335 height 35
type input "غ"
type input "Your Choice Of:"
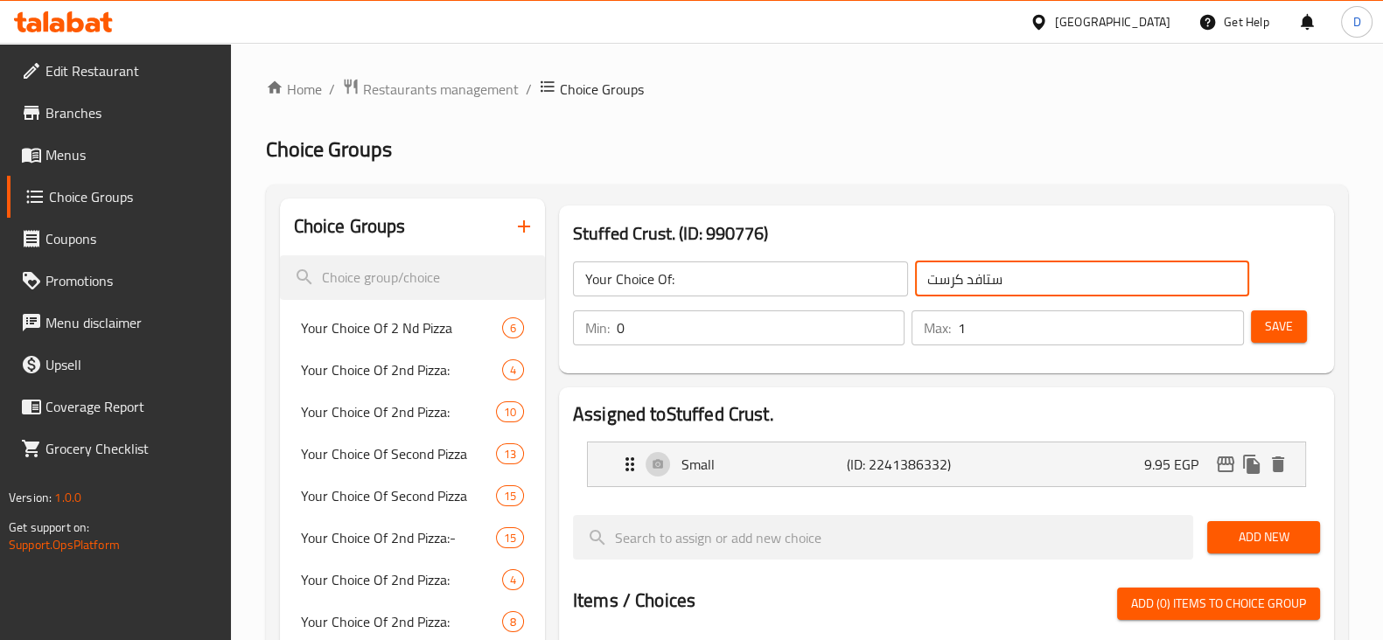
click at [989, 286] on input "ستافد كرست" at bounding box center [1082, 279] width 335 height 35
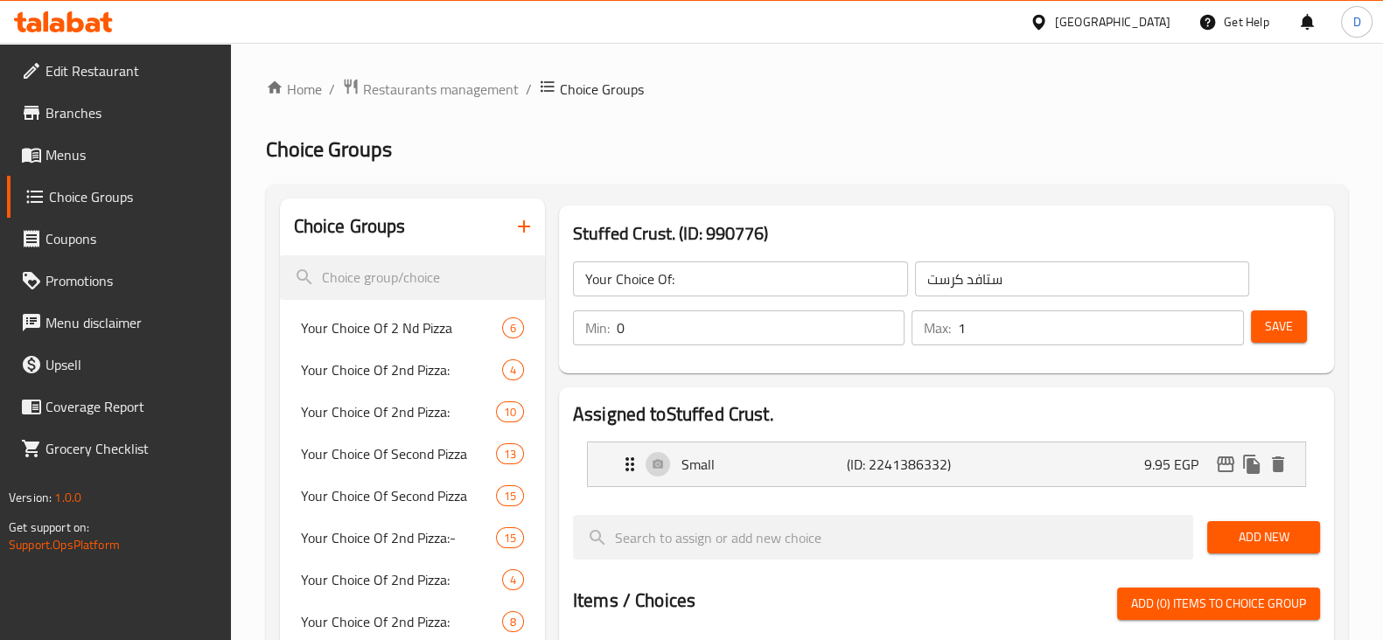
click at [989, 286] on input "ستافد كرست" at bounding box center [1082, 279] width 335 height 35
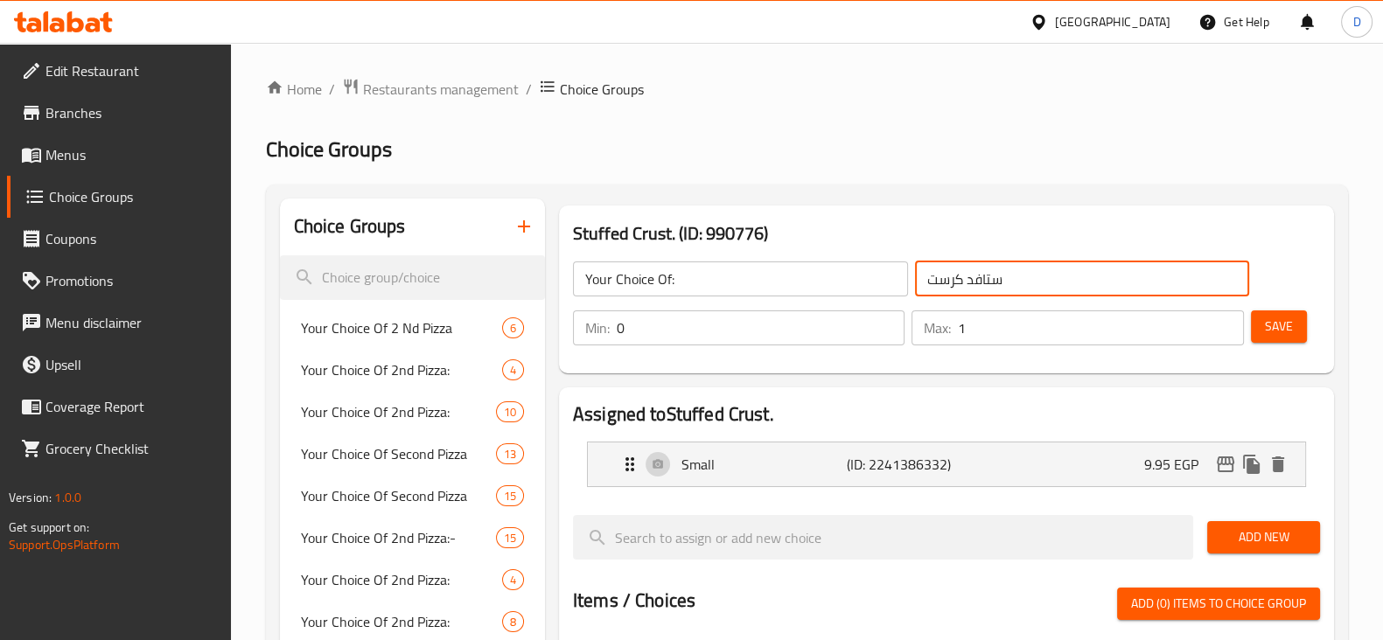
click at [989, 286] on input "ستافد كرست" at bounding box center [1082, 279] width 335 height 35
type input "اختيارك من:"
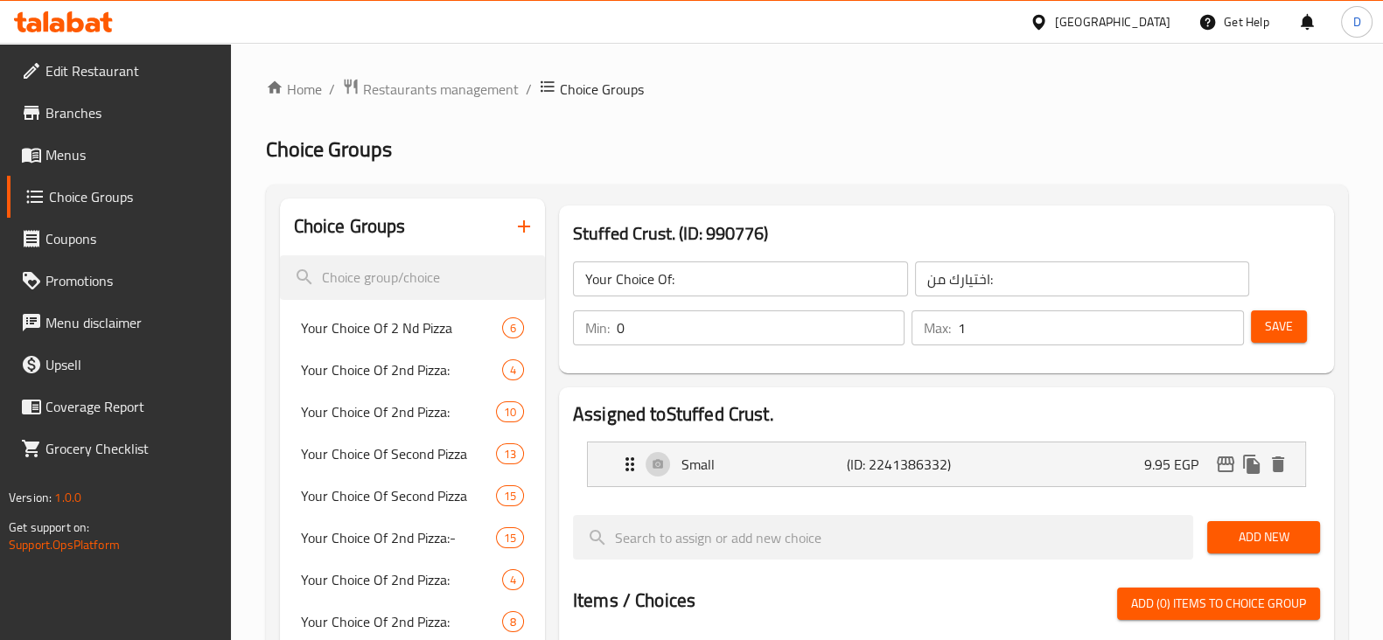
click at [975, 241] on div "Your Choice Of: ​ اختيارك من: ​ Min: 0 ​ Max: 1 ​ Save" at bounding box center [946, 304] width 761 height 126
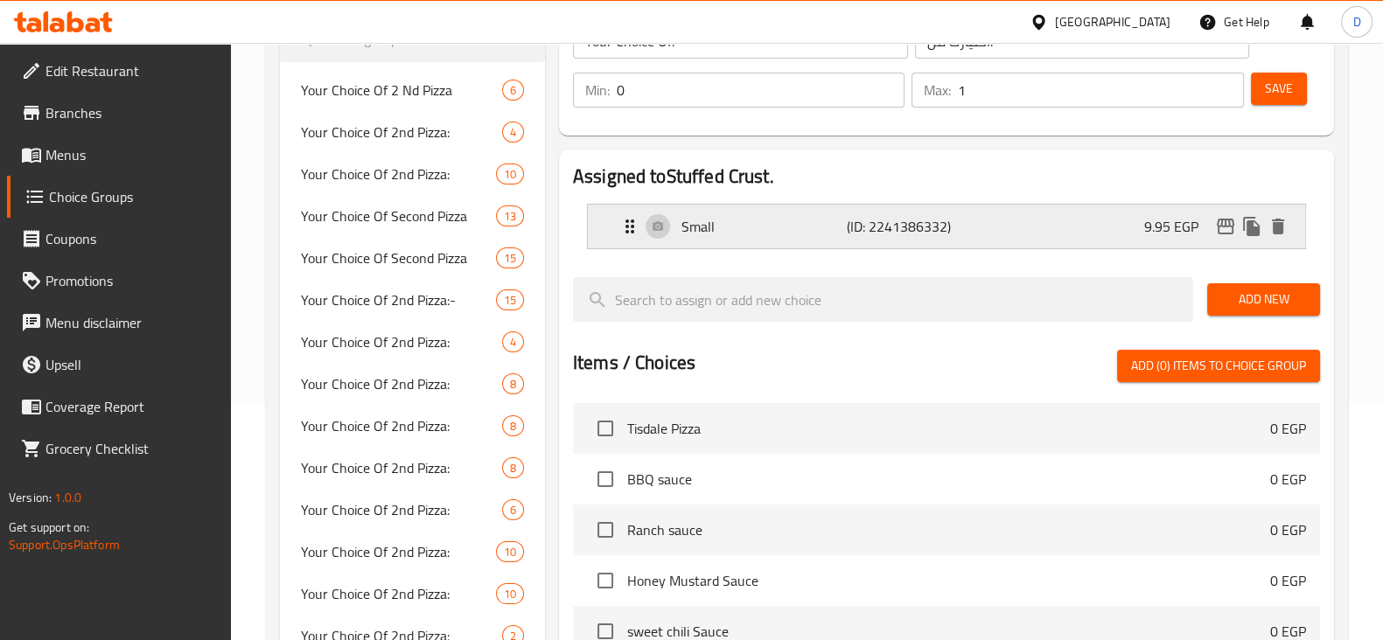
click at [885, 233] on p "(ID: 2241386332)" at bounding box center [902, 226] width 110 height 21
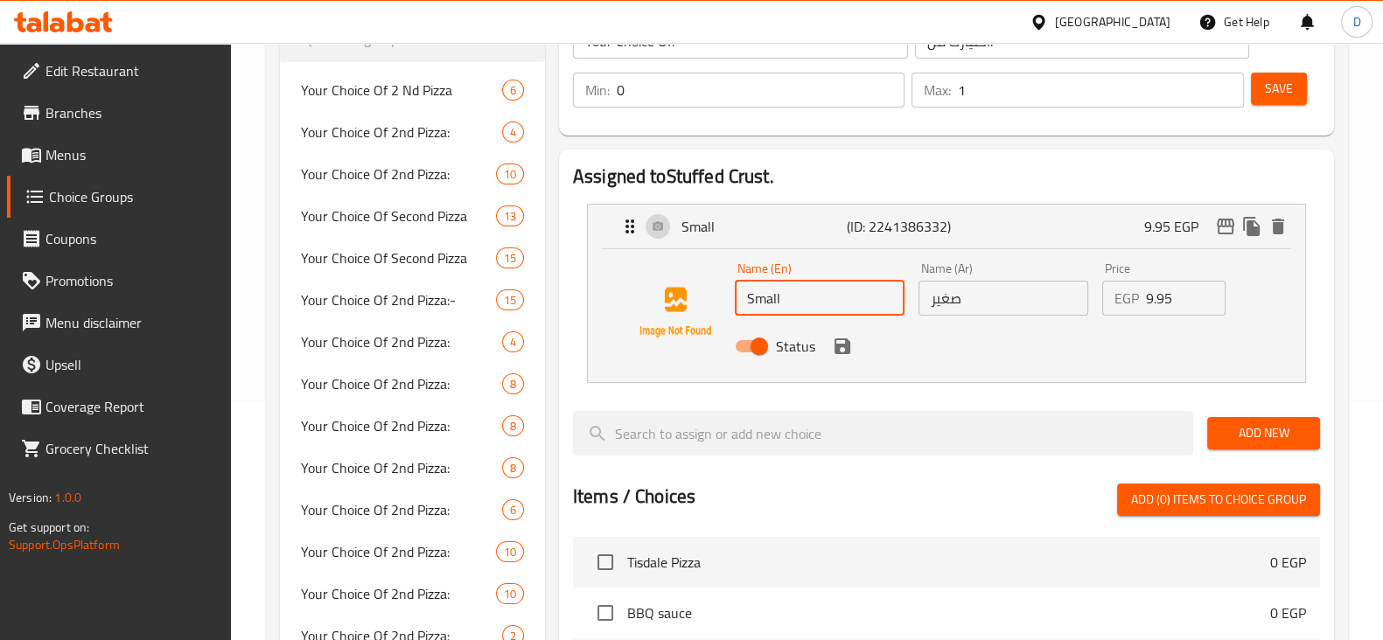
click at [811, 293] on input "Small" at bounding box center [820, 298] width 170 height 35
type input "س"
type input "Stuffed Crust"
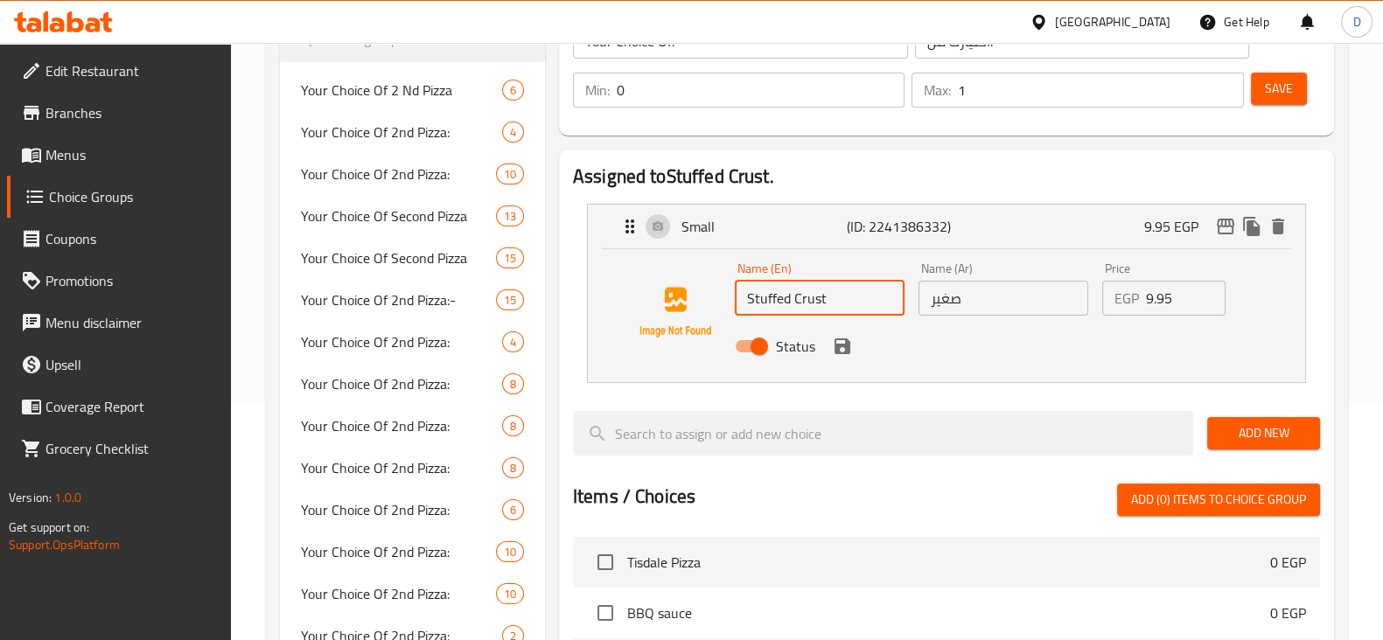
click at [961, 297] on input "صغير" at bounding box center [1004, 298] width 170 height 35
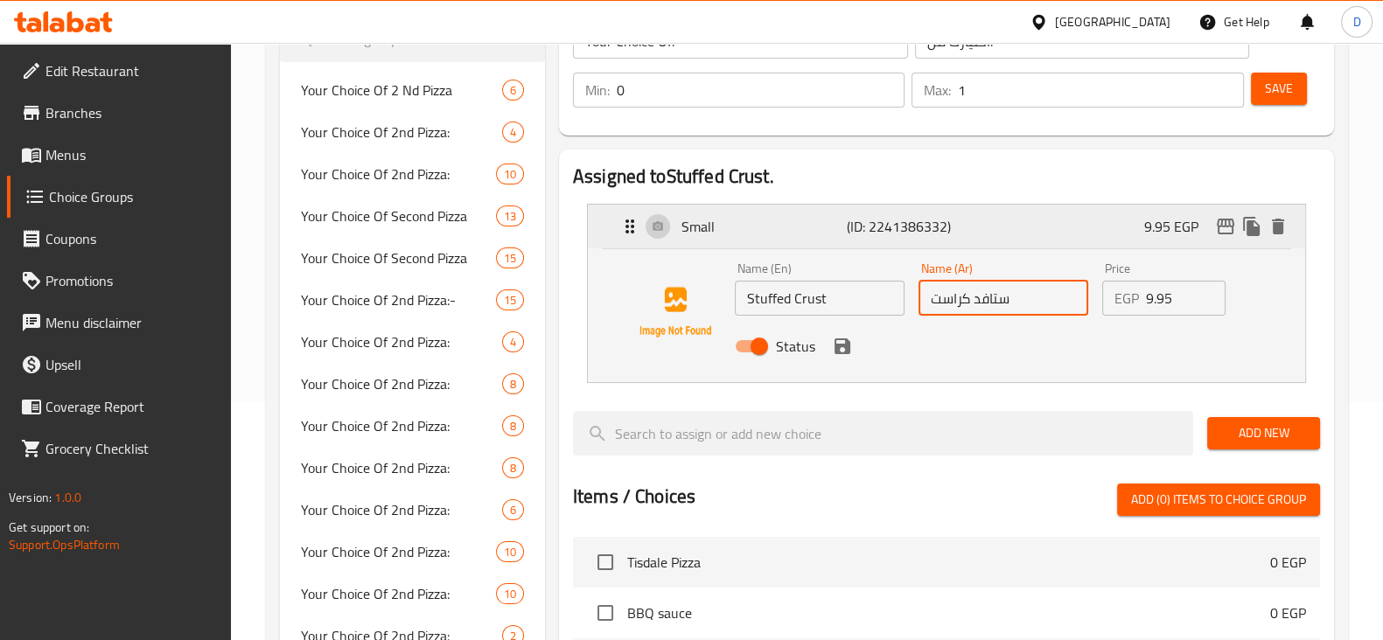
click at [985, 228] on div "Small (ID: 2241386332) 9.95 EGP" at bounding box center [951, 227] width 665 height 44
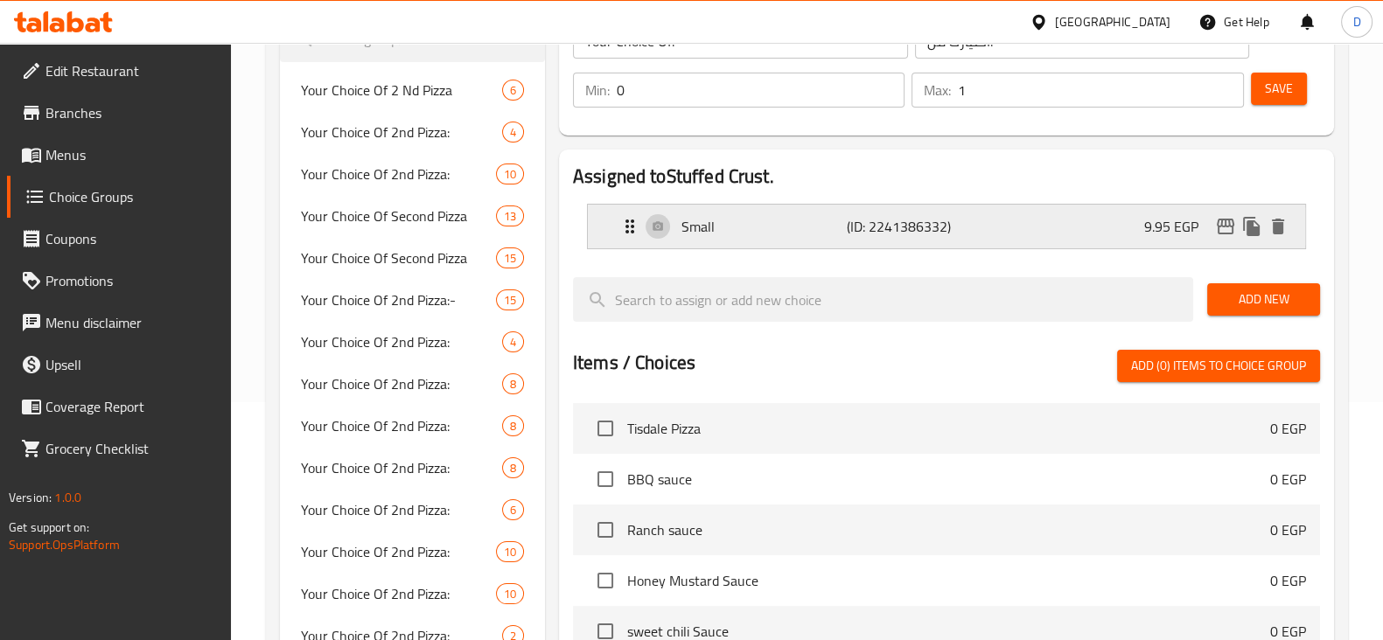
type input "ستافد كراست"
click at [985, 228] on div "Small (ID: 2241386332) 9.95 EGP" at bounding box center [951, 227] width 665 height 44
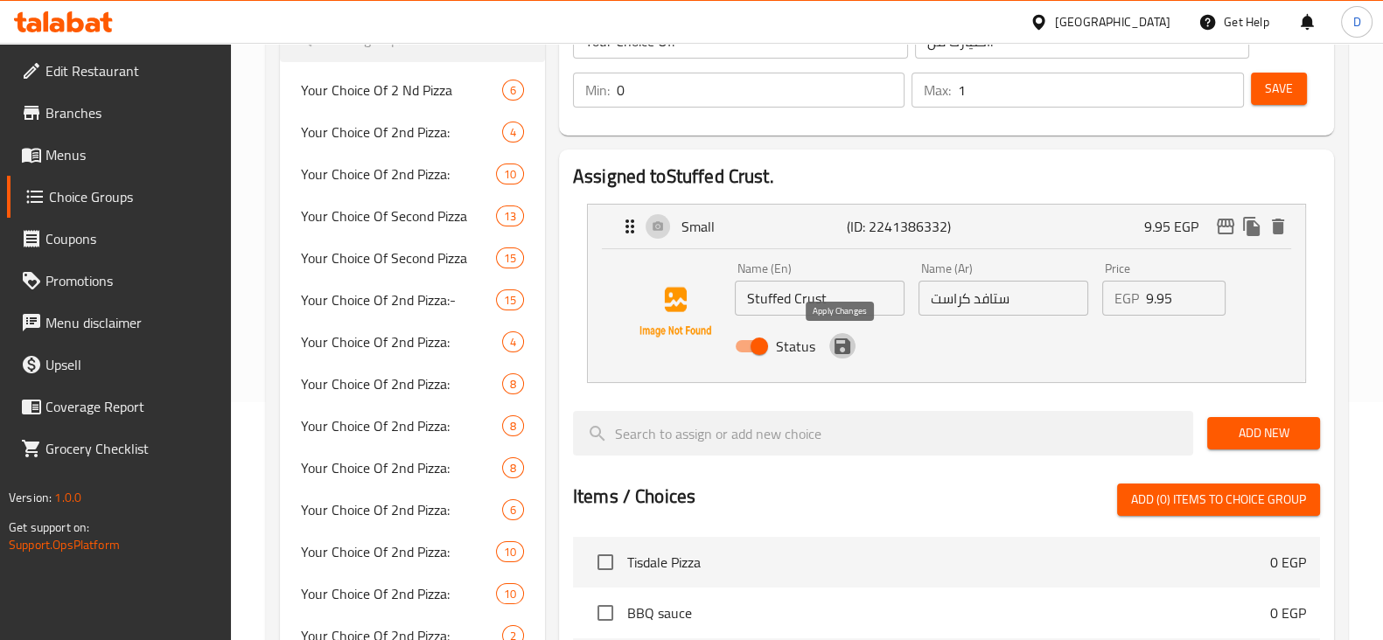
click at [840, 347] on icon "save" at bounding box center [842, 346] width 21 height 21
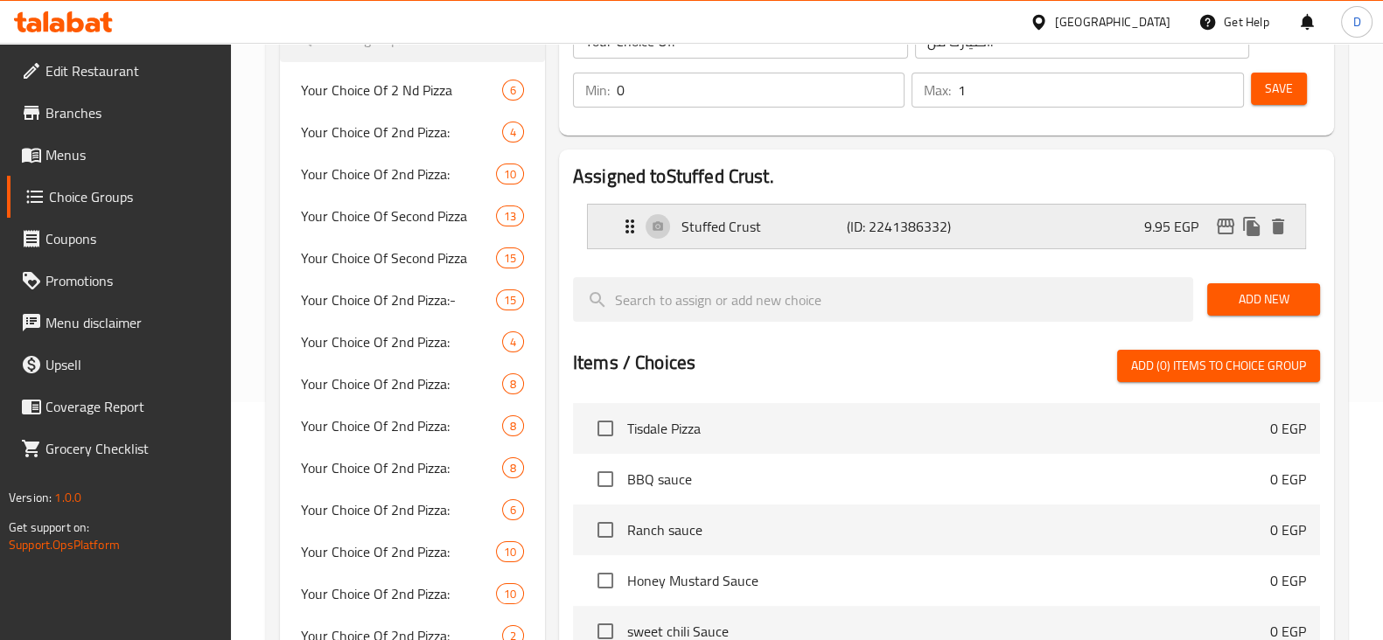
click at [1110, 227] on div "Stuffed Crust (ID: 2241386332) 9.95 EGP" at bounding box center [951, 227] width 665 height 44
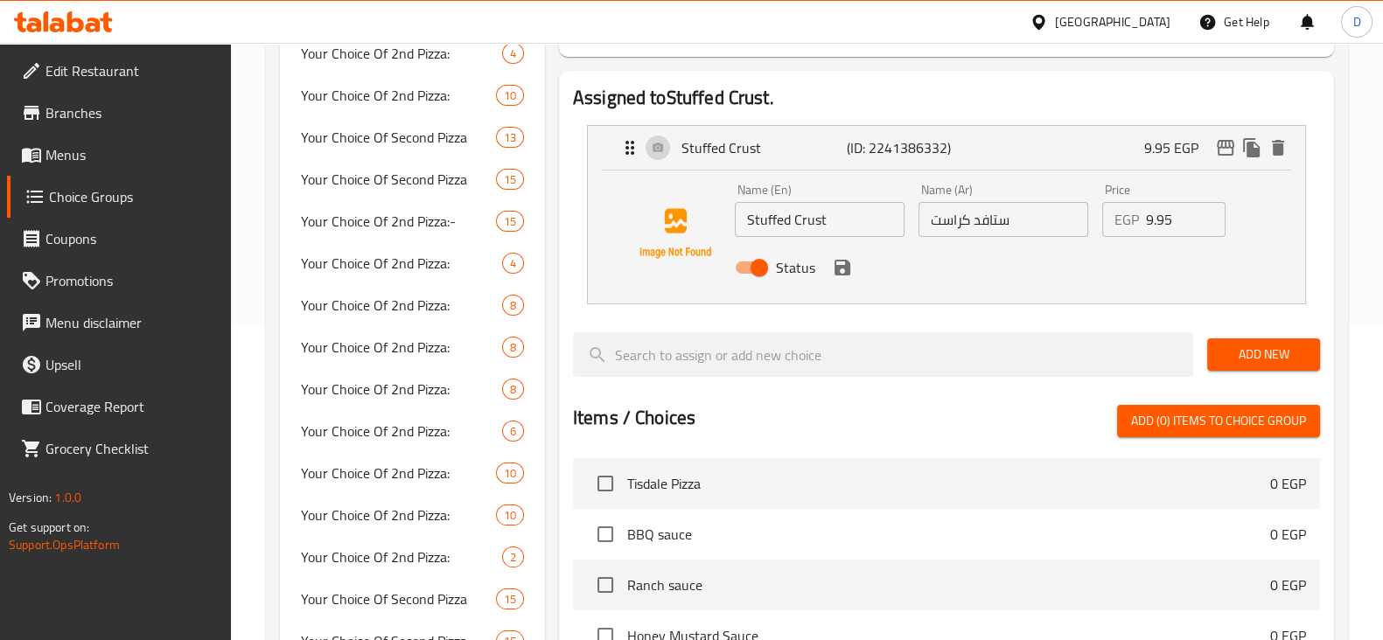
scroll to position [321, 0]
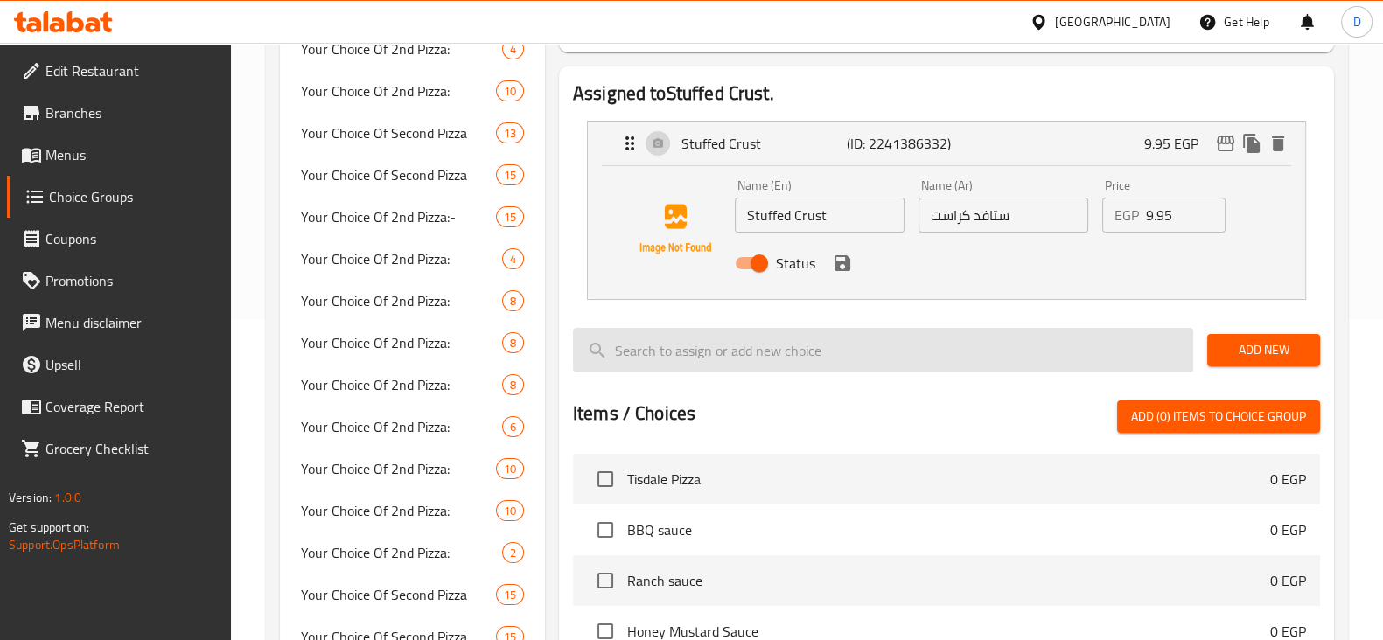
click at [864, 358] on input "search" at bounding box center [883, 350] width 620 height 45
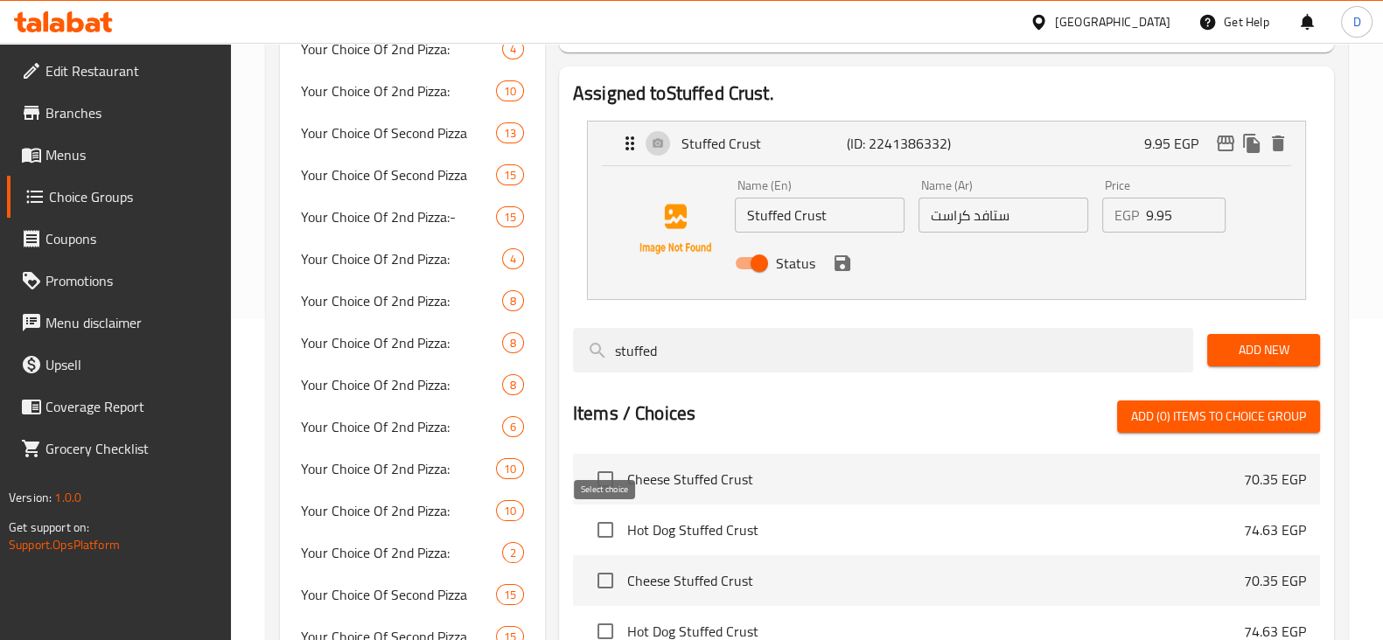
type input "stuffed"
click at [604, 534] on input "checkbox" at bounding box center [605, 530] width 37 height 37
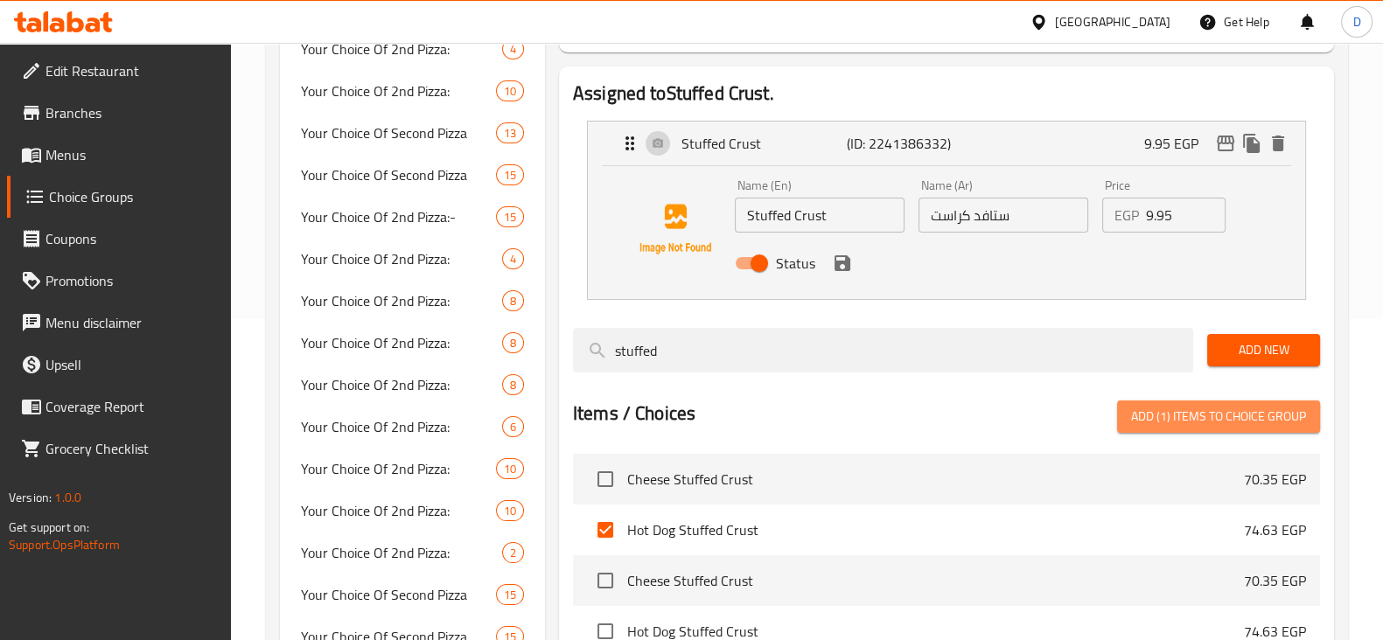
click at [1166, 415] on span "Add (1) items to choice group" at bounding box center [1218, 417] width 175 height 22
checkbox input "false"
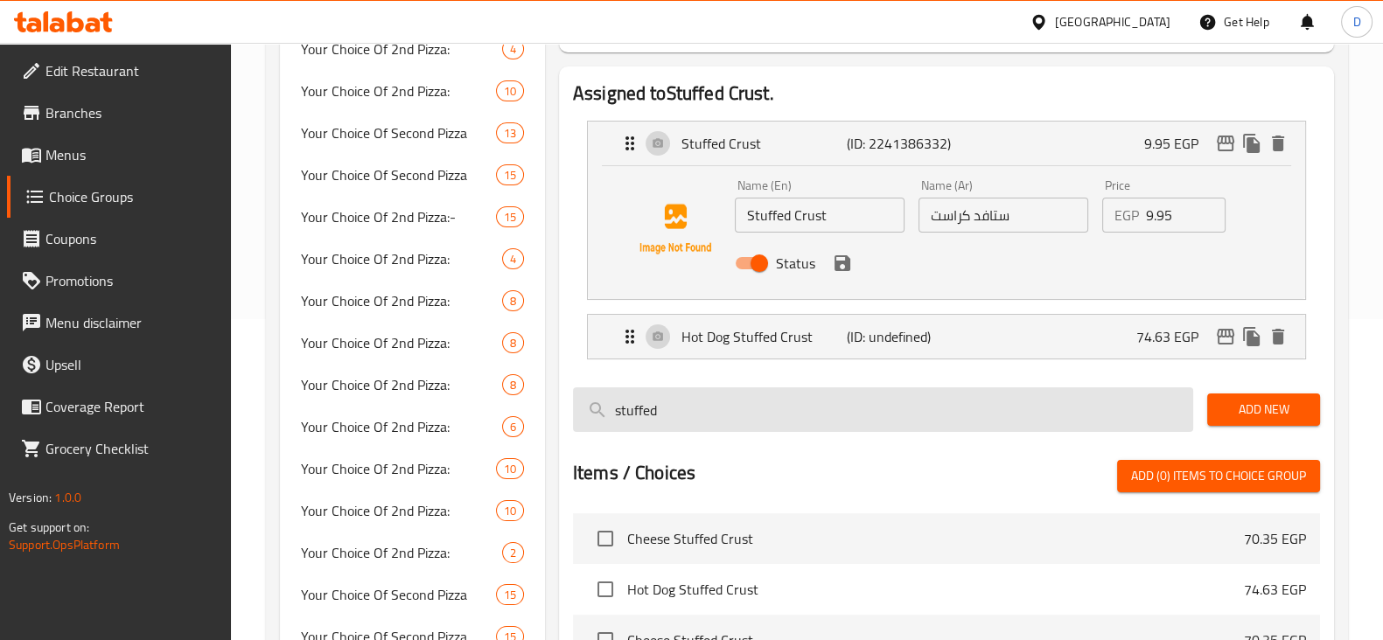
click at [769, 392] on input "stuffed" at bounding box center [883, 410] width 620 height 45
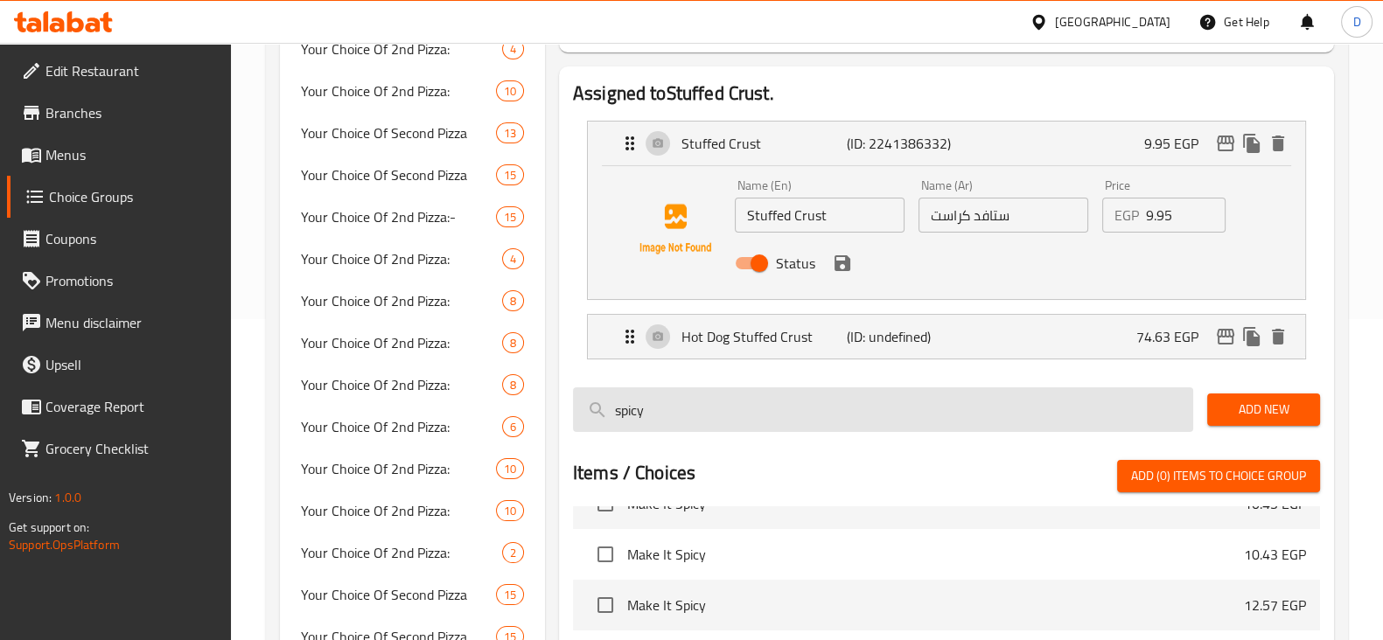
scroll to position [441, 0]
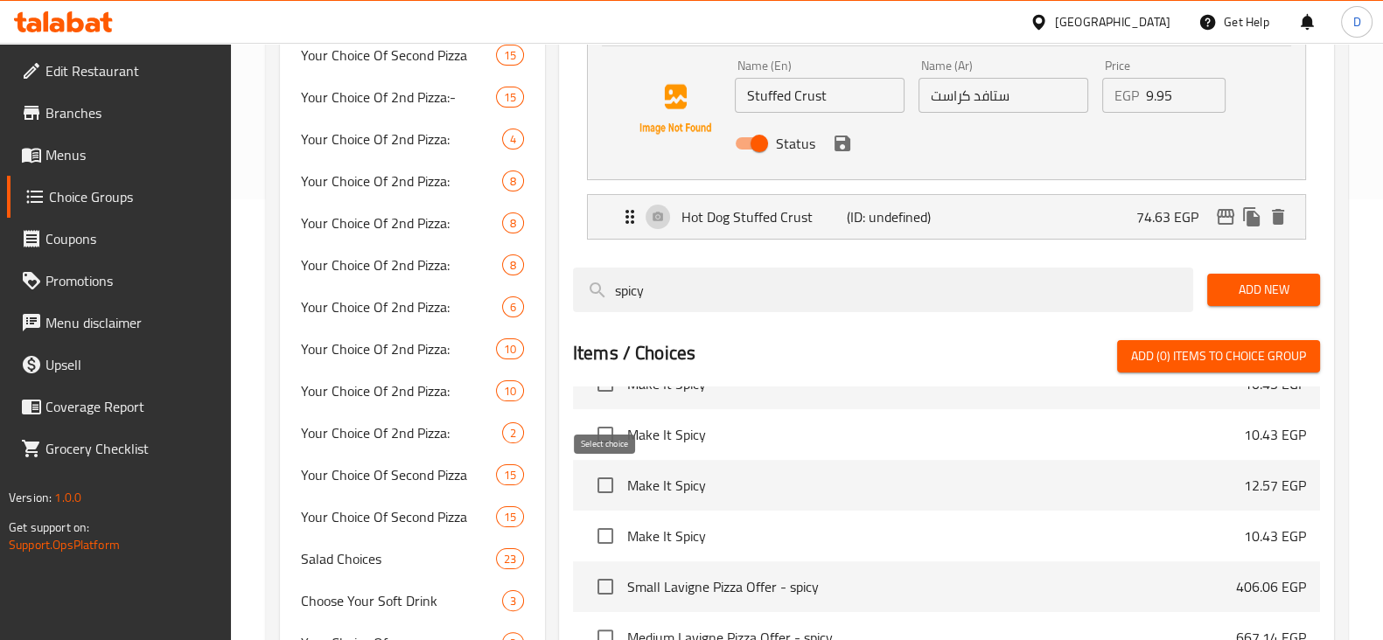
type input "spicy"
click at [613, 482] on input "checkbox" at bounding box center [605, 485] width 37 height 37
click at [1225, 352] on span "Add (1) items to choice group" at bounding box center [1218, 357] width 175 height 22
checkbox input "false"
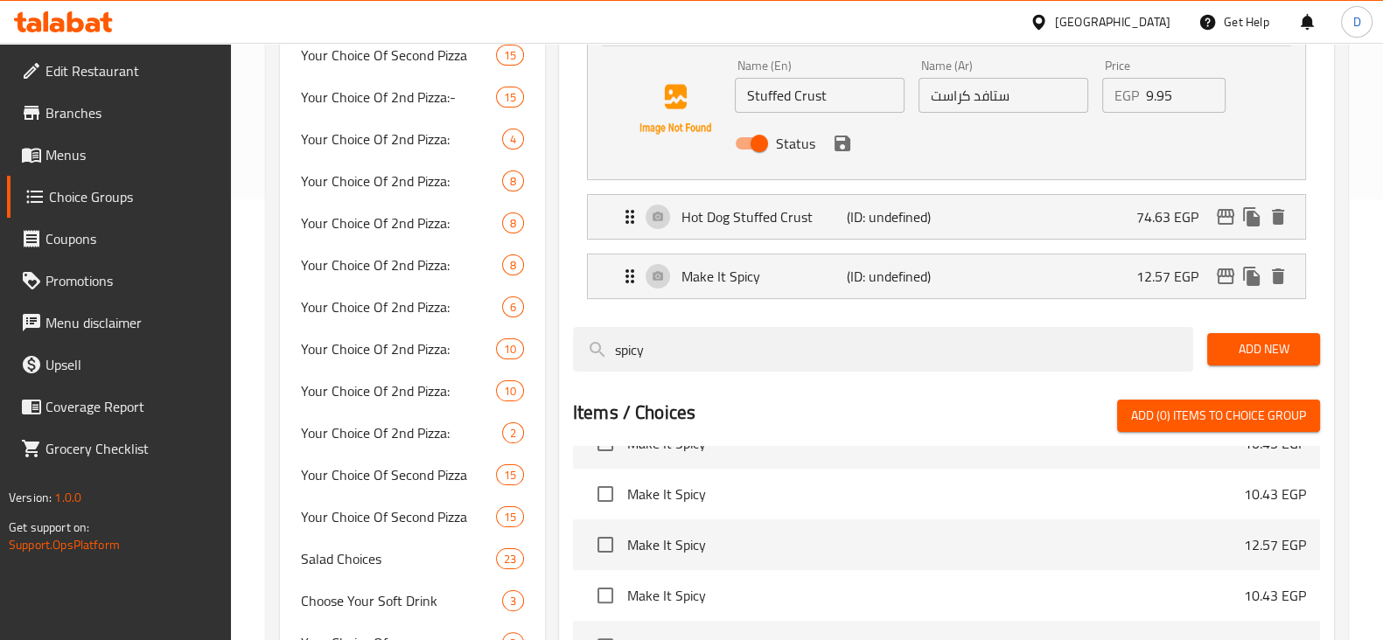
scroll to position [328, 0]
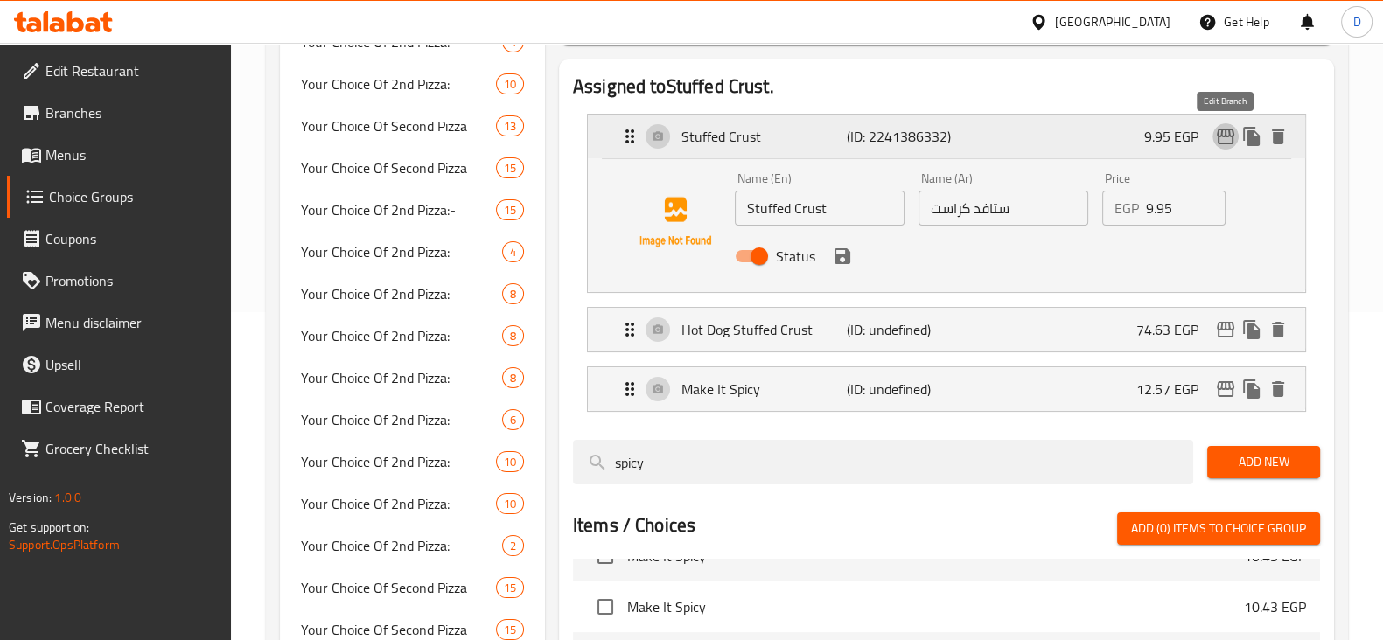
click at [1232, 145] on icon "edit" at bounding box center [1225, 136] width 21 height 21
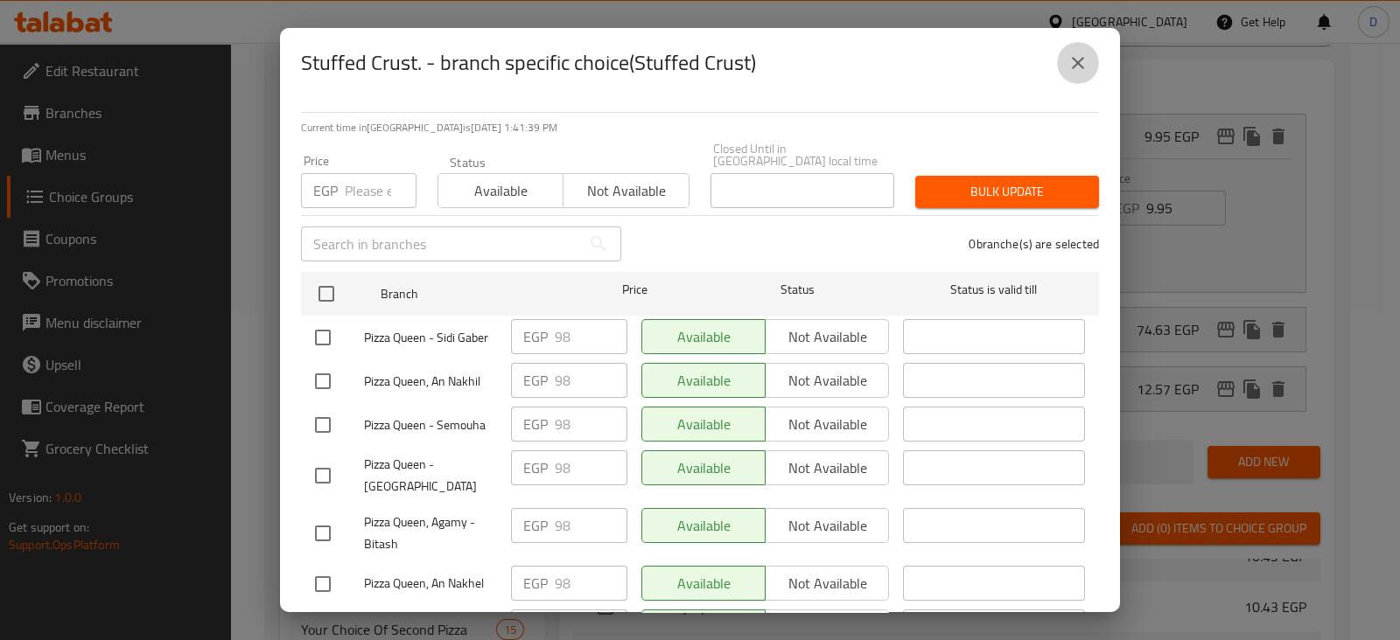
click at [1080, 53] on icon "close" at bounding box center [1077, 62] width 21 height 21
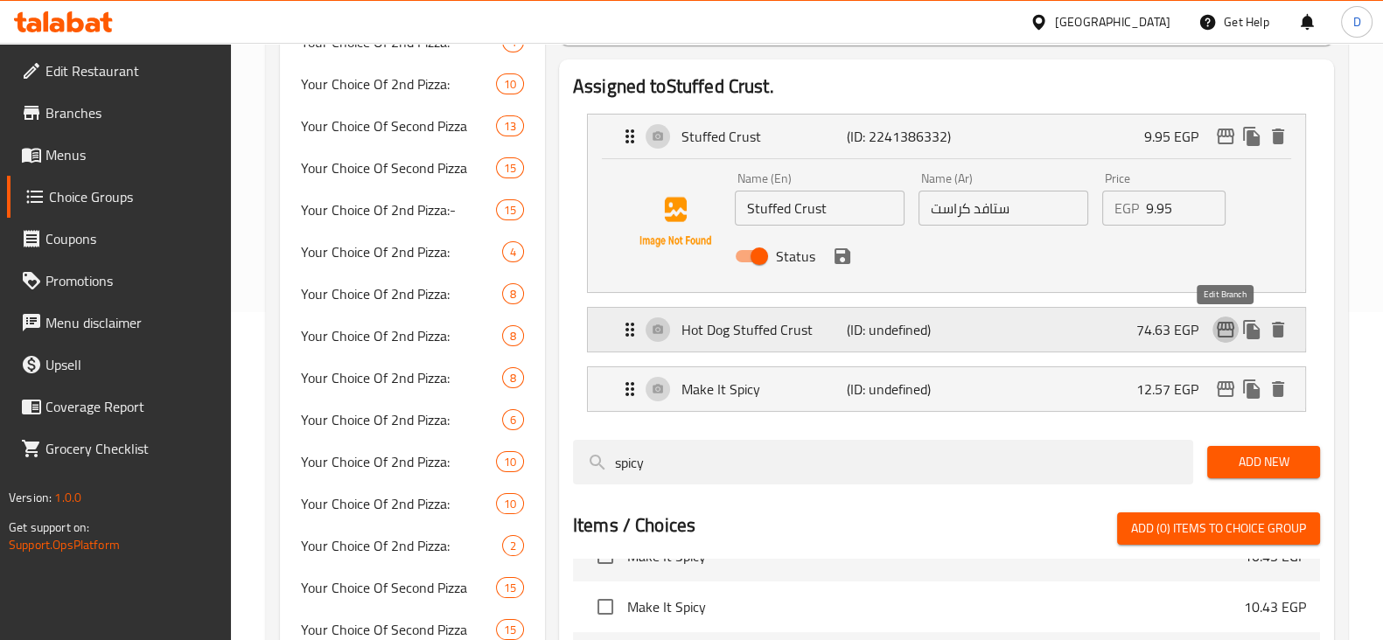
click at [1219, 325] on icon "edit" at bounding box center [1225, 330] width 17 height 16
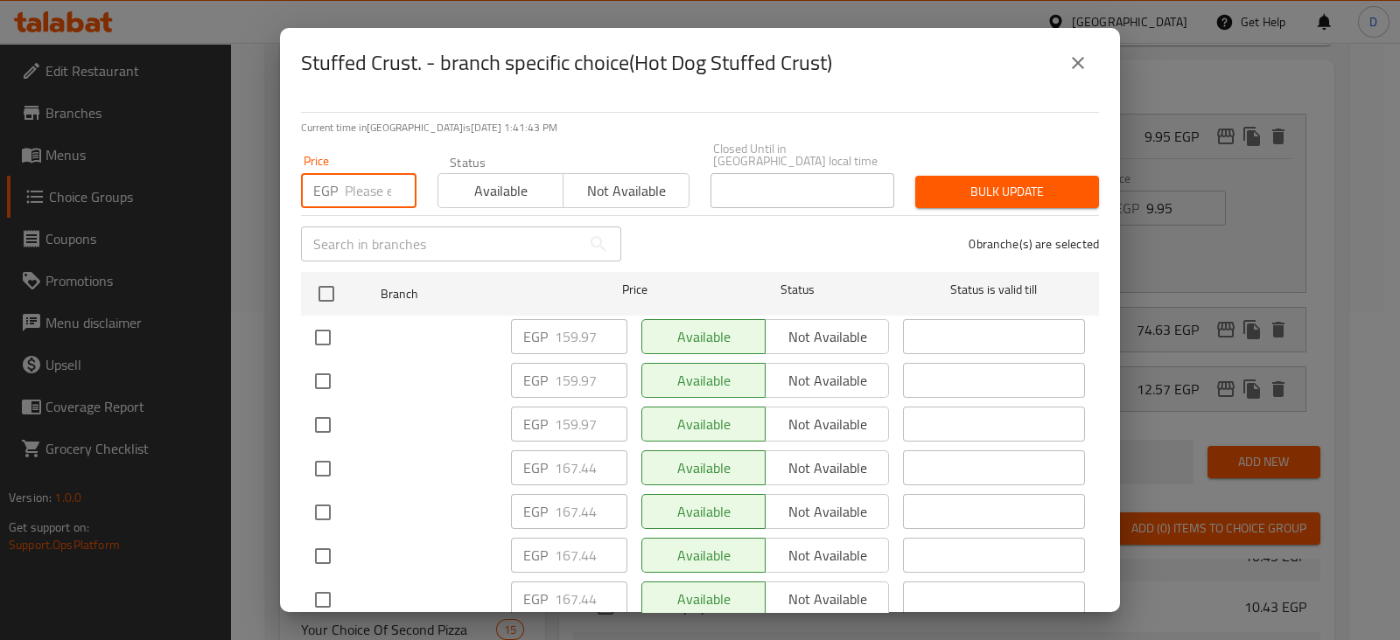
click at [363, 173] on input "number" at bounding box center [381, 190] width 72 height 35
paste input "109.2"
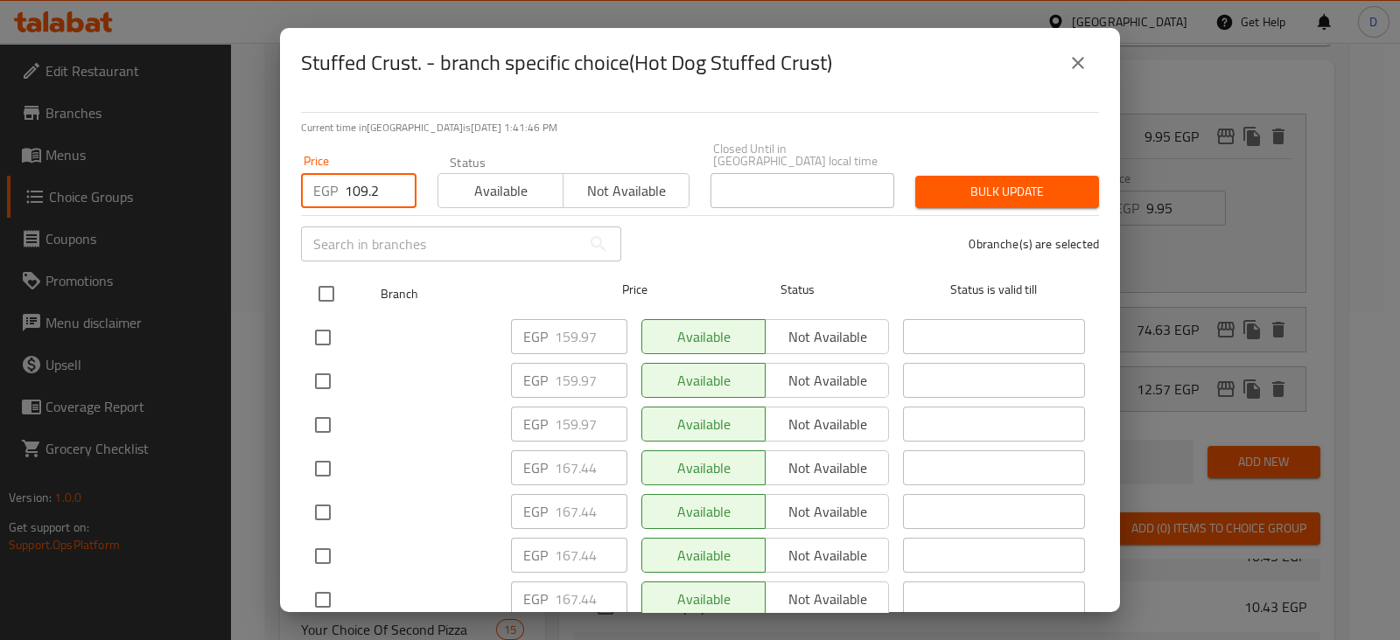
type input "109.2"
click at [332, 276] on input "checkbox" at bounding box center [326, 294] width 37 height 37
checkbox input "true"
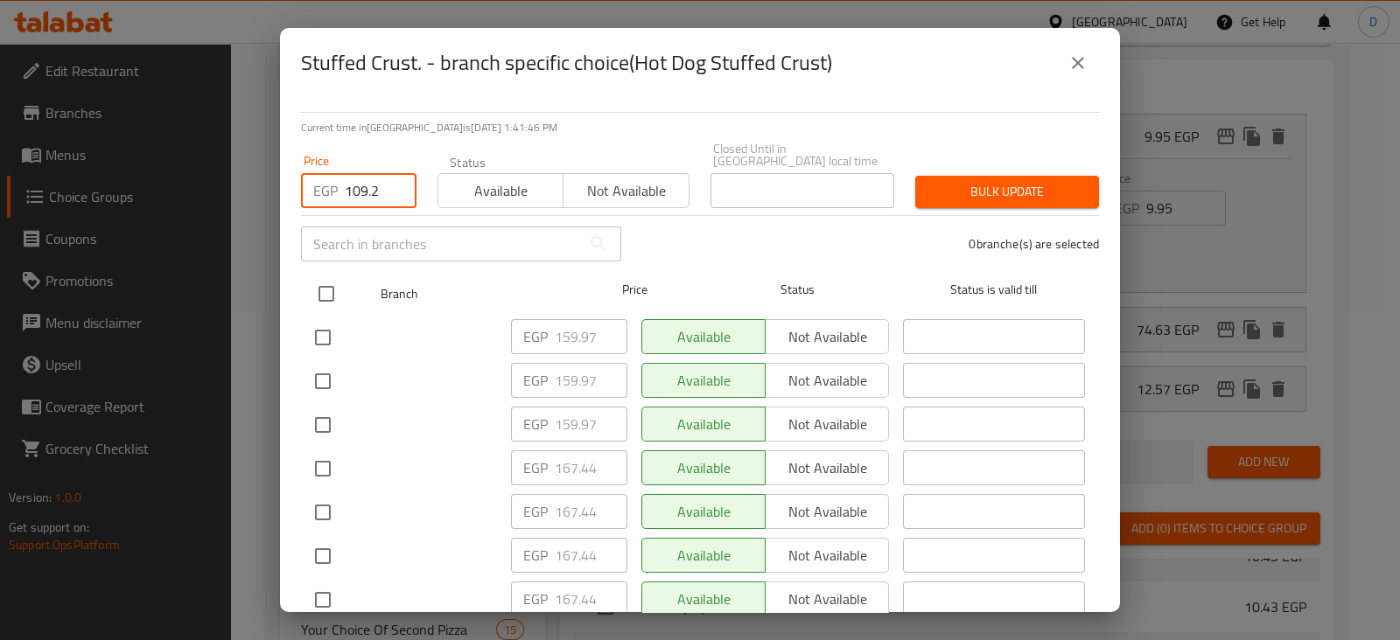
checkbox input "true"
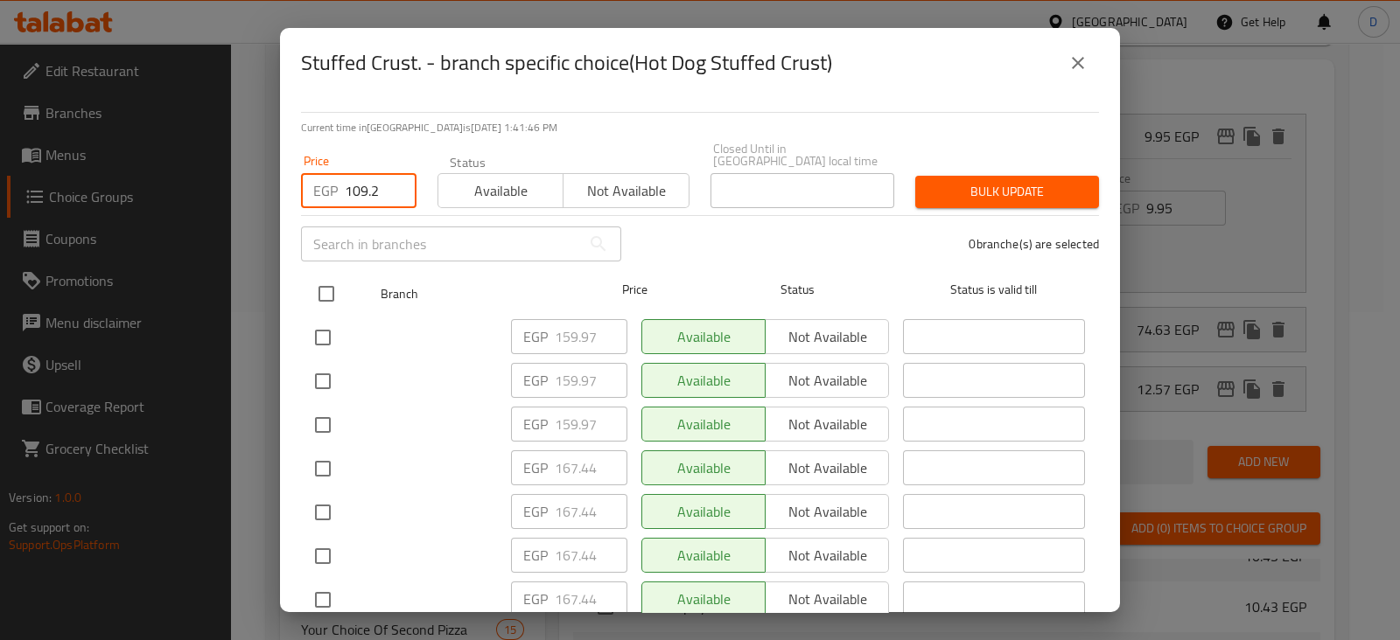
checkbox input "true"
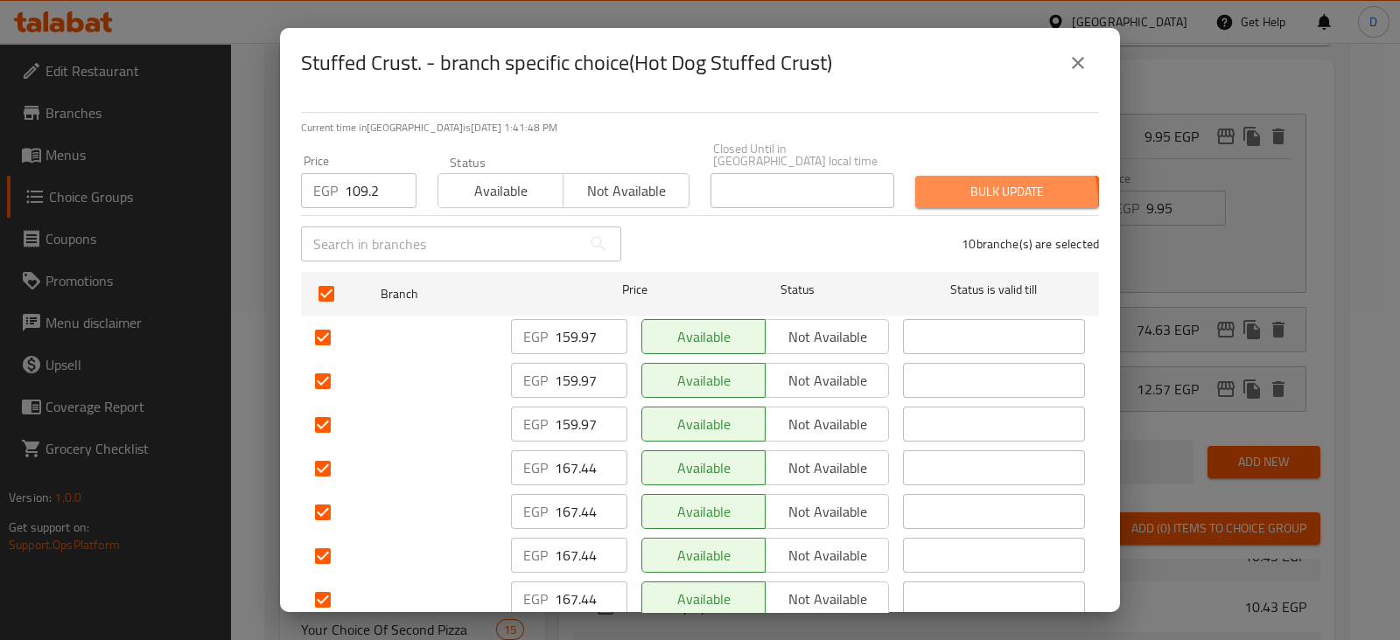
click at [964, 190] on span "Bulk update" at bounding box center [1007, 192] width 156 height 22
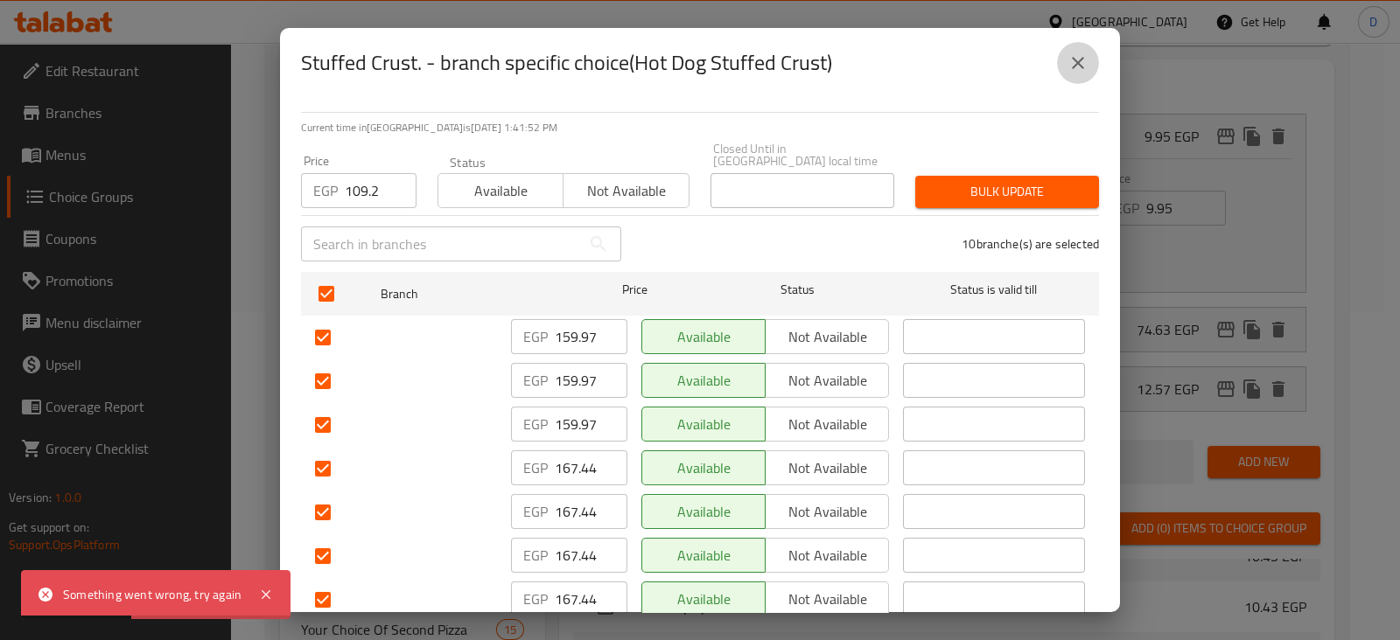
click at [1091, 76] on button "close" at bounding box center [1078, 63] width 42 height 42
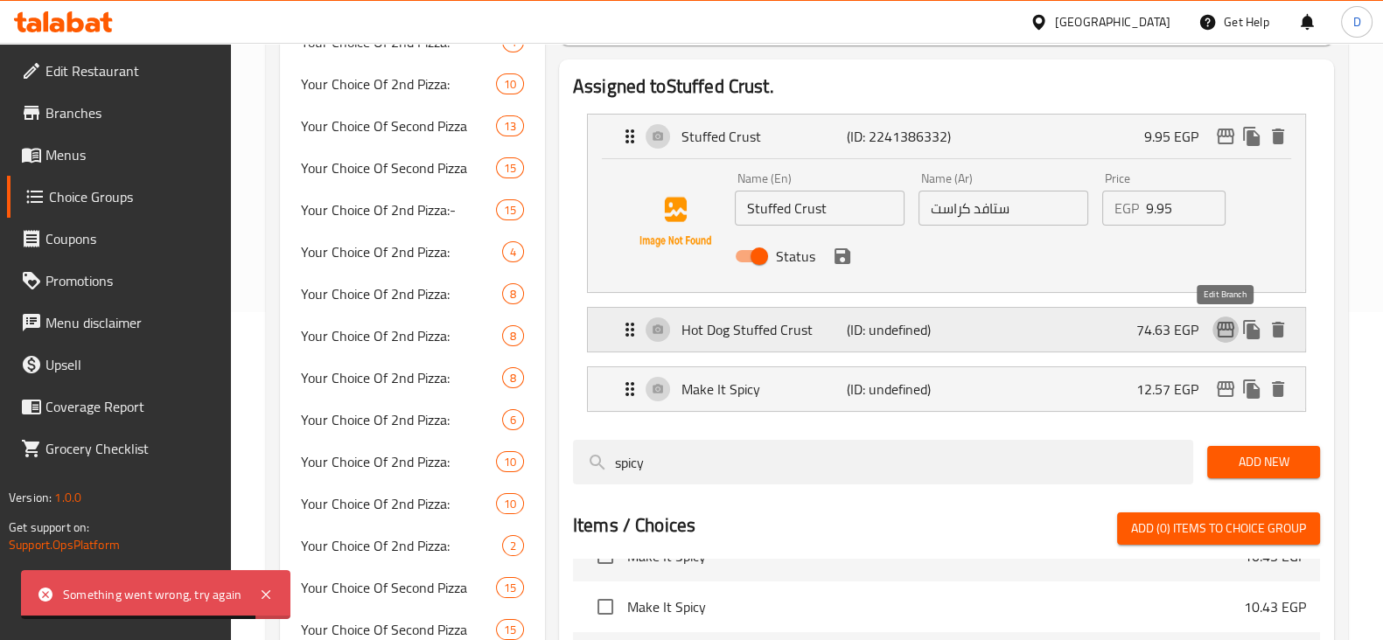
click at [1229, 332] on icon "edit" at bounding box center [1225, 329] width 21 height 21
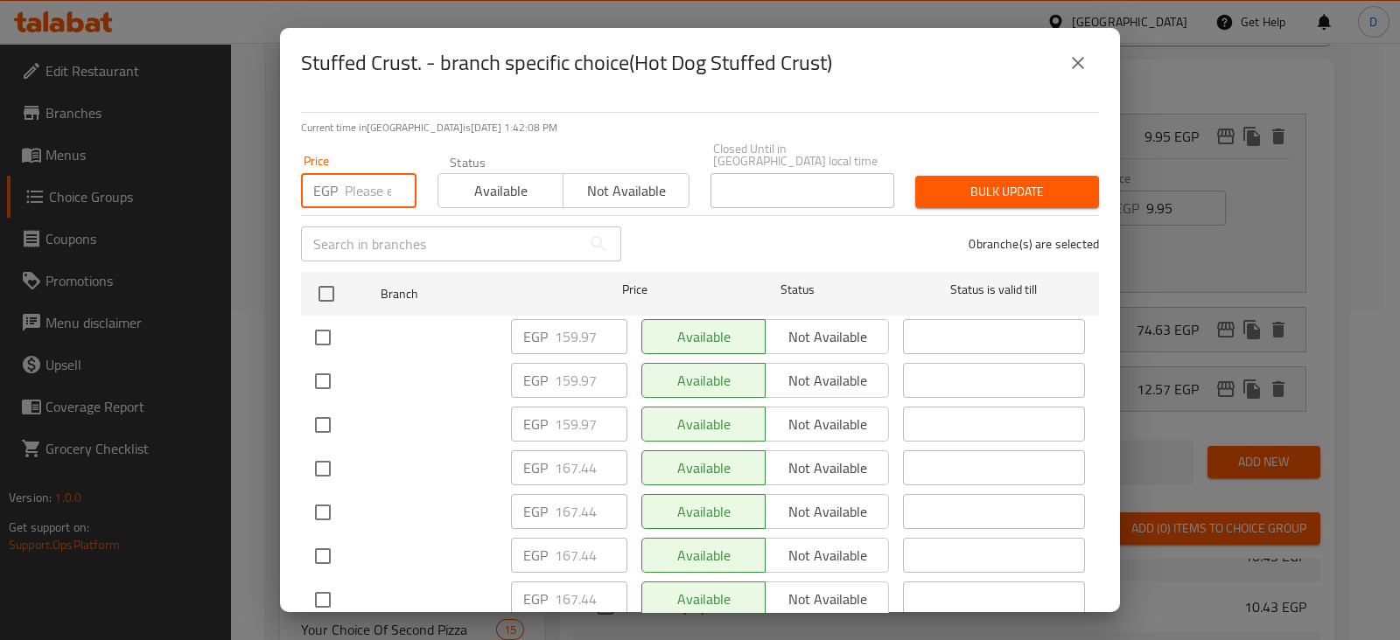
click at [370, 173] on input "number" at bounding box center [381, 190] width 72 height 35
paste input "109.2"
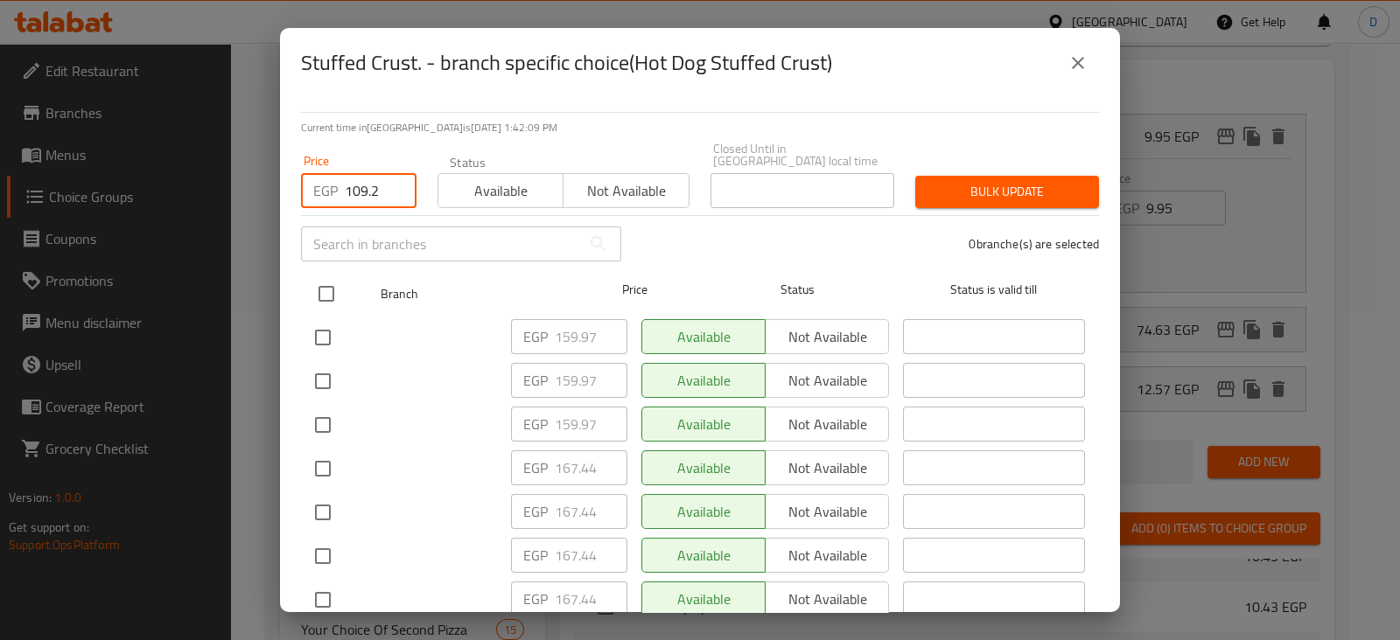
type input "109.2"
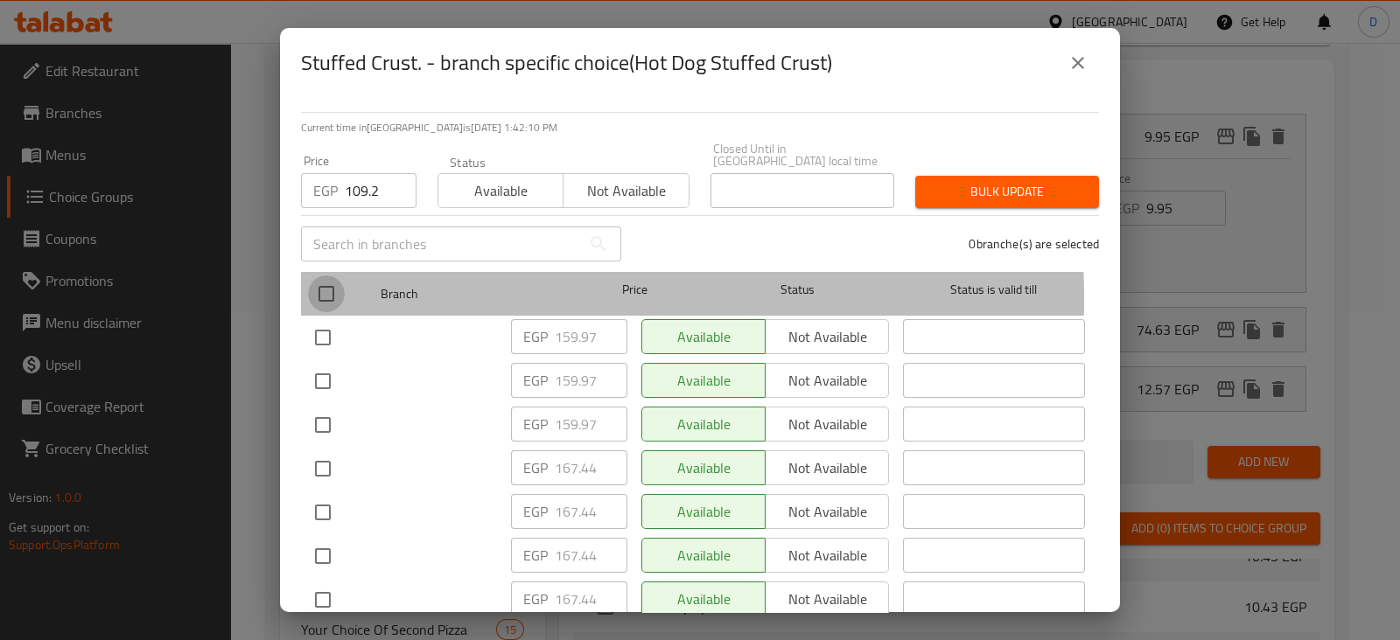
click at [317, 287] on input "checkbox" at bounding box center [326, 294] width 37 height 37
checkbox input "true"
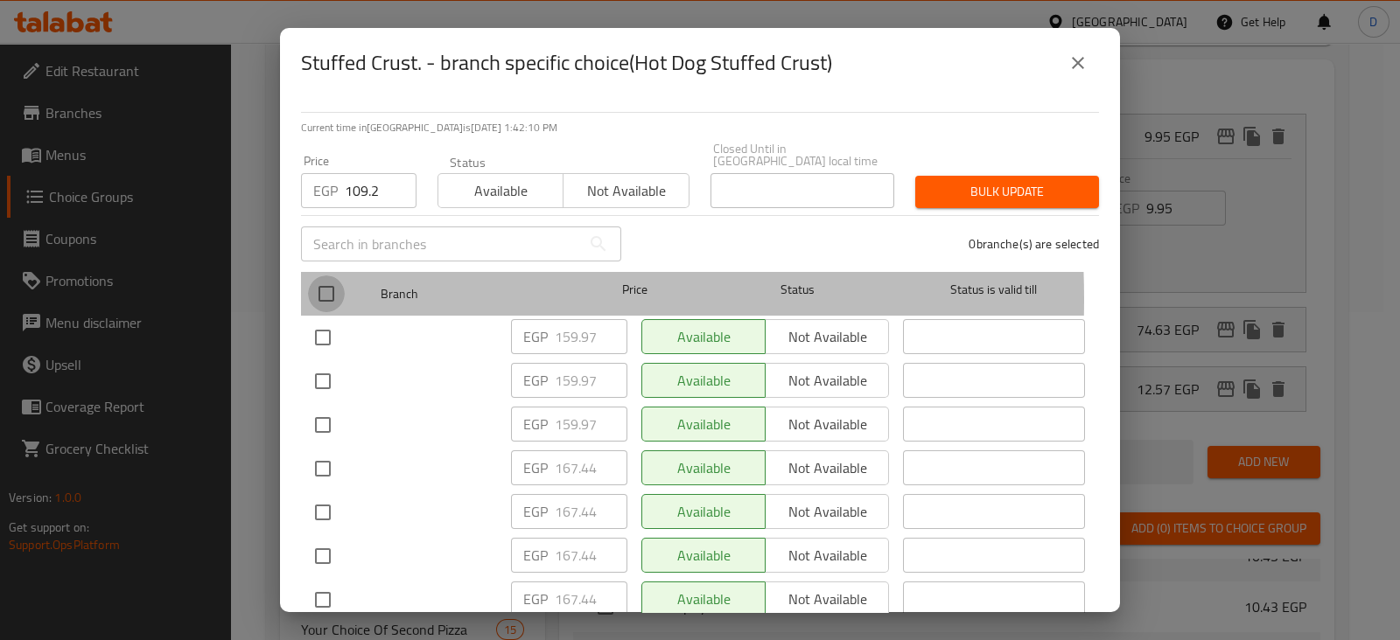
checkbox input "true"
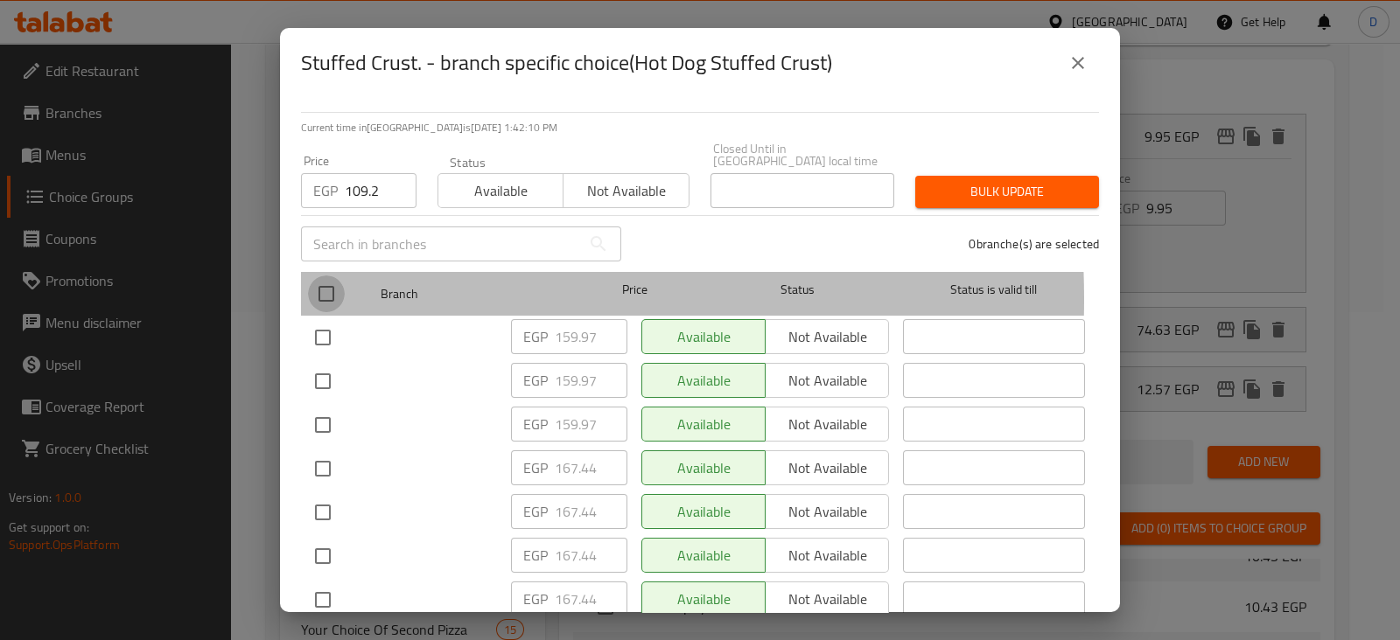
checkbox input "true"
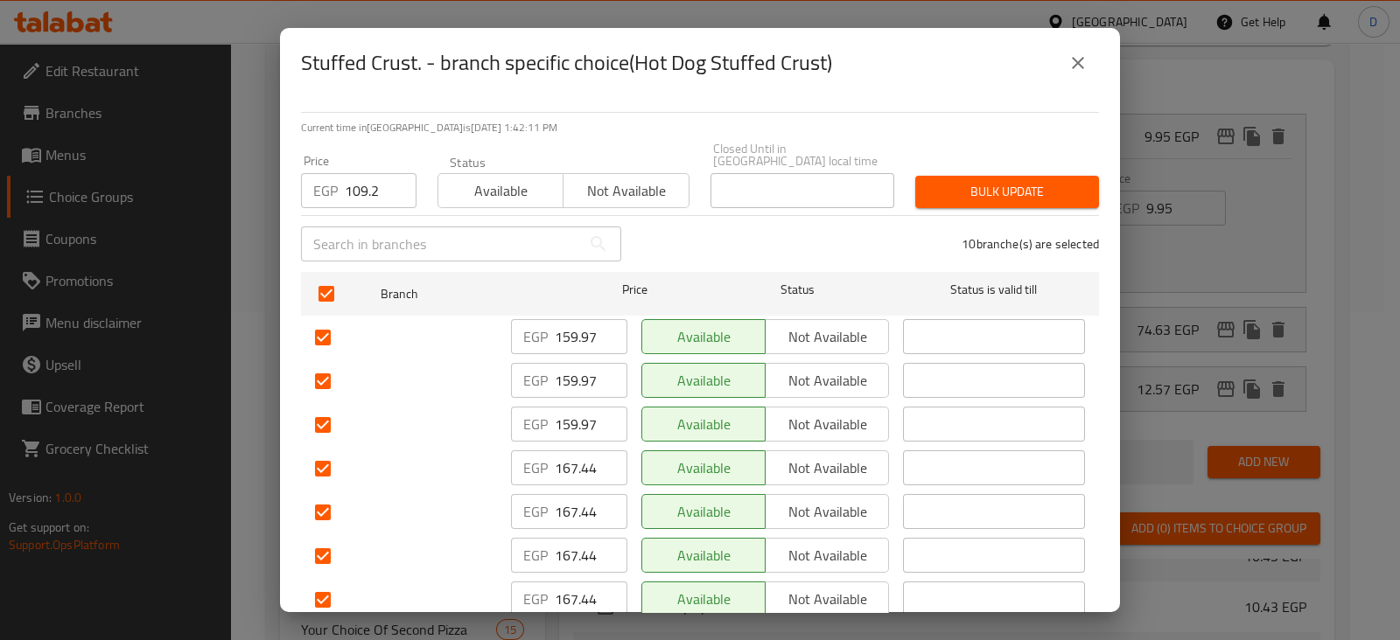
click at [993, 186] on span "Bulk update" at bounding box center [1007, 192] width 156 height 22
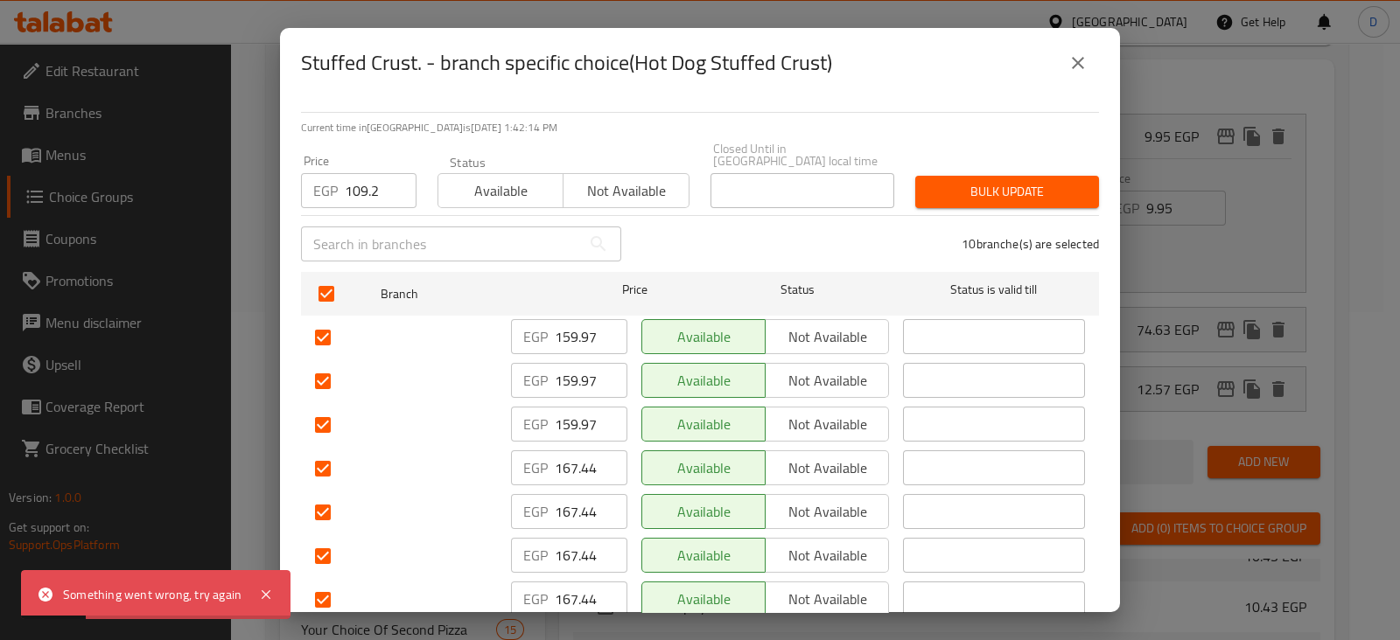
click at [376, 174] on input "109.2" at bounding box center [381, 190] width 72 height 35
drag, startPoint x: 379, startPoint y: 181, endPoint x: 322, endPoint y: 181, distance: 56.9
click at [322, 181] on div "EGP 109.2 Price" at bounding box center [358, 190] width 115 height 35
type input "109.2"
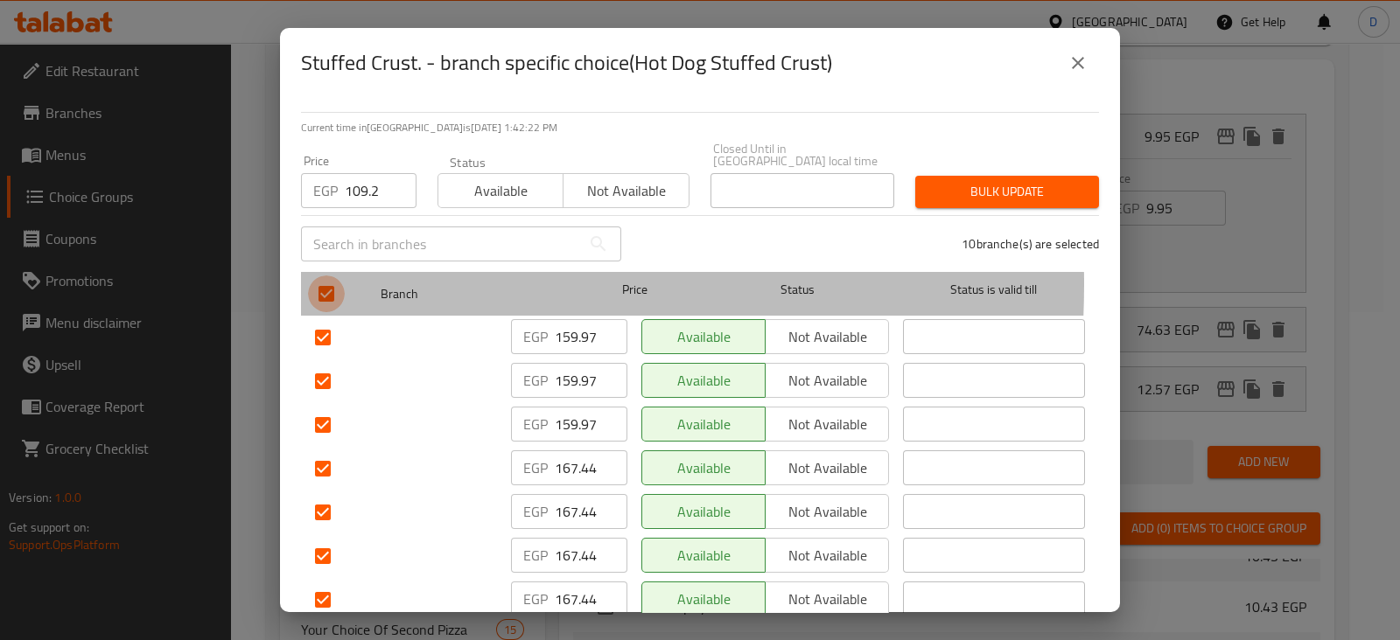
click at [329, 276] on input "checkbox" at bounding box center [326, 294] width 37 height 37
checkbox input "false"
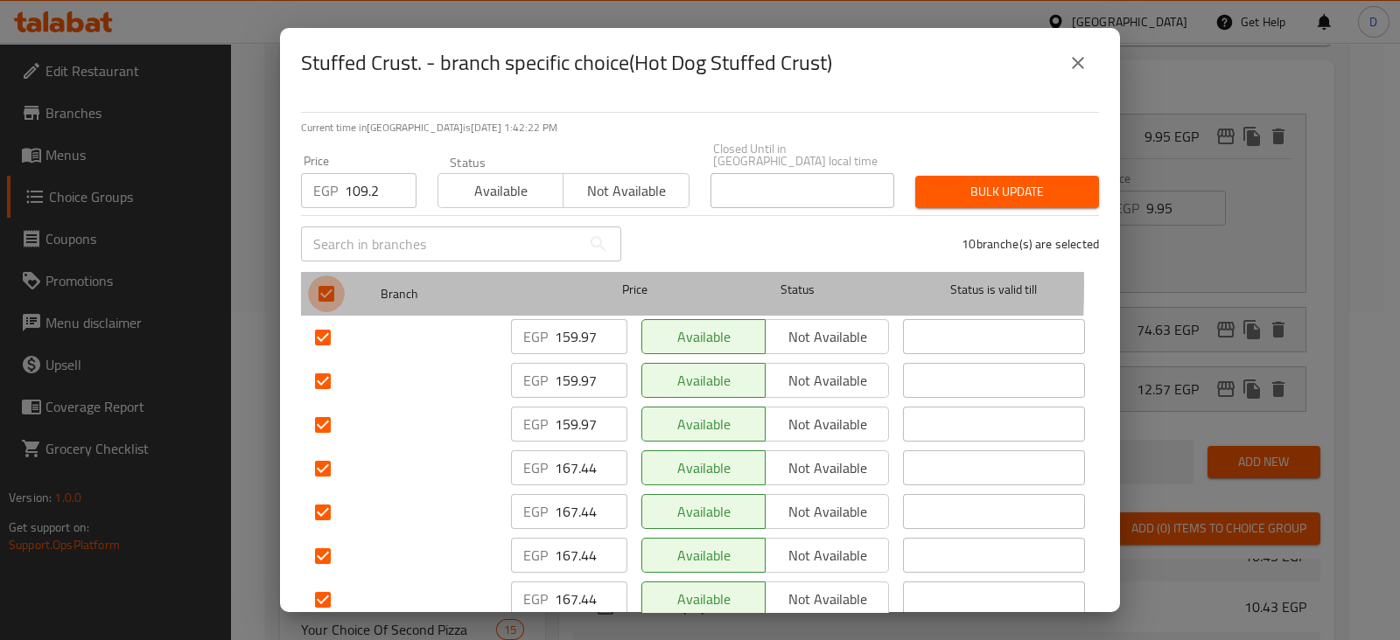
checkbox input "false"
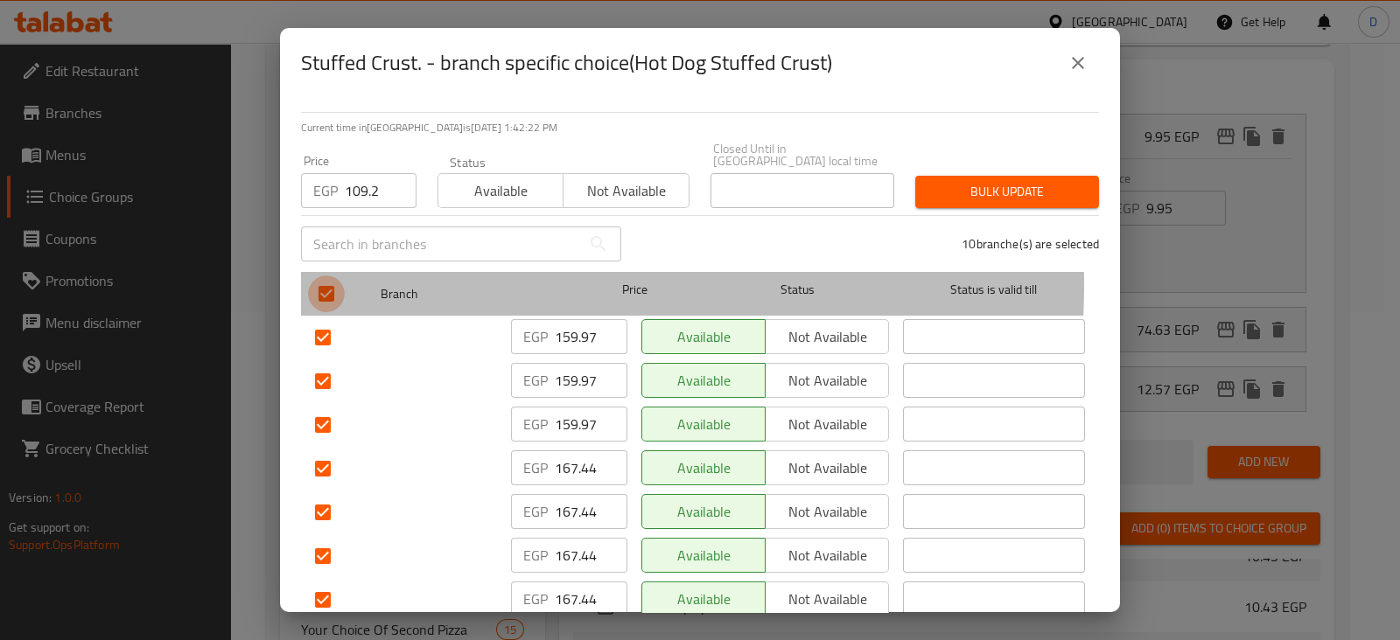
checkbox input "false"
click at [329, 276] on input "checkbox" at bounding box center [326, 294] width 37 height 37
checkbox input "true"
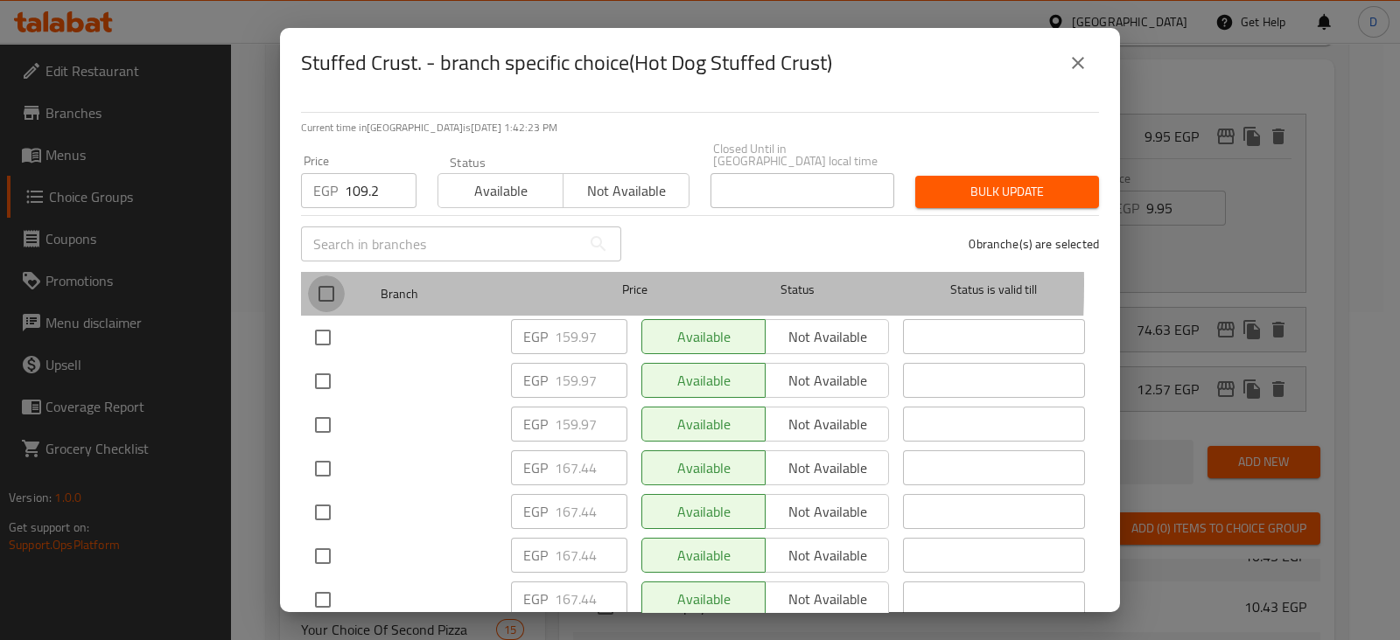
checkbox input "true"
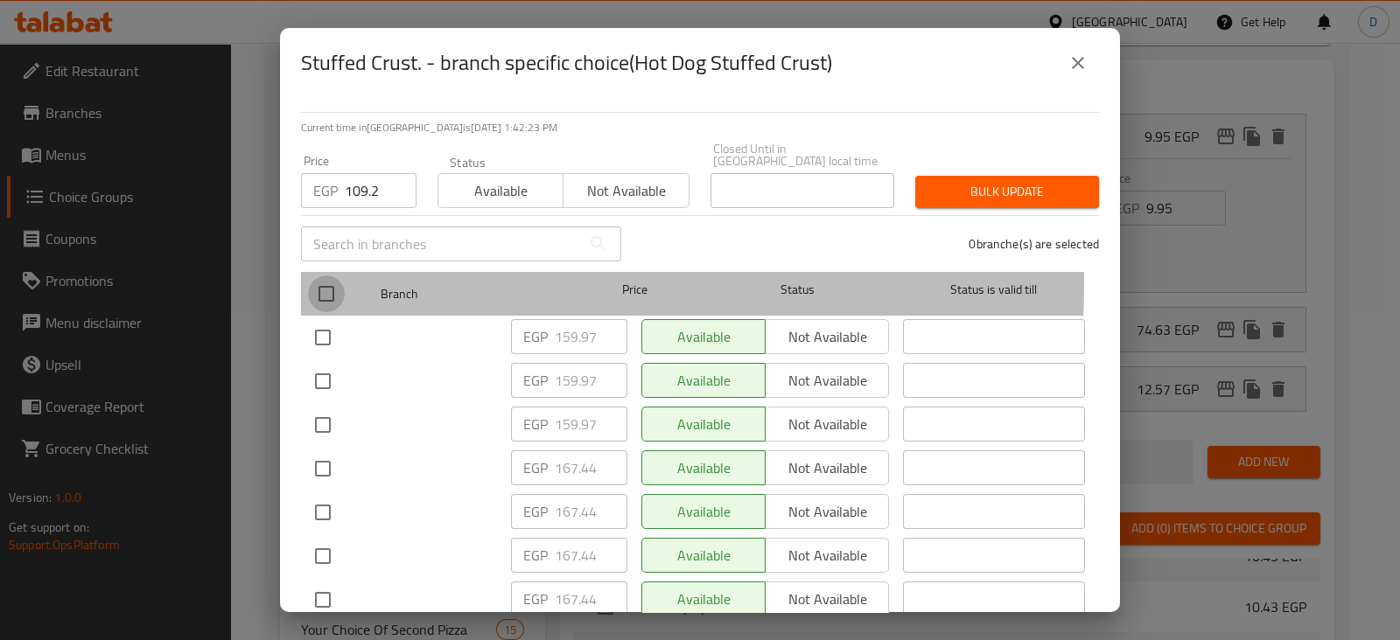
checkbox input "true"
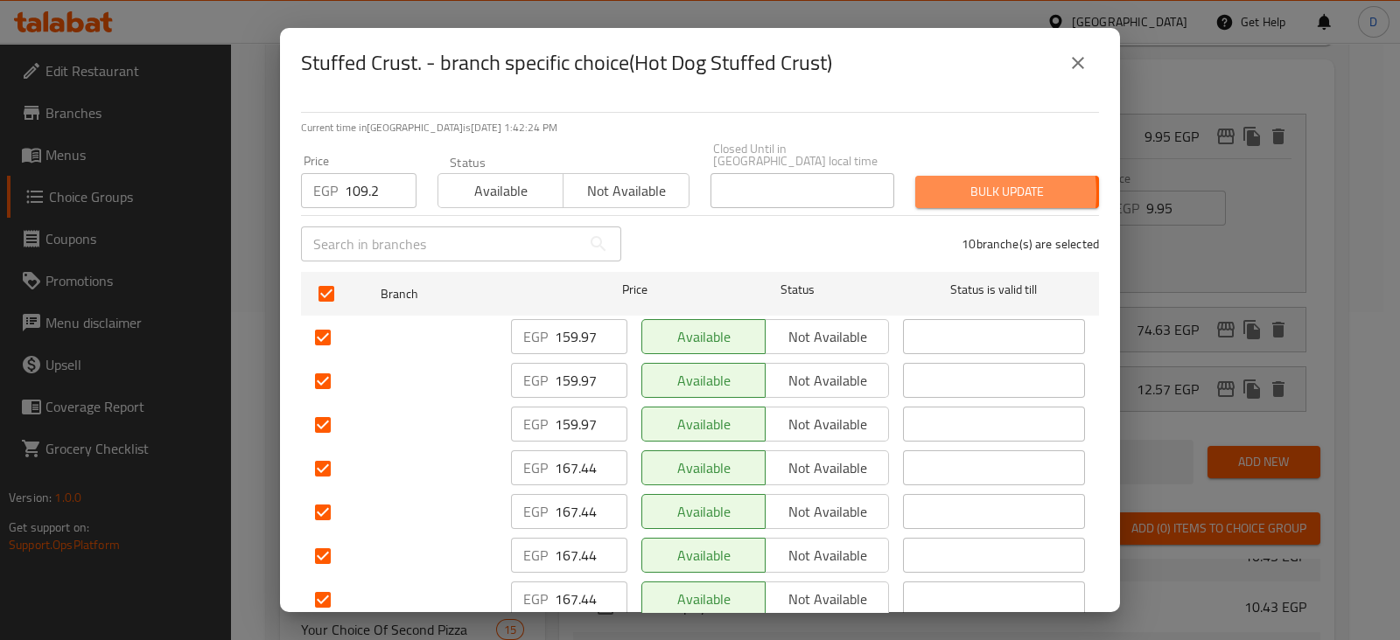
click at [940, 181] on span "Bulk update" at bounding box center [1007, 192] width 156 height 22
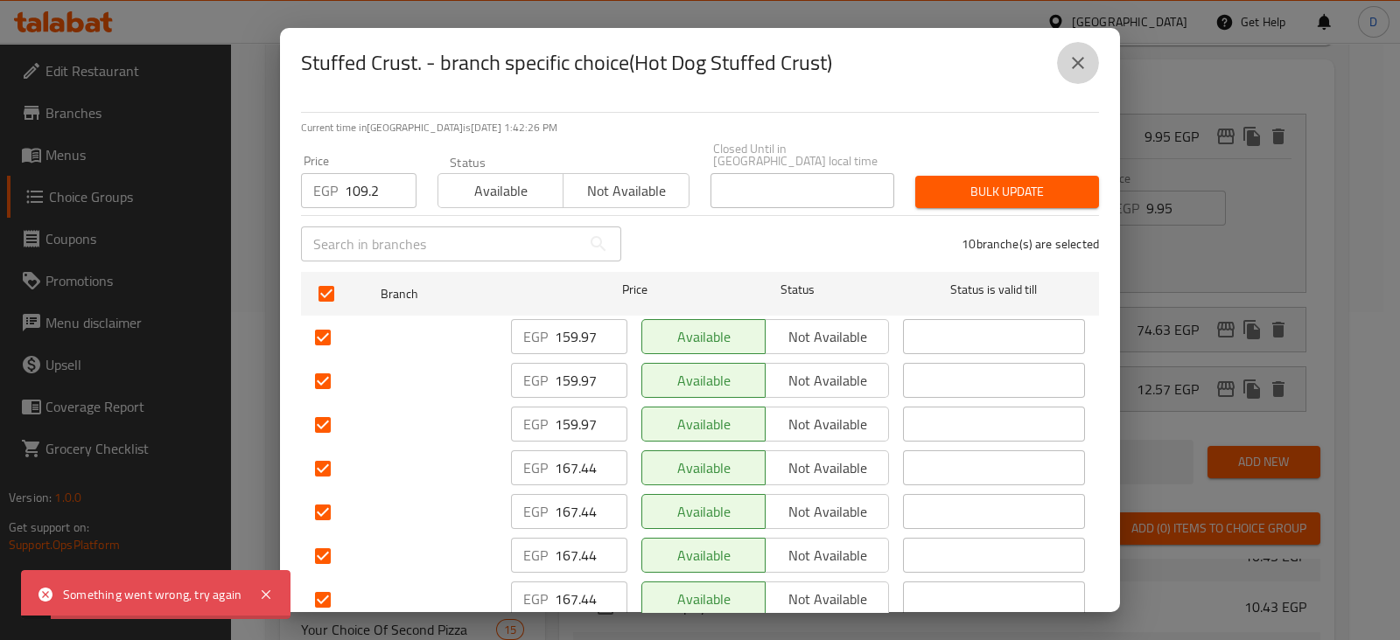
click at [1072, 57] on icon "close" at bounding box center [1077, 62] width 21 height 21
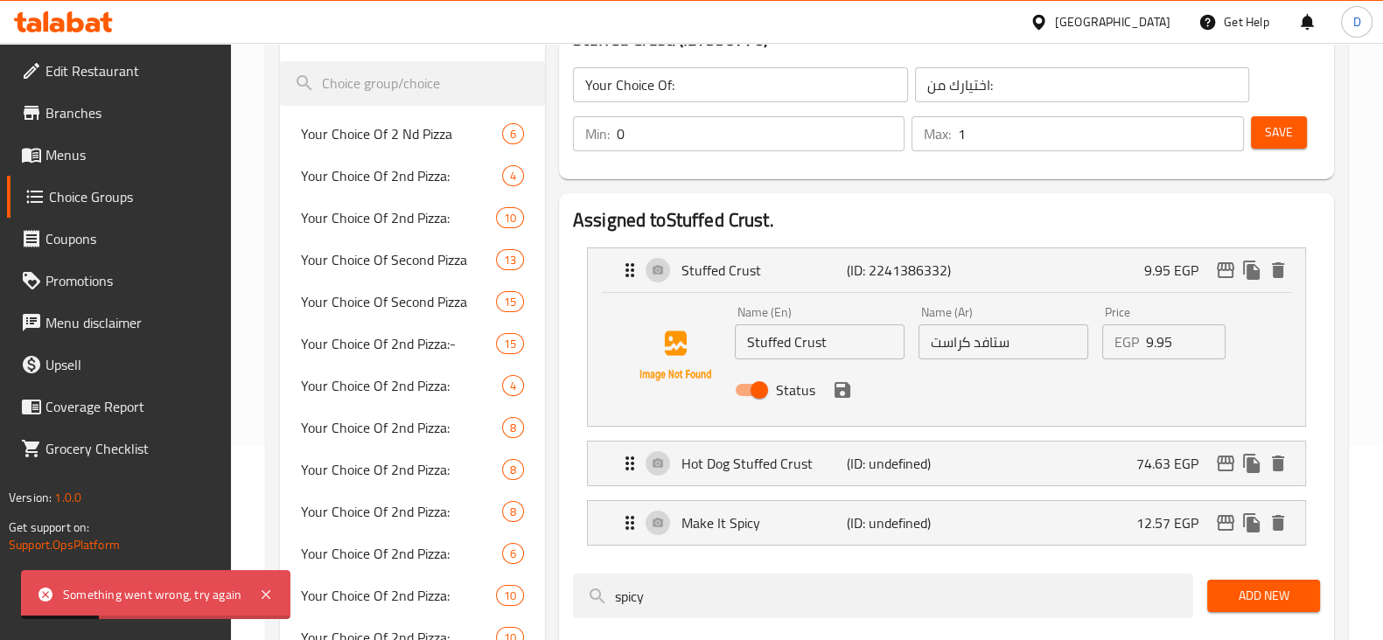
scroll to position [192, 0]
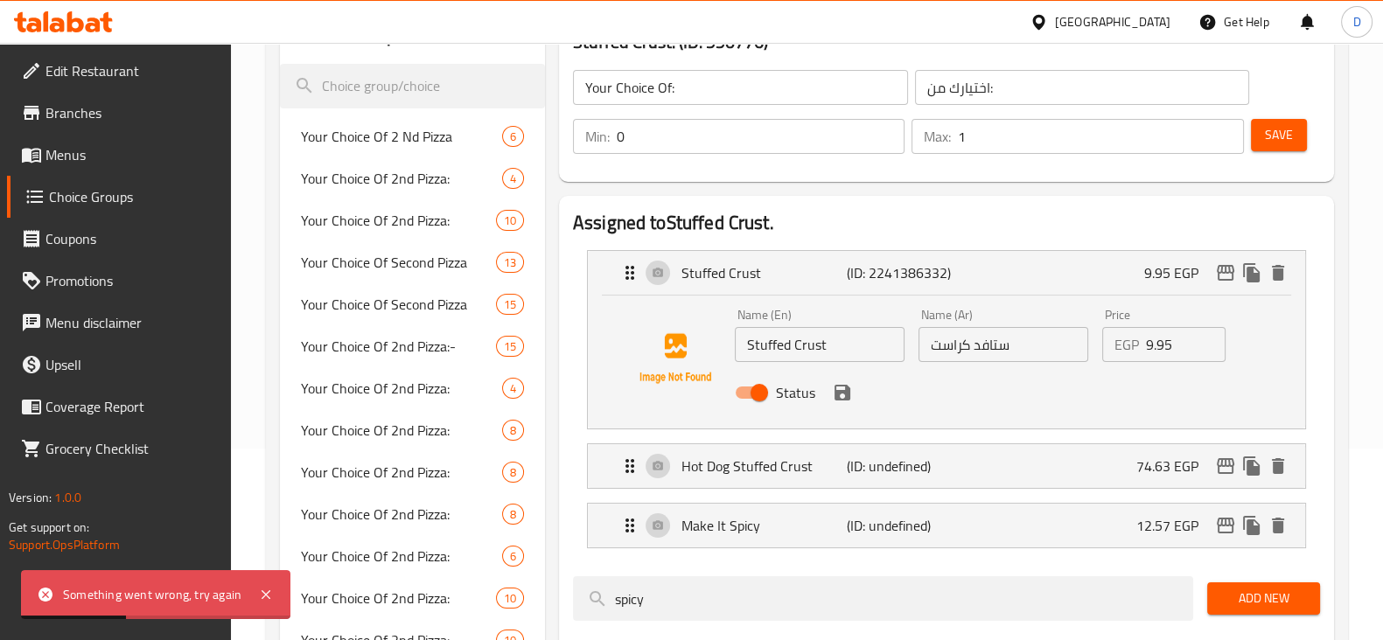
click at [1295, 127] on button "Save" at bounding box center [1279, 135] width 56 height 32
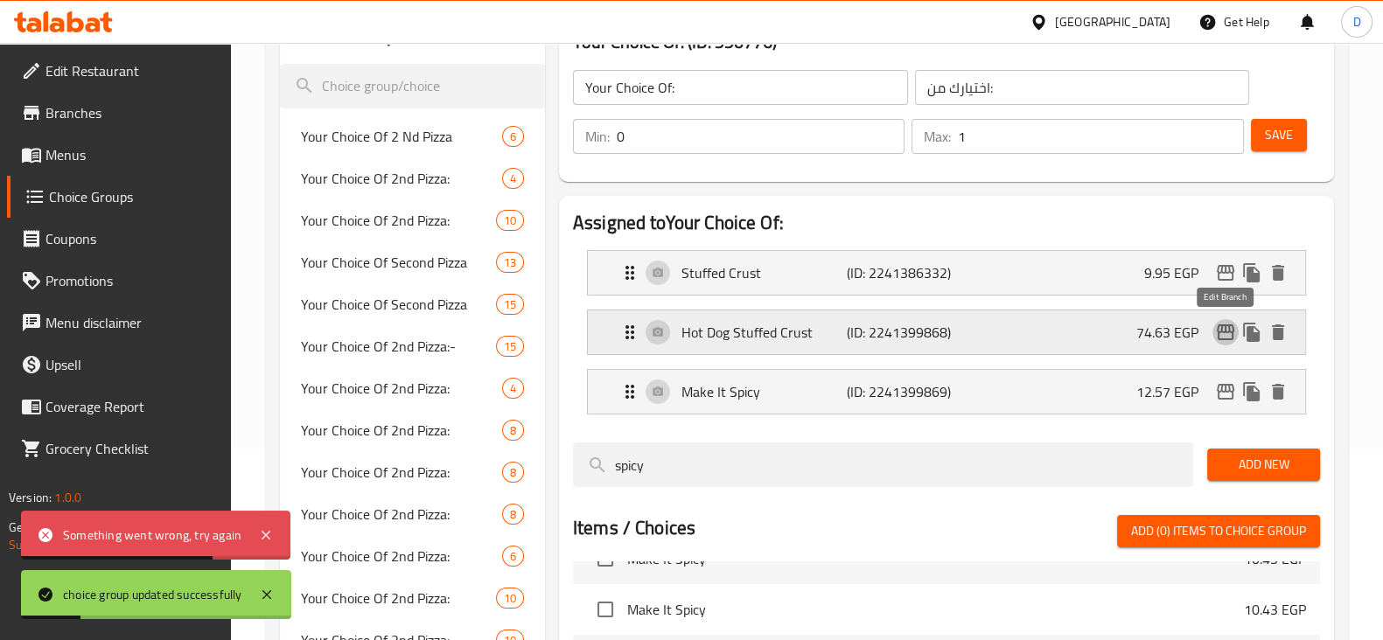
click at [1225, 322] on icon "edit" at bounding box center [1225, 332] width 21 height 21
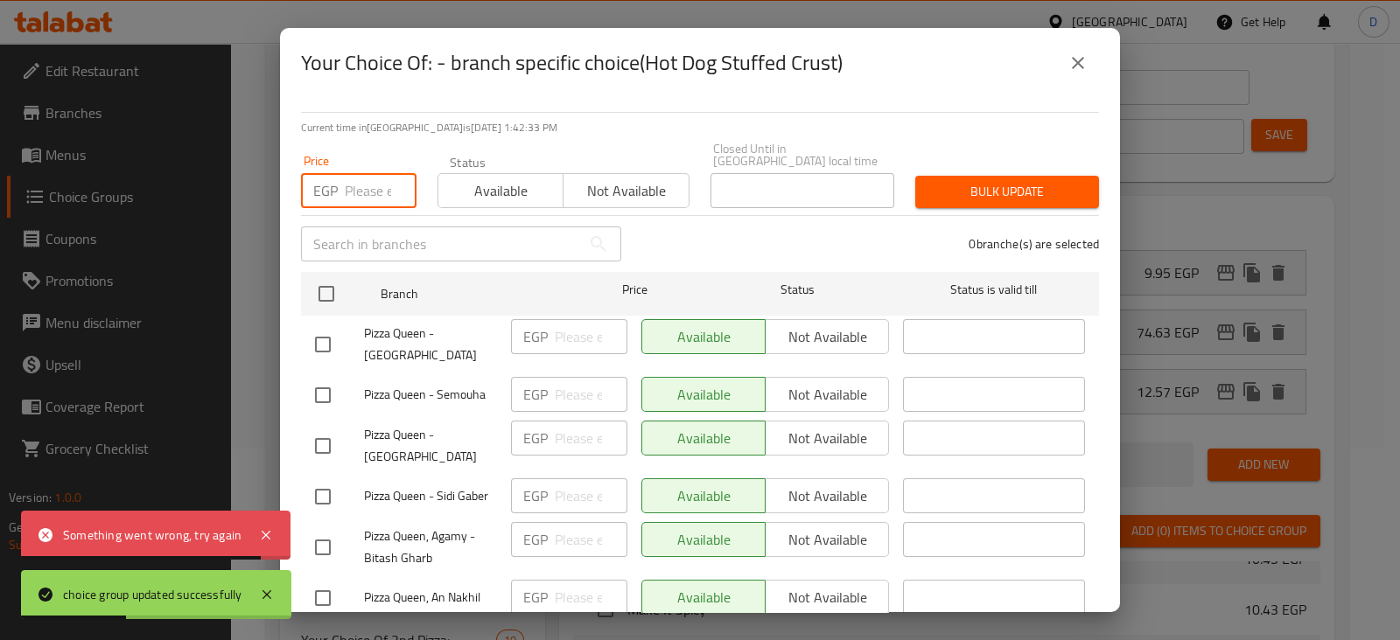
click at [362, 177] on input "number" at bounding box center [381, 190] width 72 height 35
paste input "109.2"
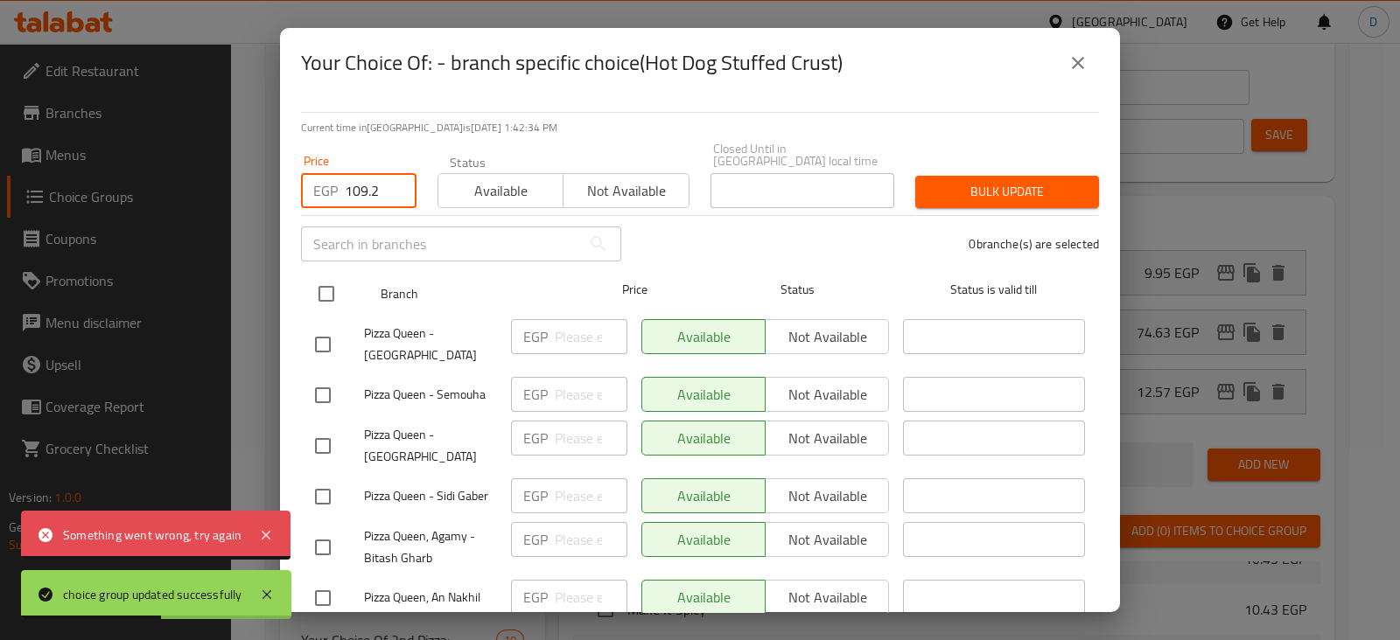
type input "109.2"
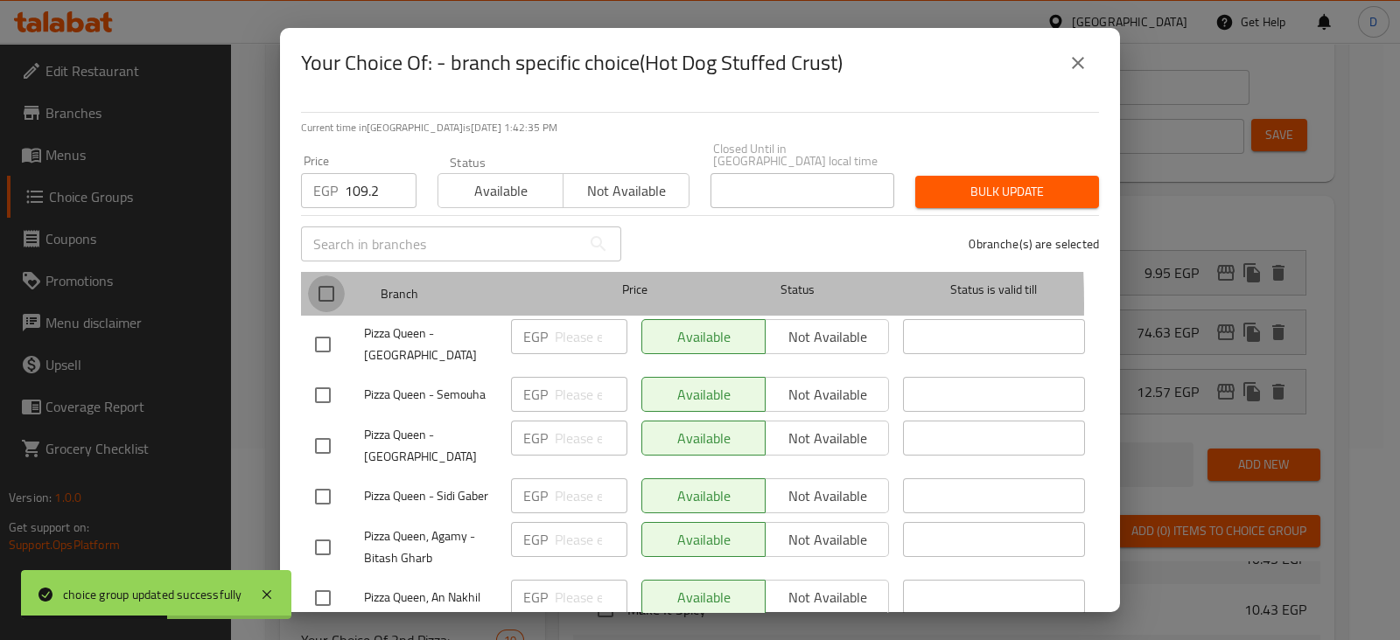
click at [325, 292] on input "checkbox" at bounding box center [326, 294] width 37 height 37
checkbox input "true"
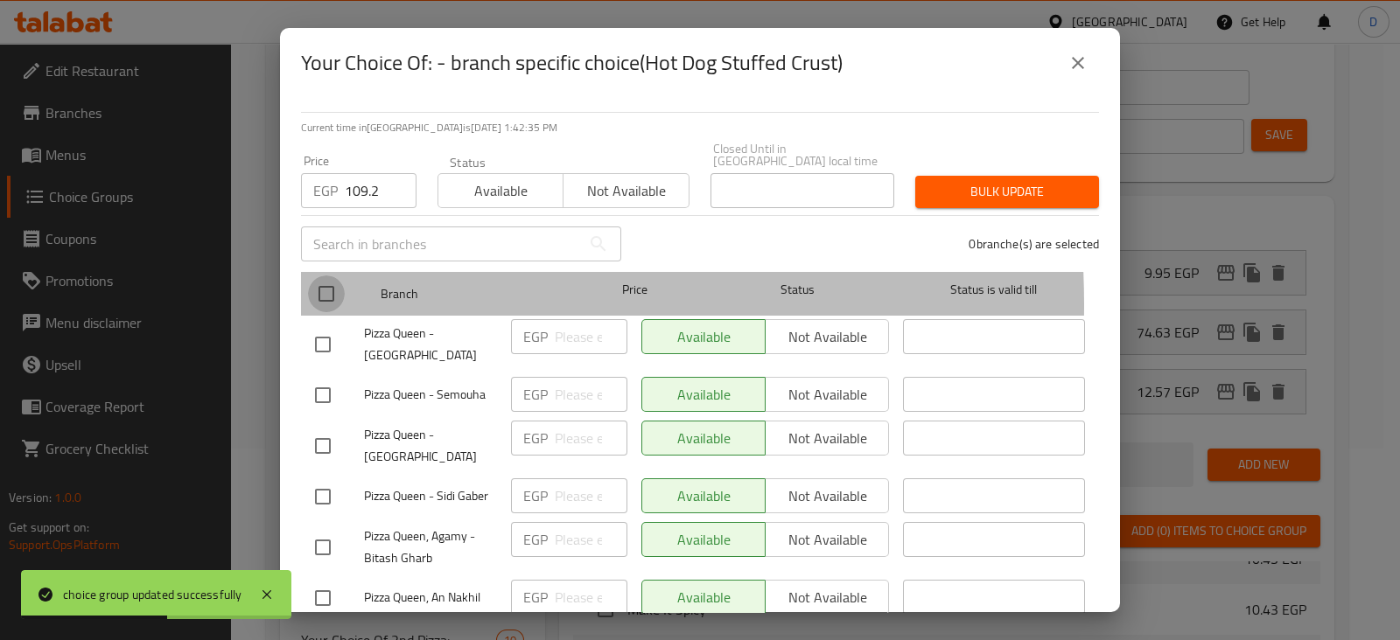
checkbox input "true"
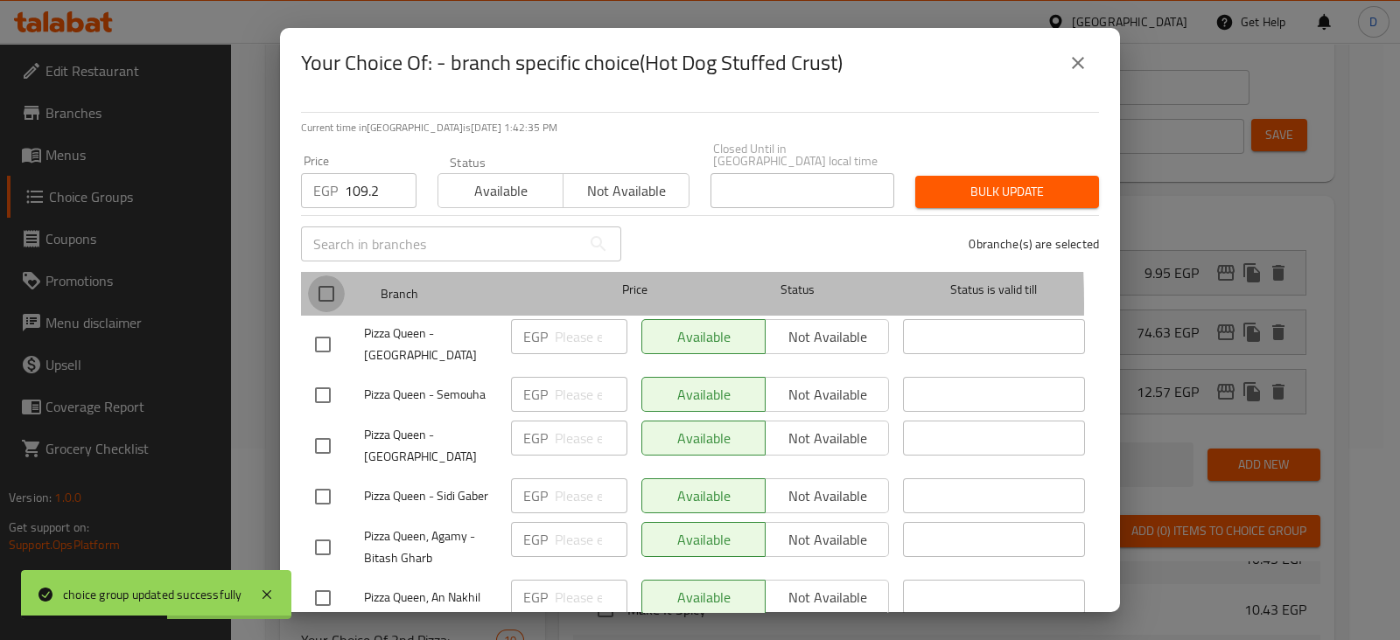
checkbox input "true"
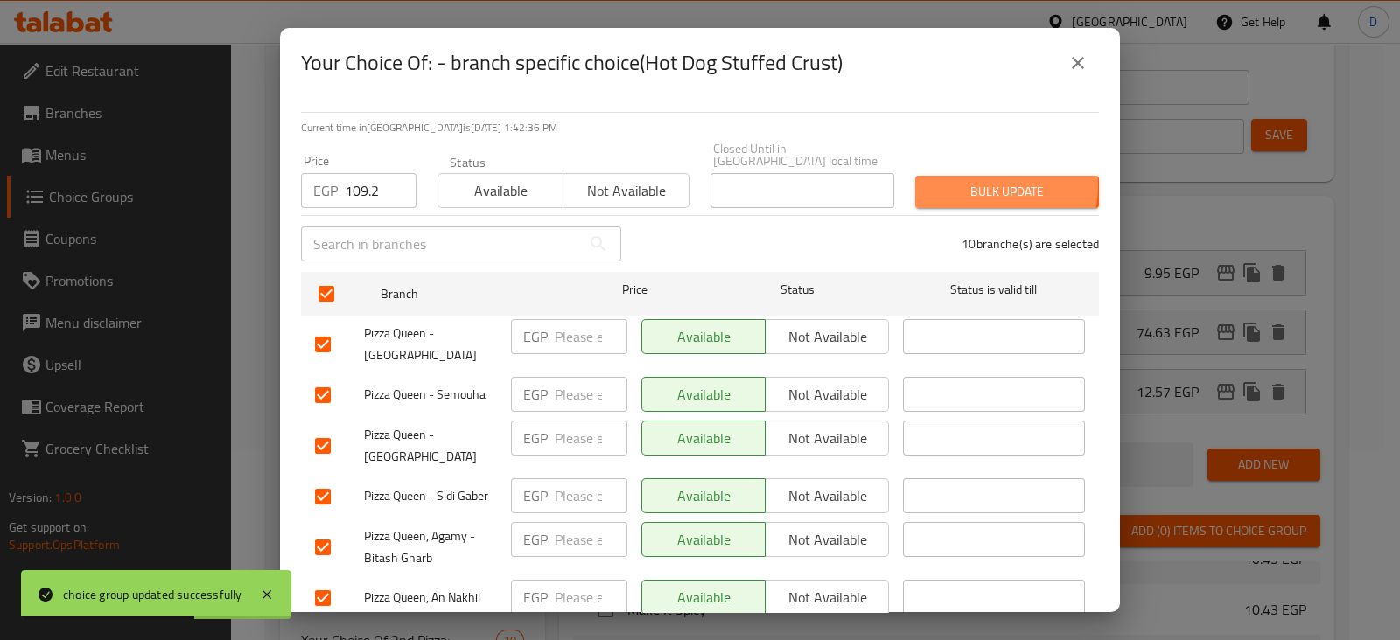
click at [971, 181] on span "Bulk update" at bounding box center [1007, 192] width 156 height 22
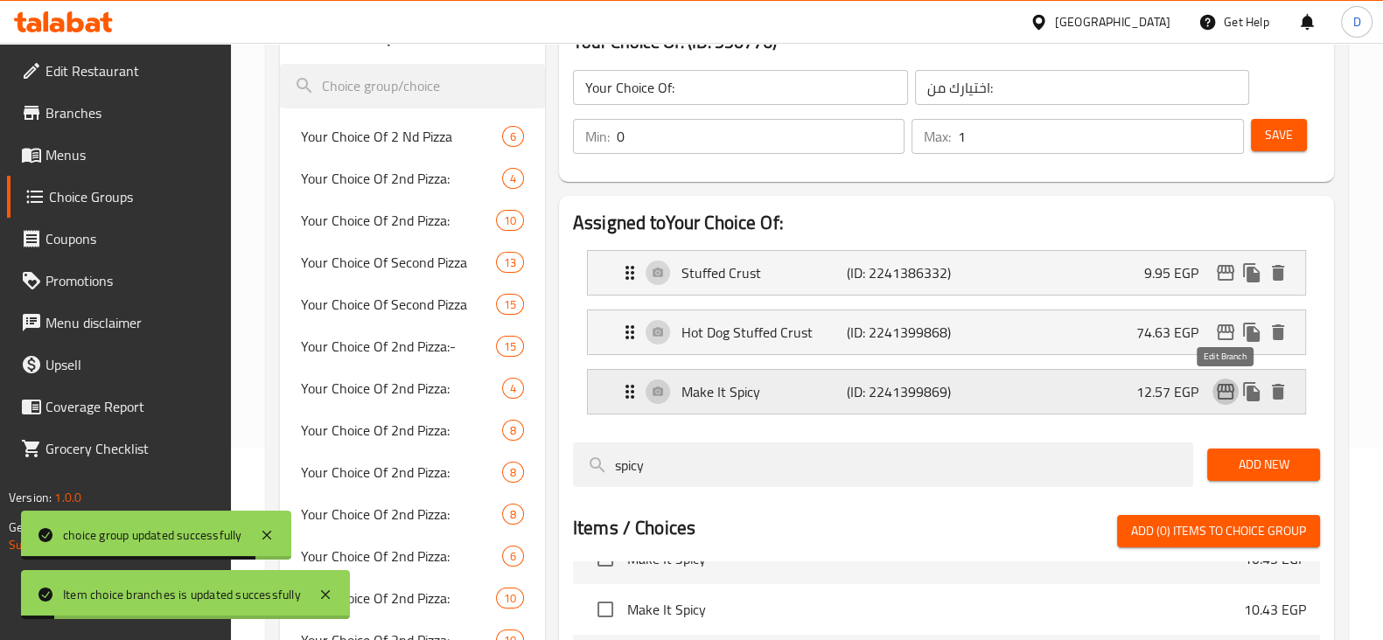
click at [1229, 382] on icon "edit" at bounding box center [1225, 391] width 21 height 21
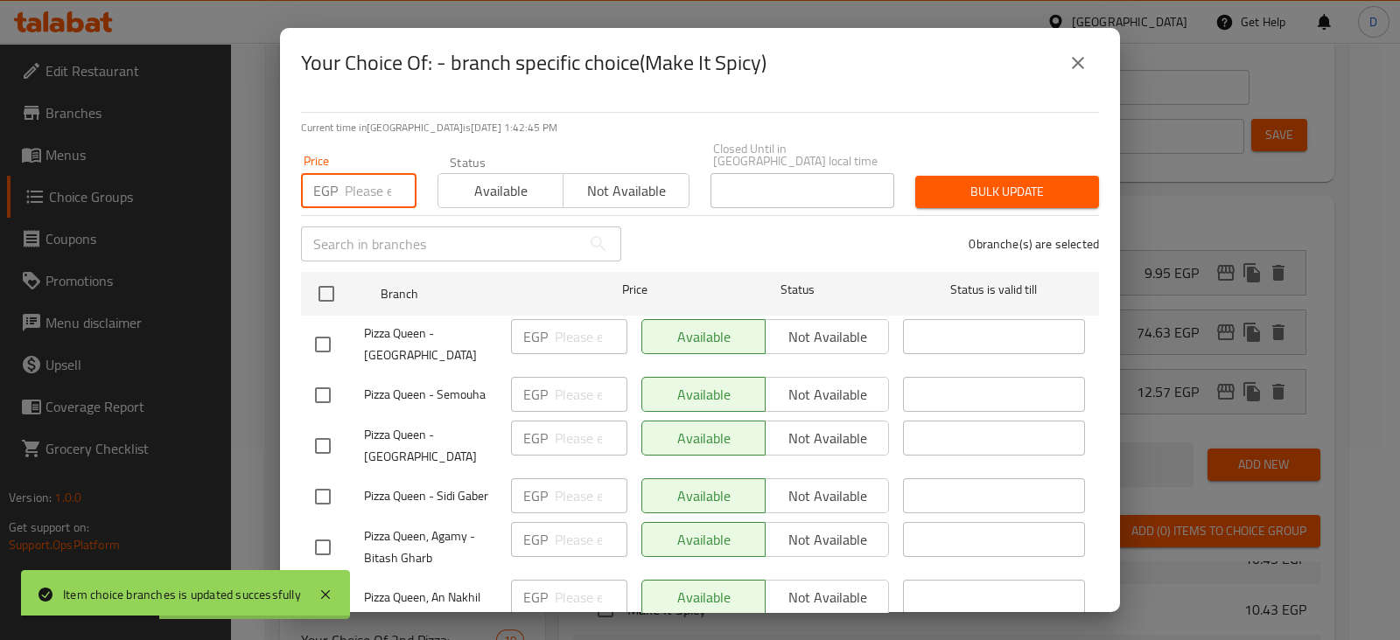
click at [356, 186] on input "number" at bounding box center [381, 190] width 72 height 35
paste input "33.04"
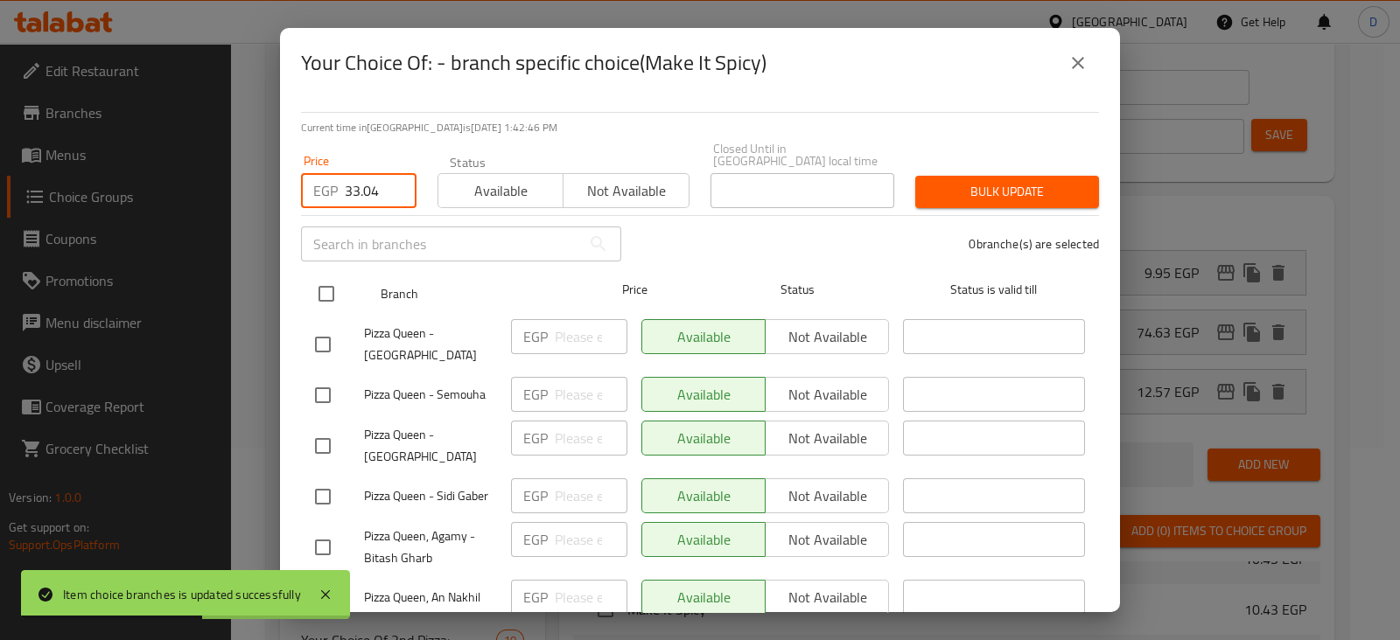
type input "33.04"
click at [320, 276] on input "checkbox" at bounding box center [326, 294] width 37 height 37
checkbox input "true"
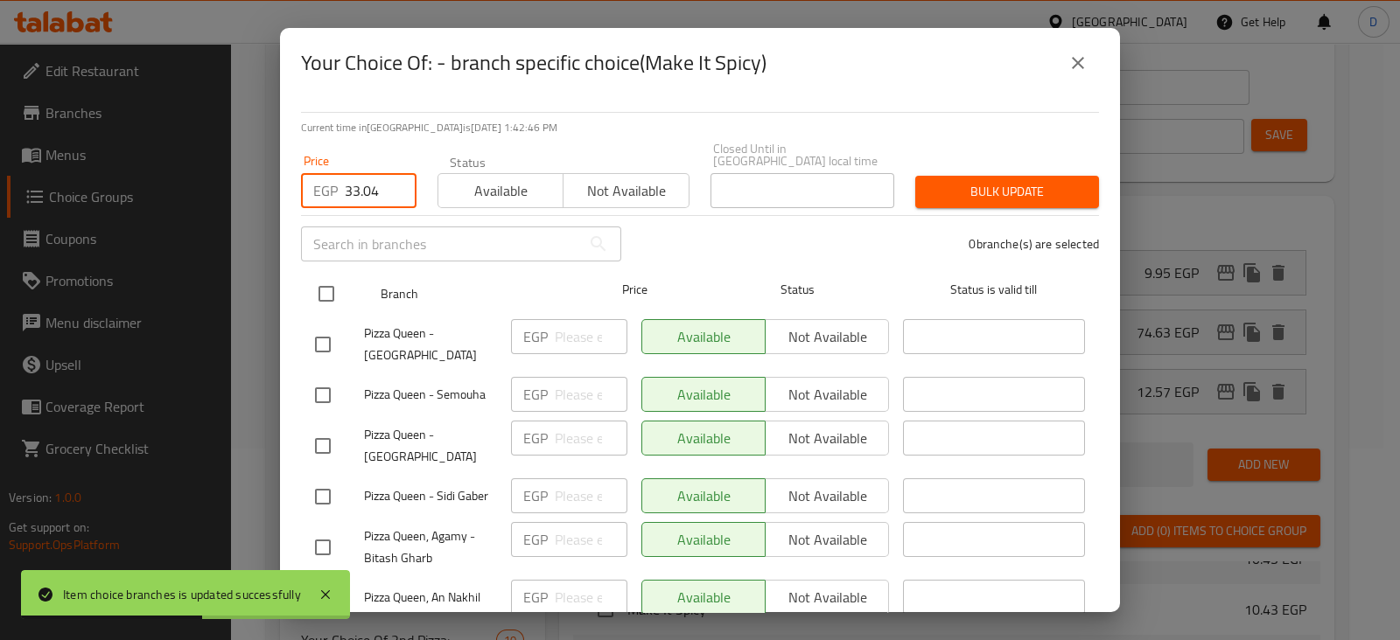
checkbox input "true"
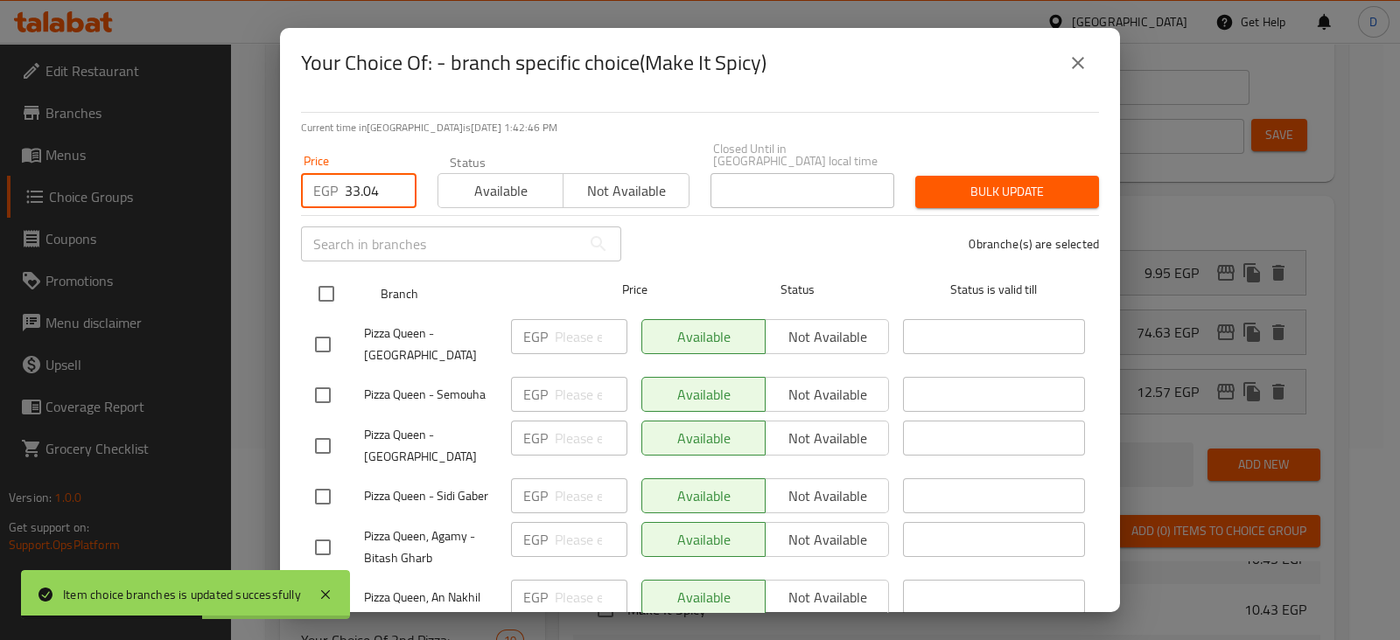
checkbox input "true"
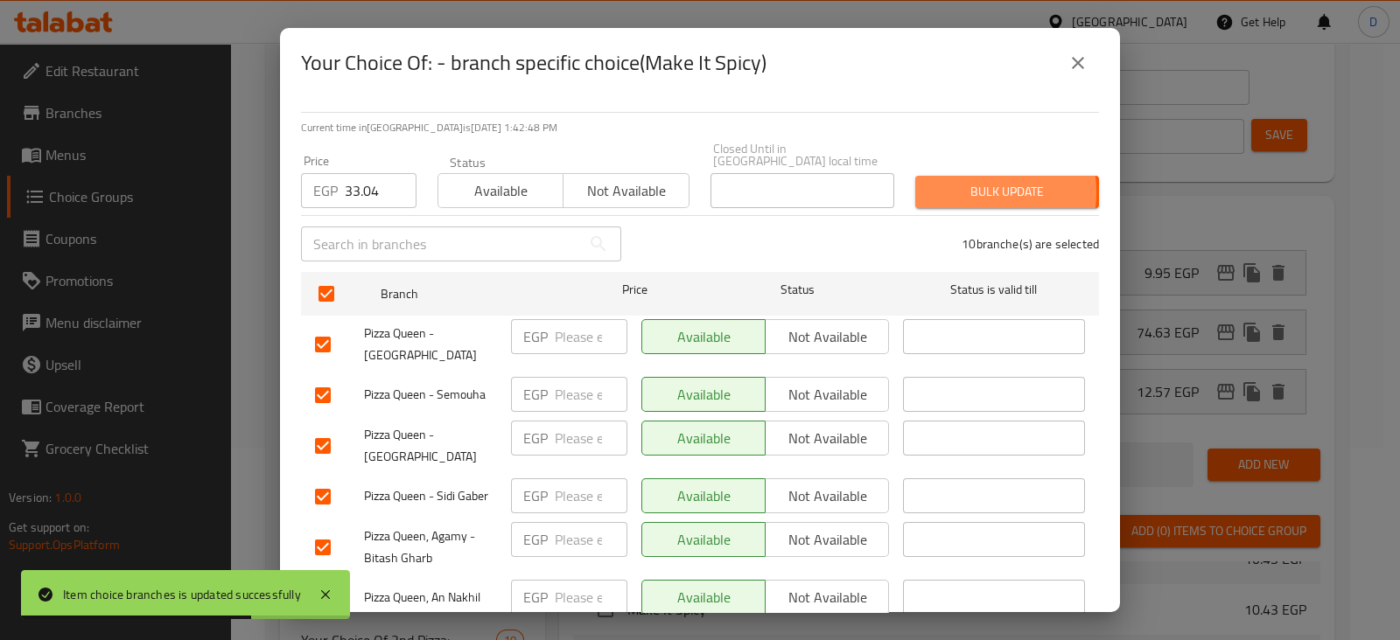
click at [949, 181] on span "Bulk update" at bounding box center [1007, 192] width 156 height 22
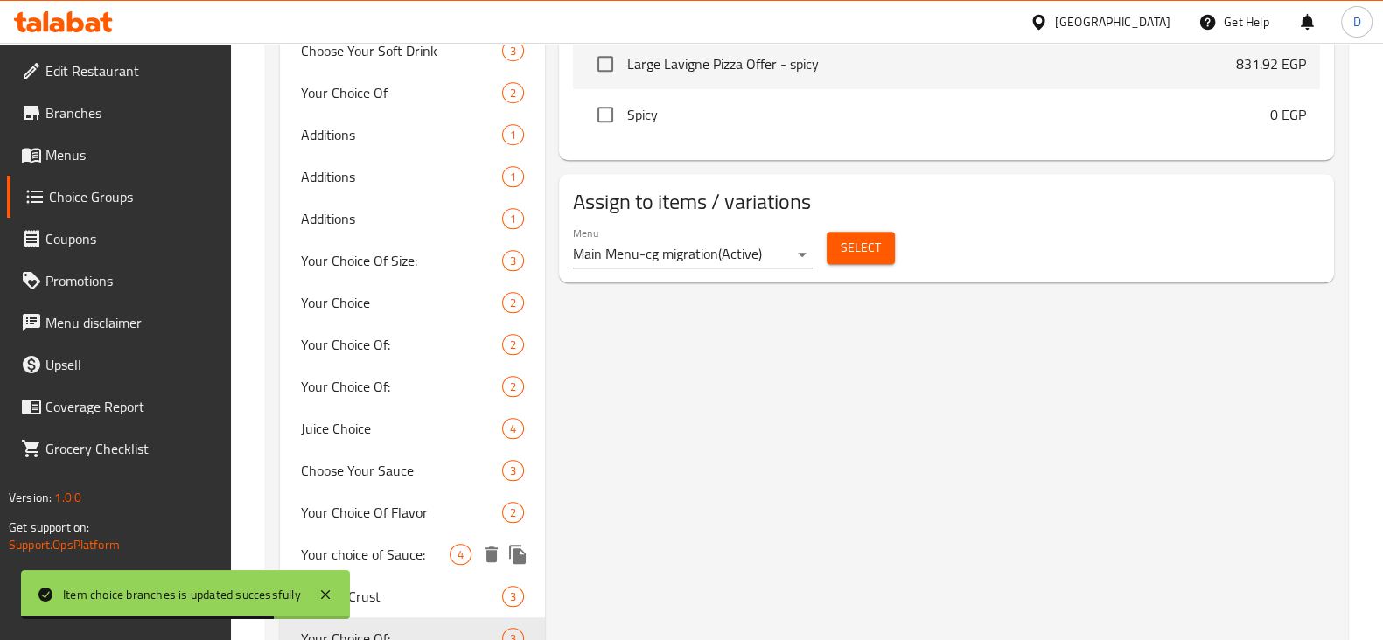
scroll to position [1157, 0]
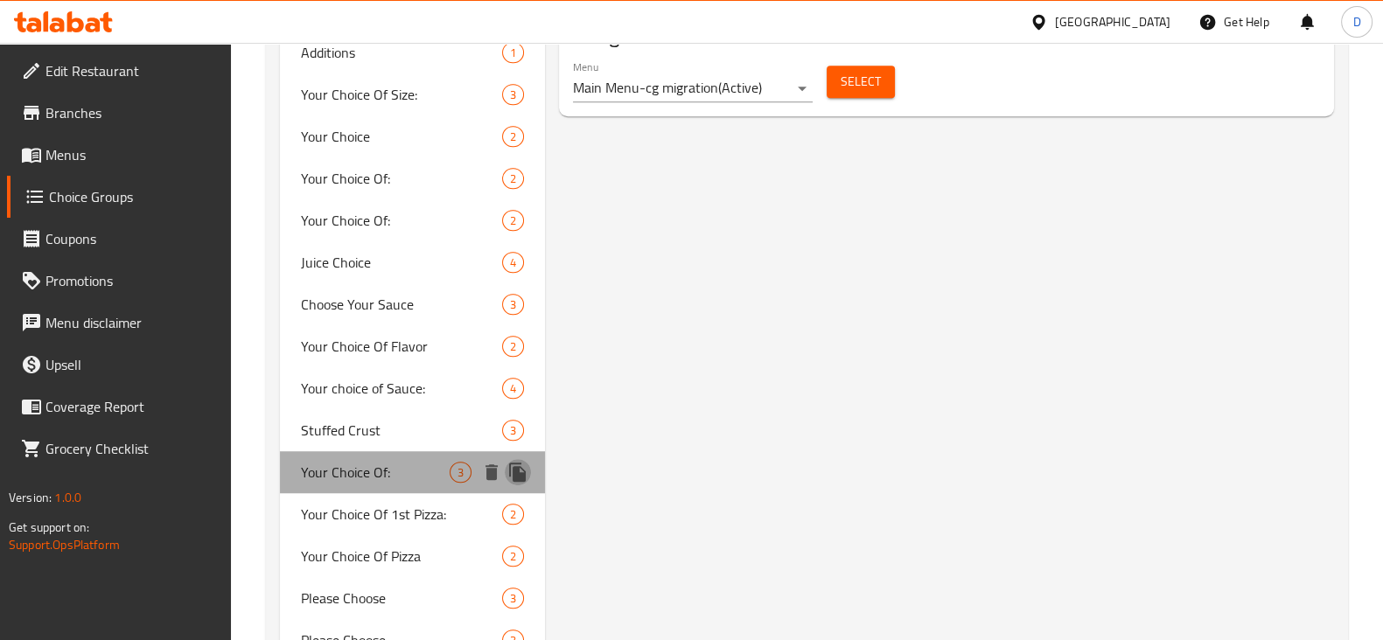
click at [518, 465] on icon "duplicate" at bounding box center [517, 472] width 17 height 19
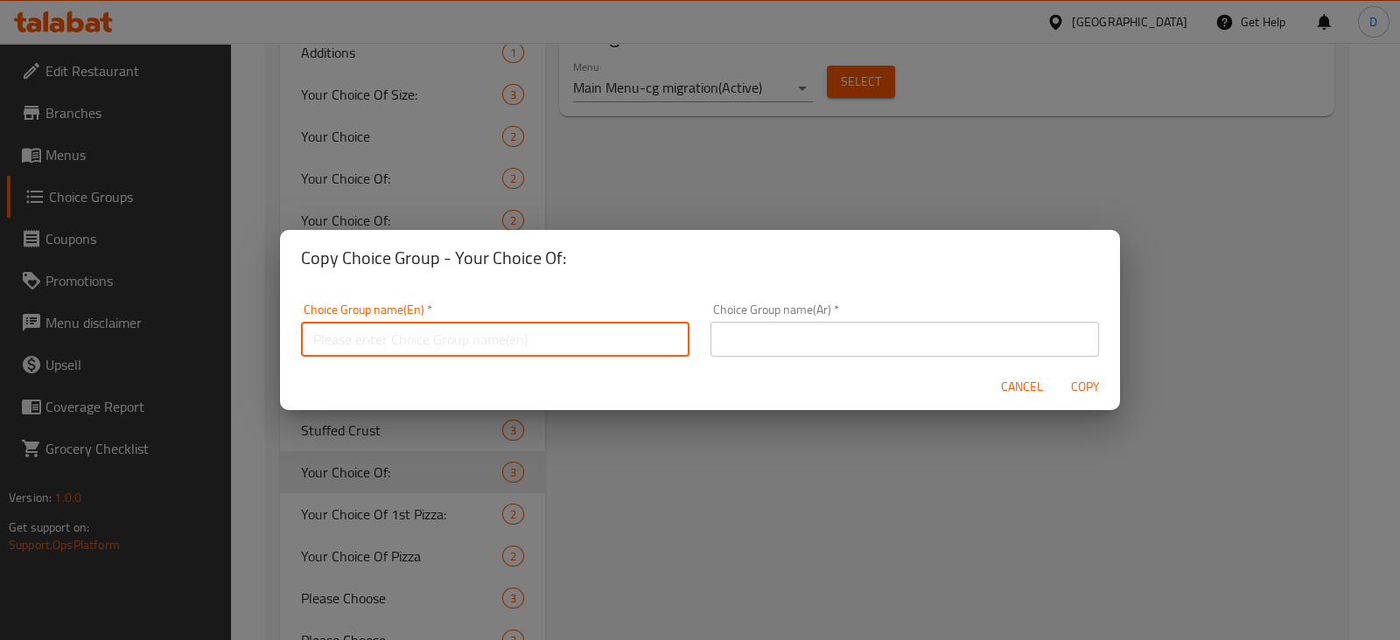
click at [464, 346] on input "text" at bounding box center [495, 339] width 388 height 35
type input "y"
type input "Your Choice Of."
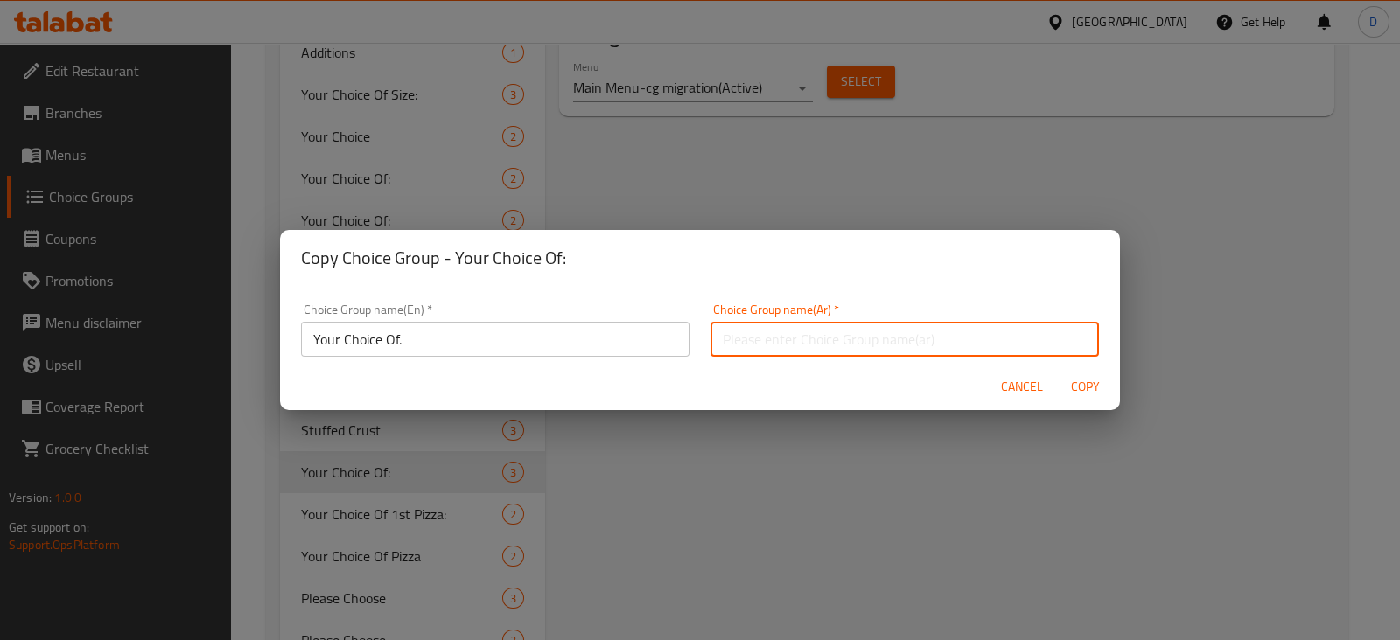
click at [734, 347] on input "text" at bounding box center [904, 339] width 388 height 35
type input "اختيارك من"
click at [1075, 380] on span "Copy" at bounding box center [1085, 387] width 42 height 22
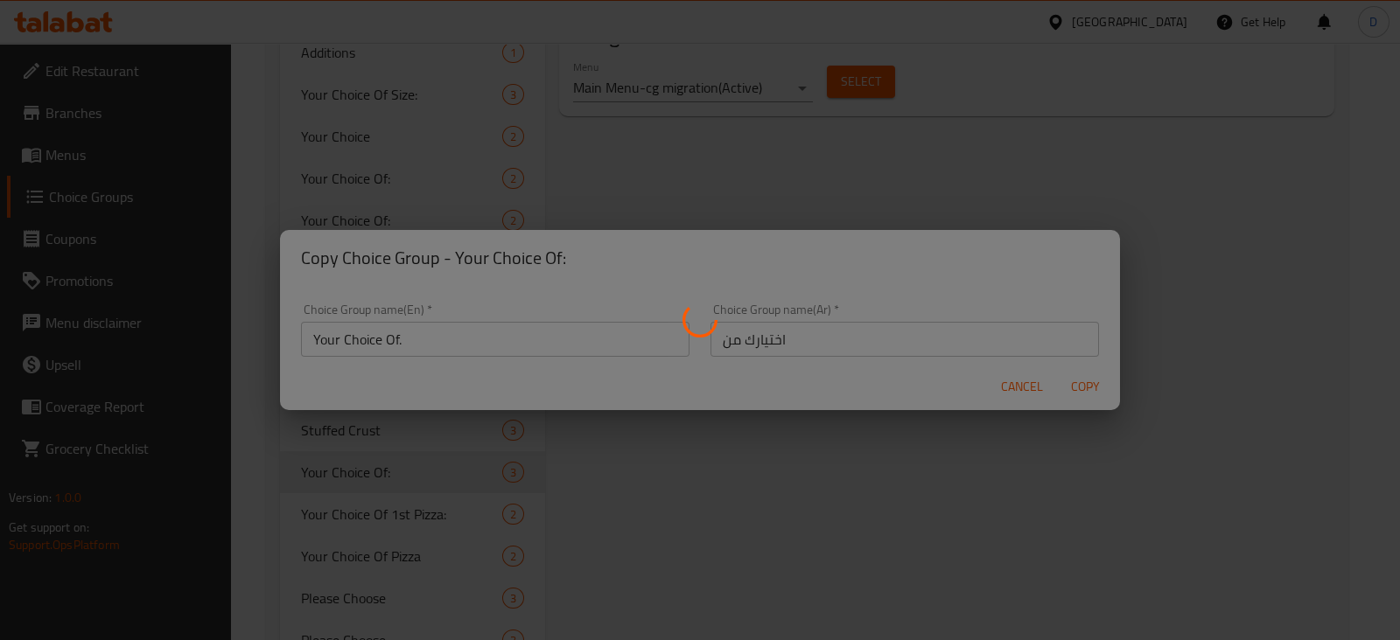
type input "Your Choice Of."
type input "اختيارك من"
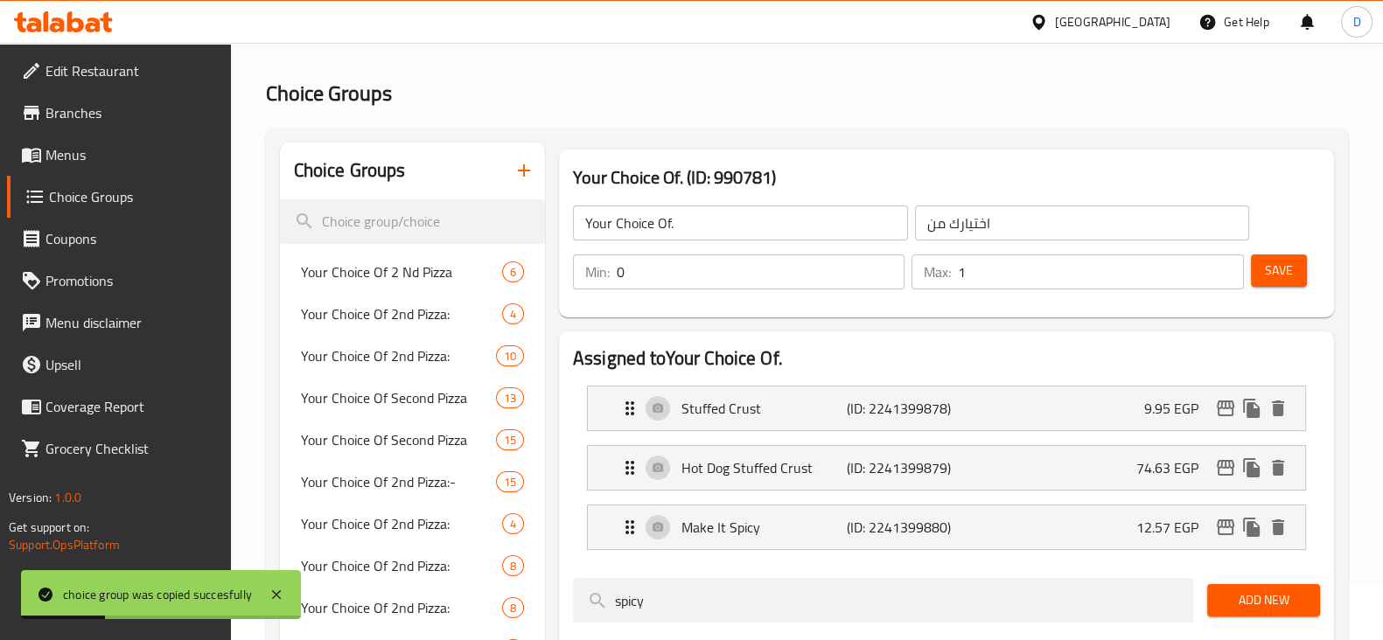
scroll to position [77, 0]
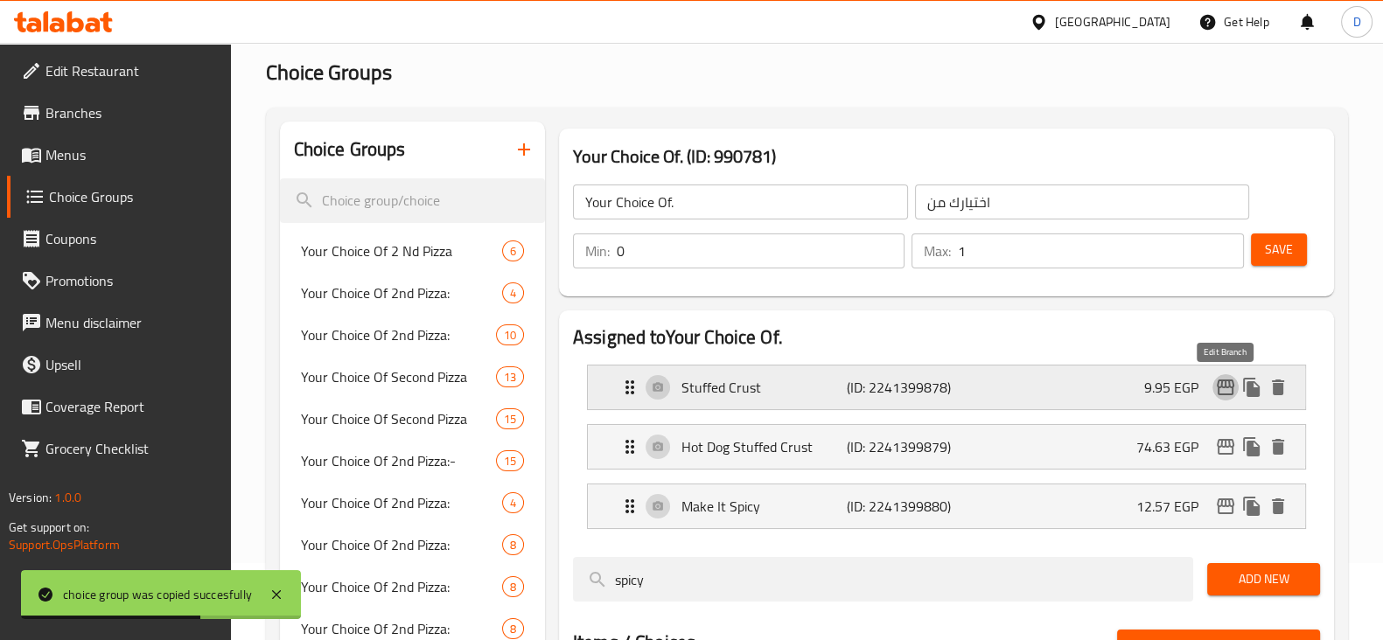
click at [1221, 384] on icon "edit" at bounding box center [1225, 388] width 17 height 16
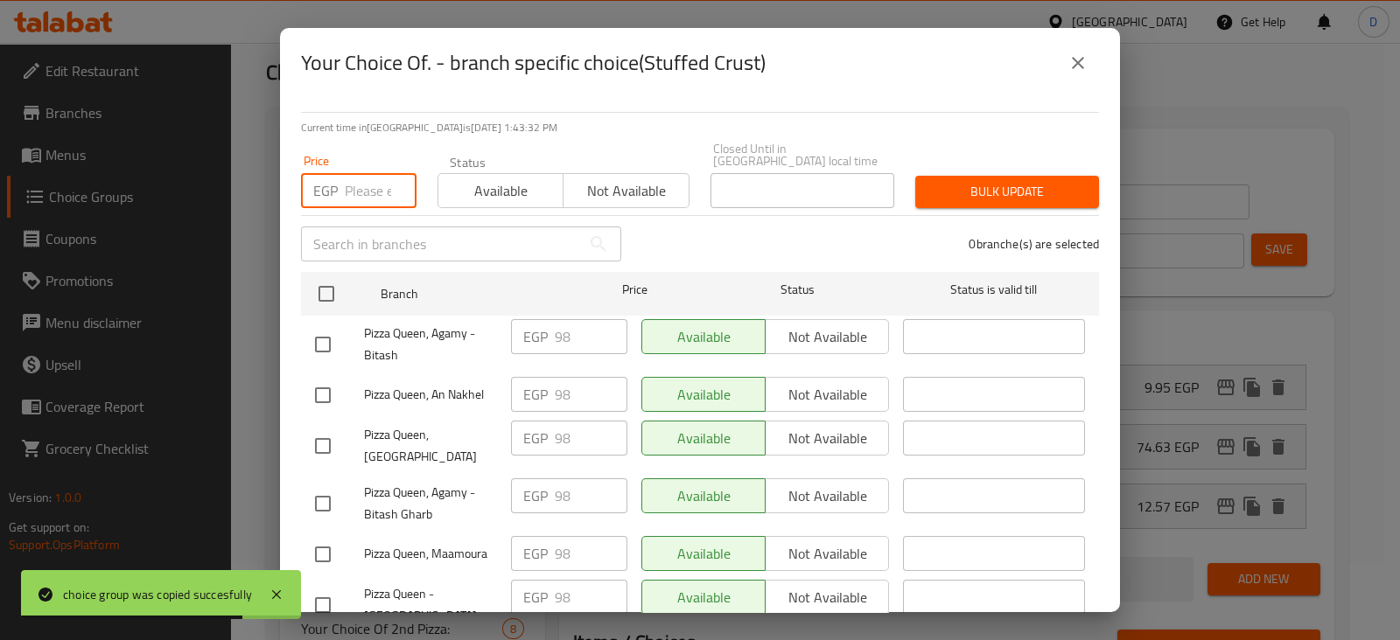
click at [355, 173] on input "number" at bounding box center [381, 190] width 72 height 35
paste input "133.84"
type input "133.84"
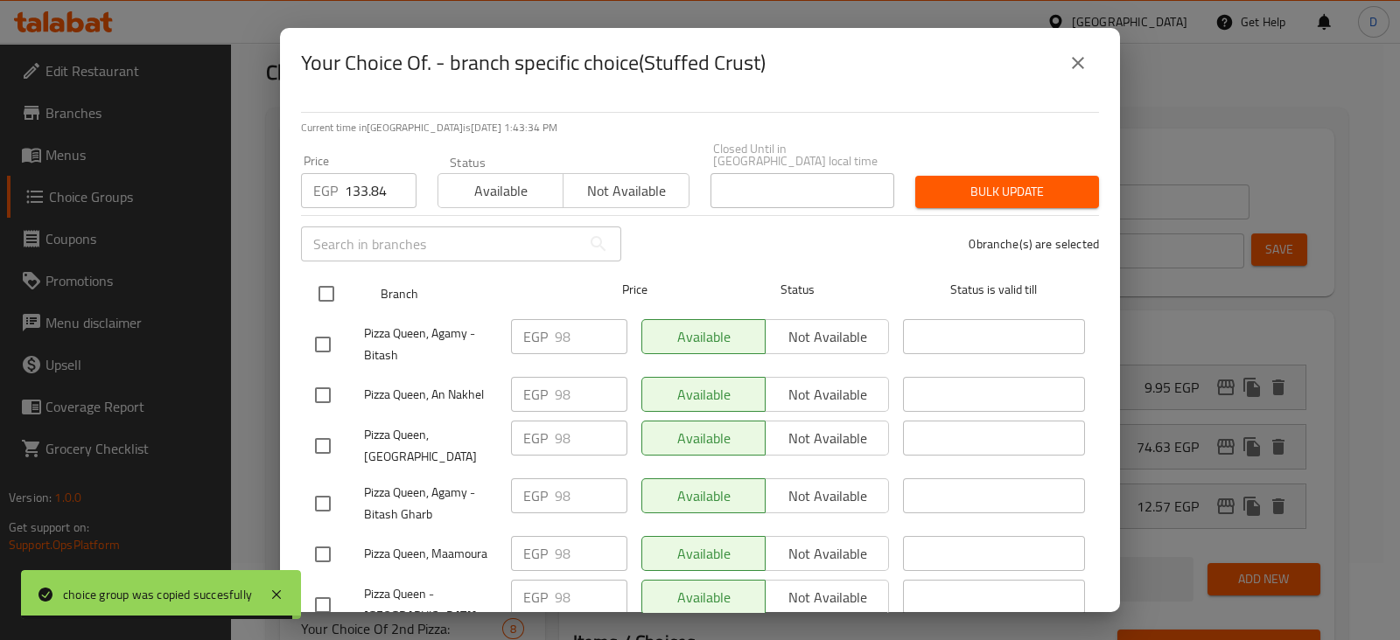
click at [328, 294] on ul "Branch Price Status Status is valid till Pizza Queen, Agamy - Bitash EGP 98 ​ A…" at bounding box center [700, 547] width 798 height 565
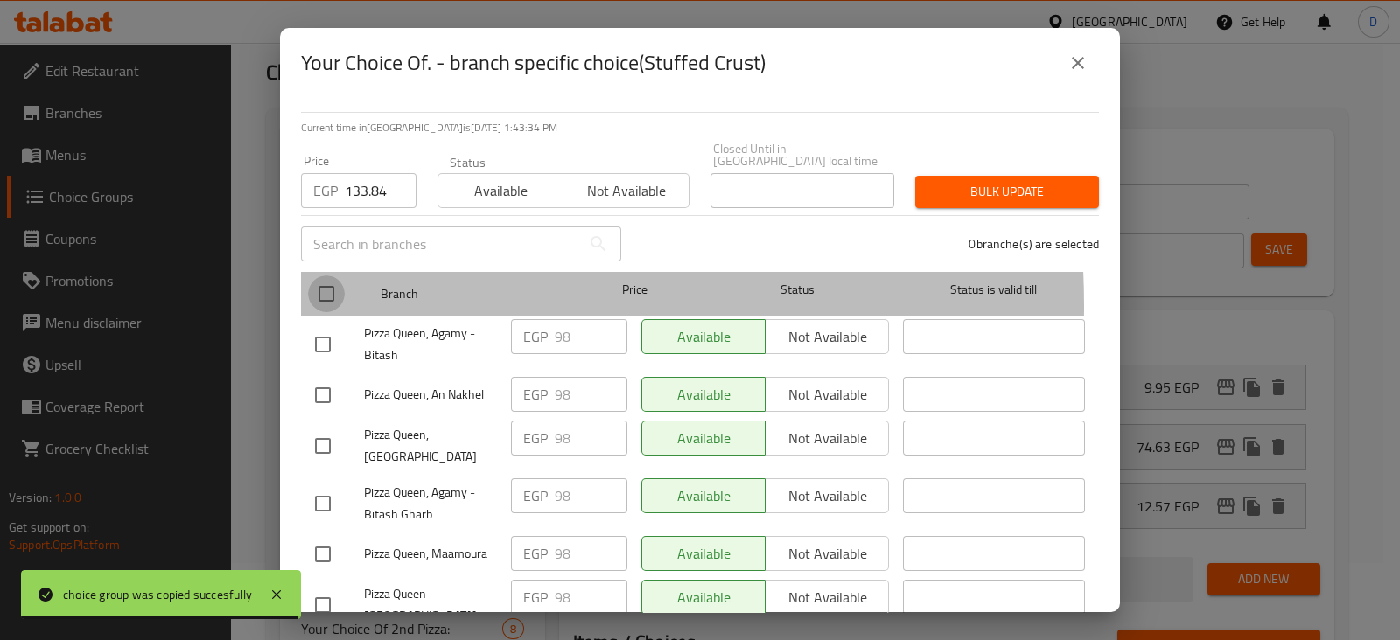
click at [328, 294] on input "checkbox" at bounding box center [326, 294] width 37 height 37
checkbox input "true"
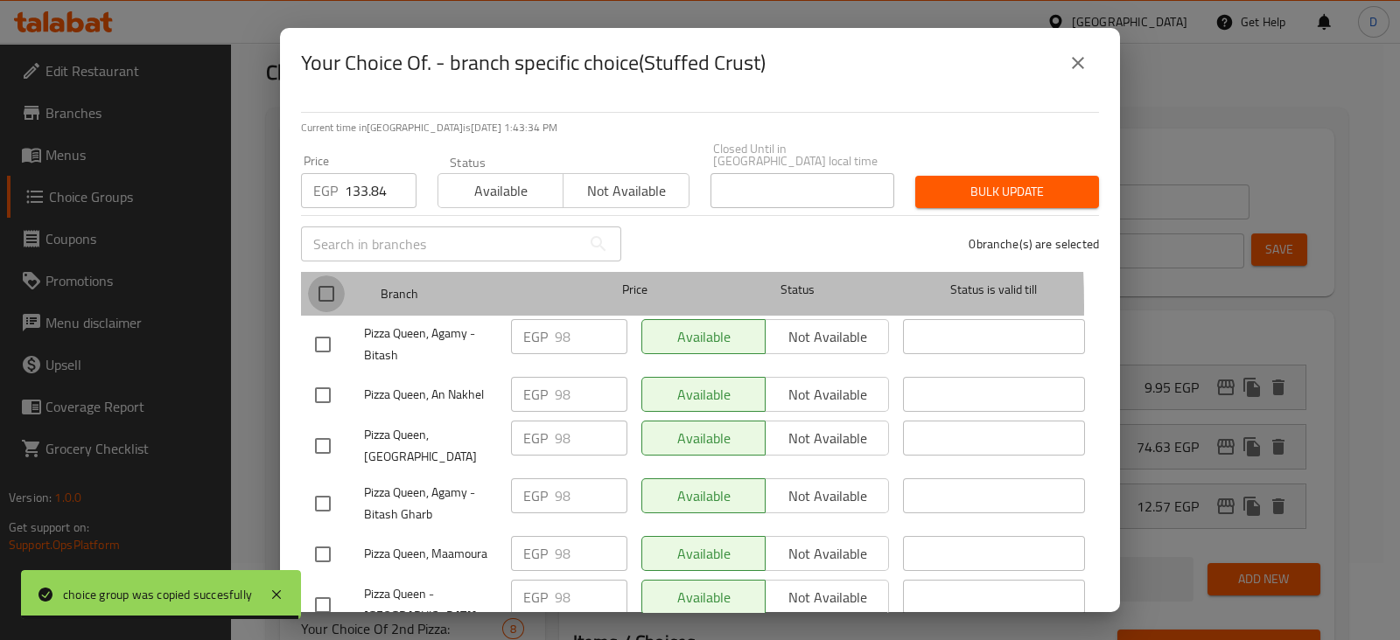
checkbox input "true"
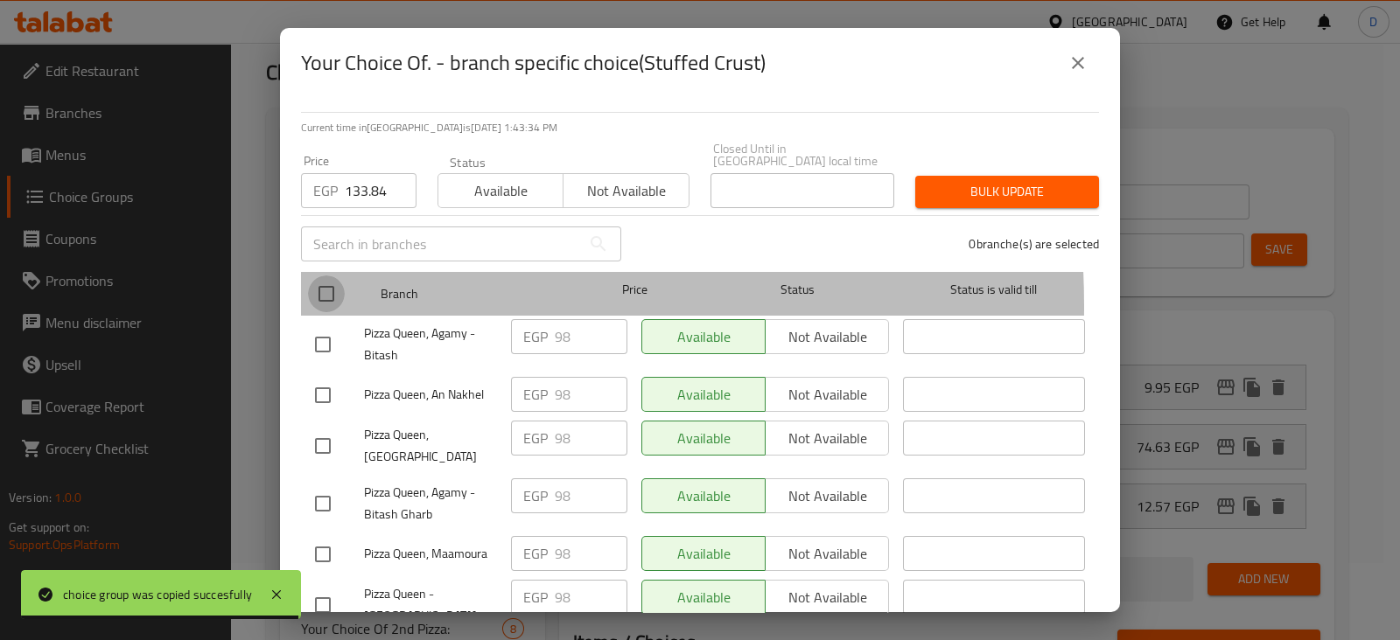
checkbox input "true"
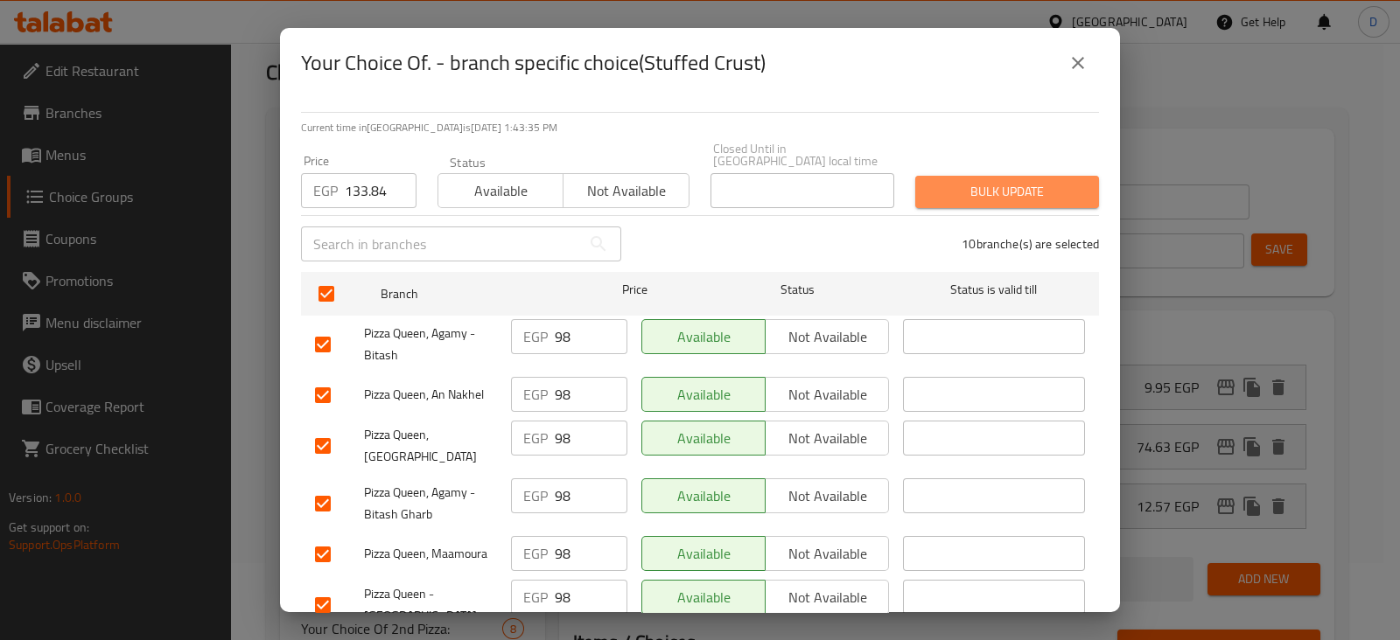
click at [1006, 181] on span "Bulk update" at bounding box center [1007, 192] width 156 height 22
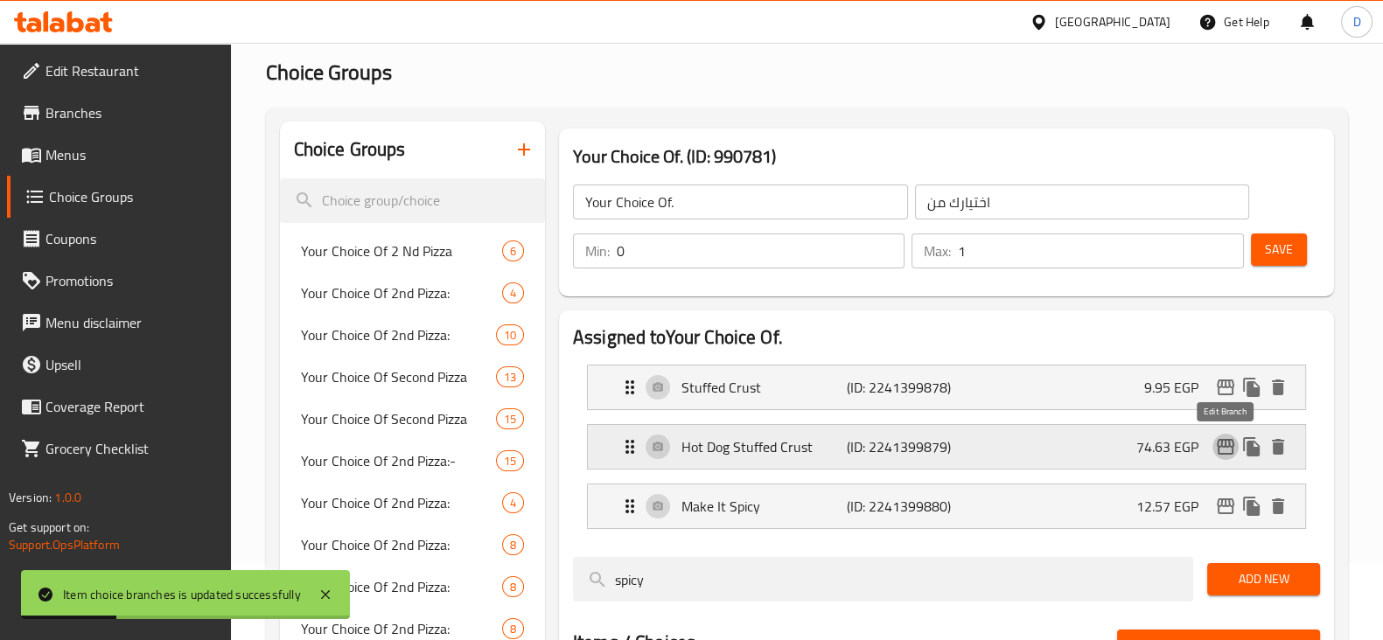
click at [1233, 449] on icon "edit" at bounding box center [1225, 447] width 17 height 16
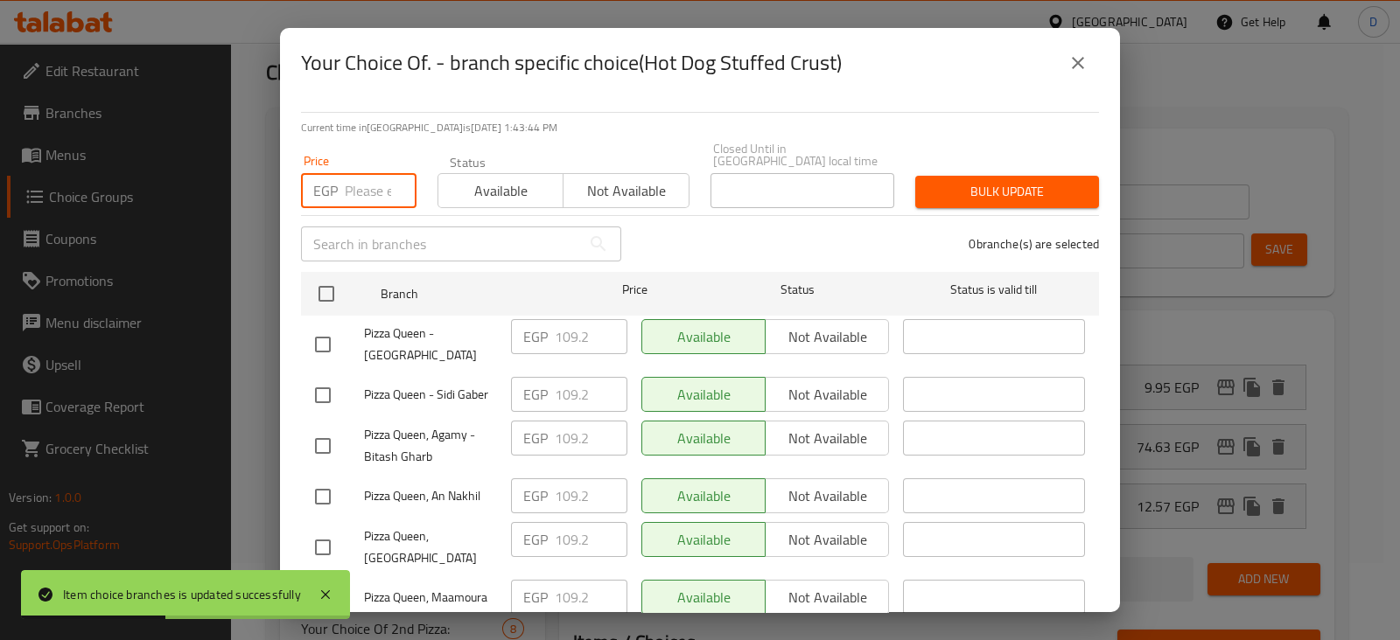
click at [374, 173] on input "number" at bounding box center [381, 190] width 72 height 35
paste input "140.56"
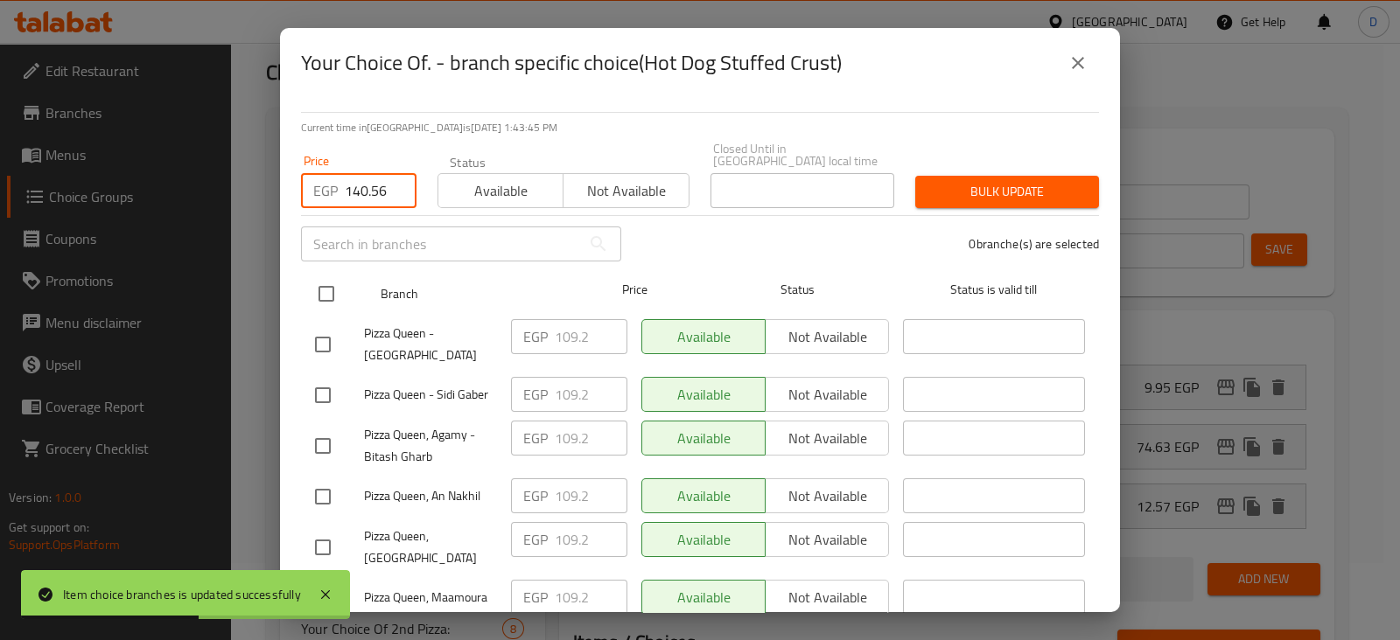
type input "140.56"
click at [324, 276] on input "checkbox" at bounding box center [326, 294] width 37 height 37
checkbox input "true"
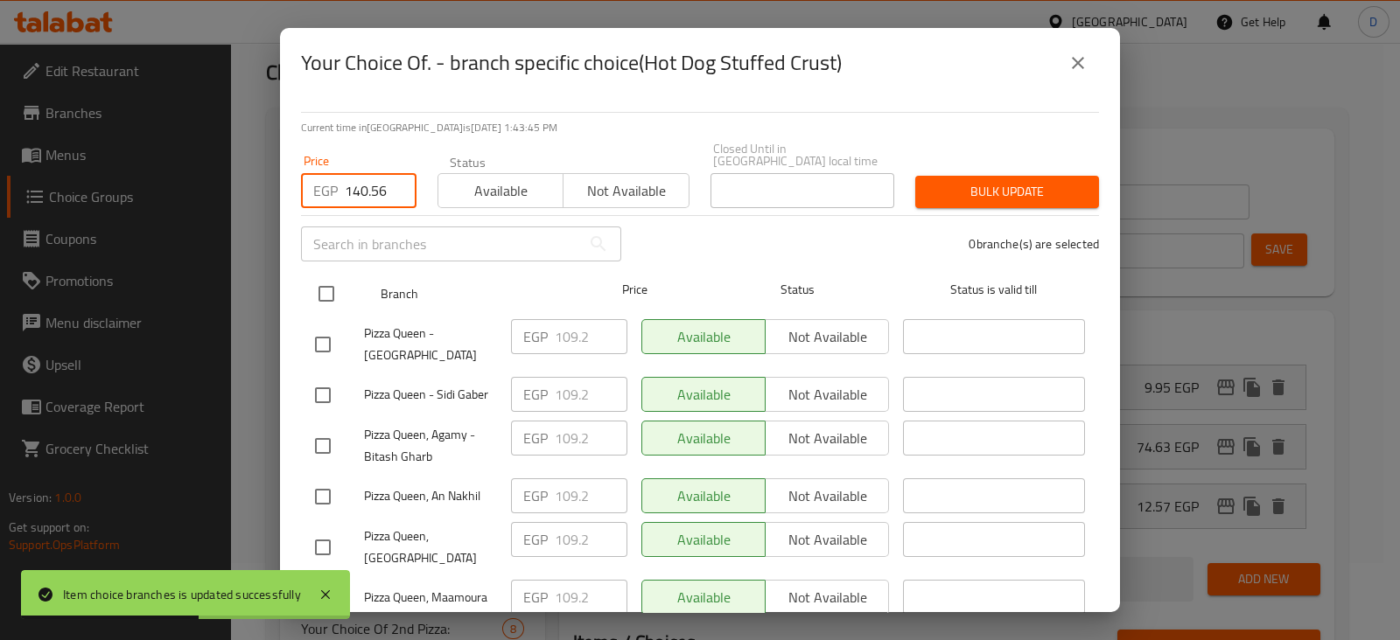
checkbox input "true"
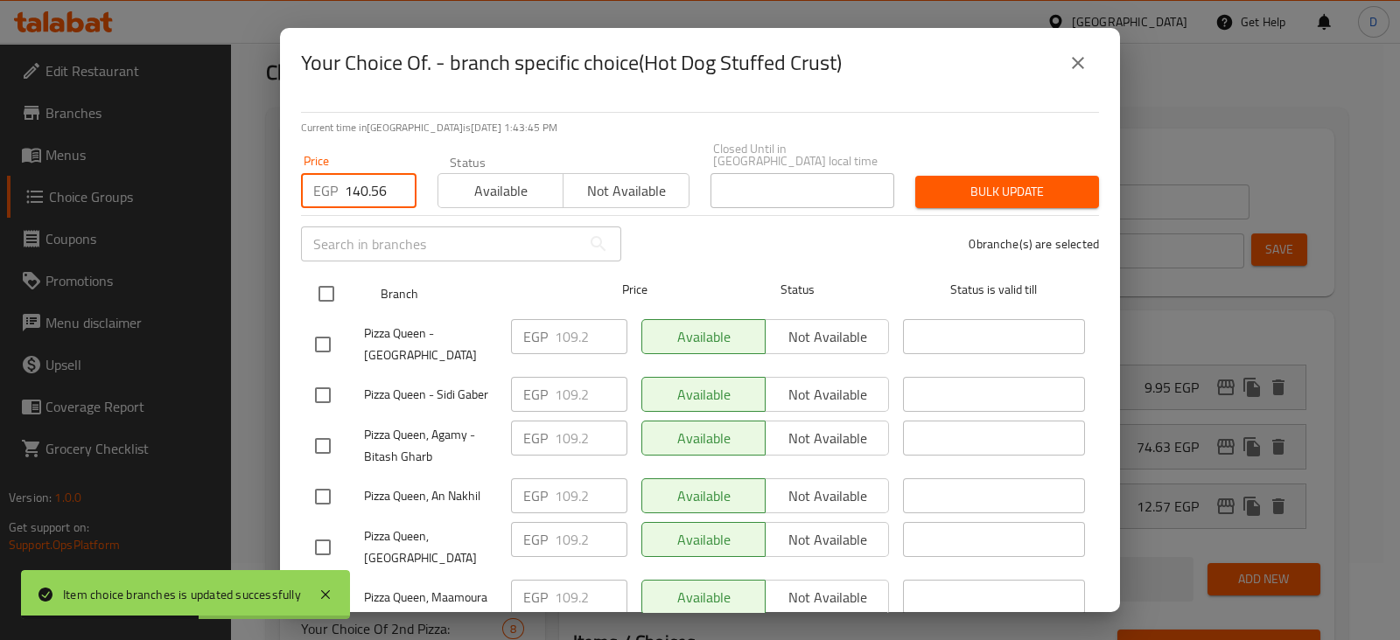
checkbox input "true"
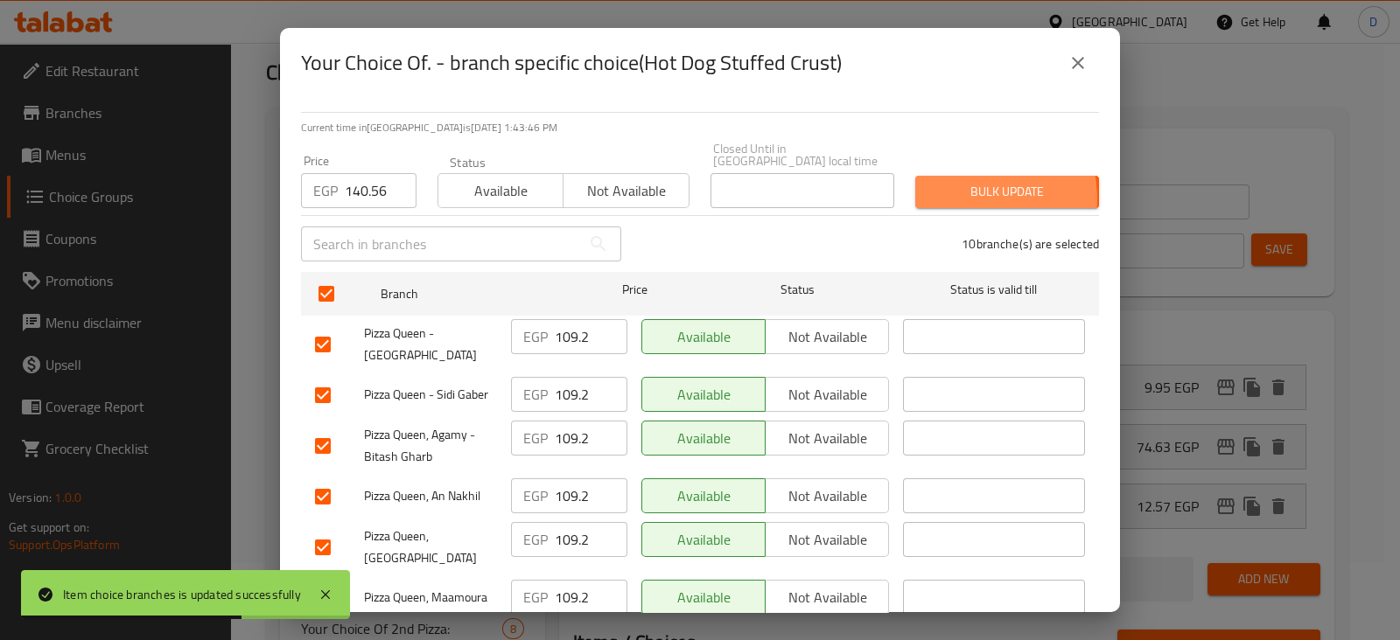
click at [952, 186] on span "Bulk update" at bounding box center [1007, 192] width 156 height 22
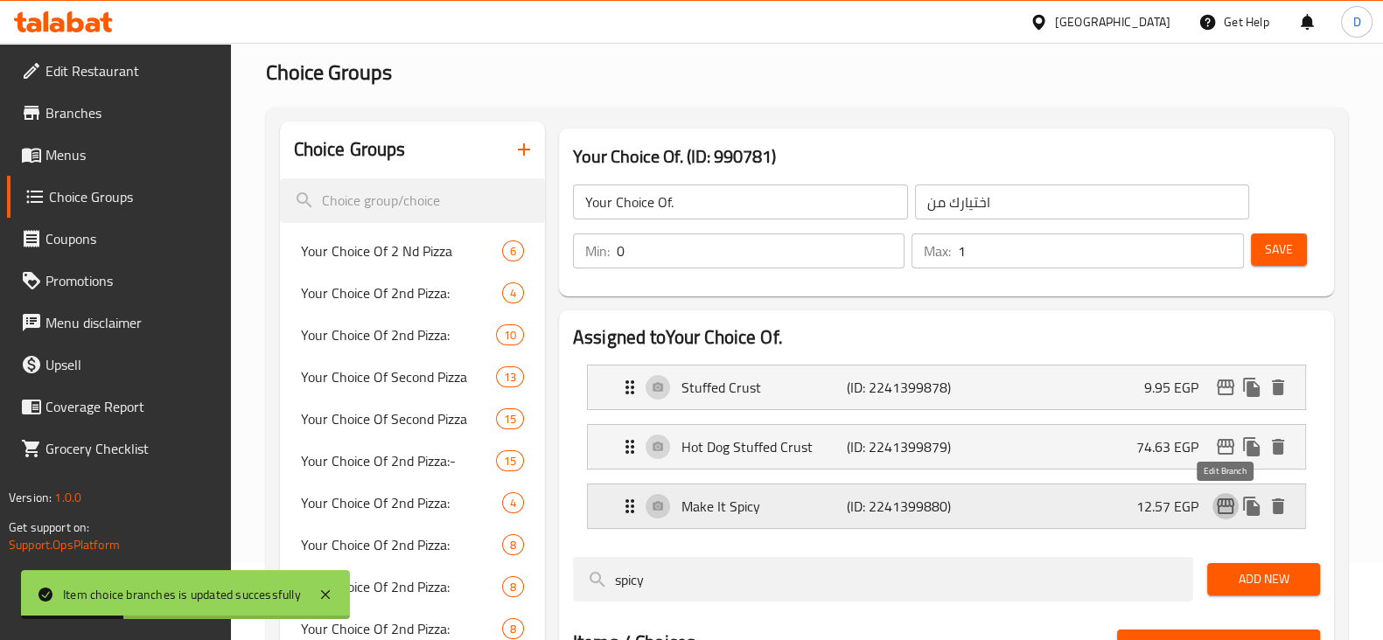
click at [1228, 518] on button "edit" at bounding box center [1225, 506] width 26 height 26
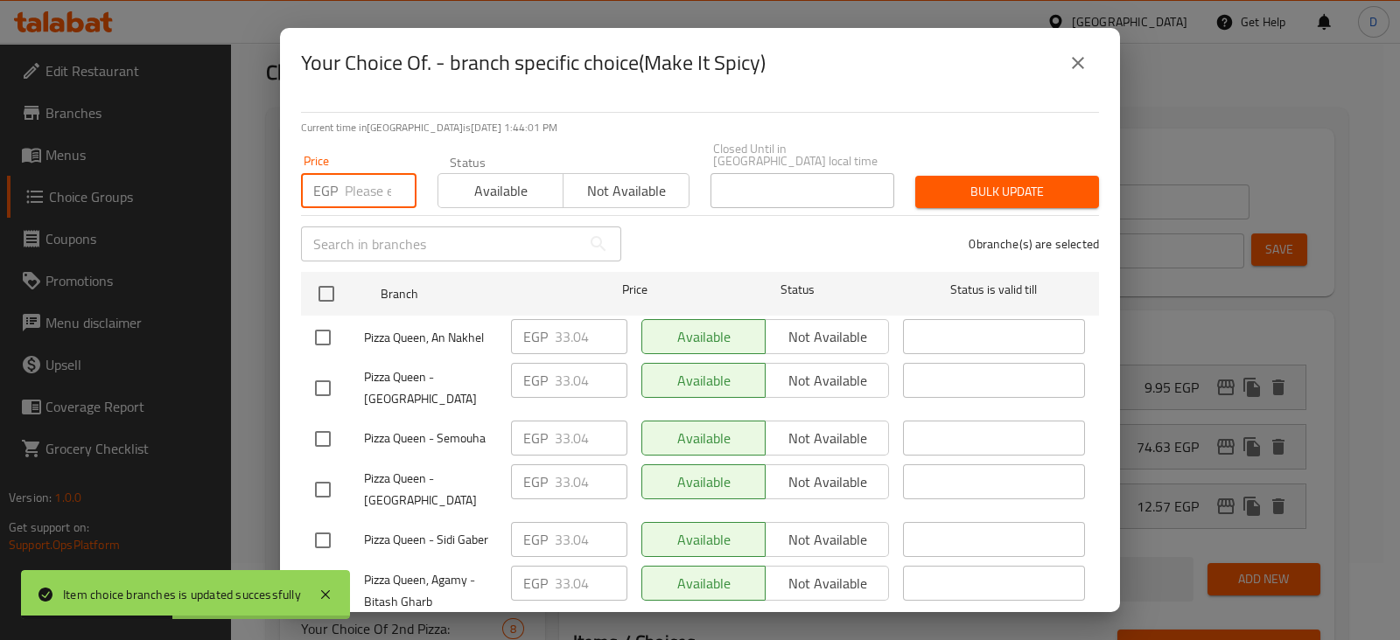
click at [385, 173] on input "number" at bounding box center [381, 190] width 72 height 35
paste input "39.76"
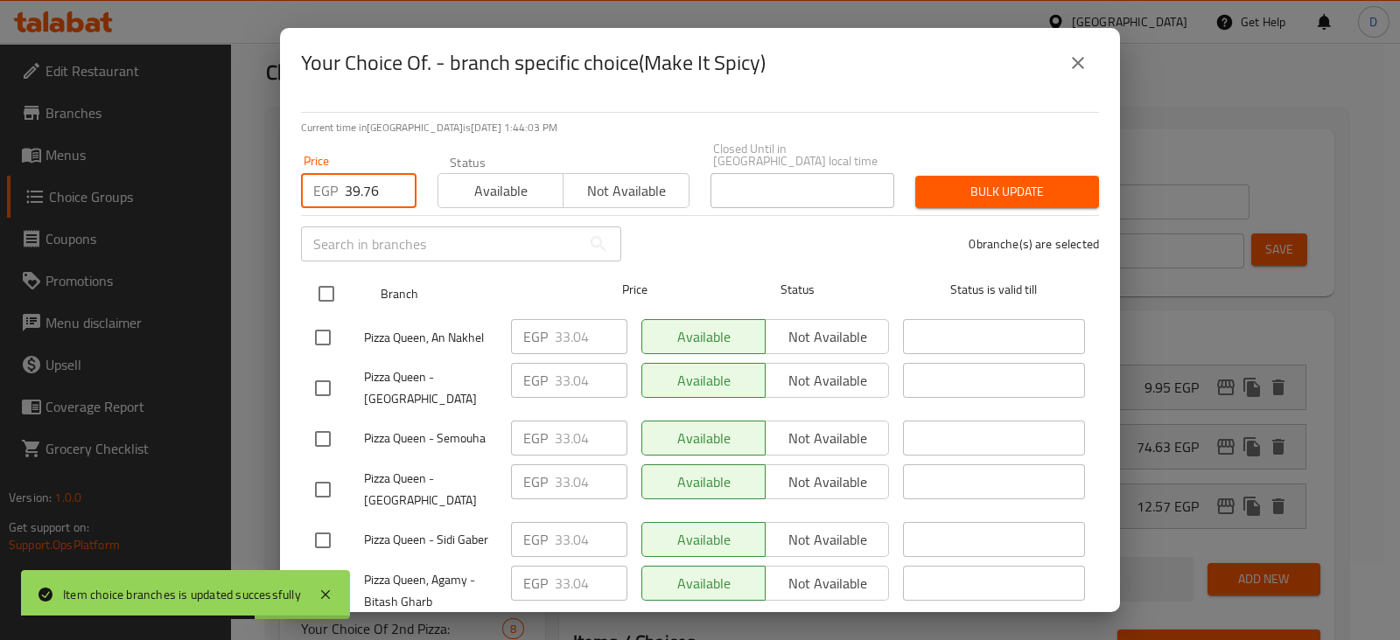
type input "39.76"
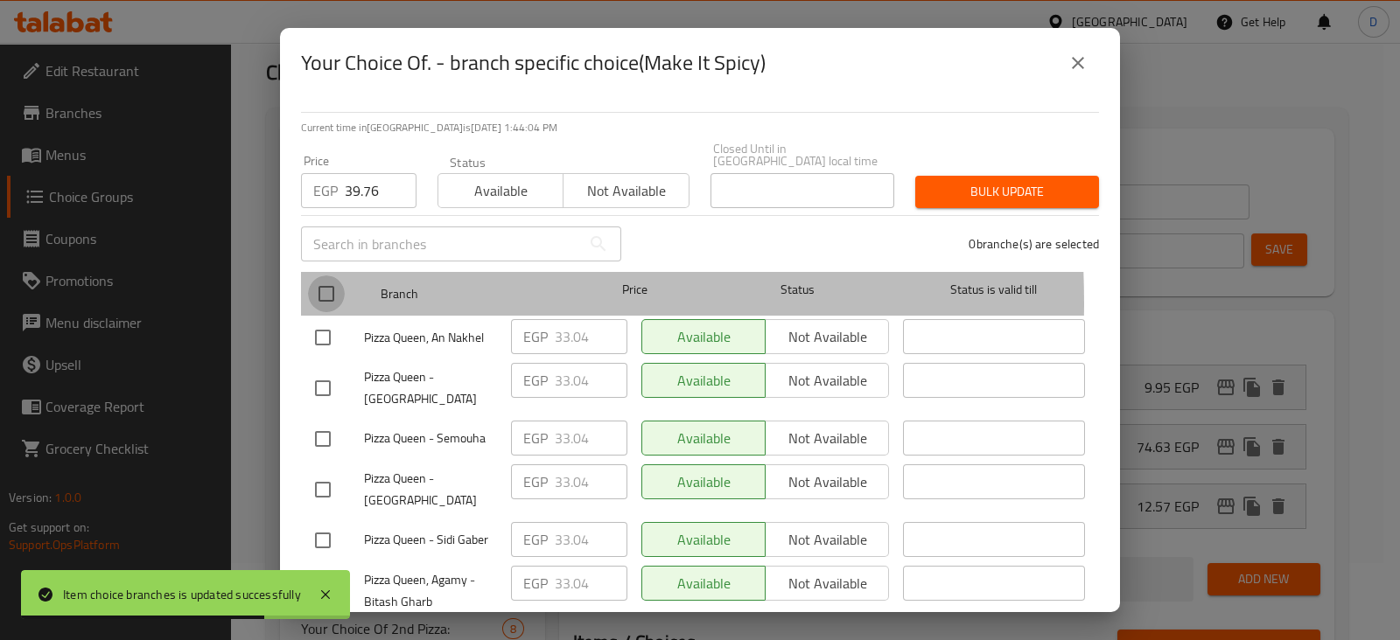
click at [329, 290] on input "checkbox" at bounding box center [326, 294] width 37 height 37
checkbox input "true"
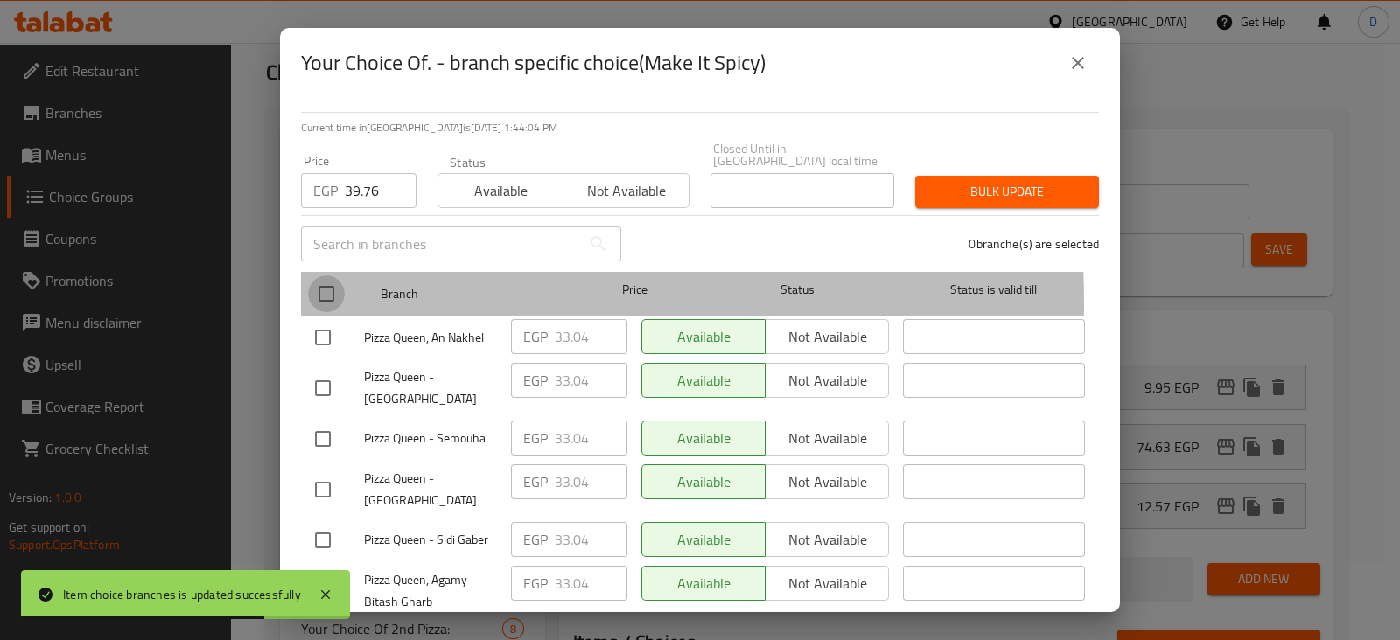
checkbox input "true"
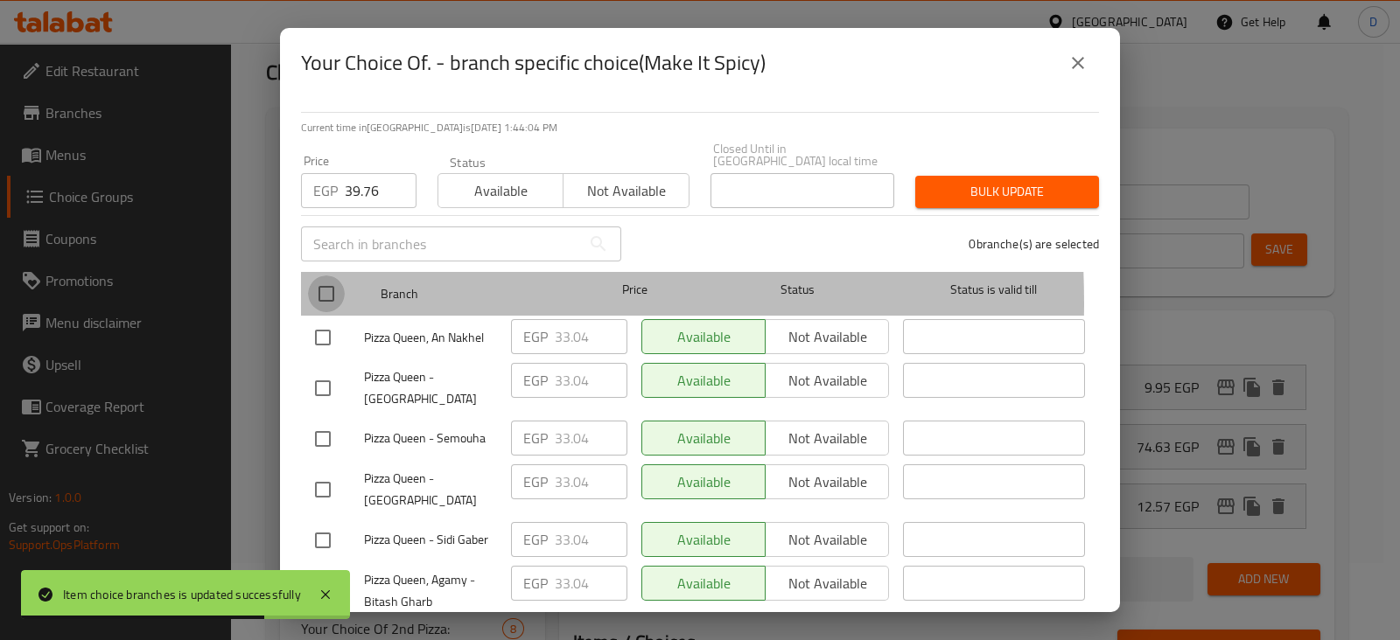
checkbox input "true"
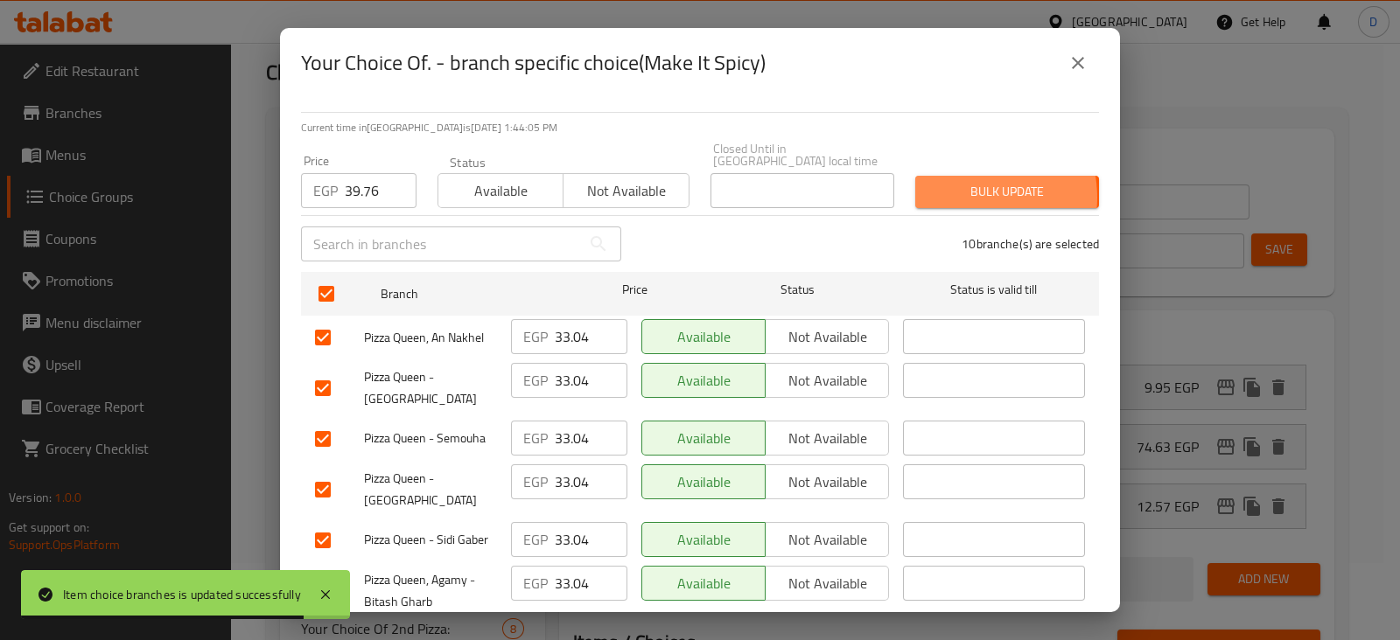
click at [950, 185] on span "Bulk update" at bounding box center [1007, 192] width 156 height 22
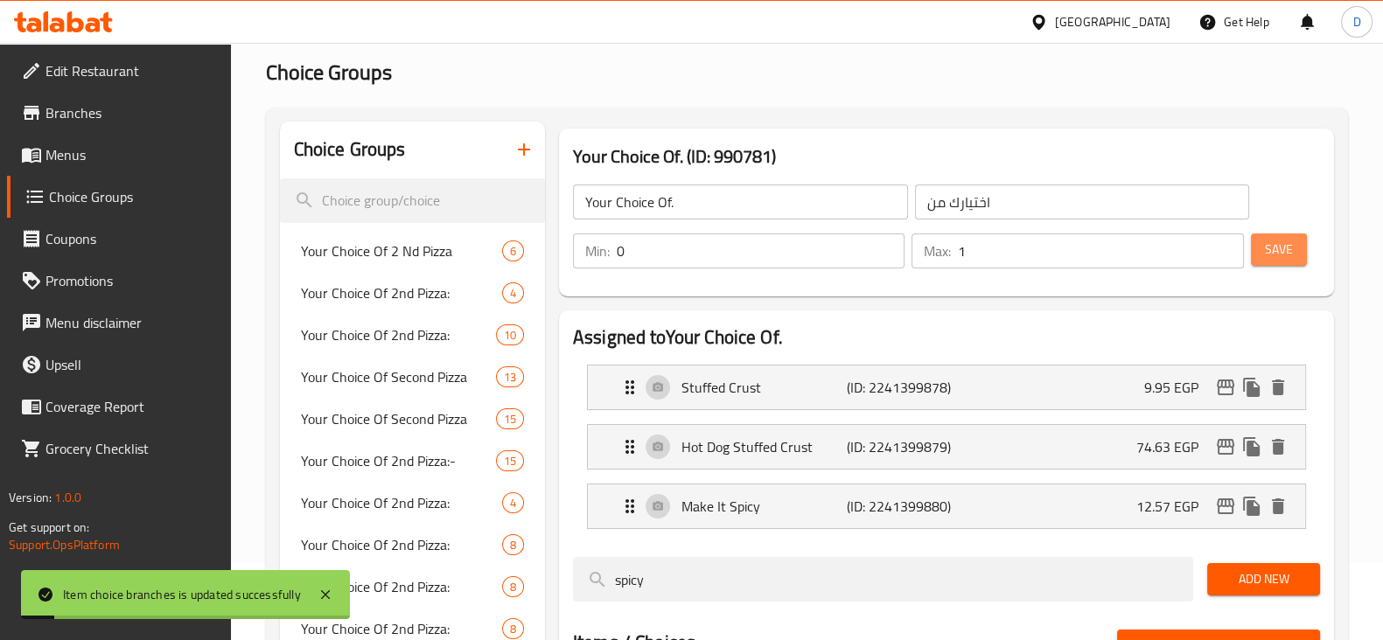
click at [1279, 260] on span "Save" at bounding box center [1279, 250] width 28 height 22
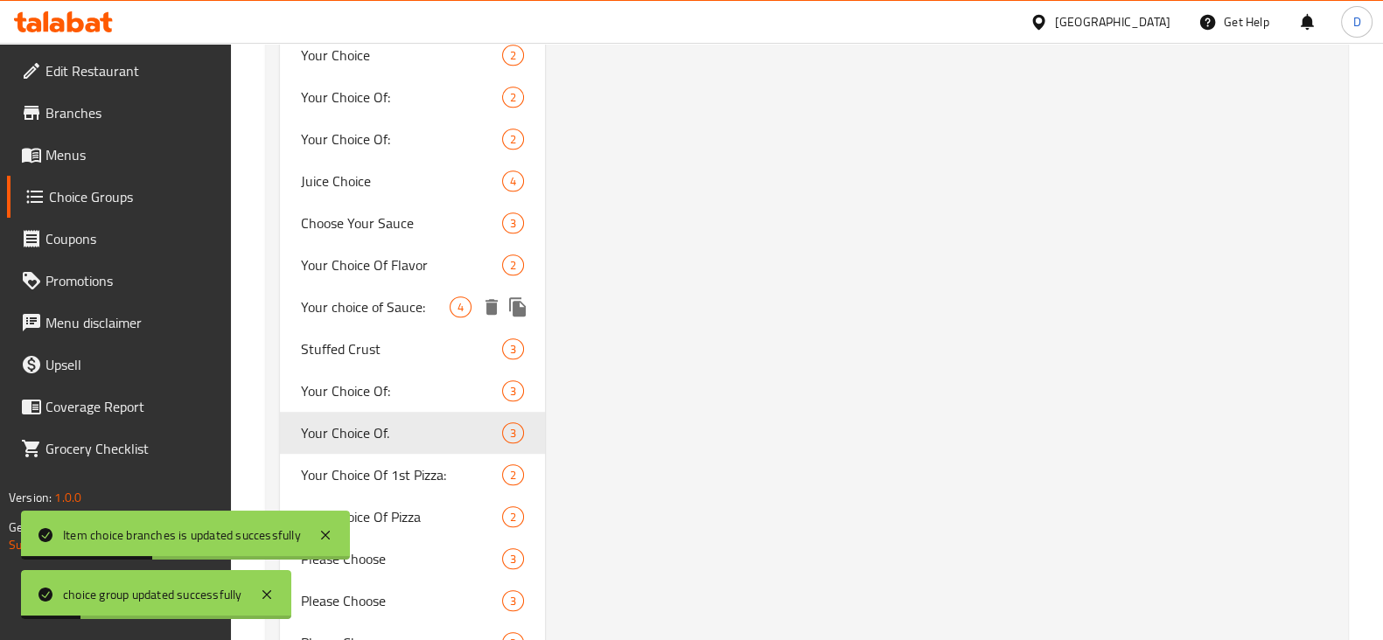
scroll to position [1242, 0]
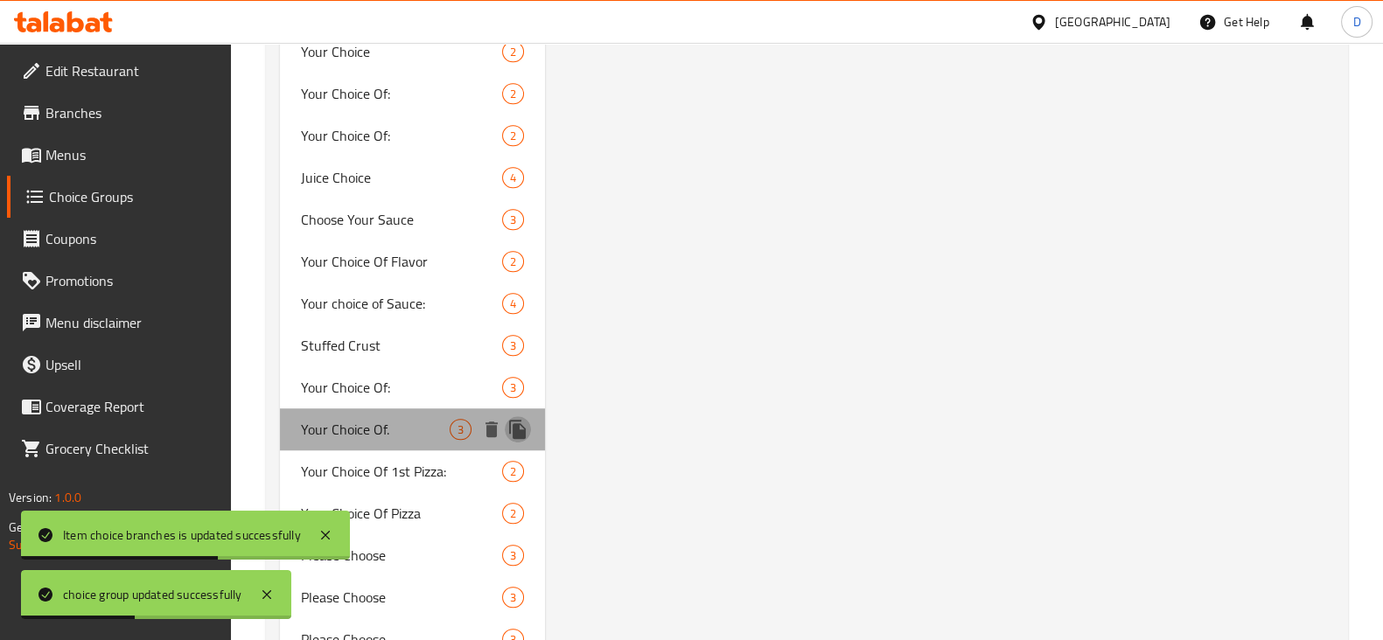
click at [513, 436] on icon "duplicate" at bounding box center [517, 429] width 17 height 19
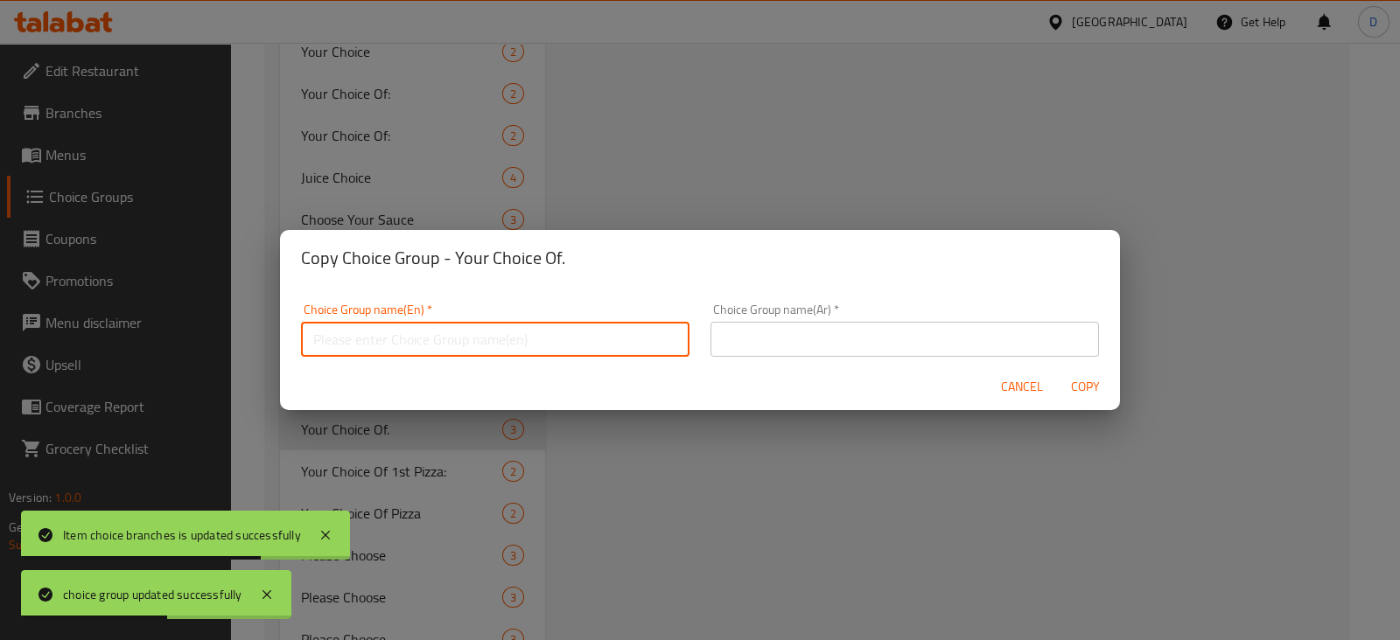
click at [451, 349] on input "text" at bounding box center [495, 339] width 388 height 35
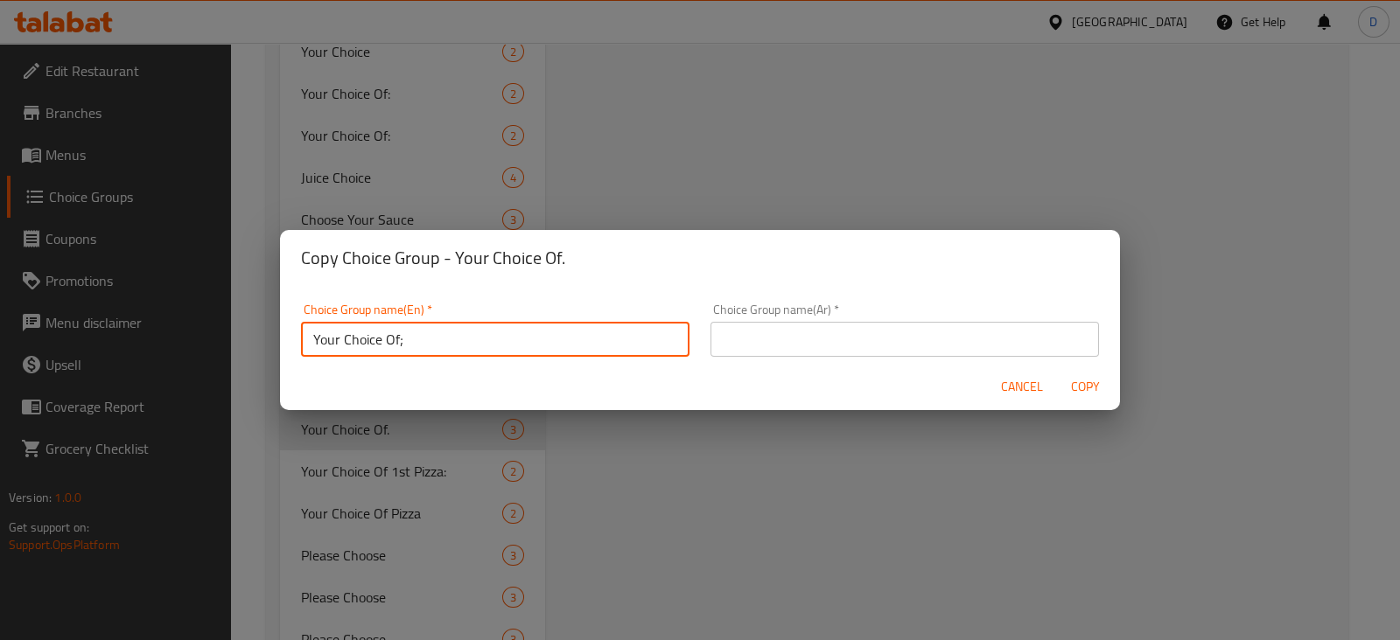
type input "Your Choice Of;"
click at [726, 332] on input "text" at bounding box center [904, 339] width 388 height 35
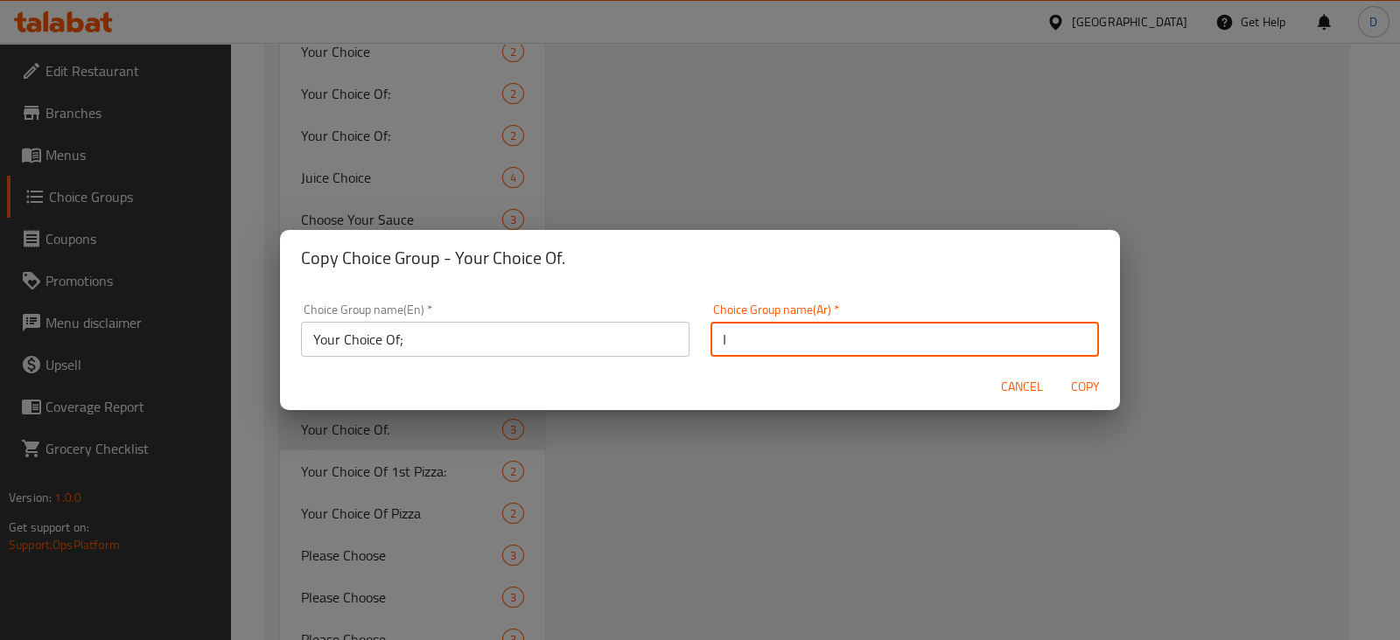
type input "اختيارك من"
click at [1094, 378] on span "Copy" at bounding box center [1085, 387] width 42 height 22
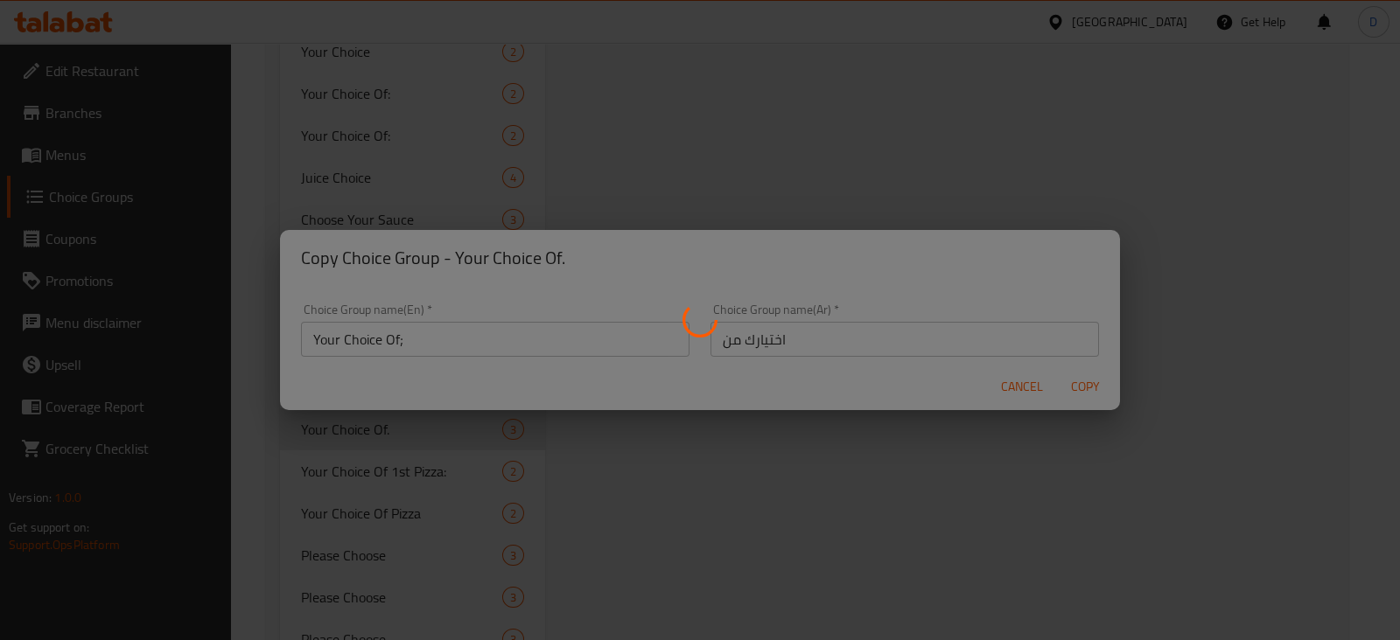
type input "Your Choice Of;"
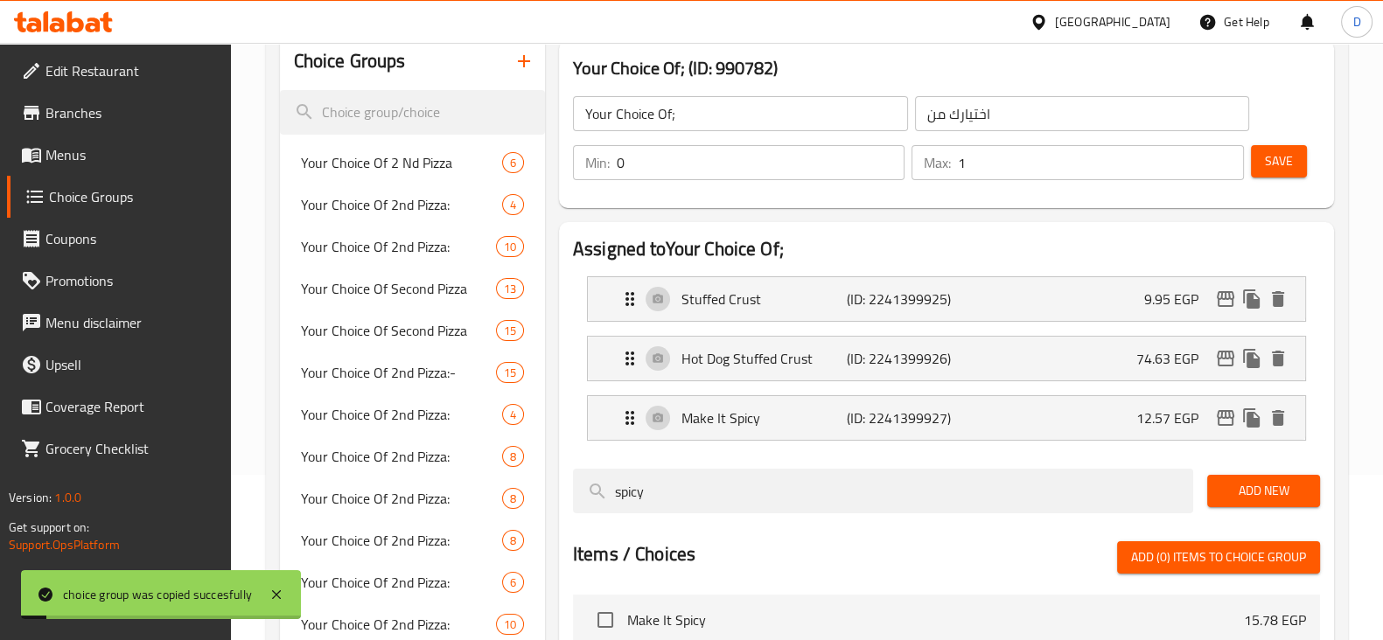
scroll to position [81, 0]
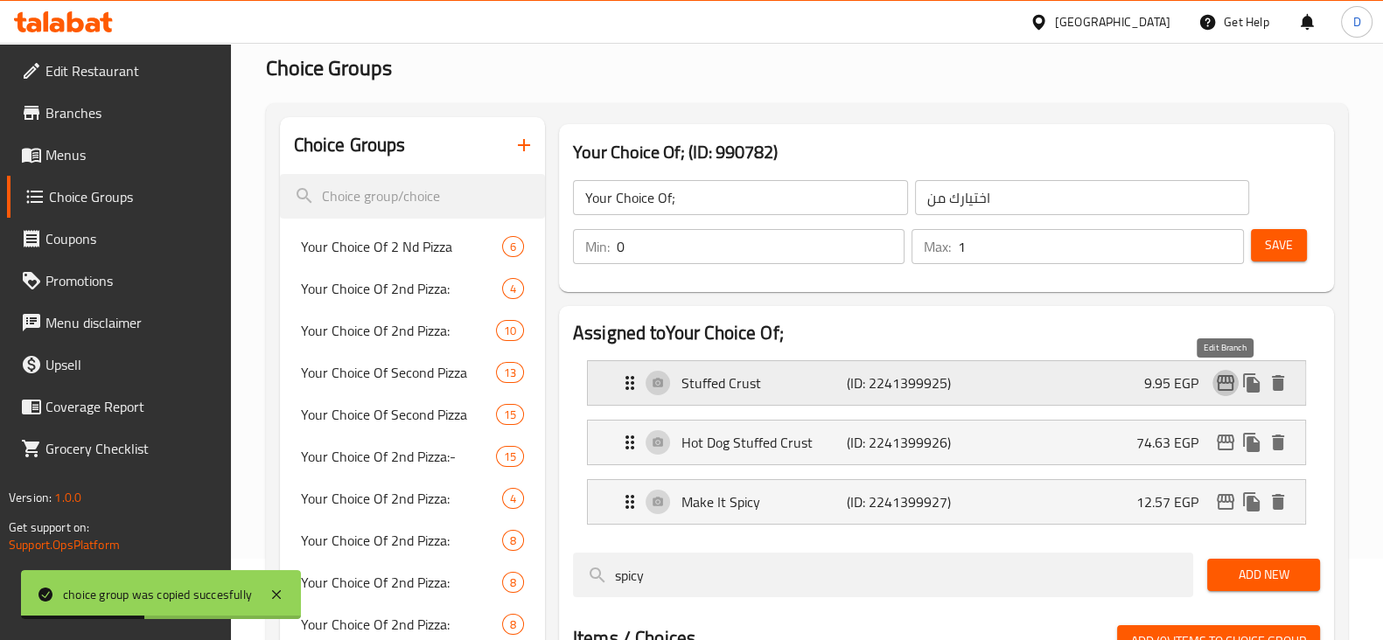
click at [1220, 374] on icon "edit" at bounding box center [1225, 383] width 21 height 21
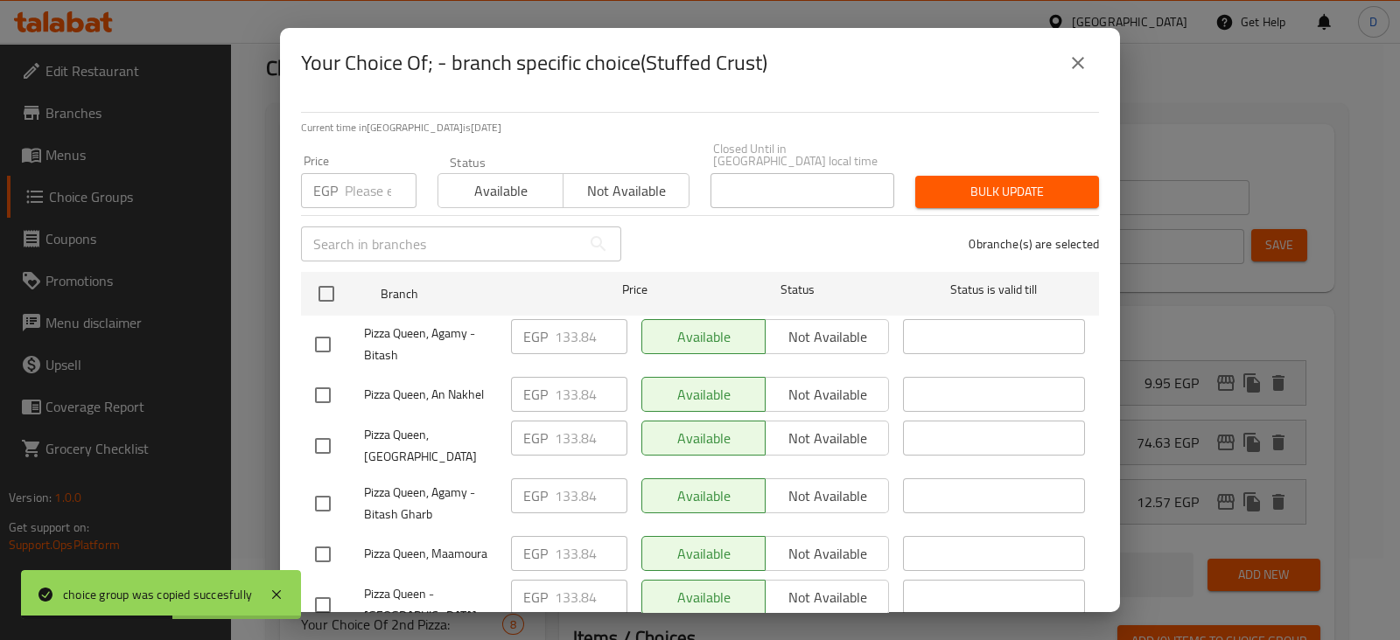
click at [365, 185] on input "number" at bounding box center [381, 190] width 72 height 35
paste input "158.48"
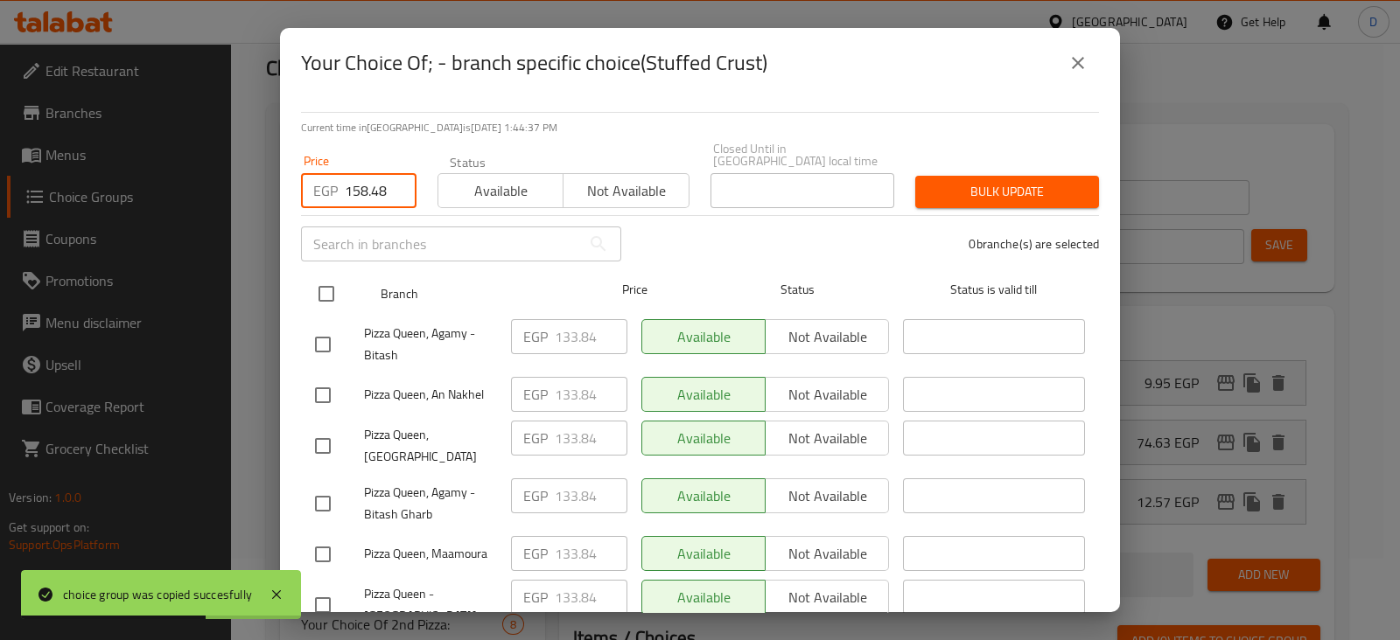
type input "158.48"
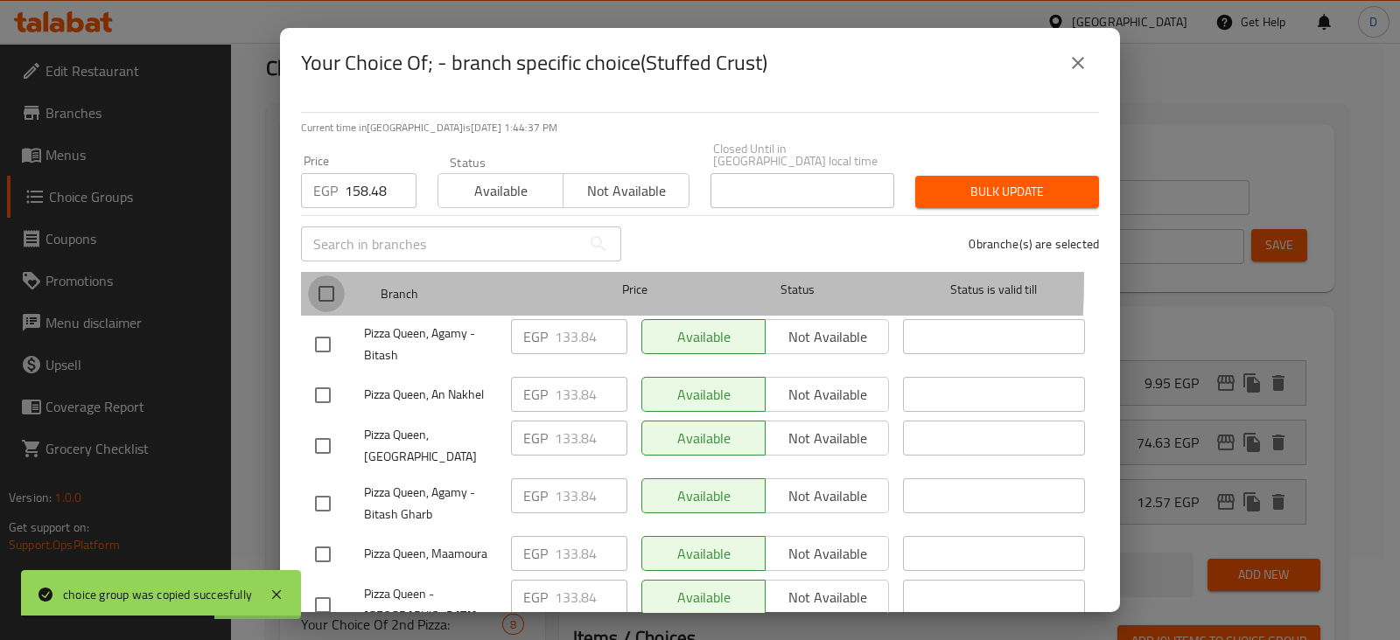
click at [327, 276] on input "checkbox" at bounding box center [326, 294] width 37 height 37
checkbox input "true"
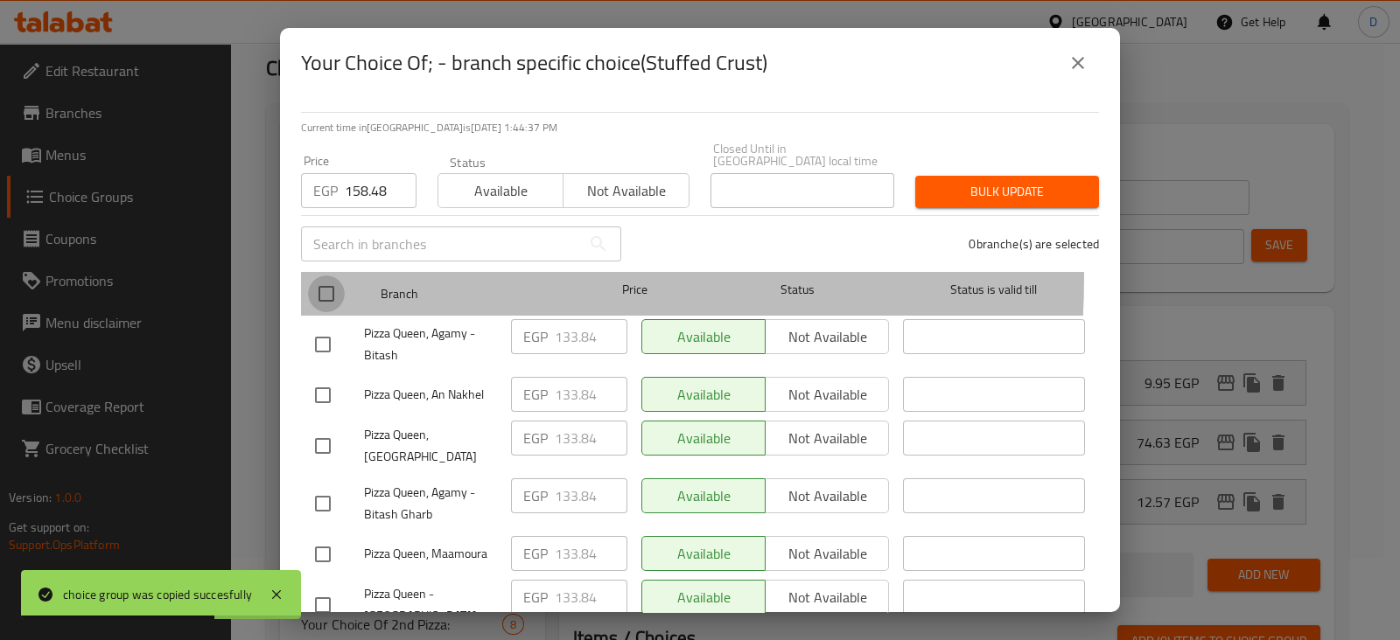
checkbox input "true"
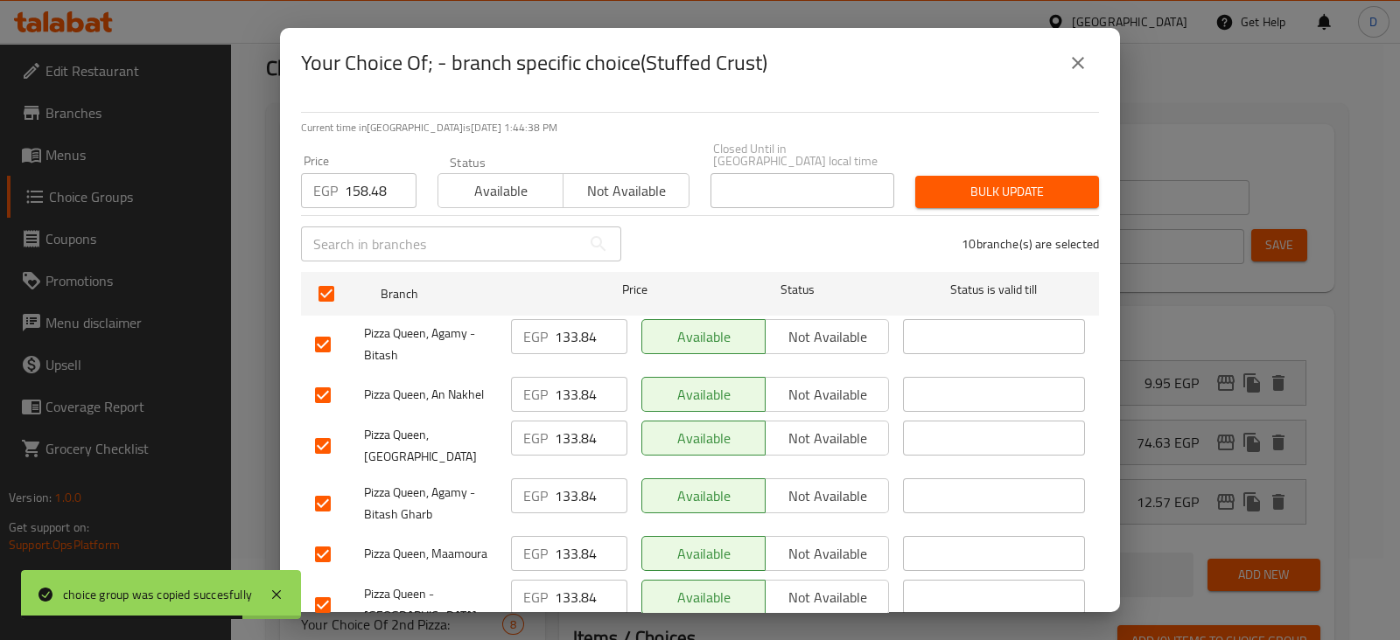
click at [946, 181] on span "Bulk update" at bounding box center [1007, 192] width 156 height 22
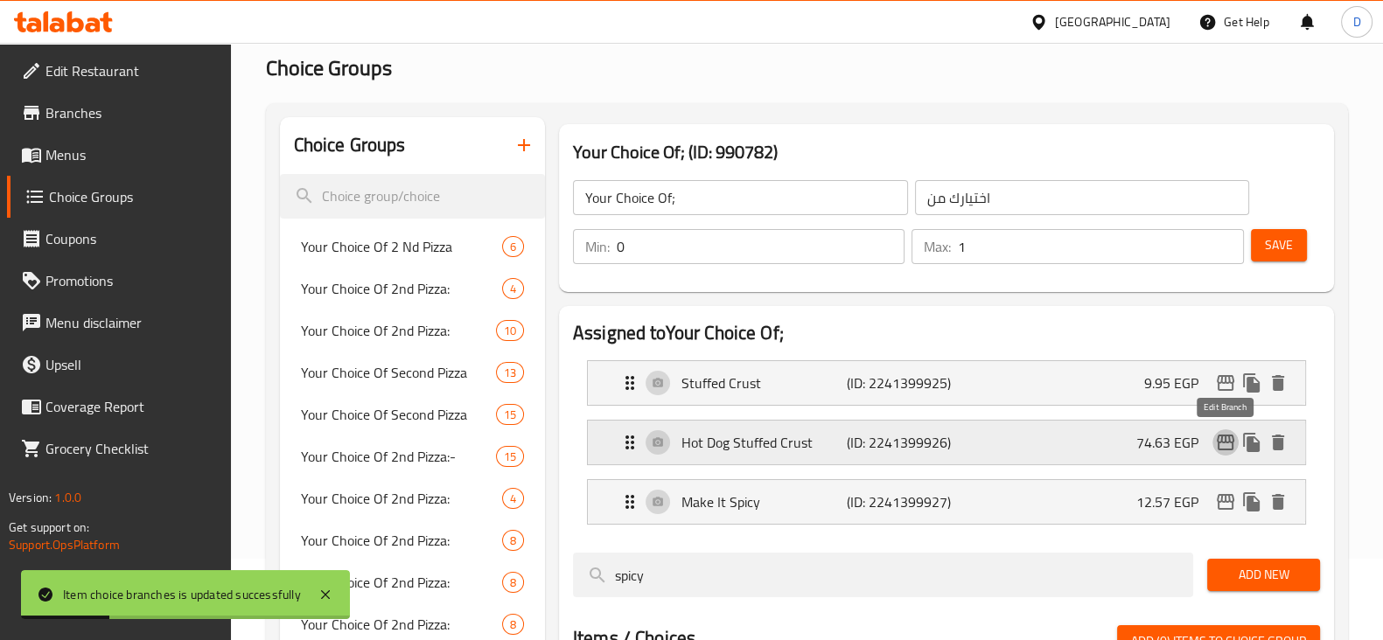
click at [1232, 432] on icon "edit" at bounding box center [1225, 442] width 21 height 21
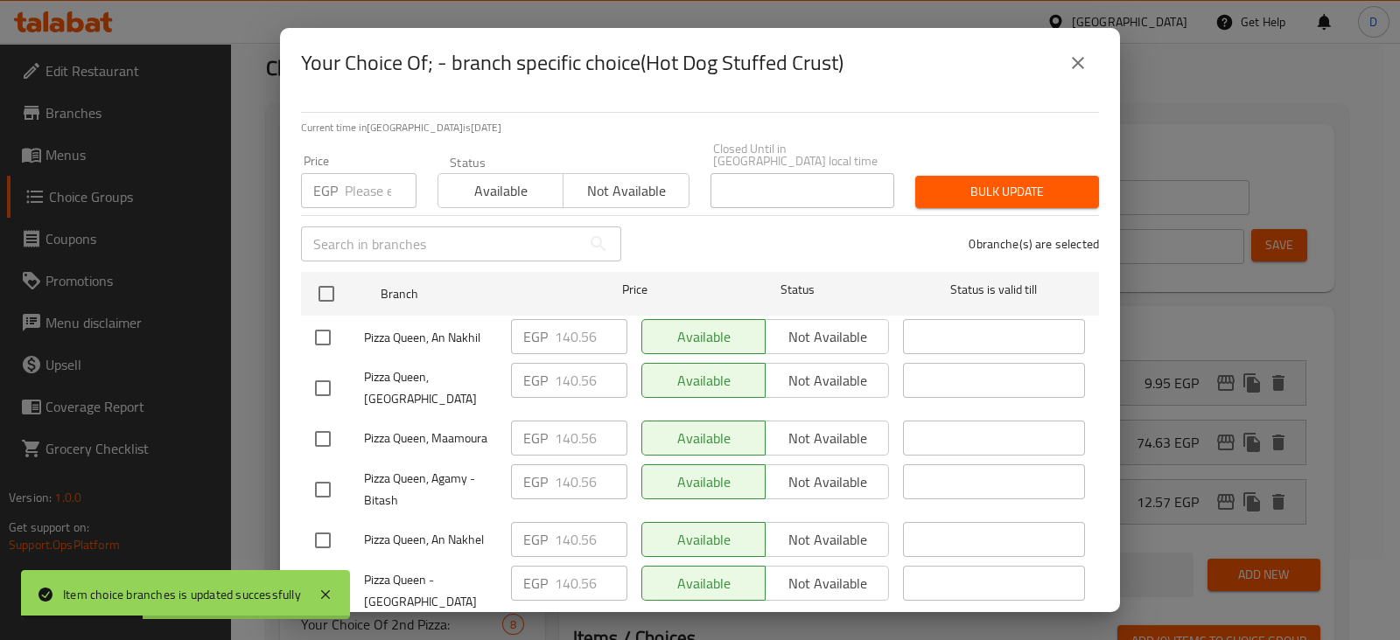
click at [385, 183] on input "number" at bounding box center [381, 190] width 72 height 35
paste input "167.44"
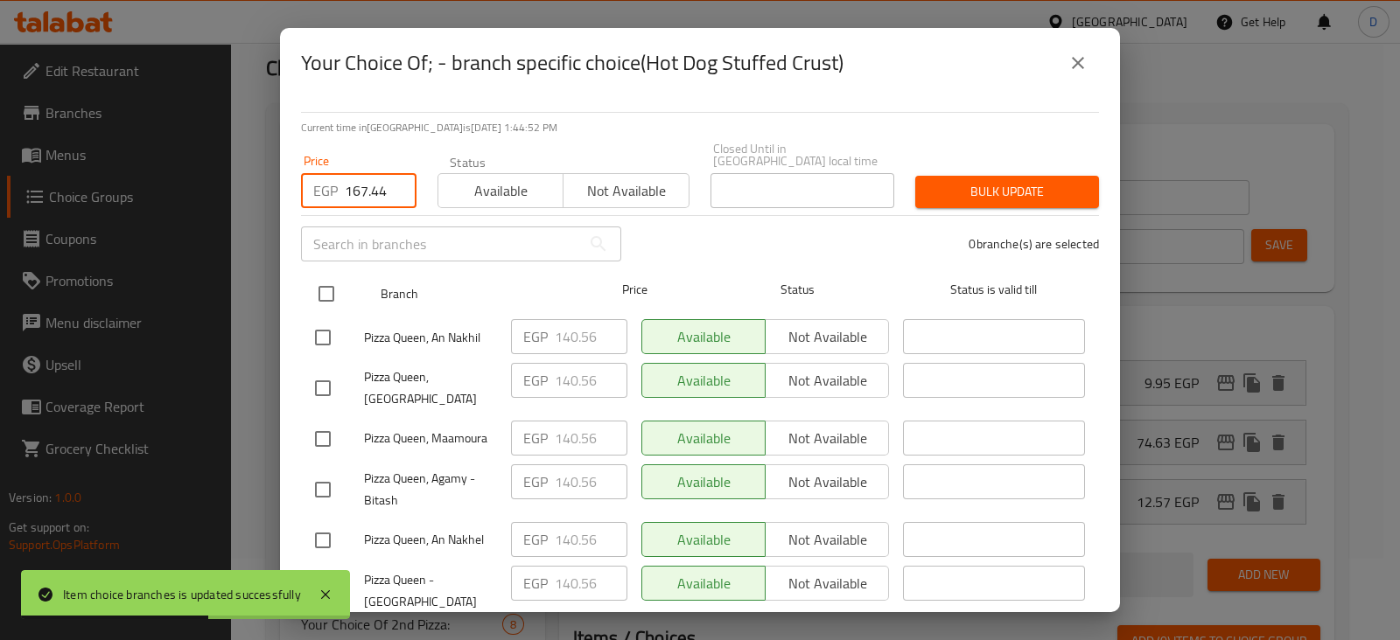
click at [325, 276] on input "checkbox" at bounding box center [326, 294] width 37 height 37
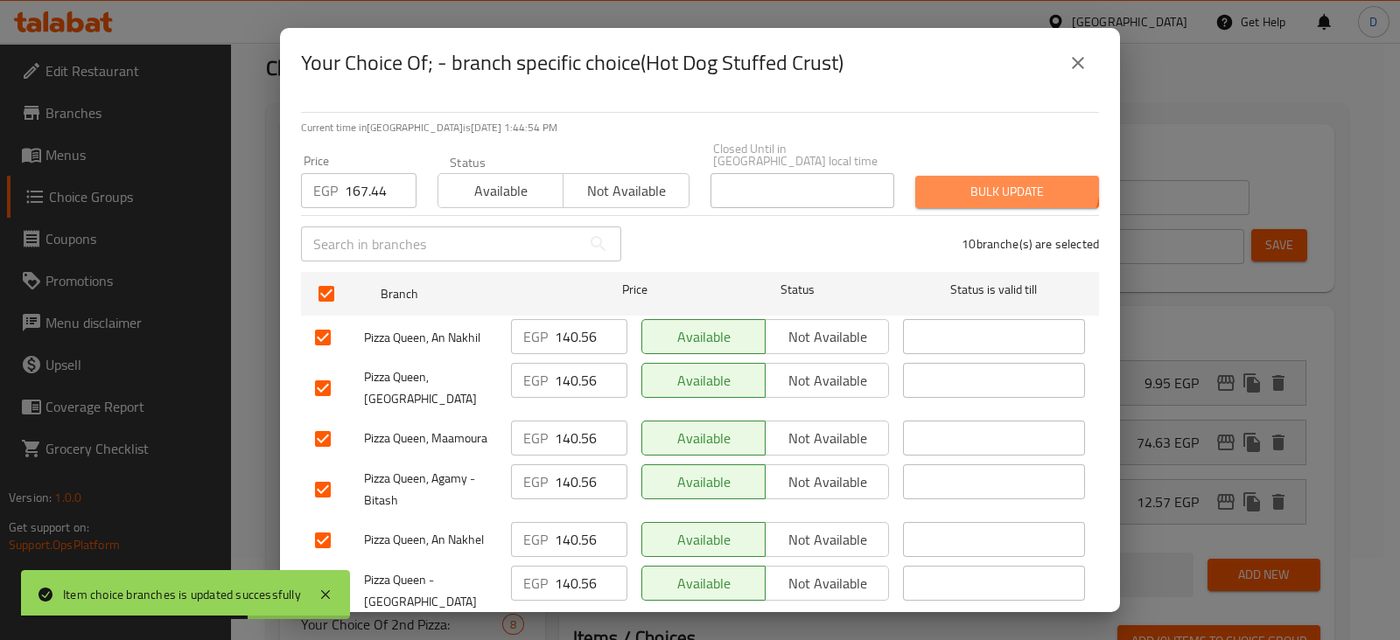
click at [972, 176] on button "Bulk update" at bounding box center [1007, 192] width 184 height 32
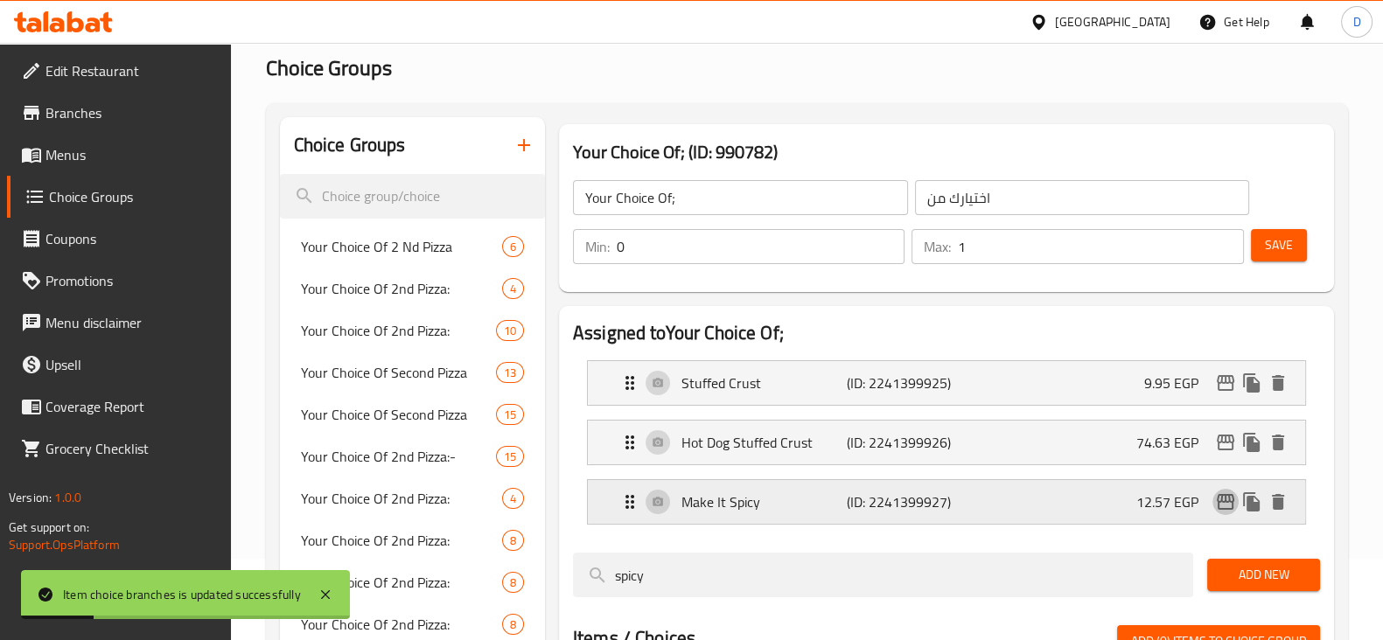
click at [1234, 506] on icon "edit" at bounding box center [1225, 502] width 21 height 21
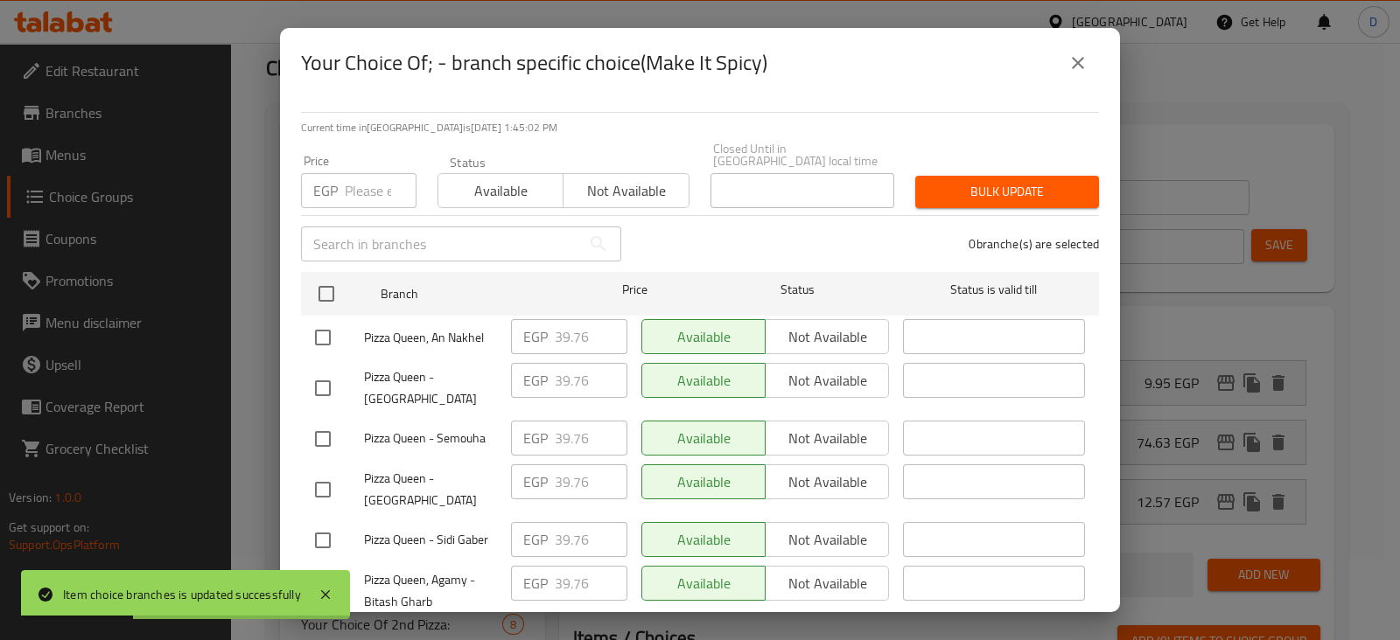
click at [346, 177] on input "number" at bounding box center [381, 190] width 72 height 35
paste input "44.24"
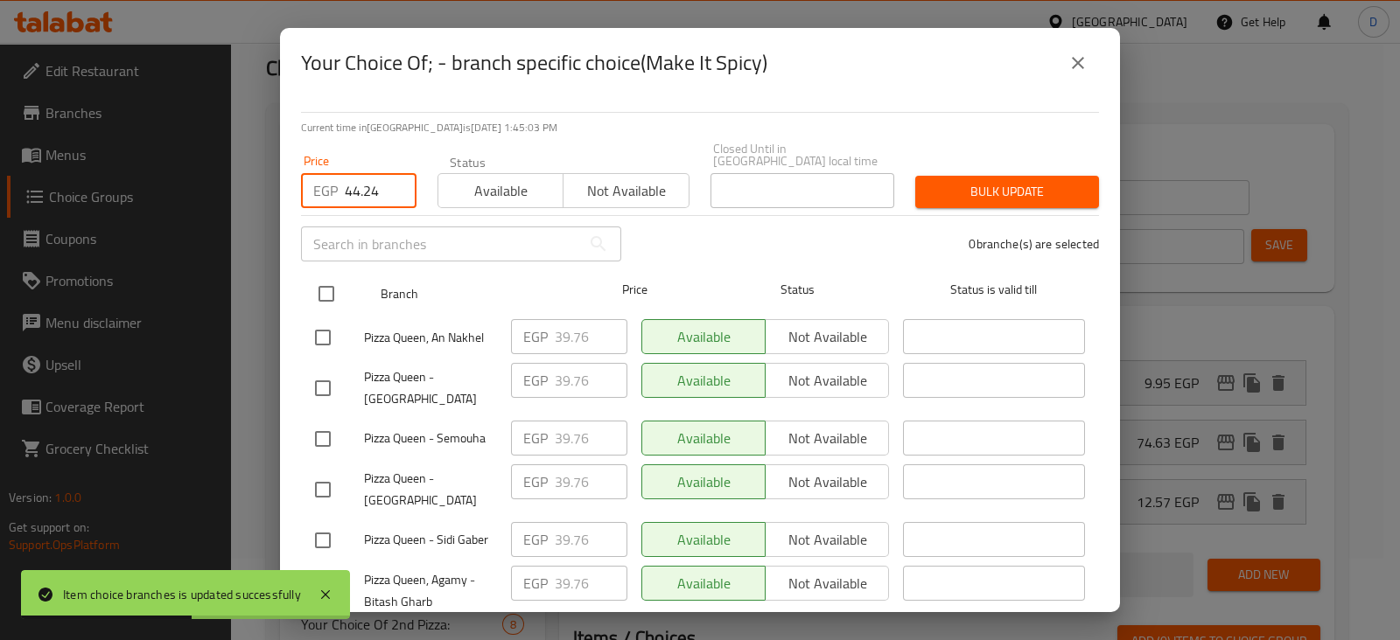
click at [317, 283] on input "checkbox" at bounding box center [326, 294] width 37 height 37
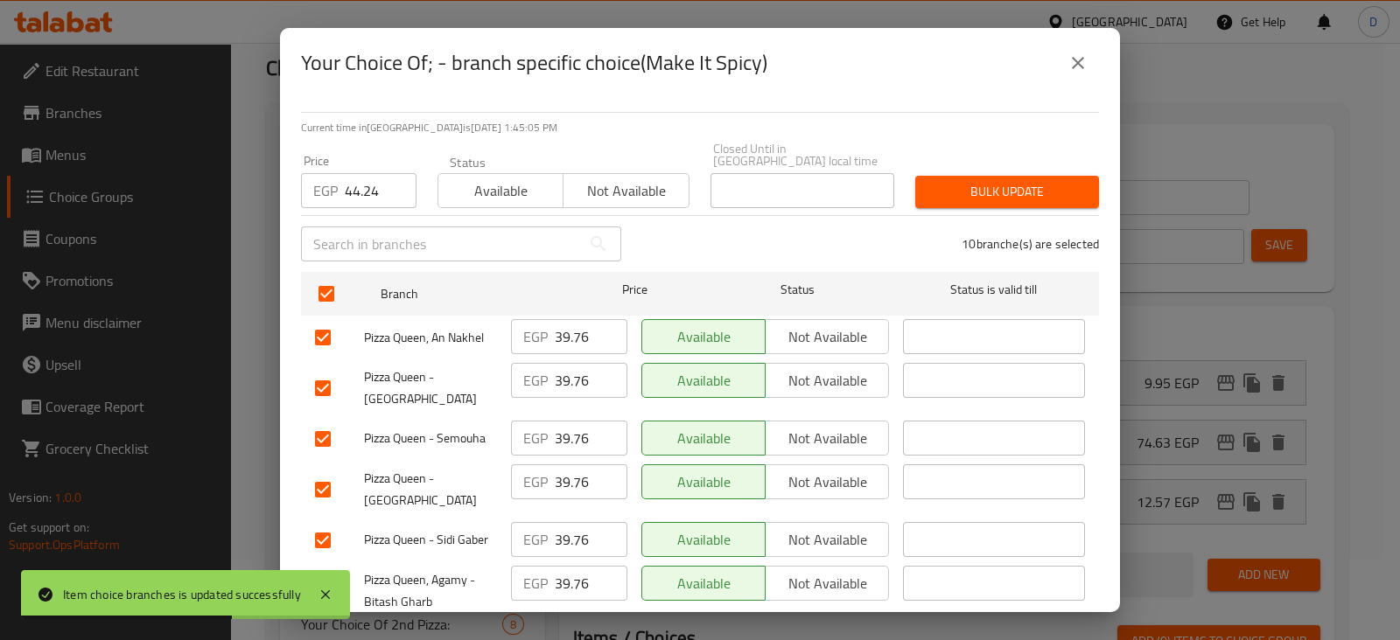
click at [954, 181] on span "Bulk update" at bounding box center [1007, 192] width 156 height 22
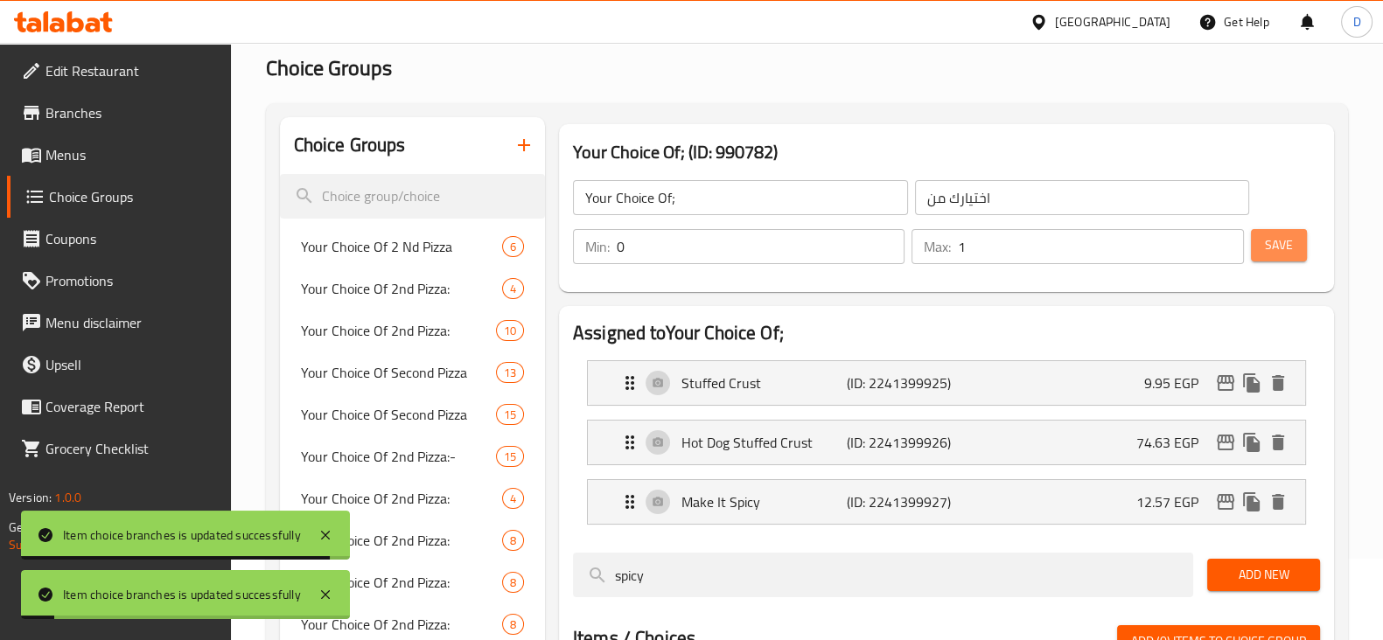
click at [1272, 240] on span "Save" at bounding box center [1279, 245] width 28 height 22
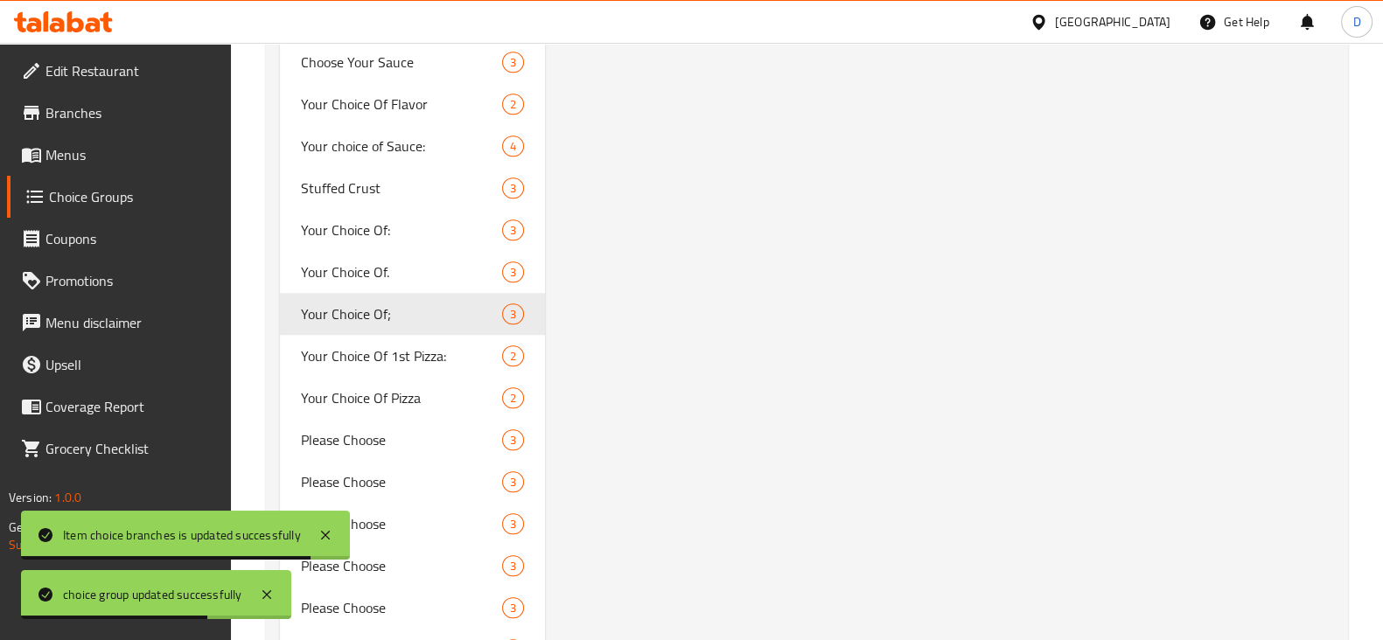
scroll to position [1403, 0]
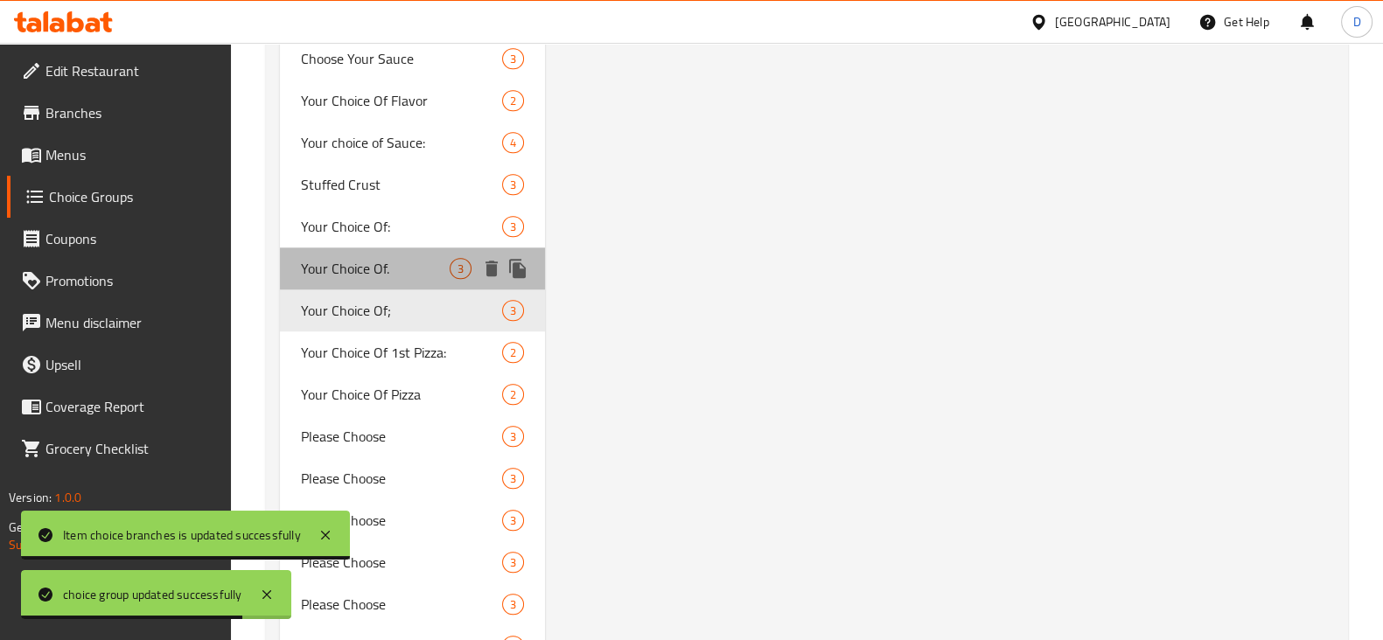
click at [354, 273] on span "Your Choice Of." at bounding box center [375, 268] width 149 height 21
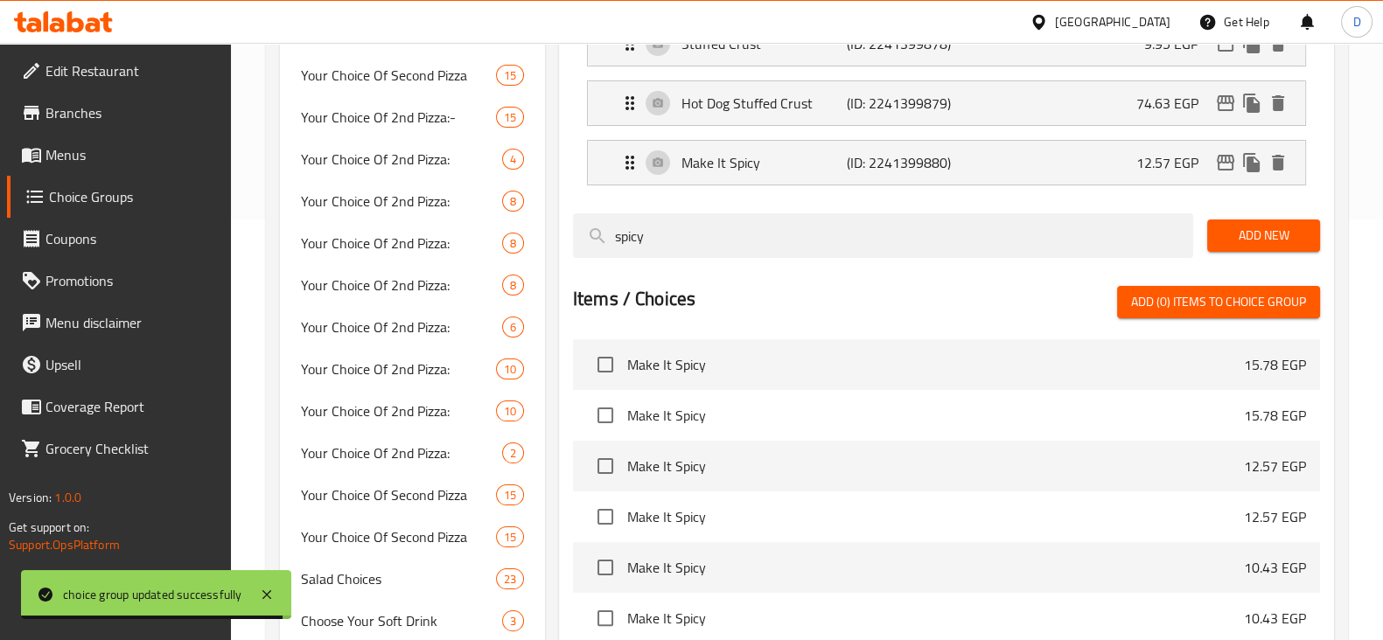
scroll to position [161, 0]
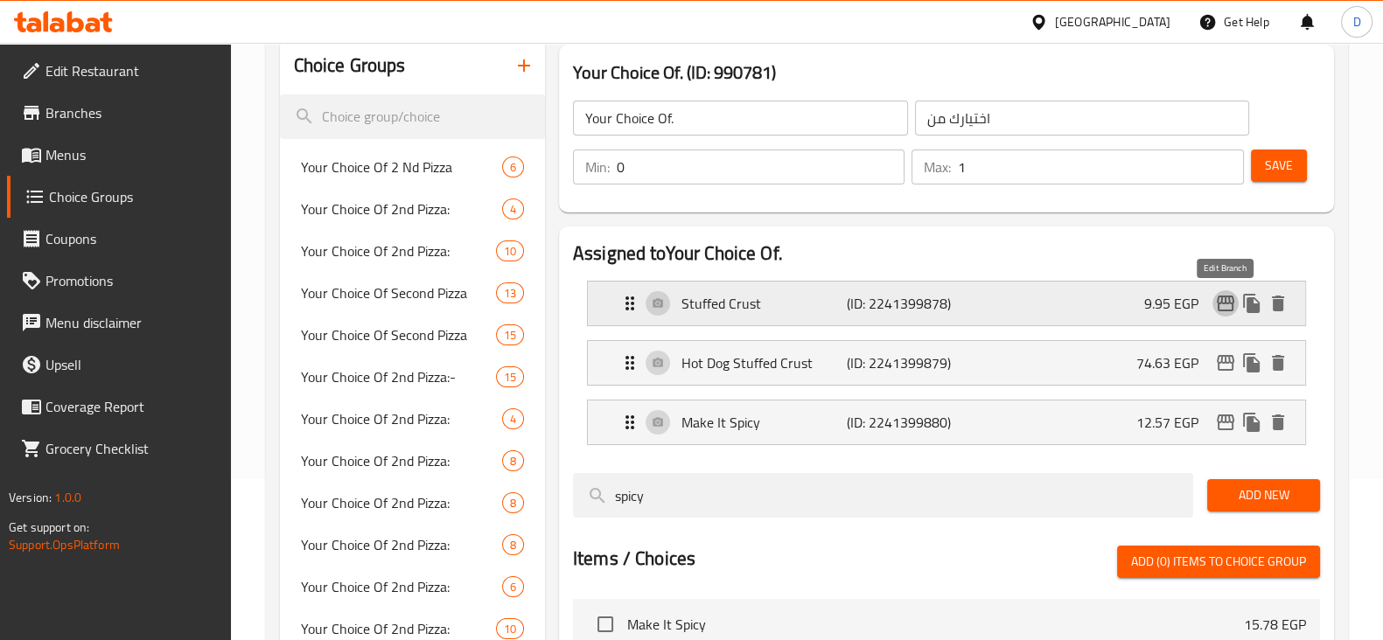
click at [1224, 290] on button "edit" at bounding box center [1225, 303] width 26 height 26
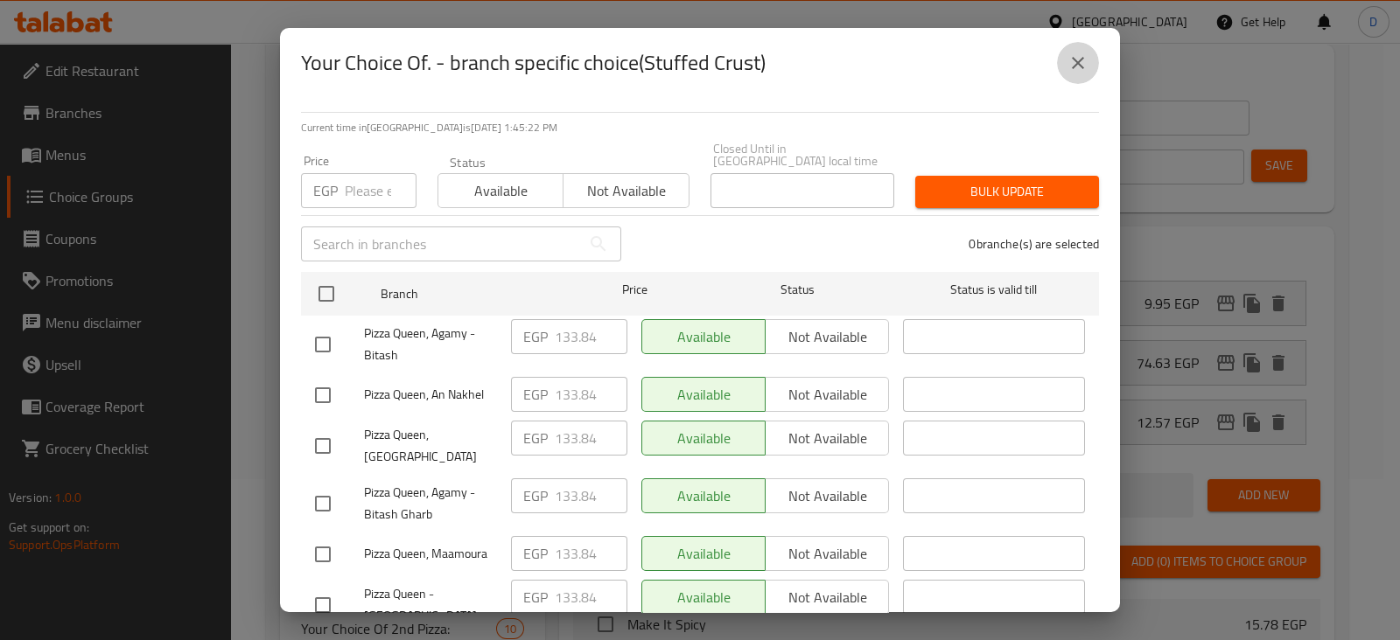
click at [1077, 59] on icon "close" at bounding box center [1077, 62] width 21 height 21
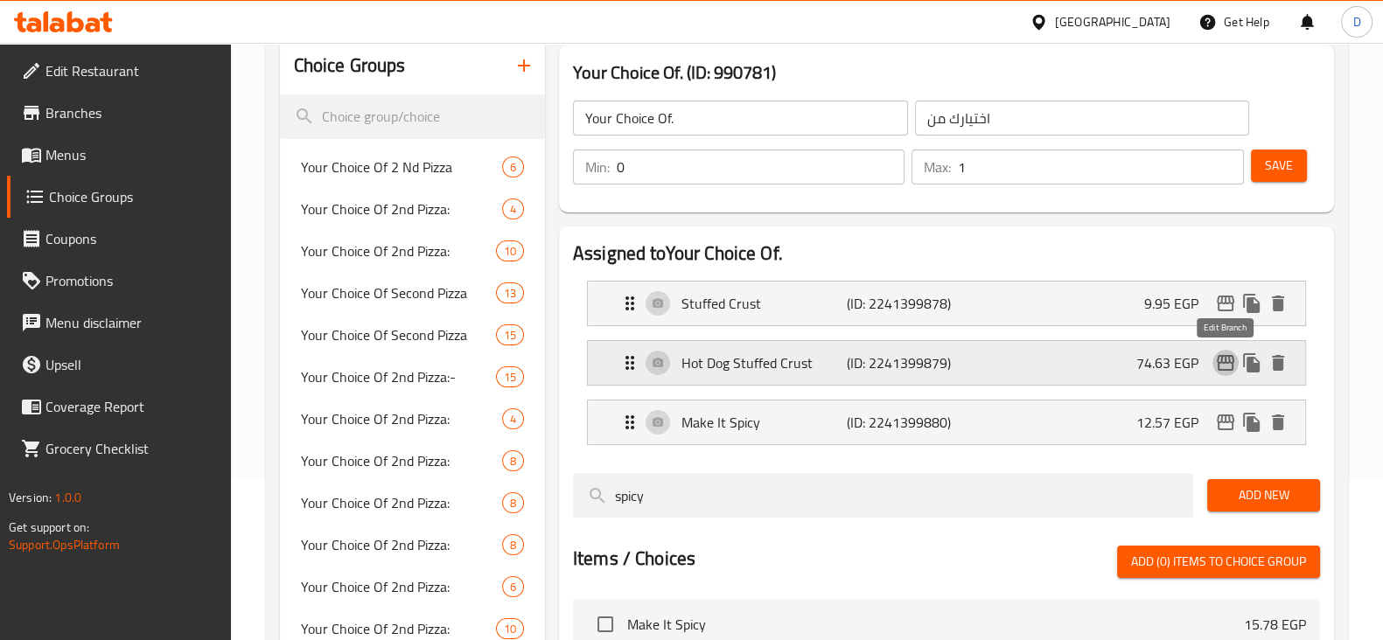
click at [1219, 360] on icon "edit" at bounding box center [1225, 363] width 21 height 21
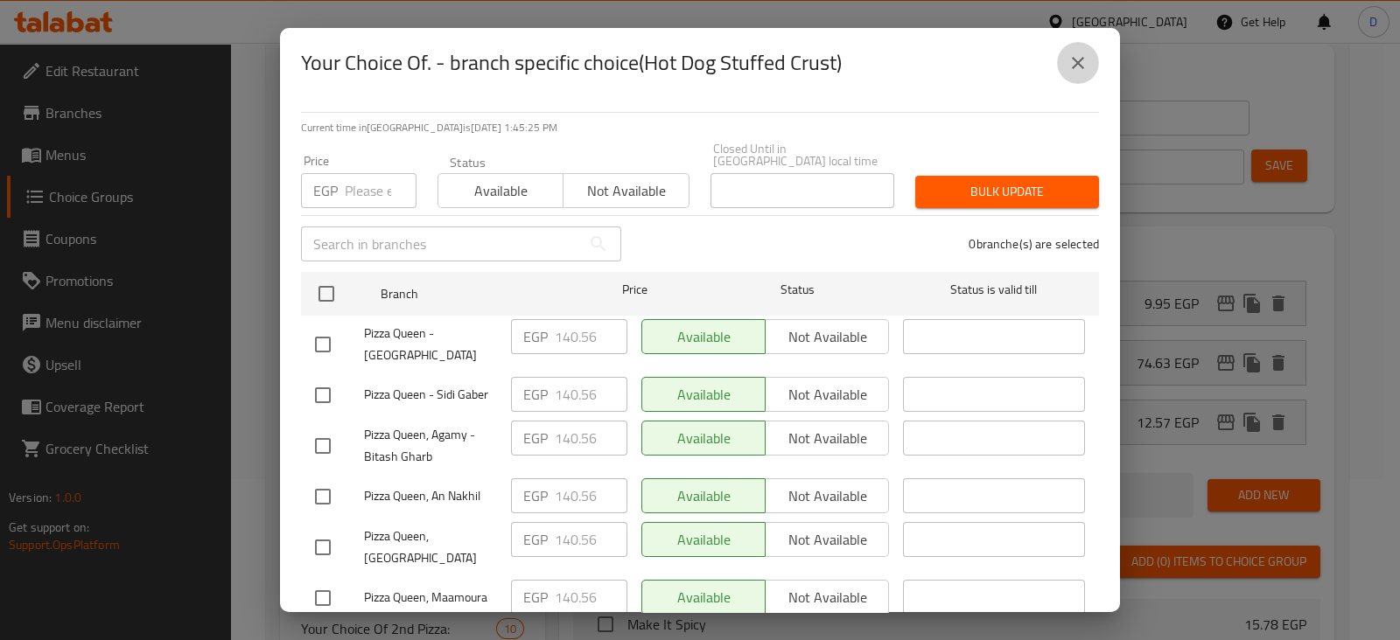
click at [1068, 60] on icon "close" at bounding box center [1077, 62] width 21 height 21
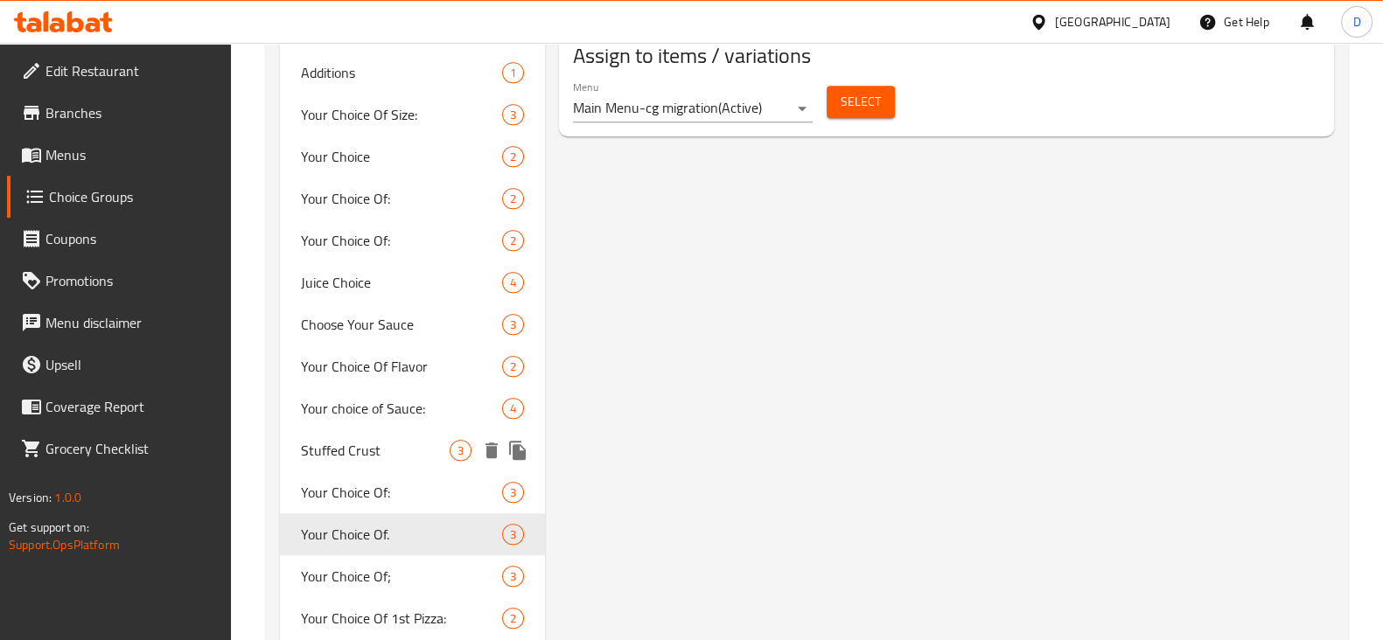
scroll to position [1157, 0]
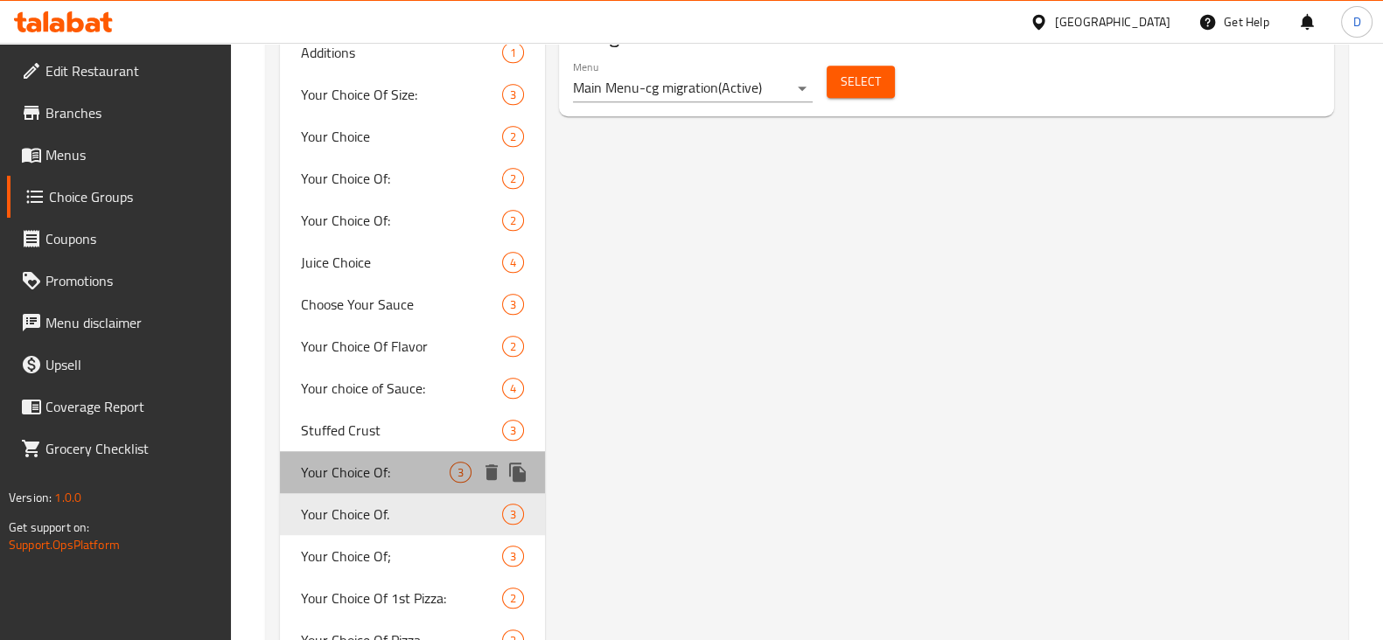
click at [409, 472] on span "Your Choice Of:" at bounding box center [375, 472] width 149 height 21
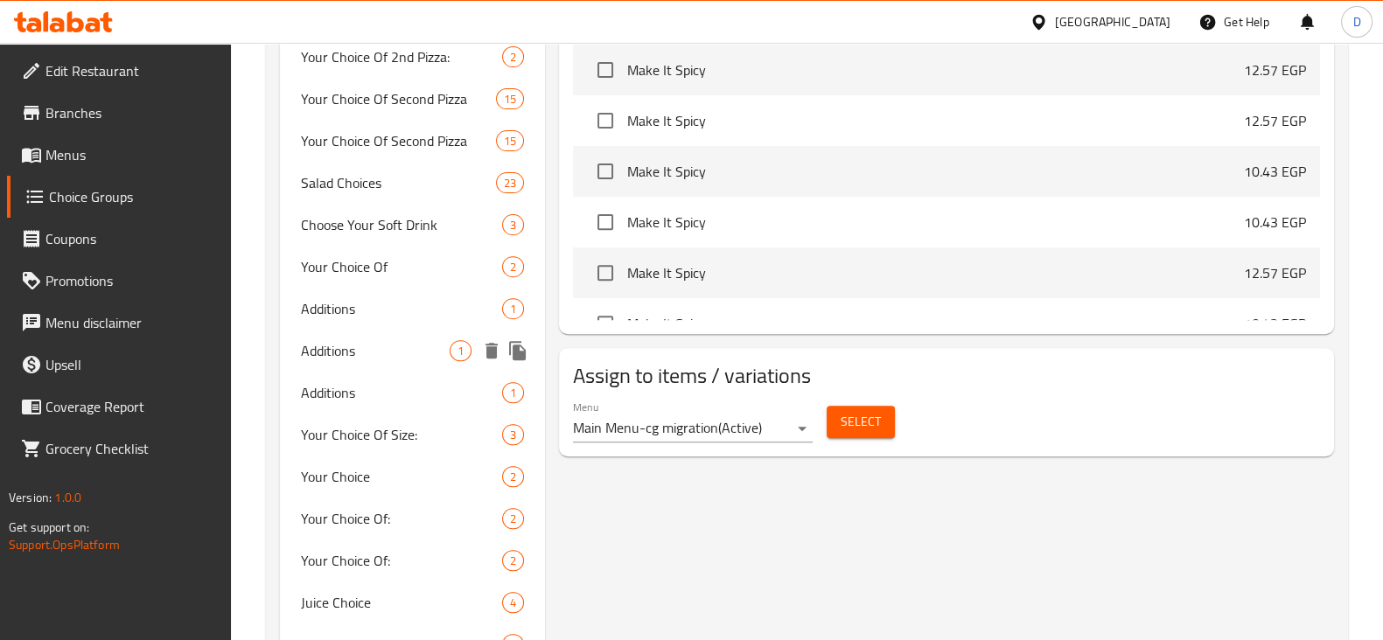
scroll to position [819, 0]
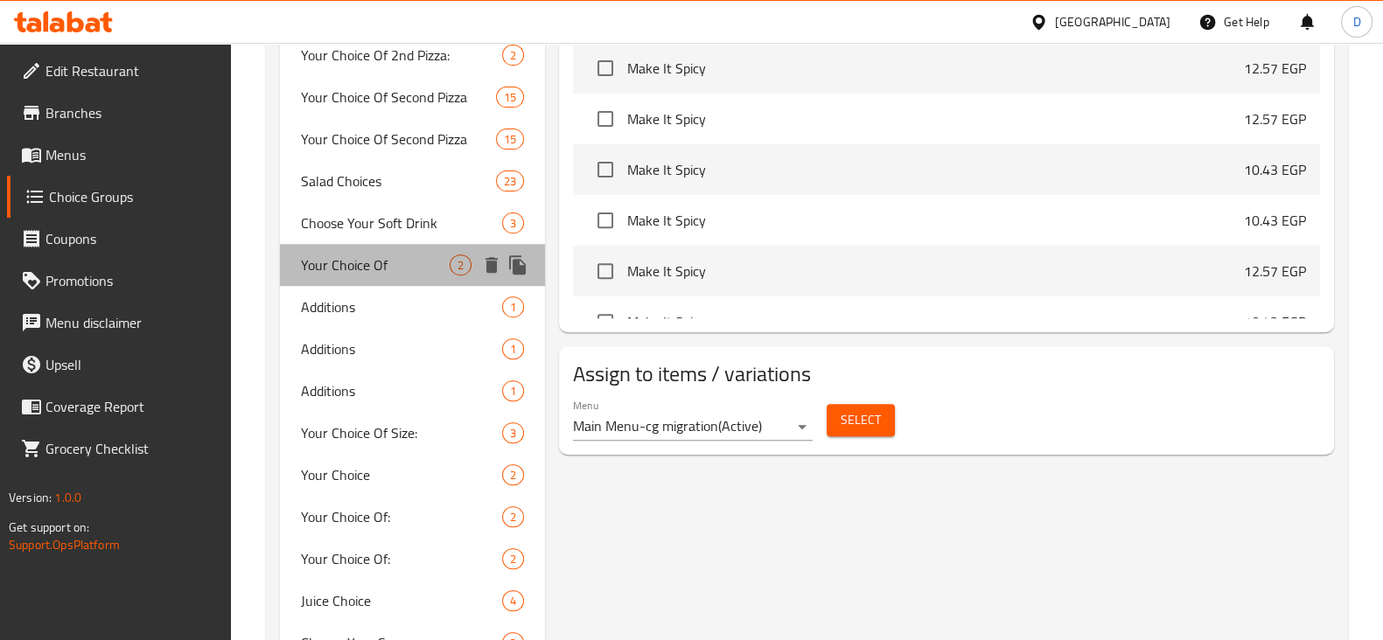
click at [420, 255] on span "Your Choice Of" at bounding box center [375, 265] width 149 height 21
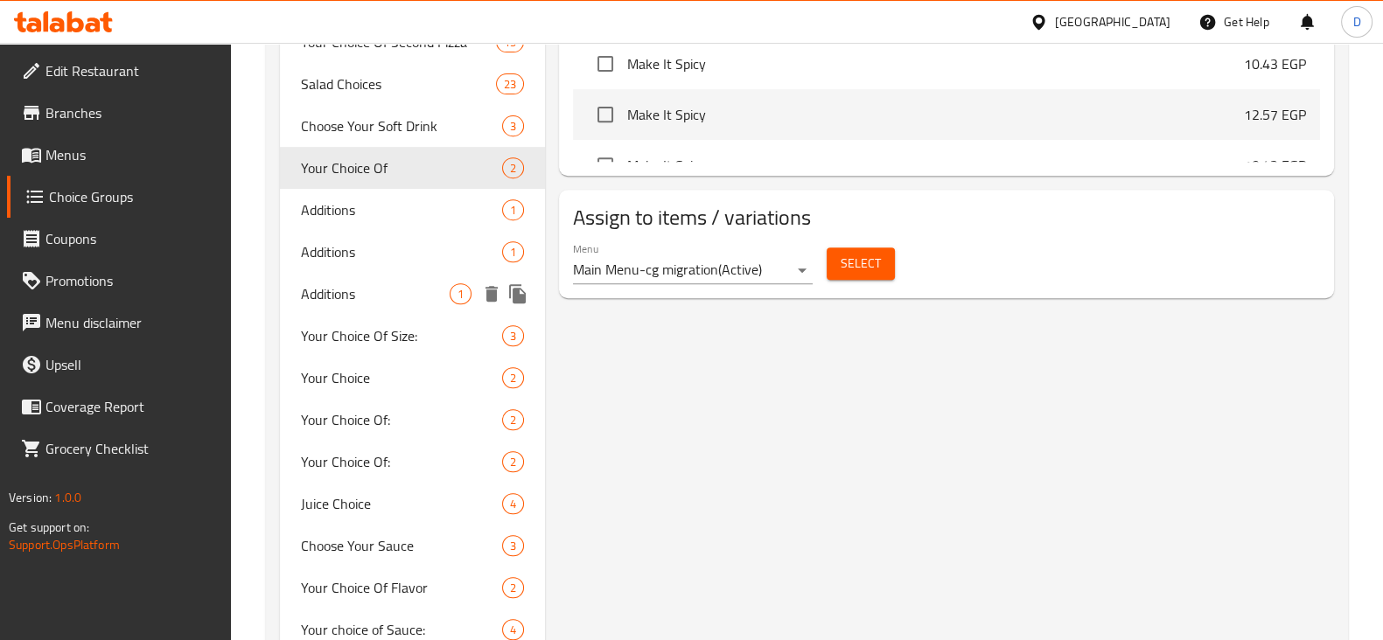
scroll to position [918, 0]
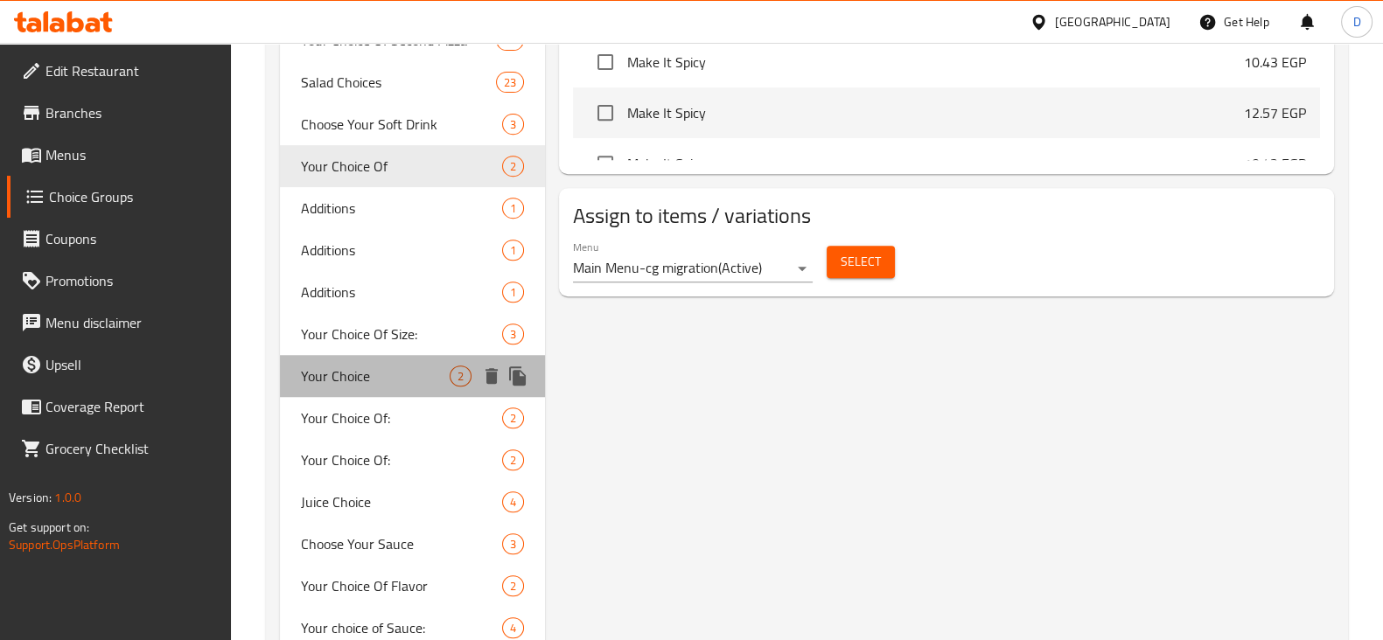
click at [431, 371] on span "Your Choice" at bounding box center [375, 376] width 149 height 21
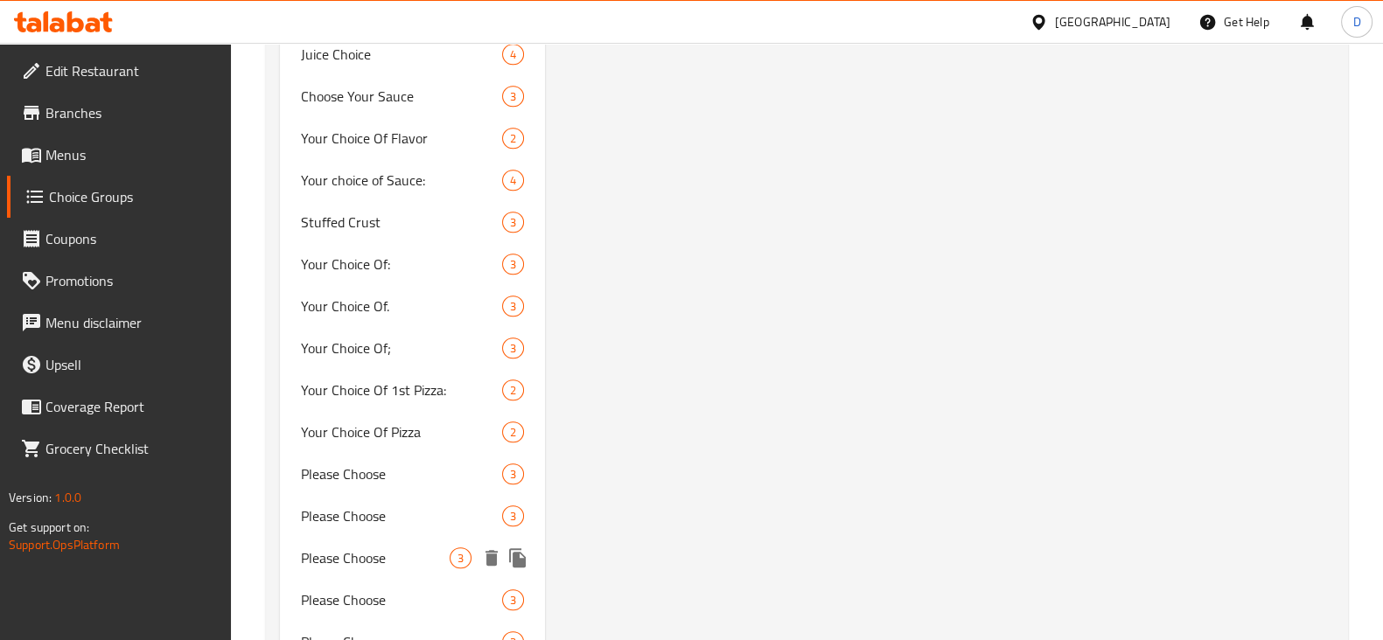
scroll to position [1421, 0]
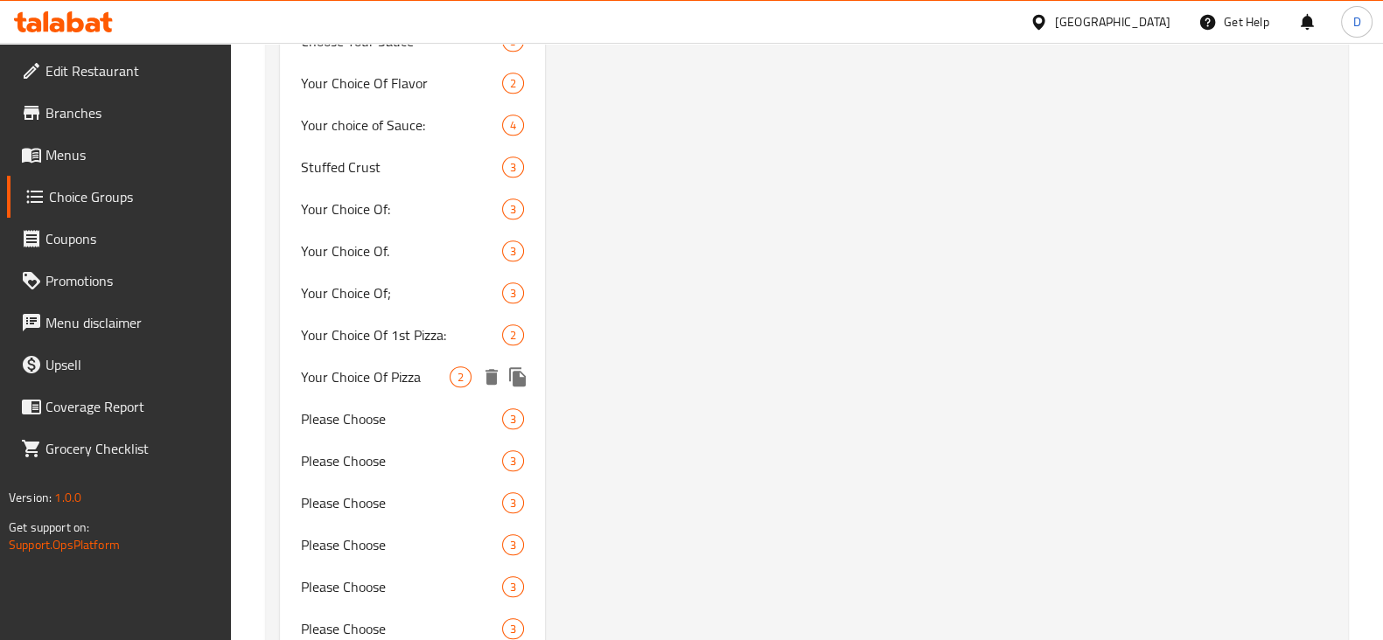
click at [419, 367] on span "Your Choice Of Pizza" at bounding box center [375, 377] width 149 height 21
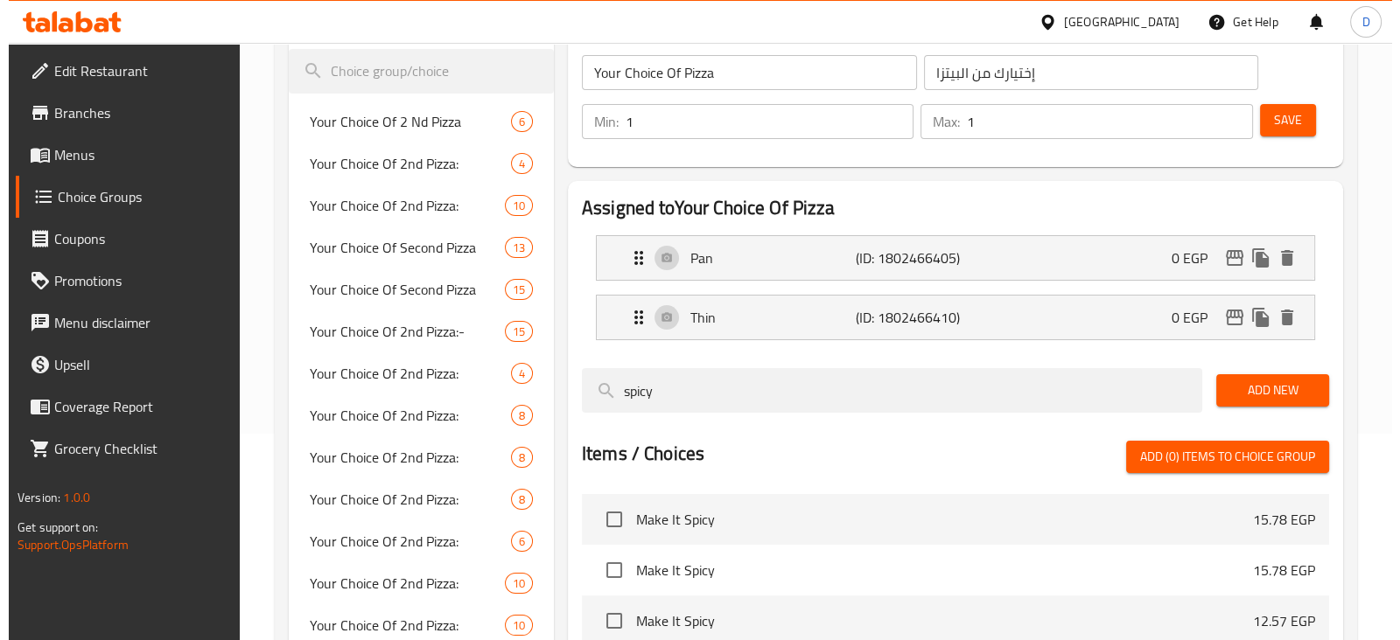
scroll to position [205, 0]
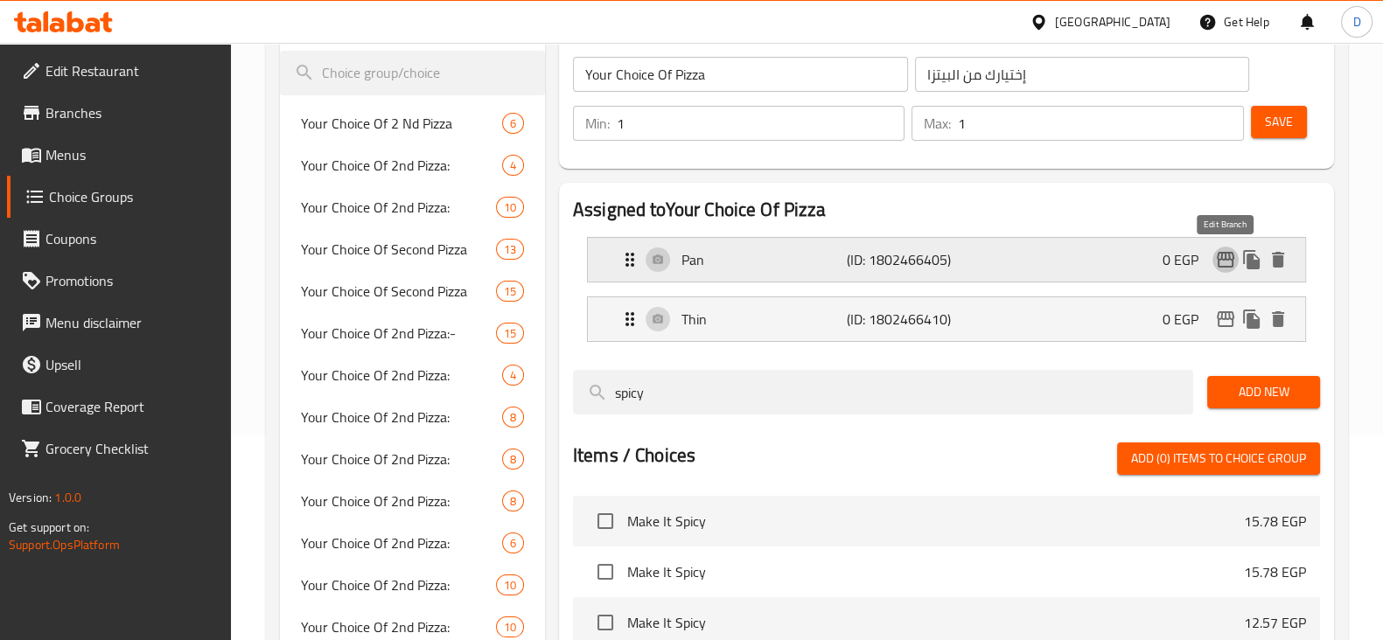
click at [1222, 254] on icon "edit" at bounding box center [1225, 260] width 17 height 16
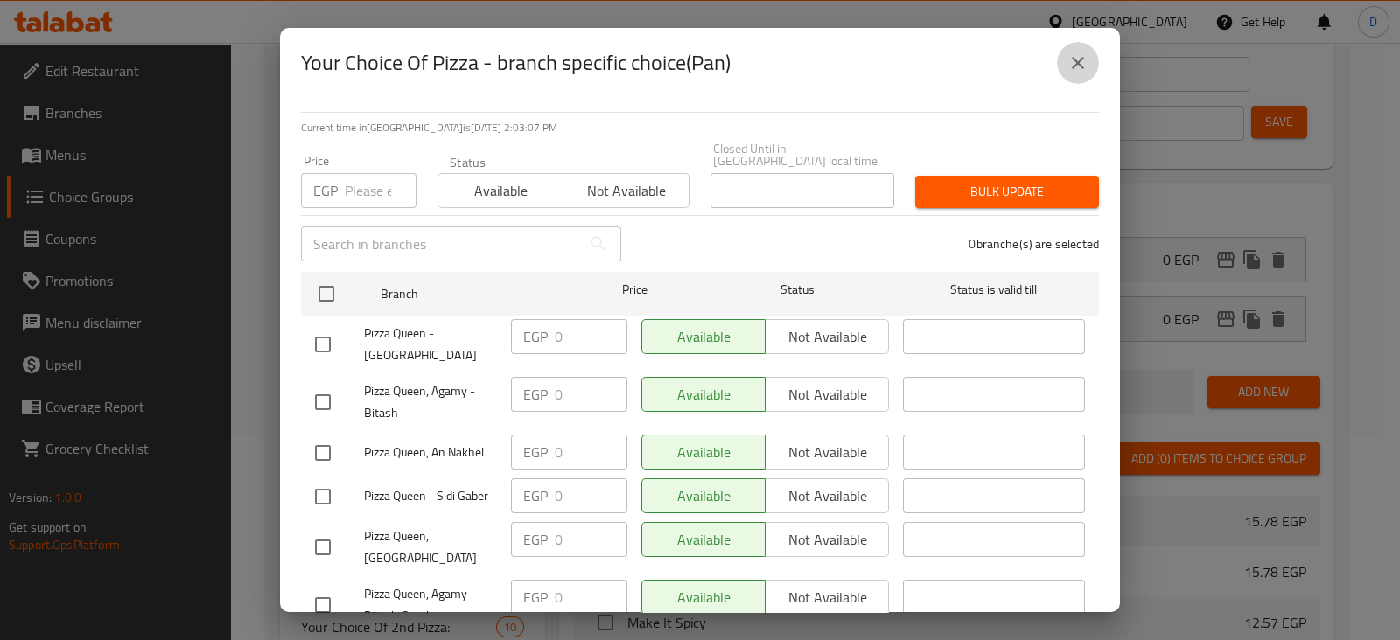
click at [1065, 66] on button "close" at bounding box center [1078, 63] width 42 height 42
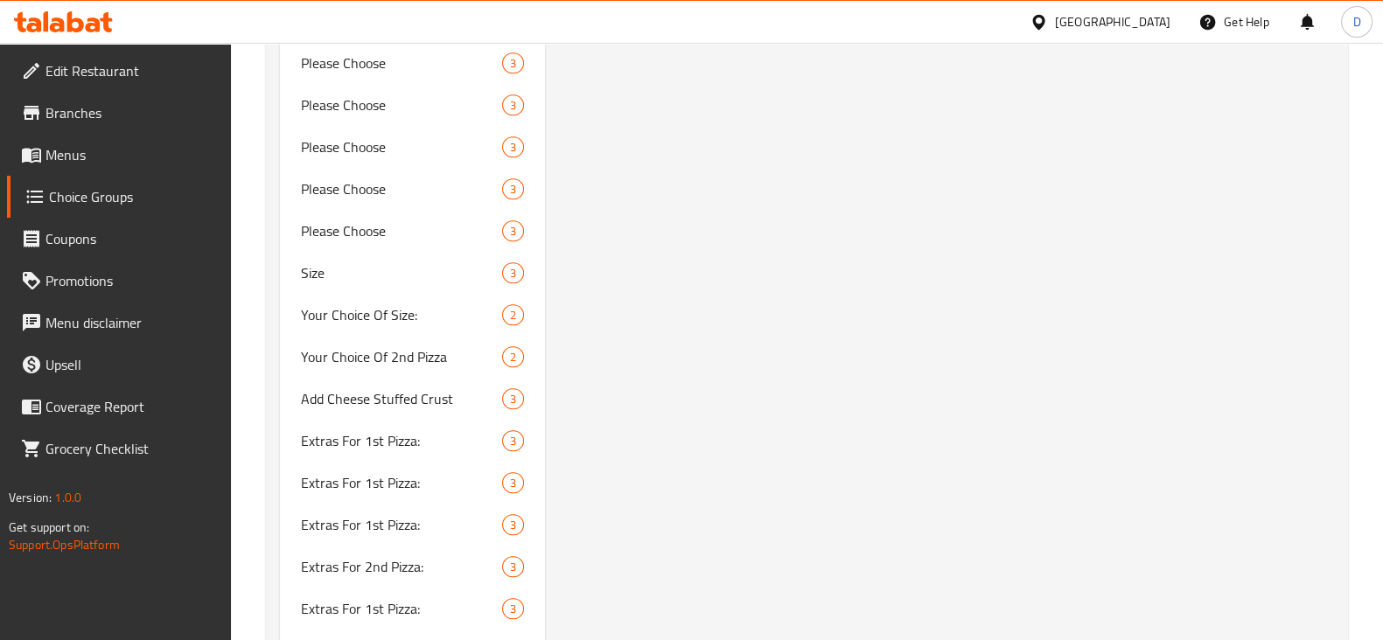
scroll to position [1817, 0]
